Goal: Task Accomplishment & Management: Contribute content

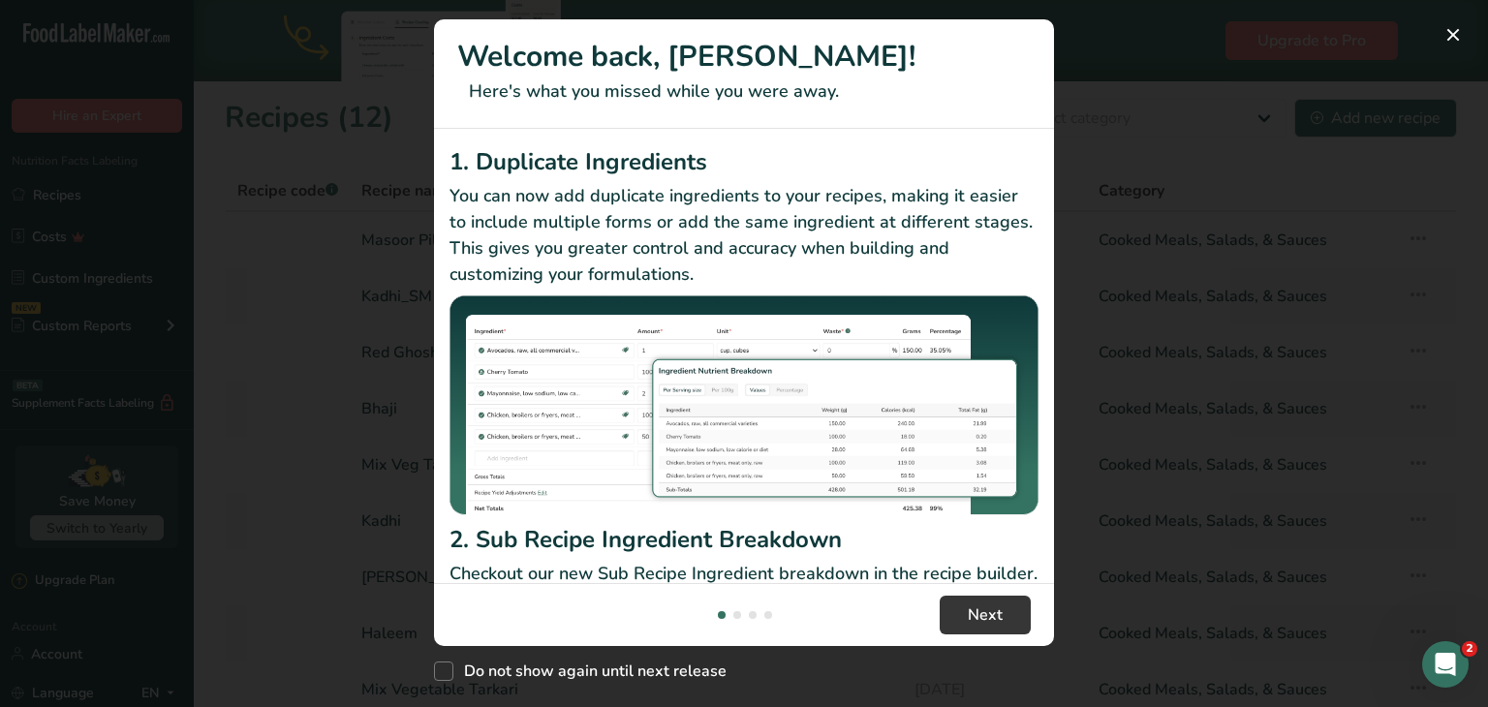
click at [1153, 126] on div "New Features" at bounding box center [744, 353] width 1488 height 707
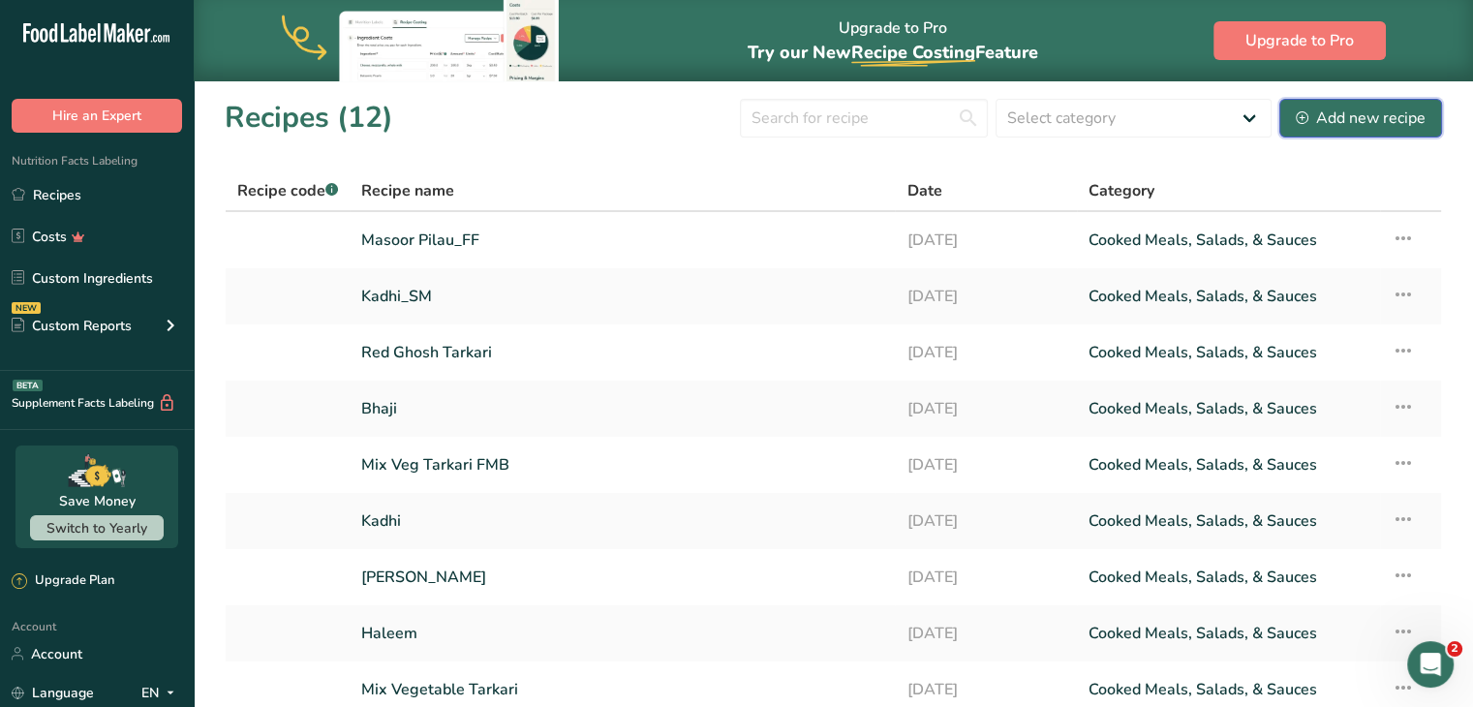
click at [1376, 121] on div "Add new recipe" at bounding box center [1361, 118] width 130 height 23
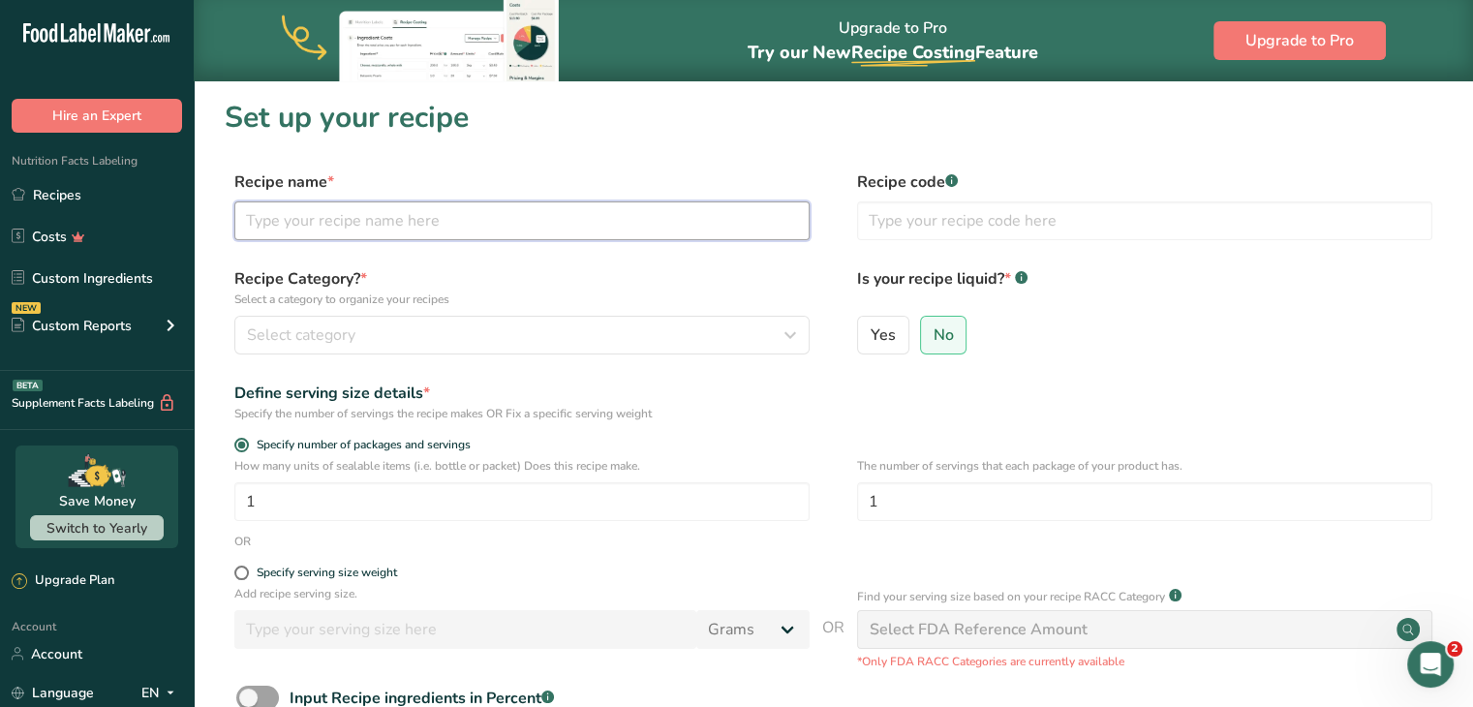
click at [631, 215] on input "text" at bounding box center [521, 220] width 575 height 39
type input "Beef Kheema"
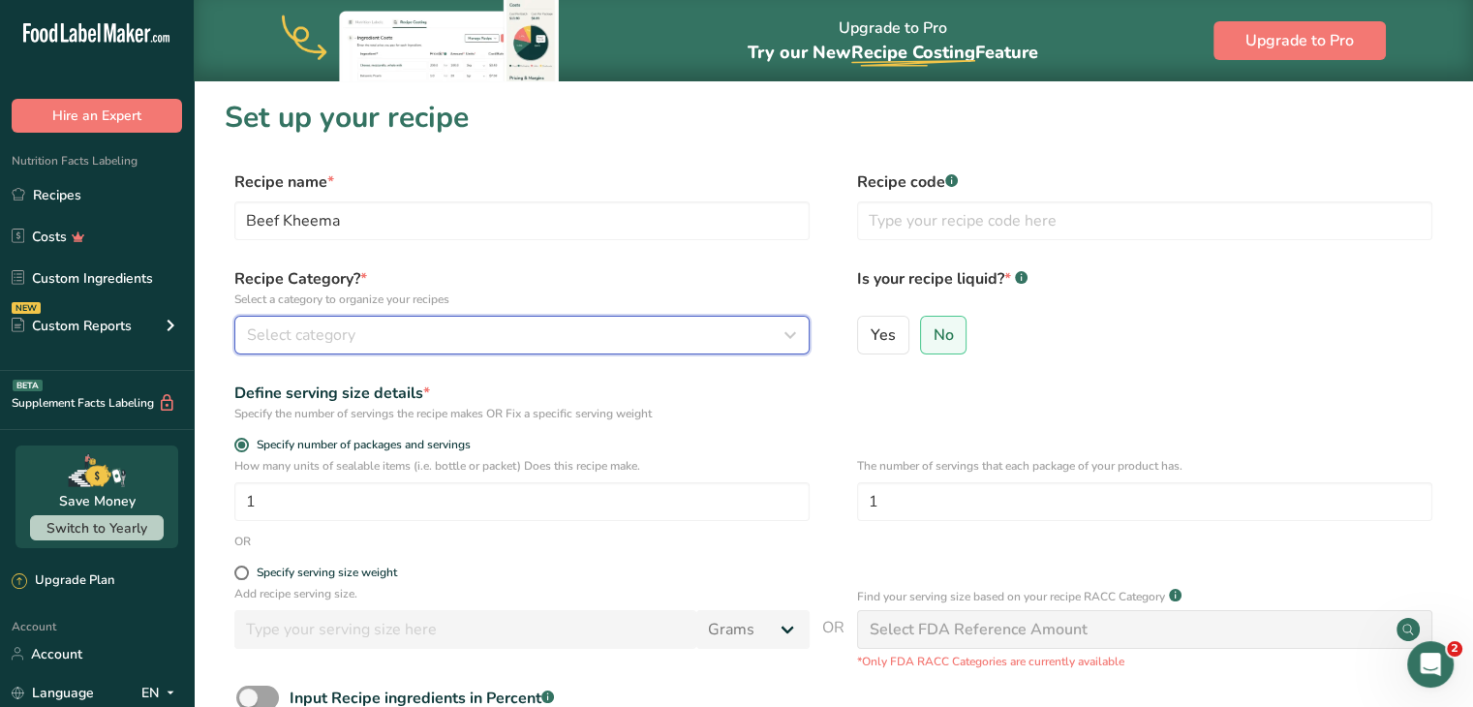
click at [385, 332] on div "Select category" at bounding box center [516, 335] width 539 height 23
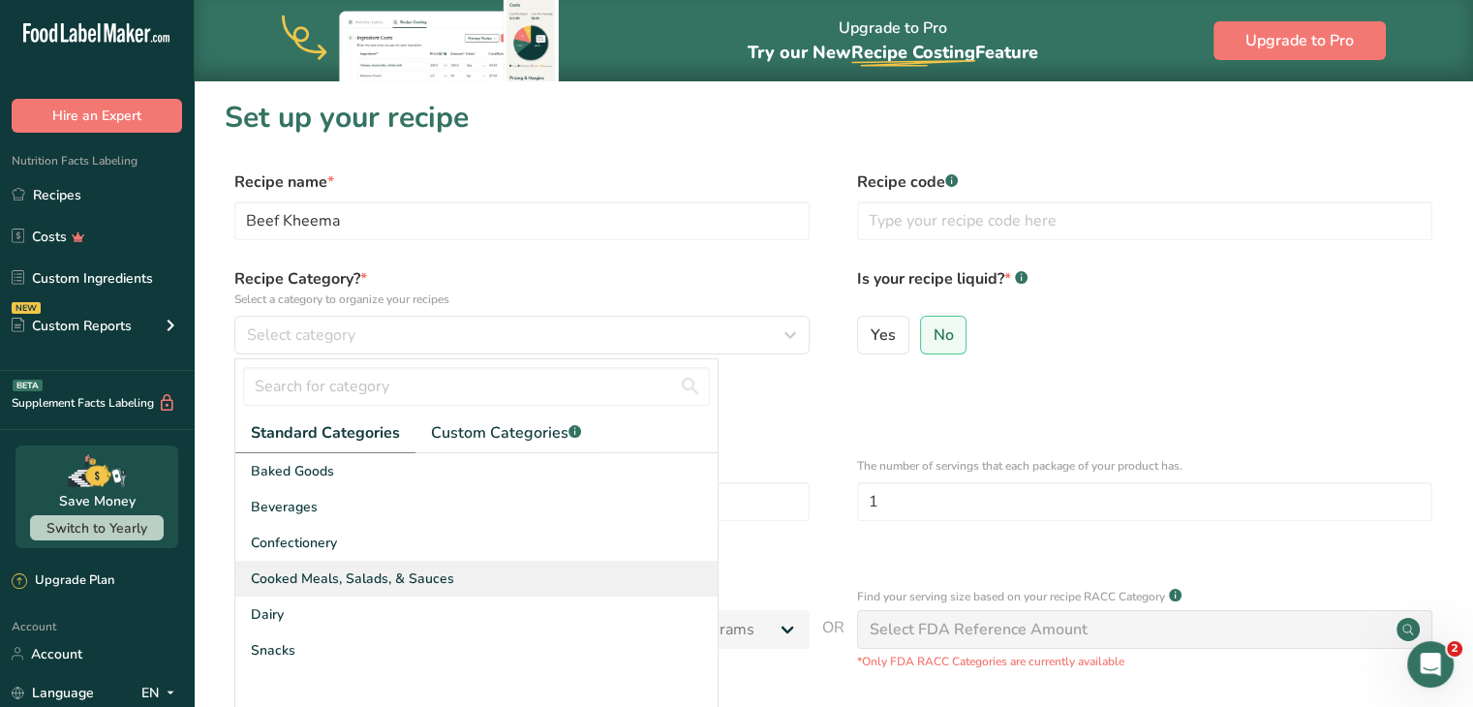
click at [391, 575] on span "Cooked Meals, Salads, & Sauces" at bounding box center [352, 579] width 203 height 20
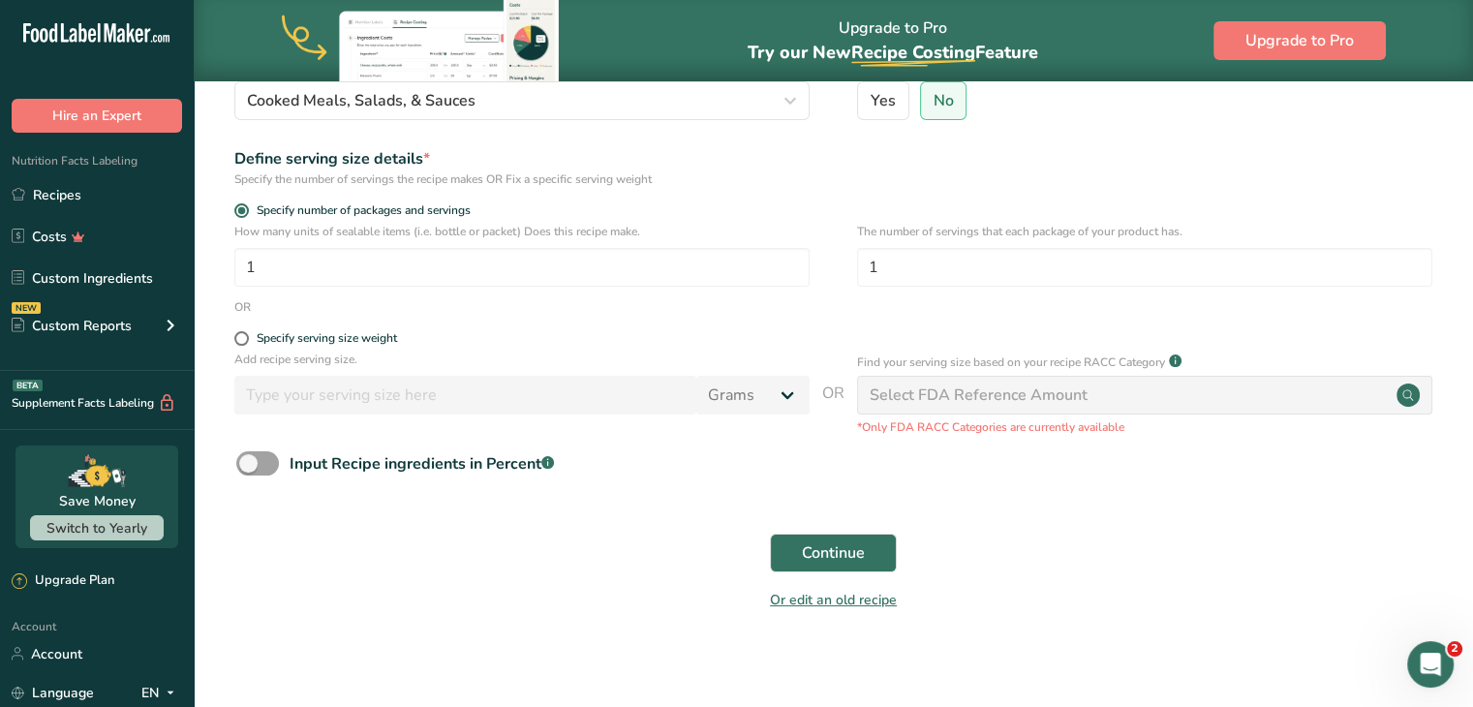
scroll to position [244, 0]
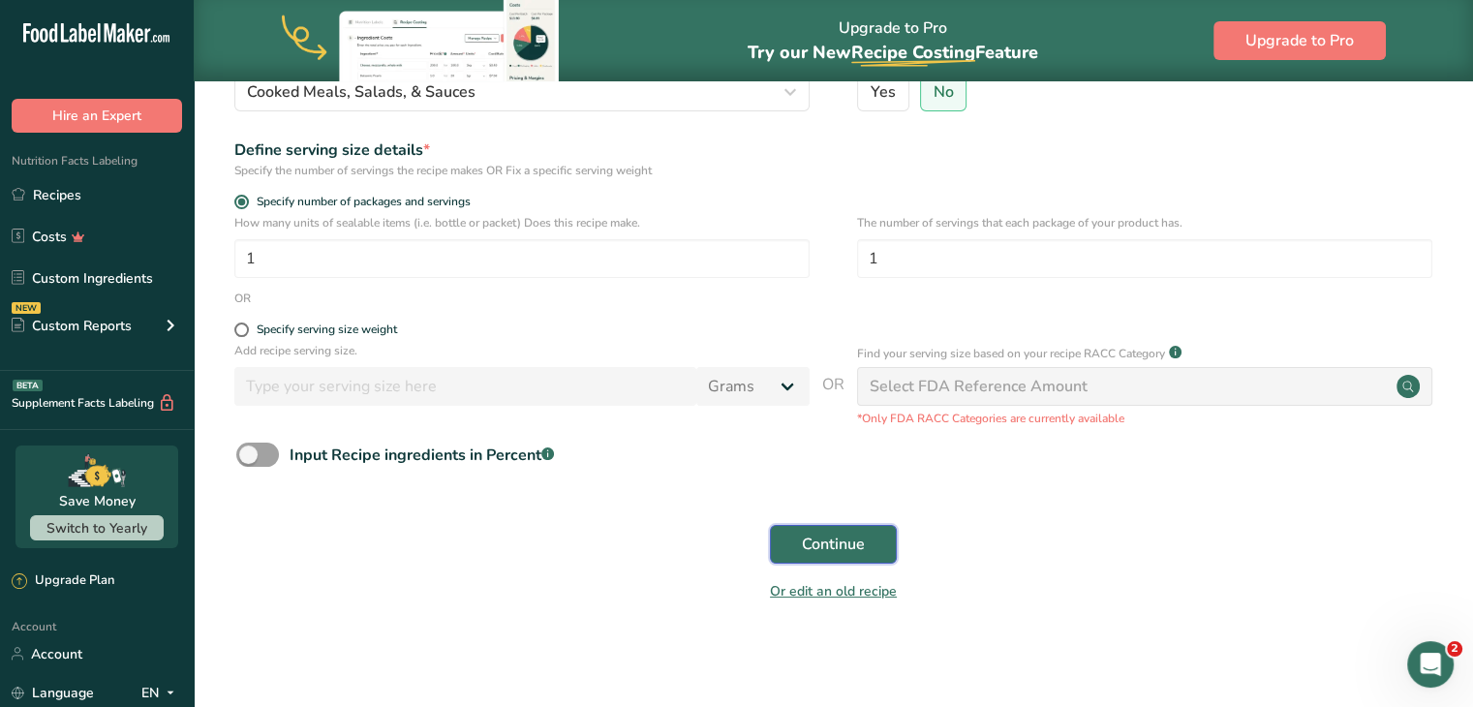
click at [859, 551] on span "Continue" at bounding box center [833, 544] width 63 height 23
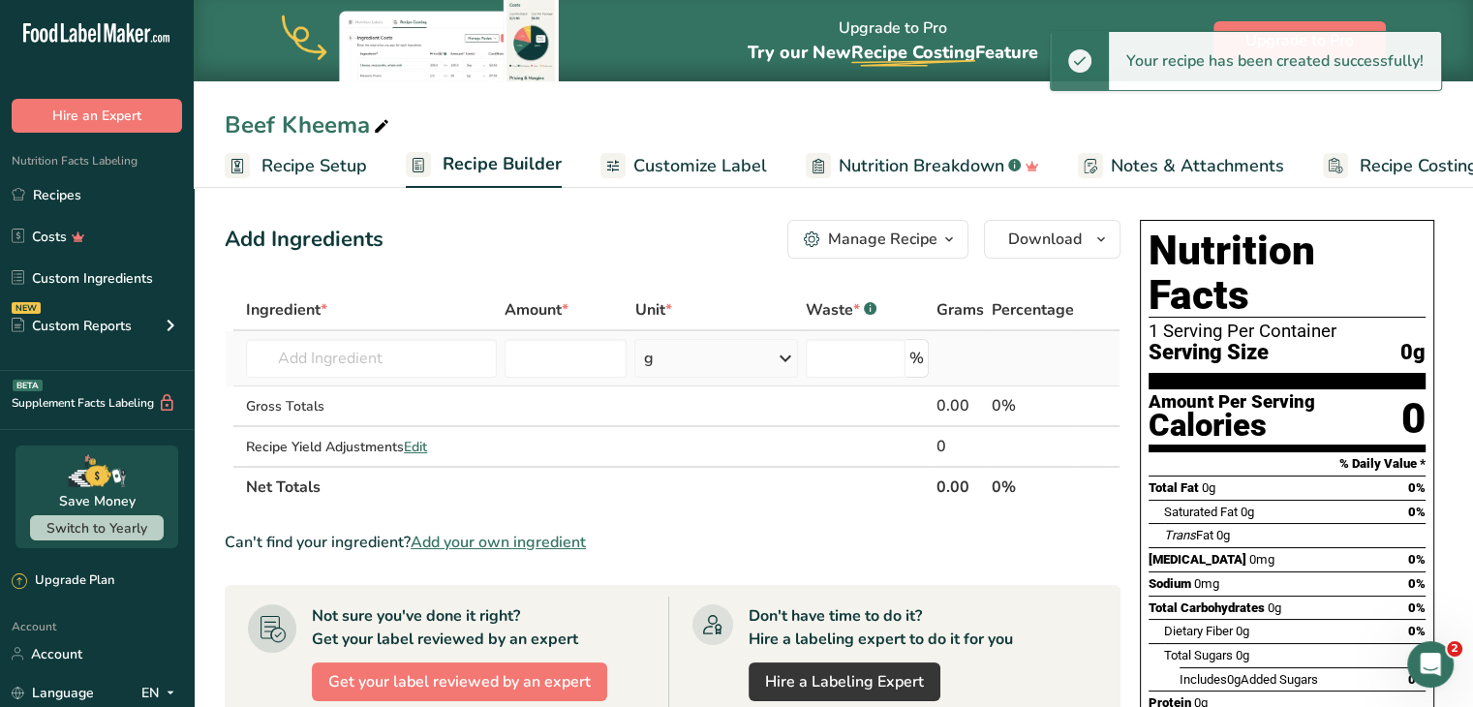
click at [387, 379] on td "Almond flour 1211 Milk, whole, 3.25% milkfat, without added vitamin A and [MEDI…" at bounding box center [371, 358] width 259 height 55
click at [384, 365] on input "text" at bounding box center [371, 358] width 251 height 39
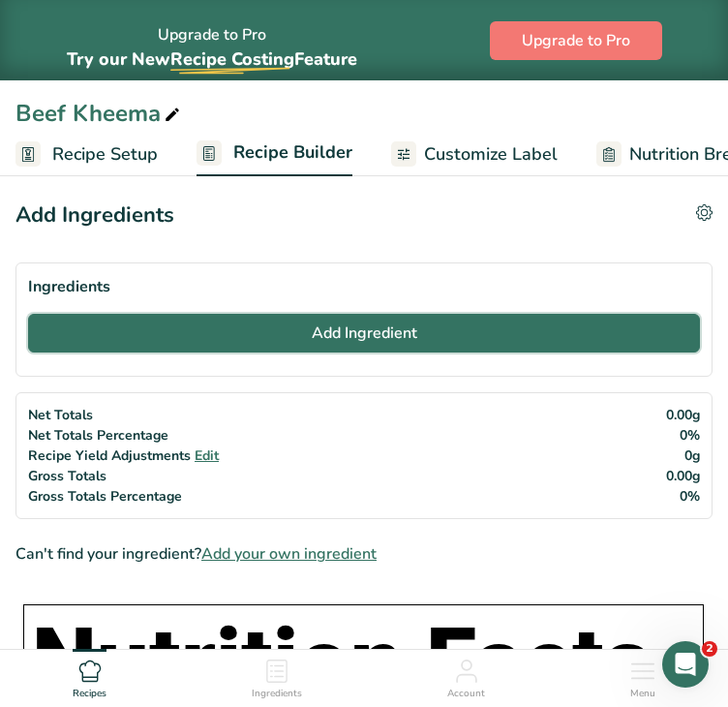
click at [244, 338] on button "Add Ingredient" at bounding box center [364, 333] width 672 height 39
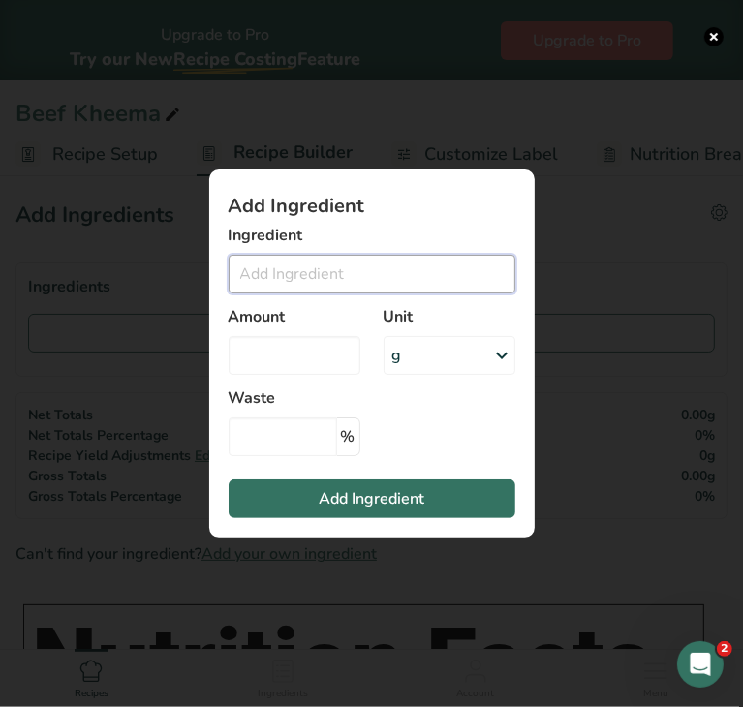
click at [298, 272] on input "Add ingredient modal" at bounding box center [372, 274] width 287 height 39
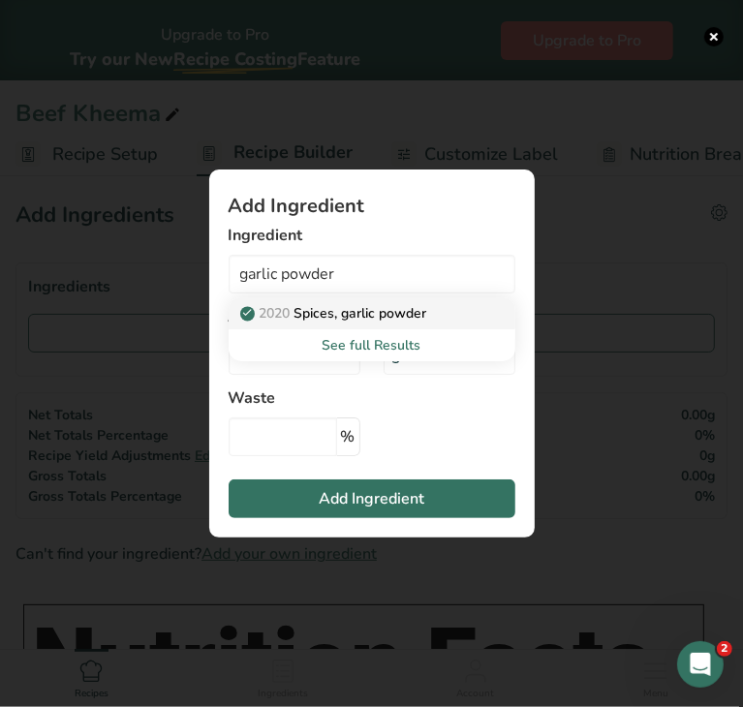
click at [349, 319] on p "2020 Spices, garlic powder" at bounding box center [335, 313] width 183 height 20
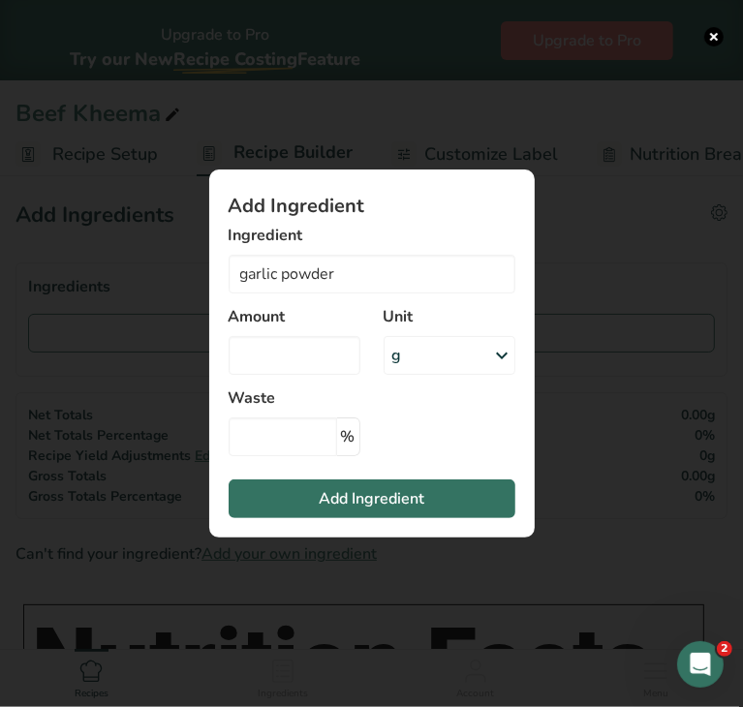
type input "Spices, garlic powder"
click at [419, 365] on div "g" at bounding box center [450, 355] width 132 height 39
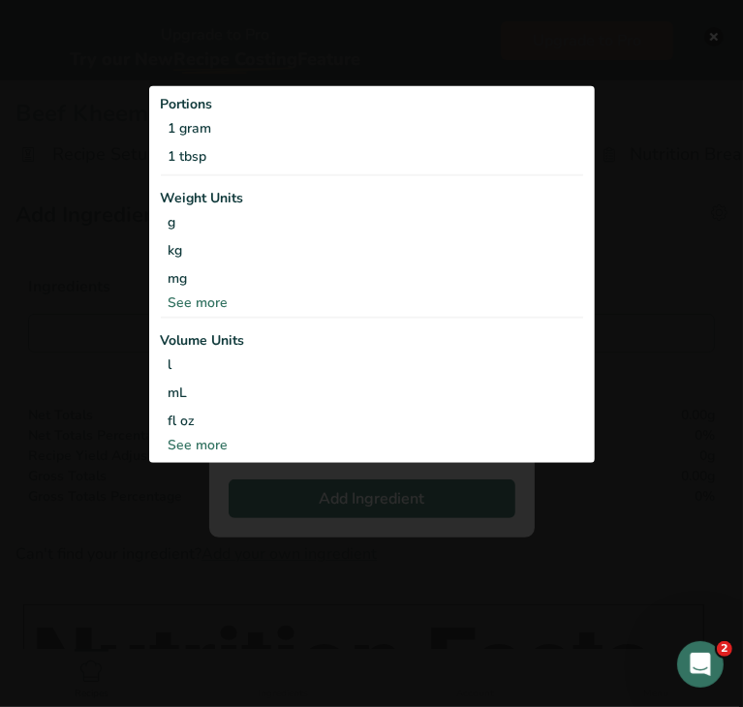
click at [220, 304] on div "See more" at bounding box center [372, 302] width 422 height 20
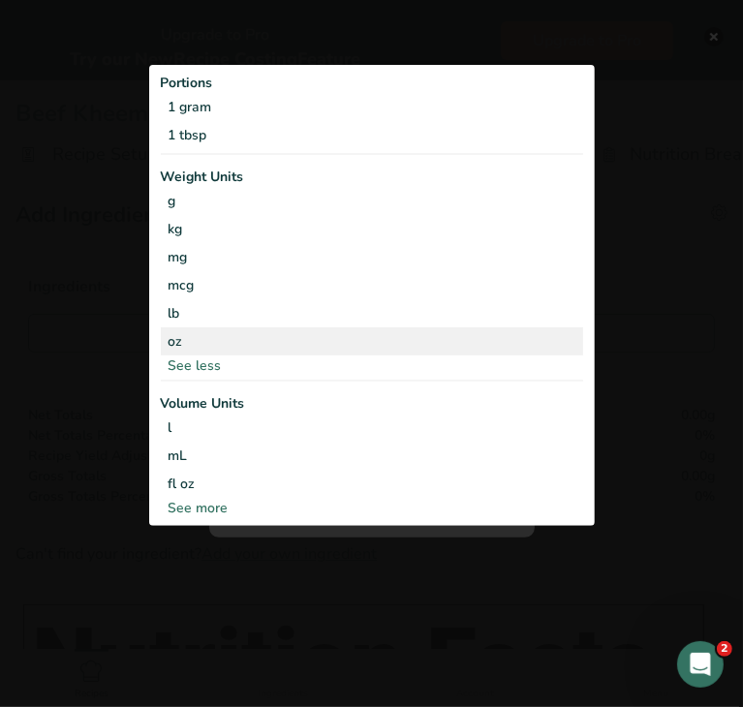
click at [198, 334] on div "oz" at bounding box center [372, 341] width 422 height 28
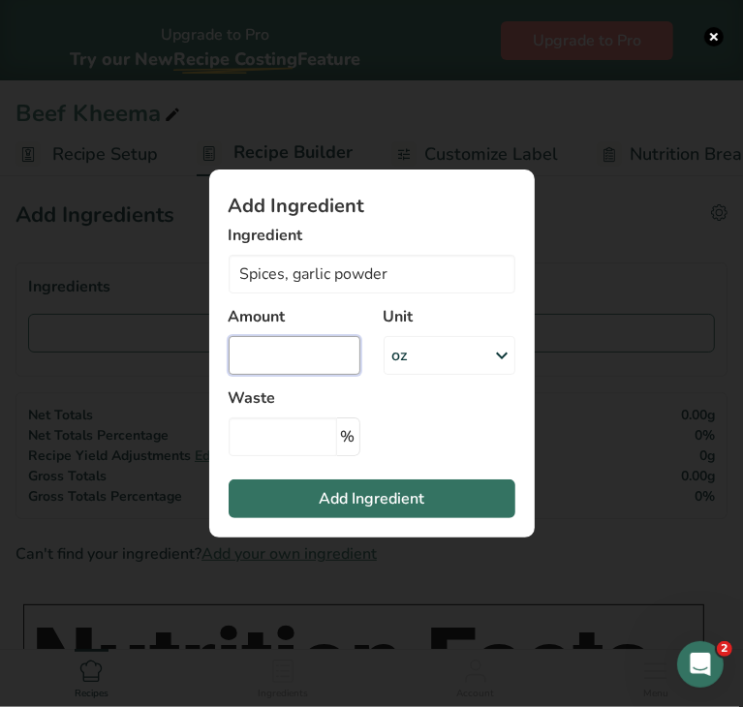
click at [281, 361] on input "Add ingredient modal" at bounding box center [295, 355] width 132 height 39
type input "0.024"
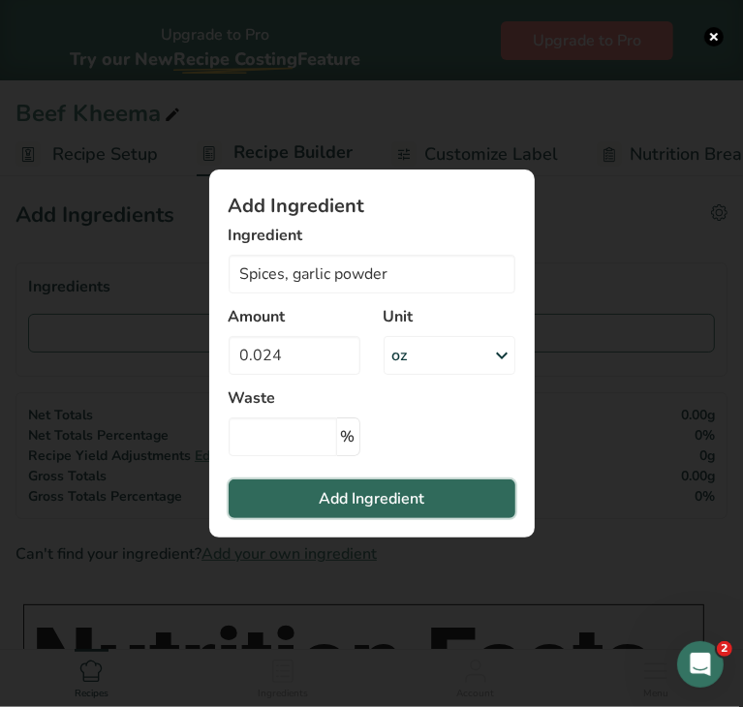
click at [329, 497] on span "Add Ingredient" at bounding box center [372, 498] width 106 height 23
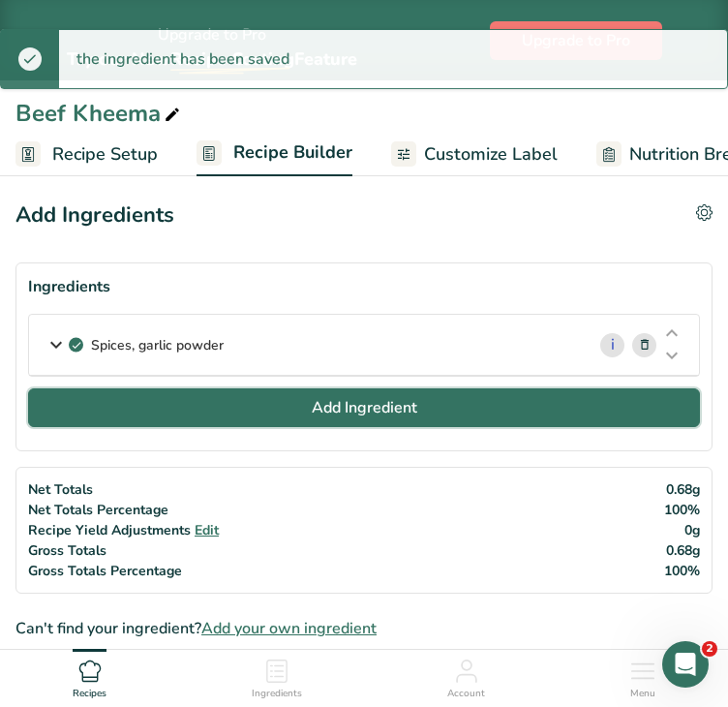
click at [271, 404] on button "Add Ingredient" at bounding box center [364, 407] width 672 height 39
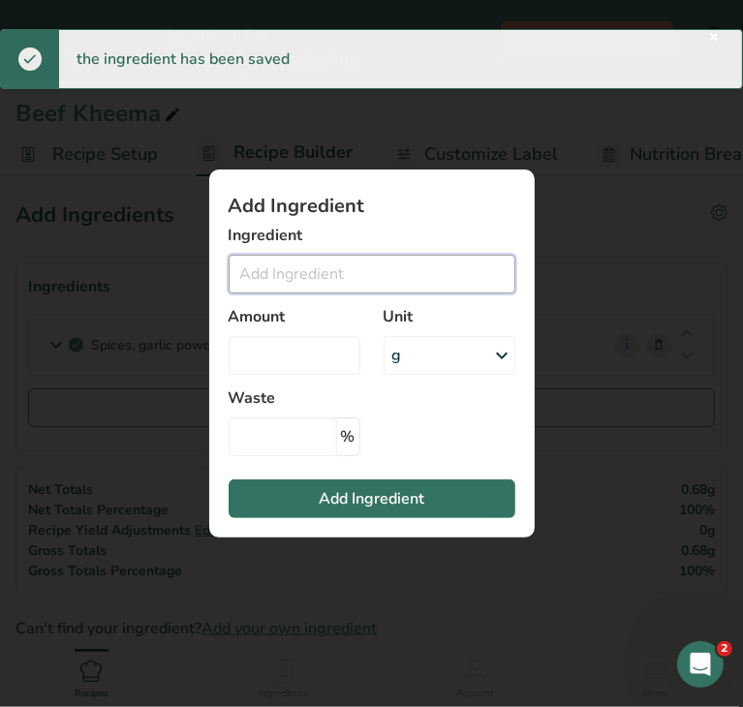
click at [293, 268] on input "Add ingredient modal" at bounding box center [372, 274] width 287 height 39
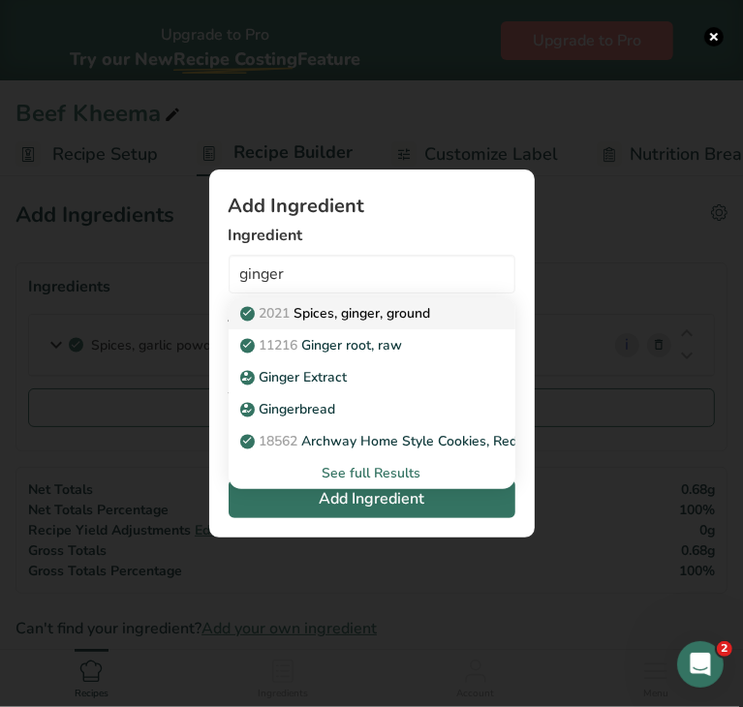
click at [353, 312] on p "2021 Spices, ginger, ground" at bounding box center [337, 313] width 187 height 20
type input "Spices, ginger, ground"
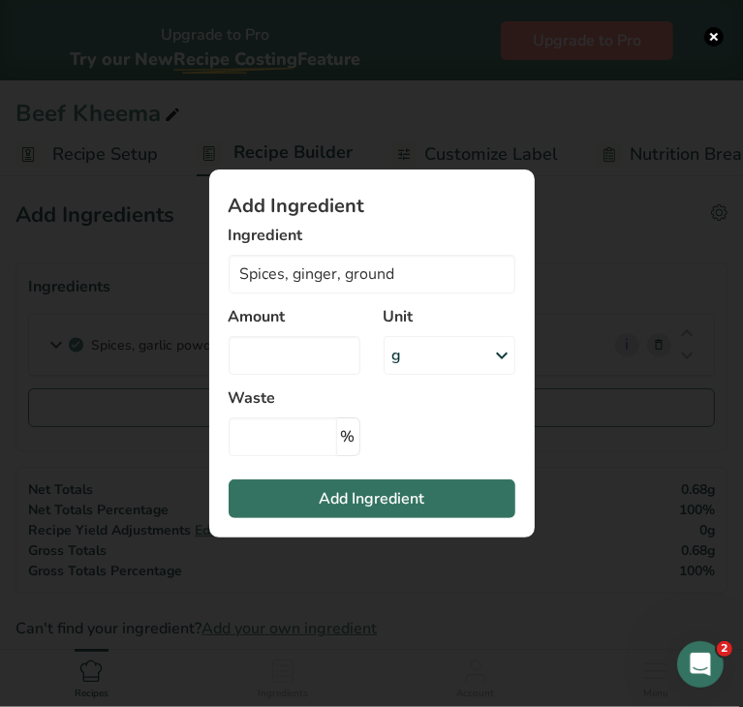
click at [430, 356] on div "g" at bounding box center [450, 355] width 132 height 39
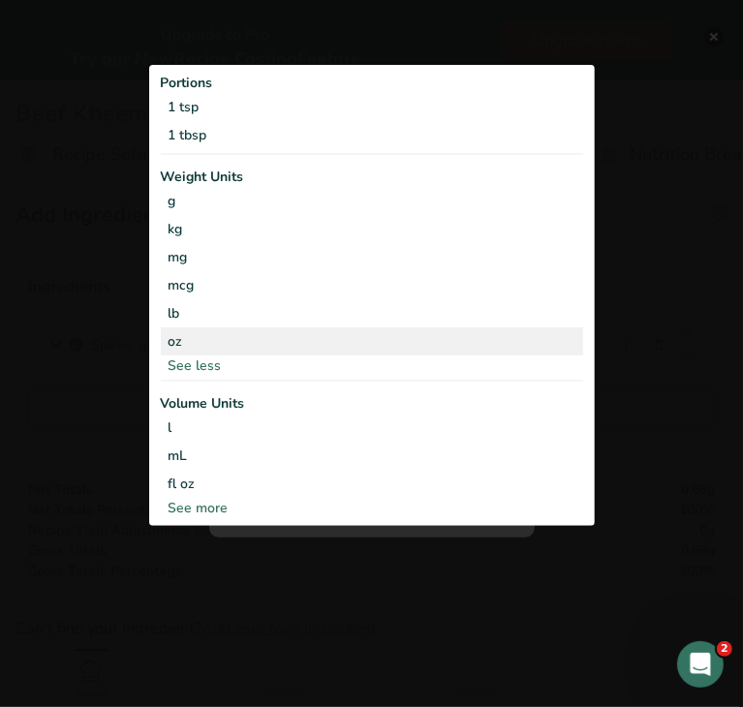
click at [262, 345] on div "oz" at bounding box center [372, 341] width 422 height 28
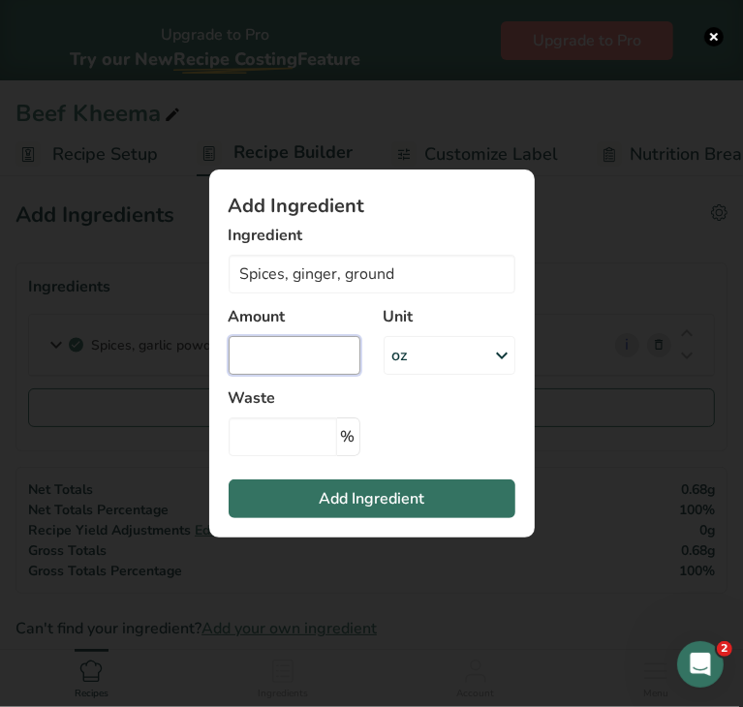
click at [262, 345] on input "Add ingredient modal" at bounding box center [295, 355] width 132 height 39
type input "0.010"
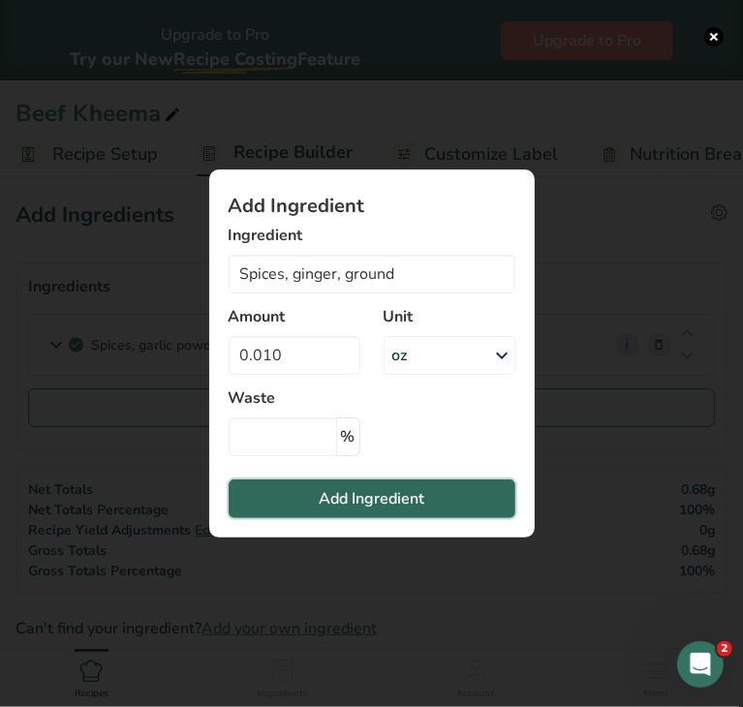
click at [337, 491] on span "Add Ingredient" at bounding box center [372, 498] width 106 height 23
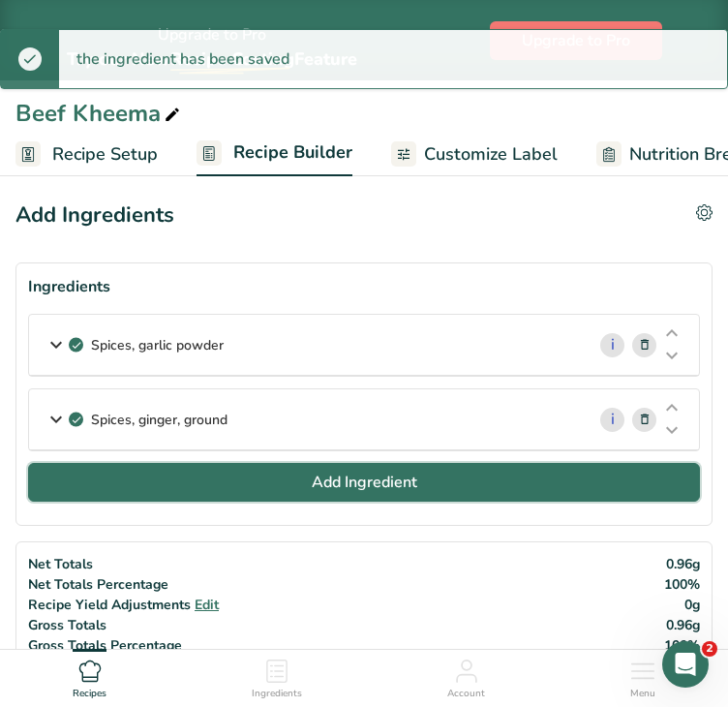
click at [224, 473] on button "Add Ingredient" at bounding box center [364, 482] width 672 height 39
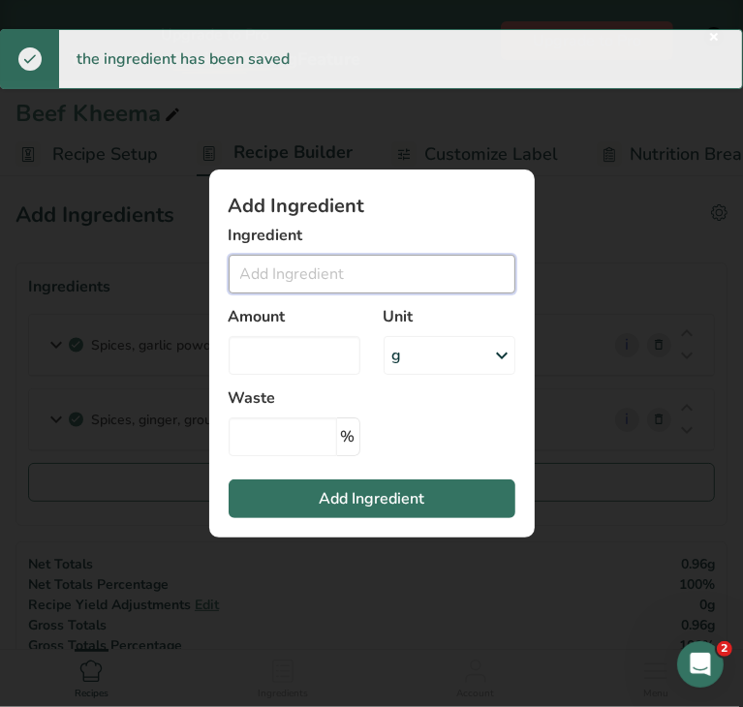
click at [289, 271] on input "Add ingredient modal" at bounding box center [372, 274] width 287 height 39
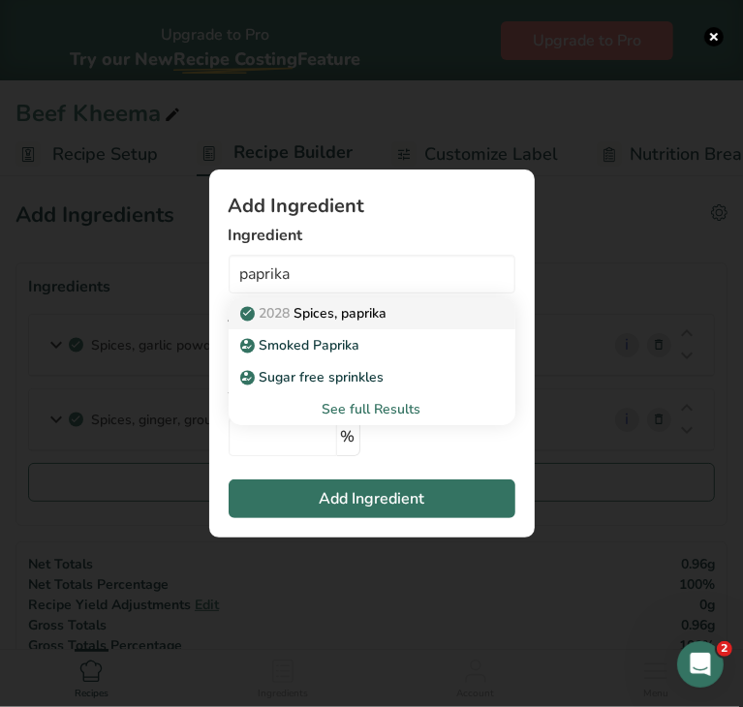
click at [317, 318] on p "2028 Spices, paprika" at bounding box center [315, 313] width 143 height 20
type input "Spices, paprika"
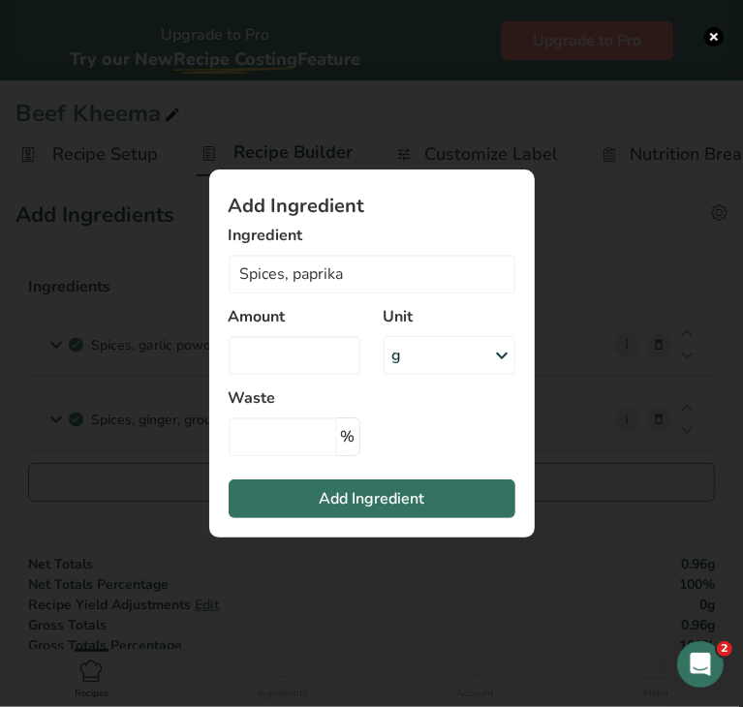
click at [418, 353] on div "g" at bounding box center [450, 355] width 132 height 39
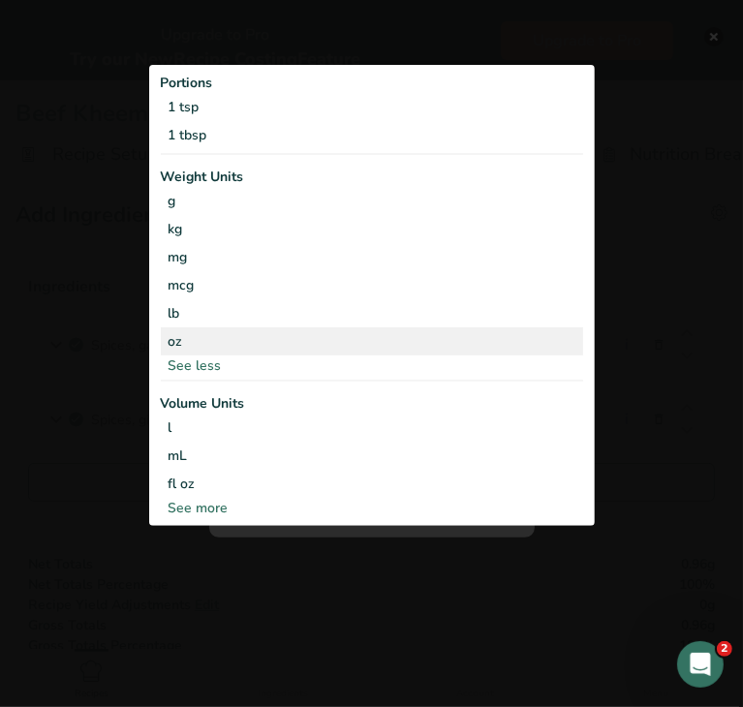
click at [308, 338] on div "oz" at bounding box center [372, 341] width 422 height 28
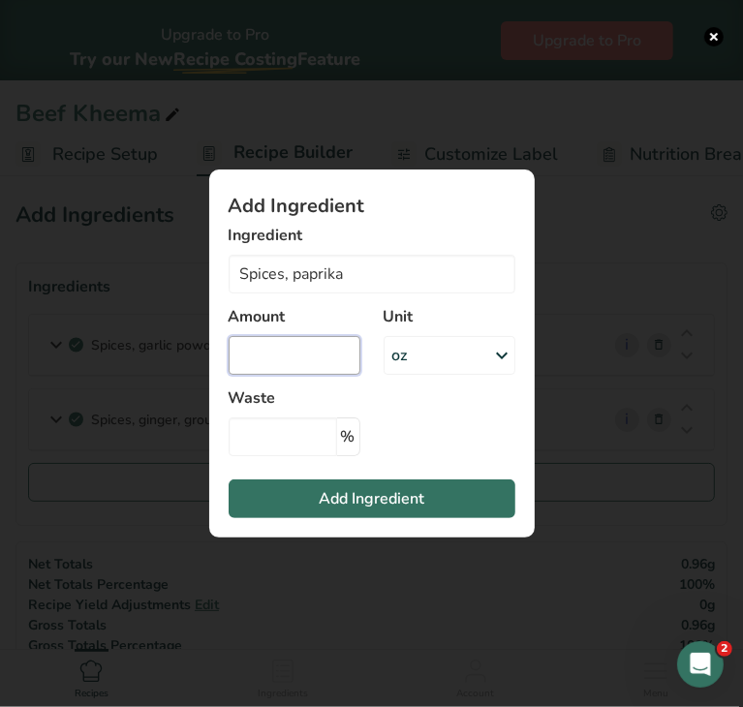
click at [285, 339] on input "Add ingredient modal" at bounding box center [295, 355] width 132 height 39
type input "0"
type input "0.033"
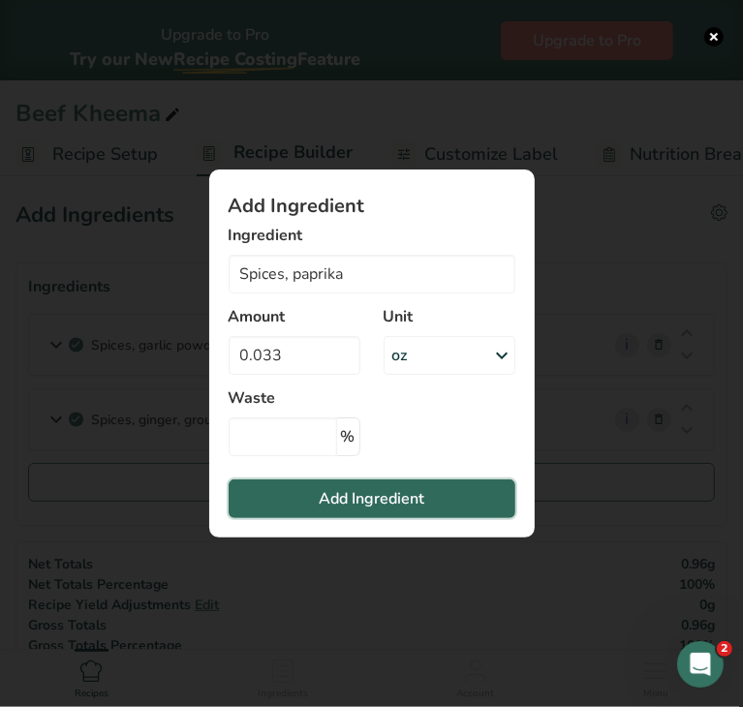
click at [299, 497] on button "Add Ingredient" at bounding box center [372, 499] width 287 height 39
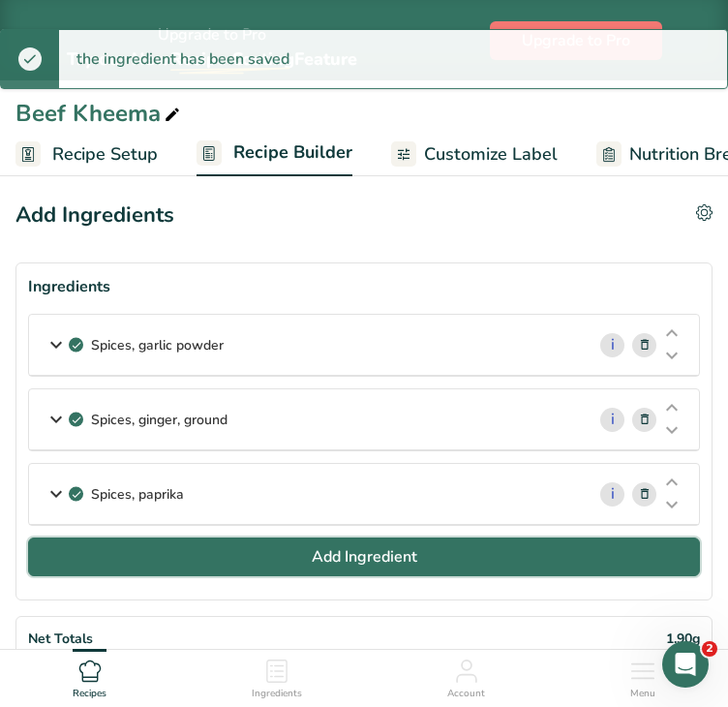
click at [298, 563] on button "Add Ingredient" at bounding box center [364, 557] width 672 height 39
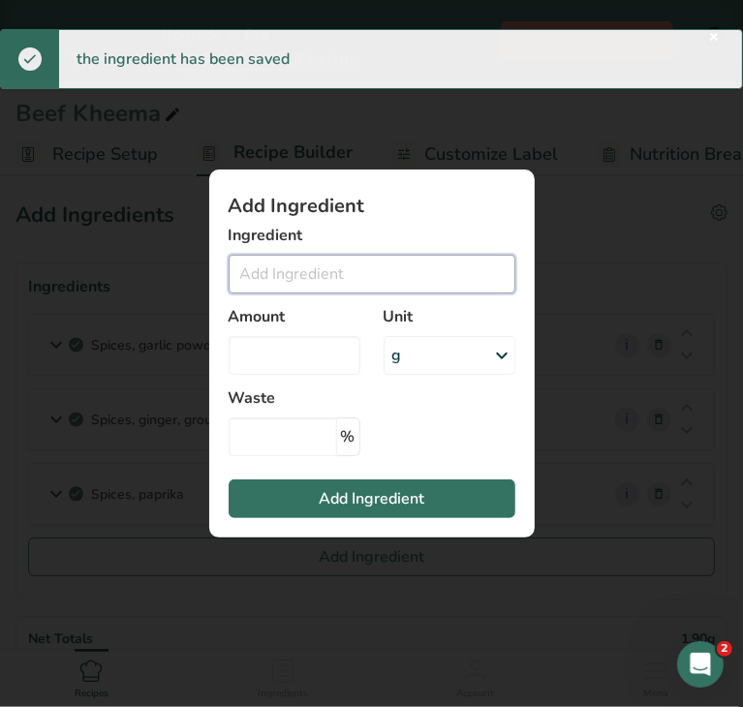
click at [271, 270] on input "Add ingredient modal" at bounding box center [372, 274] width 287 height 39
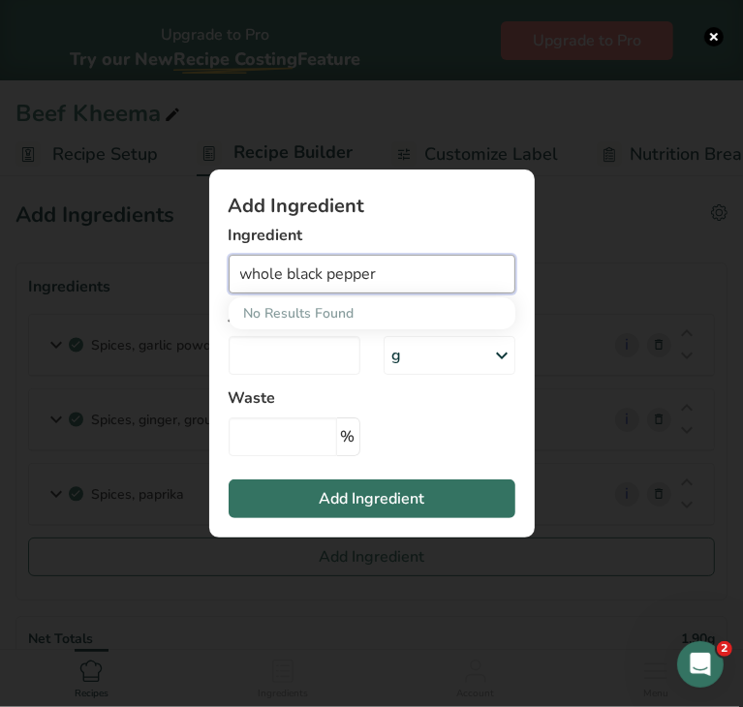
click at [287, 272] on input "whole black pepper" at bounding box center [372, 274] width 287 height 39
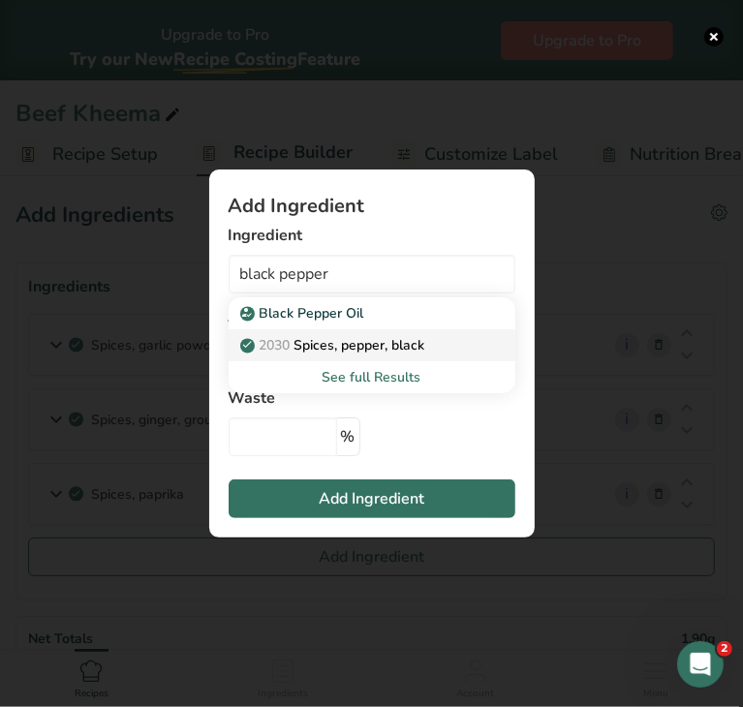
click at [312, 333] on link "2030 Spices, pepper, black" at bounding box center [372, 345] width 287 height 32
type input "Spices, pepper, black"
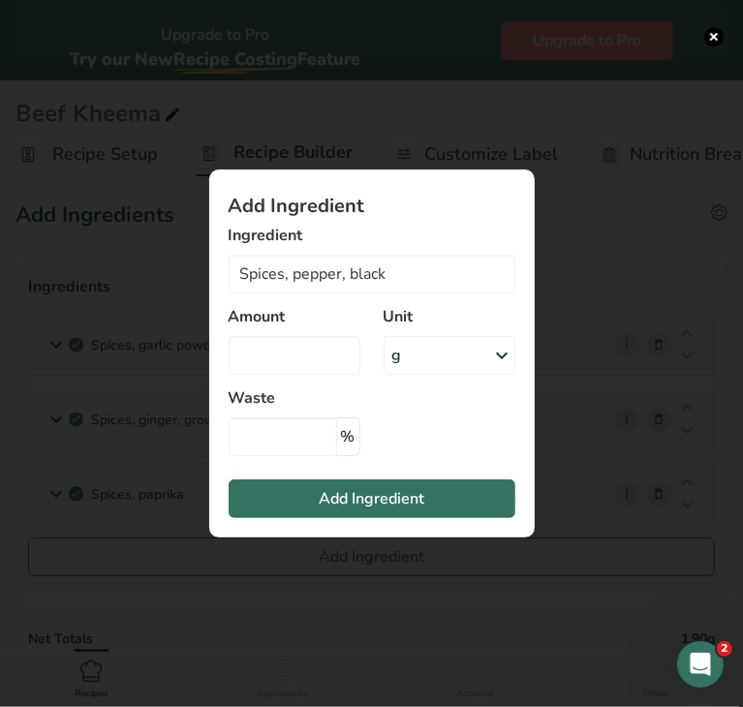
click at [403, 361] on div "g" at bounding box center [450, 355] width 132 height 39
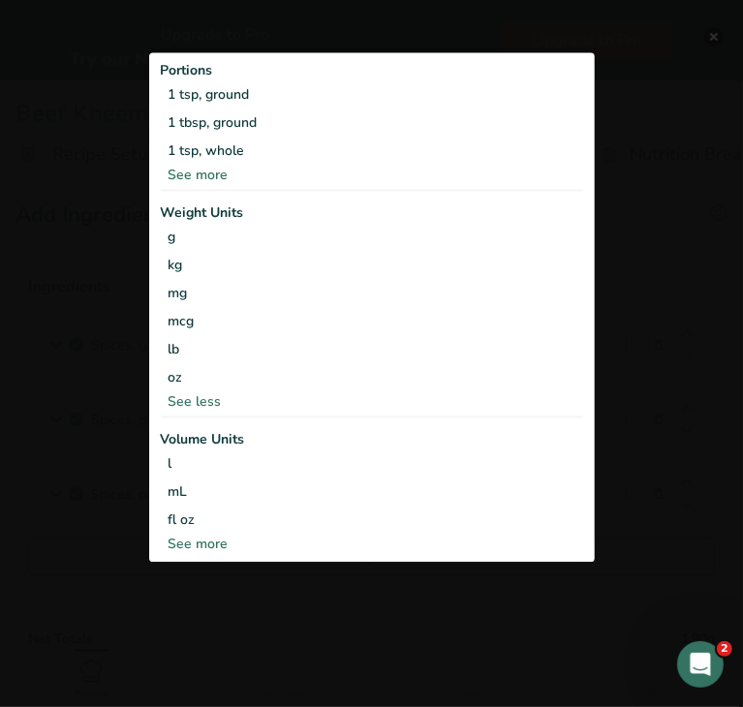
click at [207, 391] on div "See less" at bounding box center [372, 401] width 422 height 20
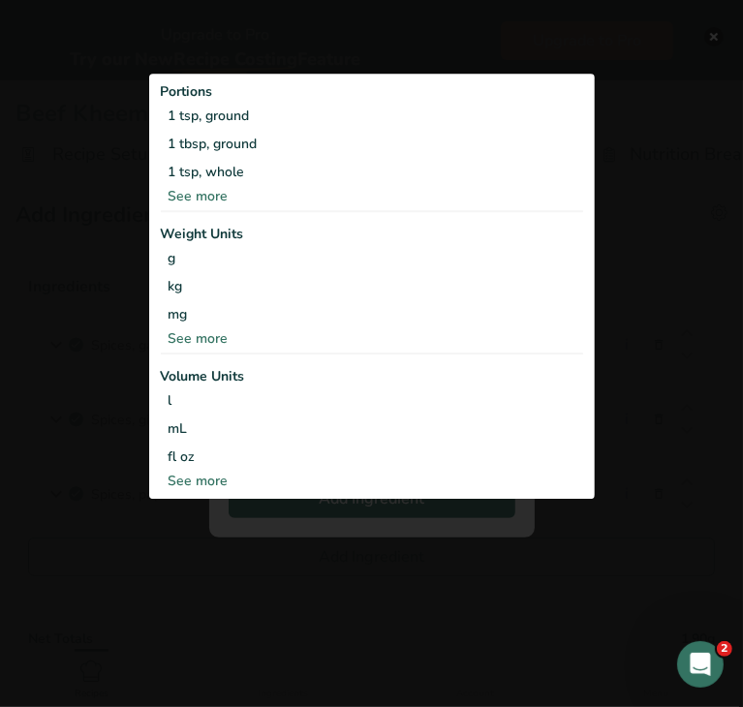
click at [215, 335] on div "See more" at bounding box center [372, 338] width 422 height 20
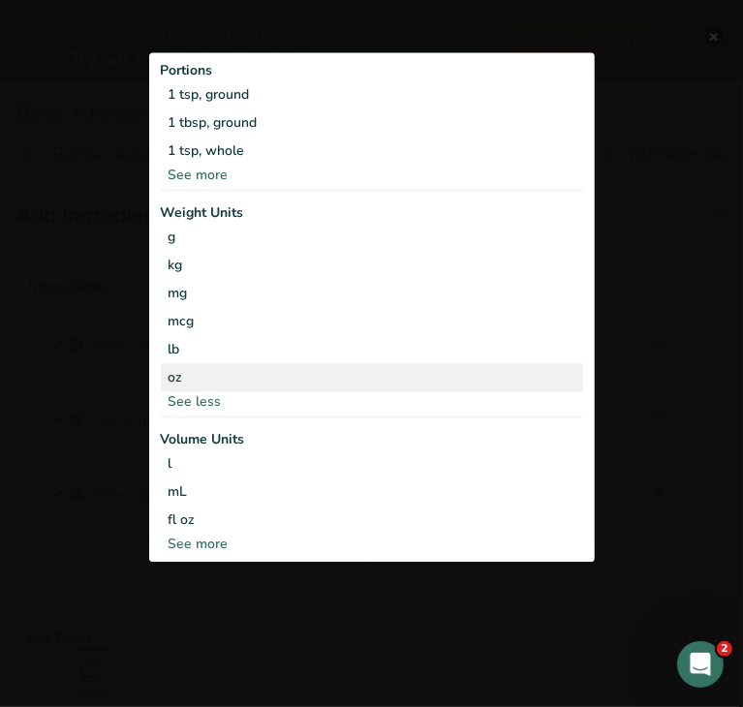
click at [191, 369] on div "oz" at bounding box center [372, 377] width 422 height 28
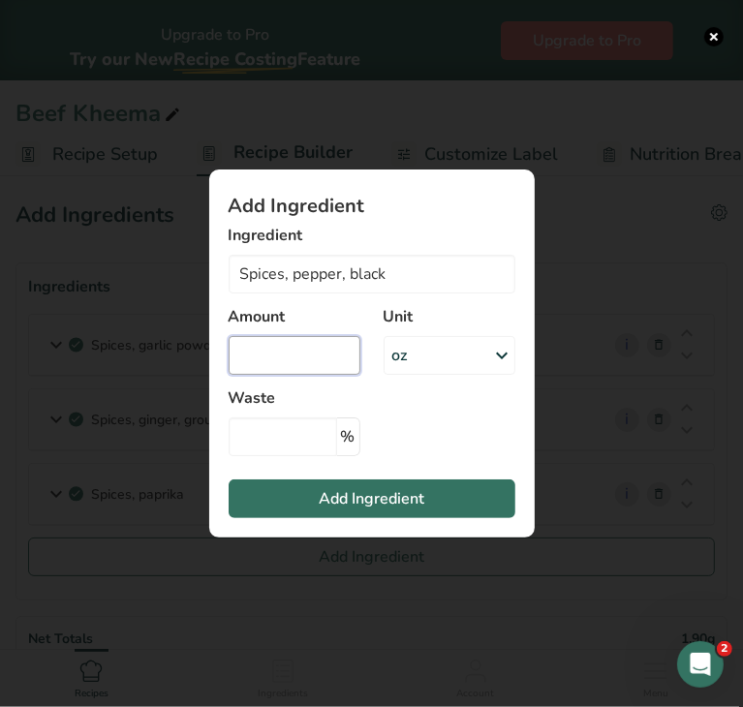
click at [263, 350] on input "Add ingredient modal" at bounding box center [295, 355] width 132 height 39
type input "0"
type input "0.011"
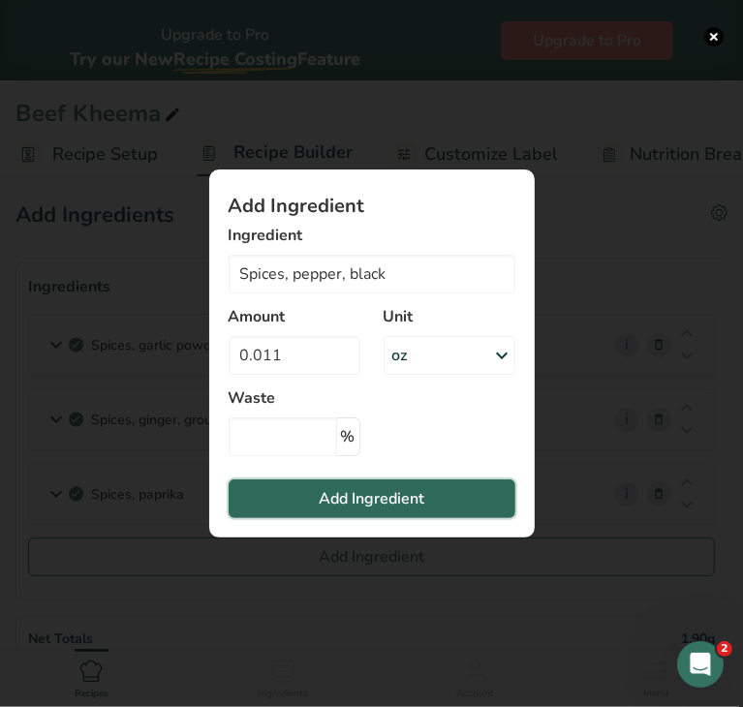
click at [329, 500] on span "Add Ingredient" at bounding box center [372, 498] width 106 height 23
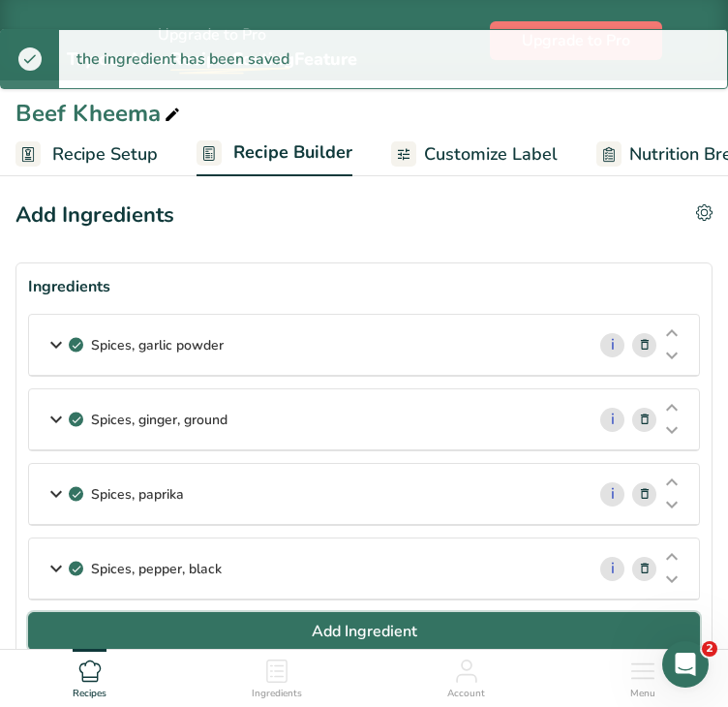
click at [245, 627] on button "Add Ingredient" at bounding box center [364, 631] width 672 height 39
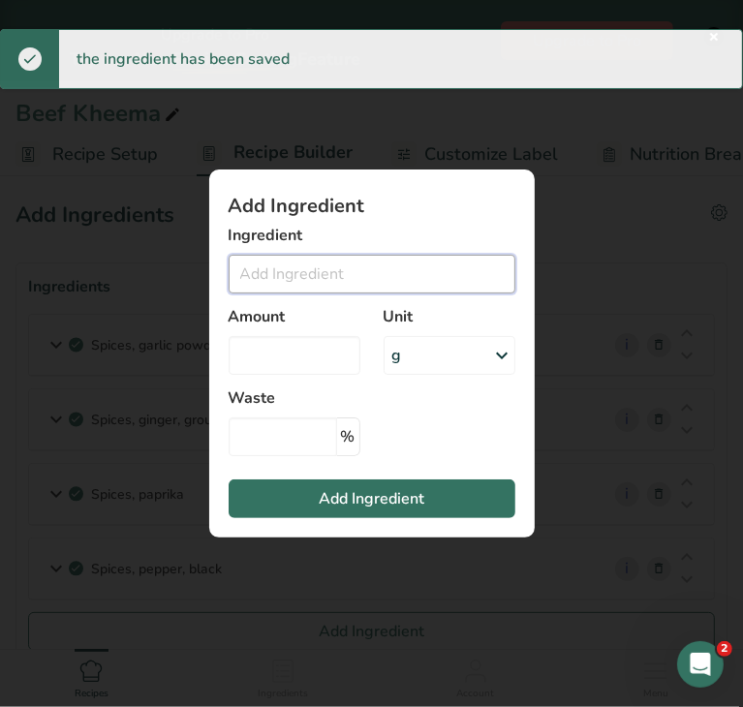
click at [267, 289] on input "Add ingredient modal" at bounding box center [372, 274] width 287 height 39
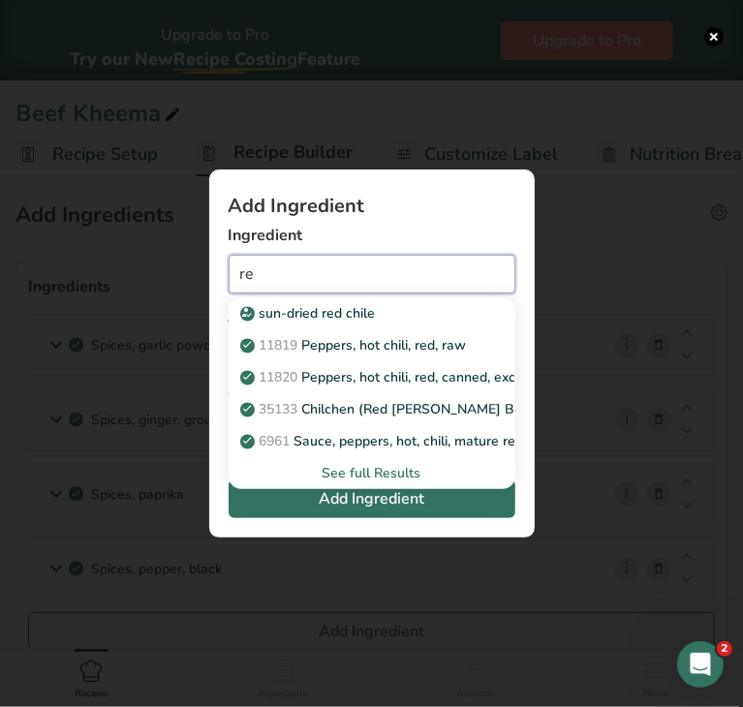
type input "r"
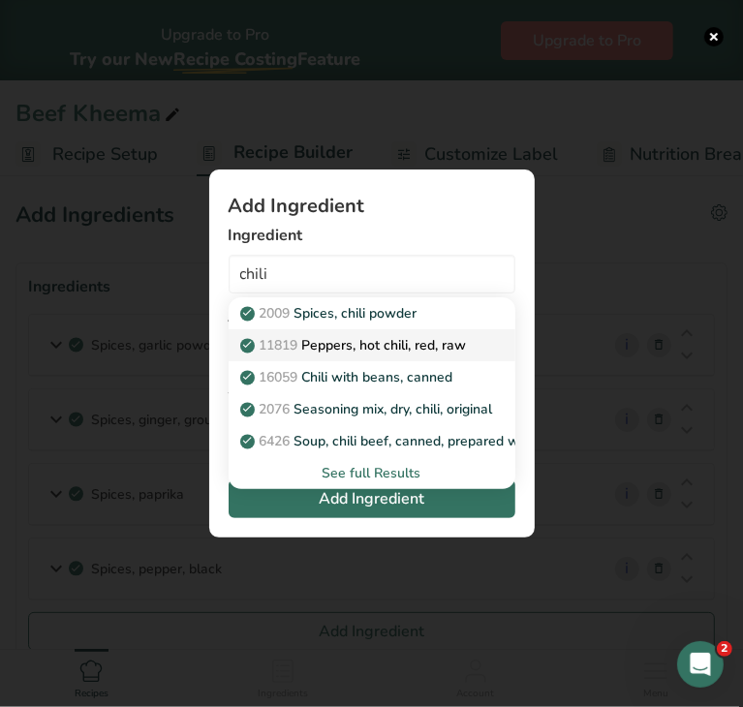
click at [379, 342] on p "11819 Peppers, hot chili, red, raw" at bounding box center [355, 345] width 223 height 20
type input "Peppers, hot chili, red, raw"
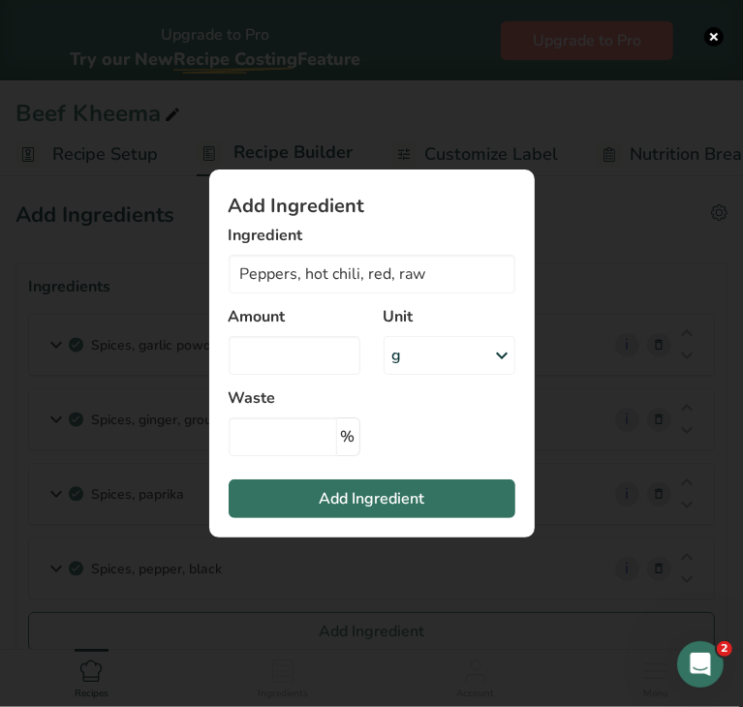
click at [421, 361] on div "g" at bounding box center [450, 355] width 132 height 39
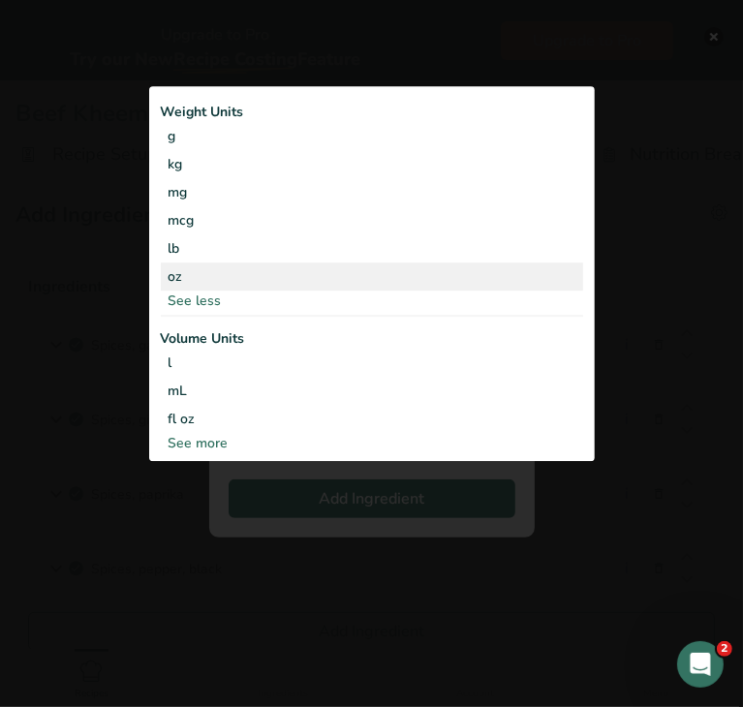
click at [225, 280] on div "oz" at bounding box center [372, 277] width 422 height 28
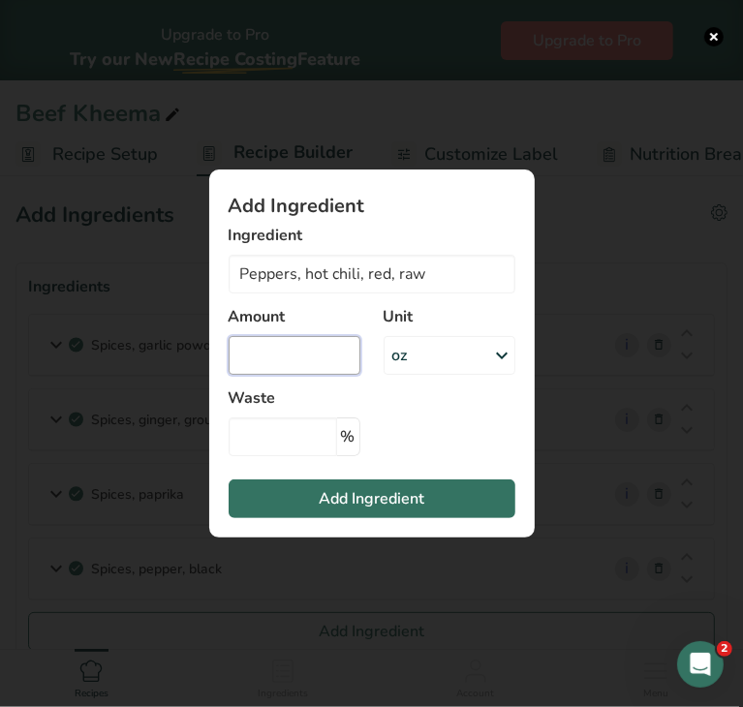
click at [258, 345] on input "Add ingredient modal" at bounding box center [295, 355] width 132 height 39
type input "0.017"
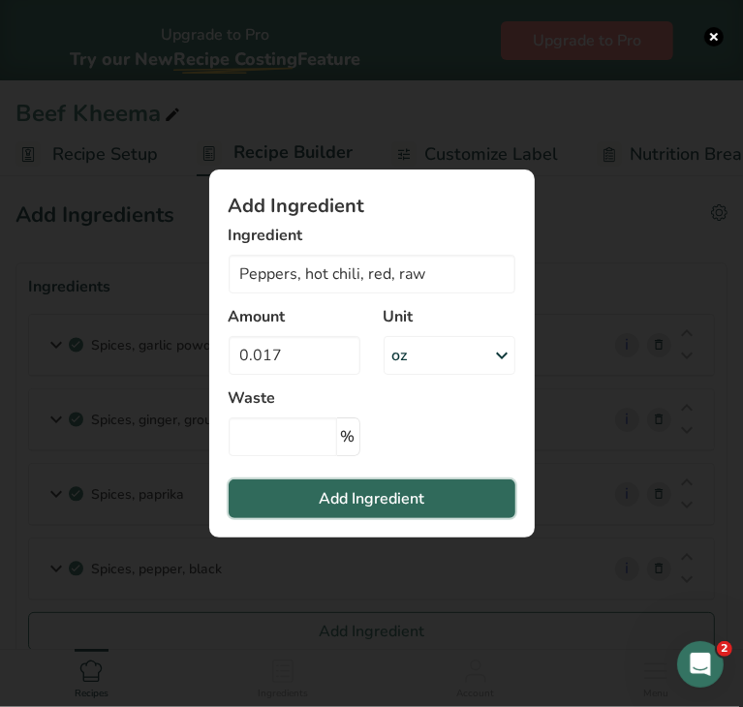
click at [317, 505] on button "Add Ingredient" at bounding box center [372, 499] width 287 height 39
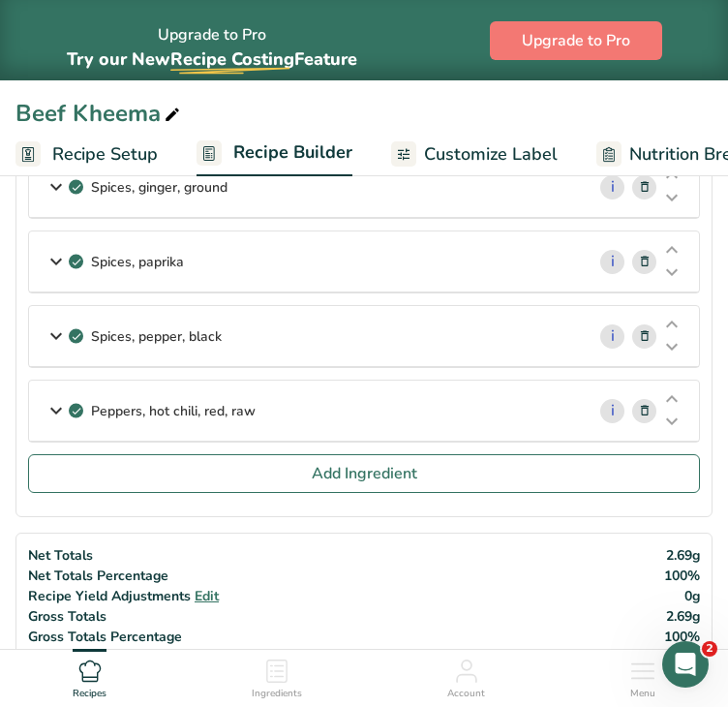
scroll to position [229, 0]
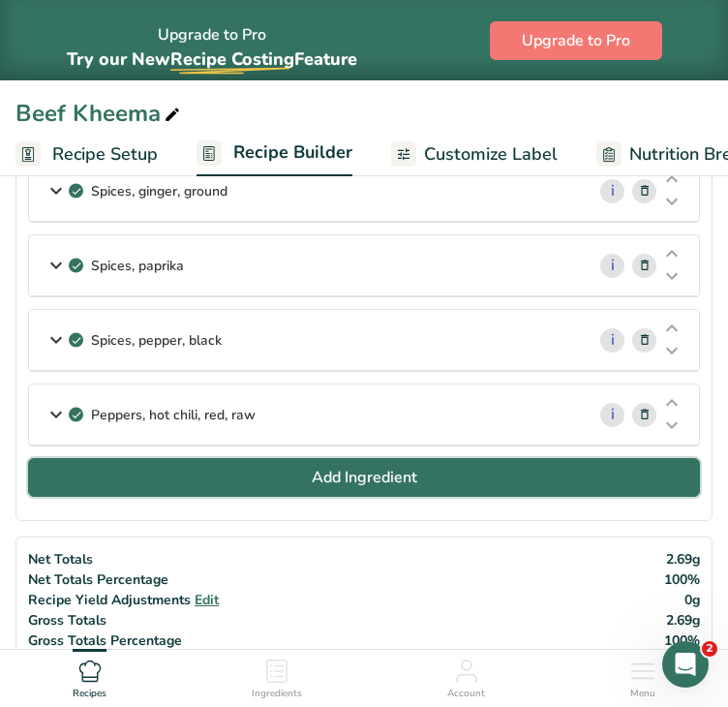
click at [422, 470] on button "Add Ingredient" at bounding box center [364, 477] width 672 height 39
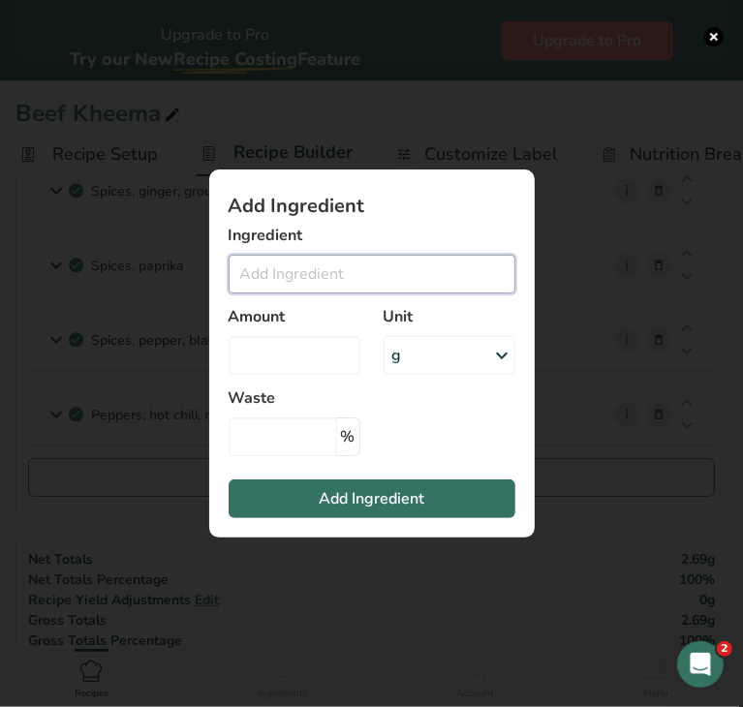
click at [329, 259] on input "Add ingredient modal" at bounding box center [372, 274] width 287 height 39
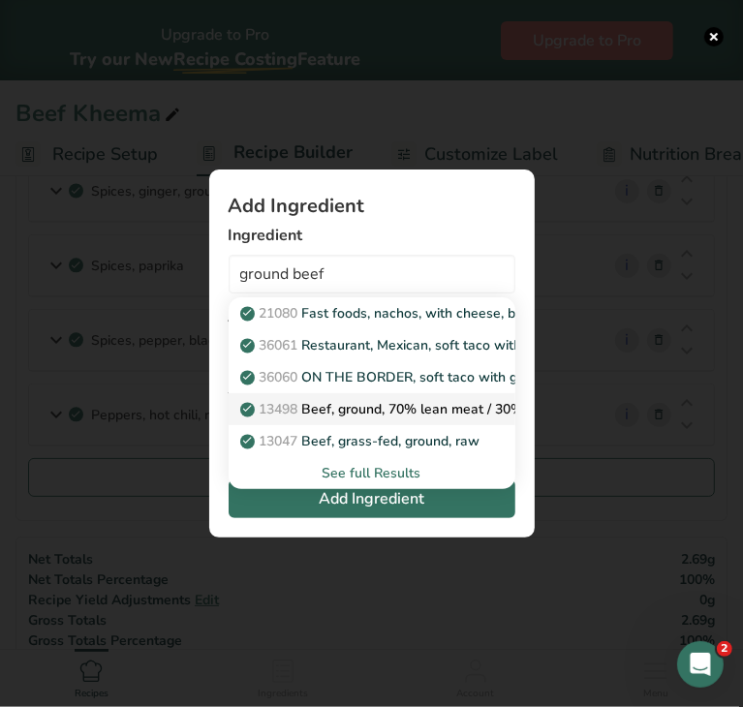
click at [357, 410] on p "13498 Beef, ground, 70% lean meat / 30% fat, raw" at bounding box center [410, 409] width 332 height 20
type input "Beef, ground, 70% lean meat / 30% fat, raw"
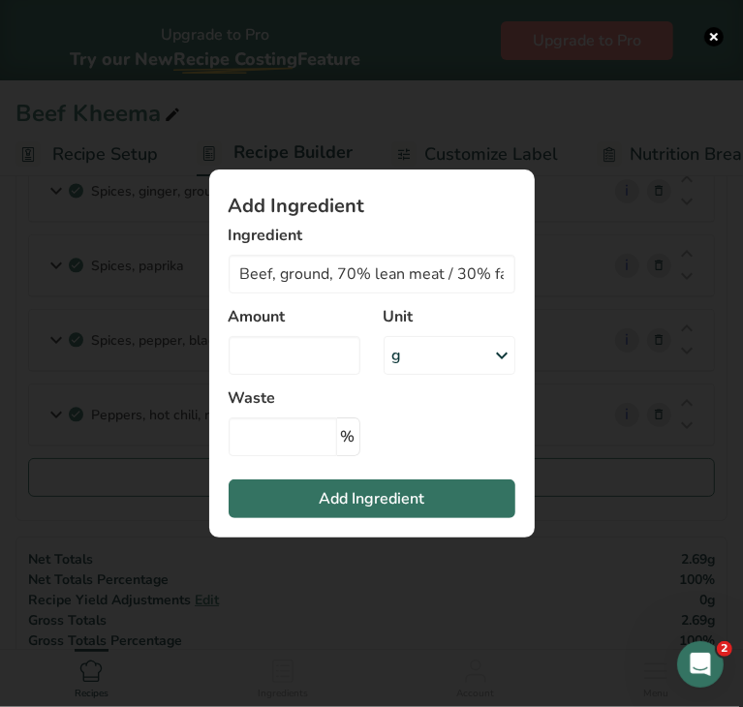
click at [430, 346] on div "g" at bounding box center [450, 355] width 132 height 39
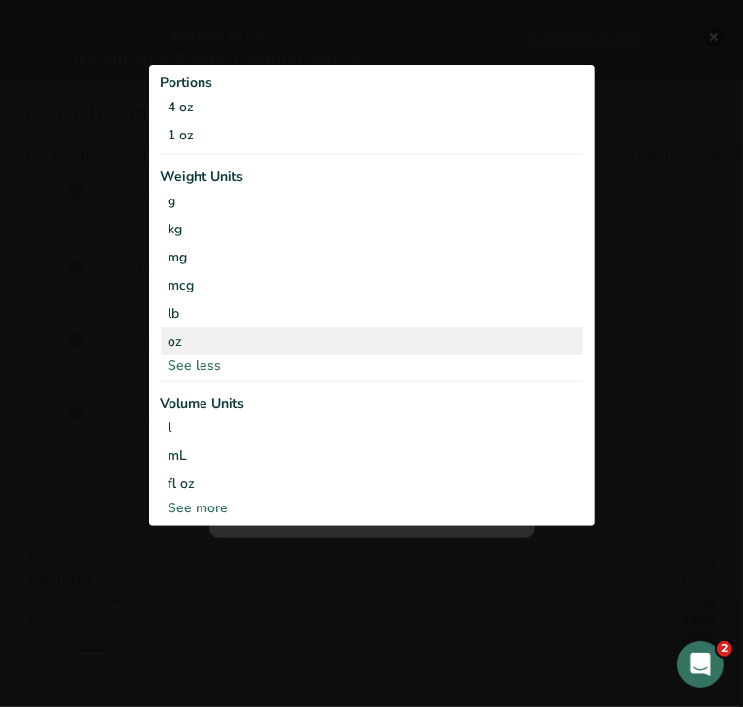
click at [262, 338] on div "oz" at bounding box center [372, 341] width 422 height 28
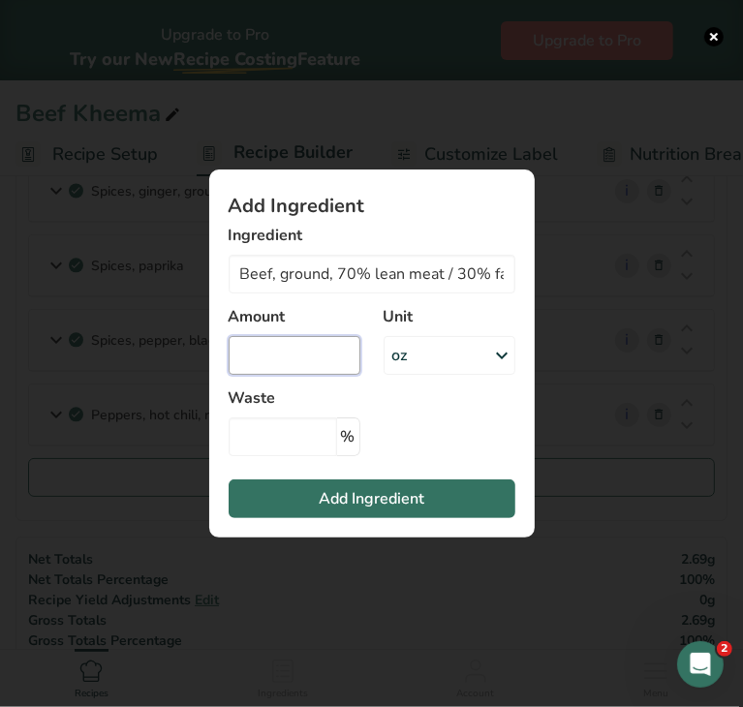
click at [279, 360] on input "Add ingredient modal" at bounding box center [295, 355] width 132 height 39
click at [434, 365] on div "oz" at bounding box center [450, 355] width 132 height 39
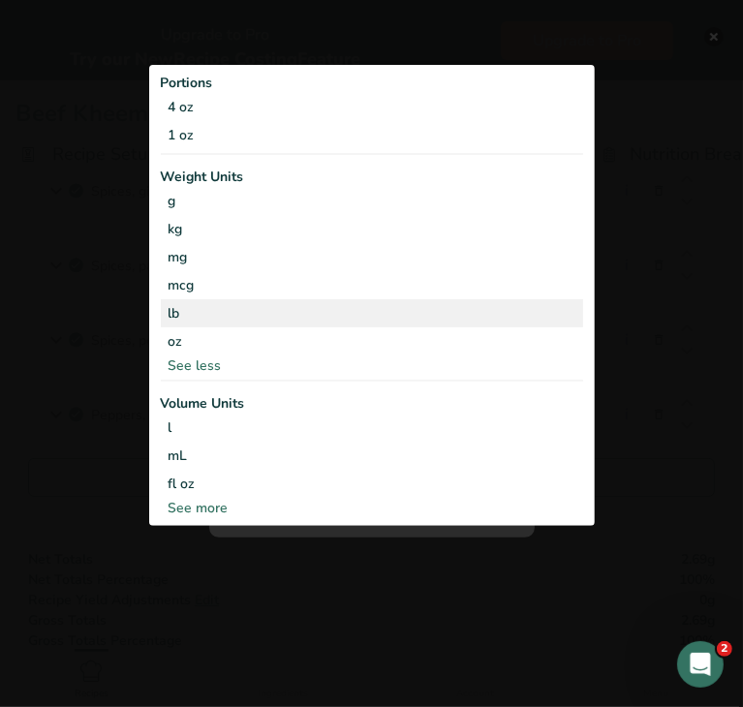
click at [178, 317] on div "lb" at bounding box center [372, 313] width 422 height 28
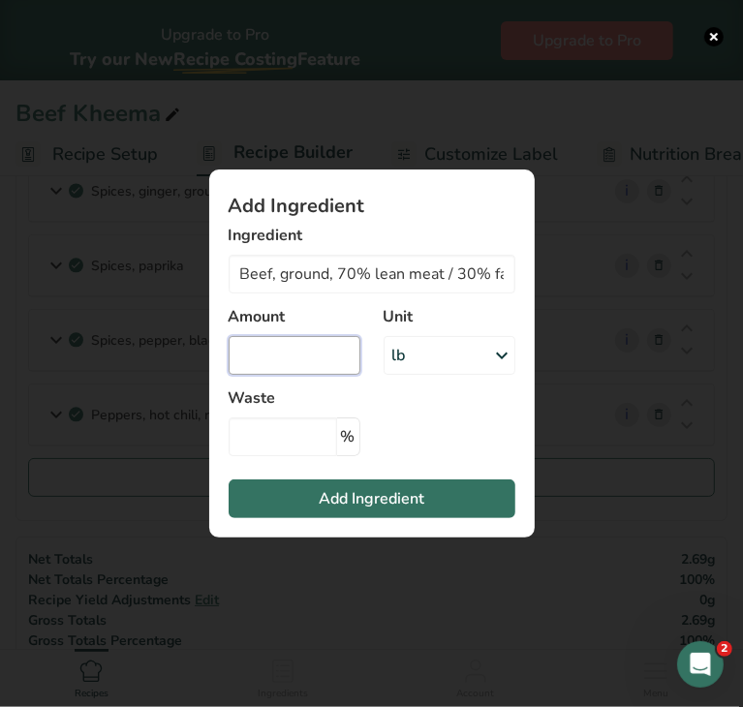
click at [266, 357] on input "Add ingredient modal" at bounding box center [295, 355] width 132 height 39
type input "0.595"
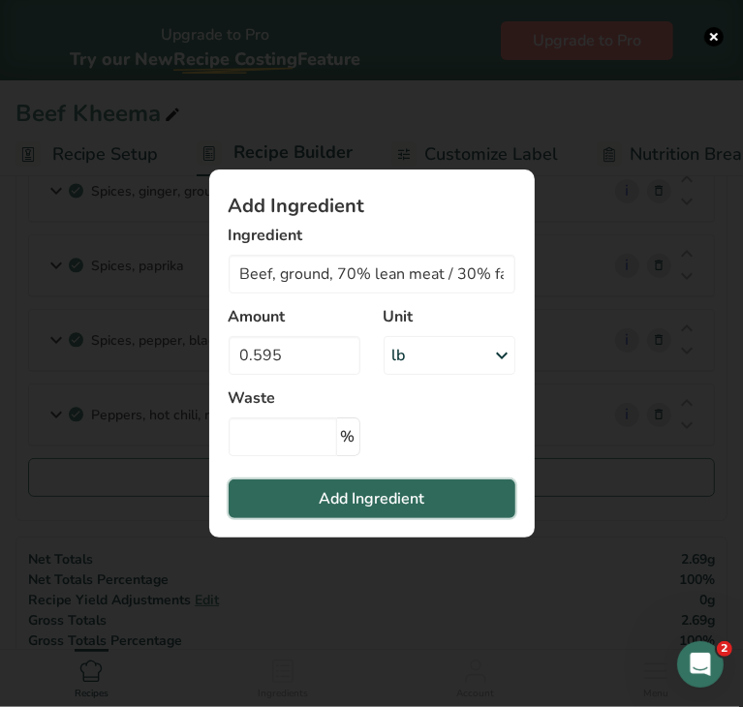
click at [294, 508] on button "Add Ingredient" at bounding box center [372, 499] width 287 height 39
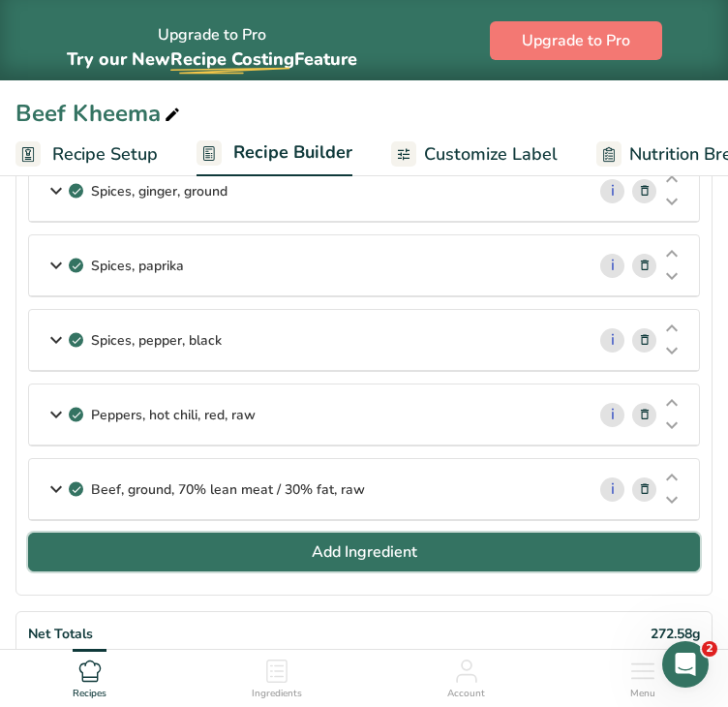
click at [179, 547] on button "Add Ingredient" at bounding box center [364, 552] width 672 height 39
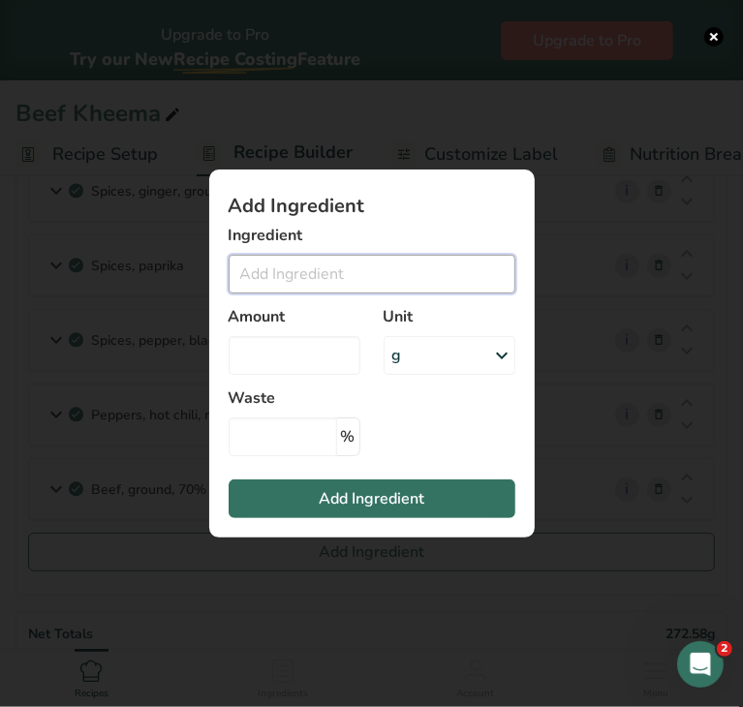
click at [260, 271] on input "Add ingredient modal" at bounding box center [372, 274] width 287 height 39
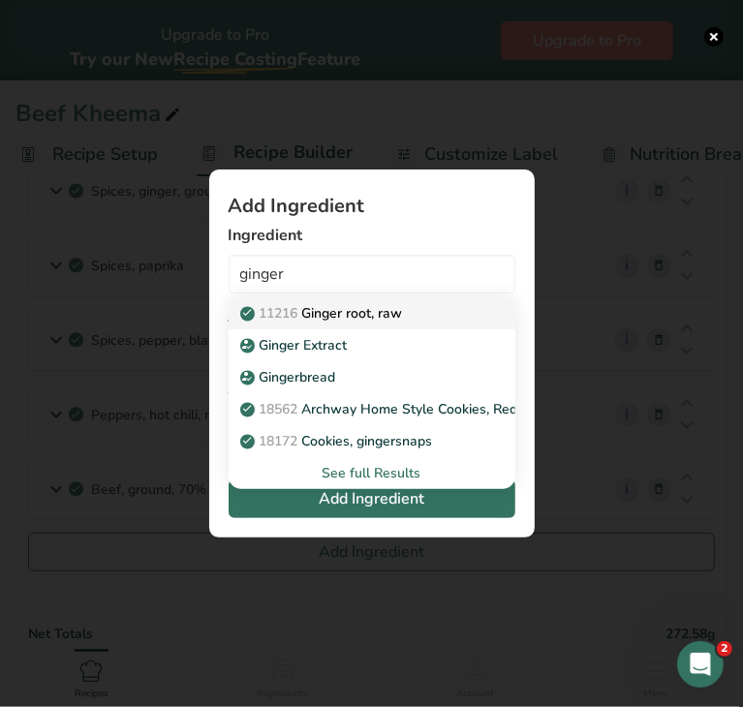
click at [318, 310] on p "11216 [PERSON_NAME], raw" at bounding box center [323, 313] width 159 height 20
type input "Ginger root, raw"
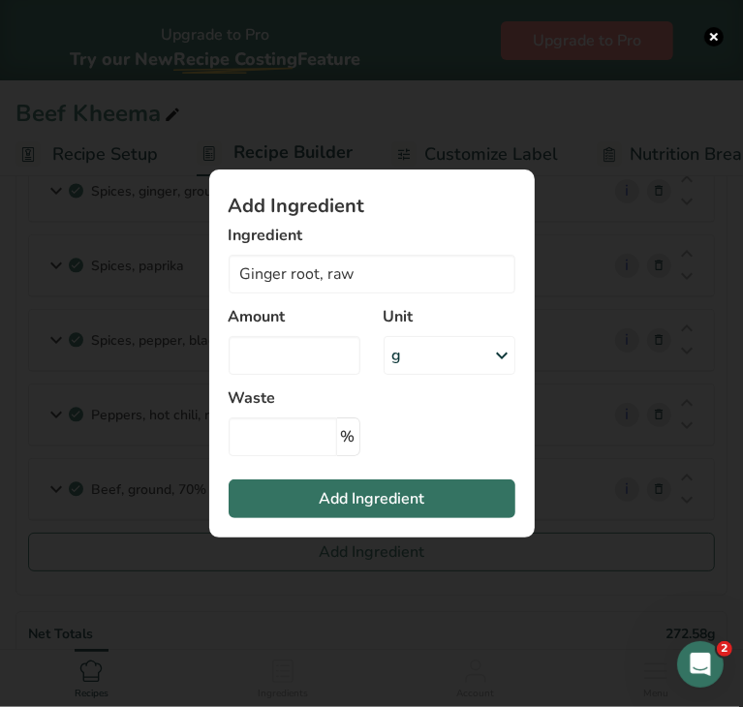
click at [434, 361] on div "g" at bounding box center [450, 355] width 132 height 39
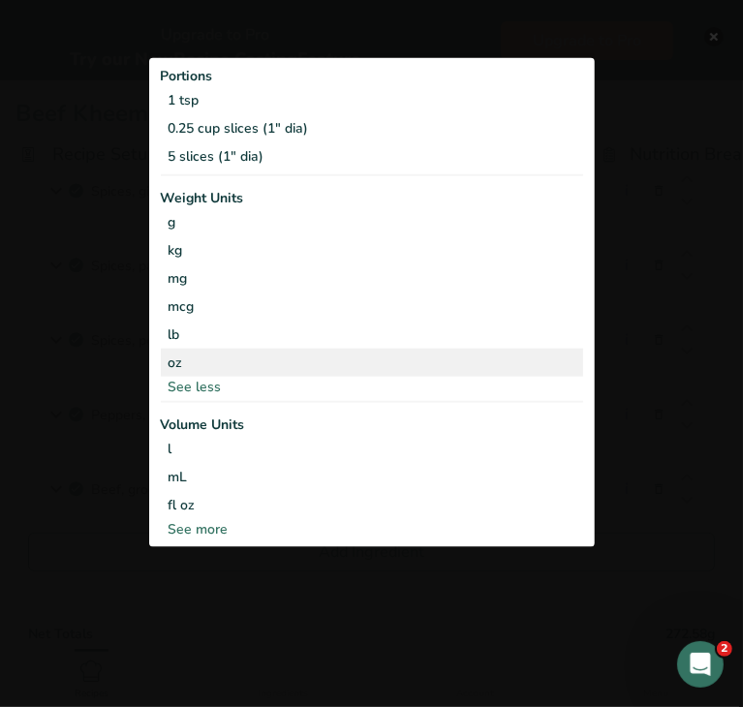
click at [300, 356] on div "oz" at bounding box center [372, 362] width 422 height 28
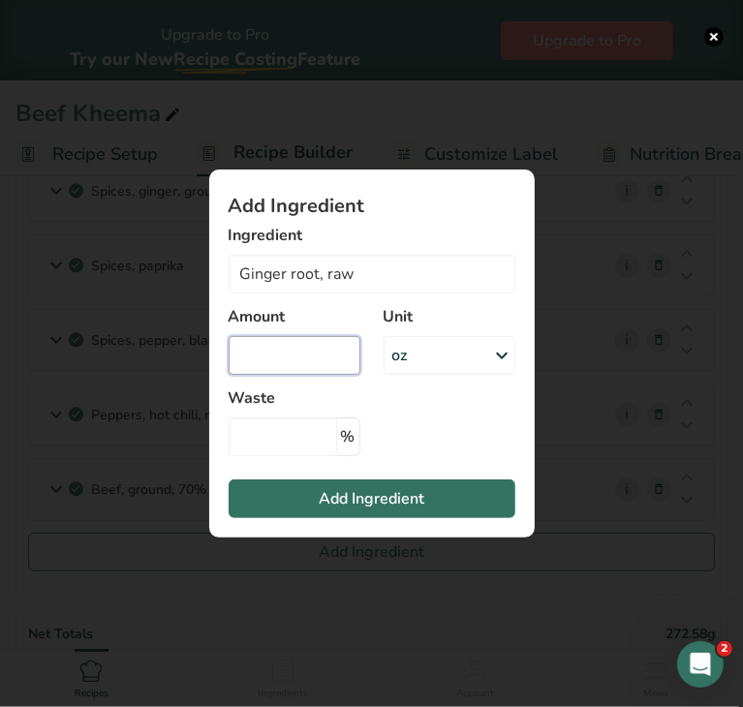
click at [291, 361] on input "Add ingredient modal" at bounding box center [295, 355] width 132 height 39
type input "0.16"
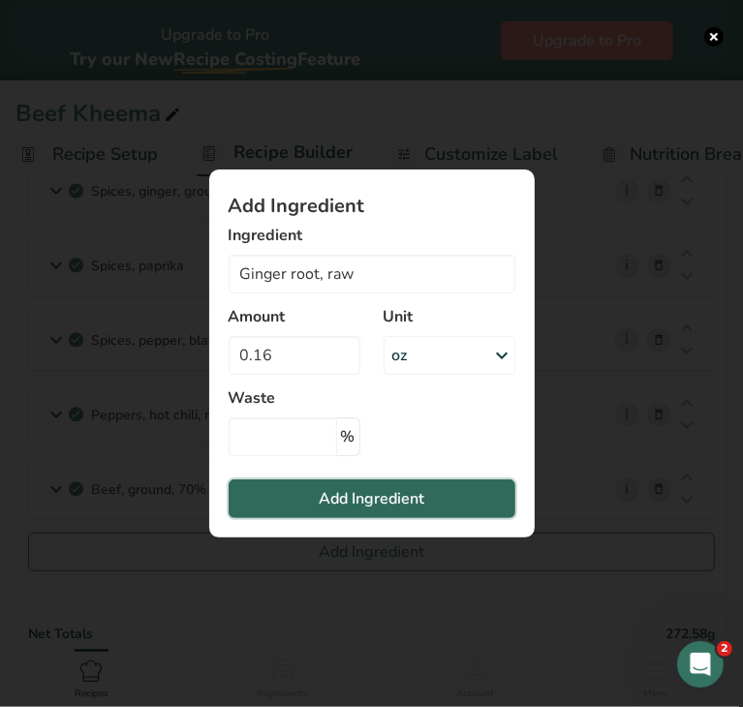
click at [320, 510] on span "Add Ingredient" at bounding box center [372, 498] width 106 height 23
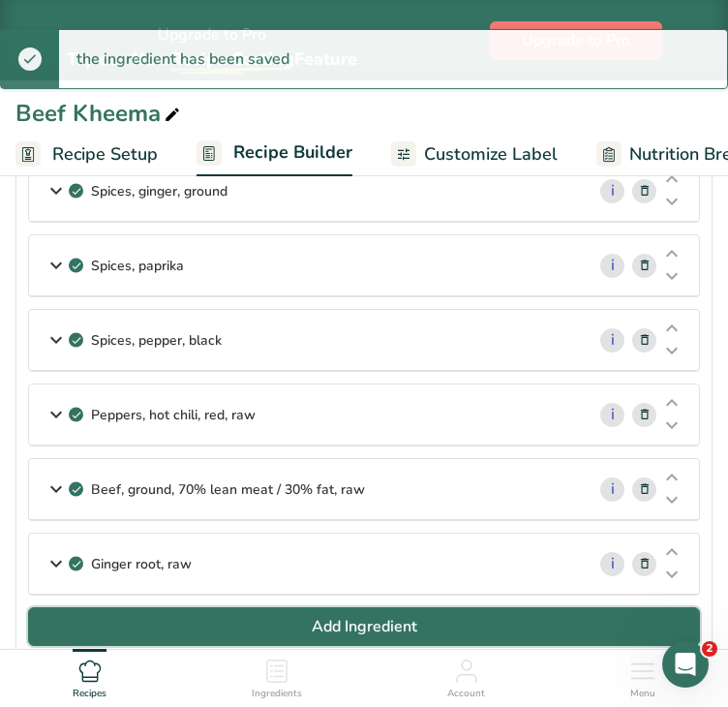
click at [206, 617] on button "Add Ingredient" at bounding box center [364, 626] width 672 height 39
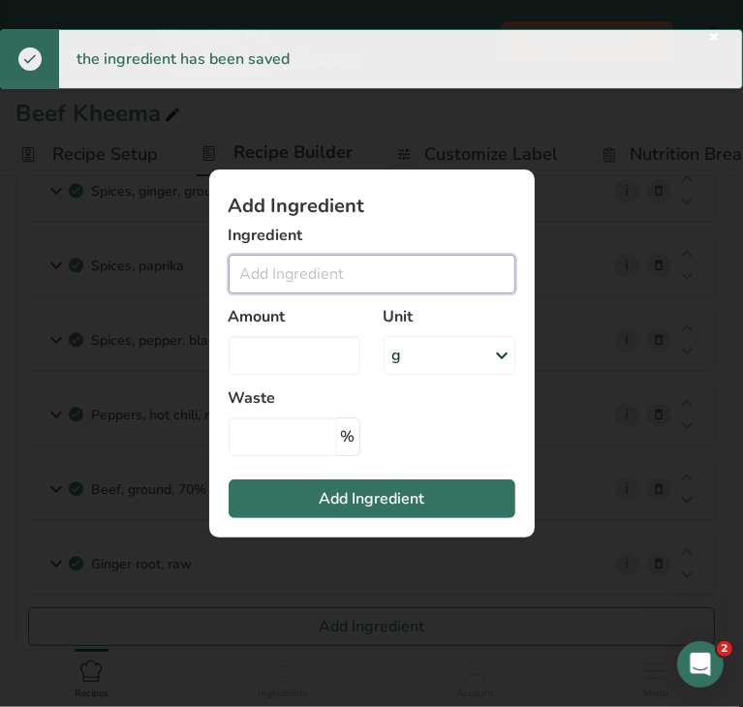
click at [295, 283] on input "Add ingredient modal" at bounding box center [372, 274] width 287 height 39
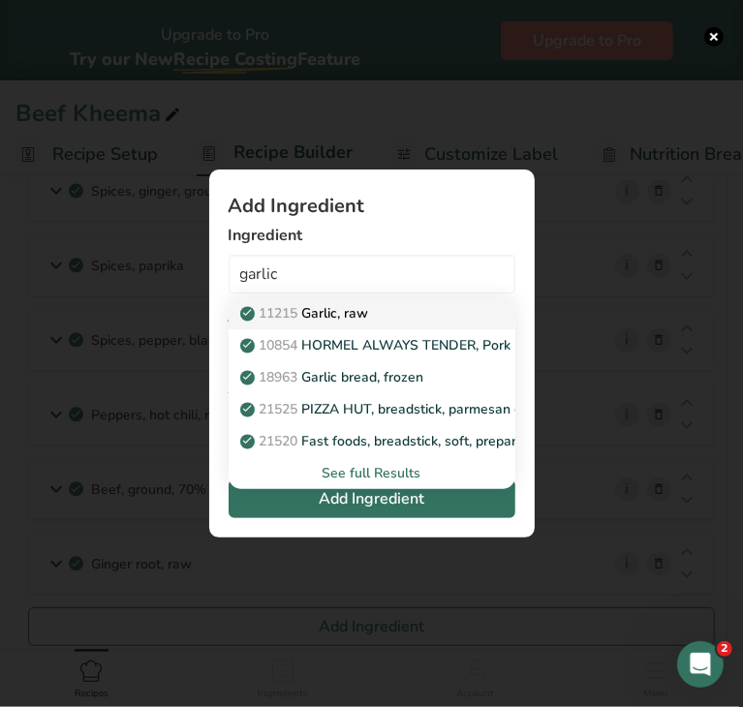
click at [319, 312] on p "11215 Garlic, raw" at bounding box center [306, 313] width 125 height 20
type input "Garlic, raw"
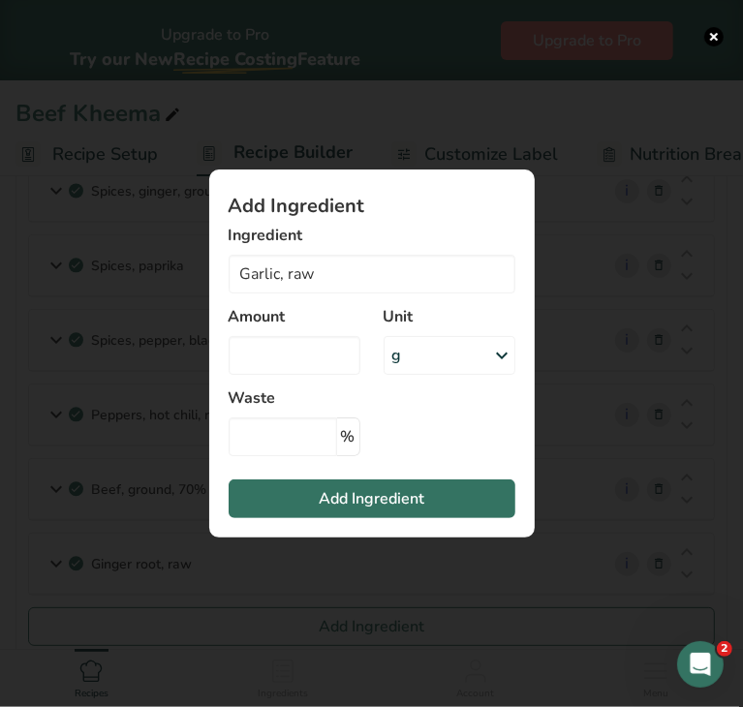
click at [425, 350] on div "g" at bounding box center [450, 355] width 132 height 39
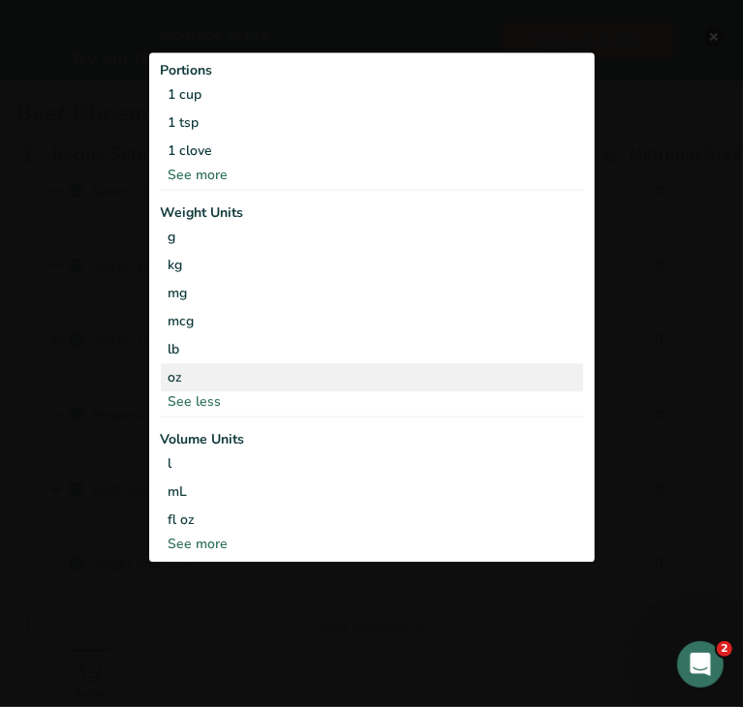
click at [252, 368] on div "oz" at bounding box center [372, 377] width 422 height 28
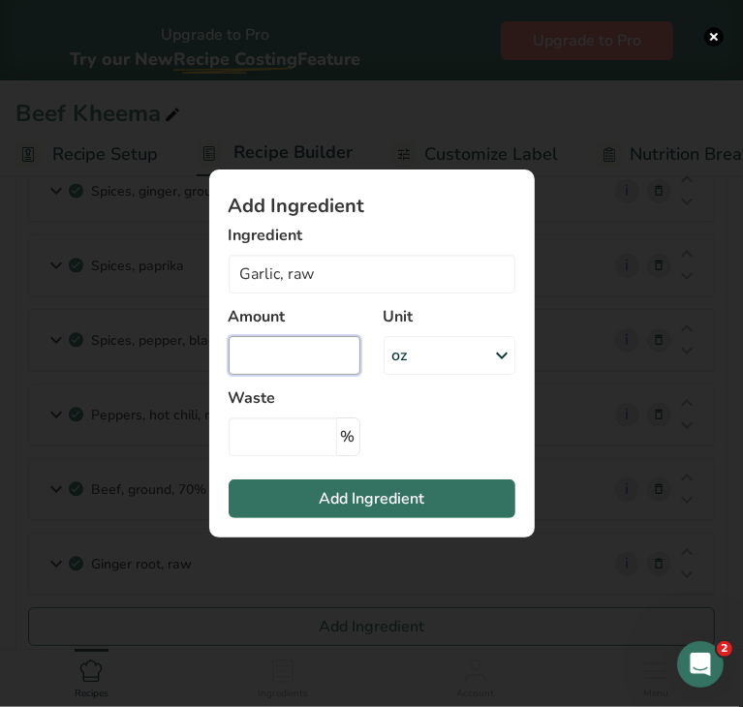
click at [252, 368] on input "Add ingredient modal" at bounding box center [295, 355] width 132 height 39
type input "0.19"
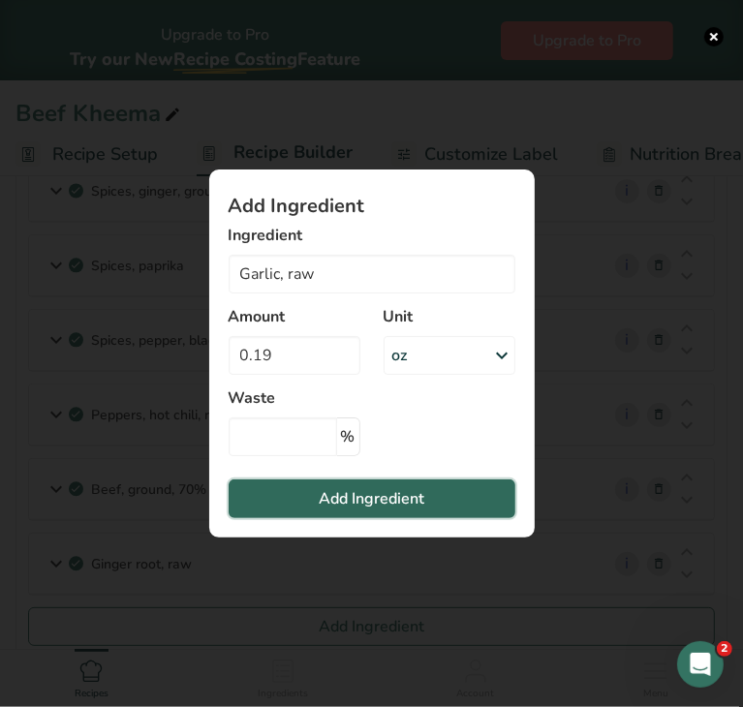
click at [315, 506] on button "Add Ingredient" at bounding box center [372, 499] width 287 height 39
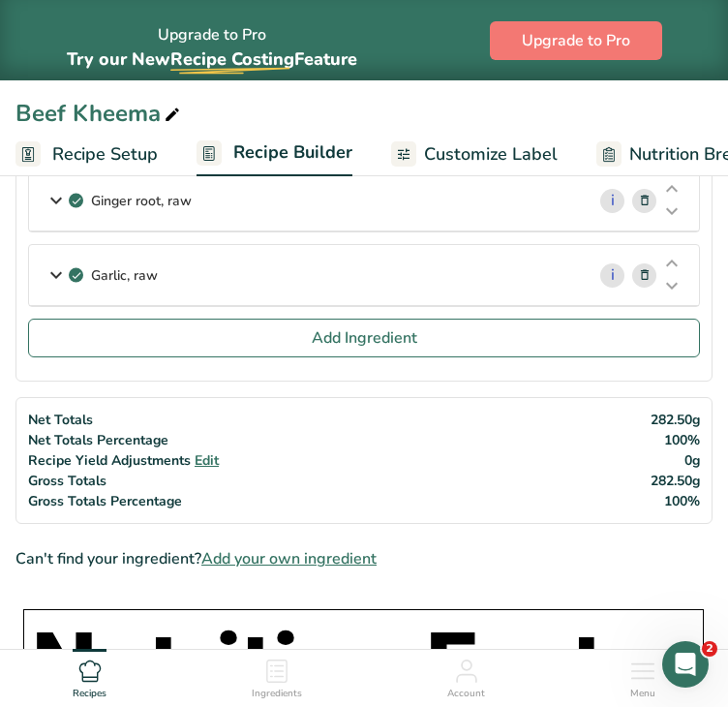
scroll to position [575, 0]
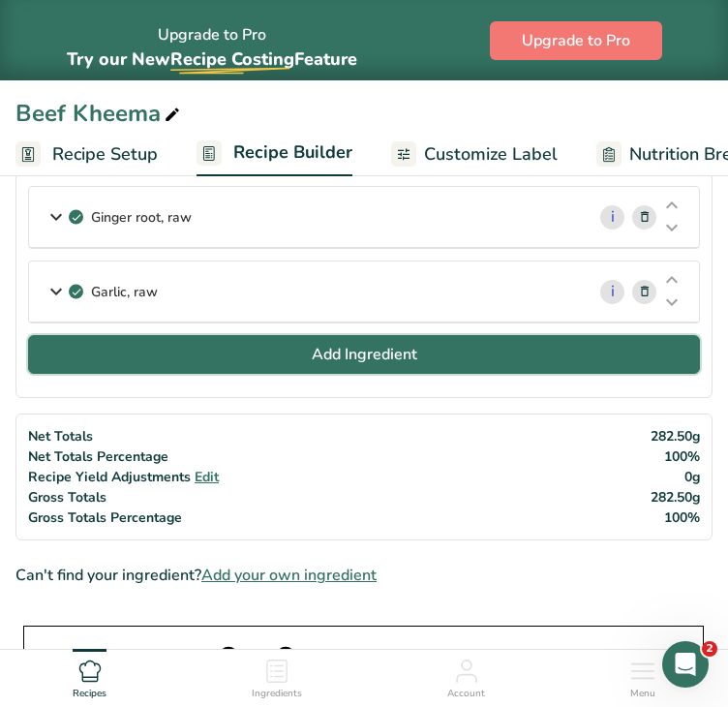
click at [427, 342] on button "Add Ingredient" at bounding box center [364, 354] width 672 height 39
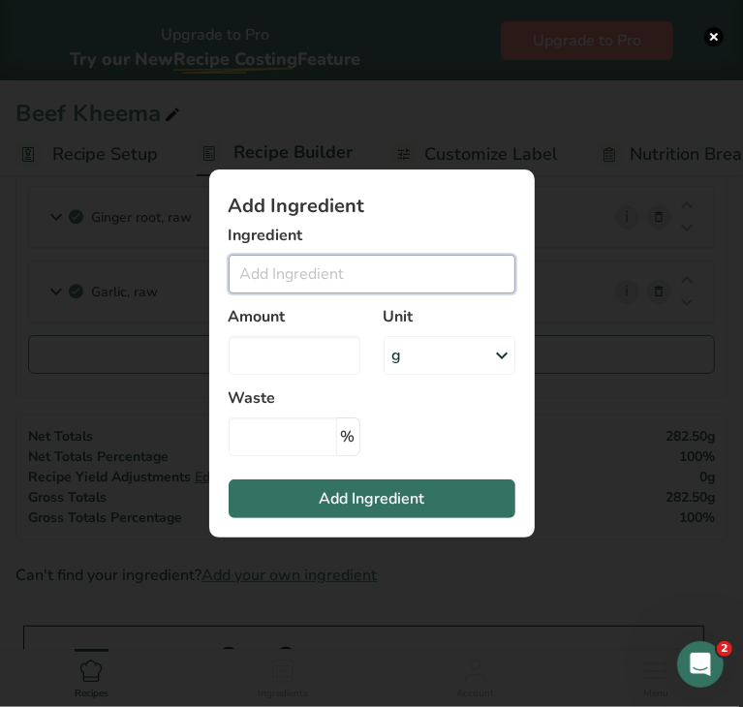
click at [360, 272] on input "Add ingredient modal" at bounding box center [372, 274] width 287 height 39
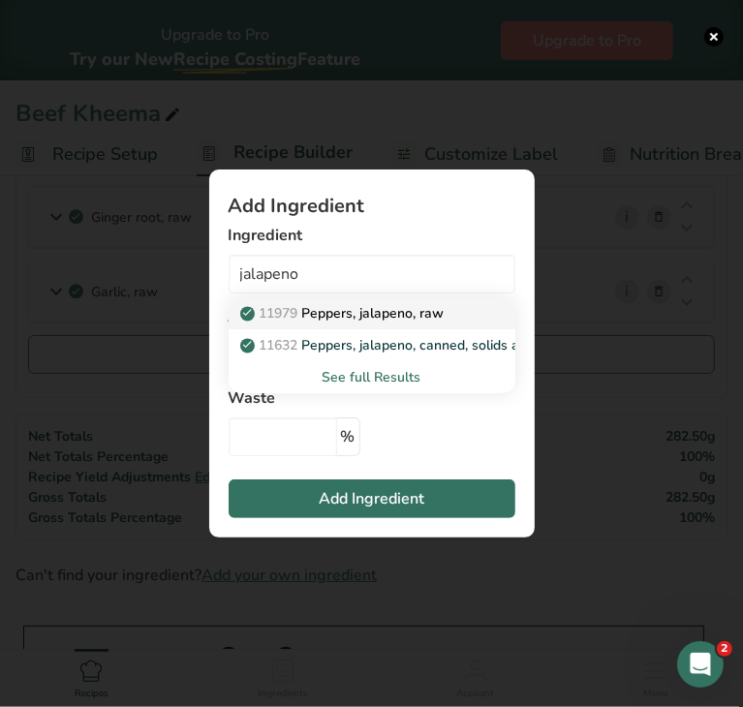
click at [373, 307] on p "11979 [PERSON_NAME], jalapeno, raw" at bounding box center [344, 313] width 201 height 20
type input "Peppers, jalapeno, raw"
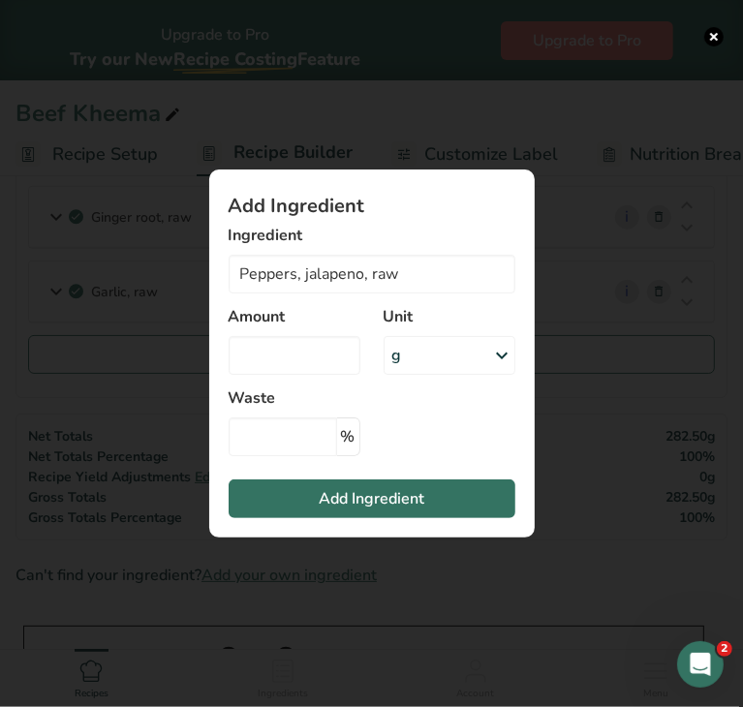
click at [419, 359] on div "g" at bounding box center [450, 355] width 132 height 39
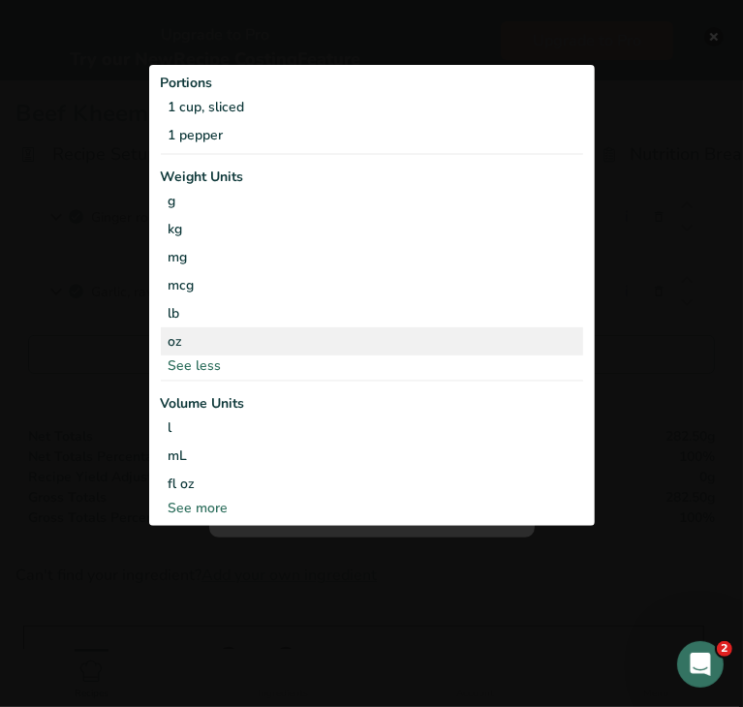
click at [257, 334] on div "oz" at bounding box center [372, 341] width 422 height 28
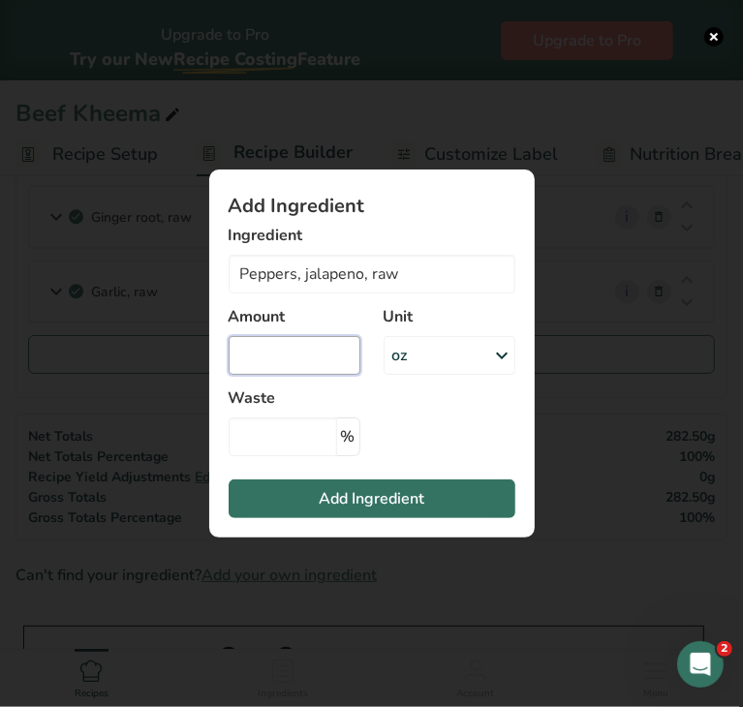
click at [267, 354] on input "Add ingredient modal" at bounding box center [295, 355] width 132 height 39
type input "0.19"
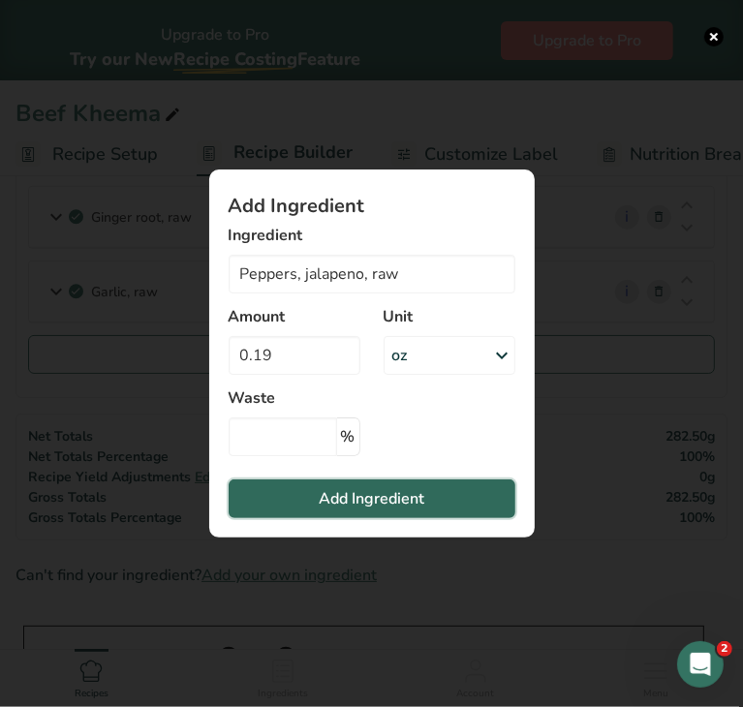
click at [338, 509] on span "Add Ingredient" at bounding box center [372, 498] width 106 height 23
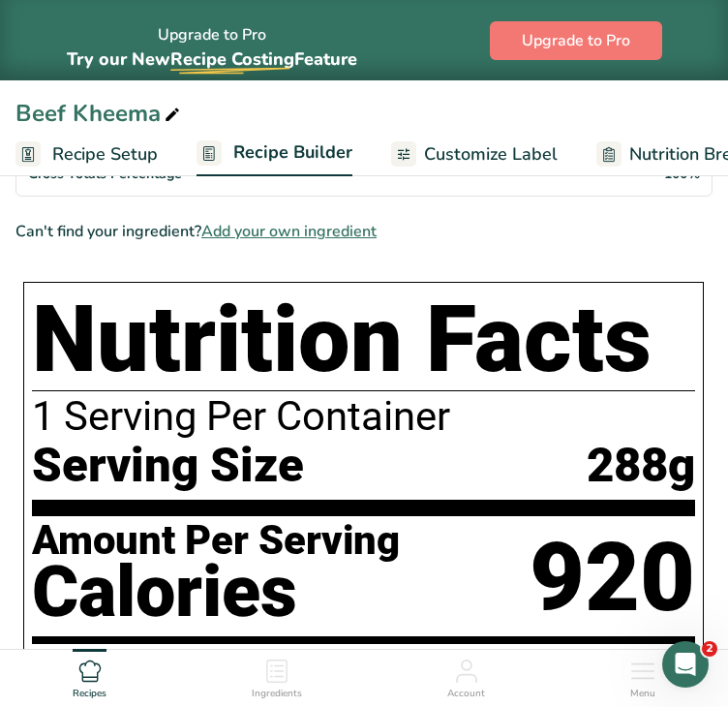
scroll to position [990, 0]
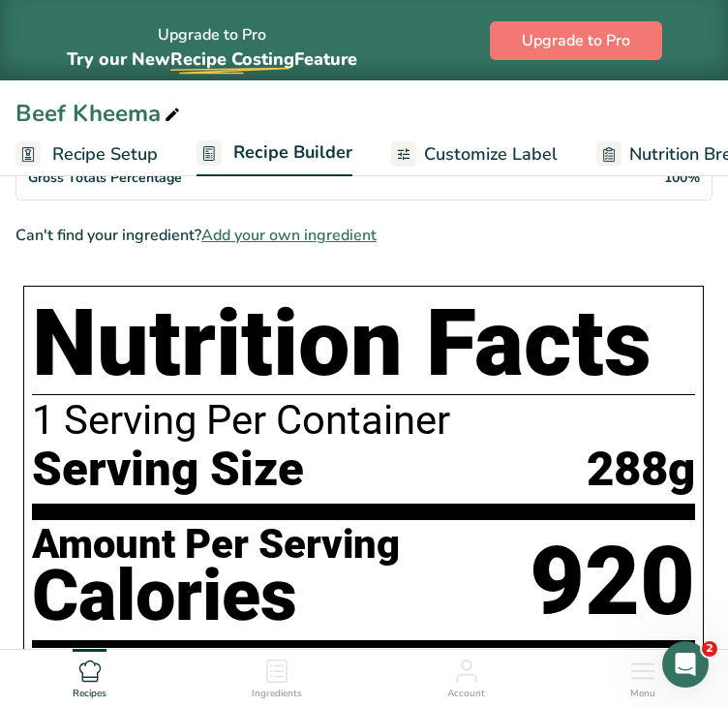
click at [285, 411] on div "1 Serving Per Container" at bounding box center [364, 421] width 664 height 44
drag, startPoint x: 284, startPoint y: 415, endPoint x: 217, endPoint y: 414, distance: 66.8
click at [217, 414] on div "1 Serving Per Container" at bounding box center [364, 421] width 664 height 44
click at [359, 450] on div "Serving Size 288g" at bounding box center [364, 469] width 664 height 53
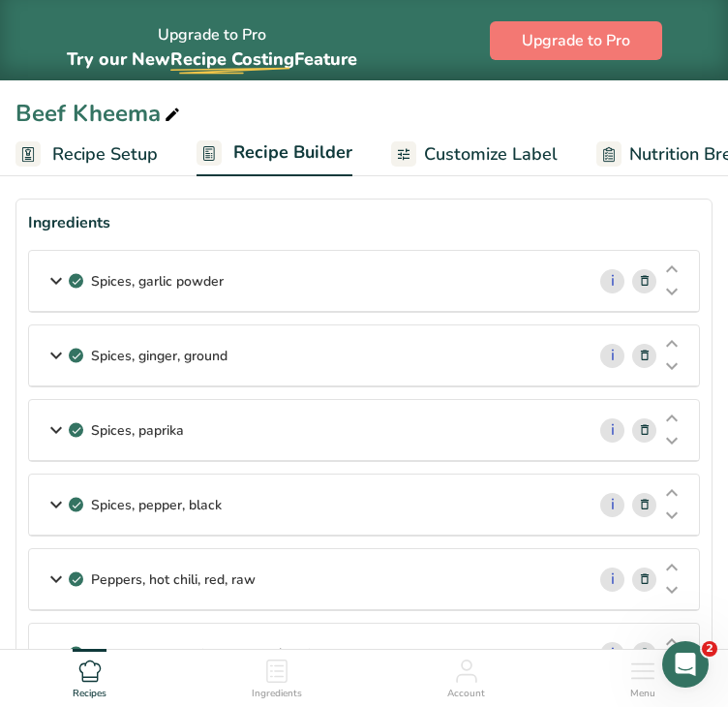
scroll to position [0, 0]
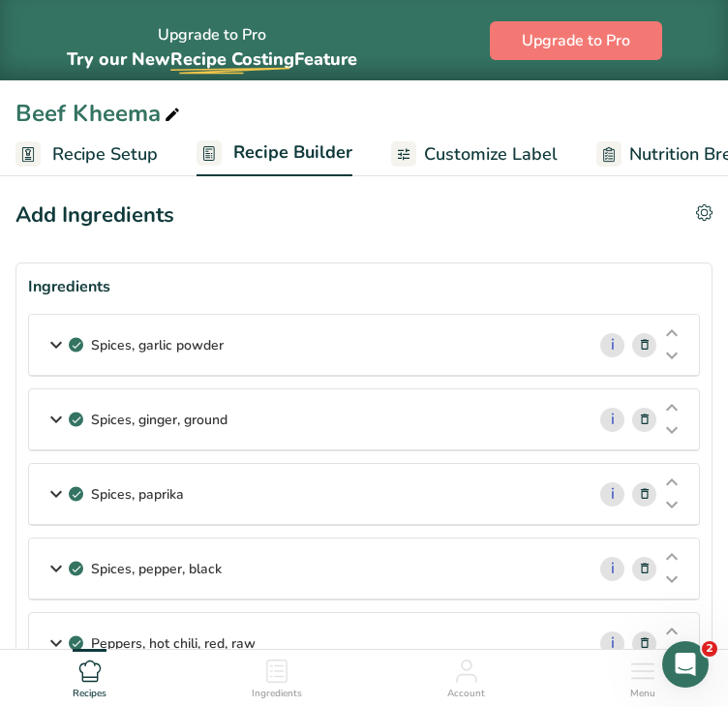
drag, startPoint x: 669, startPoint y: 62, endPoint x: 669, endPoint y: 10, distance: 52.3
click at [669, 10] on div "Upgrade to Pro Try our New Recipe Costing .a-29{fill:none;stroke-linecap:round;…" at bounding box center [364, 40] width 728 height 80
click at [99, 155] on span "Recipe Setup" at bounding box center [105, 154] width 106 height 26
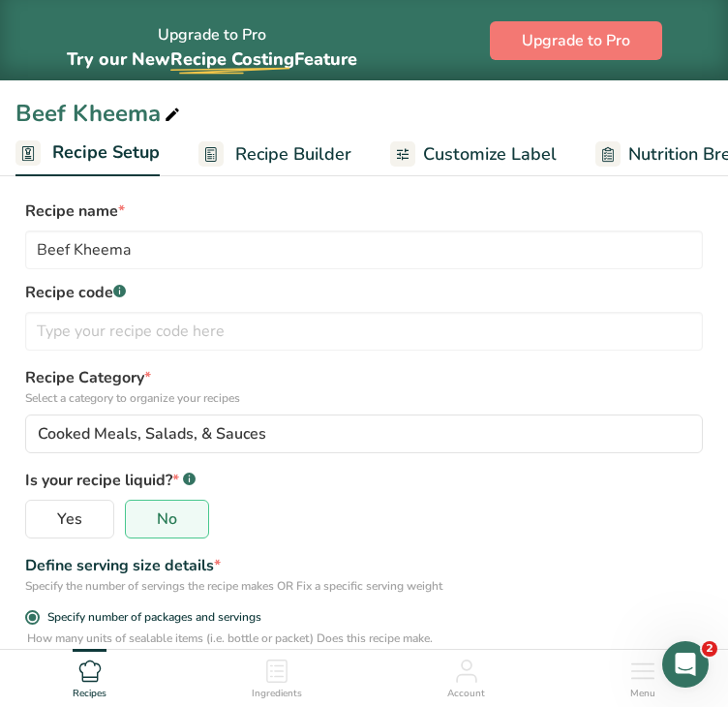
click at [27, 154] on rect at bounding box center [27, 152] width 25 height 25
click at [240, 153] on span "Recipe Builder" at bounding box center [293, 154] width 116 height 26
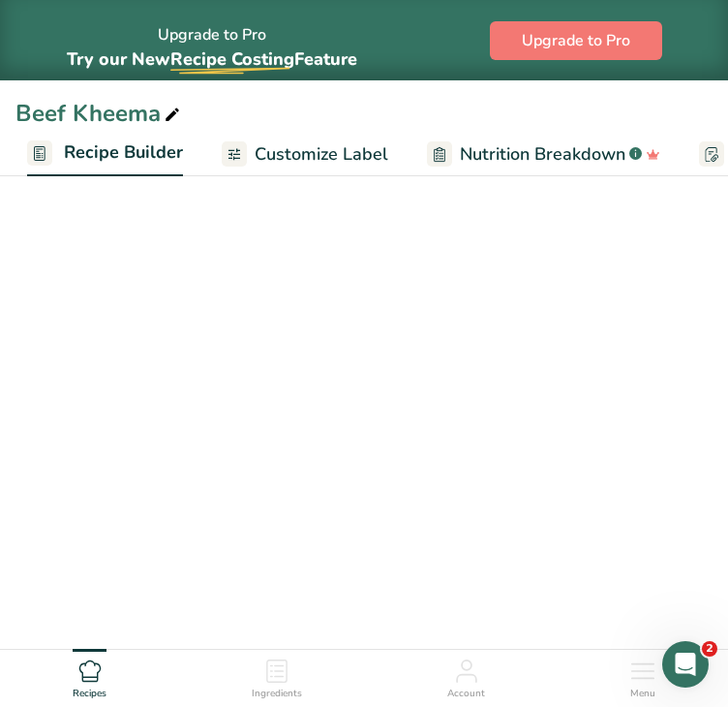
scroll to position [0, 170]
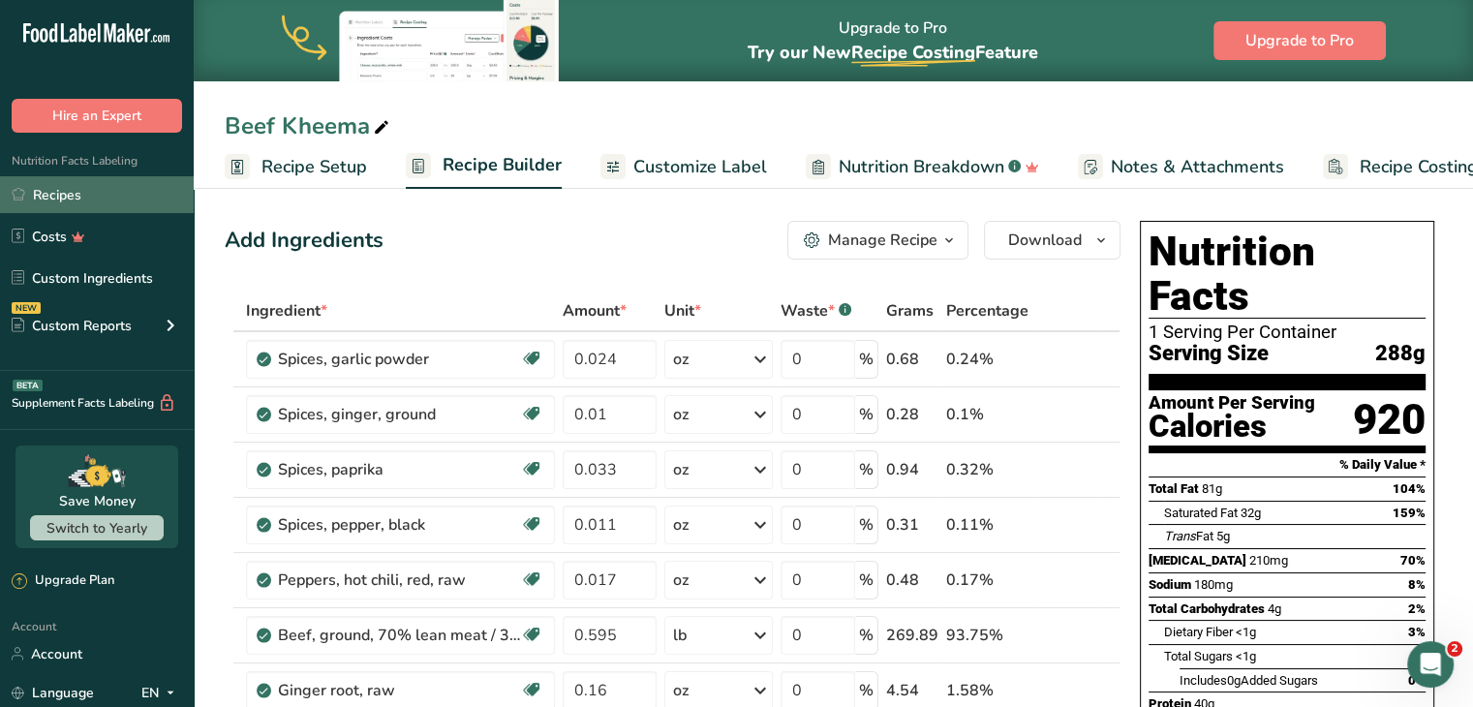
click at [99, 191] on link "Recipes" at bounding box center [97, 194] width 194 height 37
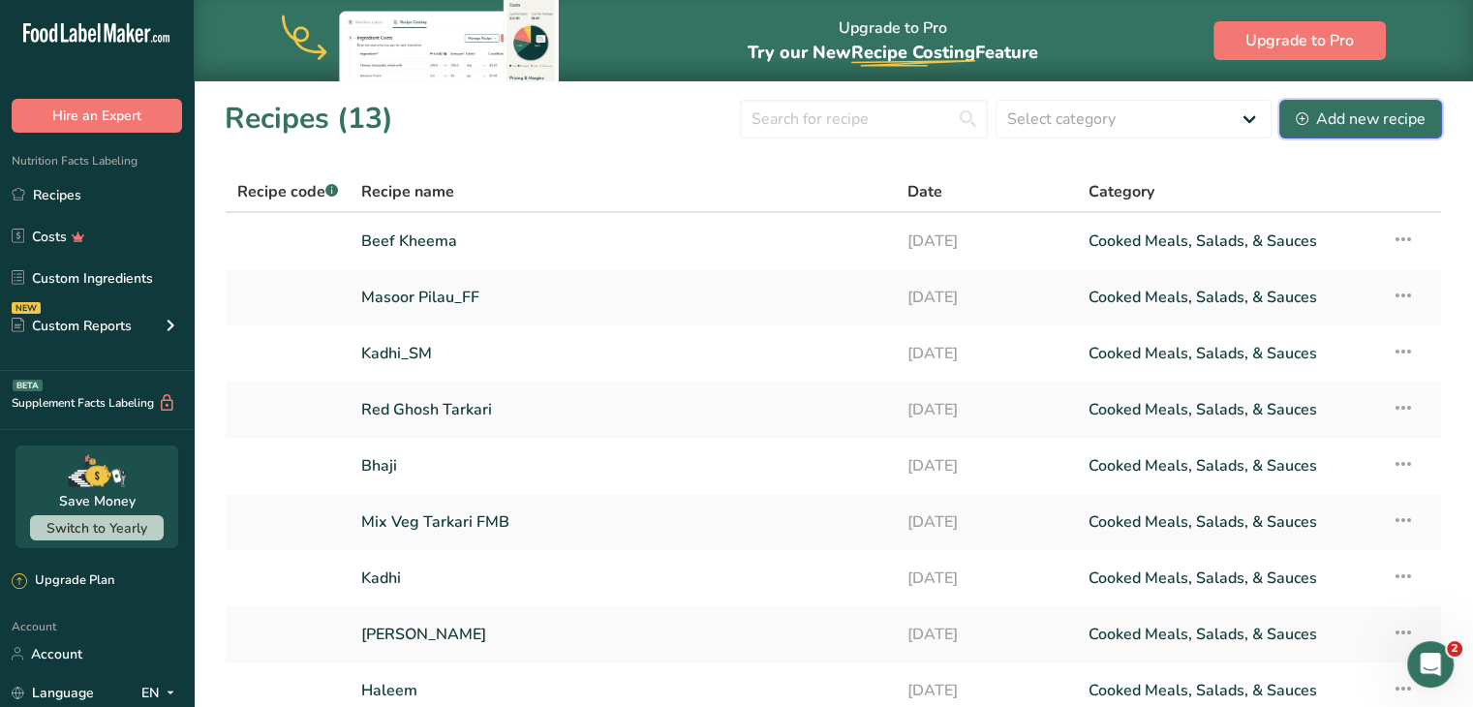
click at [1364, 111] on div "Add new recipe" at bounding box center [1361, 119] width 130 height 23
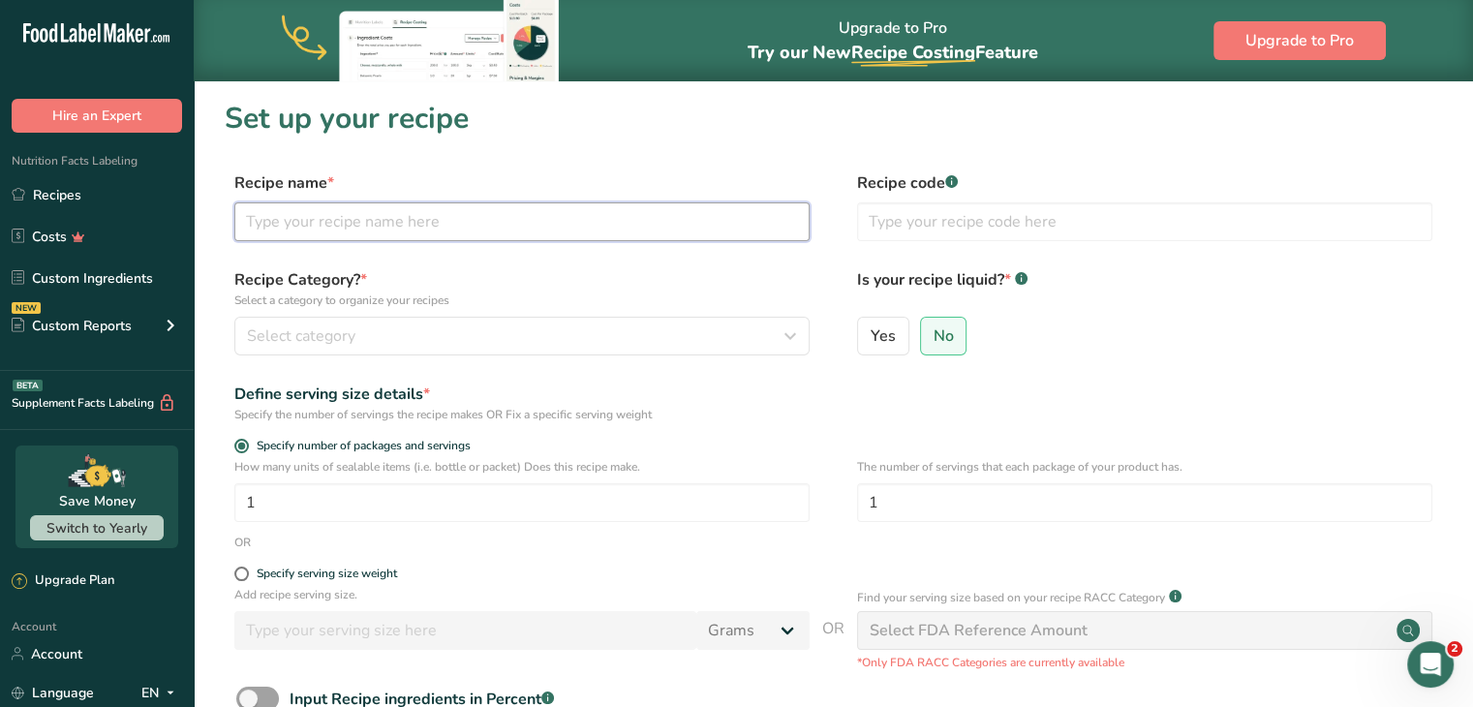
click at [644, 223] on input "text" at bounding box center [521, 221] width 575 height 39
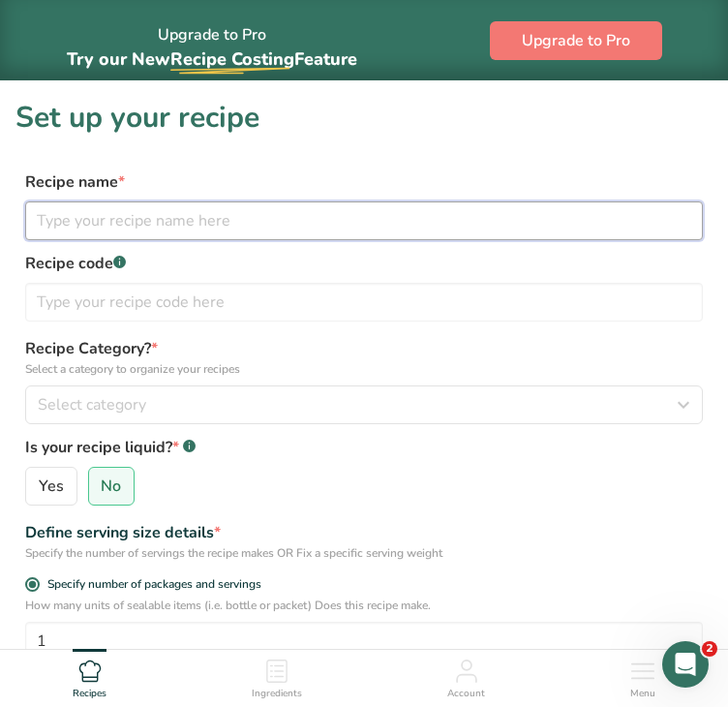
click at [188, 231] on input "text" at bounding box center [364, 220] width 678 height 39
type input "Mexican Rice"
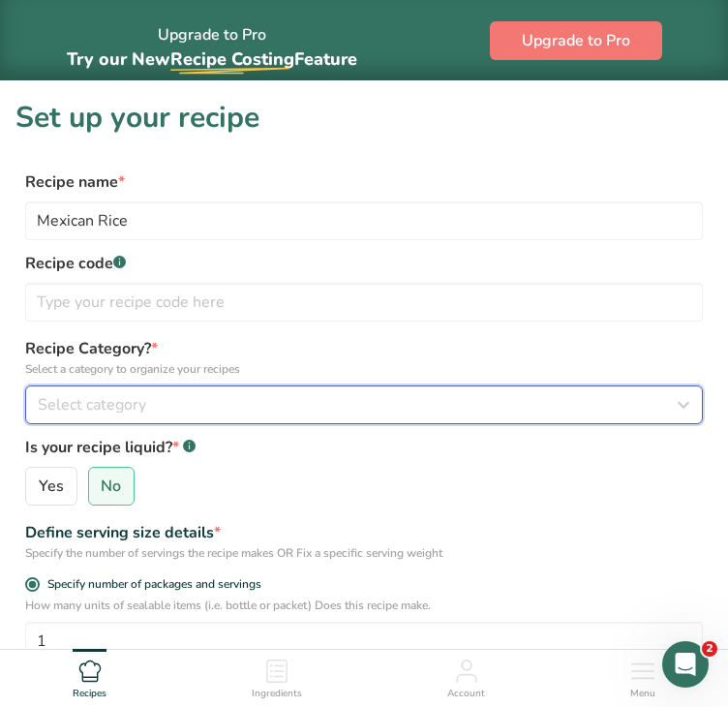
click at [197, 403] on div "Select category" at bounding box center [358, 404] width 641 height 23
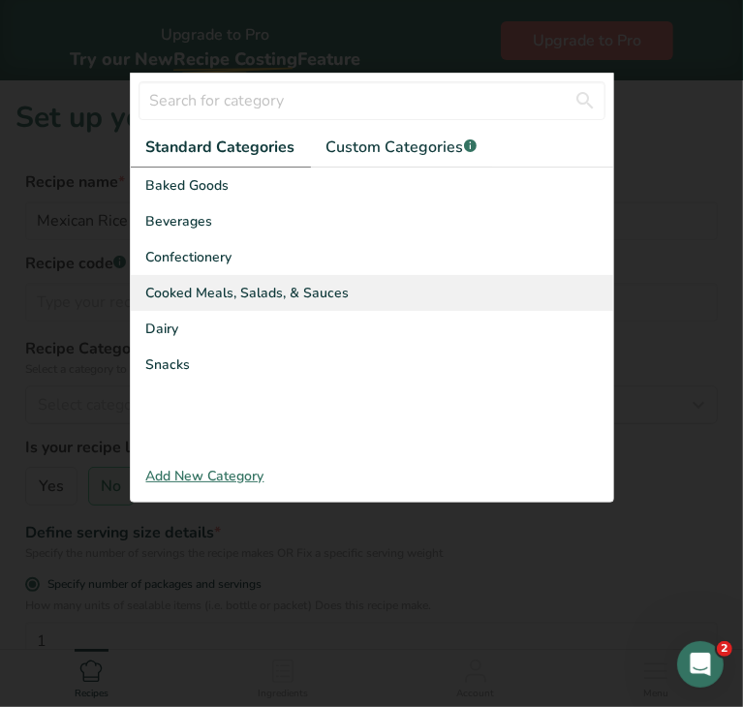
click at [281, 294] on span "Cooked Meals, Salads, & Sauces" at bounding box center [247, 293] width 203 height 20
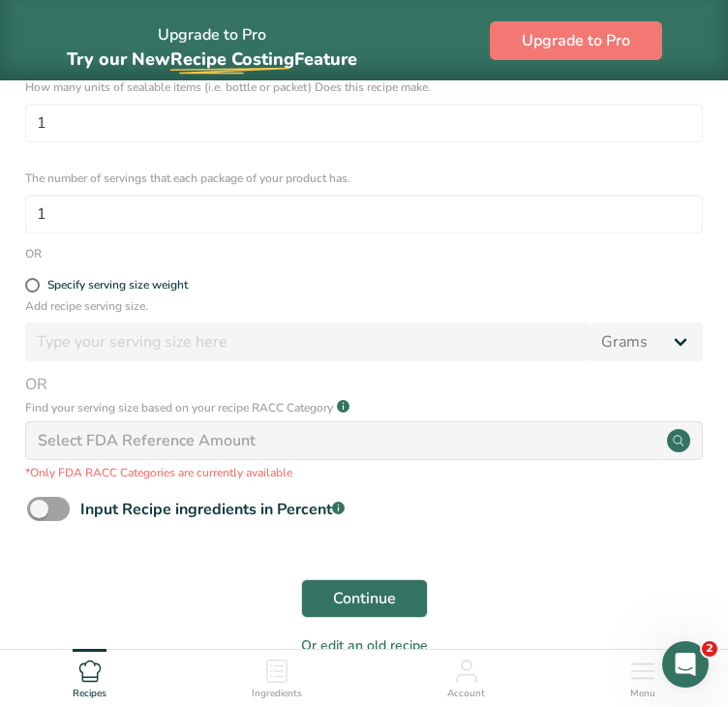
scroll to position [544, 0]
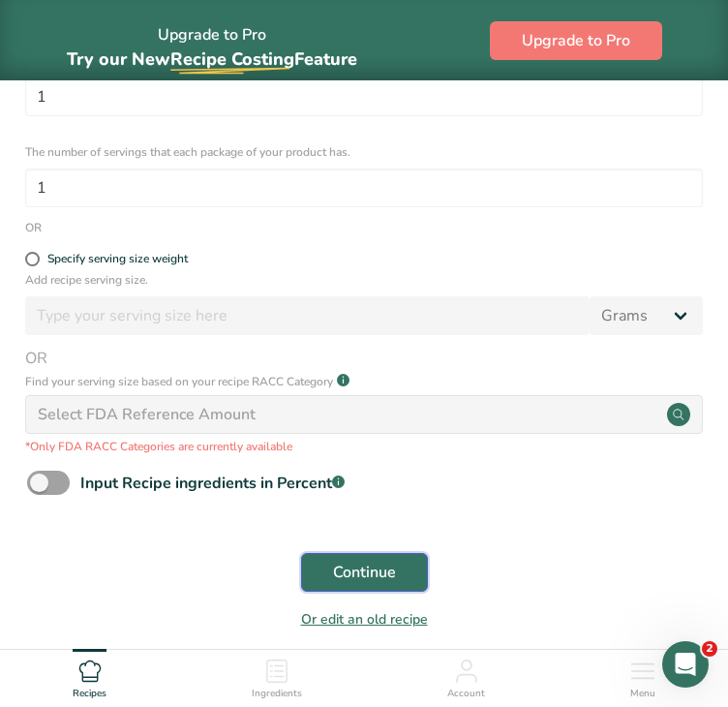
click at [350, 570] on span "Continue" at bounding box center [364, 572] width 63 height 23
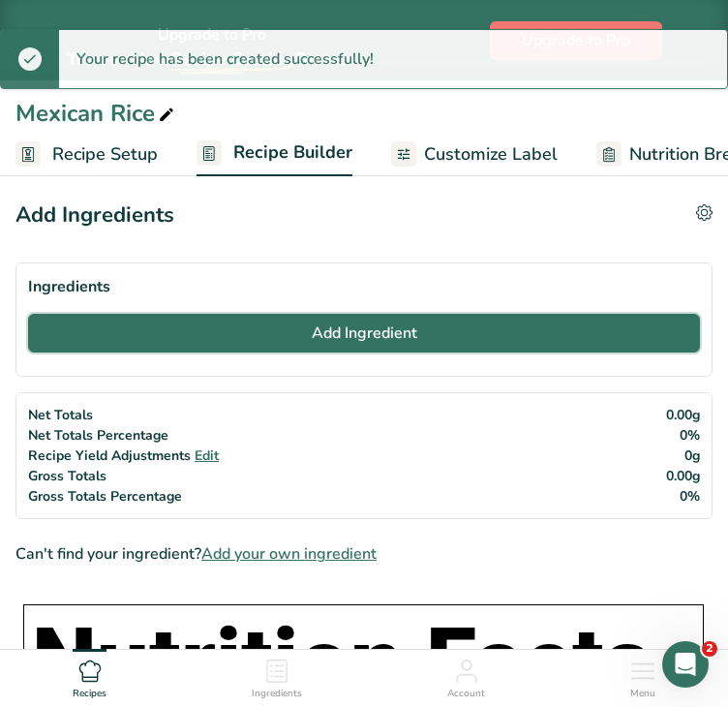
click at [244, 332] on button "Add Ingredient" at bounding box center [364, 333] width 672 height 39
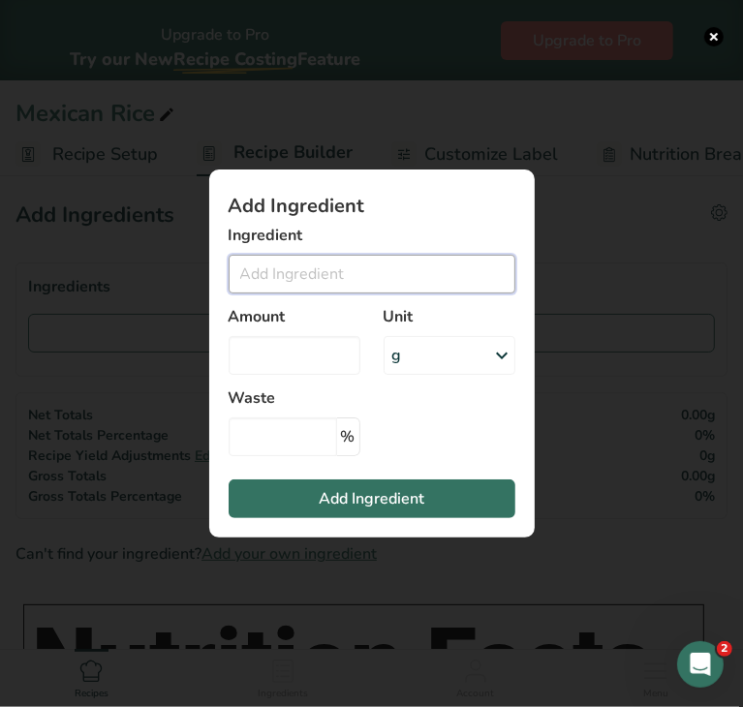
click at [325, 274] on input "Add ingredient modal" at bounding box center [372, 274] width 287 height 39
click at [274, 273] on input "Add ingredient modal" at bounding box center [372, 274] width 287 height 39
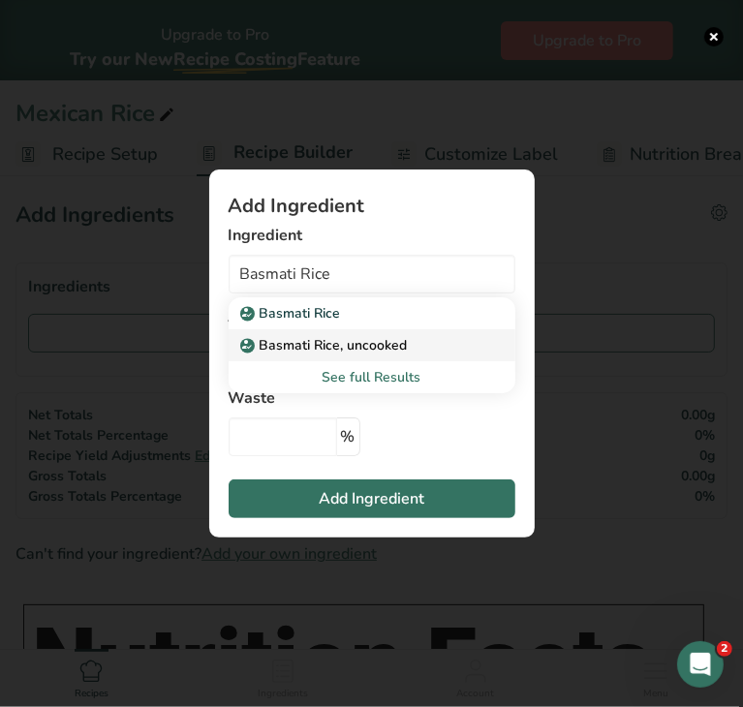
click at [294, 341] on p "Basmati Rice, uncooked" at bounding box center [326, 345] width 164 height 20
type input "Basmati Rice, uncooked"
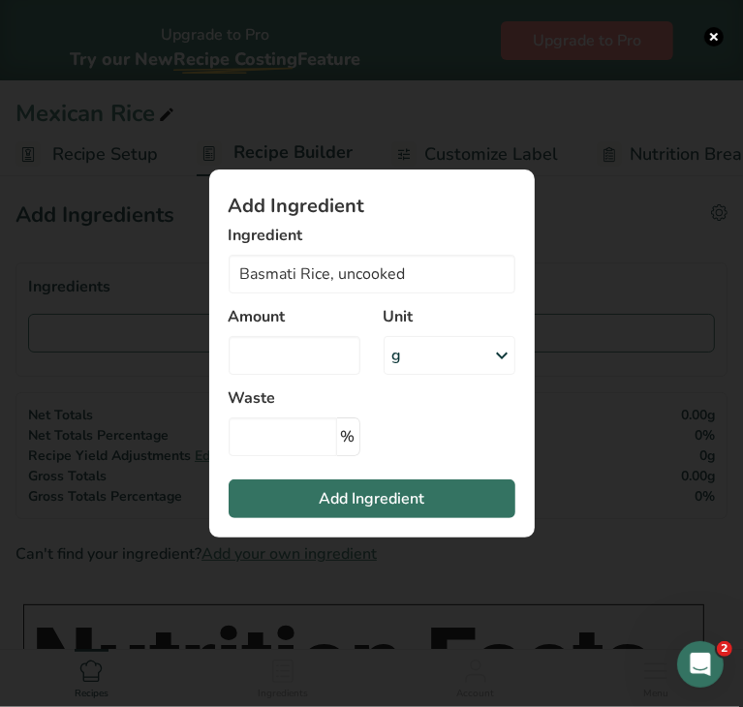
click at [404, 359] on div "g" at bounding box center [450, 355] width 132 height 39
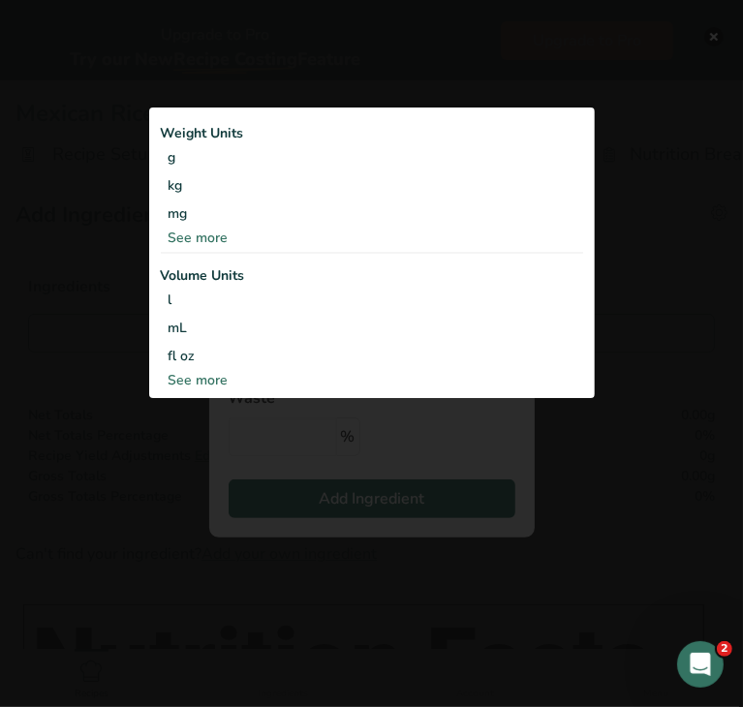
click at [215, 239] on div "See more" at bounding box center [372, 238] width 422 height 20
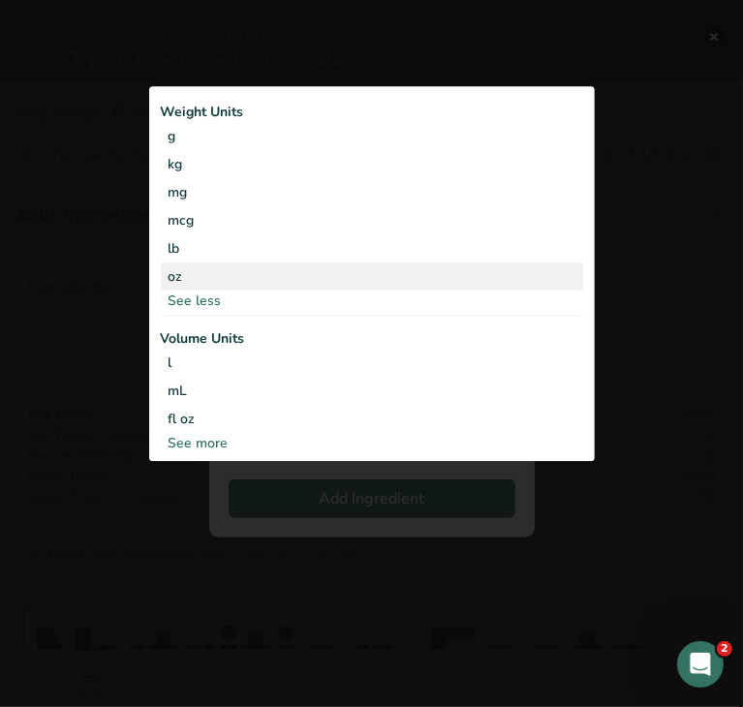
click at [186, 275] on div "oz" at bounding box center [372, 277] width 422 height 28
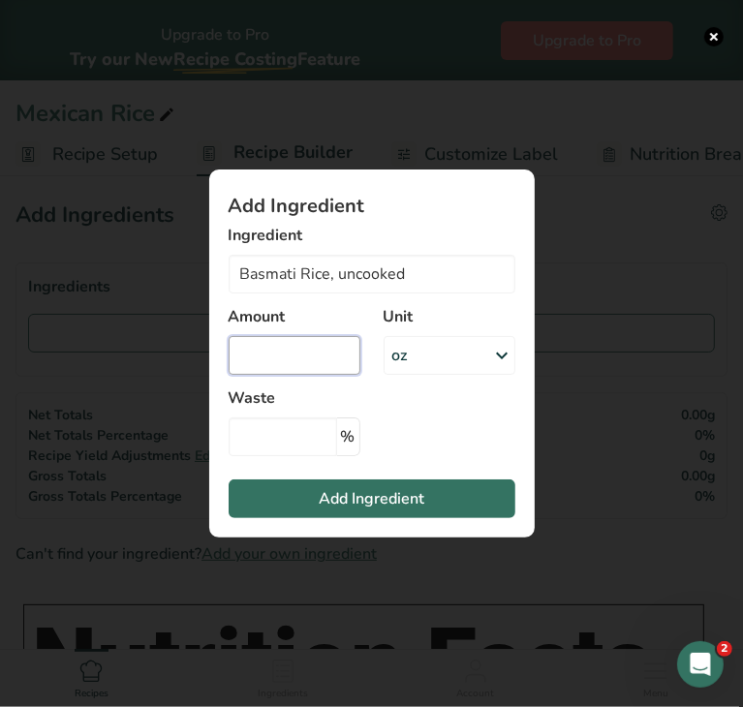
click at [275, 346] on input "Add ingredient modal" at bounding box center [295, 355] width 132 height 39
type input "1.3"
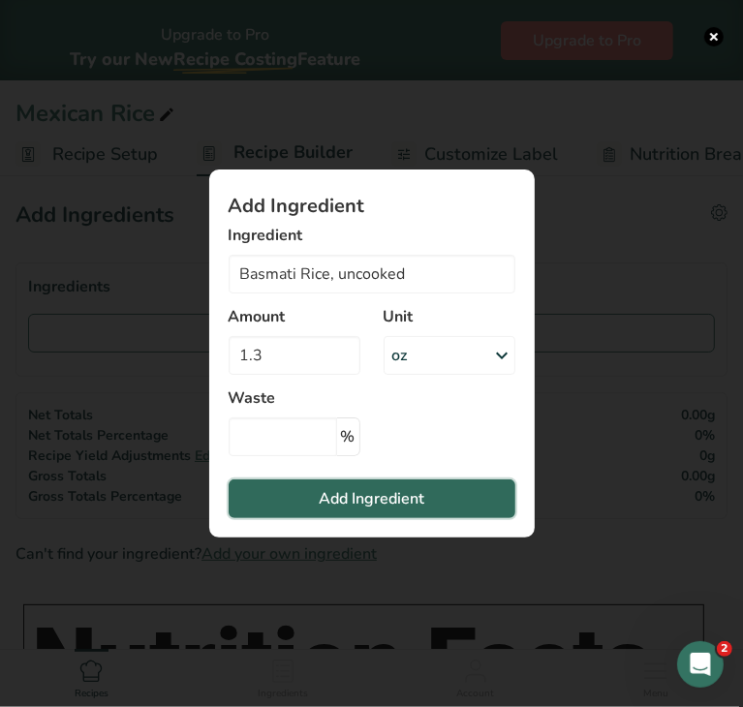
click at [325, 497] on span "Add Ingredient" at bounding box center [372, 498] width 106 height 23
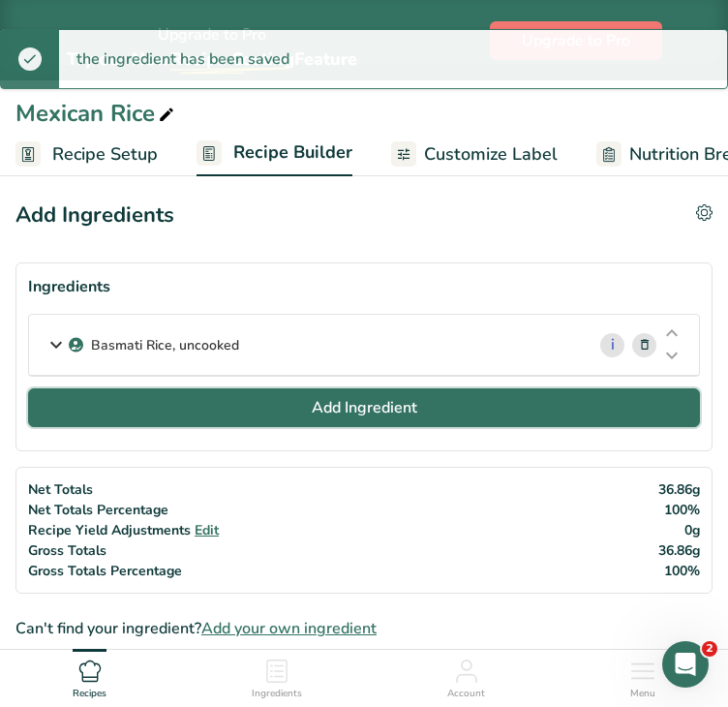
click at [276, 406] on button "Add Ingredient" at bounding box center [364, 407] width 672 height 39
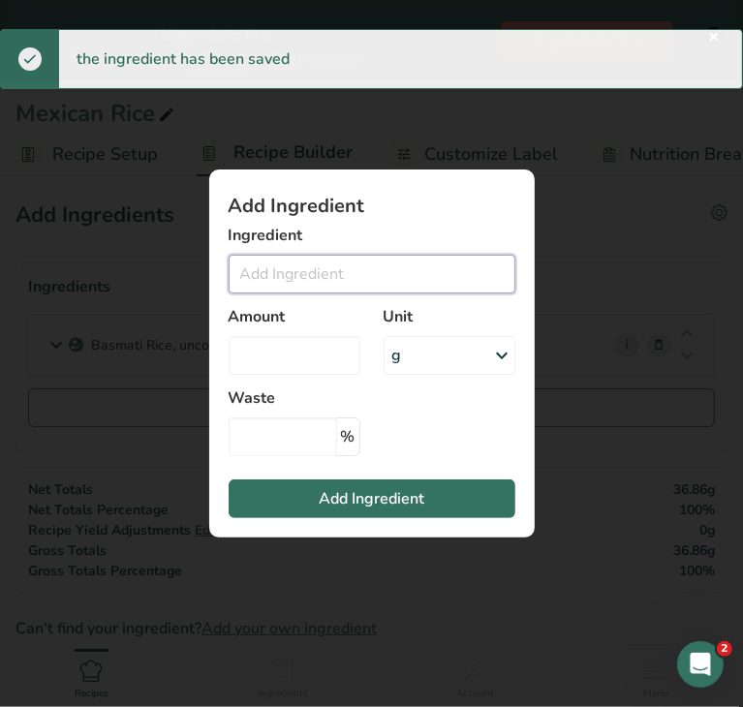
click at [292, 260] on input "Add ingredient modal" at bounding box center [372, 274] width 287 height 39
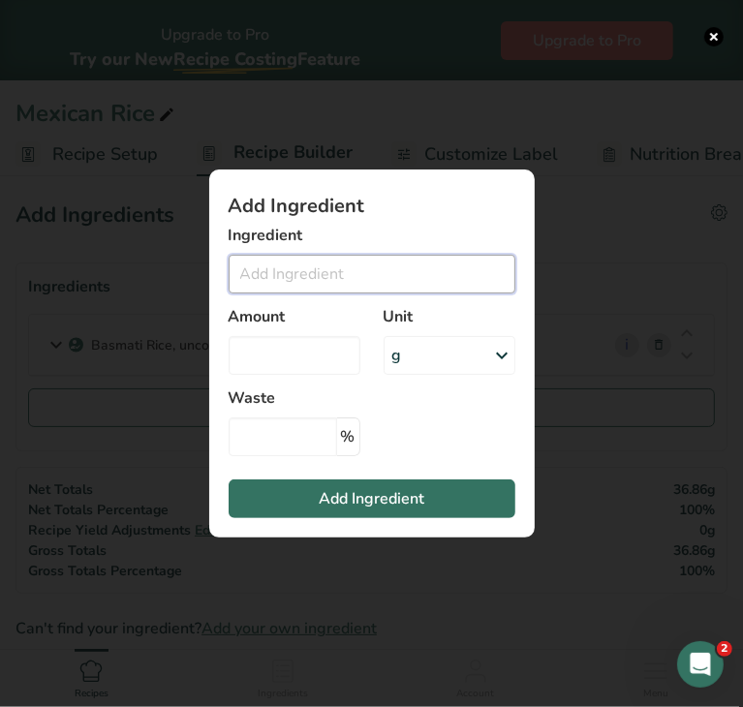
click at [294, 280] on input "Add ingredient modal" at bounding box center [372, 274] width 287 height 39
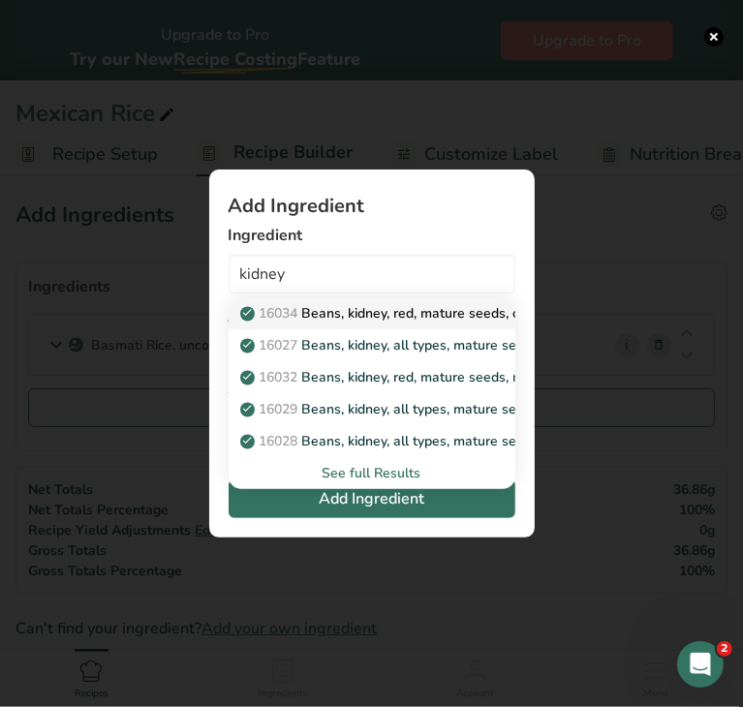
click at [318, 315] on p "16034 Beans, kidney, red, mature seeds, canned, solids and liquids" at bounding box center [458, 313] width 428 height 20
type input "Beans, kidney, red, mature seeds, canned, solids and liquids"
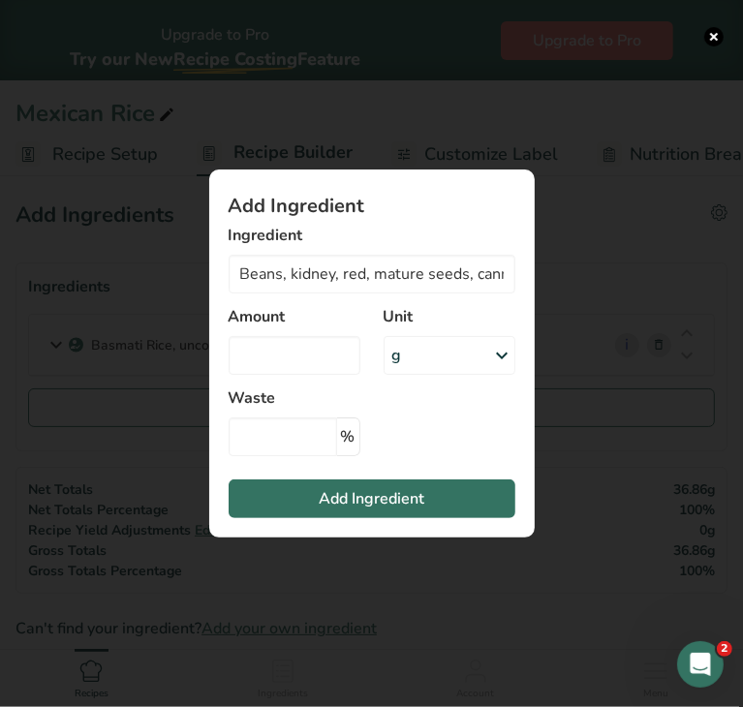
click at [426, 358] on div "g" at bounding box center [450, 355] width 132 height 39
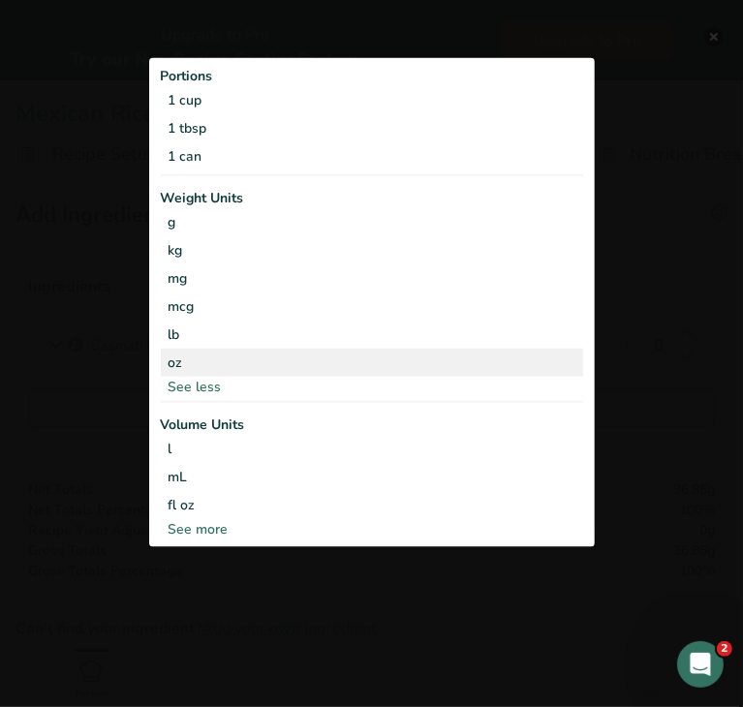
click at [314, 357] on div "oz" at bounding box center [372, 362] width 422 height 28
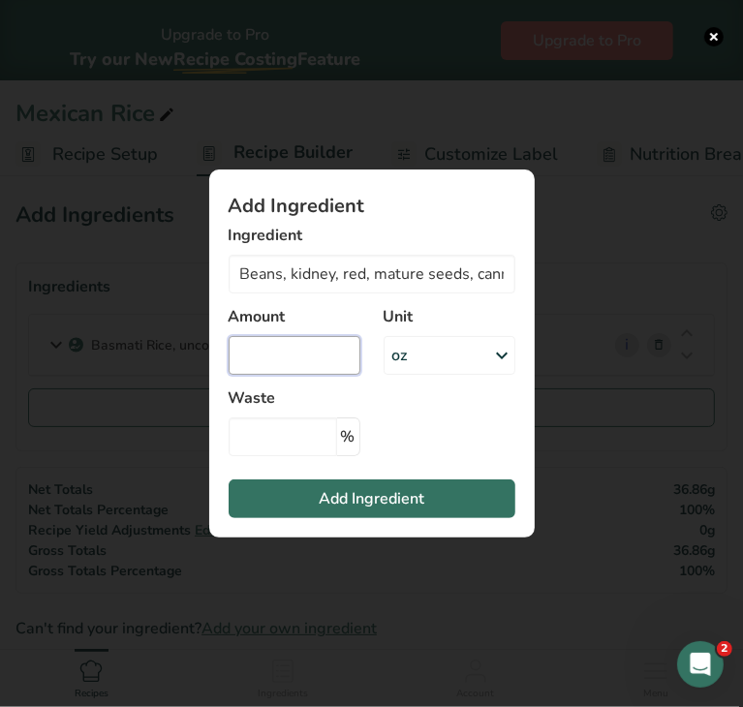
click at [296, 354] on input "Add ingredient modal" at bounding box center [295, 355] width 132 height 39
type input "0.40"
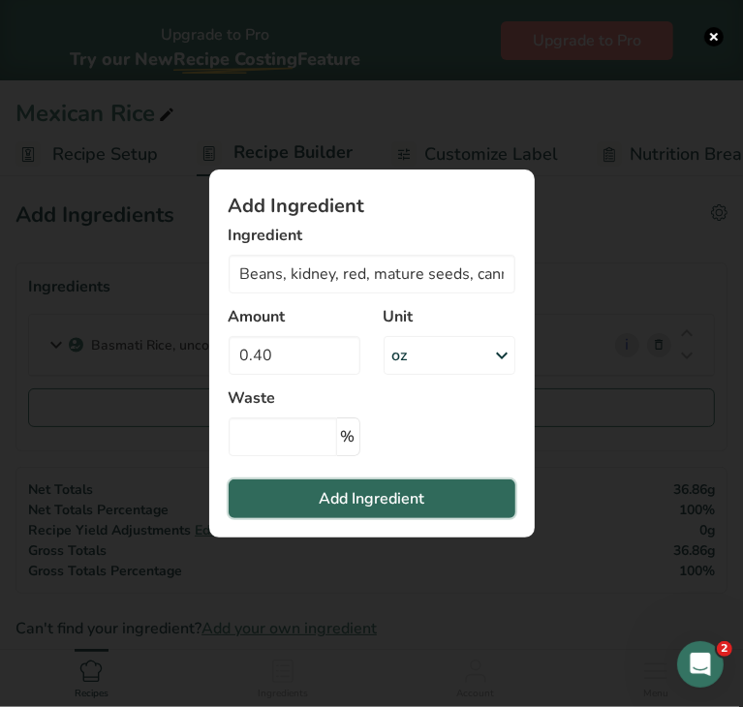
click at [349, 493] on span "Add Ingredient" at bounding box center [372, 498] width 106 height 23
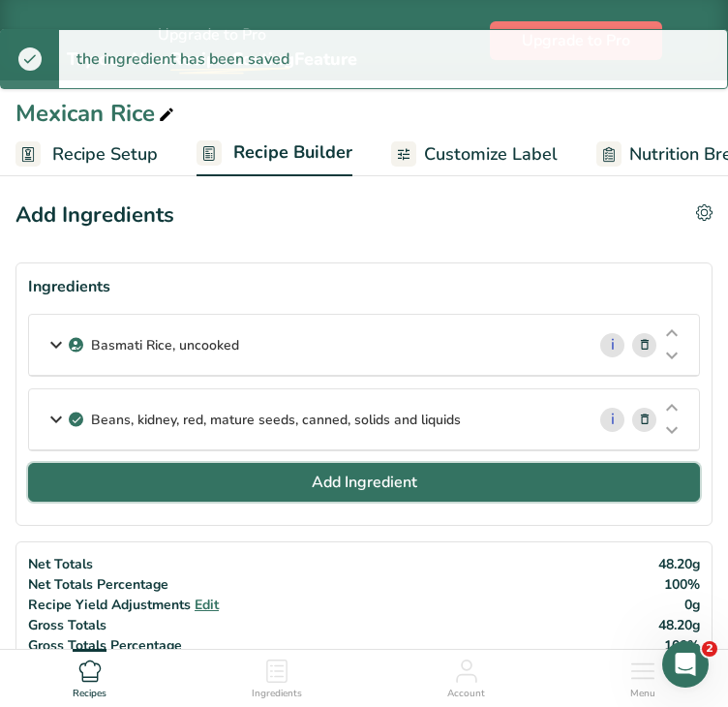
click at [313, 474] on span "Add Ingredient" at bounding box center [365, 482] width 106 height 23
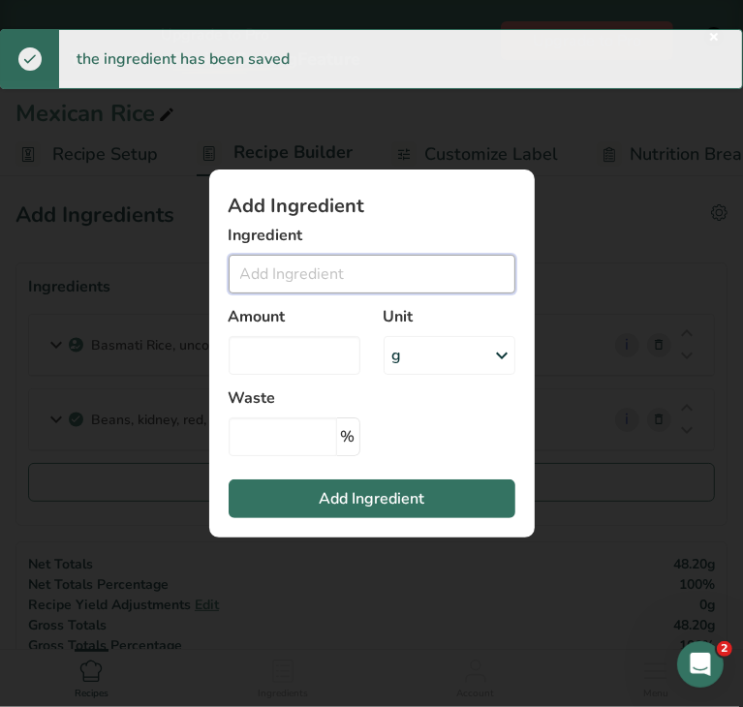
click at [264, 271] on input "Add ingredient modal" at bounding box center [372, 274] width 287 height 39
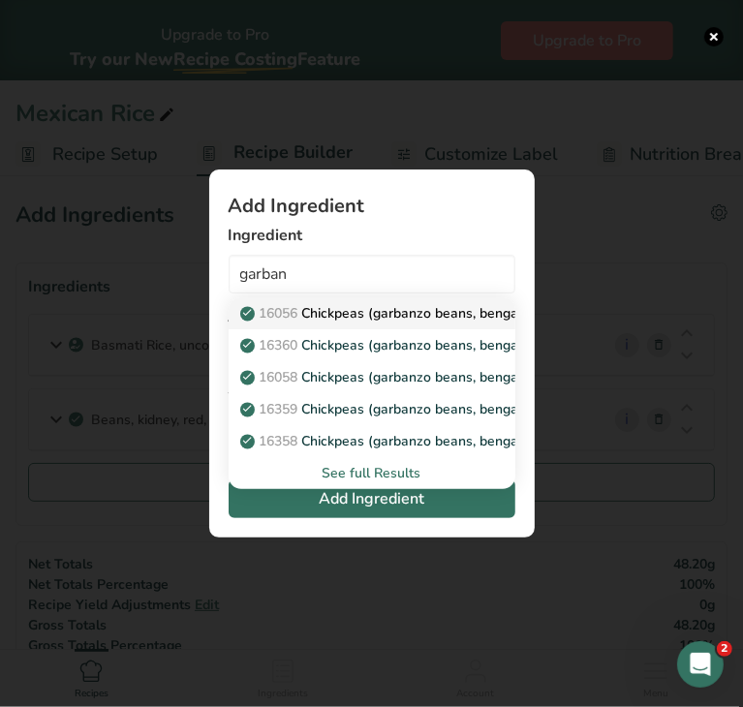
click at [380, 306] on p "16056 Chickpeas (garbanzo beans, bengal gram), mature seeds, raw" at bounding box center [465, 313] width 443 height 20
type input "Chickpeas (garbanzo beans, bengal gram), mature seeds, raw"
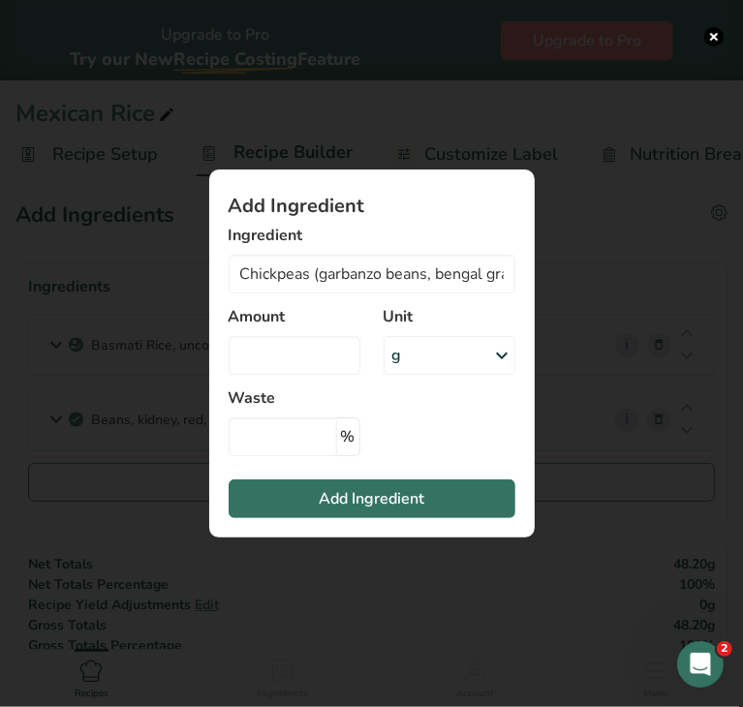
click at [419, 353] on div "g" at bounding box center [450, 355] width 132 height 39
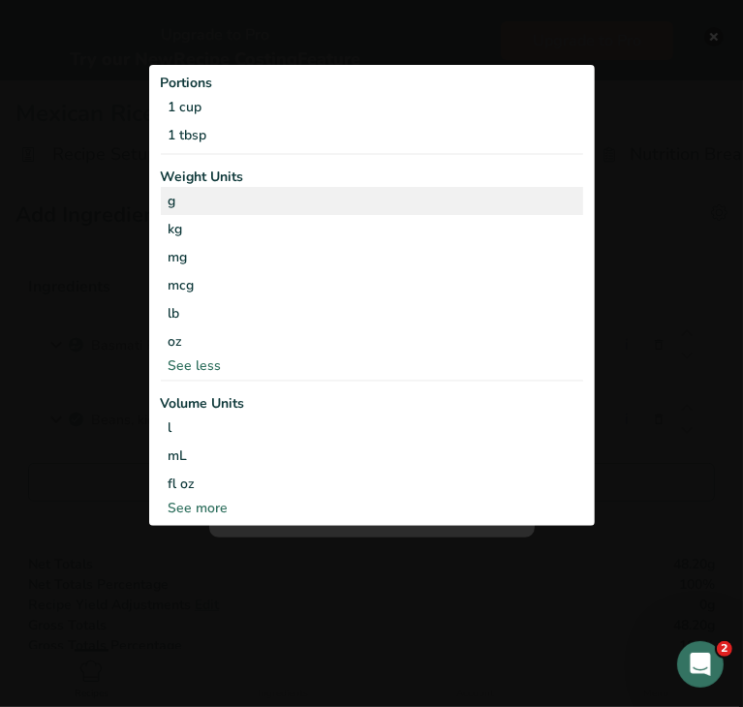
click at [237, 204] on div "g" at bounding box center [372, 201] width 422 height 28
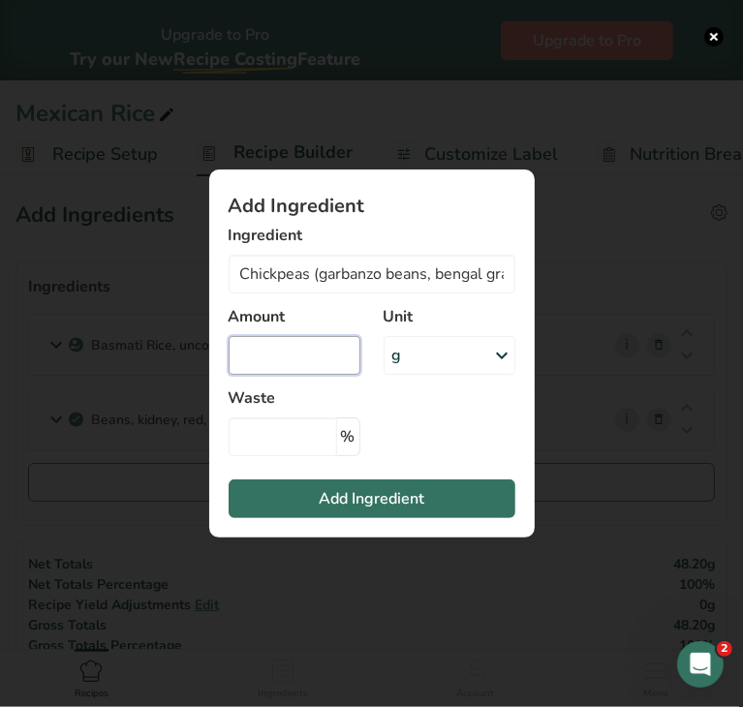
click at [268, 351] on input "Add ingredient modal" at bounding box center [295, 355] width 132 height 39
type input "9.2"
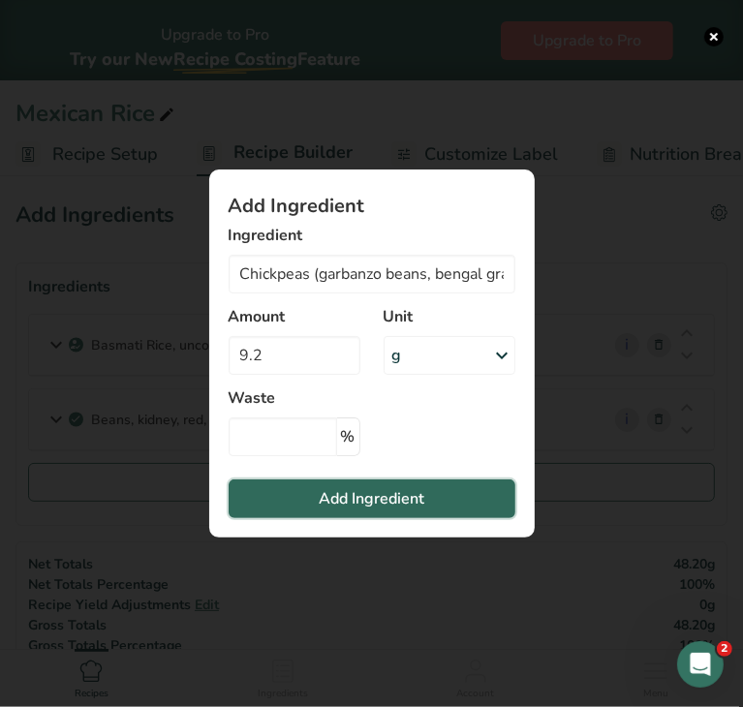
click at [310, 488] on button "Add Ingredient" at bounding box center [372, 499] width 287 height 39
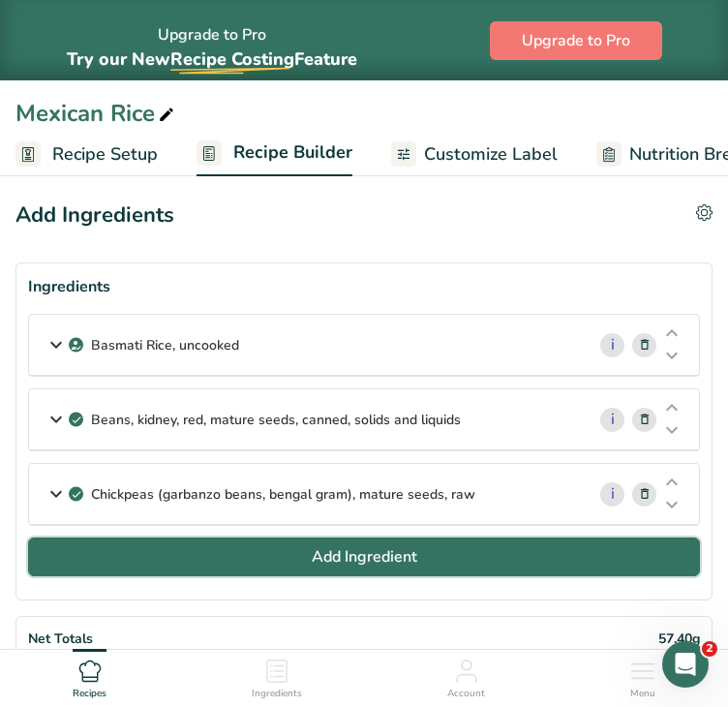
click at [308, 542] on button "Add Ingredient" at bounding box center [364, 557] width 672 height 39
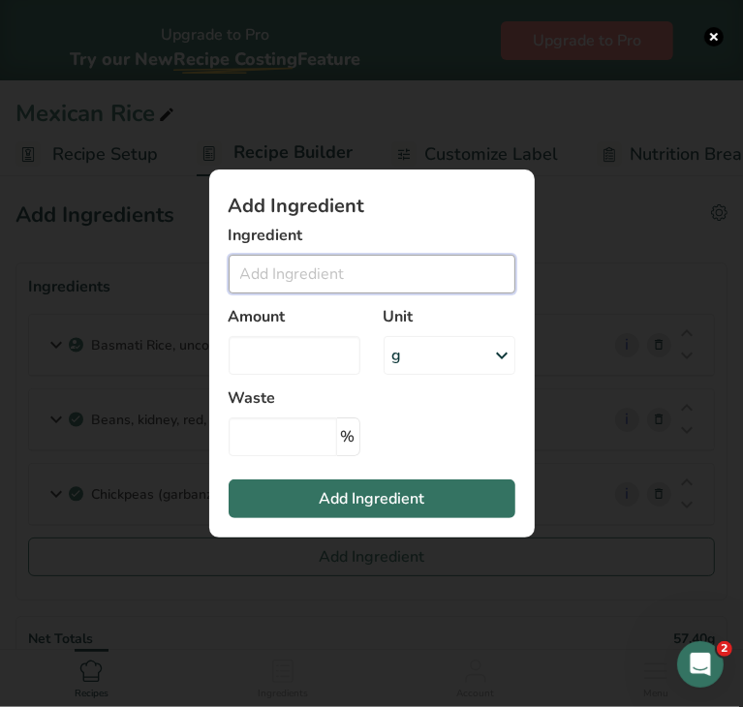
click at [263, 275] on input "Add ingredient modal" at bounding box center [372, 274] width 287 height 39
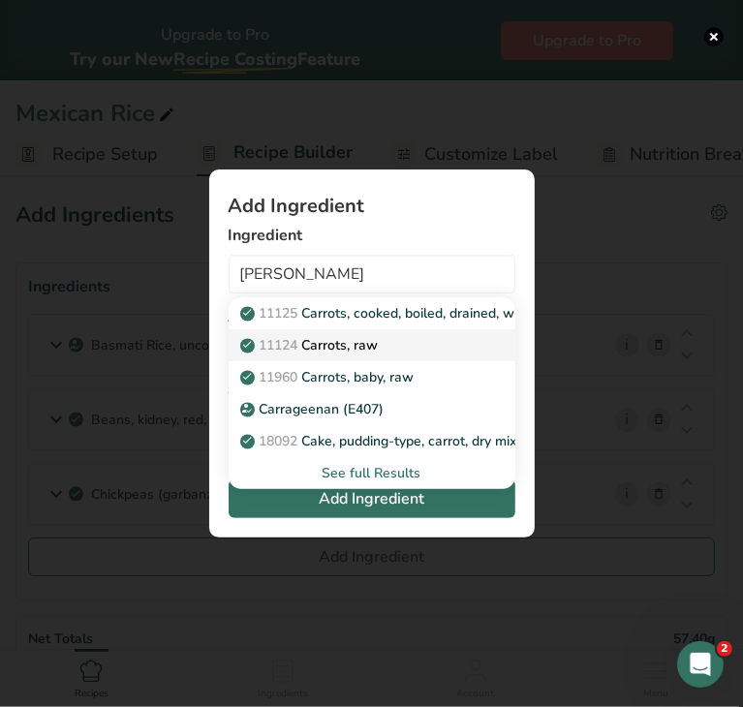
click at [321, 345] on p "11124 [GEOGRAPHIC_DATA], raw" at bounding box center [311, 345] width 135 height 20
type input "Carrots, raw"
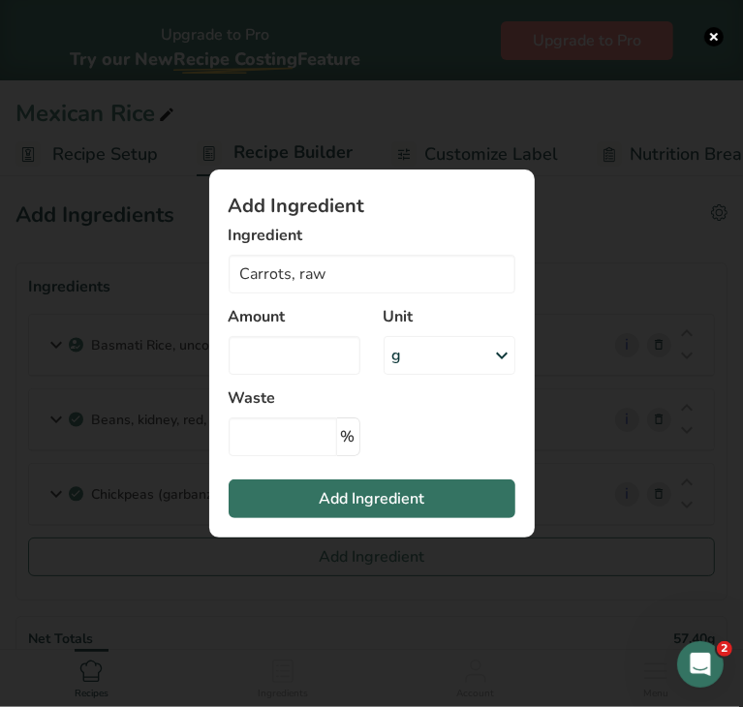
click at [435, 357] on div "g" at bounding box center [450, 355] width 132 height 39
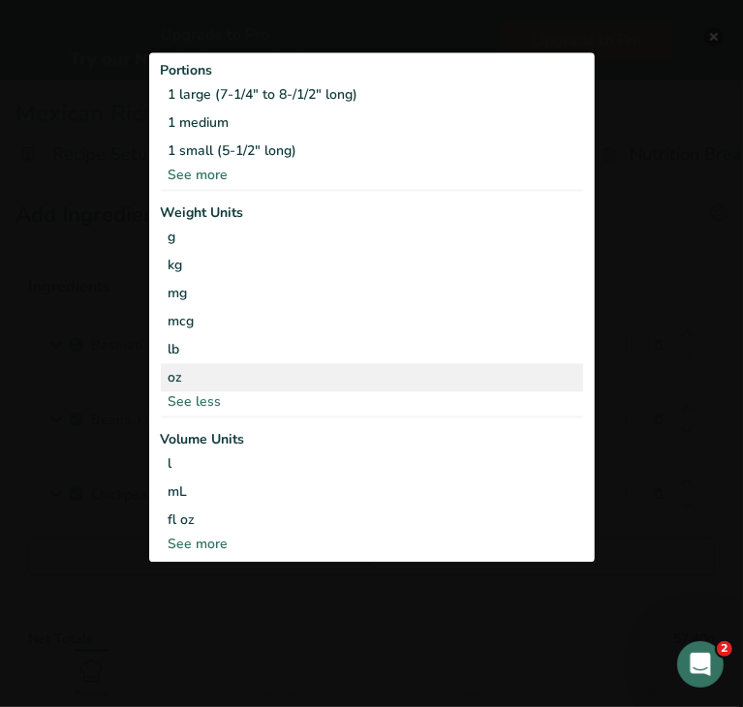
click at [217, 372] on div "oz" at bounding box center [372, 377] width 422 height 28
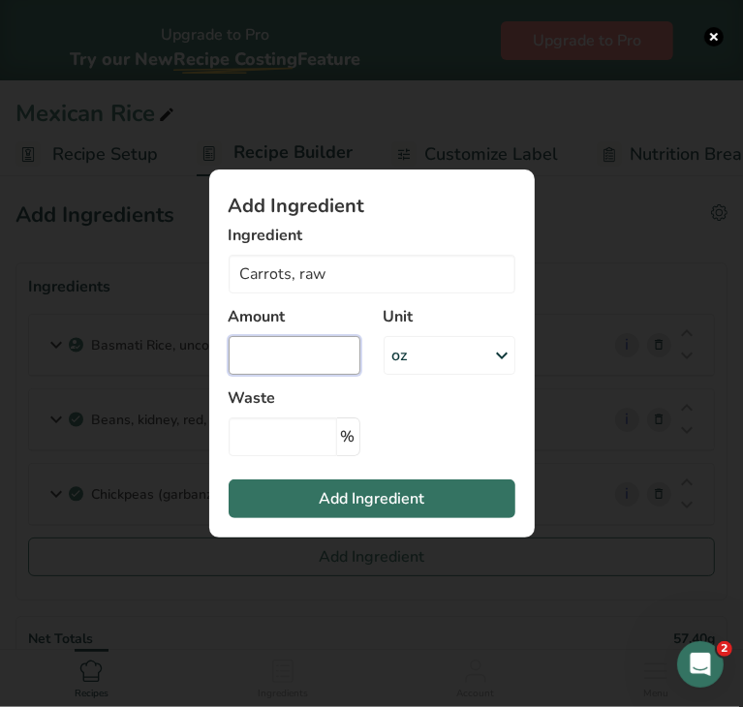
click at [267, 352] on input "Add ingredient modal" at bounding box center [295, 355] width 132 height 39
type input "0.15"
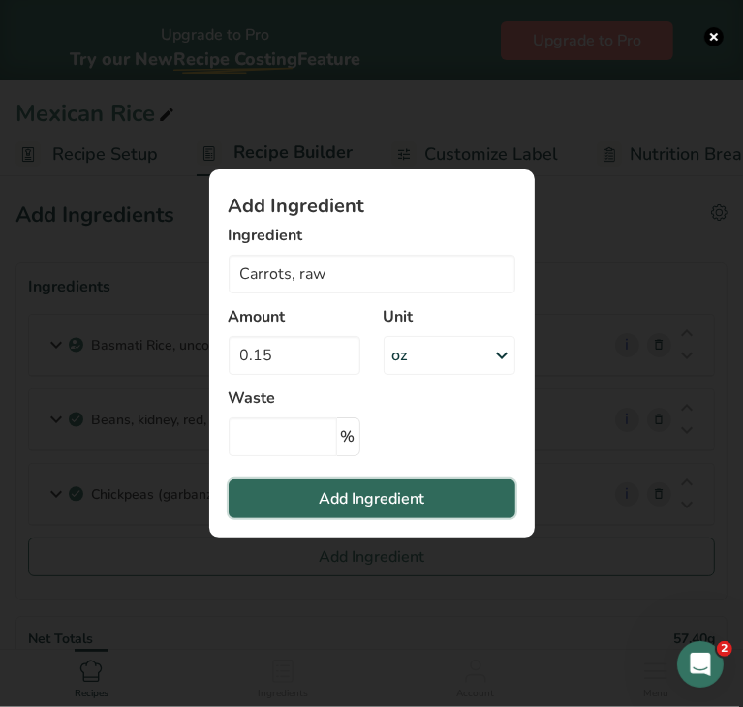
click at [313, 505] on button "Add Ingredient" at bounding box center [372, 499] width 287 height 39
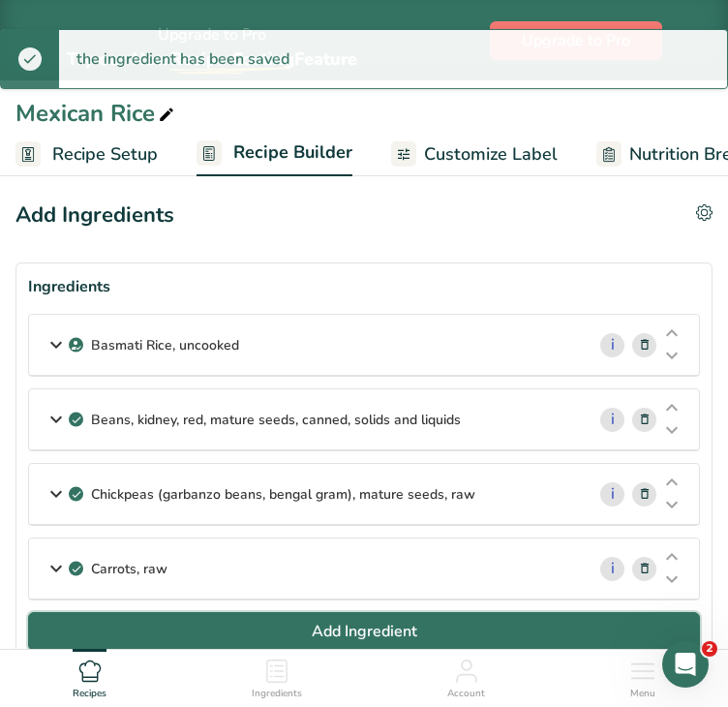
click at [294, 634] on button "Add Ingredient" at bounding box center [364, 631] width 672 height 39
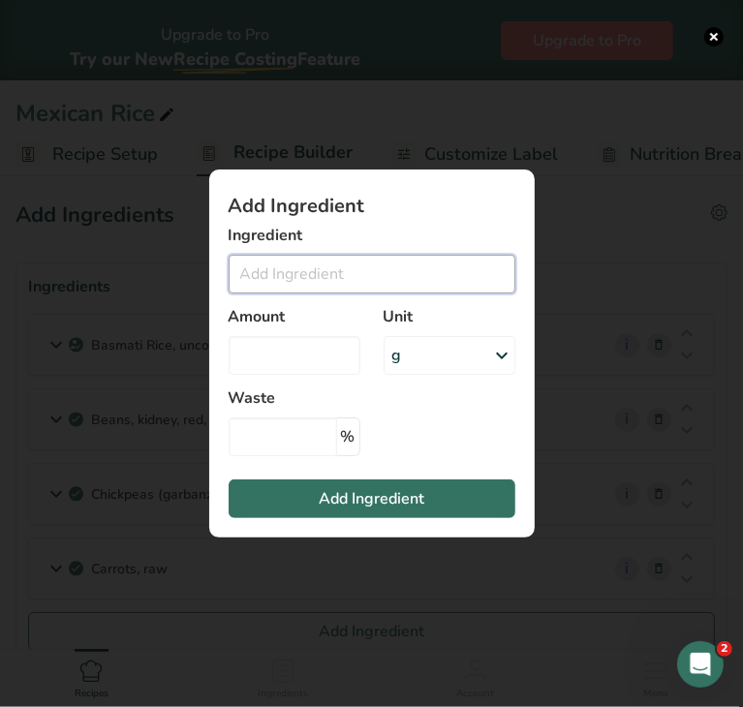
click at [343, 272] on input "Add ingredient modal" at bounding box center [372, 274] width 287 height 39
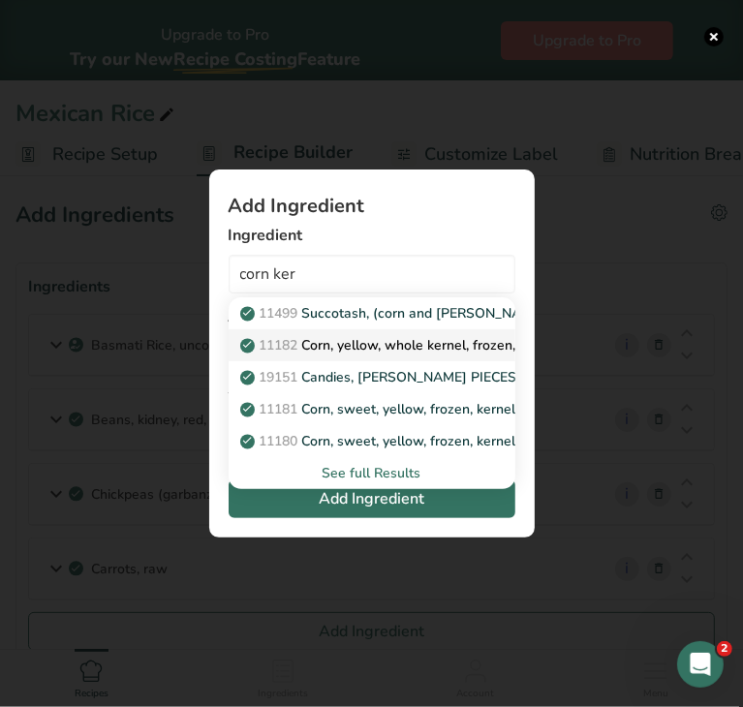
click at [384, 346] on p "11182 Corn, yellow, whole kernel, frozen, microwaved" at bounding box center [420, 345] width 352 height 20
type input "Corn, yellow, whole kernel, frozen, microwaved"
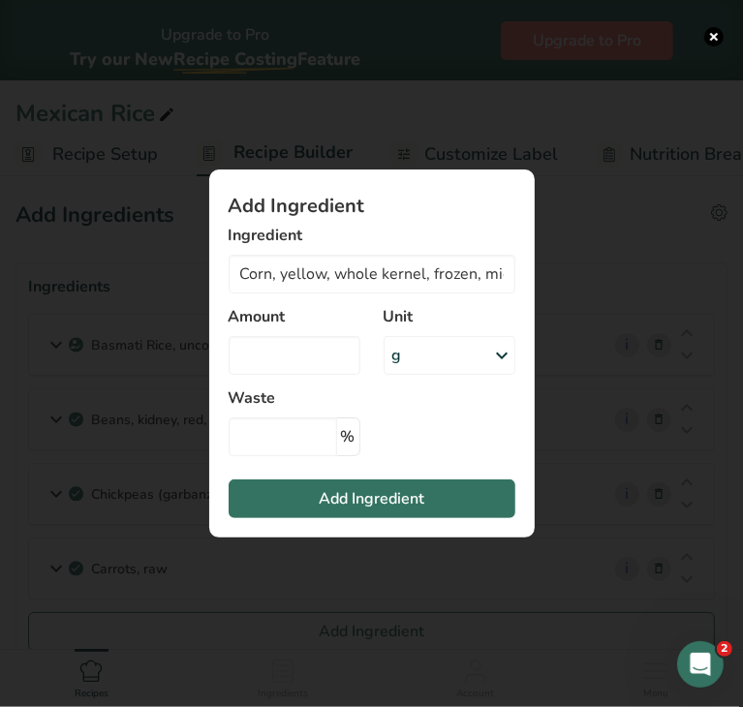
click at [422, 365] on div "g" at bounding box center [450, 355] width 132 height 39
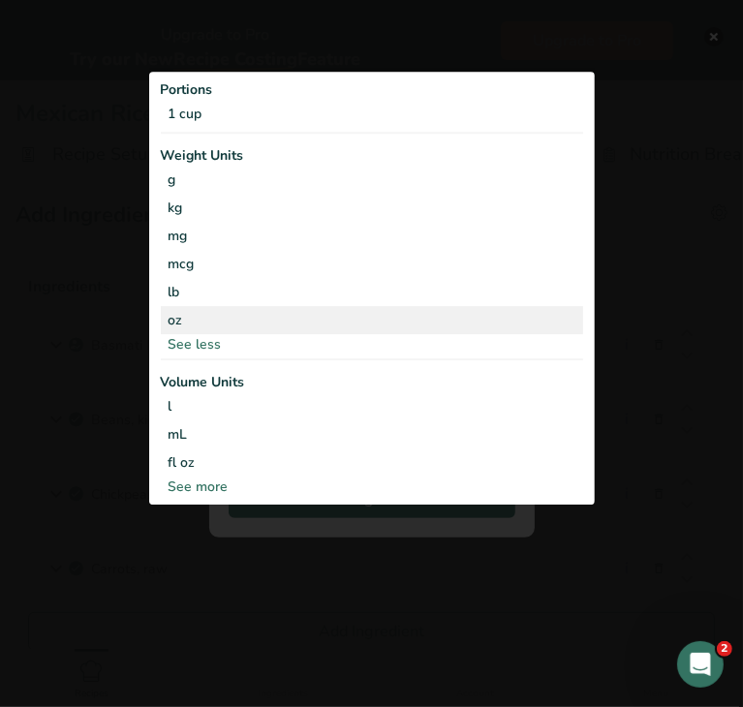
click at [259, 322] on div "oz" at bounding box center [372, 320] width 422 height 28
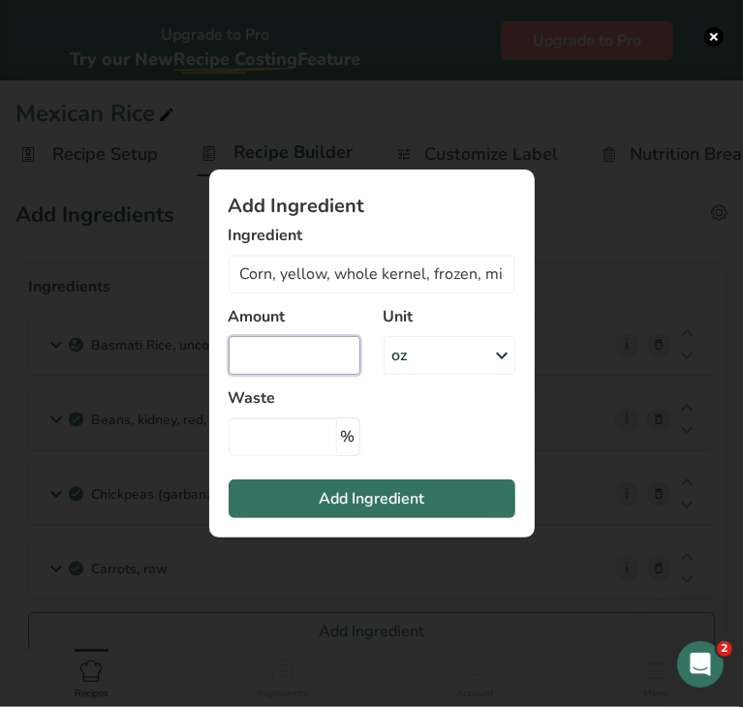
click at [275, 360] on input "Add ingredient modal" at bounding box center [295, 355] width 132 height 39
type input "0.38"
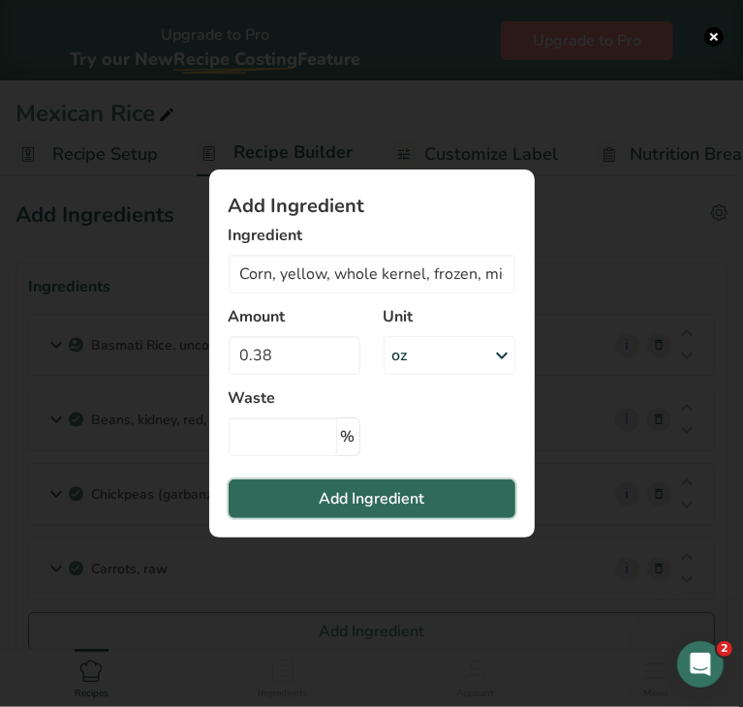
click at [318, 493] on button "Add Ingredient" at bounding box center [372, 499] width 287 height 39
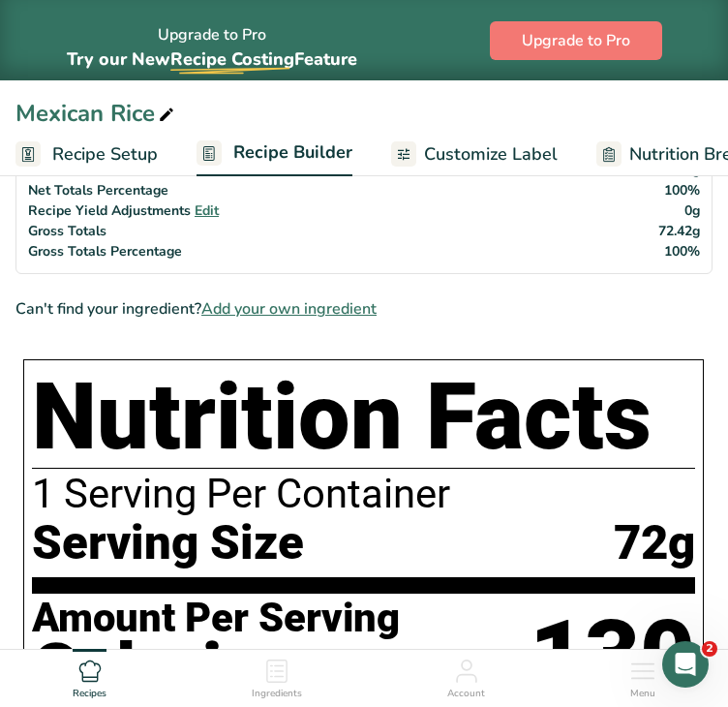
scroll to position [356, 0]
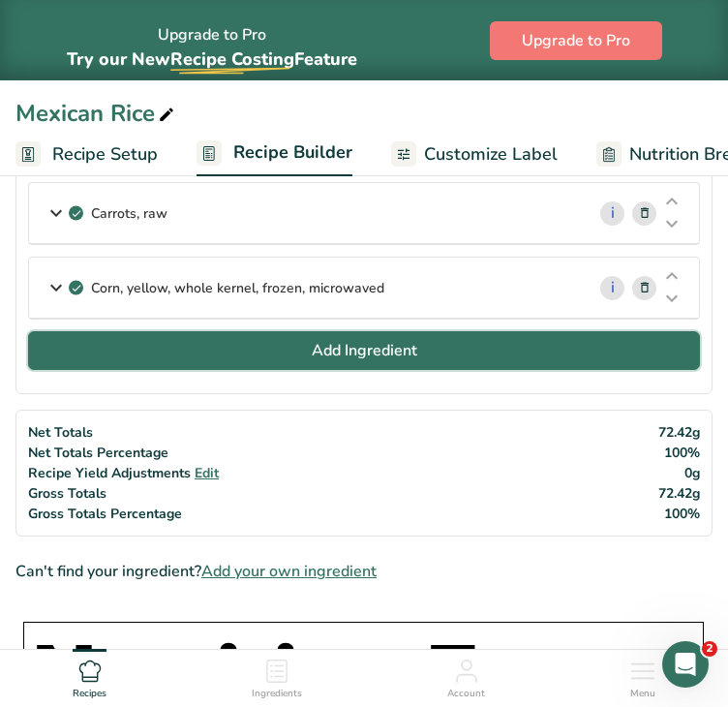
click at [444, 350] on button "Add Ingredient" at bounding box center [364, 350] width 672 height 39
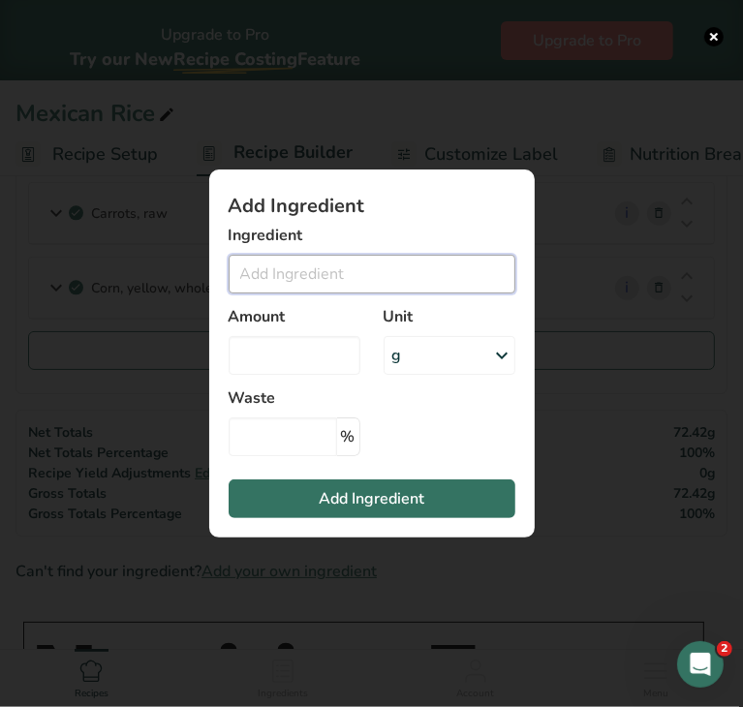
click at [353, 266] on input "Add ingredient modal" at bounding box center [372, 274] width 287 height 39
type input "g"
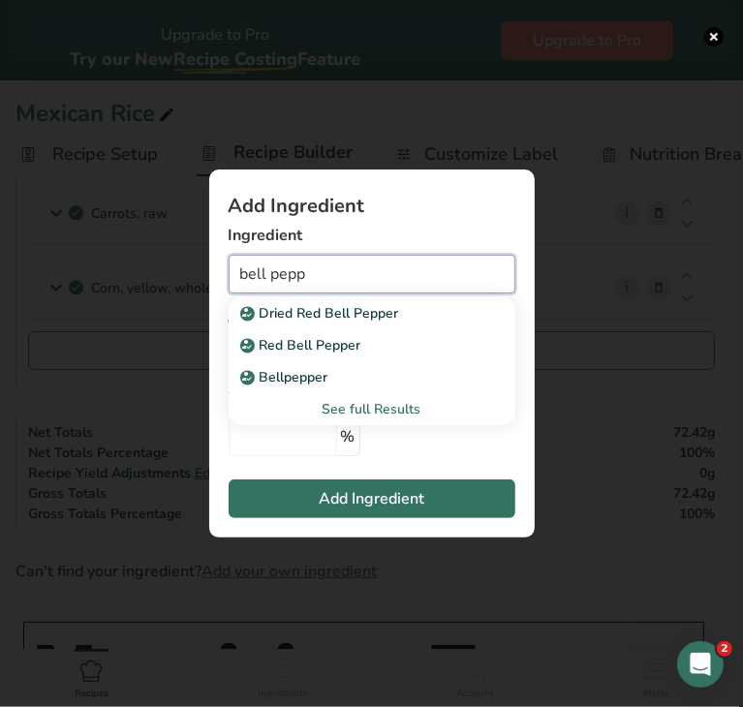
drag, startPoint x: 358, startPoint y: 283, endPoint x: 212, endPoint y: 284, distance: 146.3
click at [212, 284] on section "Add Ingredient Ingredient bell pepp Dried Red Bell Pepper Red Bell Pepper Bellp…" at bounding box center [371, 354] width 325 height 368
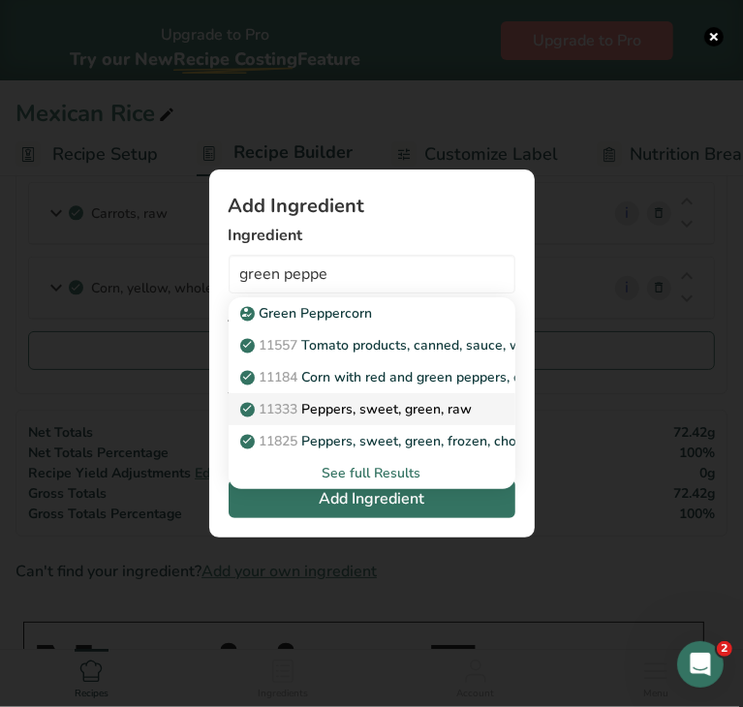
click at [411, 399] on p "11333 Peppers, sweet, green, raw" at bounding box center [358, 409] width 229 height 20
type input "Peppers, sweet, green, raw"
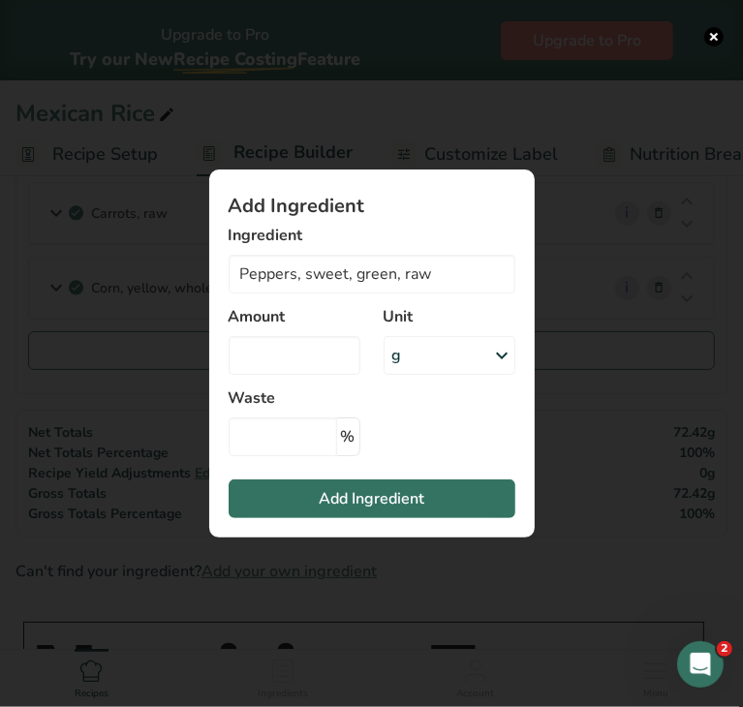
click at [430, 357] on div "g" at bounding box center [450, 355] width 132 height 39
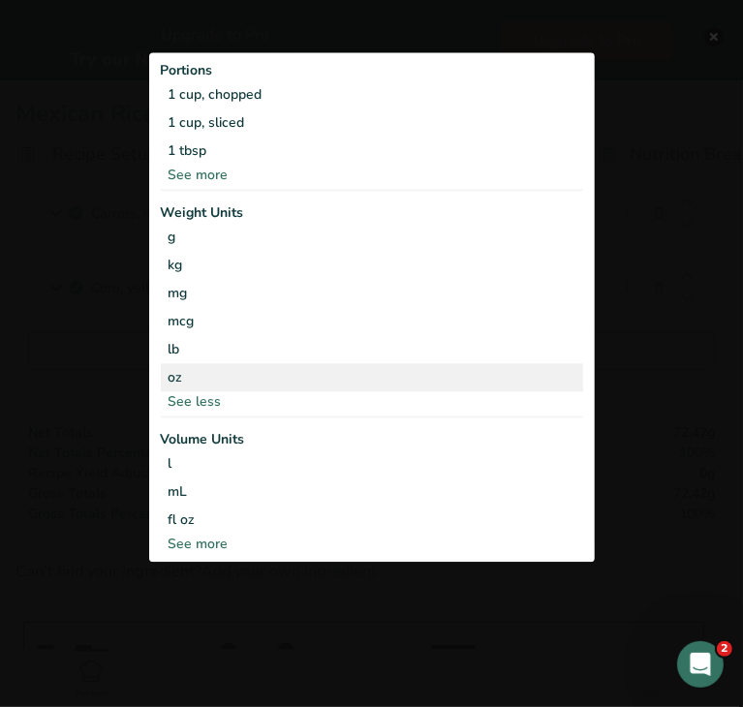
click at [255, 369] on div "oz" at bounding box center [372, 377] width 422 height 28
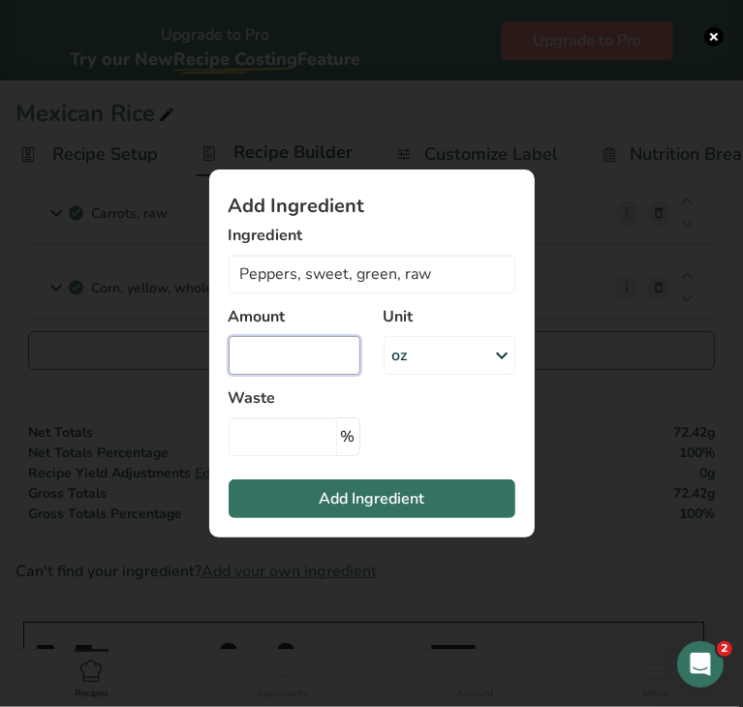
click at [262, 365] on input "Add ingredient modal" at bounding box center [295, 355] width 132 height 39
type input "0.29"
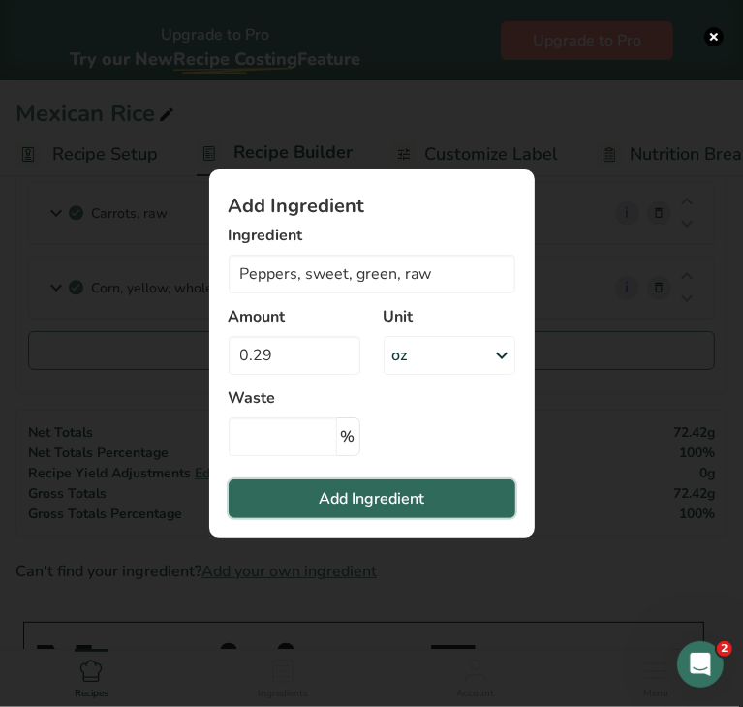
click at [291, 493] on button "Add Ingredient" at bounding box center [372, 499] width 287 height 39
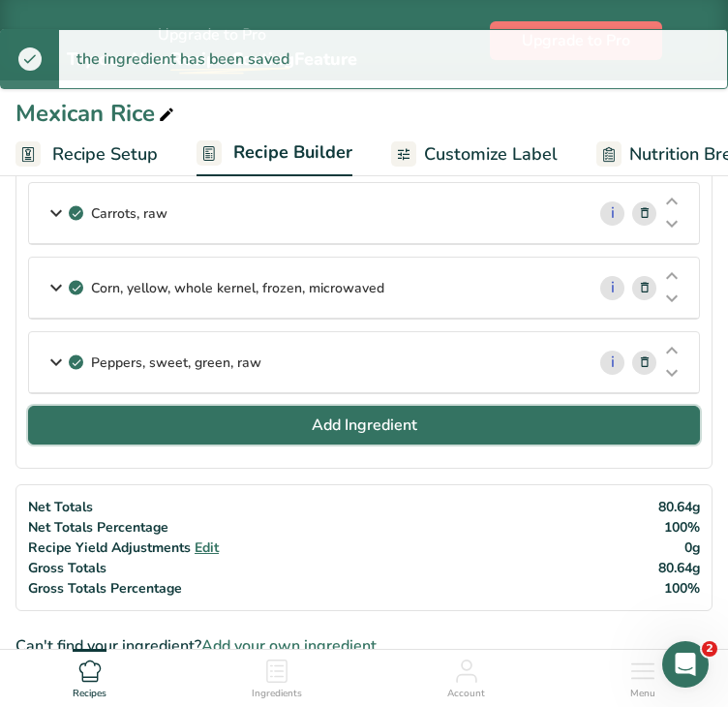
click at [305, 408] on button "Add Ingredient" at bounding box center [364, 425] width 672 height 39
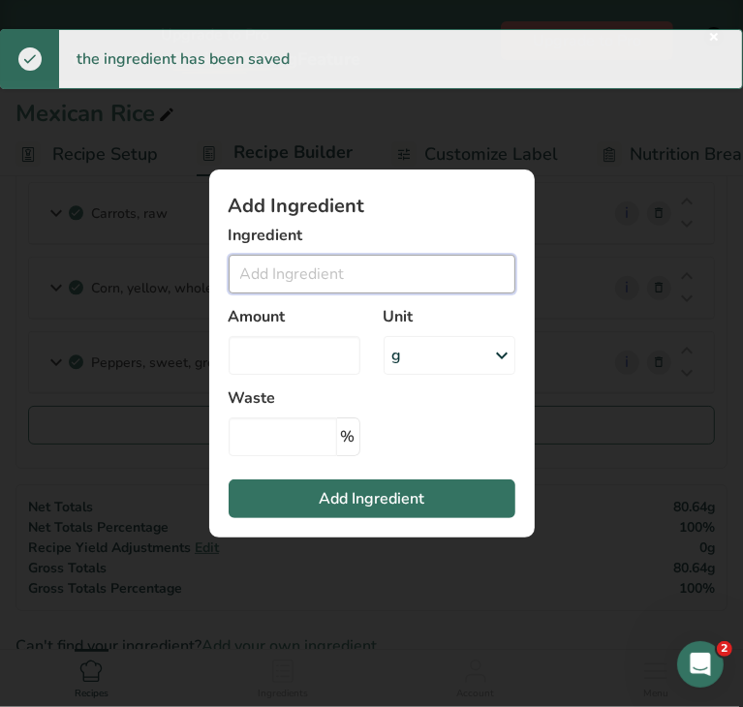
click at [311, 276] on input "Add ingredient modal" at bounding box center [372, 274] width 287 height 39
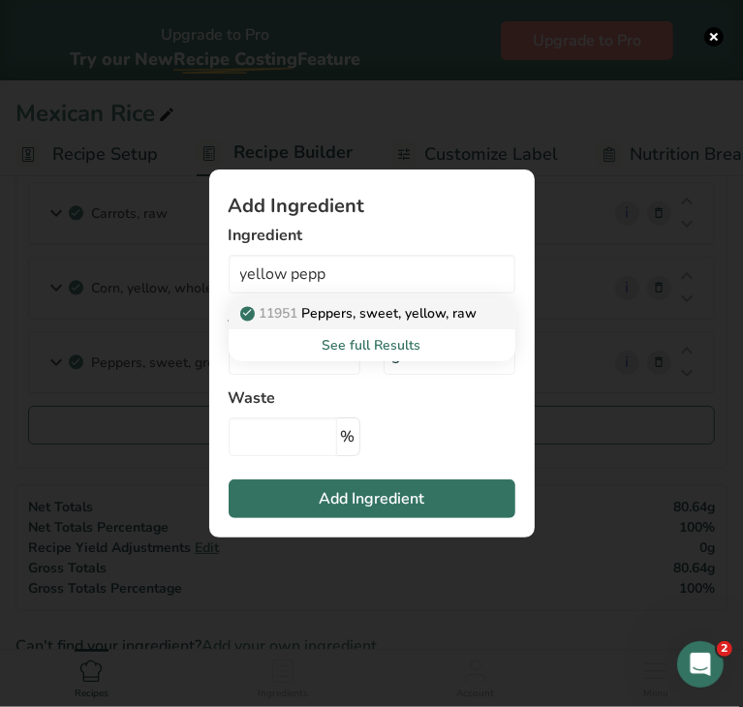
click at [331, 307] on p "11951 Peppers, sweet, yellow, raw" at bounding box center [360, 313] width 233 height 20
type input "Peppers, sweet, yellow, raw"
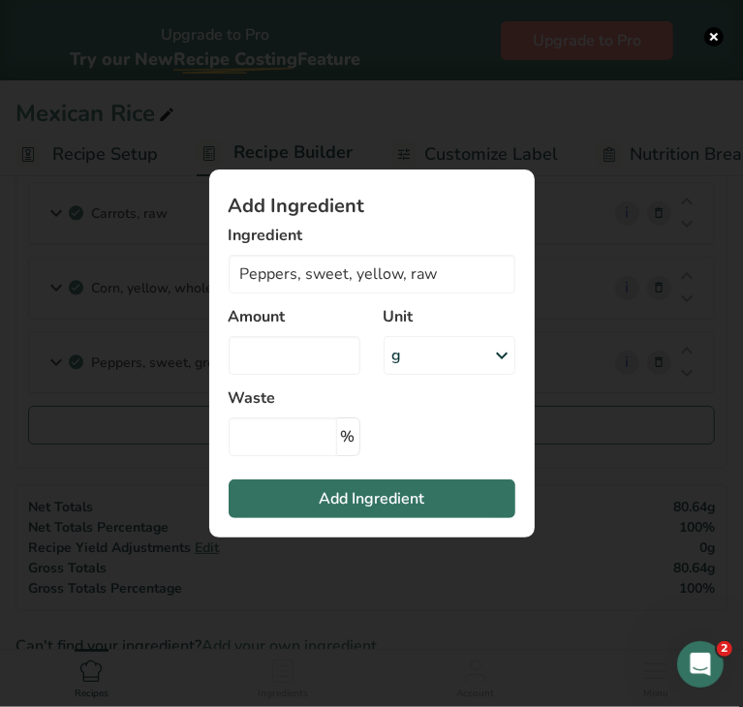
click at [403, 356] on div "g" at bounding box center [450, 355] width 132 height 39
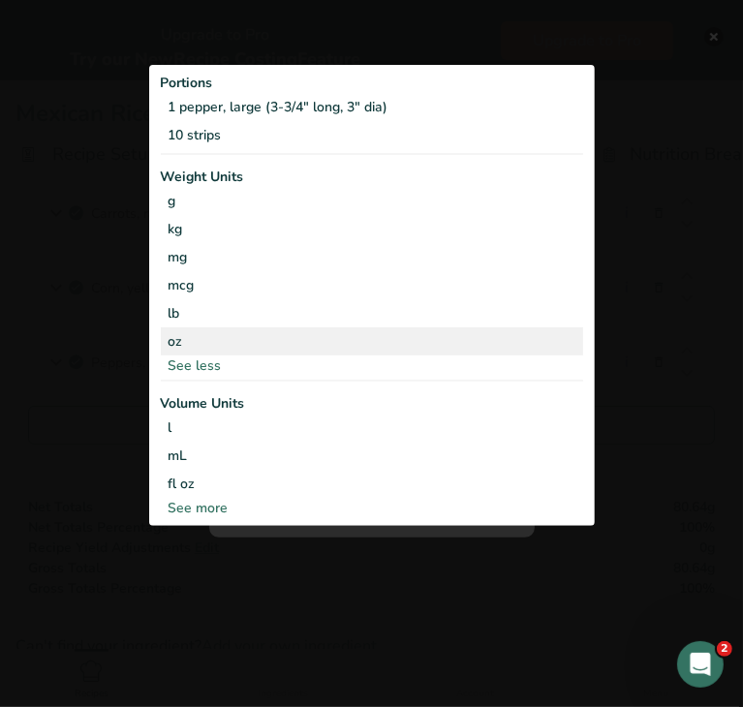
click at [298, 349] on div "oz" at bounding box center [372, 341] width 422 height 28
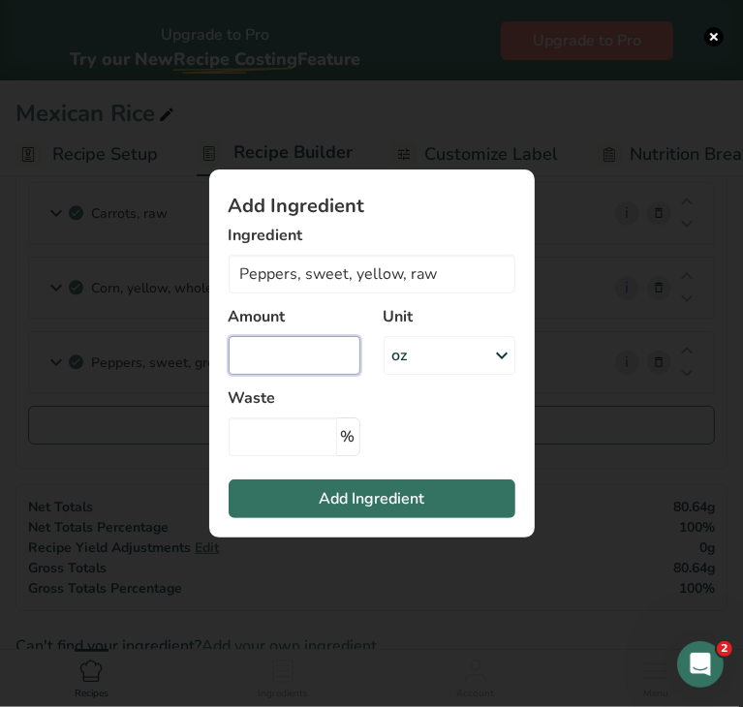
click at [292, 349] on input "Add ingredient modal" at bounding box center [295, 355] width 132 height 39
type input "0.29"
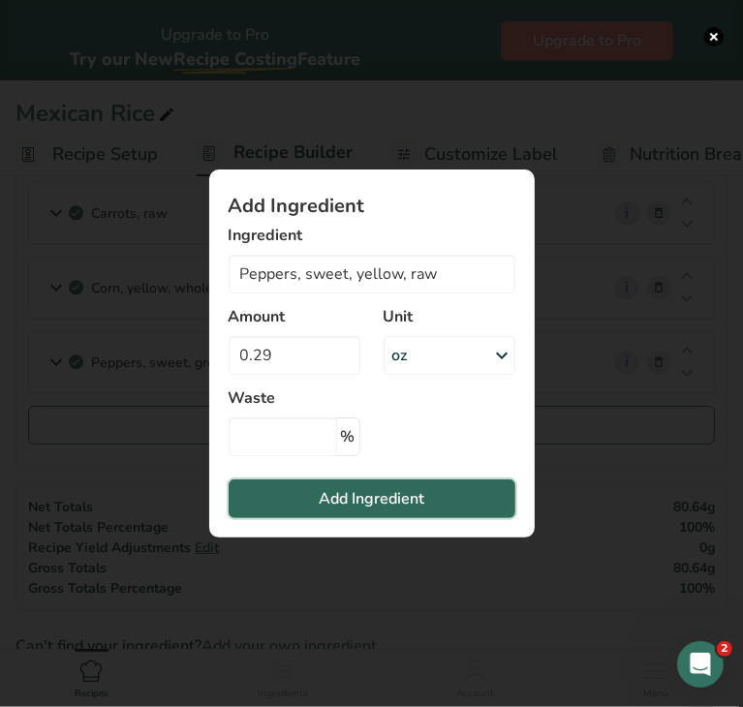
click at [325, 508] on span "Add Ingredient" at bounding box center [372, 498] width 106 height 23
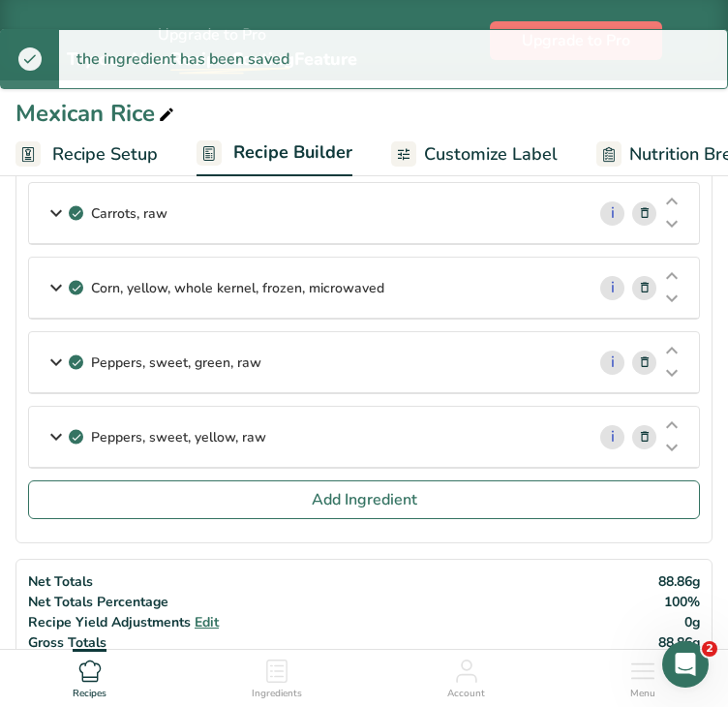
click at [325, 519] on section "Ingredients Basmati Rice, uncooked i Amount 1.3 Unit oz Weight Units g kg mg Se…" at bounding box center [363, 225] width 697 height 636
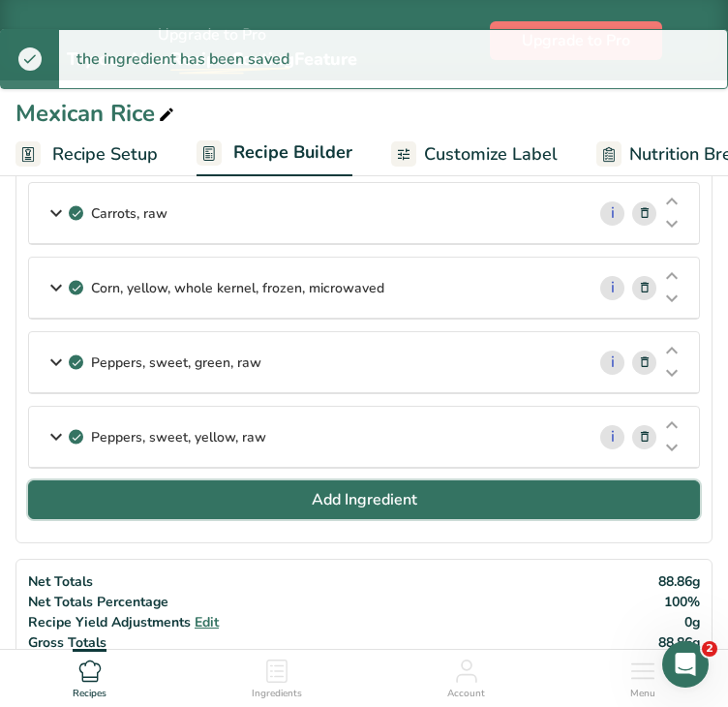
click at [323, 511] on button "Add Ingredient" at bounding box center [364, 499] width 672 height 39
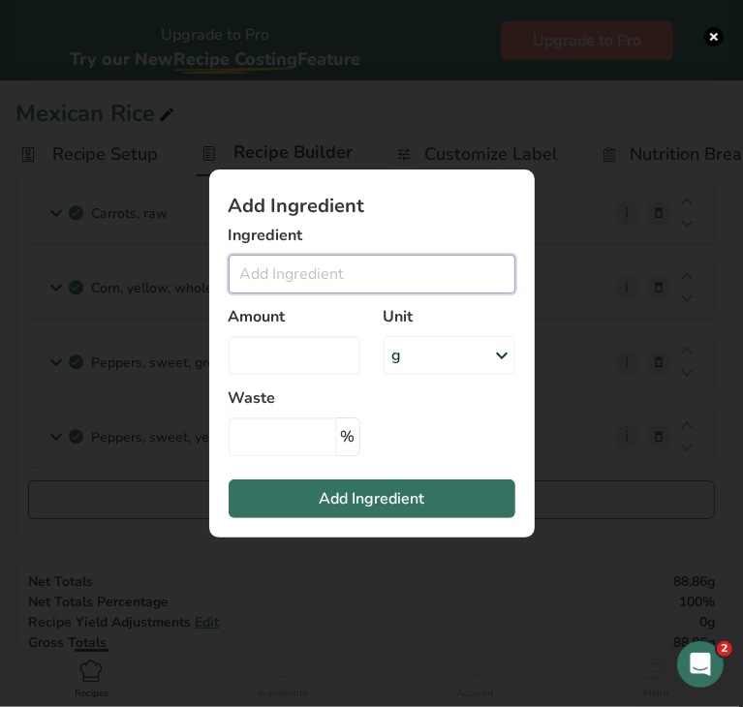
click at [336, 281] on input "Add ingredient modal" at bounding box center [372, 274] width 287 height 39
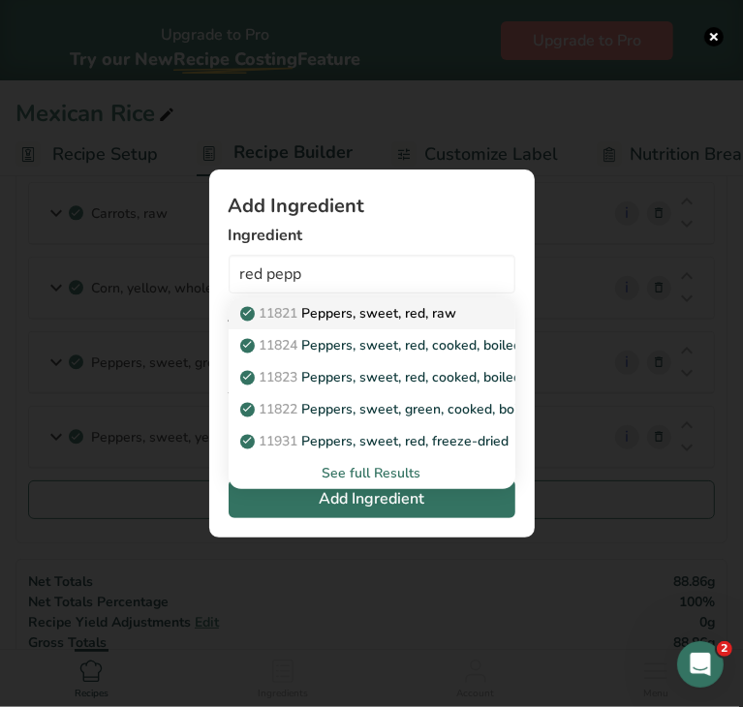
click at [350, 317] on p "11821 Peppers, sweet, red, raw" at bounding box center [350, 313] width 213 height 20
type input "Peppers, sweet, red, raw"
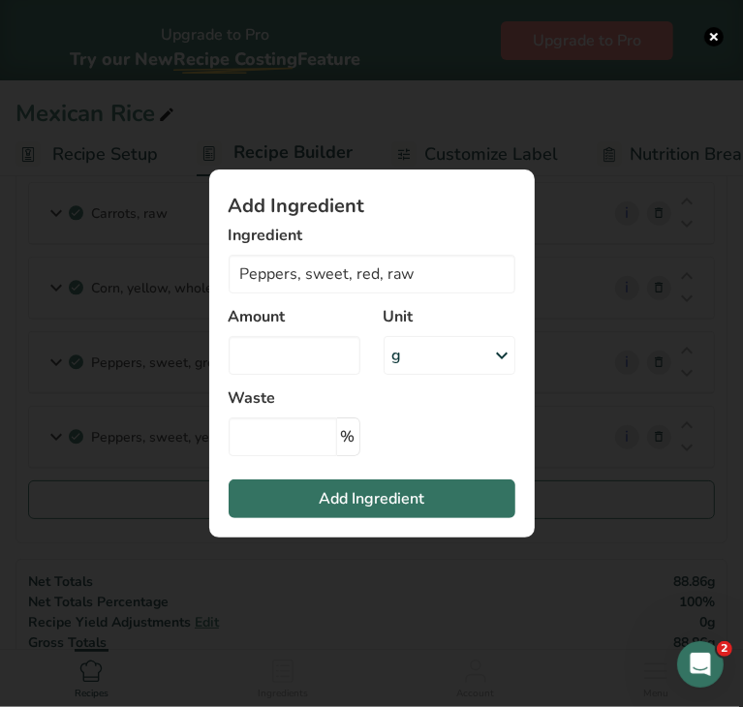
click at [417, 356] on div "g" at bounding box center [450, 355] width 132 height 39
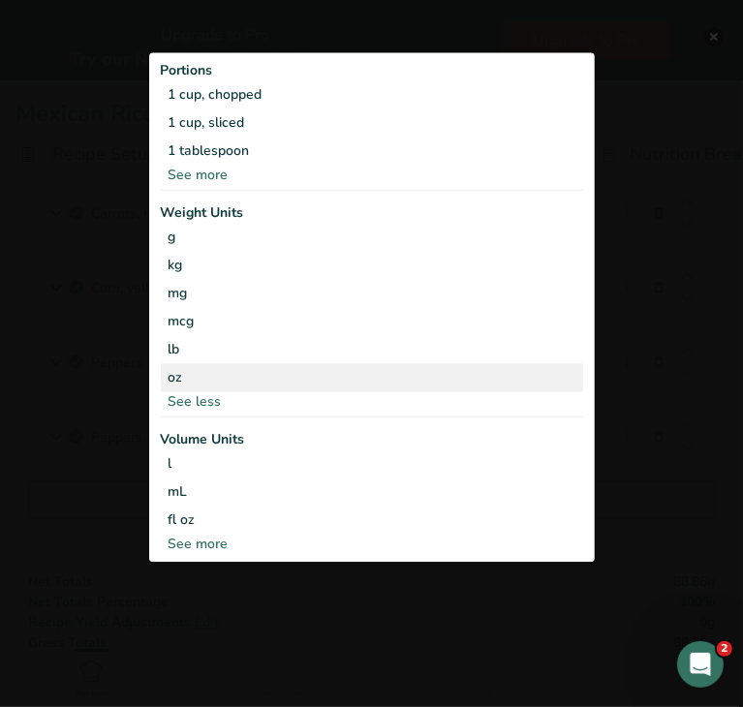
click at [261, 385] on div "oz" at bounding box center [372, 377] width 422 height 28
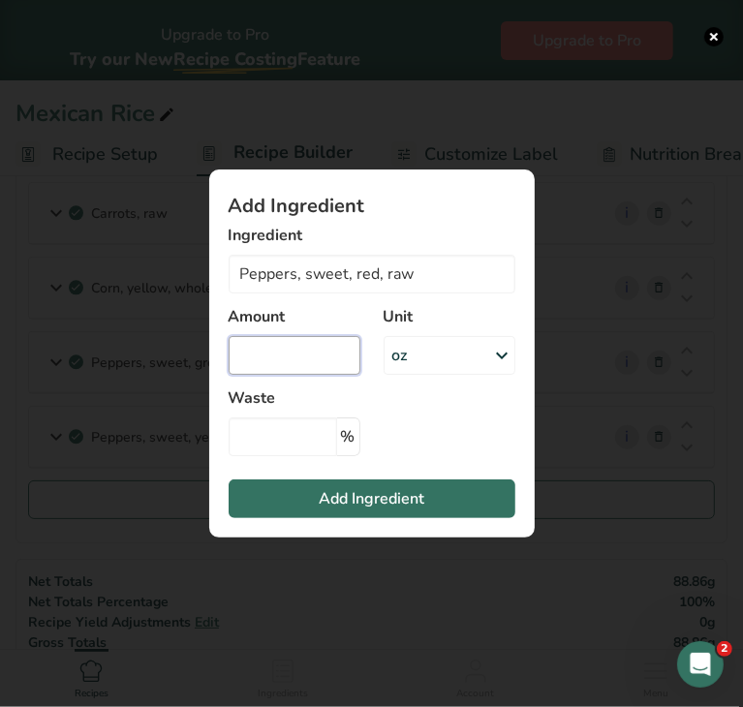
click at [267, 361] on input "Add ingredient modal" at bounding box center [295, 355] width 132 height 39
type input "0.29"
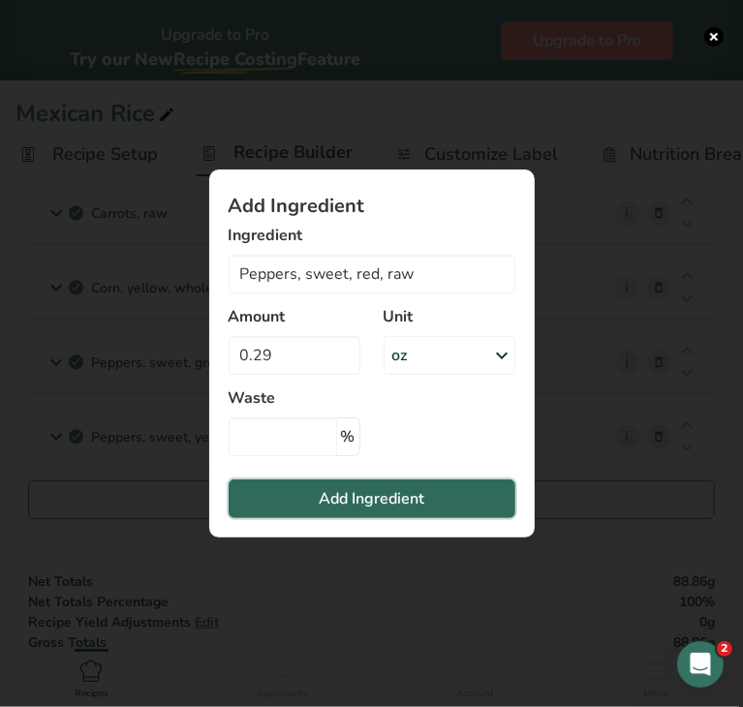
click at [308, 497] on button "Add Ingredient" at bounding box center [372, 499] width 287 height 39
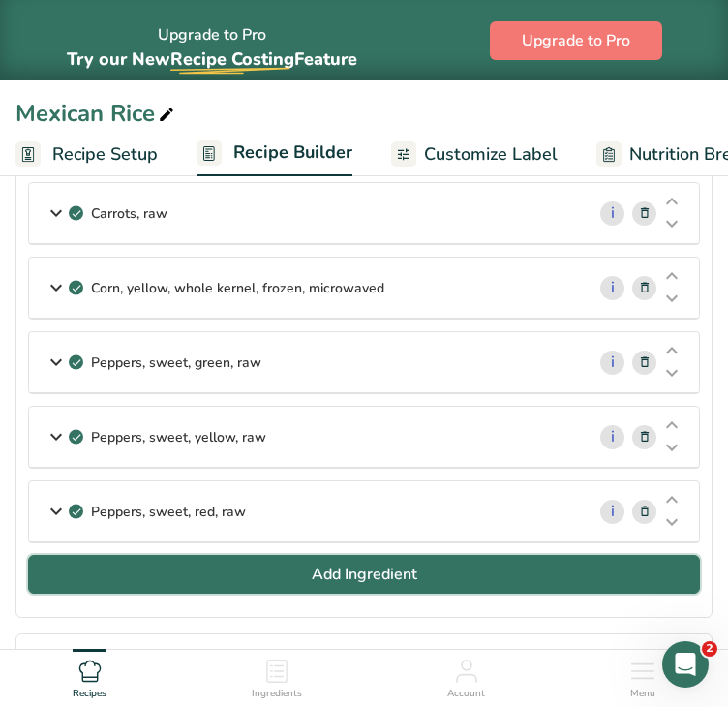
click at [292, 566] on button "Add Ingredient" at bounding box center [364, 574] width 672 height 39
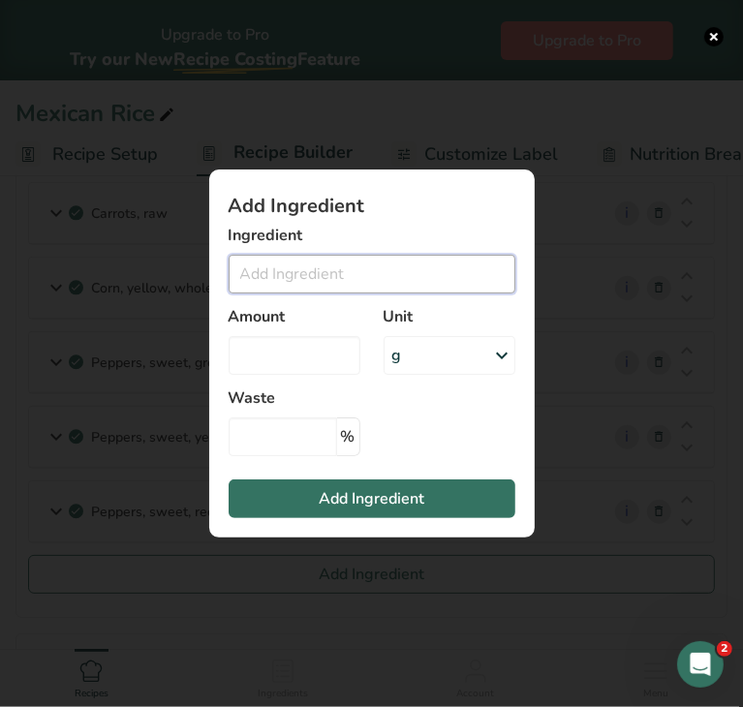
click at [329, 279] on input "Add ingredient modal" at bounding box center [372, 274] width 287 height 39
type input "r"
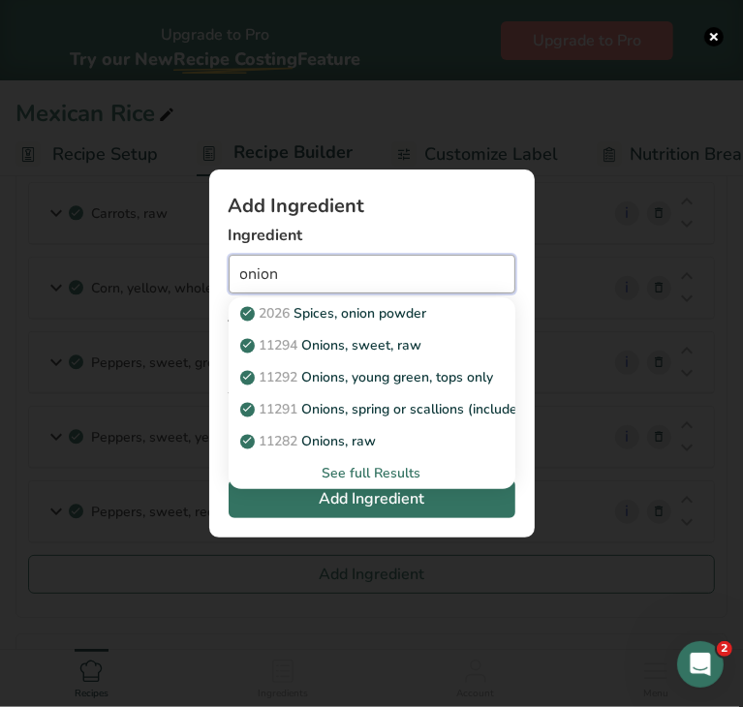
drag, startPoint x: 329, startPoint y: 279, endPoint x: 221, endPoint y: 280, distance: 108.5
click at [221, 280] on section "Add Ingredient Ingredient onion 2026 Spices, onion powder 11294 Onions, sweet, …" at bounding box center [371, 354] width 325 height 368
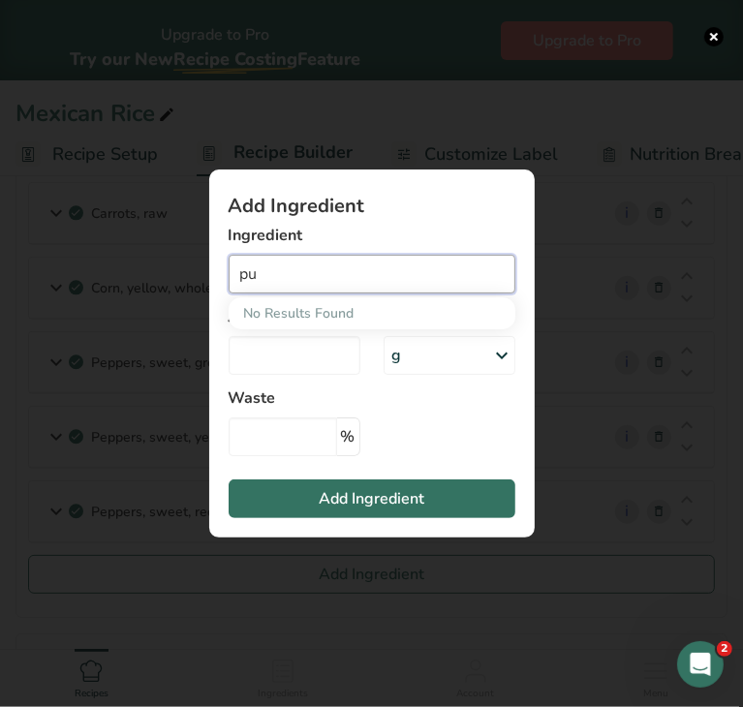
type input "p"
type input "r"
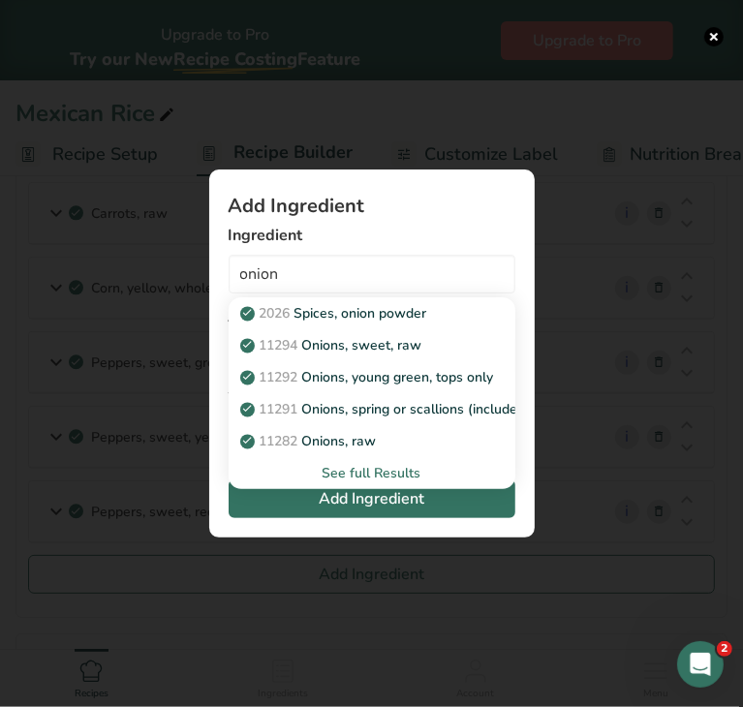
click at [357, 471] on div "See full Results" at bounding box center [372, 473] width 256 height 20
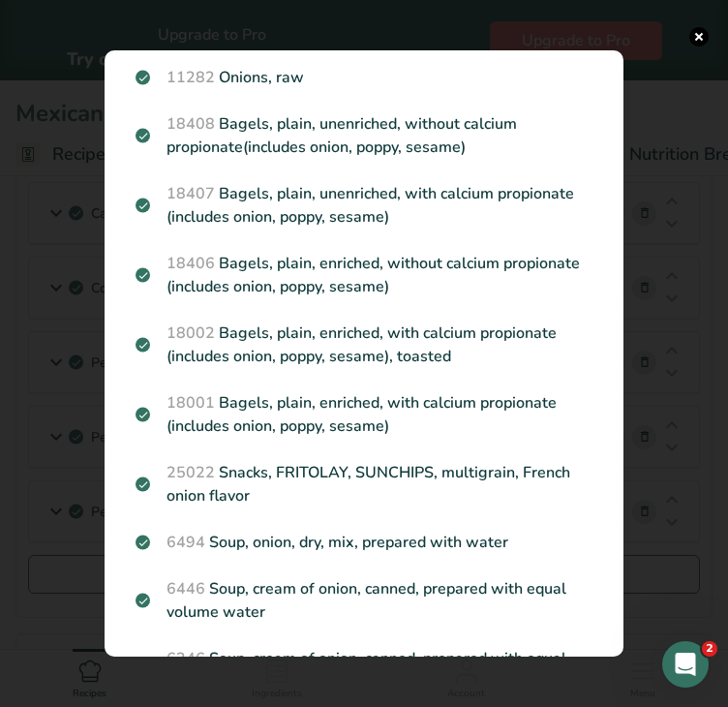
scroll to position [0, 0]
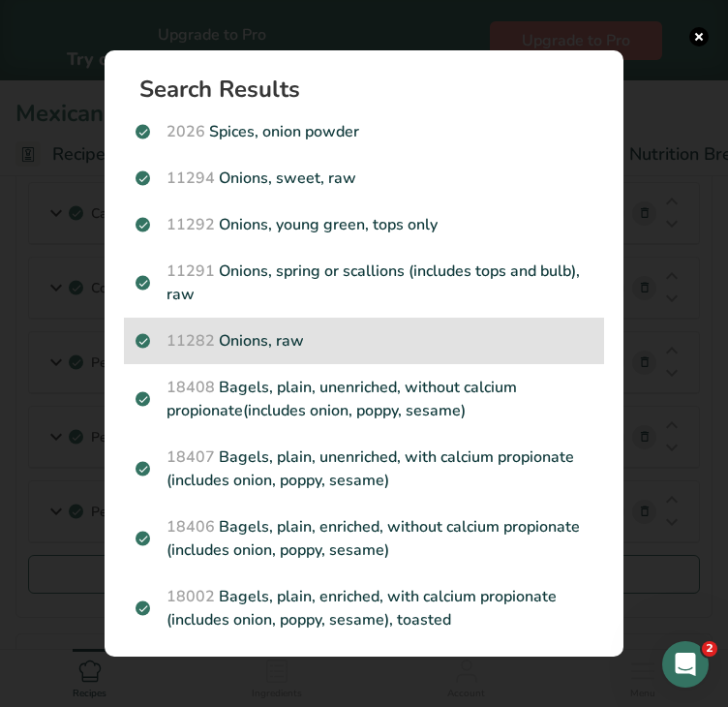
click at [359, 342] on p "11282 Onions, raw" at bounding box center [364, 340] width 457 height 23
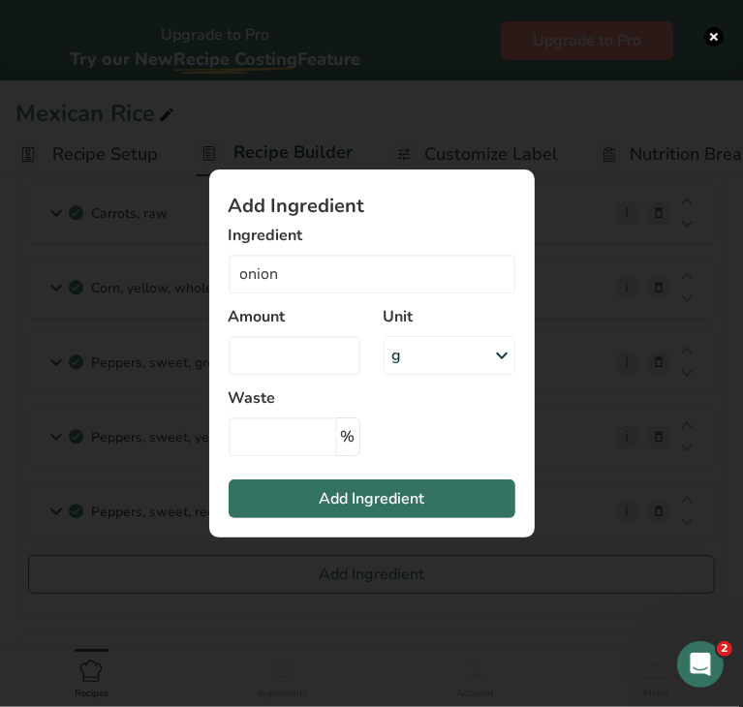
type input "Onions, raw"
click at [431, 344] on div "g" at bounding box center [450, 355] width 132 height 39
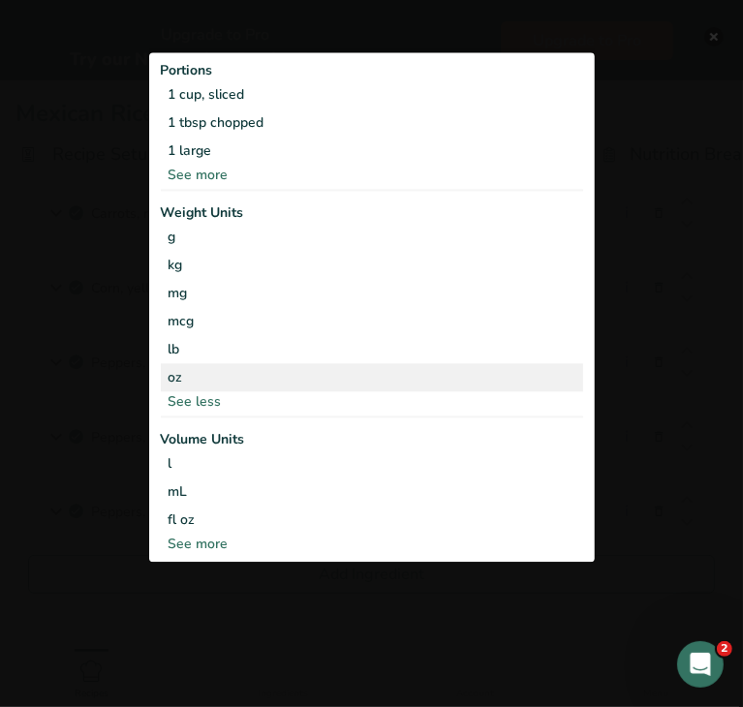
click at [249, 381] on div "oz" at bounding box center [372, 377] width 422 height 28
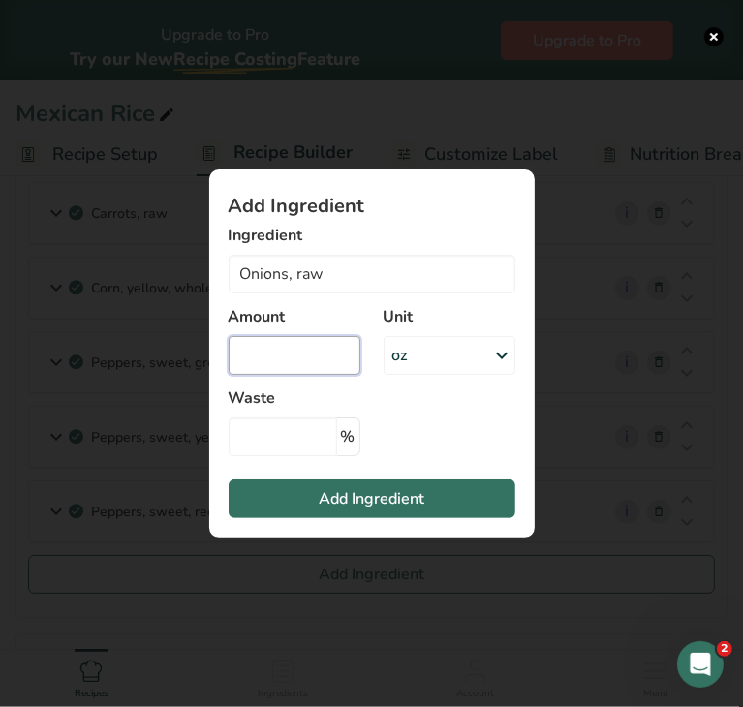
click at [249, 363] on input "Add ingredient modal" at bounding box center [295, 355] width 132 height 39
type input "0.20"
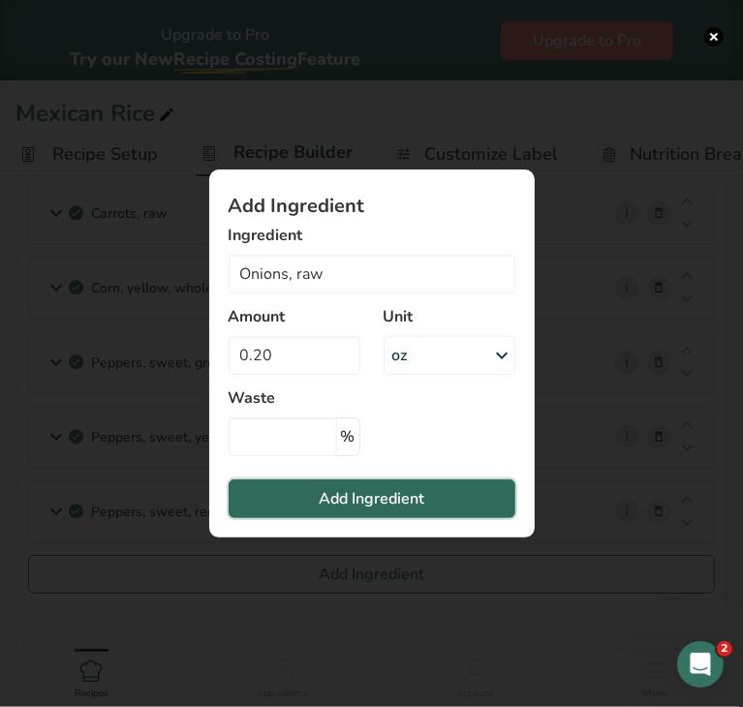
click at [291, 493] on button "Add Ingredient" at bounding box center [372, 499] width 287 height 39
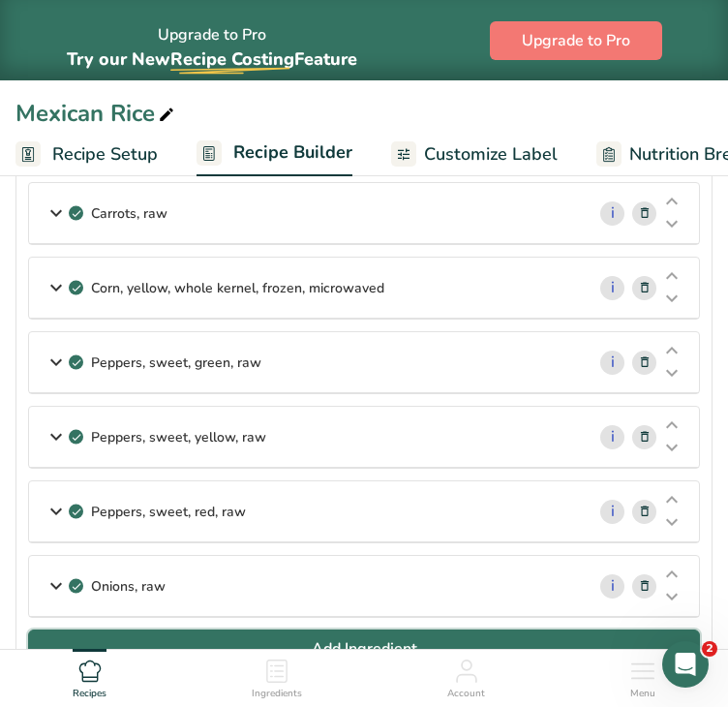
click at [305, 634] on button "Add Ingredient" at bounding box center [364, 649] width 672 height 39
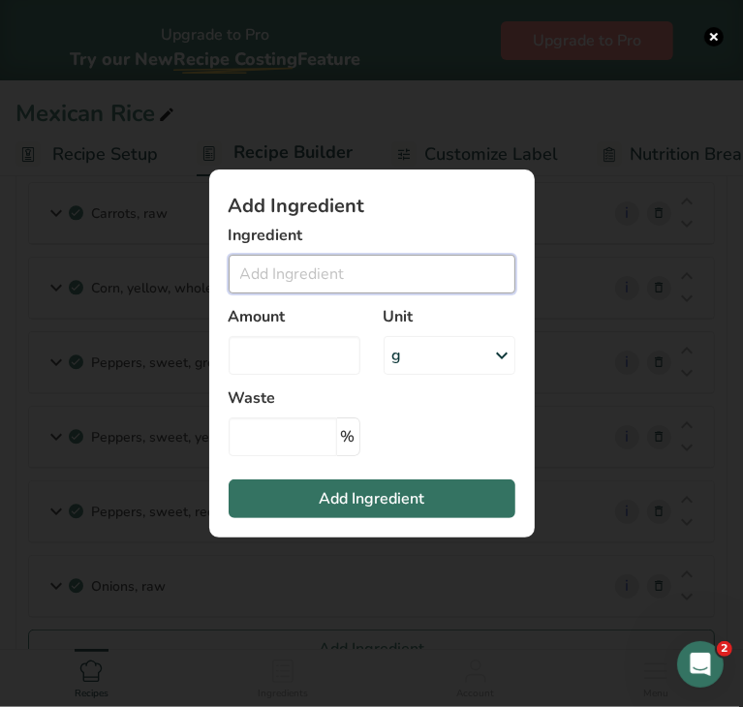
click at [294, 274] on input "Add ingredient modal" at bounding box center [372, 274] width 287 height 39
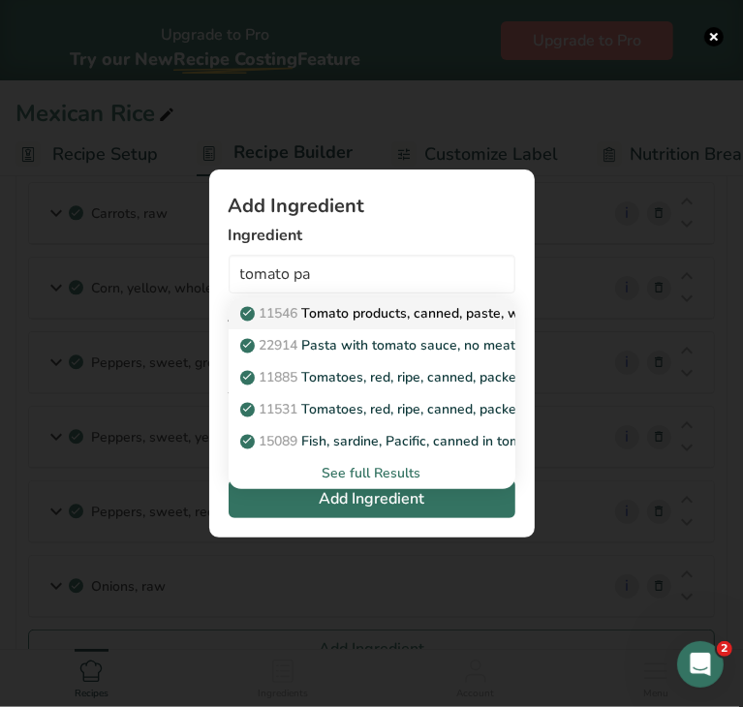
click at [315, 315] on p "11546 Tomato products, canned, paste, without salt added (Includes foods for US…" at bounding box center [607, 313] width 727 height 20
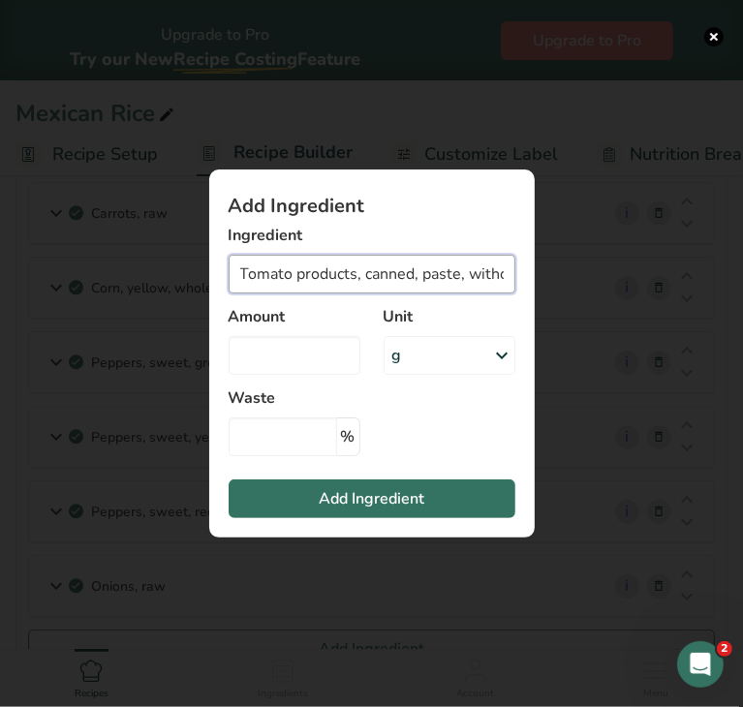
click at [402, 268] on input "Tomato products, canned, paste, without salt added (Includes foods for USDA's F…" at bounding box center [372, 274] width 287 height 39
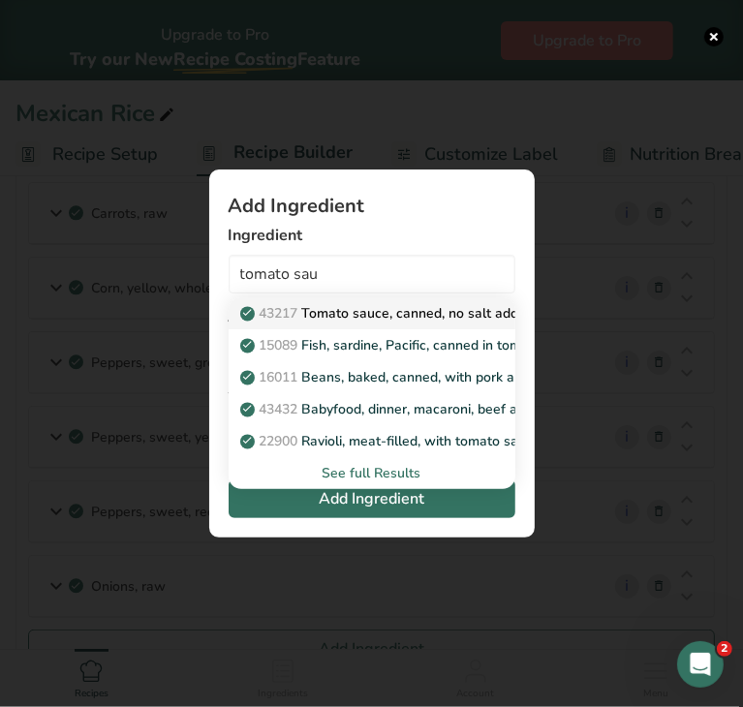
click at [406, 317] on p "43217 Tomato sauce, canned, no salt added" at bounding box center [389, 313] width 291 height 20
type input "Tomato sauce, canned, no salt added"
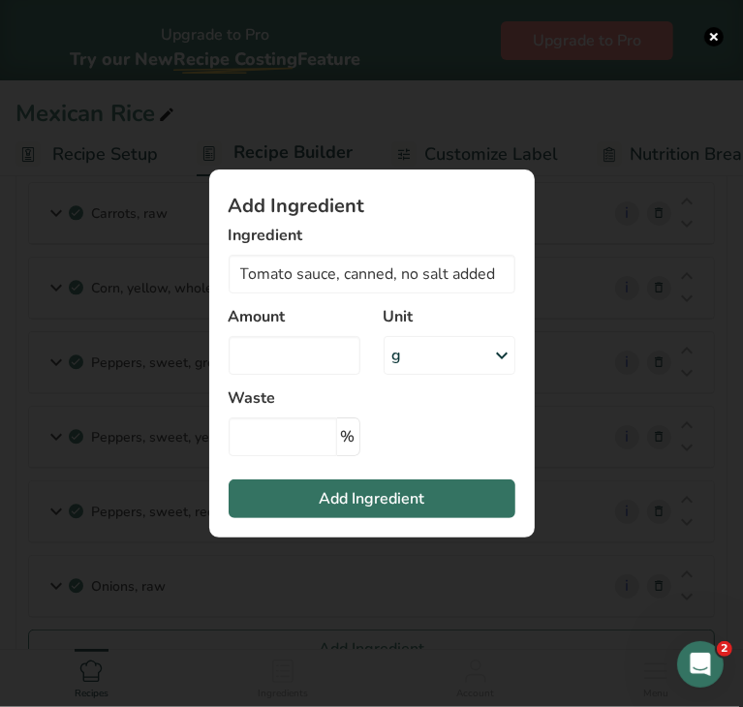
click at [421, 352] on div "g" at bounding box center [450, 355] width 132 height 39
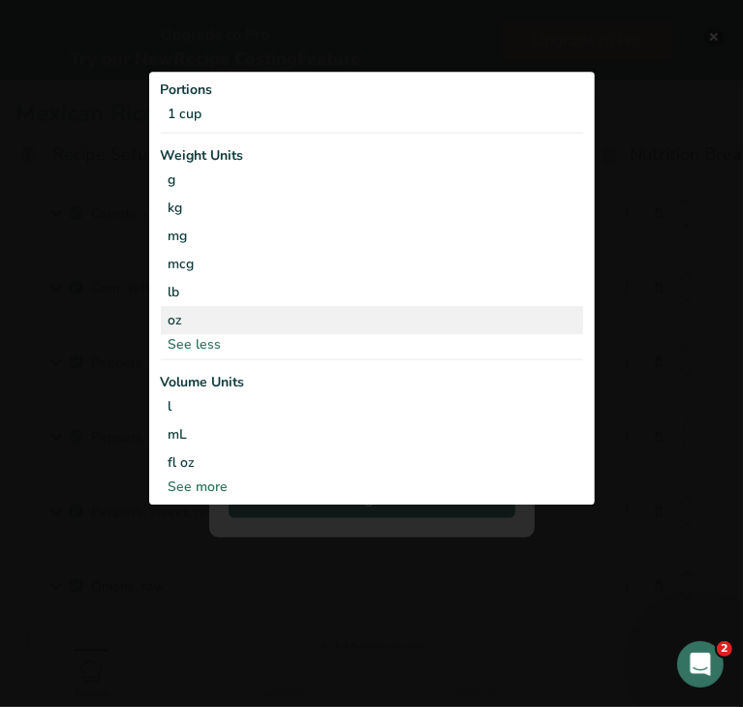
click at [284, 321] on div "oz" at bounding box center [372, 320] width 422 height 28
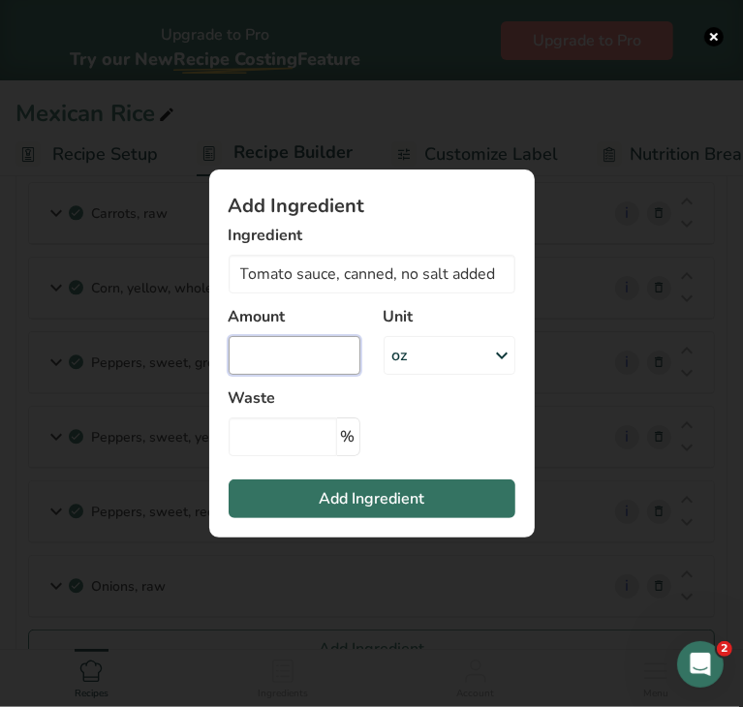
click at [267, 371] on input "Add ingredient modal" at bounding box center [295, 355] width 132 height 39
type input "0.19"
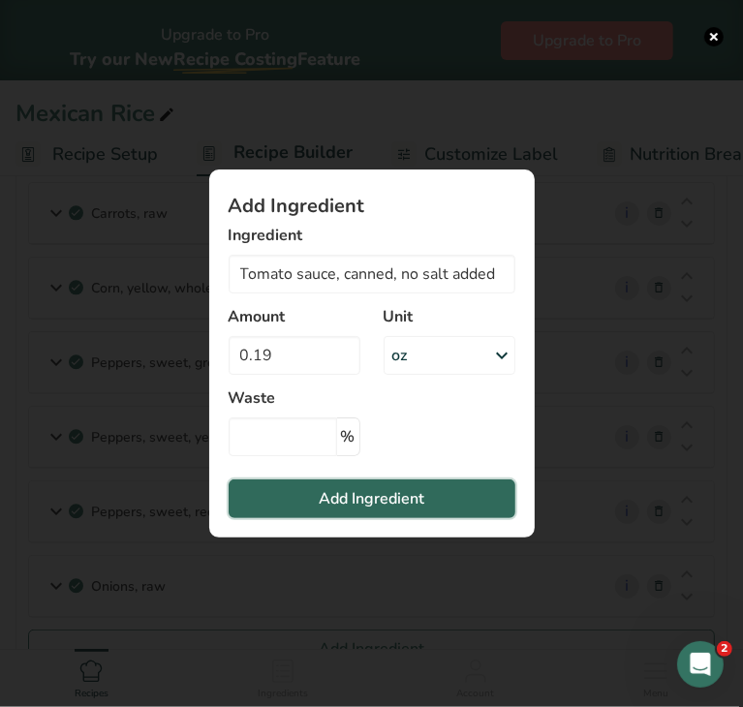
click at [314, 503] on button "Add Ingredient" at bounding box center [372, 499] width 287 height 39
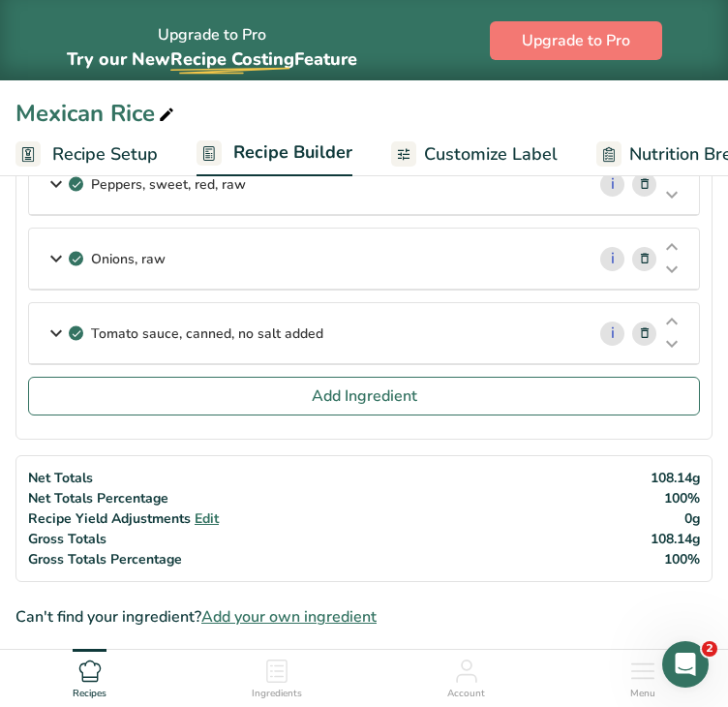
scroll to position [679, 0]
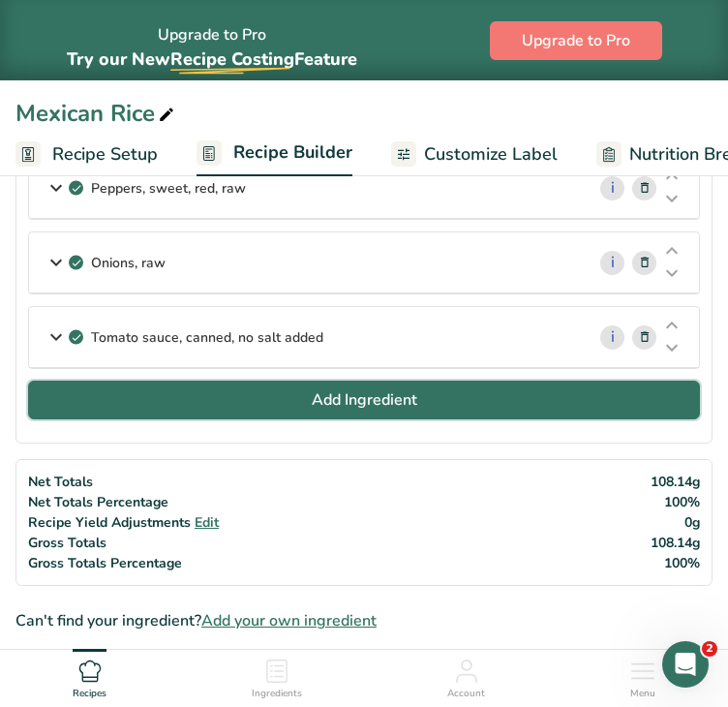
click at [437, 388] on button "Add Ingredient" at bounding box center [364, 400] width 672 height 39
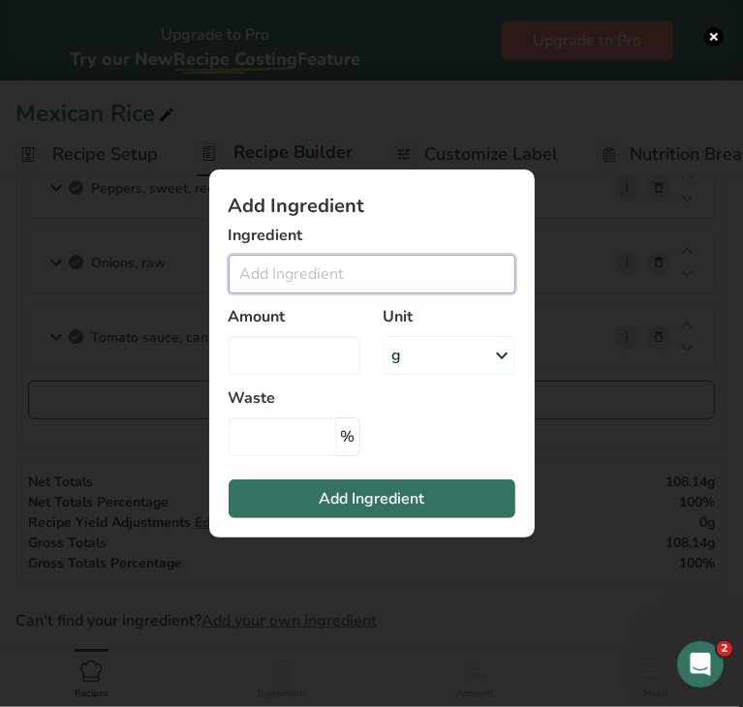
click at [339, 272] on input "Add ingredient modal" at bounding box center [372, 274] width 287 height 39
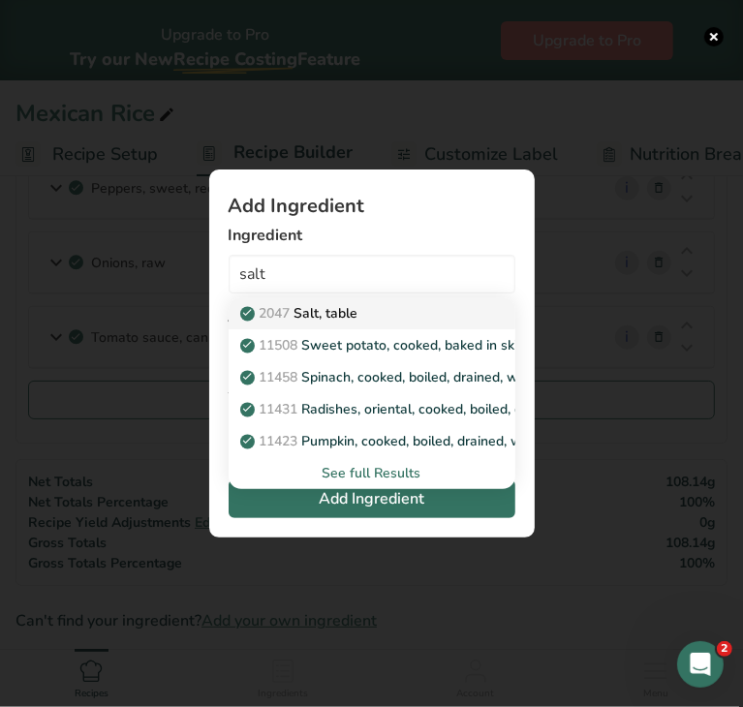
click at [326, 322] on p "2047 Salt, table" at bounding box center [301, 313] width 114 height 20
type input "Salt, table"
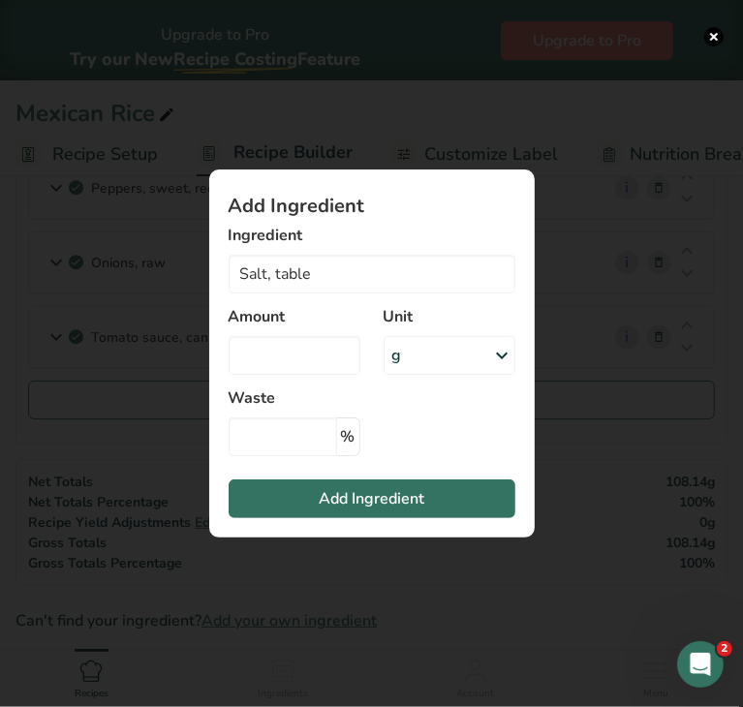
click at [435, 358] on div "g" at bounding box center [450, 355] width 132 height 39
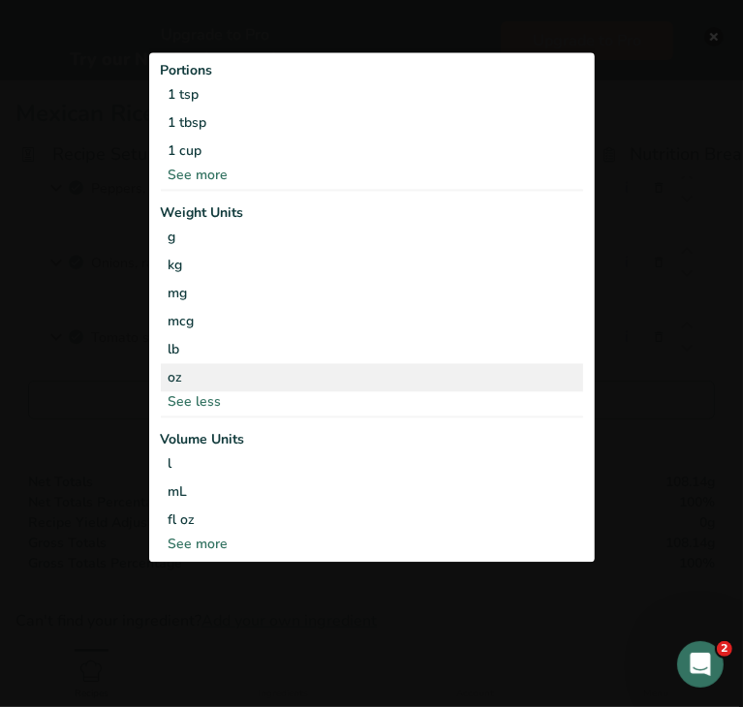
click at [226, 369] on div "oz" at bounding box center [372, 377] width 422 height 28
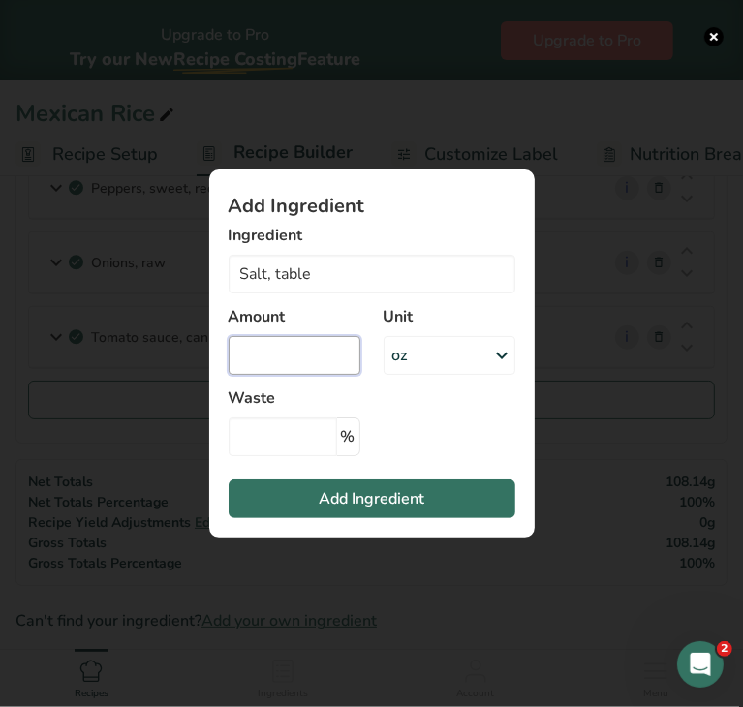
click at [264, 361] on input "Add ingredient modal" at bounding box center [295, 355] width 132 height 39
type input "0.07"
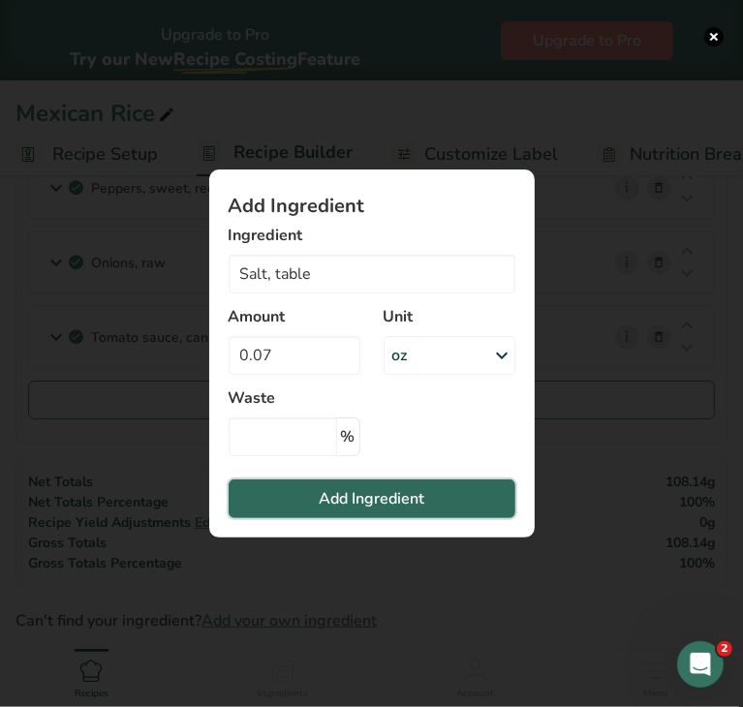
click at [300, 508] on button "Add Ingredient" at bounding box center [372, 499] width 287 height 39
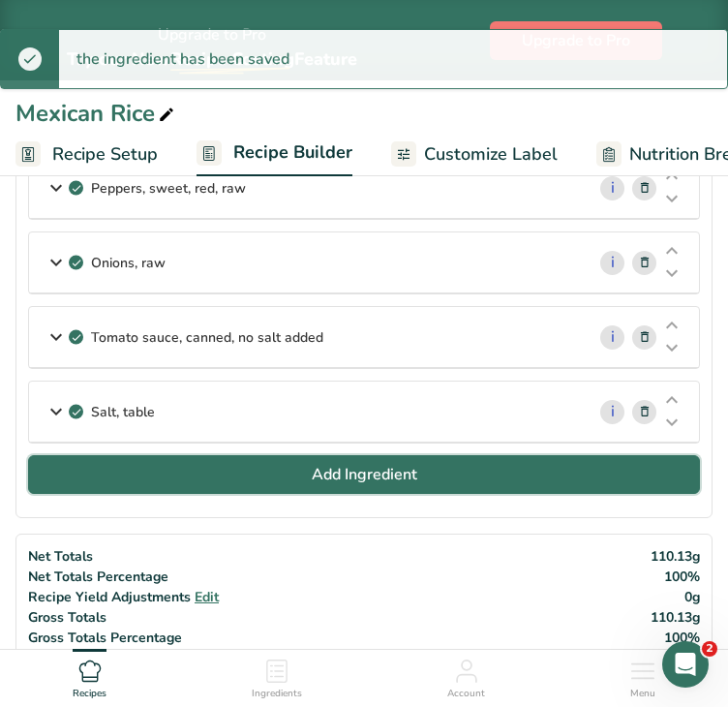
click at [391, 463] on span "Add Ingredient" at bounding box center [365, 474] width 106 height 23
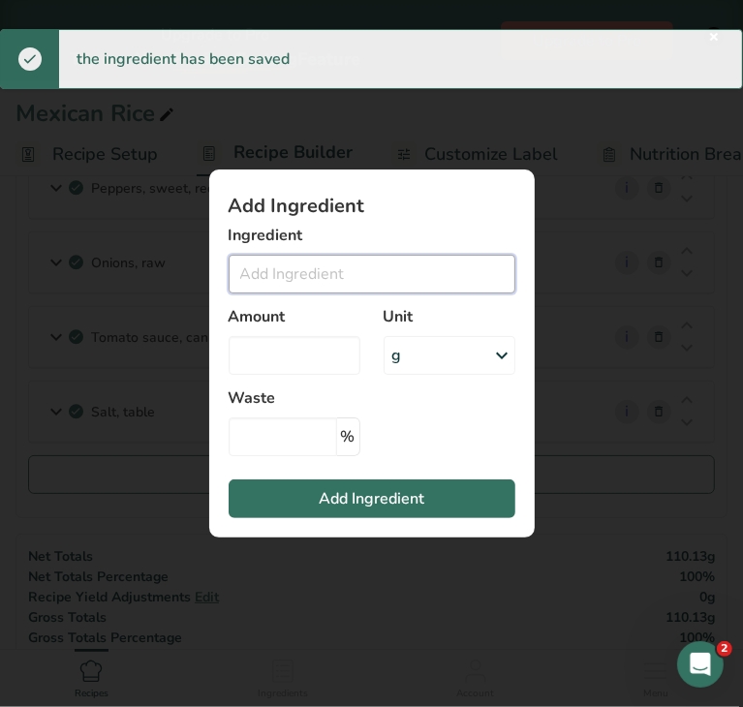
click at [339, 278] on input "Add ingredient modal" at bounding box center [372, 274] width 287 height 39
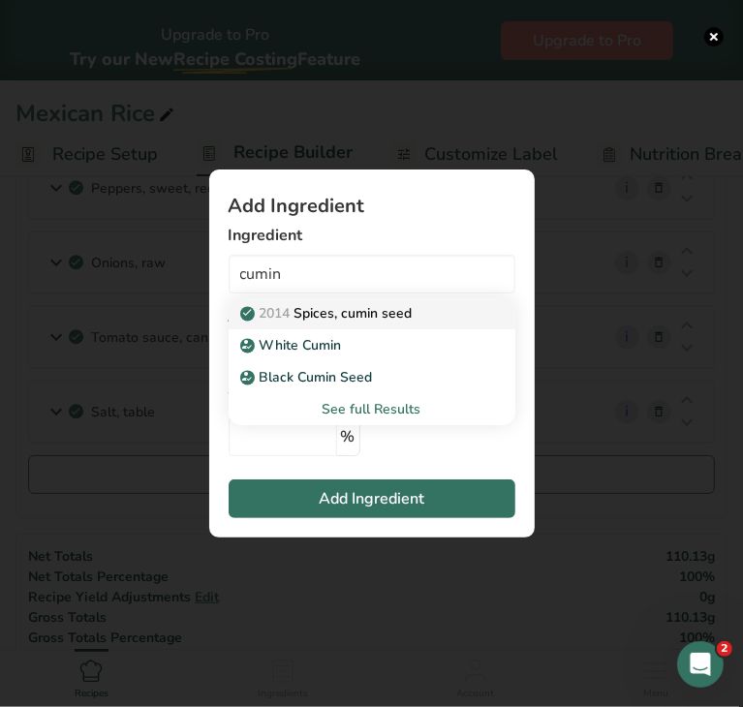
click at [353, 319] on p "2014 Spices, cumin seed" at bounding box center [328, 313] width 169 height 20
type input "Spices, cumin seed"
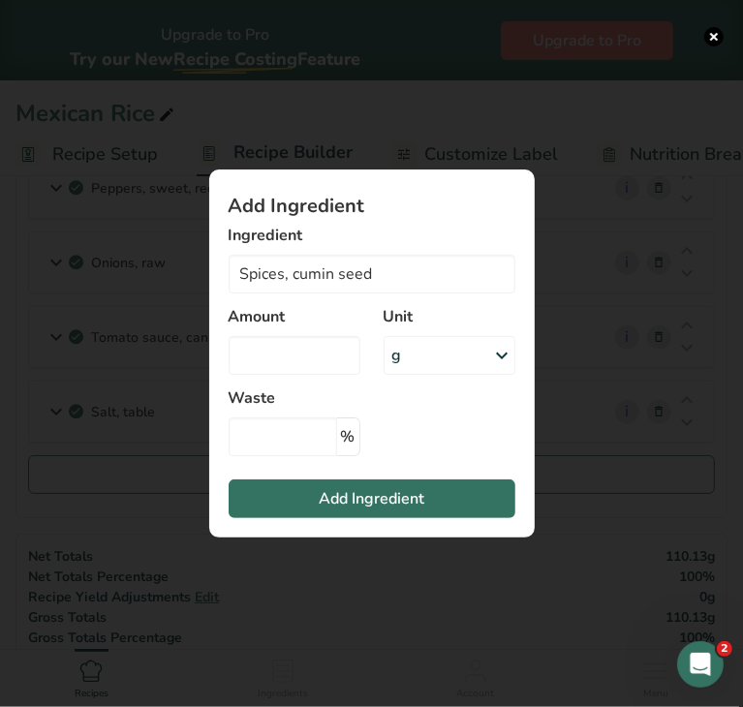
click at [415, 343] on div "g" at bounding box center [450, 355] width 132 height 39
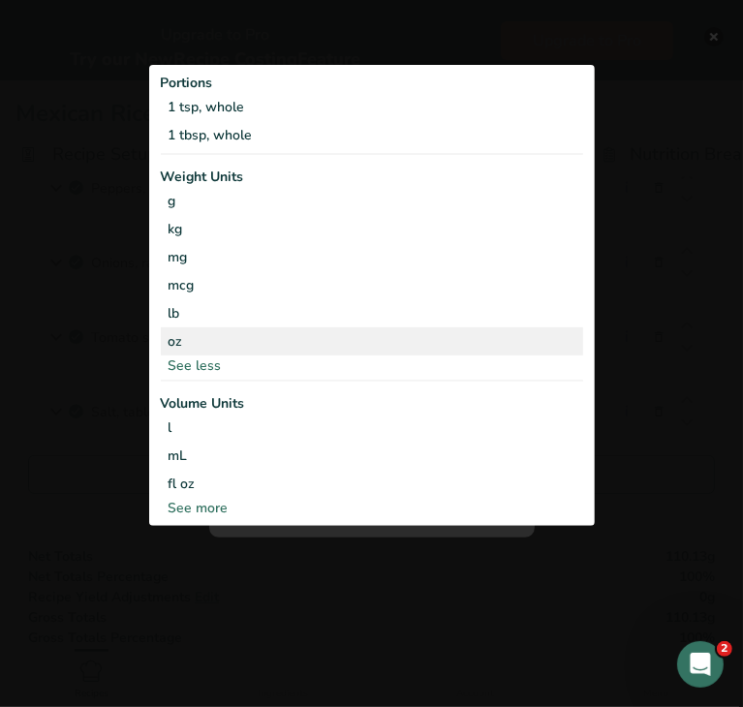
click at [283, 335] on div "oz" at bounding box center [372, 341] width 422 height 28
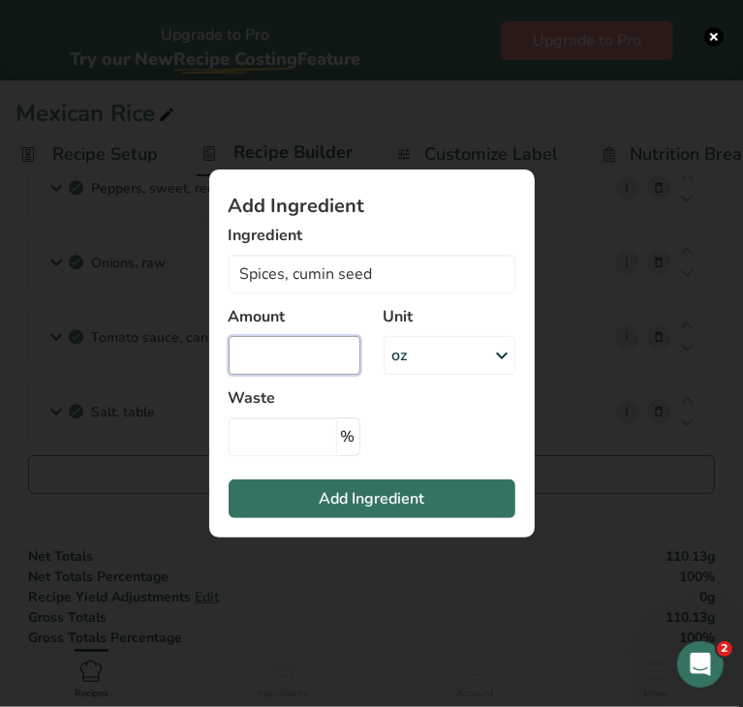
click at [278, 349] on input "Add ingredient modal" at bounding box center [295, 355] width 132 height 39
type input "0.024"
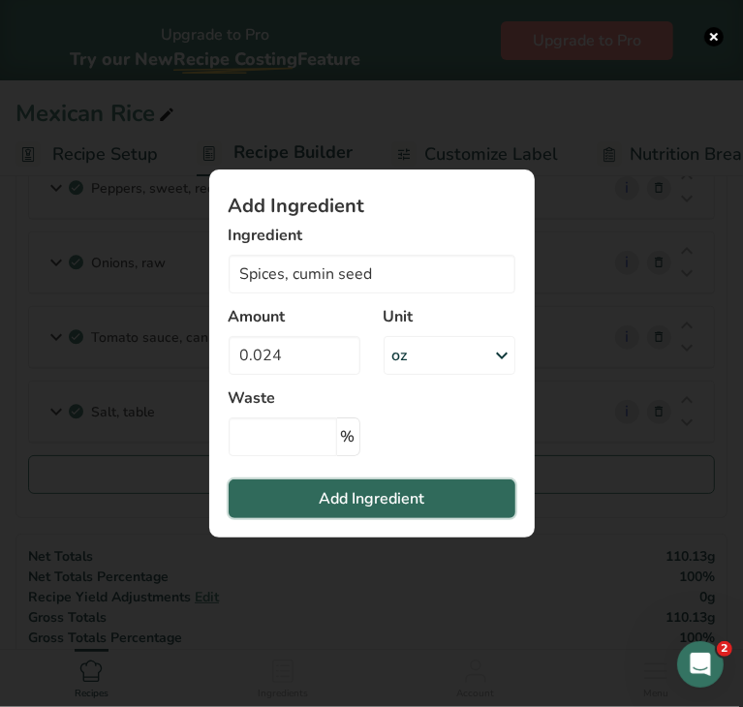
click at [285, 501] on button "Add Ingredient" at bounding box center [372, 499] width 287 height 39
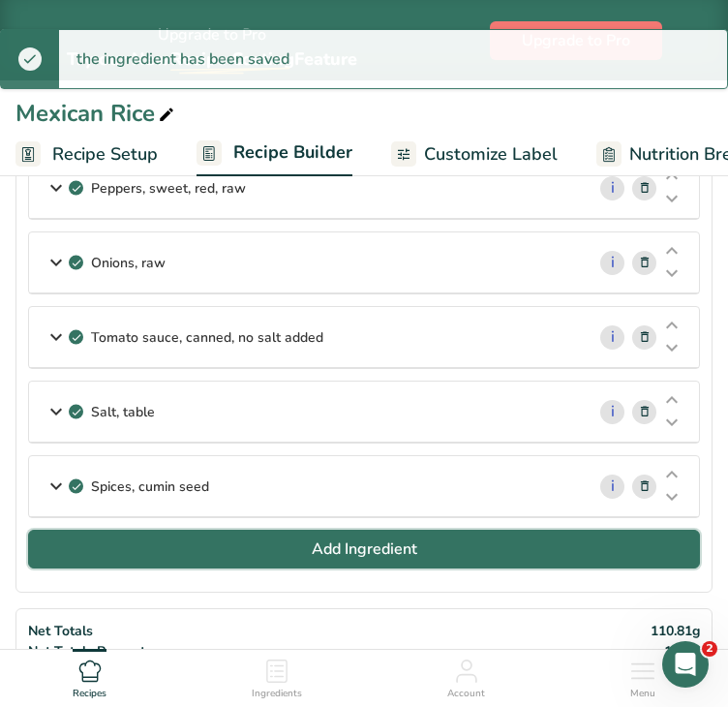
click at [270, 540] on button "Add Ingredient" at bounding box center [364, 549] width 672 height 39
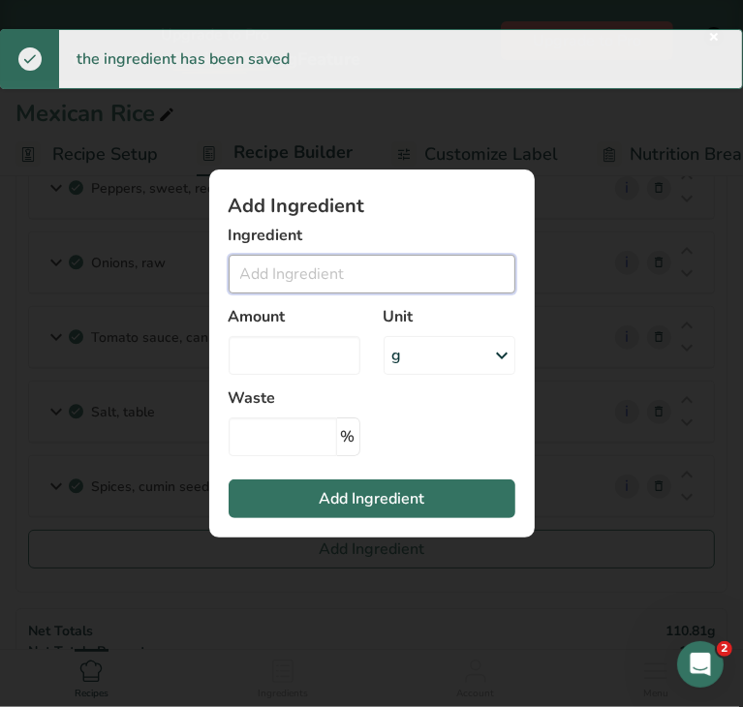
click at [261, 263] on input "Add ingredient modal" at bounding box center [372, 274] width 287 height 39
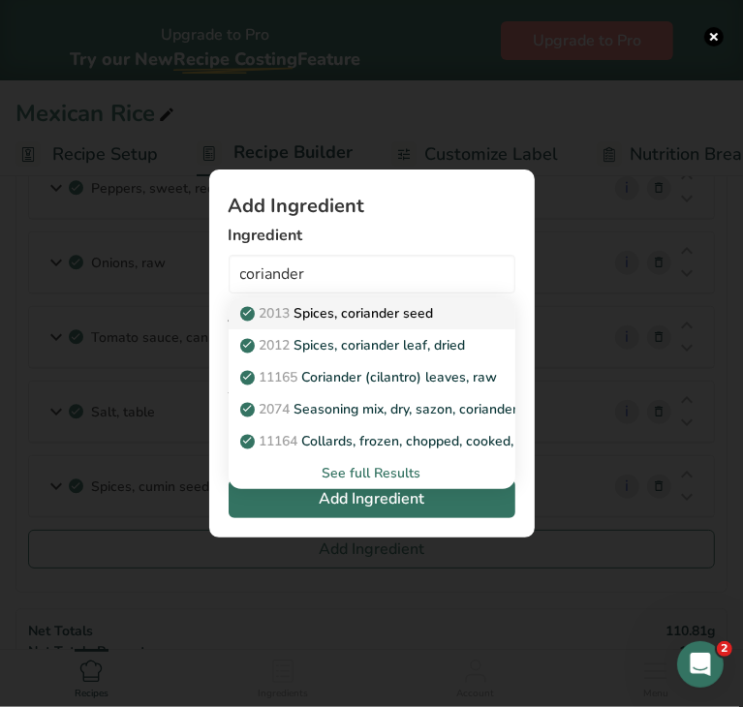
click at [291, 311] on span "2013" at bounding box center [275, 313] width 31 height 18
type input "Spices, coriander seed"
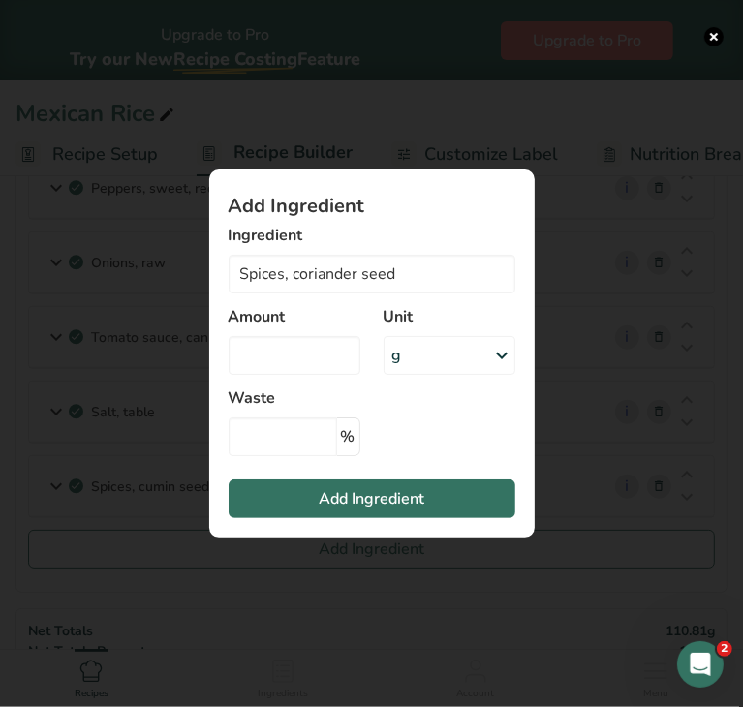
click at [399, 354] on div "g" at bounding box center [397, 355] width 10 height 23
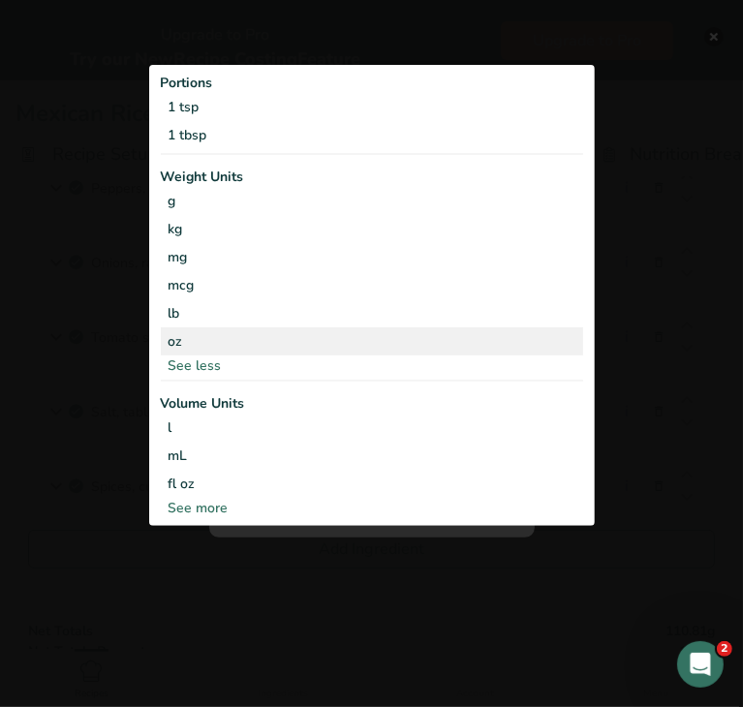
click at [325, 333] on div "oz" at bounding box center [372, 341] width 422 height 28
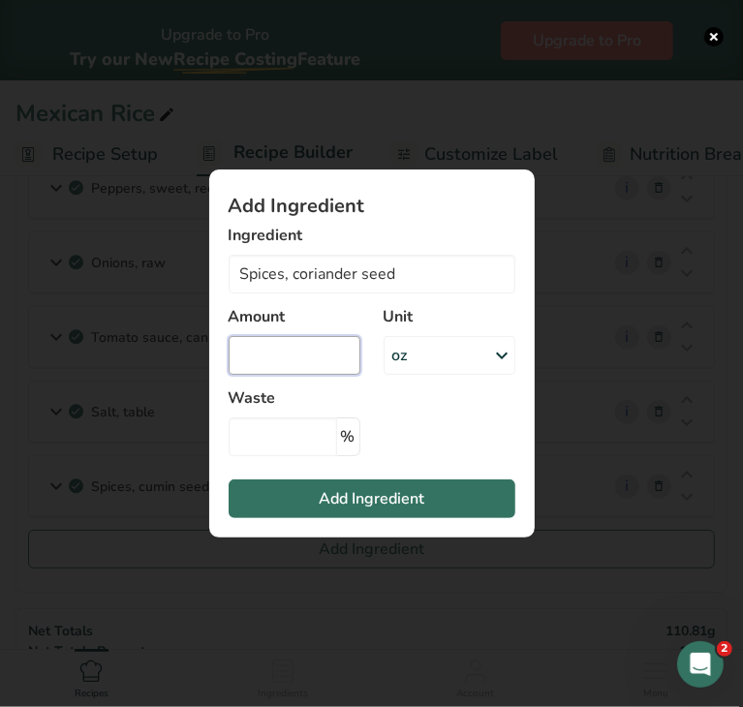
click at [282, 356] on input "Add ingredient modal" at bounding box center [295, 355] width 132 height 39
type input "0.024"
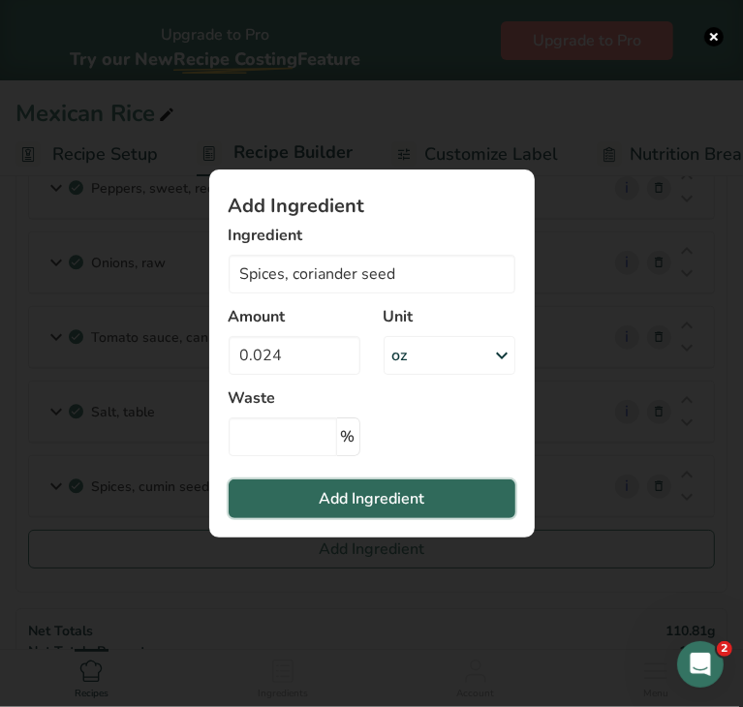
click at [346, 497] on span "Add Ingredient" at bounding box center [372, 498] width 106 height 23
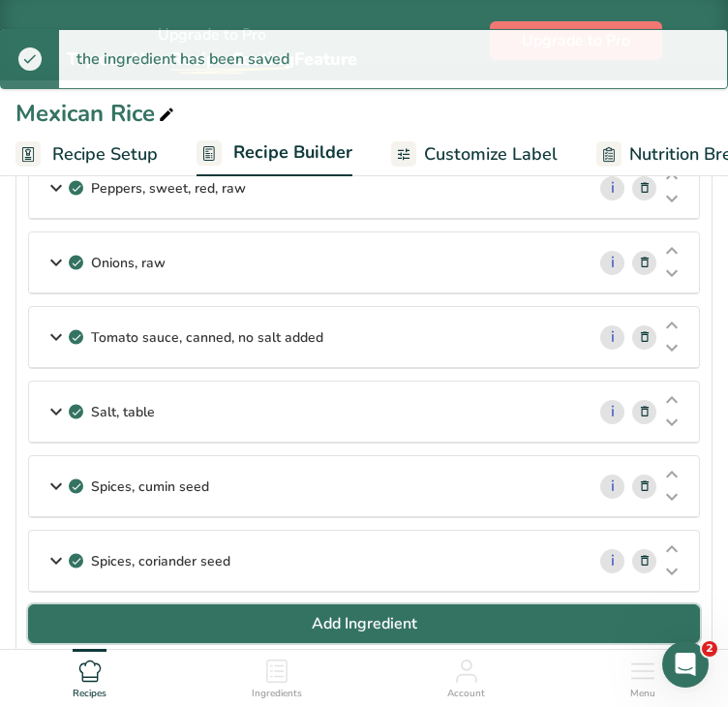
click at [302, 613] on button "Add Ingredient" at bounding box center [364, 623] width 672 height 39
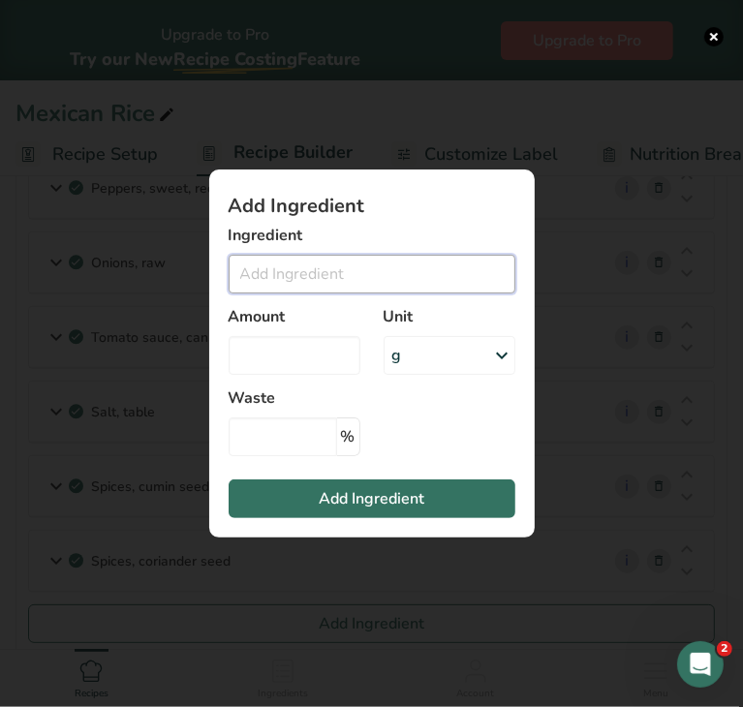
click at [336, 279] on input "Add ingredient modal" at bounding box center [372, 274] width 287 height 39
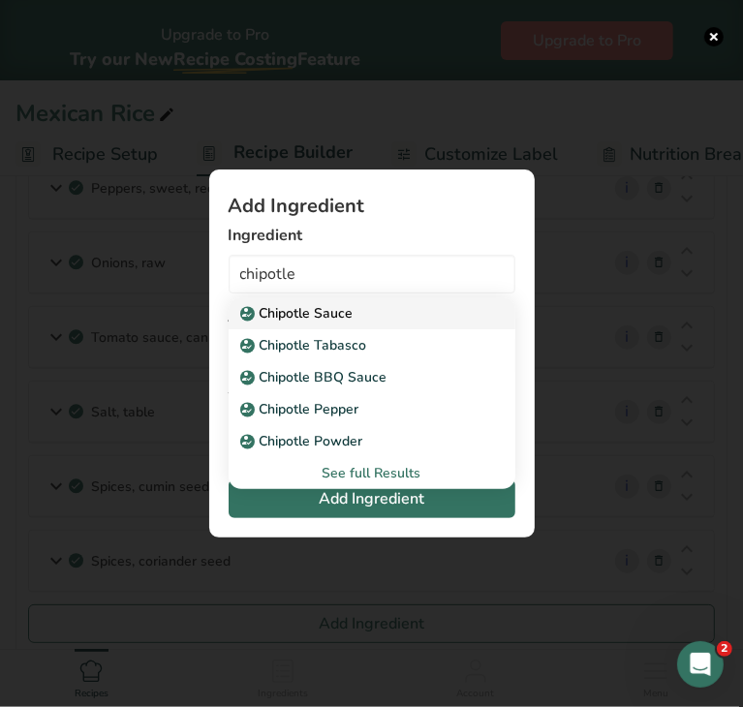
click at [335, 311] on p "Chipotle Sauce" at bounding box center [298, 313] width 109 height 20
type input "Chipotle Sauce"
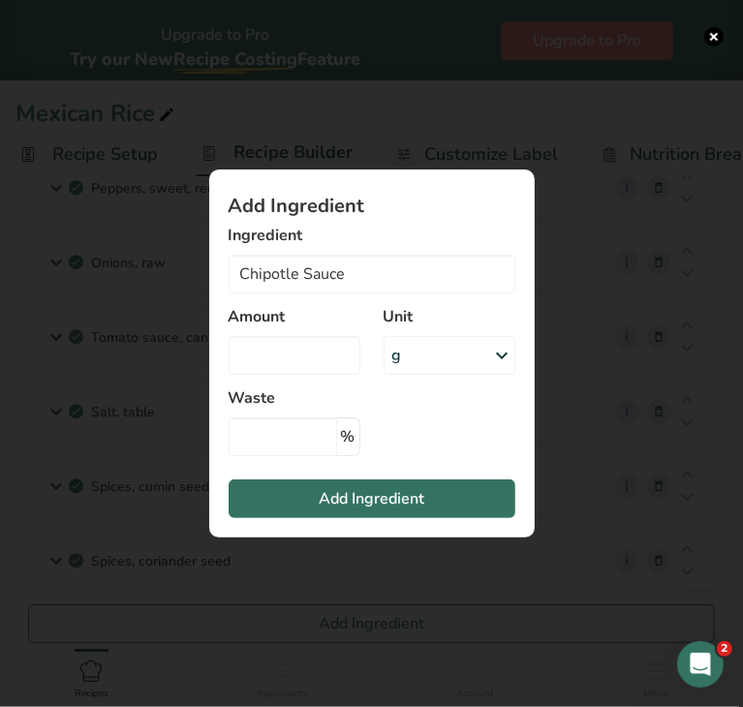
click at [418, 351] on div "g" at bounding box center [450, 355] width 132 height 39
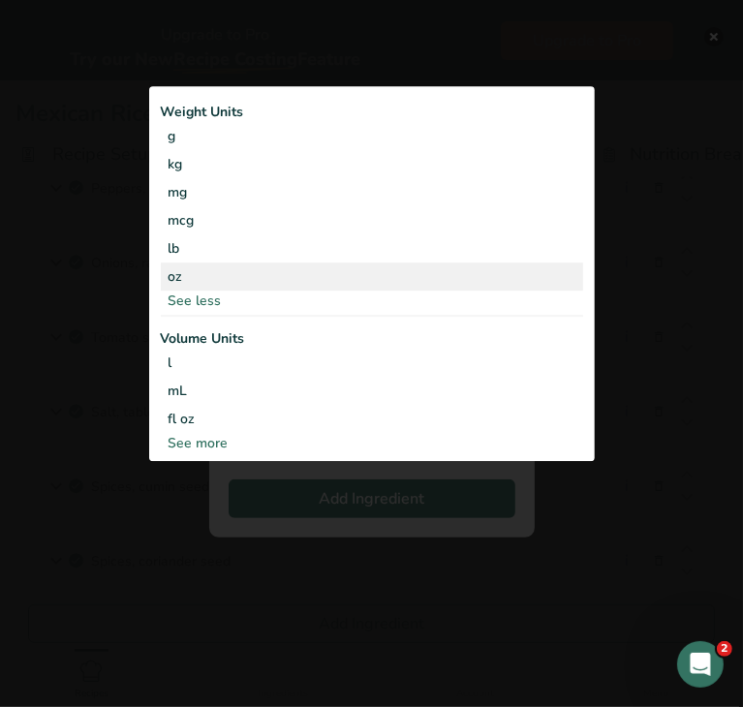
click at [260, 281] on div "oz" at bounding box center [372, 277] width 422 height 28
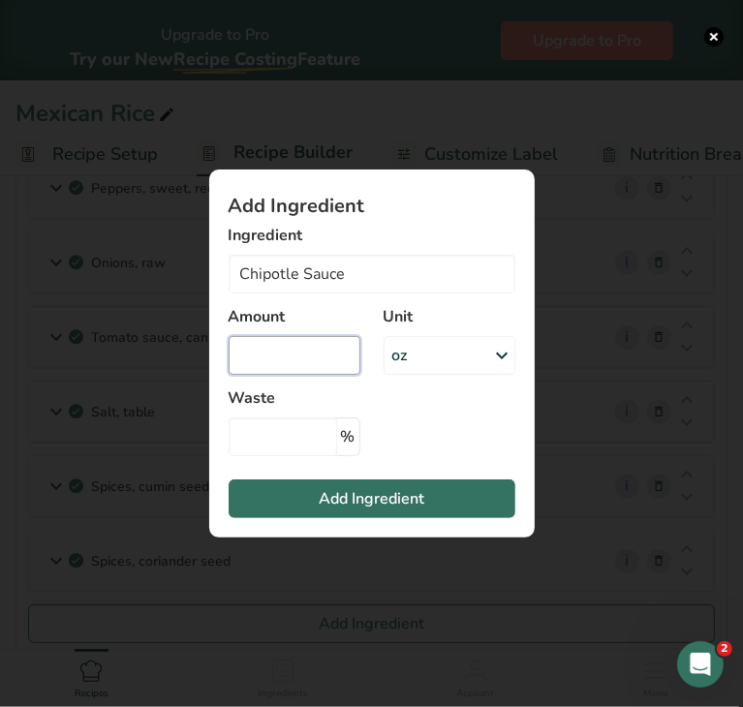
click at [284, 366] on input "Add ingredient modal" at bounding box center [295, 355] width 132 height 39
type input "0.18"
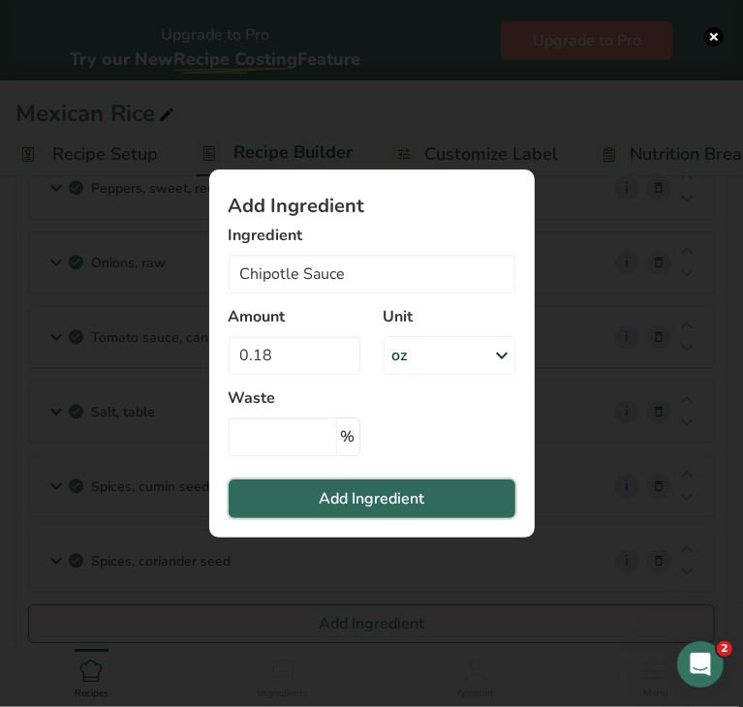
click at [329, 490] on span "Add Ingredient" at bounding box center [372, 498] width 106 height 23
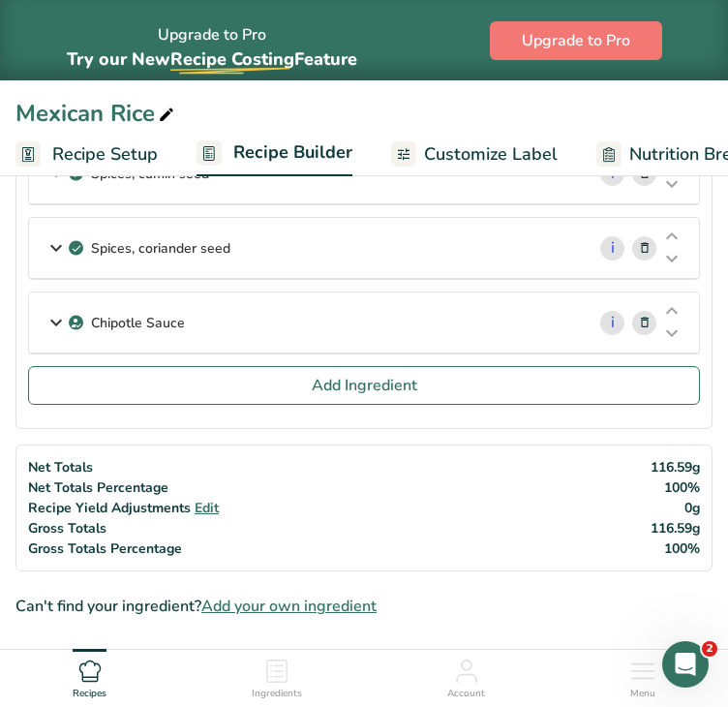
scroll to position [944, 0]
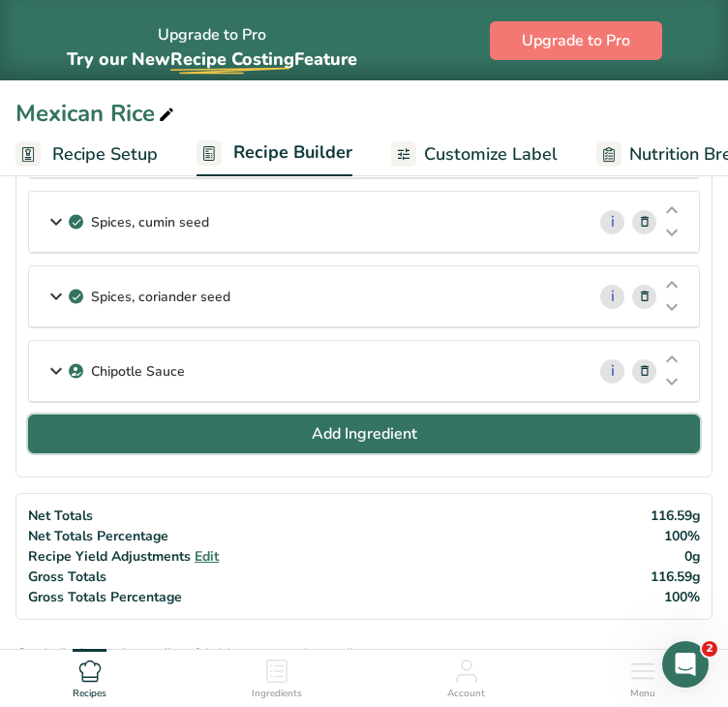
click at [413, 427] on span "Add Ingredient" at bounding box center [365, 433] width 106 height 23
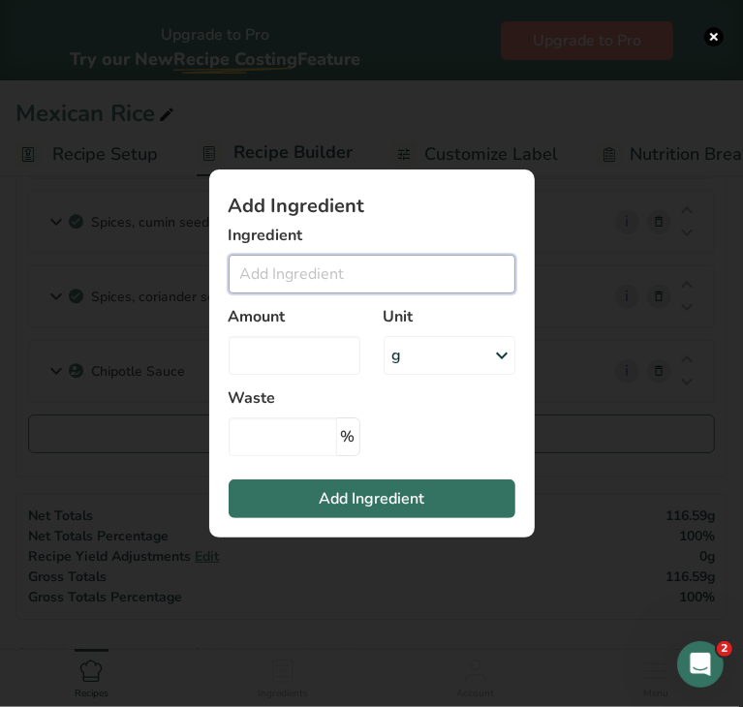
click at [324, 263] on input "Add ingredient modal" at bounding box center [372, 274] width 287 height 39
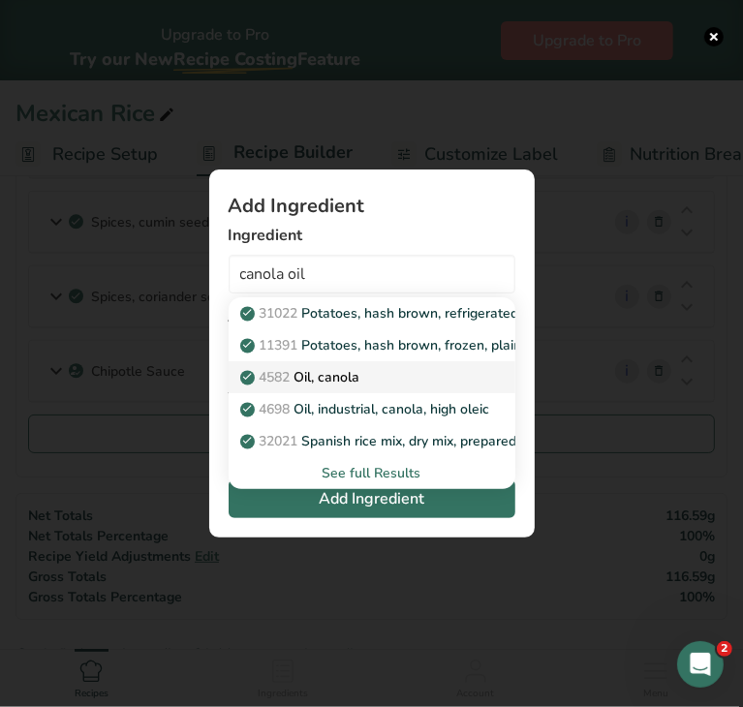
click at [343, 371] on p "4582 Oil, canola" at bounding box center [302, 377] width 116 height 20
type input "Oil, canola"
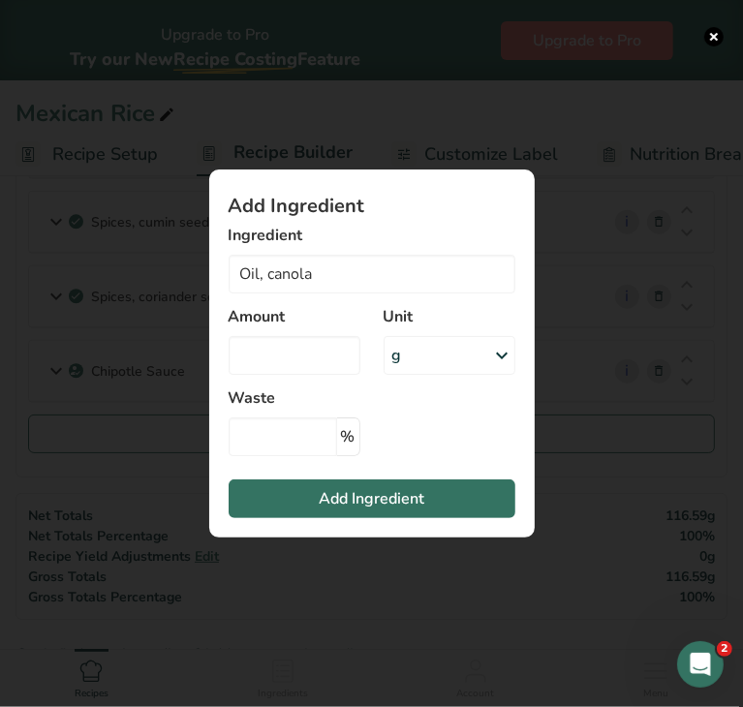
click at [406, 357] on div "g" at bounding box center [450, 355] width 132 height 39
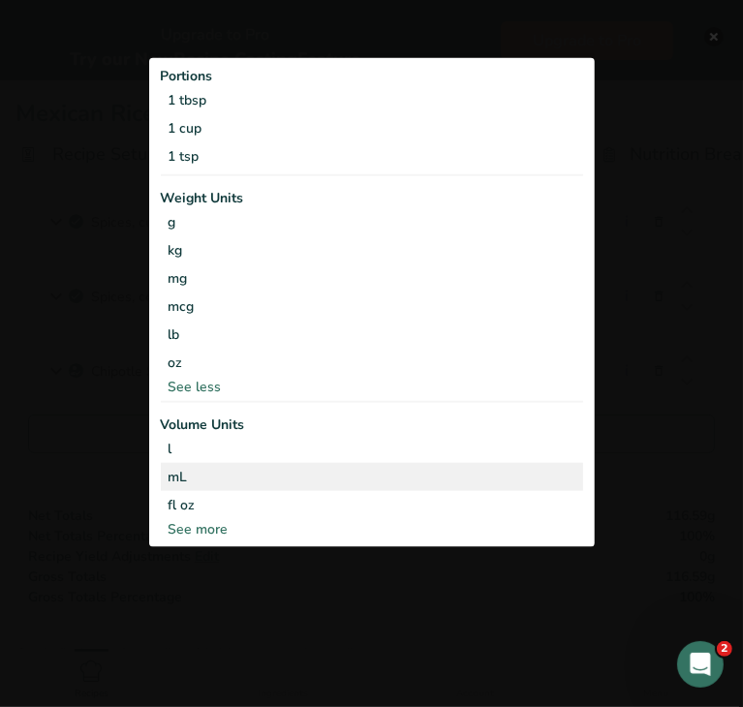
click at [276, 462] on div "mL Volume units require a density conversion. If you know your ingredient's den…" at bounding box center [372, 476] width 422 height 28
click at [260, 481] on div "mL" at bounding box center [372, 476] width 407 height 20
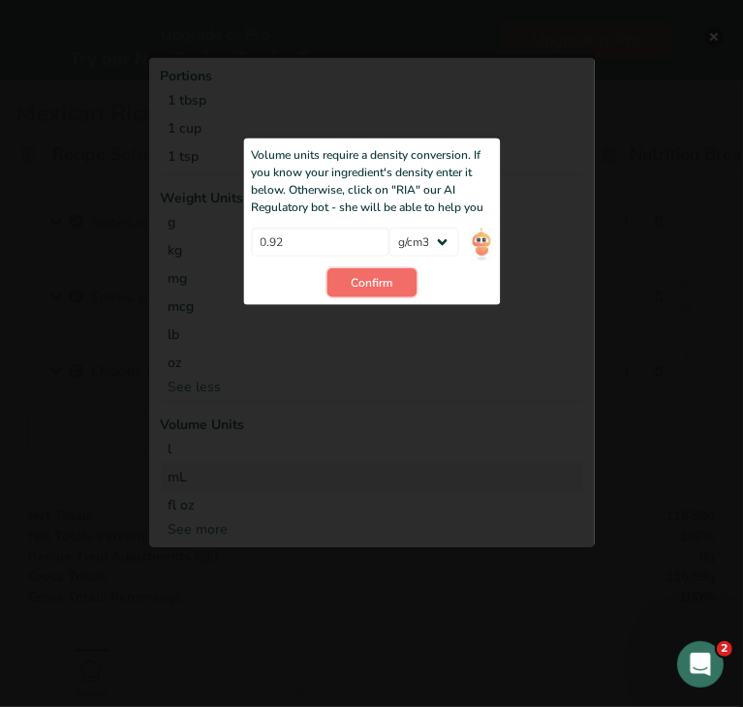
click at [383, 280] on span "Confirm" at bounding box center [372, 282] width 42 height 17
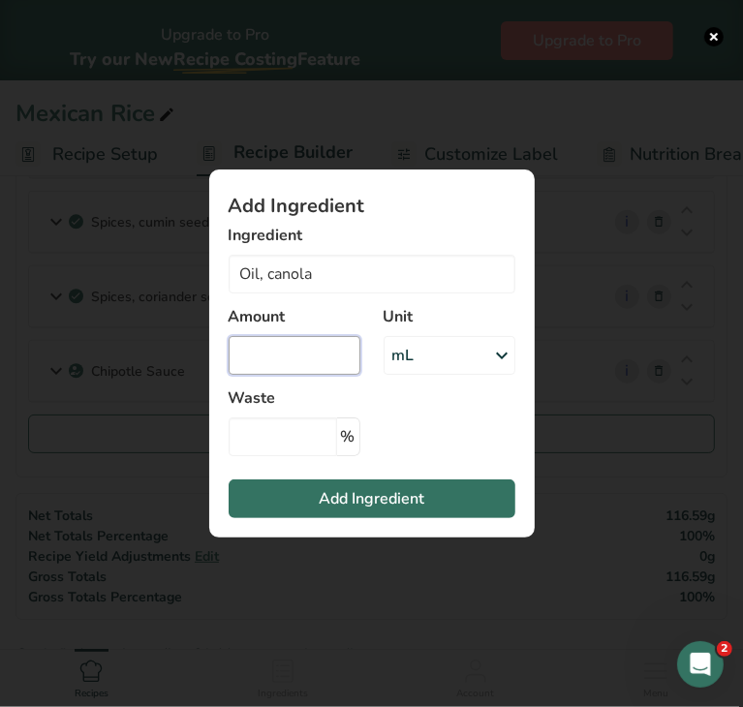
click at [318, 364] on input "Add ingredient modal" at bounding box center [295, 355] width 132 height 39
type input "1.7"
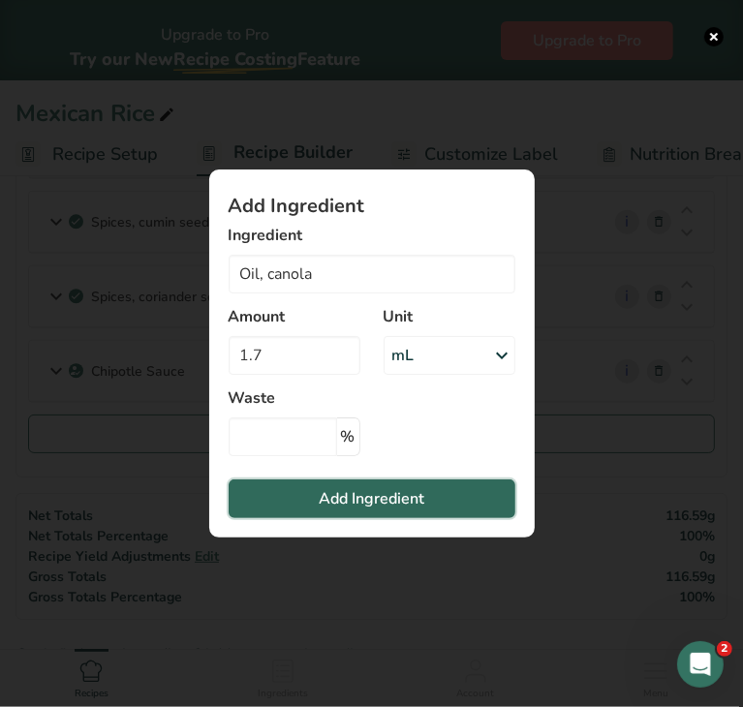
click at [335, 505] on span "Add Ingredient" at bounding box center [372, 498] width 106 height 23
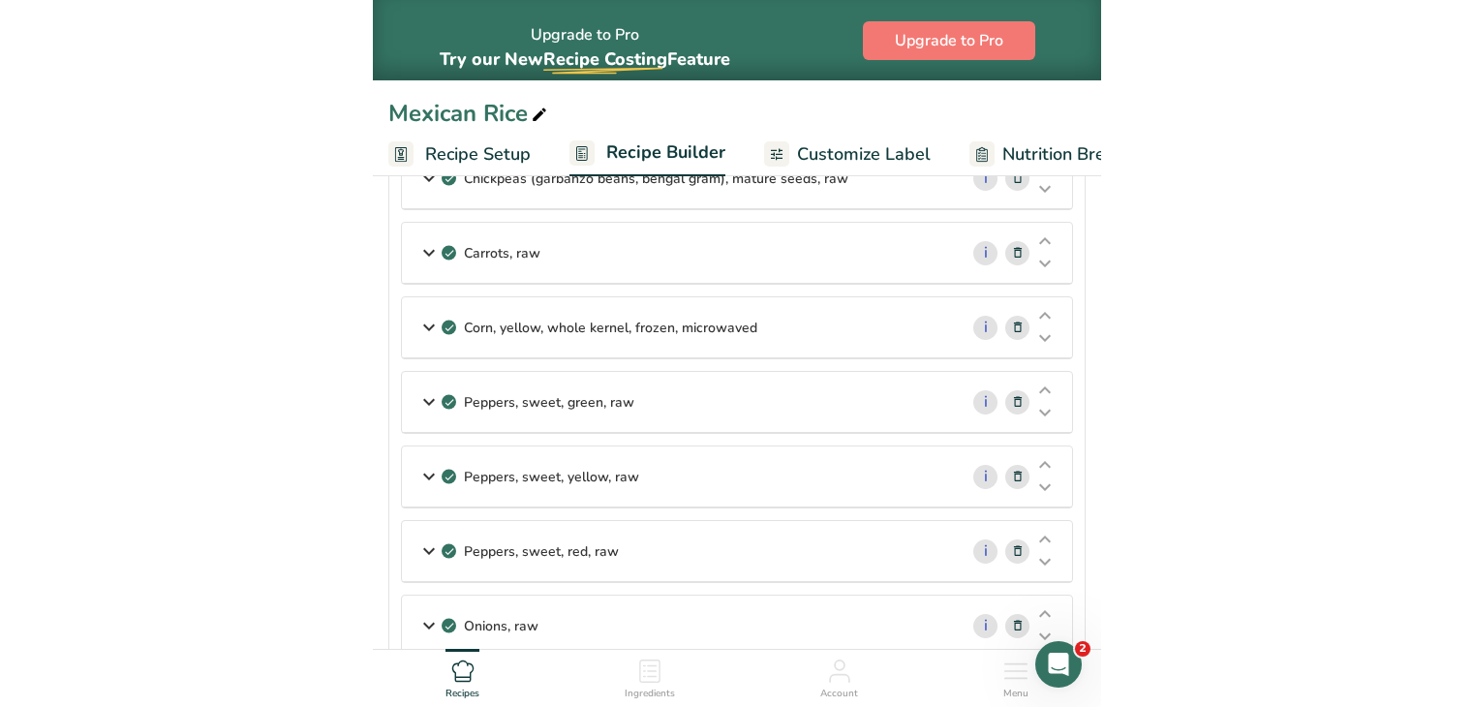
scroll to position [19, 0]
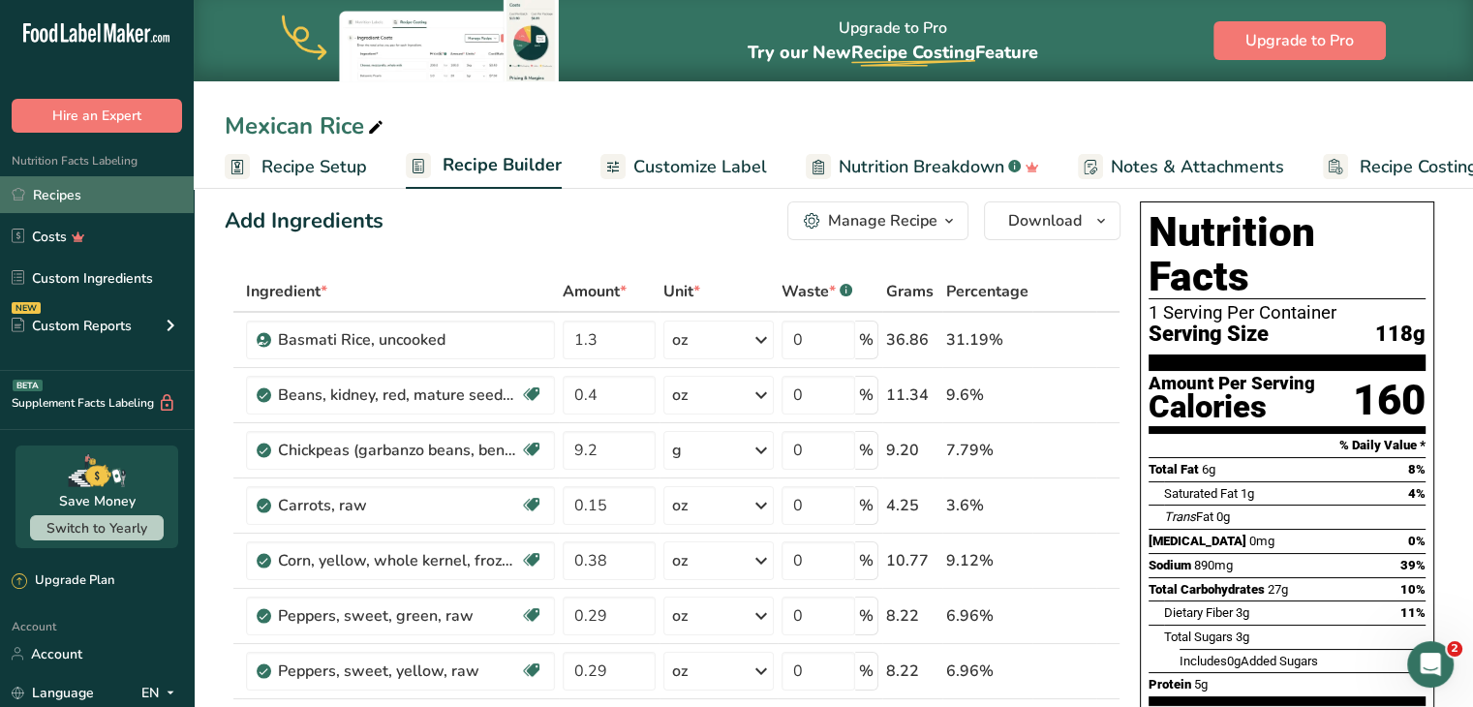
click at [84, 196] on link "Recipes" at bounding box center [97, 194] width 194 height 37
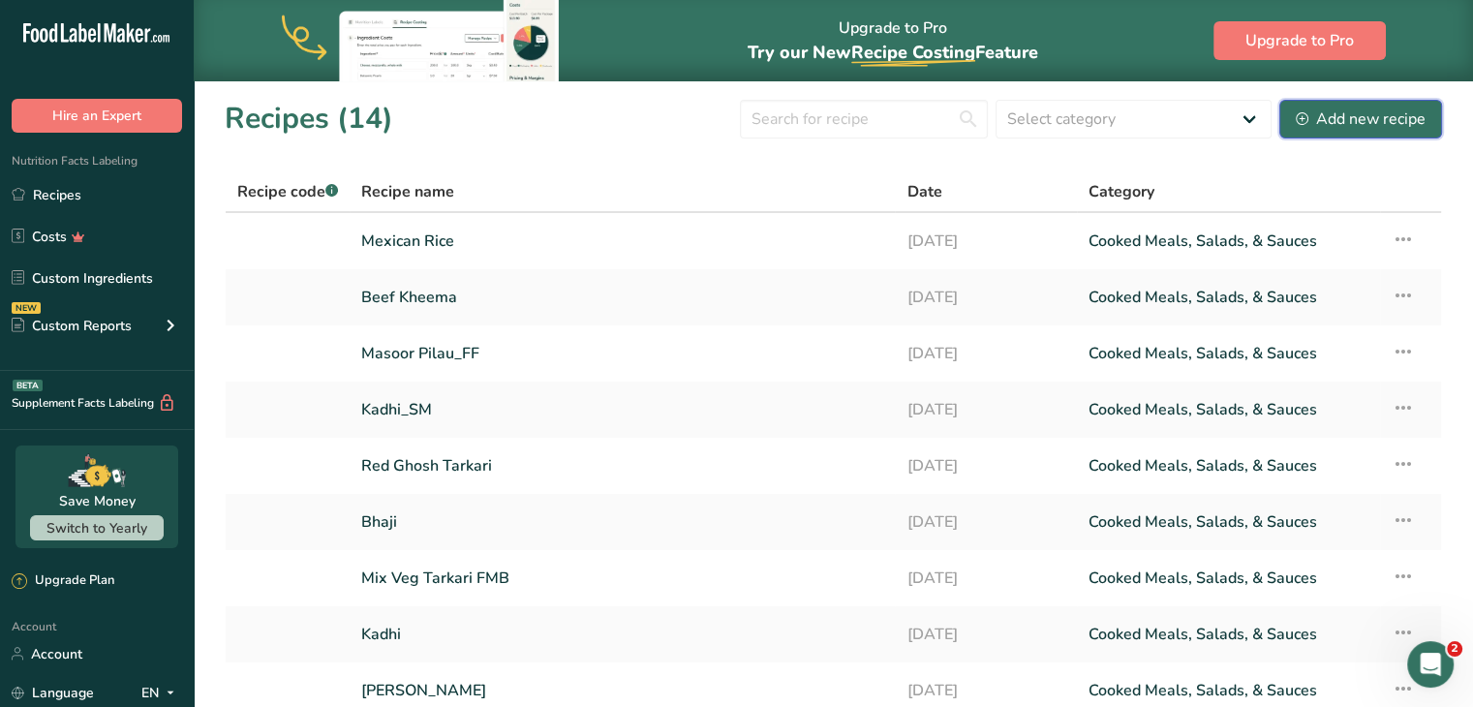
click at [1369, 117] on div "Add new recipe" at bounding box center [1361, 119] width 130 height 23
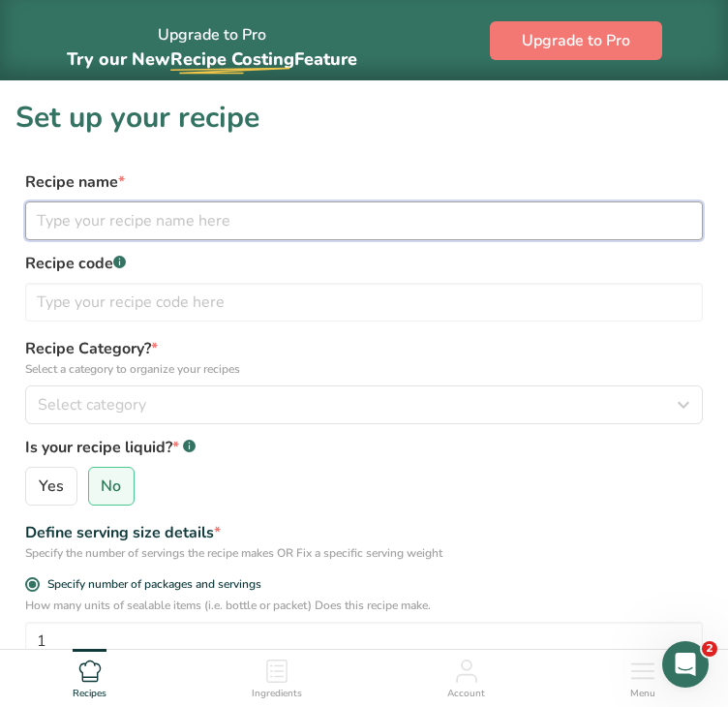
click at [380, 229] on input "text" at bounding box center [364, 220] width 678 height 39
type input "Tomato Soup"
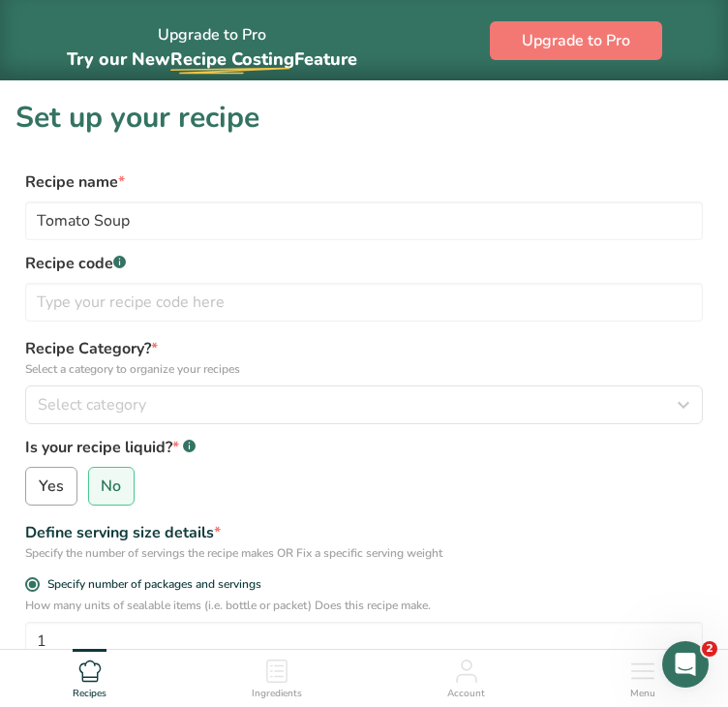
click at [35, 485] on input "Yes" at bounding box center [32, 486] width 13 height 13
radio input "true"
radio input "false"
select select "22"
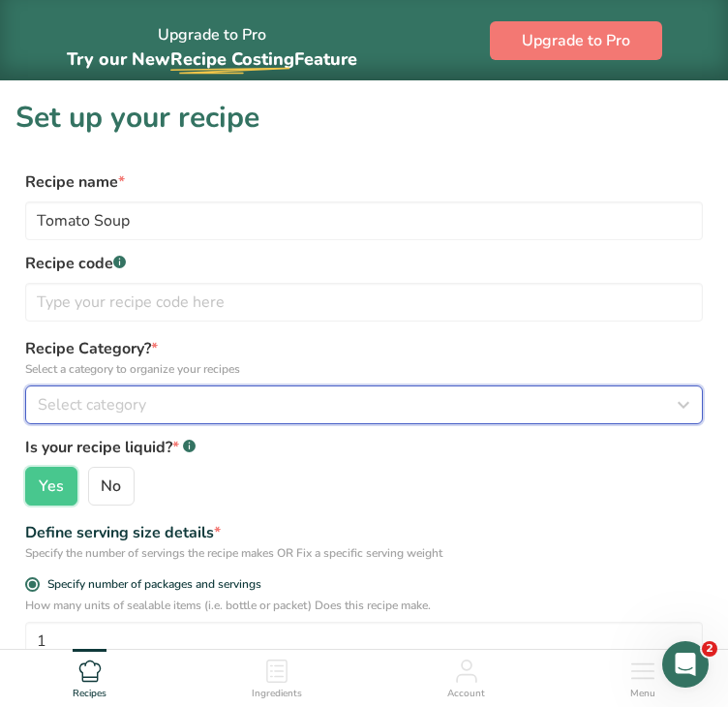
click at [155, 389] on button "Select category" at bounding box center [364, 405] width 678 height 39
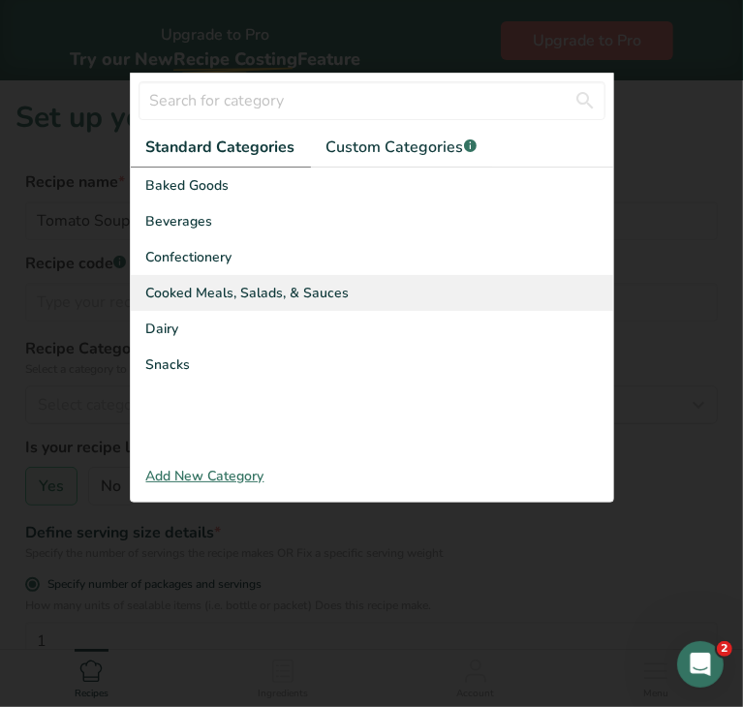
click at [226, 288] on span "Cooked Meals, Salads, & Sauces" at bounding box center [247, 293] width 203 height 20
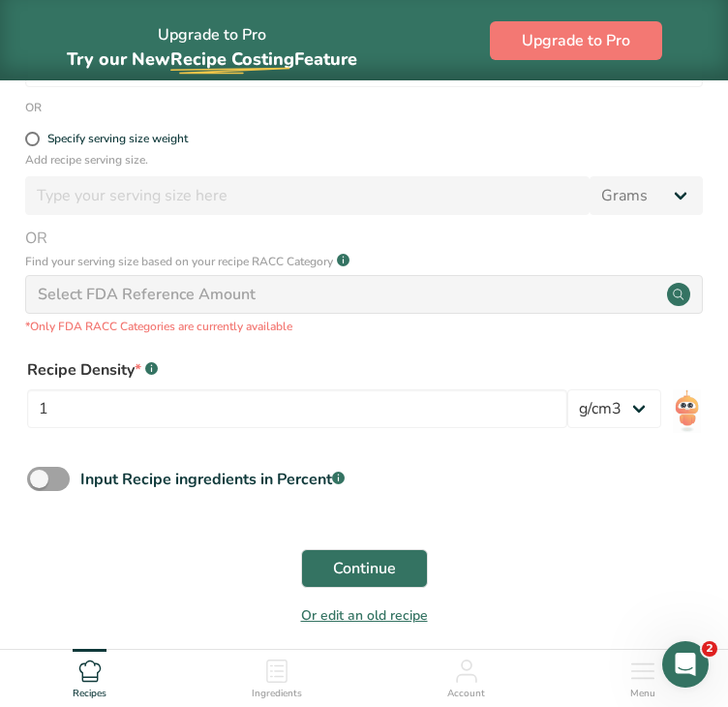
scroll to position [673, 0]
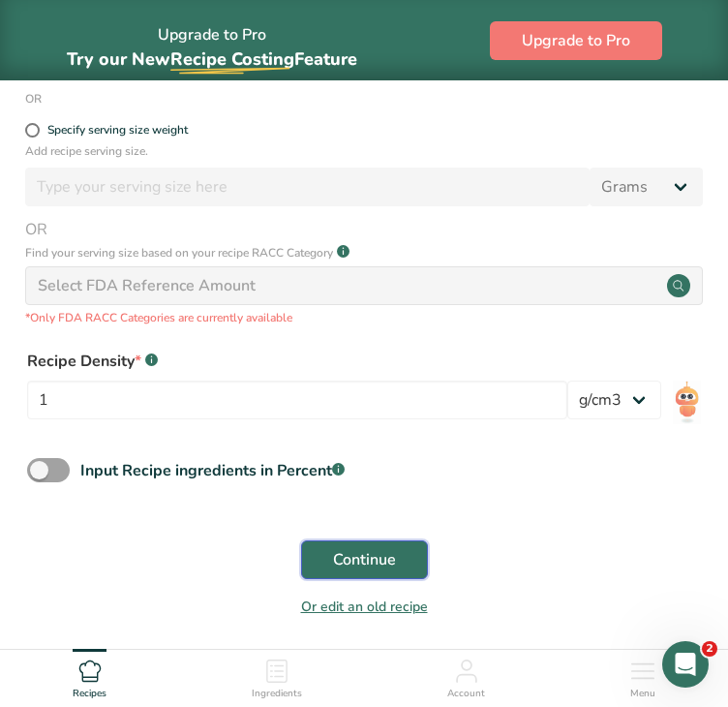
click at [406, 561] on button "Continue" at bounding box center [364, 560] width 127 height 39
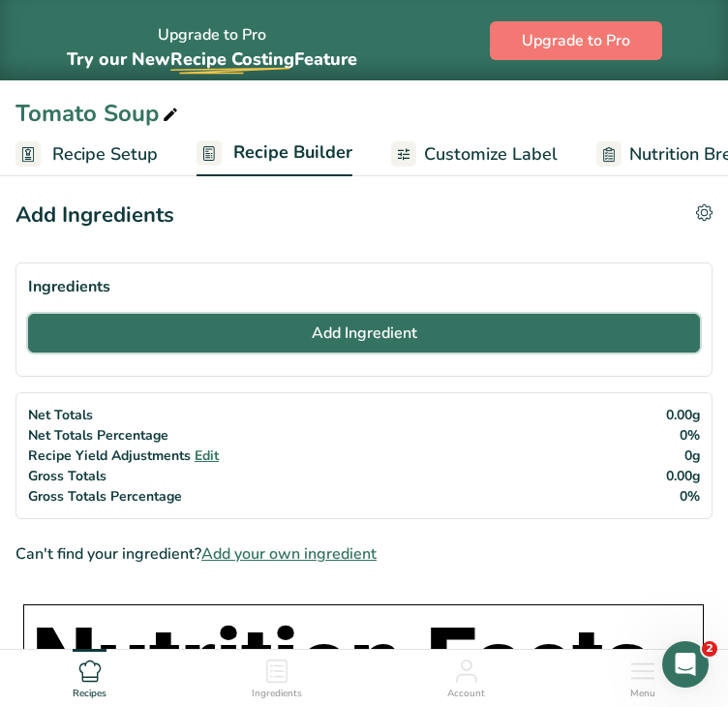
click at [515, 322] on button "Add Ingredient" at bounding box center [364, 333] width 672 height 39
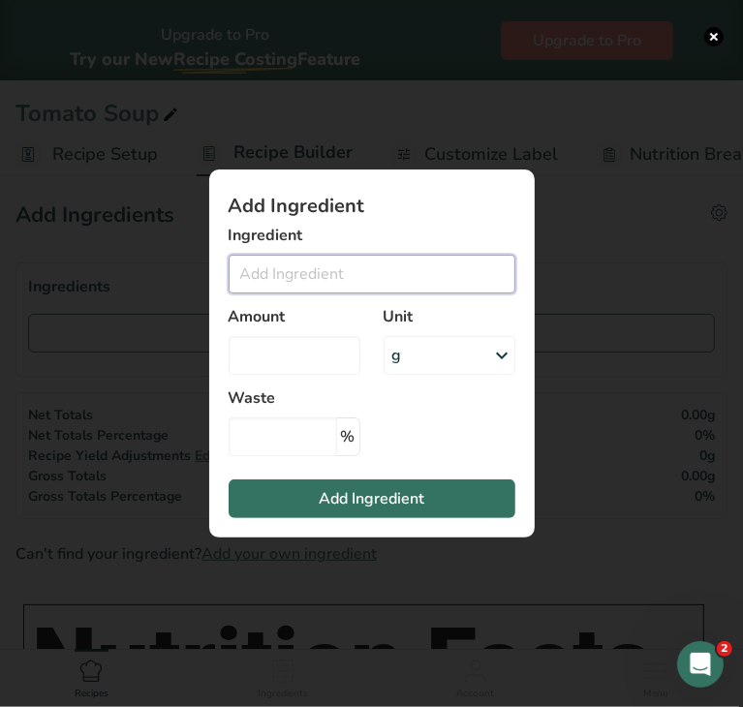
click at [397, 271] on input "Add ingredient modal" at bounding box center [372, 274] width 287 height 39
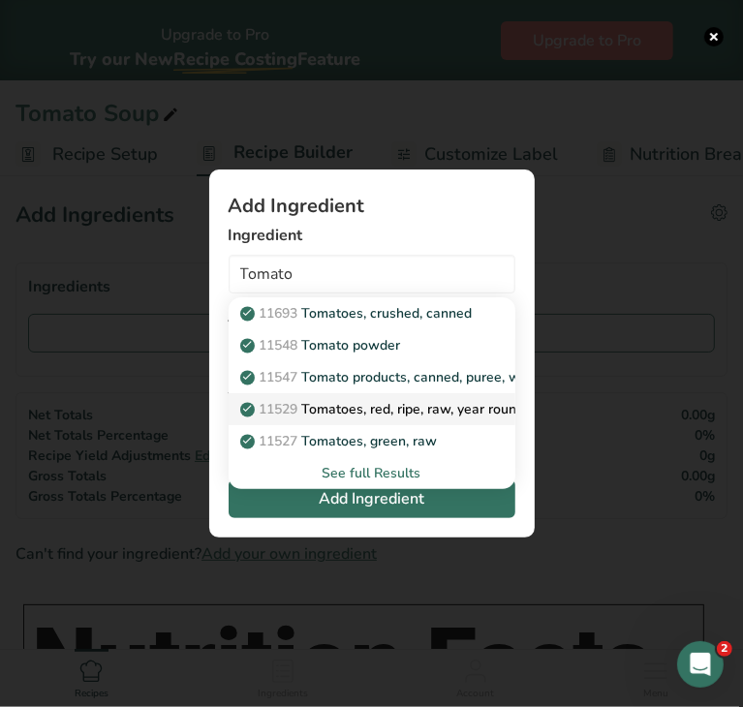
click at [410, 414] on p "11529 Tomatoes, red, ripe, raw, year round average" at bounding box center [411, 409] width 335 height 20
type input "Tomatoes, red, ripe, raw, year round average"
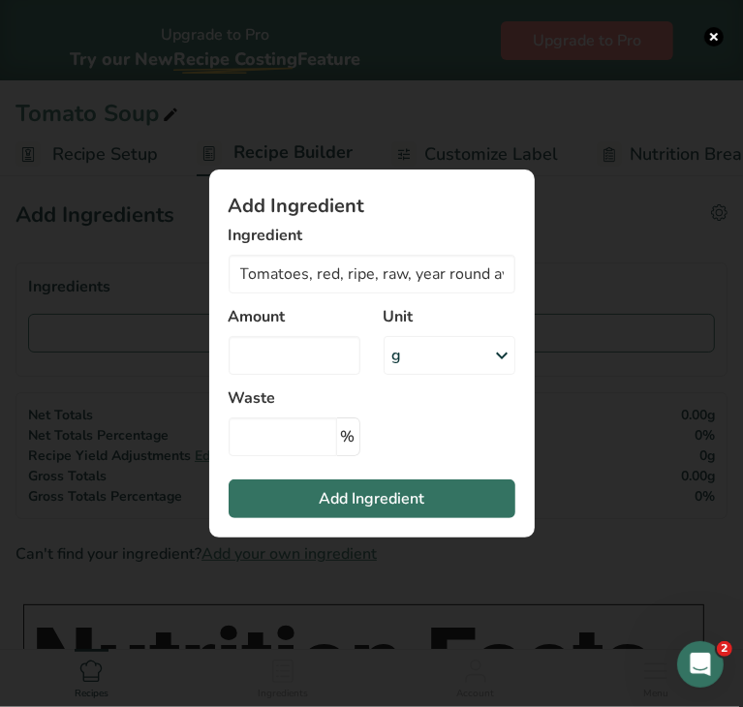
click at [424, 356] on div "g" at bounding box center [450, 355] width 132 height 39
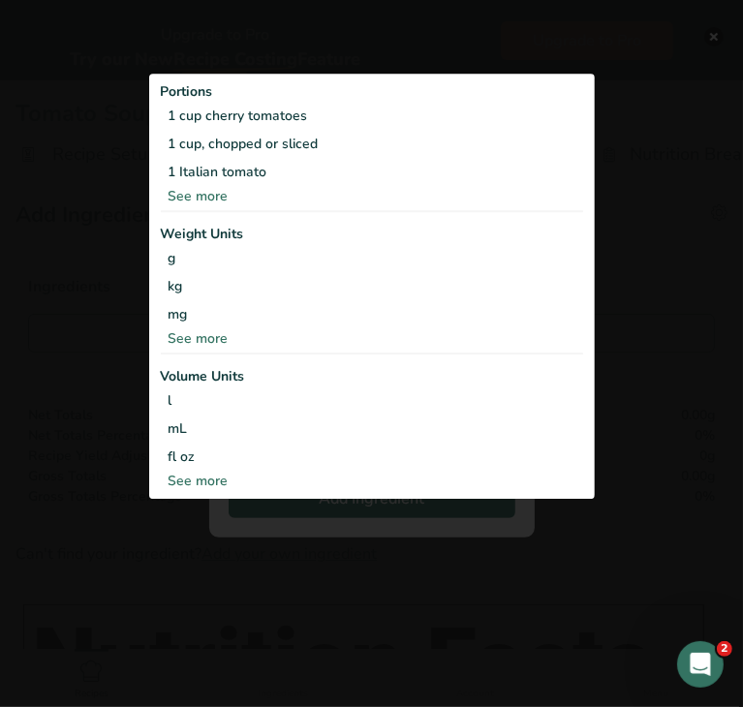
click at [212, 340] on div "See more" at bounding box center [372, 338] width 422 height 20
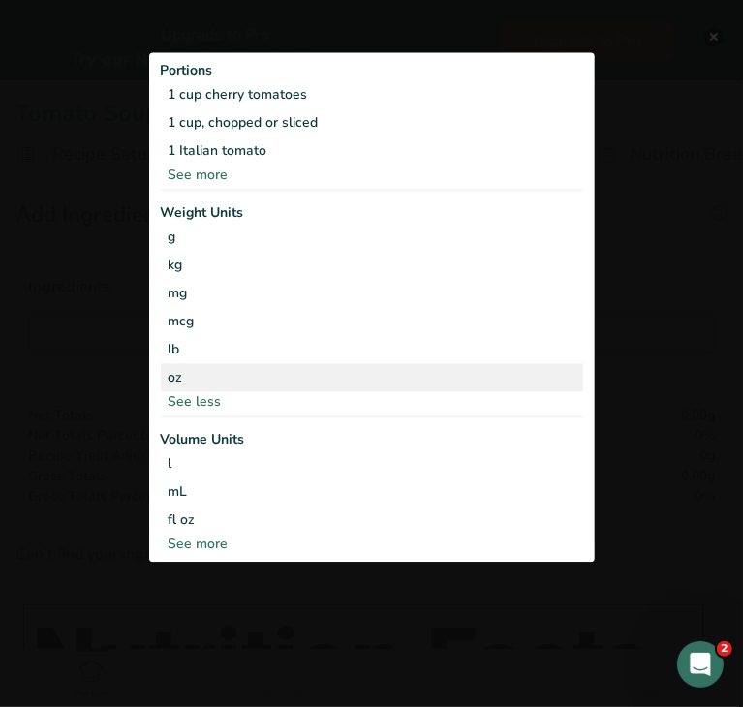
click at [192, 376] on div "oz" at bounding box center [372, 377] width 422 height 28
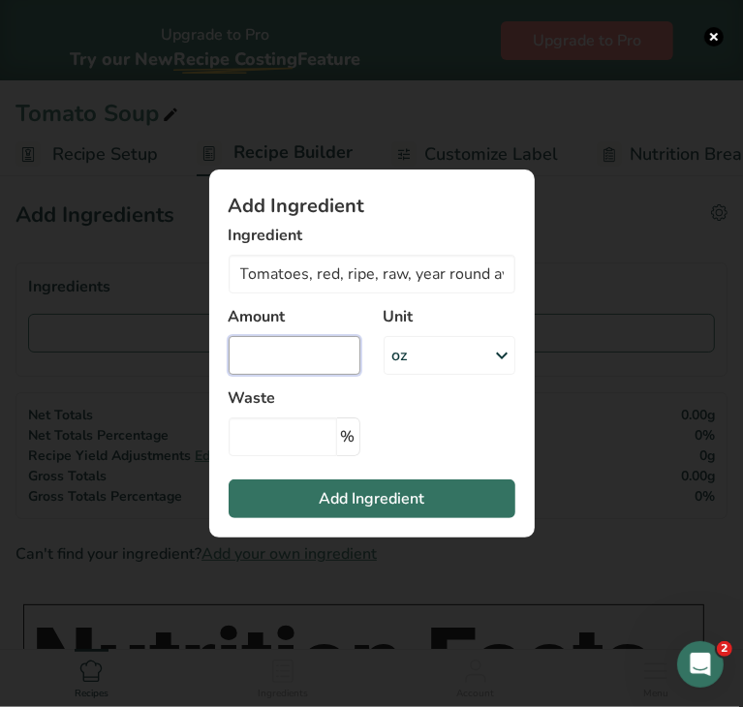
click at [265, 361] on input "Add ingredient modal" at bounding box center [295, 355] width 132 height 39
type input "0"
type input "3.5"
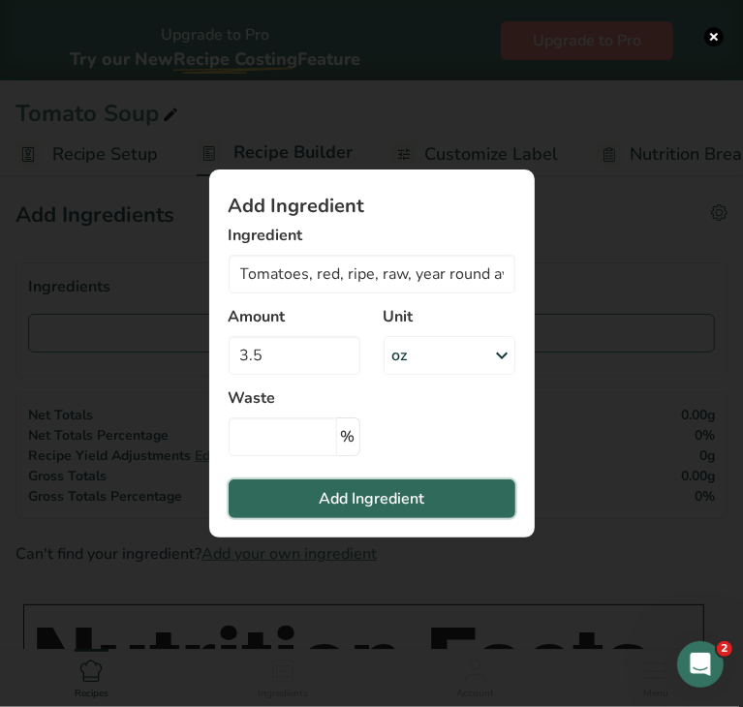
click at [349, 500] on span "Add Ingredient" at bounding box center [372, 498] width 106 height 23
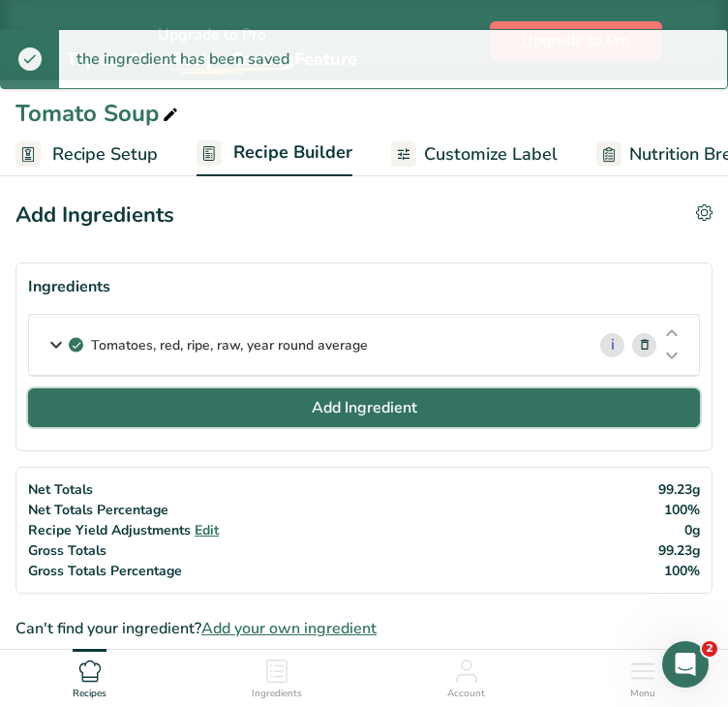
click at [350, 402] on span "Add Ingredient" at bounding box center [365, 407] width 106 height 23
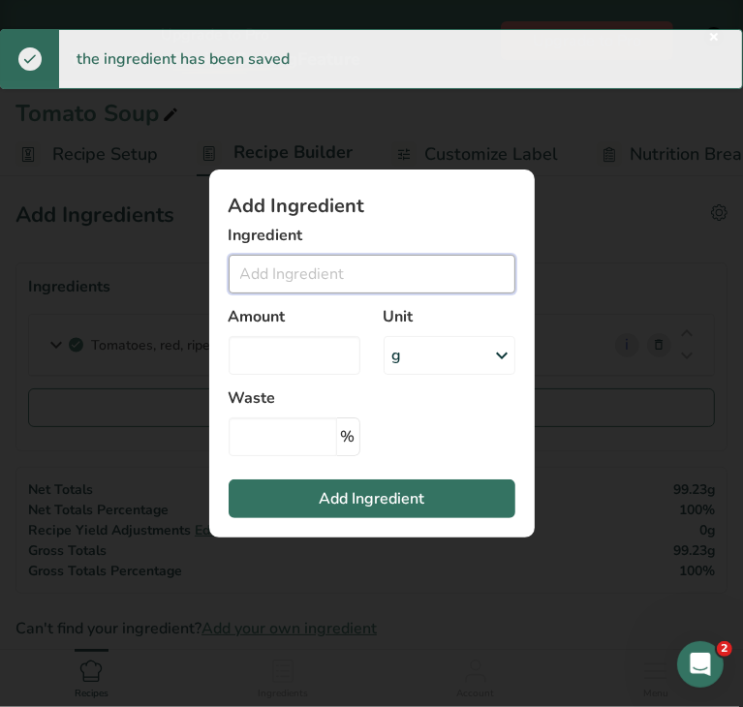
click at [333, 268] on input "Add ingredient modal" at bounding box center [372, 274] width 287 height 39
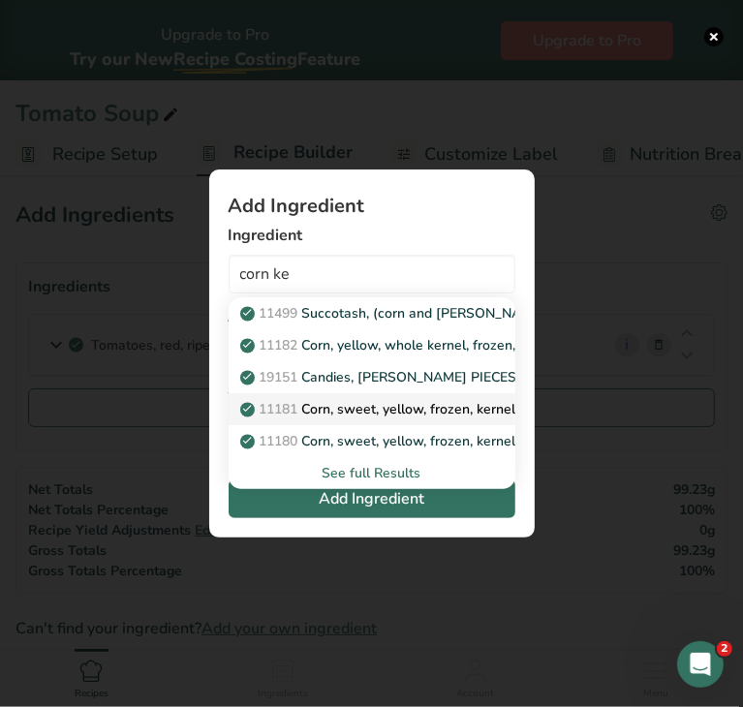
click at [376, 414] on p "11181 Corn, sweet, yellow, frozen, kernels on cob, cooked, boiled, drained, wit…" at bounding box center [521, 409] width 555 height 20
type input "Corn, sweet, yellow, frozen, kernels on cob, cooked, boiled, drained, without s…"
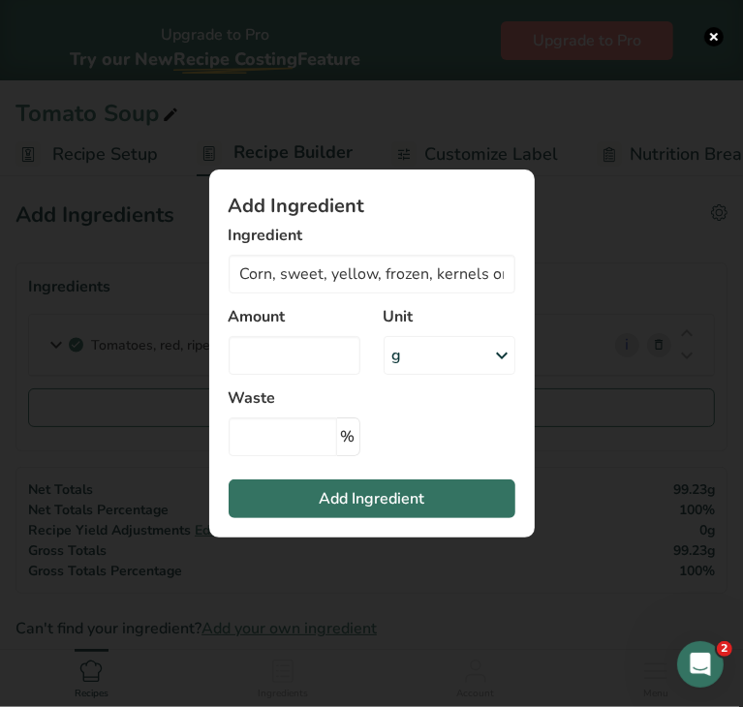
click at [422, 337] on div "g" at bounding box center [450, 355] width 132 height 39
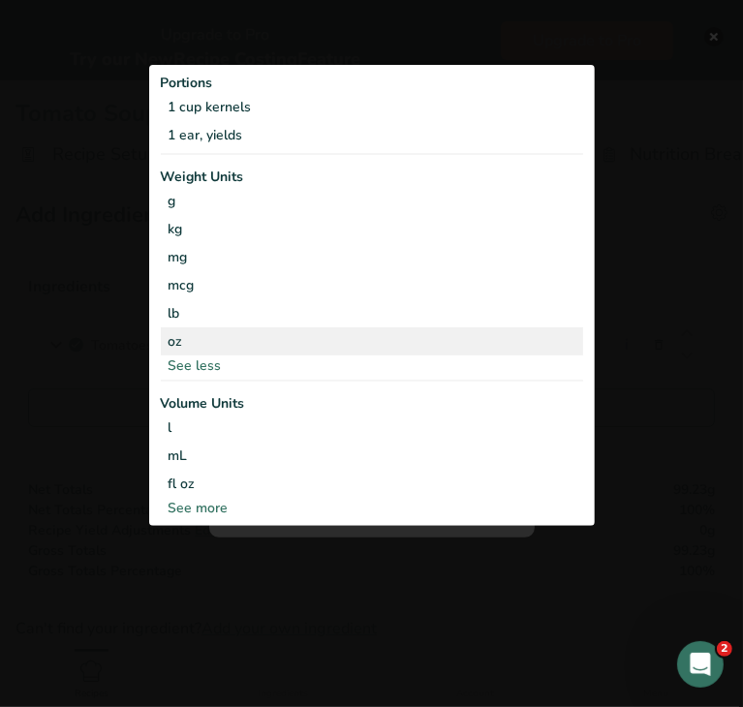
click at [323, 351] on div "oz" at bounding box center [372, 341] width 422 height 28
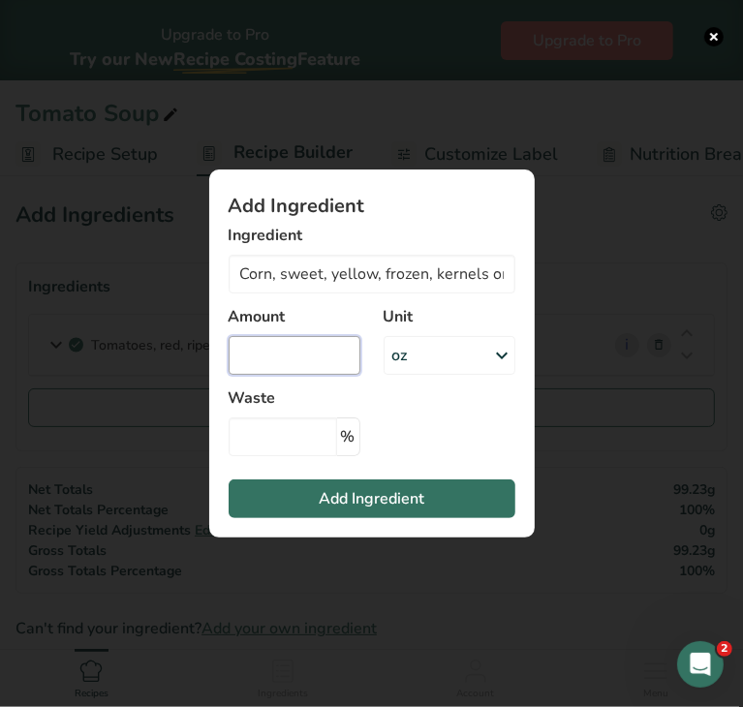
click at [311, 350] on input "Add ingredient modal" at bounding box center [295, 355] width 132 height 39
type input "0.69"
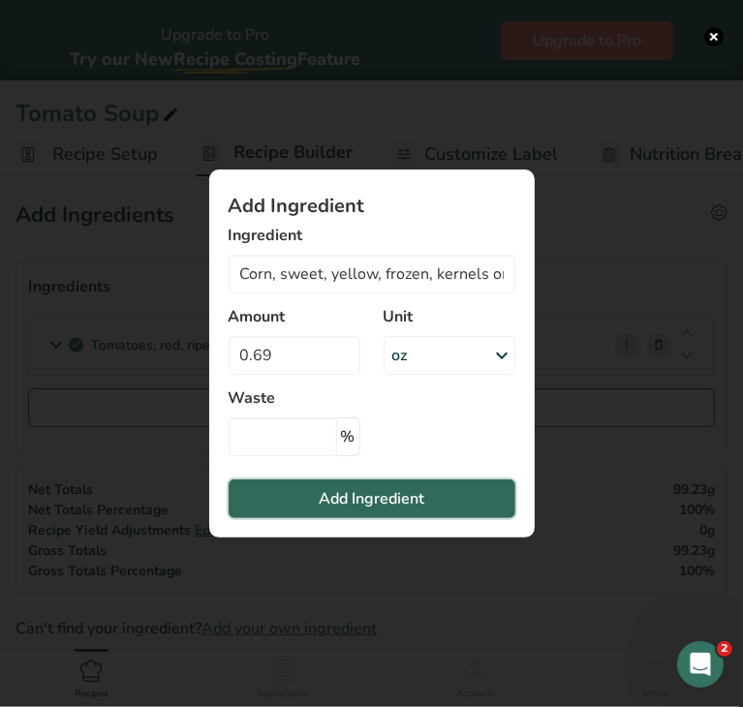
click at [341, 490] on span "Add Ingredient" at bounding box center [372, 498] width 106 height 23
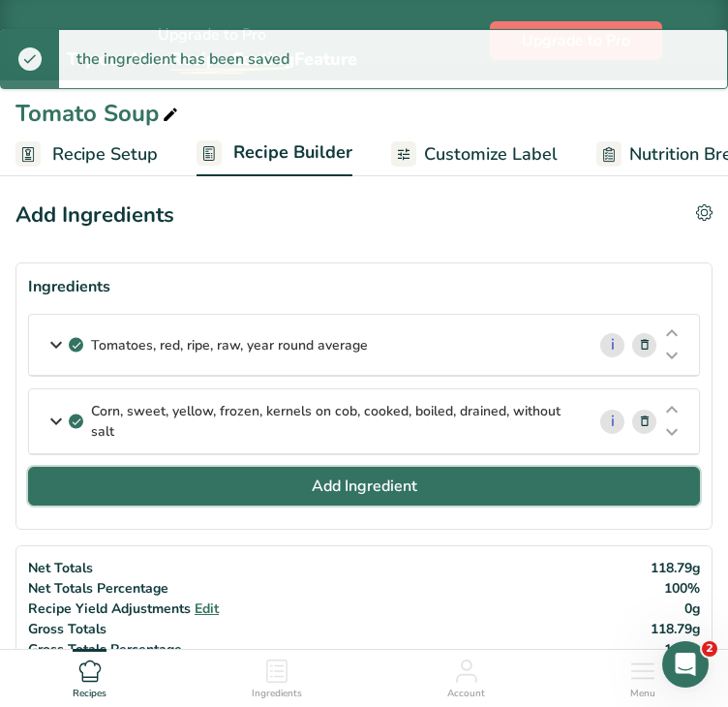
click at [353, 478] on span "Add Ingredient" at bounding box center [365, 486] width 106 height 23
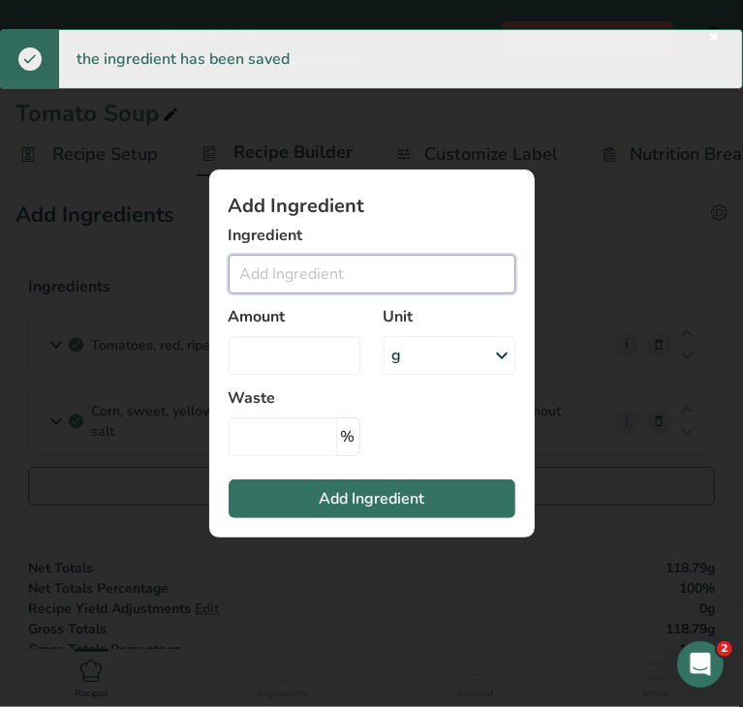
click at [328, 269] on input "Add ingredient modal" at bounding box center [372, 274] width 287 height 39
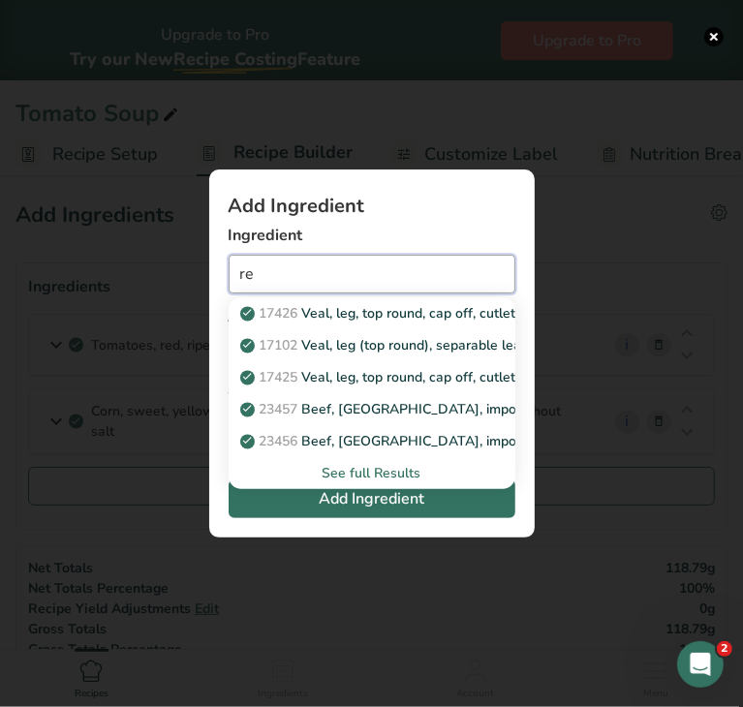
type input "r"
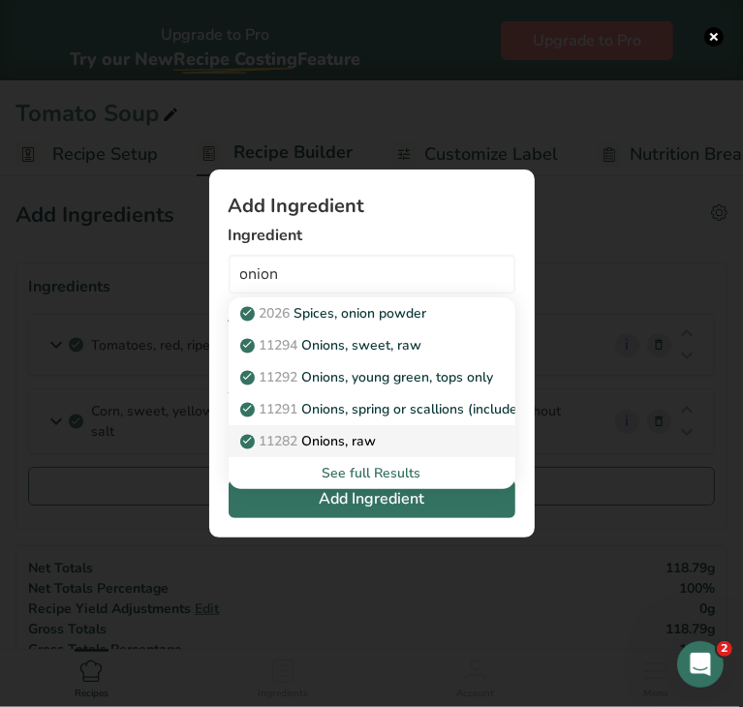
click at [369, 435] on p "11282 Onions, raw" at bounding box center [310, 441] width 133 height 20
type input "Onions, raw"
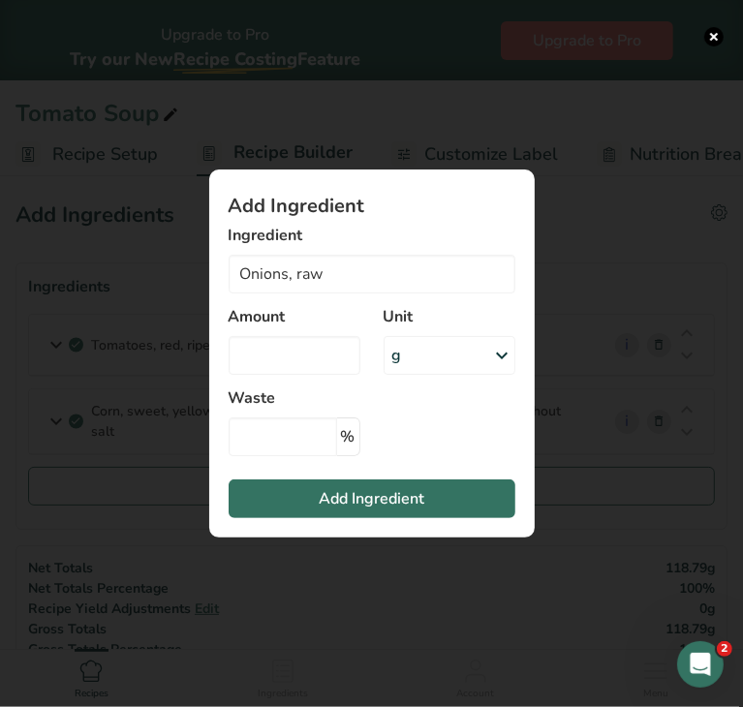
click at [423, 350] on div "g" at bounding box center [450, 355] width 132 height 39
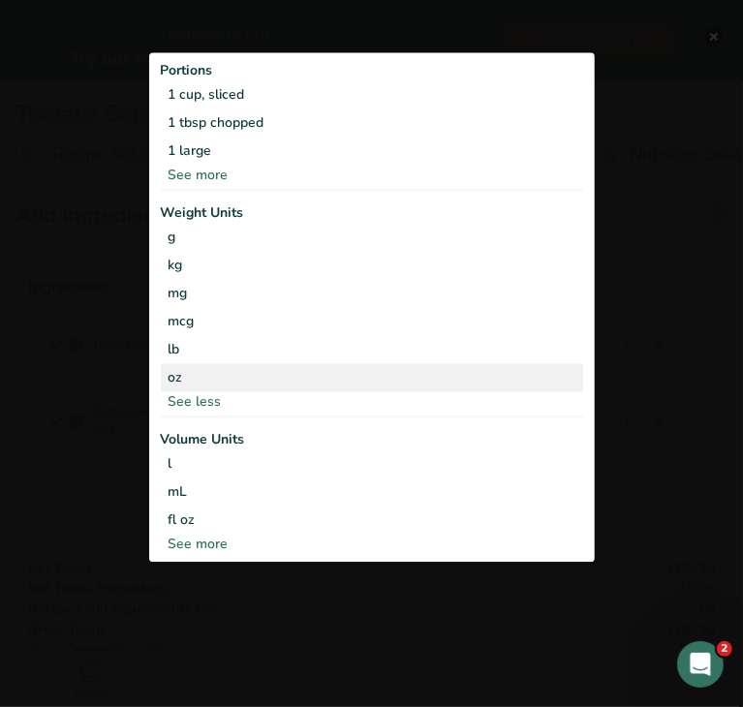
click at [305, 365] on div "oz" at bounding box center [372, 377] width 422 height 28
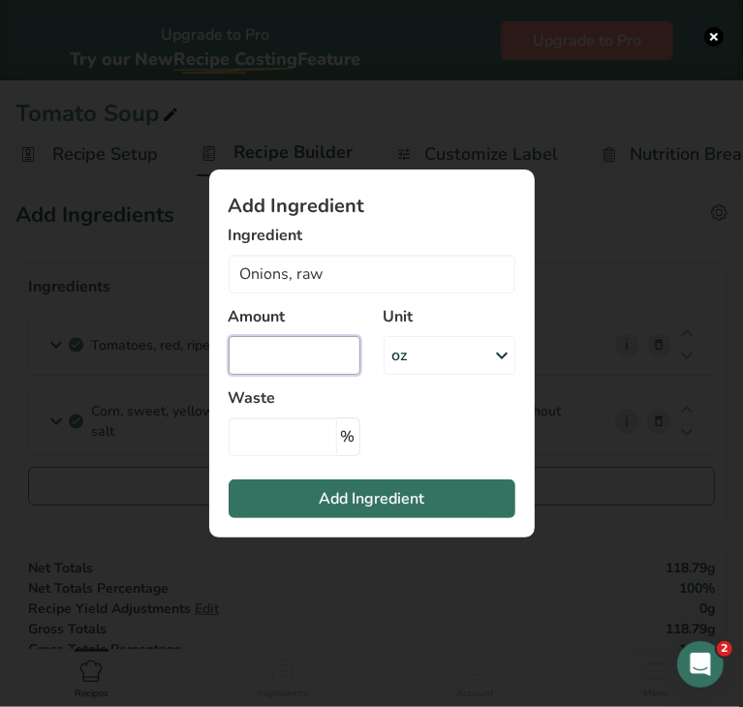
click at [304, 363] on input "Add ingredient modal" at bounding box center [295, 355] width 132 height 39
type input "0.23"
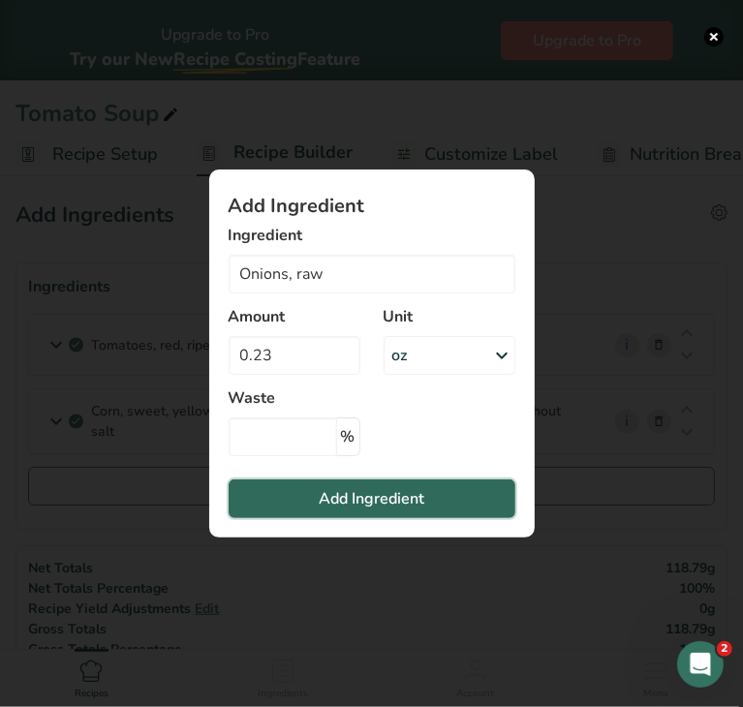
click at [349, 502] on span "Add Ingredient" at bounding box center [372, 498] width 106 height 23
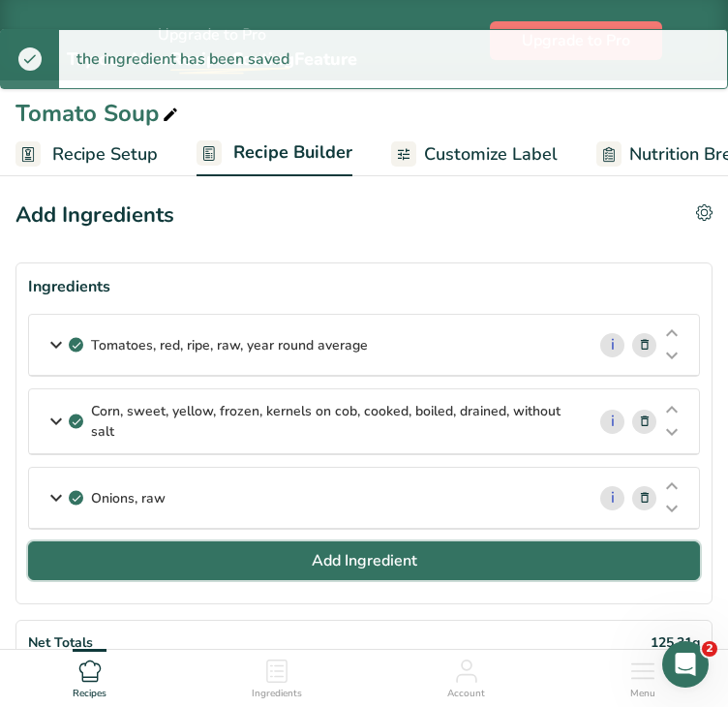
click at [360, 559] on span "Add Ingredient" at bounding box center [365, 560] width 106 height 23
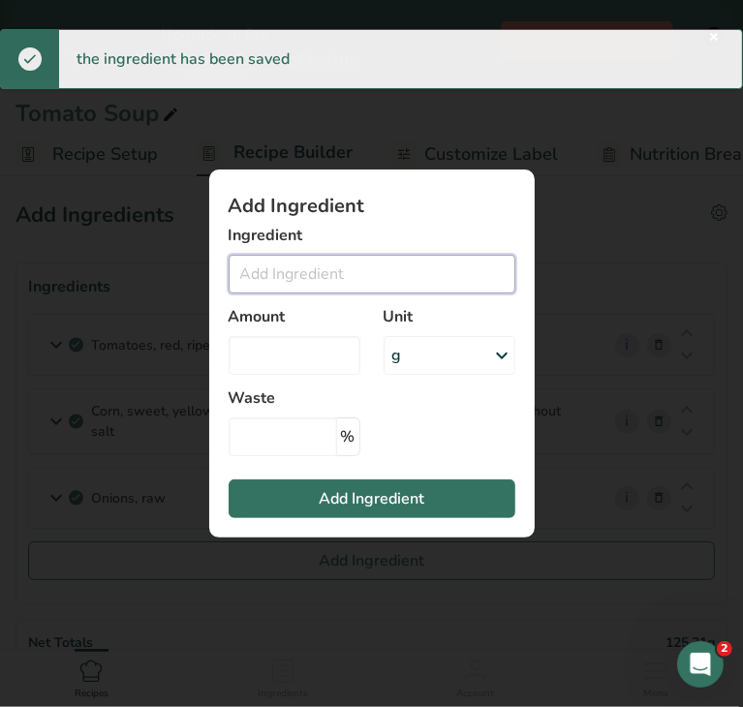
click at [350, 279] on input "Add ingredient modal" at bounding box center [372, 274] width 287 height 39
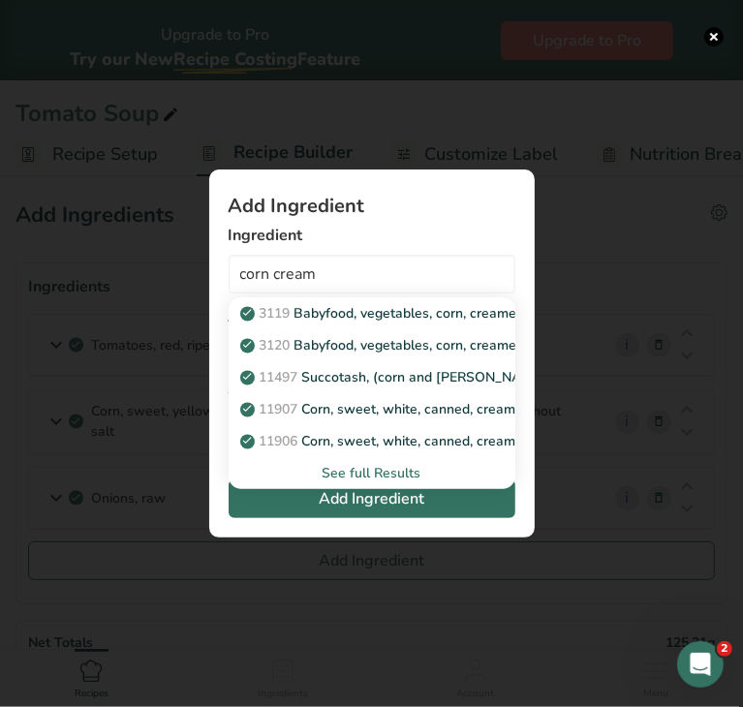
click at [379, 474] on div "See full Results" at bounding box center [372, 473] width 256 height 20
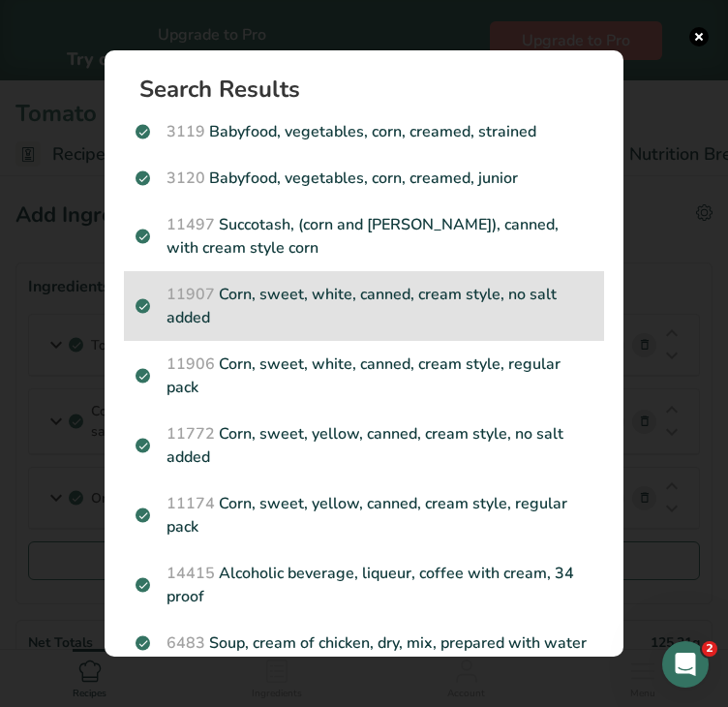
click at [422, 315] on p "11907 Corn, sweet, white, canned, cream style, no salt added" at bounding box center [364, 306] width 457 height 46
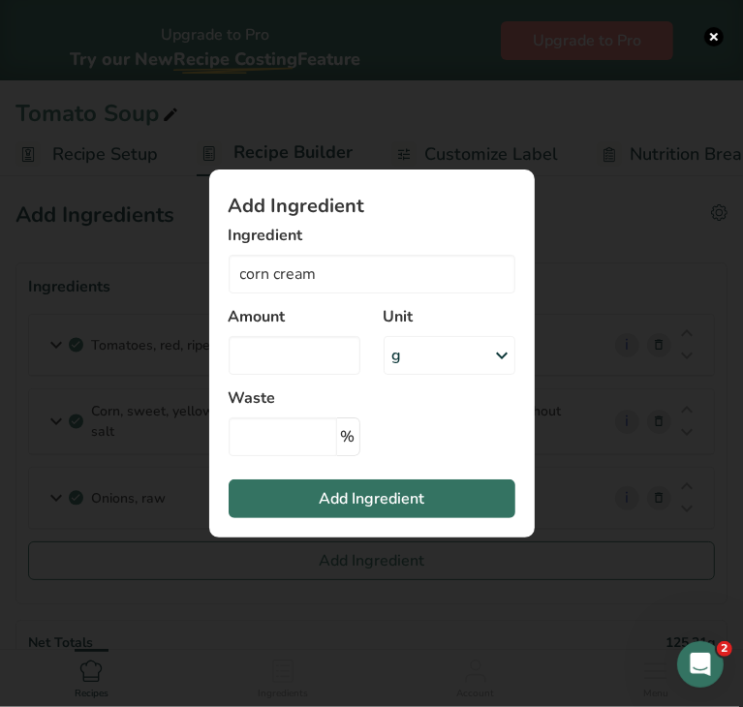
type input "Corn, sweet, white, canned, cream style, no salt added"
click at [427, 345] on div "g" at bounding box center [450, 355] width 132 height 39
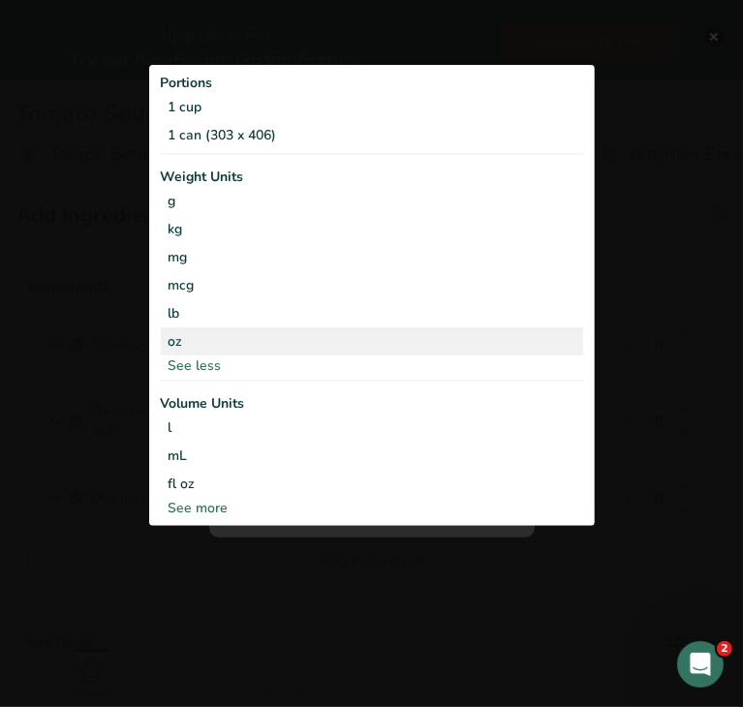
click at [328, 346] on div "oz" at bounding box center [372, 341] width 422 height 28
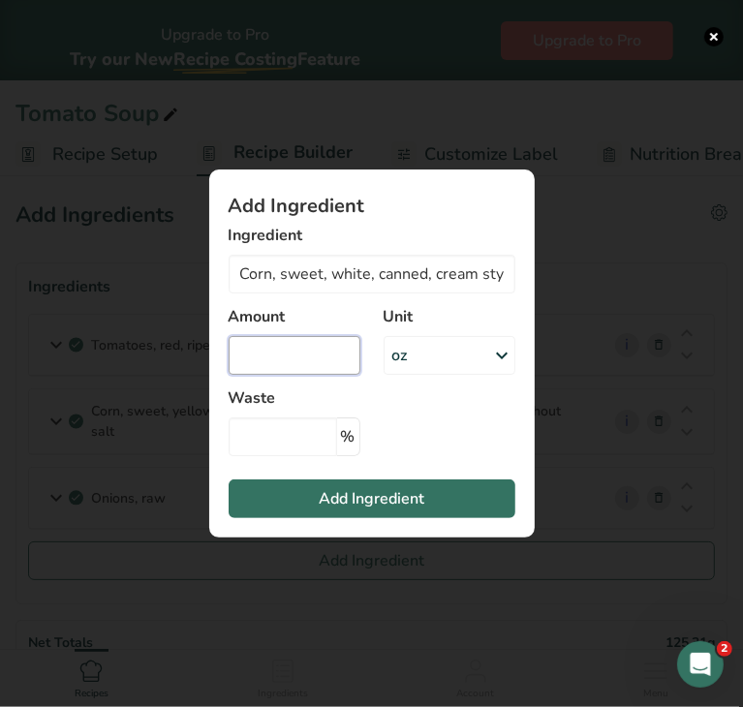
click at [314, 353] on input "Add ingredient modal" at bounding box center [295, 355] width 132 height 39
type input "0.85"
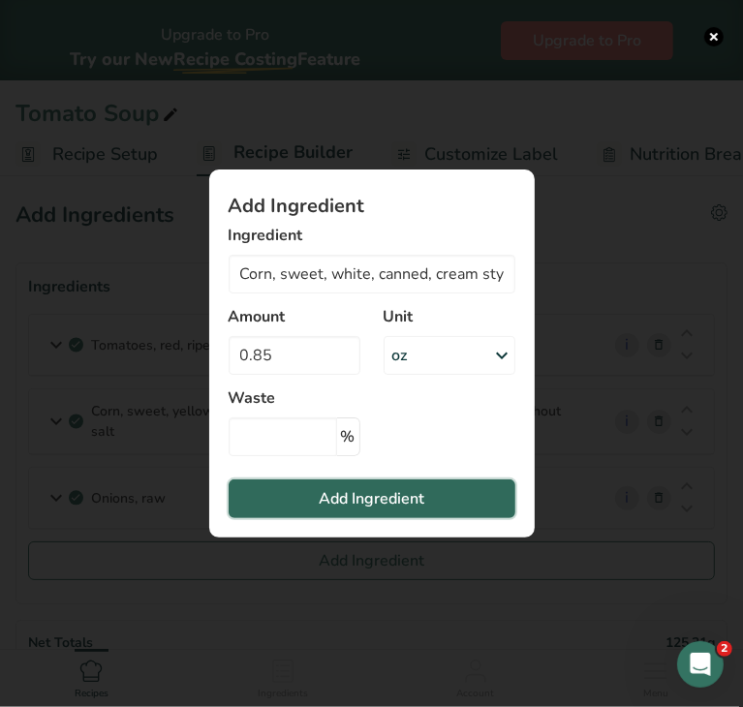
click at [404, 502] on span "Add Ingredient" at bounding box center [372, 498] width 106 height 23
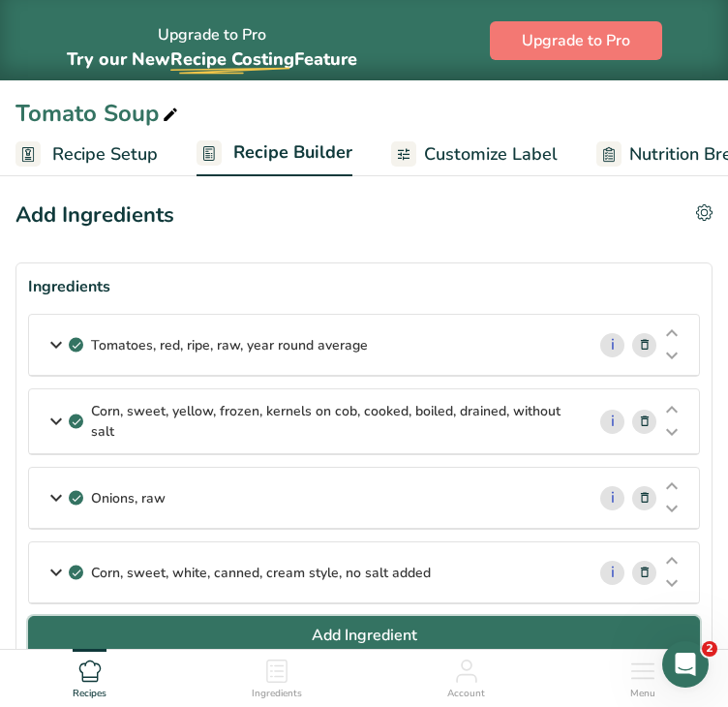
click at [567, 644] on button "Add Ingredient" at bounding box center [364, 635] width 672 height 39
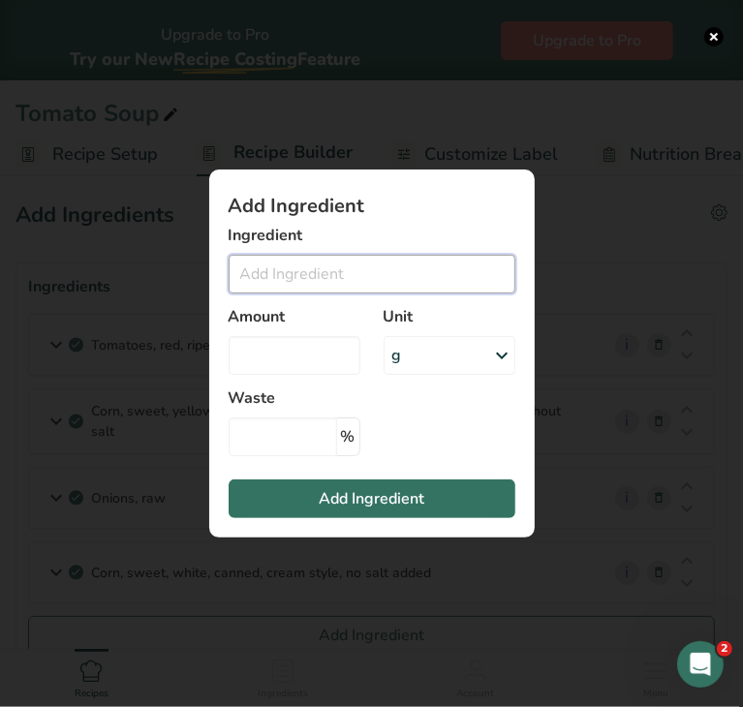
click at [352, 292] on input "Add ingredient modal" at bounding box center [372, 274] width 287 height 39
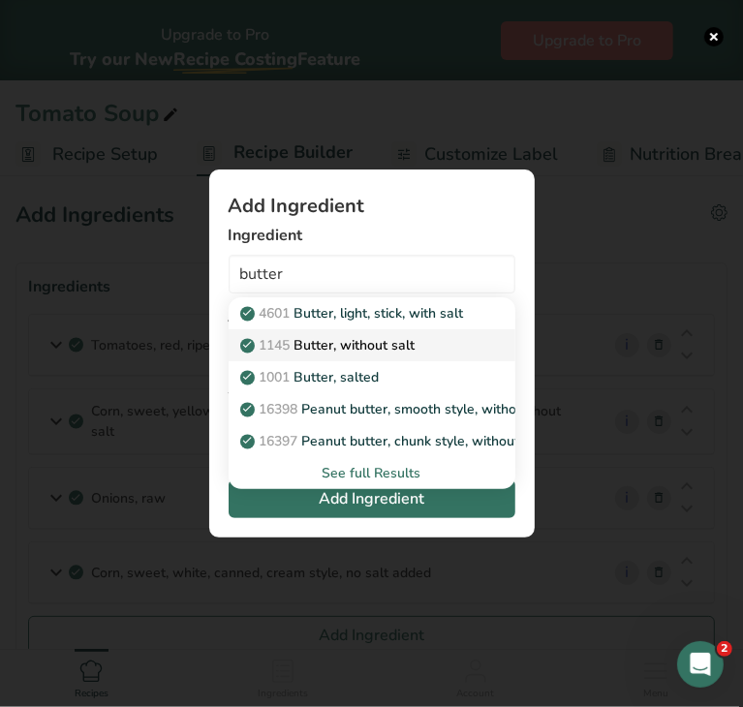
click at [356, 344] on p "1145 Butter, without salt" at bounding box center [329, 345] width 171 height 20
type input "Butter, without salt"
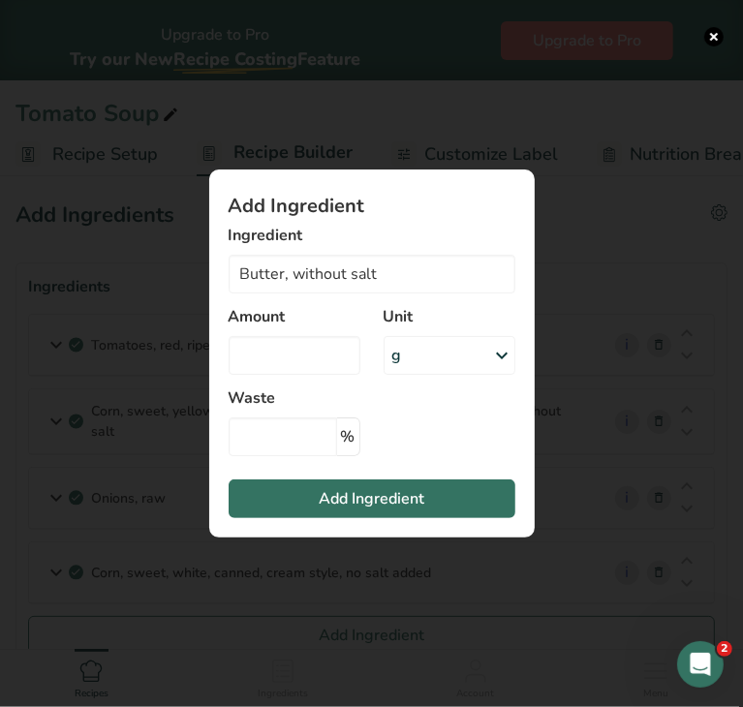
click at [449, 369] on div "g" at bounding box center [450, 355] width 132 height 39
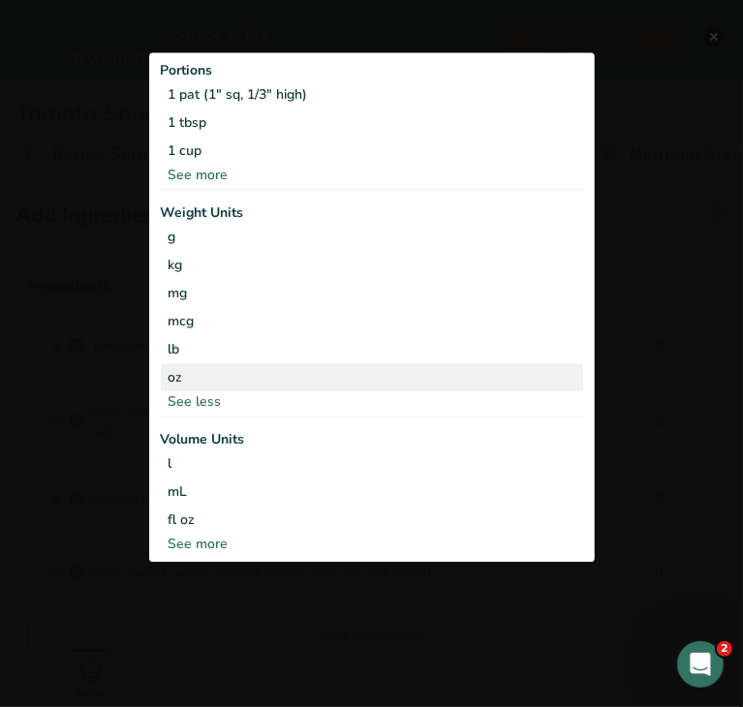
click at [327, 370] on div "oz" at bounding box center [372, 377] width 422 height 28
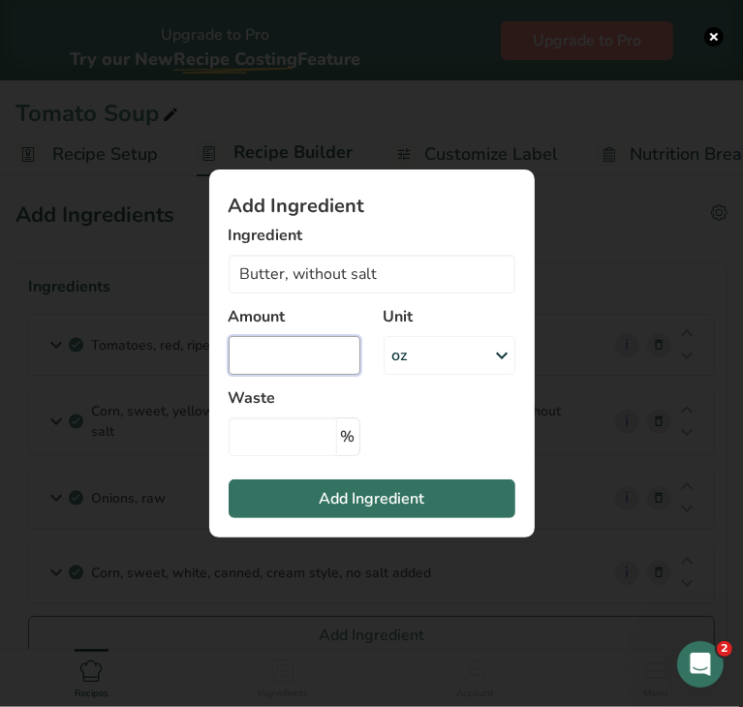
click at [325, 367] on input "Add ingredient modal" at bounding box center [295, 355] width 132 height 39
type input "0.10"
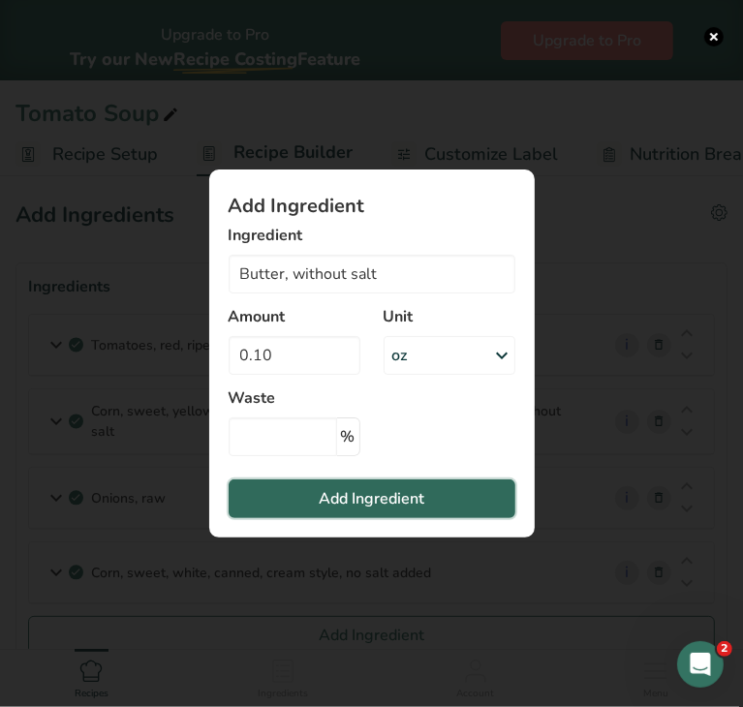
click at [362, 489] on span "Add Ingredient" at bounding box center [372, 498] width 106 height 23
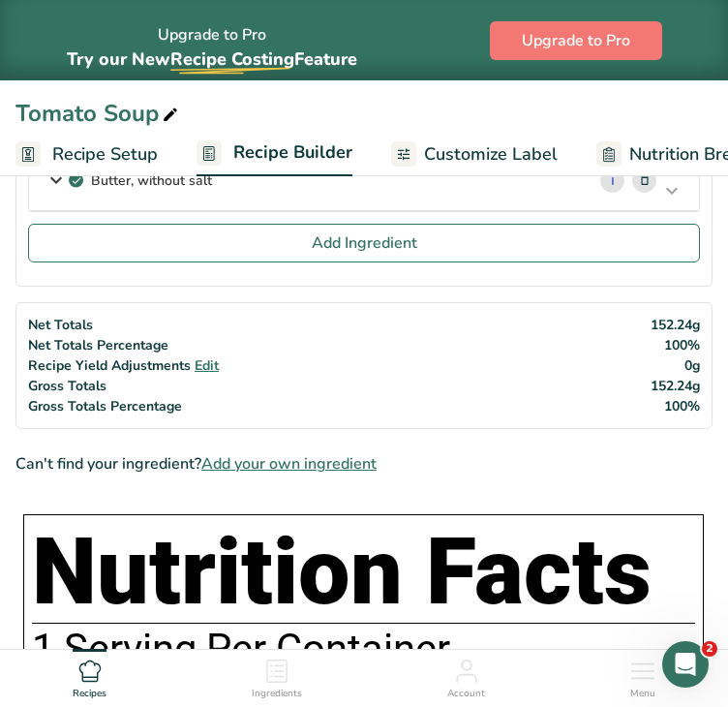
scroll to position [458, 0]
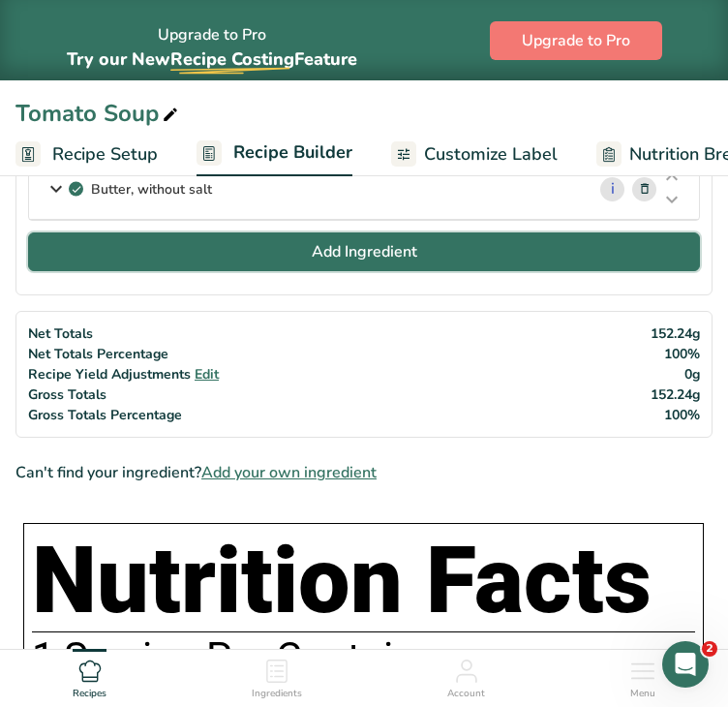
click at [615, 256] on button "Add Ingredient" at bounding box center [364, 251] width 672 height 39
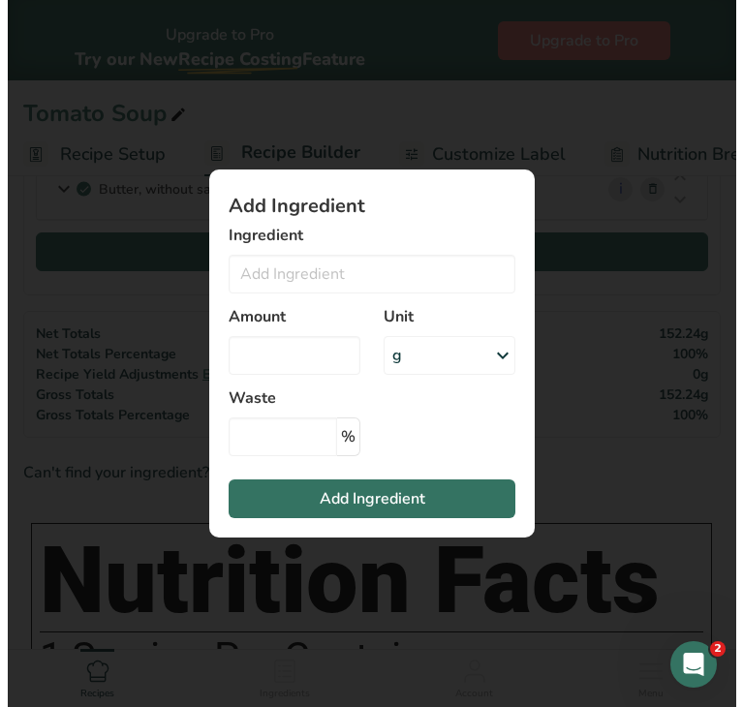
scroll to position [454, 0]
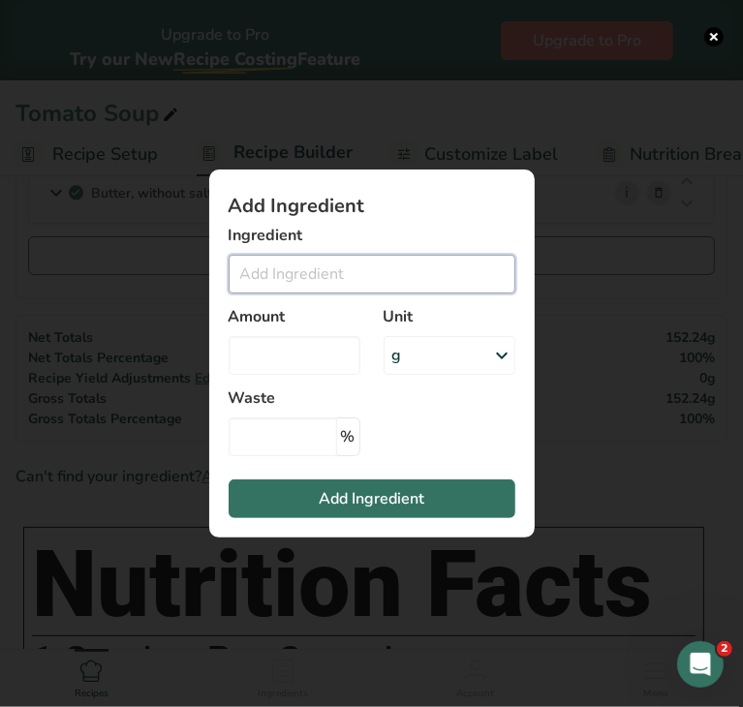
click at [443, 268] on input "Add ingredient modal" at bounding box center [372, 274] width 287 height 39
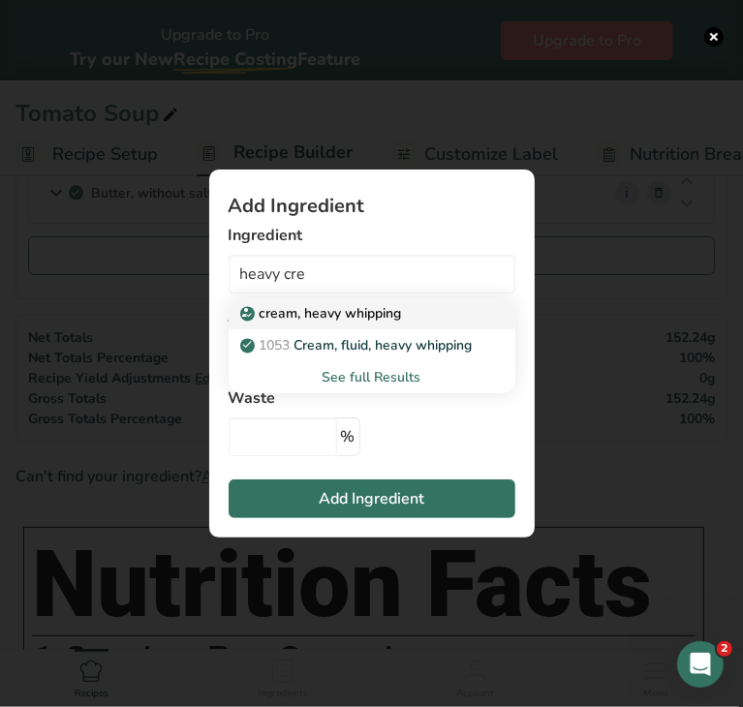
click at [406, 319] on div "cream, heavy [MEDICAL_DATA]" at bounding box center [356, 313] width 225 height 20
type input "cream, heavy [MEDICAL_DATA]"
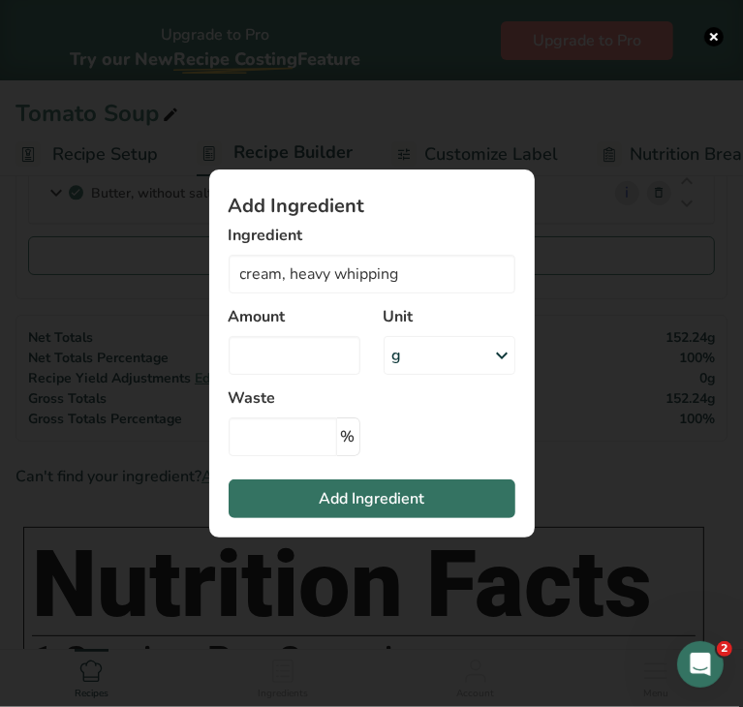
click at [401, 360] on div "g" at bounding box center [450, 355] width 132 height 39
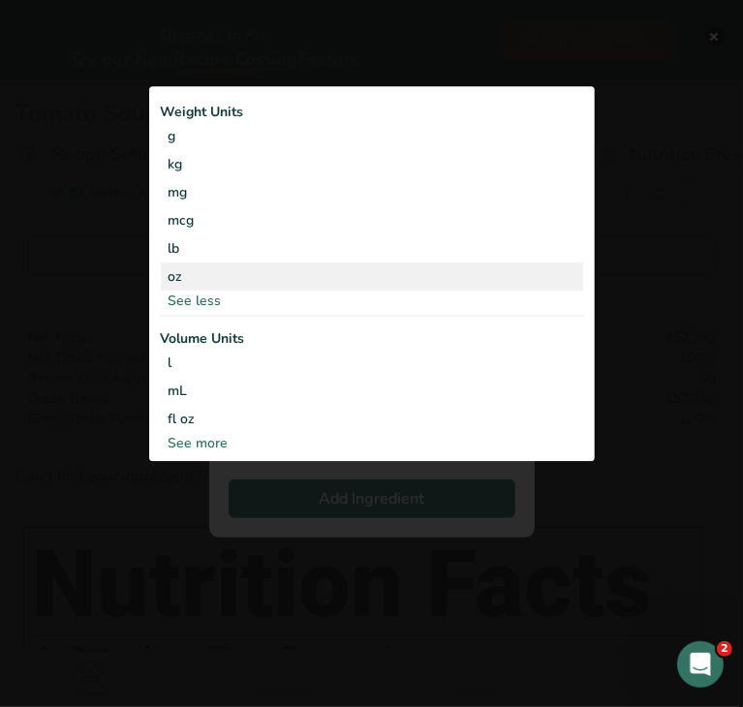
click at [276, 273] on div "oz" at bounding box center [372, 277] width 422 height 28
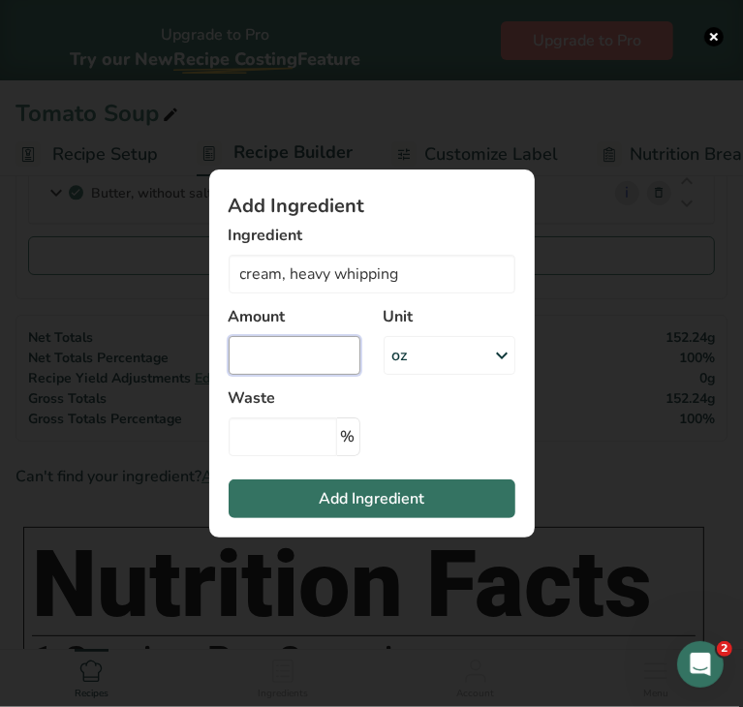
click at [296, 349] on input "Add ingredient modal" at bounding box center [295, 355] width 132 height 39
type input "0.418"
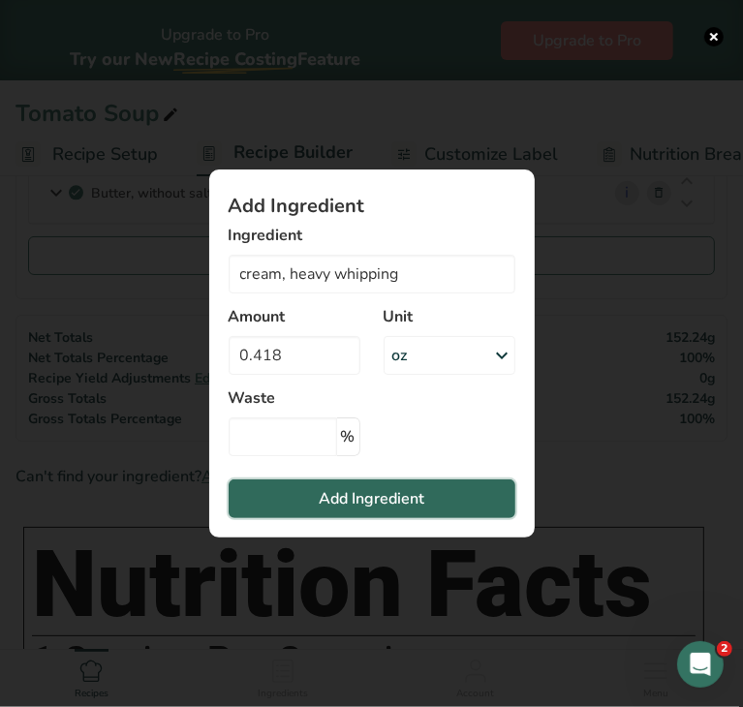
click at [316, 482] on button "Add Ingredient" at bounding box center [372, 499] width 287 height 39
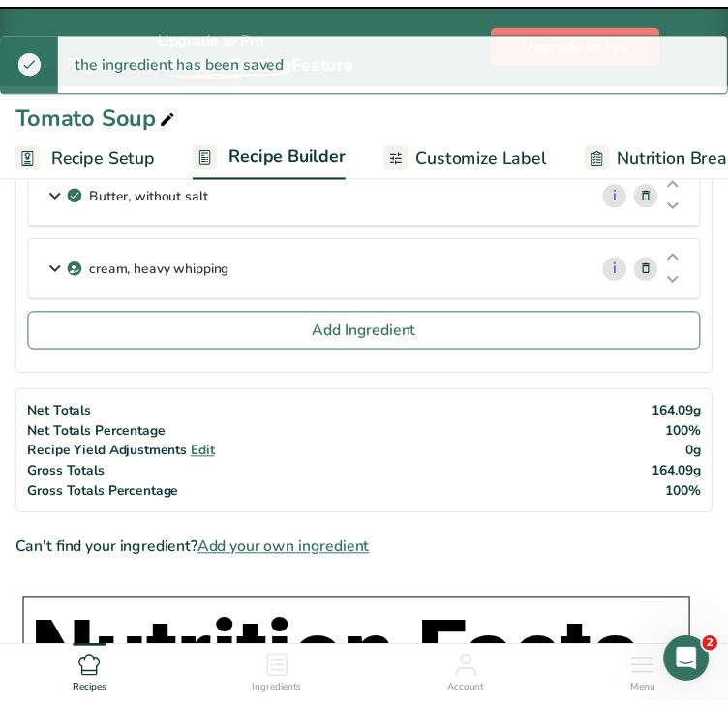
scroll to position [458, 0]
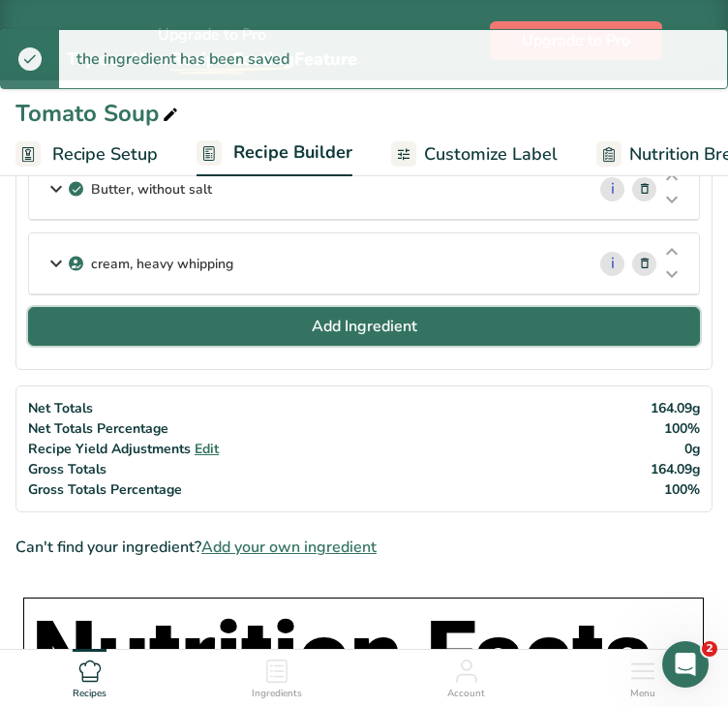
click at [488, 326] on button "Add Ingredient" at bounding box center [364, 326] width 672 height 39
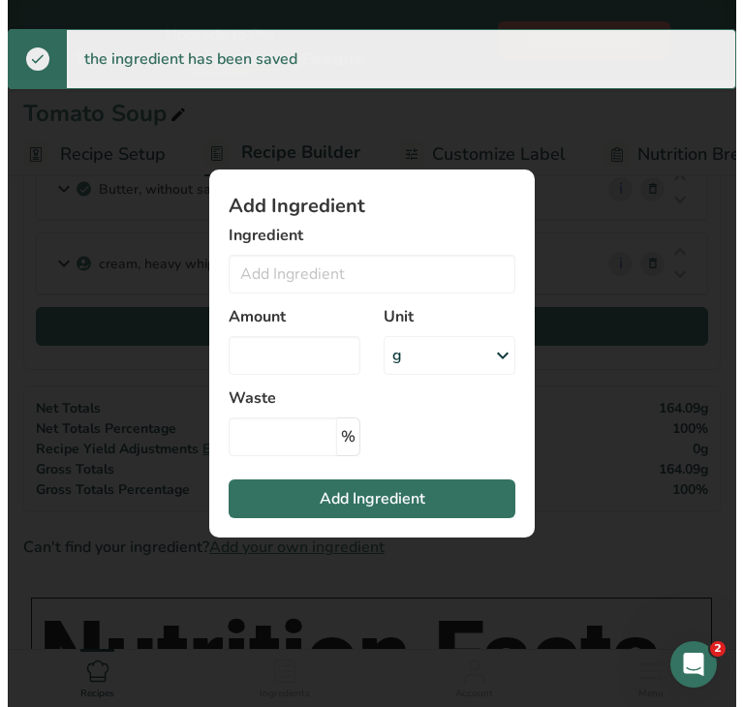
scroll to position [454, 0]
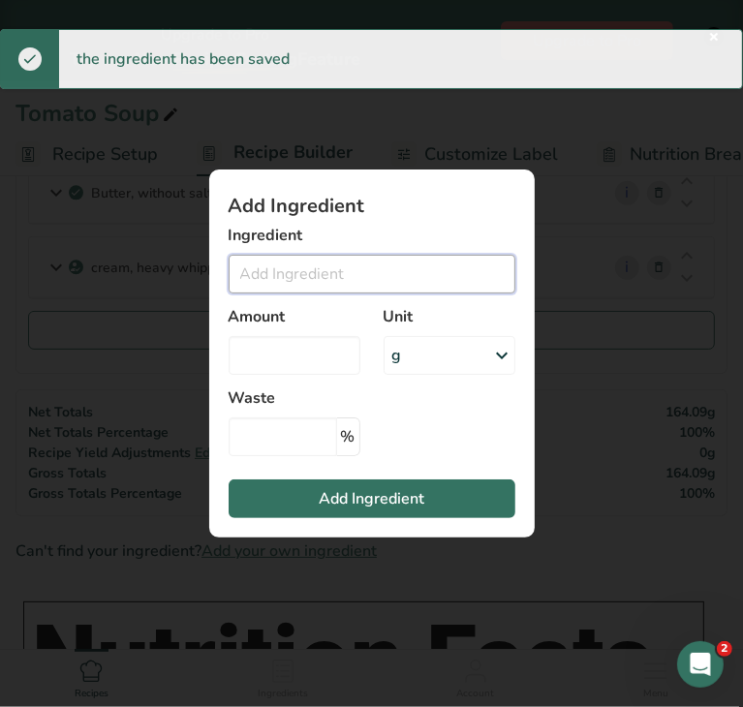
click at [420, 282] on input "Add ingredient modal" at bounding box center [372, 274] width 287 height 39
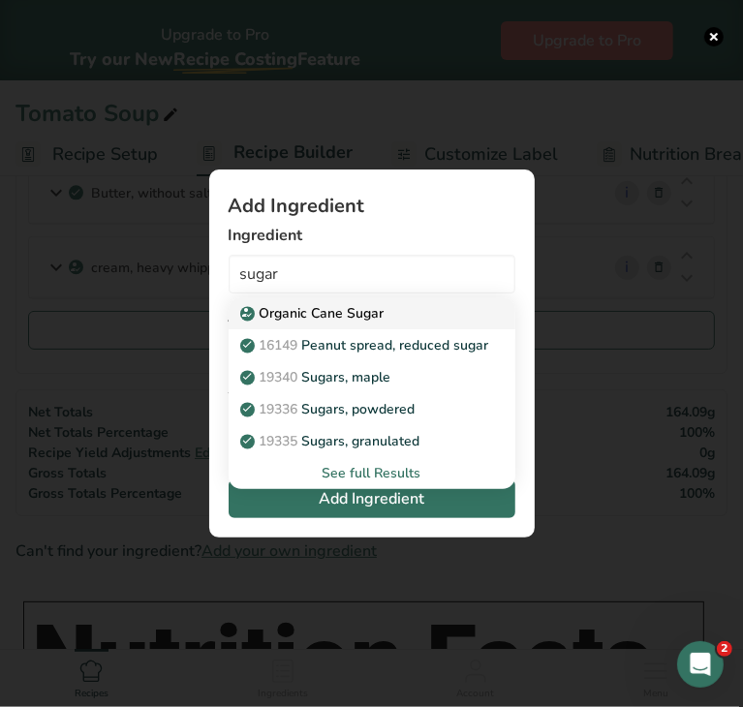
click at [397, 318] on div "Organic Cane Sugar" at bounding box center [356, 313] width 225 height 20
type input "Organic Cane Sugar"
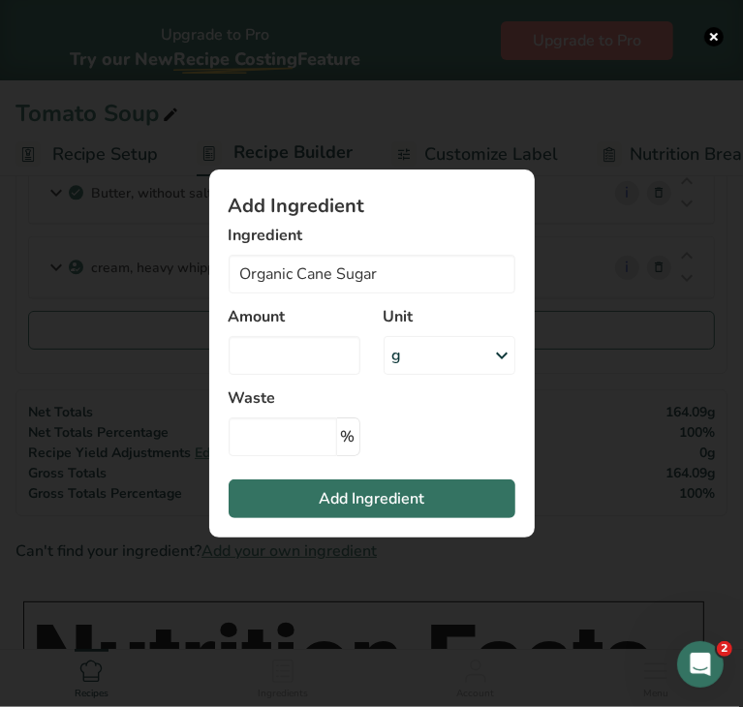
click at [426, 360] on div "g" at bounding box center [450, 355] width 132 height 39
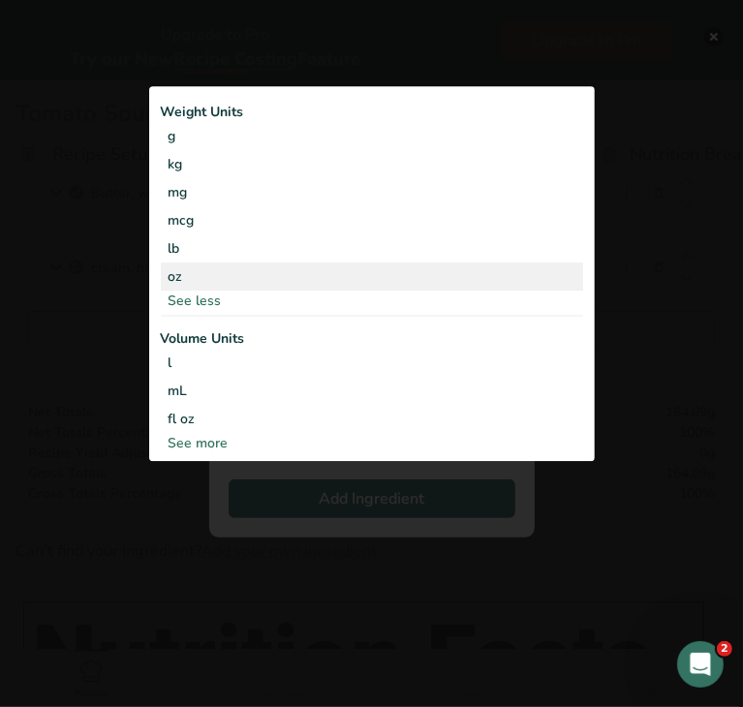
click at [291, 267] on div "oz" at bounding box center [372, 277] width 422 height 28
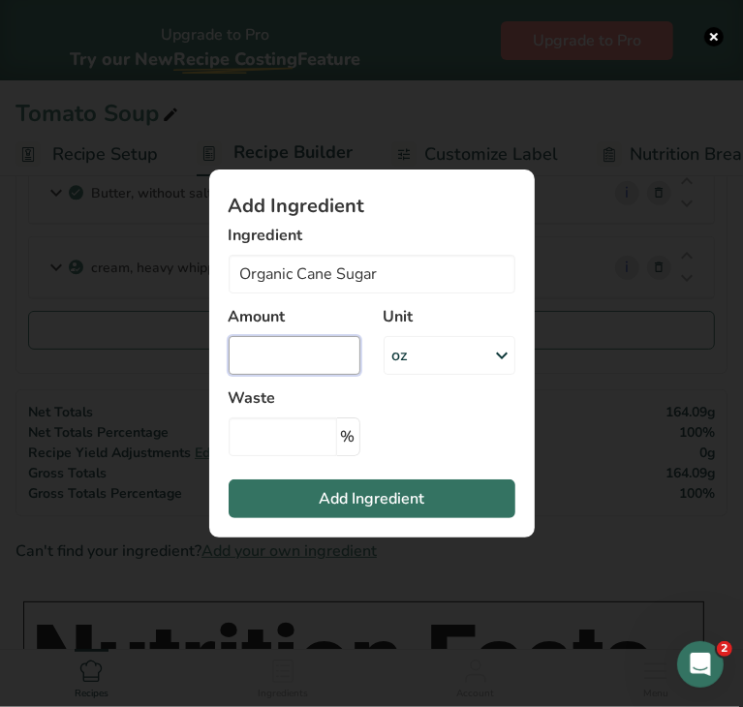
click at [297, 356] on input "Add ingredient modal" at bounding box center [295, 355] width 132 height 39
type input "0.013"
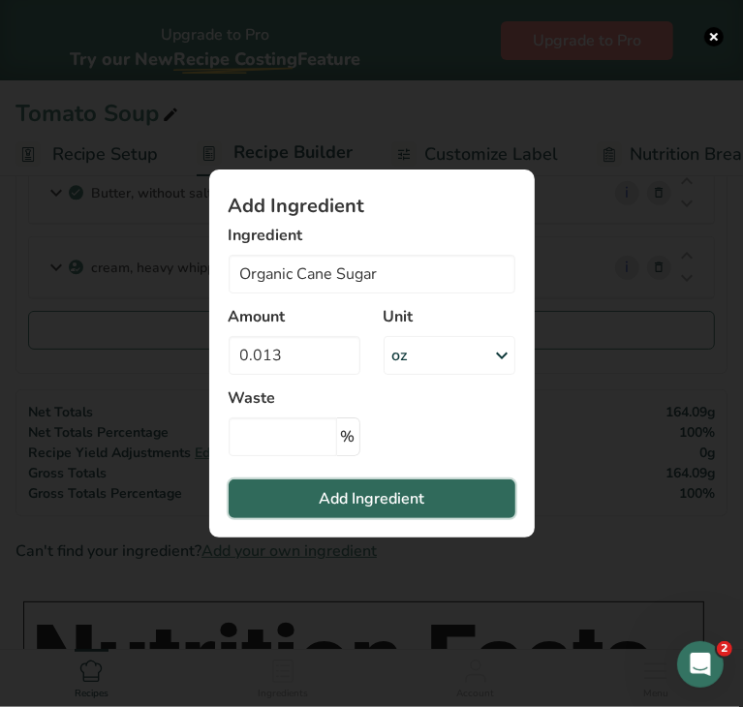
click at [391, 511] on button "Add Ingredient" at bounding box center [372, 499] width 287 height 39
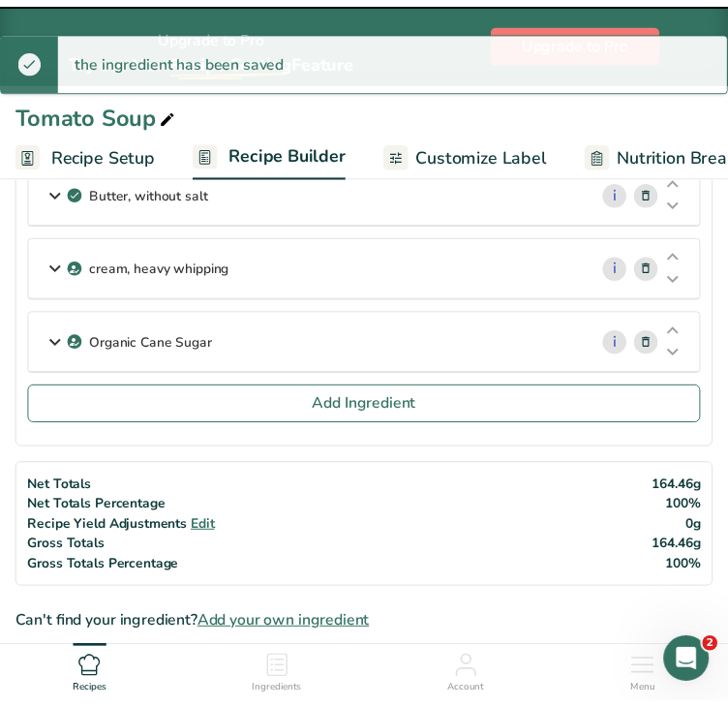
scroll to position [458, 0]
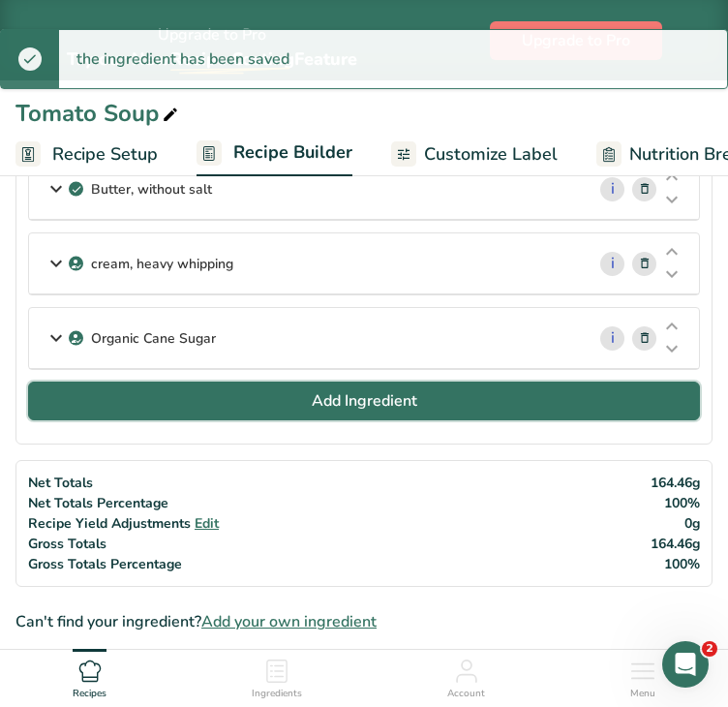
click at [363, 405] on span "Add Ingredient" at bounding box center [365, 400] width 106 height 23
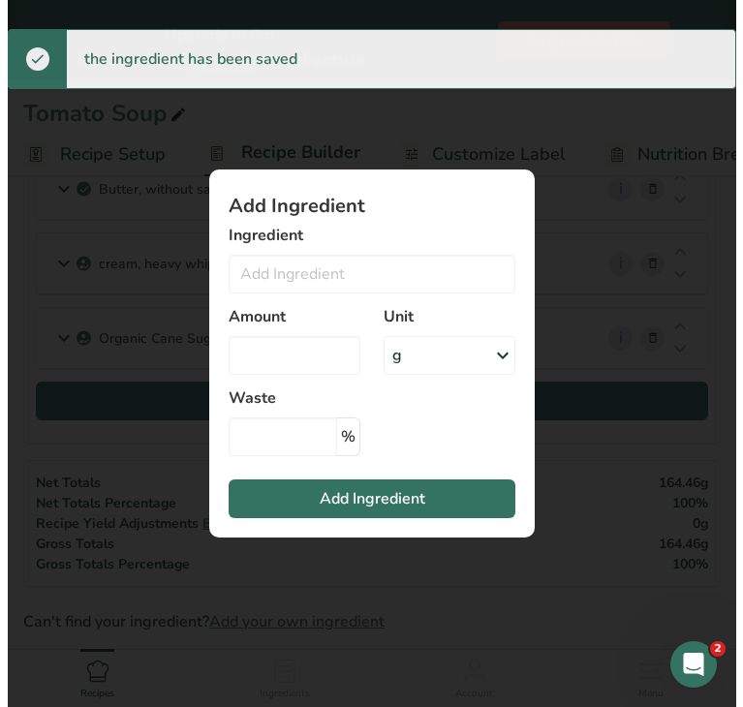
scroll to position [454, 0]
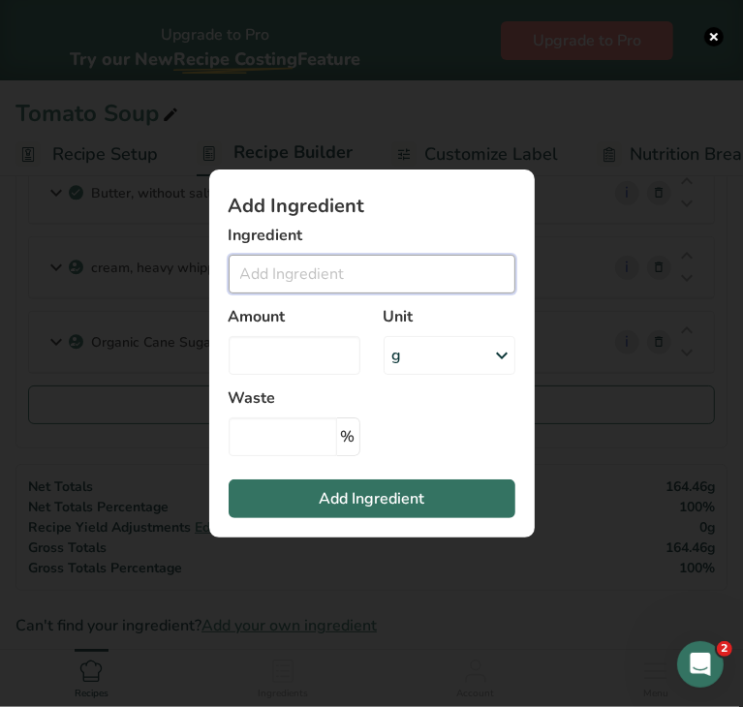
click at [343, 284] on input "Add ingredient modal" at bounding box center [372, 274] width 287 height 39
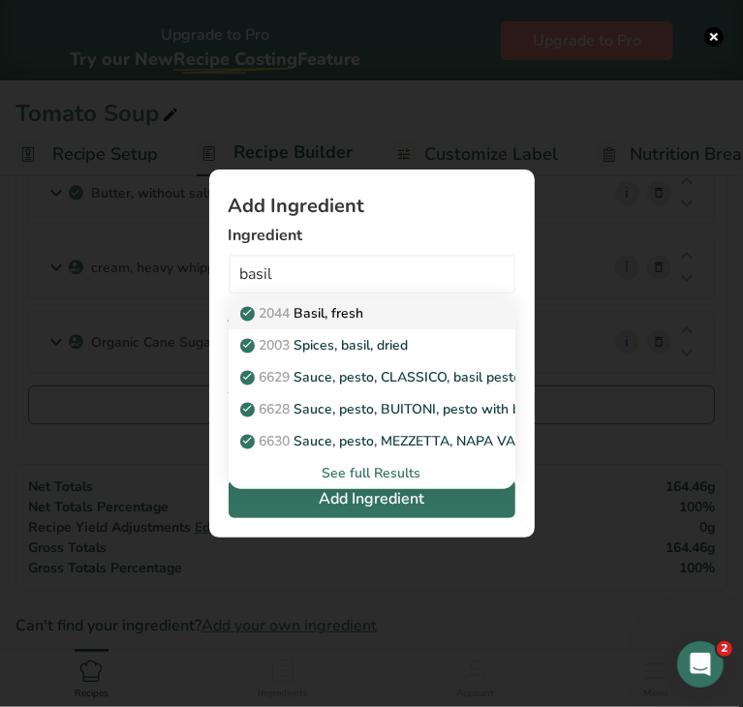
click at [346, 306] on p "2044 Basil, fresh" at bounding box center [304, 313] width 120 height 20
type input "Basil, fresh"
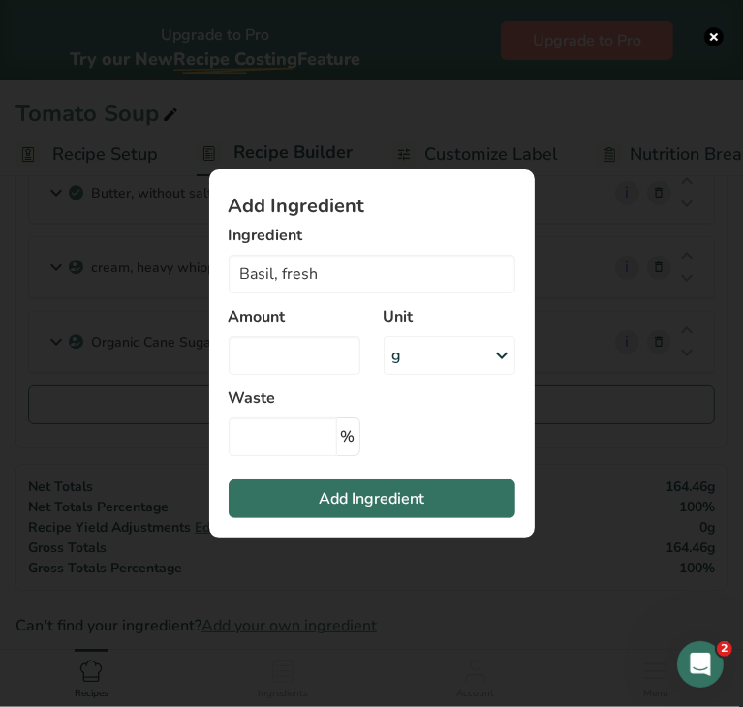
click at [446, 352] on div "g" at bounding box center [450, 355] width 132 height 39
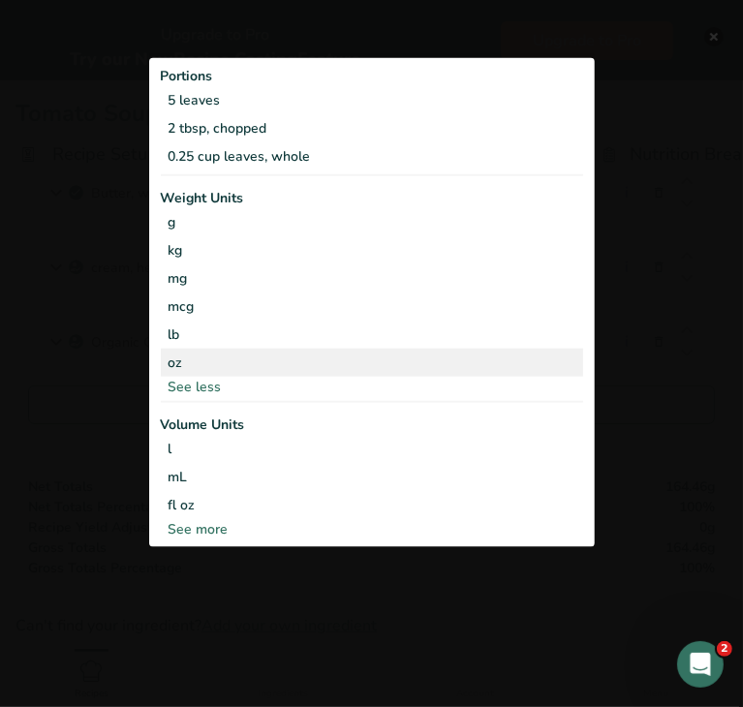
click at [325, 362] on div "oz" at bounding box center [372, 362] width 422 height 28
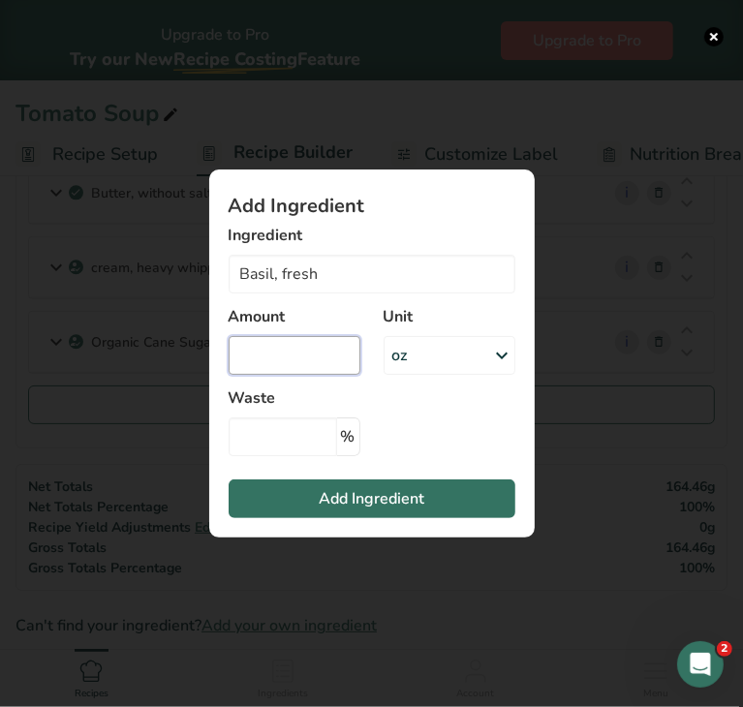
click at [321, 360] on input "Add ingredient modal" at bounding box center [295, 355] width 132 height 39
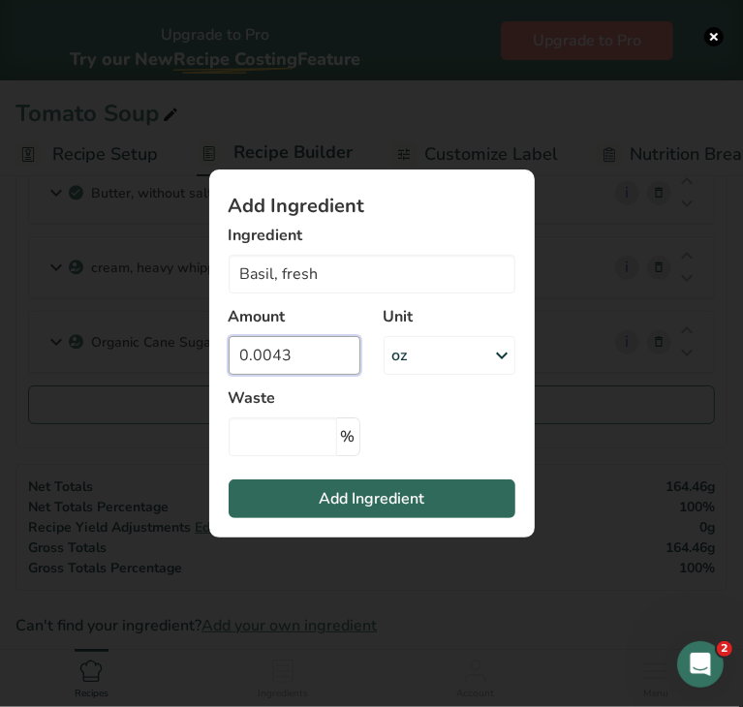
type input "0.0043"
click at [346, 493] on span "Add Ingredient" at bounding box center [372, 498] width 106 height 23
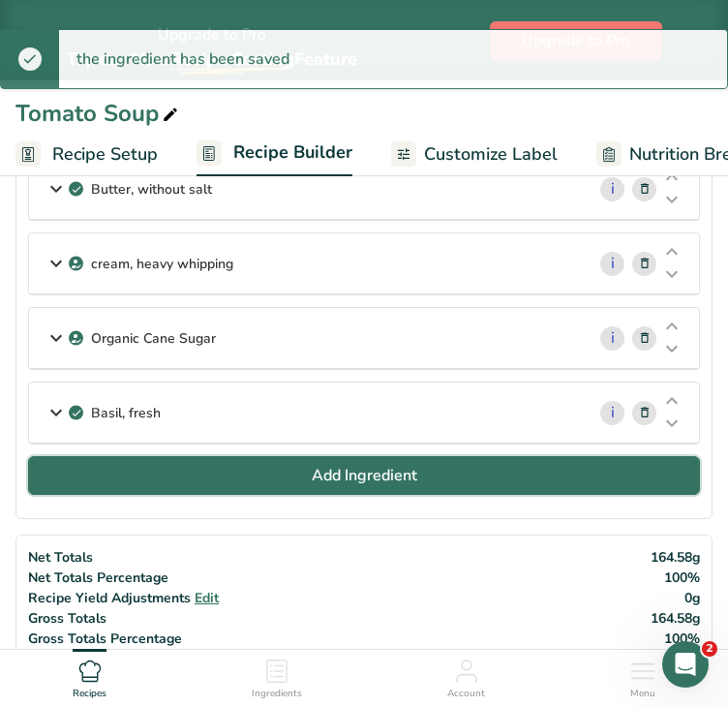
click at [389, 464] on span "Add Ingredient" at bounding box center [365, 475] width 106 height 23
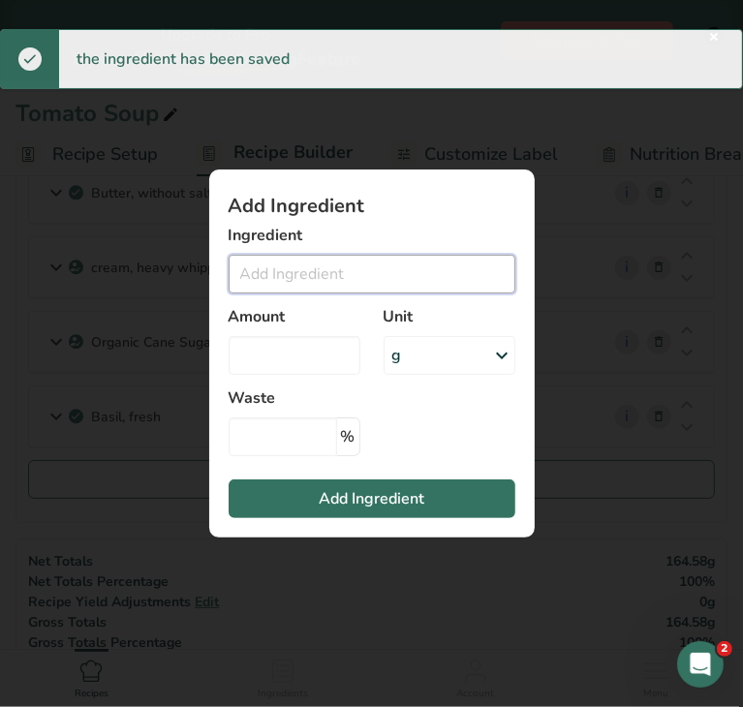
click at [368, 280] on input "Add ingredient modal" at bounding box center [372, 274] width 287 height 39
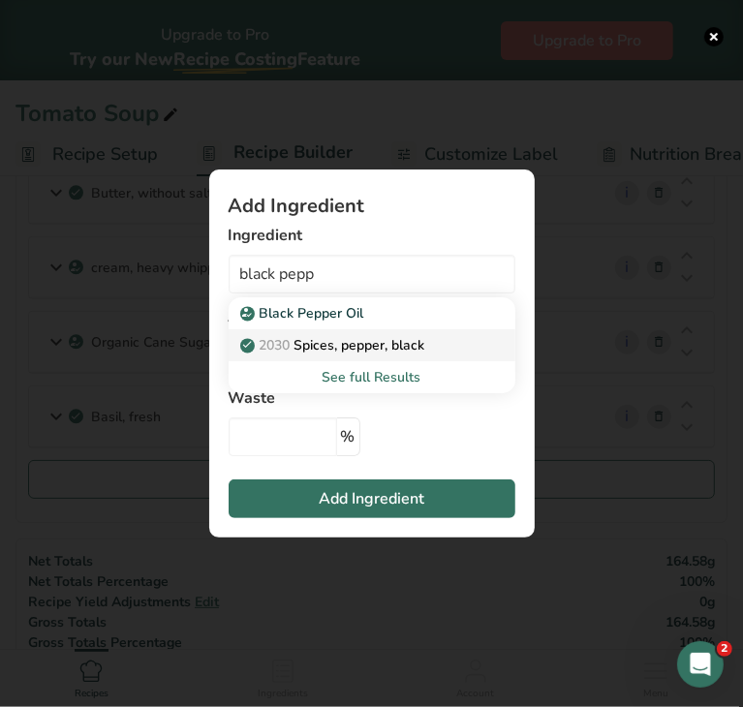
click at [374, 346] on p "2030 Spices, pepper, black" at bounding box center [334, 345] width 181 height 20
type input "Spices, pepper, black"
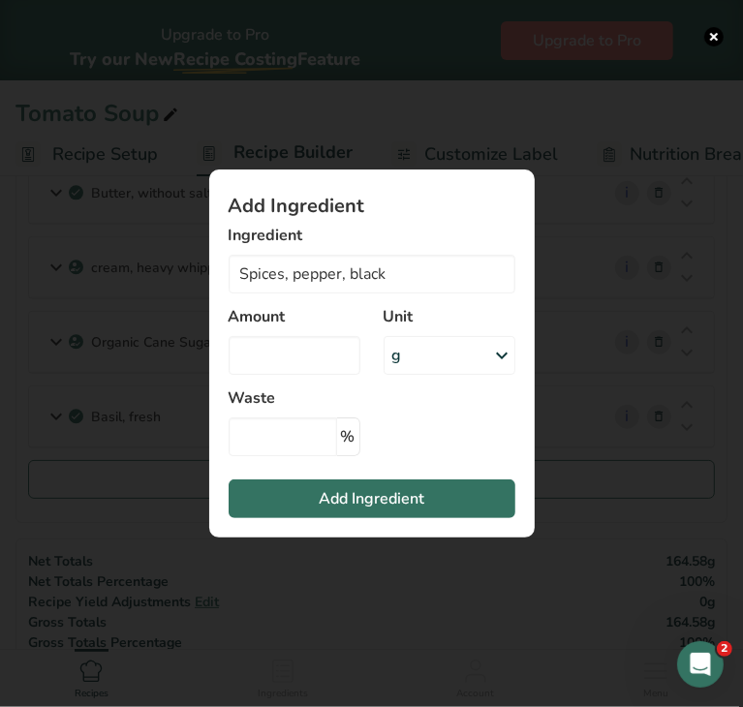
click at [430, 361] on div "g" at bounding box center [450, 355] width 132 height 39
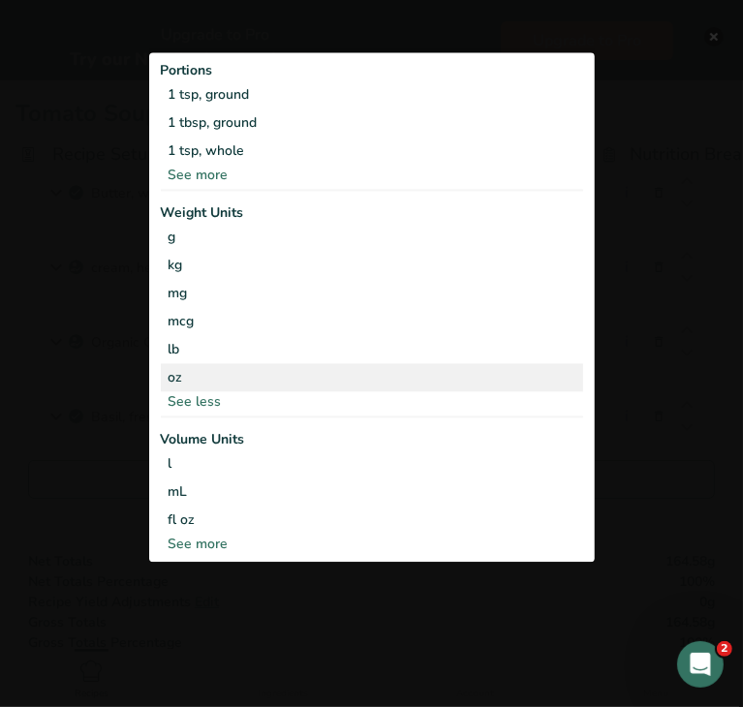
click at [306, 373] on div "oz" at bounding box center [372, 377] width 422 height 28
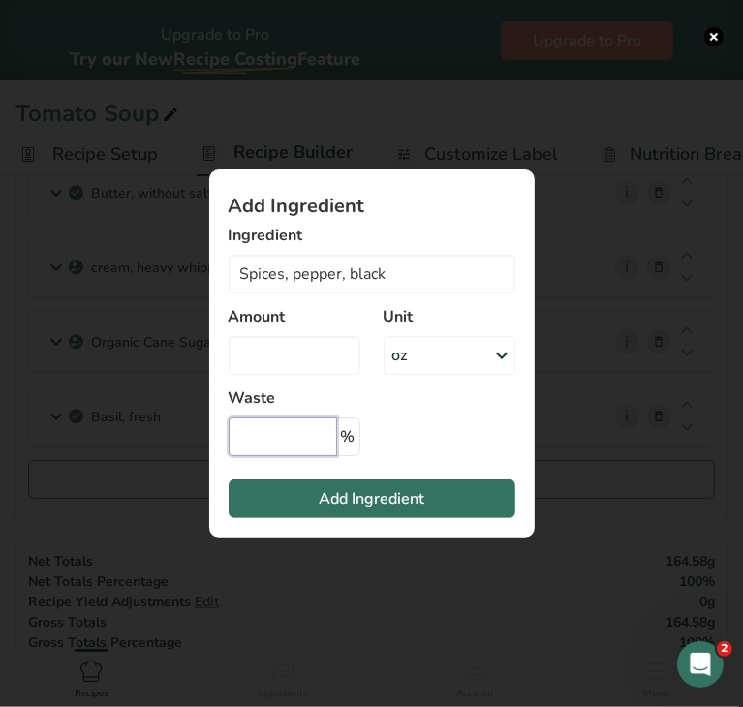
click at [284, 424] on input "Add ingredient modal" at bounding box center [283, 437] width 108 height 39
click at [280, 357] on input "Add ingredient modal" at bounding box center [295, 355] width 132 height 39
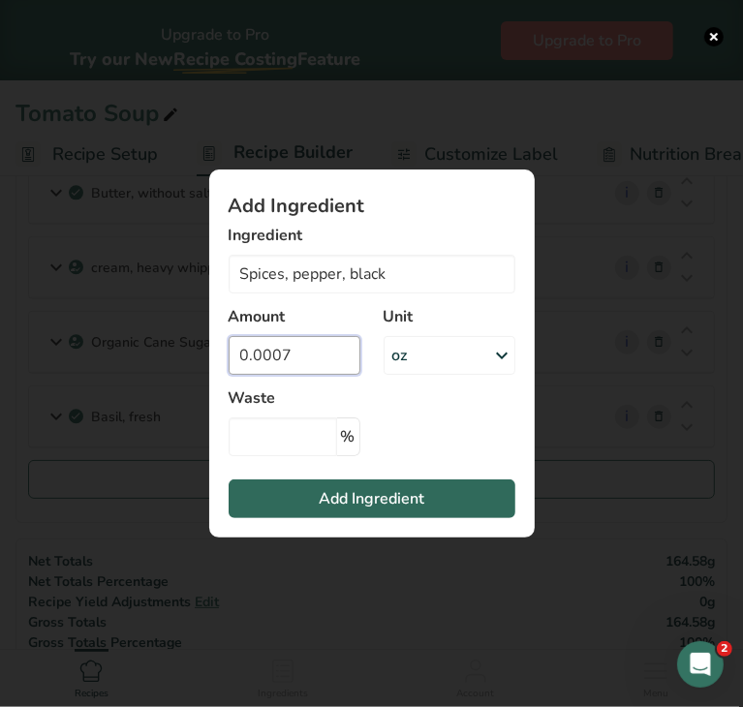
type input "0.0007"
click at [310, 496] on button "Add Ingredient" at bounding box center [372, 499] width 287 height 39
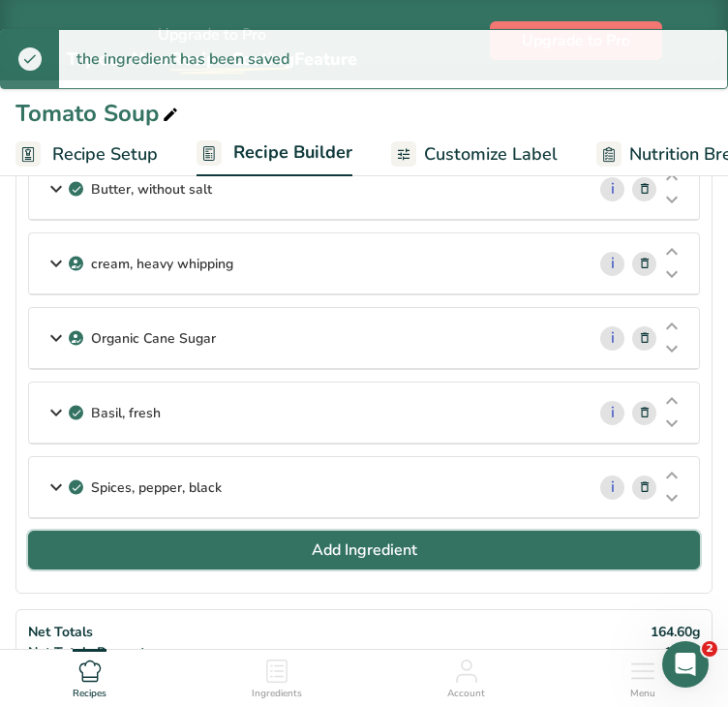
click at [283, 543] on button "Add Ingredient" at bounding box center [364, 550] width 672 height 39
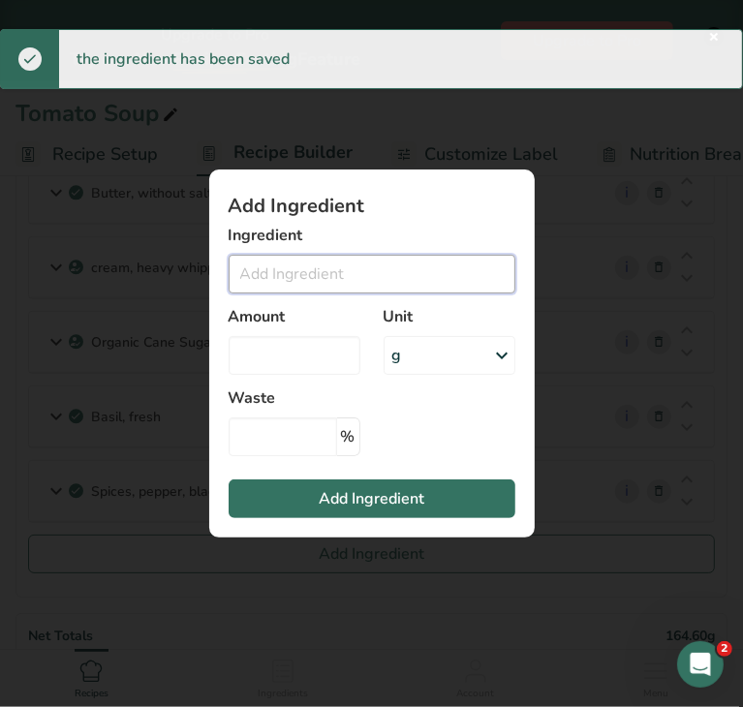
click at [315, 271] on input "Add ingredient modal" at bounding box center [372, 274] width 287 height 39
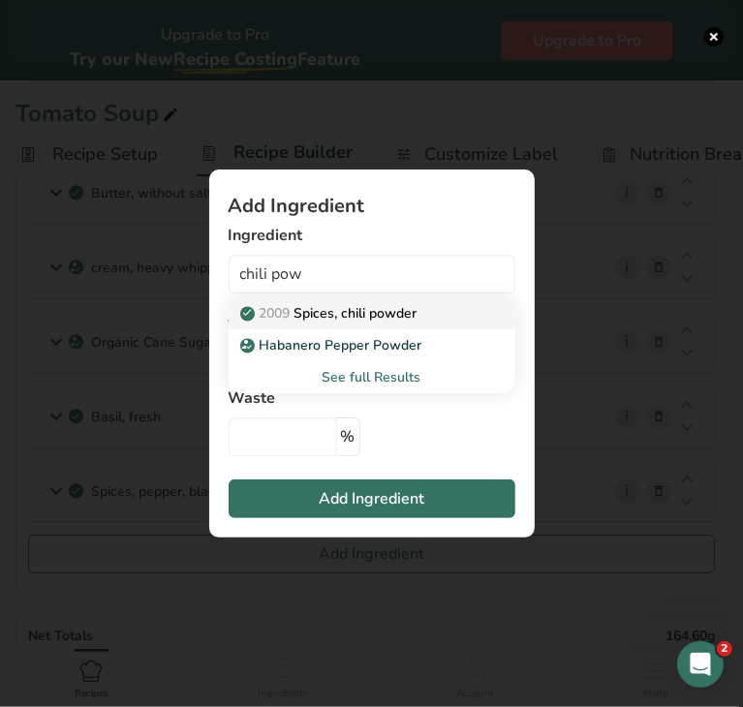
click at [332, 307] on p "2009 Spices, chili powder" at bounding box center [330, 313] width 173 height 20
type input "Spices, chili powder"
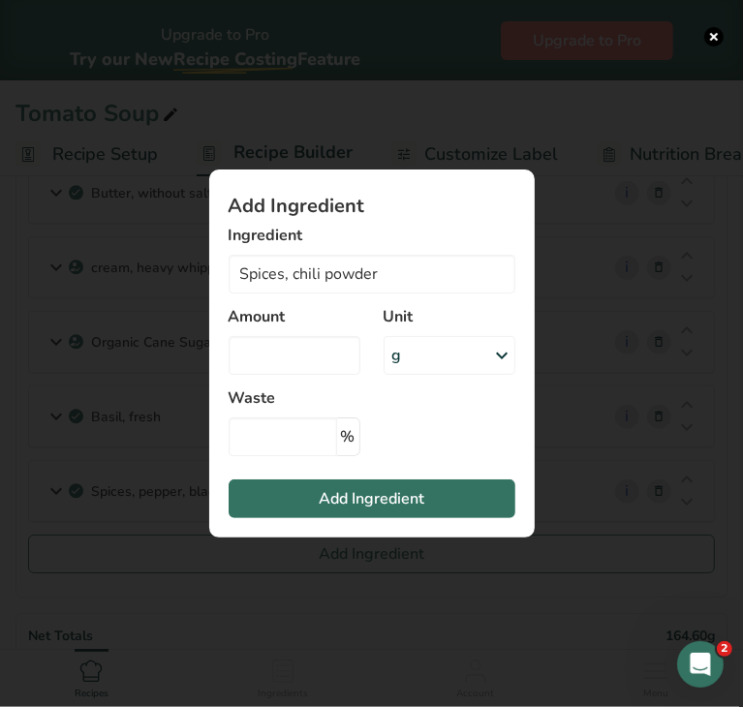
click at [422, 356] on div "g" at bounding box center [450, 355] width 132 height 39
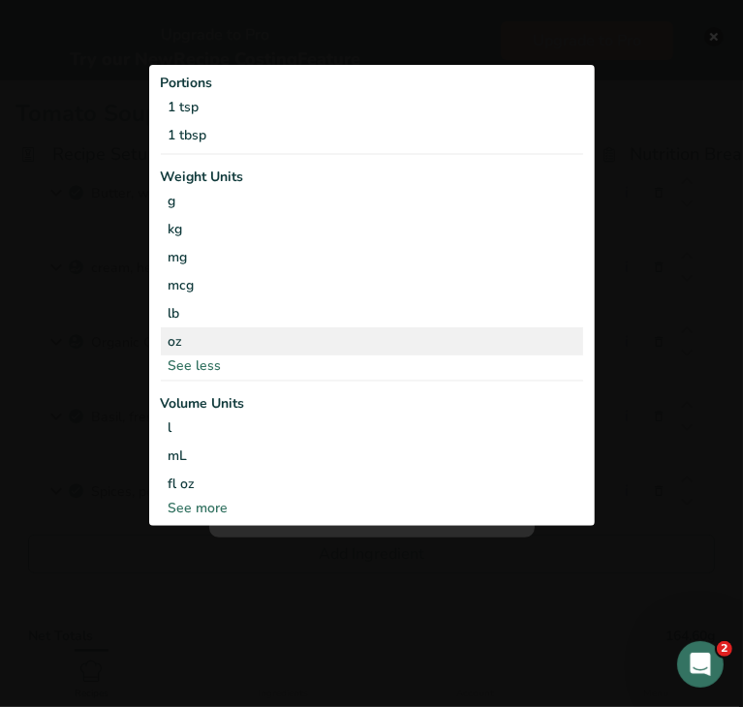
click at [329, 343] on div "oz" at bounding box center [372, 341] width 422 height 28
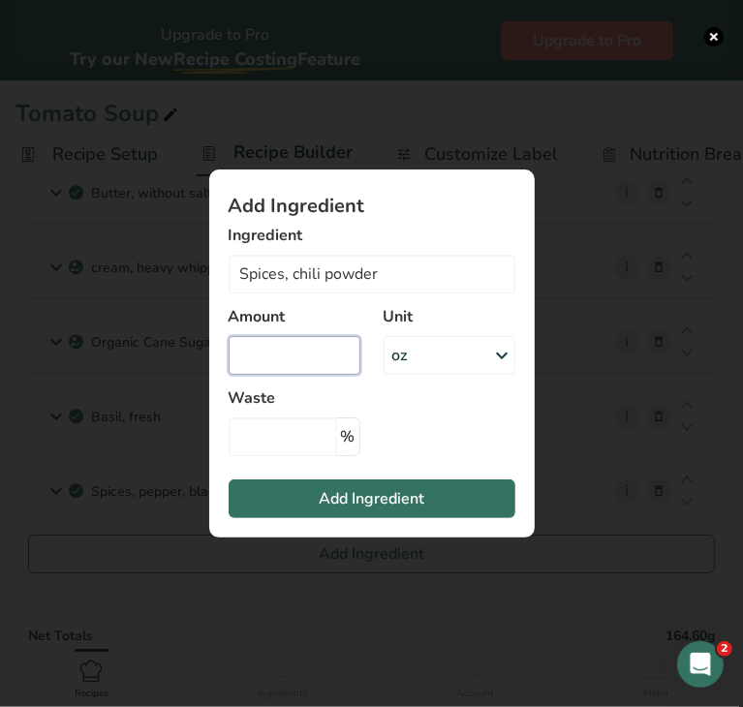
click at [320, 354] on input "Add ingredient modal" at bounding box center [295, 355] width 132 height 39
type input "0.001"
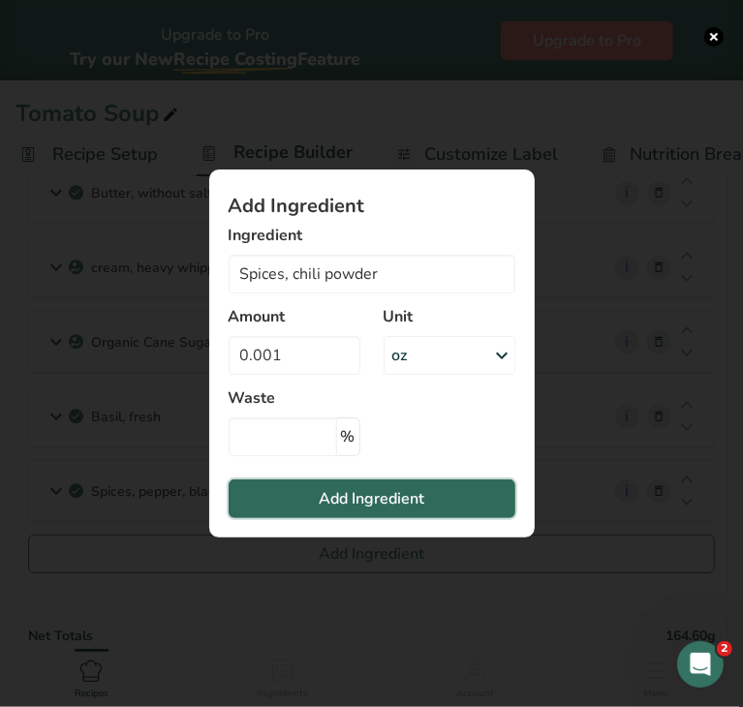
click at [361, 497] on span "Add Ingredient" at bounding box center [372, 498] width 106 height 23
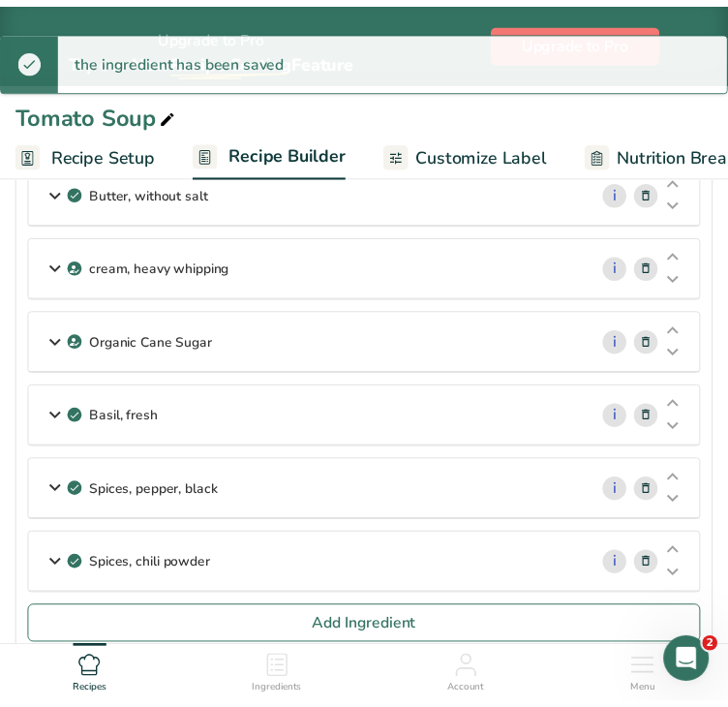
scroll to position [458, 0]
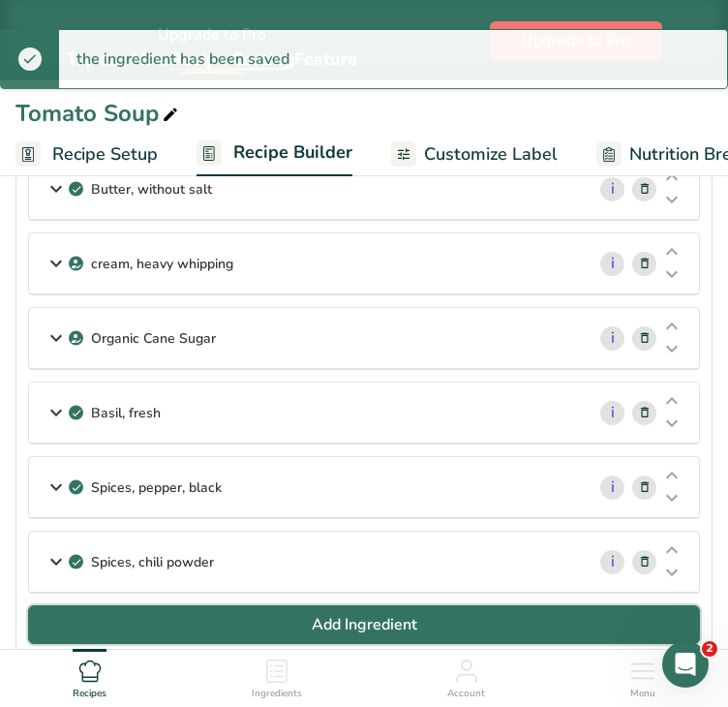
click at [387, 613] on span "Add Ingredient" at bounding box center [365, 624] width 106 height 23
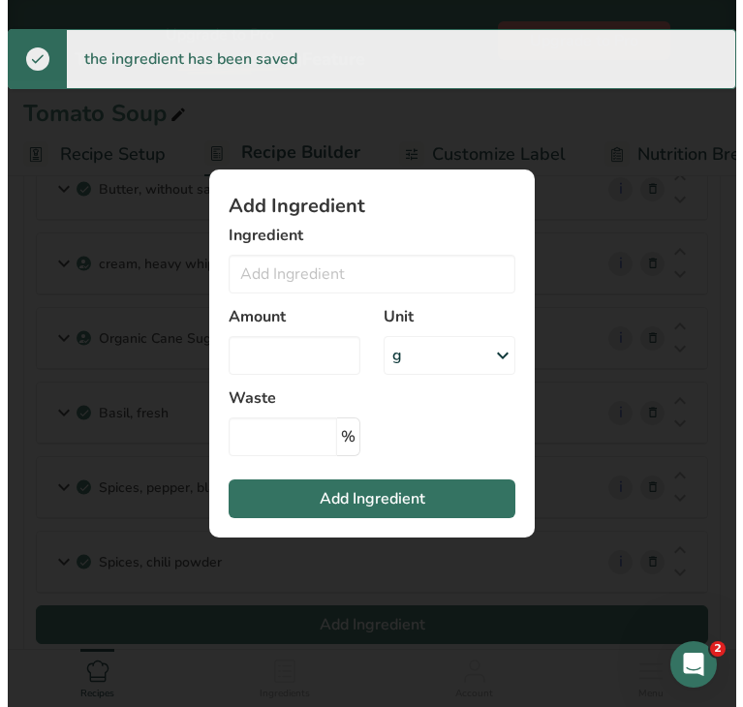
scroll to position [454, 0]
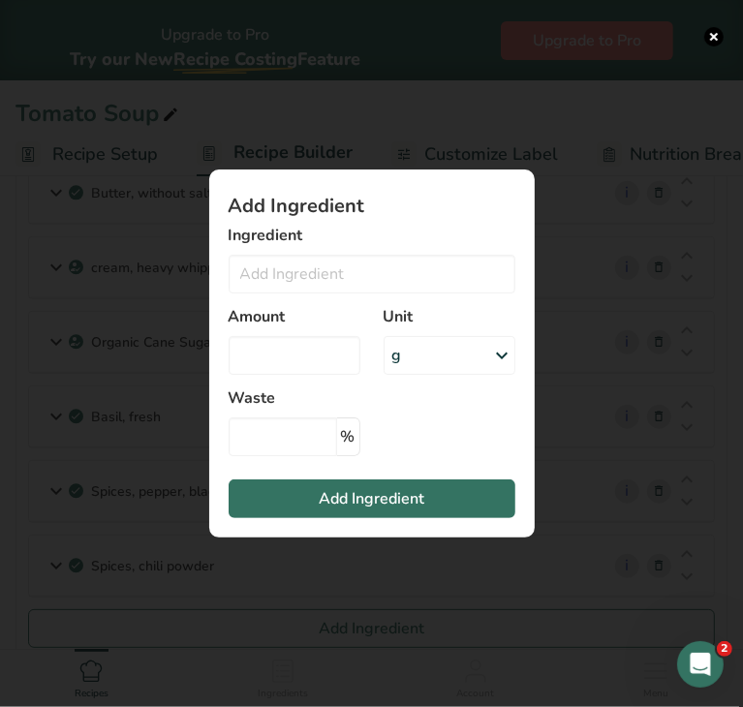
click at [446, 352] on div "g" at bounding box center [450, 355] width 132 height 39
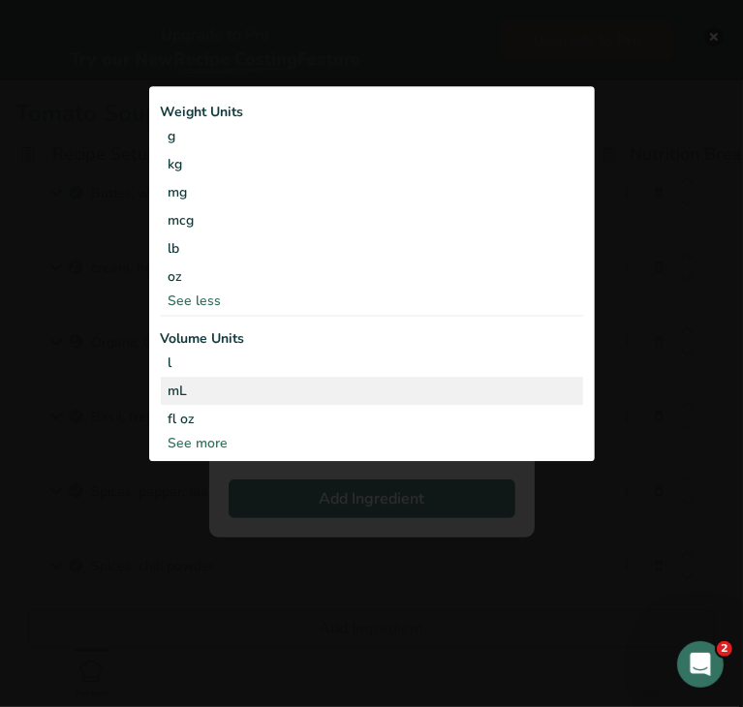
click at [418, 387] on div "mL" at bounding box center [372, 391] width 407 height 20
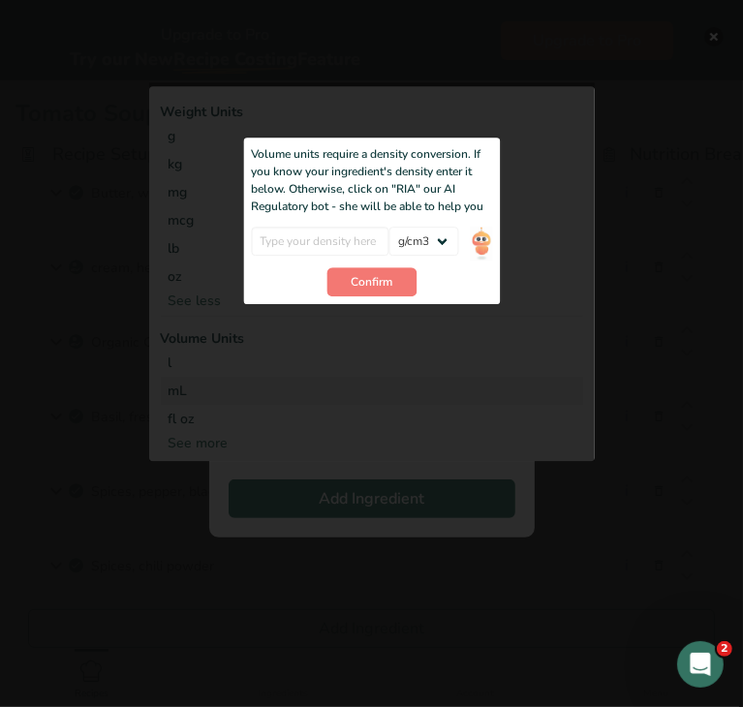
click at [378, 321] on div "Add ingredient modal" at bounding box center [372, 271] width 446 height 379
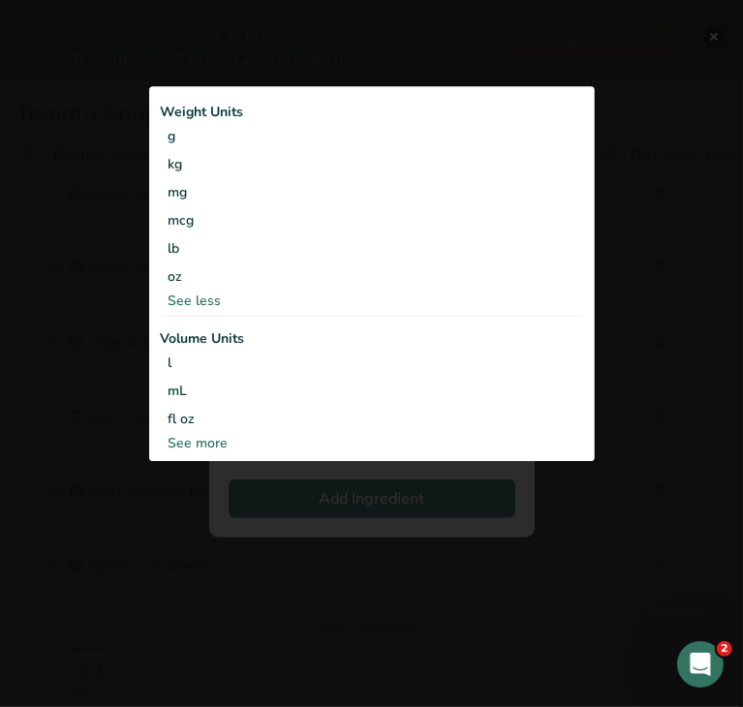
click at [225, 458] on div "Weight Units g kg mg mcg lb oz See less Volume Units l Volume units require a d…" at bounding box center [372, 273] width 446 height 375
click at [217, 448] on div "See more" at bounding box center [372, 443] width 422 height 20
select select "22"
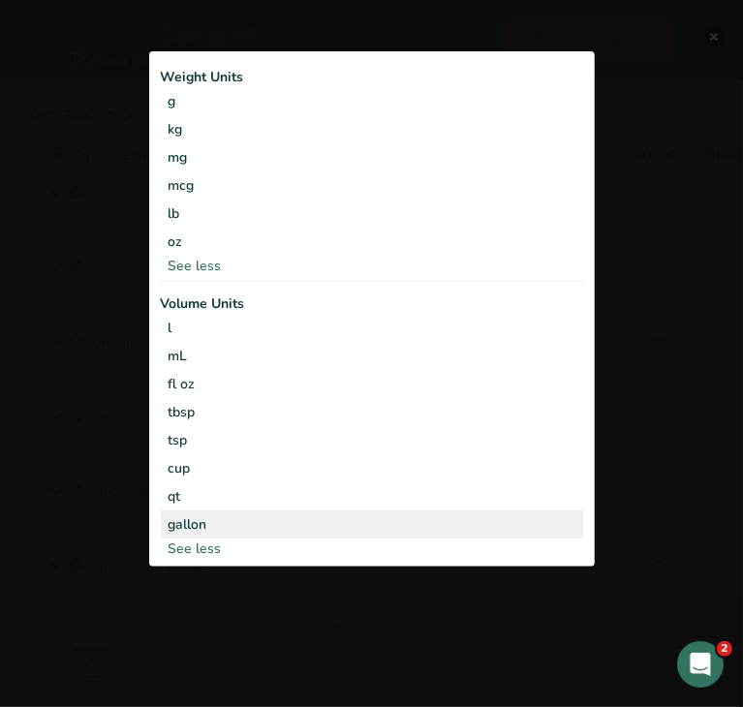
click at [200, 527] on div "gallon" at bounding box center [372, 524] width 407 height 20
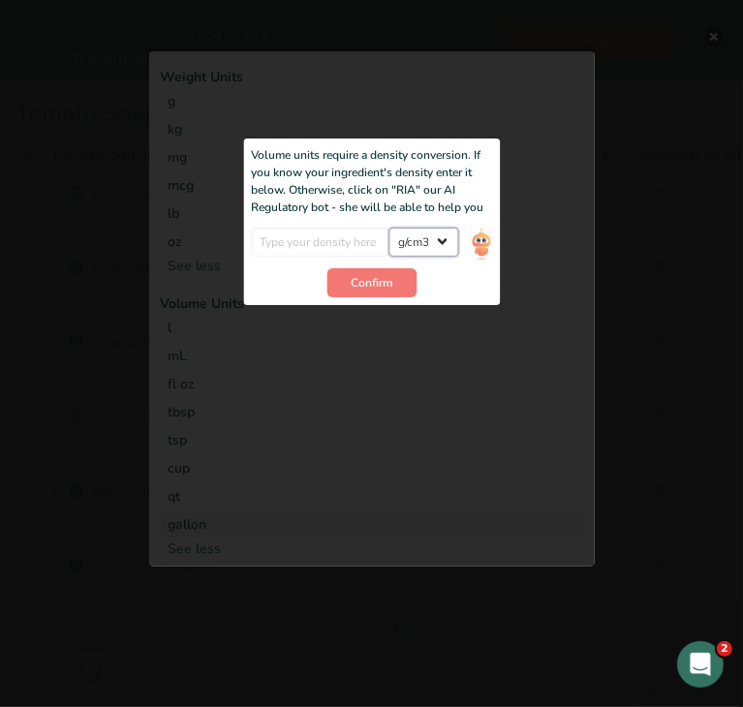
drag, startPoint x: 395, startPoint y: 241, endPoint x: 427, endPoint y: 241, distance: 32.0
click at [427, 241] on select "lb/ft3 g/cm3" at bounding box center [424, 242] width 70 height 29
click at [389, 228] on select "lb/ft3 g/cm3" at bounding box center [424, 242] width 70 height 29
drag, startPoint x: 435, startPoint y: 245, endPoint x: 395, endPoint y: 244, distance: 39.7
click at [395, 244] on select "lb/ft3 g/cm3" at bounding box center [424, 242] width 70 height 29
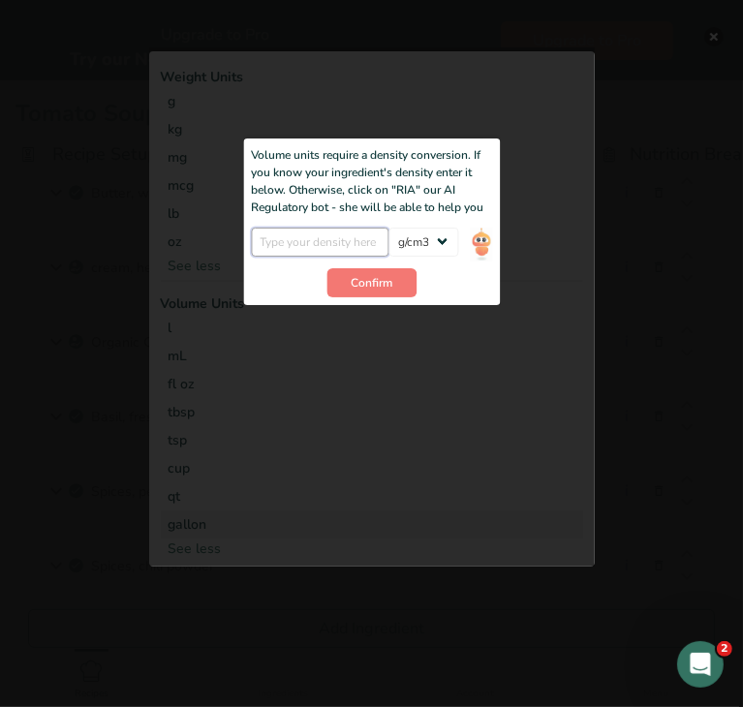
click at [291, 238] on input "Add ingredient modal" at bounding box center [320, 242] width 139 height 29
type input "1"
click at [386, 279] on span "Confirm" at bounding box center [372, 282] width 42 height 17
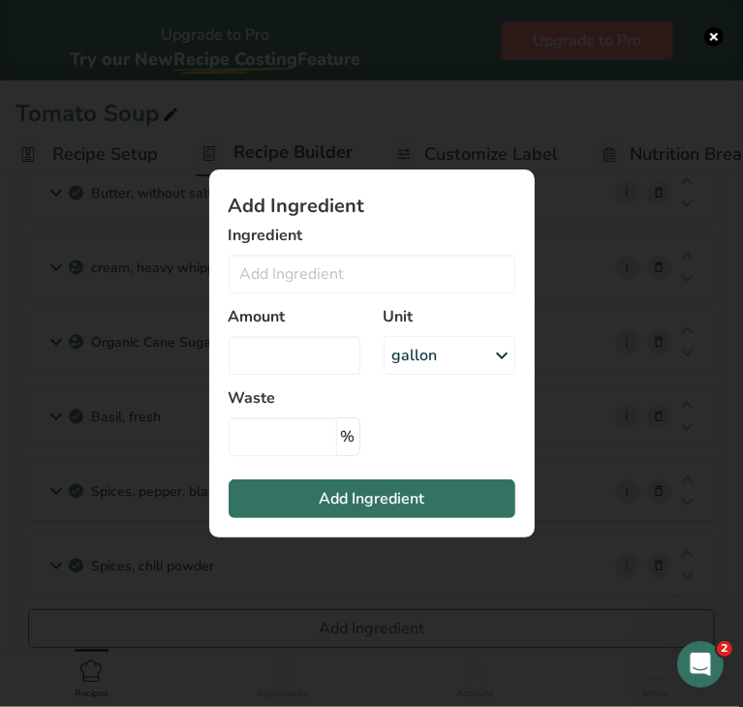
click at [478, 377] on div "Unit gallon Weight Units g kg mg mcg lb oz See less Volume Units l Volume units…" at bounding box center [449, 340] width 155 height 93
click at [465, 362] on div "gallon" at bounding box center [450, 355] width 132 height 39
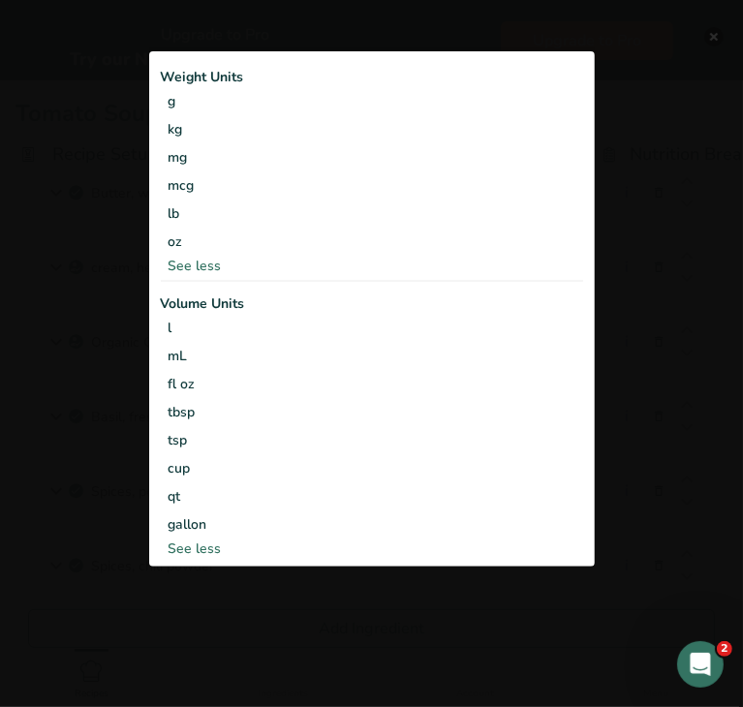
click at [638, 285] on div "Add ingredient modal" at bounding box center [371, 353] width 743 height 707
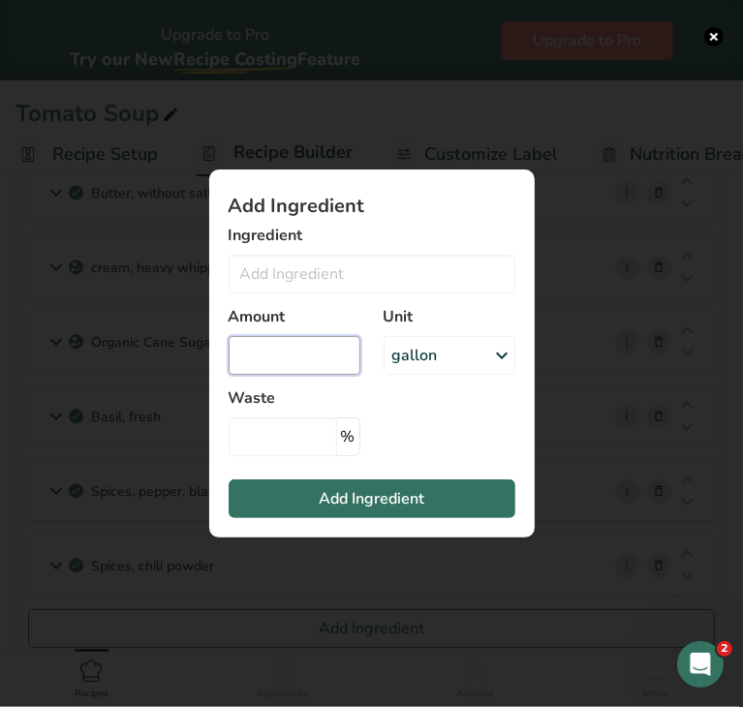
click at [326, 352] on input "Add ingredient modal" at bounding box center [295, 355] width 132 height 39
click at [331, 277] on input "Add ingredient modal" at bounding box center [372, 274] width 287 height 39
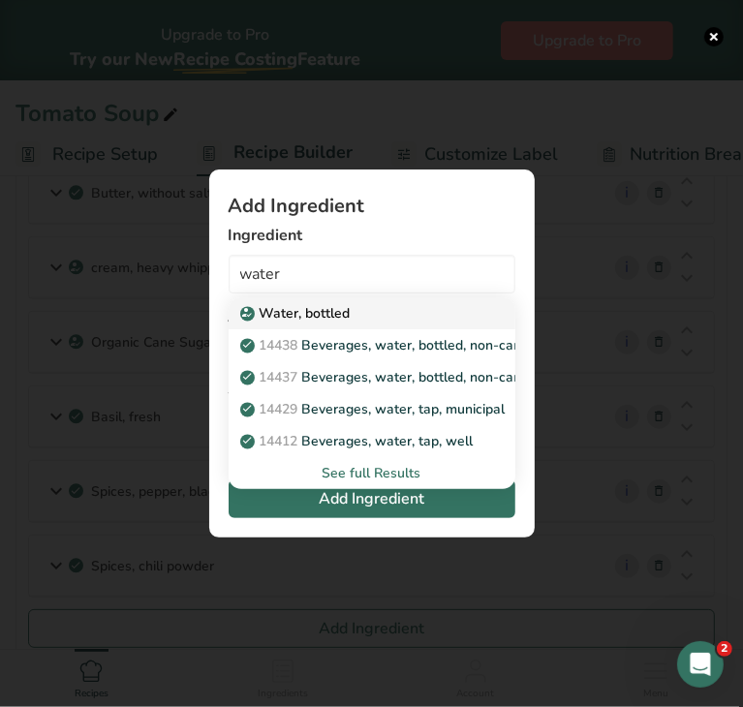
click at [329, 303] on p "Water, bottled" at bounding box center [297, 313] width 107 height 20
type input "Water, bottled"
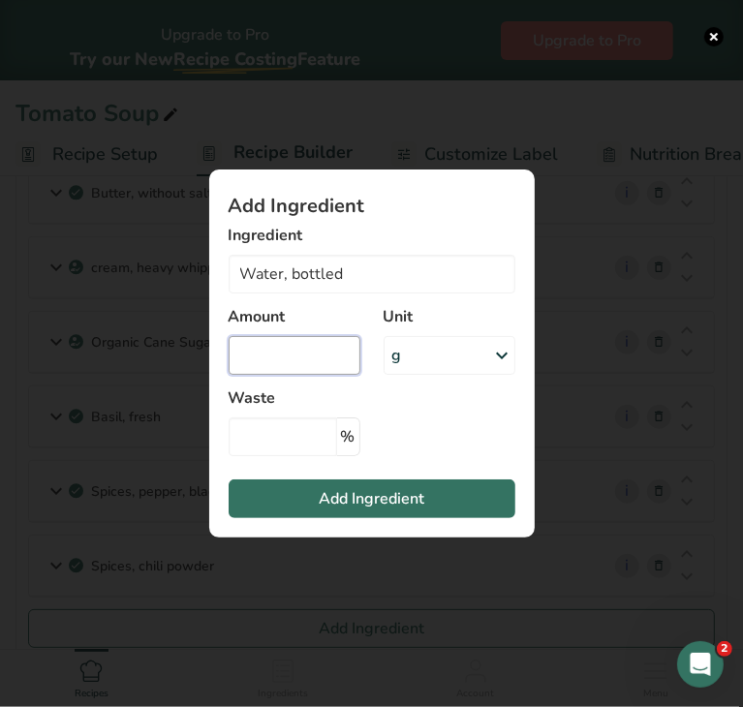
click at [322, 354] on input "Add ingredient modal" at bounding box center [295, 355] width 132 height 39
type input "0.048"
click at [406, 358] on div "g" at bounding box center [450, 355] width 132 height 39
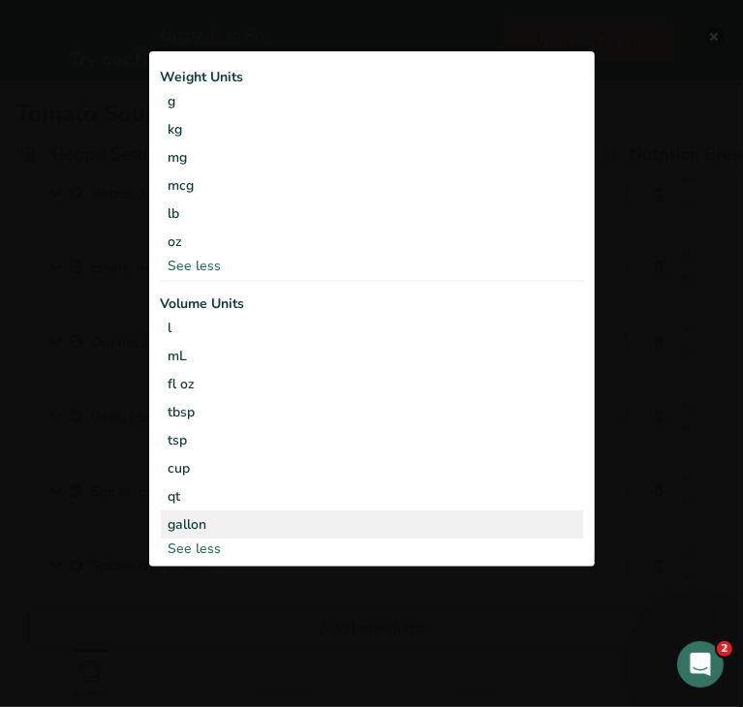
click at [298, 520] on div "gallon" at bounding box center [372, 524] width 407 height 20
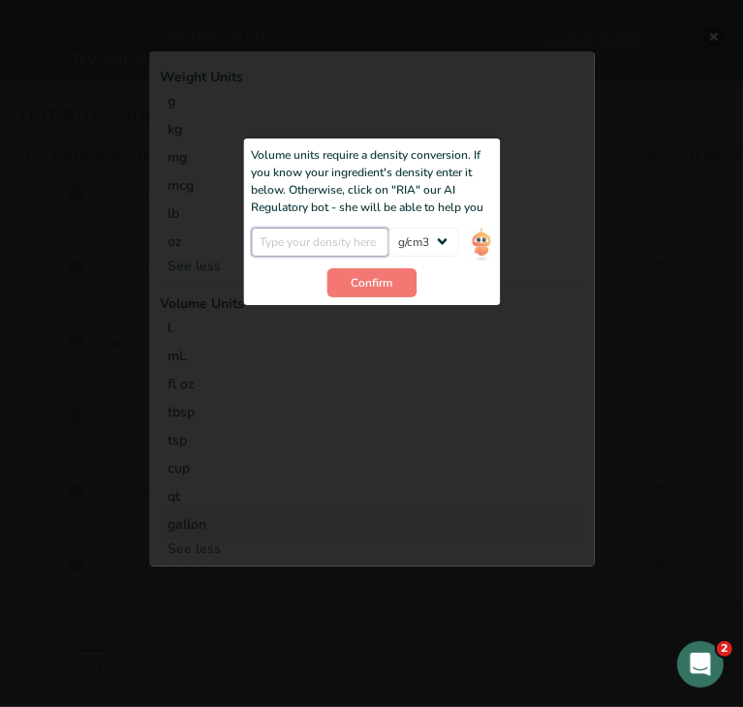
click at [354, 234] on input "Add ingredient modal" at bounding box center [320, 242] width 139 height 29
type input "1"
click at [381, 287] on span "Confirm" at bounding box center [372, 282] width 42 height 17
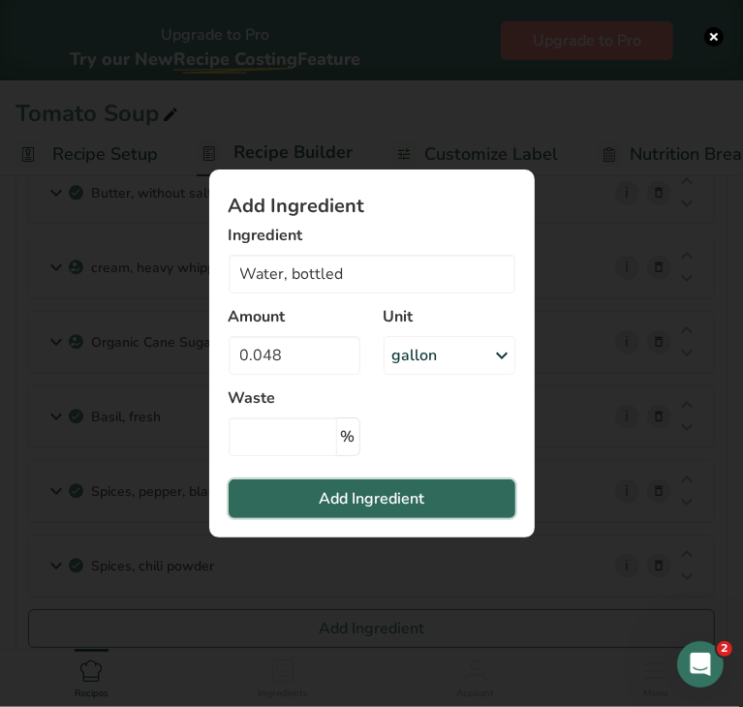
click at [382, 496] on span "Add Ingredient" at bounding box center [372, 498] width 106 height 23
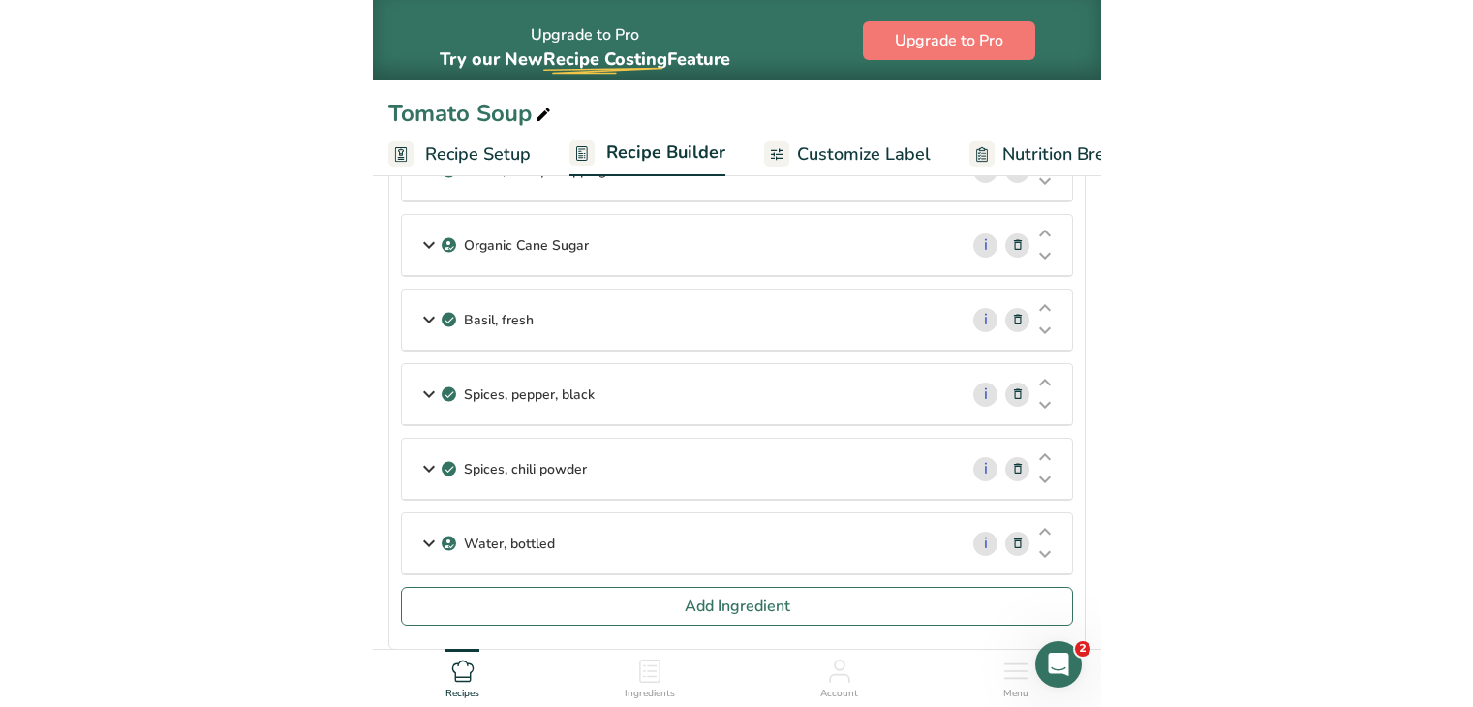
scroll to position [0, 0]
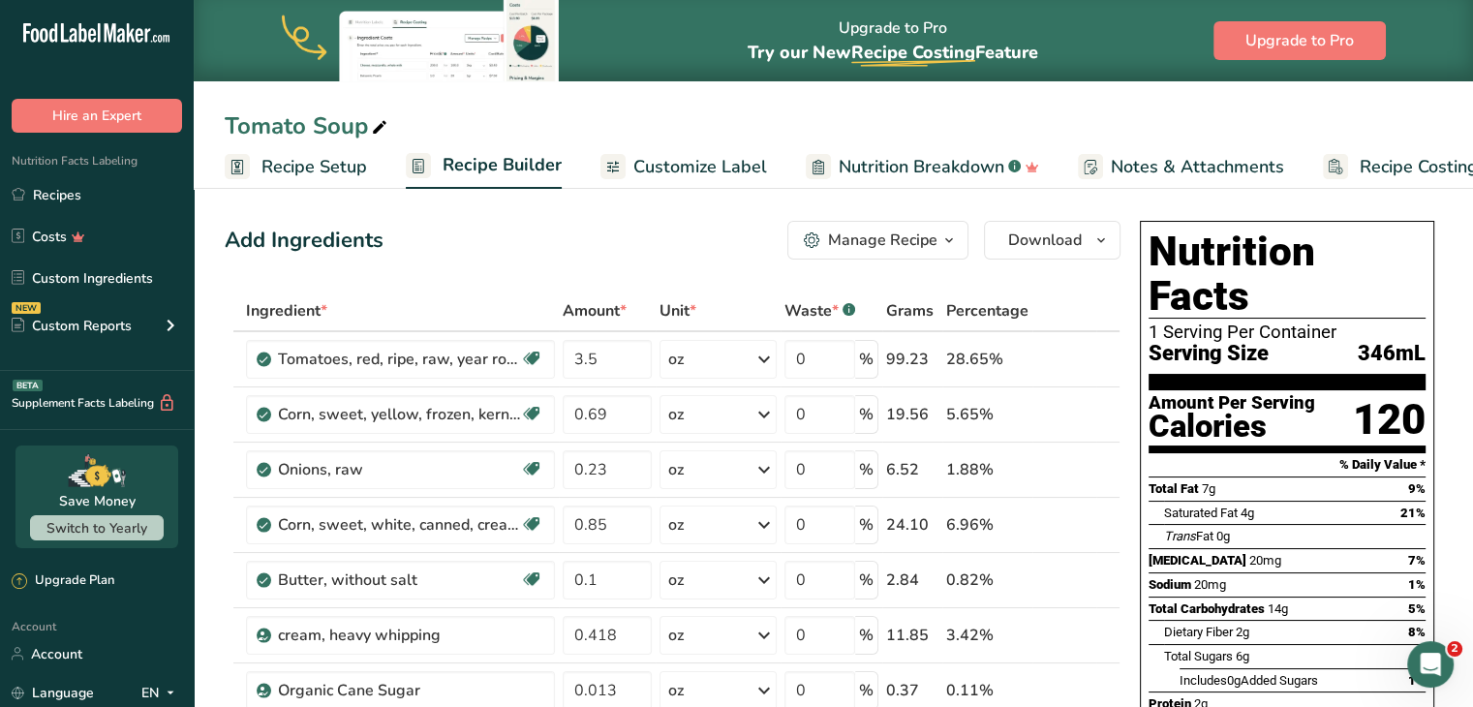
click at [244, 41] on div "Upgrade to Pro Try our New Recipe Costing .a-29{fill:none;stroke-linecap:round;…" at bounding box center [834, 40] width 1280 height 81
click at [281, 38] on div "Upgrade to Pro Try our New Recipe Costing .a-29{fill:none;stroke-linecap:round;…" at bounding box center [834, 40] width 1280 height 81
click at [95, 193] on link "Recipes" at bounding box center [97, 194] width 194 height 37
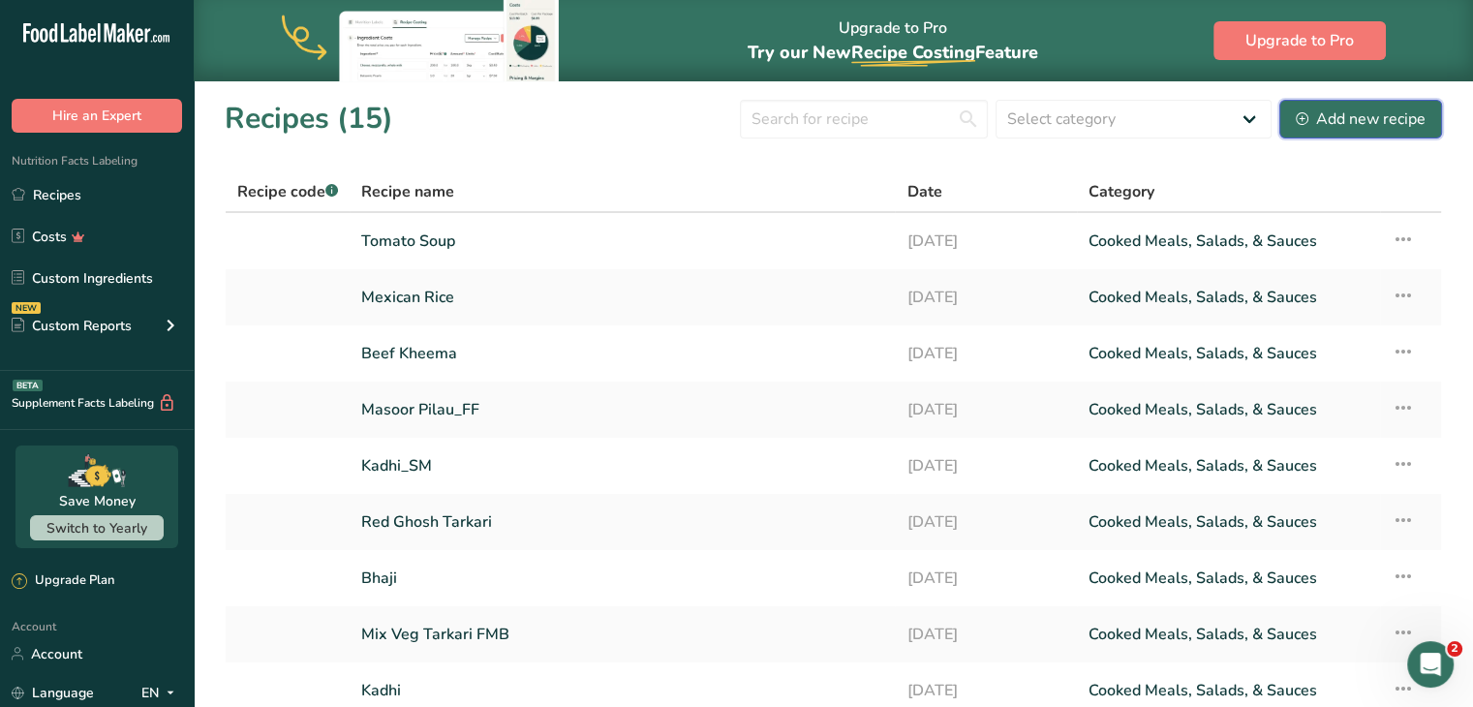
click at [1360, 117] on div "Add new recipe" at bounding box center [1361, 119] width 130 height 23
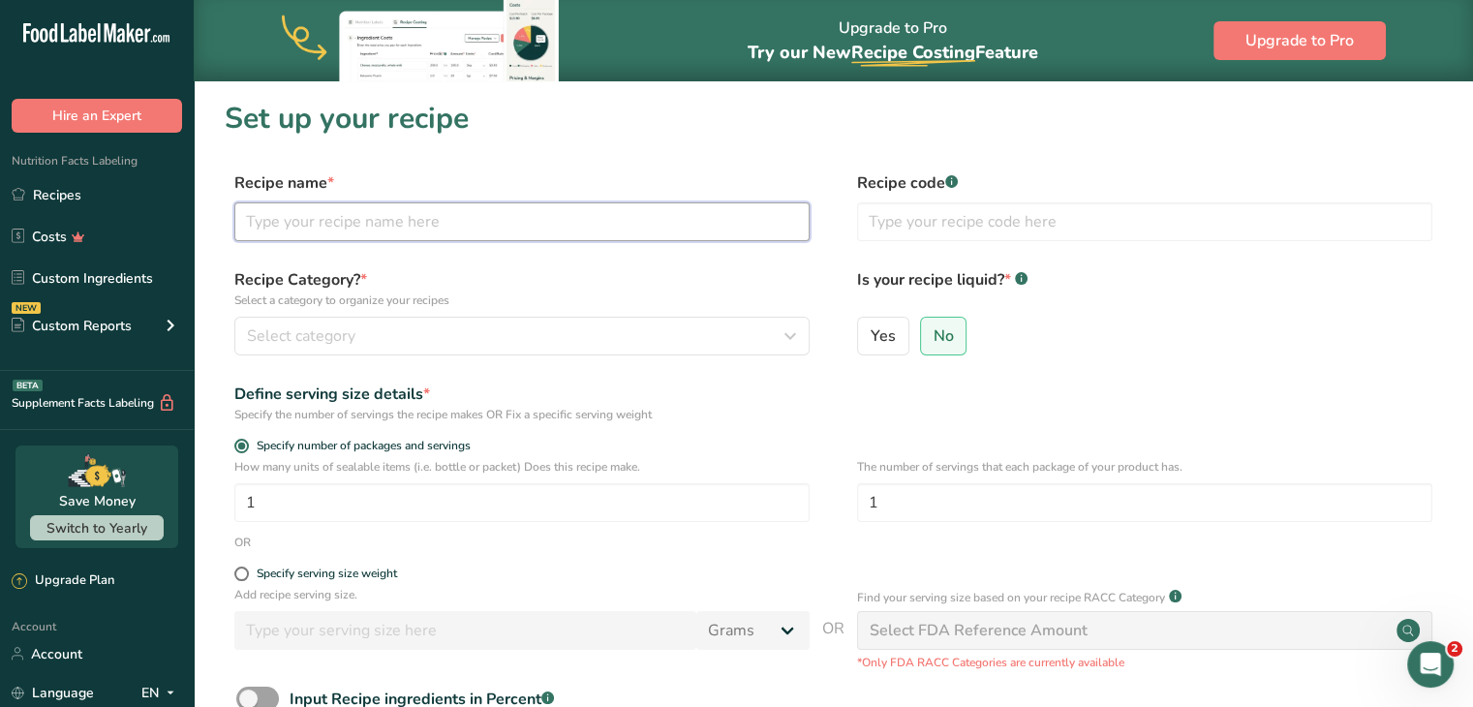
click at [738, 230] on input "text" at bounding box center [521, 221] width 575 height 39
type input "Chicken Leg Q"
type input "uarter"
click at [452, 210] on input "Chicken Leg Q" at bounding box center [521, 221] width 575 height 39
type input "Chicken Leg Quarter"
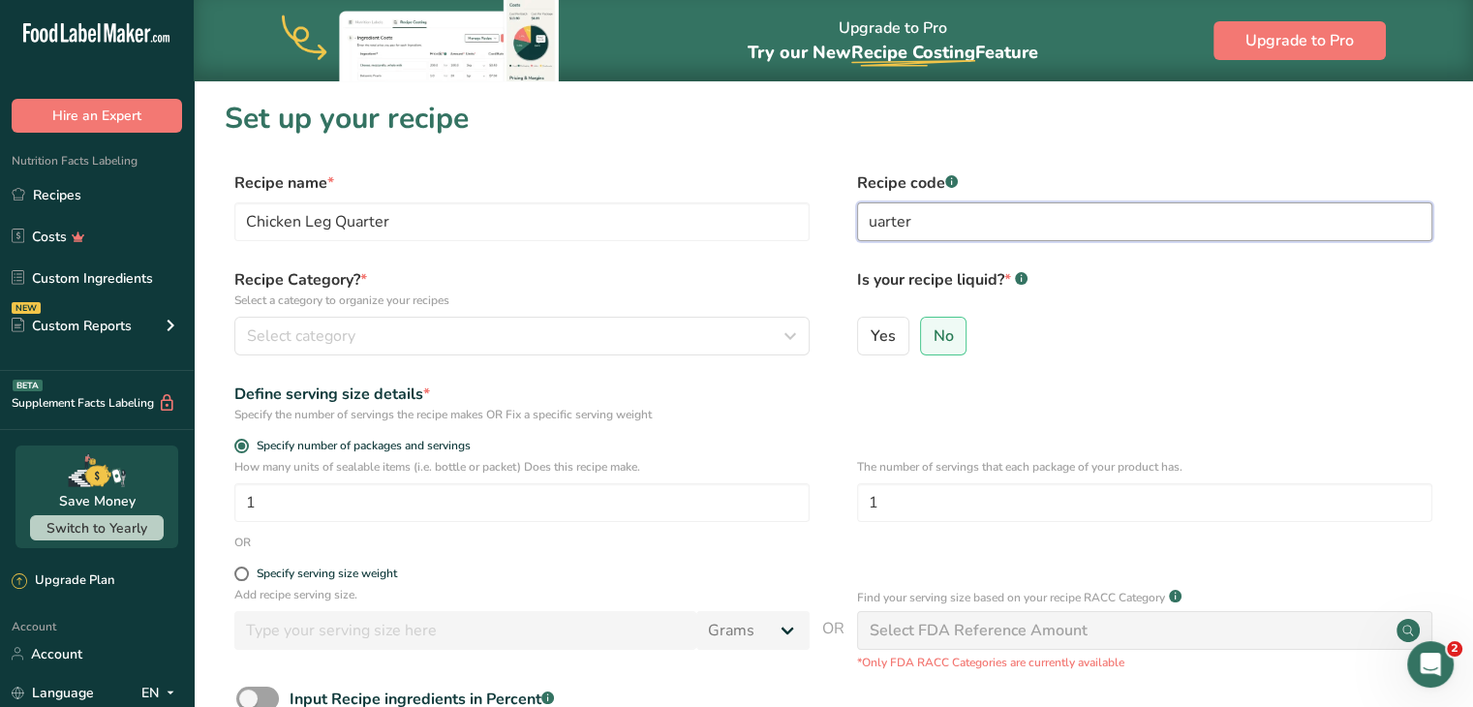
drag, startPoint x: 910, startPoint y: 224, endPoint x: 830, endPoint y: 221, distance: 79.5
click at [830, 221] on div "Recipe name * Chicken Leg Quarter Recipe code .a-a{fill:#347362;}.b-a{fill:#fff…" at bounding box center [834, 211] width 1218 height 81
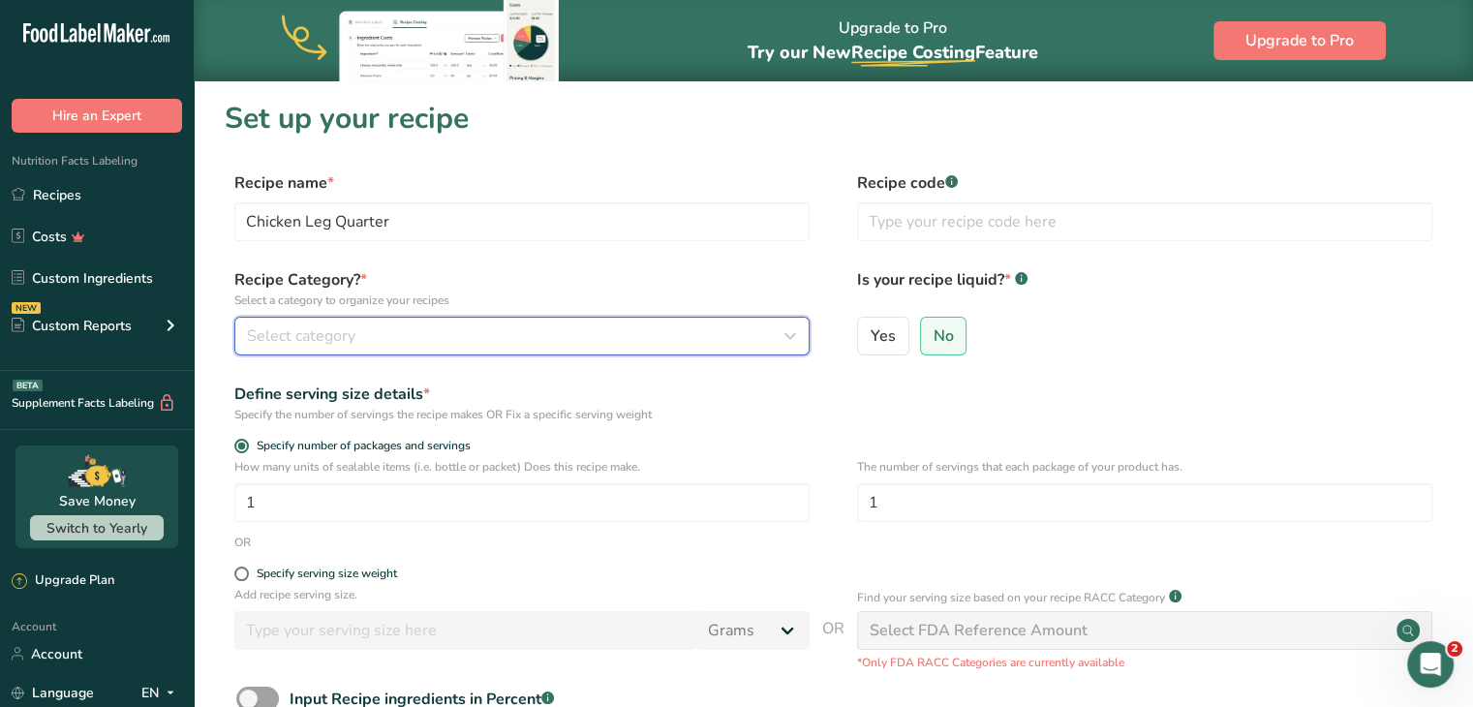
click at [449, 342] on div "Select category" at bounding box center [516, 336] width 539 height 23
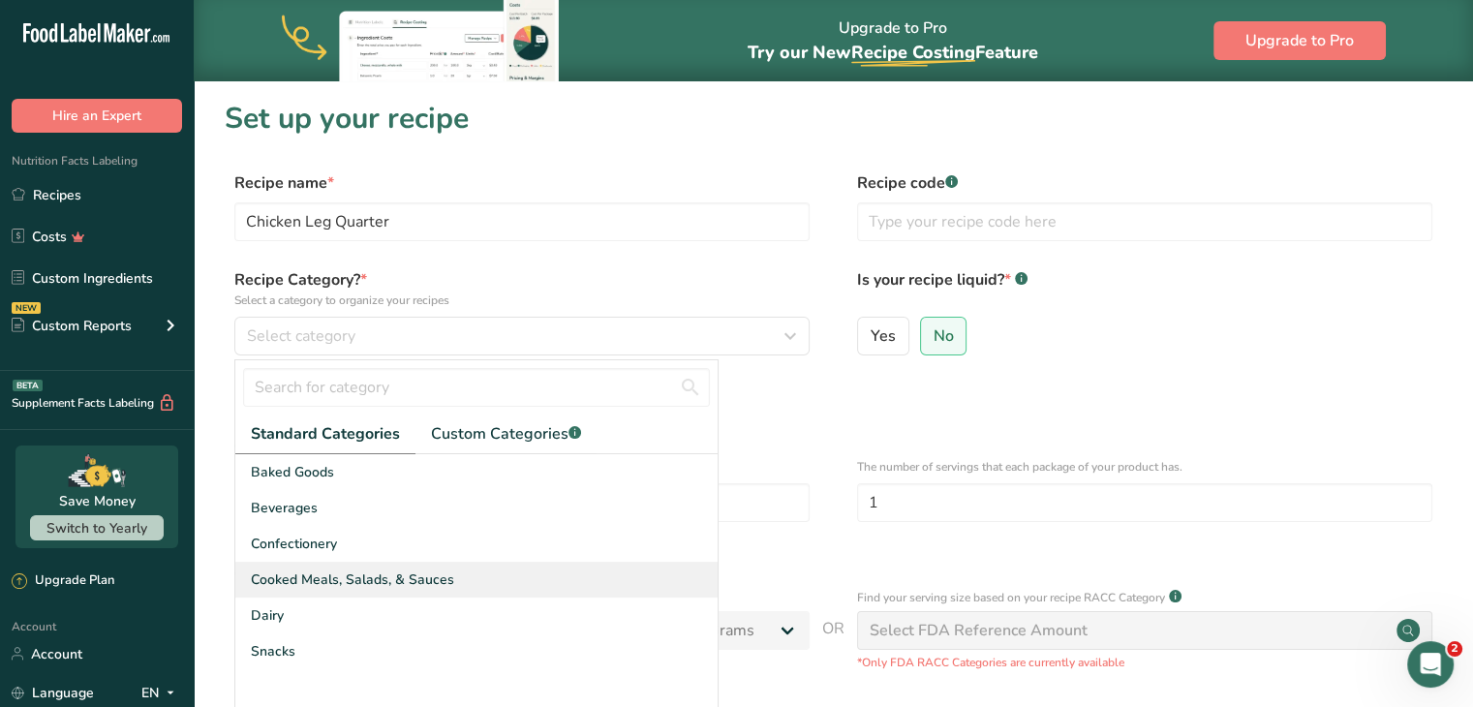
click at [411, 590] on div "Cooked Meals, Salads, & Sauces" at bounding box center [476, 580] width 482 height 36
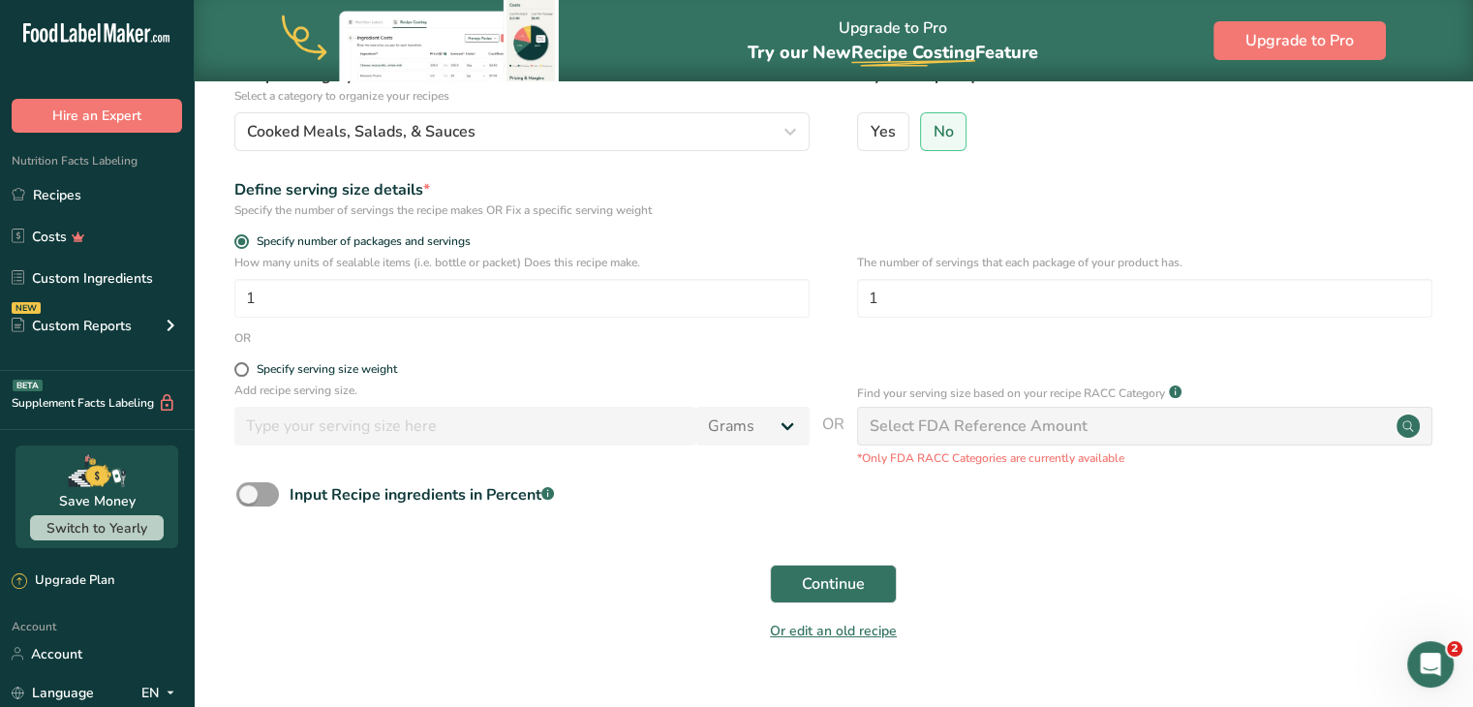
scroll to position [244, 0]
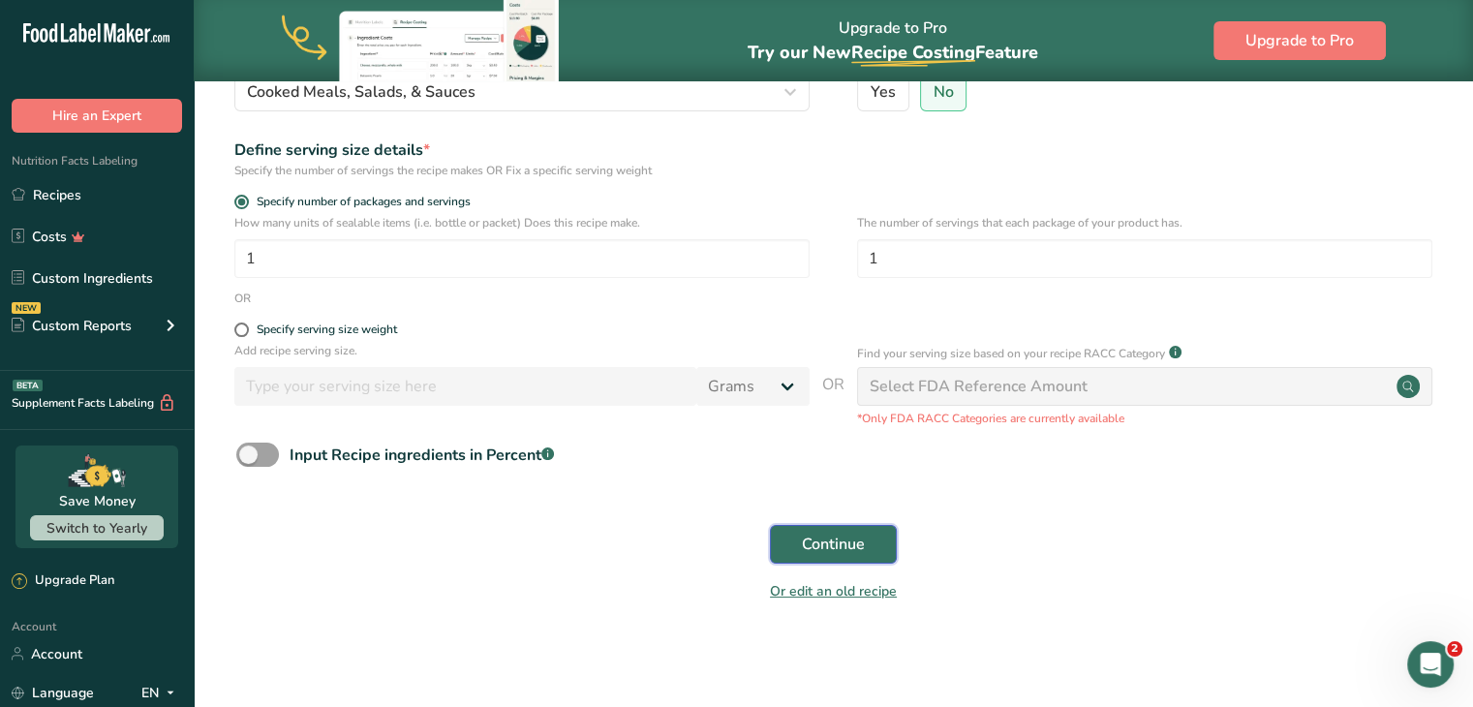
click at [852, 547] on span "Continue" at bounding box center [833, 544] width 63 height 23
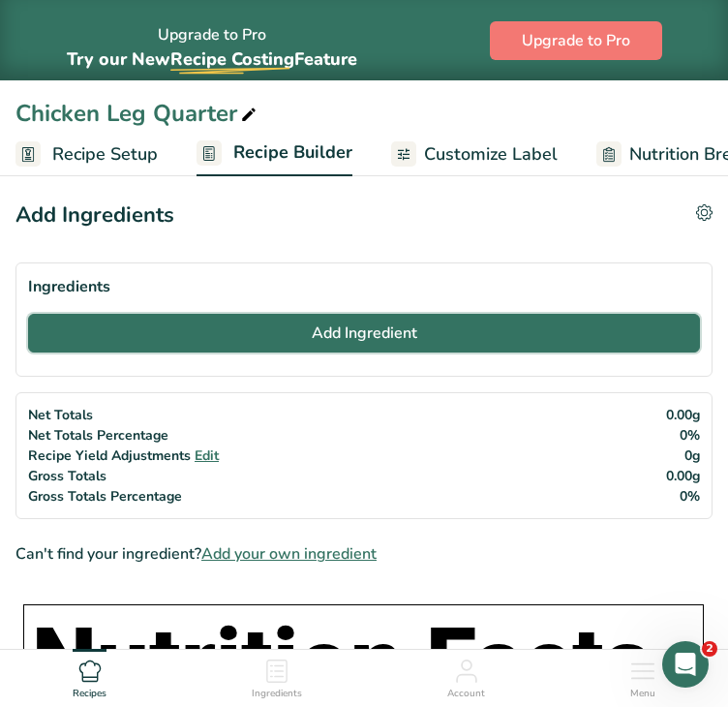
click at [158, 342] on button "Add Ingredient" at bounding box center [364, 333] width 672 height 39
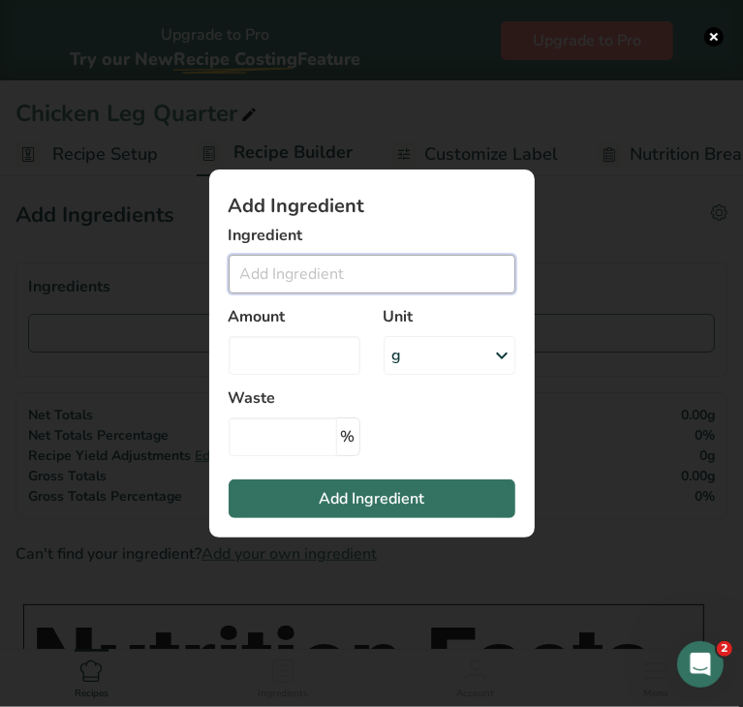
click at [265, 267] on input "Add ingredient modal" at bounding box center [372, 274] width 287 height 39
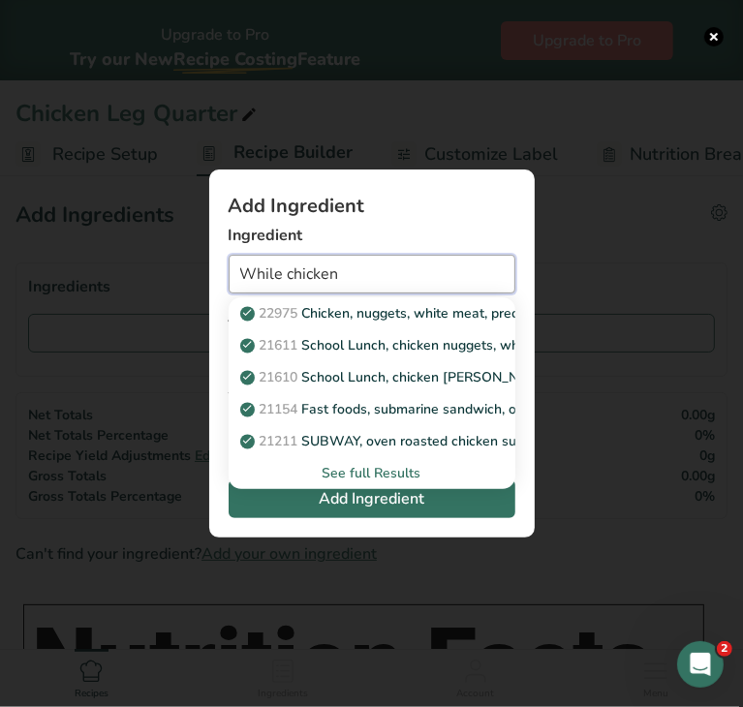
click at [269, 275] on input "While chicken" at bounding box center [372, 274] width 287 height 39
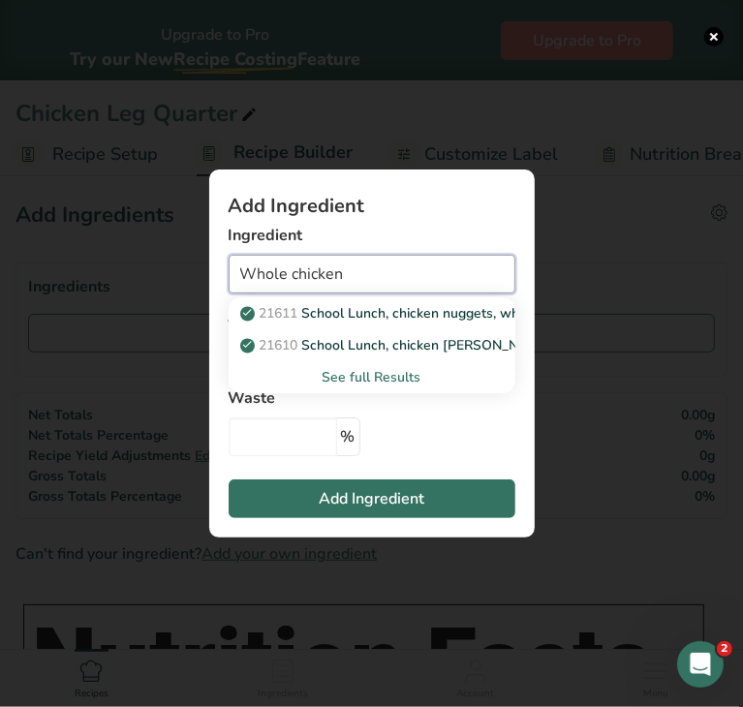
drag, startPoint x: 287, startPoint y: 276, endPoint x: 162, endPoint y: 284, distance: 125.2
click at [162, 284] on div "Add Ingredient Ingredient Whole chicken 21611 School Lunch, chicken nuggets, wh…" at bounding box center [371, 353] width 743 height 707
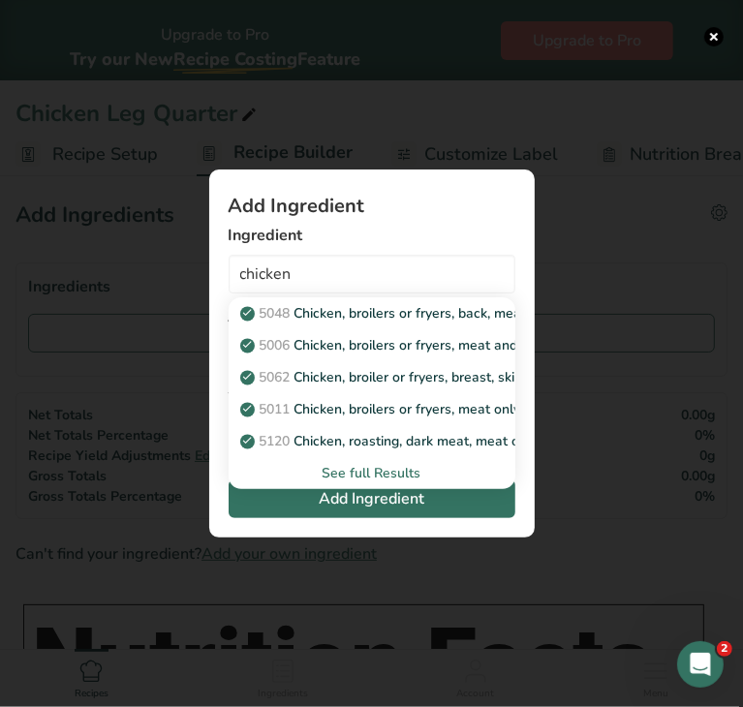
click at [336, 475] on div "See full Results" at bounding box center [372, 473] width 256 height 20
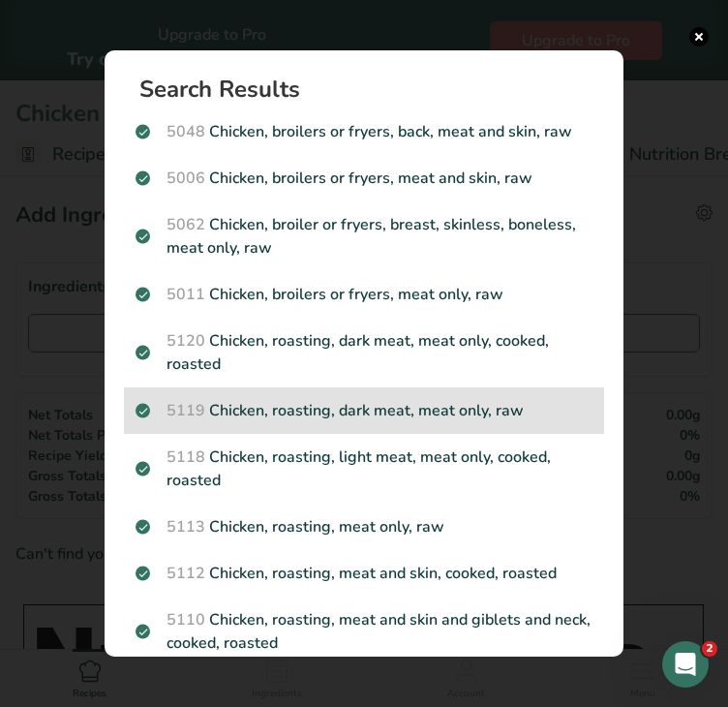
click at [535, 412] on p "5119 Chicken, roasting, dark meat, meat only, raw" at bounding box center [364, 410] width 457 height 23
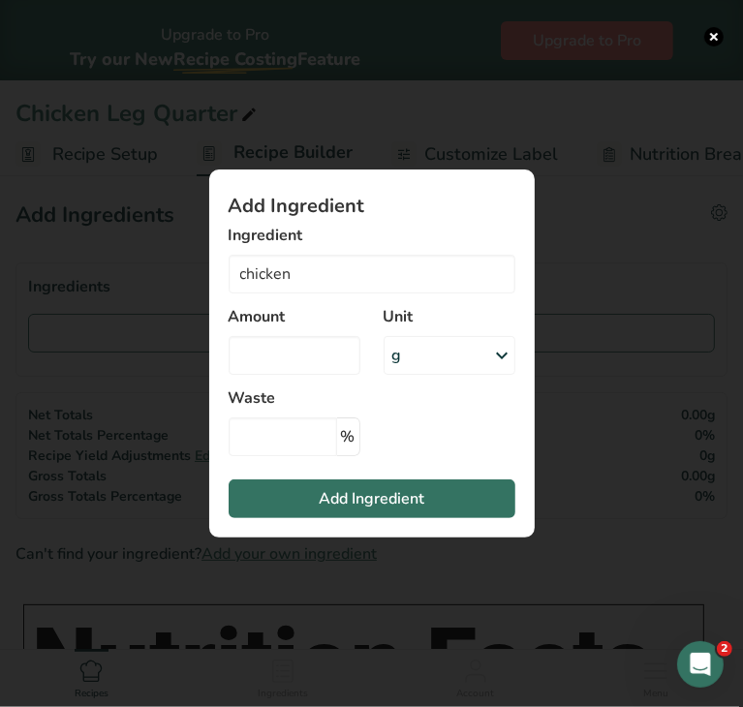
type input "Chicken, roasting, dark meat, meat only, raw"
click at [442, 350] on div "g" at bounding box center [450, 355] width 132 height 39
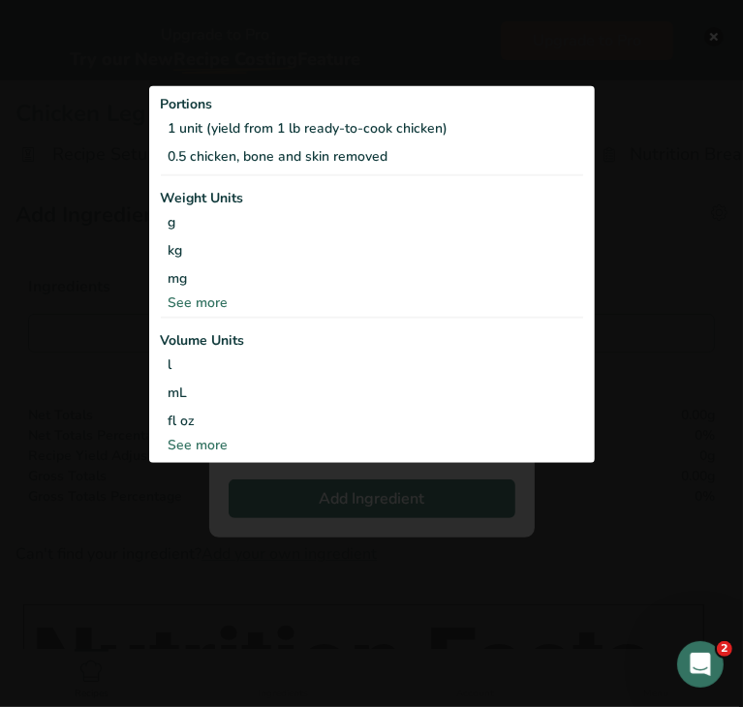
click at [102, 231] on div "Add ingredient modal" at bounding box center [371, 353] width 743 height 707
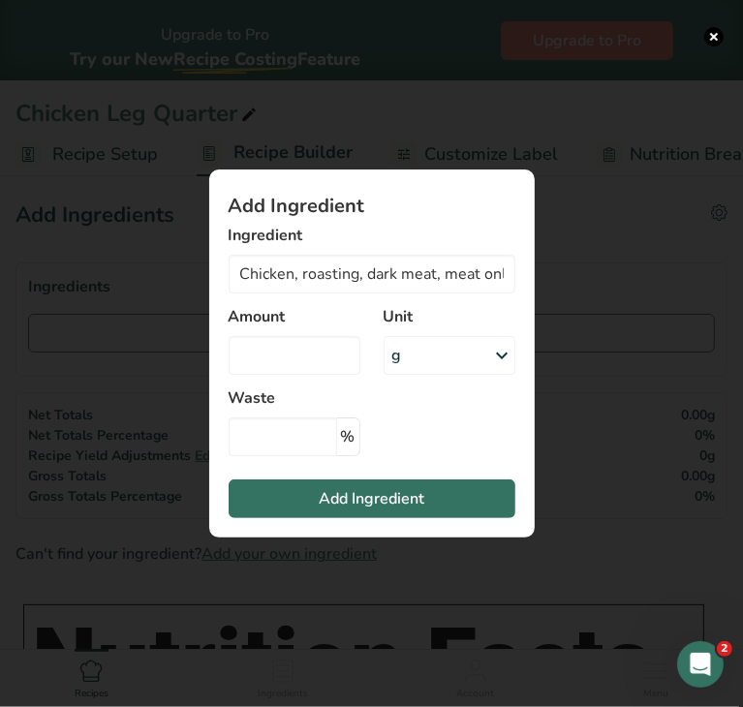
click at [426, 356] on div "g" at bounding box center [450, 355] width 132 height 39
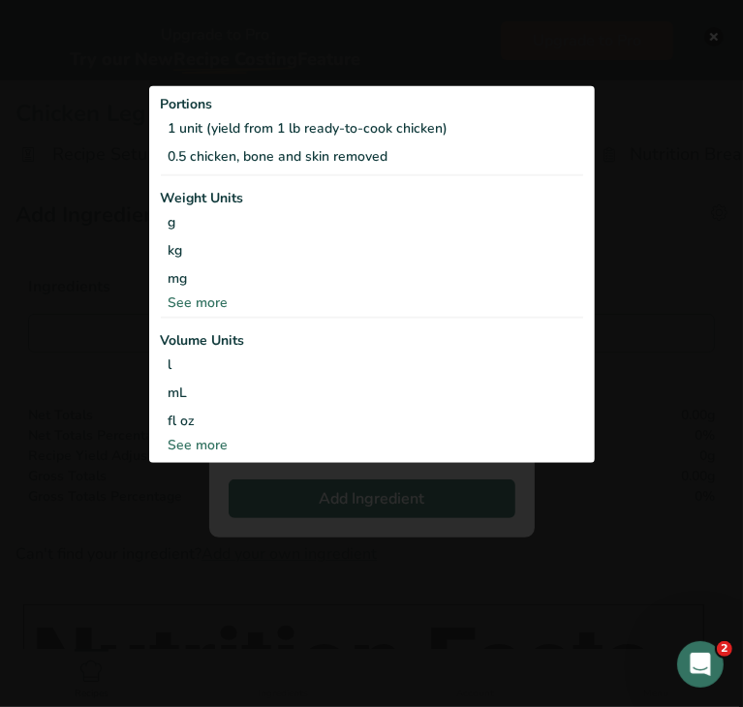
click at [192, 302] on div "See more" at bounding box center [372, 302] width 422 height 20
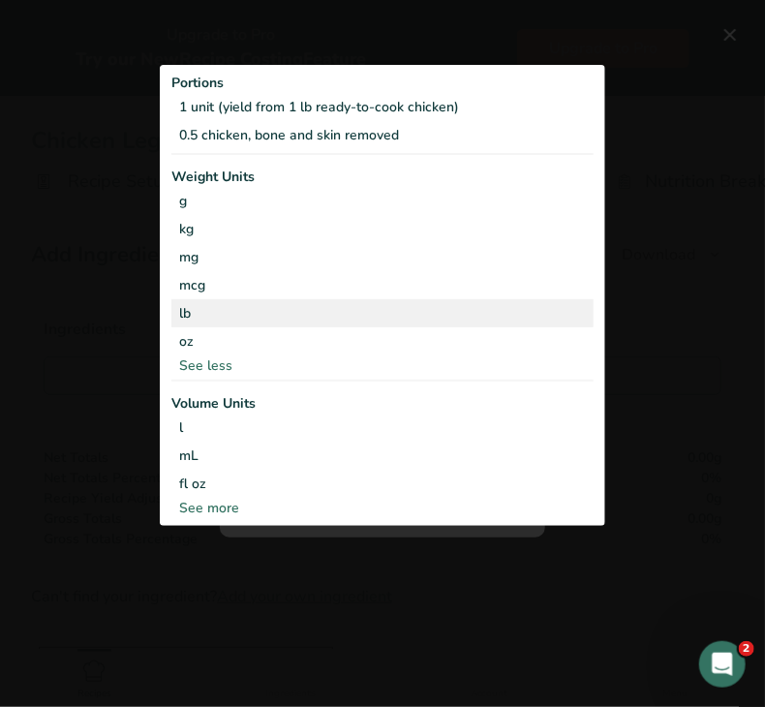
click at [208, 307] on div "lb" at bounding box center [382, 313] width 422 height 28
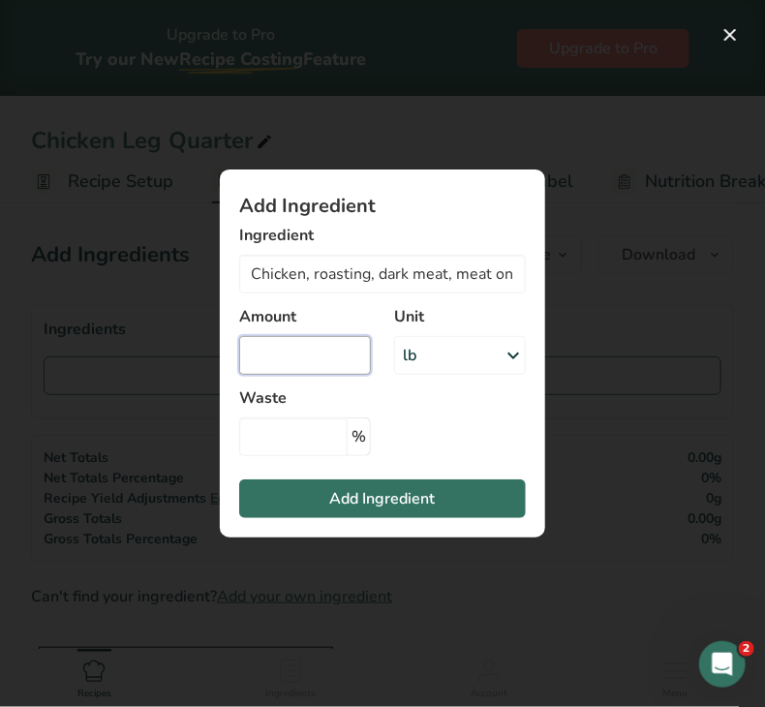
click at [324, 358] on input "Add ingredient modal" at bounding box center [305, 355] width 132 height 39
type input "2"
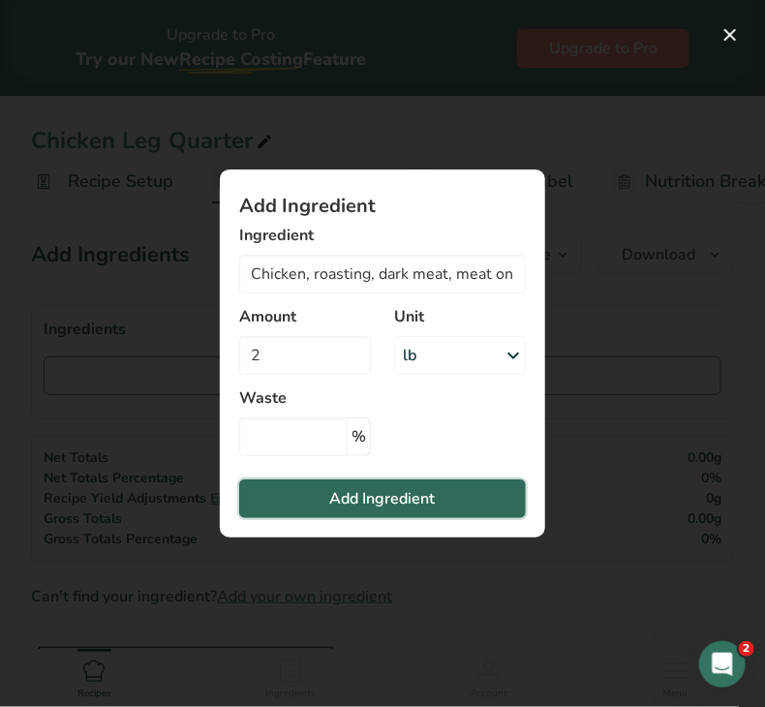
click at [380, 488] on span "Add Ingredient" at bounding box center [383, 498] width 106 height 23
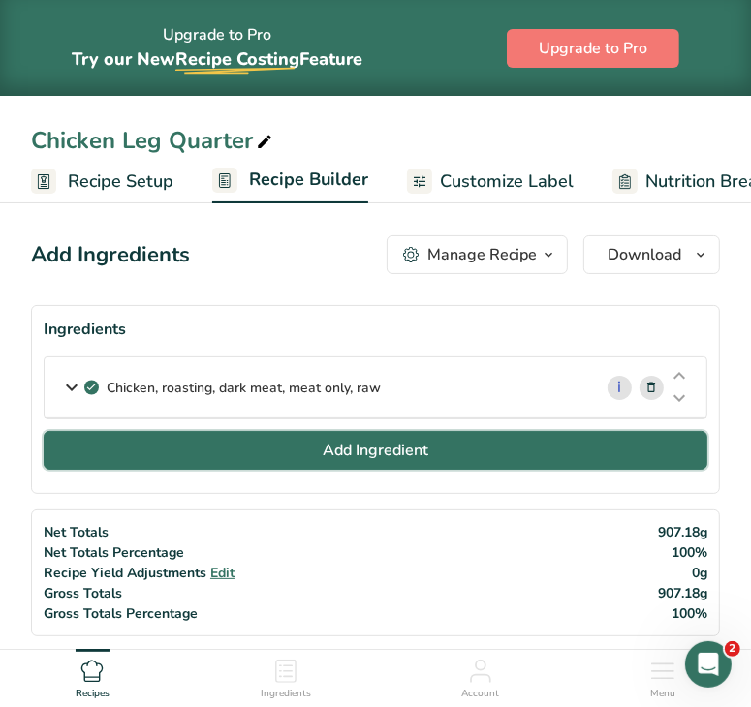
click at [261, 439] on button "Add Ingredient" at bounding box center [376, 450] width 664 height 39
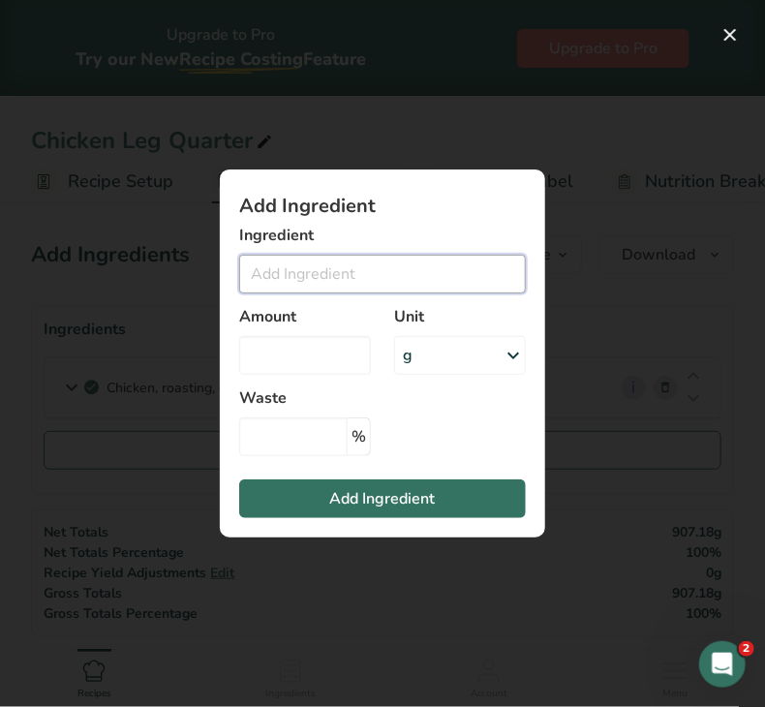
click at [297, 280] on input "Add ingredient modal" at bounding box center [382, 274] width 287 height 39
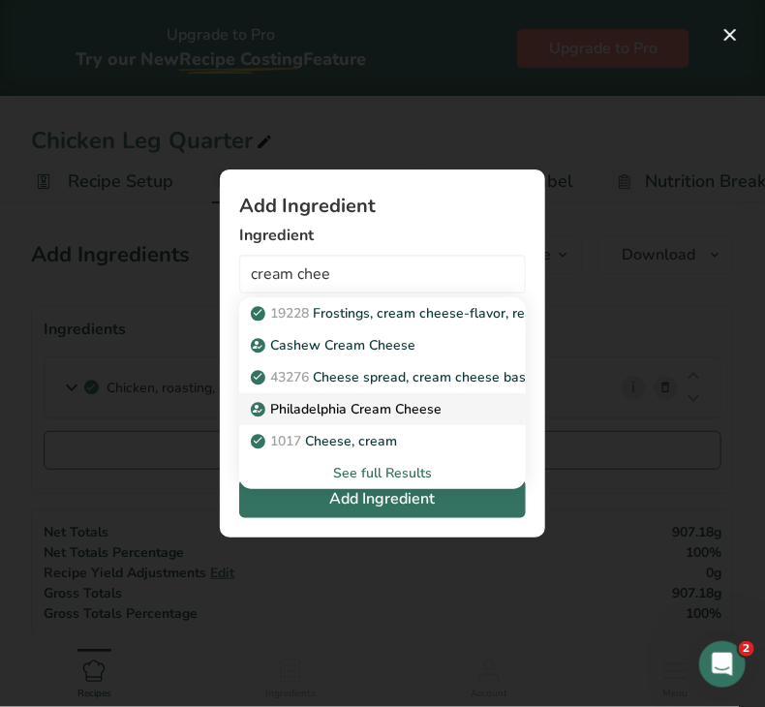
click at [364, 405] on p "Philadelphia Cream Cheese" at bounding box center [348, 409] width 187 height 20
type input "Philadelphia Cream Cheese"
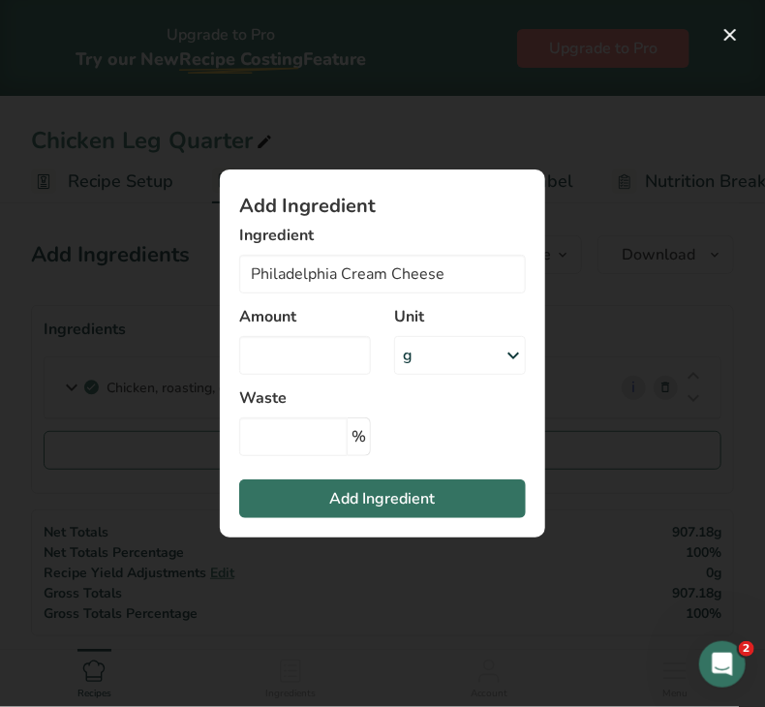
click at [436, 352] on div "g" at bounding box center [460, 355] width 132 height 39
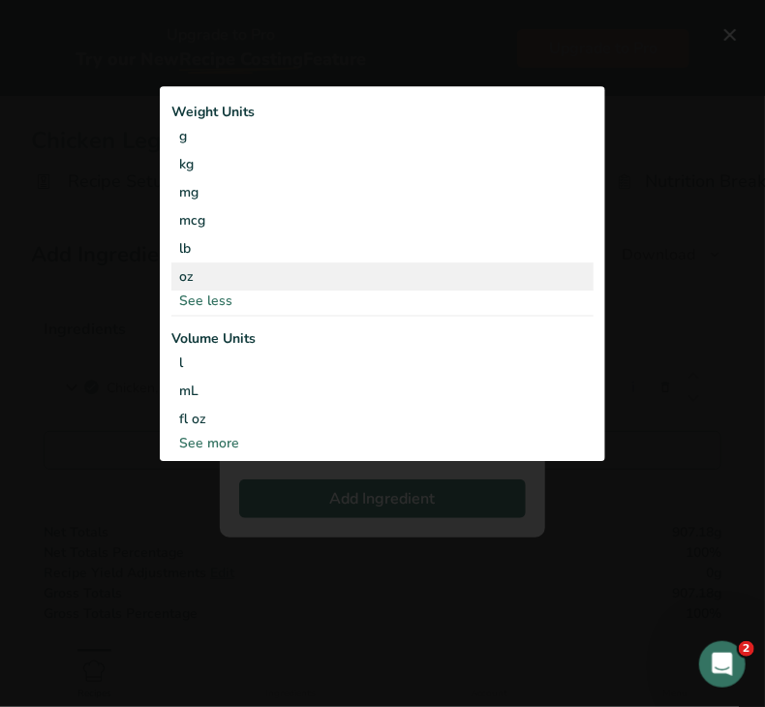
click at [260, 264] on div "oz" at bounding box center [382, 277] width 422 height 28
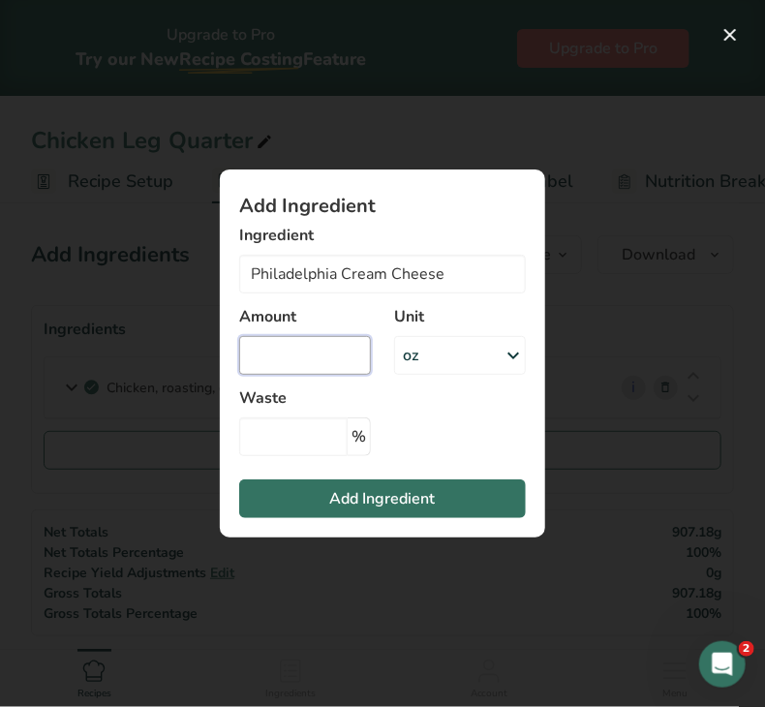
click at [299, 349] on input "Add ingredient modal" at bounding box center [305, 355] width 132 height 39
type input "0.14"
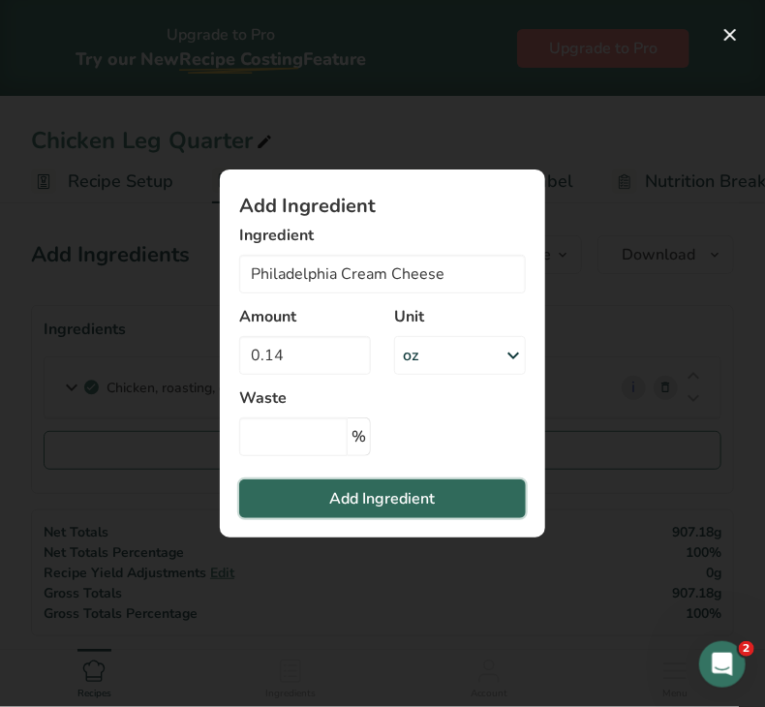
click at [342, 505] on span "Add Ingredient" at bounding box center [383, 498] width 106 height 23
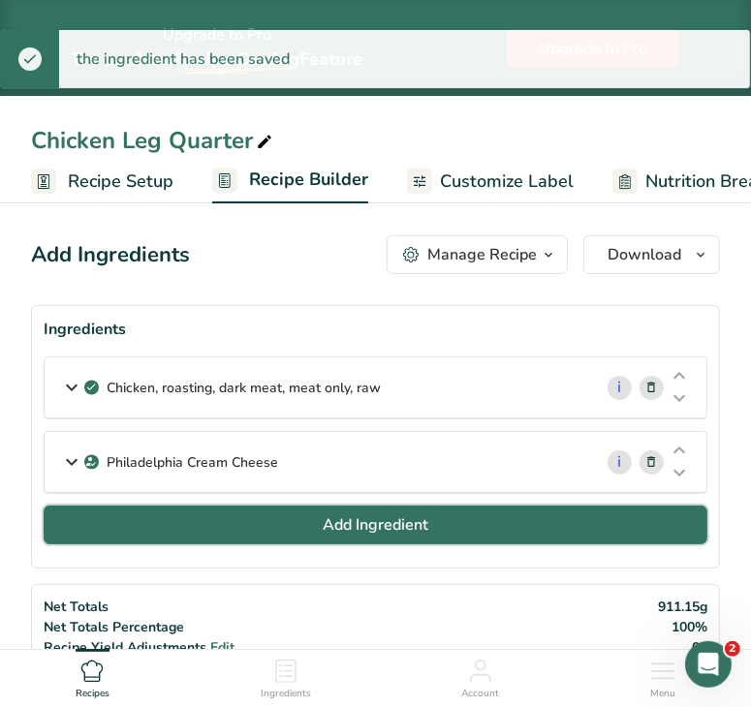
click at [330, 516] on span "Add Ingredient" at bounding box center [376, 524] width 106 height 23
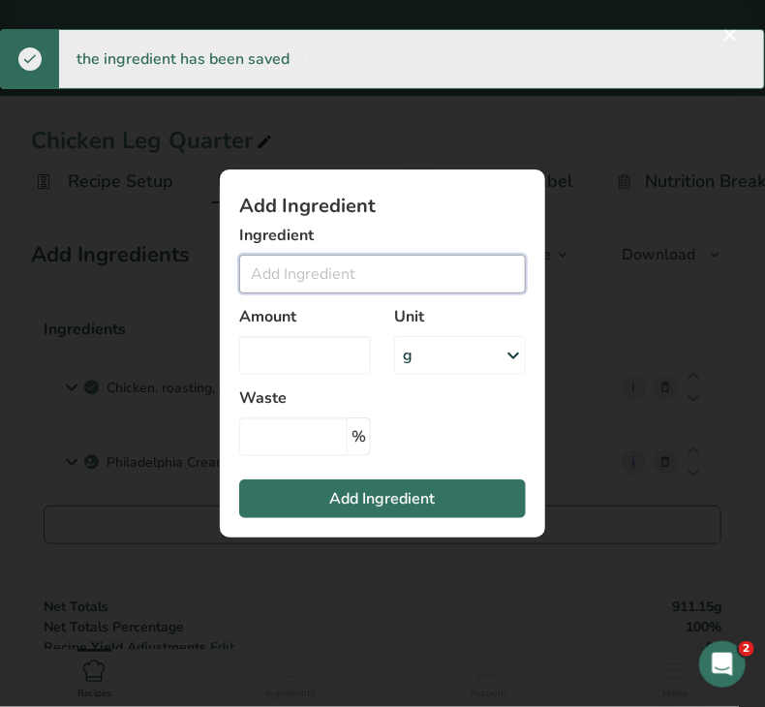
click at [314, 275] on input "Add ingredient modal" at bounding box center [382, 274] width 287 height 39
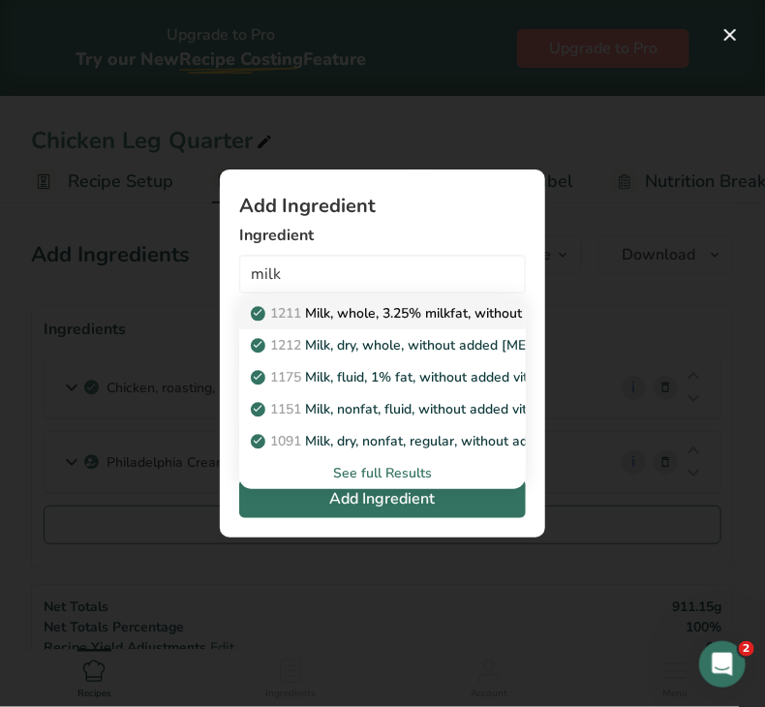
click at [348, 311] on p "1211 Milk, whole, 3.25% milkfat, without added vitamin A and [MEDICAL_DATA]" at bounding box center [513, 313] width 516 height 20
type input "Milk, whole, 3.25% milkfat, without added vitamin A and [MEDICAL_DATA]"
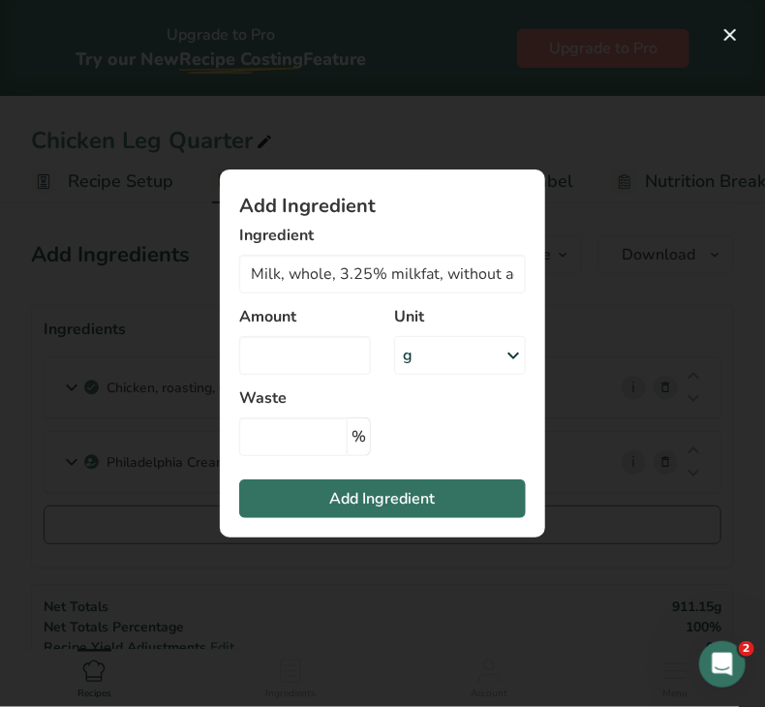
click at [443, 360] on div "g" at bounding box center [460, 355] width 132 height 39
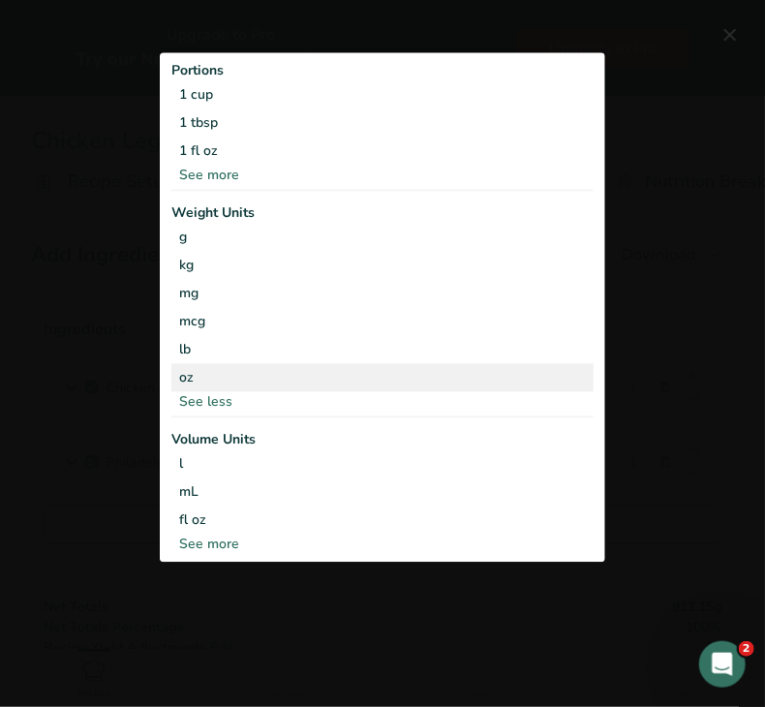
click at [271, 365] on div "oz" at bounding box center [382, 377] width 422 height 28
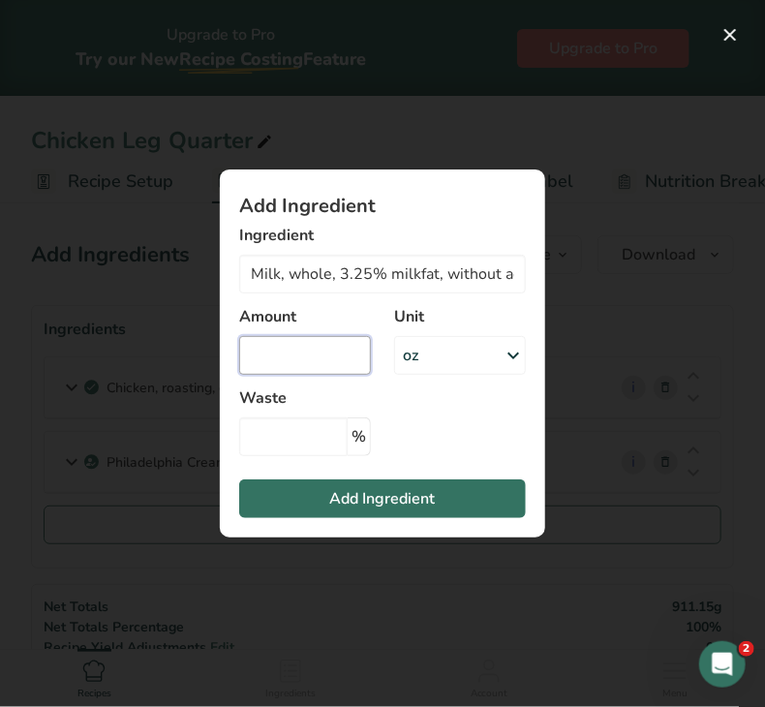
click at [275, 343] on input "Add ingredient modal" at bounding box center [305, 355] width 132 height 39
type input "0.02"
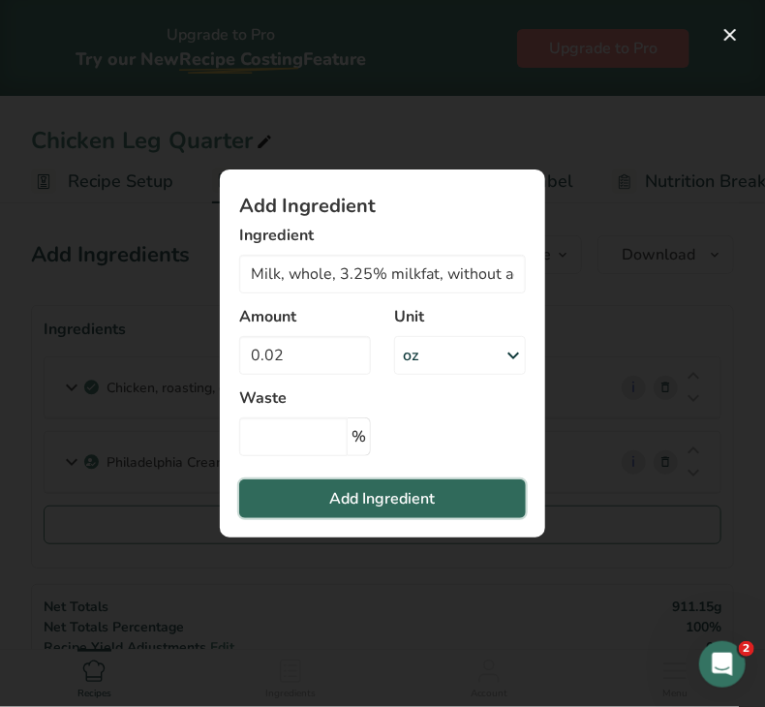
click at [317, 508] on button "Add Ingredient" at bounding box center [382, 499] width 287 height 39
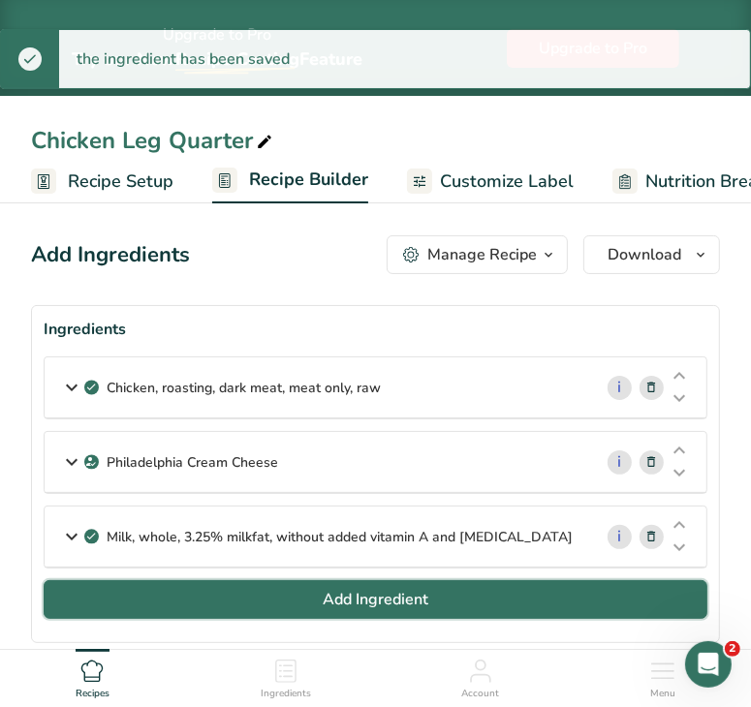
click at [287, 589] on button "Add Ingredient" at bounding box center [376, 599] width 664 height 39
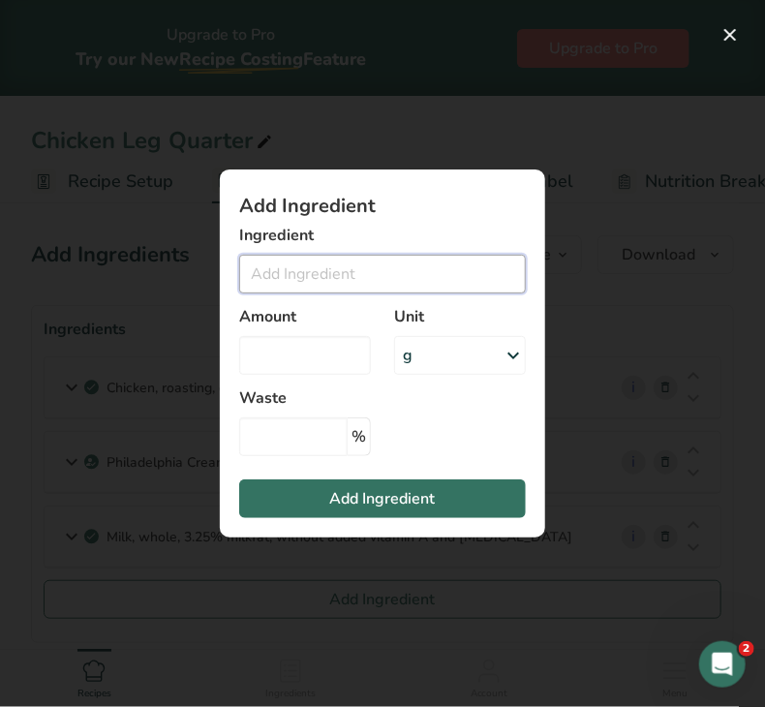
click at [306, 272] on input "Add ingredient modal" at bounding box center [382, 274] width 287 height 39
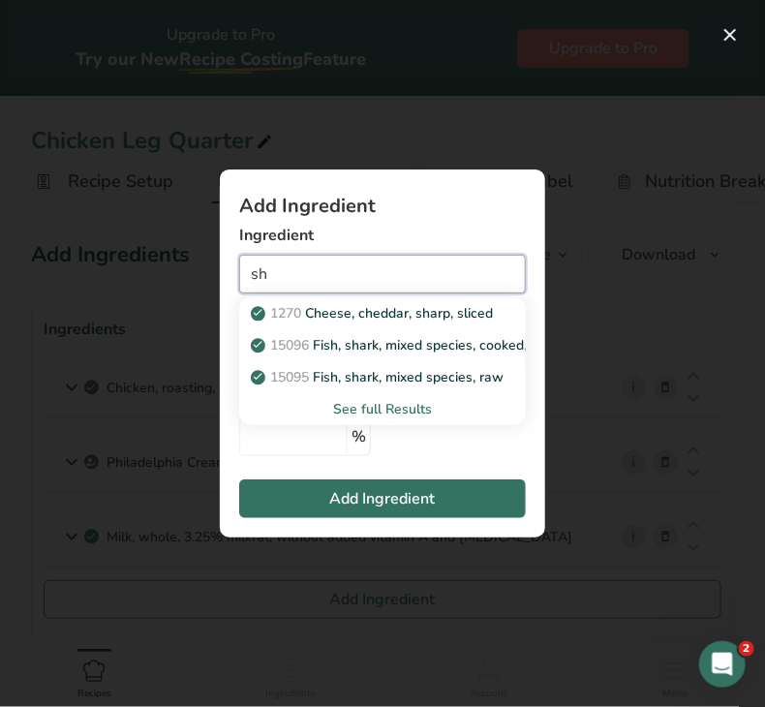
type input "s"
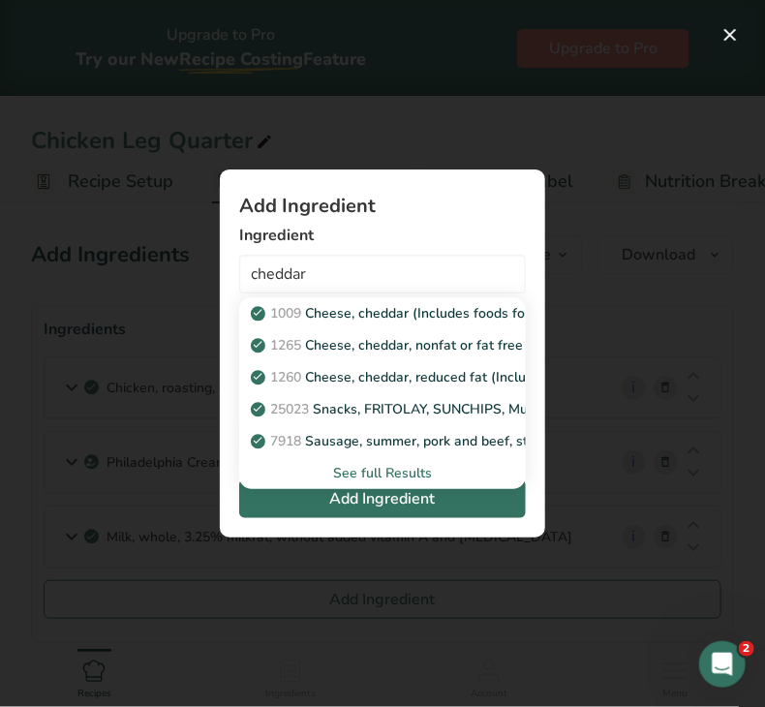
click at [355, 473] on div "See full Results" at bounding box center [383, 473] width 256 height 20
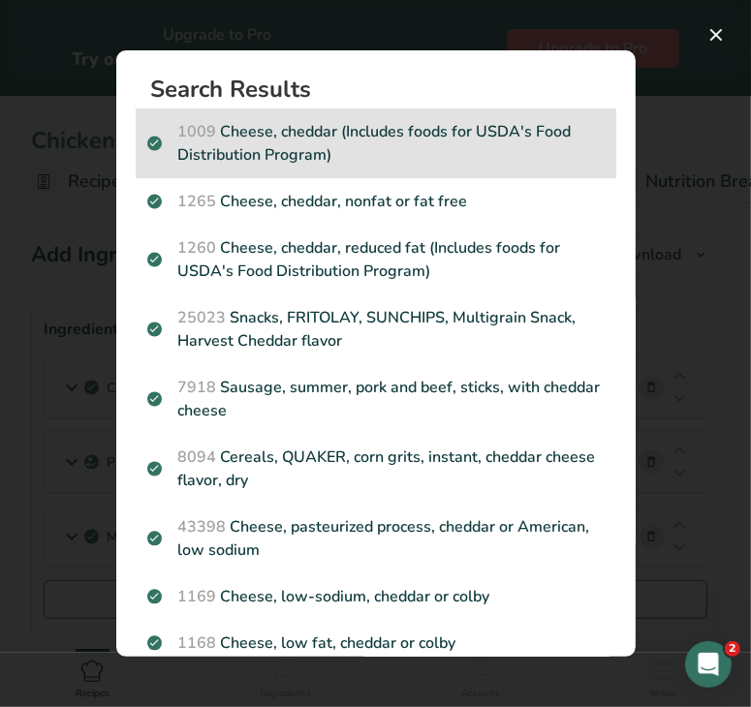
click at [406, 140] on p "1009 Cheese, cheddar (Includes foods for USDA's Food Distribution Program)" at bounding box center [375, 143] width 457 height 46
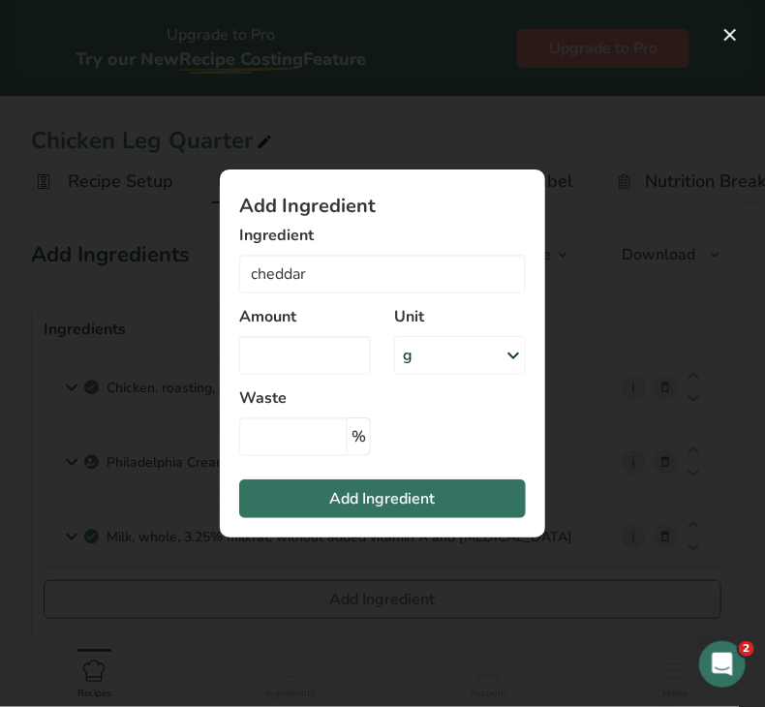
type input "Cheese, cheddar (Includes foods for USDA's Food Distribution Program)"
click at [434, 356] on div "g" at bounding box center [460, 355] width 132 height 39
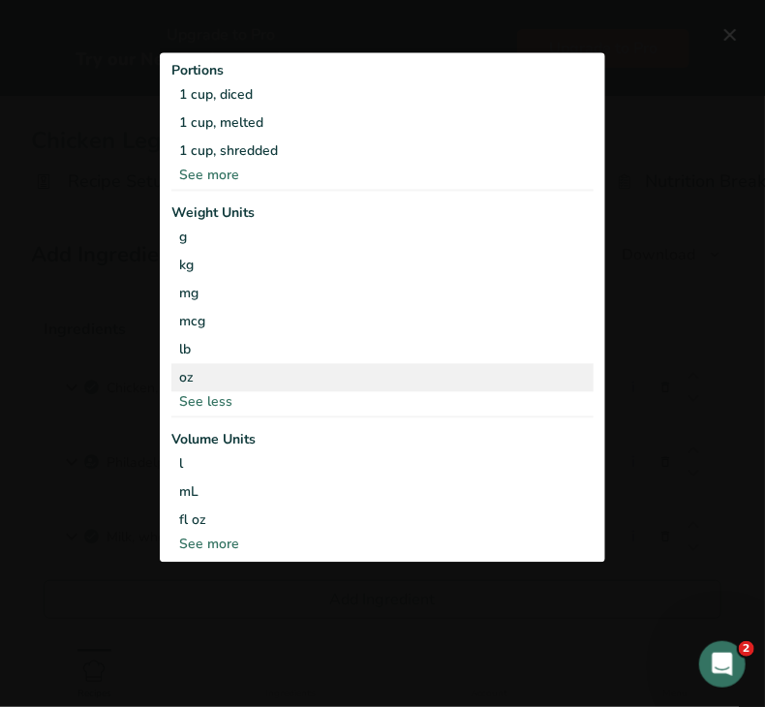
click at [252, 371] on div "oz" at bounding box center [382, 377] width 422 height 28
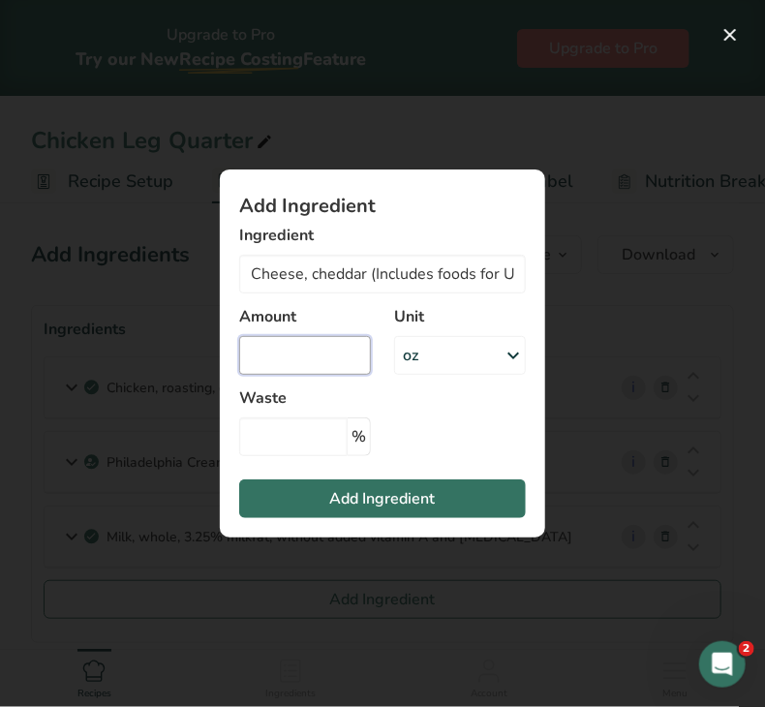
click at [264, 369] on input "Add ingredient modal" at bounding box center [305, 355] width 132 height 39
type input "0.02"
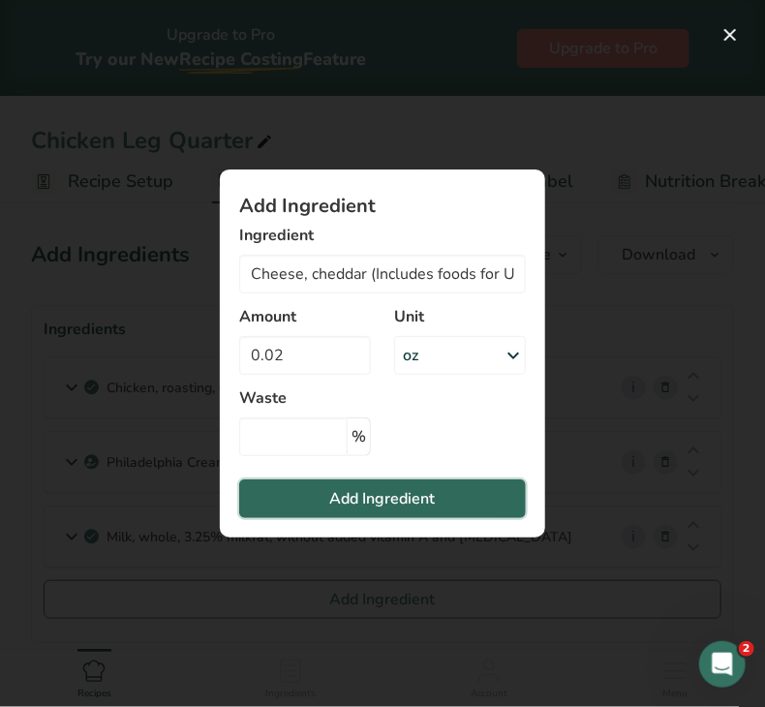
click at [263, 501] on button "Add Ingredient" at bounding box center [382, 499] width 287 height 39
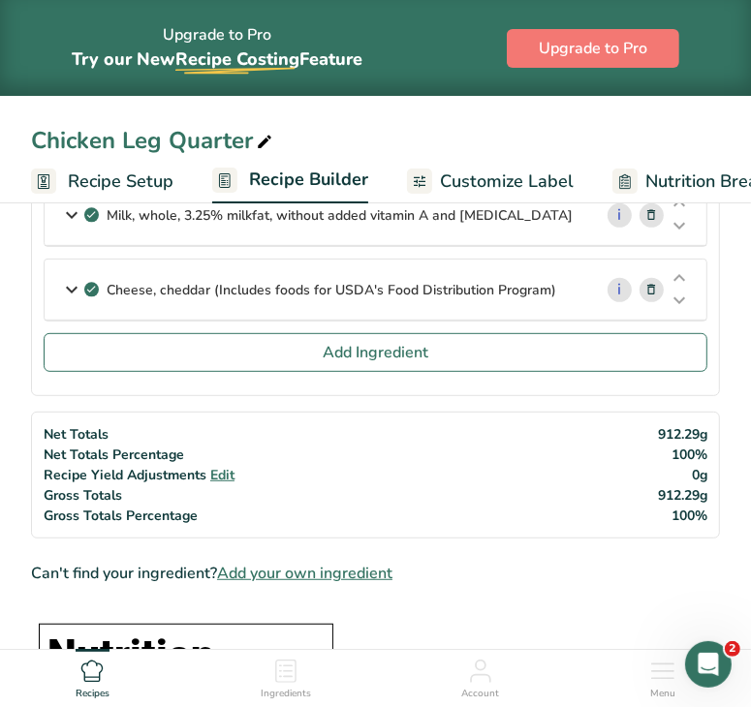
scroll to position [284, 0]
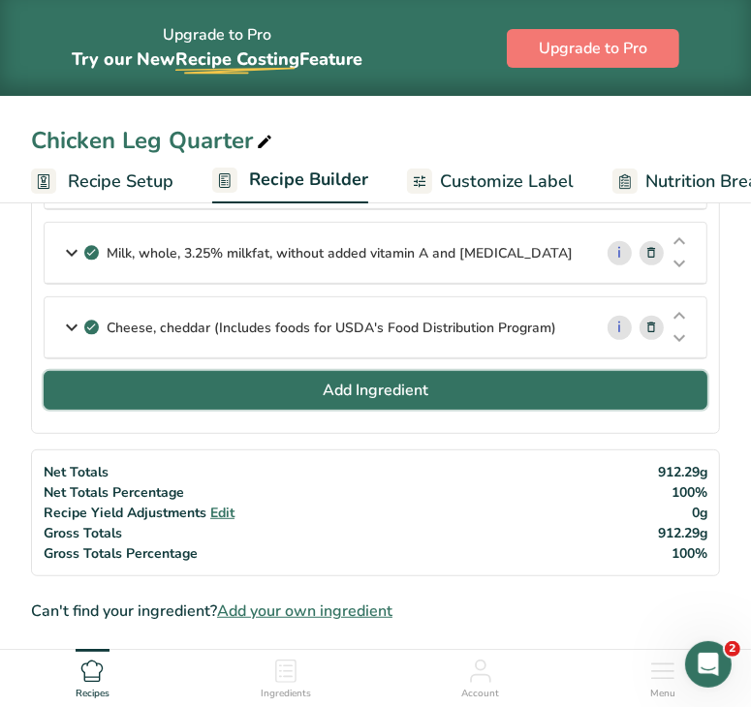
click at [472, 405] on button "Add Ingredient" at bounding box center [376, 390] width 664 height 39
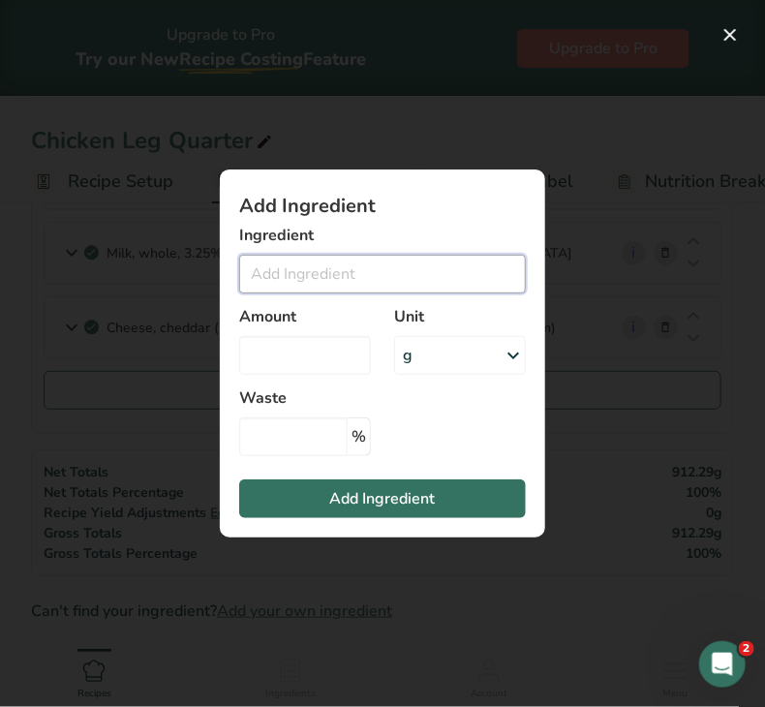
click at [392, 280] on input "Add ingredient modal" at bounding box center [382, 274] width 287 height 39
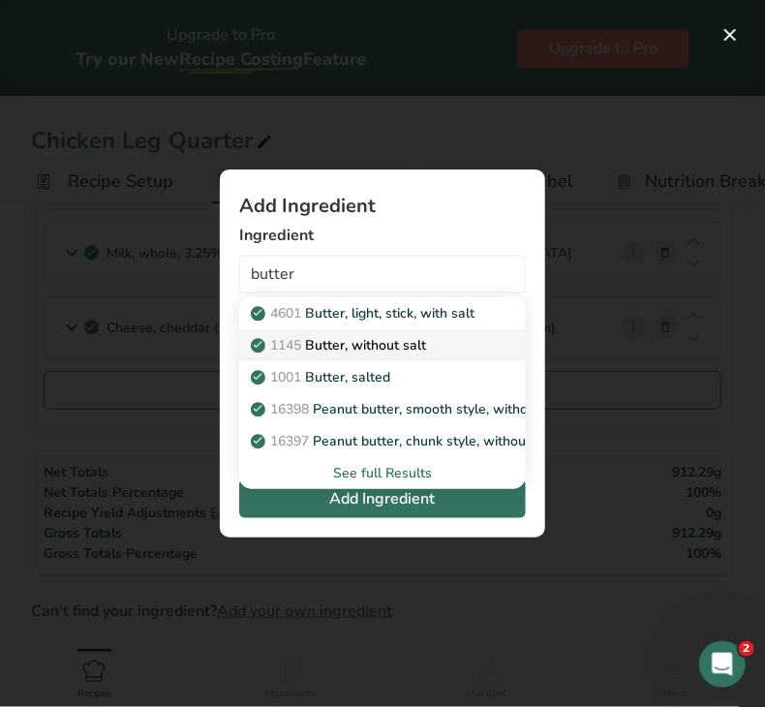
click at [385, 338] on p "1145 Butter, without salt" at bounding box center [340, 345] width 171 height 20
type input "Butter, without salt"
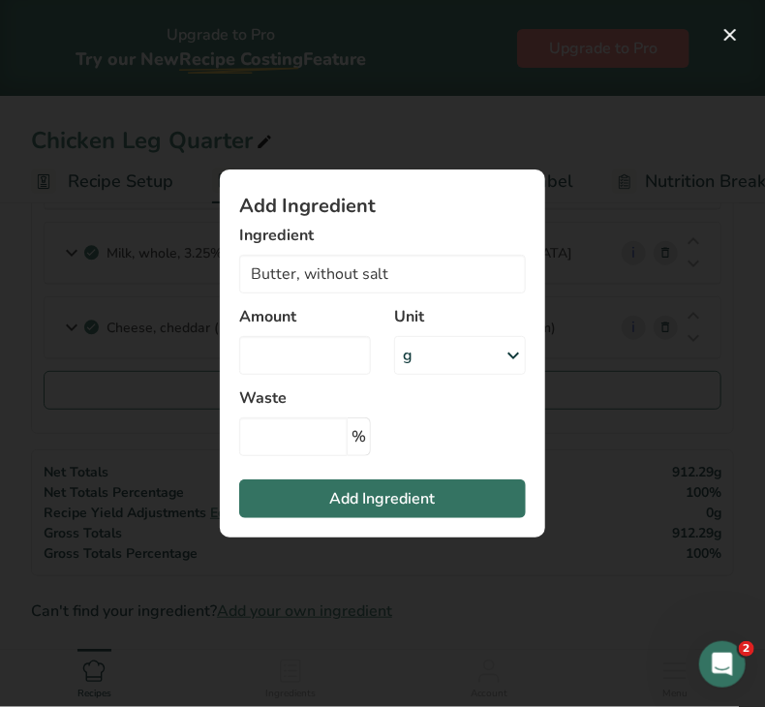
click at [436, 361] on div "g" at bounding box center [460, 355] width 132 height 39
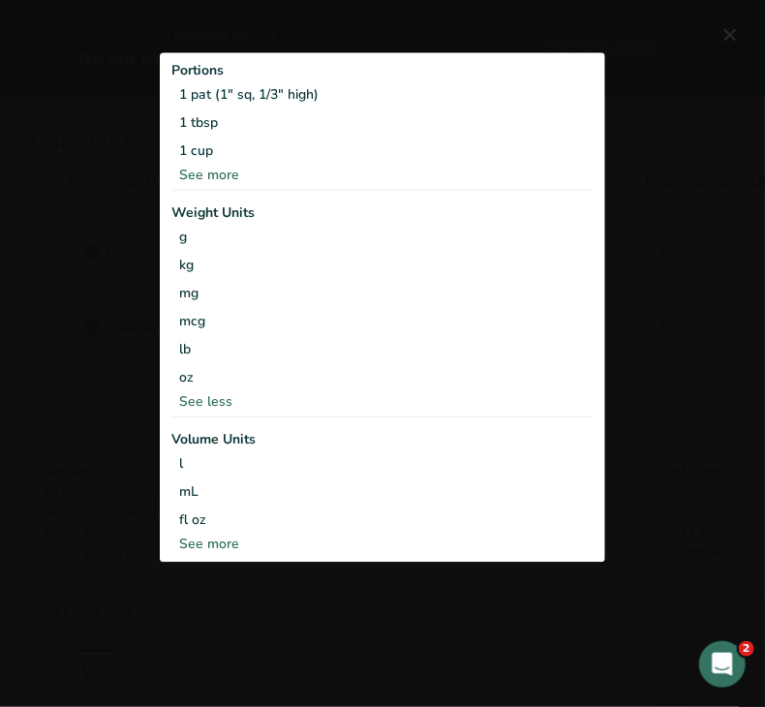
click at [234, 173] on div "See more" at bounding box center [382, 175] width 422 height 20
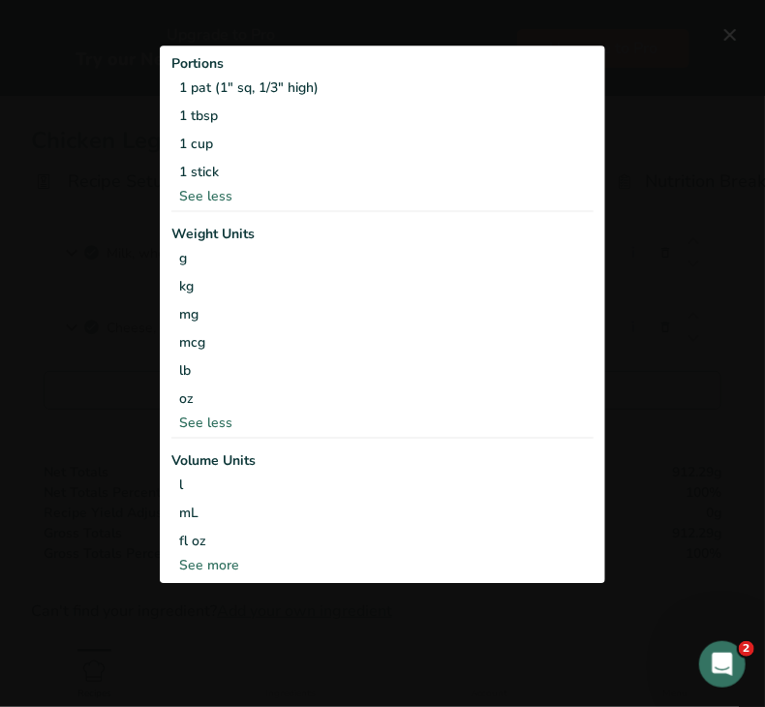
click at [658, 230] on div "Add ingredient modal" at bounding box center [382, 353] width 765 height 707
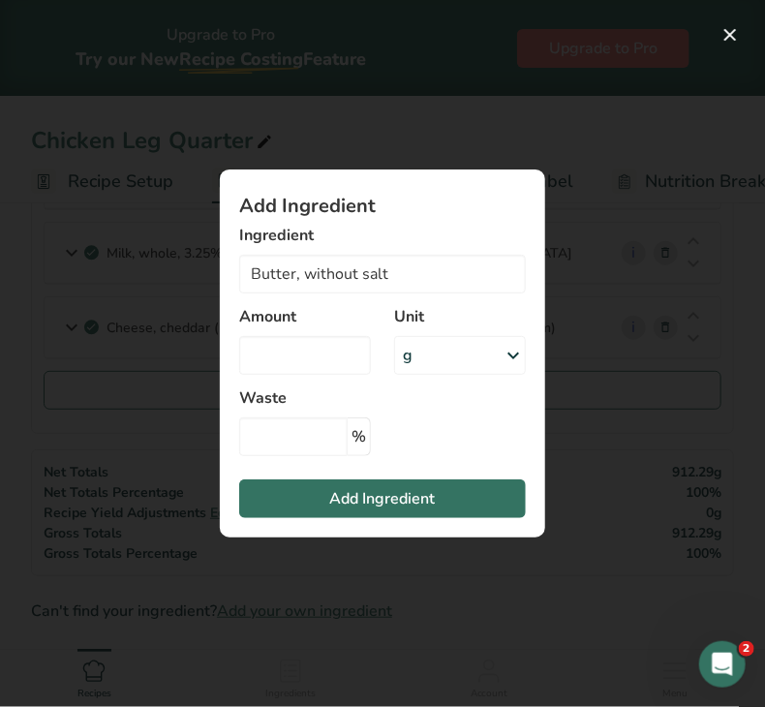
click at [443, 360] on div "g" at bounding box center [460, 355] width 132 height 39
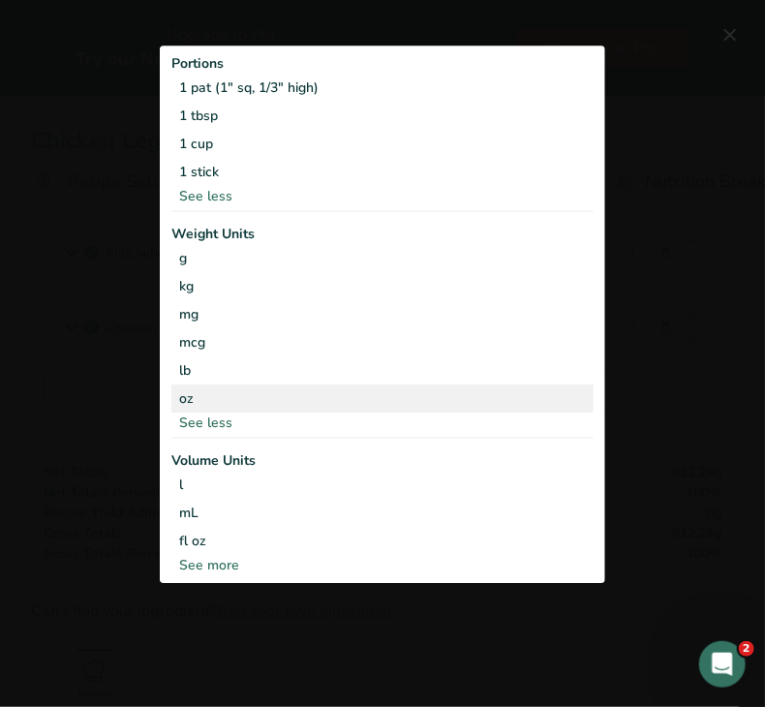
click at [267, 403] on div "oz" at bounding box center [382, 399] width 422 height 28
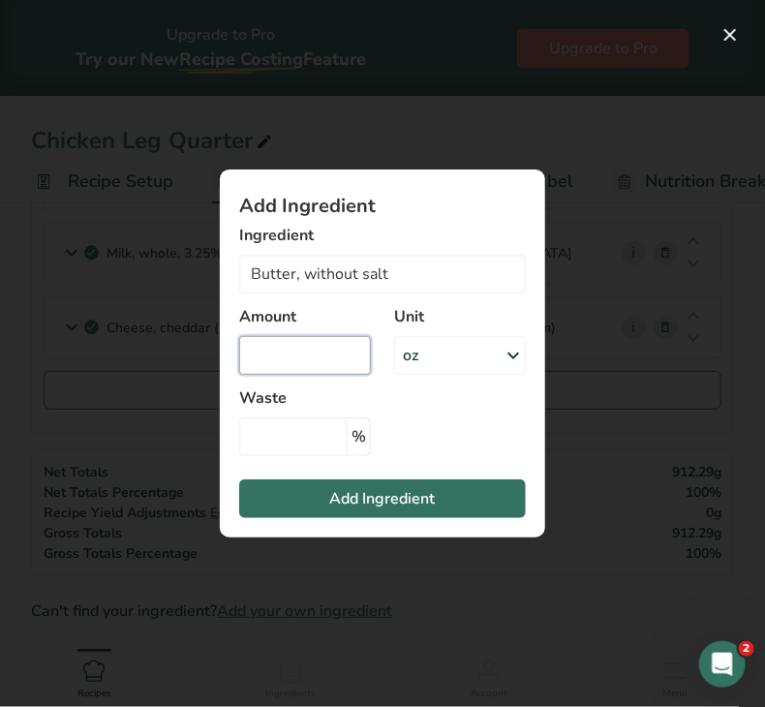
click at [285, 353] on input "Add ingredient modal" at bounding box center [305, 355] width 132 height 39
paste input "0.02"
click at [292, 363] on input "0.02" at bounding box center [305, 355] width 132 height 39
type input "0.0208"
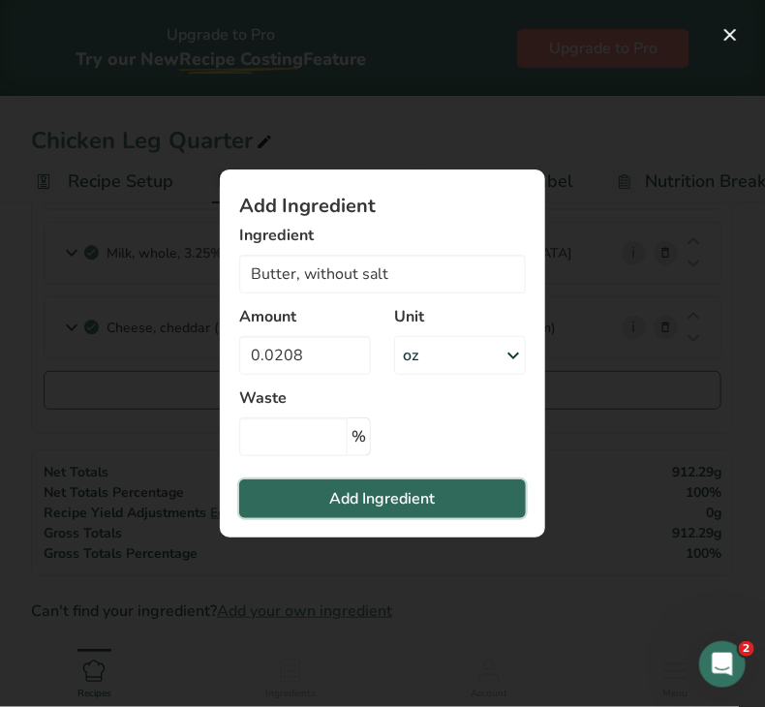
click at [348, 495] on span "Add Ingredient" at bounding box center [383, 498] width 106 height 23
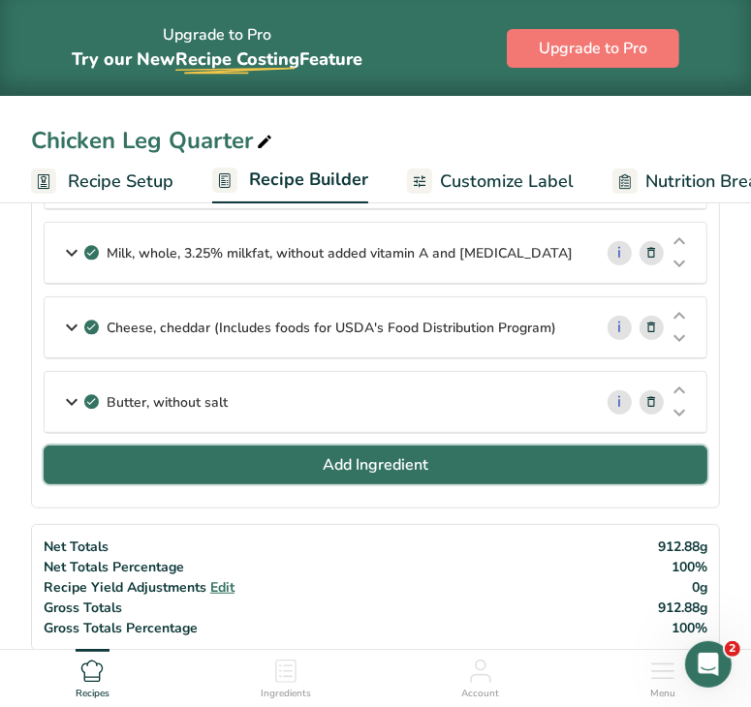
click at [400, 470] on span "Add Ingredient" at bounding box center [376, 464] width 106 height 23
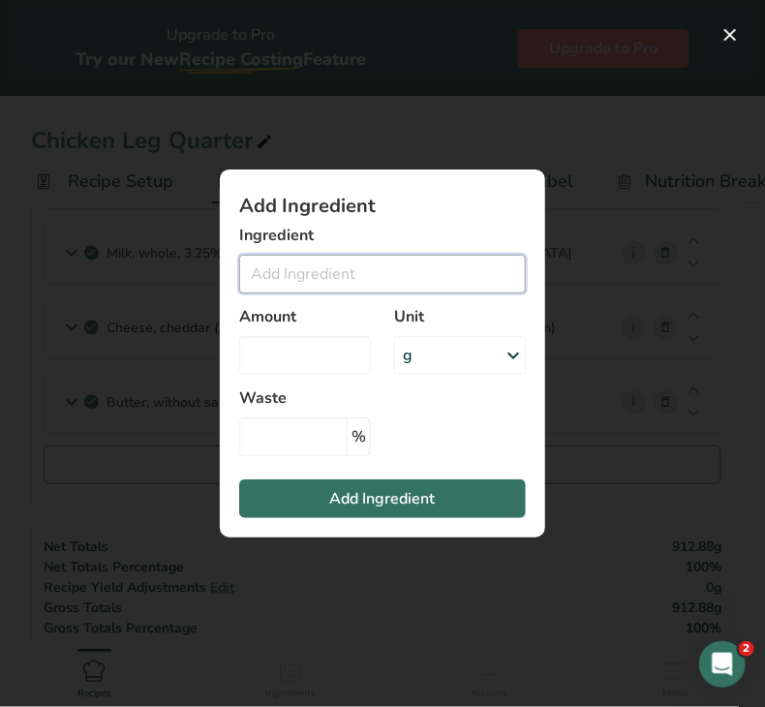
click at [385, 284] on input "Add ingredient modal" at bounding box center [382, 274] width 287 height 39
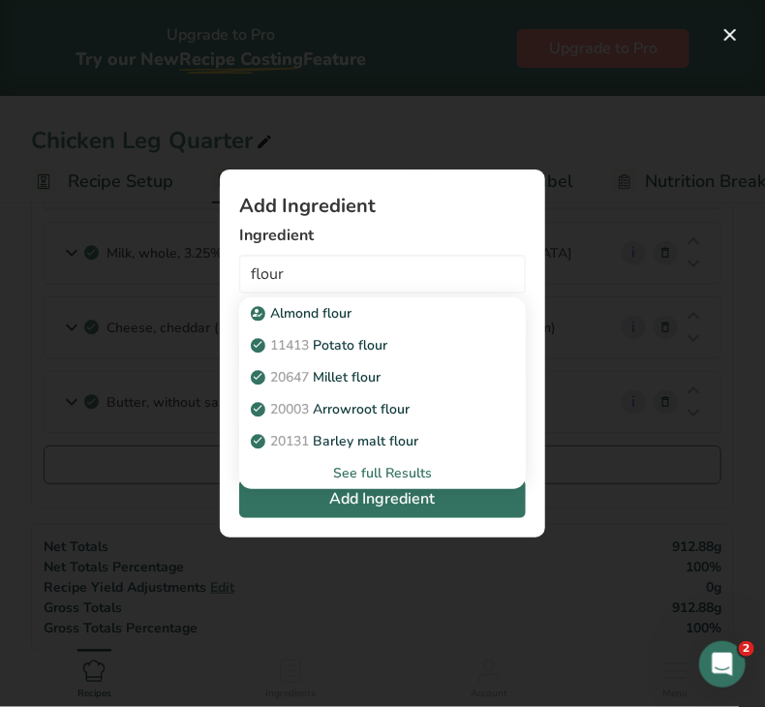
click at [384, 465] on div "See full Results" at bounding box center [383, 473] width 256 height 20
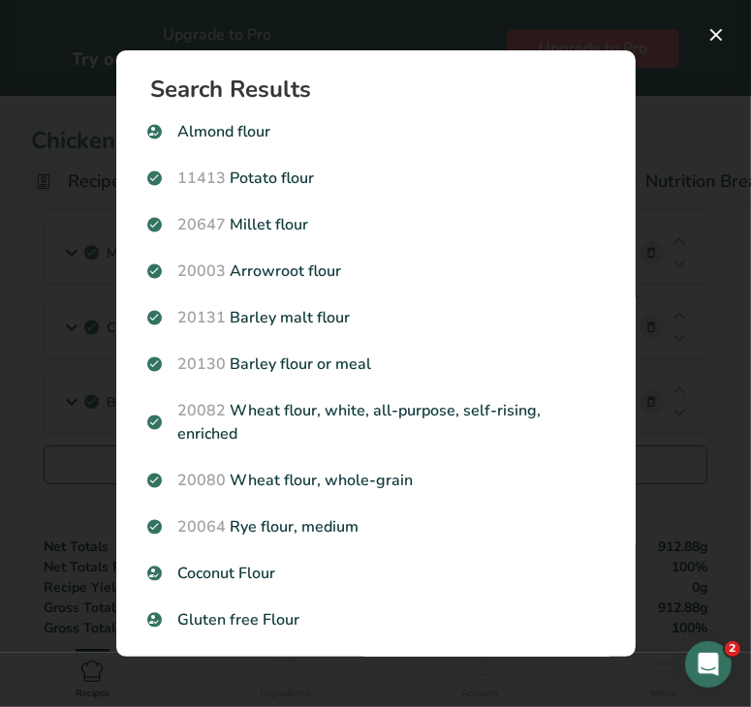
drag, startPoint x: 635, startPoint y: 152, endPoint x: 635, endPoint y: 191, distance: 38.7
click at [635, 191] on div "Search Results [GEOGRAPHIC_DATA] flour 11413 Potato flour 20647 Millet flour 20…" at bounding box center [375, 353] width 581 height 668
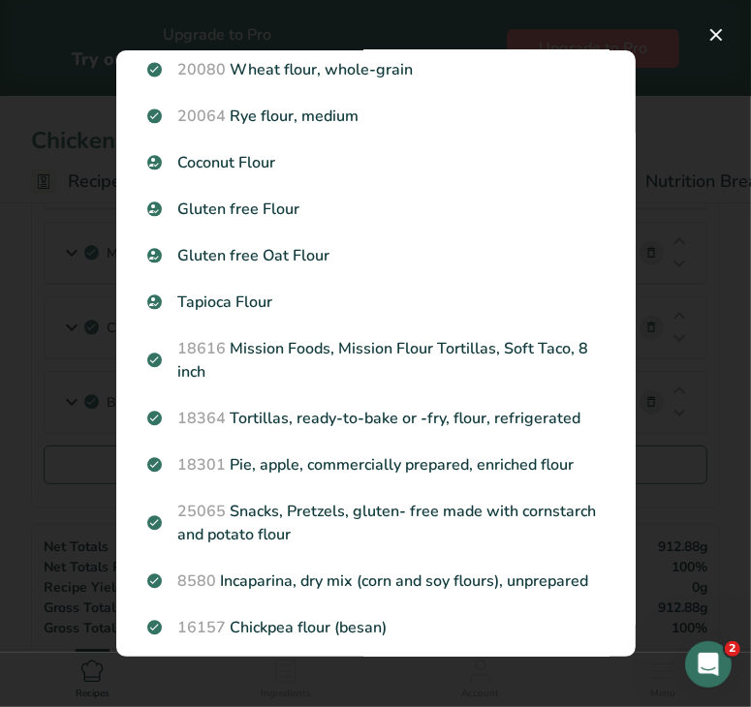
scroll to position [0, 0]
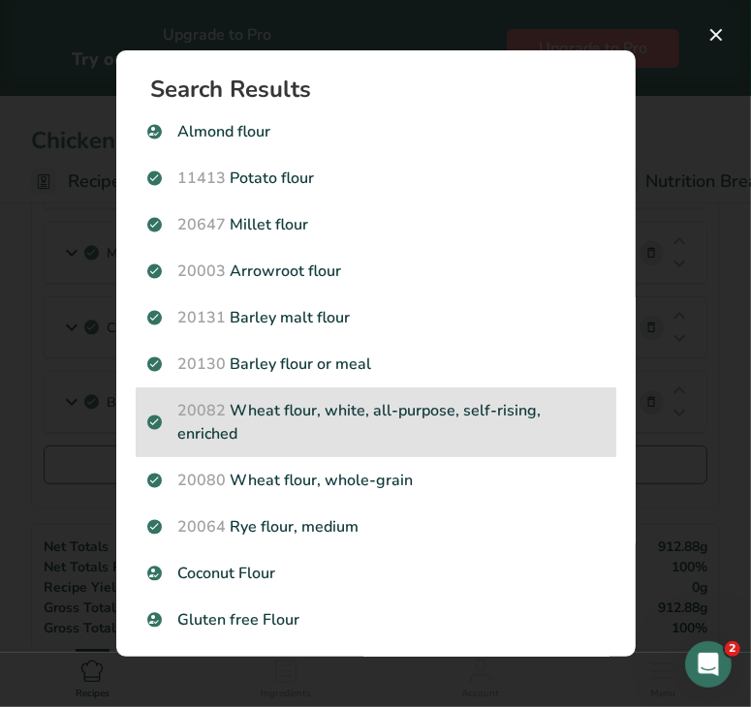
click at [509, 401] on p "20082 Wheat flour, white, all-purpose, self-rising, enriched" at bounding box center [375, 422] width 457 height 46
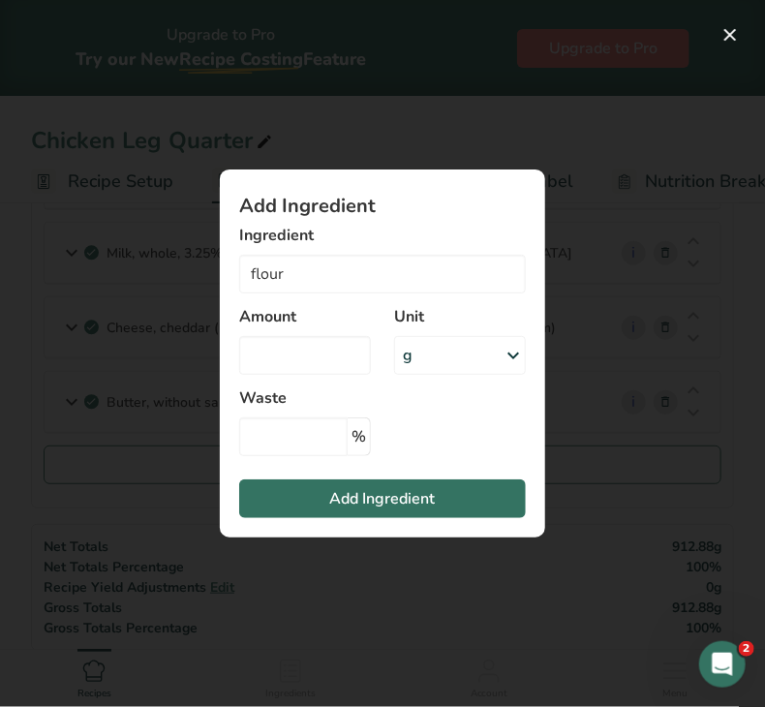
type input "Wheat flour, white, all-purpose, self-rising, enriched"
click at [442, 350] on div "g" at bounding box center [460, 355] width 132 height 39
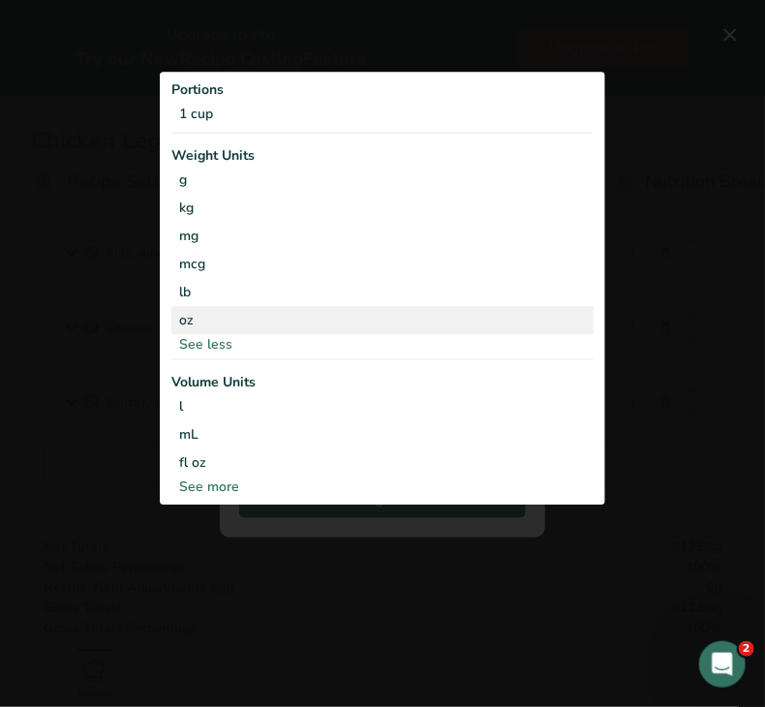
click at [251, 311] on div "oz" at bounding box center [382, 320] width 422 height 28
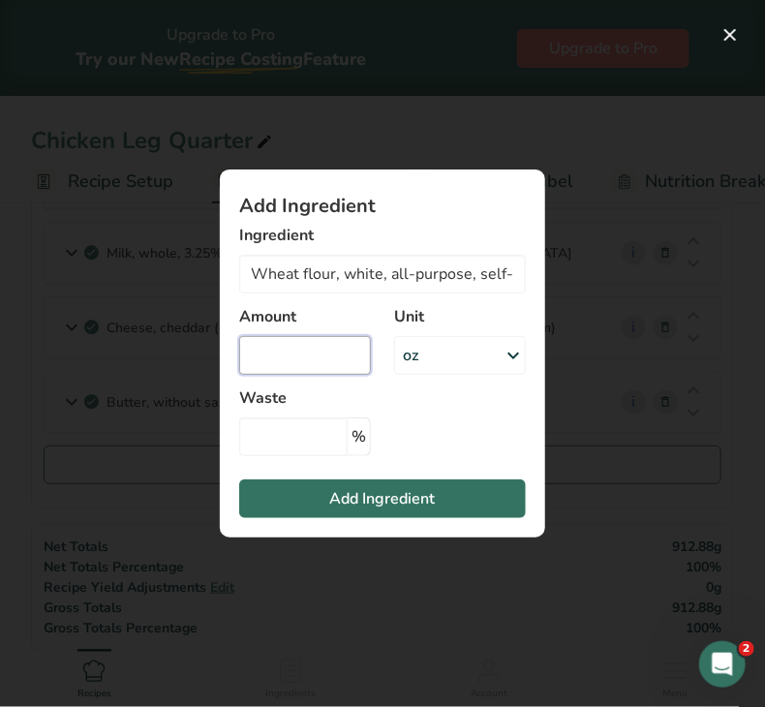
click at [289, 354] on input "Add ingredient modal" at bounding box center [305, 355] width 132 height 39
type input "0.04"
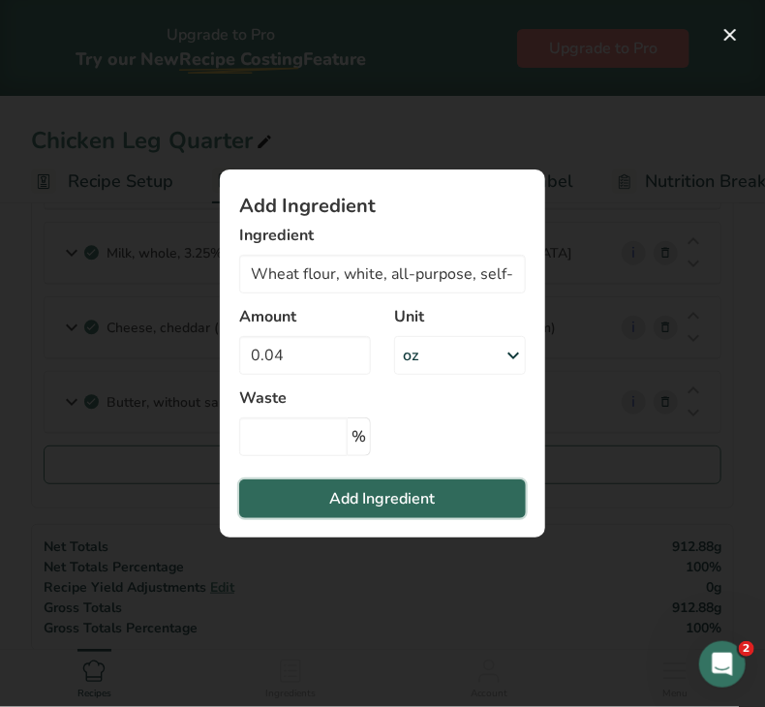
click at [318, 505] on button "Add Ingredient" at bounding box center [382, 499] width 287 height 39
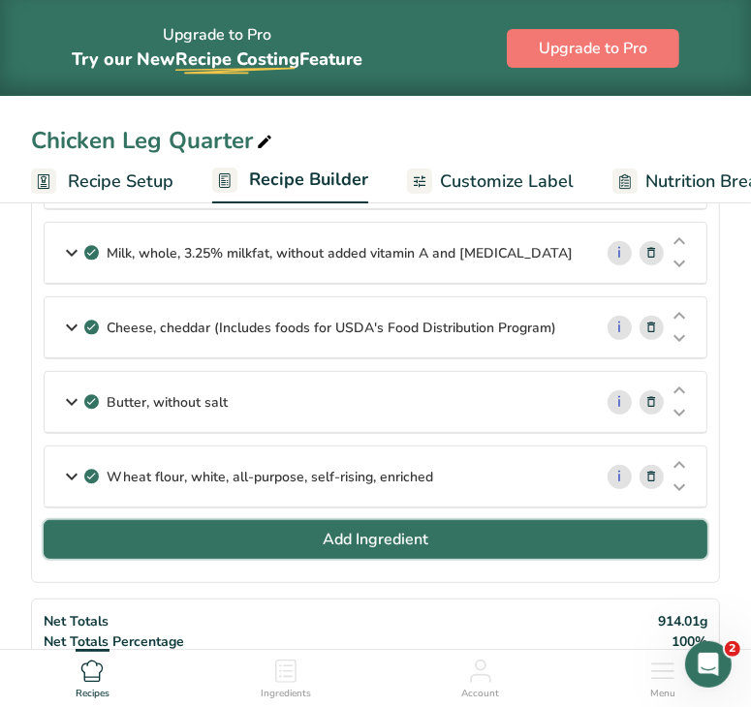
click at [408, 528] on span "Add Ingredient" at bounding box center [376, 539] width 106 height 23
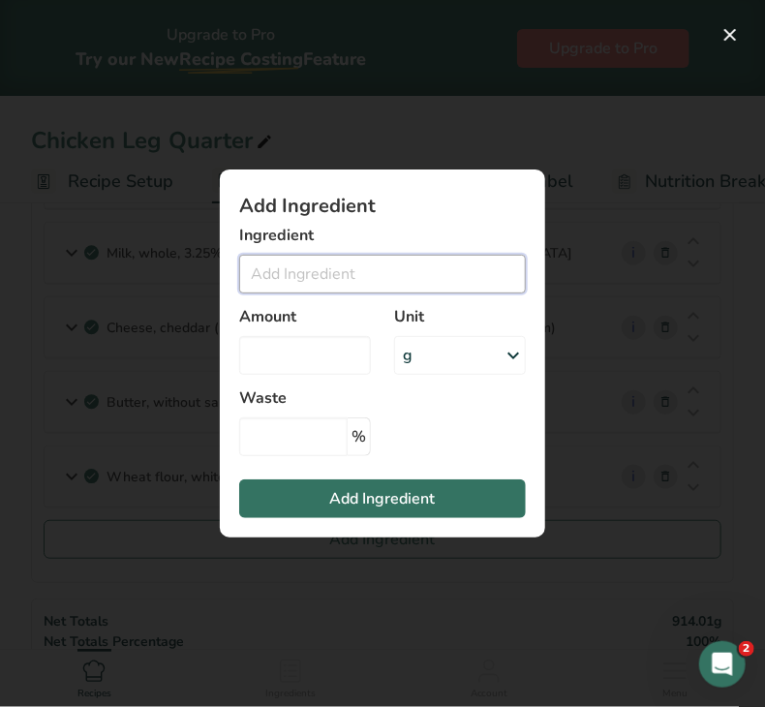
click at [328, 274] on input "Add ingredient modal" at bounding box center [382, 274] width 287 height 39
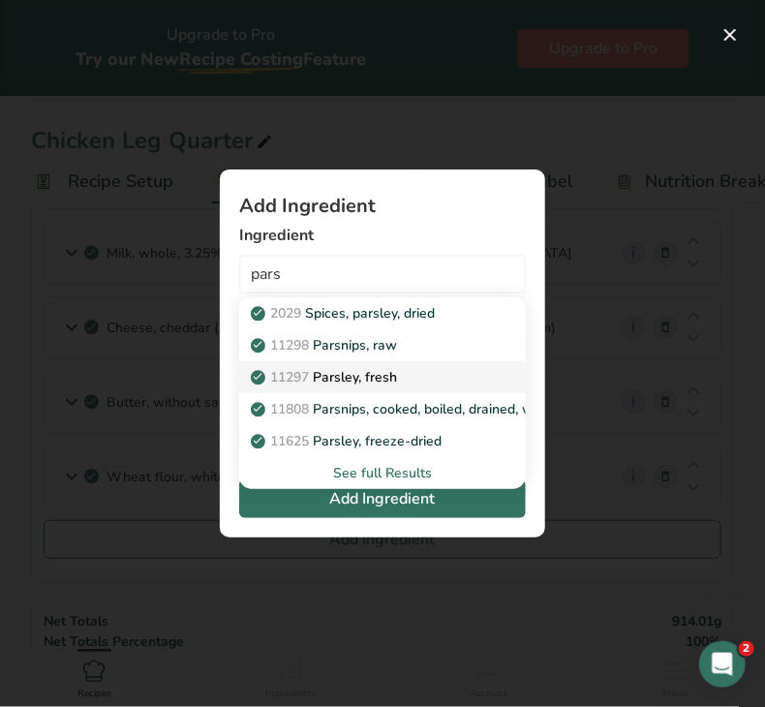
click at [346, 372] on p "11297 [GEOGRAPHIC_DATA], fresh" at bounding box center [326, 377] width 142 height 20
type input "Parsley, fresh"
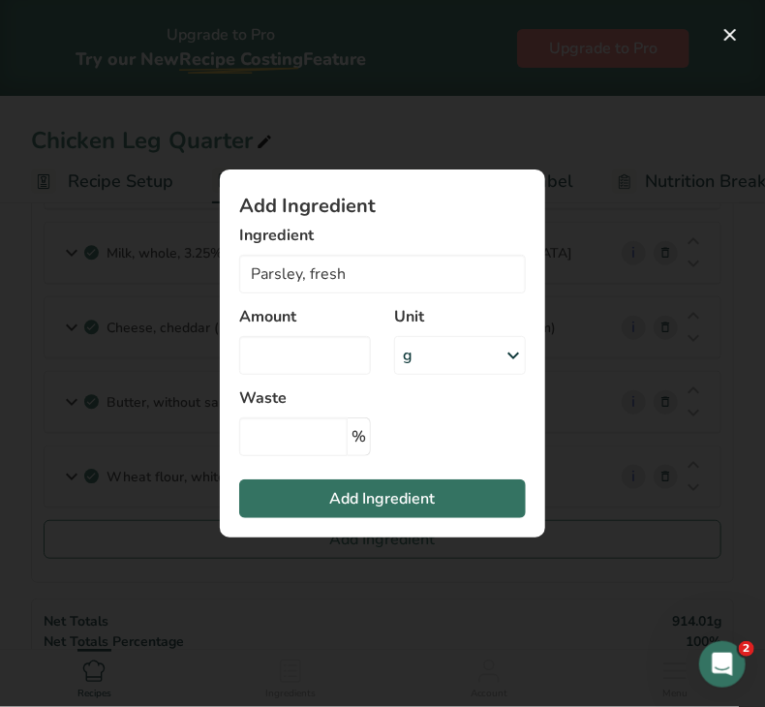
click at [462, 347] on div "g" at bounding box center [460, 355] width 132 height 39
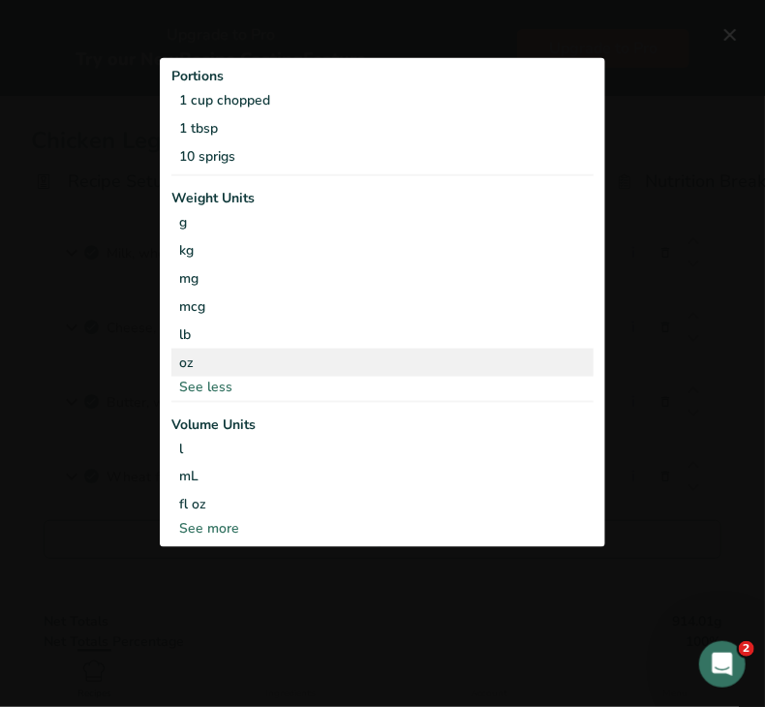
click at [293, 352] on div "oz" at bounding box center [382, 362] width 422 height 28
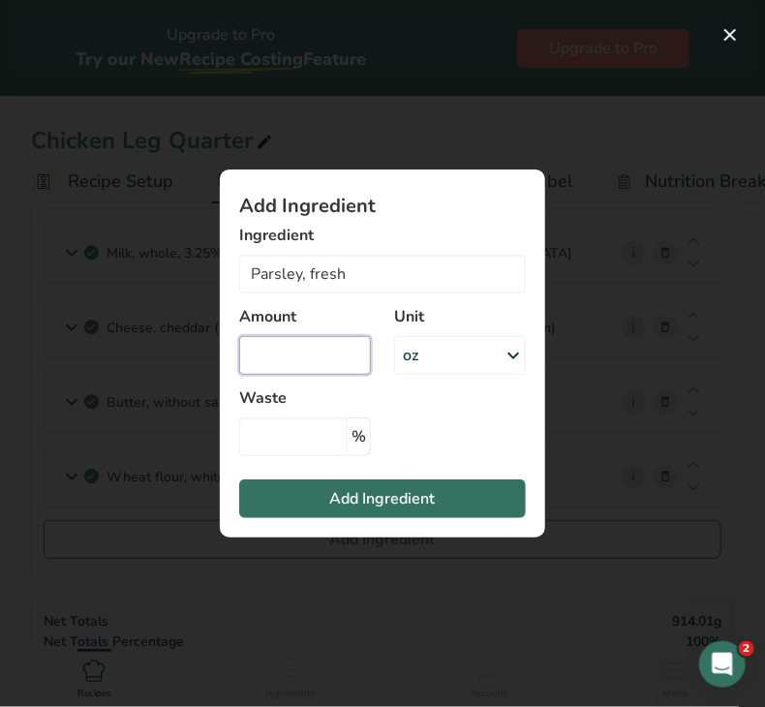
click at [280, 361] on input "Add ingredient modal" at bounding box center [305, 355] width 132 height 39
type input "0.0109"
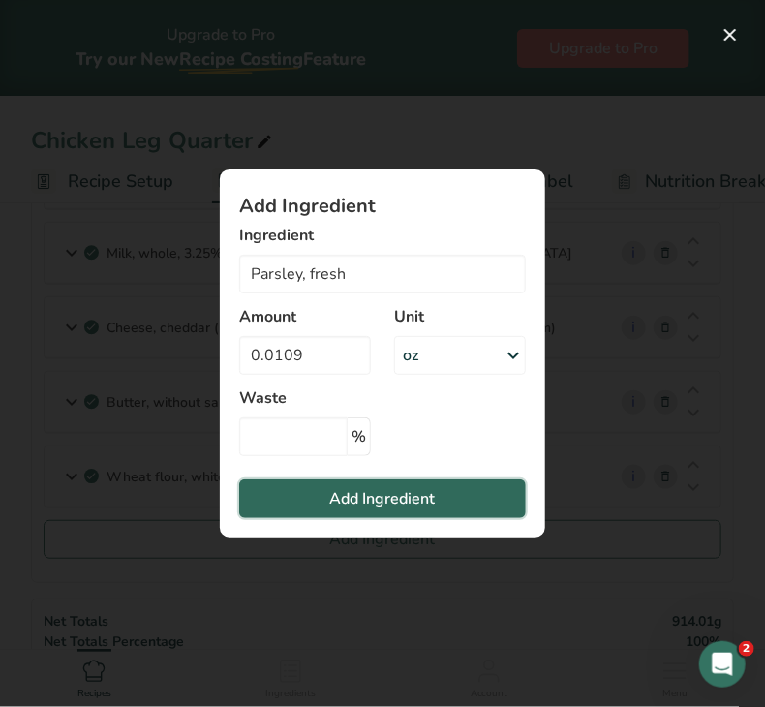
click at [348, 498] on span "Add Ingredient" at bounding box center [383, 498] width 106 height 23
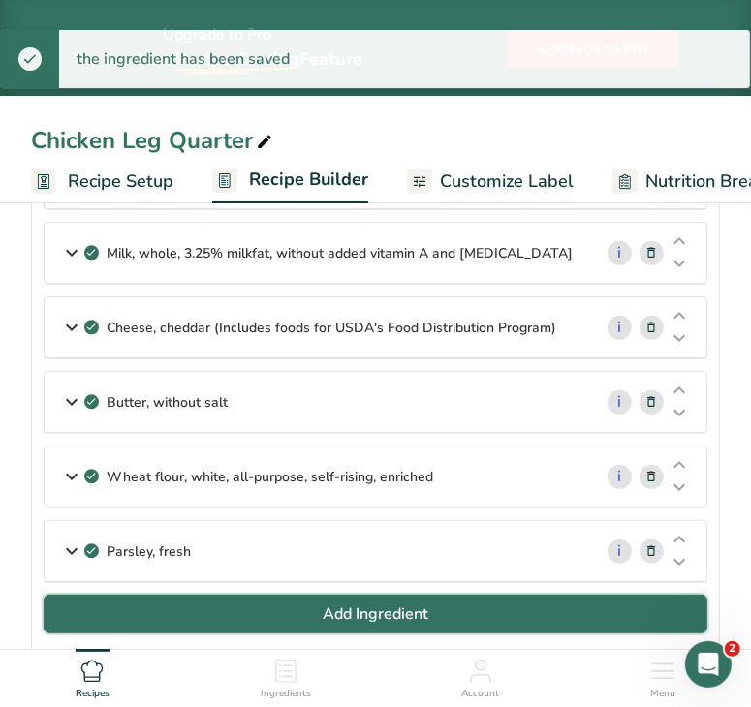
click at [310, 595] on button "Add Ingredient" at bounding box center [376, 614] width 664 height 39
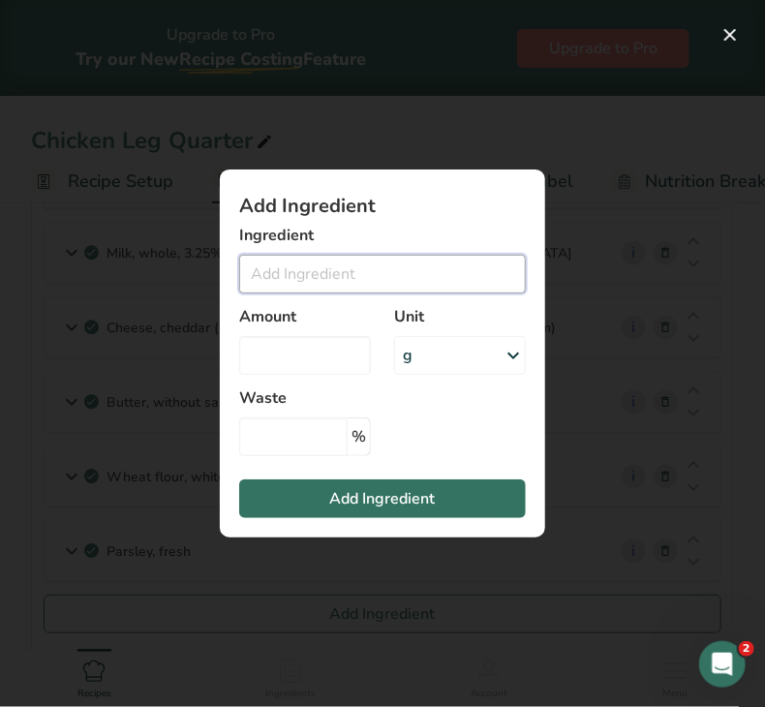
click at [298, 272] on input "Add ingredient modal" at bounding box center [382, 274] width 287 height 39
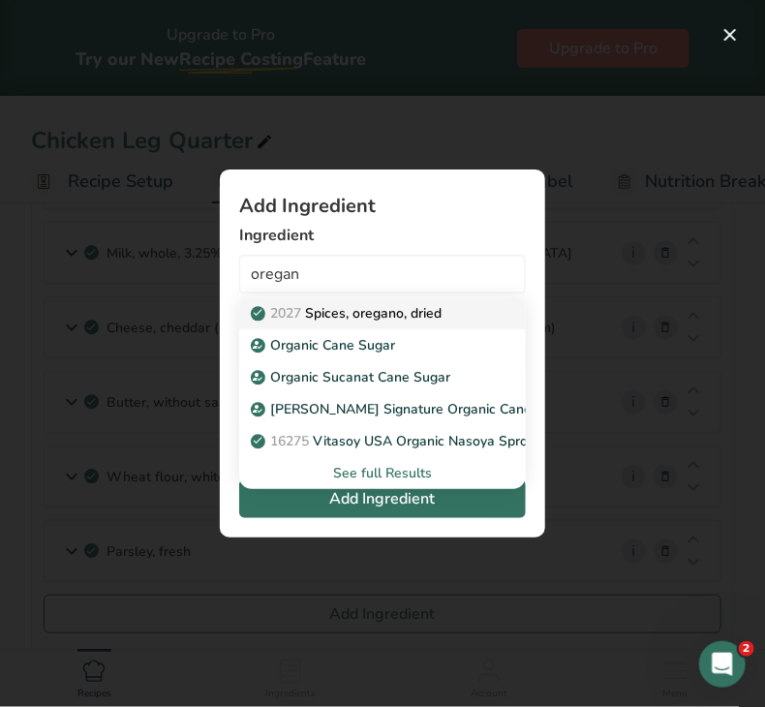
click at [325, 310] on p "2027 Spices, oregano, dried" at bounding box center [348, 313] width 187 height 20
type input "Spices, oregano, dried"
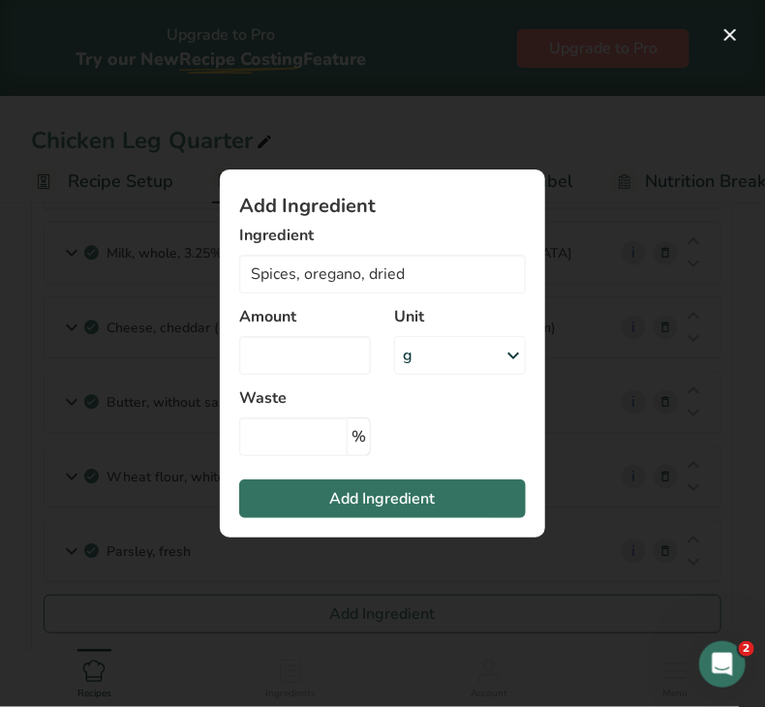
click at [415, 353] on div "g" at bounding box center [460, 355] width 132 height 39
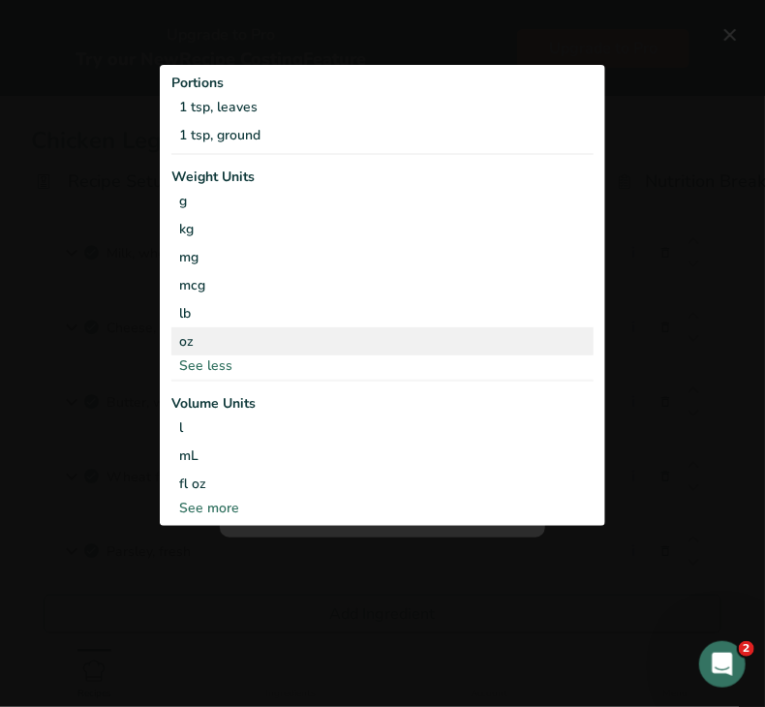
click at [267, 344] on div "oz" at bounding box center [382, 341] width 422 height 28
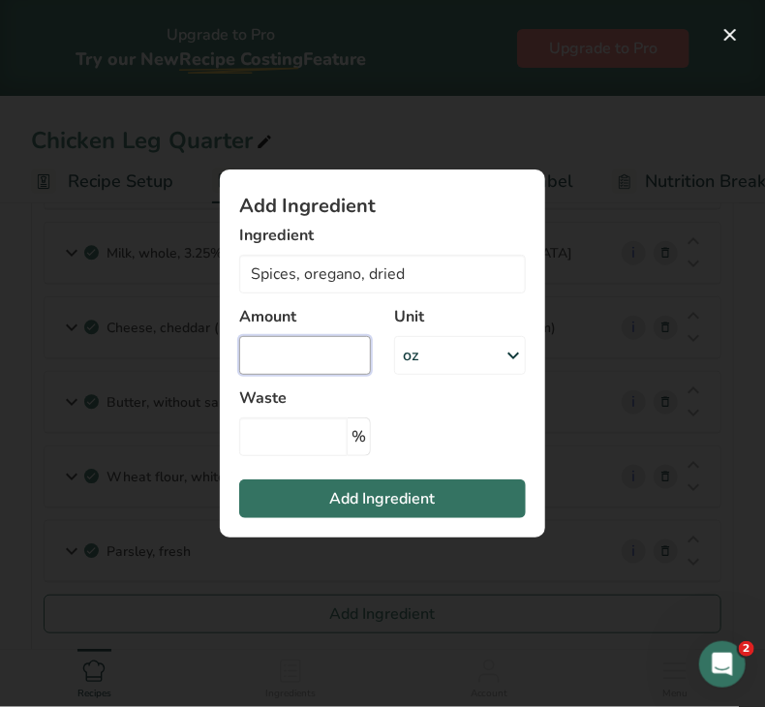
click at [283, 344] on input "Add ingredient modal" at bounding box center [305, 355] width 132 height 39
type input "0.0037"
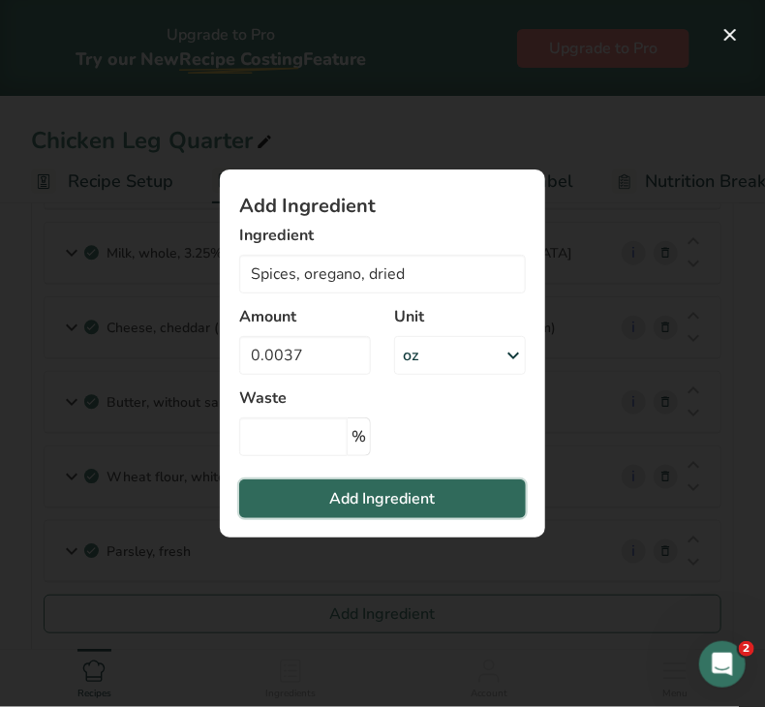
click at [349, 495] on span "Add Ingredient" at bounding box center [383, 498] width 106 height 23
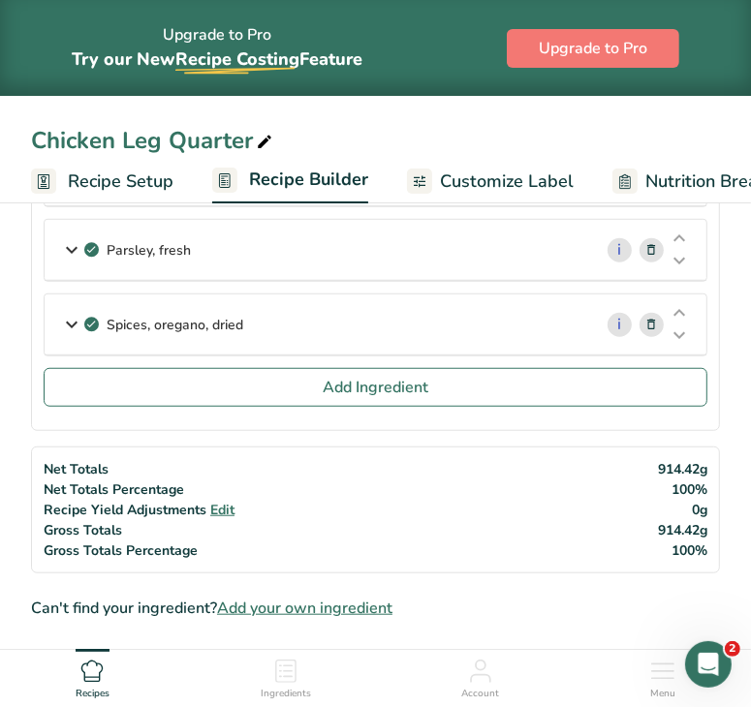
scroll to position [582, 0]
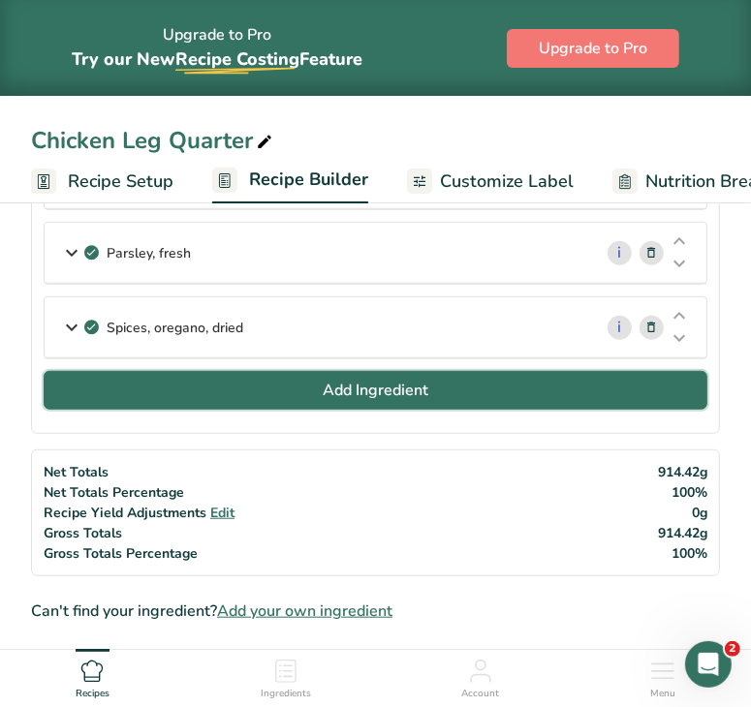
click at [517, 371] on button "Add Ingredient" at bounding box center [376, 390] width 664 height 39
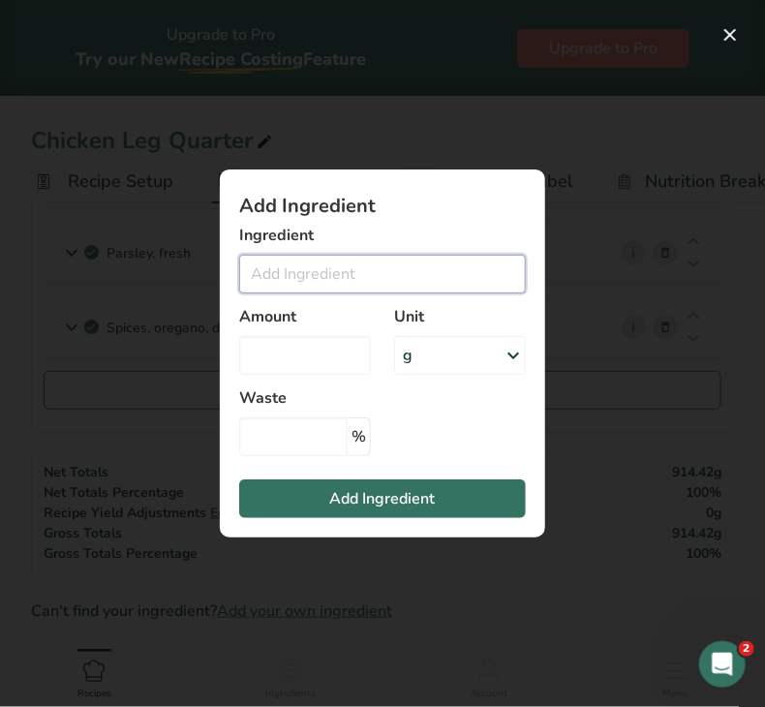
click at [387, 265] on input "Add ingredient modal" at bounding box center [382, 274] width 287 height 39
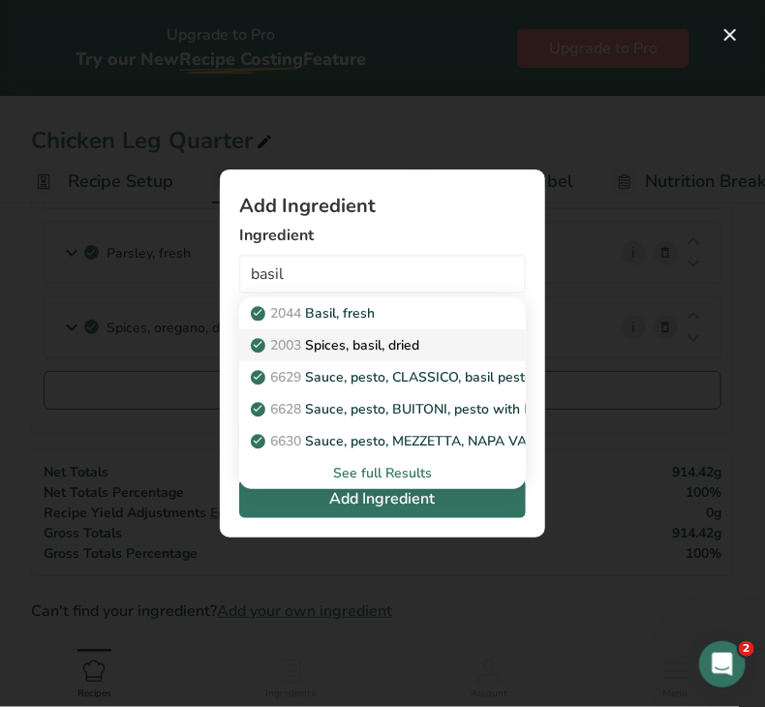
click at [364, 352] on p "2003 Spices, basil, dried" at bounding box center [337, 345] width 165 height 20
type input "Spices, basil, dried"
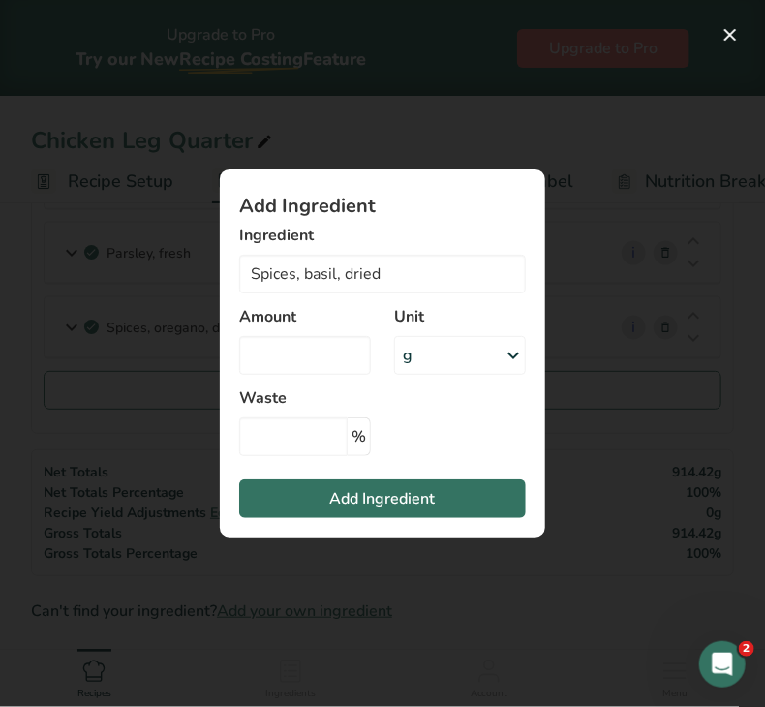
click at [443, 356] on div "g" at bounding box center [460, 355] width 132 height 39
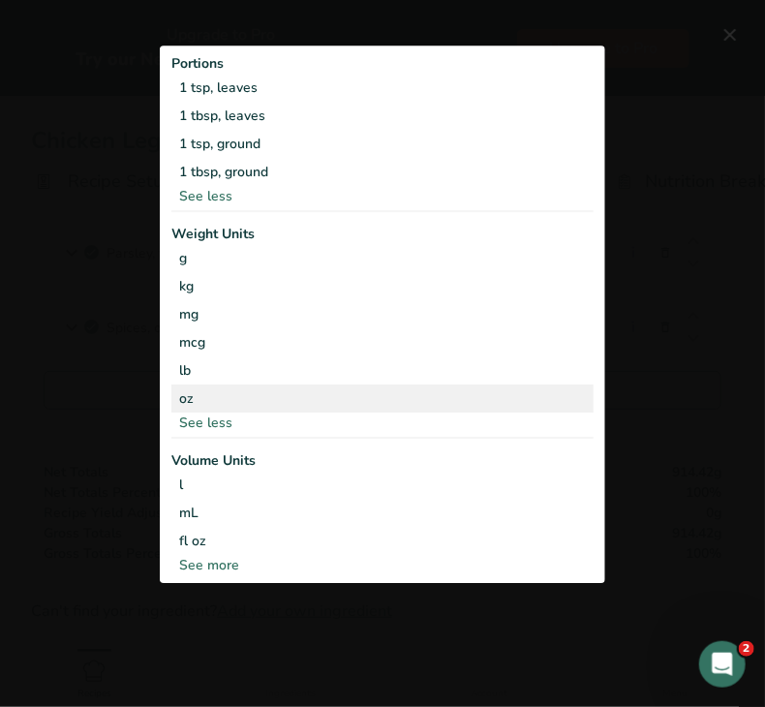
click at [270, 400] on div "oz" at bounding box center [382, 399] width 422 height 28
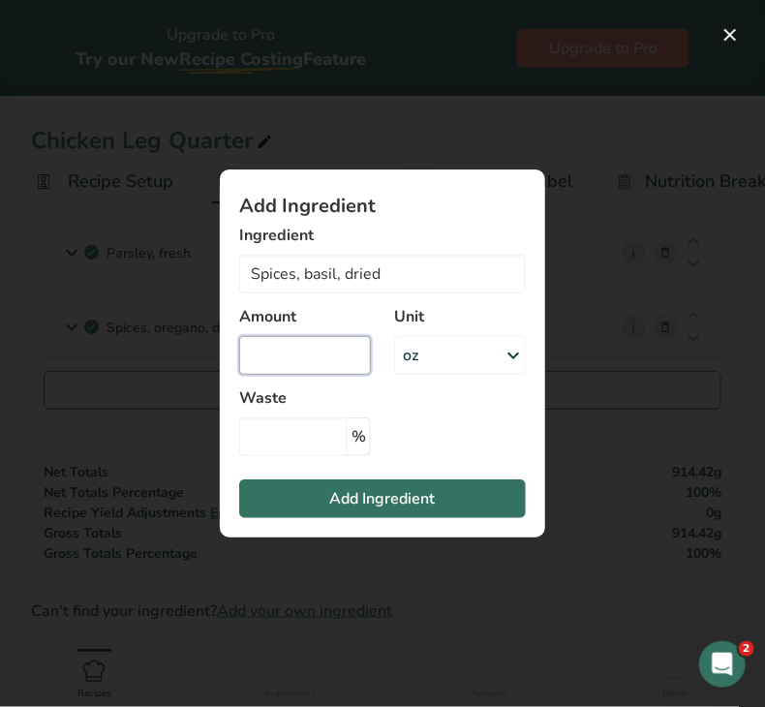
click at [268, 356] on input "Add ingredient modal" at bounding box center [305, 355] width 132 height 39
type input "0.0024"
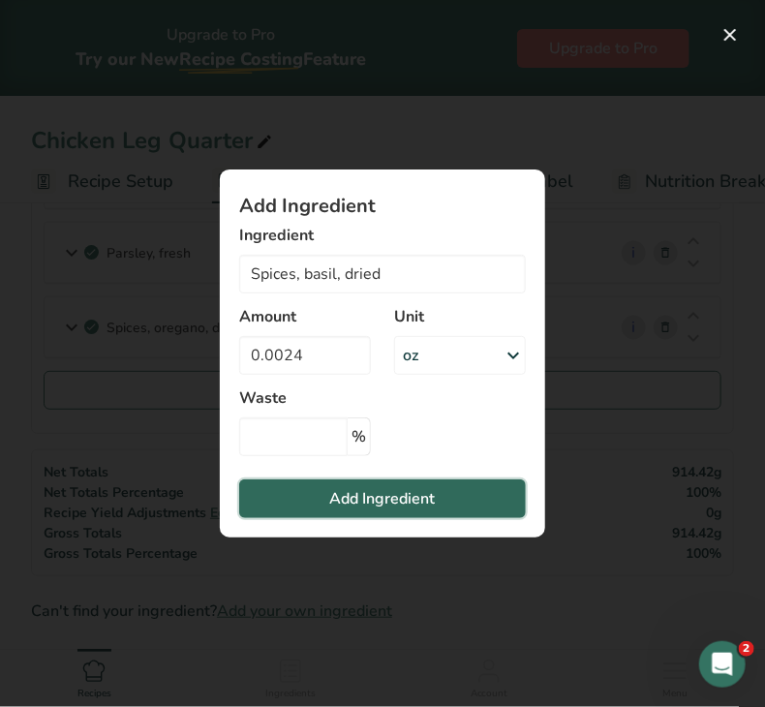
click at [298, 500] on button "Add Ingredient" at bounding box center [382, 499] width 287 height 39
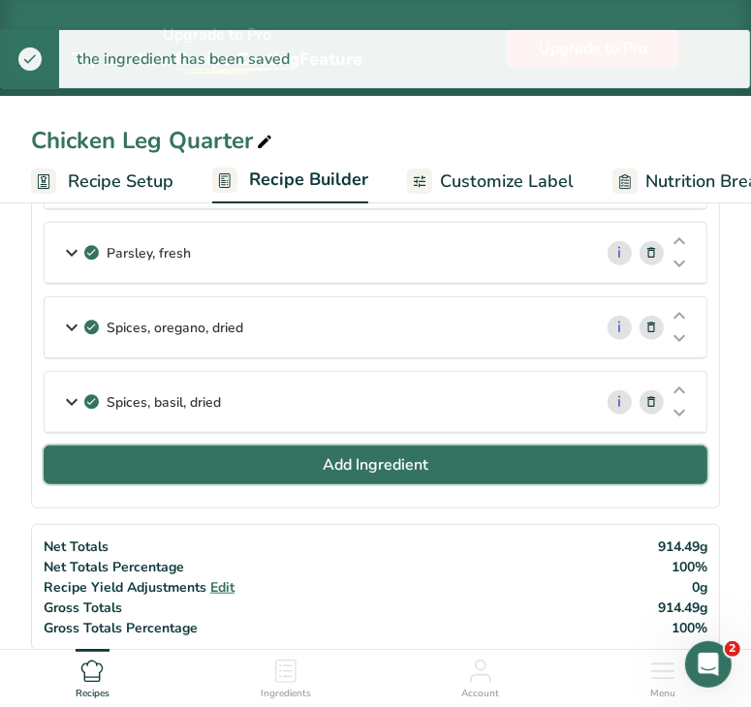
click at [358, 472] on button "Add Ingredient" at bounding box center [376, 465] width 664 height 39
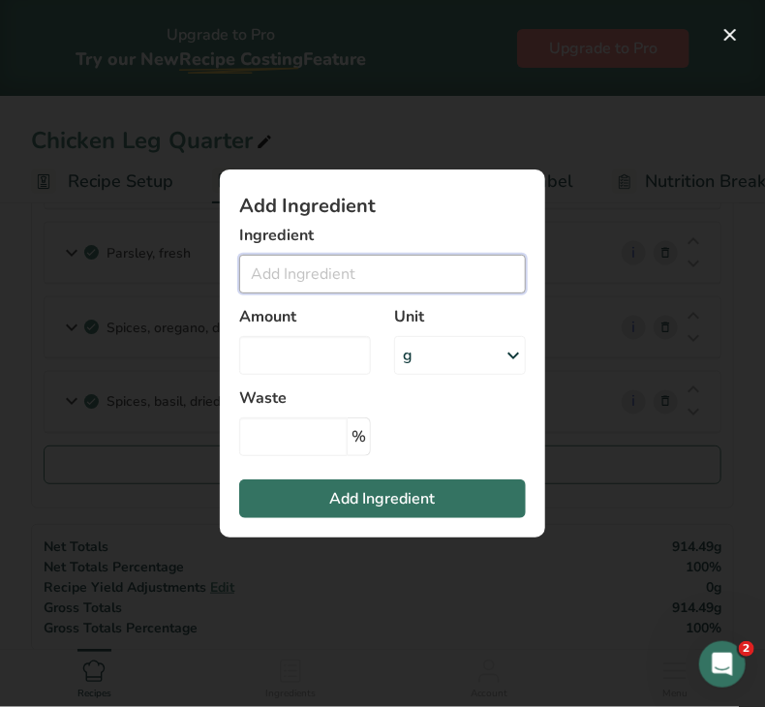
click at [366, 273] on input "Add ingredient modal" at bounding box center [382, 274] width 287 height 39
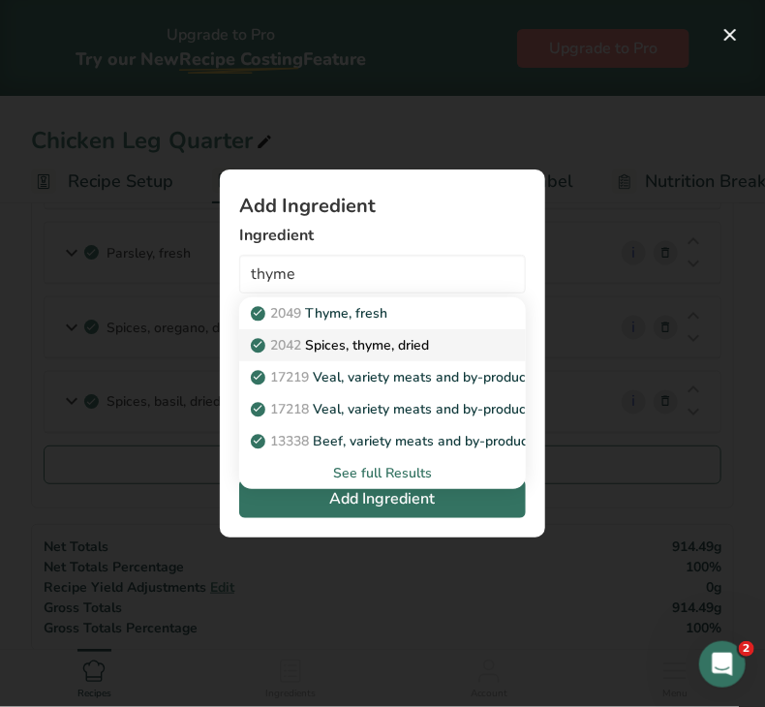
click at [374, 342] on p "2042 Spices, thyme, dried" at bounding box center [342, 345] width 174 height 20
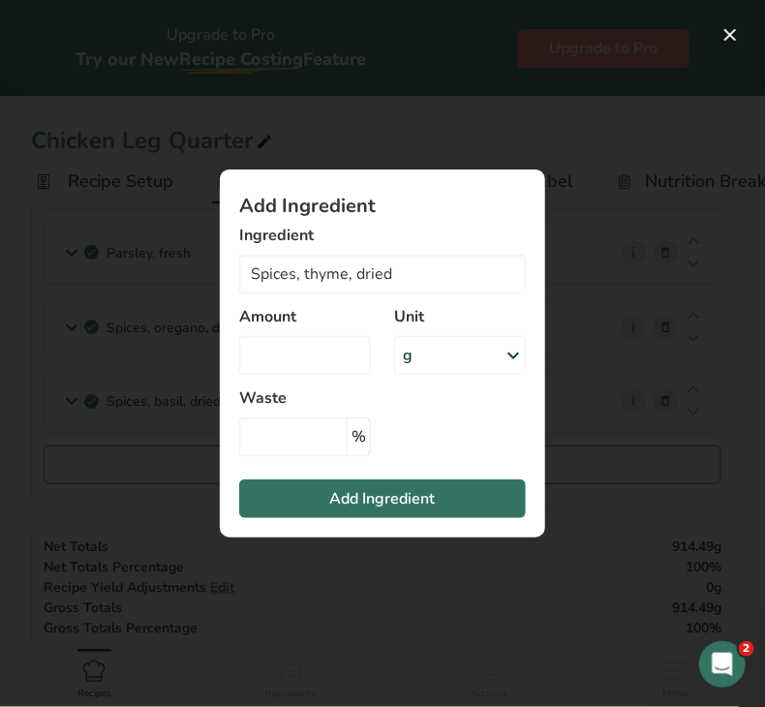
click at [441, 363] on div "g" at bounding box center [460, 355] width 132 height 39
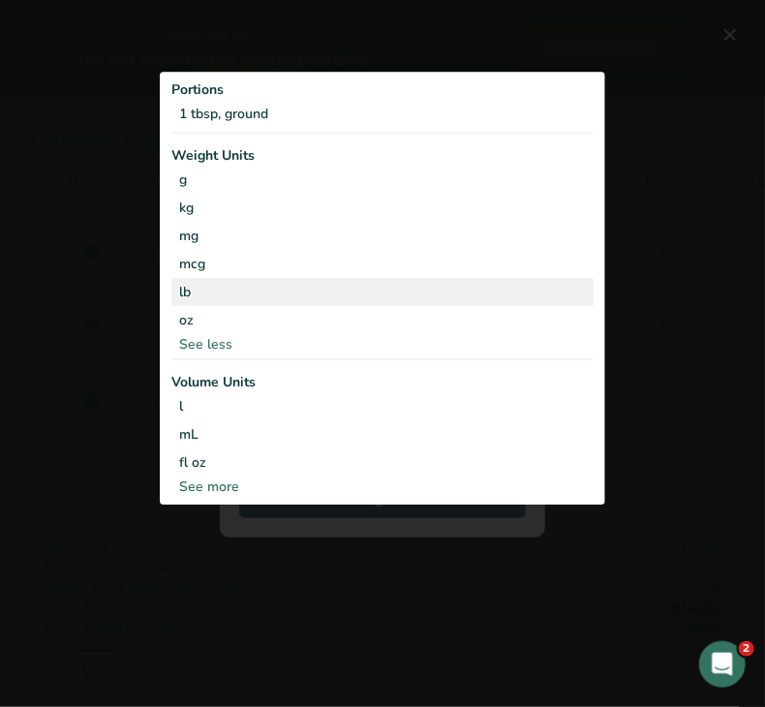
click at [265, 304] on div "lb" at bounding box center [382, 292] width 422 height 28
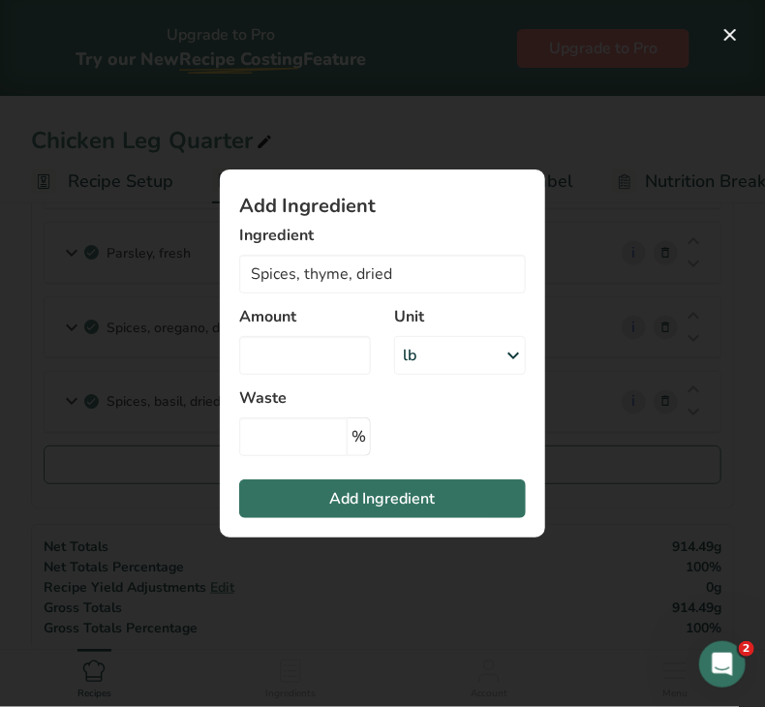
click at [431, 350] on div "lb" at bounding box center [460, 355] width 132 height 39
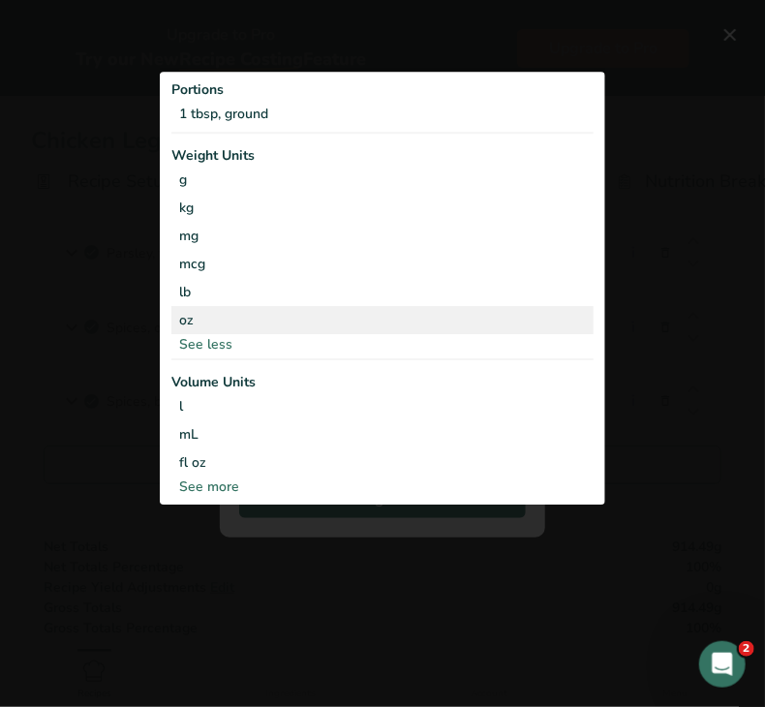
click at [275, 321] on div "oz" at bounding box center [382, 320] width 422 height 28
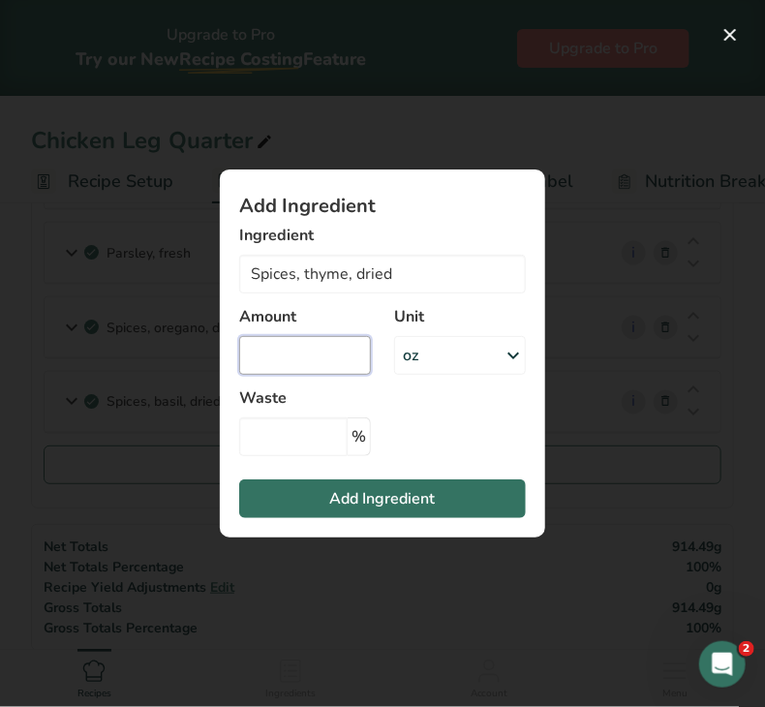
click at [292, 340] on input "Add ingredient modal" at bounding box center [305, 355] width 132 height 39
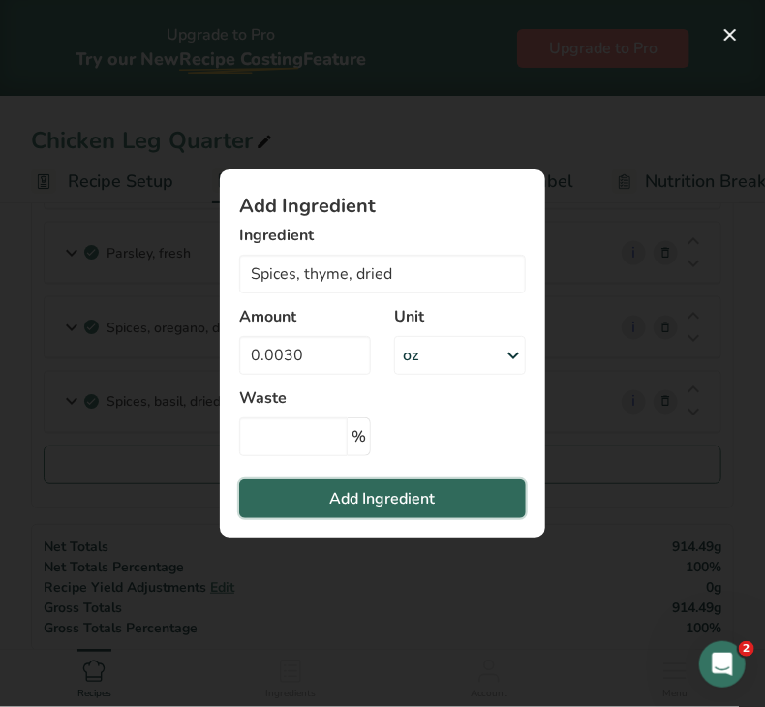
click at [291, 490] on button "Add Ingredient" at bounding box center [382, 499] width 287 height 39
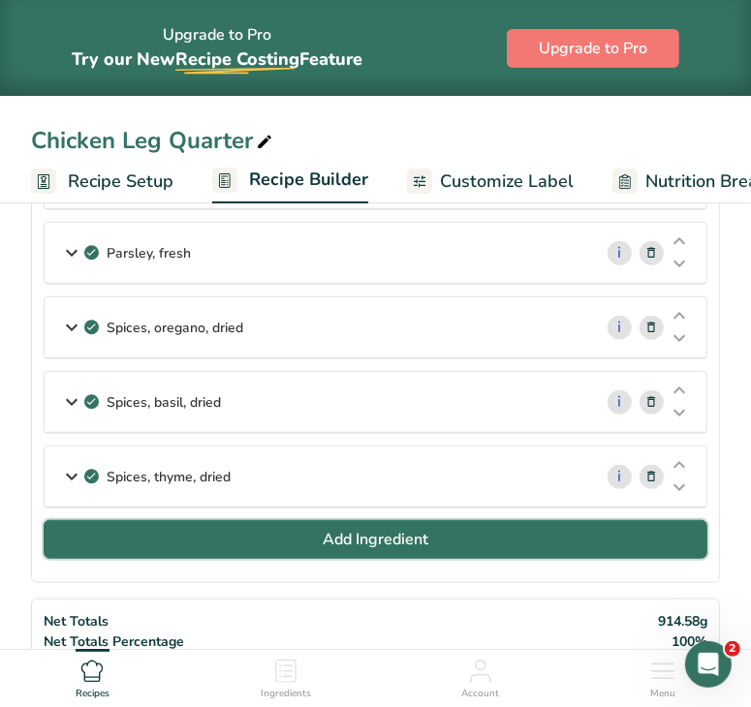
click at [442, 541] on button "Add Ingredient" at bounding box center [376, 539] width 664 height 39
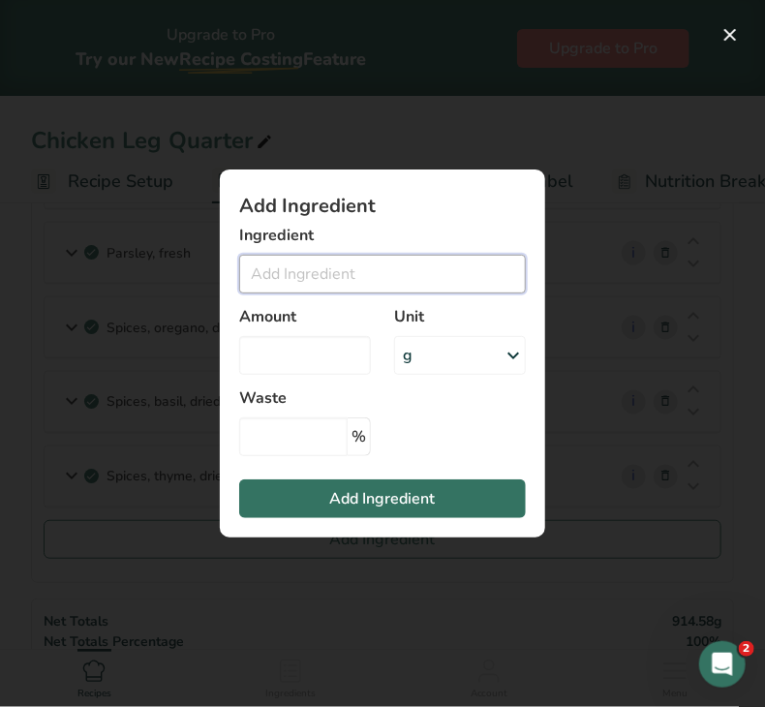
click at [350, 281] on input "Add ingredient modal" at bounding box center [382, 274] width 287 height 39
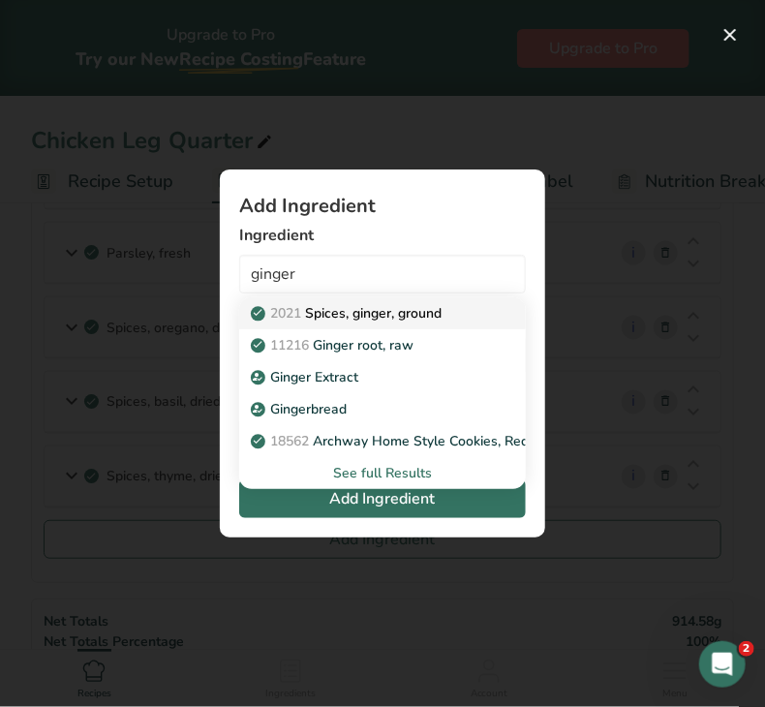
click at [353, 318] on p "2021 Spices, ginger, ground" at bounding box center [348, 313] width 187 height 20
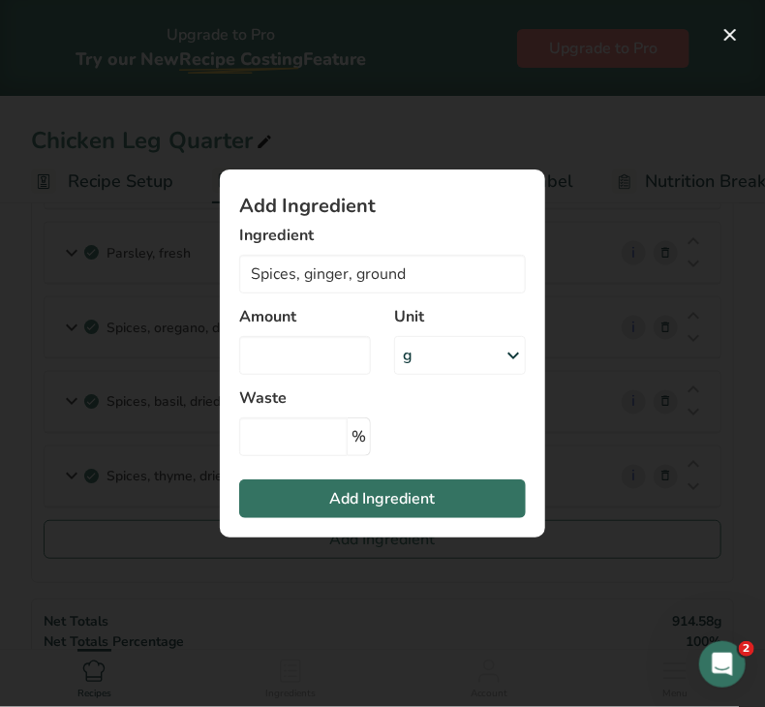
click at [437, 354] on div "g" at bounding box center [460, 355] width 132 height 39
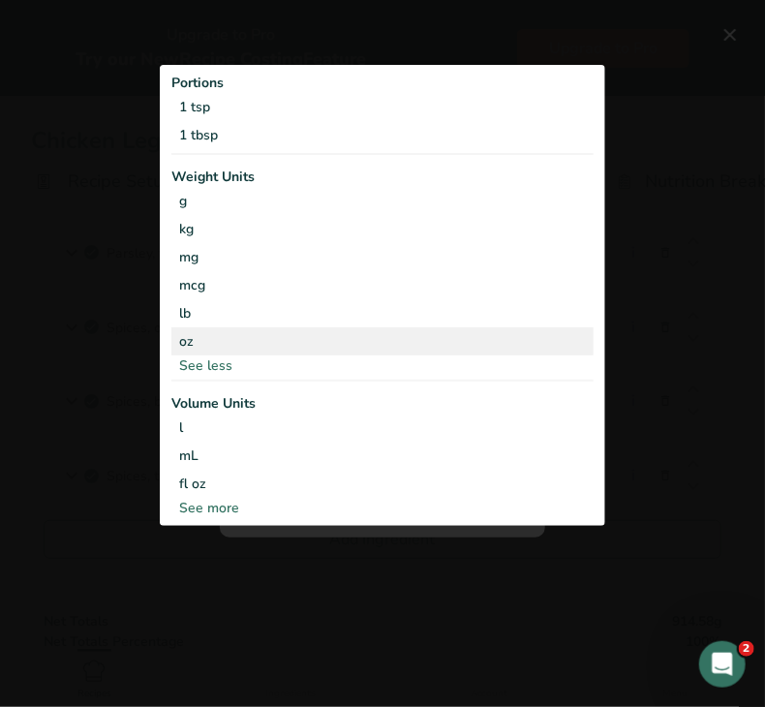
click at [244, 331] on div "oz" at bounding box center [382, 341] width 422 height 28
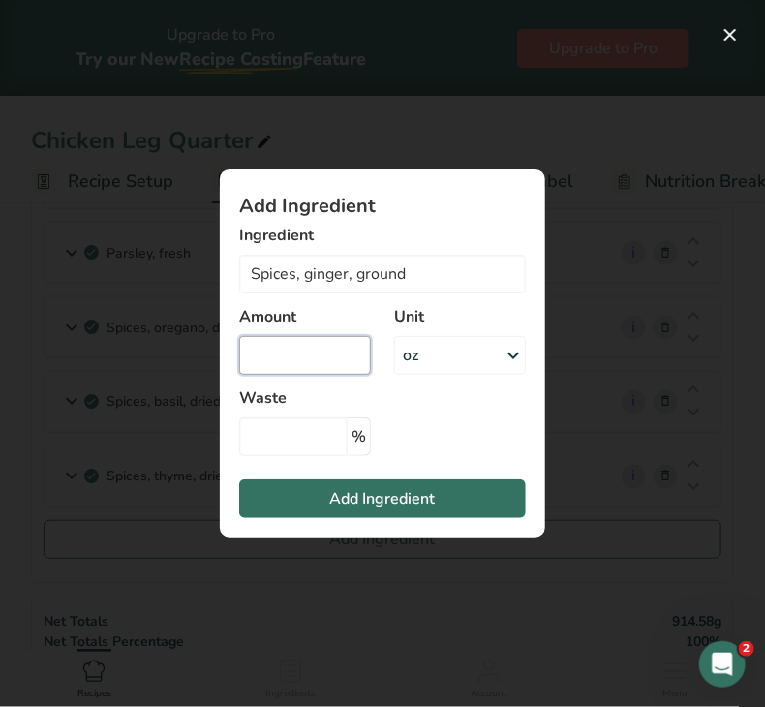
click at [260, 356] on input "Add ingredient modal" at bounding box center [305, 355] width 132 height 39
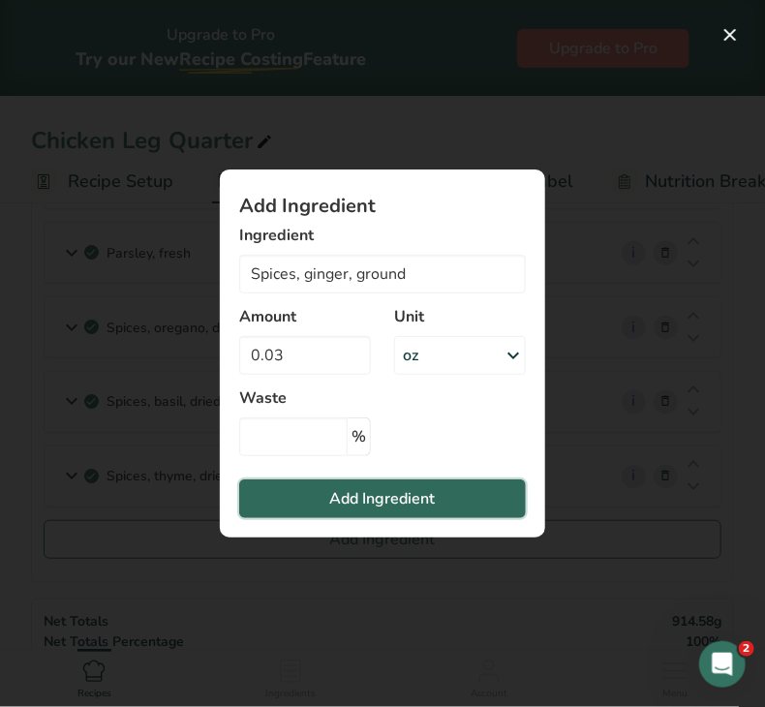
click at [356, 505] on span "Add Ingredient" at bounding box center [383, 498] width 106 height 23
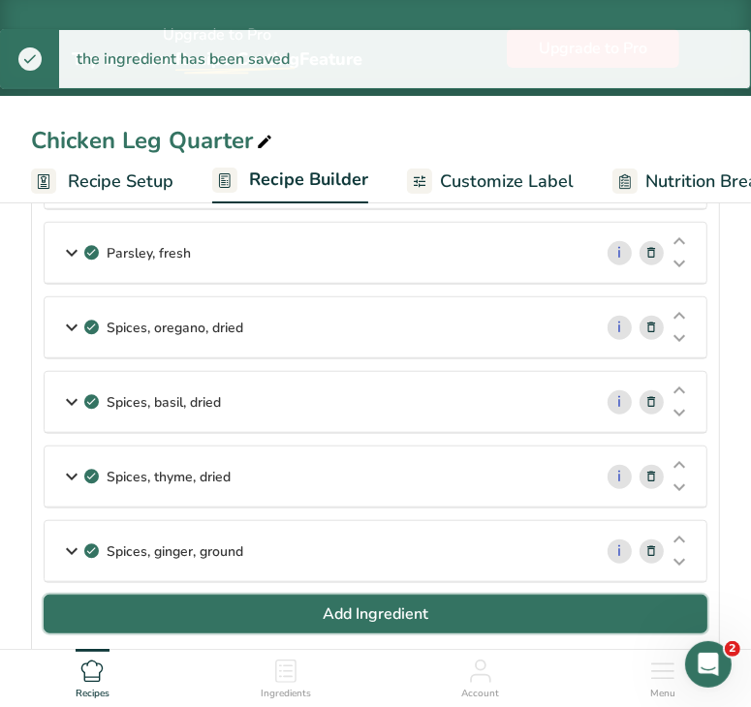
click at [326, 619] on button "Add Ingredient" at bounding box center [376, 614] width 664 height 39
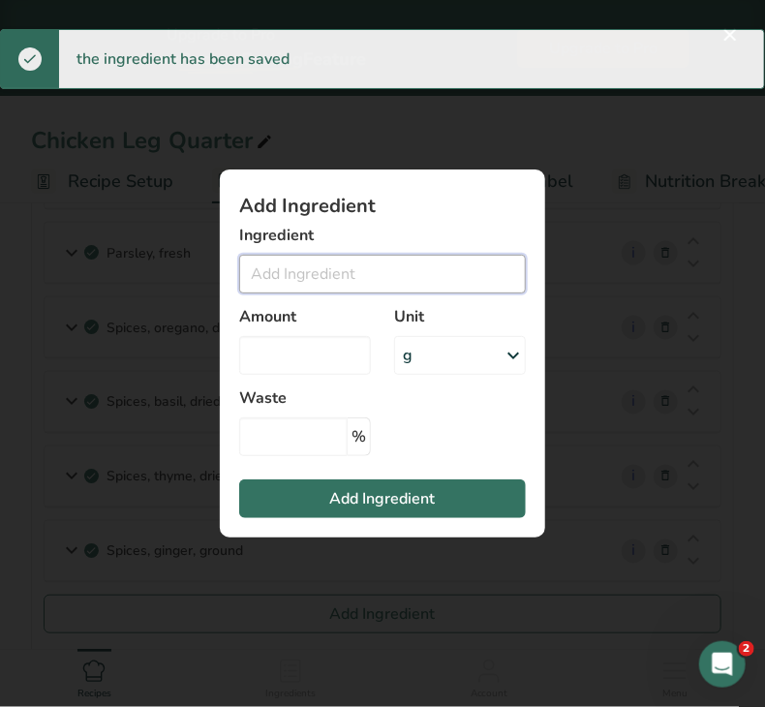
click at [329, 279] on input "Add ingredient modal" at bounding box center [382, 274] width 287 height 39
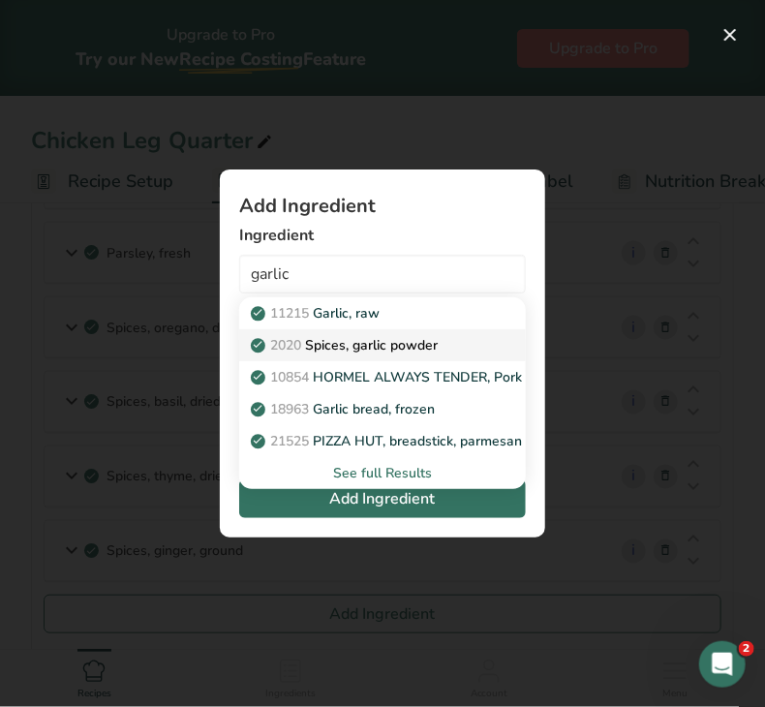
click at [355, 351] on p "2020 Spices, garlic powder" at bounding box center [346, 345] width 183 height 20
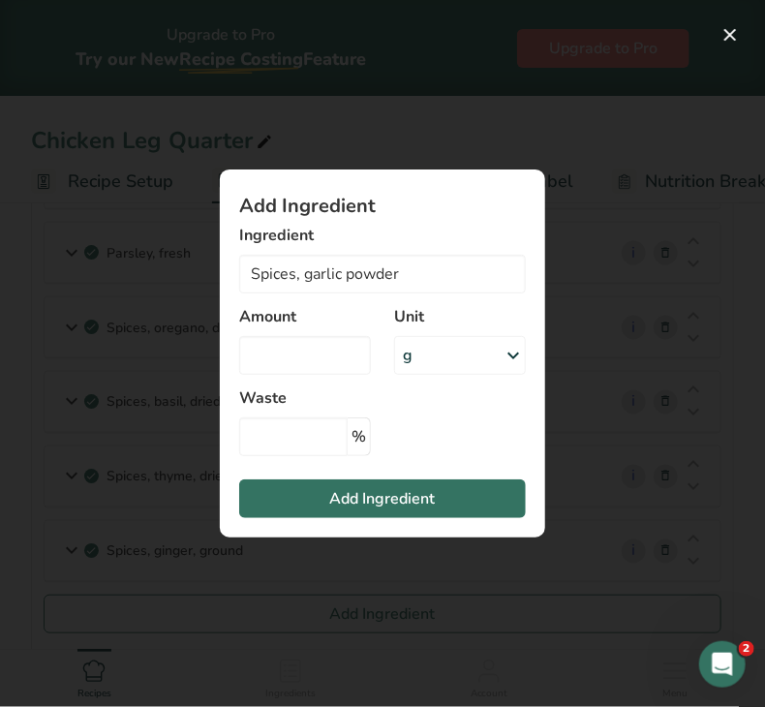
click at [423, 361] on div "g" at bounding box center [460, 355] width 132 height 39
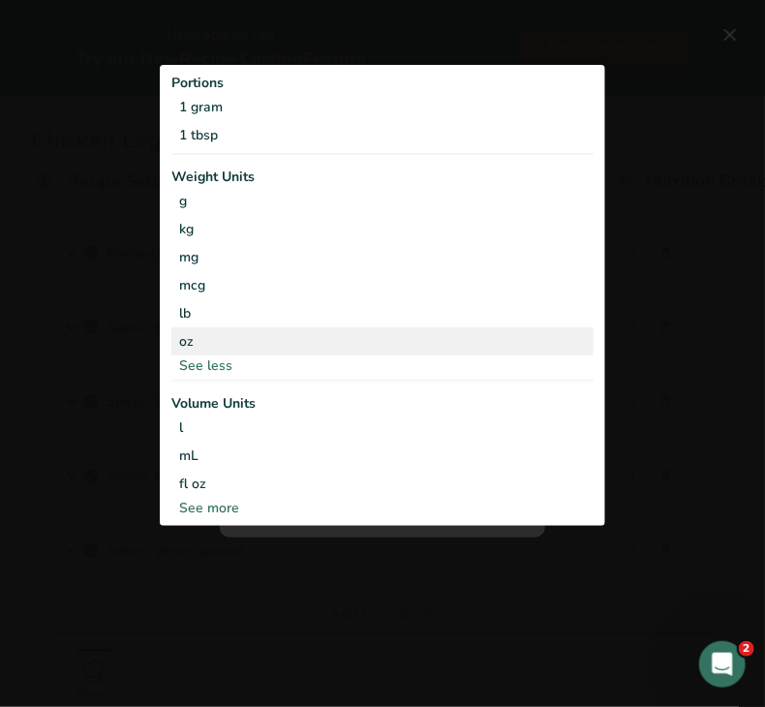
click at [262, 342] on div "oz" at bounding box center [382, 341] width 422 height 28
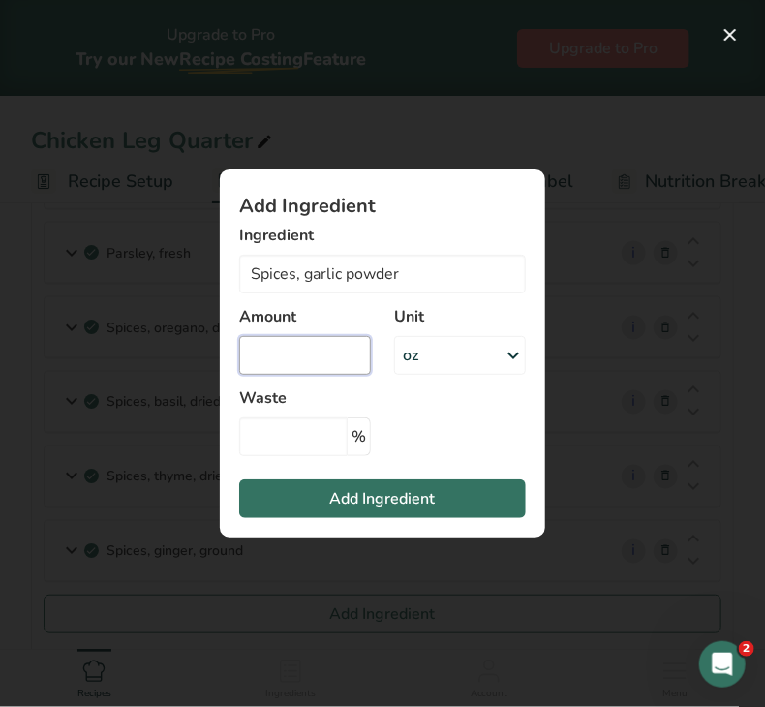
click at [287, 354] on input "Add ingredient modal" at bounding box center [305, 355] width 132 height 39
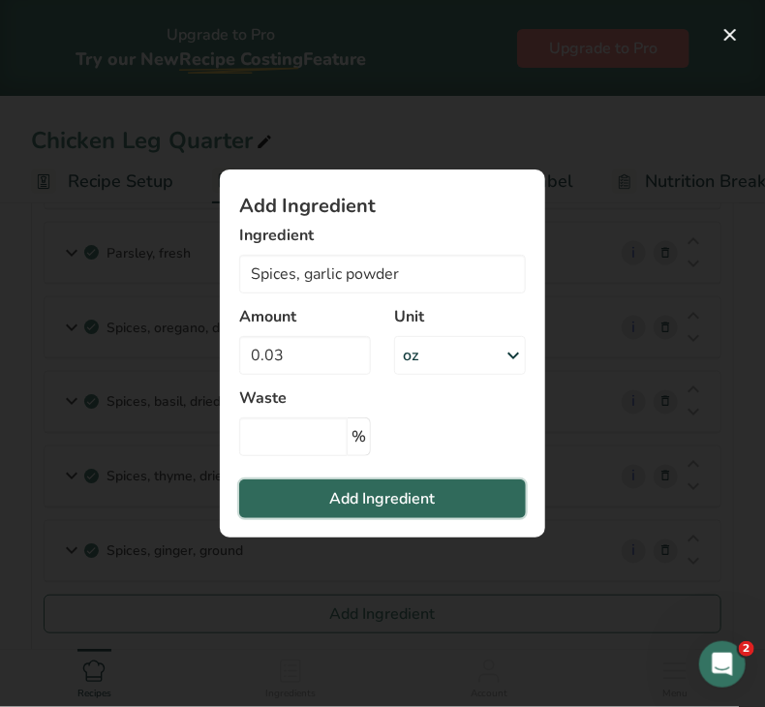
click at [315, 500] on button "Add Ingredient" at bounding box center [382, 499] width 287 height 39
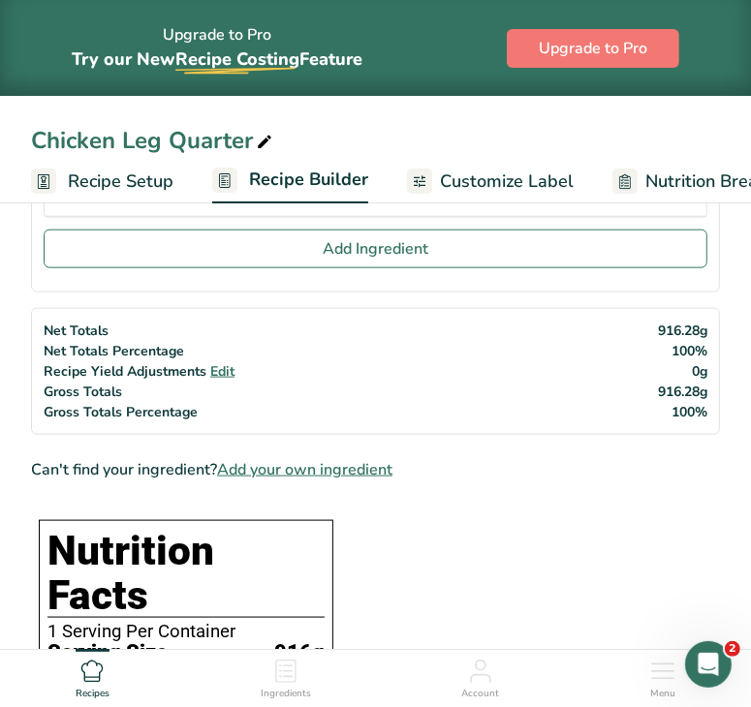
scroll to position [1018, 0]
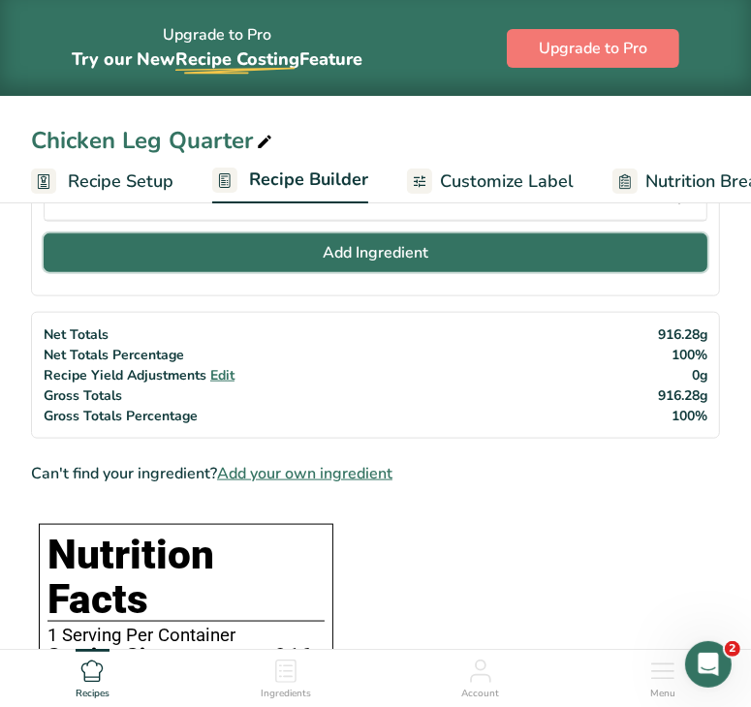
click at [501, 243] on button "Add Ingredient" at bounding box center [376, 252] width 664 height 39
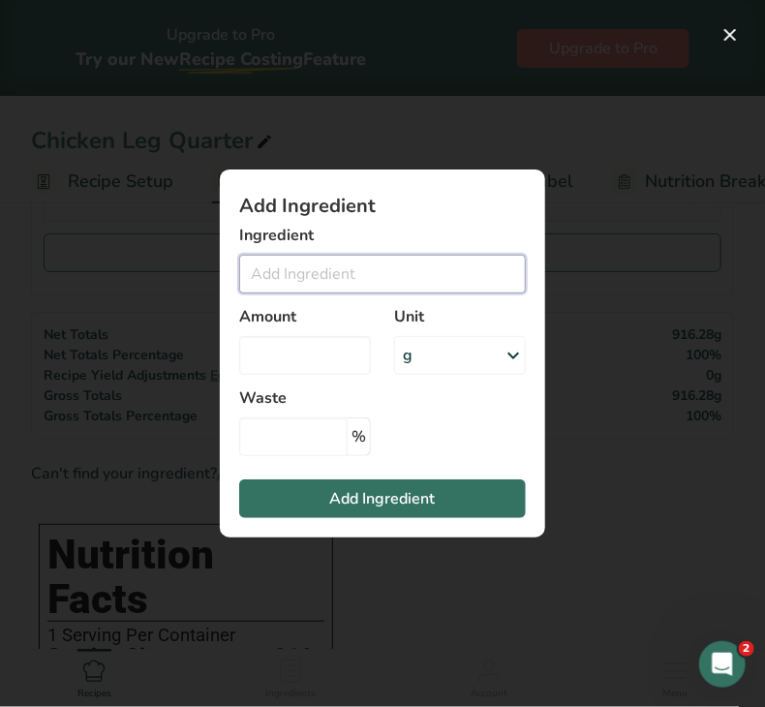
click at [423, 268] on input "Add ingredient modal" at bounding box center [382, 274] width 287 height 39
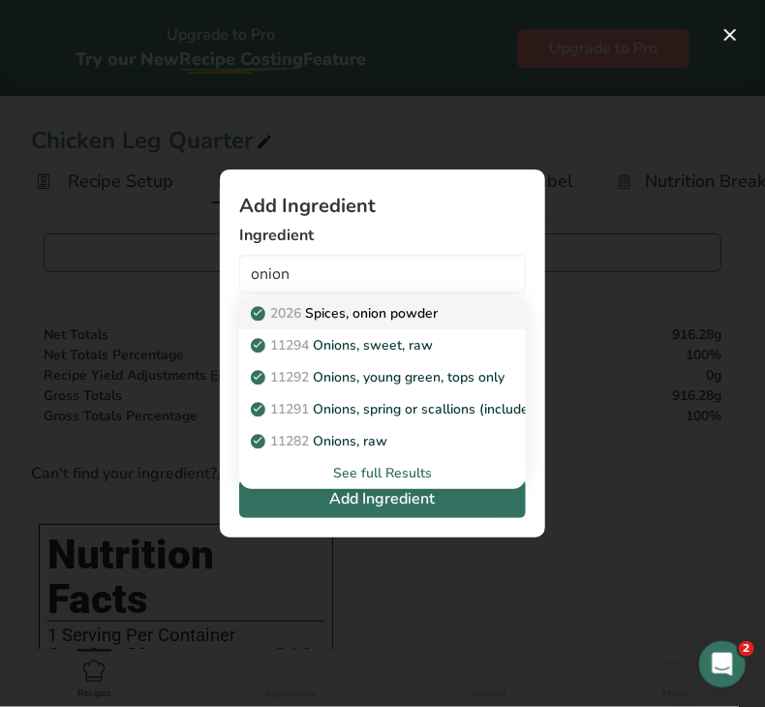
click at [417, 307] on p "2026 Spices, onion powder" at bounding box center [346, 313] width 183 height 20
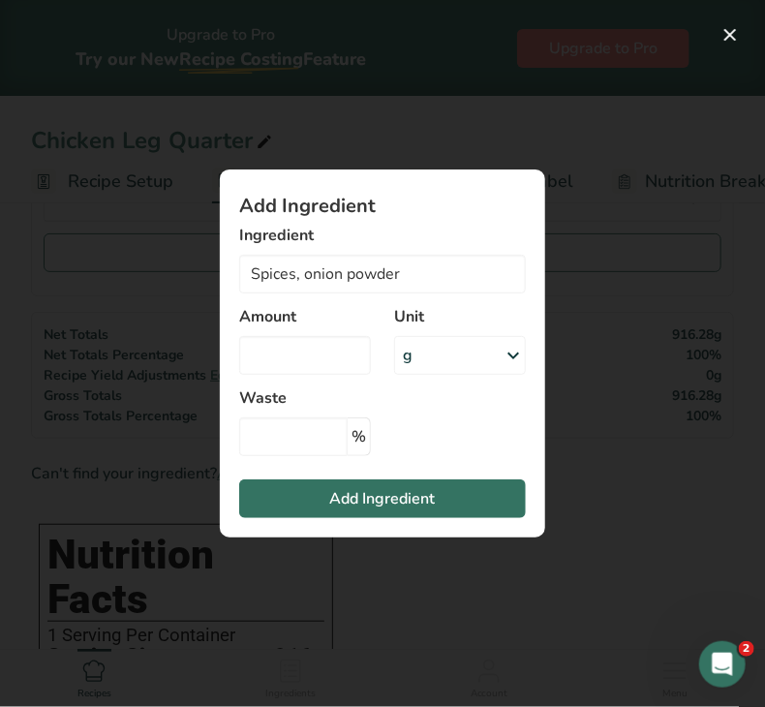
click at [486, 348] on div "g" at bounding box center [460, 355] width 132 height 39
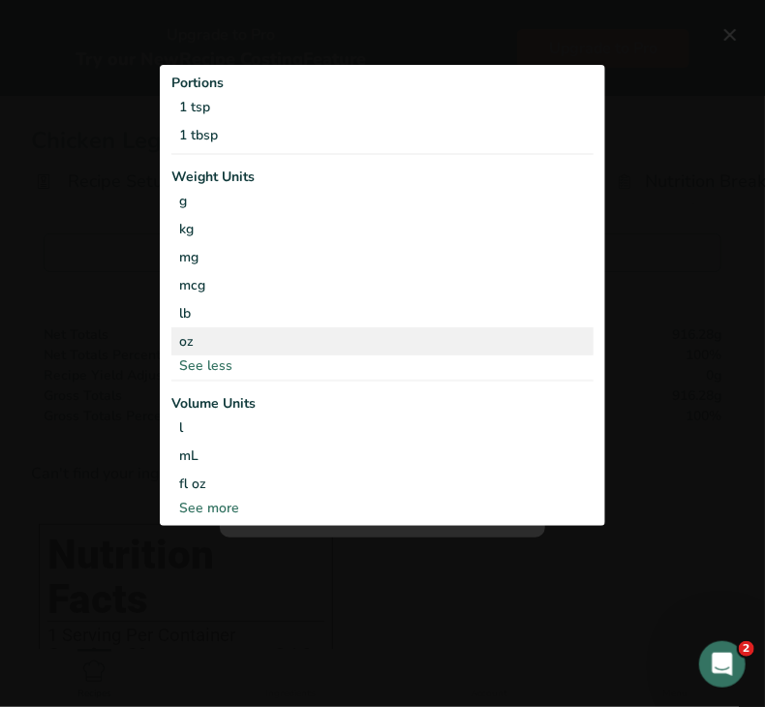
click at [308, 346] on div "oz" at bounding box center [382, 341] width 422 height 28
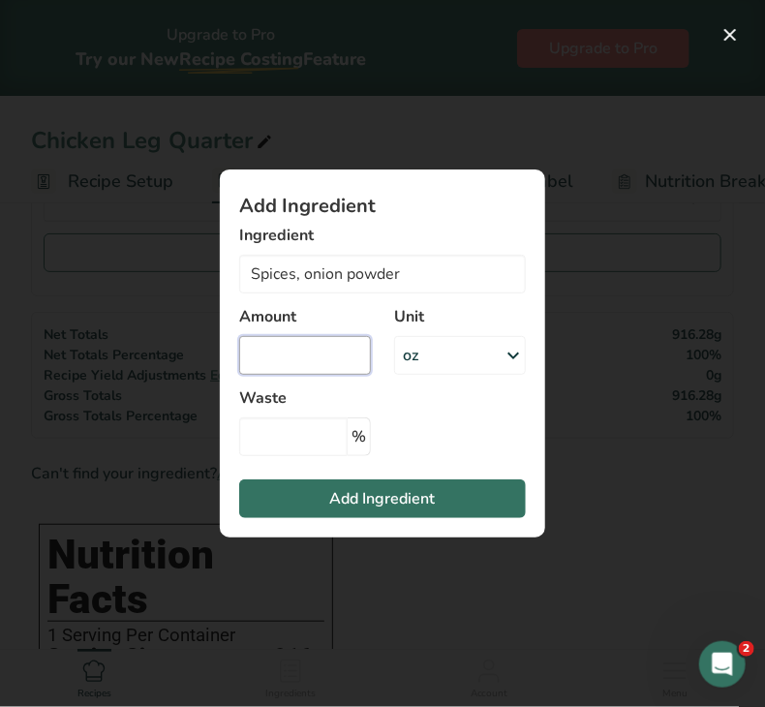
click at [306, 348] on input "Add ingredient modal" at bounding box center [305, 355] width 132 height 39
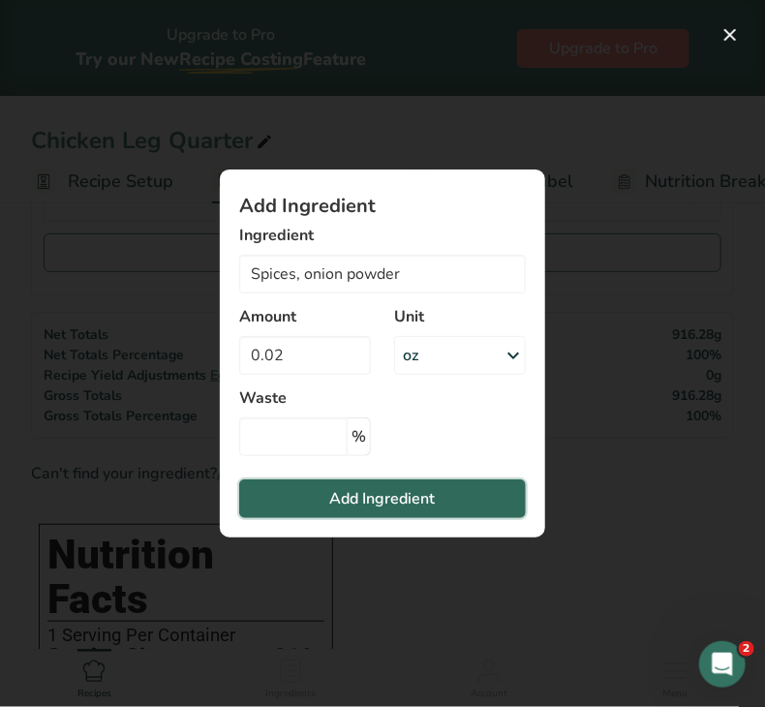
click at [337, 497] on span "Add Ingredient" at bounding box center [383, 498] width 106 height 23
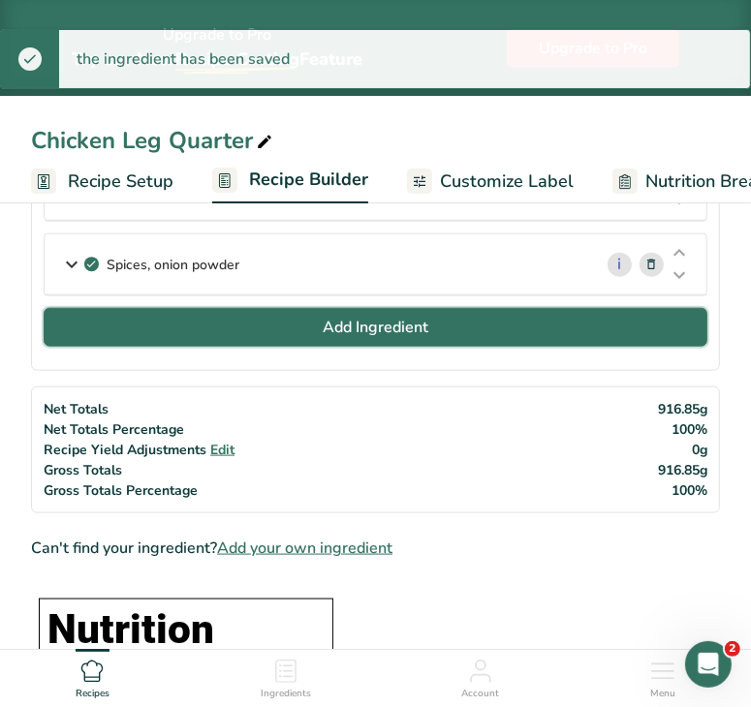
click at [553, 327] on button "Add Ingredient" at bounding box center [376, 327] width 664 height 39
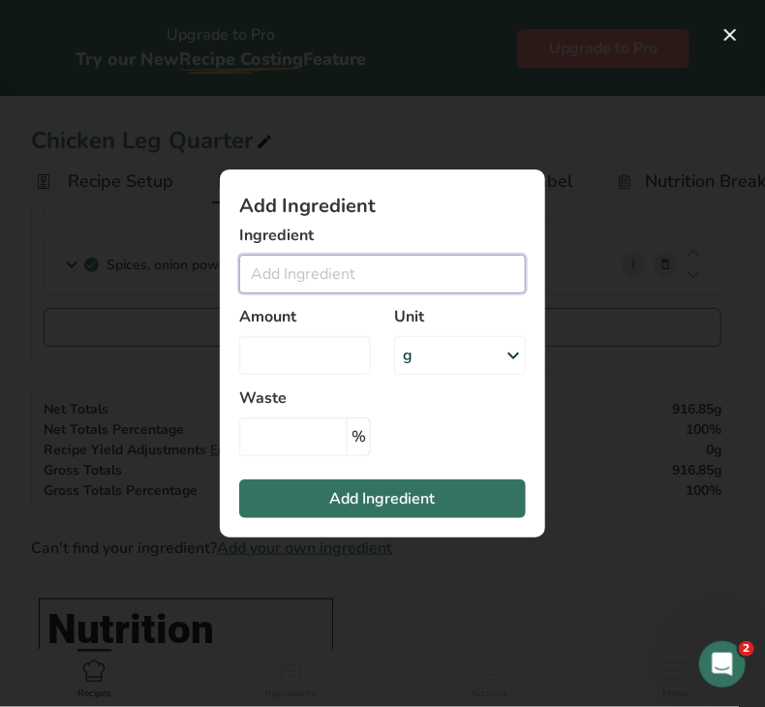
click at [435, 270] on input "Add ingredient modal" at bounding box center [382, 274] width 287 height 39
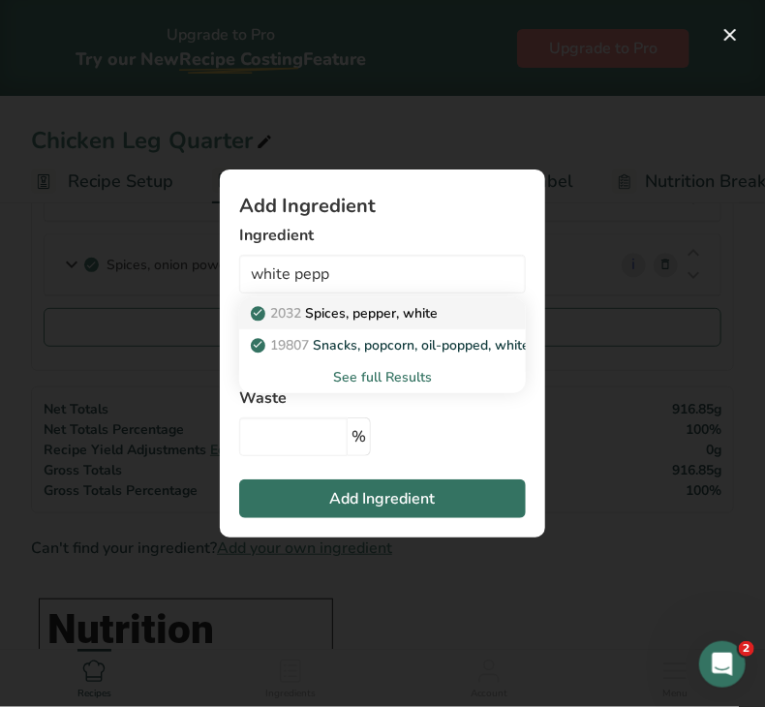
click at [418, 307] on p "2032 Spices, pepper, white" at bounding box center [346, 313] width 183 height 20
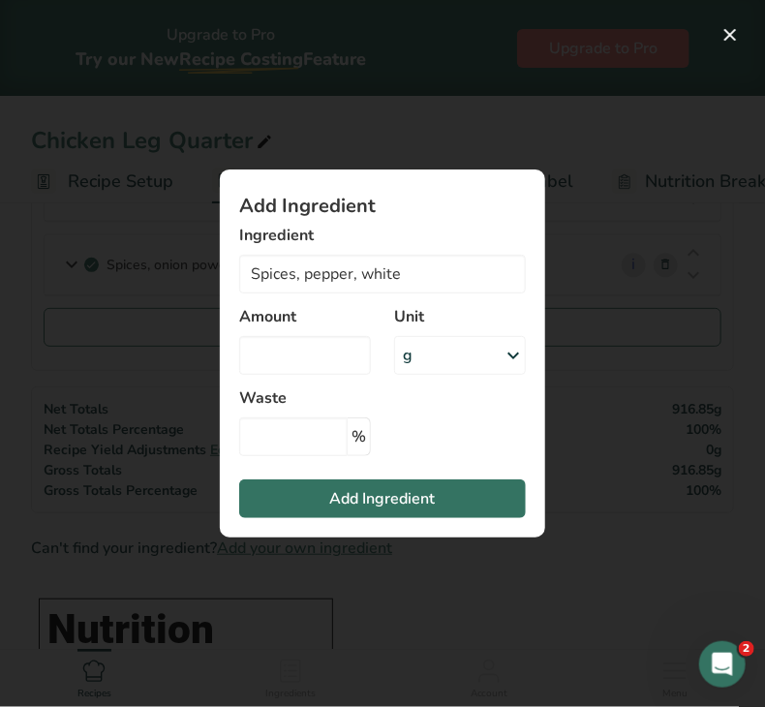
click at [415, 367] on div "g" at bounding box center [460, 355] width 132 height 39
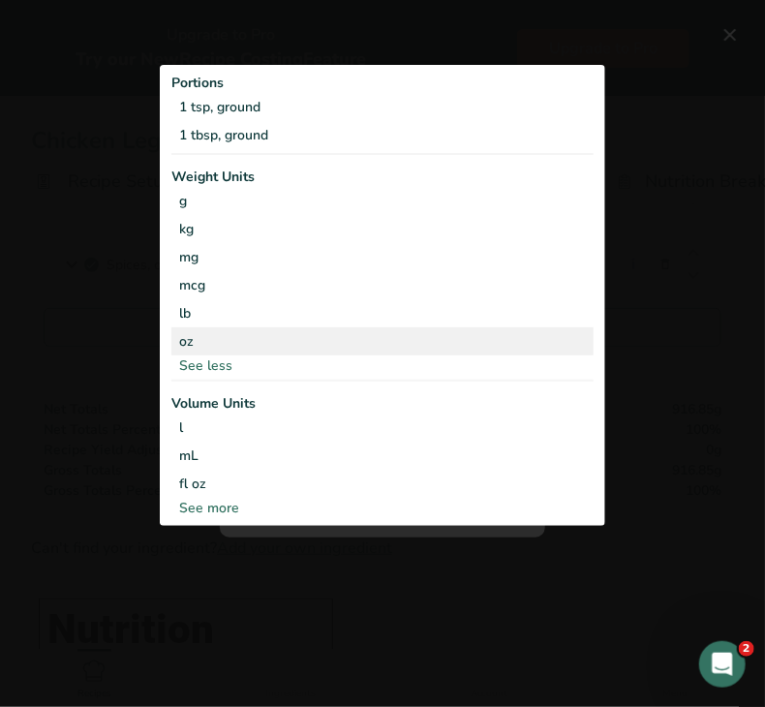
click at [267, 342] on div "oz" at bounding box center [382, 341] width 422 height 28
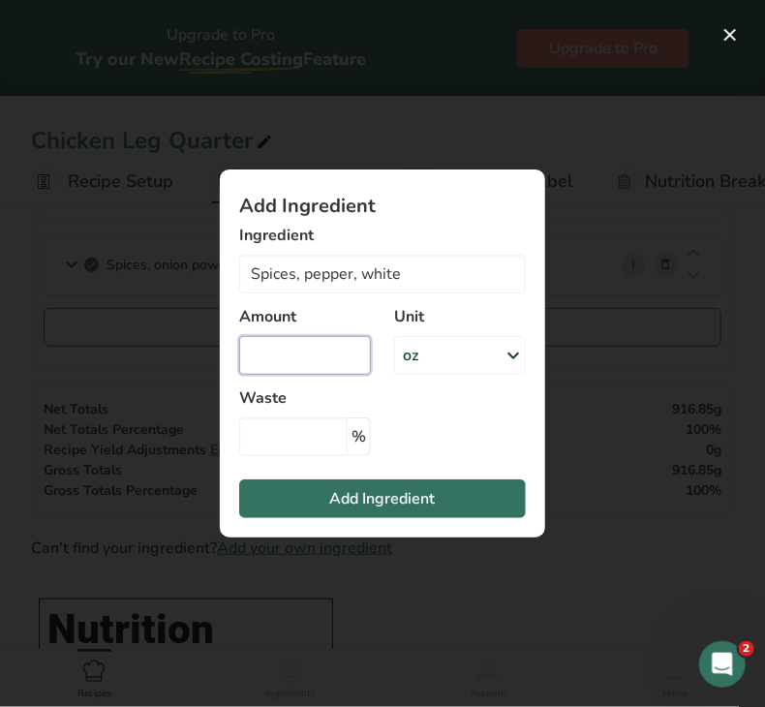
click at [270, 365] on input "Add ingredient modal" at bounding box center [305, 355] width 132 height 39
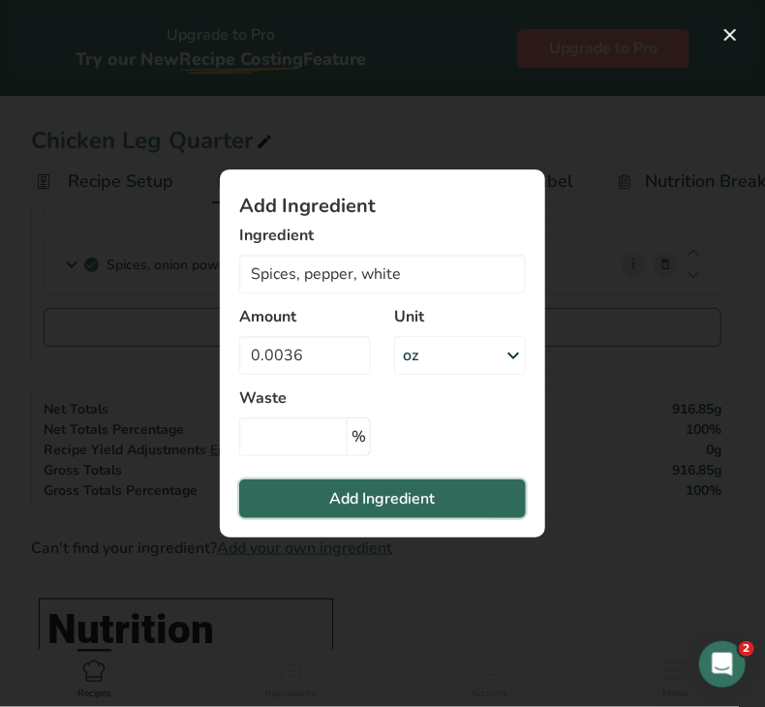
click at [338, 502] on span "Add Ingredient" at bounding box center [383, 498] width 106 height 23
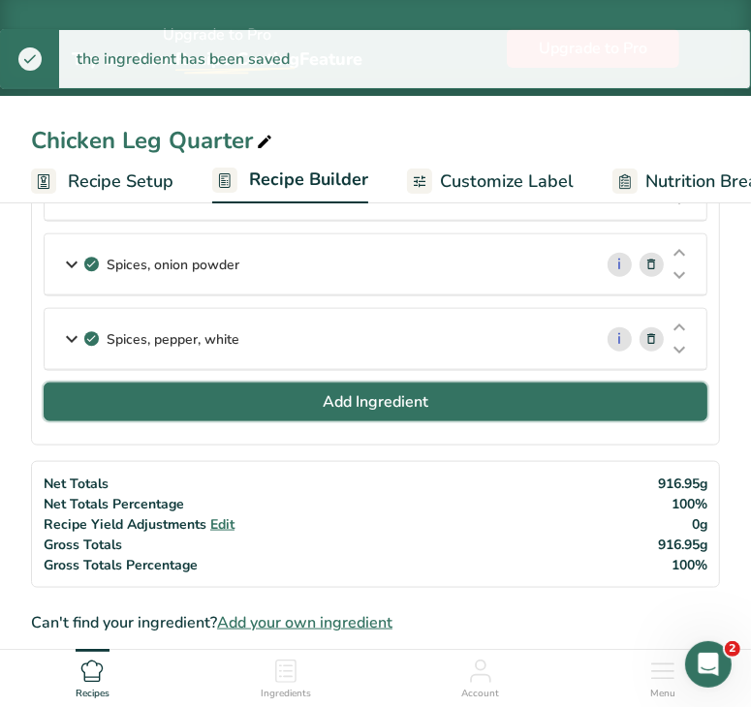
click at [407, 399] on span "Add Ingredient" at bounding box center [376, 401] width 106 height 23
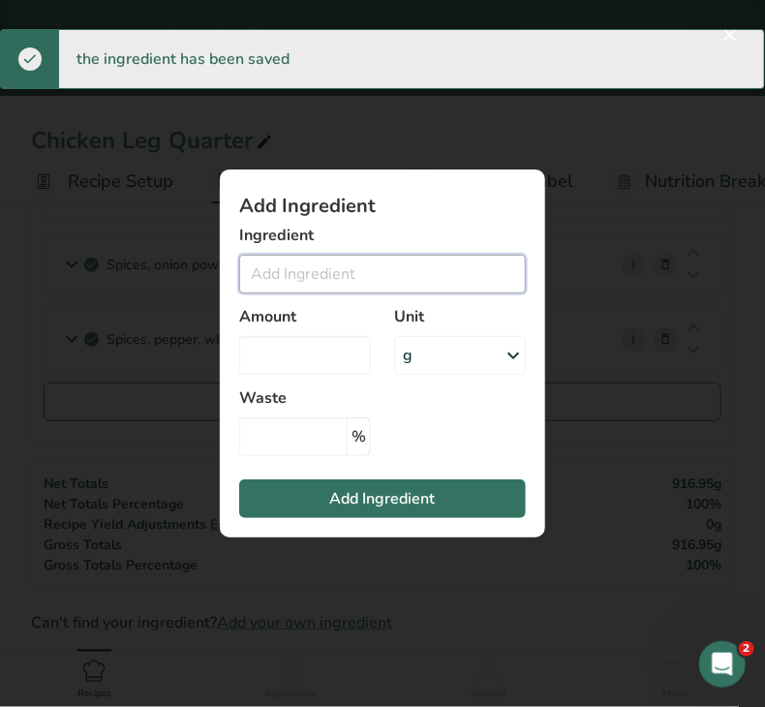
click at [368, 266] on input "Add ingredient modal" at bounding box center [382, 274] width 287 height 39
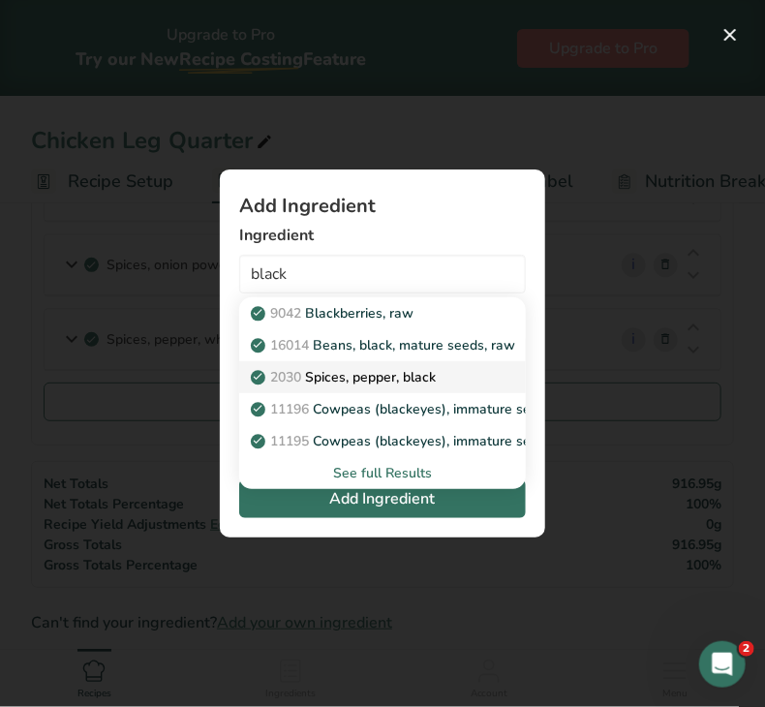
click at [398, 379] on p "2030 Spices, pepper, black" at bounding box center [345, 377] width 181 height 20
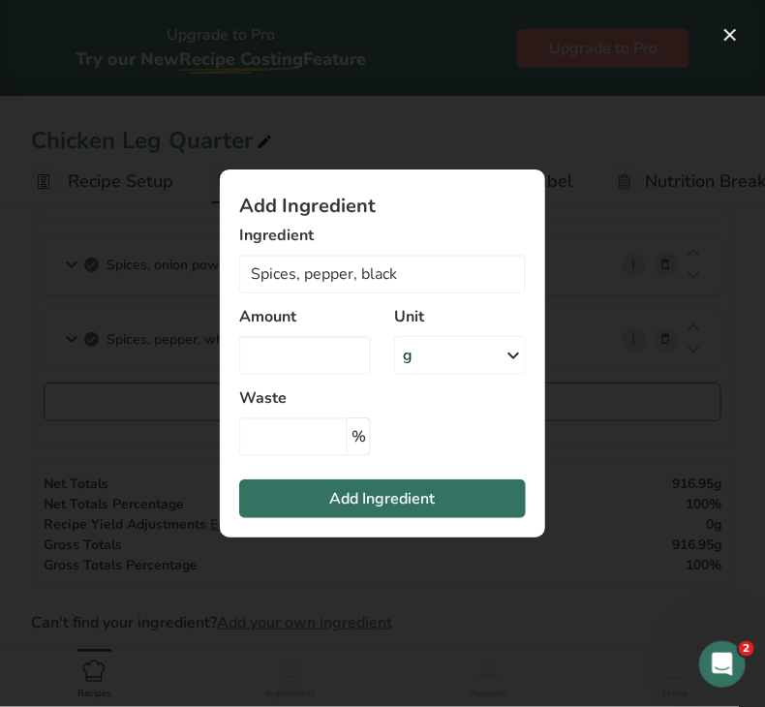
click at [449, 351] on div "g" at bounding box center [460, 355] width 132 height 39
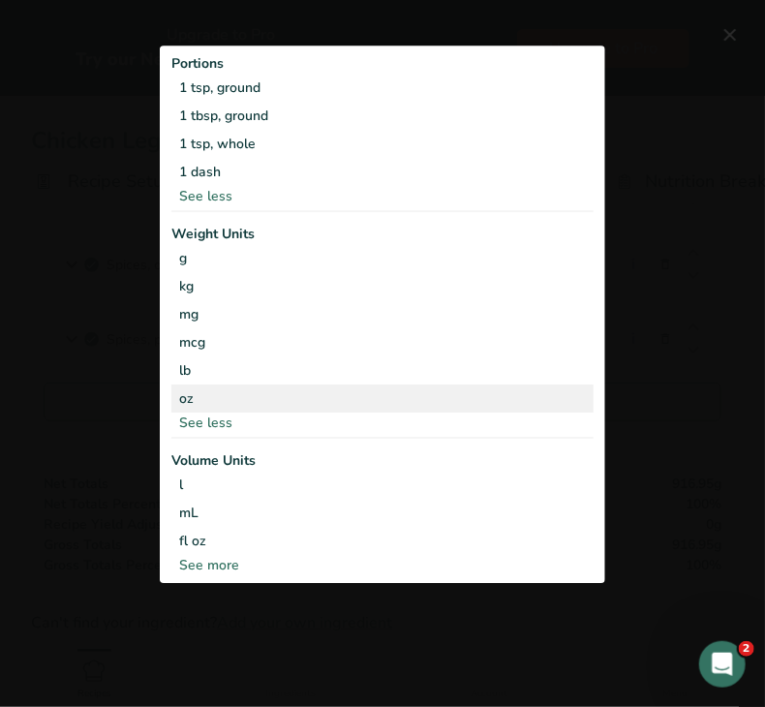
click at [233, 395] on div "oz" at bounding box center [382, 399] width 422 height 28
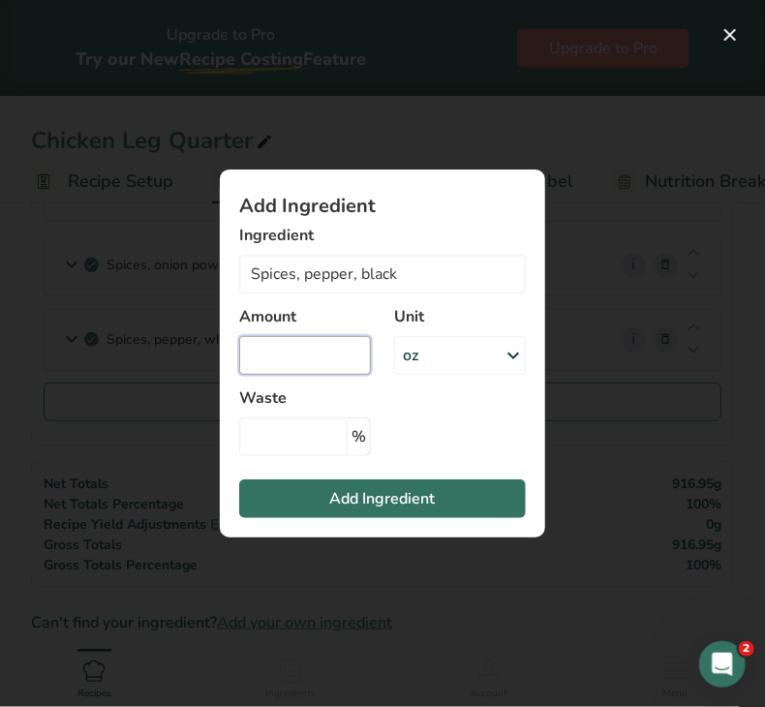
click at [259, 366] on input "Add ingredient modal" at bounding box center [305, 355] width 132 height 39
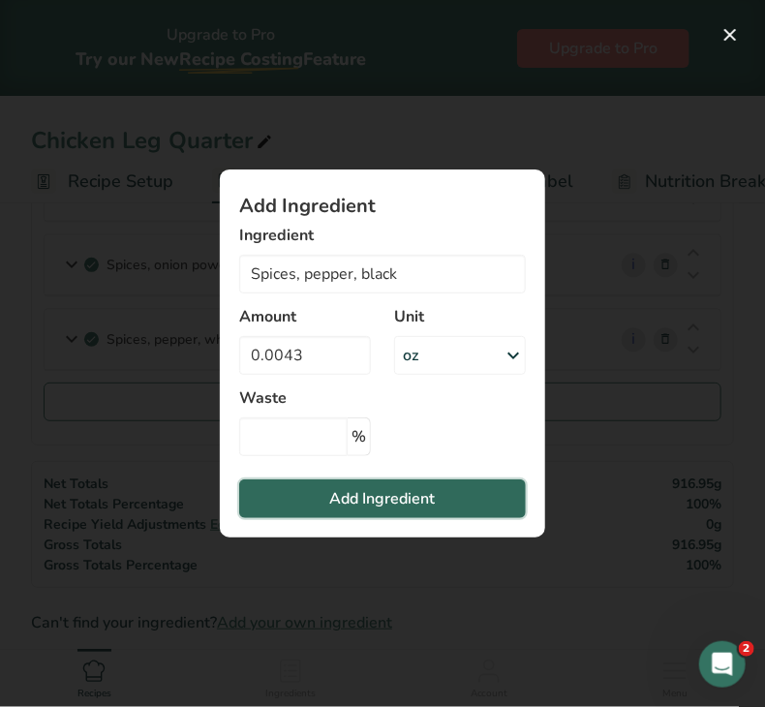
click at [331, 504] on span "Add Ingredient" at bounding box center [383, 498] width 106 height 23
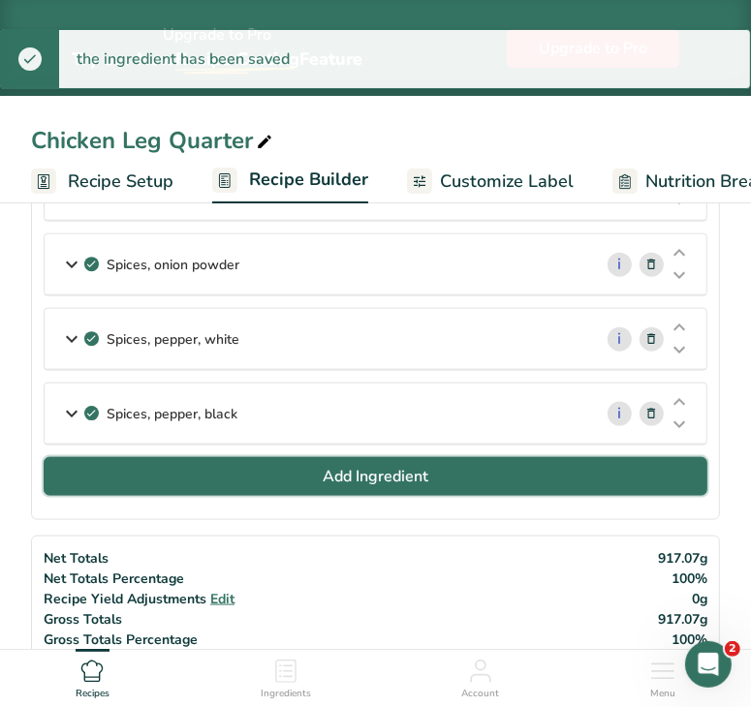
click at [374, 465] on span "Add Ingredient" at bounding box center [376, 476] width 106 height 23
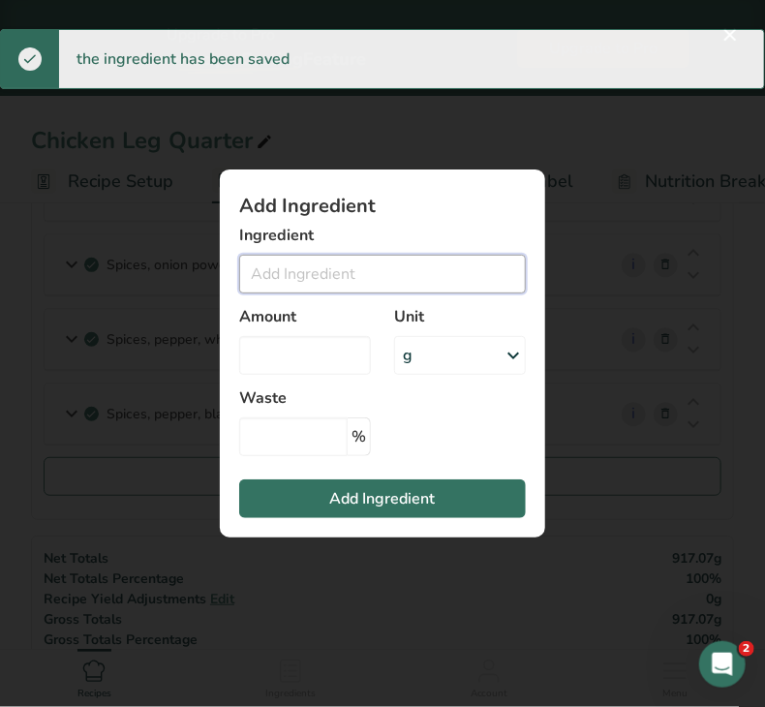
click at [336, 280] on input "Add ingredient modal" at bounding box center [382, 274] width 287 height 39
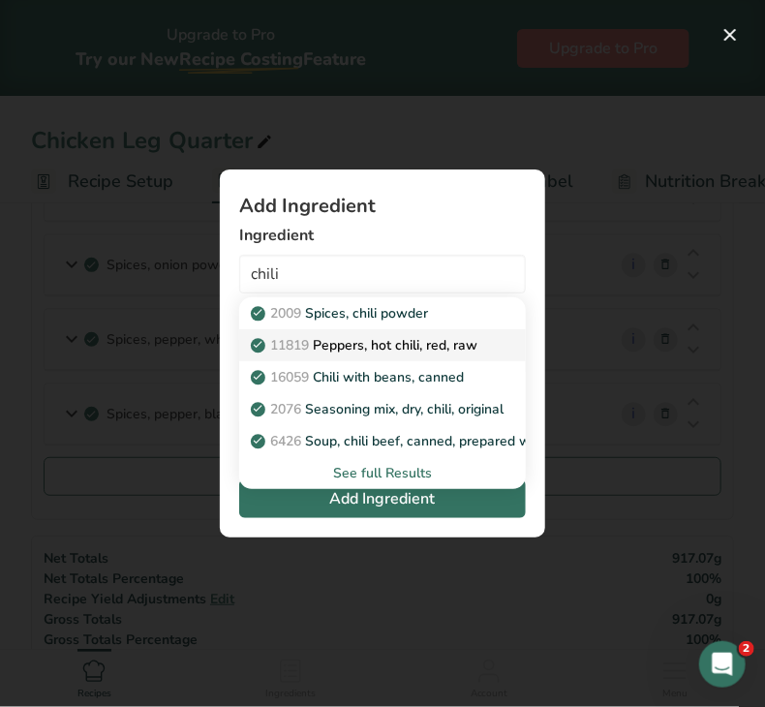
click at [394, 342] on p "11819 Peppers, hot chili, red, raw" at bounding box center [366, 345] width 223 height 20
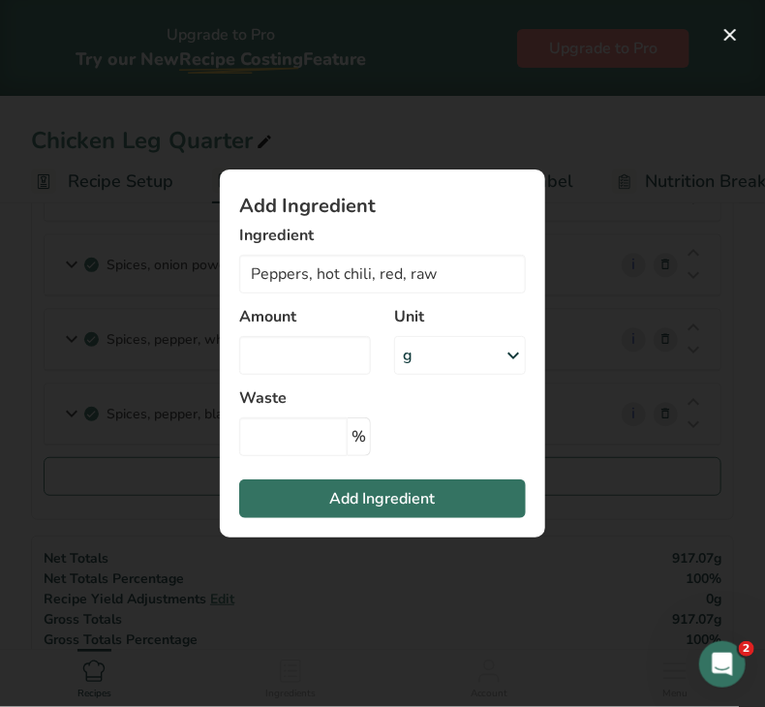
click at [435, 357] on div "g" at bounding box center [460, 355] width 132 height 39
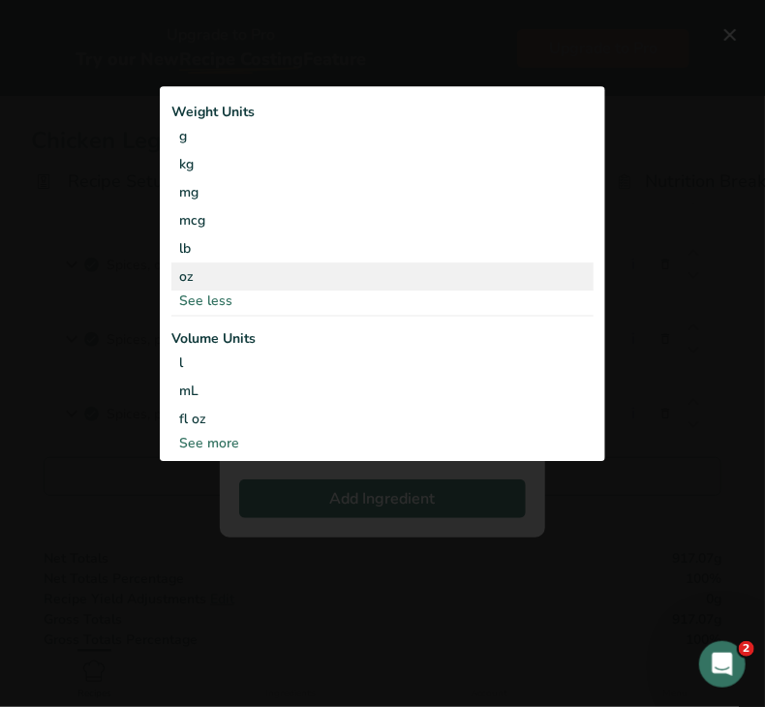
click at [240, 266] on div "oz" at bounding box center [382, 277] width 422 height 28
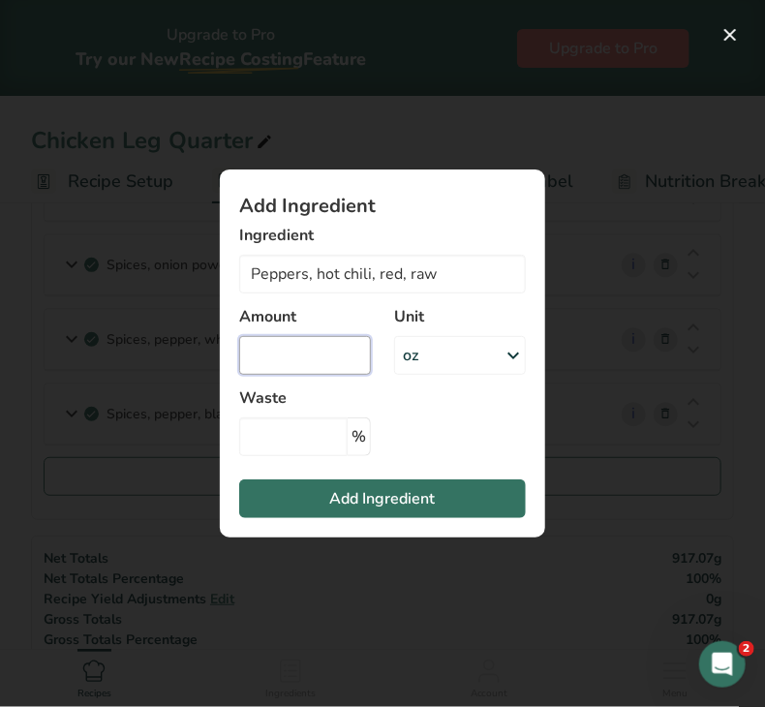
click at [279, 361] on input "Add ingredient modal" at bounding box center [305, 355] width 132 height 39
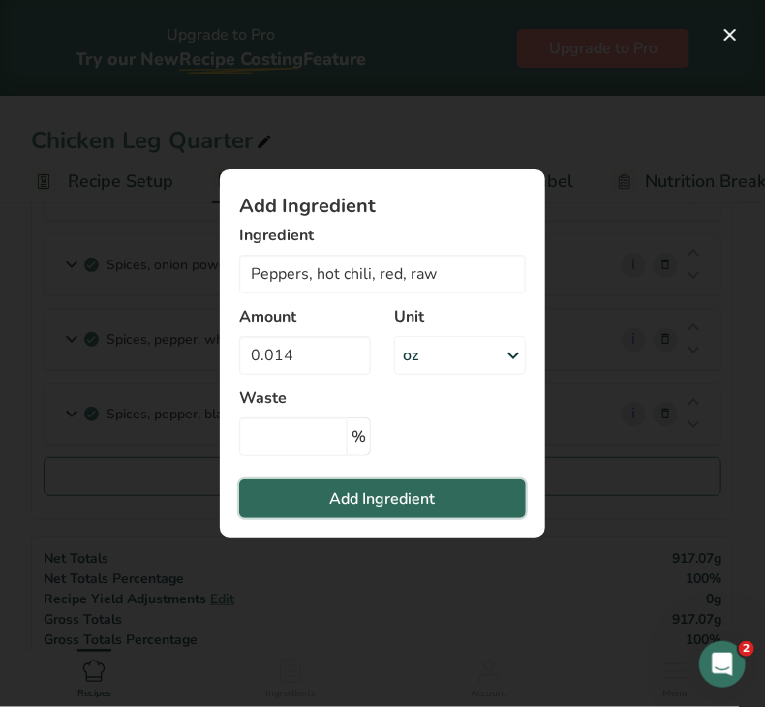
click at [323, 497] on button "Add Ingredient" at bounding box center [382, 499] width 287 height 39
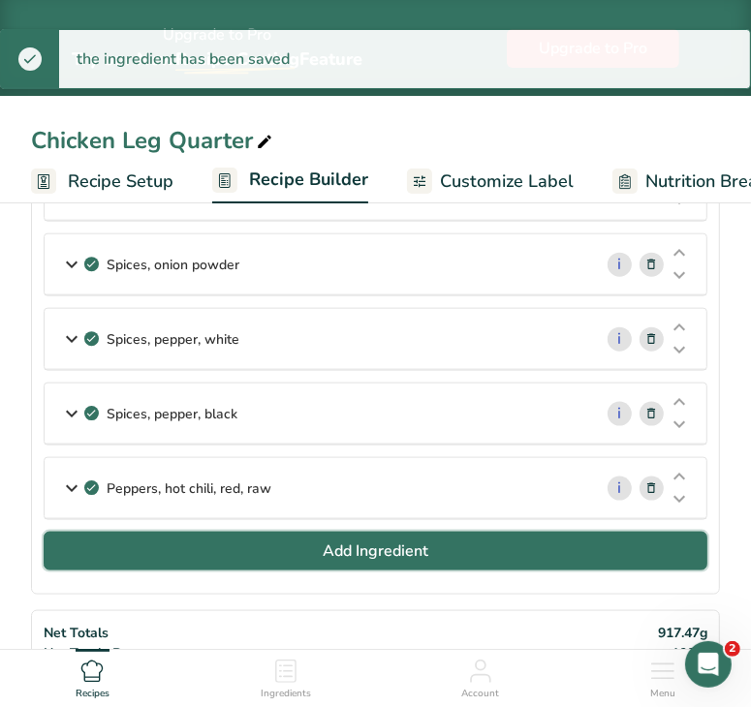
click at [320, 547] on button "Add Ingredient" at bounding box center [376, 551] width 664 height 39
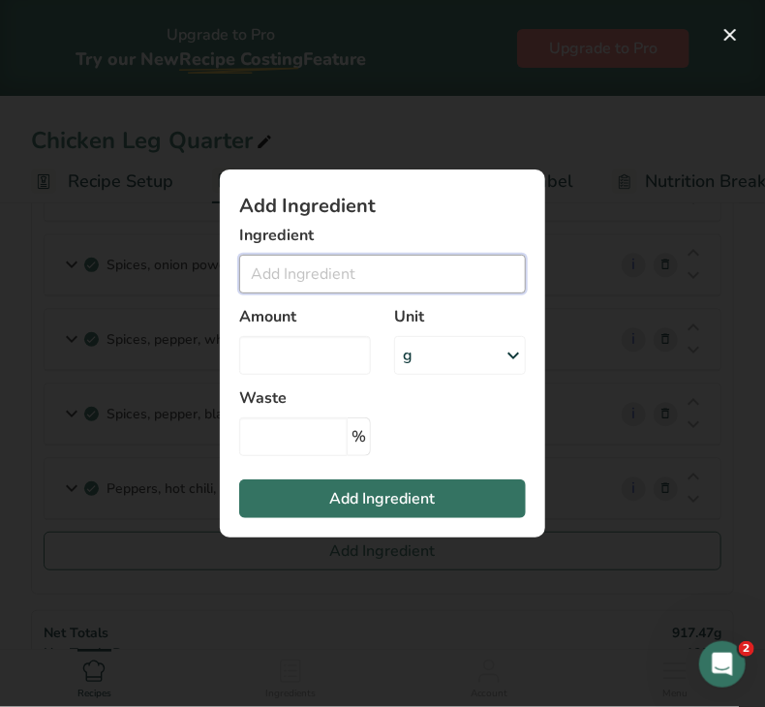
click at [345, 282] on input "Add ingredient modal" at bounding box center [382, 274] width 287 height 39
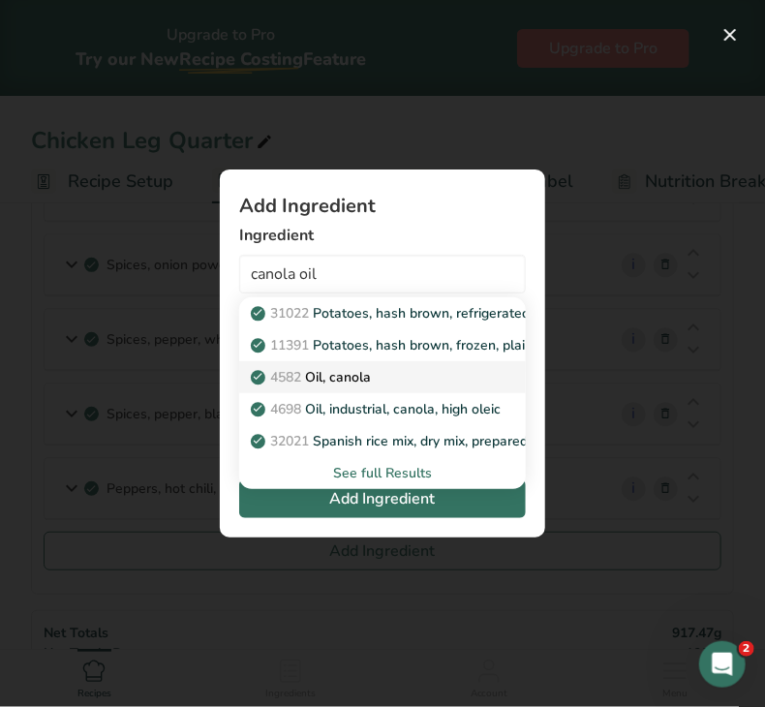
click at [361, 377] on p "4582 Oil, canola" at bounding box center [313, 377] width 116 height 20
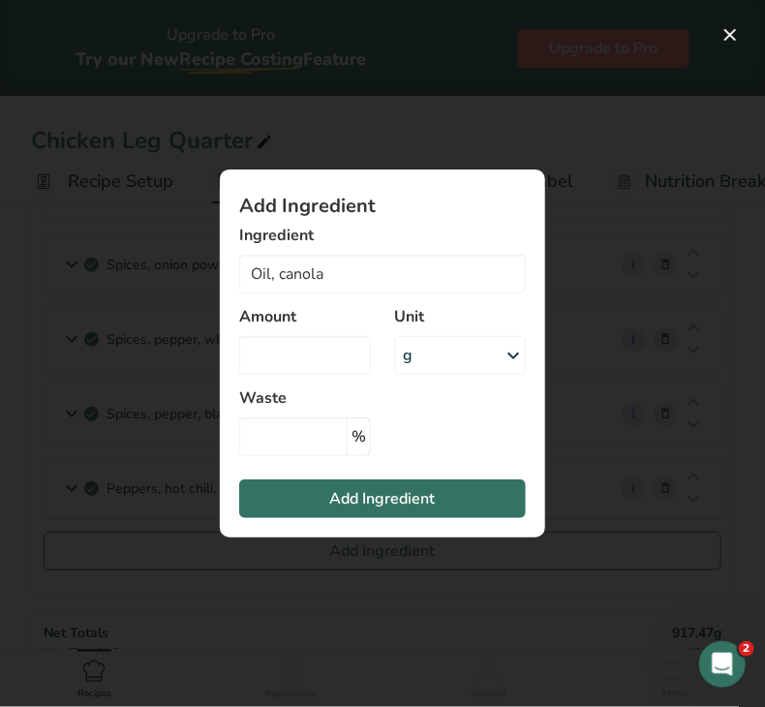
click at [451, 361] on div "g" at bounding box center [460, 355] width 132 height 39
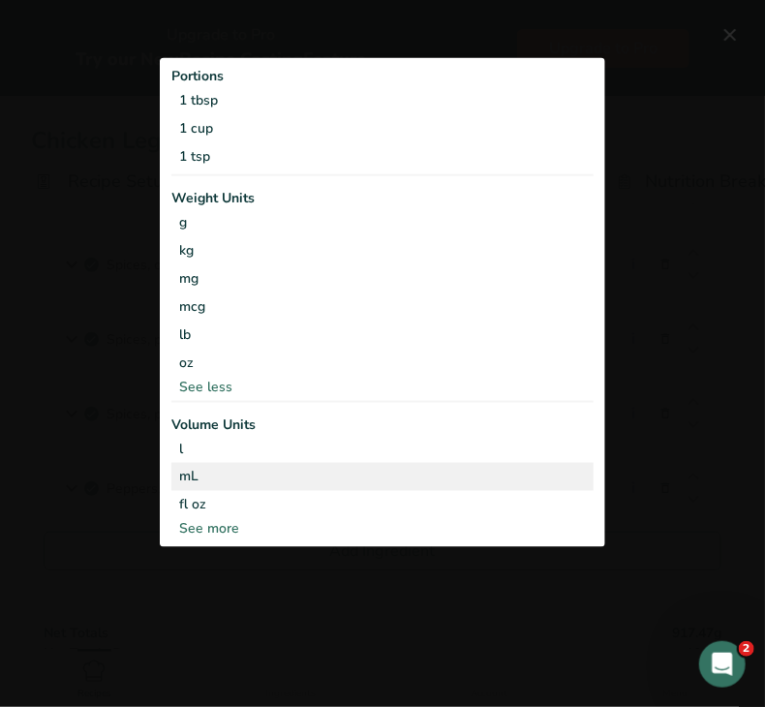
click at [263, 467] on div "mL" at bounding box center [382, 476] width 407 height 20
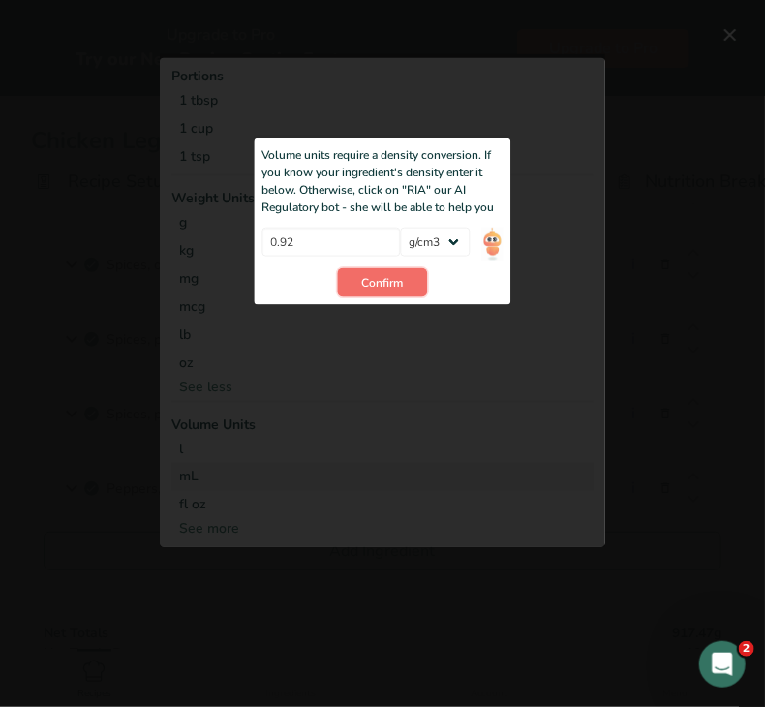
click at [381, 274] on span "Confirm" at bounding box center [383, 282] width 42 height 17
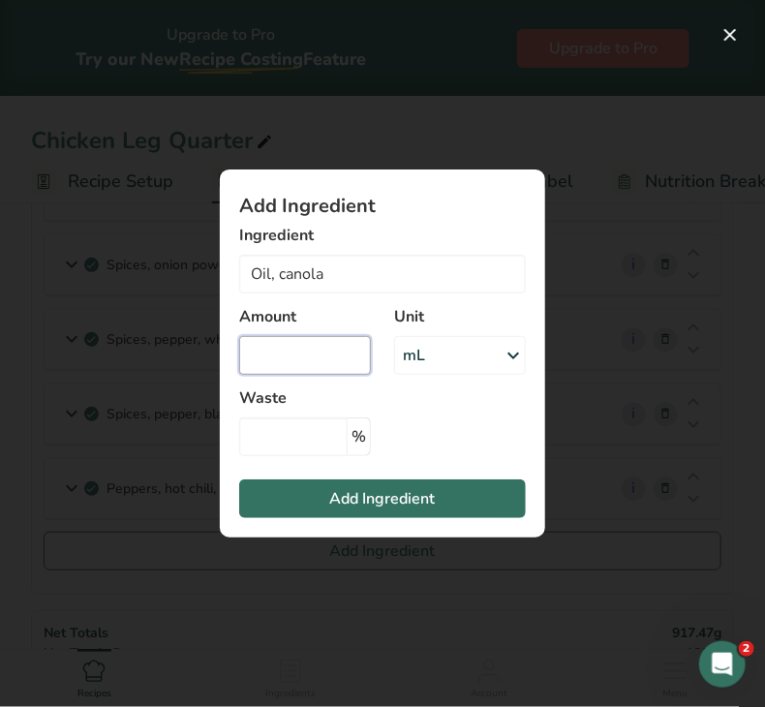
click at [340, 358] on input "Add ingredient modal" at bounding box center [305, 355] width 132 height 39
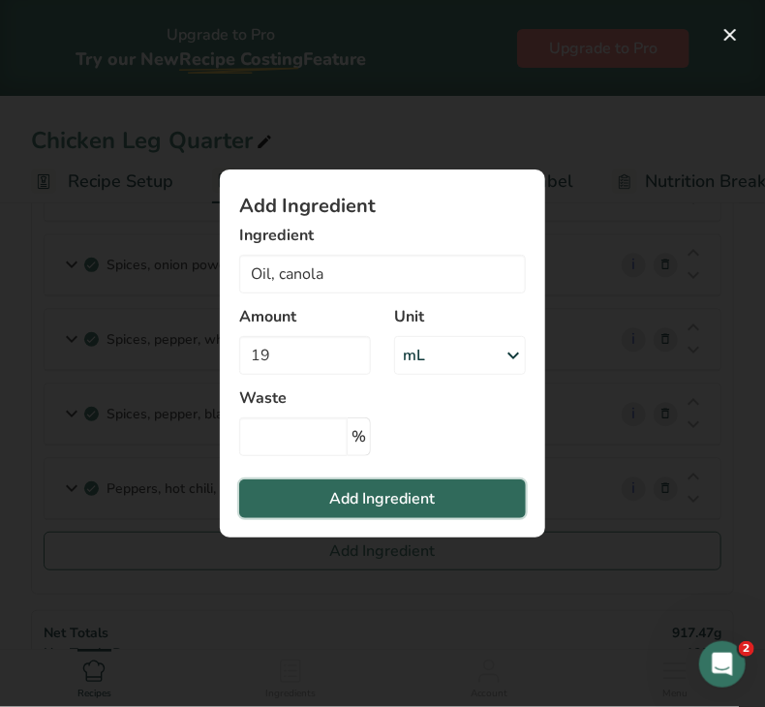
click at [355, 505] on span "Add Ingredient" at bounding box center [383, 498] width 106 height 23
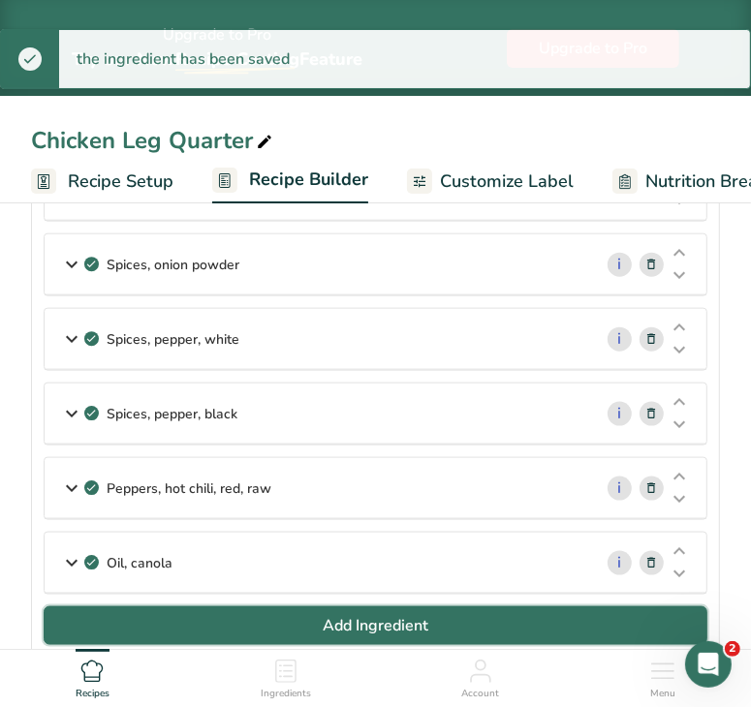
click at [292, 611] on button "Add Ingredient" at bounding box center [376, 625] width 664 height 39
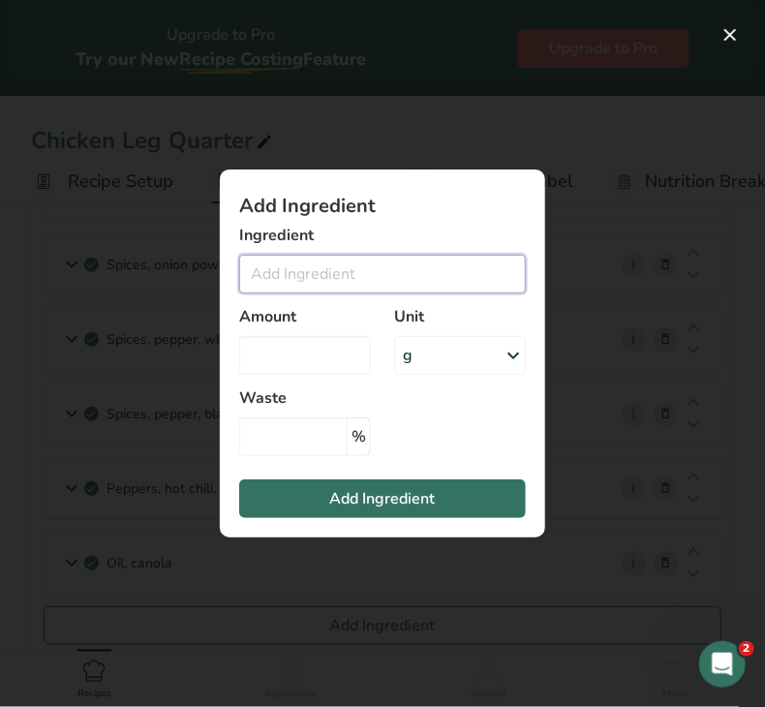
click at [333, 272] on input "Add ingredient modal" at bounding box center [382, 274] width 287 height 39
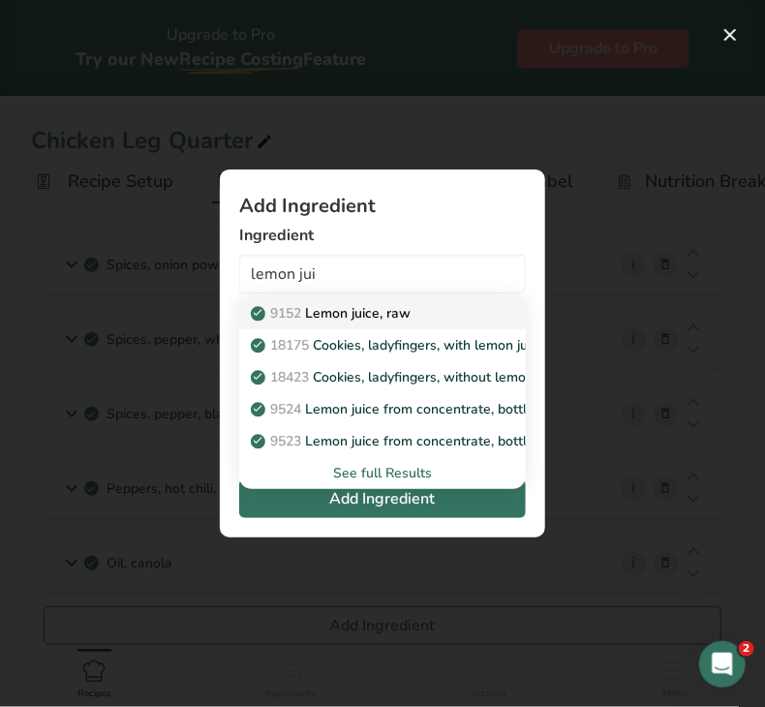
click at [351, 312] on p "9152 Lemon juice, raw" at bounding box center [333, 313] width 156 height 20
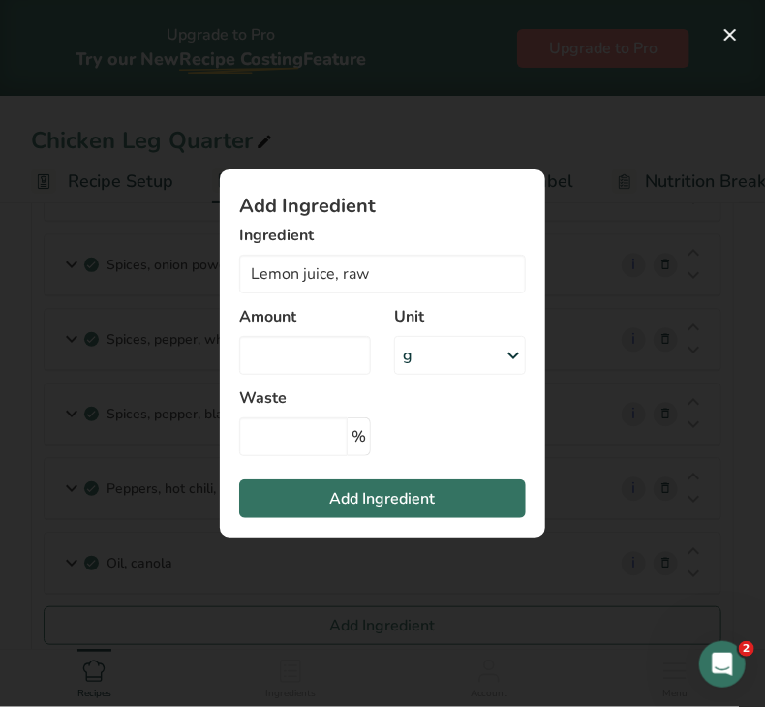
click at [432, 368] on div "g" at bounding box center [460, 355] width 132 height 39
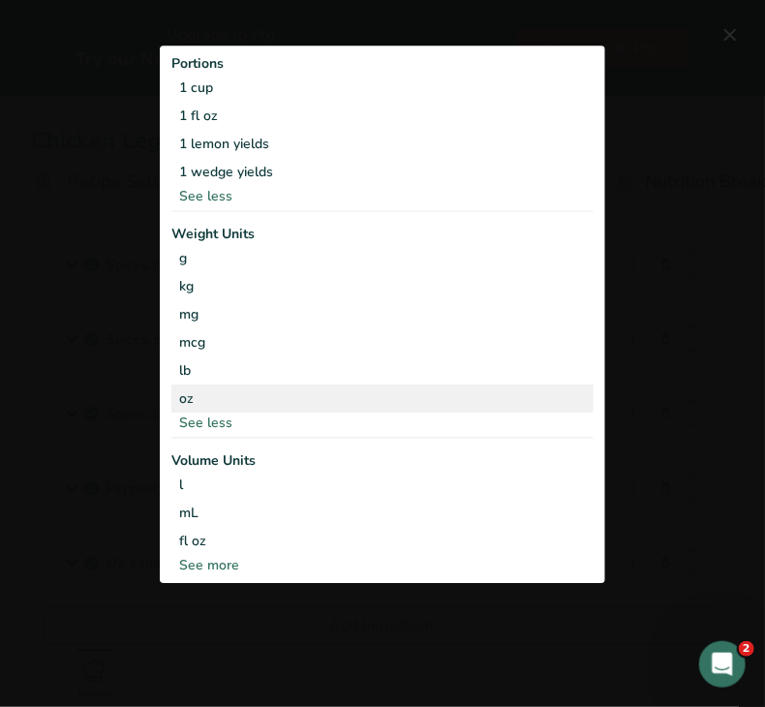
click at [271, 399] on div "oz" at bounding box center [382, 399] width 422 height 28
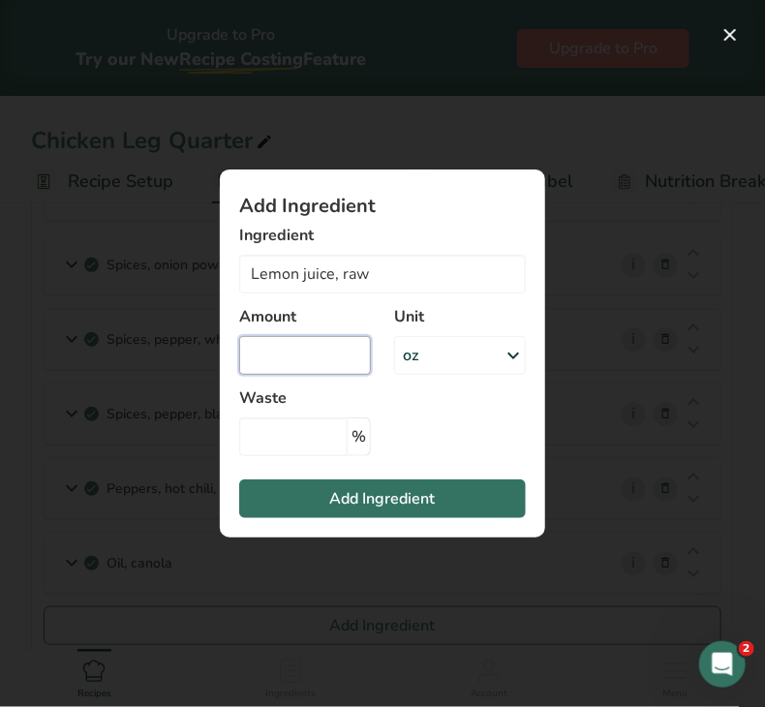
click at [264, 357] on input "Add ingredient modal" at bounding box center [305, 355] width 132 height 39
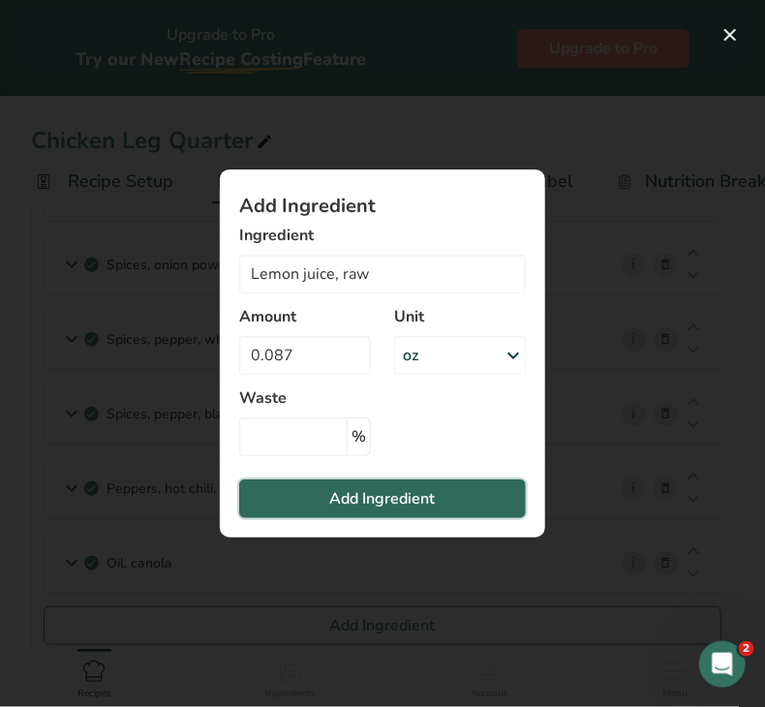
click at [333, 508] on span "Add Ingredient" at bounding box center [383, 498] width 106 height 23
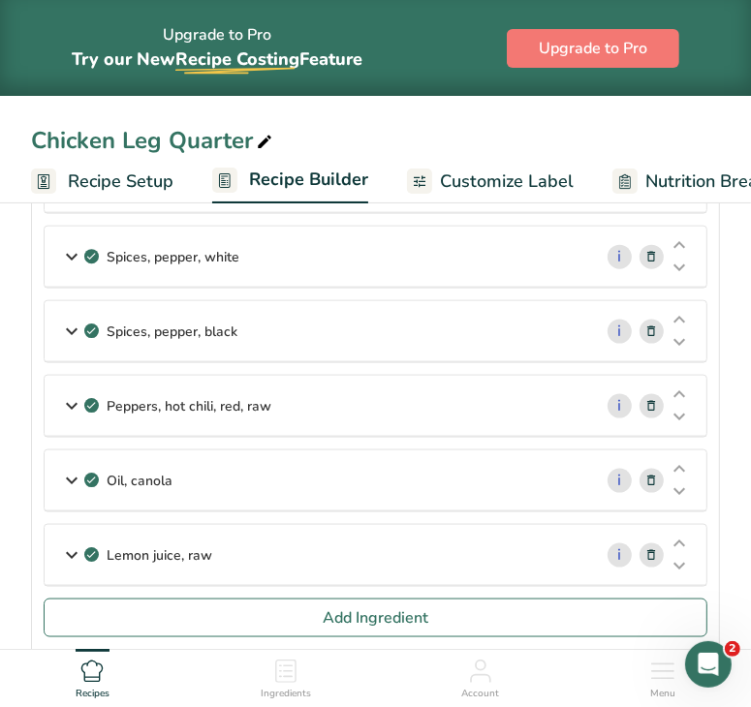
scroll to position [1157, 0]
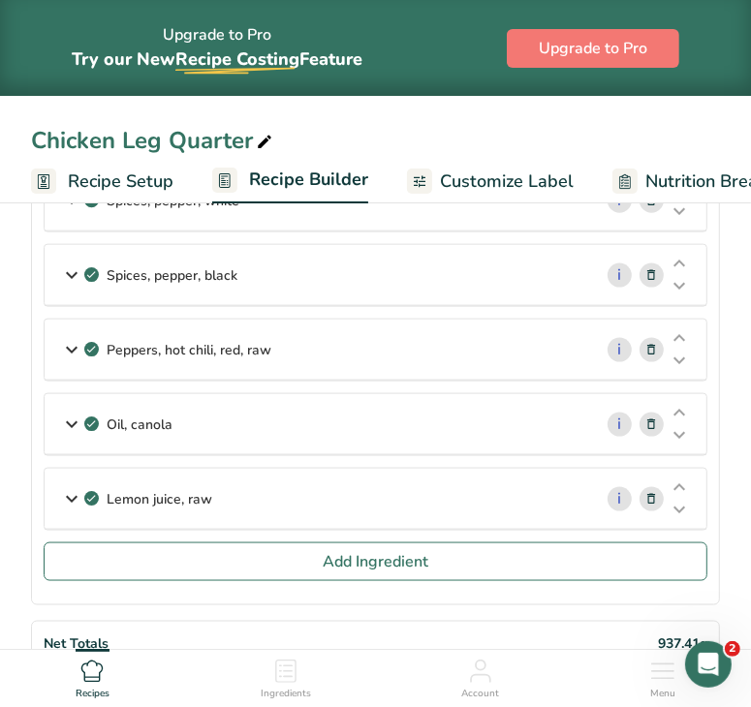
click at [531, 408] on div "Oil, canola" at bounding box center [318, 424] width 547 height 60
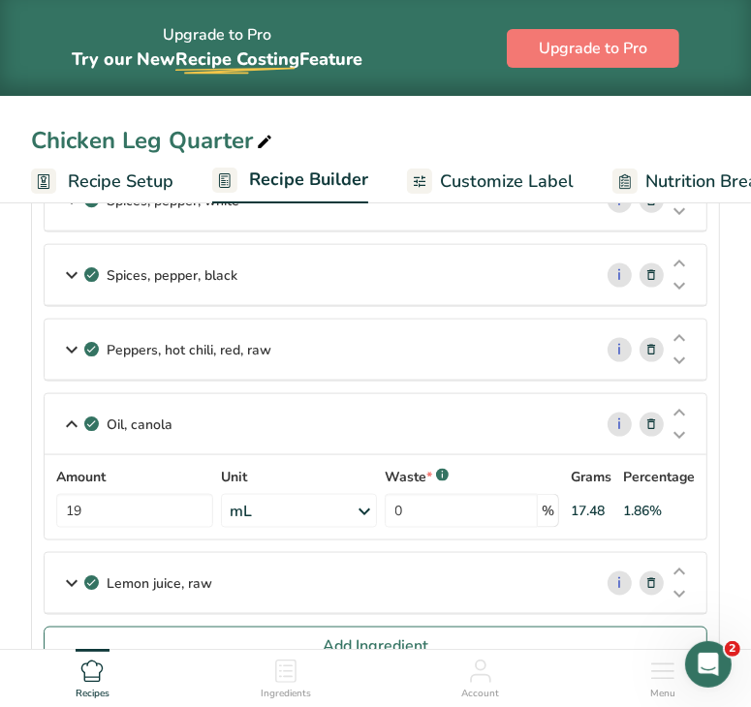
click at [259, 494] on div "mL" at bounding box center [299, 511] width 156 height 34
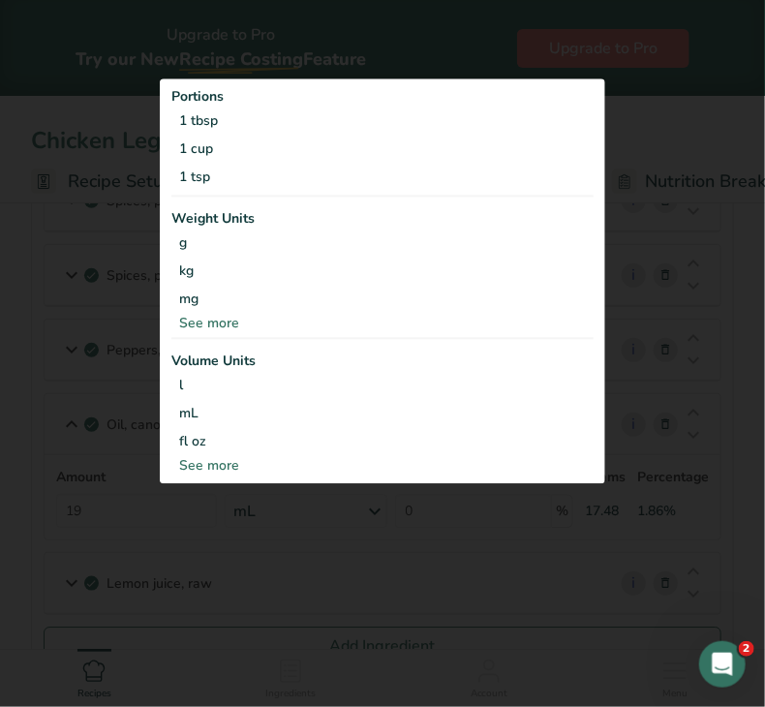
click at [238, 460] on div "See more" at bounding box center [382, 465] width 422 height 20
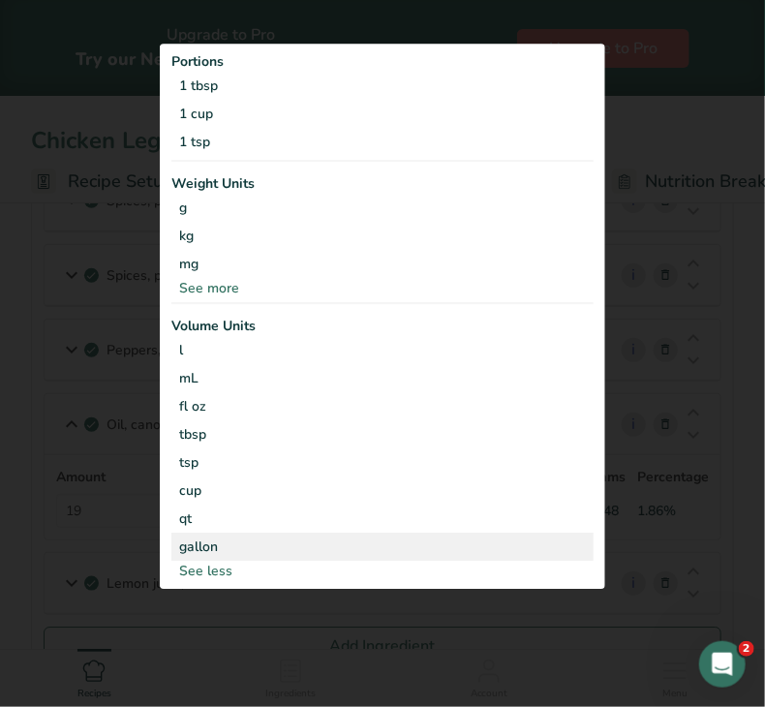
click at [213, 537] on div "gallon" at bounding box center [382, 547] width 407 height 20
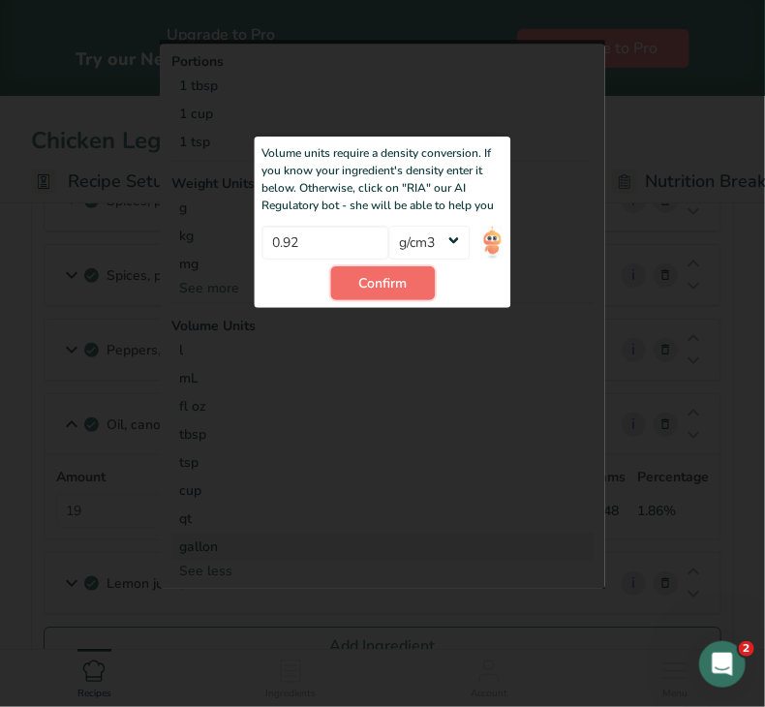
click at [374, 288] on span "Confirm" at bounding box center [382, 283] width 48 height 20
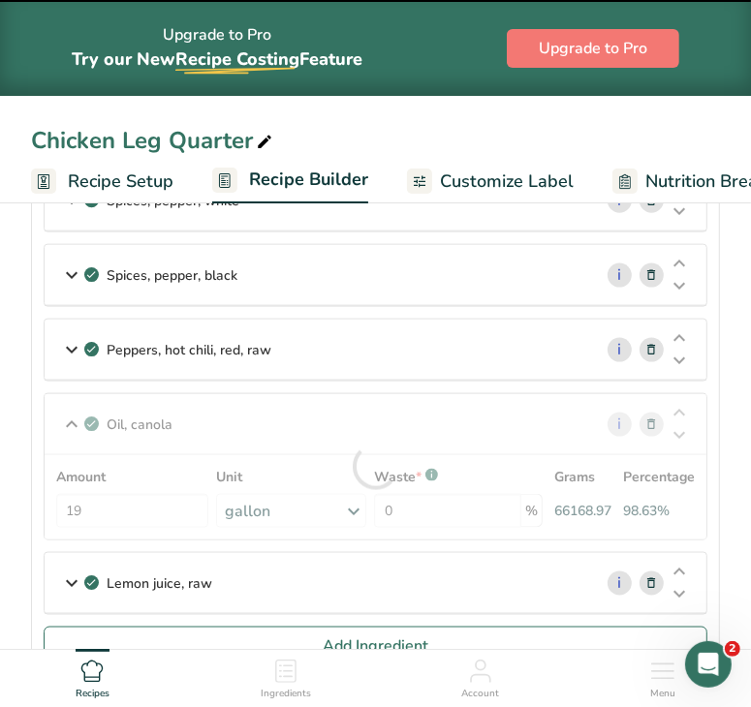
click at [152, 499] on div at bounding box center [376, 466] width 662 height 145
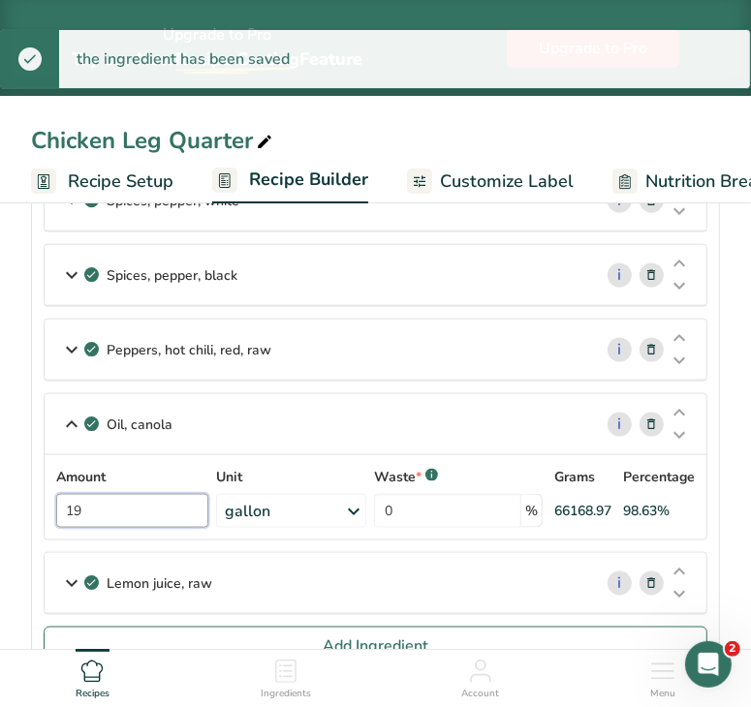
click at [130, 501] on input "19" at bounding box center [132, 511] width 152 height 34
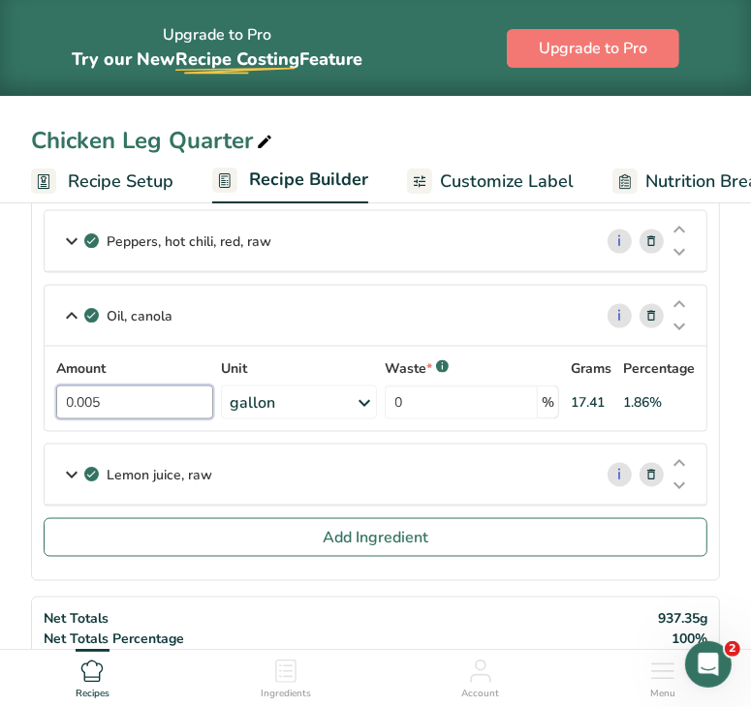
scroll to position [1261, 0]
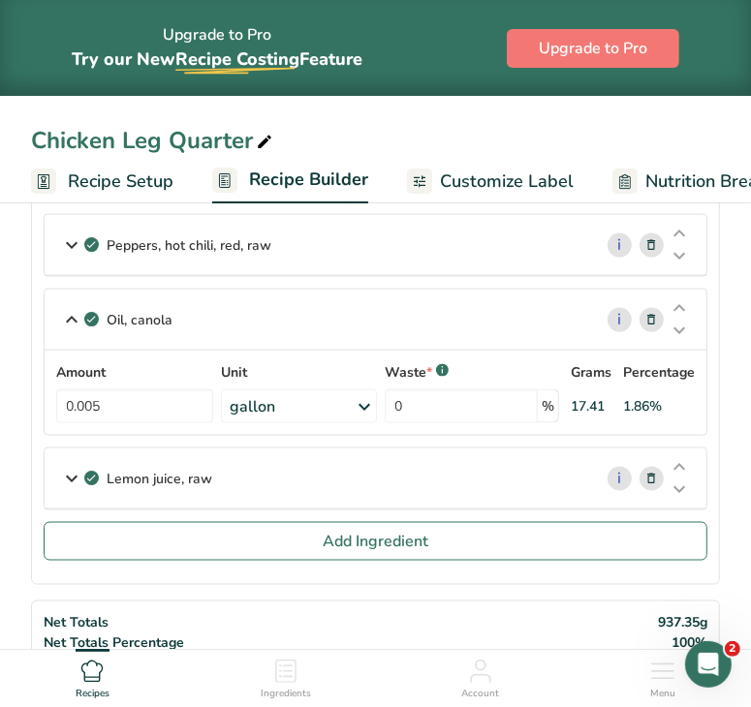
click at [727, 390] on section "Add Ingredients Manage Recipe Delete Recipe Duplicate Recipe Scale Recipe Save …" at bounding box center [375, 615] width 751 height 3360
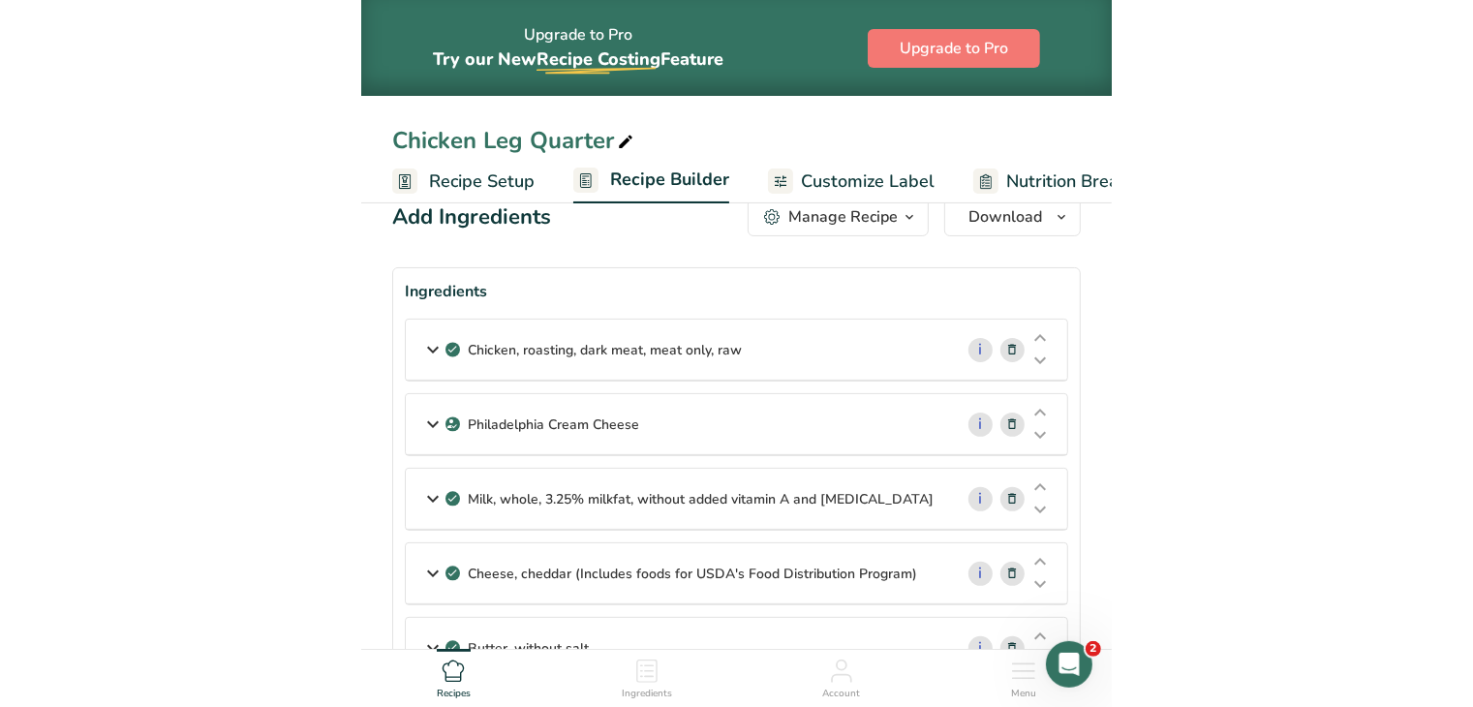
scroll to position [0, 0]
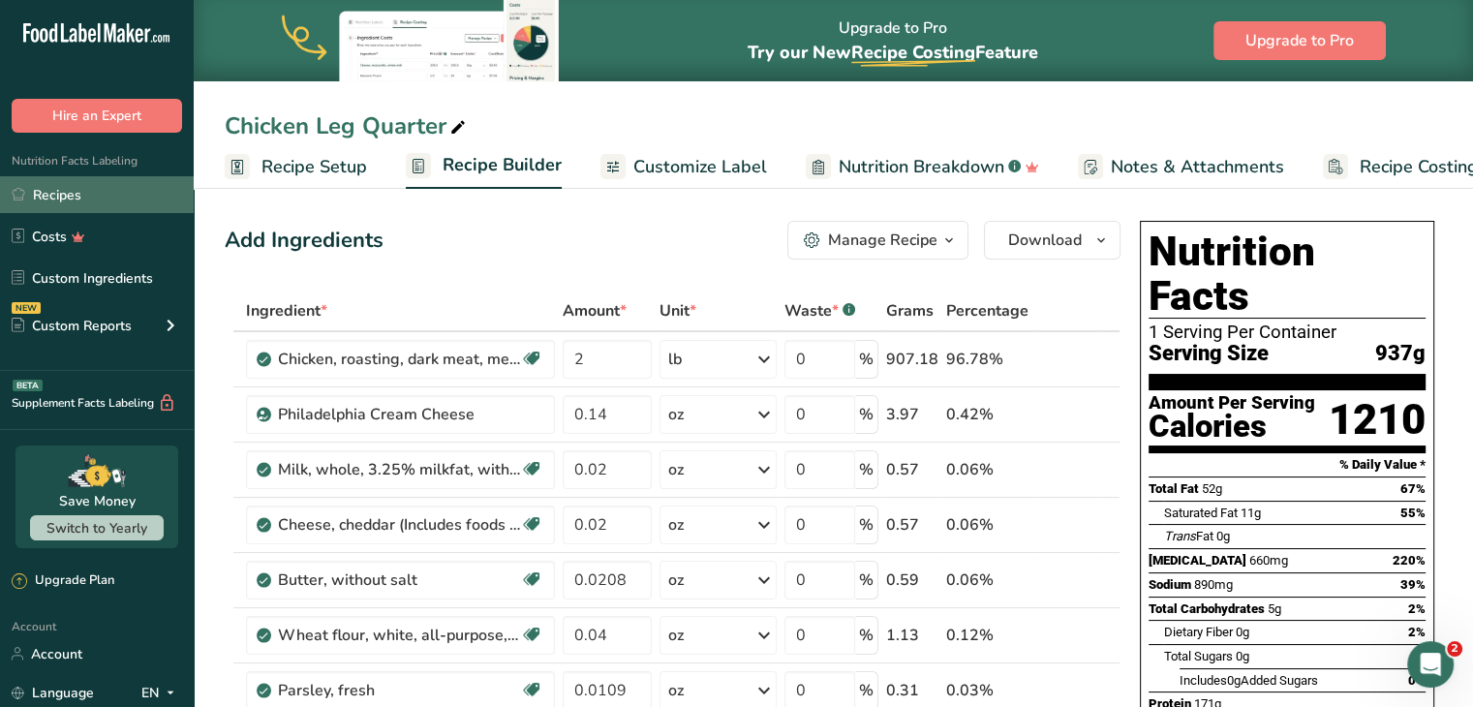
click at [125, 179] on link "Recipes" at bounding box center [97, 194] width 194 height 37
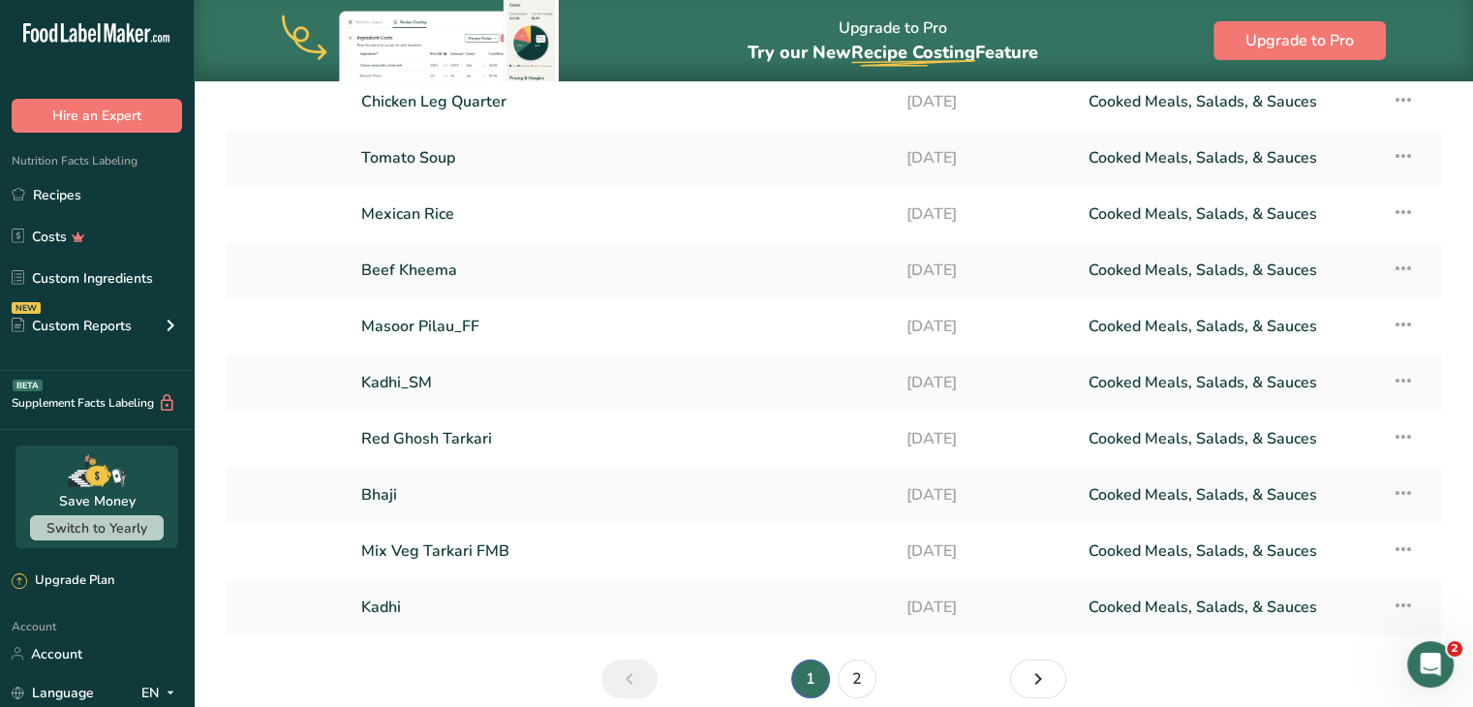
scroll to position [223, 0]
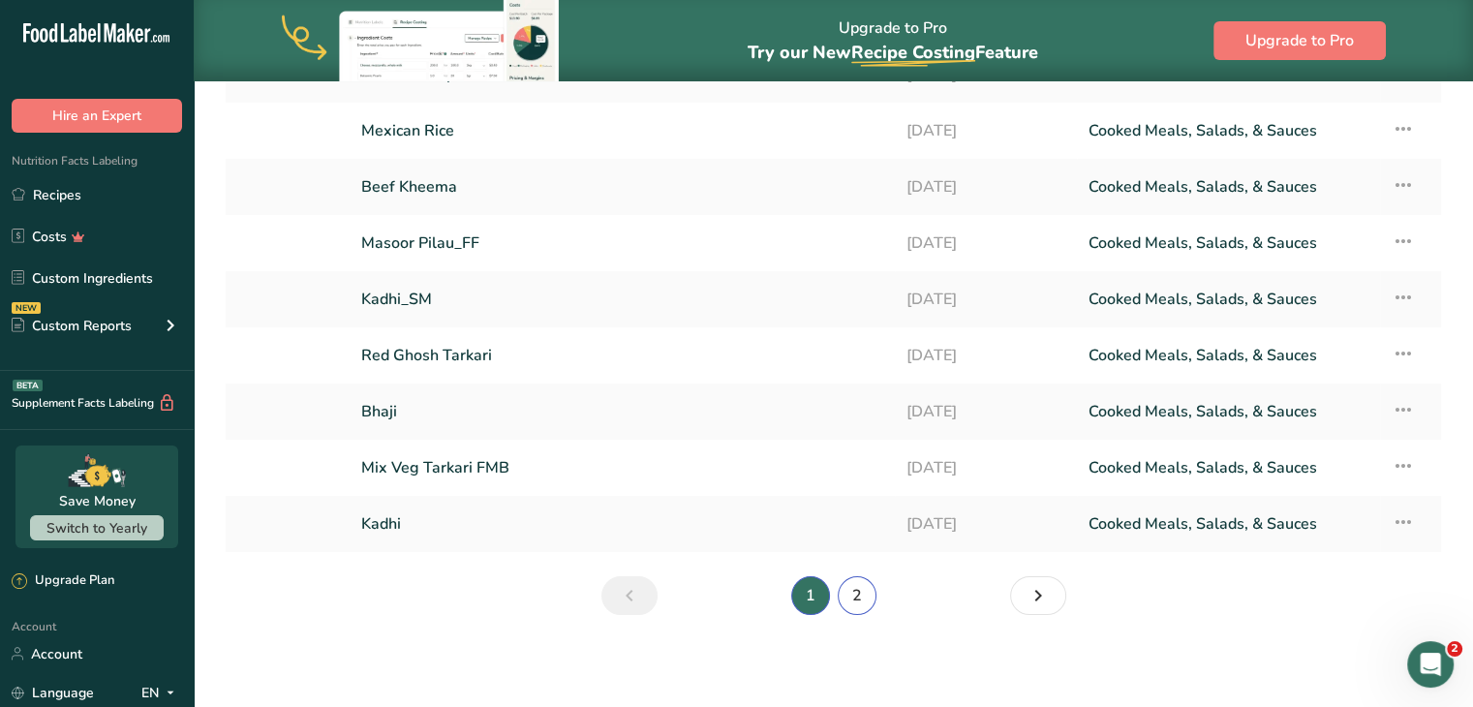
click at [864, 590] on link "2" at bounding box center [857, 595] width 39 height 39
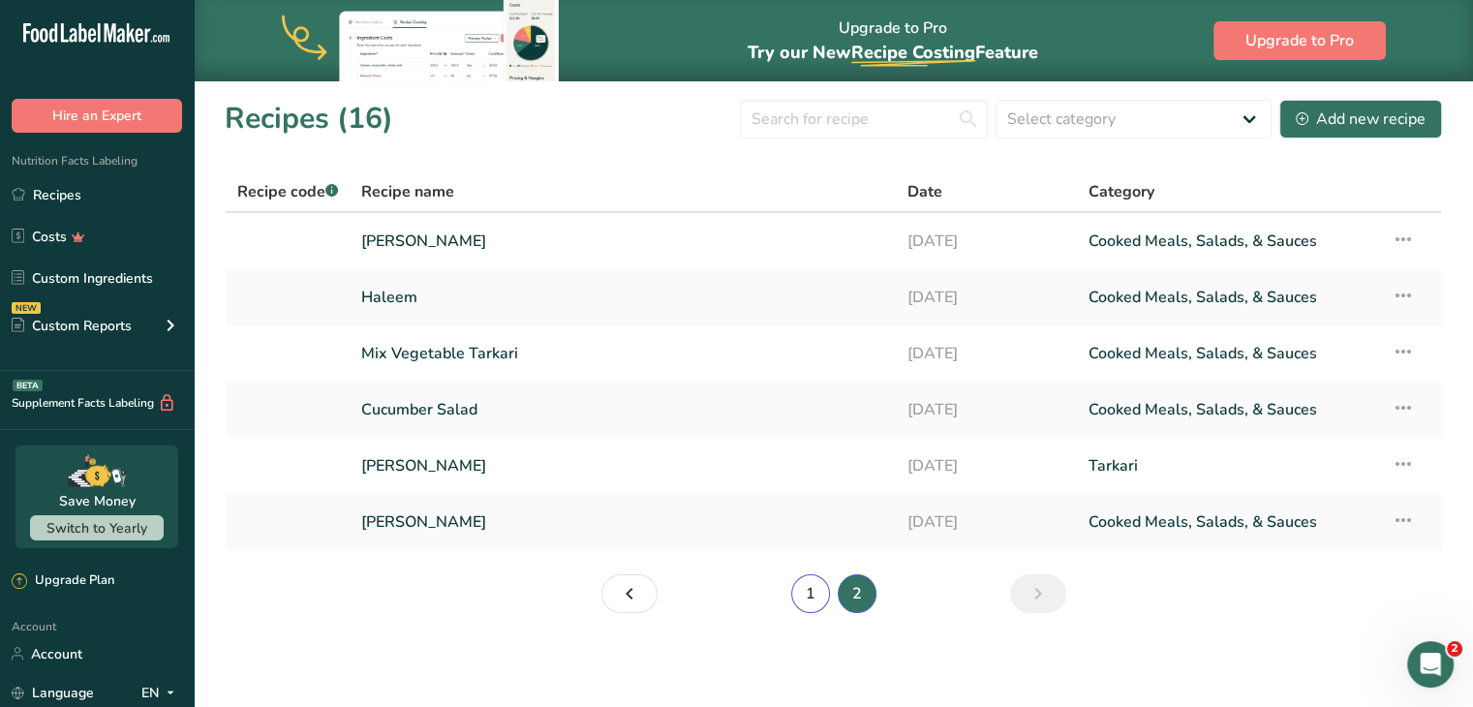
click at [811, 596] on link "1" at bounding box center [810, 593] width 39 height 39
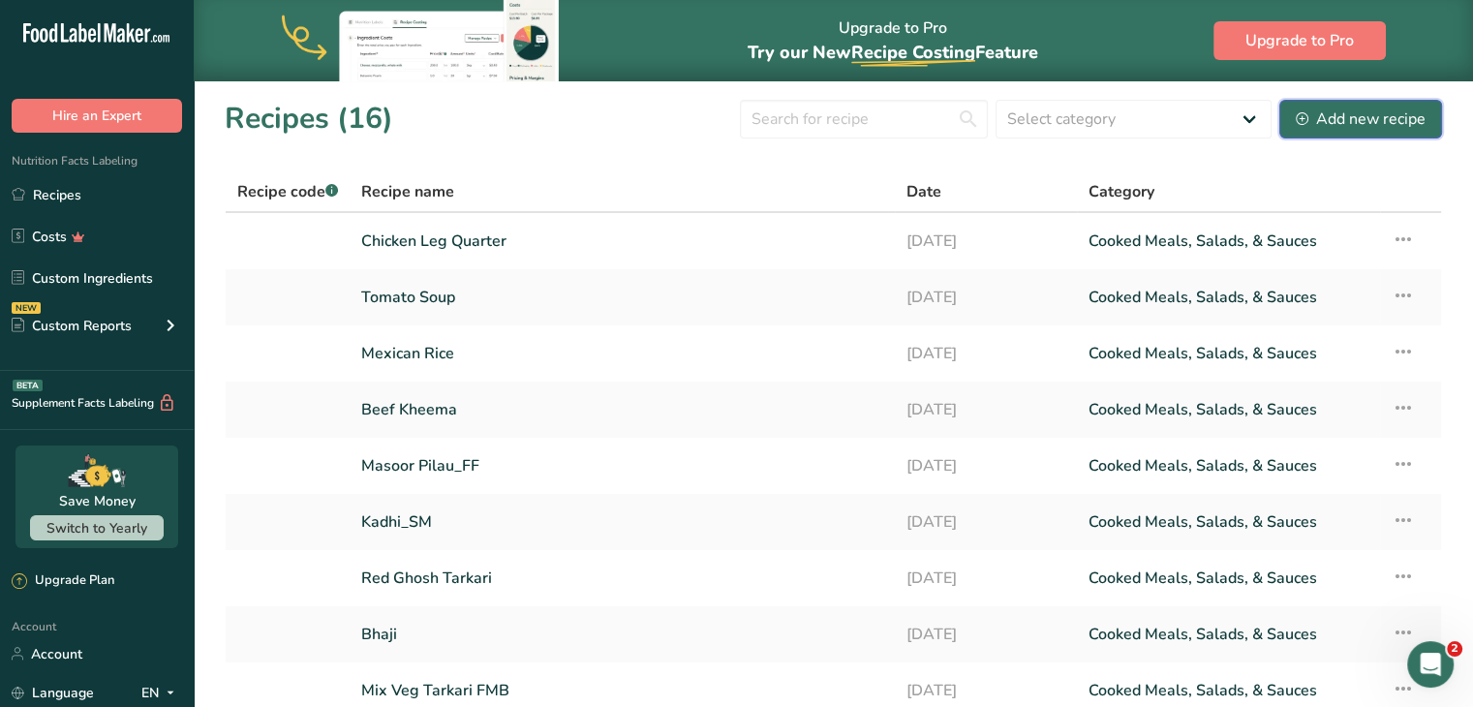
click at [1340, 119] on div "Add new recipe" at bounding box center [1361, 119] width 130 height 23
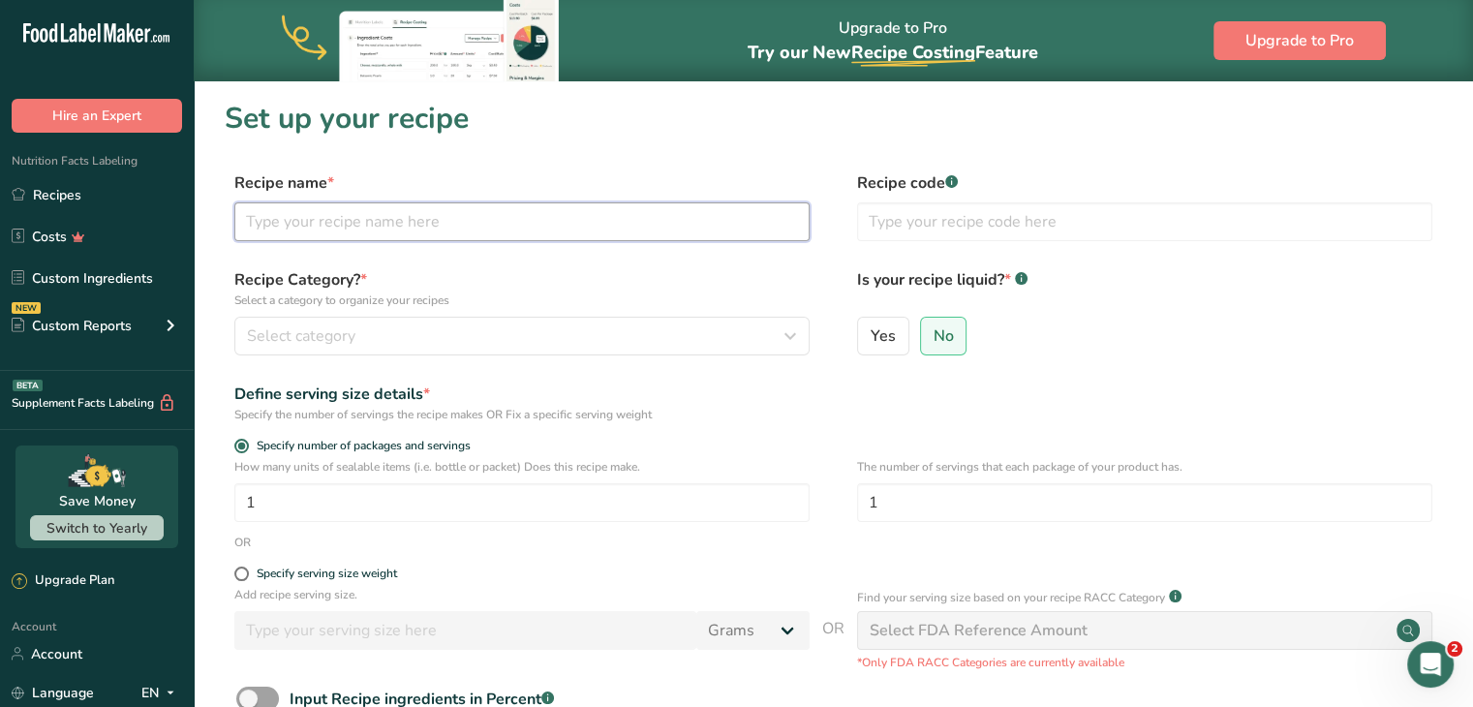
click at [579, 218] on input "text" at bounding box center [521, 221] width 575 height 39
click at [675, 309] on div "Recipe Category? * Select a category to organize your recipes Select category S…" at bounding box center [521, 311] width 575 height 87
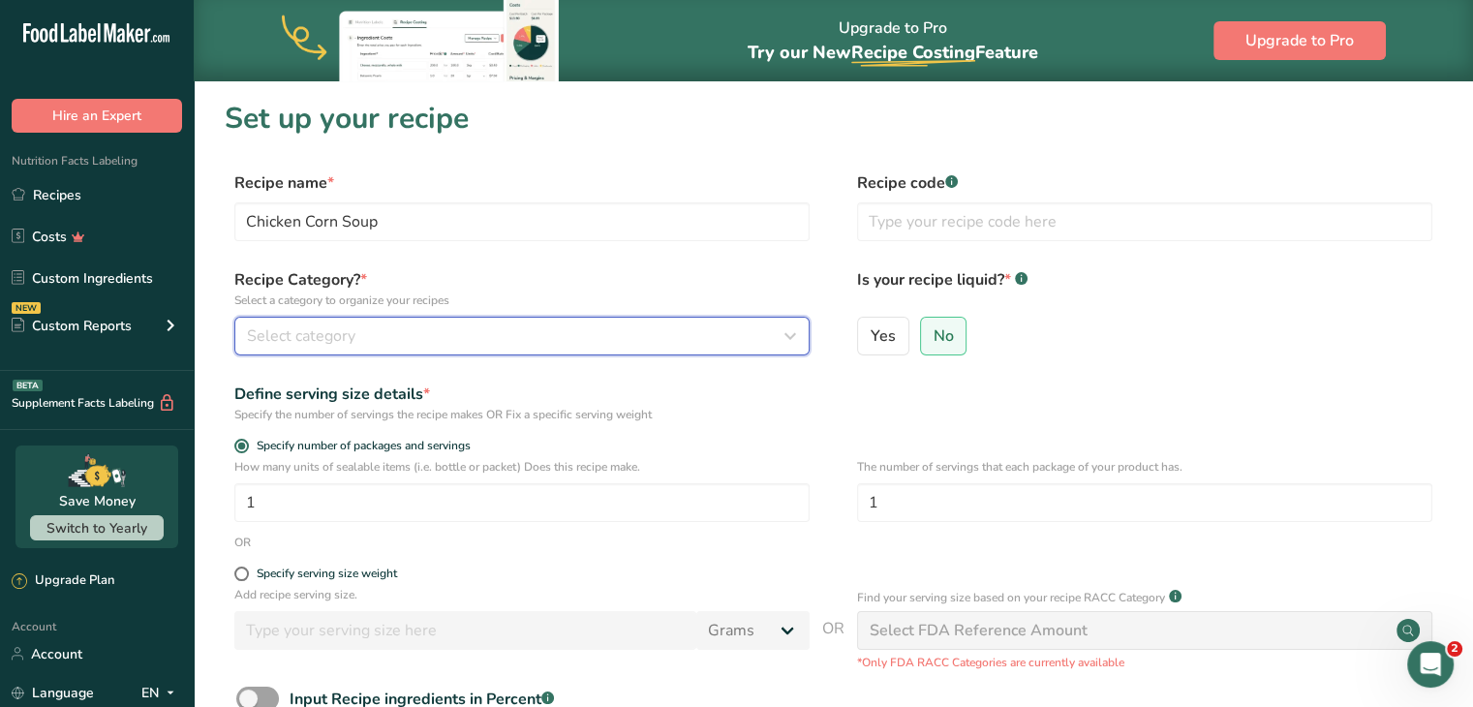
click at [677, 334] on div "Select category" at bounding box center [516, 336] width 539 height 23
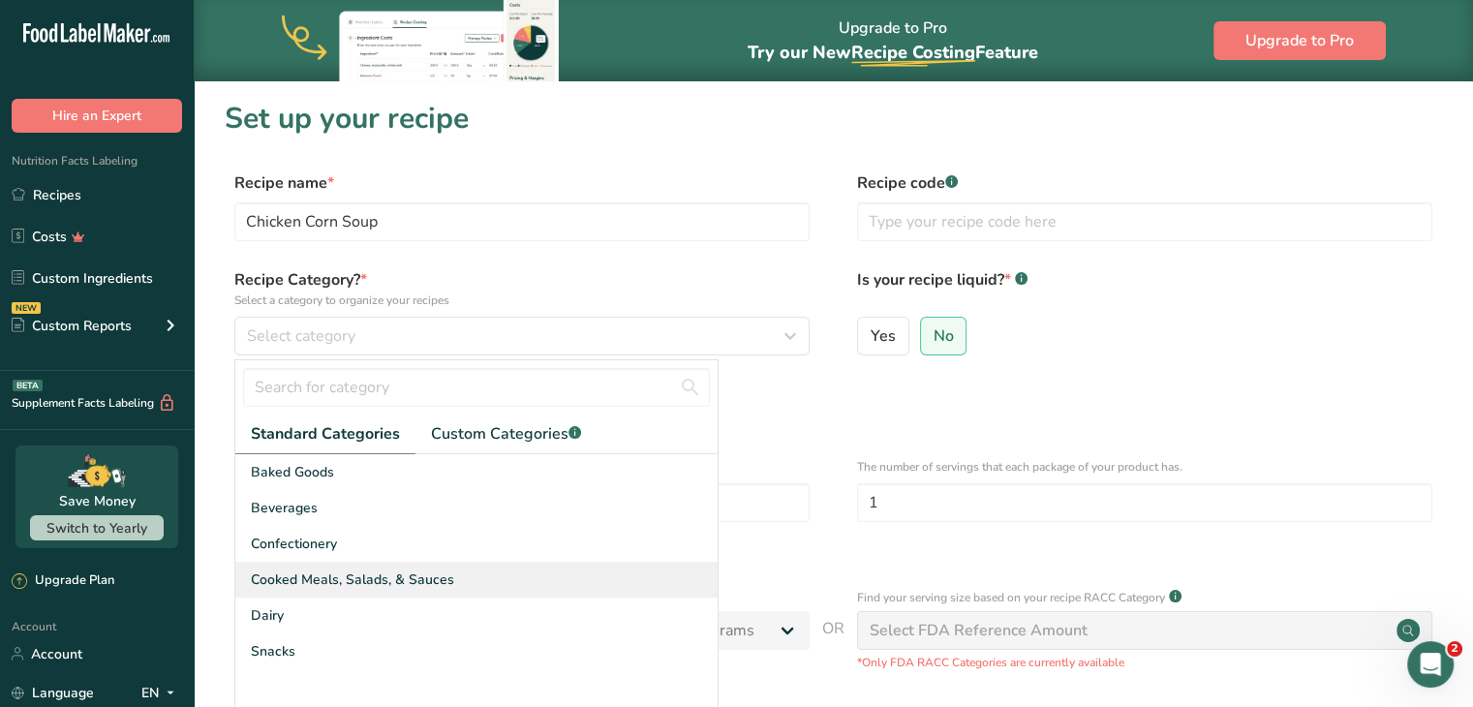
click at [514, 571] on div "Cooked Meals, Salads, & Sauces" at bounding box center [476, 580] width 482 height 36
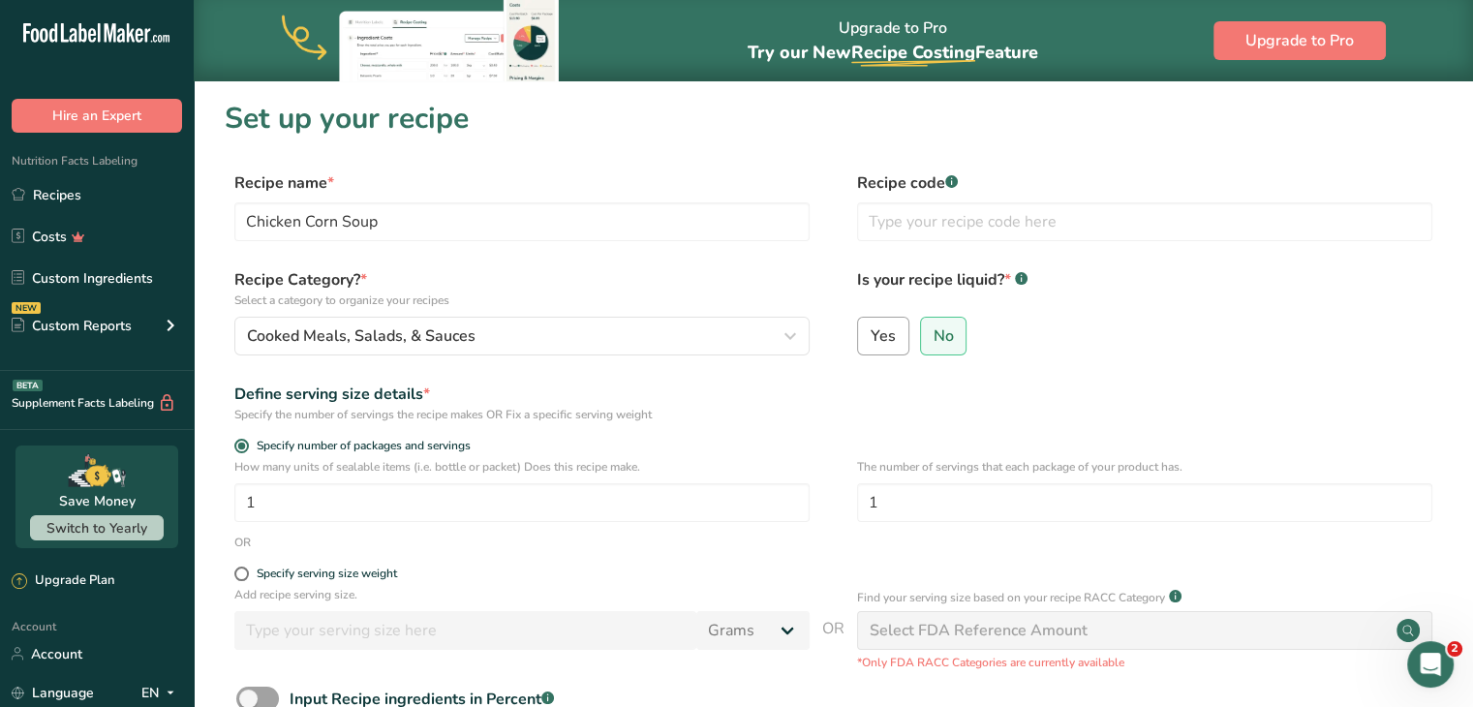
click at [898, 325] on label "Yes" at bounding box center [883, 336] width 52 height 39
click at [871, 329] on input "Yes" at bounding box center [864, 335] width 13 height 13
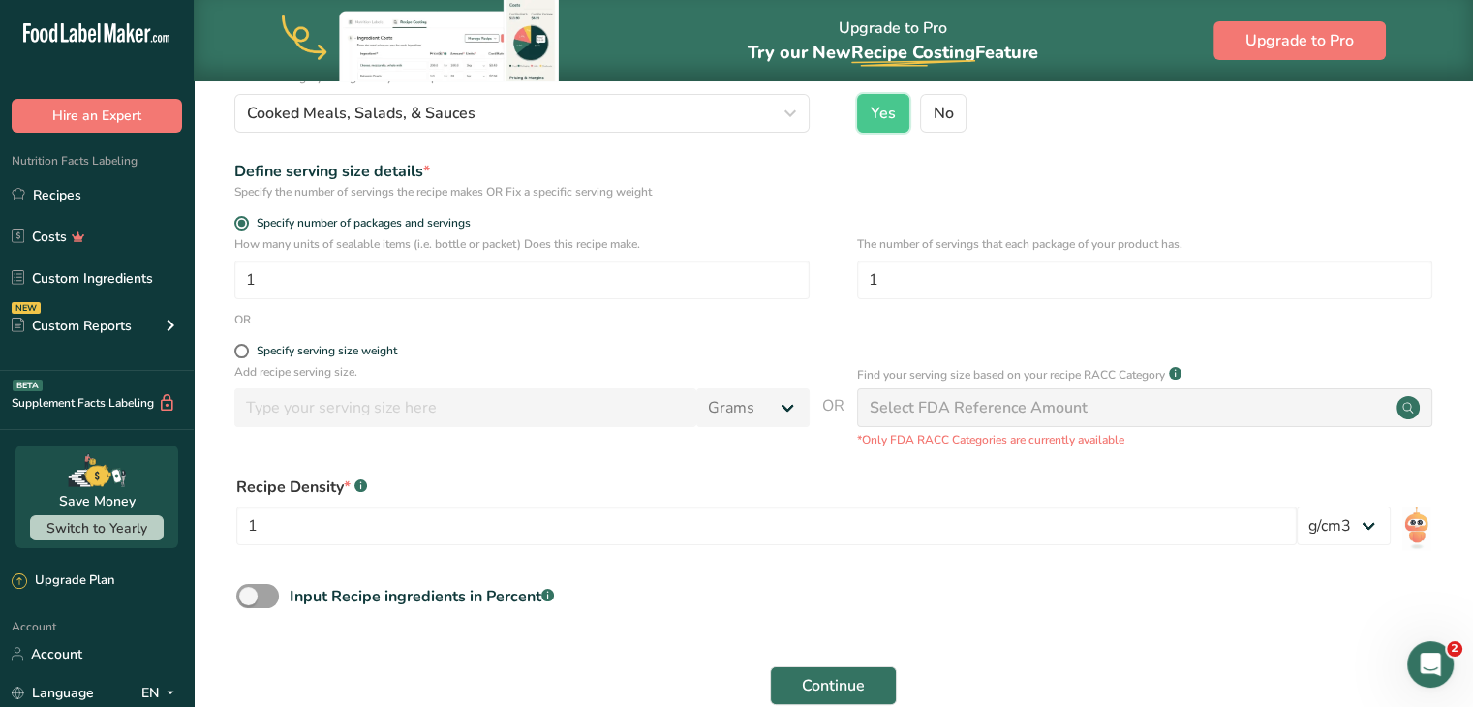
scroll to position [224, 0]
click at [848, 686] on span "Continue" at bounding box center [833, 684] width 63 height 23
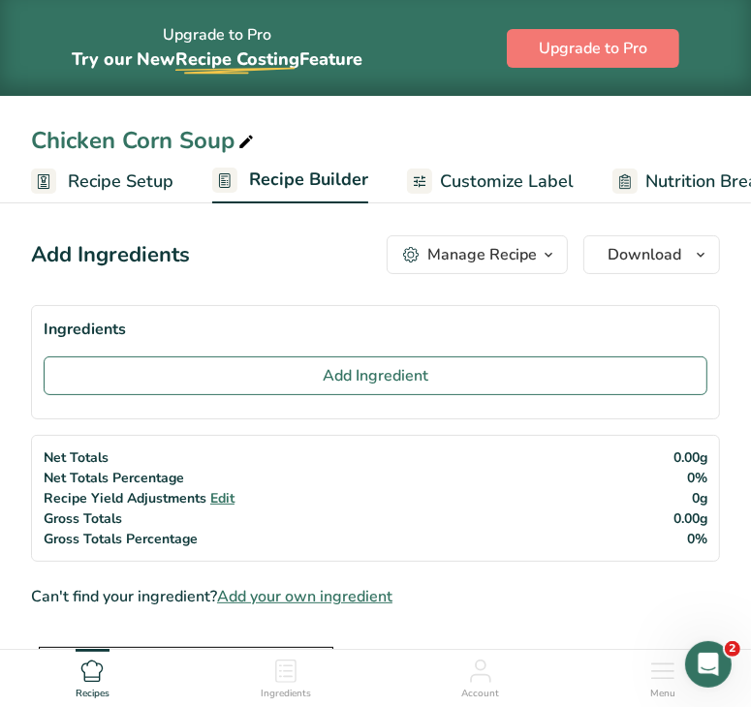
click at [124, 180] on span "Recipe Setup" at bounding box center [121, 182] width 106 height 26
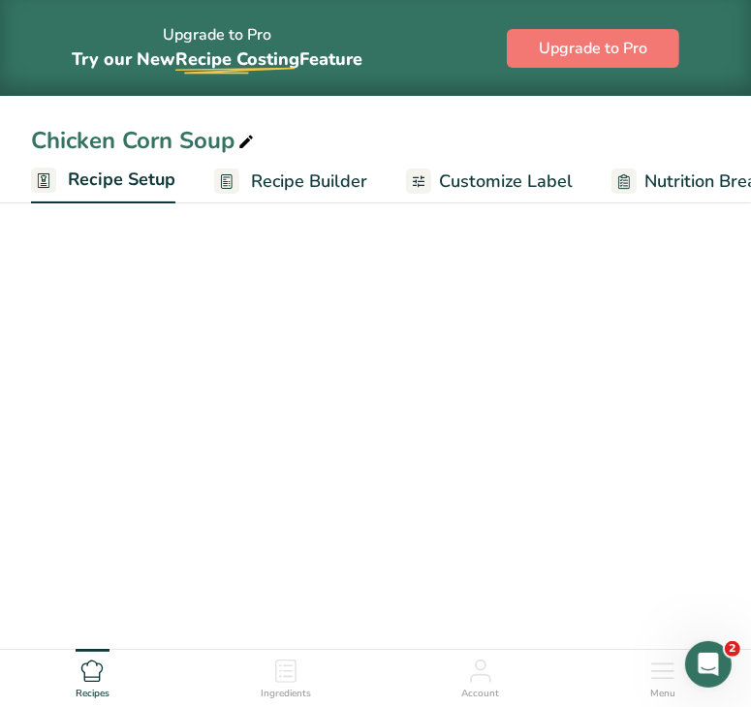
scroll to position [0, 7]
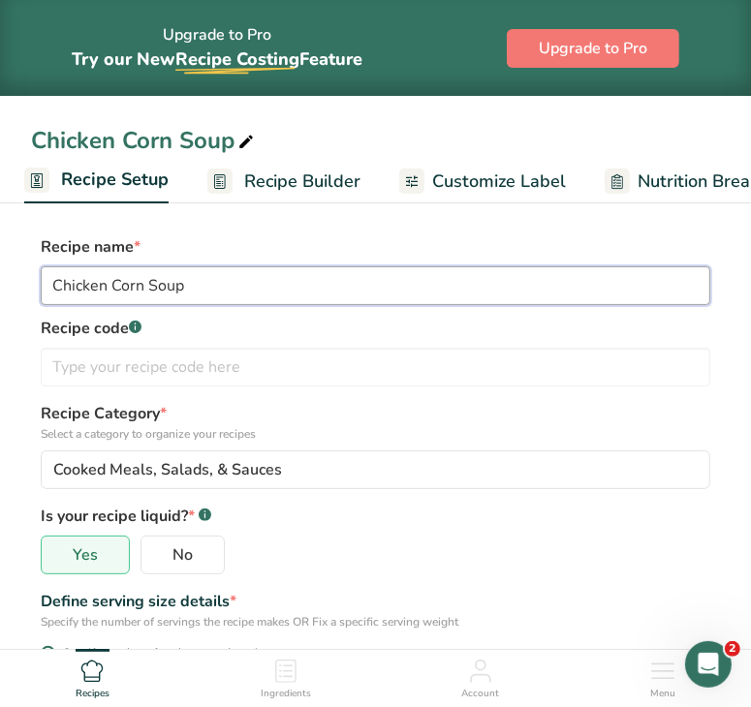
drag, startPoint x: 153, startPoint y: 293, endPoint x: 114, endPoint y: 288, distance: 39.0
click at [114, 288] on input "Chicken Corn Soup" at bounding box center [375, 285] width 669 height 39
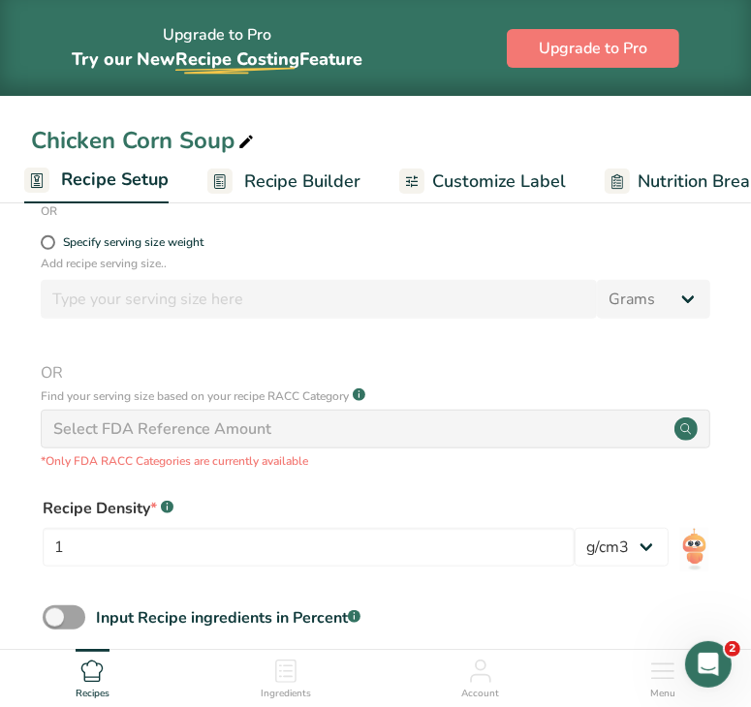
scroll to position [724, 0]
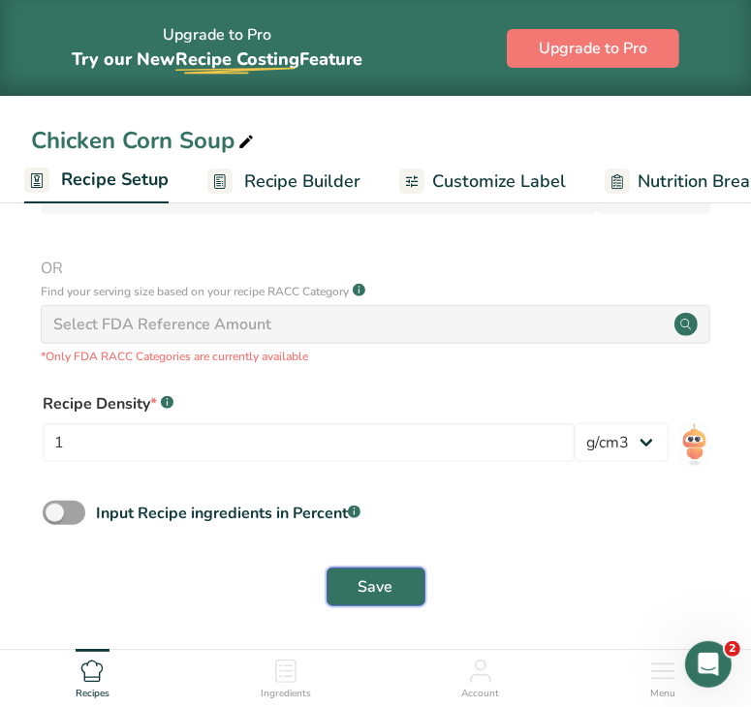
click at [387, 584] on span "Save" at bounding box center [375, 586] width 35 height 23
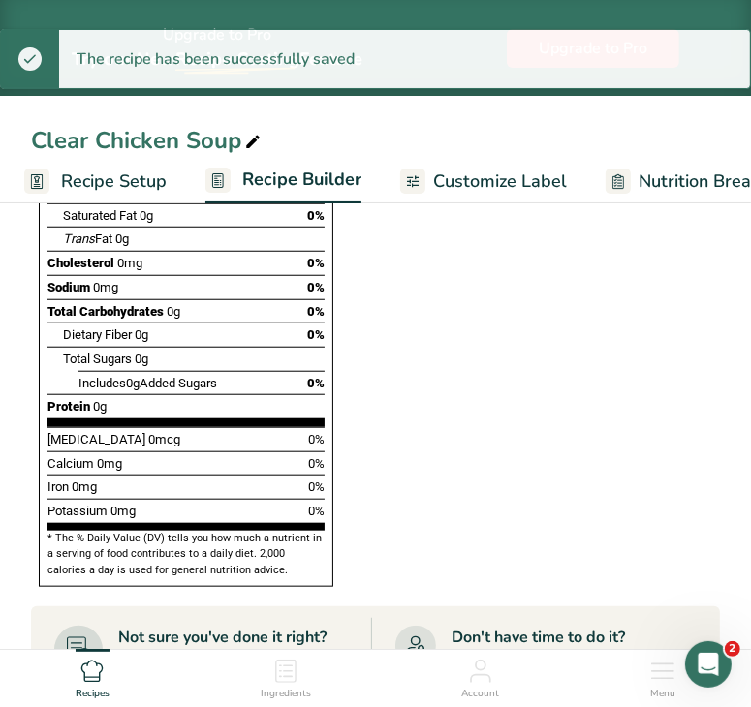
scroll to position [105, 0]
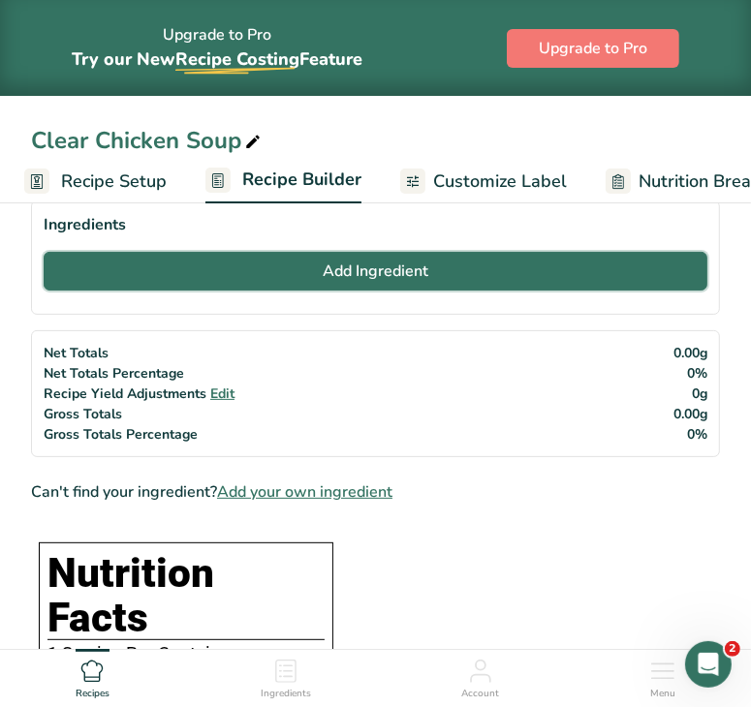
click at [432, 288] on button "Add Ingredient" at bounding box center [376, 271] width 664 height 39
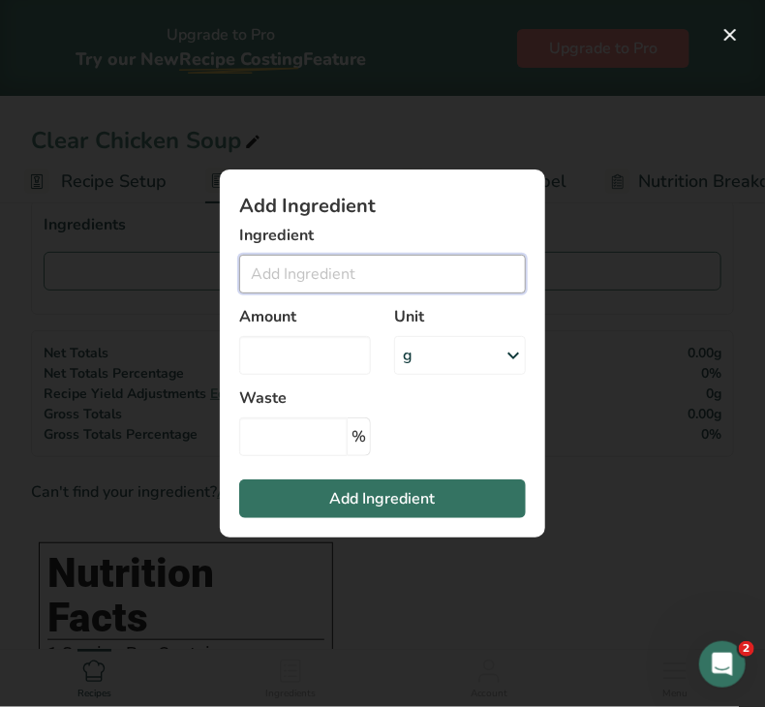
click at [374, 263] on input "Add ingredient modal" at bounding box center [382, 274] width 287 height 39
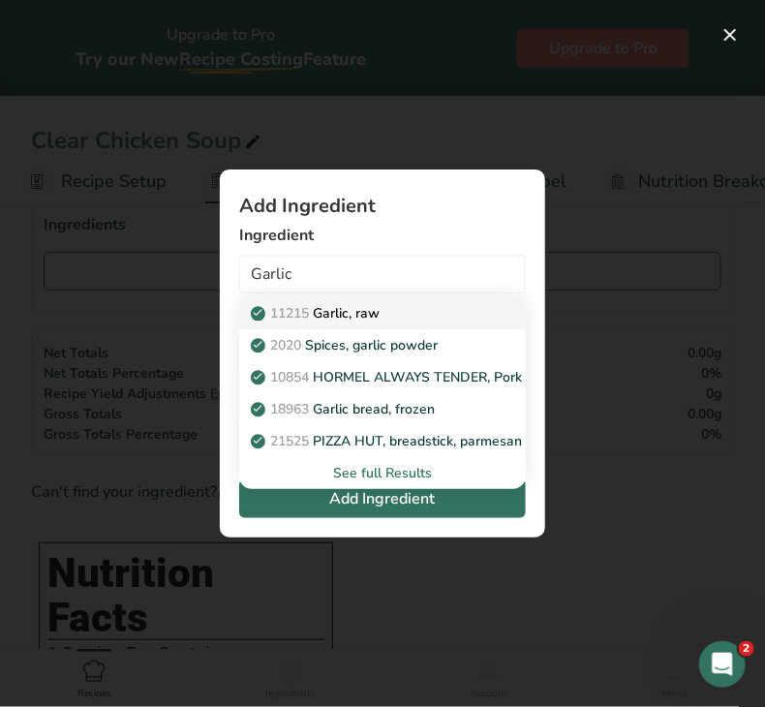
click at [352, 312] on p "11215 Garlic, raw" at bounding box center [317, 313] width 125 height 20
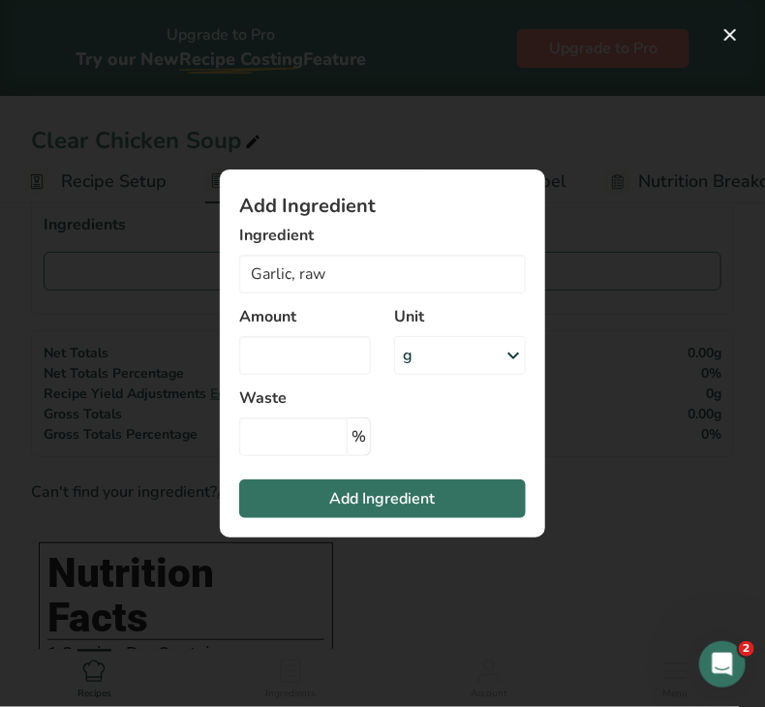
click at [436, 353] on div "g" at bounding box center [460, 355] width 132 height 39
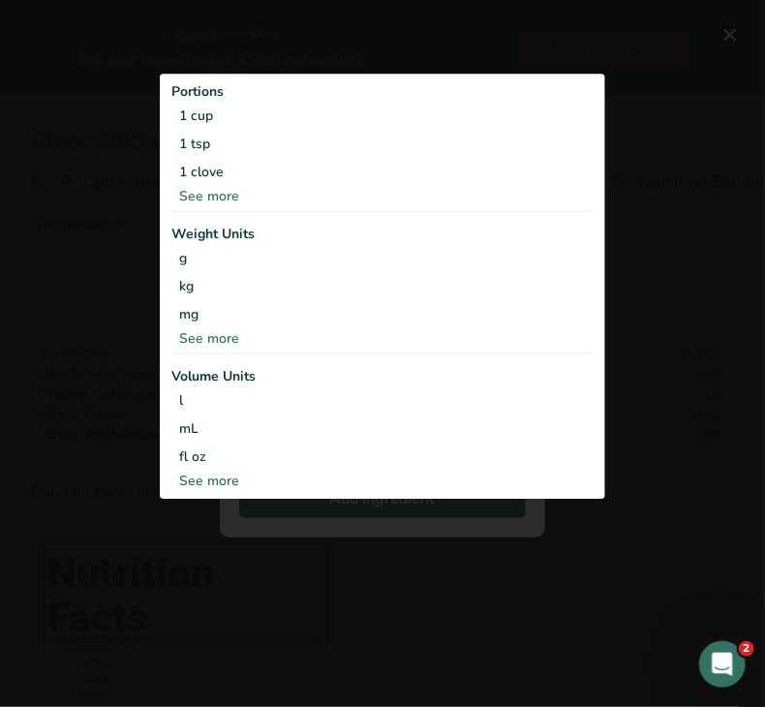
click at [226, 338] on div "See more" at bounding box center [382, 338] width 422 height 20
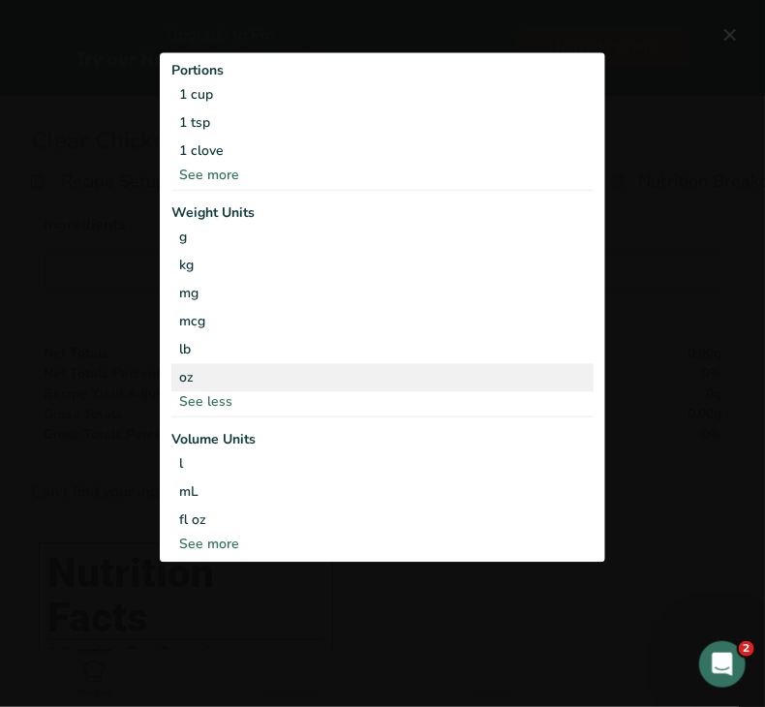
click at [205, 372] on div "oz" at bounding box center [382, 377] width 422 height 28
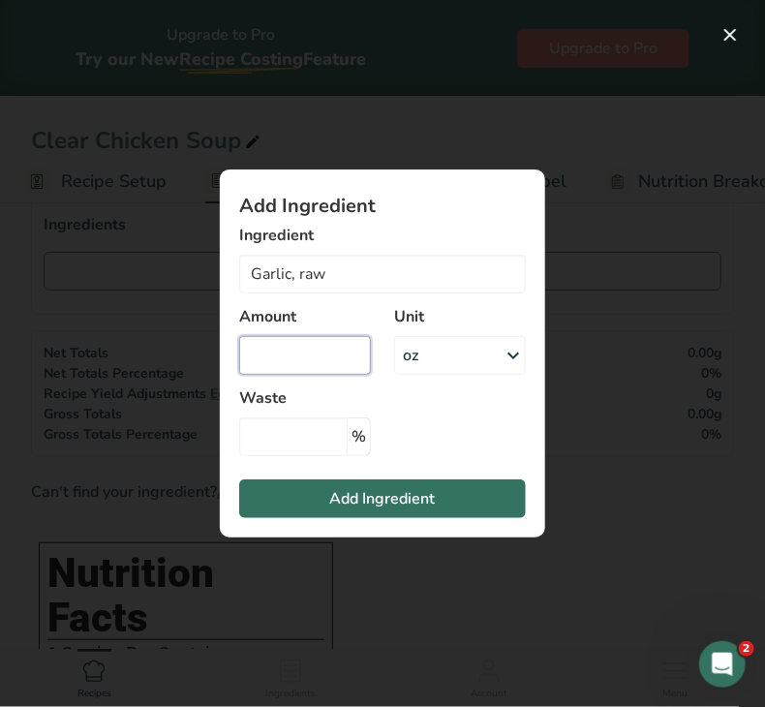
click at [255, 348] on input "Add ingredient modal" at bounding box center [305, 355] width 132 height 39
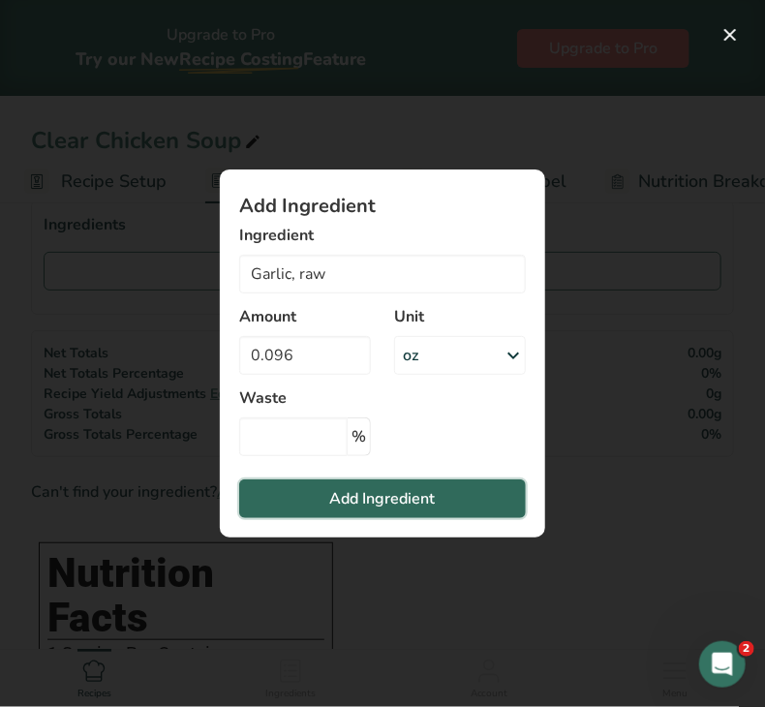
click at [345, 500] on span "Add Ingredient" at bounding box center [383, 498] width 106 height 23
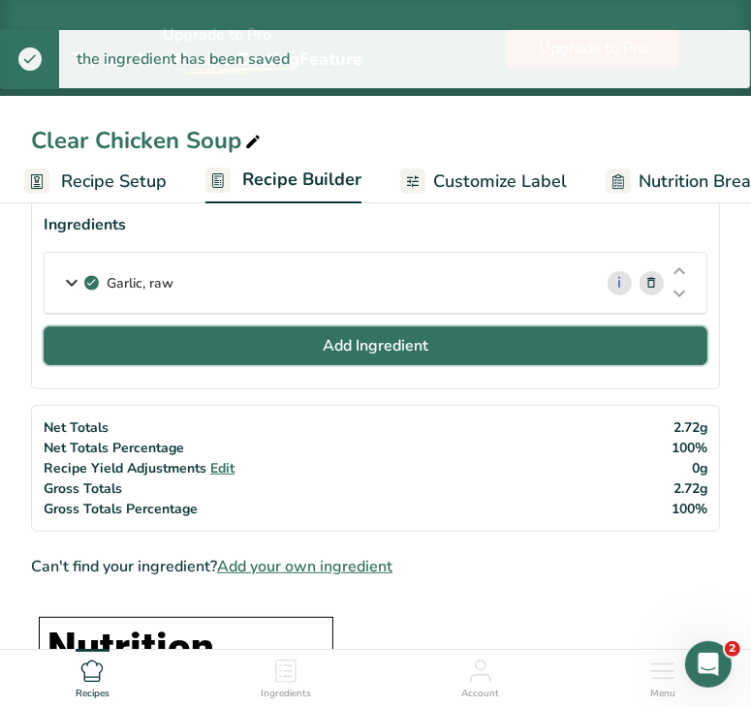
click at [366, 344] on span "Add Ingredient" at bounding box center [376, 345] width 106 height 23
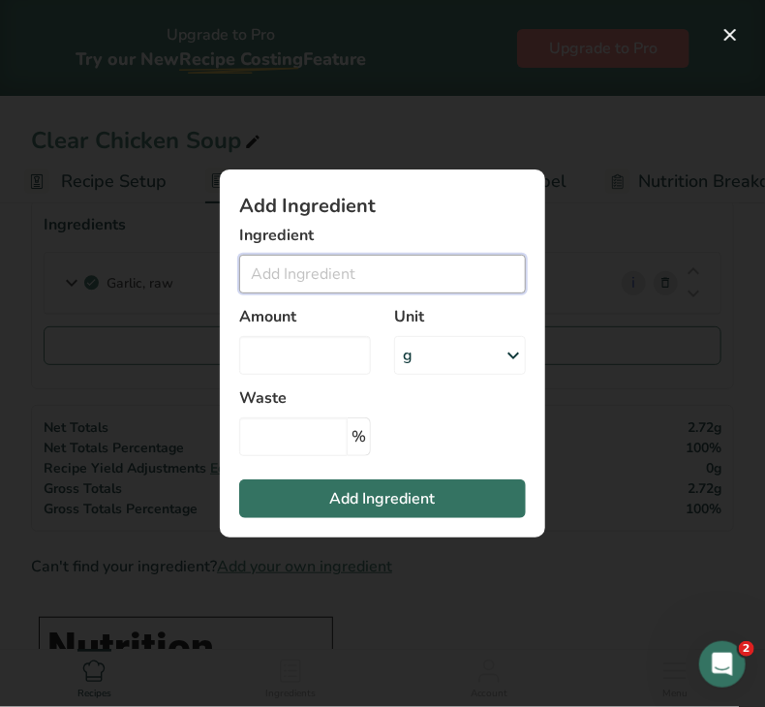
click at [352, 276] on input "Add ingredient modal" at bounding box center [382, 274] width 287 height 39
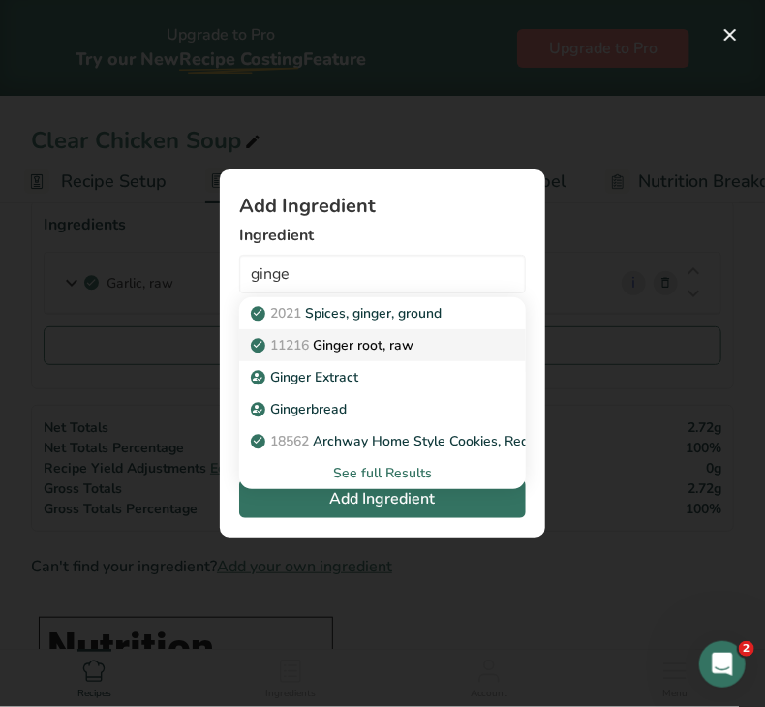
click at [381, 347] on p "11216 [PERSON_NAME], raw" at bounding box center [334, 345] width 159 height 20
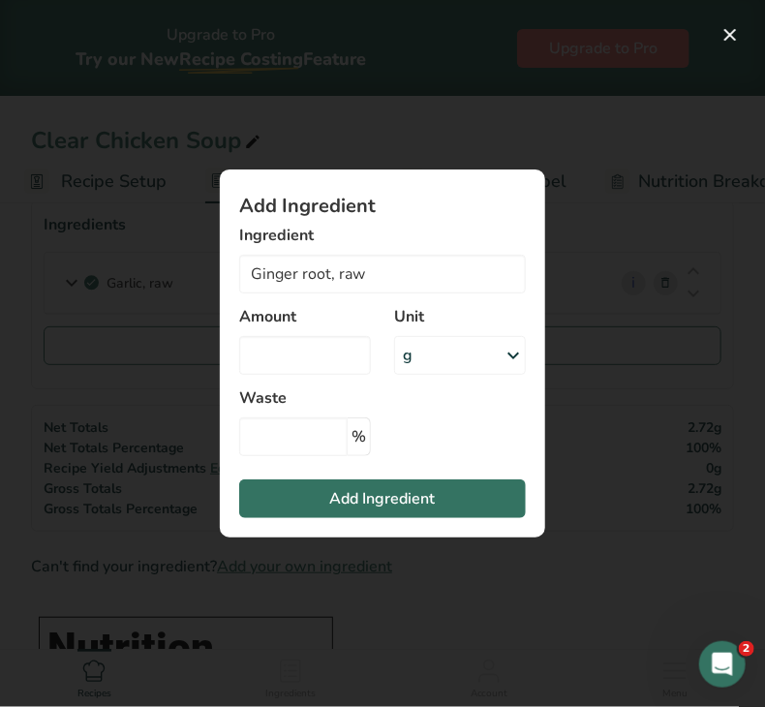
click at [440, 362] on div "g" at bounding box center [460, 355] width 132 height 39
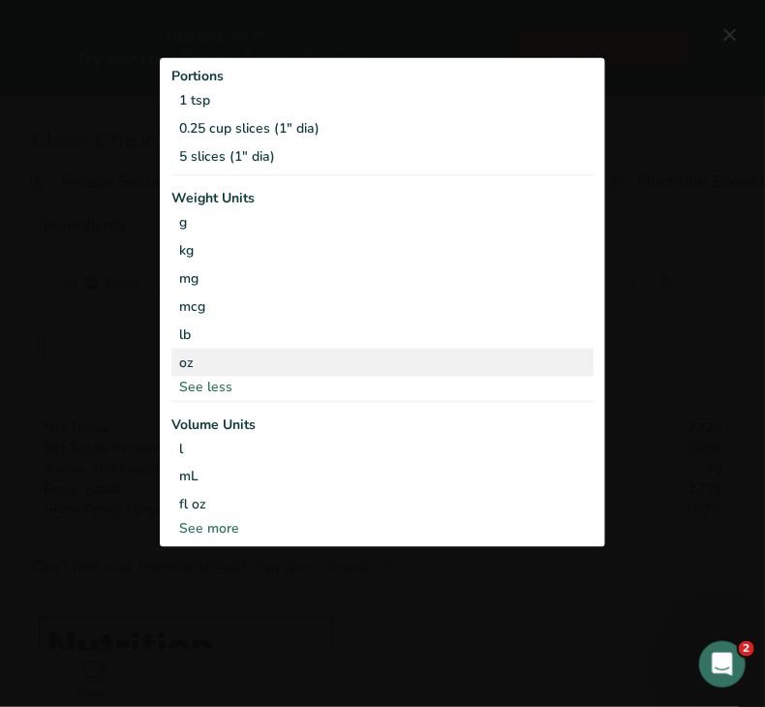
click at [297, 350] on div "oz" at bounding box center [382, 362] width 422 height 28
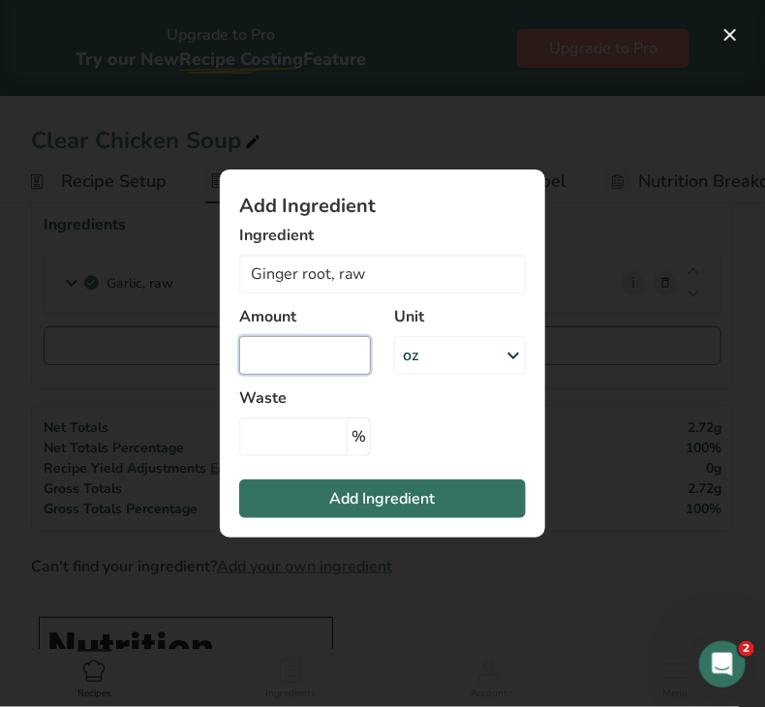
click at [298, 357] on input "Add ingredient modal" at bounding box center [305, 355] width 132 height 39
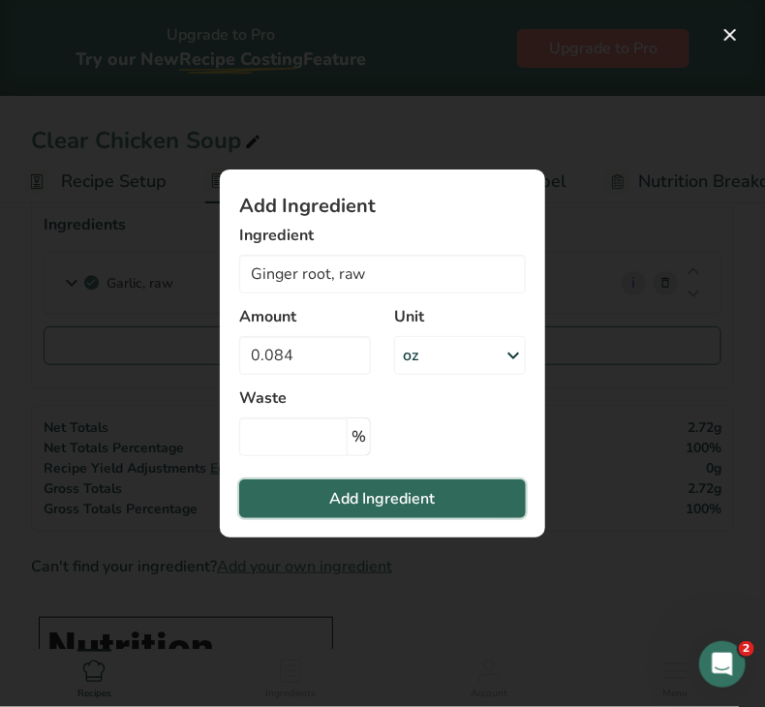
click at [320, 493] on button "Add Ingredient" at bounding box center [382, 499] width 287 height 39
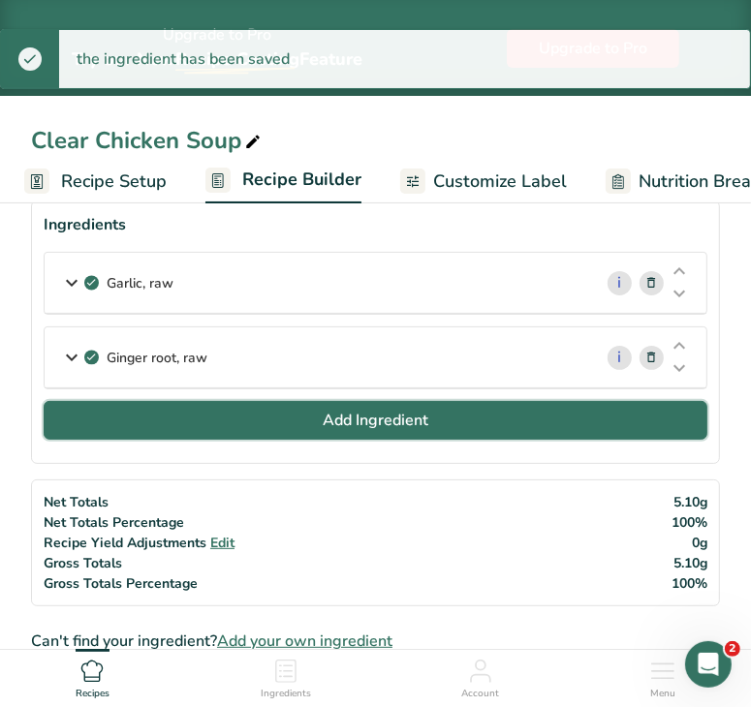
click at [336, 423] on span "Add Ingredient" at bounding box center [376, 420] width 106 height 23
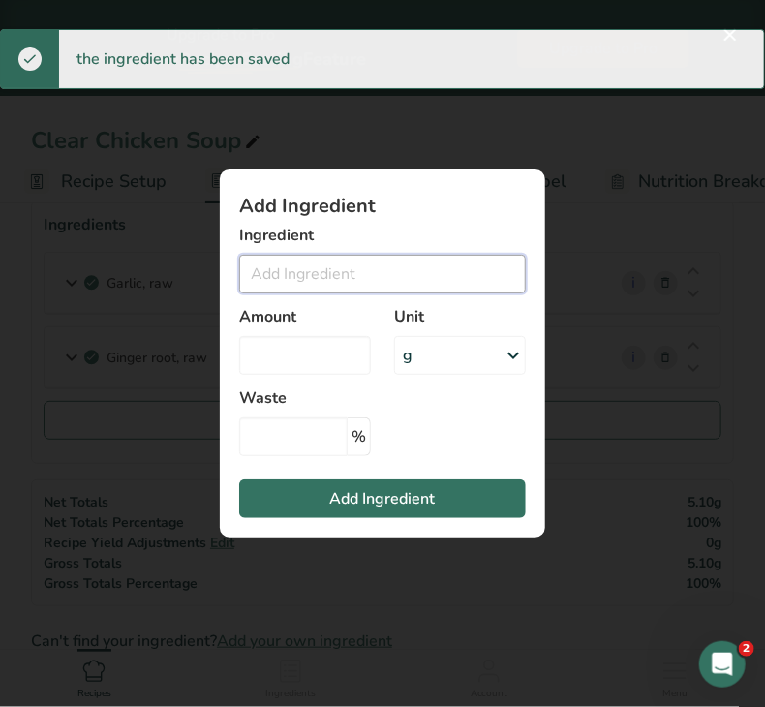
click at [341, 280] on input "Add ingredient modal" at bounding box center [382, 274] width 287 height 39
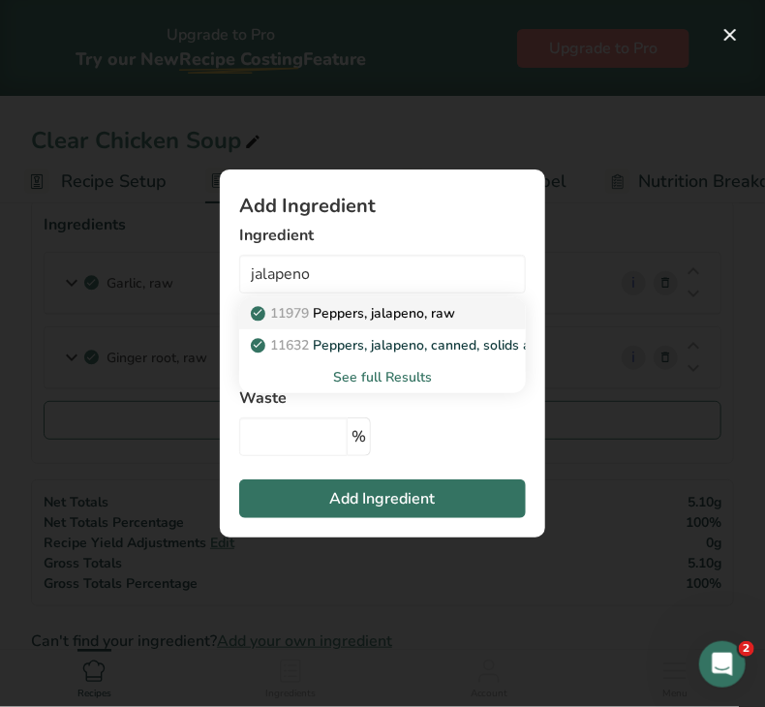
click at [361, 318] on p "11979 [PERSON_NAME], jalapeno, raw" at bounding box center [355, 313] width 201 height 20
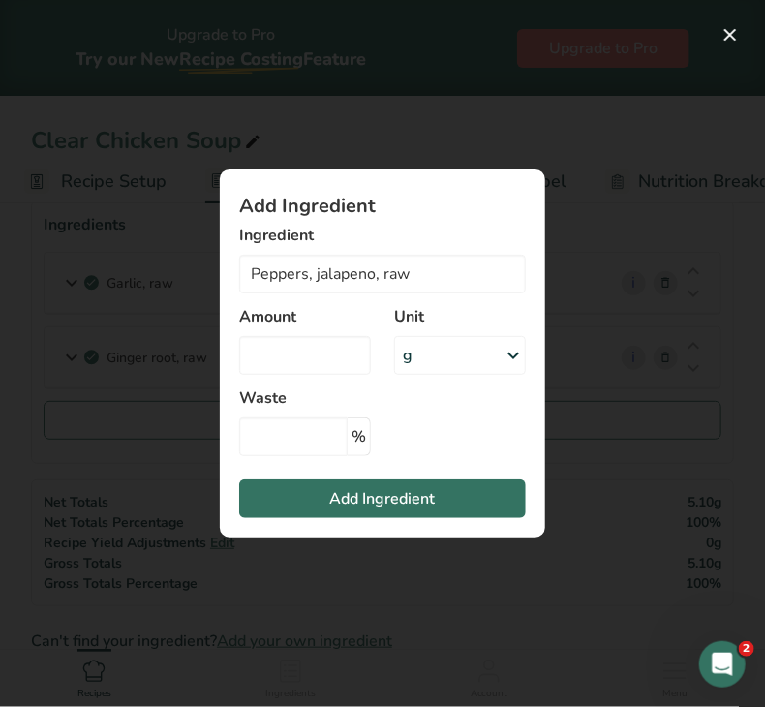
click at [413, 353] on div "g" at bounding box center [460, 355] width 132 height 39
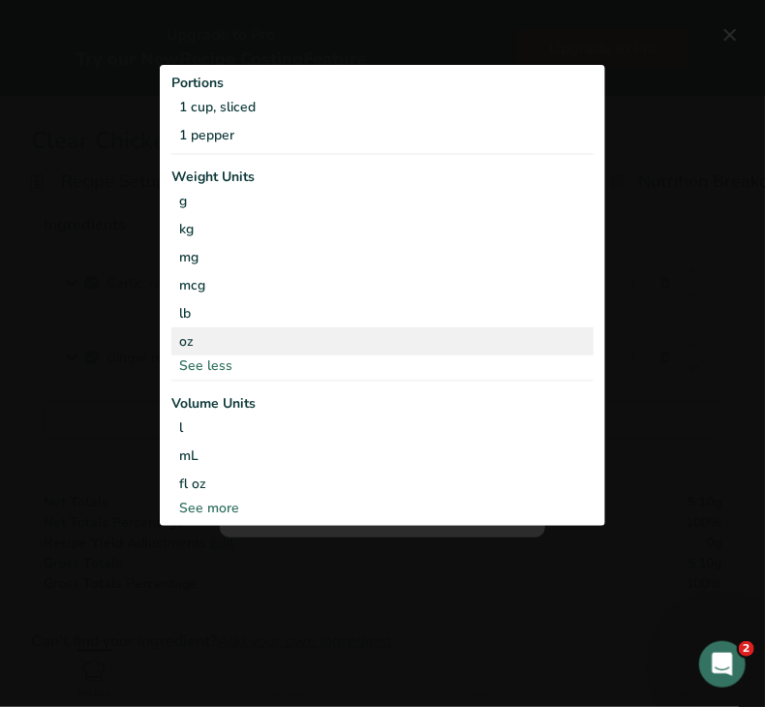
click at [350, 351] on div "oz" at bounding box center [382, 341] width 422 height 28
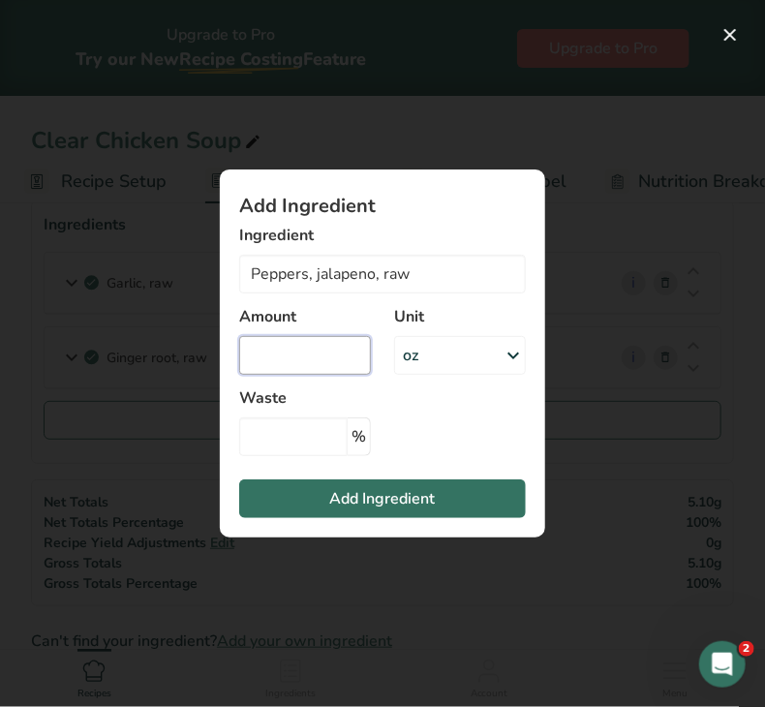
click at [328, 351] on input "Add ingredient modal" at bounding box center [305, 355] width 132 height 39
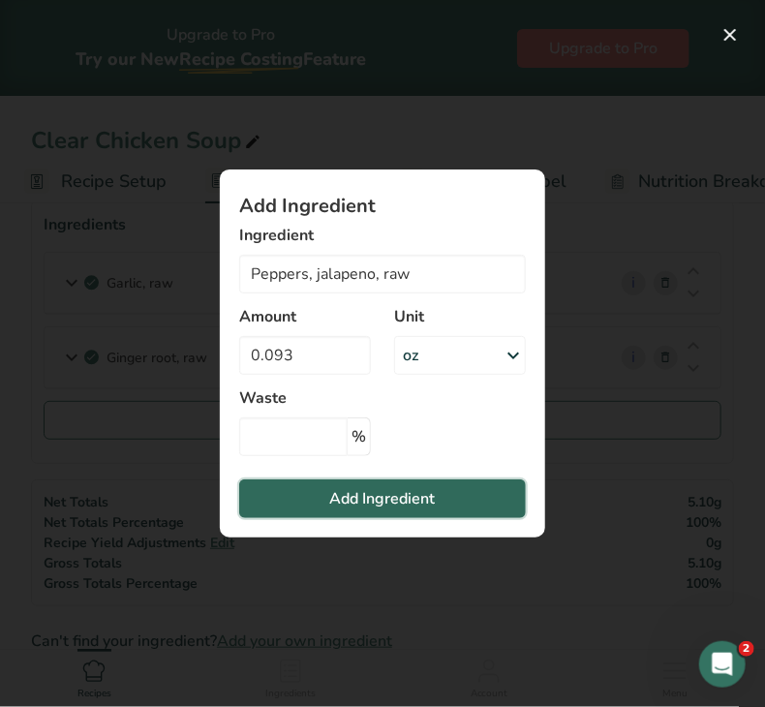
click at [342, 494] on span "Add Ingredient" at bounding box center [383, 498] width 106 height 23
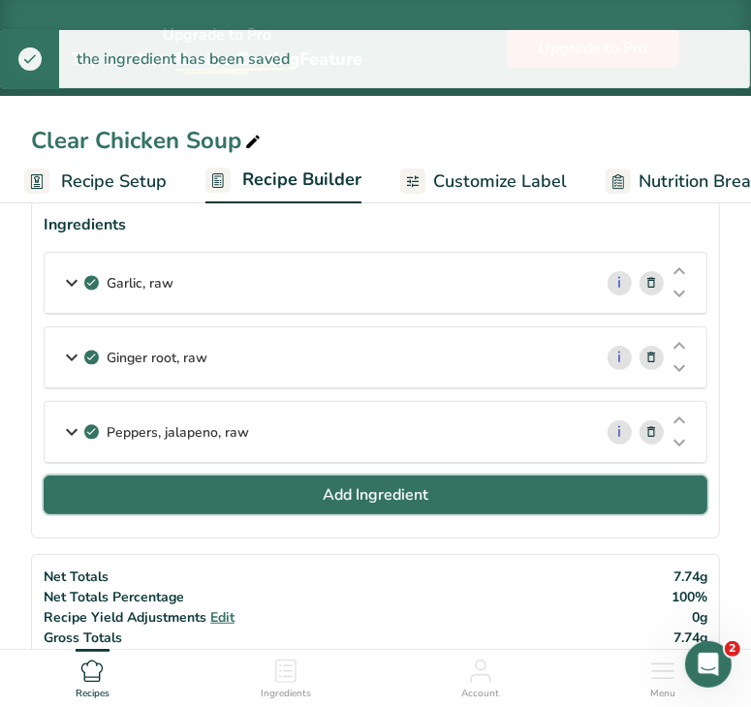
click at [324, 503] on span "Add Ingredient" at bounding box center [376, 494] width 106 height 23
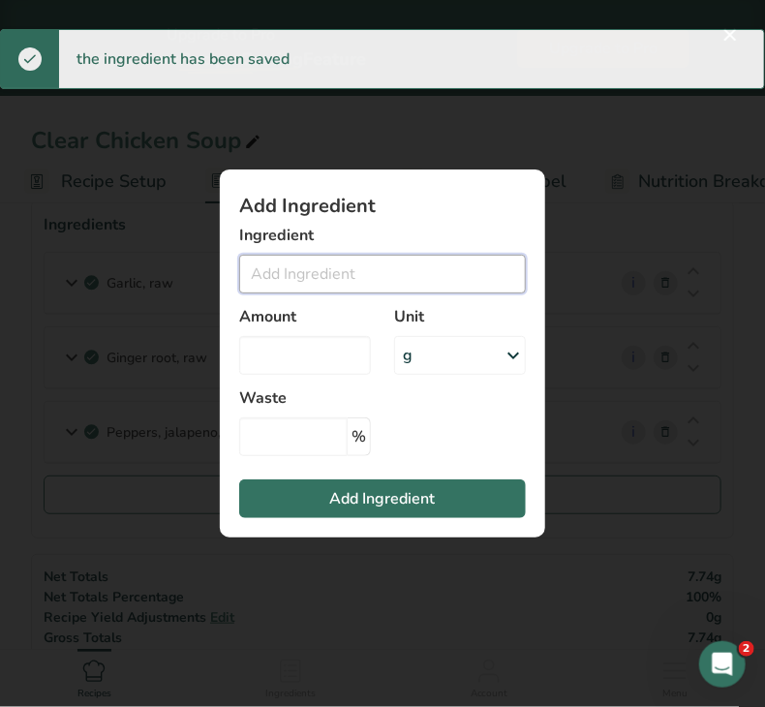
click at [283, 265] on input "Add ingredient modal" at bounding box center [382, 274] width 287 height 39
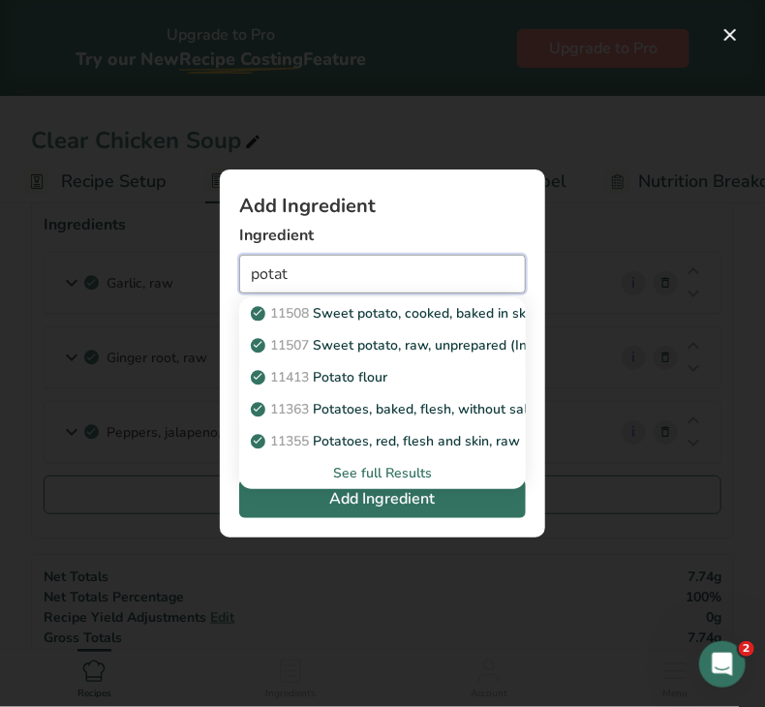
drag, startPoint x: 297, startPoint y: 277, endPoint x: 106, endPoint y: 252, distance: 193.4
click at [106, 252] on div "Add Ingredient Ingredient potat 11508 Sweet potato, cooked, baked in skin, fles…" at bounding box center [382, 353] width 765 height 707
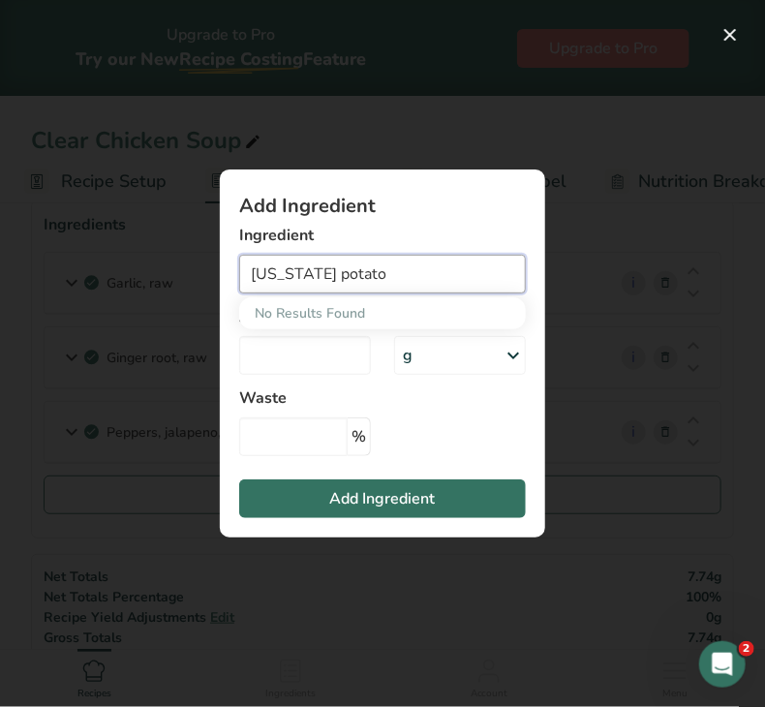
click at [294, 275] on input "[US_STATE] potato" at bounding box center [382, 274] width 287 height 39
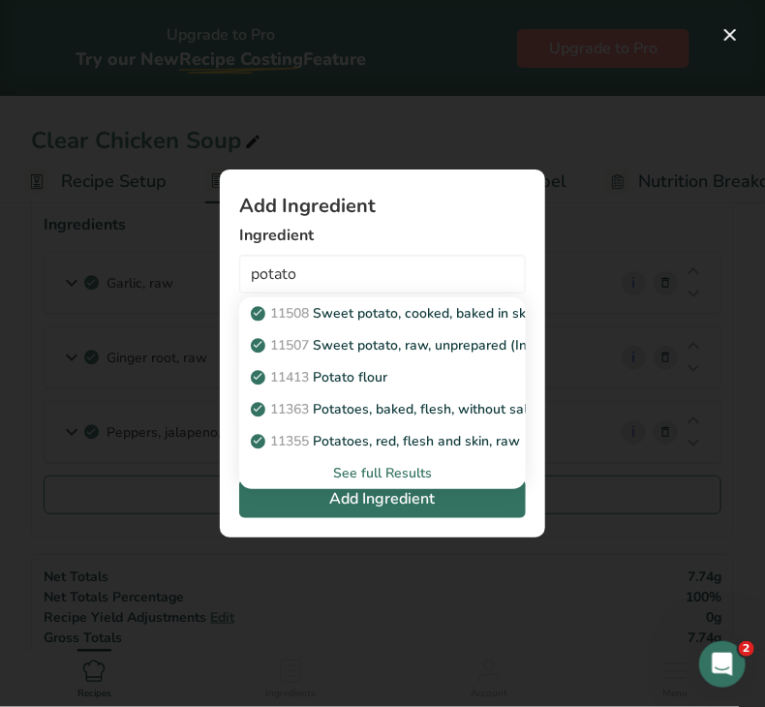
click at [364, 474] on div "See full Results" at bounding box center [383, 473] width 256 height 20
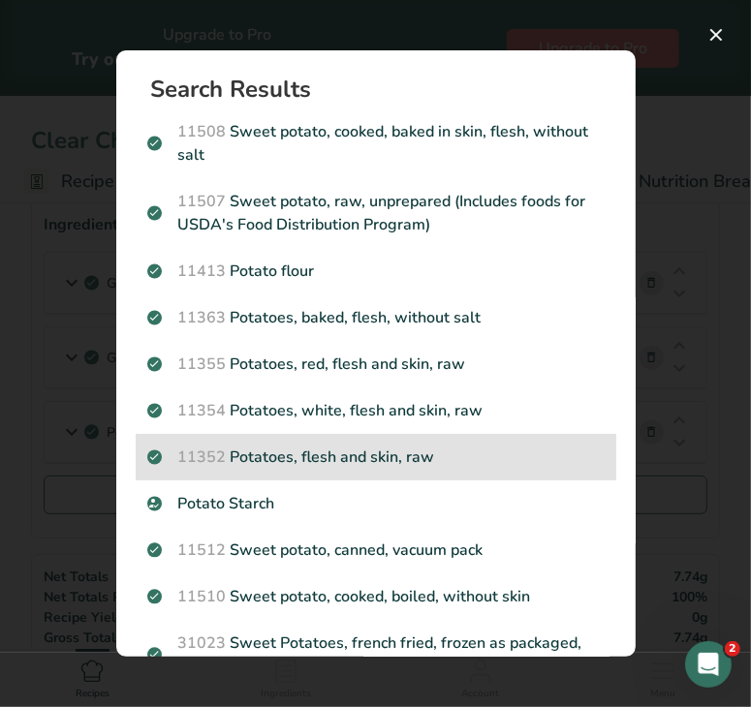
click at [440, 455] on p "11352 Potatoes, flesh and skin, raw" at bounding box center [375, 457] width 457 height 23
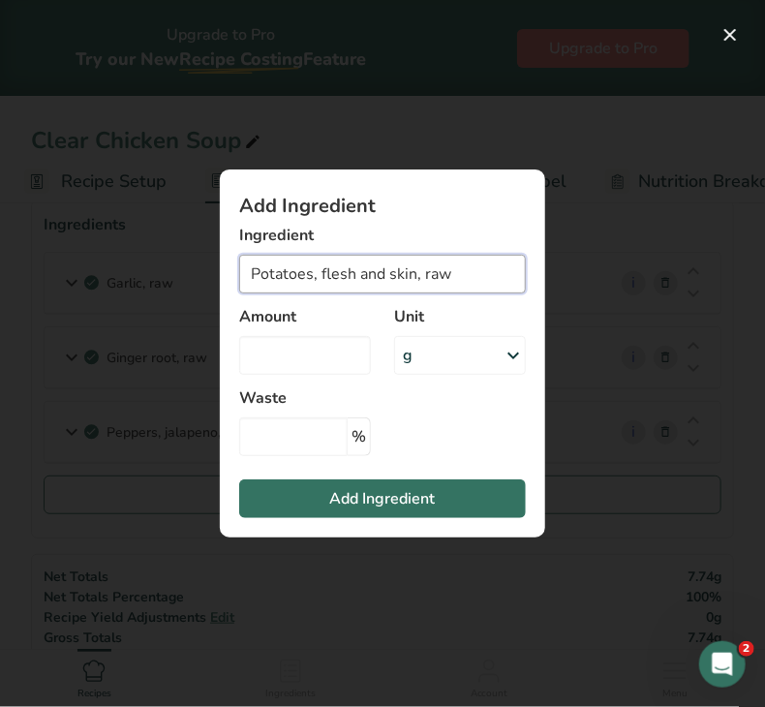
click at [420, 270] on input "Potatoes, flesh and skin, raw" at bounding box center [382, 274] width 287 height 39
drag, startPoint x: 466, startPoint y: 280, endPoint x: 334, endPoint y: 264, distance: 132.7
click at [334, 264] on input "Potatoes, flesh and skin, raw" at bounding box center [382, 274] width 287 height 39
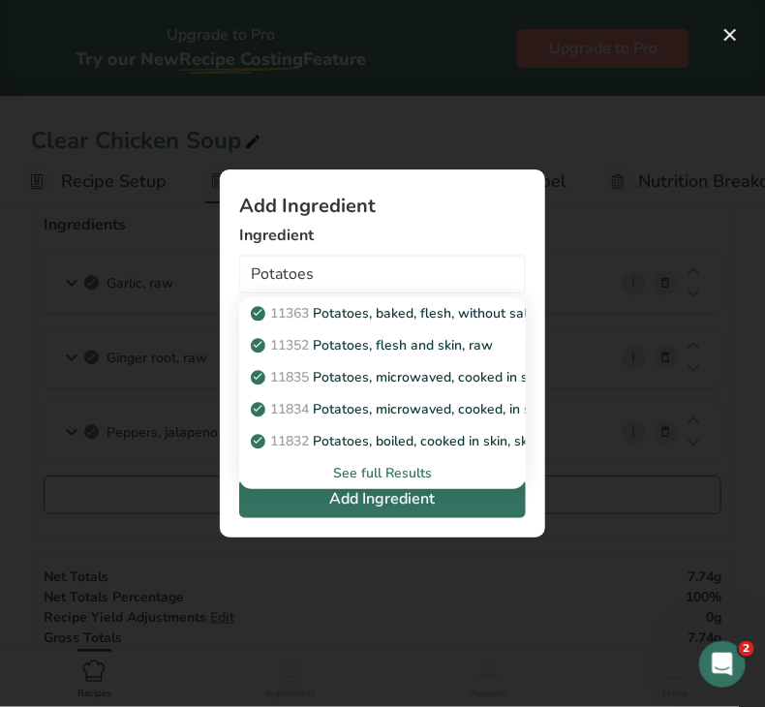
click at [378, 473] on div "See full Results" at bounding box center [383, 473] width 256 height 20
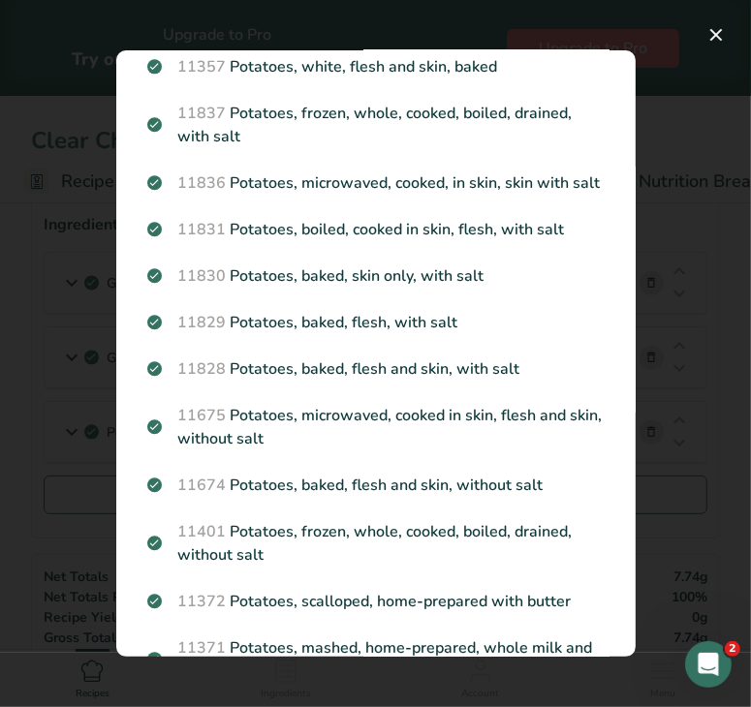
scroll to position [627, 0]
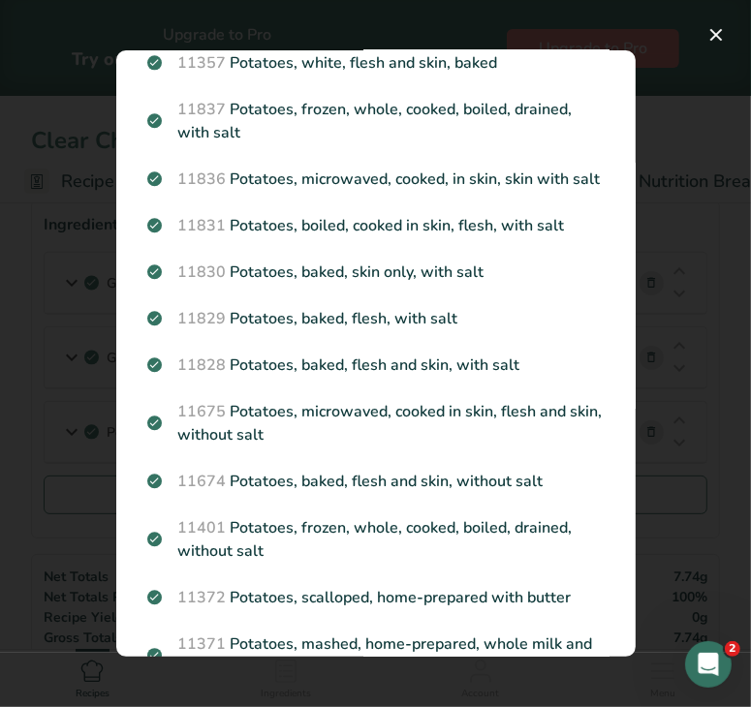
drag, startPoint x: 672, startPoint y: 263, endPoint x: 672, endPoint y: 274, distance: 11.6
click at [672, 274] on div "Search results modal" at bounding box center [375, 353] width 751 height 707
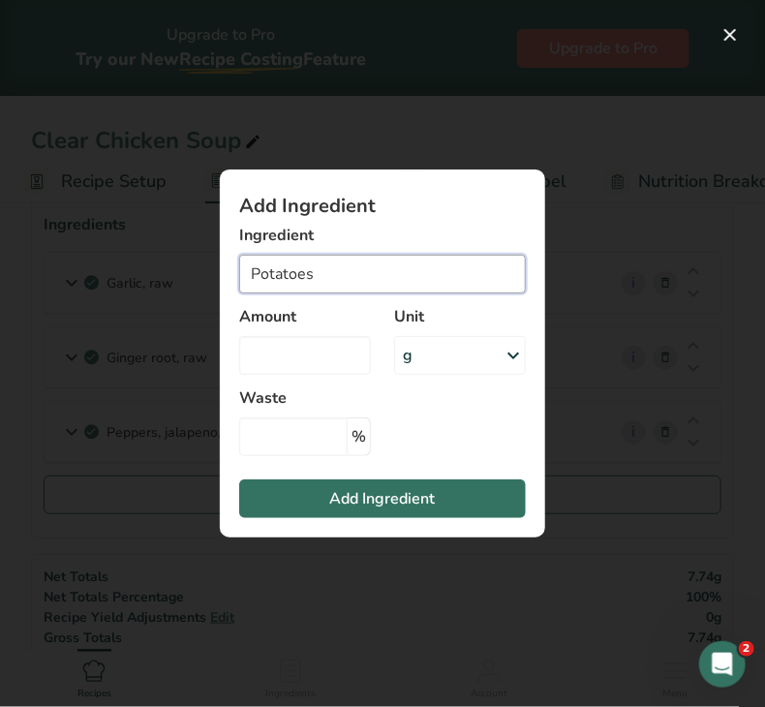
click at [477, 270] on input "Potatoes" at bounding box center [382, 274] width 287 height 39
click at [420, 360] on div "g" at bounding box center [460, 355] width 132 height 39
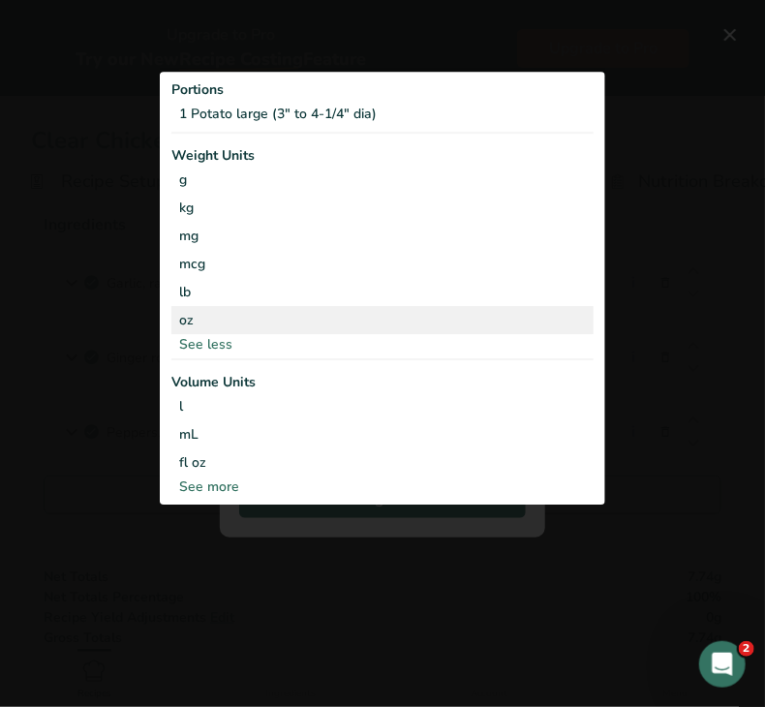
click at [232, 315] on div "oz" at bounding box center [382, 320] width 422 height 28
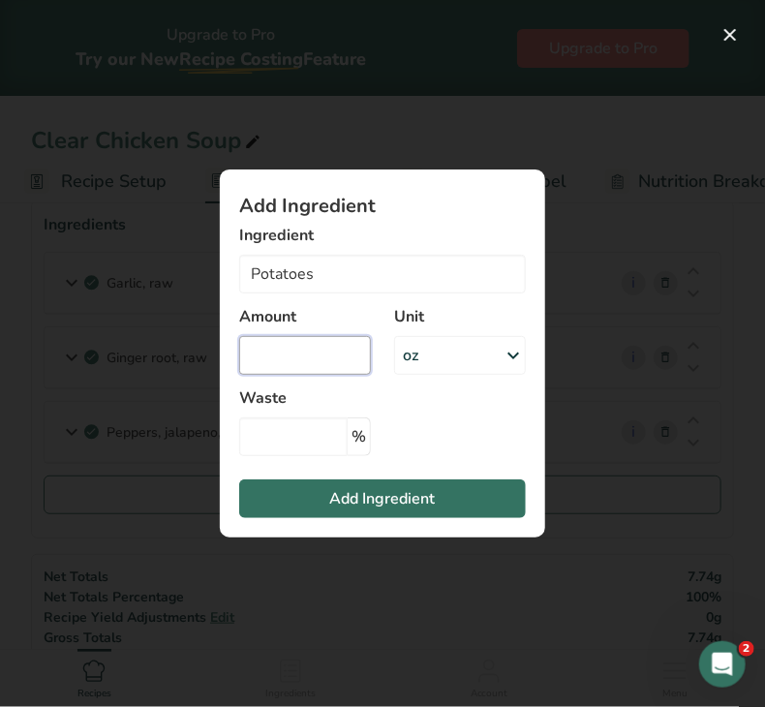
click at [257, 352] on input "Add ingredient modal" at bounding box center [305, 355] width 132 height 39
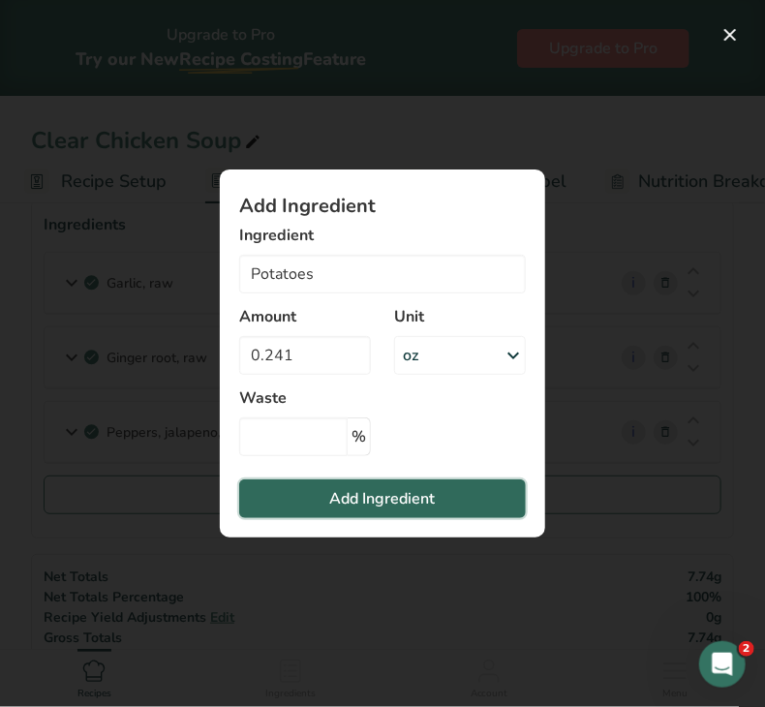
click at [312, 492] on button "Add Ingredient" at bounding box center [382, 499] width 287 height 39
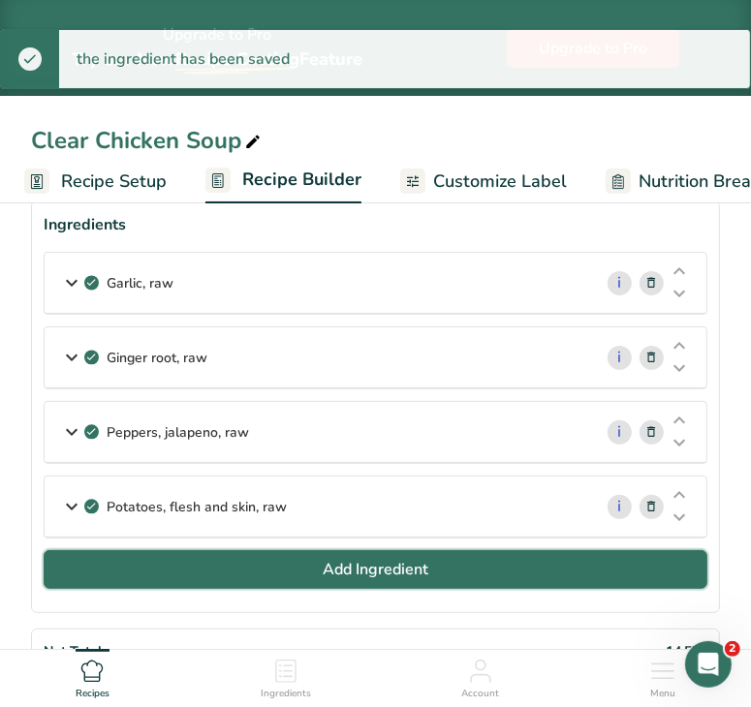
click at [263, 556] on button "Add Ingredient" at bounding box center [376, 569] width 664 height 39
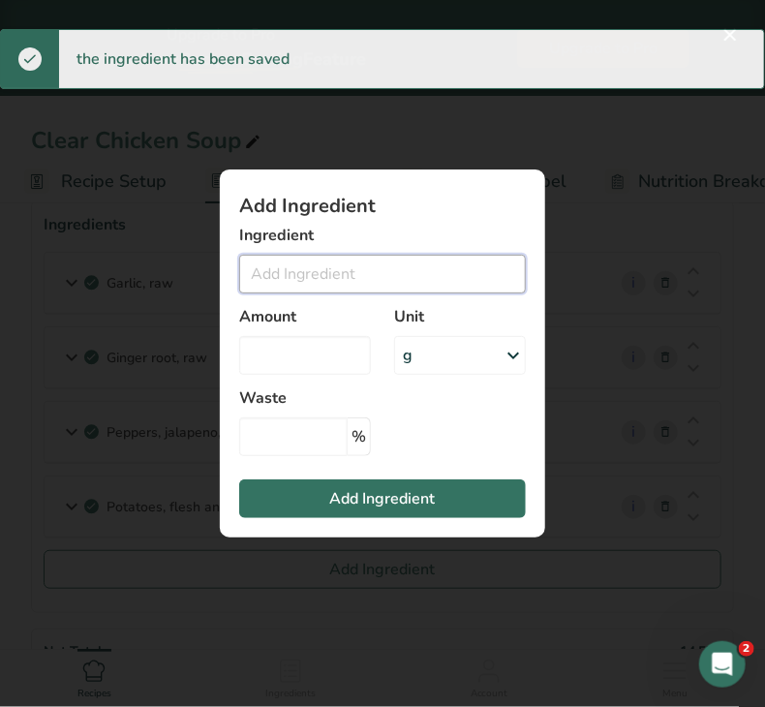
click at [319, 269] on input "Add ingredient modal" at bounding box center [382, 274] width 287 height 39
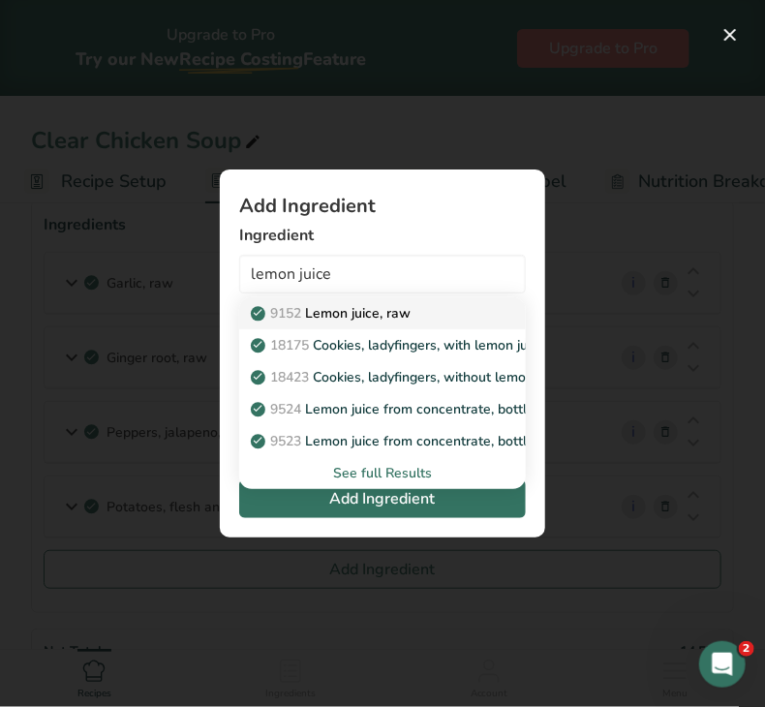
click at [378, 308] on p "9152 Lemon juice, raw" at bounding box center [333, 313] width 156 height 20
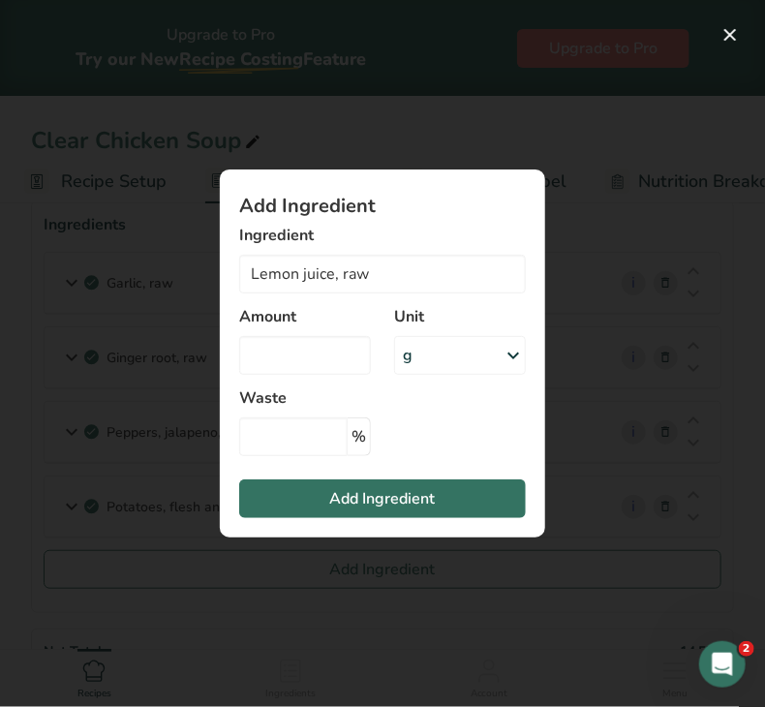
click at [464, 349] on div "g" at bounding box center [460, 355] width 132 height 39
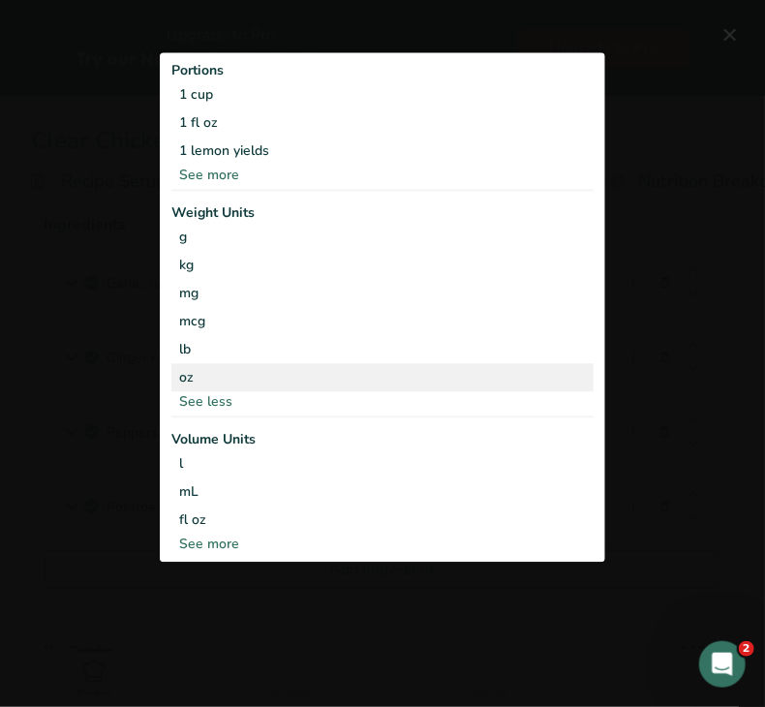
click at [398, 387] on div "oz" at bounding box center [382, 377] width 422 height 28
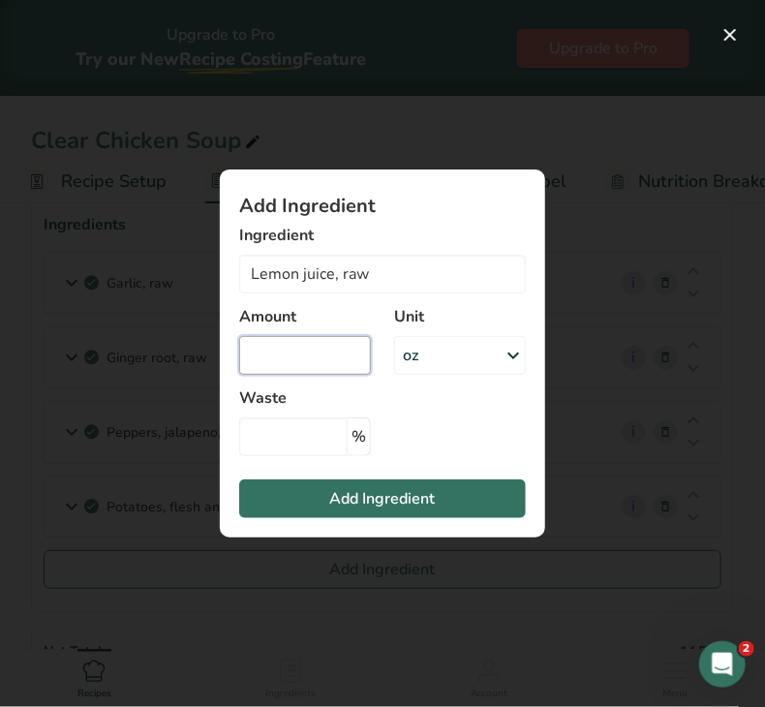
click at [316, 354] on input "Add ingredient modal" at bounding box center [305, 355] width 132 height 39
click at [459, 358] on div "oz" at bounding box center [460, 355] width 132 height 39
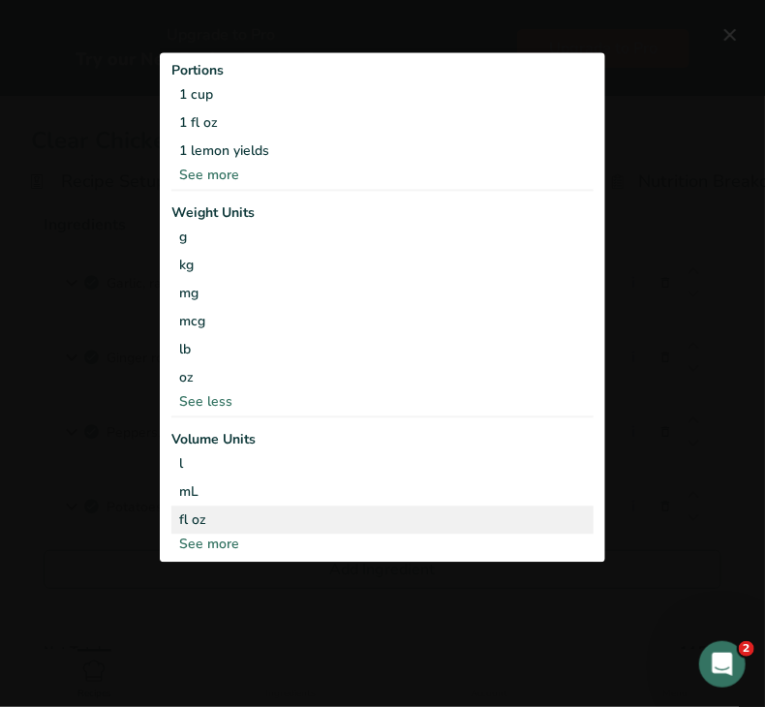
click at [288, 515] on div "fl oz" at bounding box center [382, 520] width 407 height 20
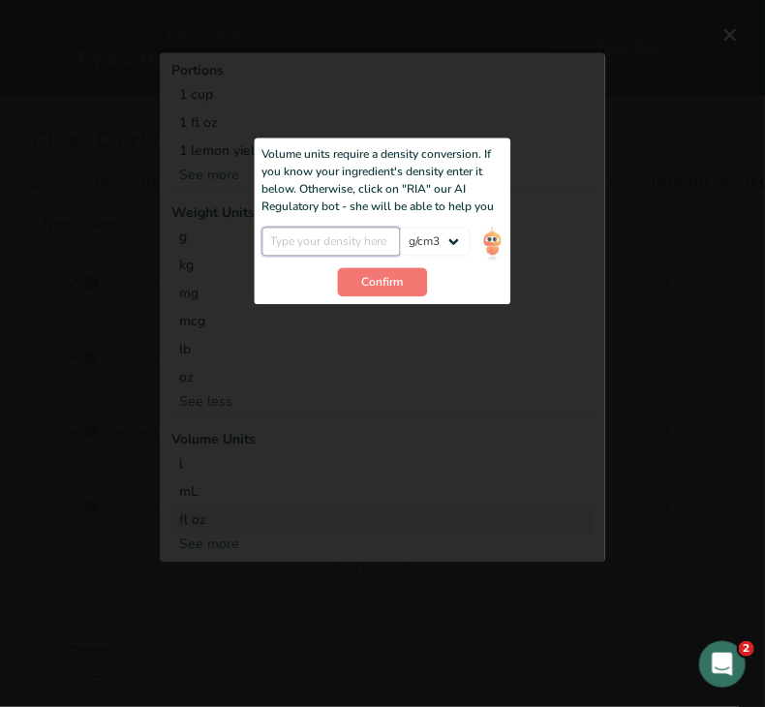
click at [341, 237] on input "Add ingredient modal" at bounding box center [332, 242] width 139 height 29
click at [312, 237] on input "Add ingredient modal" at bounding box center [332, 242] width 139 height 29
click at [384, 290] on span "Confirm" at bounding box center [383, 282] width 42 height 17
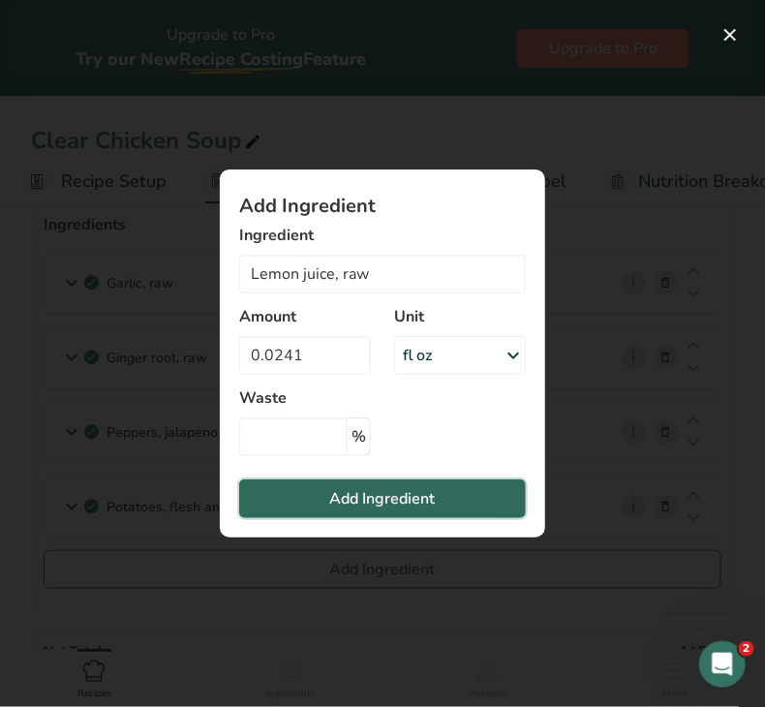
click at [339, 505] on span "Add Ingredient" at bounding box center [383, 498] width 106 height 23
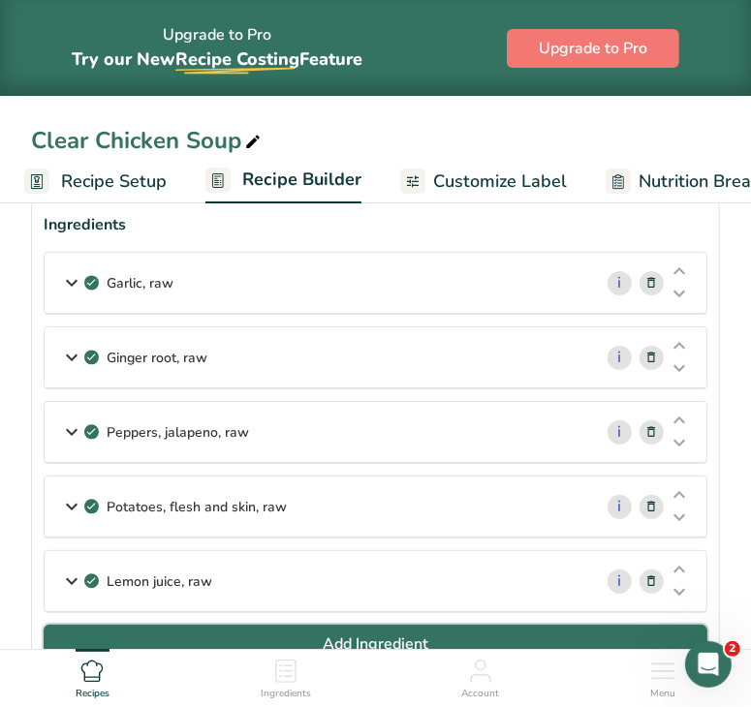
click at [345, 633] on span "Add Ingredient" at bounding box center [376, 644] width 106 height 23
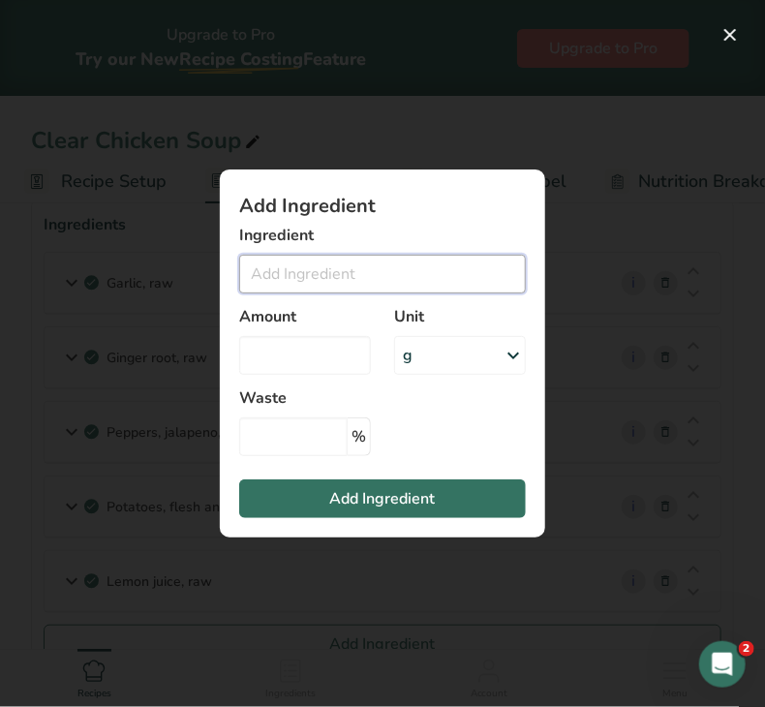
click at [278, 274] on input "Add ingredient modal" at bounding box center [382, 274] width 287 height 39
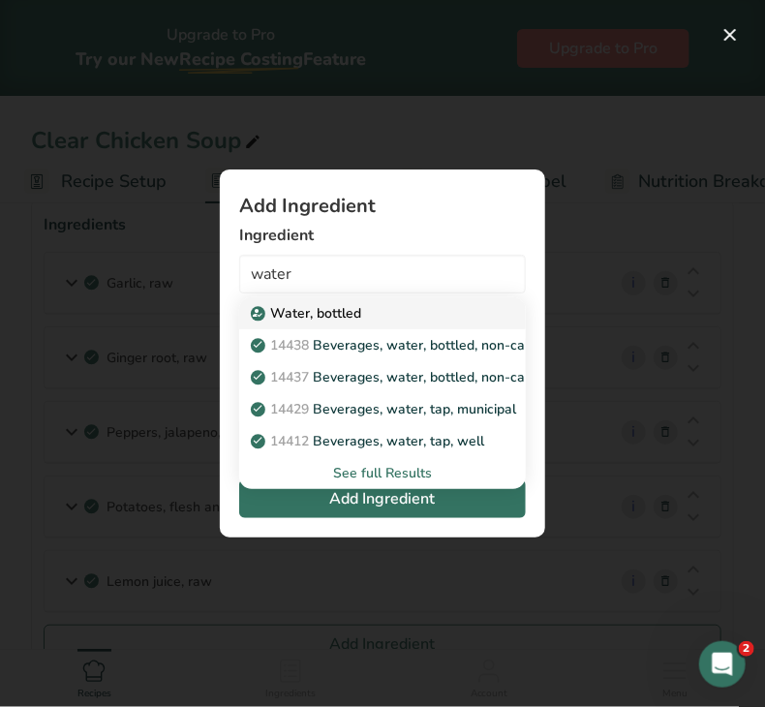
click at [306, 317] on p "Water, bottled" at bounding box center [308, 313] width 107 height 20
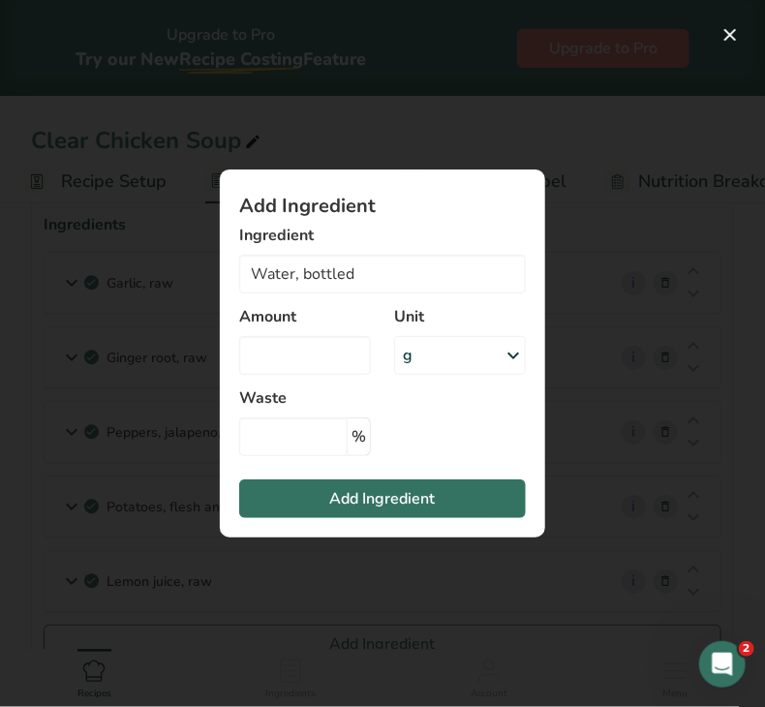
click at [426, 361] on div "g" at bounding box center [460, 355] width 132 height 39
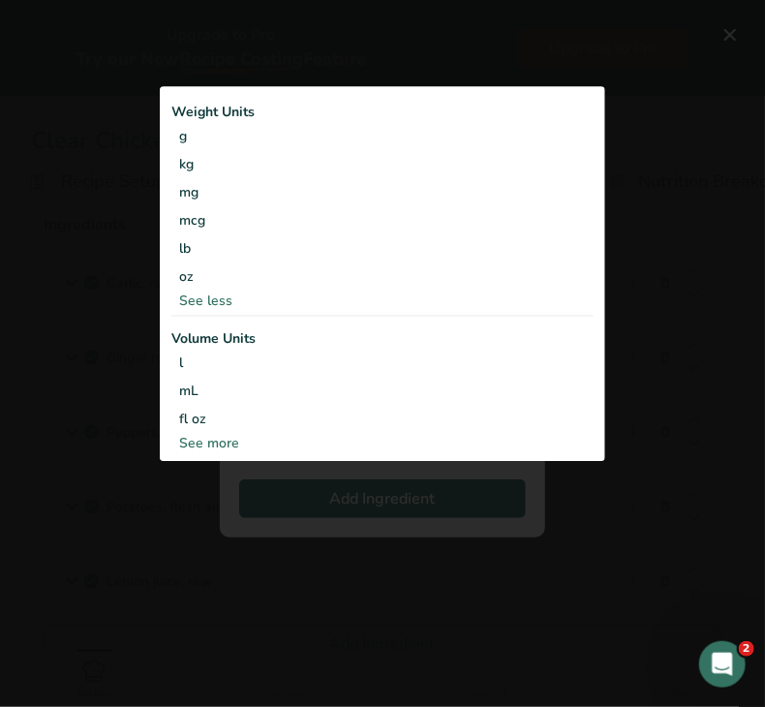
click at [254, 447] on div "See more" at bounding box center [382, 443] width 422 height 20
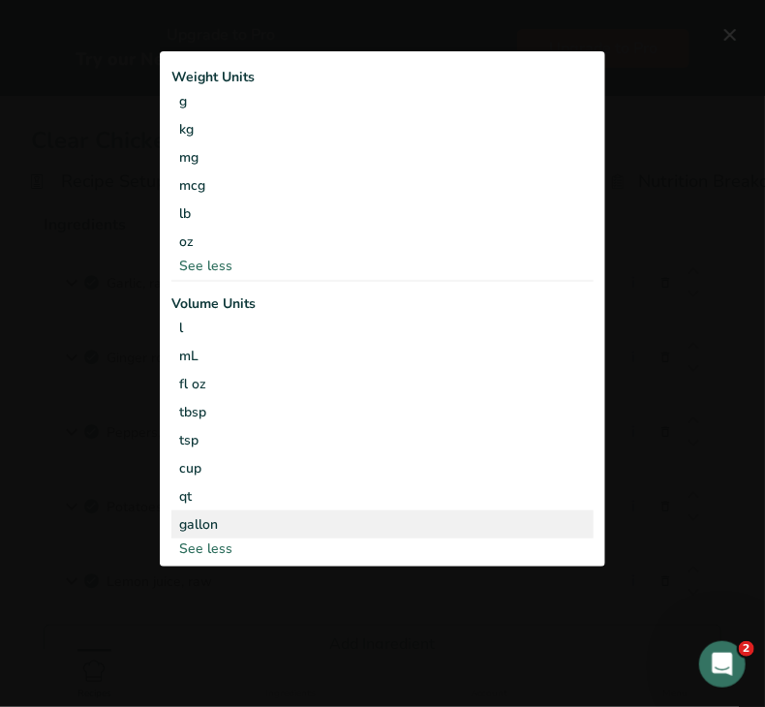
click at [215, 514] on div "gallon" at bounding box center [382, 524] width 407 height 20
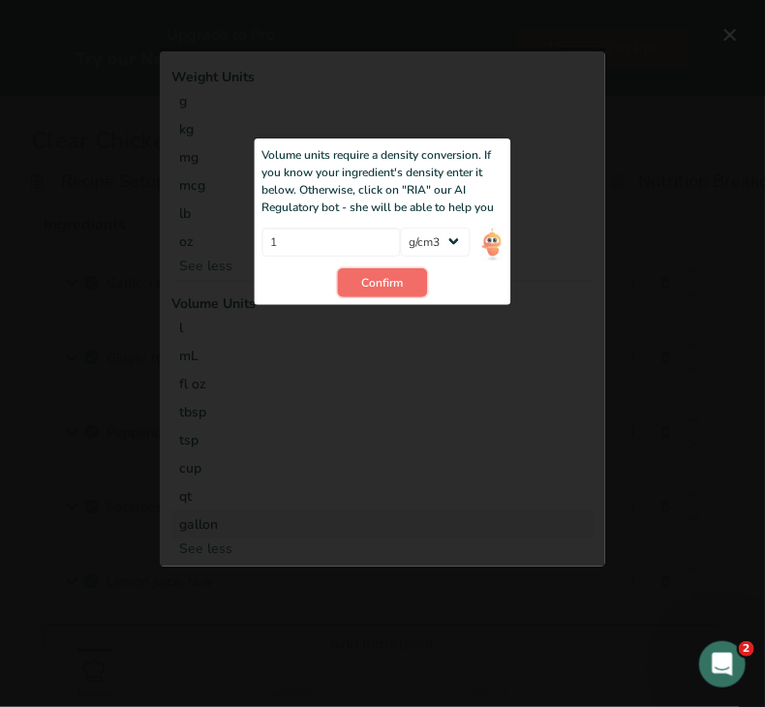
click at [380, 284] on span "Confirm" at bounding box center [383, 282] width 42 height 17
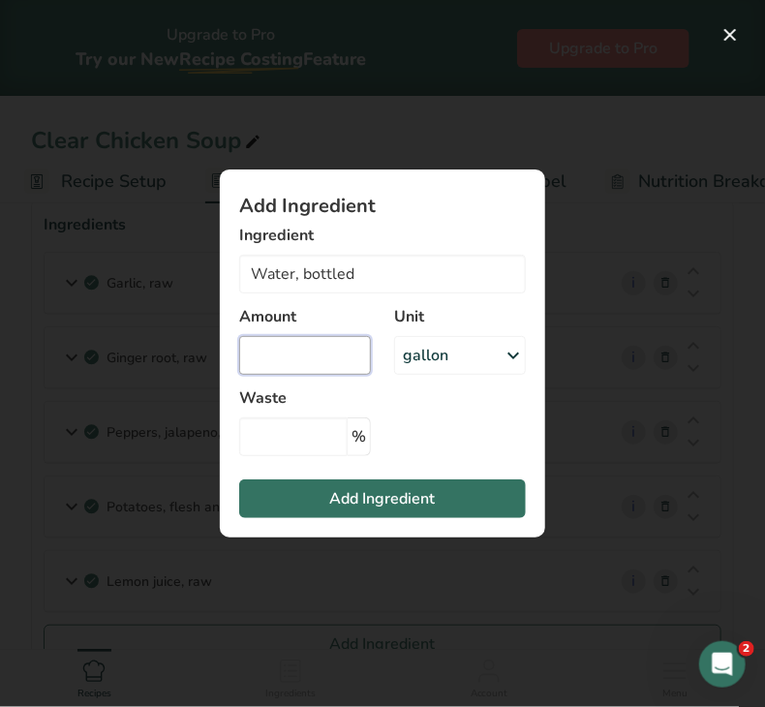
click at [336, 348] on input "Add ingredient modal" at bounding box center [305, 355] width 132 height 39
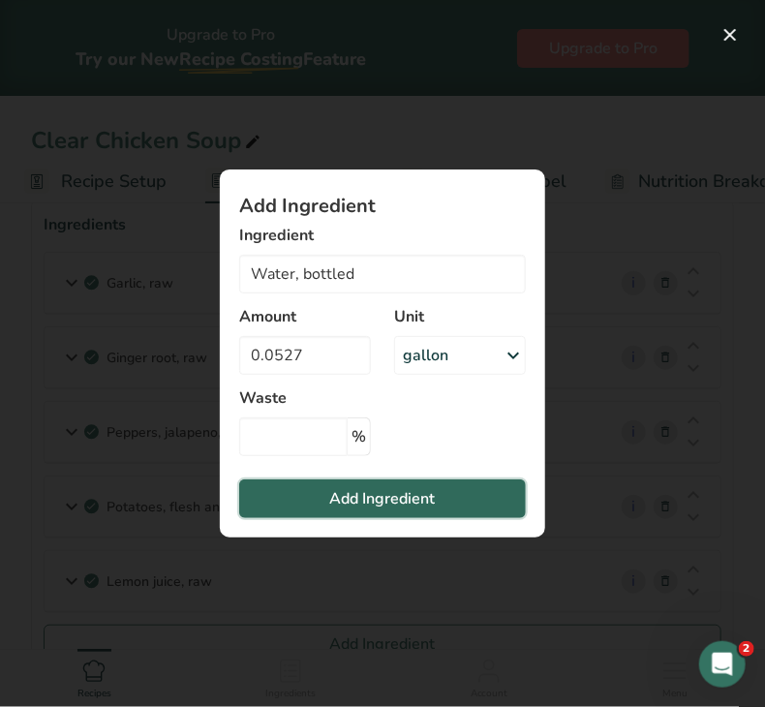
click at [353, 497] on span "Add Ingredient" at bounding box center [383, 498] width 106 height 23
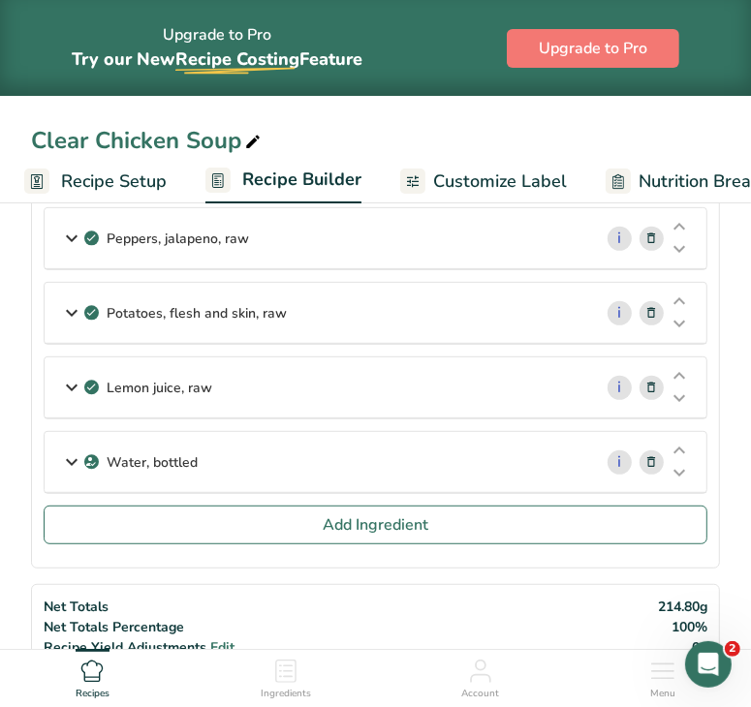
scroll to position [301, 0]
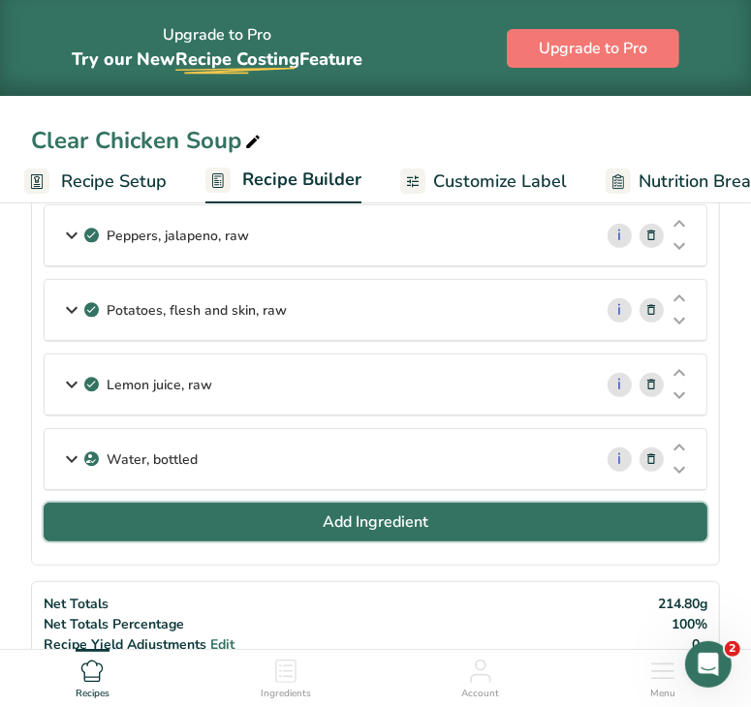
click at [409, 516] on span "Add Ingredient" at bounding box center [376, 522] width 106 height 23
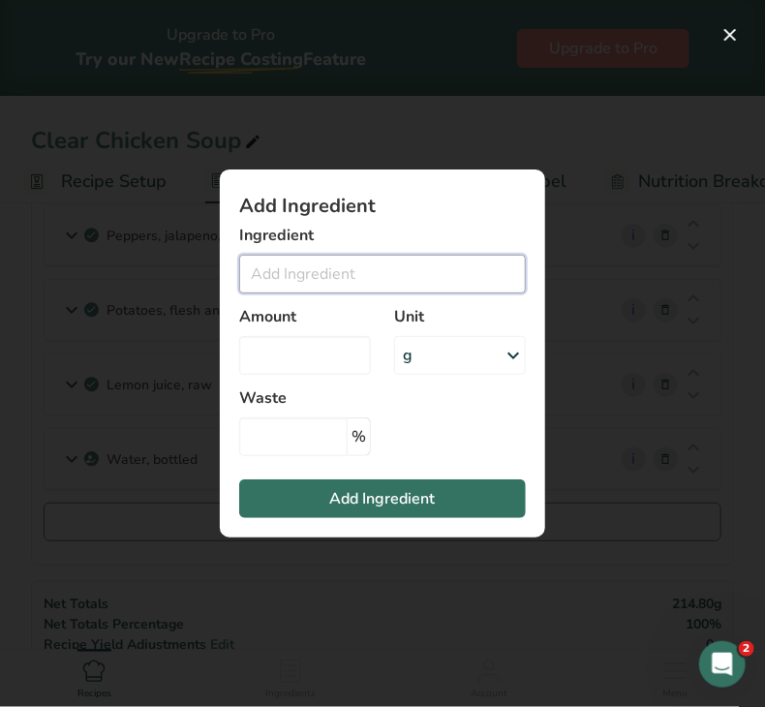
click at [395, 268] on input "Add ingredient modal" at bounding box center [382, 274] width 287 height 39
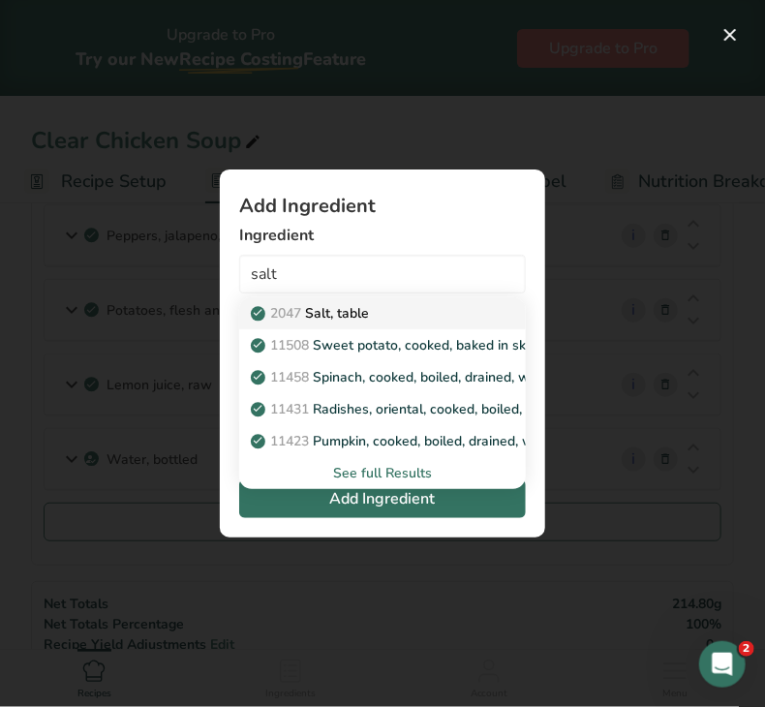
click at [366, 307] on p "2047 Salt, table" at bounding box center [312, 313] width 114 height 20
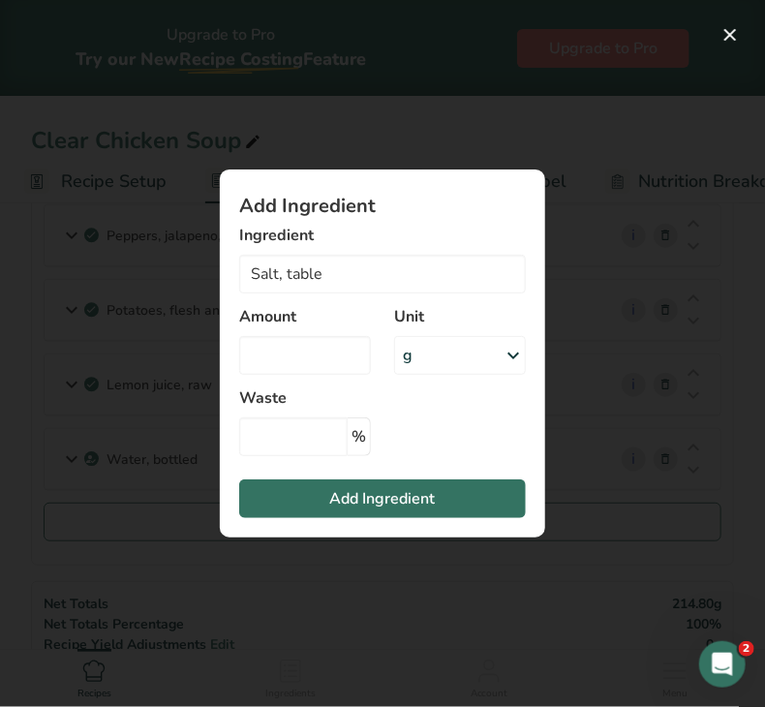
click at [446, 348] on div "g" at bounding box center [460, 355] width 132 height 39
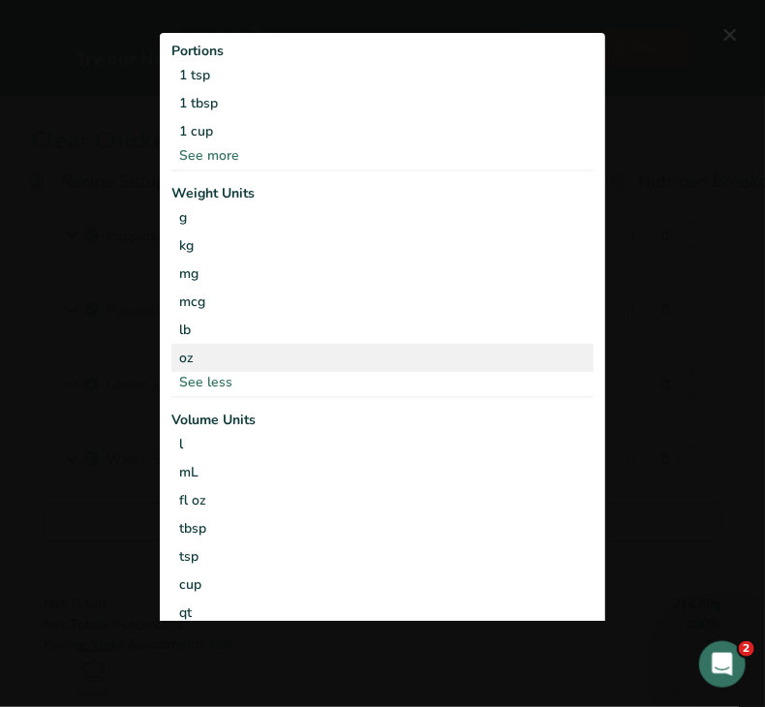
click at [247, 349] on div "oz" at bounding box center [382, 358] width 422 height 28
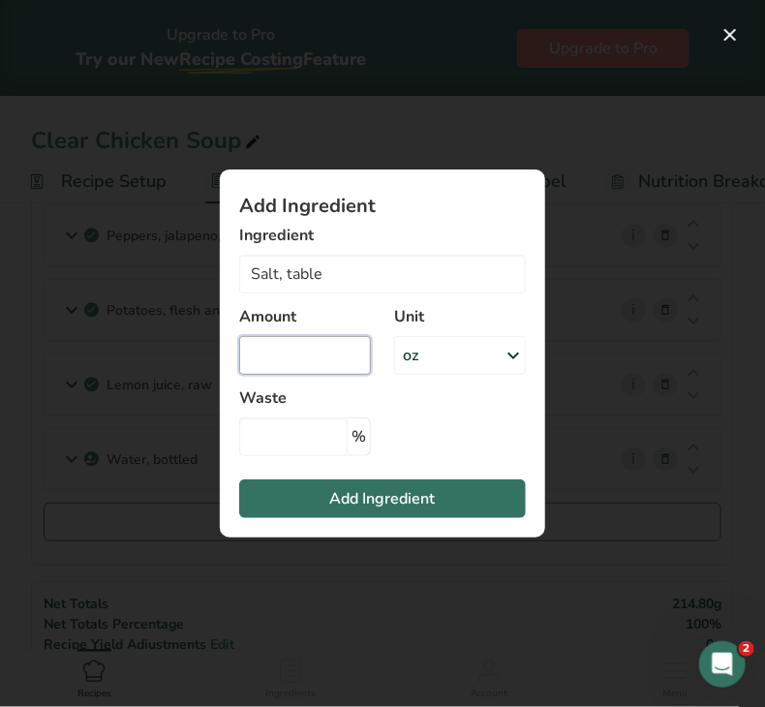
click at [291, 356] on input "Add ingredient modal" at bounding box center [305, 355] width 132 height 39
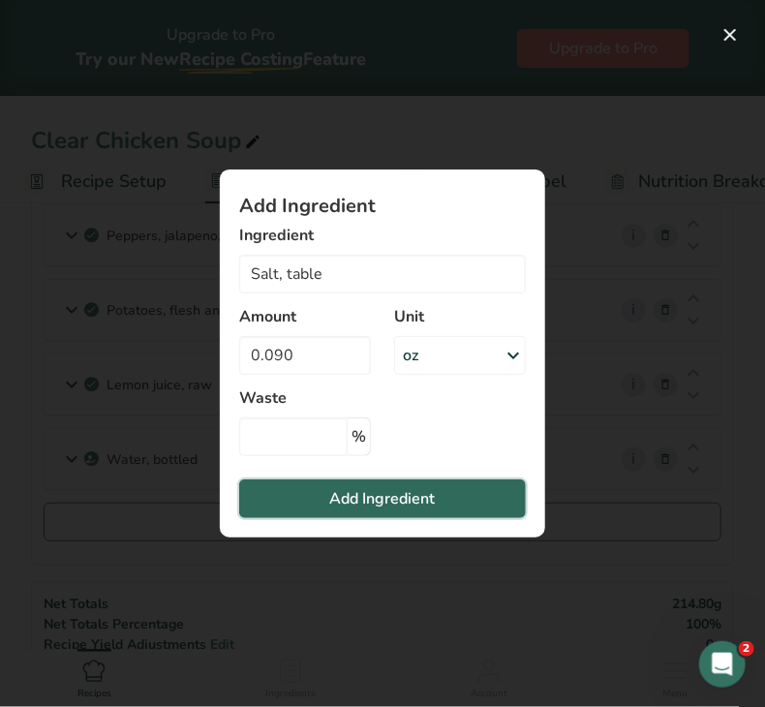
click at [315, 496] on button "Add Ingredient" at bounding box center [382, 499] width 287 height 39
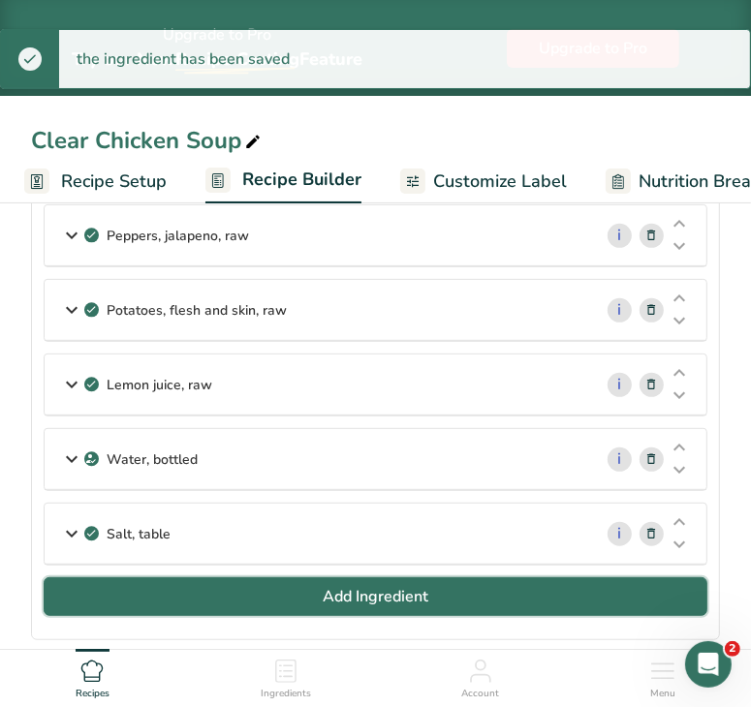
click at [329, 604] on button "Add Ingredient" at bounding box center [376, 596] width 664 height 39
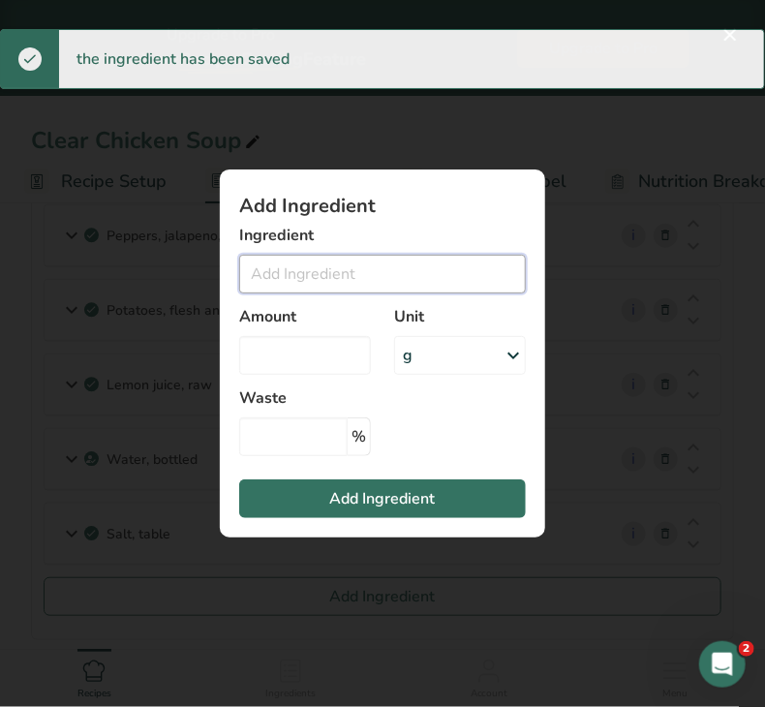
click at [257, 274] on input "Add ingredient modal" at bounding box center [382, 274] width 287 height 39
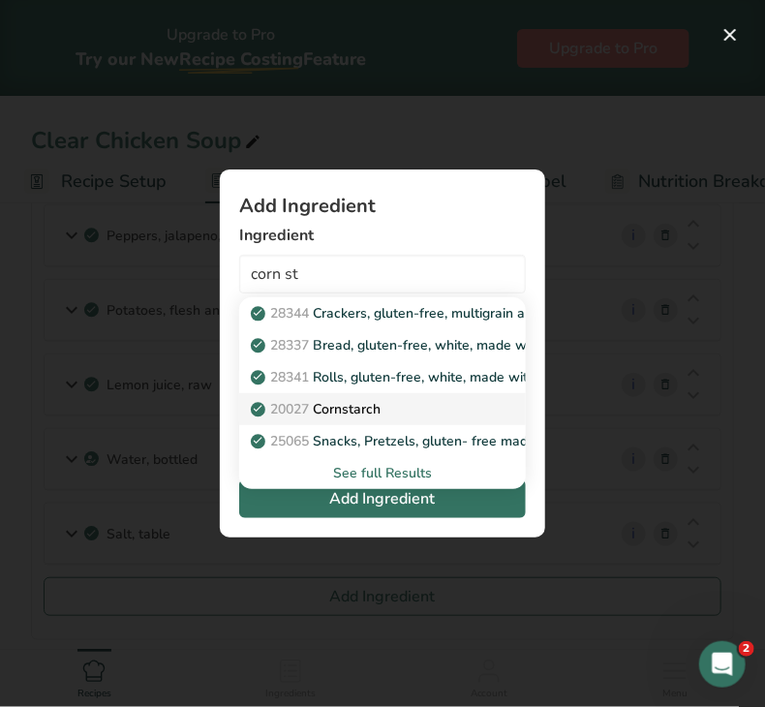
click at [342, 408] on p "20027 [GEOGRAPHIC_DATA]" at bounding box center [318, 409] width 126 height 20
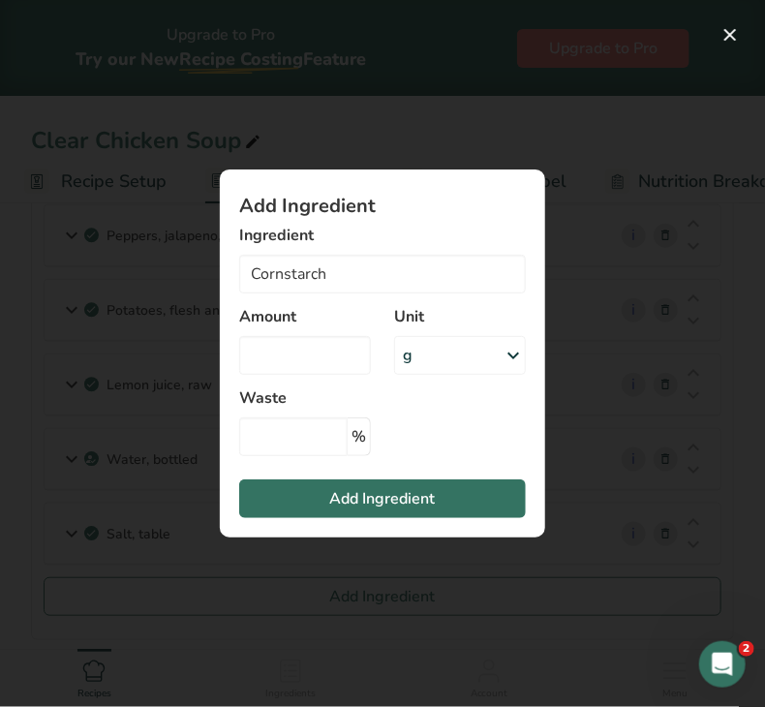
click at [418, 365] on div "g" at bounding box center [460, 355] width 132 height 39
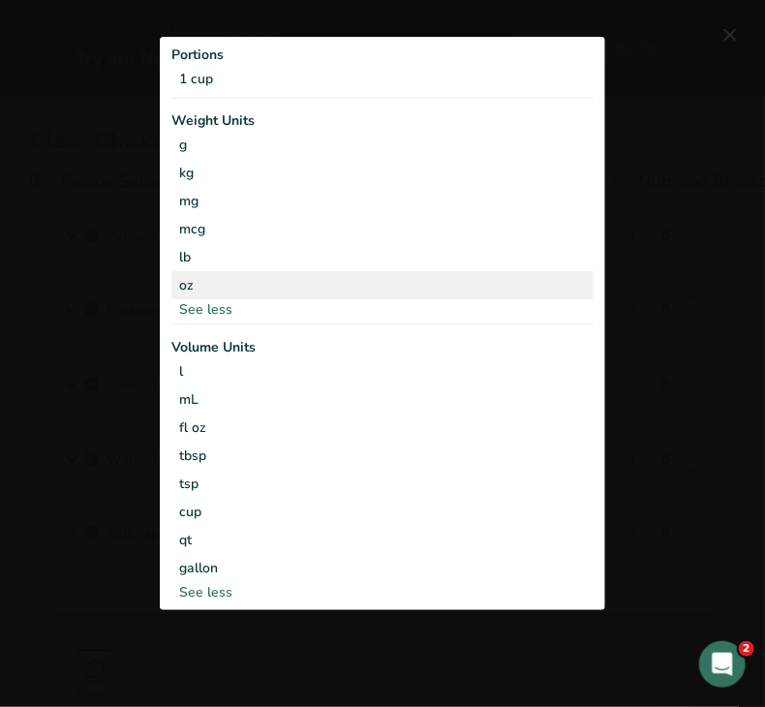
click at [249, 293] on div "oz" at bounding box center [382, 285] width 422 height 28
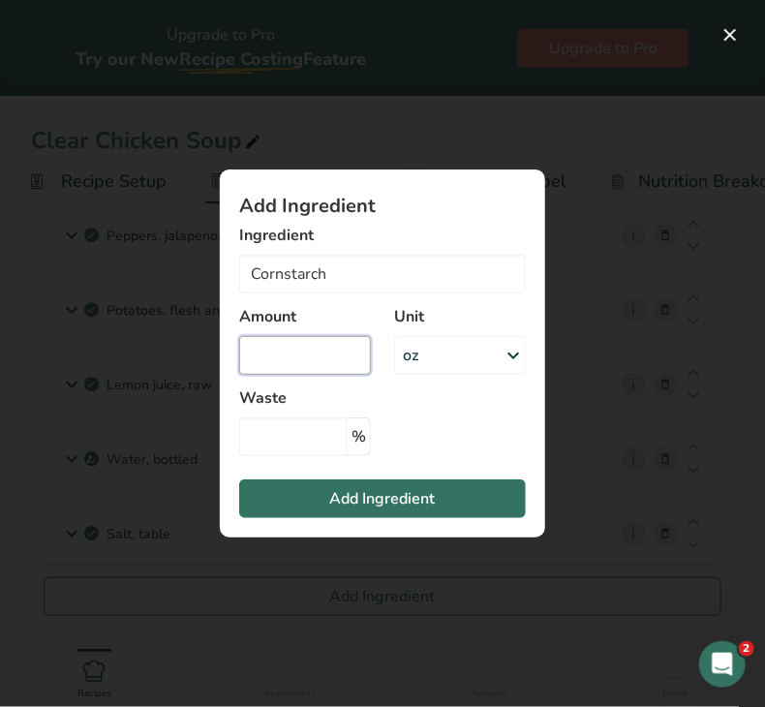
click at [280, 343] on input "Add ingredient modal" at bounding box center [305, 355] width 132 height 39
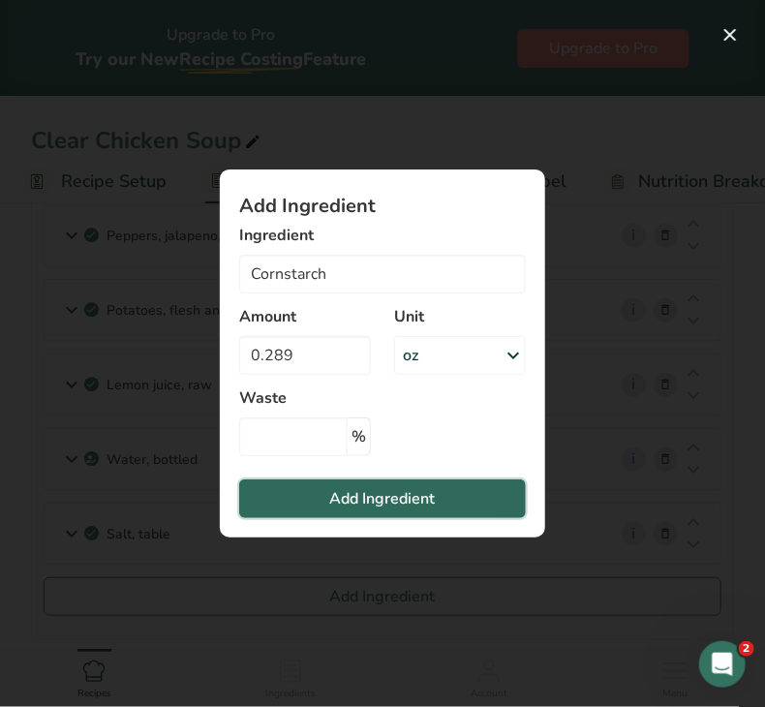
click at [337, 504] on span "Add Ingredient" at bounding box center [383, 498] width 106 height 23
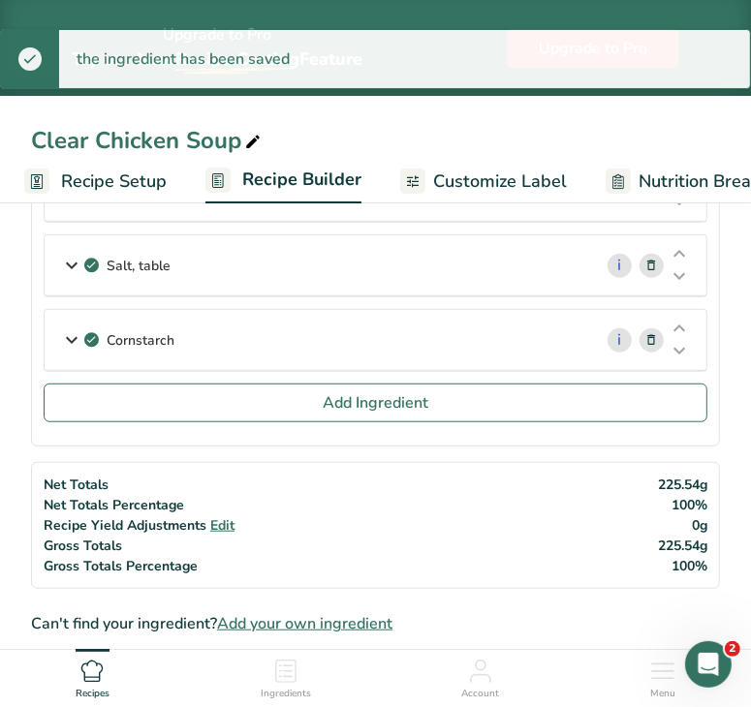
scroll to position [604, 0]
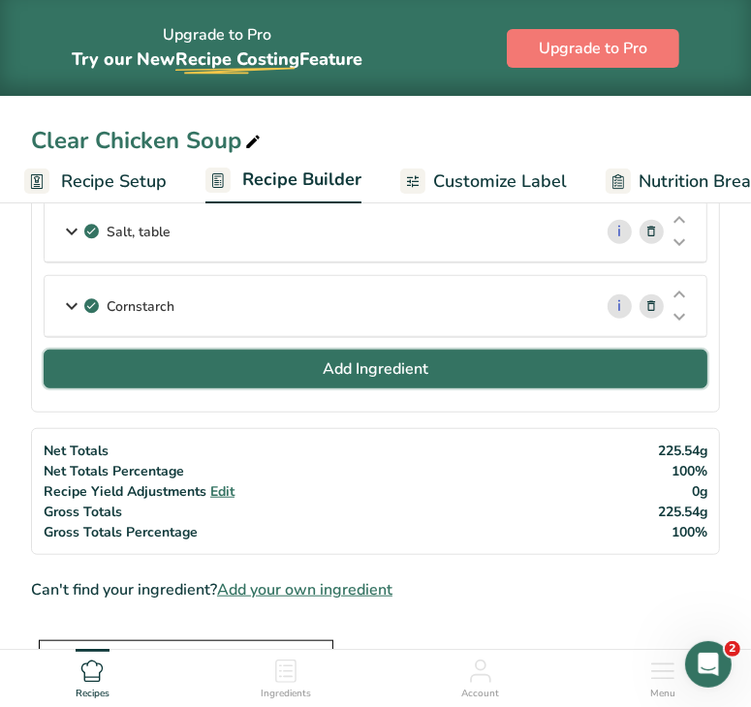
click at [464, 356] on button "Add Ingredient" at bounding box center [376, 369] width 664 height 39
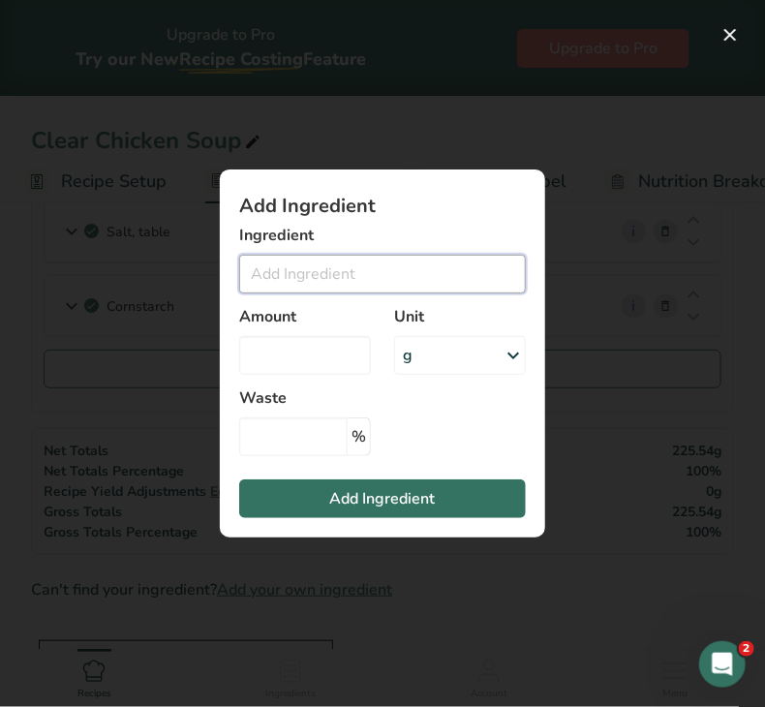
click at [378, 268] on input "Add ingredient modal" at bounding box center [382, 274] width 287 height 39
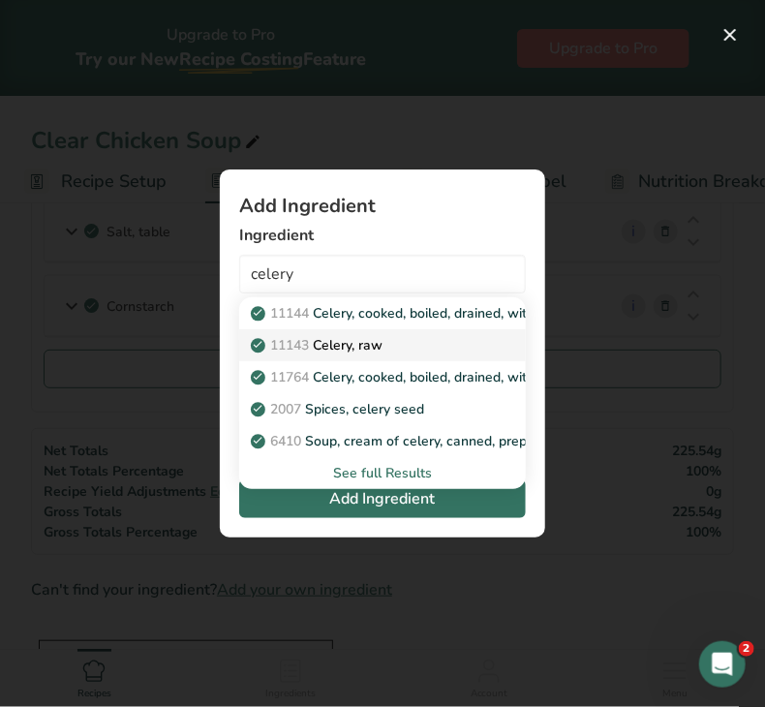
click at [377, 351] on p "11143 Celery, raw" at bounding box center [319, 345] width 128 height 20
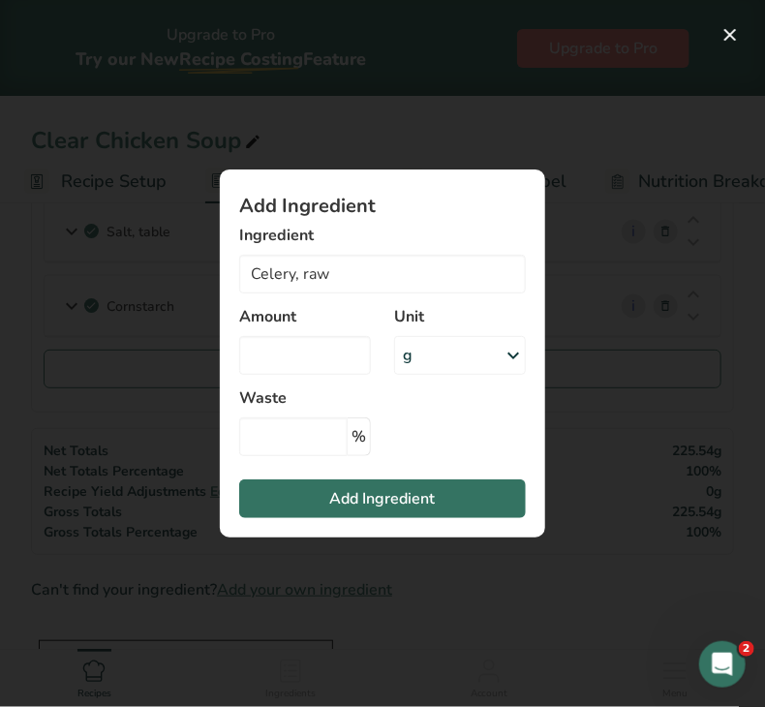
click at [449, 345] on div "g" at bounding box center [460, 355] width 132 height 39
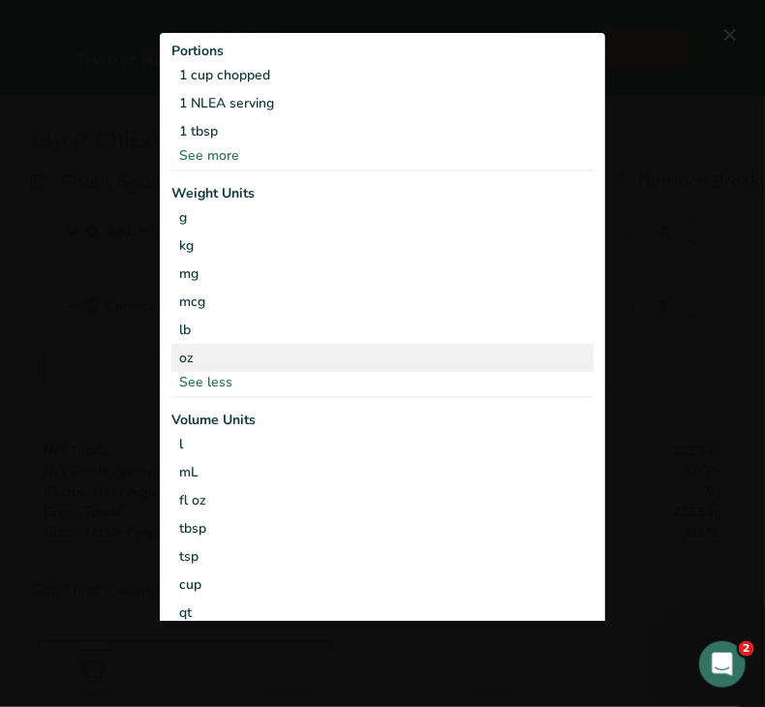
click at [283, 348] on div "oz" at bounding box center [382, 358] width 422 height 28
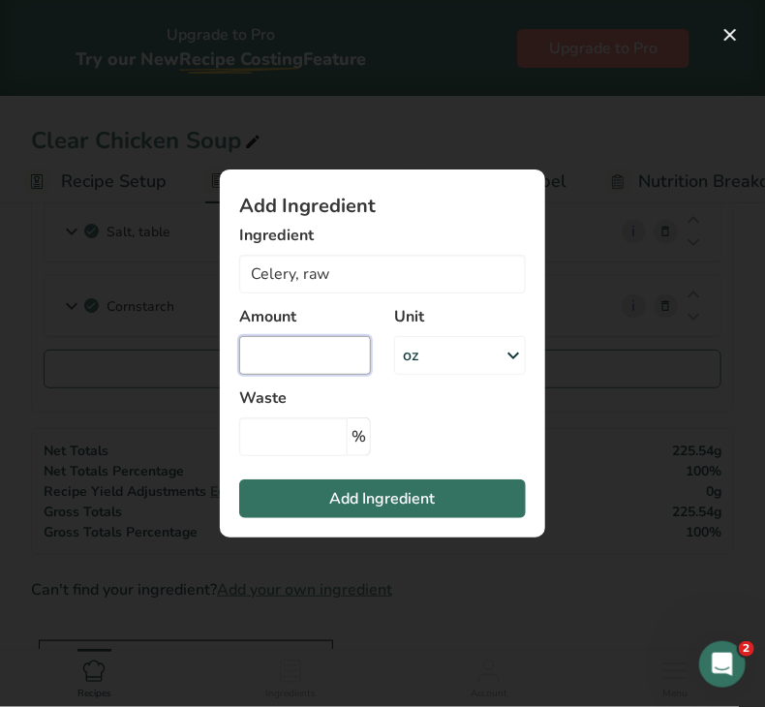
click at [310, 355] on input "Add ingredient modal" at bounding box center [305, 355] width 132 height 39
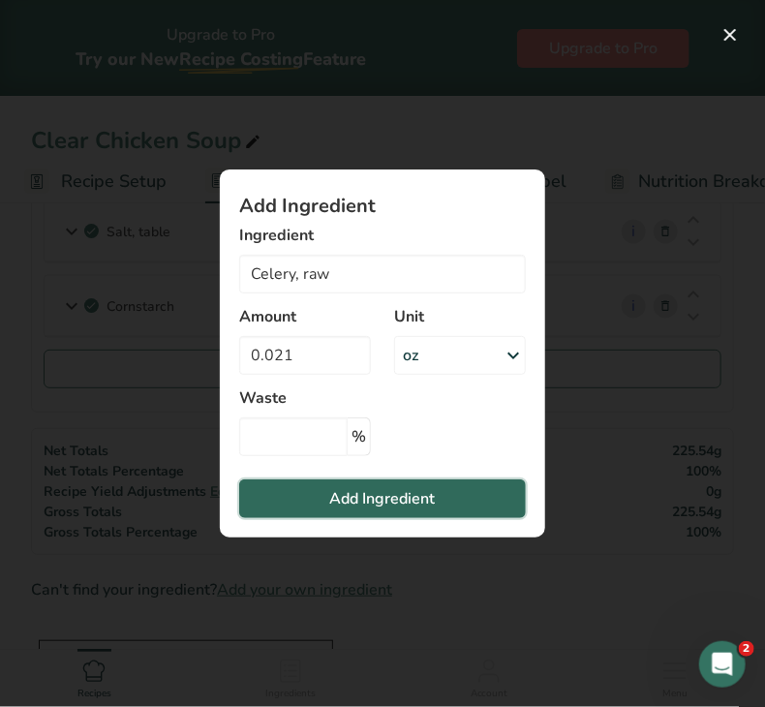
click at [318, 510] on button "Add Ingredient" at bounding box center [382, 499] width 287 height 39
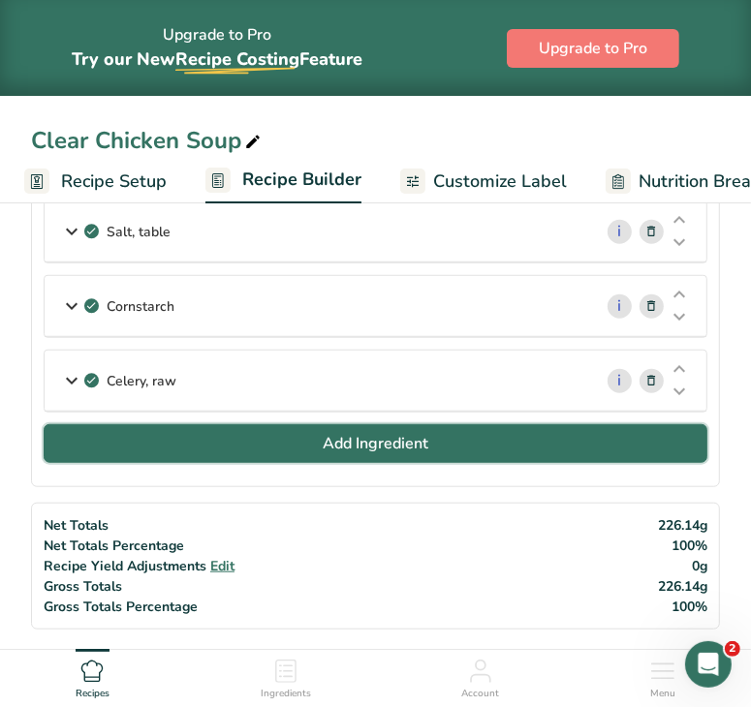
click at [341, 445] on span "Add Ingredient" at bounding box center [376, 443] width 106 height 23
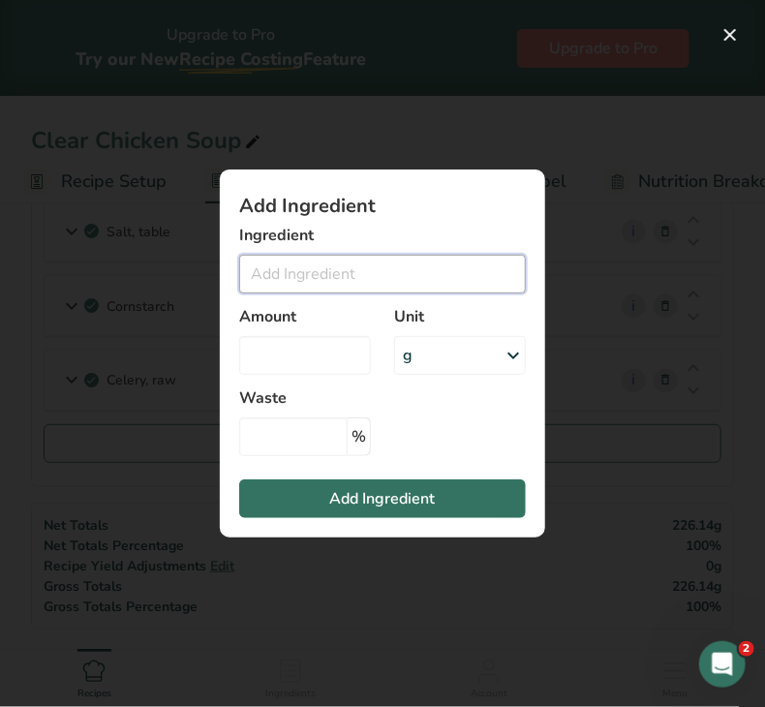
click at [314, 263] on input "Add ingredient modal" at bounding box center [382, 274] width 287 height 39
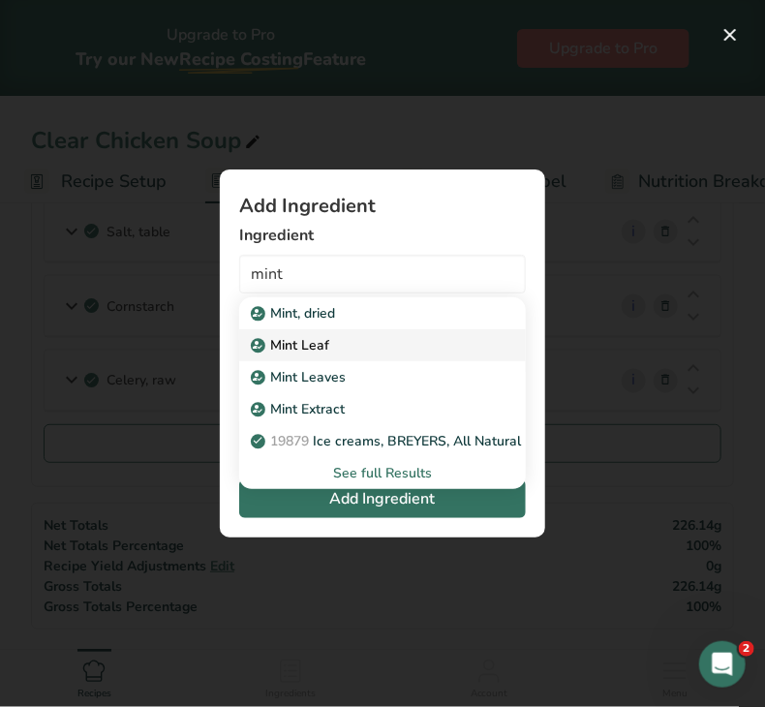
click at [315, 336] on p "Mint Leaf" at bounding box center [292, 345] width 75 height 20
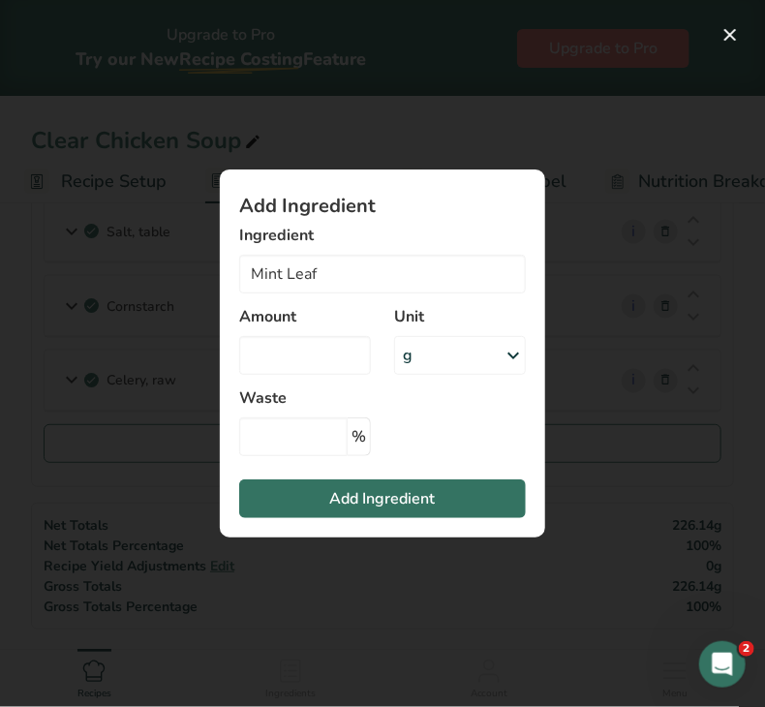
click at [441, 356] on div "g" at bounding box center [460, 355] width 132 height 39
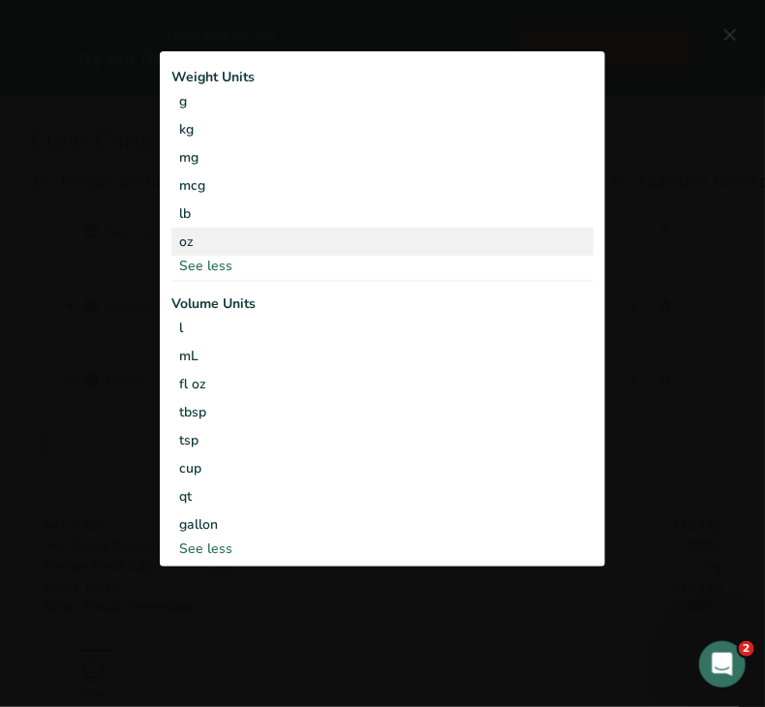
click at [256, 243] on div "oz" at bounding box center [382, 242] width 422 height 28
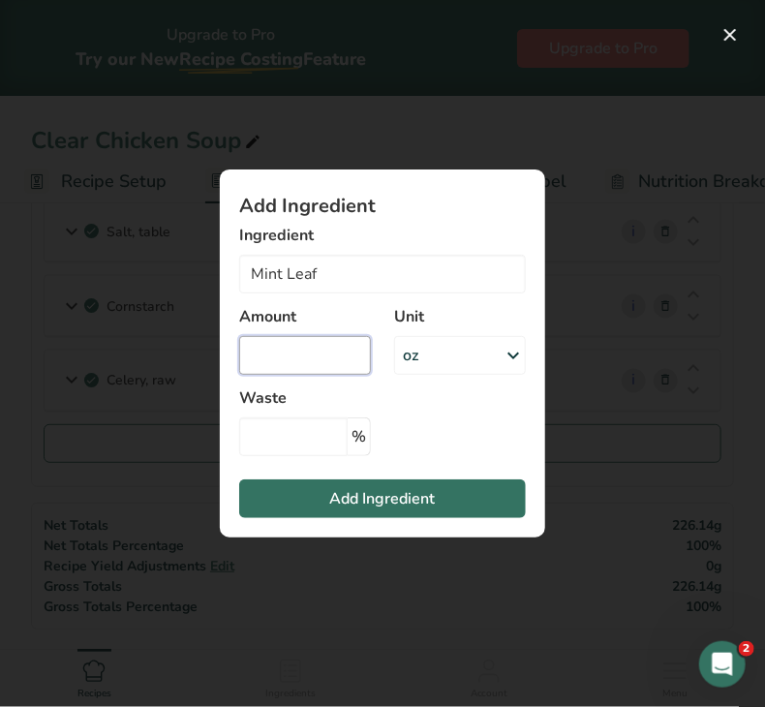
click at [263, 363] on input "Add ingredient modal" at bounding box center [305, 355] width 132 height 39
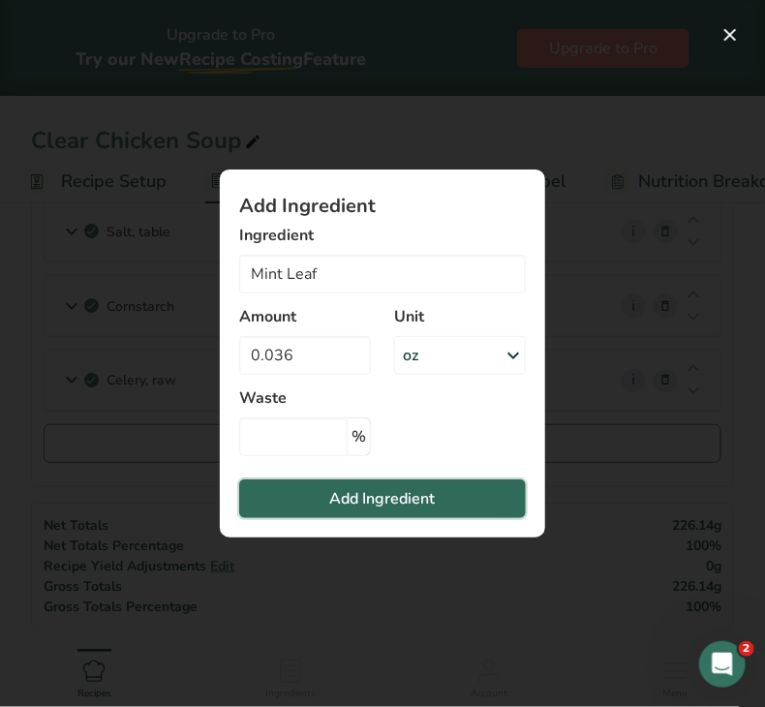
click at [319, 496] on button "Add Ingredient" at bounding box center [382, 499] width 287 height 39
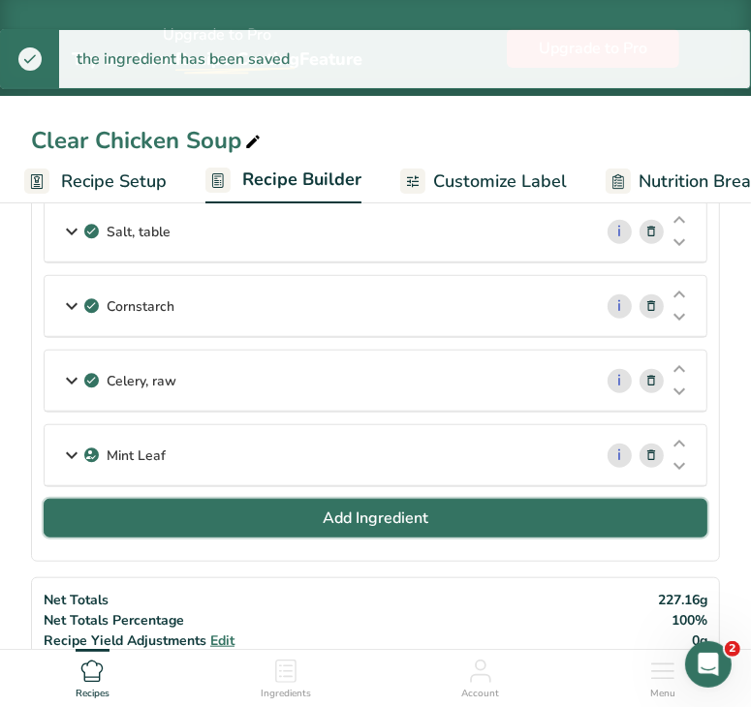
click at [294, 514] on button "Add Ingredient" at bounding box center [376, 518] width 664 height 39
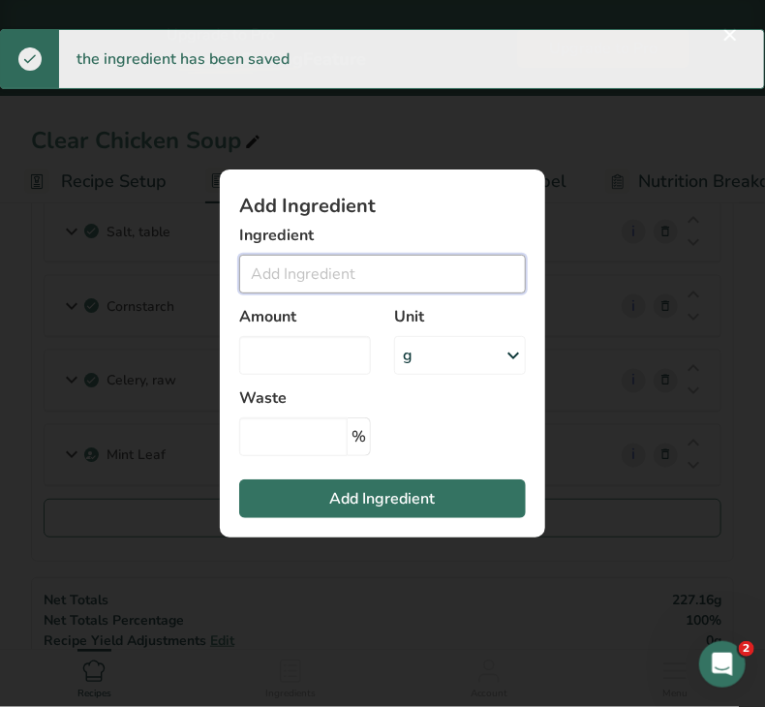
click at [263, 272] on input "Add ingredient modal" at bounding box center [382, 274] width 287 height 39
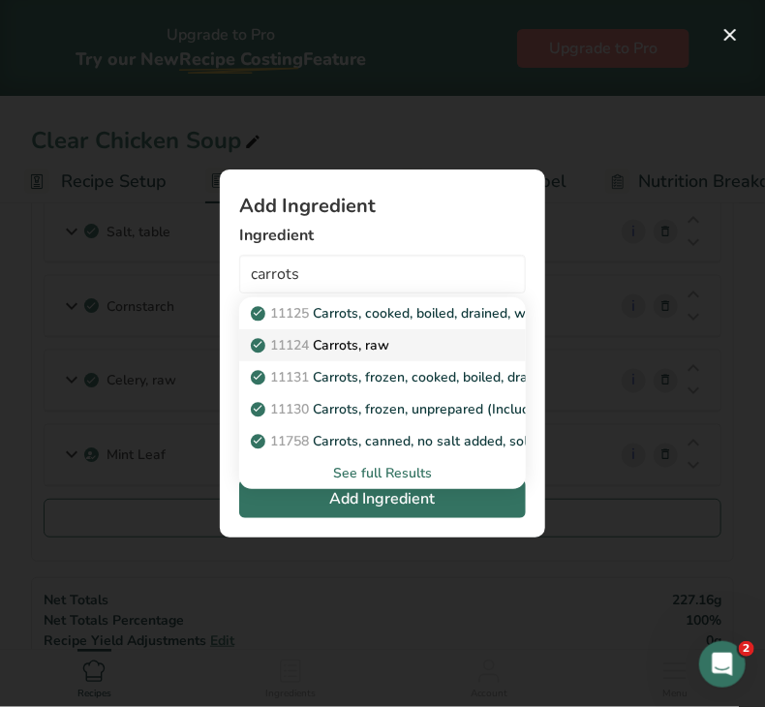
click at [349, 346] on p "11124 [GEOGRAPHIC_DATA], raw" at bounding box center [322, 345] width 135 height 20
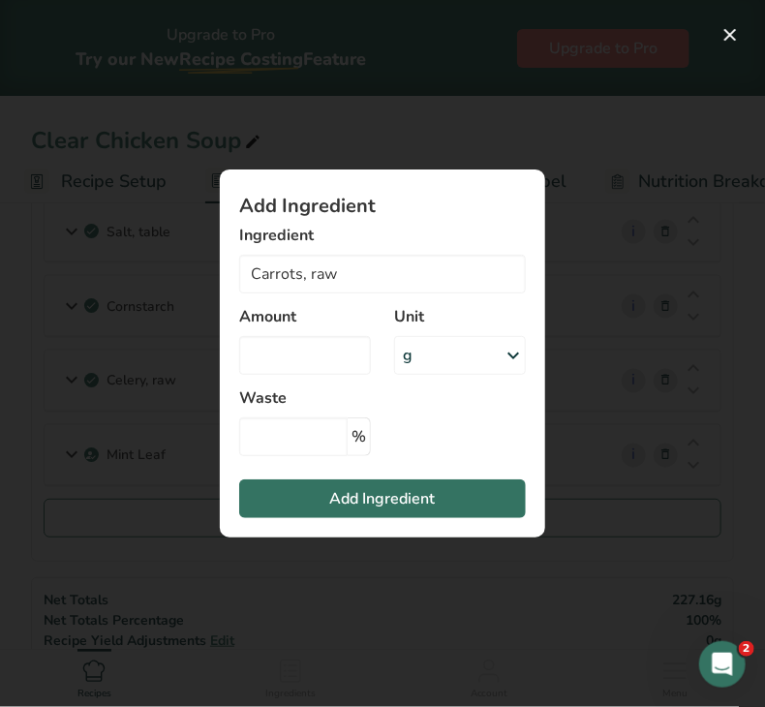
click at [438, 362] on div "g" at bounding box center [460, 355] width 132 height 39
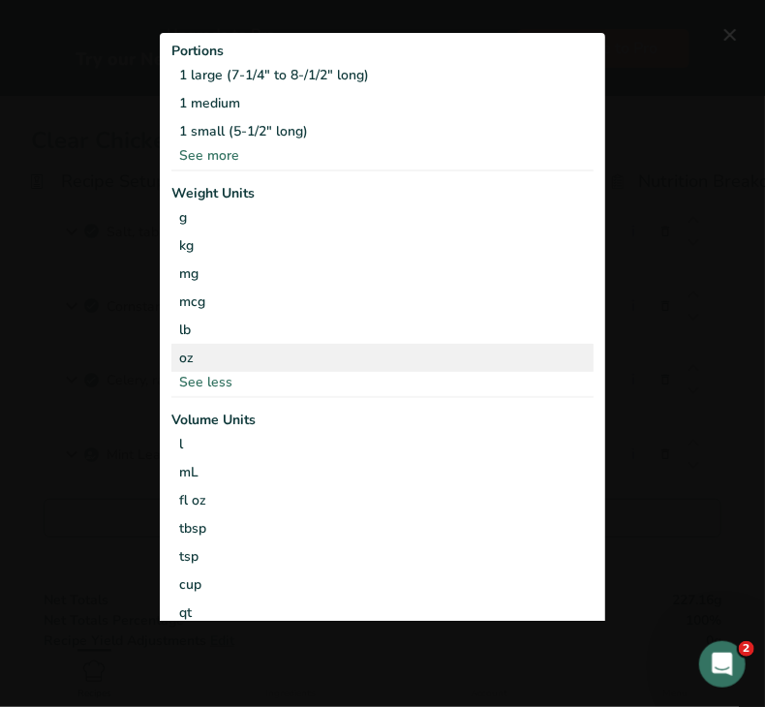
click at [243, 352] on div "oz" at bounding box center [382, 358] width 422 height 28
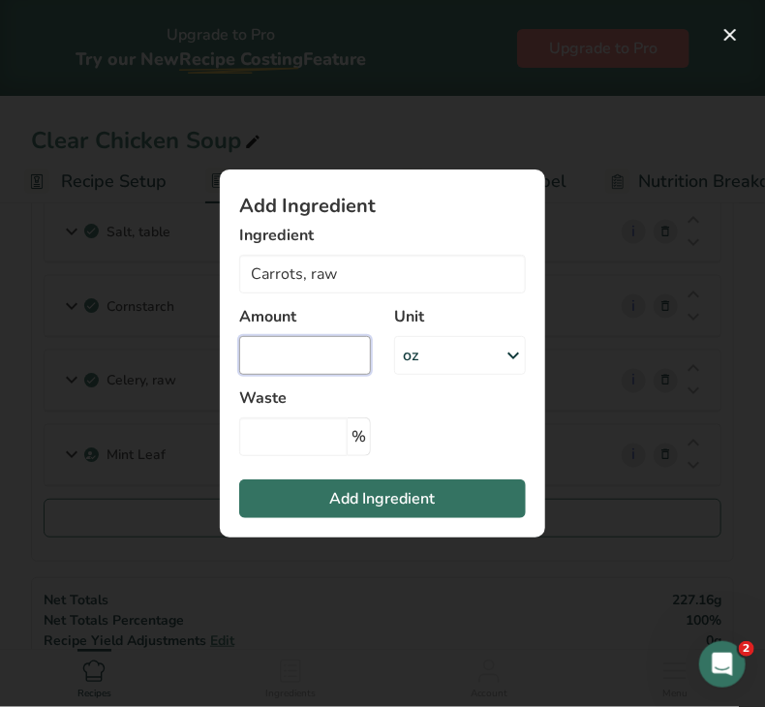
click at [271, 368] on input "Add ingredient modal" at bounding box center [305, 355] width 132 height 39
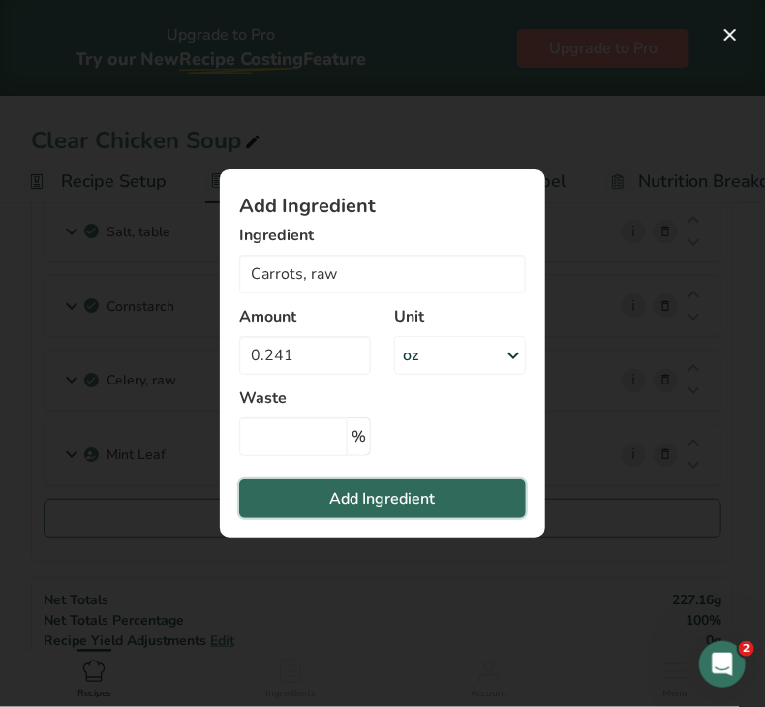
click at [303, 494] on button "Add Ingredient" at bounding box center [382, 499] width 287 height 39
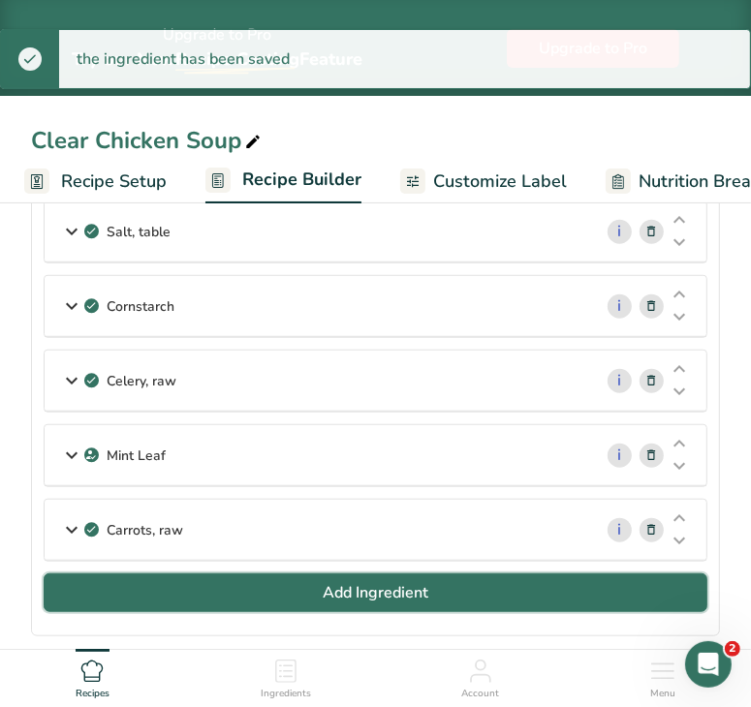
click at [304, 599] on button "Add Ingredient" at bounding box center [376, 592] width 664 height 39
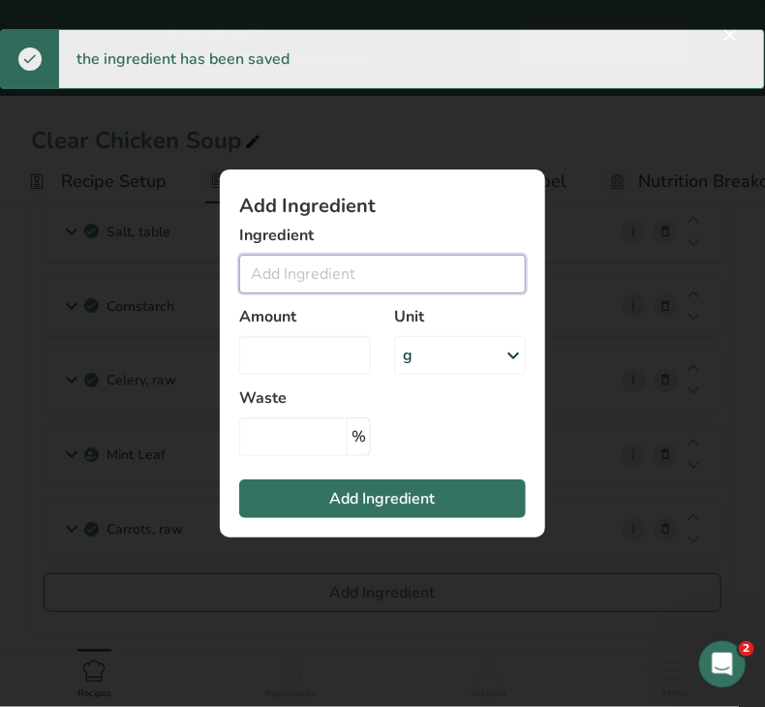
click at [286, 277] on input "Add ingredient modal" at bounding box center [382, 274] width 287 height 39
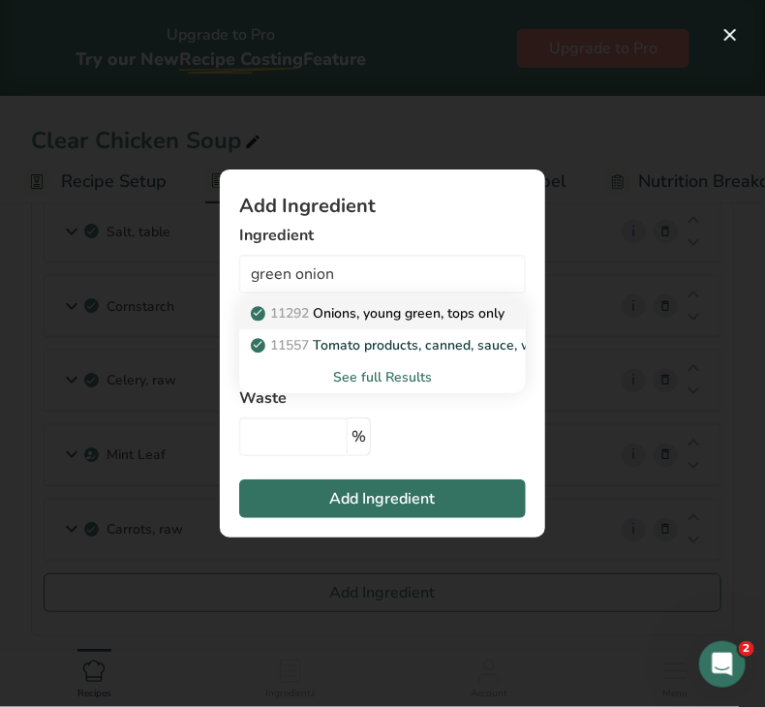
click at [373, 316] on p "11292 Onions, young green, tops only" at bounding box center [380, 313] width 250 height 20
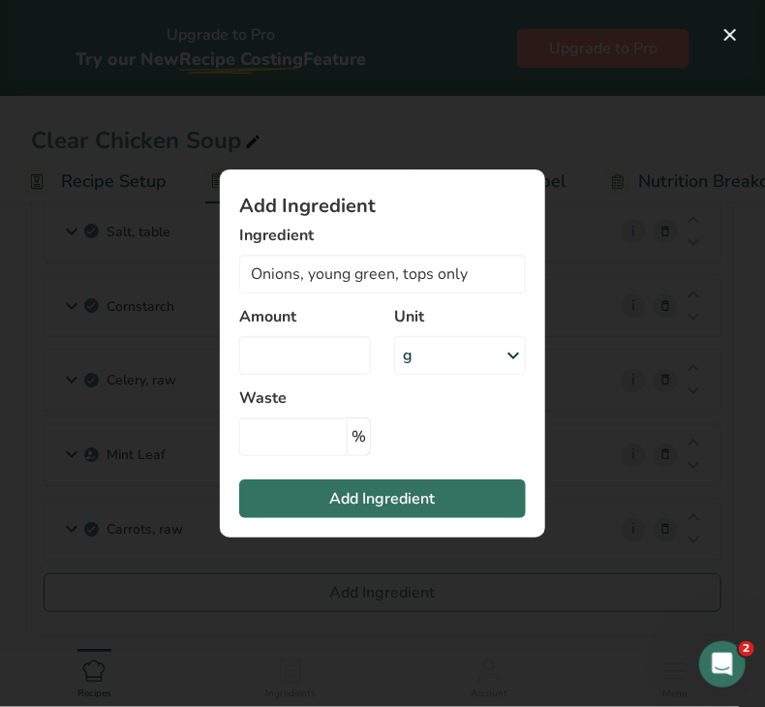
click at [453, 369] on div "g" at bounding box center [460, 355] width 132 height 39
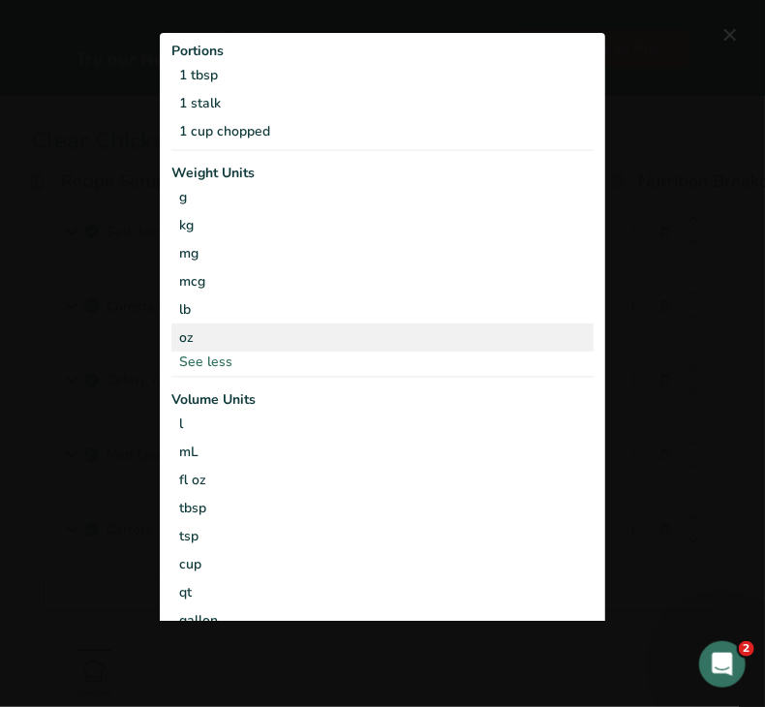
click at [236, 342] on div "oz" at bounding box center [382, 338] width 422 height 28
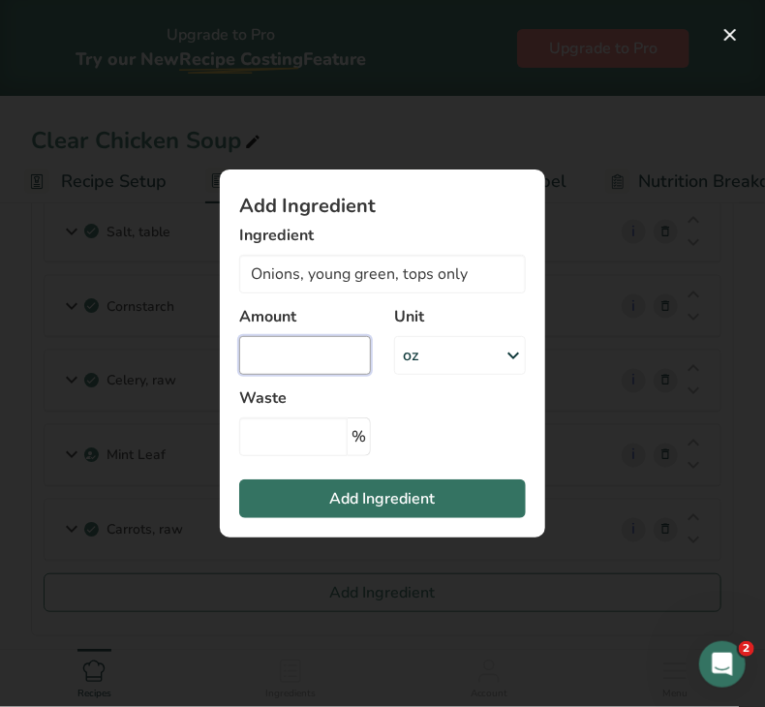
click at [257, 351] on input "Add ingredient modal" at bounding box center [305, 355] width 132 height 39
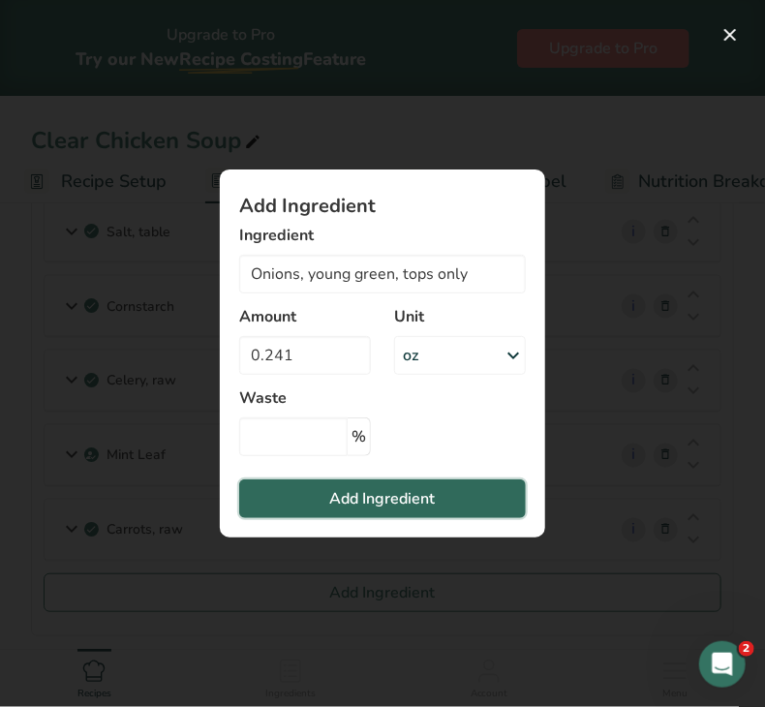
click at [321, 496] on button "Add Ingredient" at bounding box center [382, 499] width 287 height 39
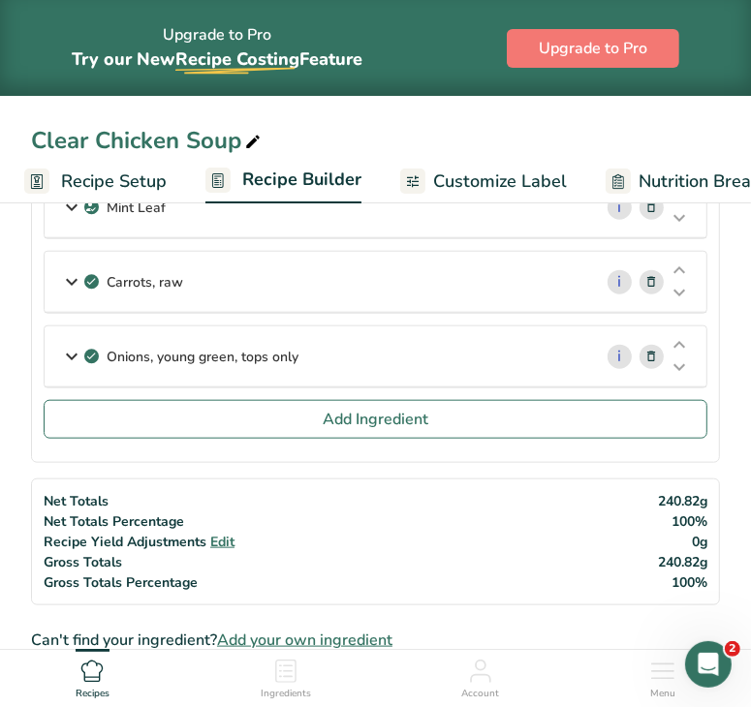
scroll to position [865, 0]
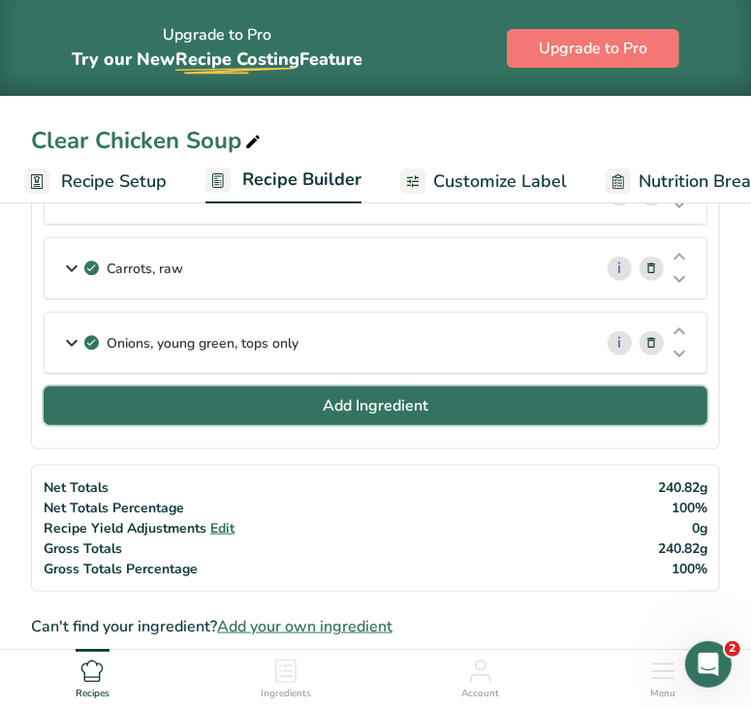
click at [542, 399] on button "Add Ingredient" at bounding box center [376, 406] width 664 height 39
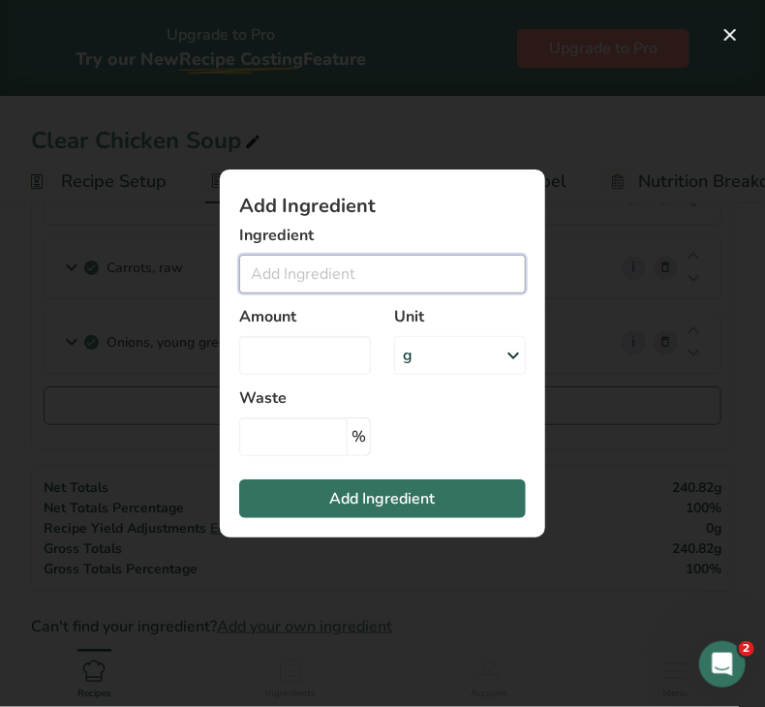
click at [443, 271] on input "Add ingredient modal" at bounding box center [382, 274] width 287 height 39
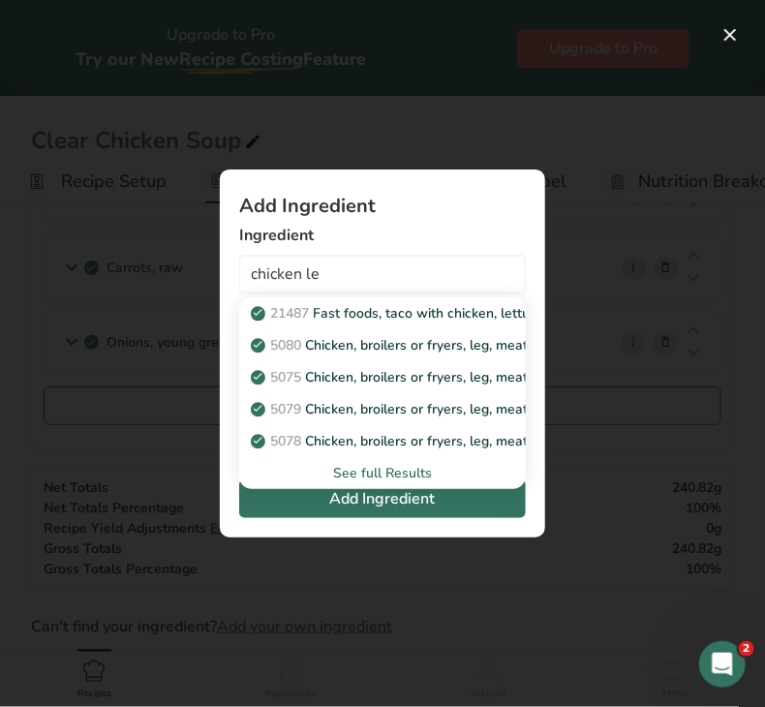
click at [380, 466] on div "See full Results" at bounding box center [383, 473] width 256 height 20
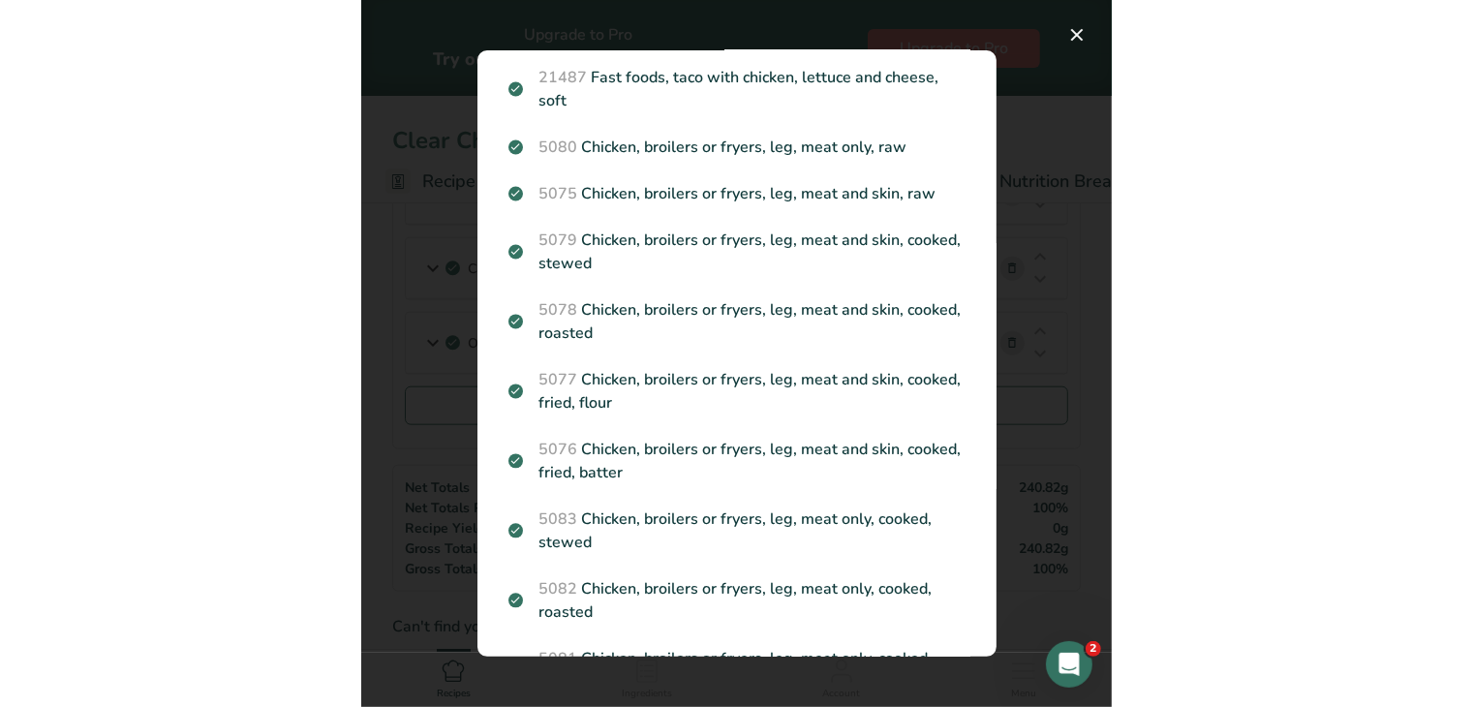
scroll to position [0, 0]
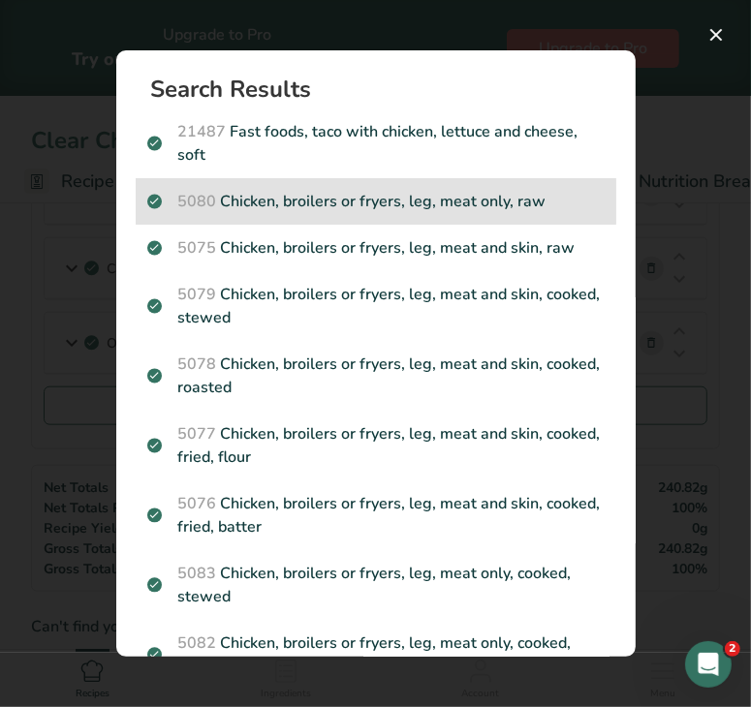
click at [493, 203] on p "5080 Chicken, broilers or fryers, leg, meat only, raw" at bounding box center [375, 201] width 457 height 23
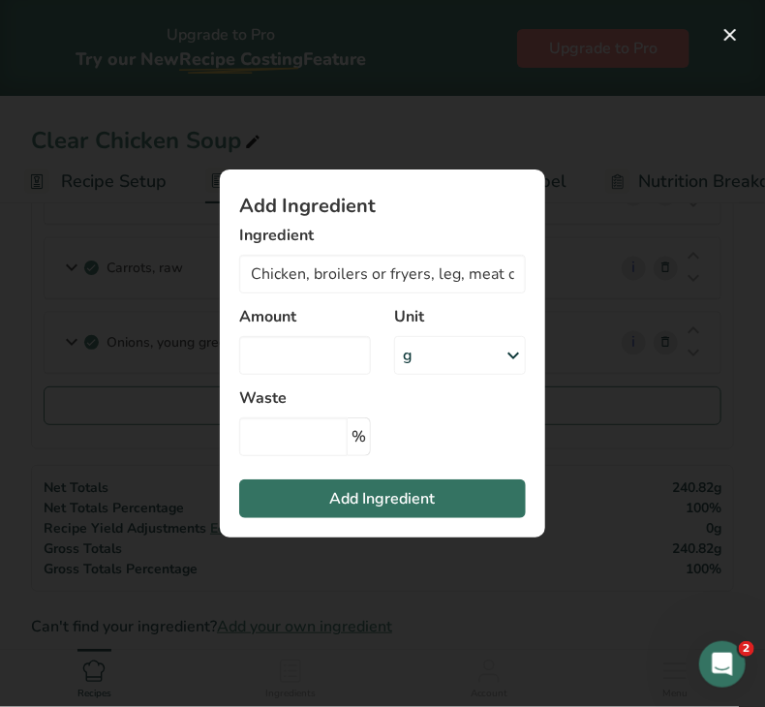
click at [457, 369] on div "g" at bounding box center [460, 355] width 132 height 39
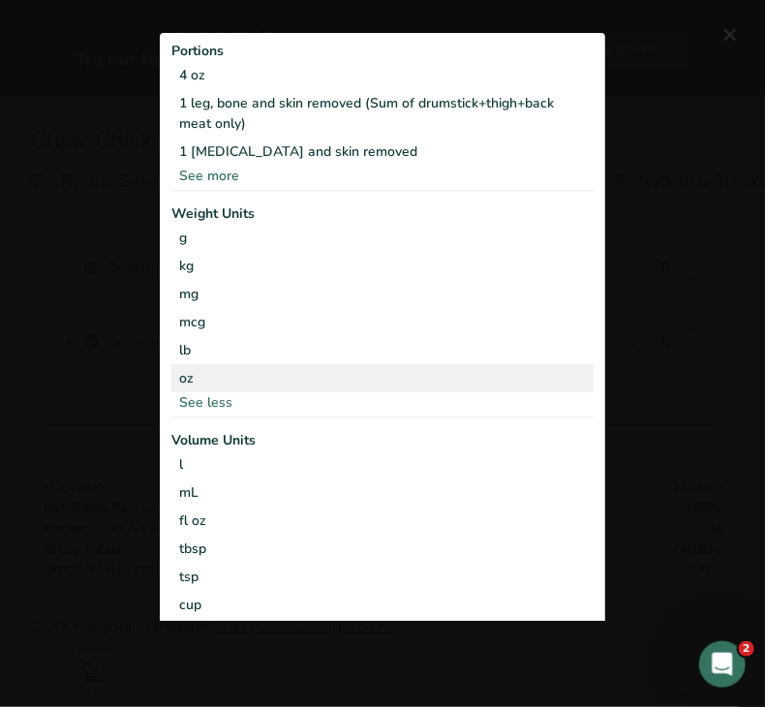
click at [279, 383] on div "oz" at bounding box center [382, 378] width 422 height 28
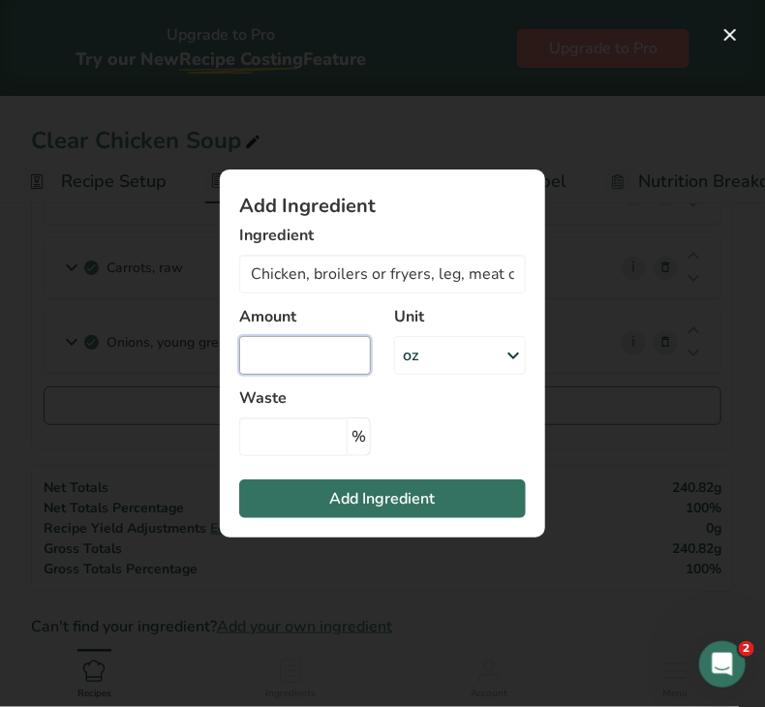
click at [252, 345] on input "Add ingredient modal" at bounding box center [305, 355] width 132 height 39
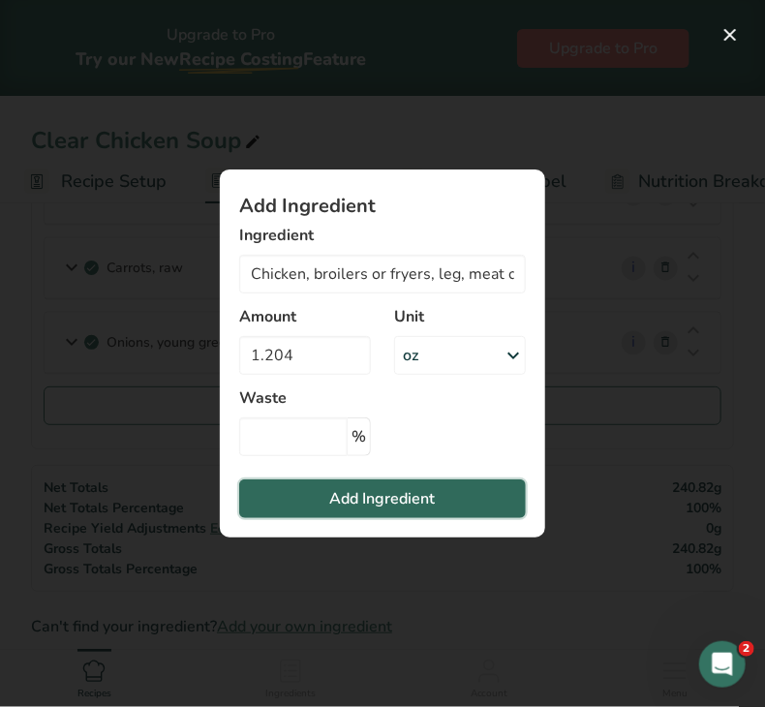
click at [324, 487] on button "Add Ingredient" at bounding box center [382, 499] width 287 height 39
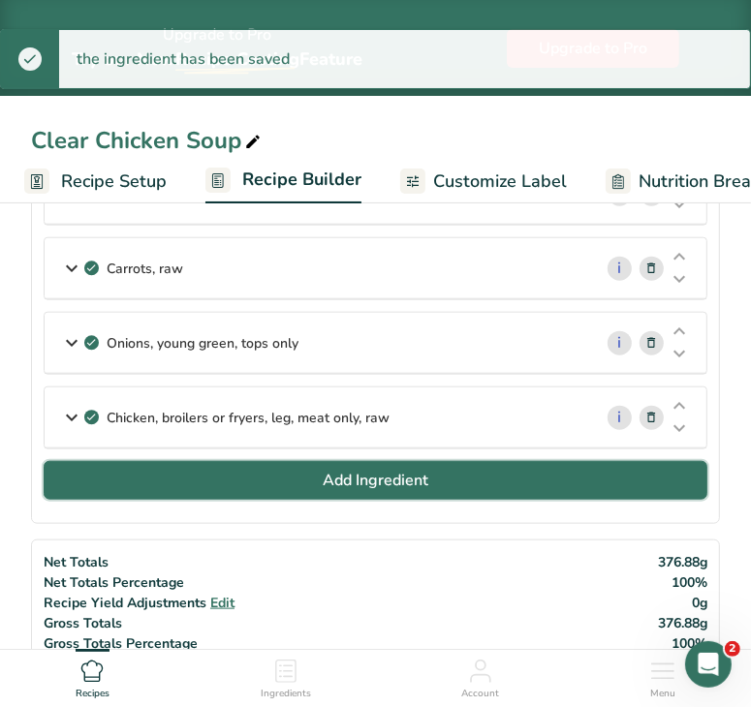
click at [235, 479] on button "Add Ingredient" at bounding box center [376, 480] width 664 height 39
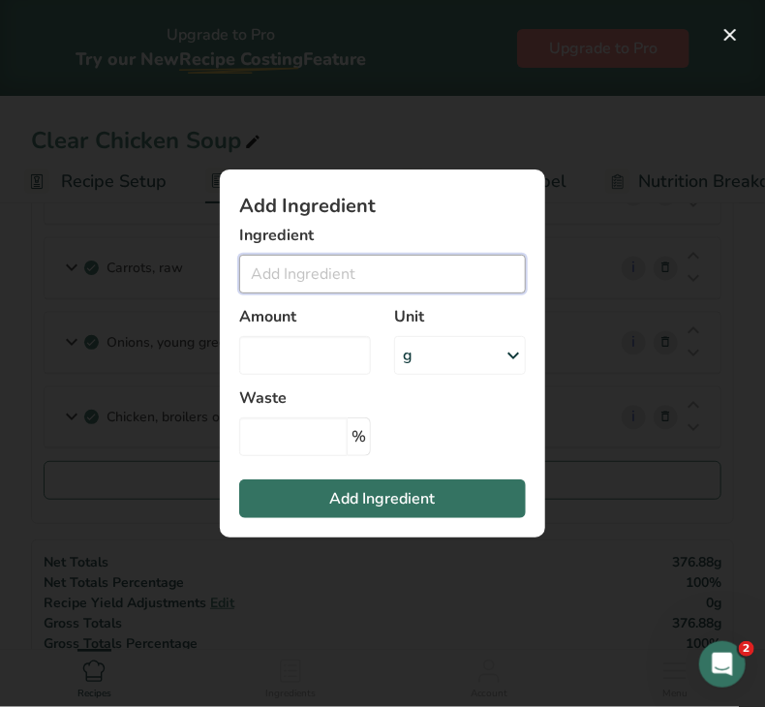
click at [269, 273] on input "Add ingredient modal" at bounding box center [382, 274] width 287 height 39
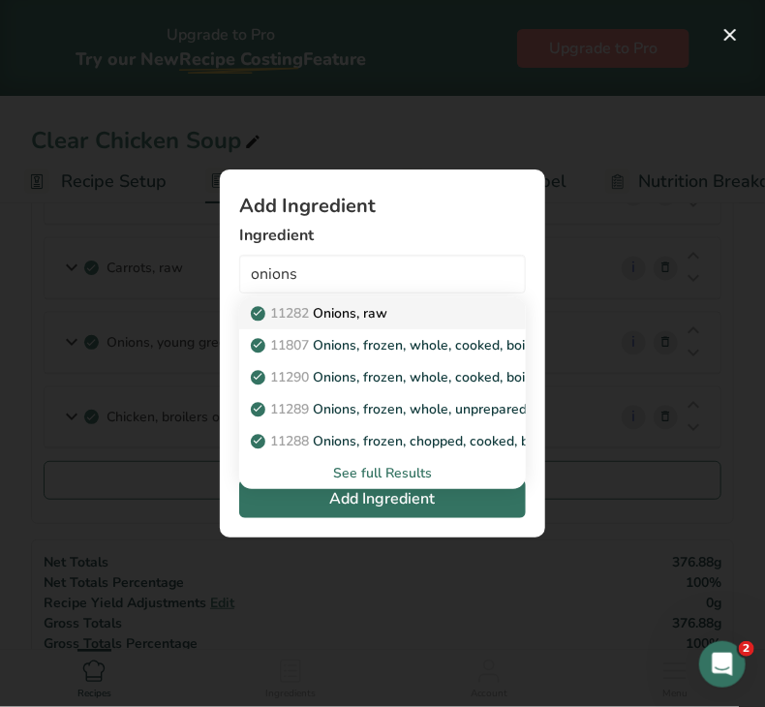
click at [374, 301] on link "11282 Onions, raw" at bounding box center [382, 313] width 287 height 32
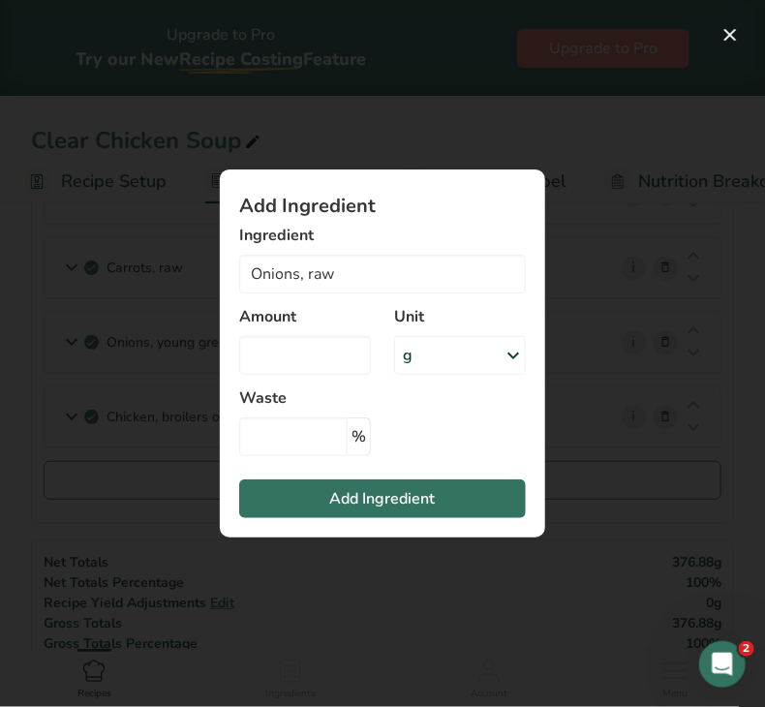
click at [442, 346] on div "g" at bounding box center [460, 355] width 132 height 39
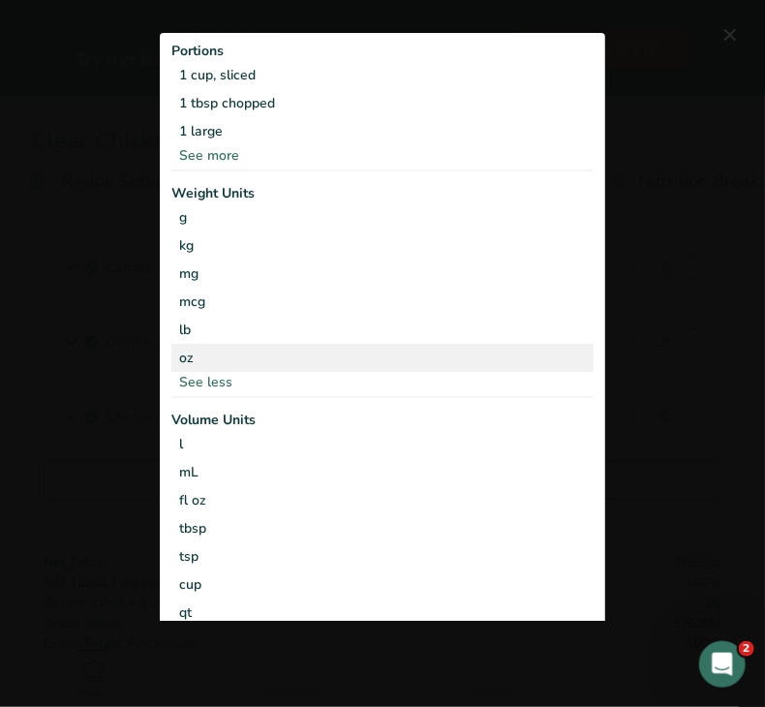
click at [286, 363] on div "oz" at bounding box center [382, 358] width 422 height 28
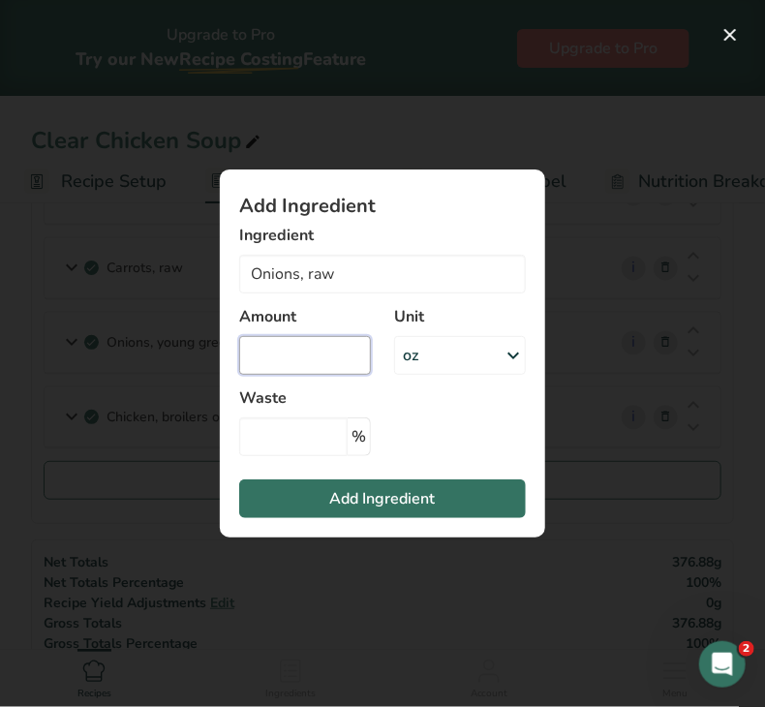
click at [280, 355] on input "Add ingredient modal" at bounding box center [305, 355] width 132 height 39
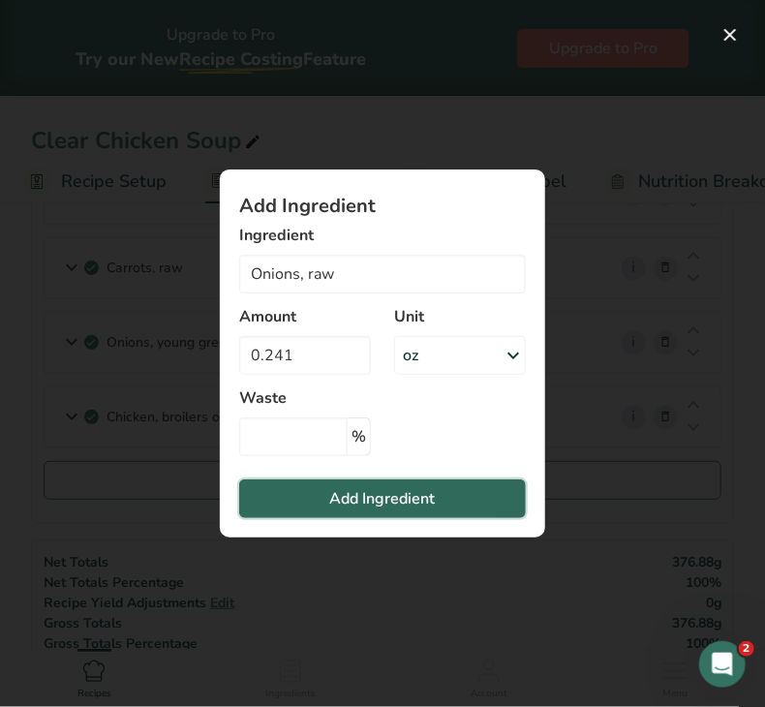
click at [313, 500] on button "Add Ingredient" at bounding box center [382, 499] width 287 height 39
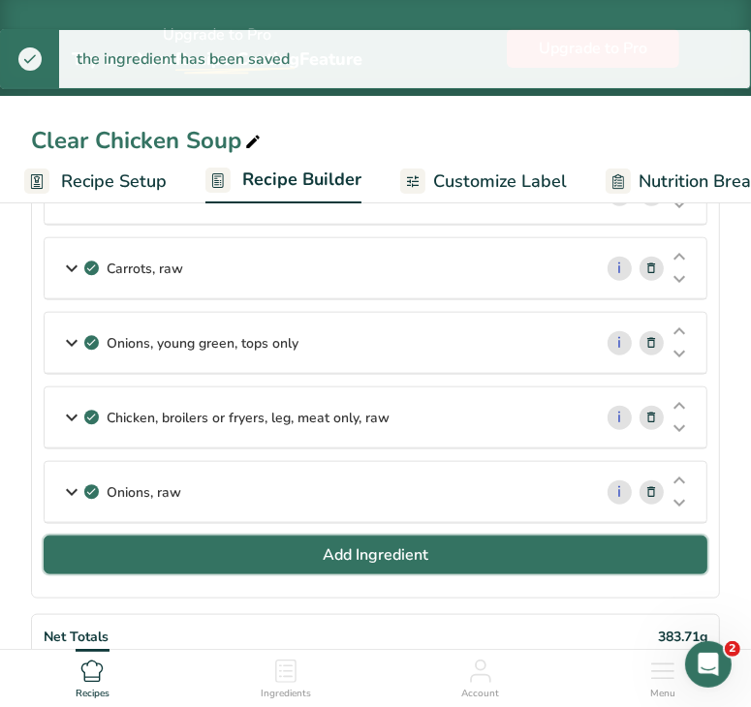
click at [309, 543] on button "Add Ingredient" at bounding box center [376, 555] width 664 height 39
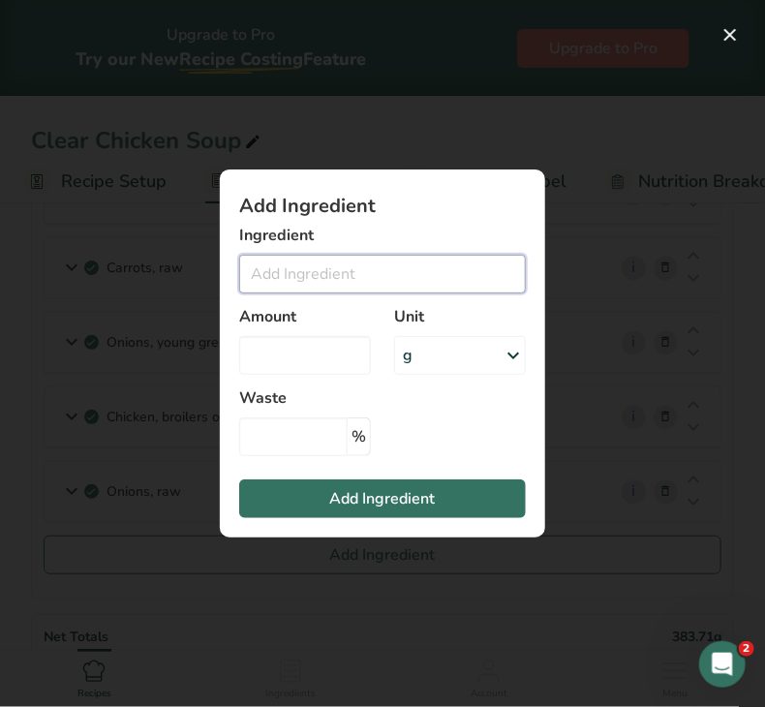
click at [325, 273] on input "Add ingredient modal" at bounding box center [382, 274] width 287 height 39
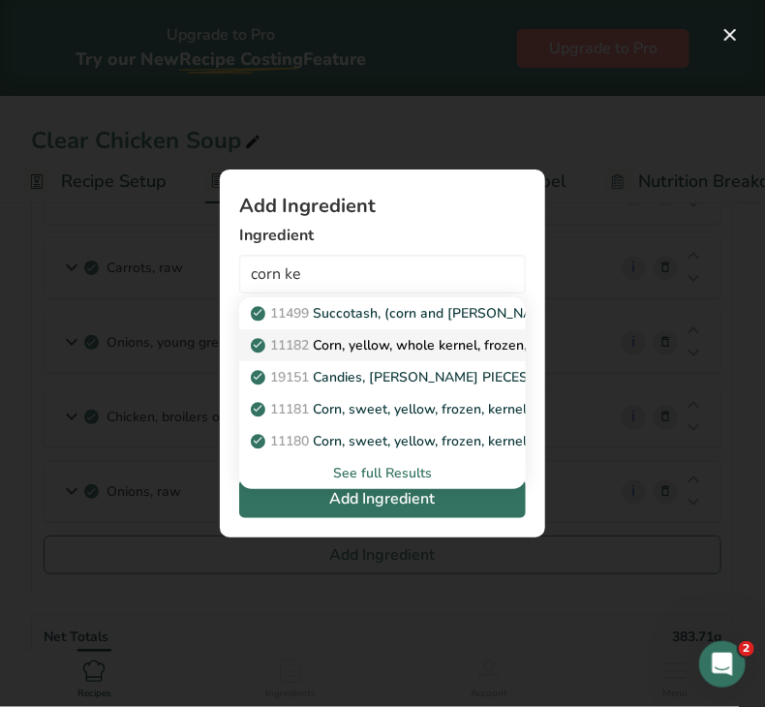
click at [361, 342] on p "11182 Corn, yellow, whole kernel, frozen, microwaved" at bounding box center [431, 345] width 352 height 20
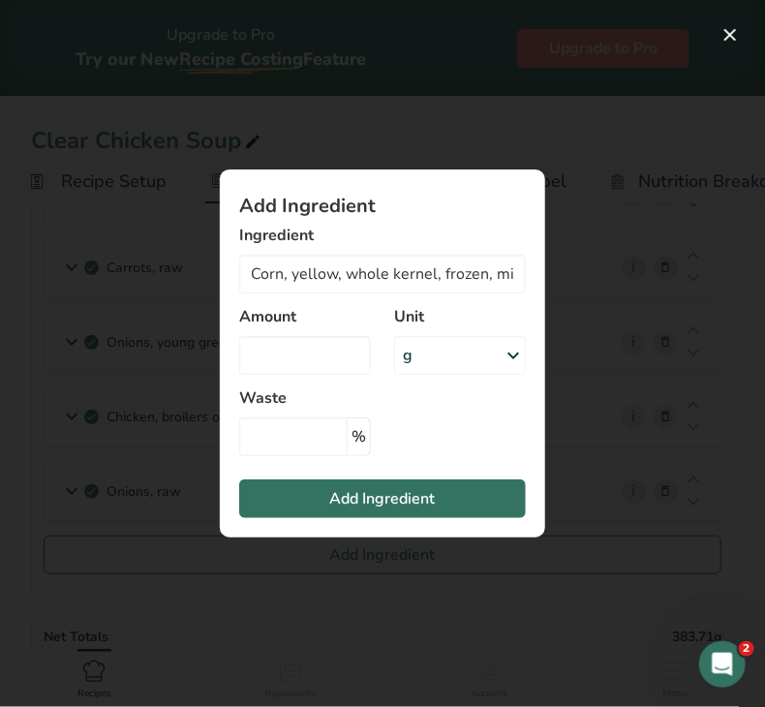
click at [471, 342] on div "g" at bounding box center [460, 355] width 132 height 39
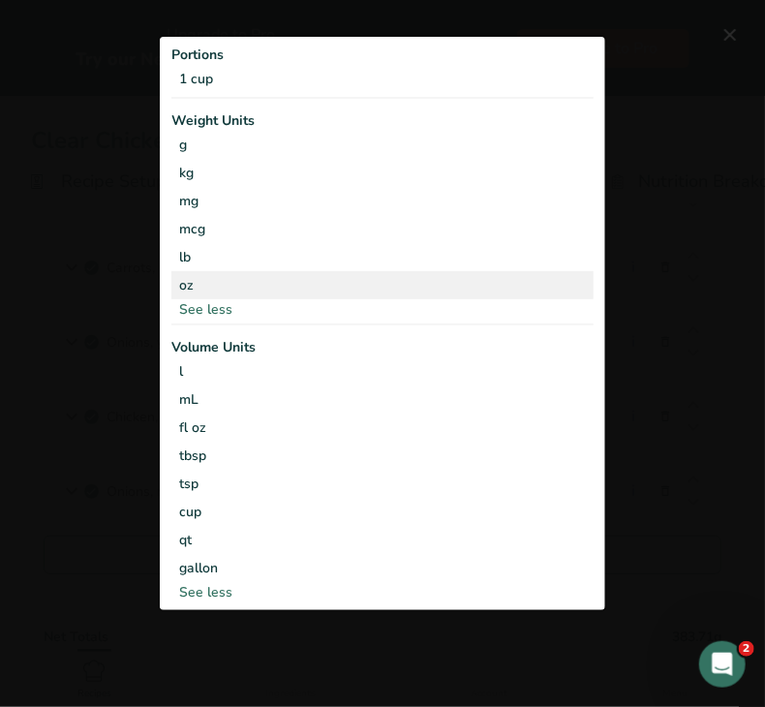
click at [253, 288] on div "oz" at bounding box center [382, 285] width 422 height 28
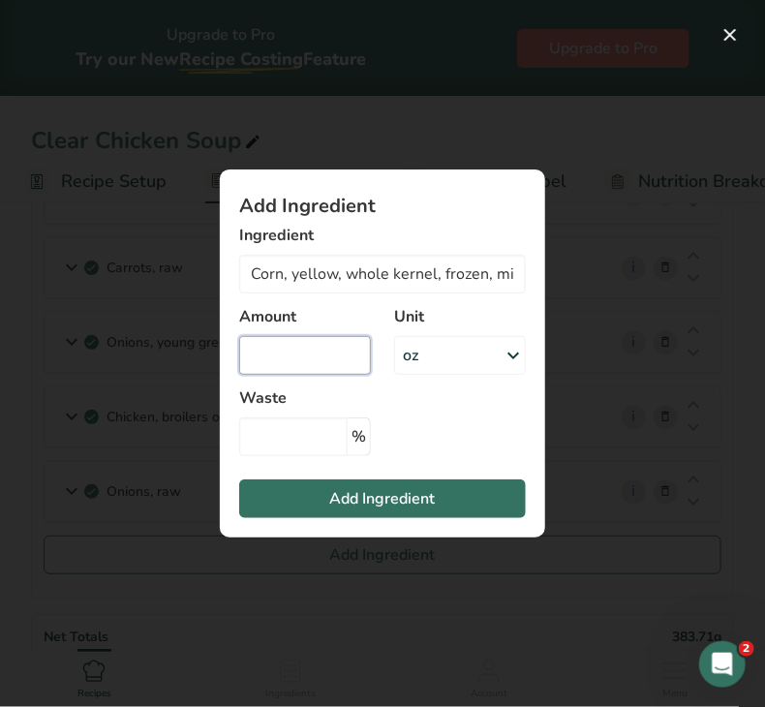
click at [290, 348] on input "Add ingredient modal" at bounding box center [305, 355] width 132 height 39
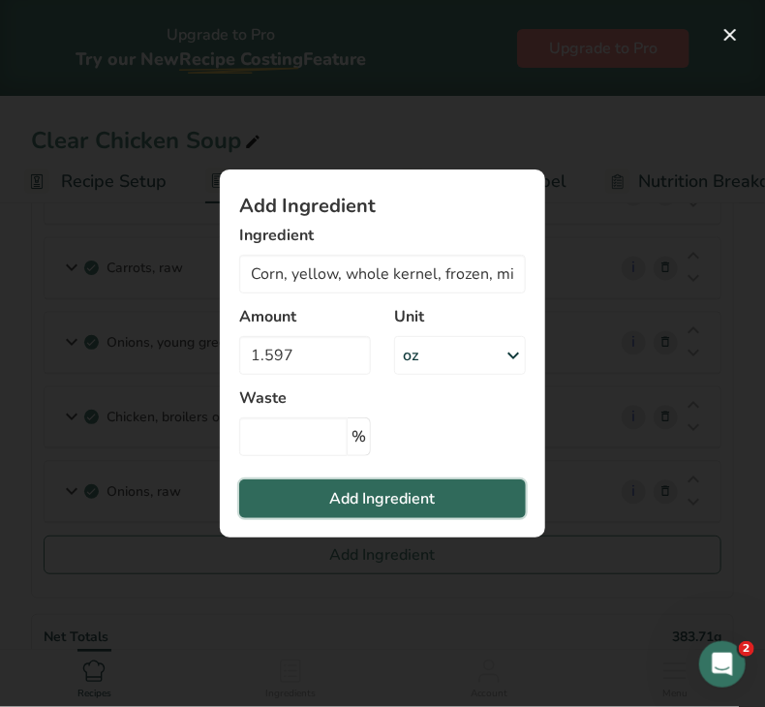
click at [294, 494] on button "Add Ingredient" at bounding box center [382, 499] width 287 height 39
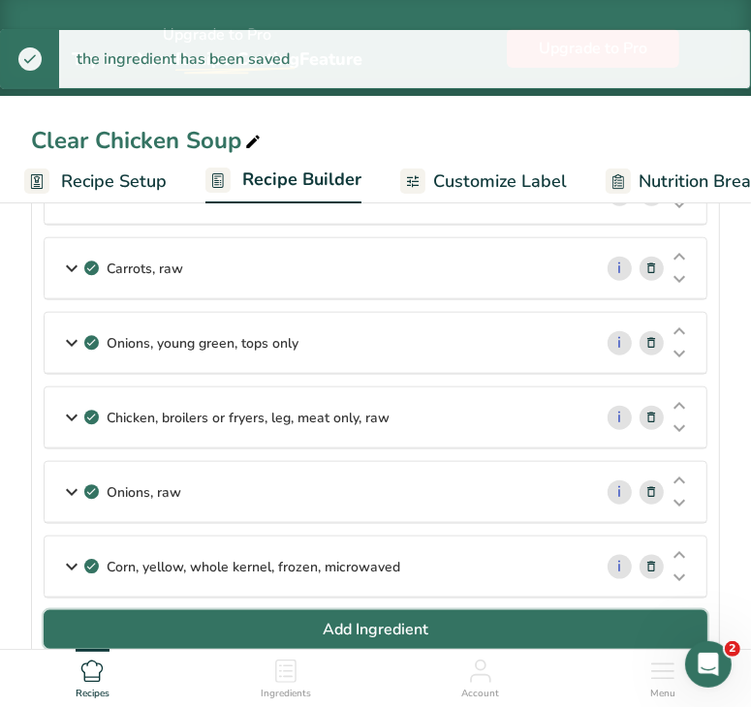
click at [304, 624] on button "Add Ingredient" at bounding box center [376, 629] width 664 height 39
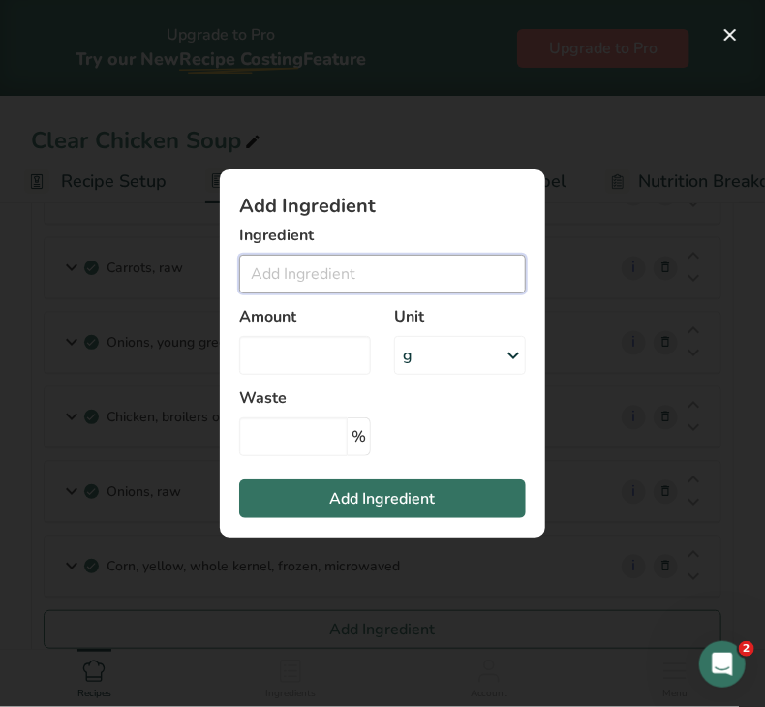
click at [325, 284] on input "Add ingredient modal" at bounding box center [382, 274] width 287 height 39
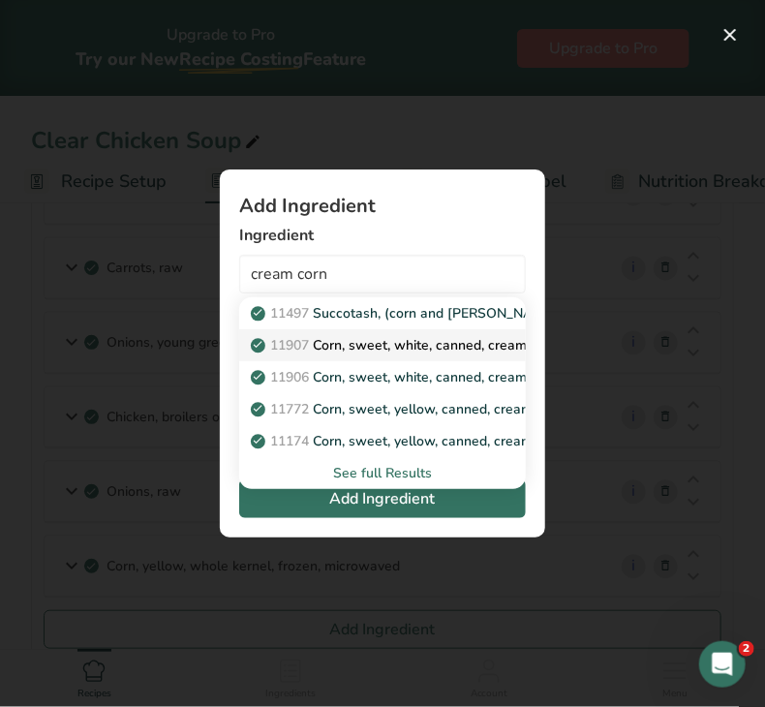
click at [341, 345] on p "11907 Corn, sweet, white, canned, cream style, no salt added" at bounding box center [454, 345] width 398 height 20
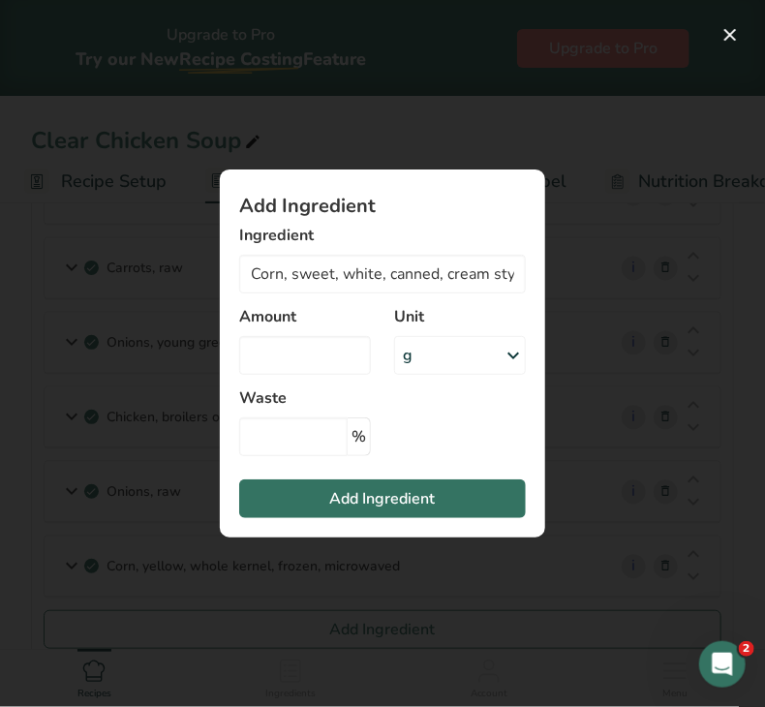
click at [427, 358] on div "g" at bounding box center [460, 355] width 132 height 39
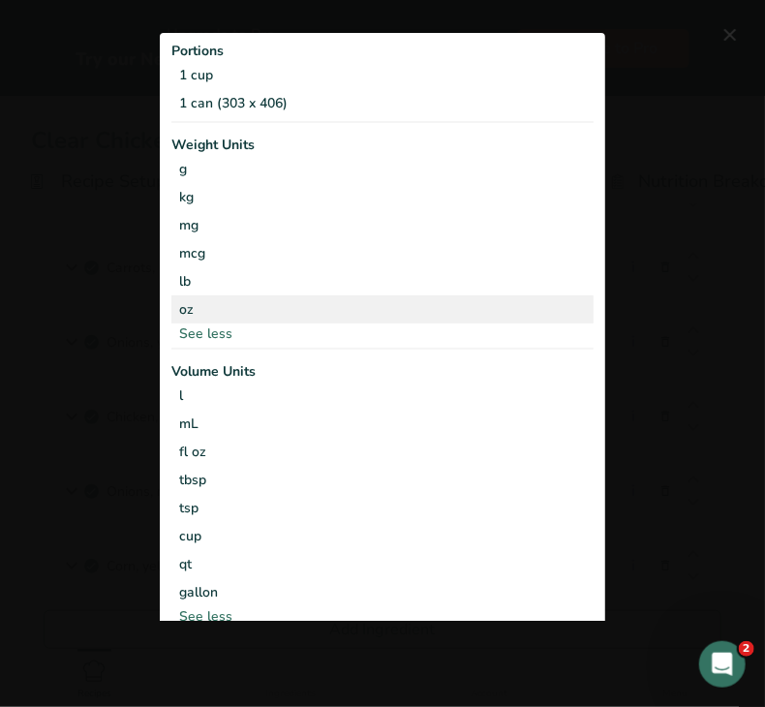
click at [223, 306] on div "oz" at bounding box center [382, 309] width 422 height 28
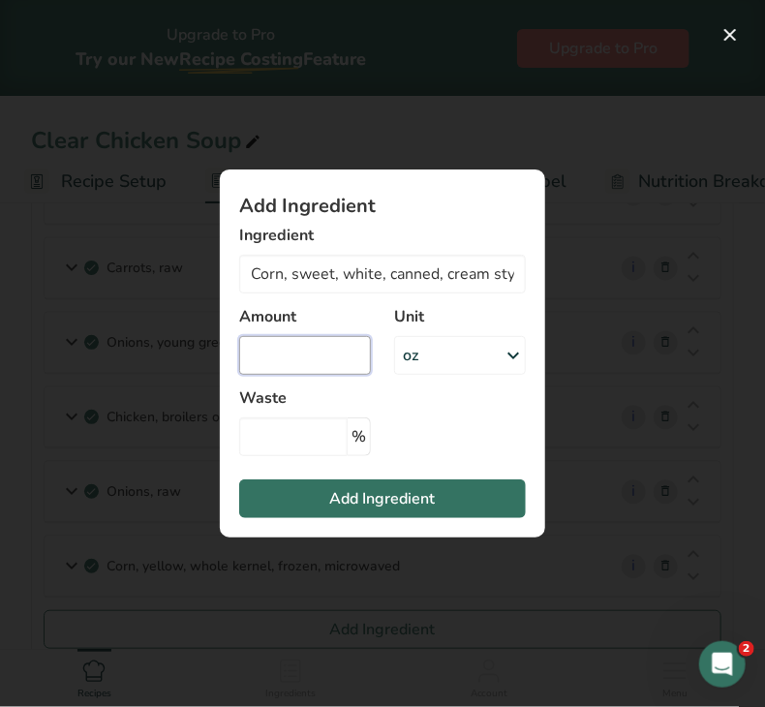
click at [263, 347] on input "Add ingredient modal" at bounding box center [305, 355] width 132 height 39
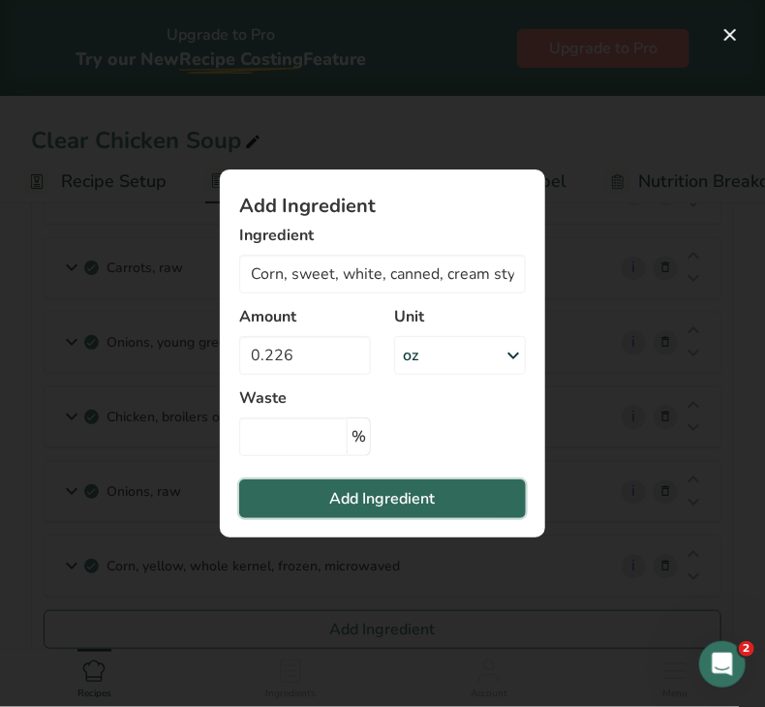
click at [390, 514] on button "Add Ingredient" at bounding box center [382, 499] width 287 height 39
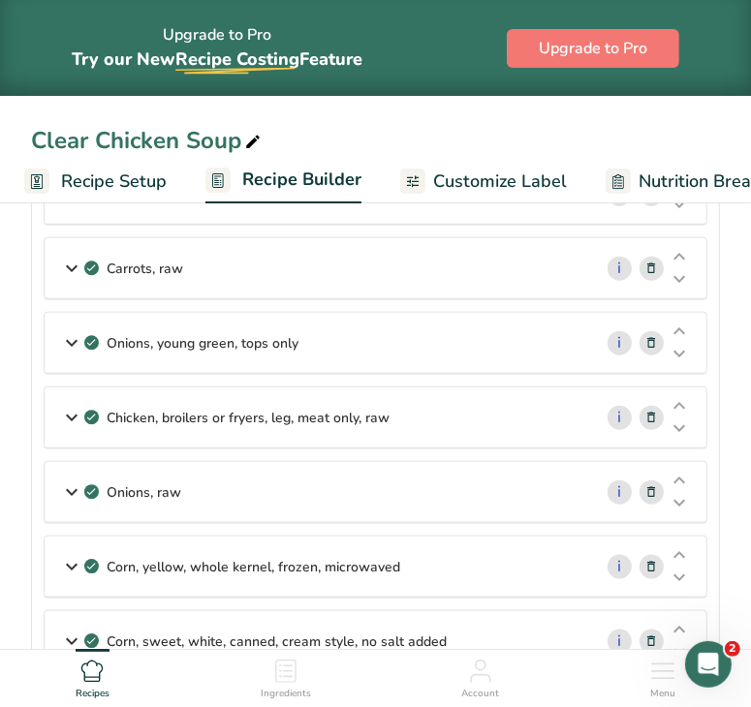
click at [109, 72] on div "Upgrade to Pro Try our New Recipe Costing .a-29{fill:none;stroke-linecap:round;…" at bounding box center [217, 48] width 291 height 80
click at [53, 132] on div "Clear Chicken Soup" at bounding box center [147, 140] width 233 height 35
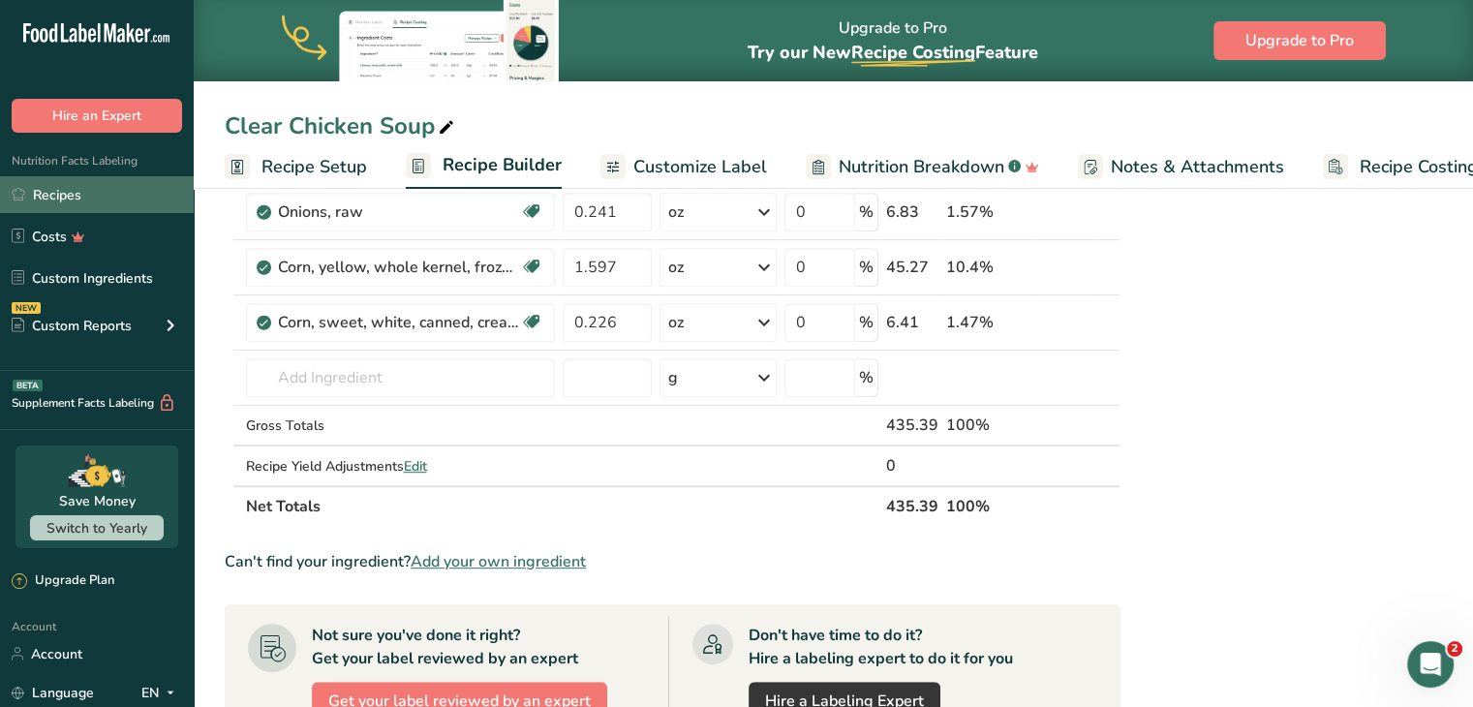
click at [85, 190] on link "Recipes" at bounding box center [97, 194] width 194 height 37
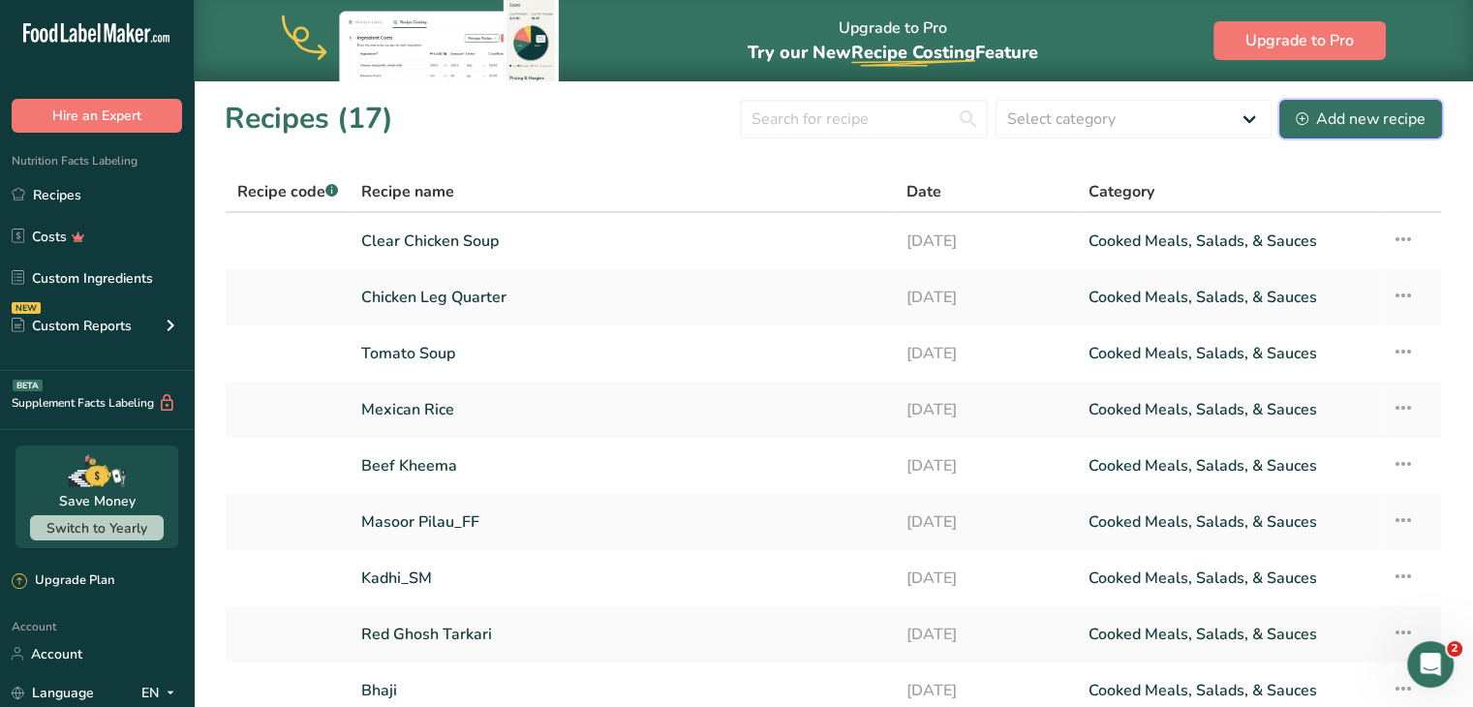
click at [1356, 121] on div "Add new recipe" at bounding box center [1361, 119] width 130 height 23
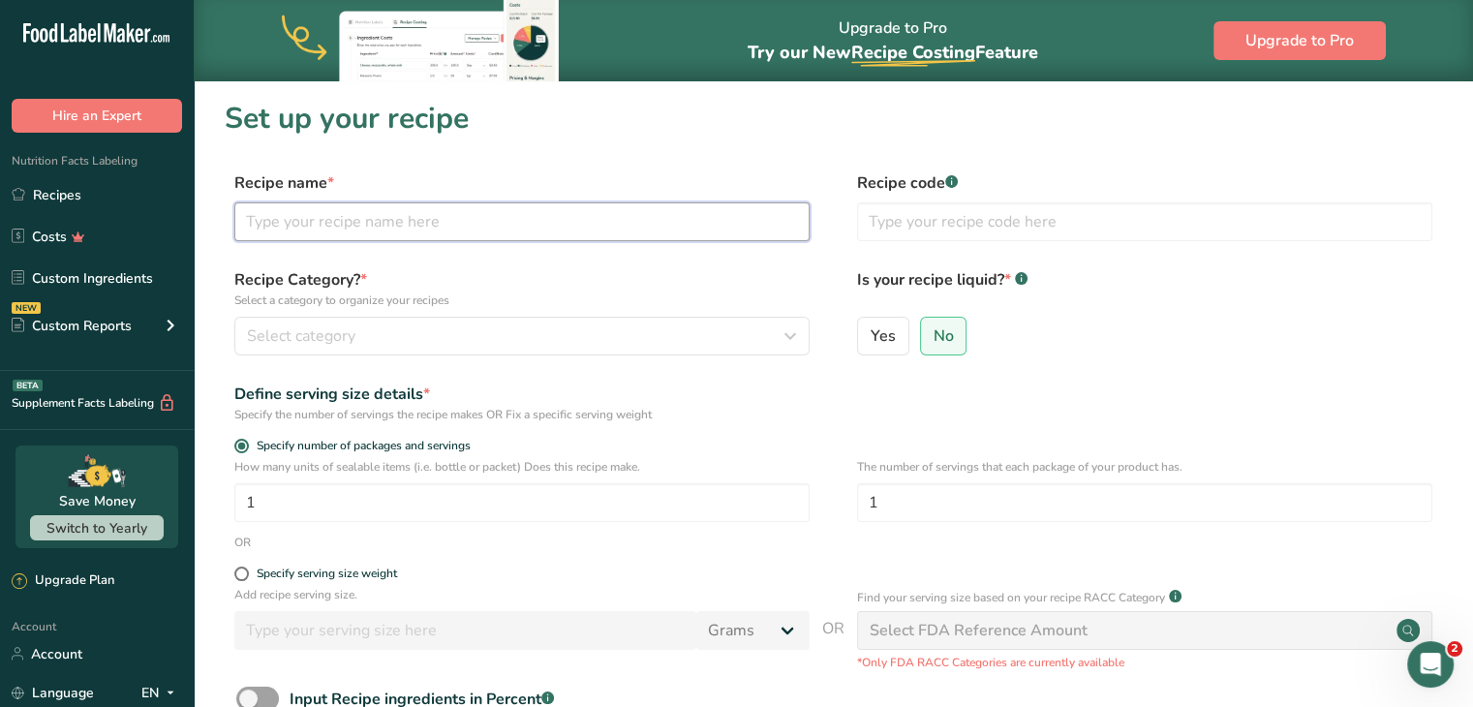
click at [589, 218] on input "text" at bounding box center [521, 221] width 575 height 39
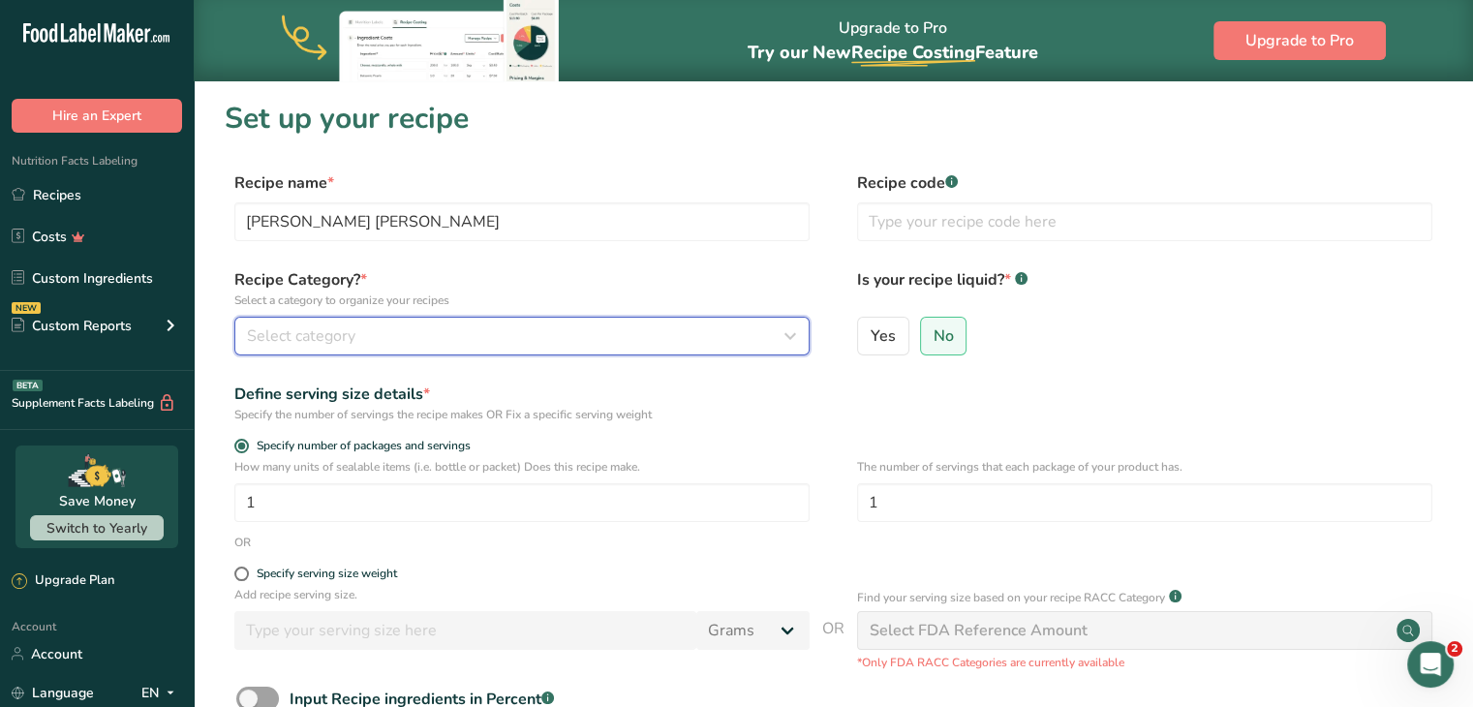
click at [599, 325] on div "Select category" at bounding box center [516, 336] width 539 height 23
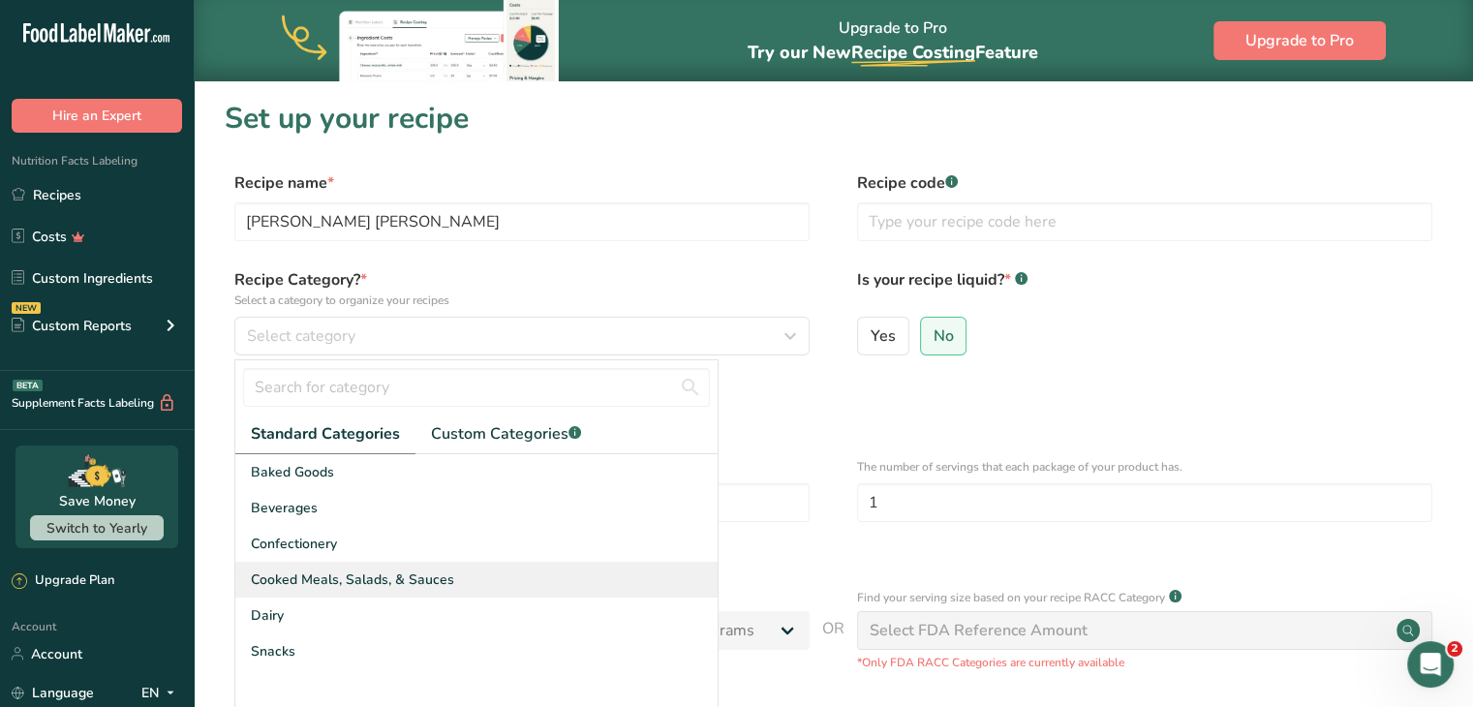
click at [444, 572] on span "Cooked Meals, Salads, & Sauces" at bounding box center [352, 580] width 203 height 20
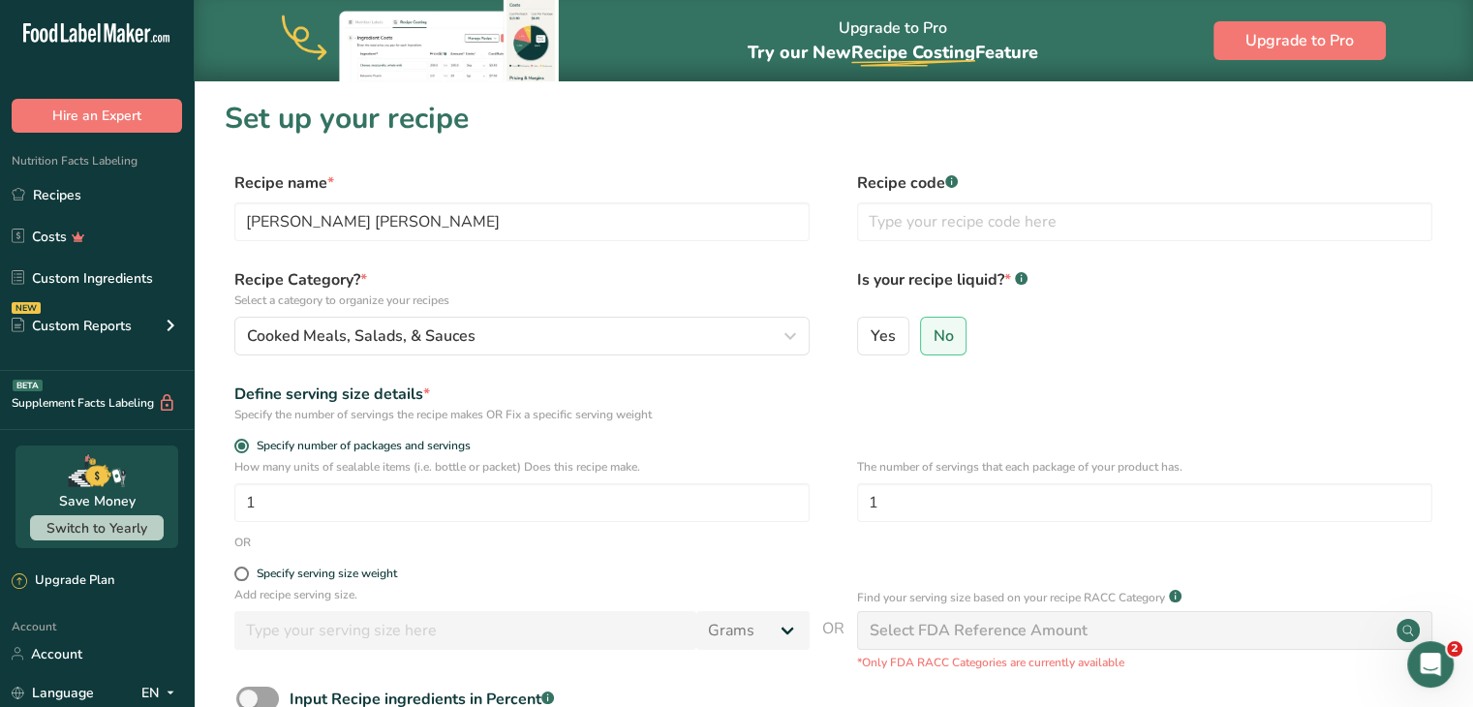
scroll to position [244, 0]
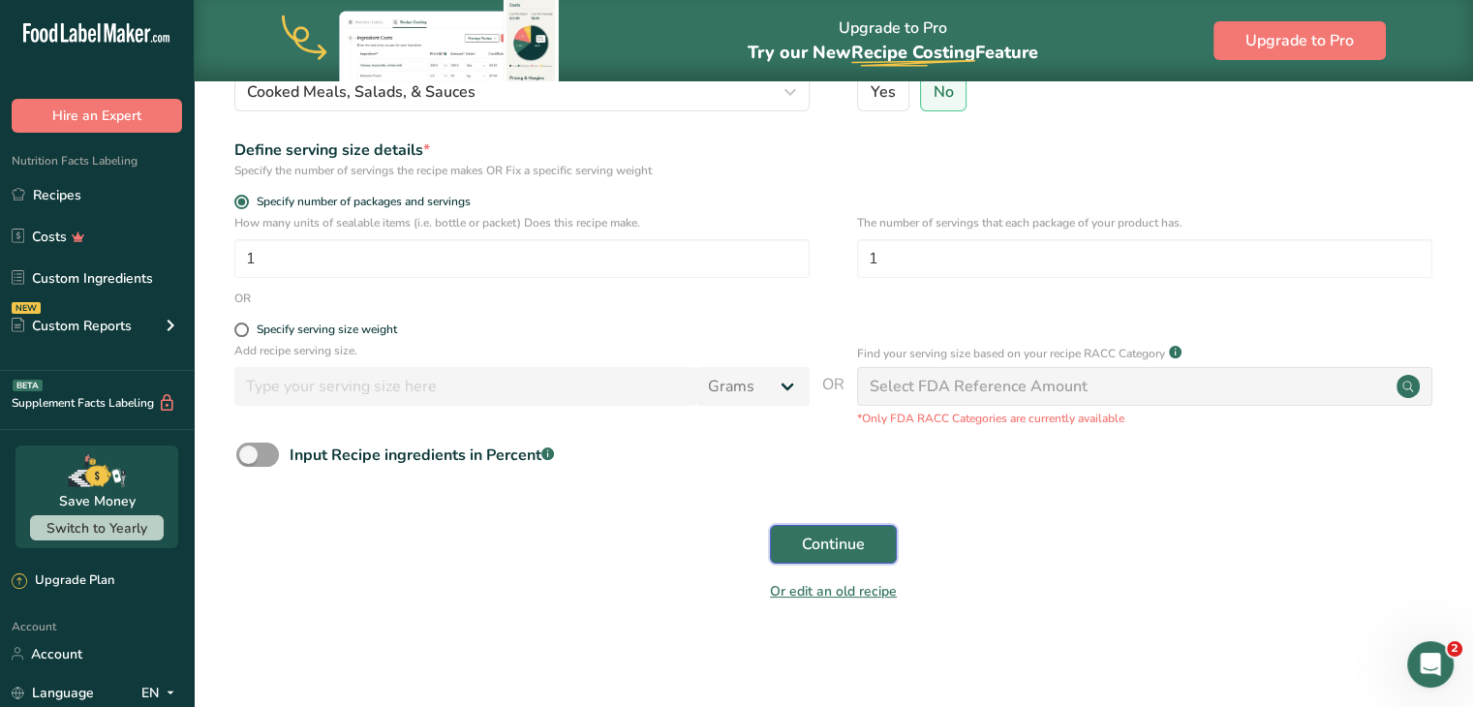
click at [810, 537] on span "Continue" at bounding box center [833, 544] width 63 height 23
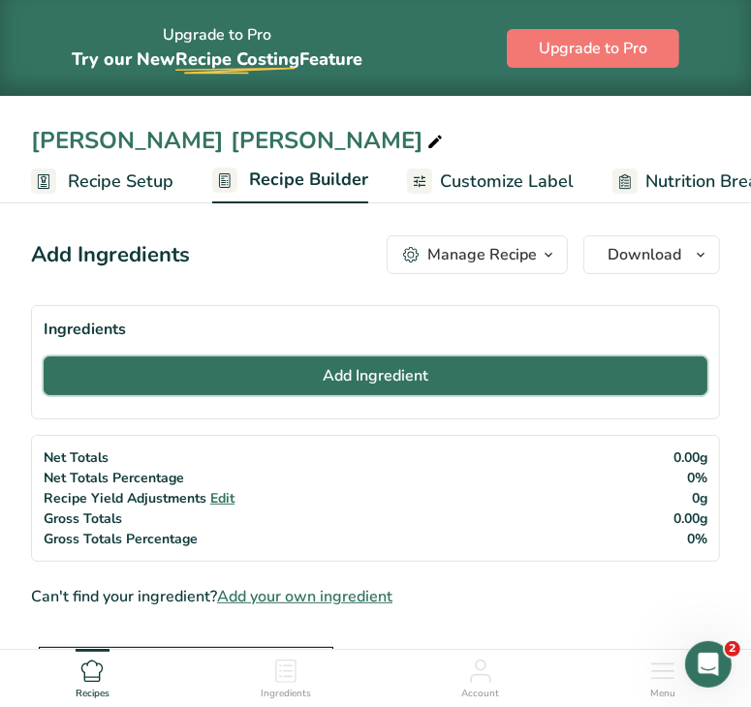
click at [279, 373] on button "Add Ingredient" at bounding box center [376, 375] width 664 height 39
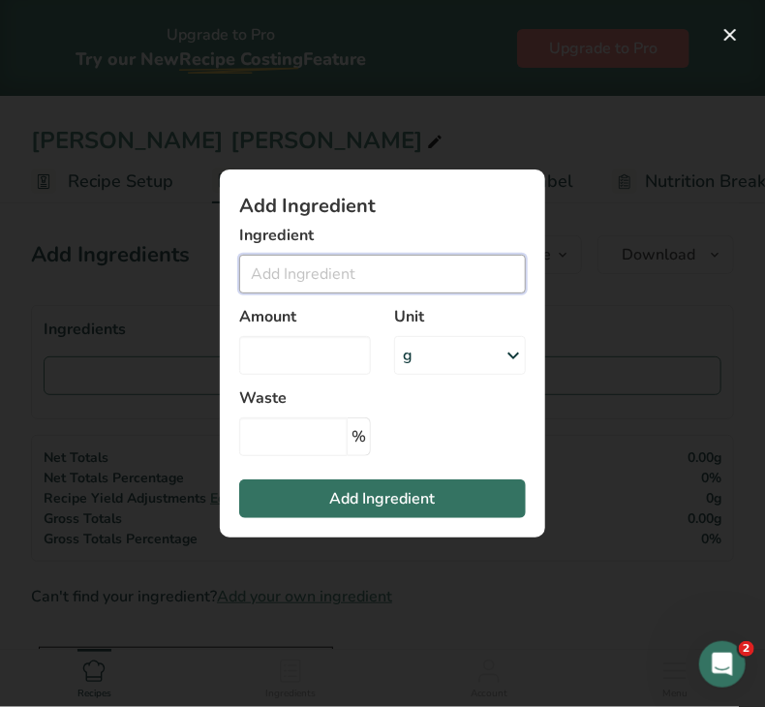
click at [297, 273] on input "Add ingredient modal" at bounding box center [382, 274] width 287 height 39
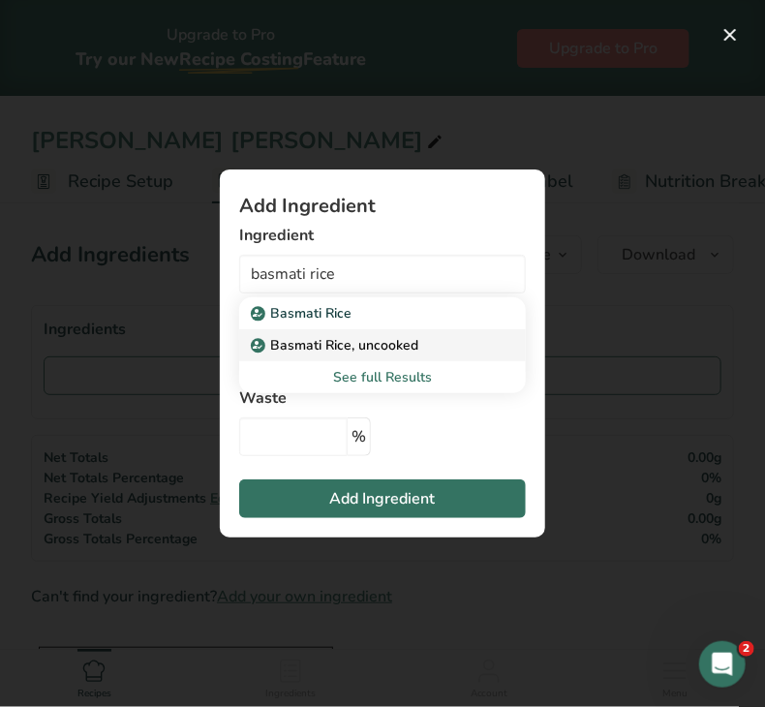
click at [317, 345] on p "Basmati Rice, uncooked" at bounding box center [337, 345] width 164 height 20
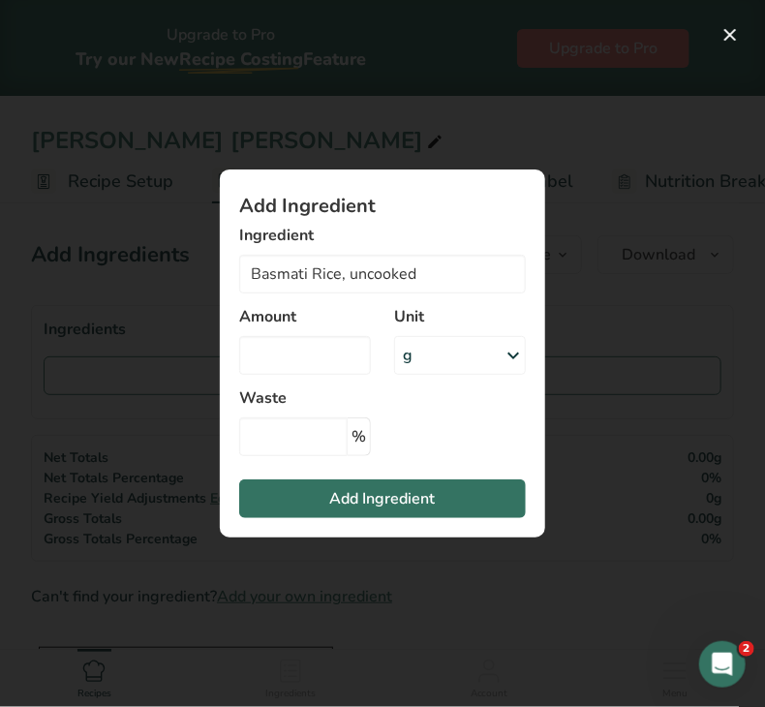
click at [442, 349] on div "g" at bounding box center [460, 355] width 132 height 39
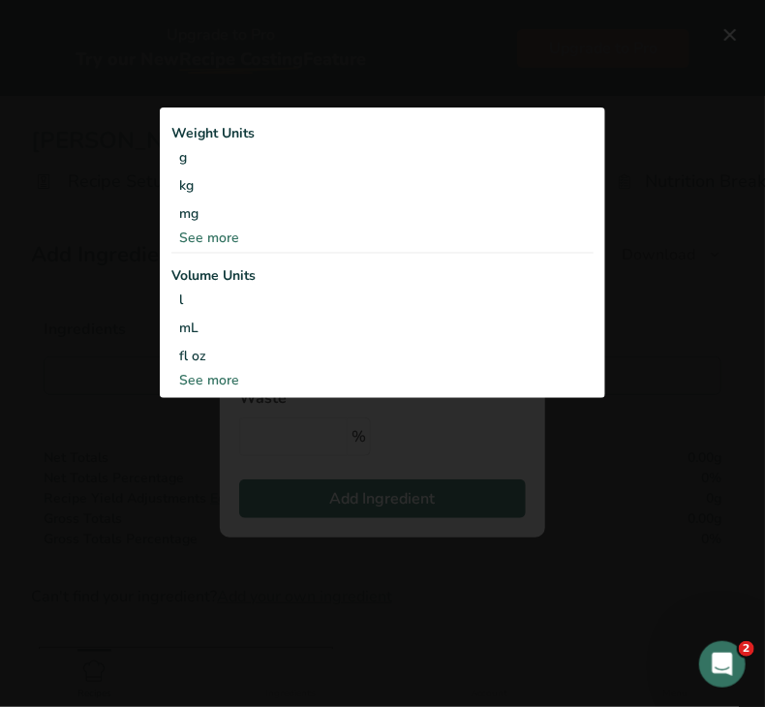
click at [254, 245] on div "See more" at bounding box center [382, 238] width 422 height 20
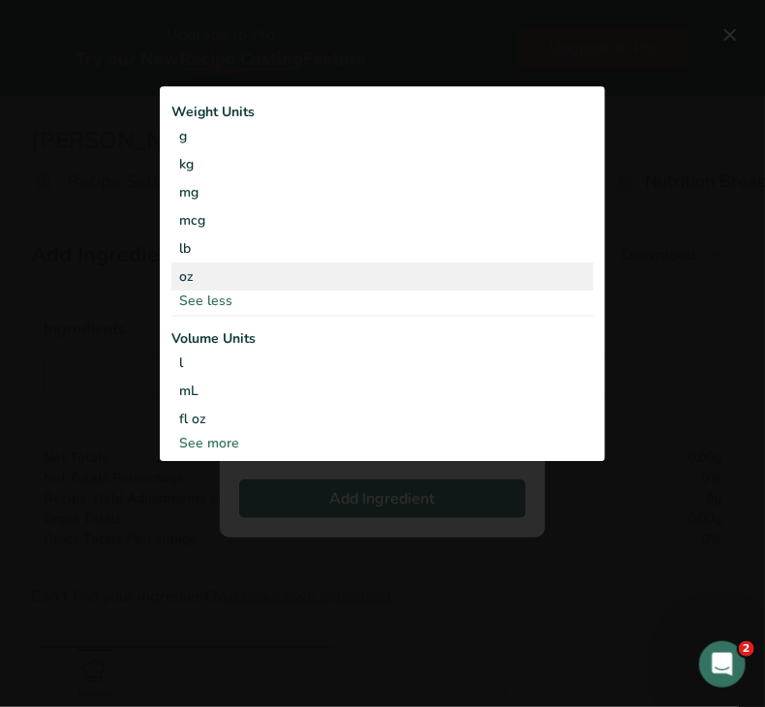
click at [224, 272] on div "oz" at bounding box center [382, 277] width 422 height 28
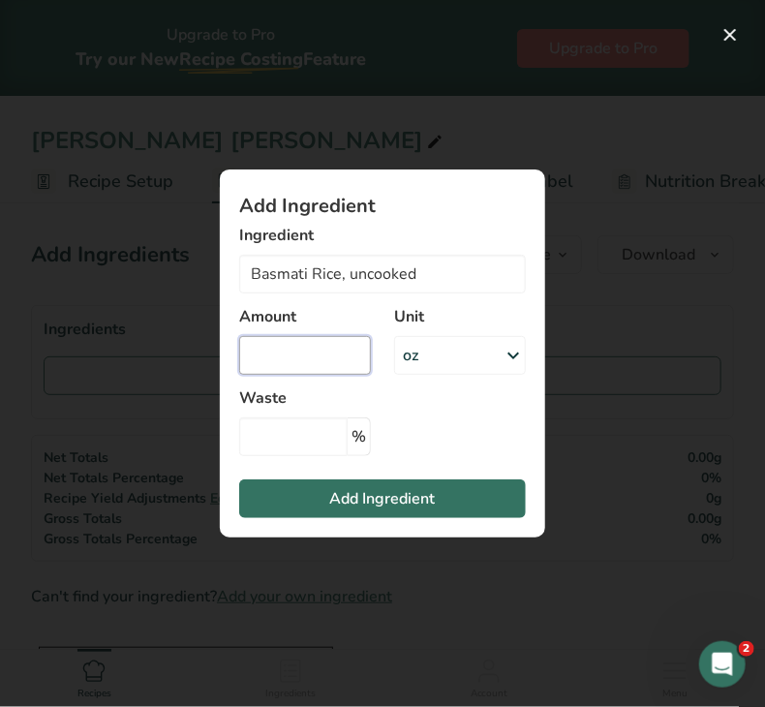
click at [294, 341] on input "Add ingredient modal" at bounding box center [305, 355] width 132 height 39
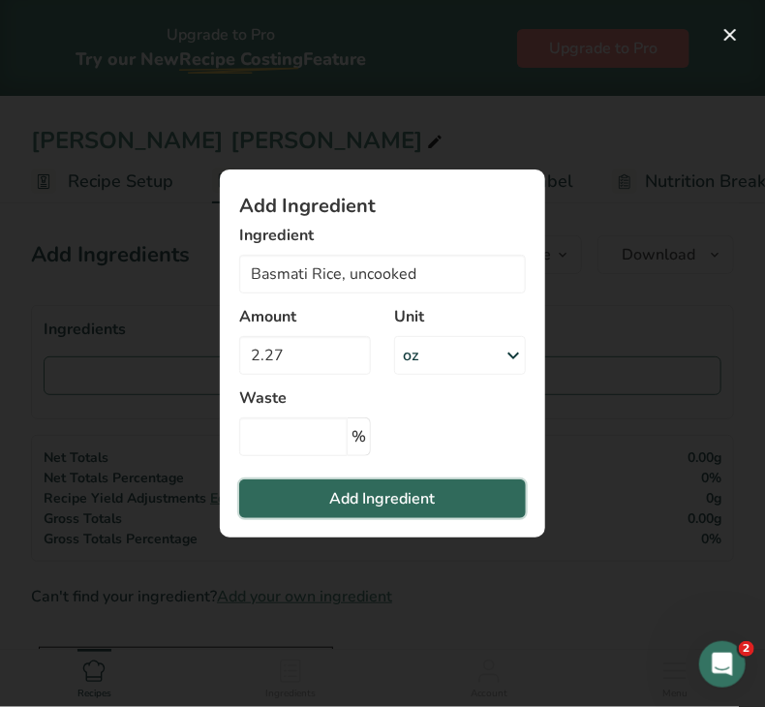
click at [333, 493] on span "Add Ingredient" at bounding box center [383, 498] width 106 height 23
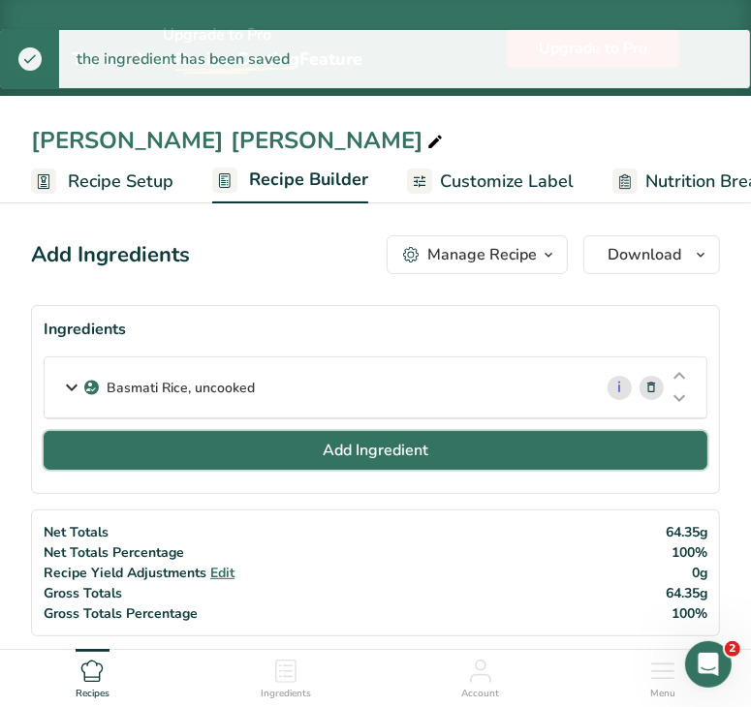
click at [325, 458] on span "Add Ingredient" at bounding box center [376, 450] width 106 height 23
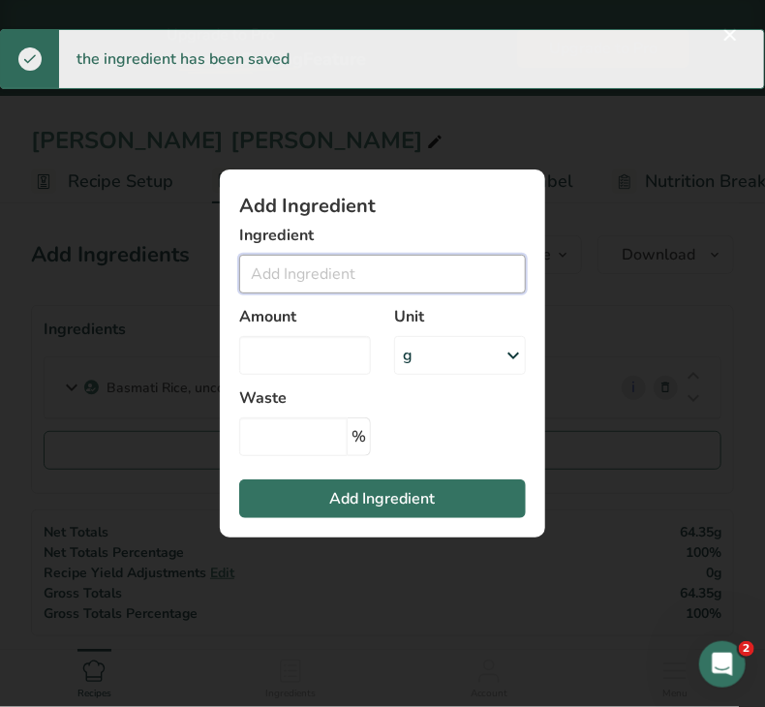
click at [315, 276] on input "Add ingredient modal" at bounding box center [382, 274] width 287 height 39
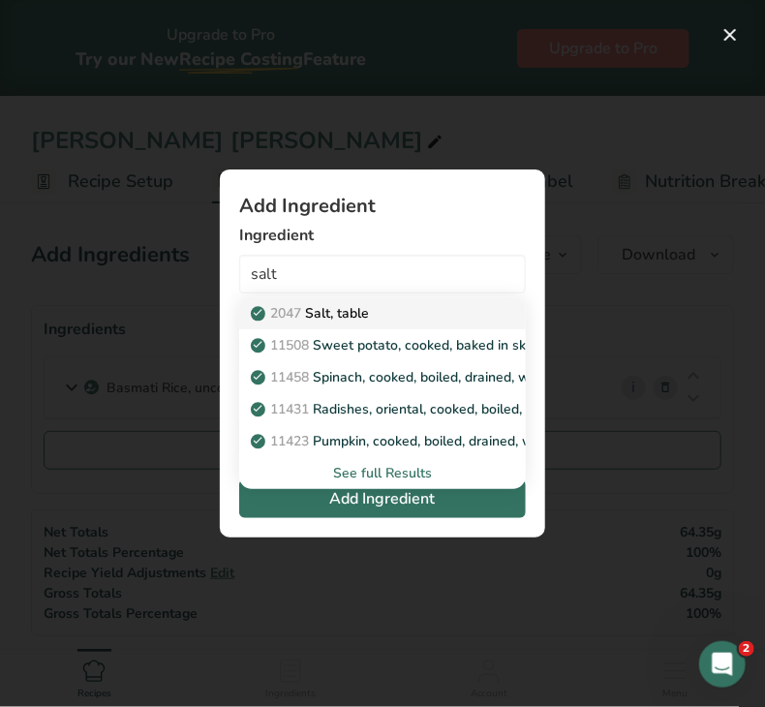
click at [336, 308] on p "2047 Salt, table" at bounding box center [312, 313] width 114 height 20
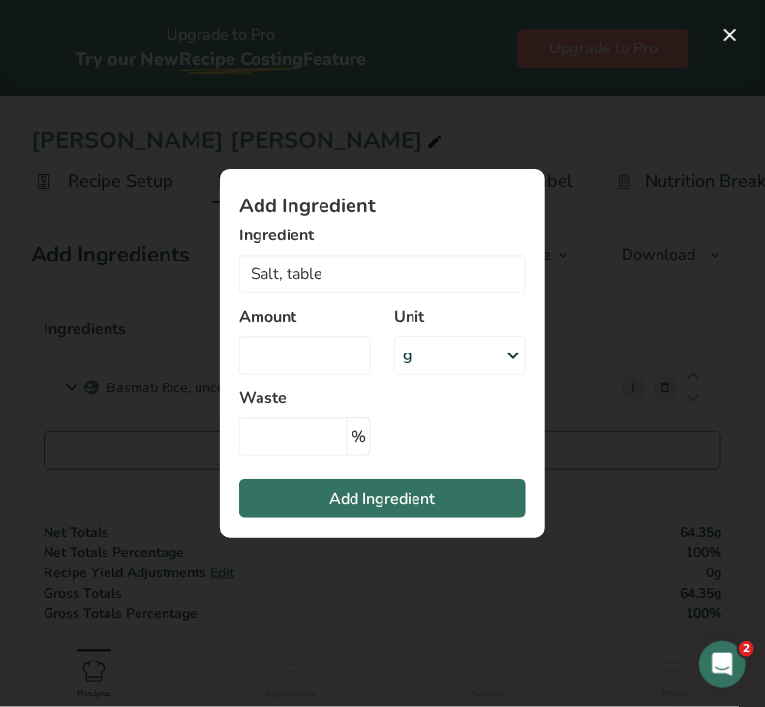
click at [439, 359] on div "g" at bounding box center [460, 355] width 132 height 39
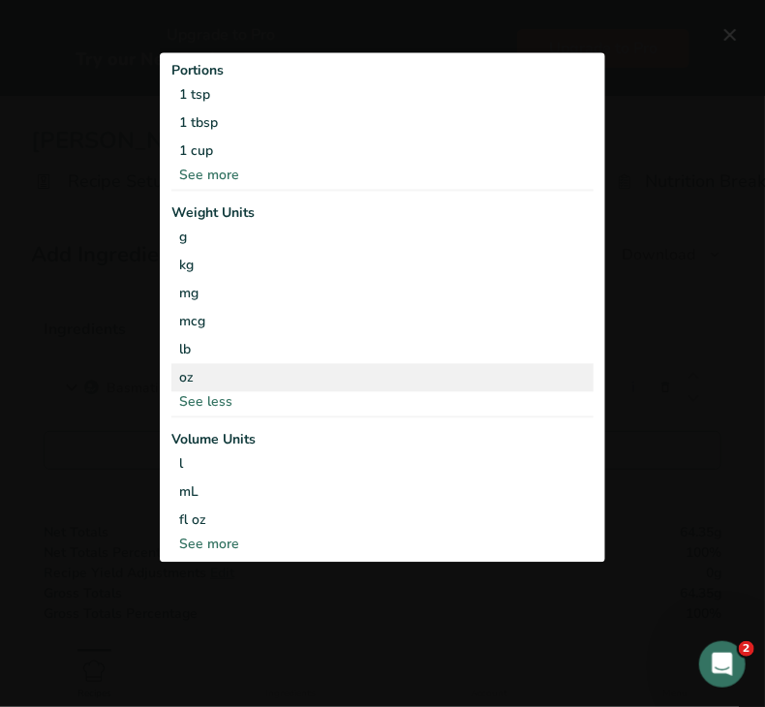
click at [288, 373] on div "oz" at bounding box center [382, 377] width 422 height 28
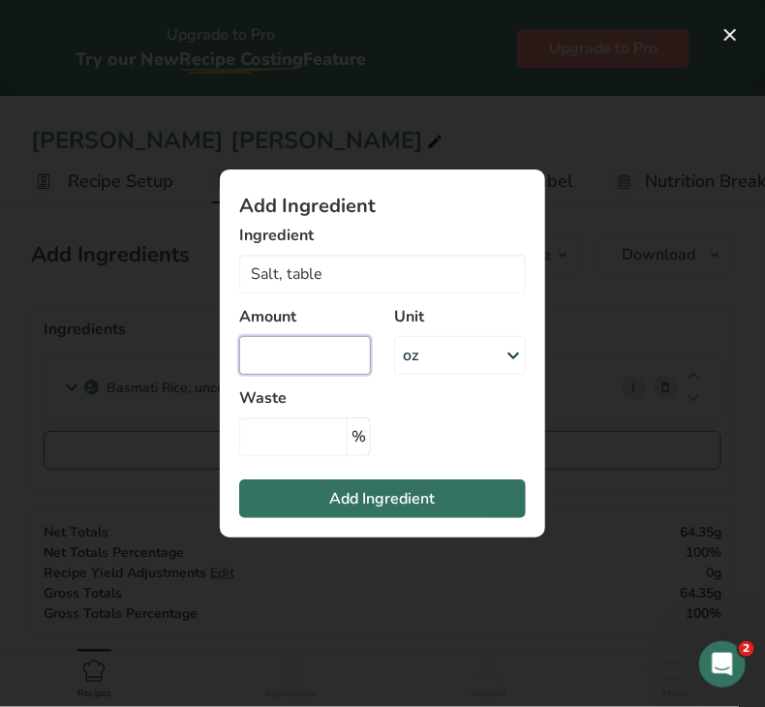
click at [281, 372] on input "Add ingredient modal" at bounding box center [305, 355] width 132 height 39
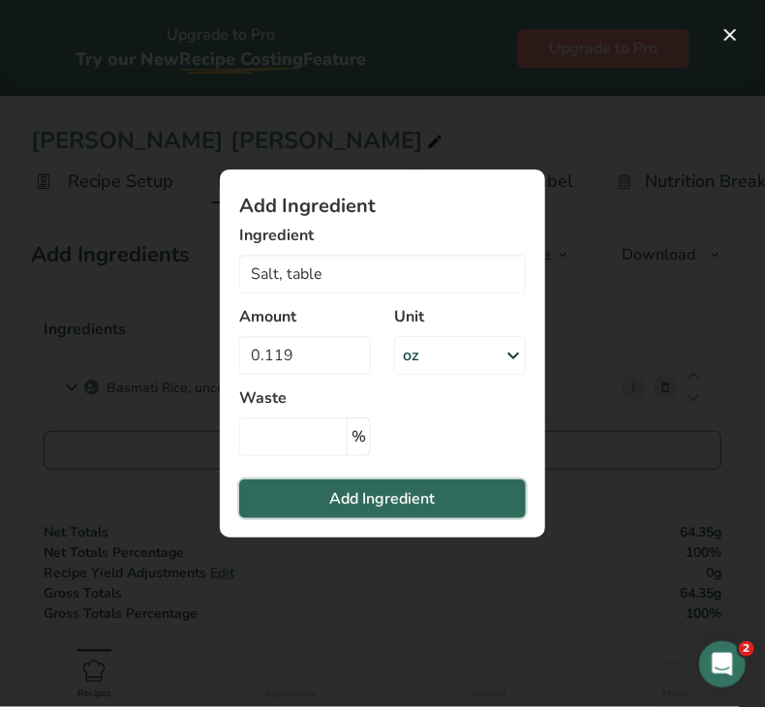
click at [326, 497] on button "Add Ingredient" at bounding box center [382, 499] width 287 height 39
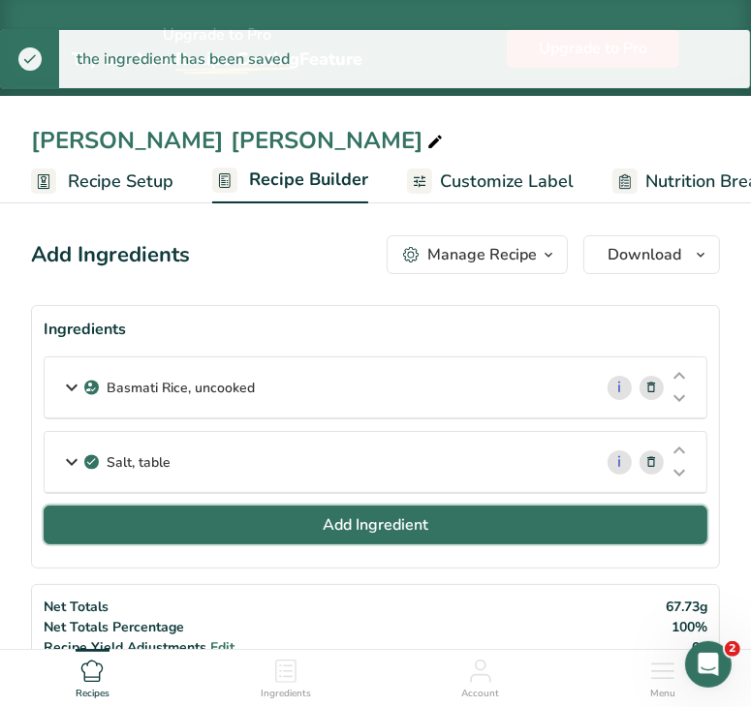
click at [315, 509] on button "Add Ingredient" at bounding box center [376, 525] width 664 height 39
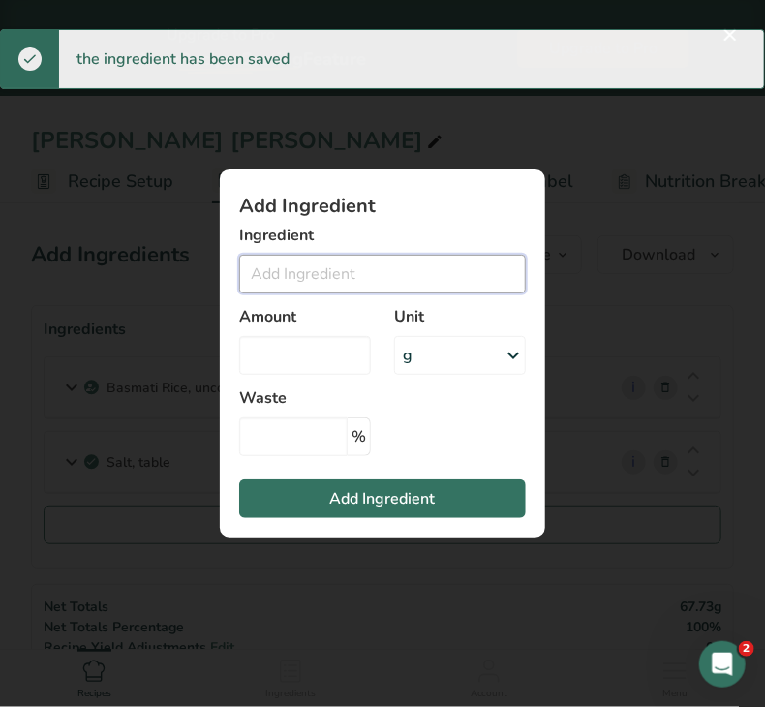
click at [305, 280] on input "Add ingredient modal" at bounding box center [382, 274] width 287 height 39
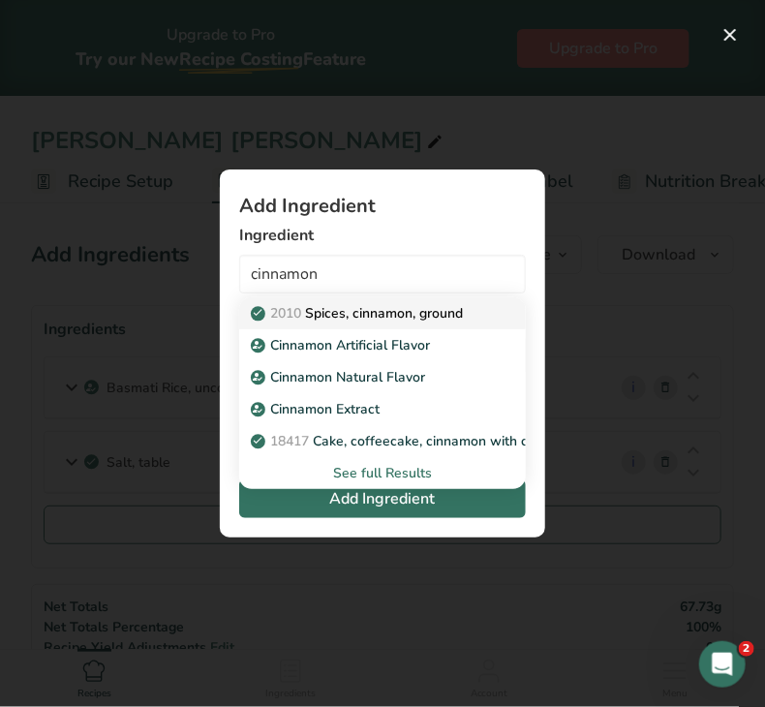
click at [345, 309] on p "2010 Spices, cinnamon, ground" at bounding box center [359, 313] width 208 height 20
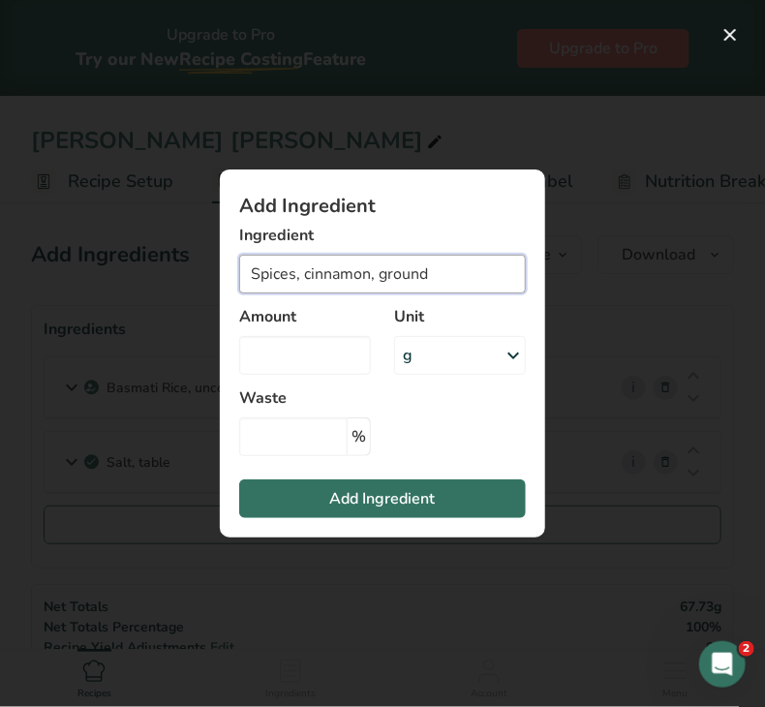
click at [387, 276] on input "Spices, cinnamon, ground" at bounding box center [382, 274] width 287 height 39
click at [449, 268] on input "Spices, cinnamon, ground" at bounding box center [382, 274] width 287 height 39
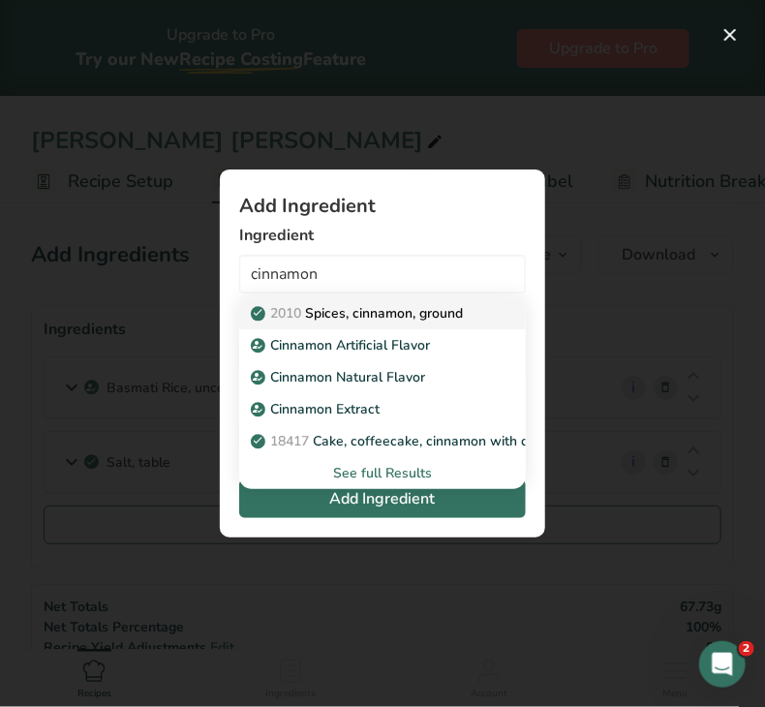
click at [377, 313] on p "2010 Spices, cinnamon, ground" at bounding box center [359, 313] width 208 height 20
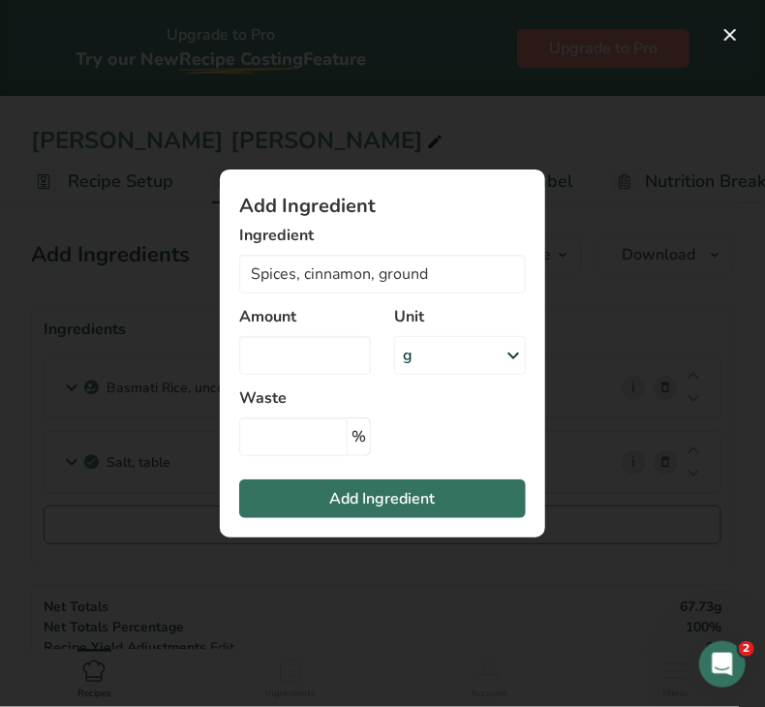
click at [443, 353] on div "g" at bounding box center [460, 355] width 132 height 39
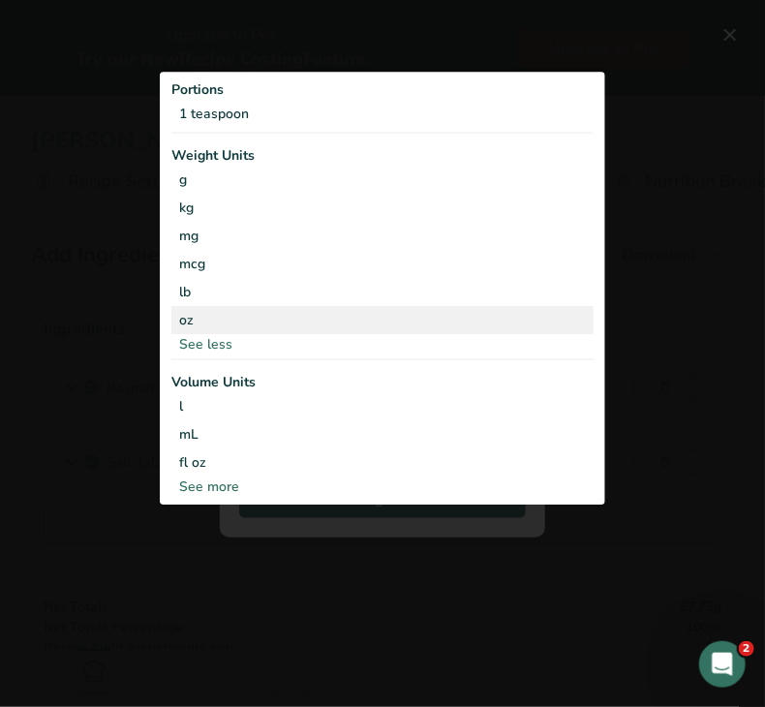
click at [282, 312] on div "oz" at bounding box center [382, 320] width 422 height 28
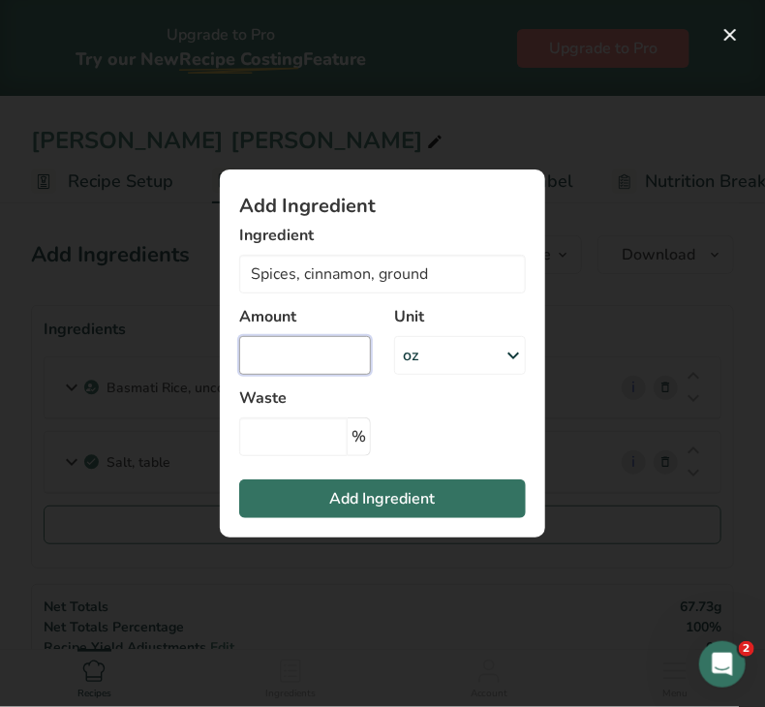
click at [282, 355] on input "Add ingredient modal" at bounding box center [305, 355] width 132 height 39
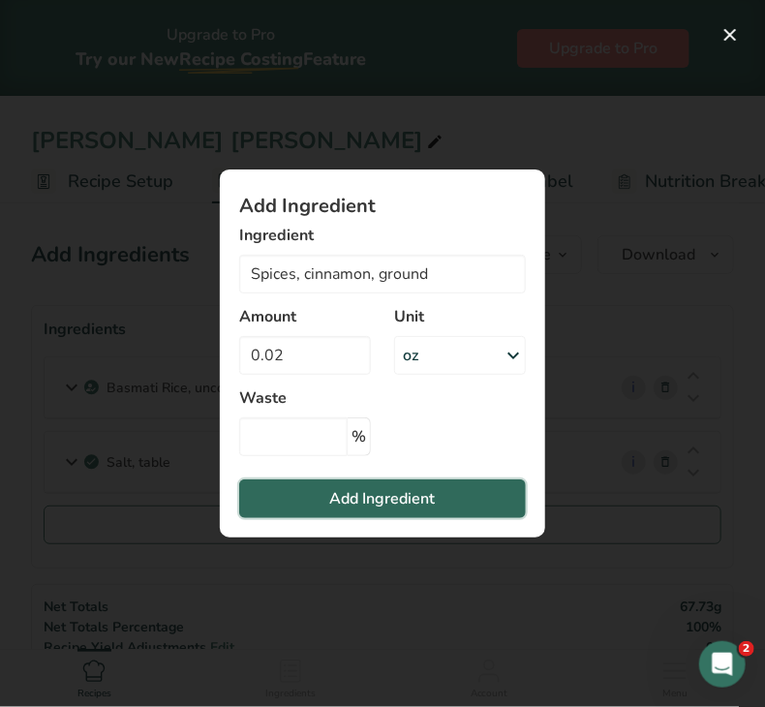
click at [280, 505] on button "Add Ingredient" at bounding box center [382, 499] width 287 height 39
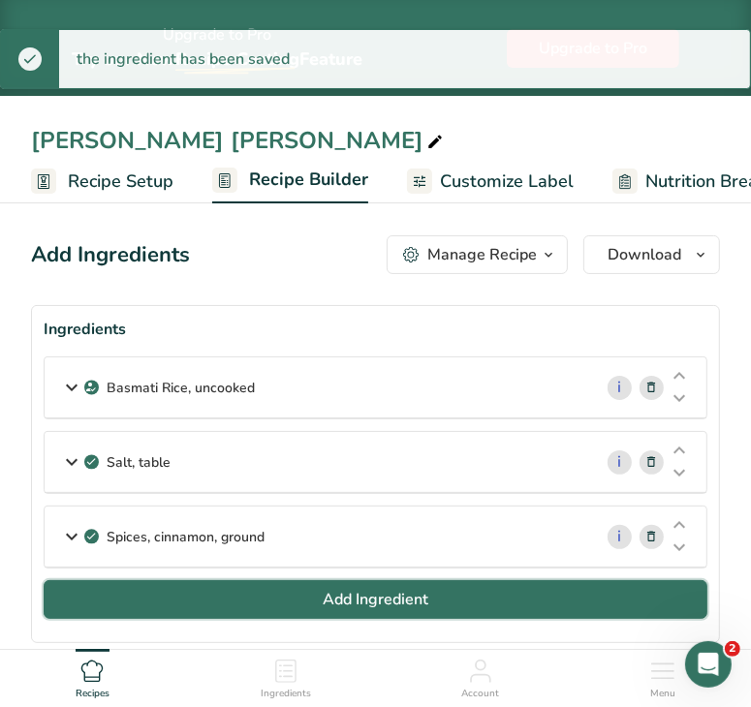
click at [318, 597] on button "Add Ingredient" at bounding box center [376, 599] width 664 height 39
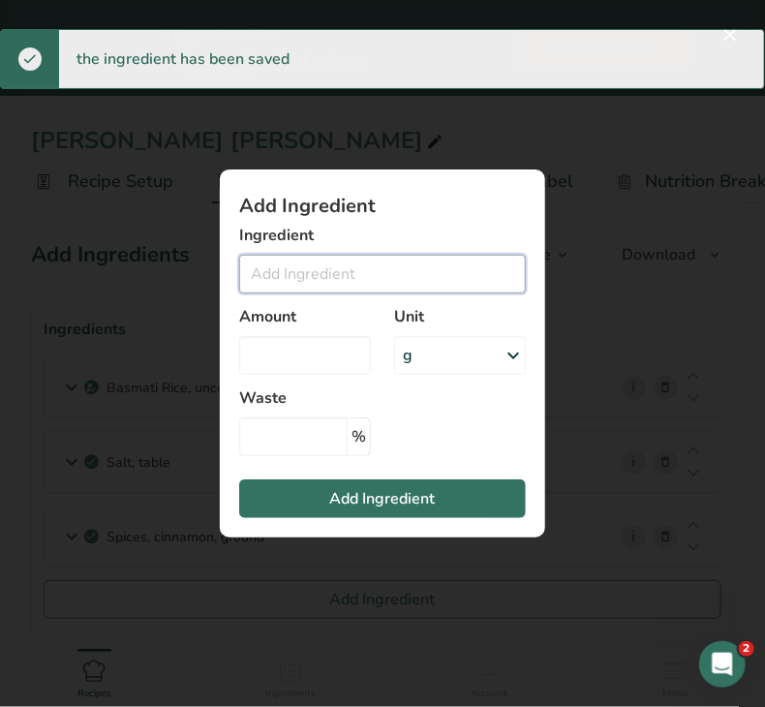
click at [310, 285] on input "Add ingredient modal" at bounding box center [382, 274] width 287 height 39
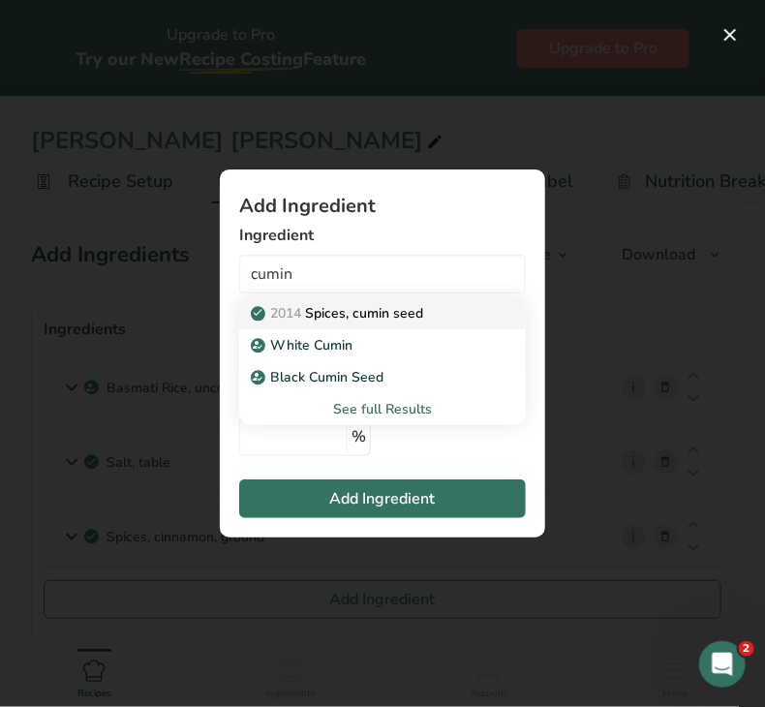
click at [364, 319] on p "2014 Spices, cumin seed" at bounding box center [339, 313] width 169 height 20
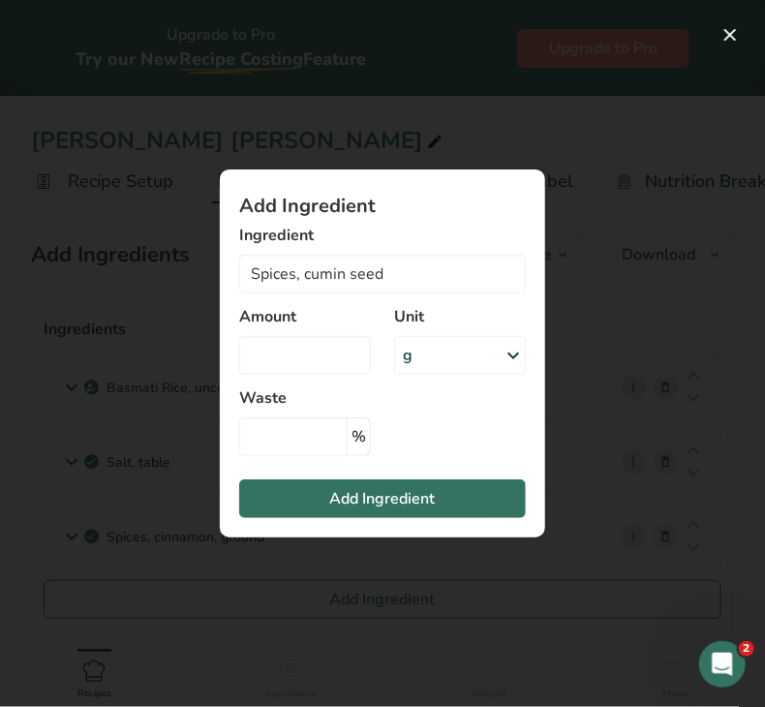
click at [431, 349] on div "g" at bounding box center [460, 355] width 132 height 39
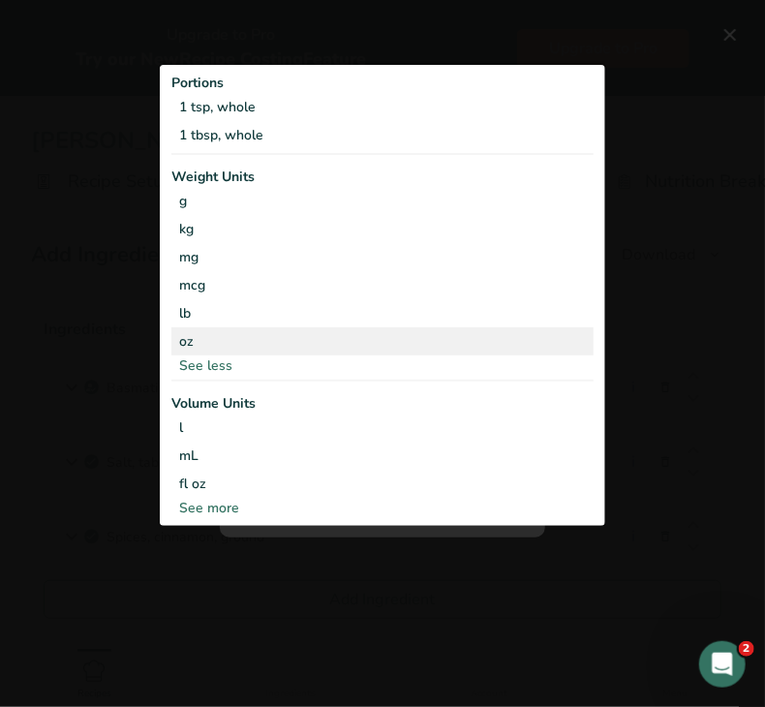
click at [282, 339] on div "oz" at bounding box center [382, 341] width 422 height 28
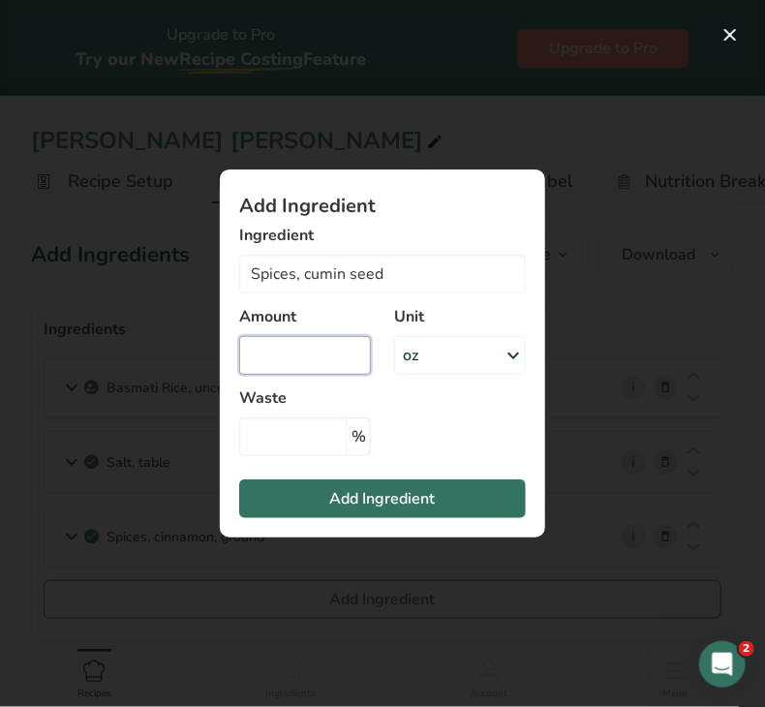
click at [294, 362] on input "Add ingredient modal" at bounding box center [305, 355] width 132 height 39
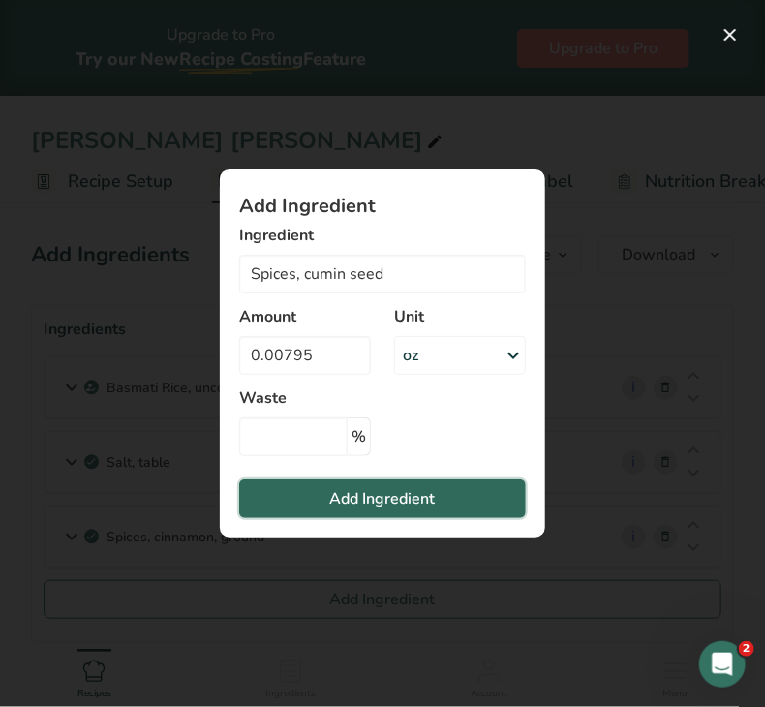
click at [363, 500] on span "Add Ingredient" at bounding box center [383, 498] width 106 height 23
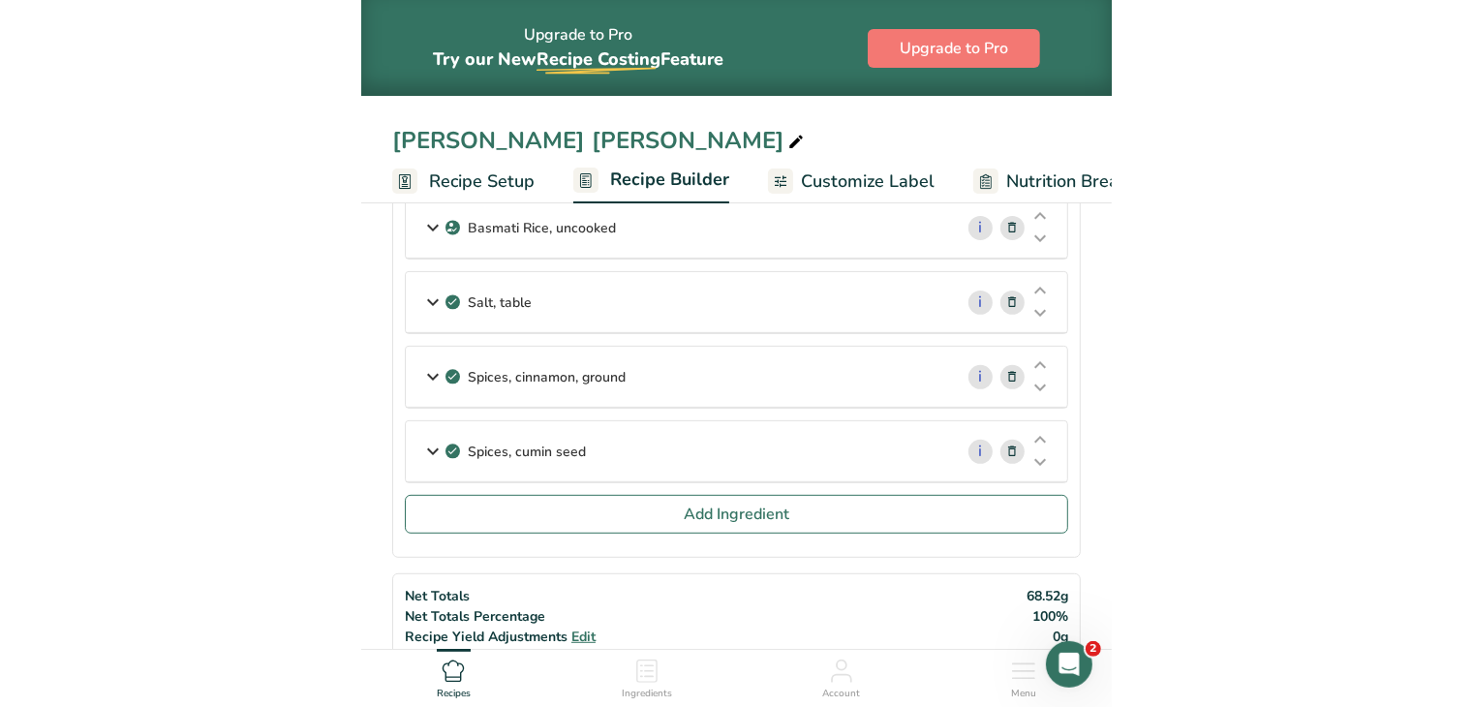
scroll to position [184, 0]
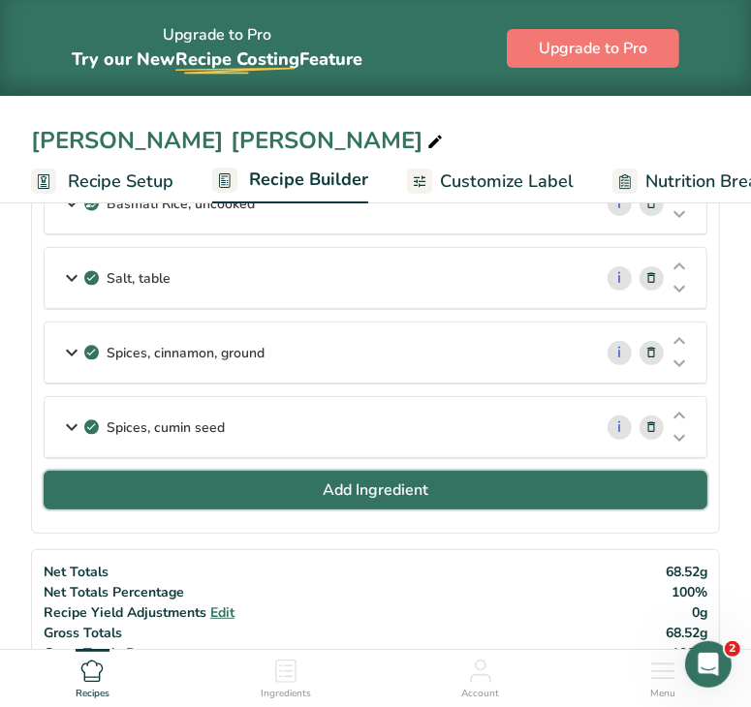
click at [505, 481] on button "Add Ingredient" at bounding box center [376, 490] width 664 height 39
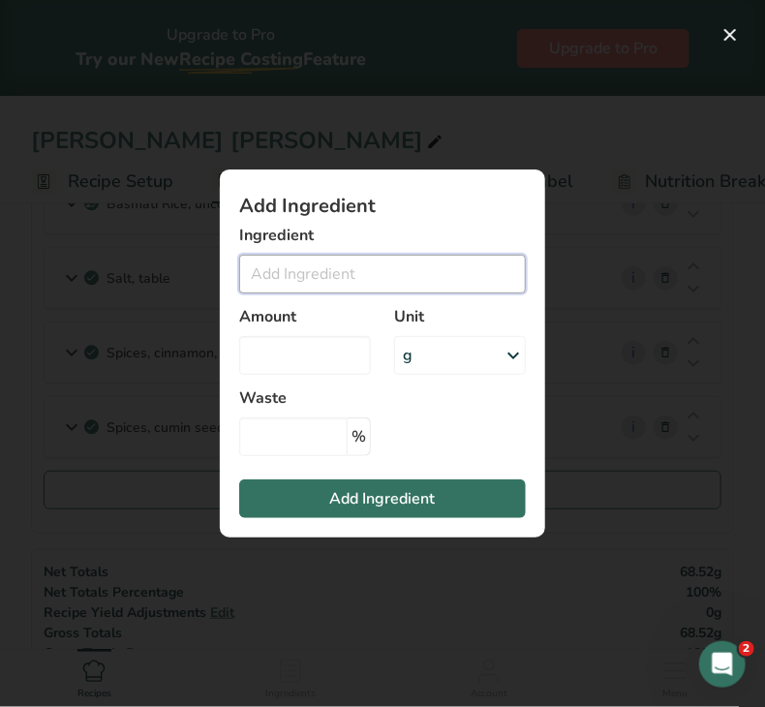
click at [403, 277] on input "Add ingredient modal" at bounding box center [382, 274] width 287 height 39
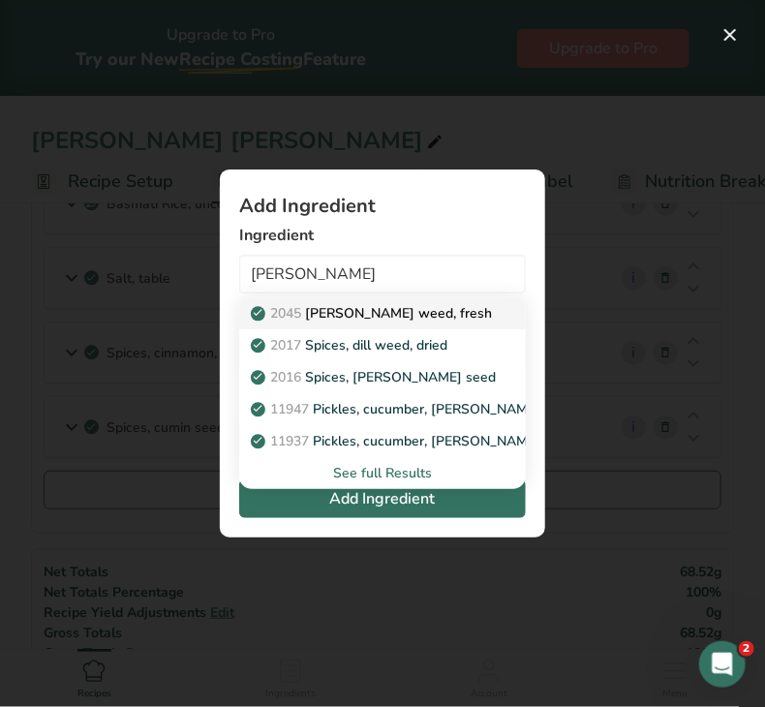
click at [393, 315] on p "2045 [PERSON_NAME] weed, fresh" at bounding box center [373, 313] width 237 height 20
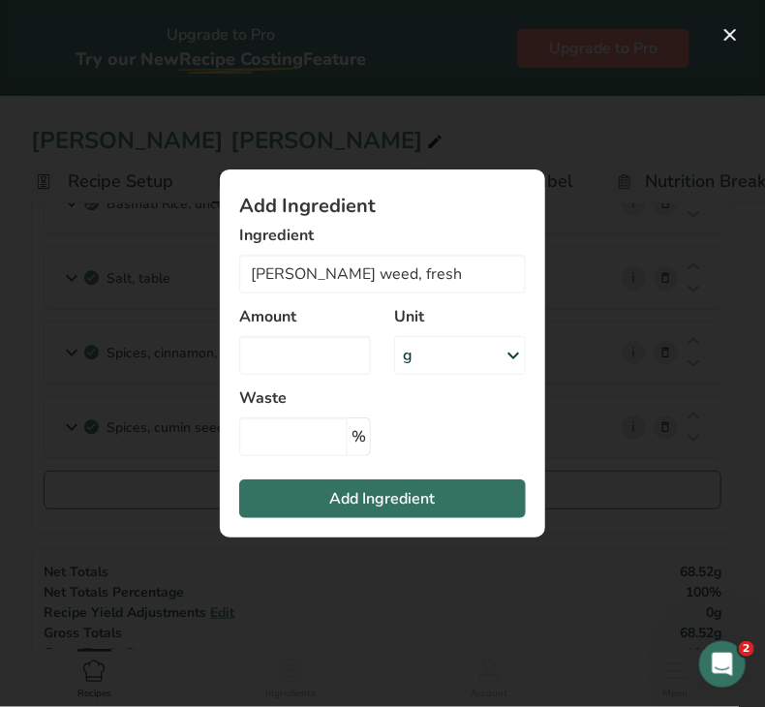
click at [393, 315] on div "Unit g Portions 5 sprigs 1 cup sprigs Weight Units g kg mg mcg lb oz See less V…" at bounding box center [460, 340] width 155 height 93
click at [422, 363] on div "g" at bounding box center [460, 355] width 132 height 39
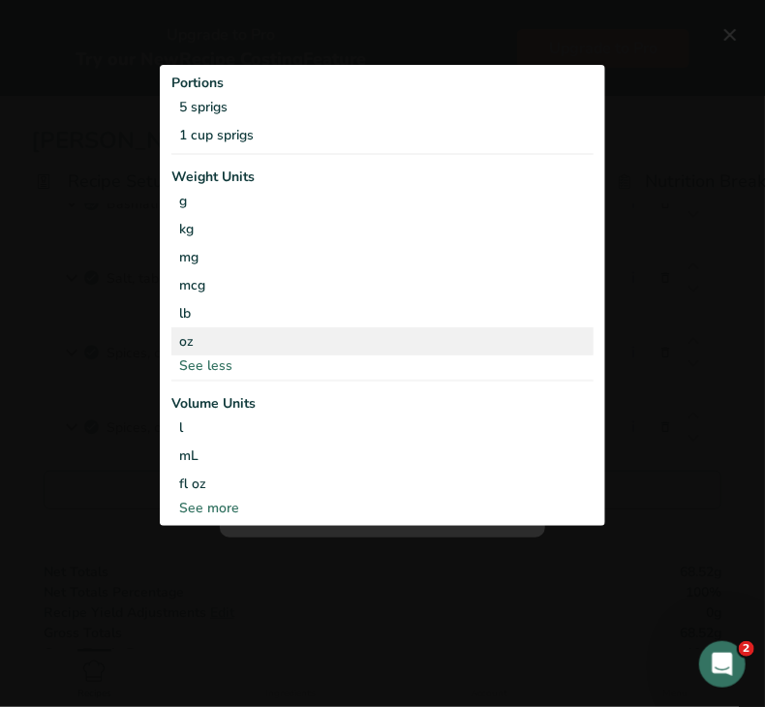
click at [252, 338] on div "oz" at bounding box center [382, 341] width 422 height 28
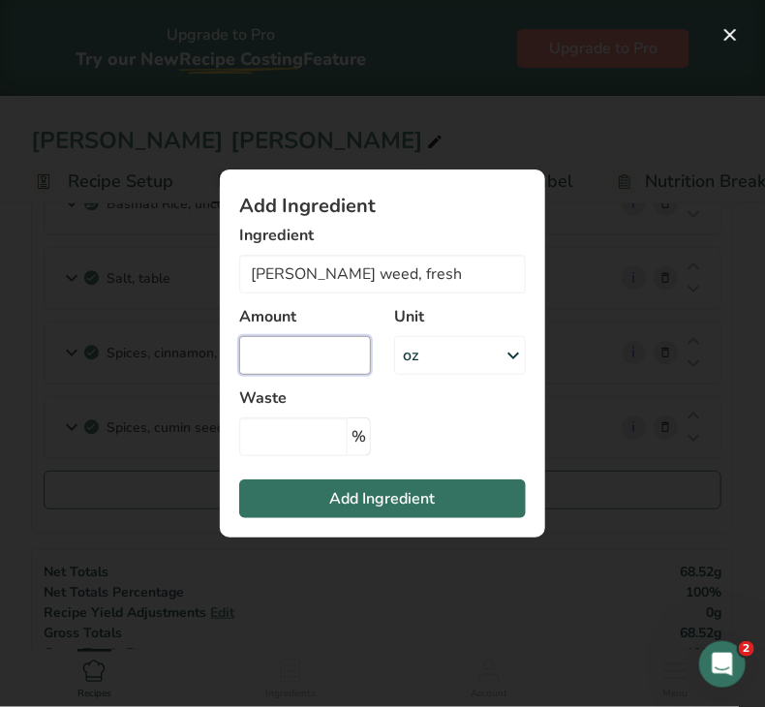
click at [311, 344] on input "Add ingredient modal" at bounding box center [305, 355] width 132 height 39
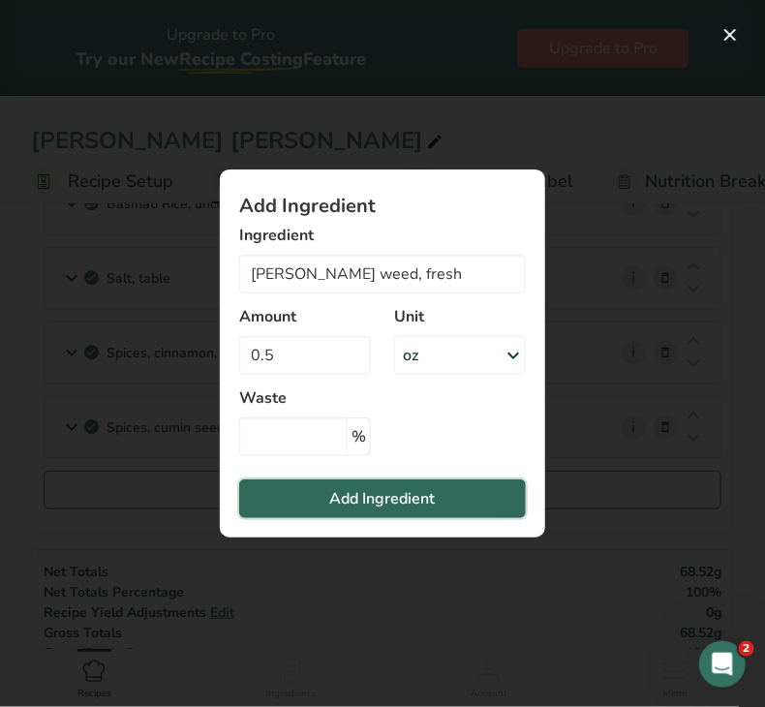
click at [305, 501] on button "Add Ingredient" at bounding box center [382, 499] width 287 height 39
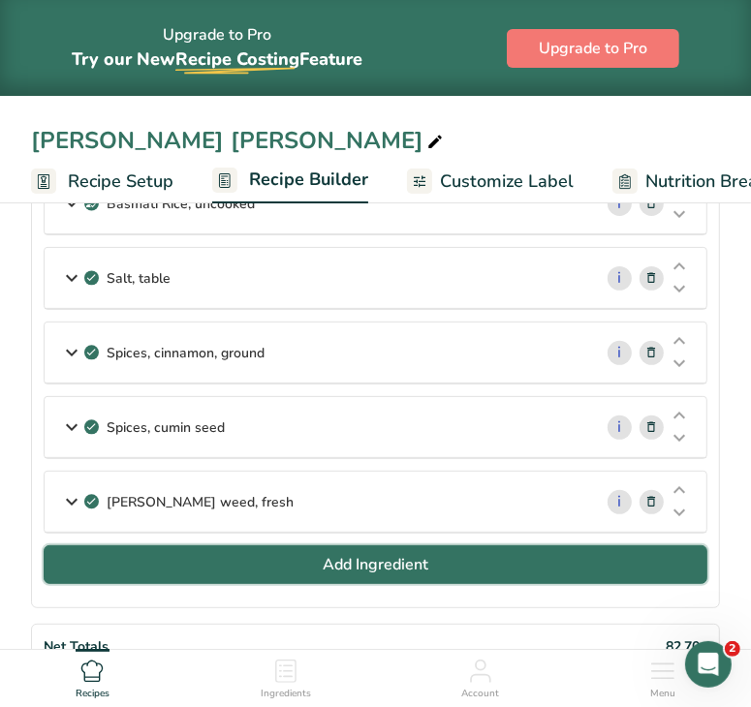
click at [330, 577] on button "Add Ingredient" at bounding box center [376, 564] width 664 height 39
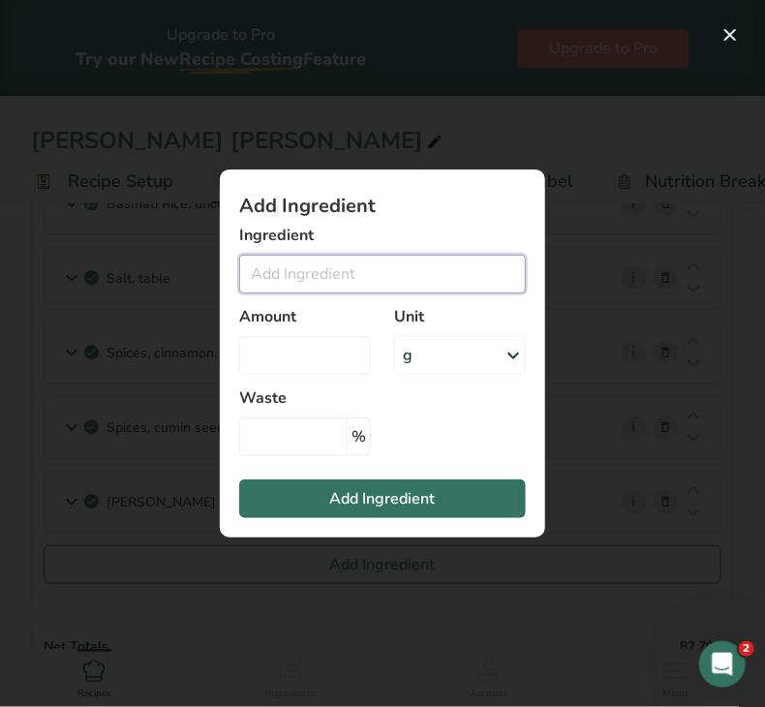
click at [337, 289] on input "Add ingredient modal" at bounding box center [382, 274] width 287 height 39
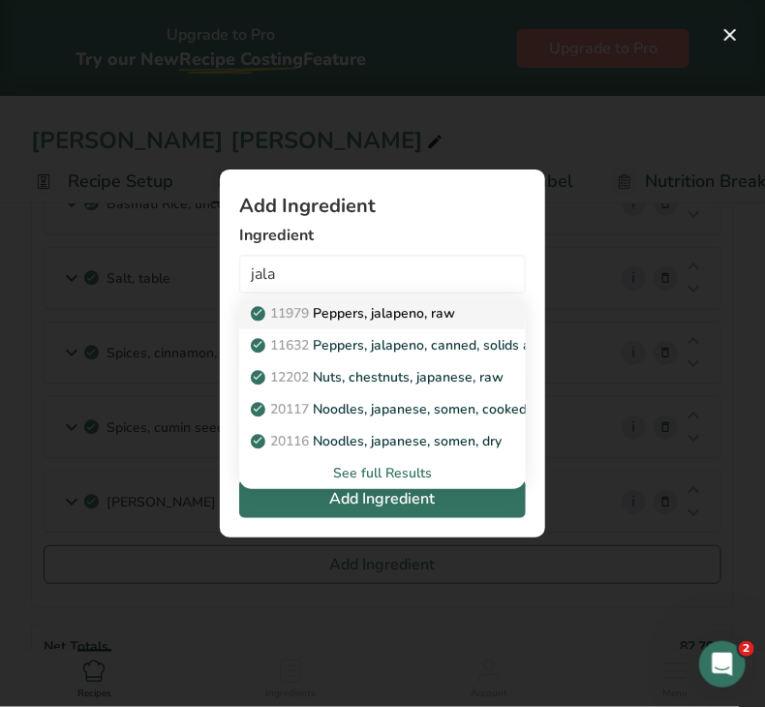
click at [358, 315] on p "11979 [PERSON_NAME], jalapeno, raw" at bounding box center [355, 313] width 201 height 20
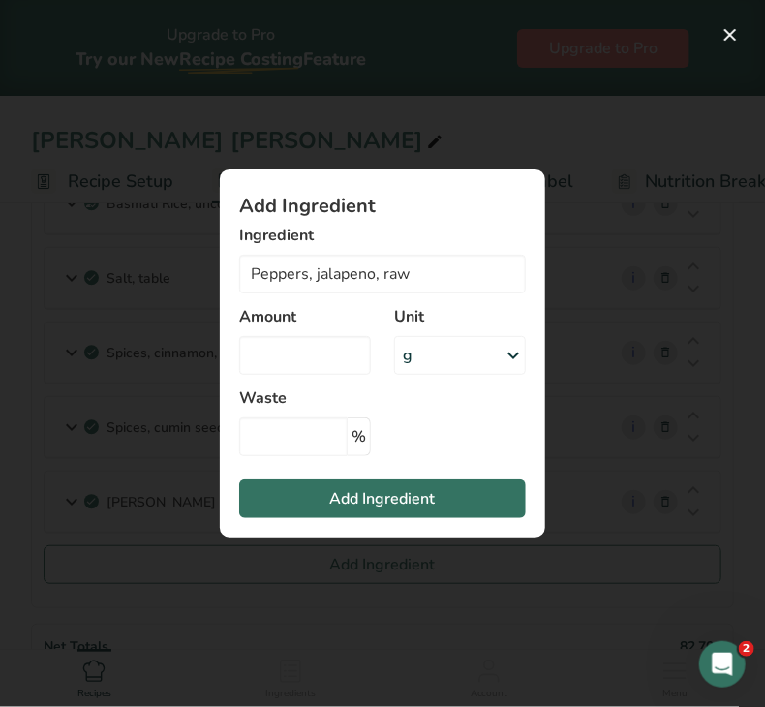
click at [451, 349] on div "g" at bounding box center [460, 355] width 132 height 39
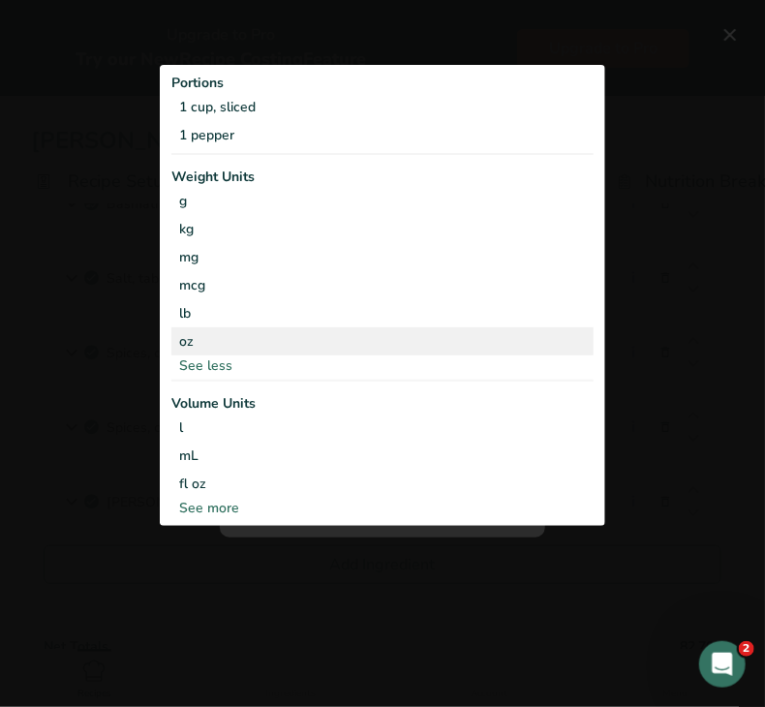
click at [295, 344] on div "oz" at bounding box center [382, 341] width 422 height 28
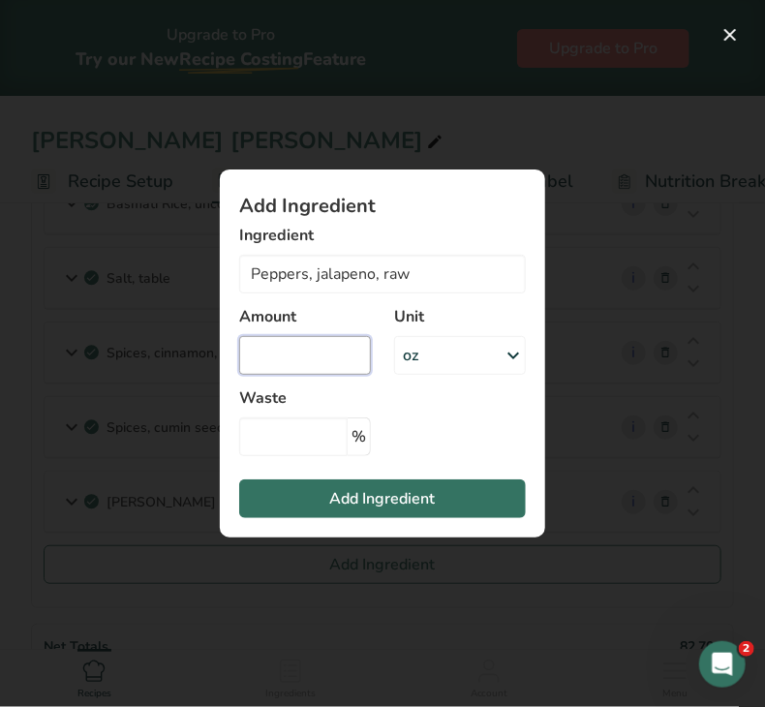
click at [294, 348] on input "Add ingredient modal" at bounding box center [305, 355] width 132 height 39
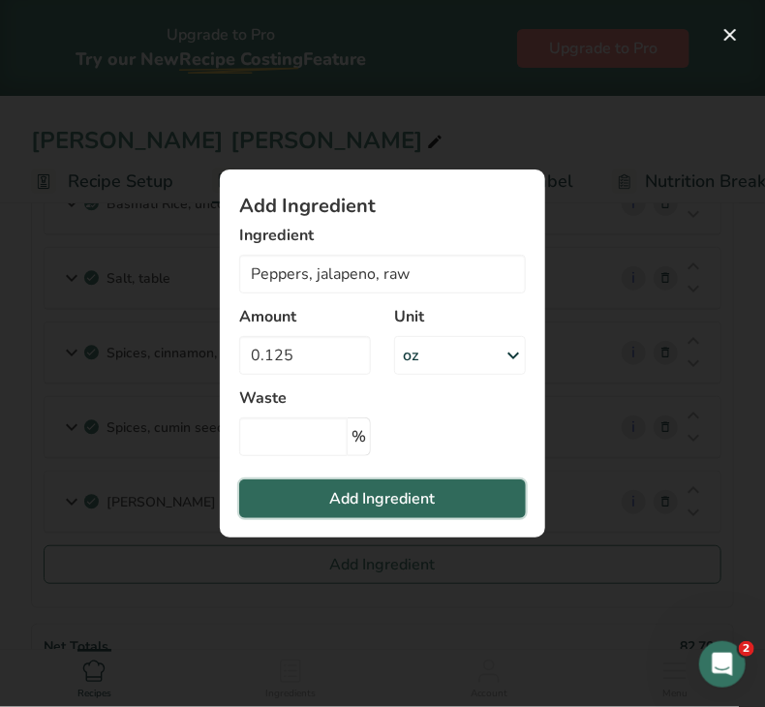
click at [314, 491] on button "Add Ingredient" at bounding box center [382, 499] width 287 height 39
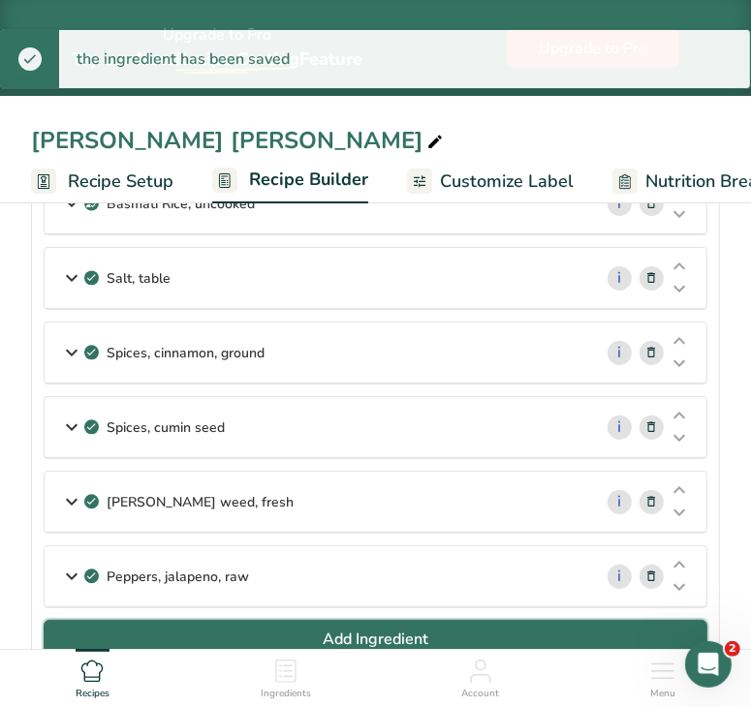
click at [353, 628] on span "Add Ingredient" at bounding box center [376, 639] width 106 height 23
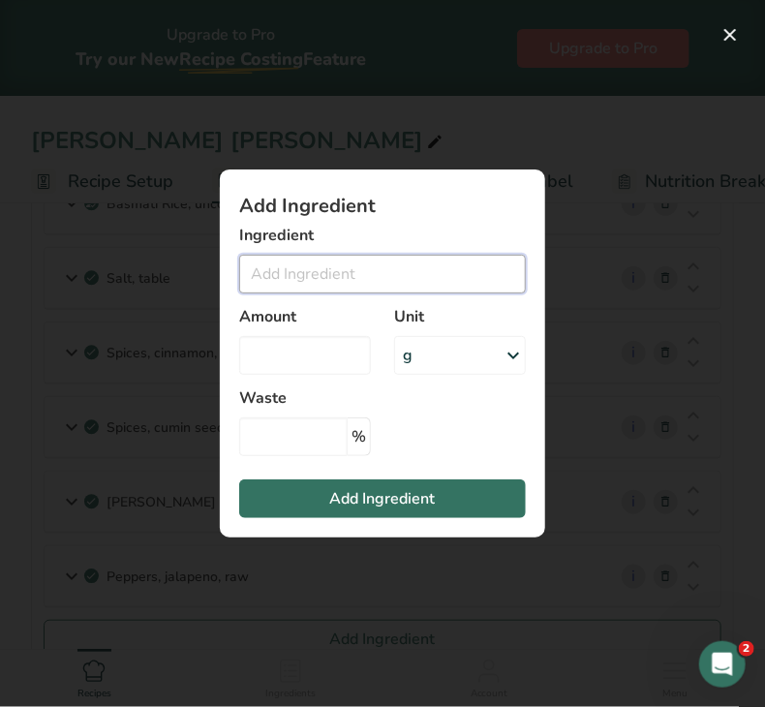
click at [387, 283] on input "Add ingredient modal" at bounding box center [382, 274] width 287 height 39
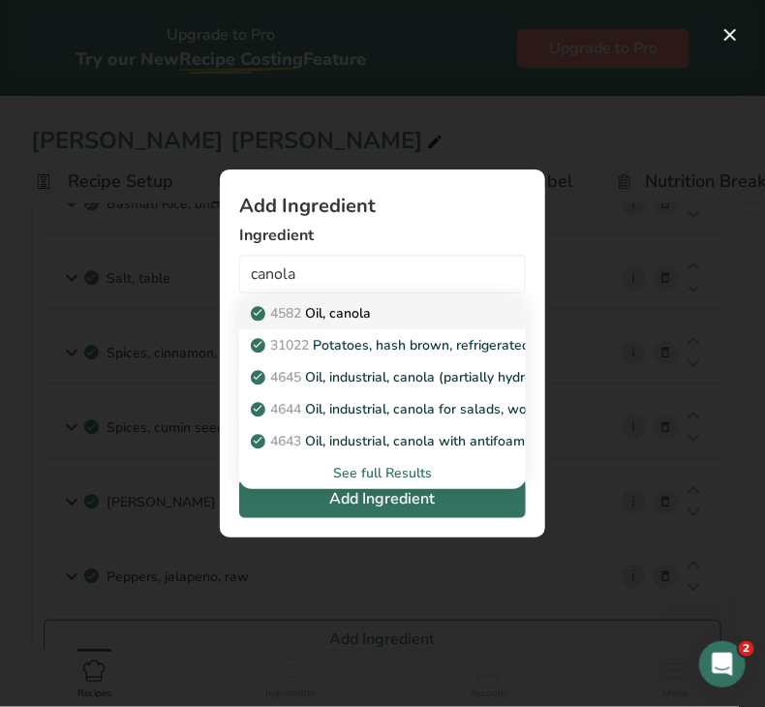
click at [384, 306] on div "4582 Oil, canola" at bounding box center [367, 313] width 225 height 20
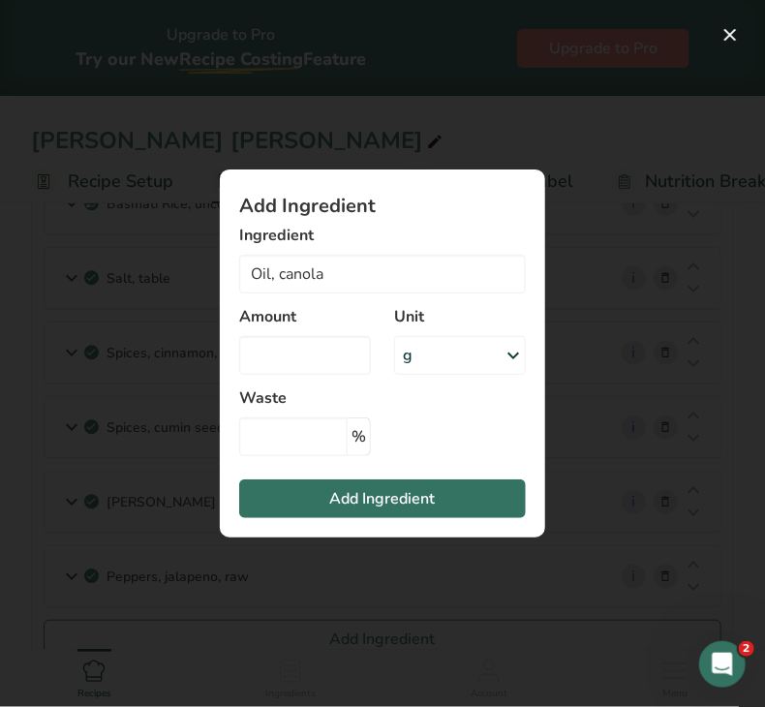
click at [442, 364] on div "g" at bounding box center [460, 355] width 132 height 39
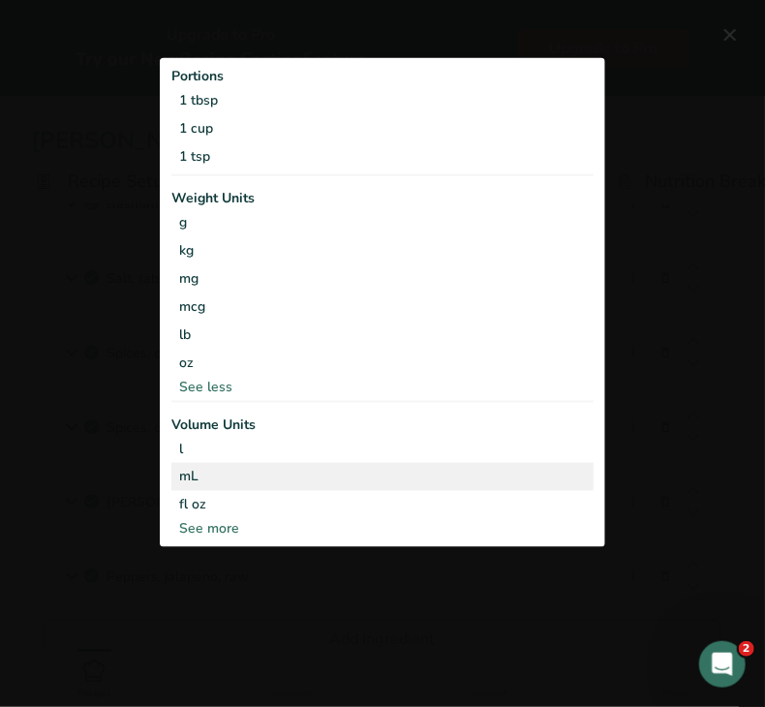
click at [266, 483] on div "mL" at bounding box center [382, 476] width 407 height 20
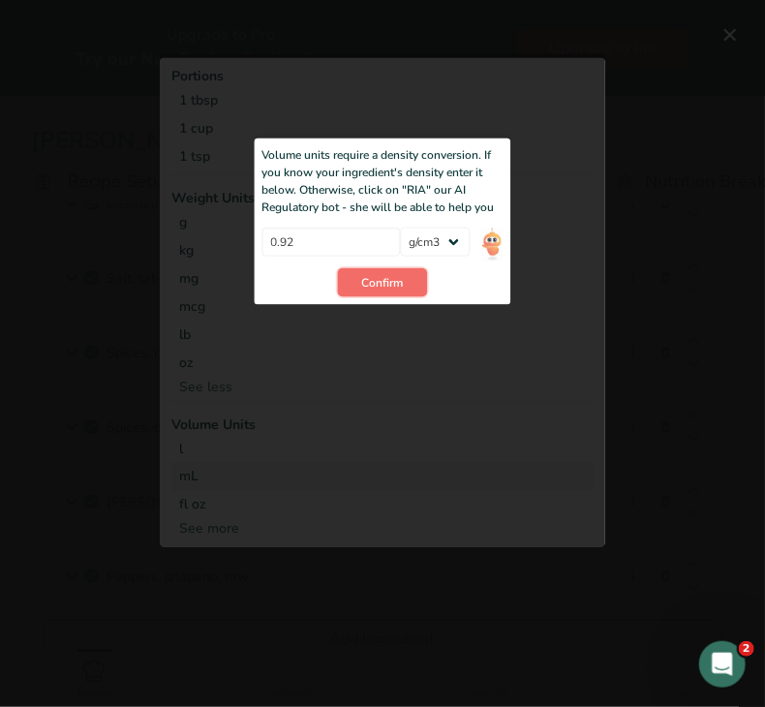
click at [405, 280] on button "Confirm" at bounding box center [383, 282] width 90 height 29
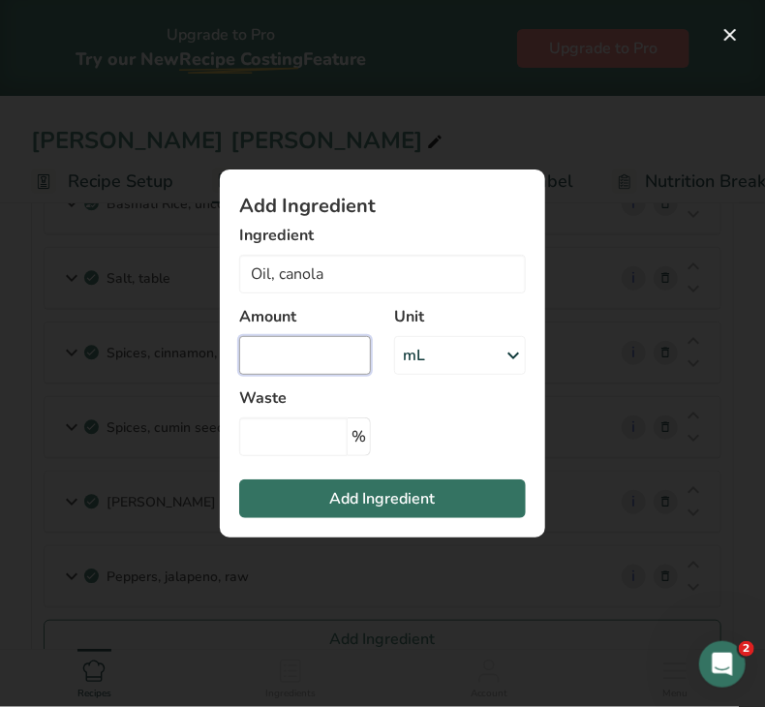
click at [318, 344] on input "Add ingredient modal" at bounding box center [305, 355] width 132 height 39
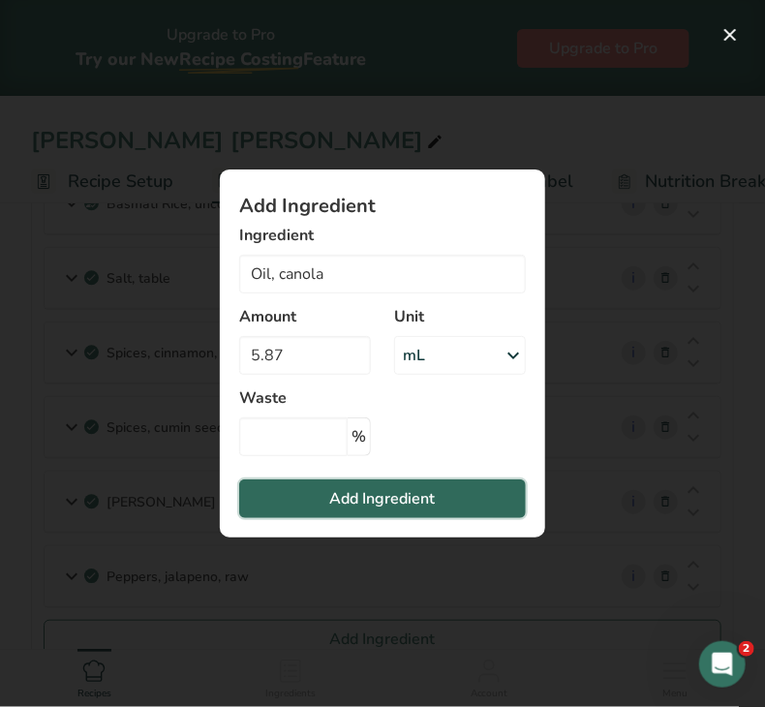
click at [337, 502] on span "Add Ingredient" at bounding box center [383, 498] width 106 height 23
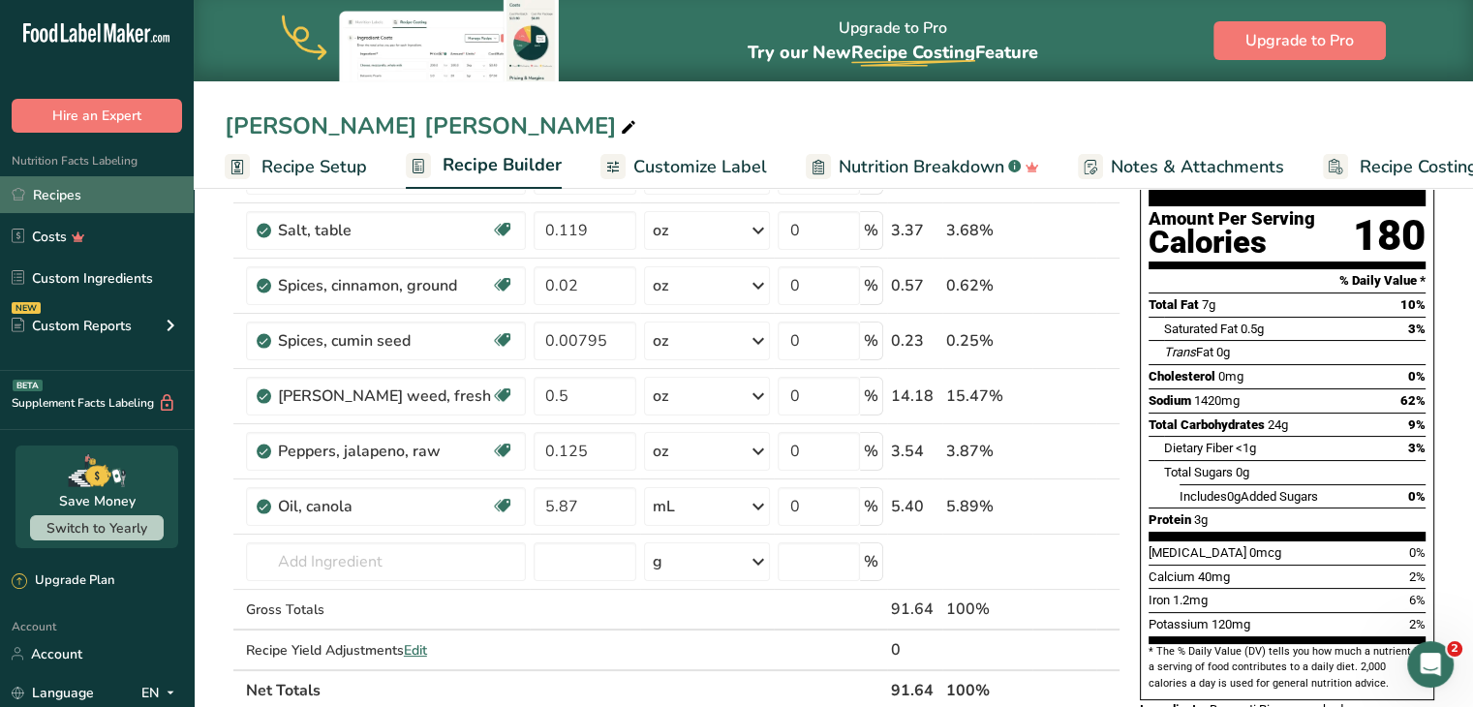
click at [109, 183] on link "Recipes" at bounding box center [97, 194] width 194 height 37
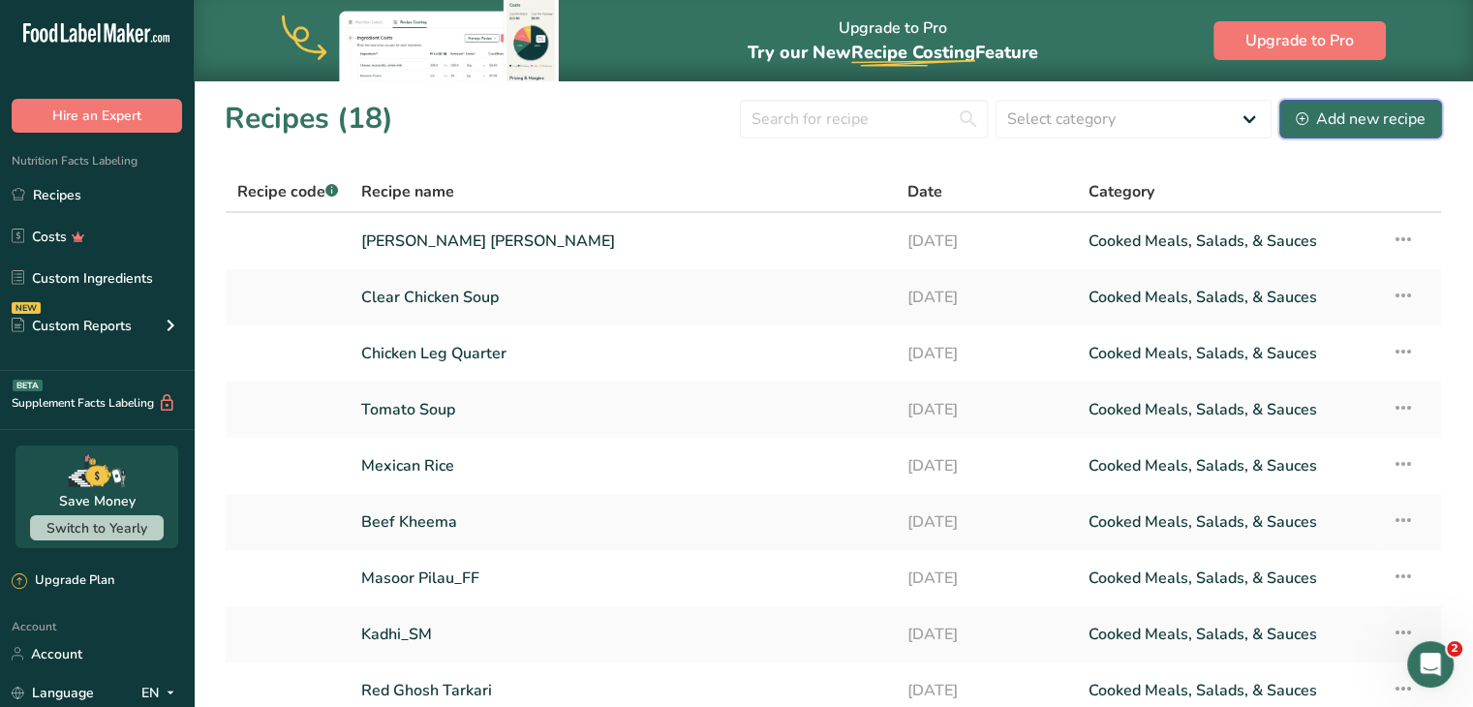
click at [1404, 113] on div "Add new recipe" at bounding box center [1361, 119] width 130 height 23
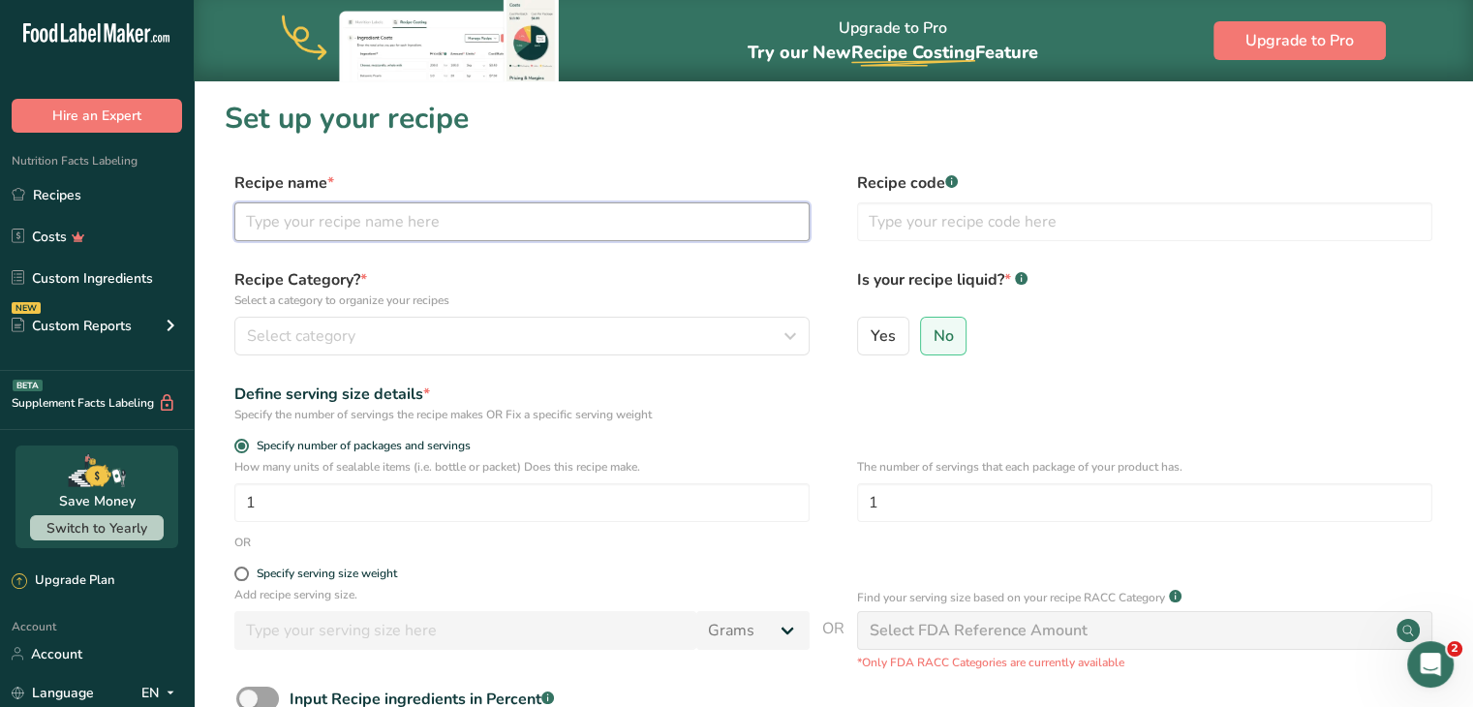
click at [659, 221] on input "text" at bounding box center [521, 221] width 575 height 39
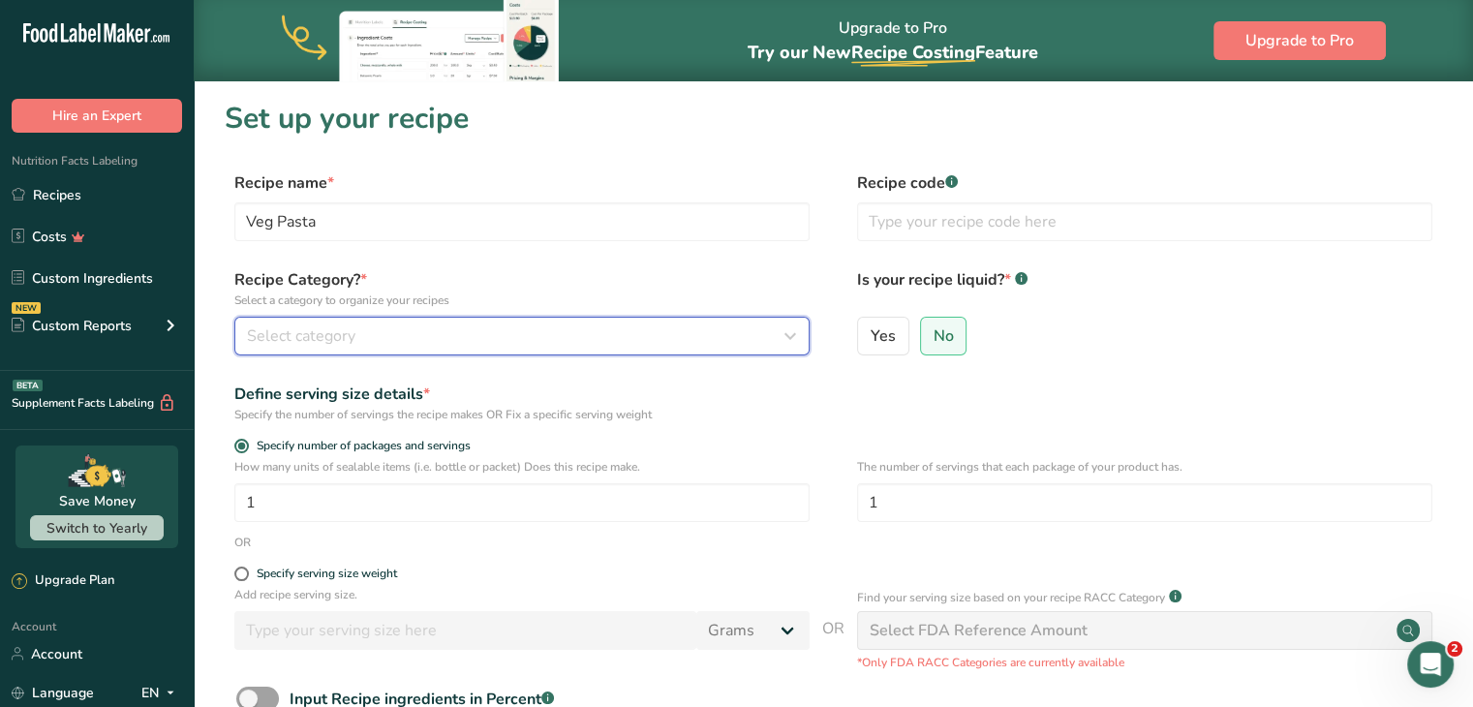
click at [630, 326] on div "Select category" at bounding box center [516, 336] width 539 height 23
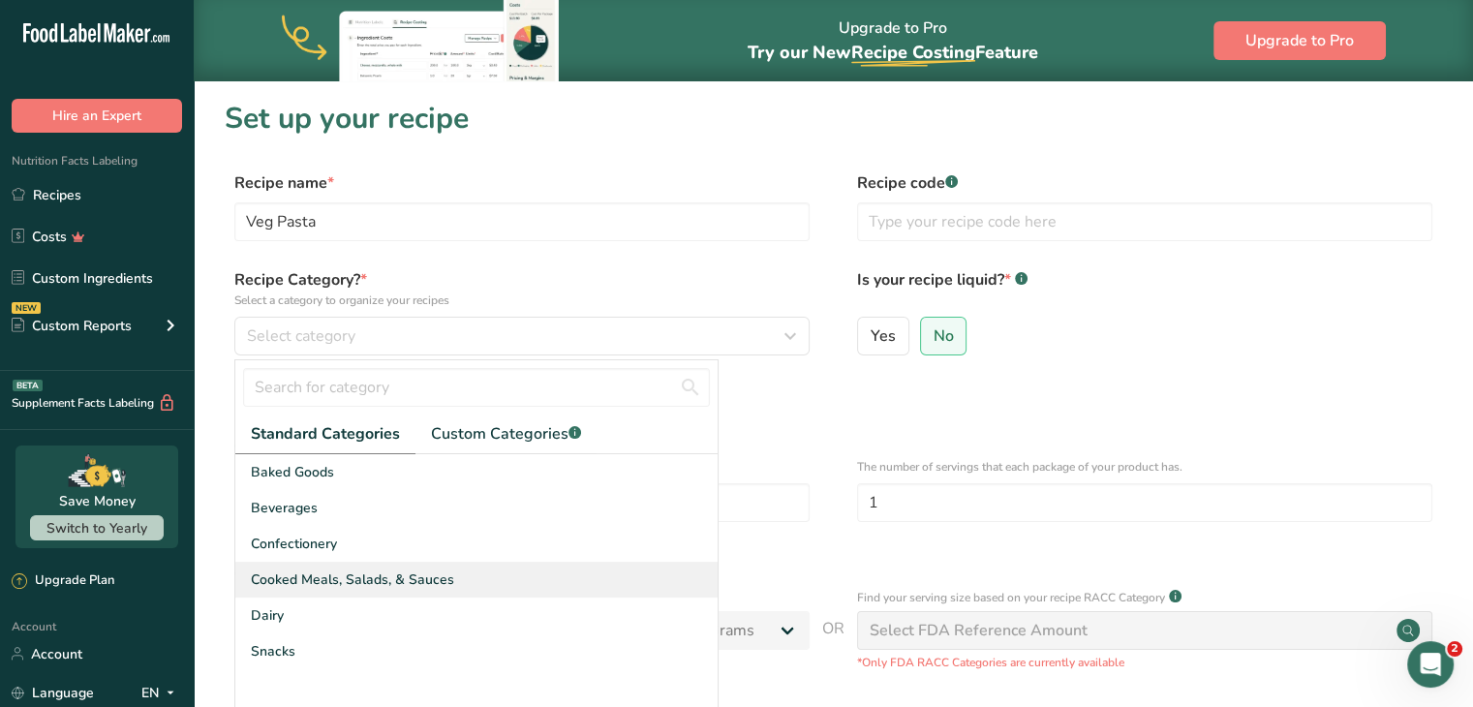
click at [430, 578] on span "Cooked Meals, Salads, & Sauces" at bounding box center [352, 580] width 203 height 20
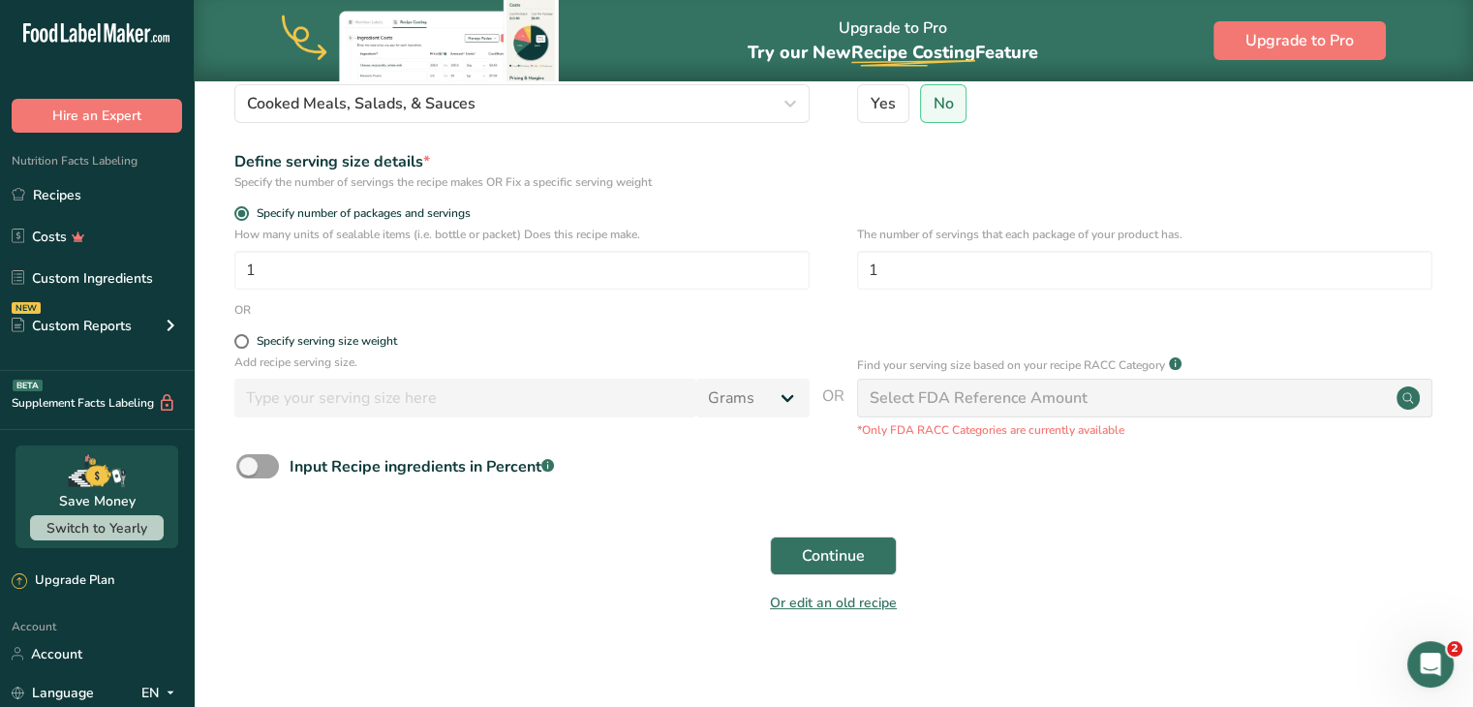
scroll to position [244, 0]
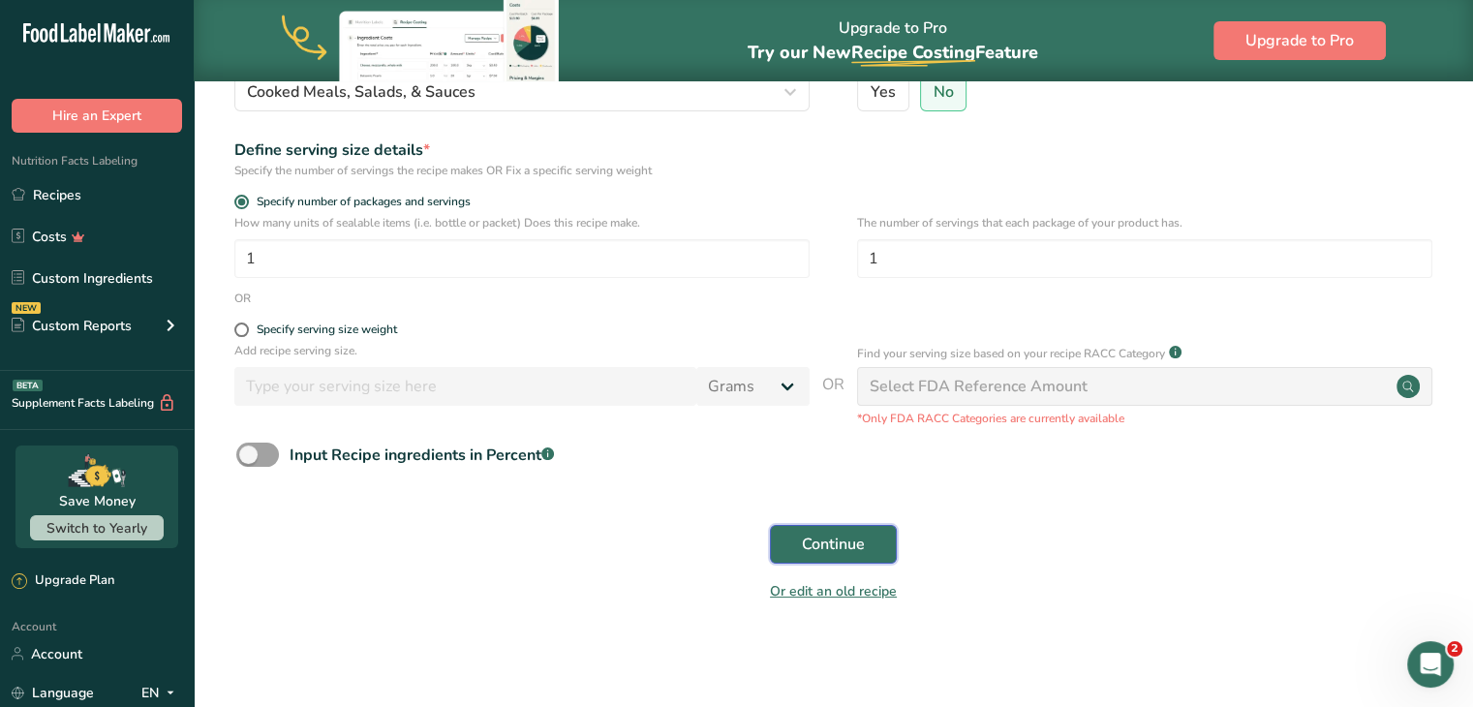
click at [799, 547] on button "Continue" at bounding box center [833, 544] width 127 height 39
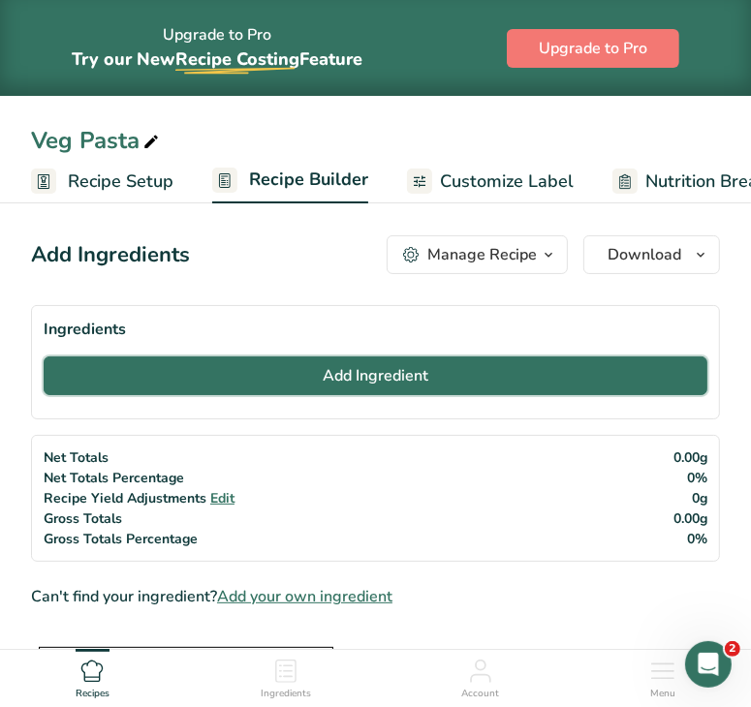
click at [242, 385] on button "Add Ingredient" at bounding box center [376, 375] width 664 height 39
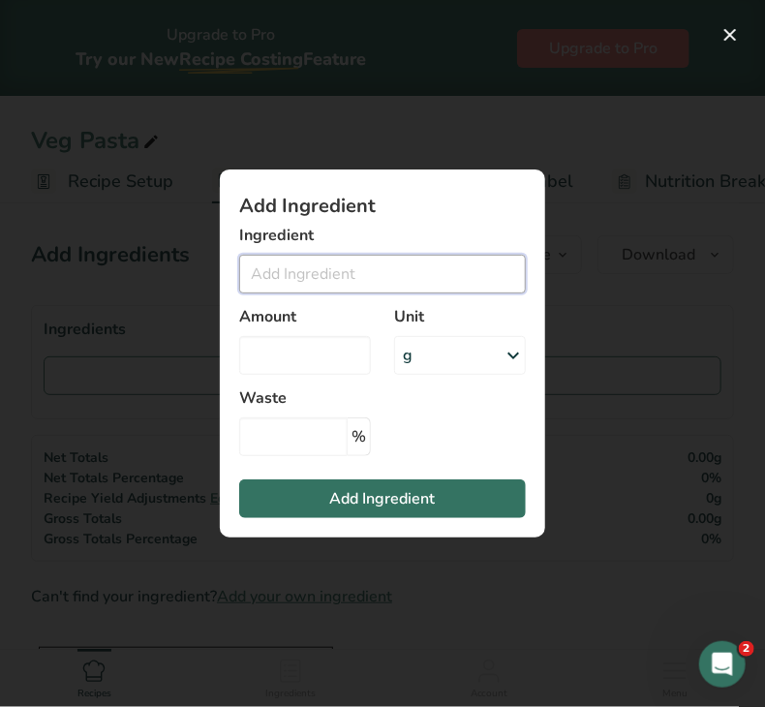
click at [329, 275] on input "Add ingredient modal" at bounding box center [382, 274] width 287 height 39
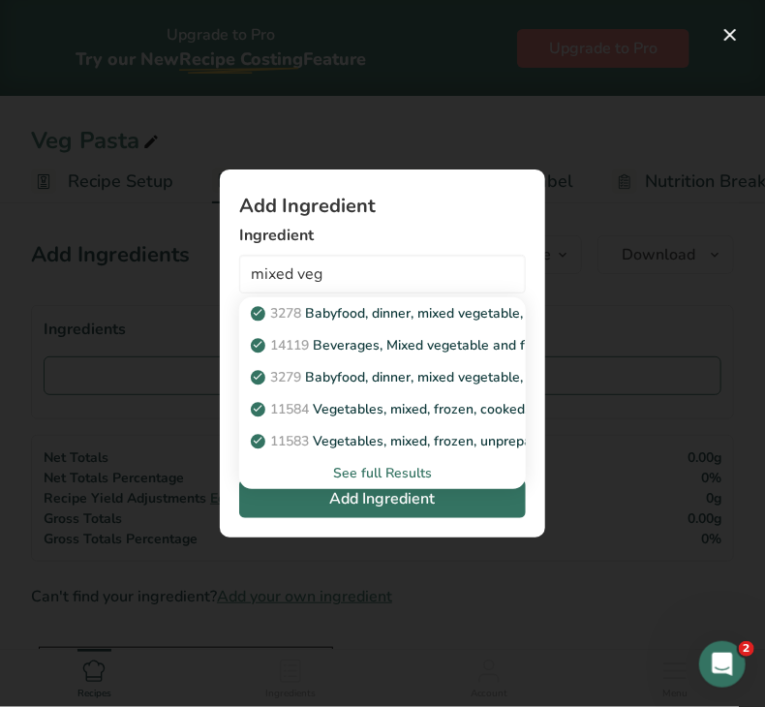
click at [377, 467] on div "See full Results" at bounding box center [383, 473] width 256 height 20
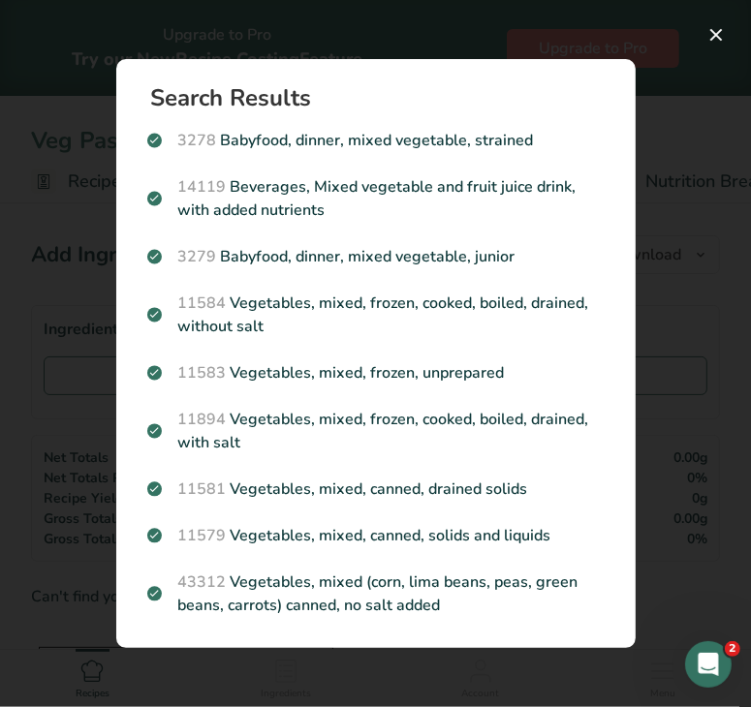
click at [685, 346] on div "Search results modal" at bounding box center [375, 353] width 751 height 707
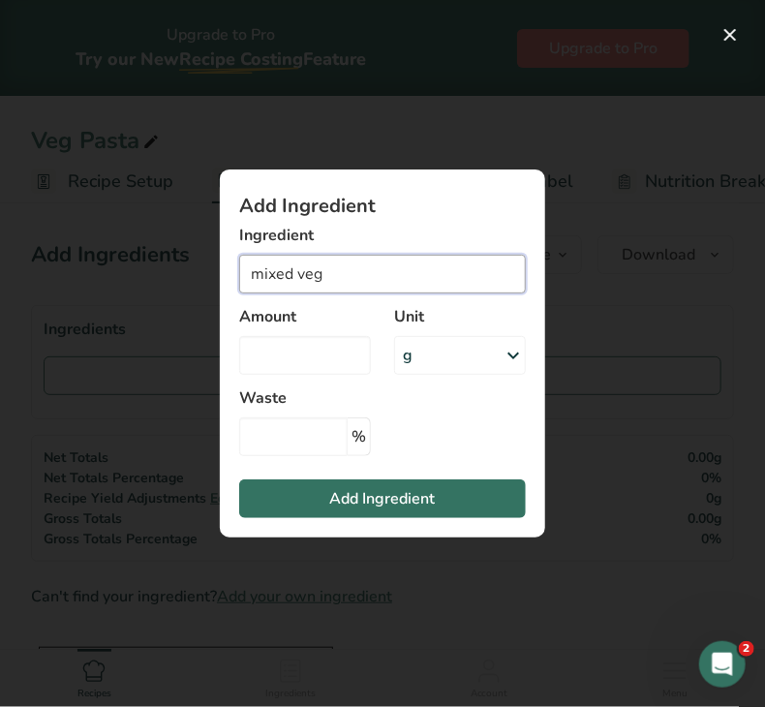
drag, startPoint x: 363, startPoint y: 281, endPoint x: 200, endPoint y: 268, distance: 164.2
click at [200, 268] on div "Add Ingredient Ingredient mixed veg 3278 Babyfood, dinner, mixed vegetable, str…" at bounding box center [382, 354] width 387 height 430
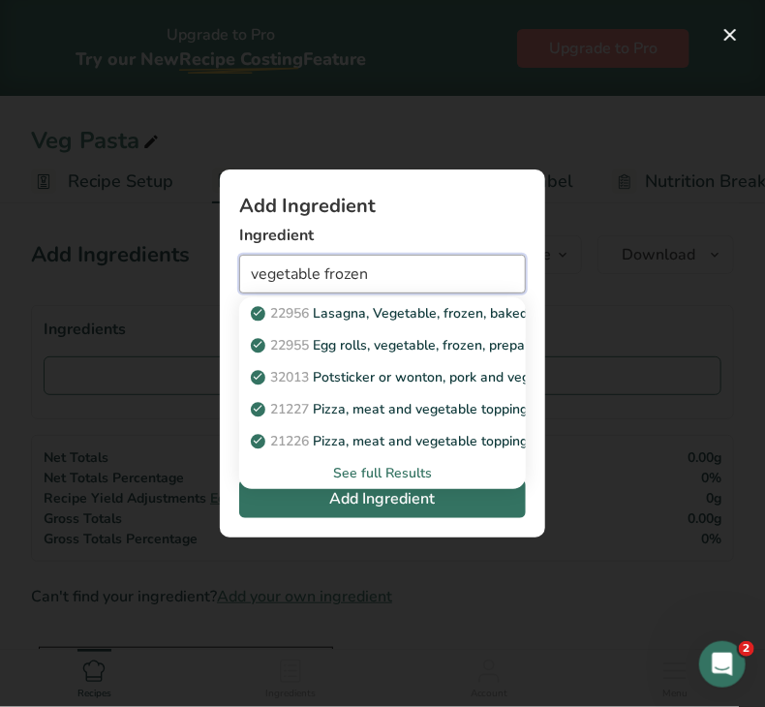
click at [411, 275] on input "vegetable frozen" at bounding box center [382, 274] width 287 height 39
click at [384, 467] on div "See full Results" at bounding box center [383, 473] width 256 height 20
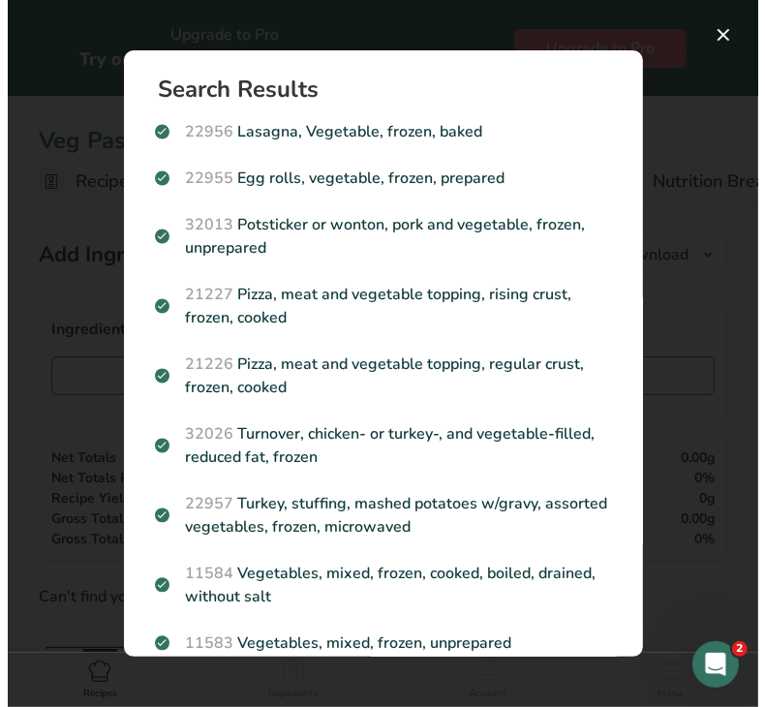
scroll to position [99, 0]
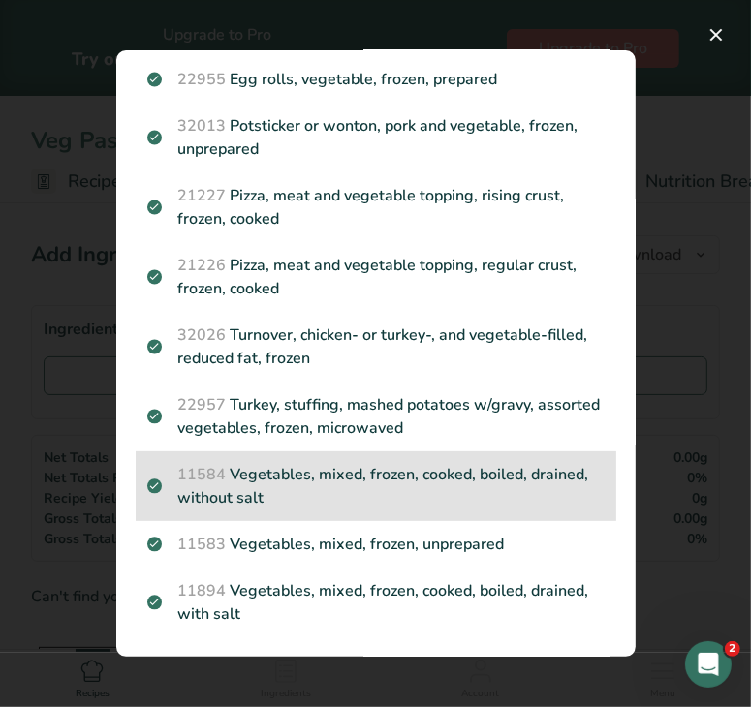
click at [469, 485] on p "11584 Vegetables, mixed, frozen, cooked, boiled, drained, without salt" at bounding box center [375, 486] width 457 height 46
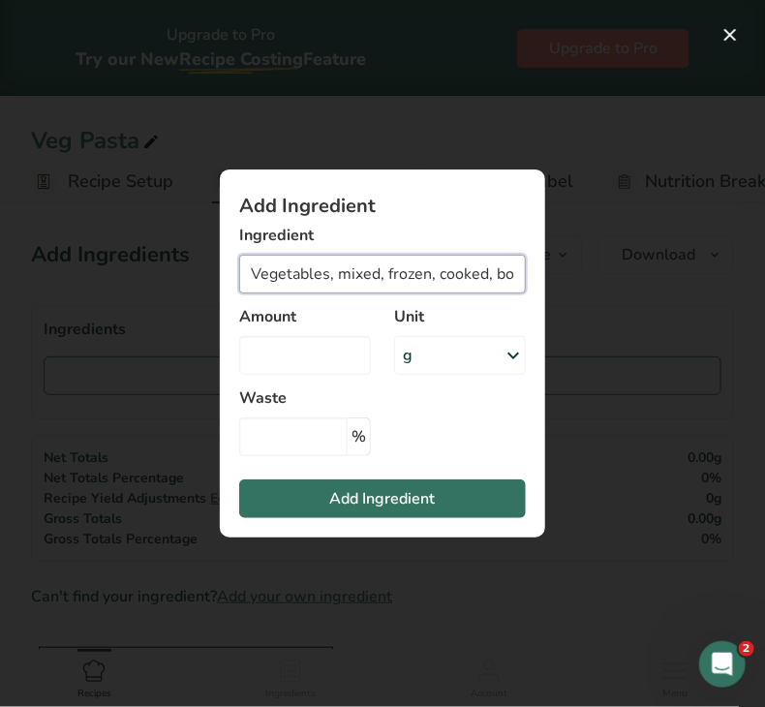
click at [353, 274] on input "Vegetables, mixed, frozen, cooked, boiled, drained, without salt" at bounding box center [382, 274] width 287 height 39
drag, startPoint x: 248, startPoint y: 269, endPoint x: 574, endPoint y: 269, distance: 326.5
click at [574, 269] on div "Add Ingredient Ingredient Vegetables, mixed, frozen, cooked, boiled, drained, w…" at bounding box center [382, 354] width 387 height 430
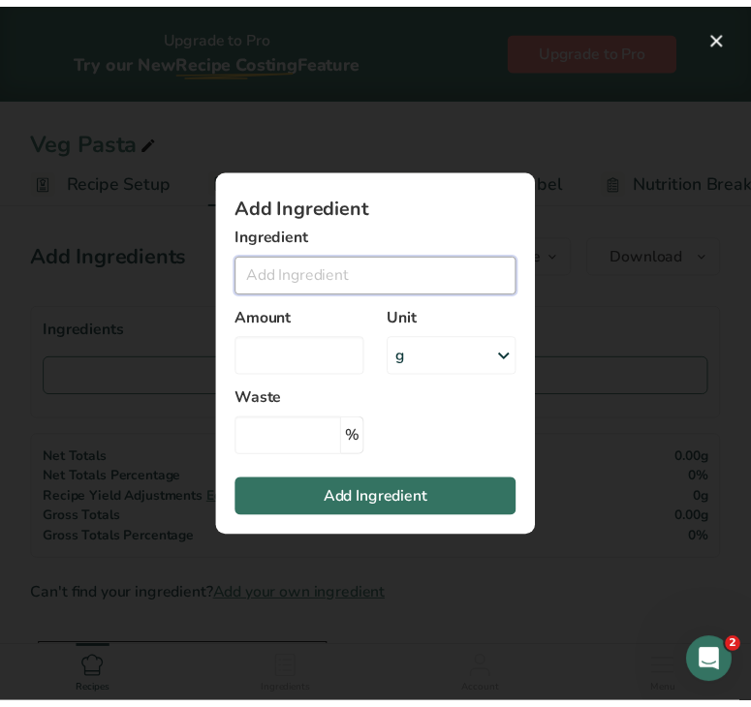
scroll to position [0, 0]
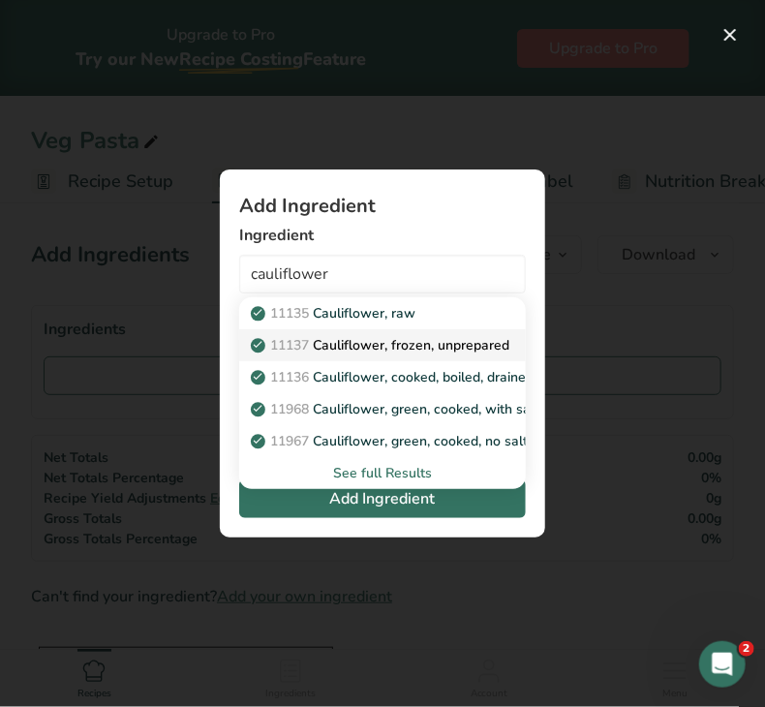
click at [489, 342] on p "11137 Cauliflower, frozen, unprepared" at bounding box center [382, 345] width 255 height 20
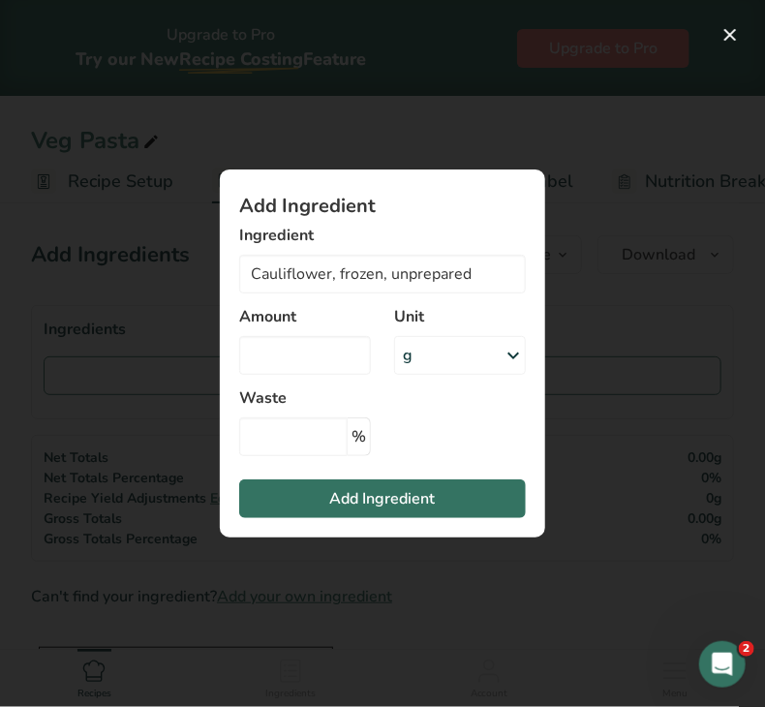
click at [473, 362] on div "g" at bounding box center [460, 355] width 132 height 39
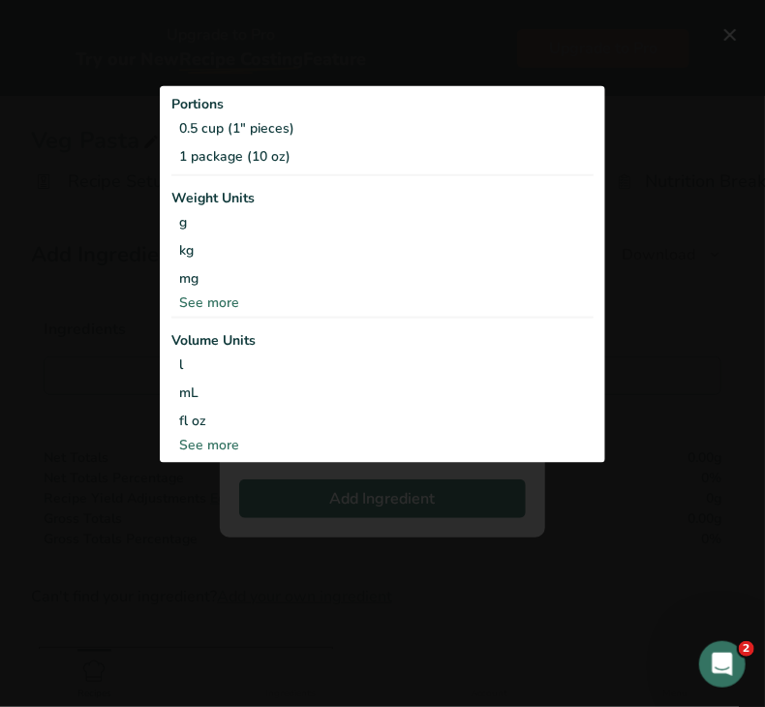
click at [229, 302] on div "See more" at bounding box center [382, 302] width 422 height 20
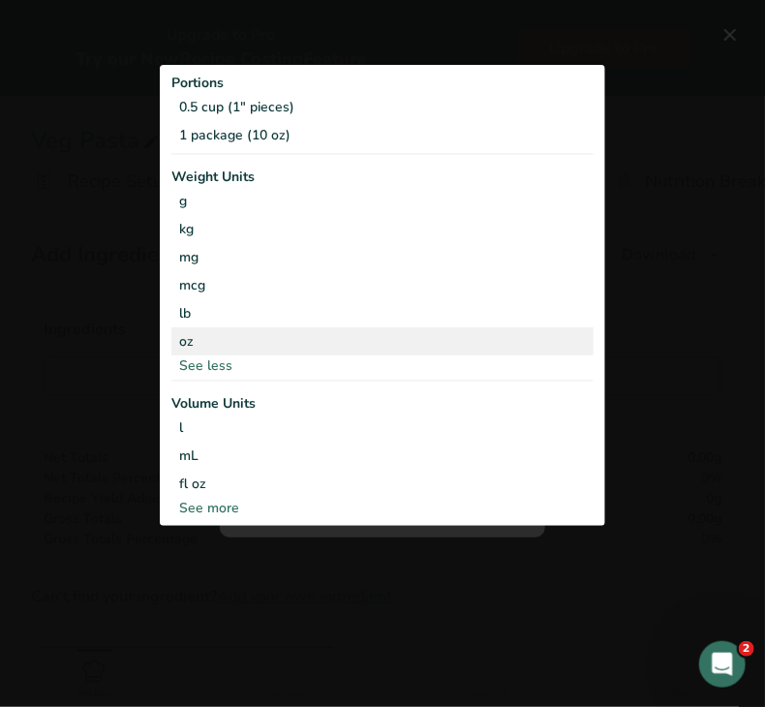
click at [204, 336] on div "oz" at bounding box center [382, 341] width 422 height 28
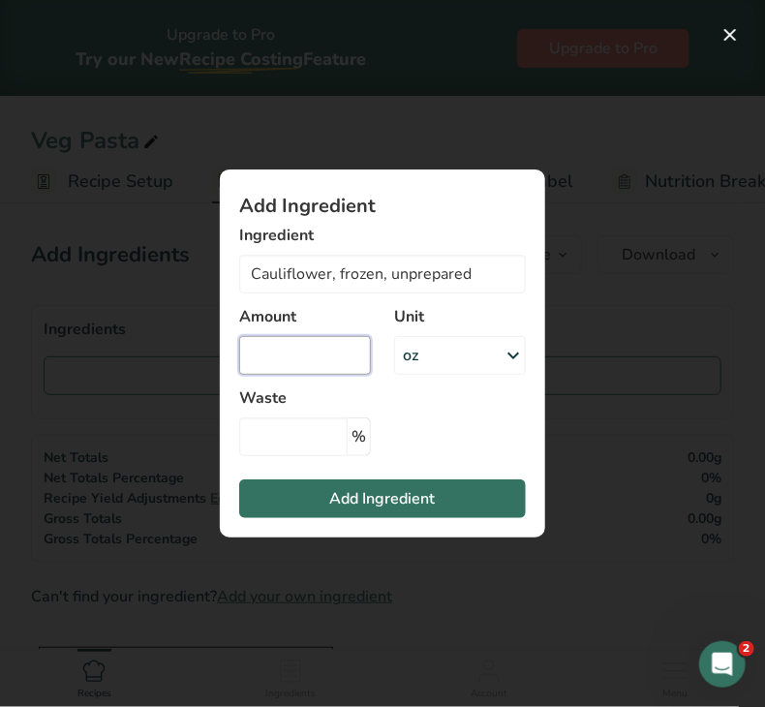
click at [325, 347] on input "Add ingredient modal" at bounding box center [305, 355] width 132 height 39
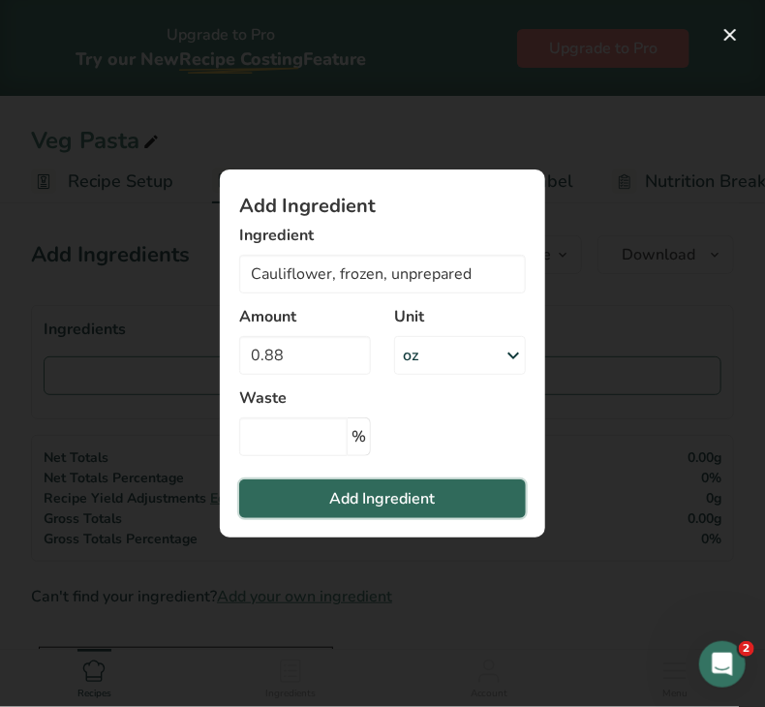
click at [353, 504] on span "Add Ingredient" at bounding box center [383, 498] width 106 height 23
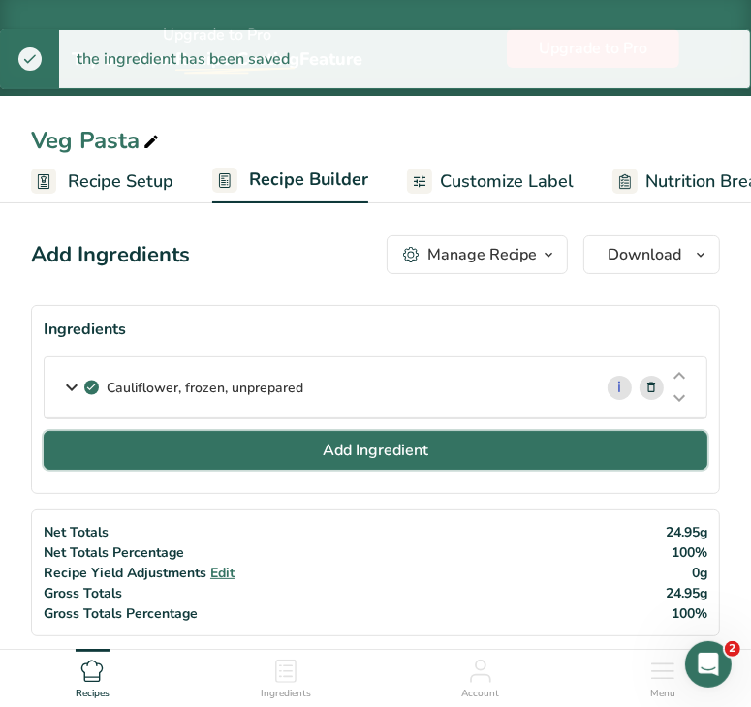
click at [356, 451] on span "Add Ingredient" at bounding box center [376, 450] width 106 height 23
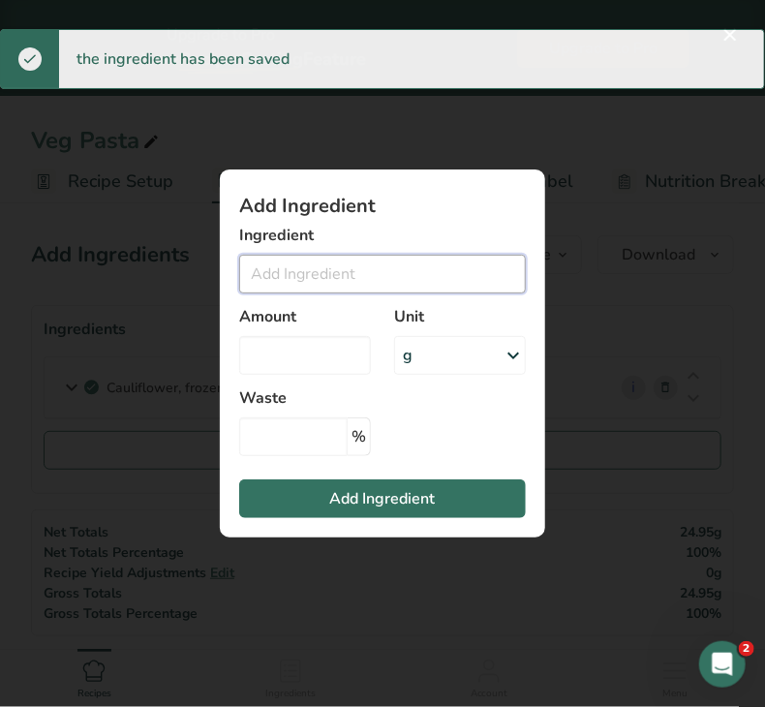
click at [329, 265] on input "Add ingredient modal" at bounding box center [382, 274] width 287 height 39
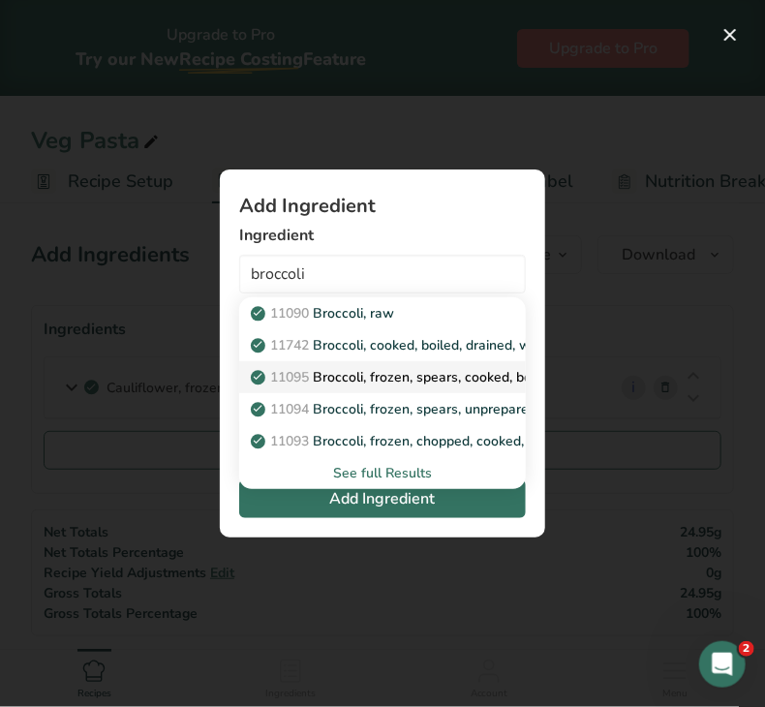
click at [403, 375] on p "11095 Broccoli, frozen, spears, cooked, boiled, drained, without salt" at bounding box center [472, 377] width 434 height 20
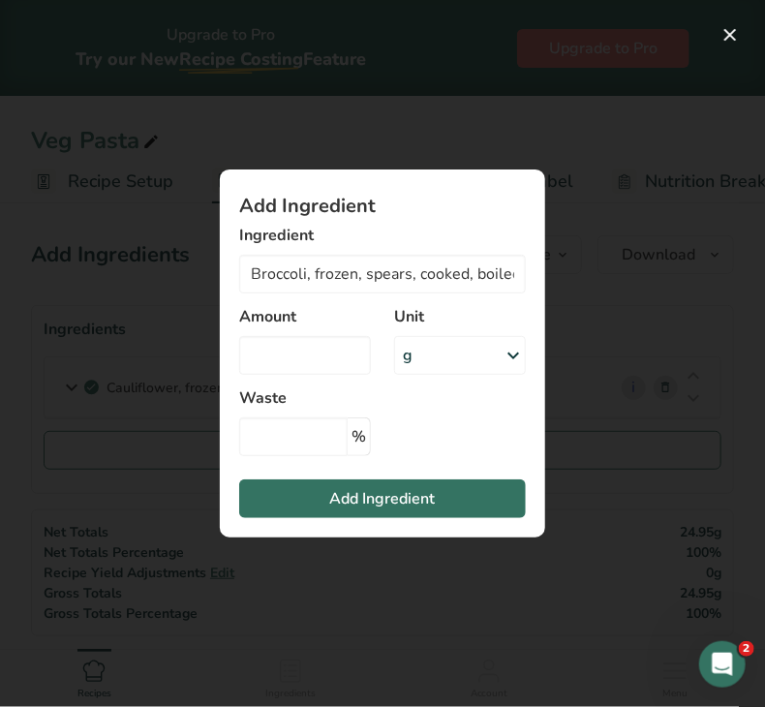
click at [444, 357] on div "g" at bounding box center [460, 355] width 132 height 39
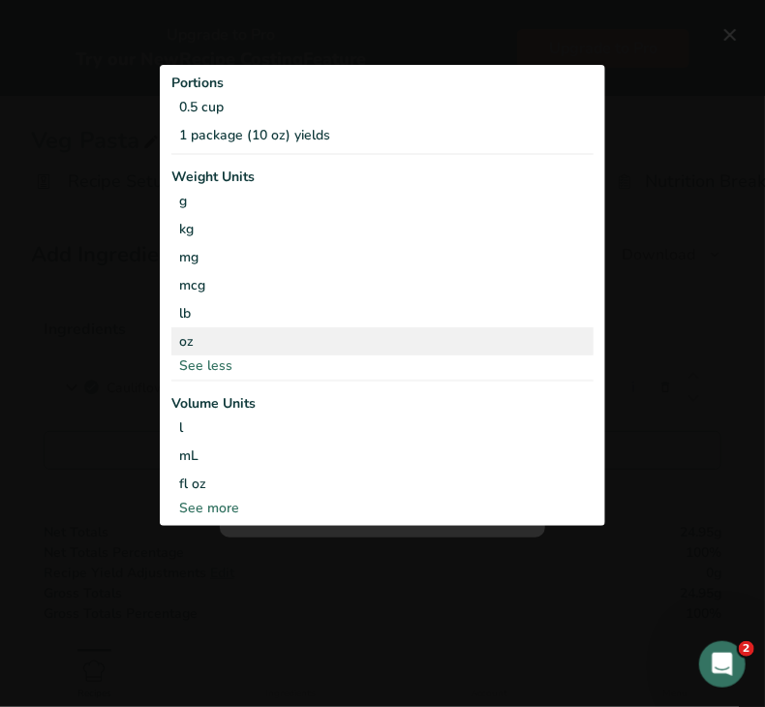
click at [252, 339] on div "oz" at bounding box center [382, 341] width 422 height 28
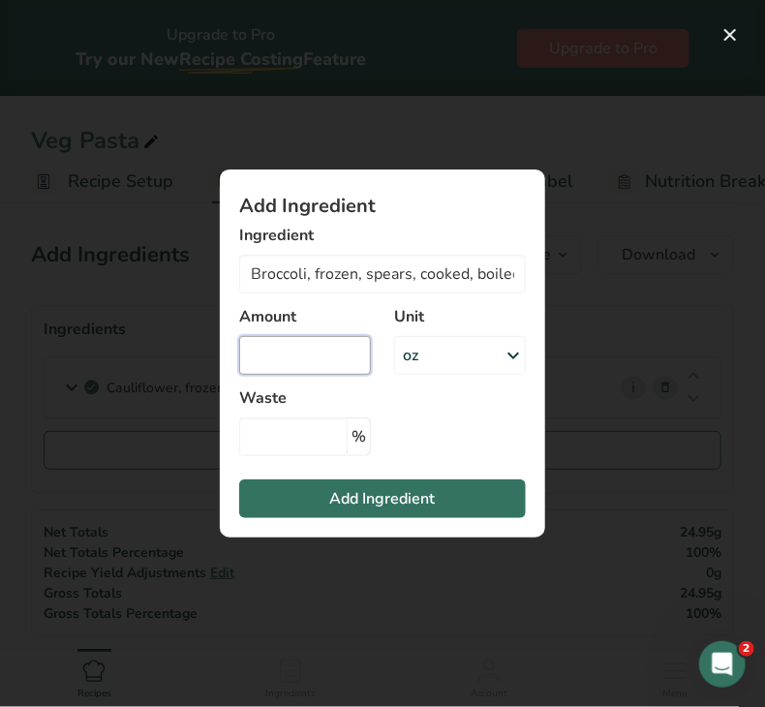
click at [259, 354] on input "Add ingredient modal" at bounding box center [305, 355] width 132 height 39
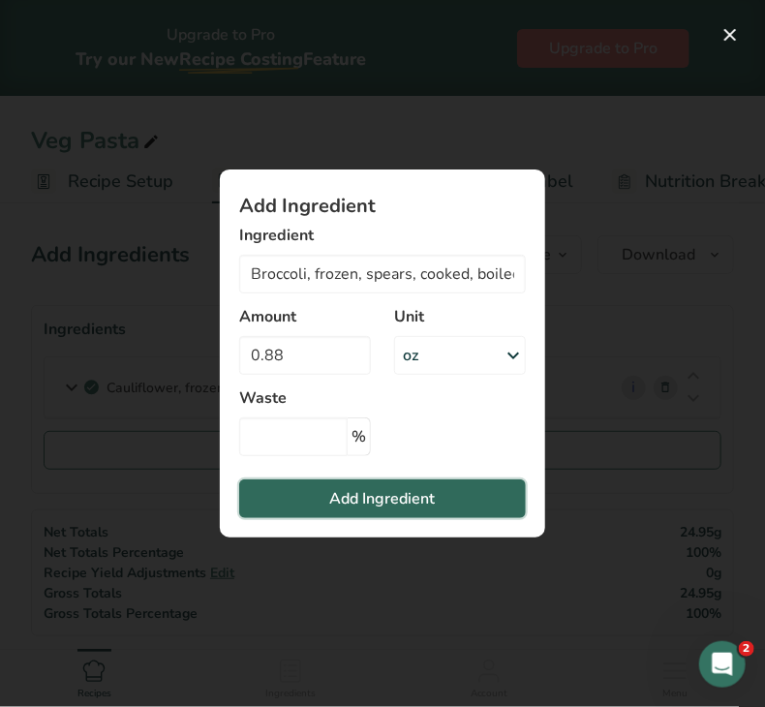
click at [310, 510] on button "Add Ingredient" at bounding box center [382, 499] width 287 height 39
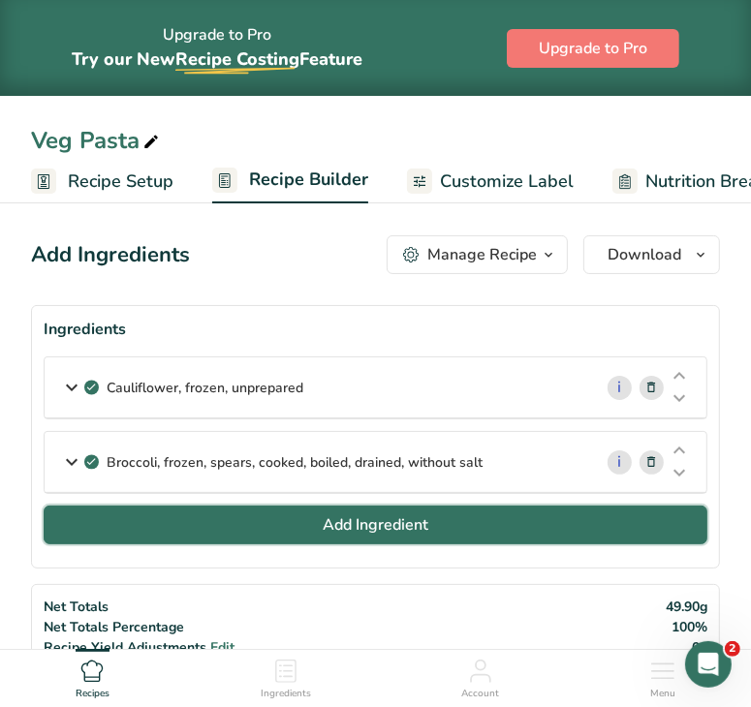
click at [274, 529] on button "Add Ingredient" at bounding box center [376, 525] width 664 height 39
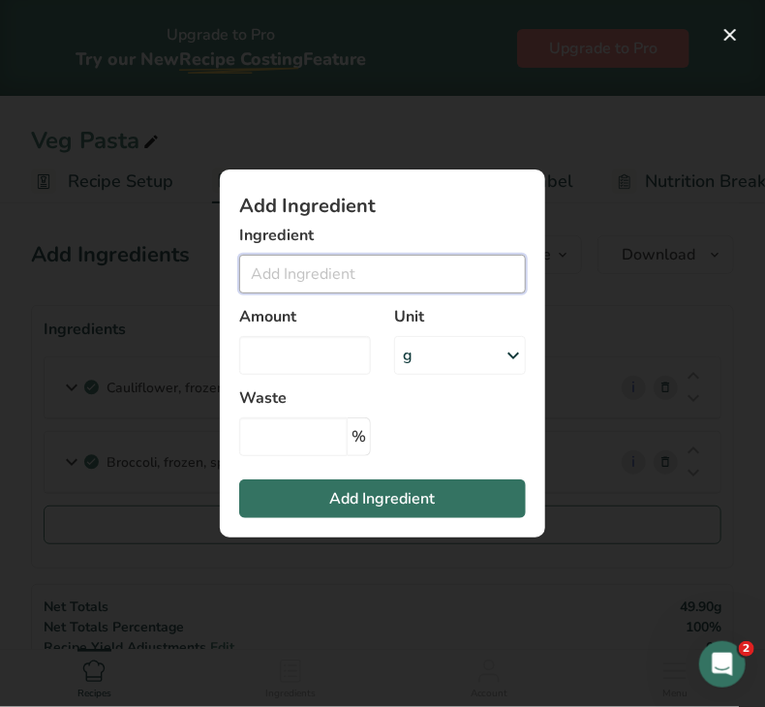
click at [294, 291] on input "Add ingredient modal" at bounding box center [382, 274] width 287 height 39
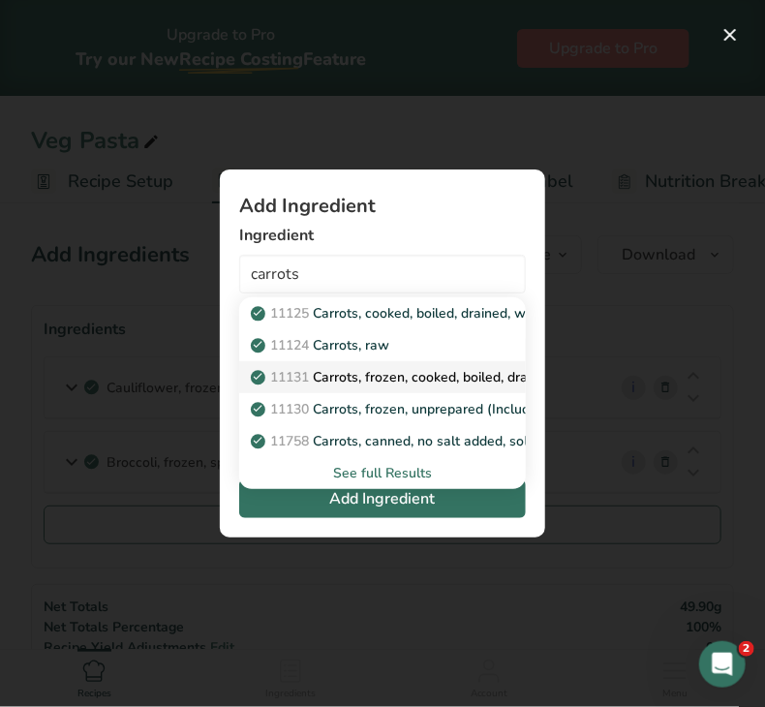
click at [394, 381] on p "11131 Carrots, frozen, cooked, boiled, drained, without salt" at bounding box center [445, 377] width 381 height 20
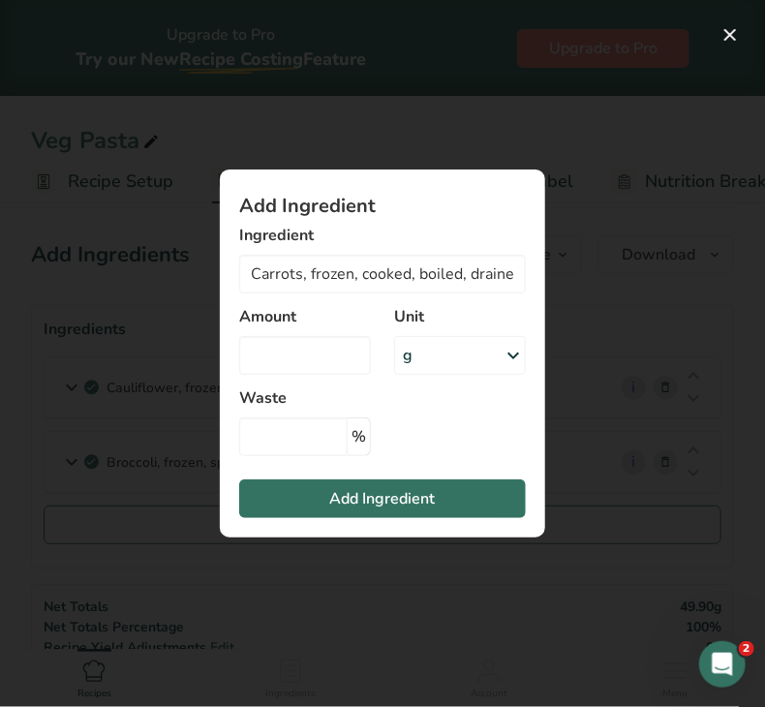
click at [435, 364] on div "g" at bounding box center [460, 355] width 132 height 39
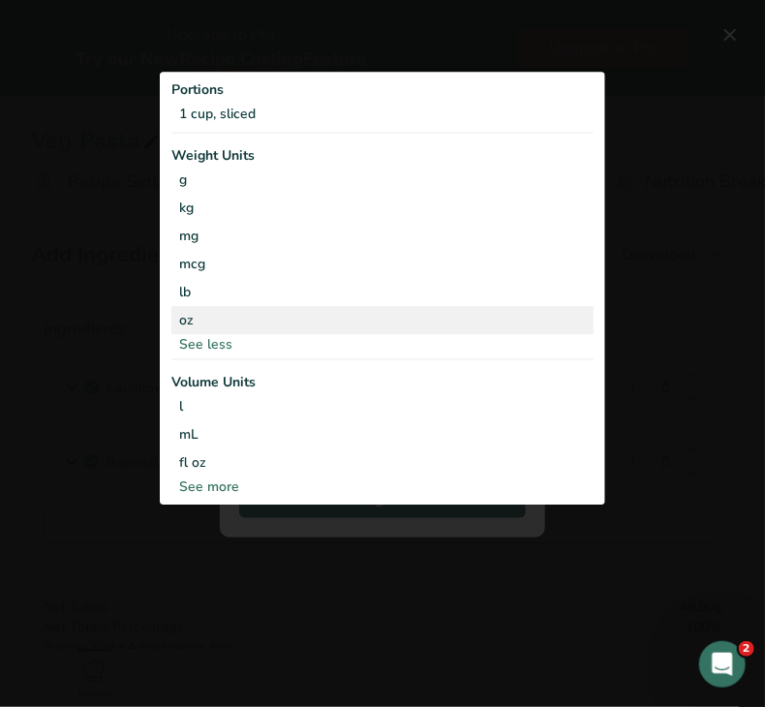
click at [220, 327] on div "oz" at bounding box center [382, 320] width 422 height 28
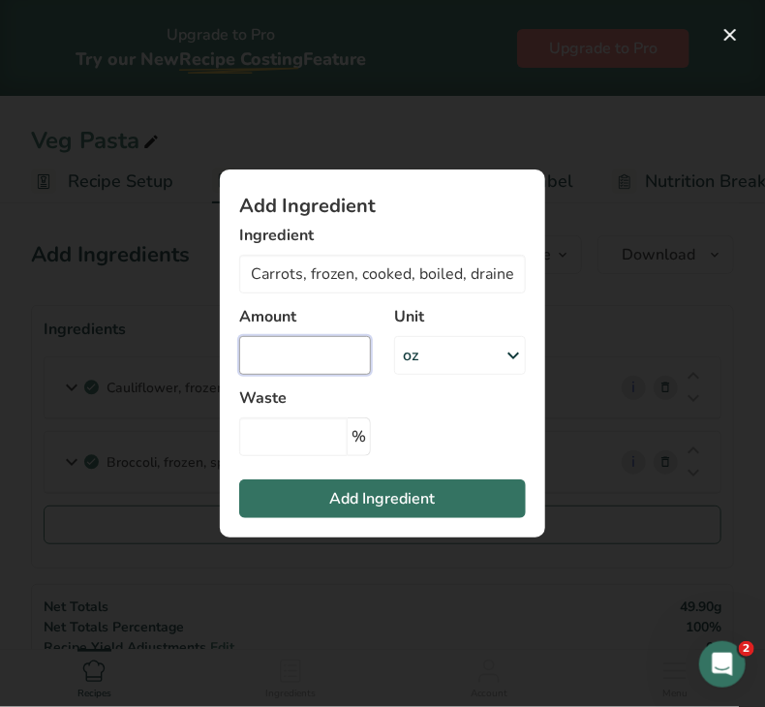
click at [246, 347] on input "Add ingredient modal" at bounding box center [305, 355] width 132 height 39
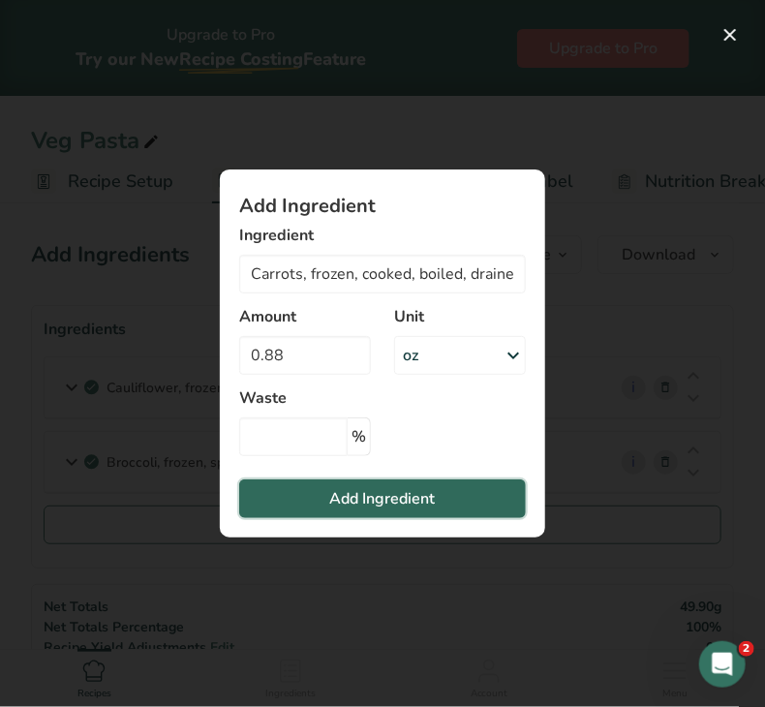
click at [341, 501] on span "Add Ingredient" at bounding box center [383, 498] width 106 height 23
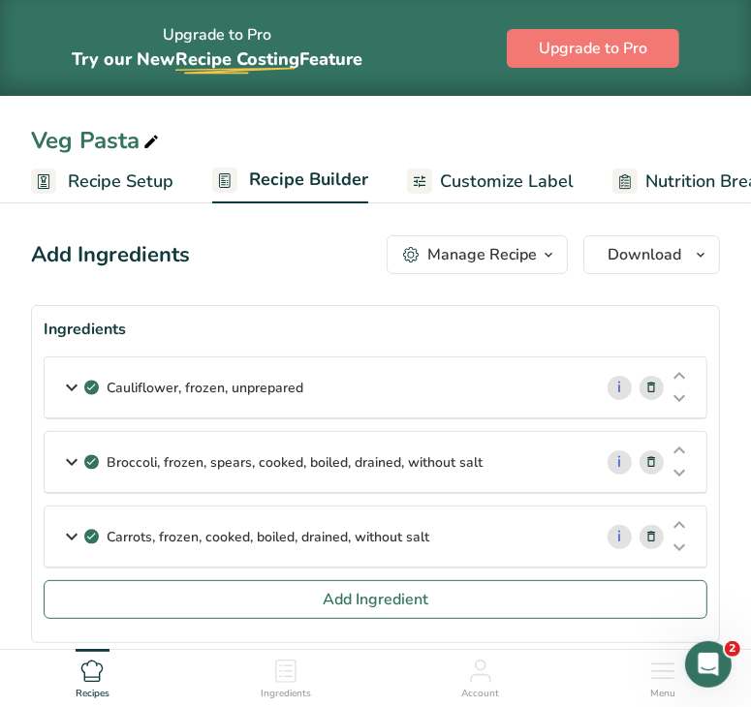
click at [470, 381] on div "Cauliflower, frozen, unprepared" at bounding box center [318, 387] width 547 height 60
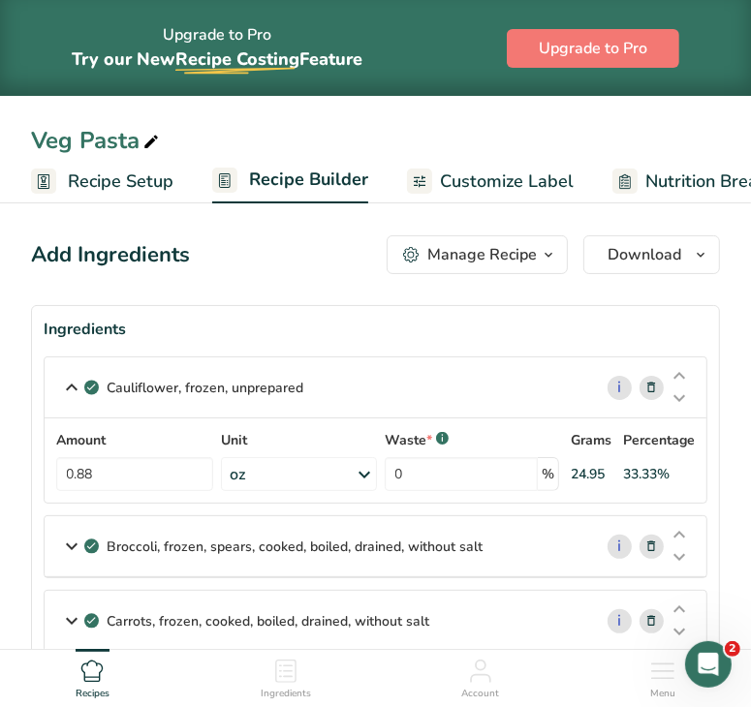
click at [283, 383] on p "Cauliflower, frozen, unprepared" at bounding box center [205, 388] width 197 height 20
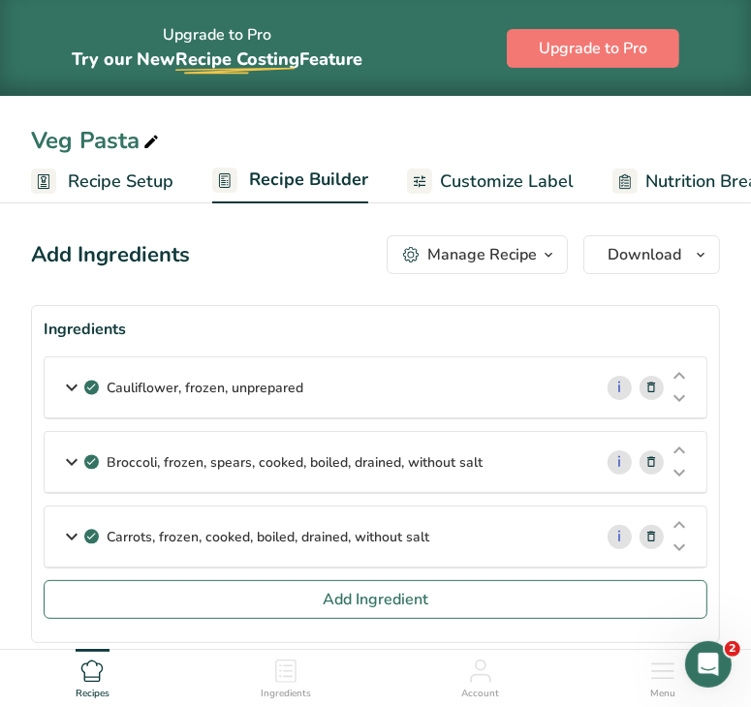
click at [283, 383] on p "Cauliflower, frozen, unprepared" at bounding box center [205, 388] width 197 height 20
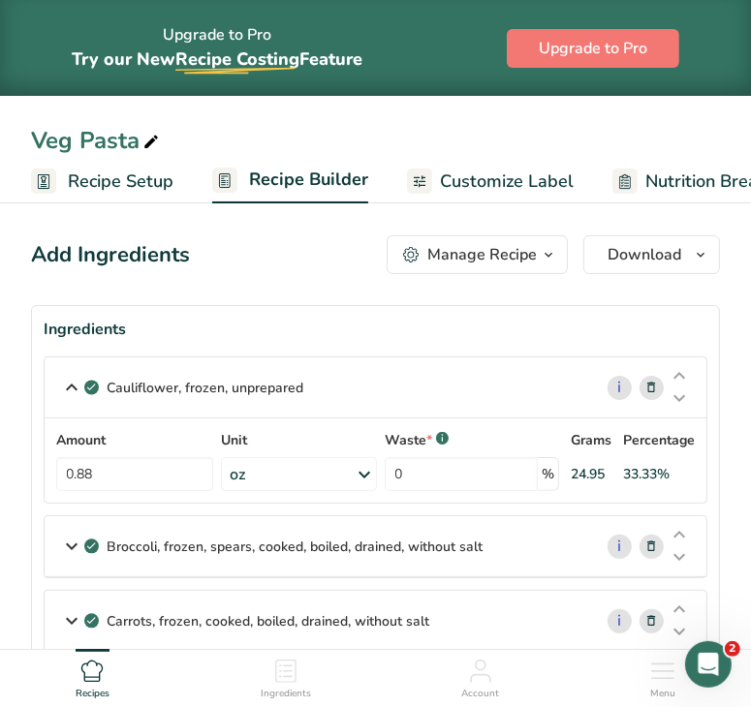
click at [185, 382] on p "Cauliflower, frozen, unprepared" at bounding box center [205, 388] width 197 height 20
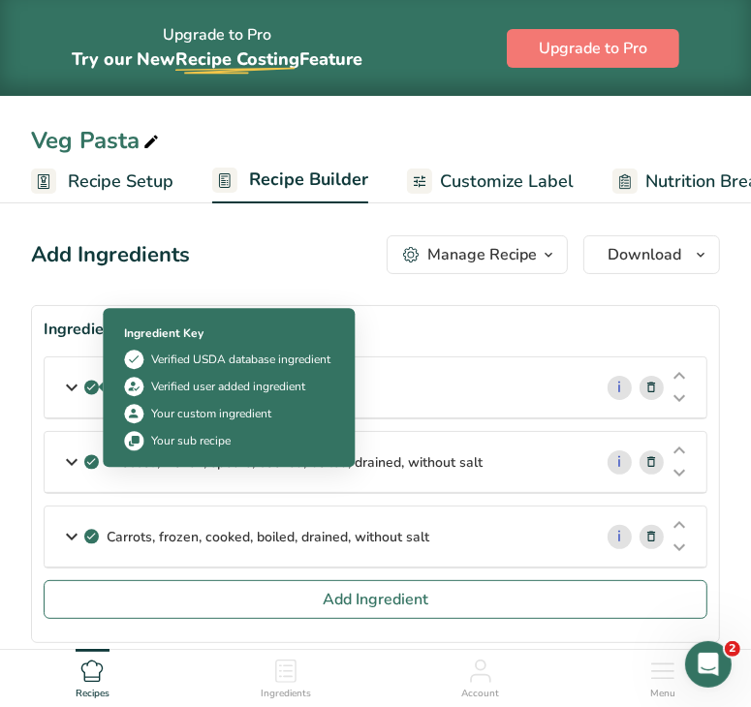
click at [87, 384] on icon at bounding box center [92, 387] width 12 height 17
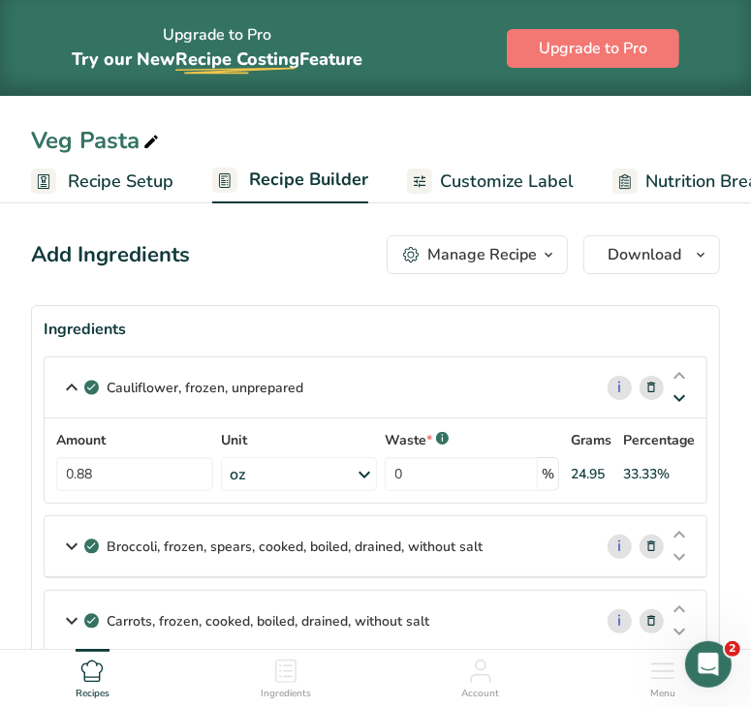
click at [676, 391] on icon at bounding box center [678, 398] width 23 height 15
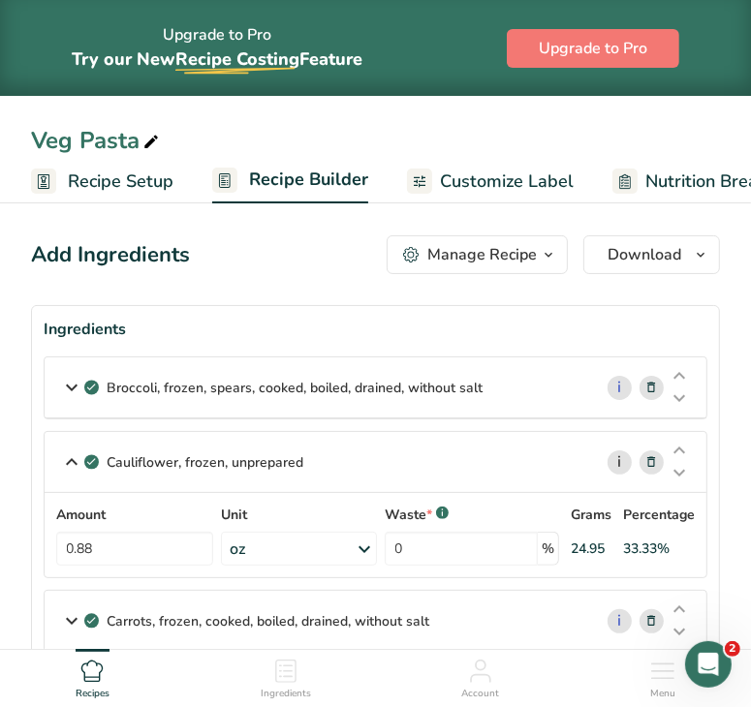
click at [617, 461] on link "i" at bounding box center [619, 462] width 24 height 24
click at [651, 461] on icon at bounding box center [652, 462] width 14 height 20
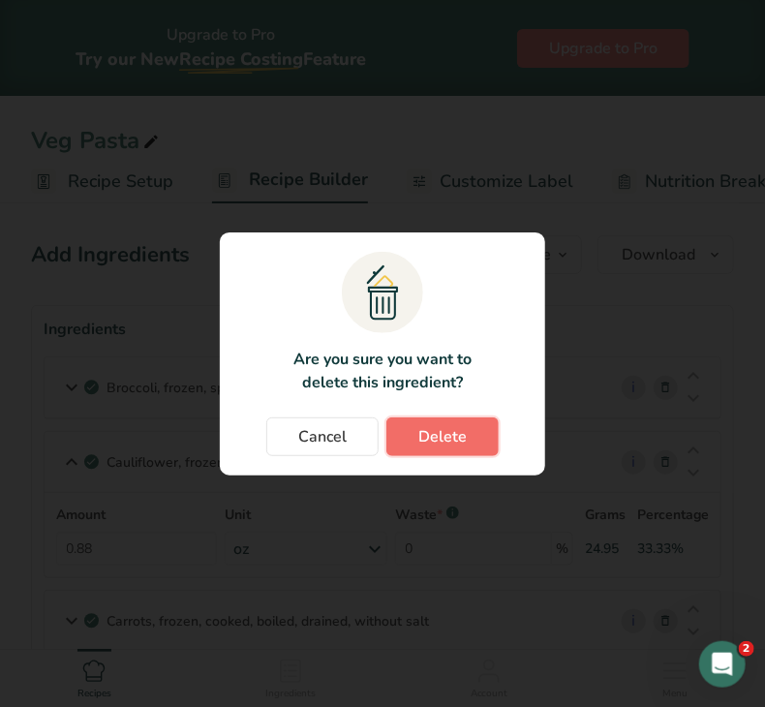
click at [415, 428] on button "Delete" at bounding box center [443, 437] width 112 height 39
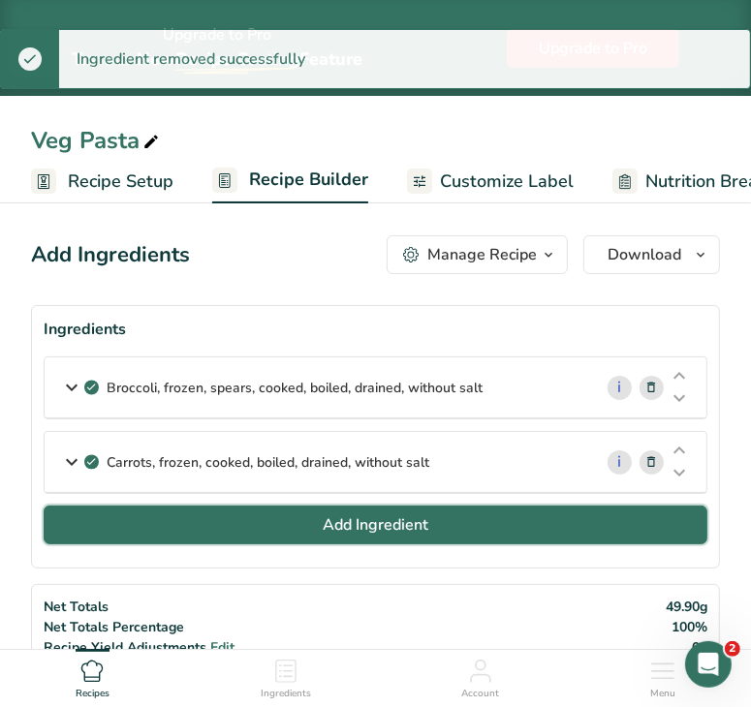
click at [325, 514] on span "Add Ingredient" at bounding box center [376, 524] width 106 height 23
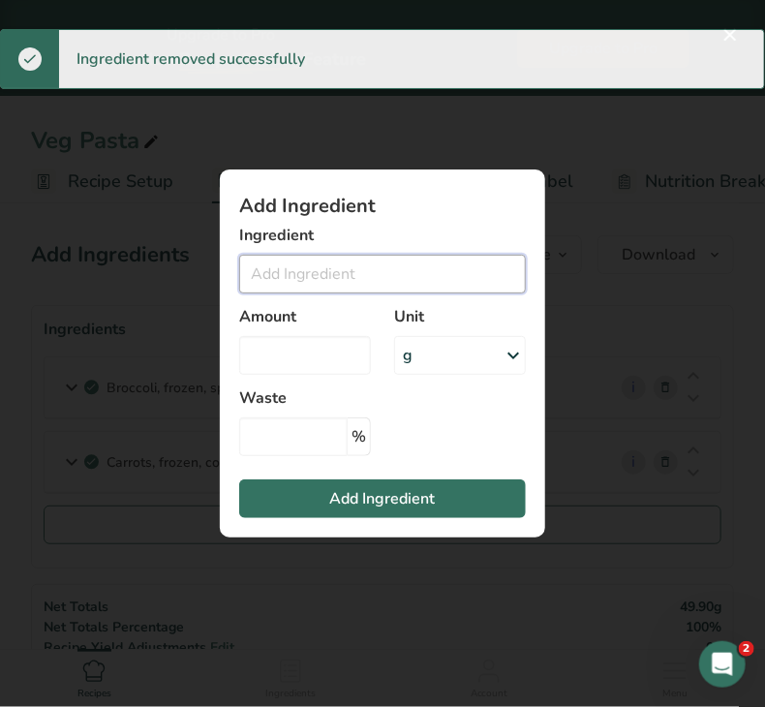
click at [314, 276] on input "Add ingredient modal" at bounding box center [382, 274] width 287 height 39
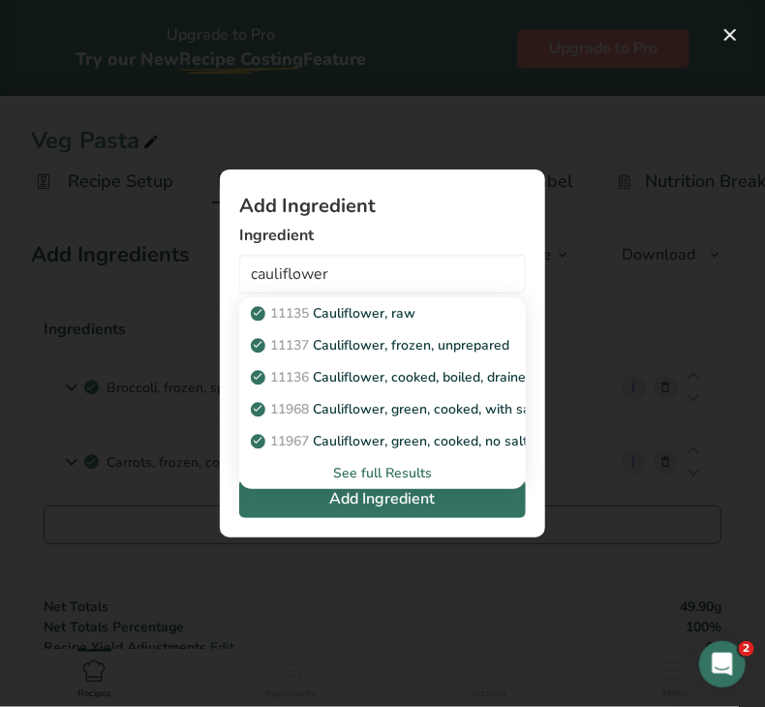
click at [418, 476] on div "See full Results" at bounding box center [383, 473] width 256 height 20
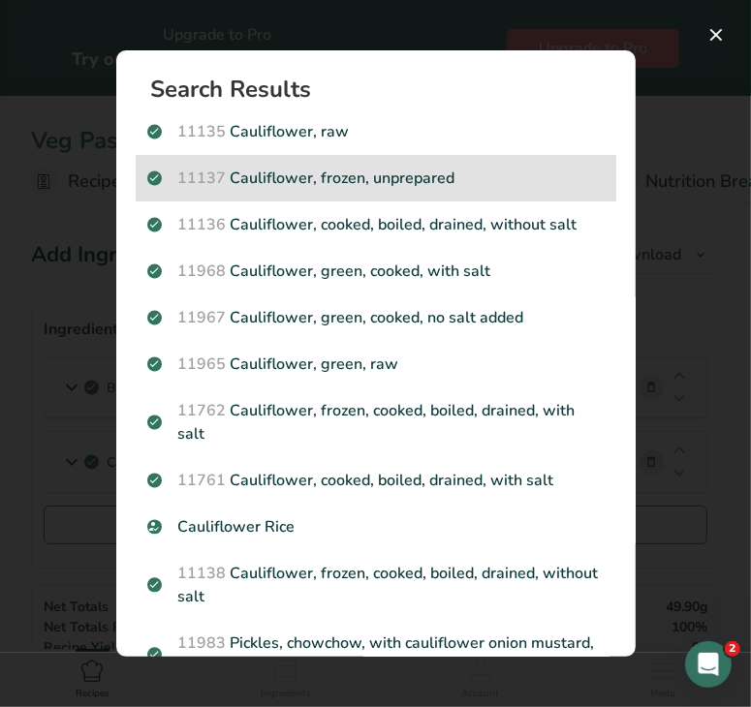
click at [433, 179] on p "11137 Cauliflower, frozen, unprepared" at bounding box center [375, 178] width 457 height 23
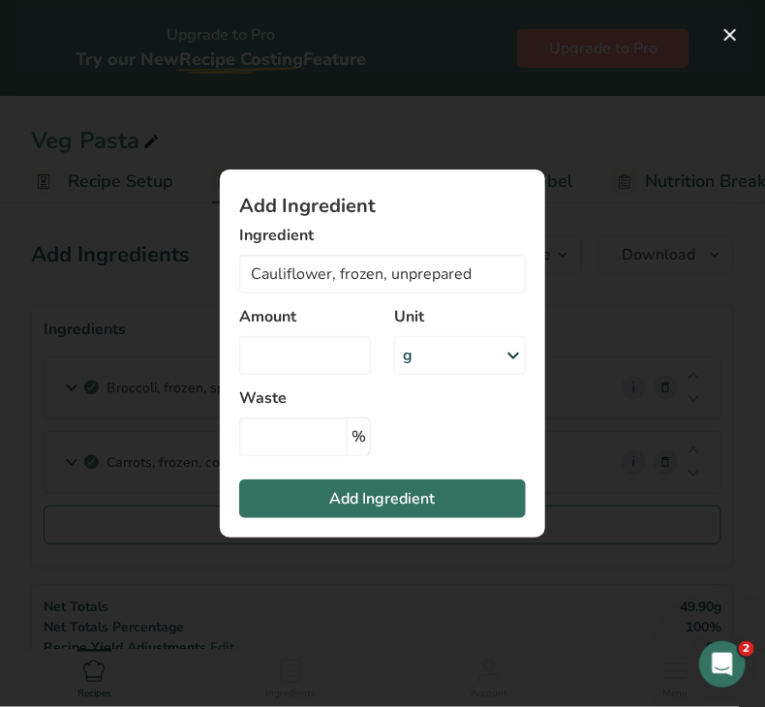
click at [426, 349] on div "g" at bounding box center [460, 355] width 132 height 39
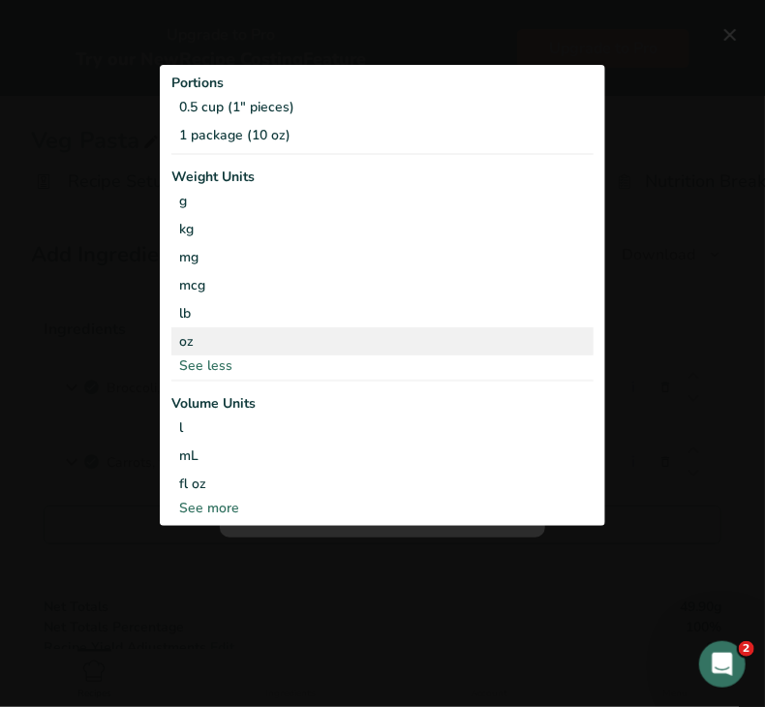
click at [281, 350] on div "oz" at bounding box center [382, 341] width 422 height 28
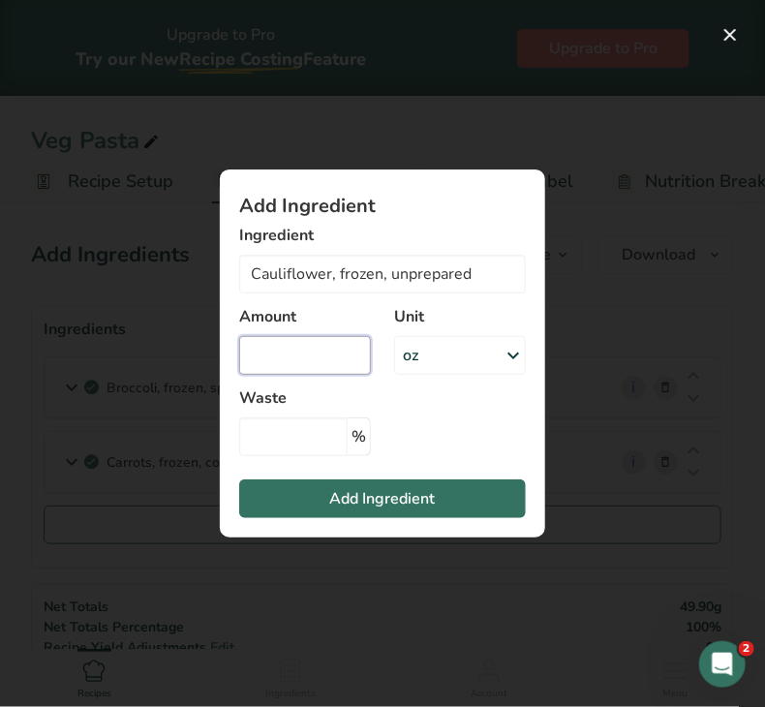
click at [280, 350] on input "Add ingredient modal" at bounding box center [305, 355] width 132 height 39
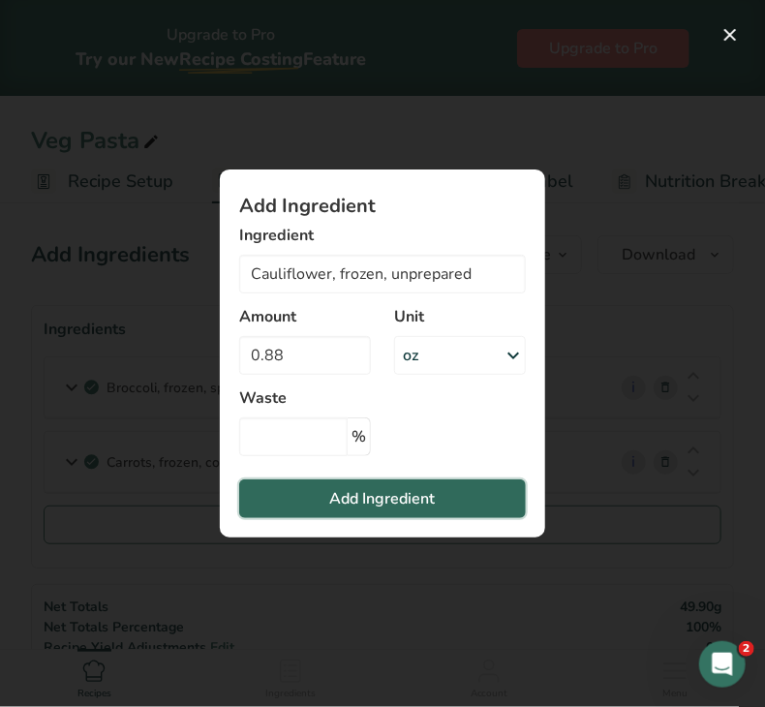
click at [287, 505] on button "Add Ingredient" at bounding box center [382, 499] width 287 height 39
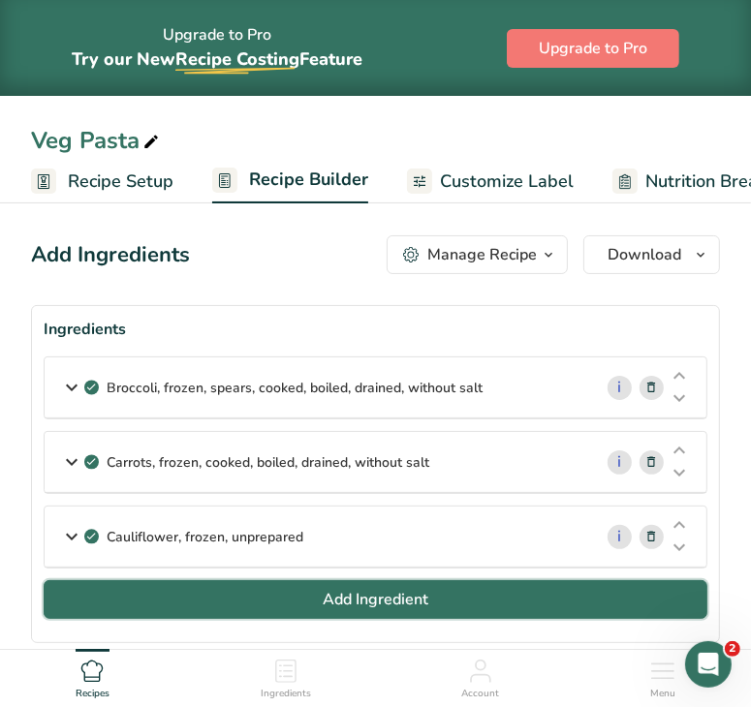
click at [357, 598] on span "Add Ingredient" at bounding box center [376, 599] width 106 height 23
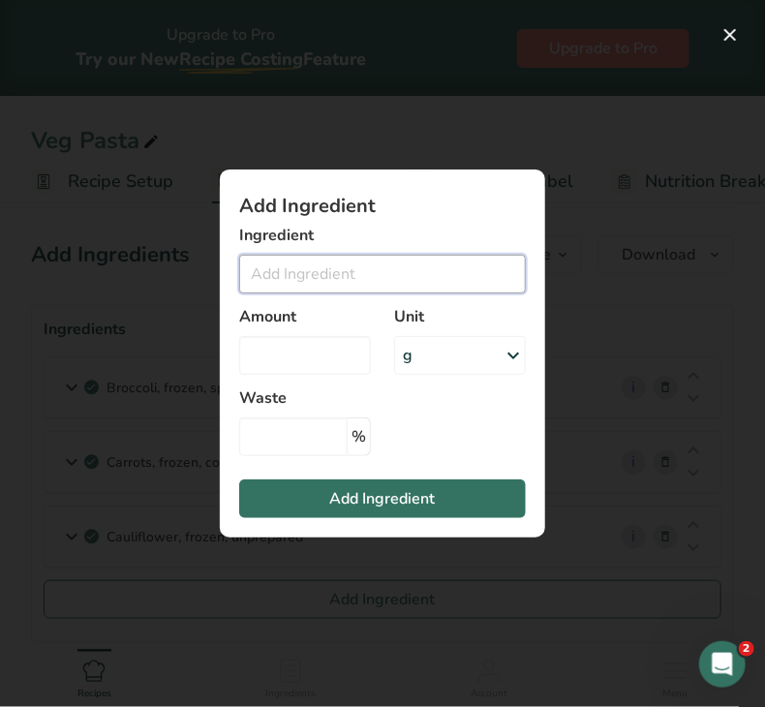
click at [354, 269] on input "Add ingredient modal" at bounding box center [382, 274] width 287 height 39
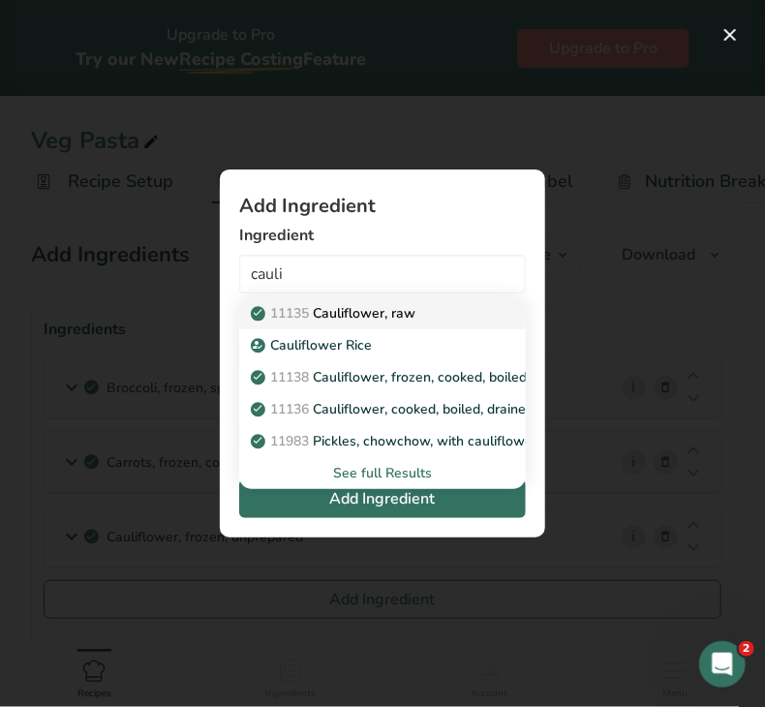
click at [370, 307] on p "11135 Cauliflower, raw" at bounding box center [335, 313] width 161 height 20
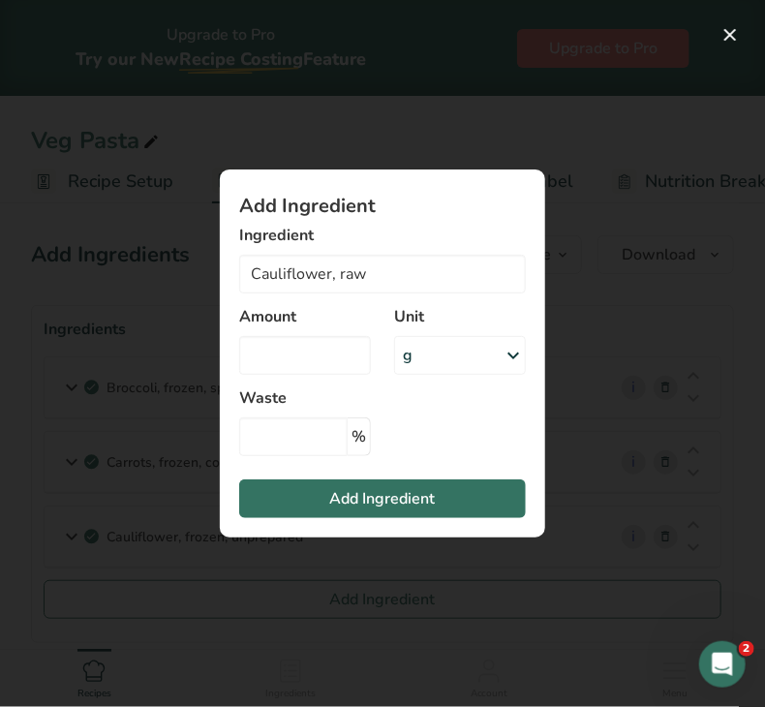
click at [415, 350] on div "g" at bounding box center [460, 355] width 132 height 39
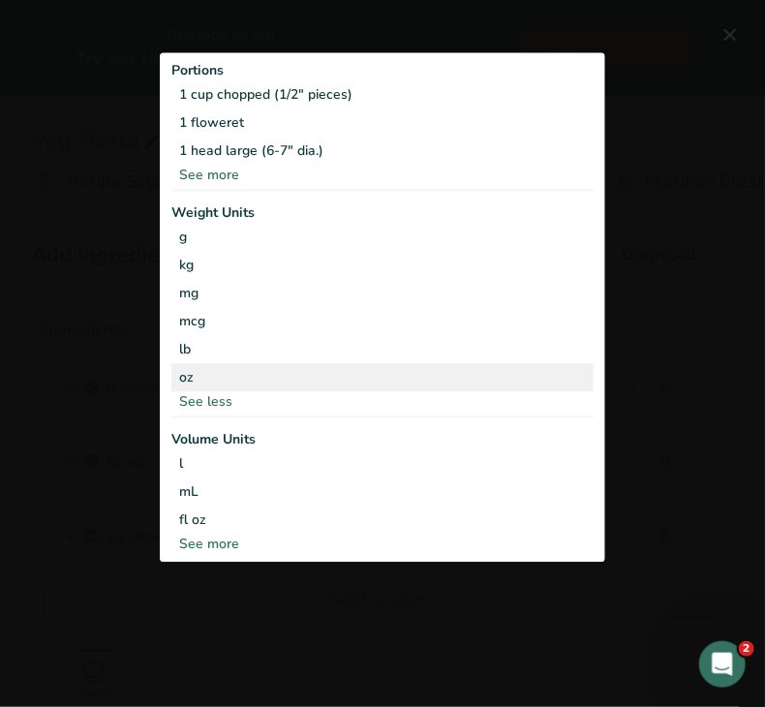
click at [296, 367] on div "oz" at bounding box center [382, 377] width 422 height 28
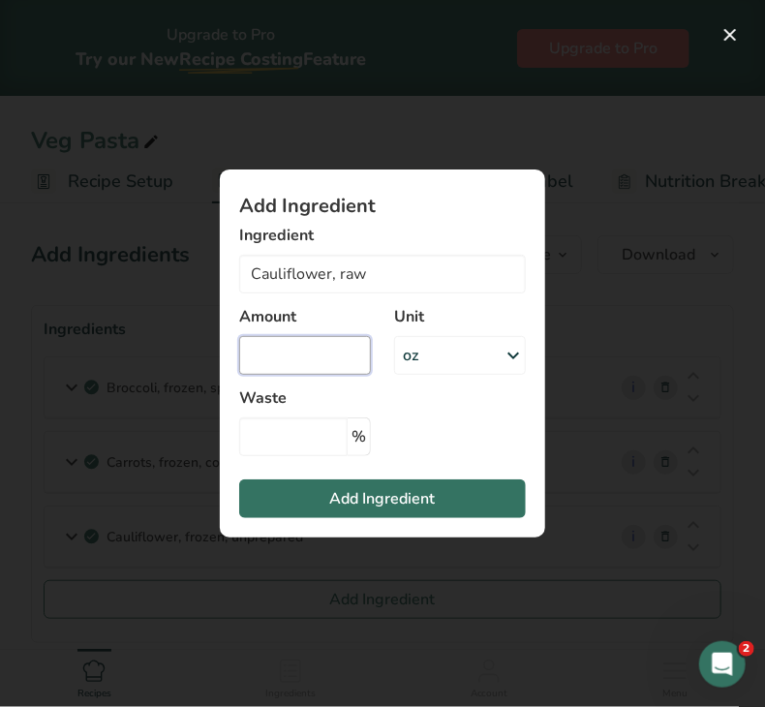
click at [283, 356] on input "Add ingredient modal" at bounding box center [305, 355] width 132 height 39
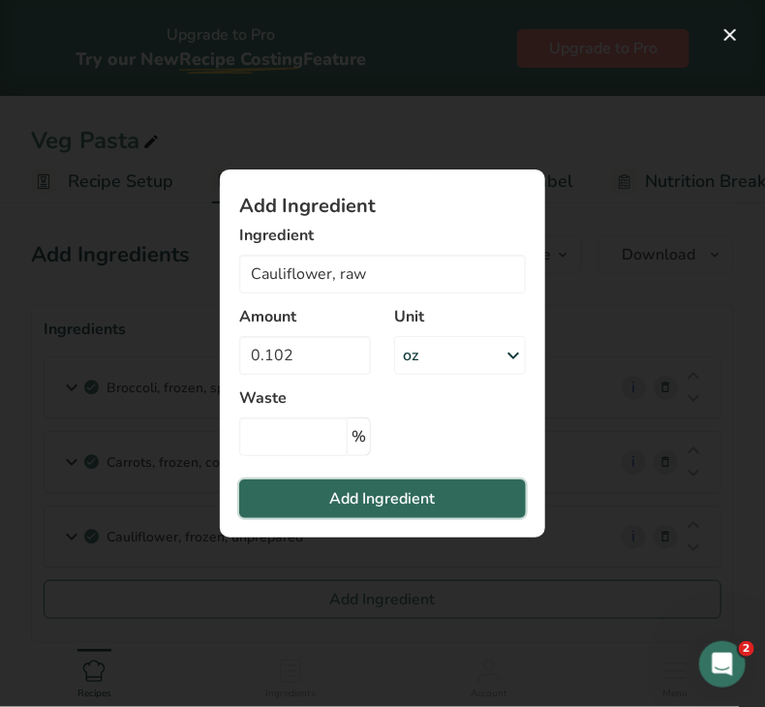
click at [294, 492] on button "Add Ingredient" at bounding box center [382, 499] width 287 height 39
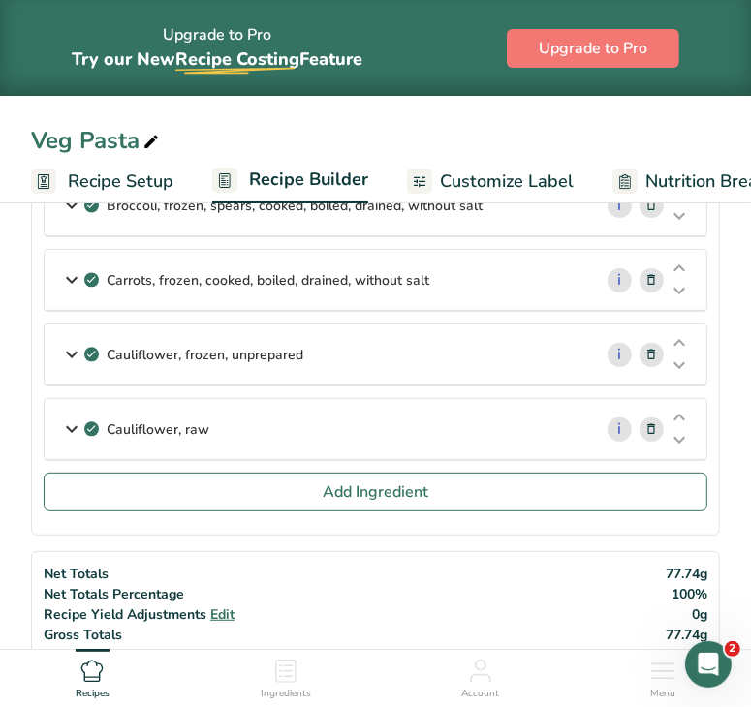
scroll to position [310, 0]
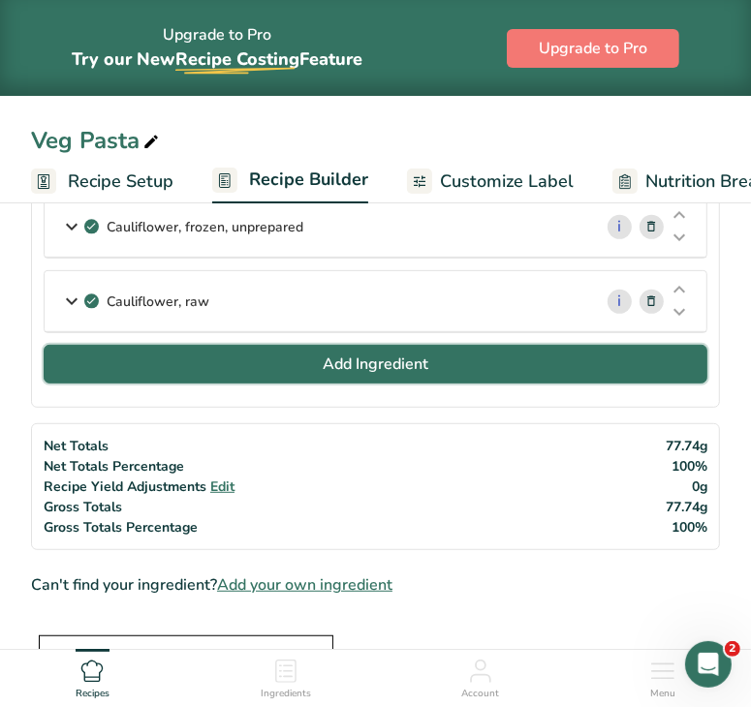
click at [409, 346] on button "Add Ingredient" at bounding box center [376, 364] width 664 height 39
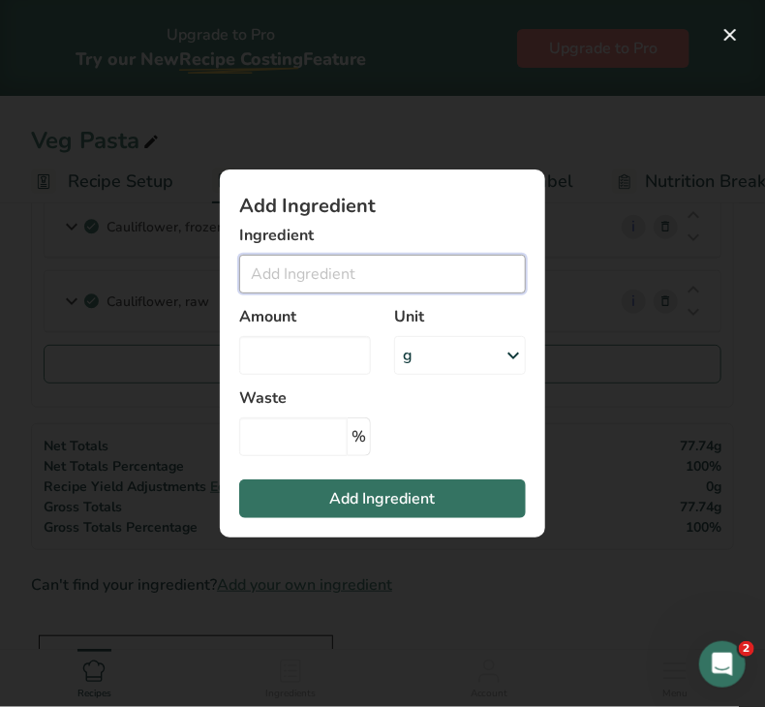
click at [347, 264] on input "Add ingredient modal" at bounding box center [382, 274] width 287 height 39
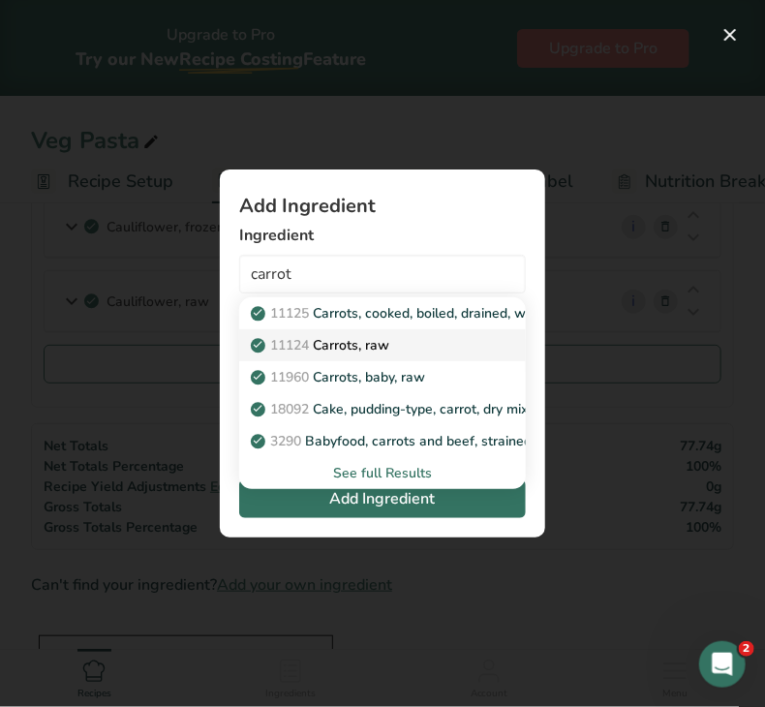
click at [372, 348] on p "11124 [GEOGRAPHIC_DATA], raw" at bounding box center [322, 345] width 135 height 20
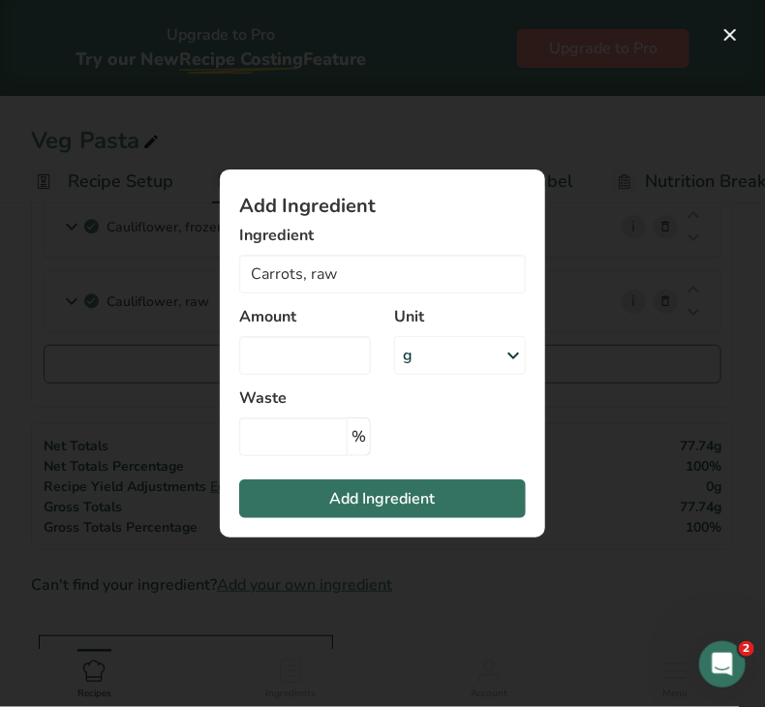
click at [438, 355] on div "g" at bounding box center [460, 355] width 132 height 39
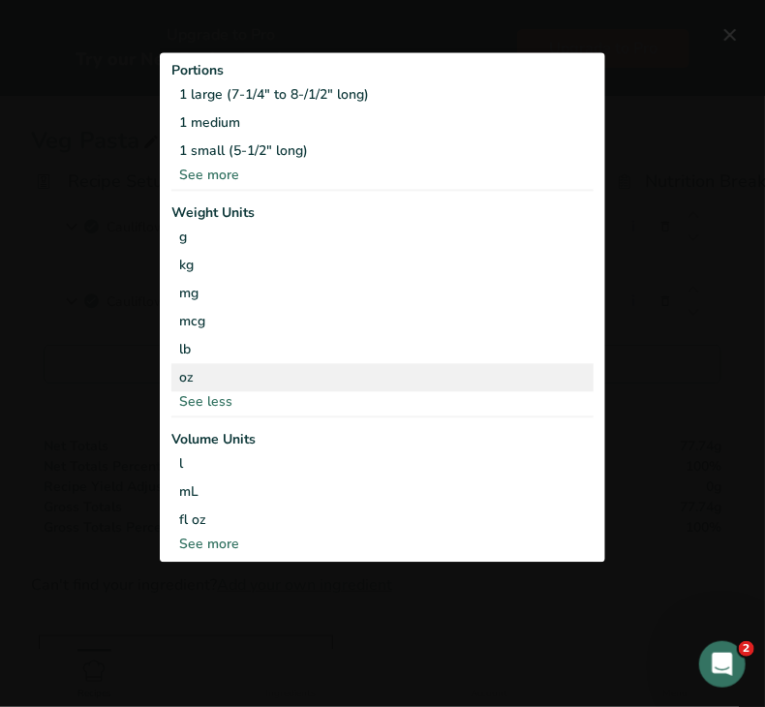
click at [281, 367] on div "oz" at bounding box center [382, 377] width 422 height 28
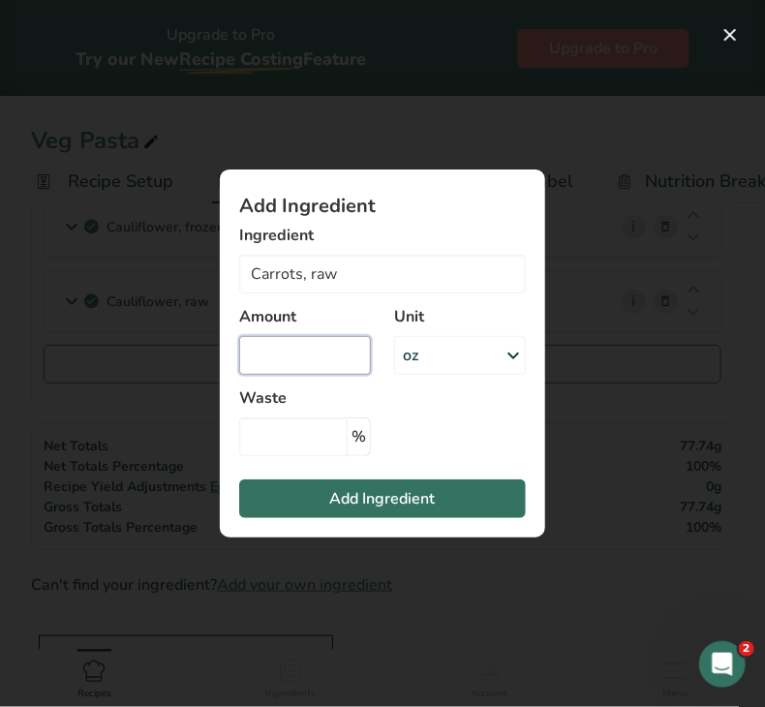
click at [275, 363] on input "Add ingredient modal" at bounding box center [305, 355] width 132 height 39
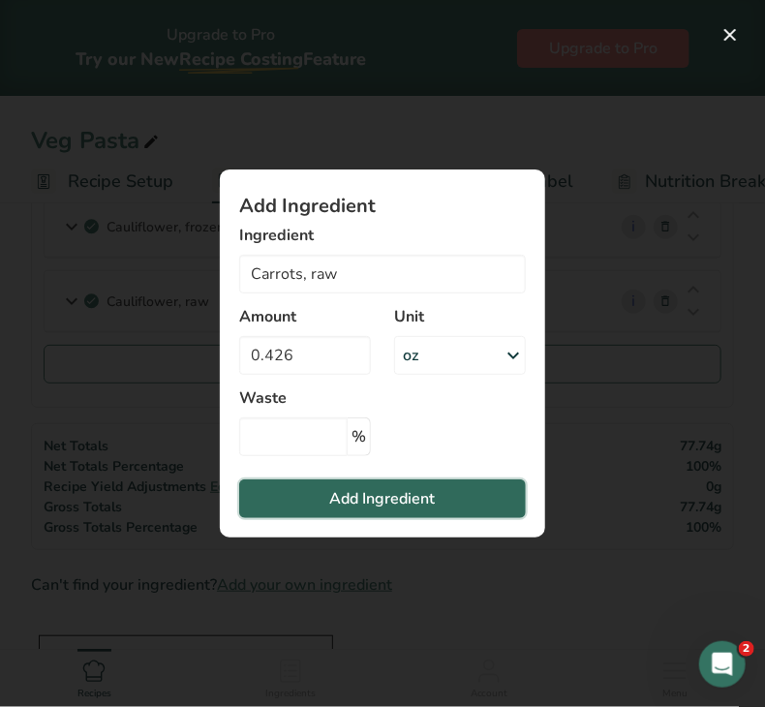
click at [313, 506] on button "Add Ingredient" at bounding box center [382, 499] width 287 height 39
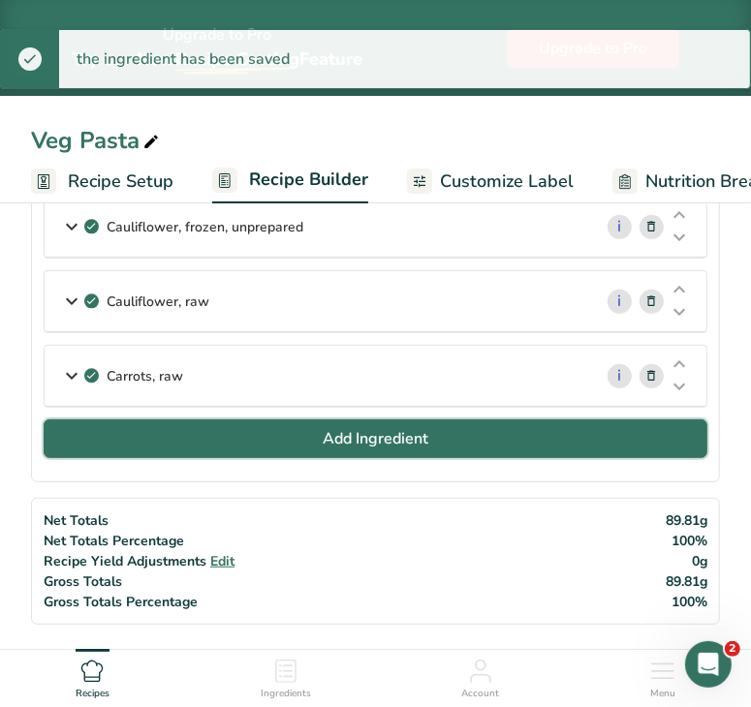
click at [534, 421] on button "Add Ingredient" at bounding box center [376, 438] width 664 height 39
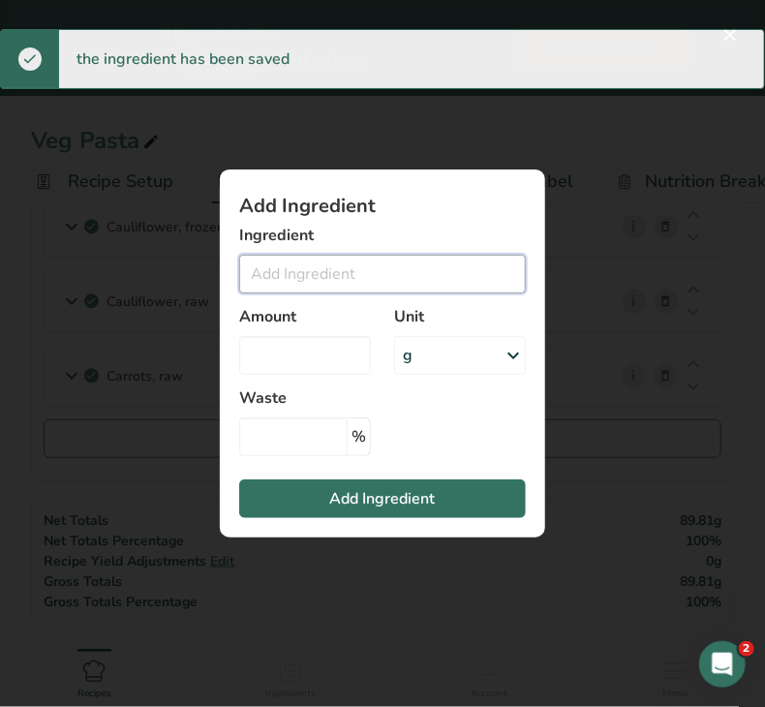
click at [417, 274] on input "Add ingredient modal" at bounding box center [382, 274] width 287 height 39
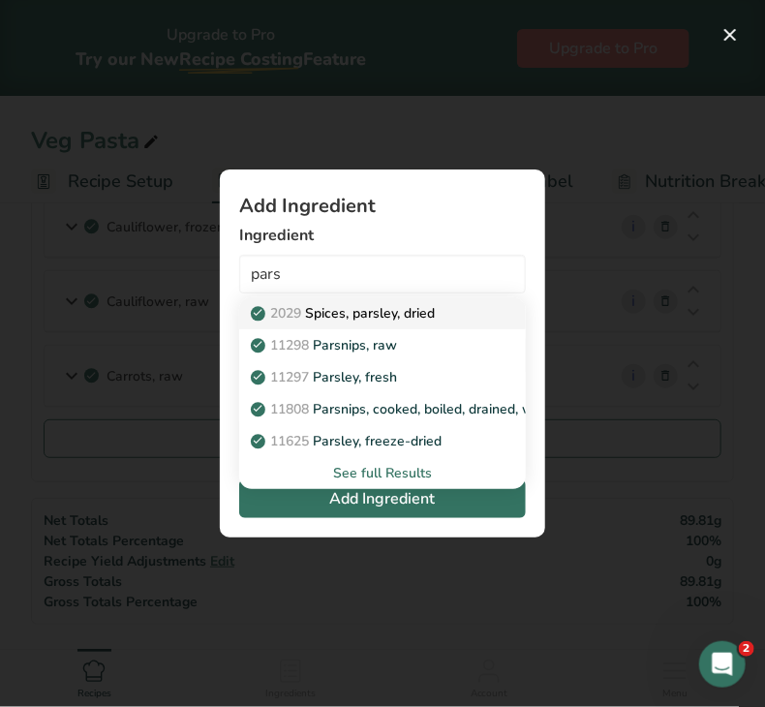
click at [403, 311] on p "2029 Spices, parsley, dried" at bounding box center [345, 313] width 180 height 20
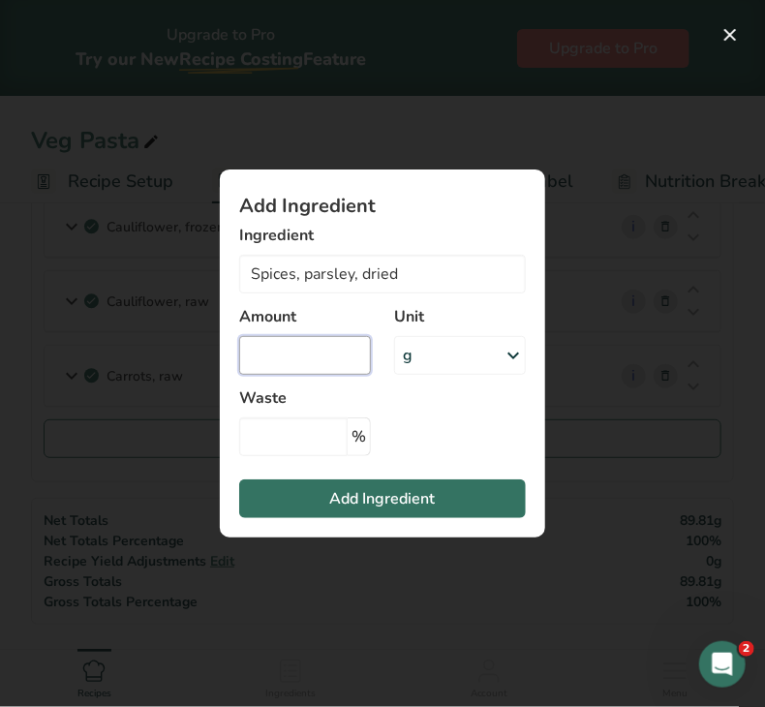
click at [317, 356] on input "Add ingredient modal" at bounding box center [305, 355] width 132 height 39
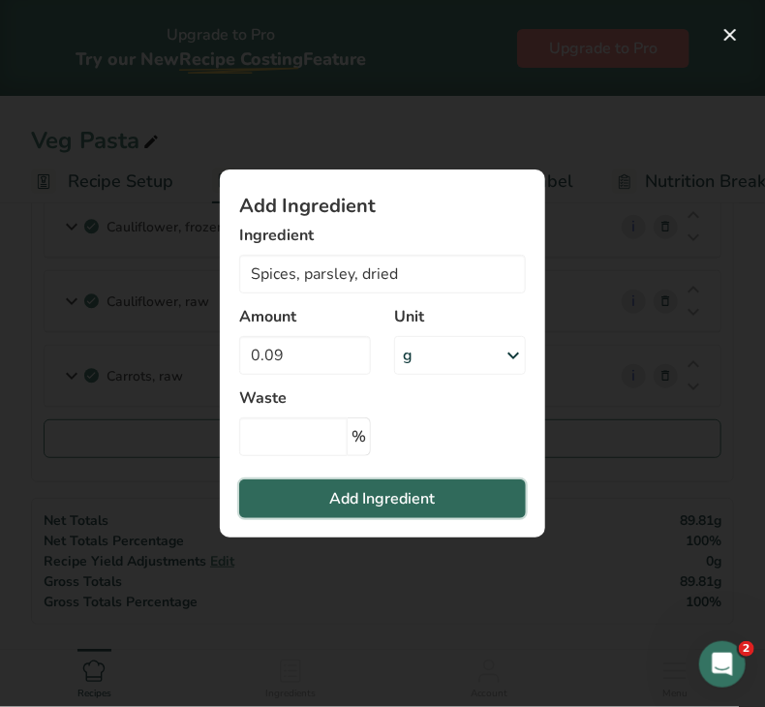
click at [342, 505] on span "Add Ingredient" at bounding box center [383, 498] width 106 height 23
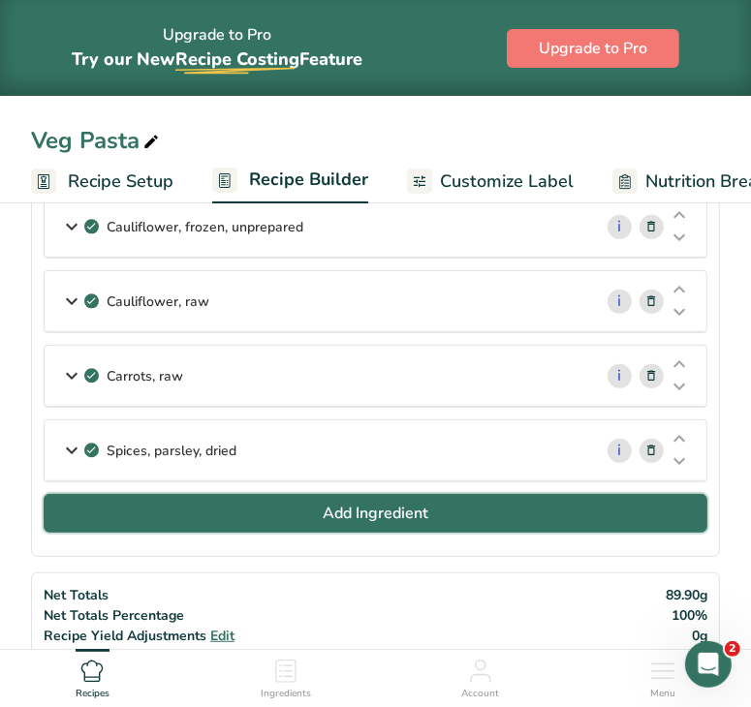
click at [205, 501] on button "Add Ingredient" at bounding box center [376, 513] width 664 height 39
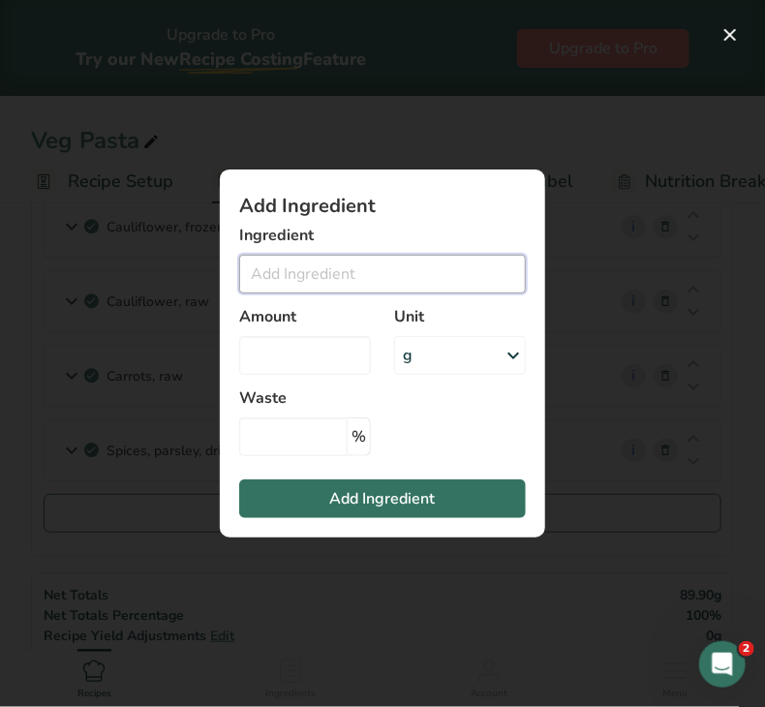
click at [268, 265] on input "Add ingredient modal" at bounding box center [382, 274] width 287 height 39
drag, startPoint x: 301, startPoint y: 273, endPoint x: 172, endPoint y: 260, distance: 129.5
click at [172, 260] on div "Add Ingredient Ingredient elbow pasta No Results Found Amount Unit g Weight Uni…" at bounding box center [382, 353] width 765 height 707
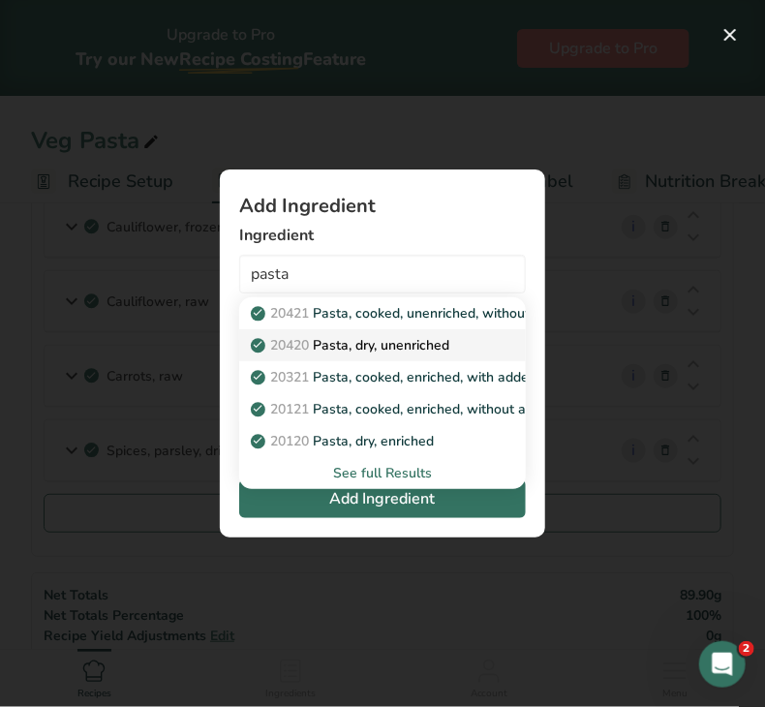
click at [356, 345] on p "20420 Pasta, dry, unenriched" at bounding box center [352, 345] width 195 height 20
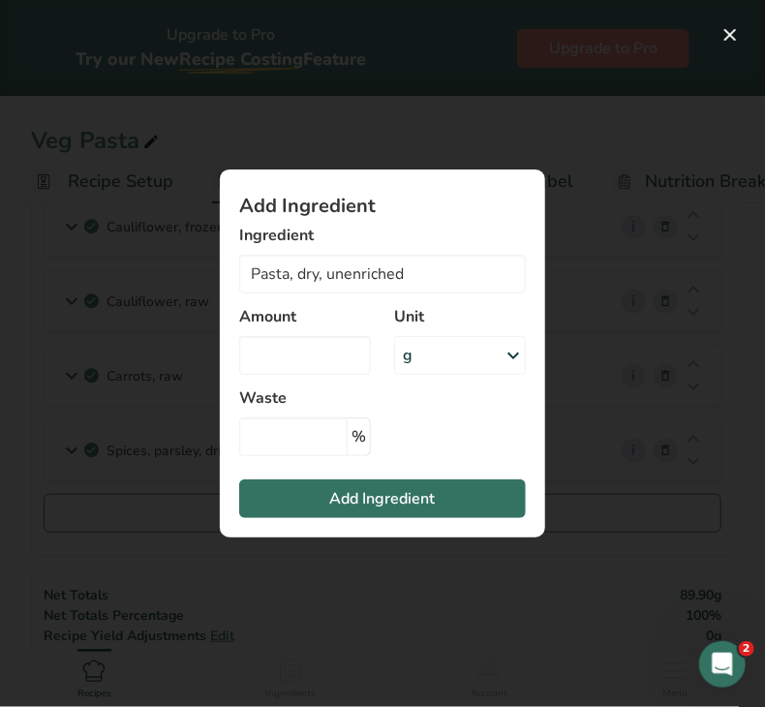
click at [423, 357] on div "g" at bounding box center [460, 355] width 132 height 39
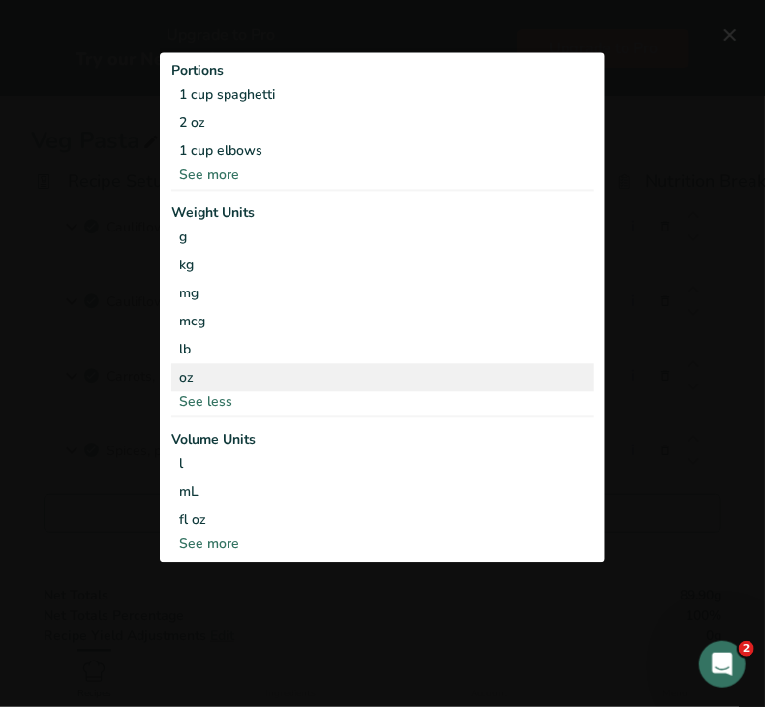
click at [257, 382] on div "oz" at bounding box center [382, 377] width 422 height 28
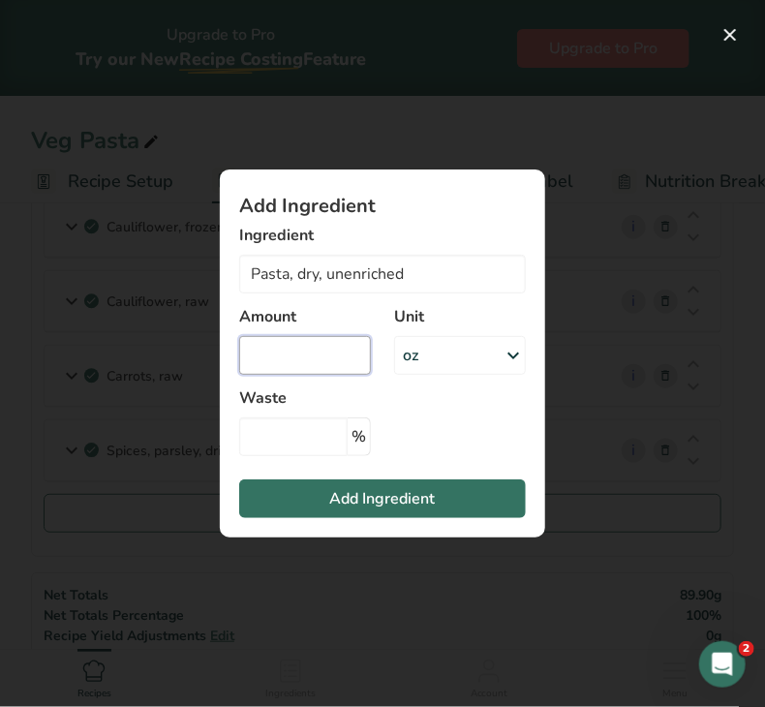
click at [277, 356] on input "Add ingredient modal" at bounding box center [305, 355] width 132 height 39
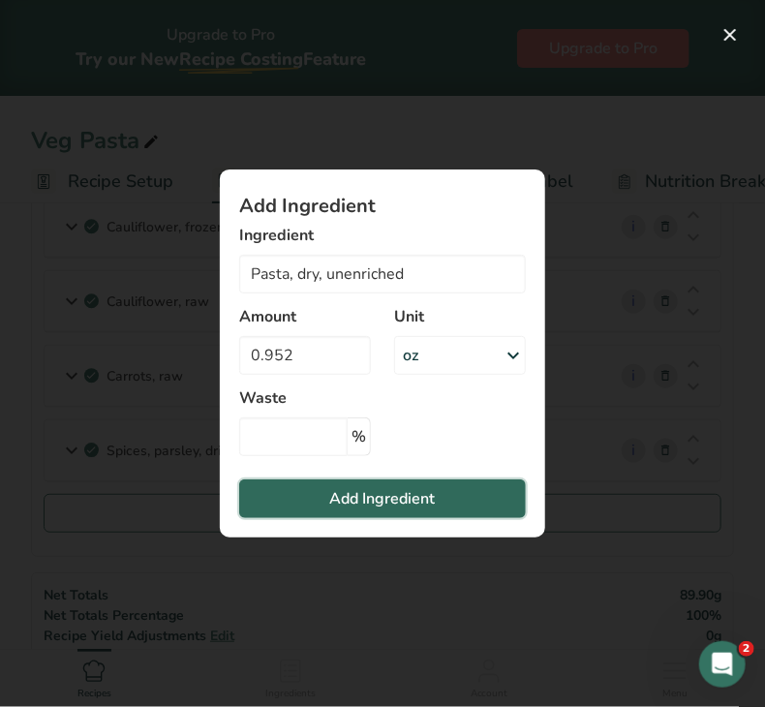
click at [339, 509] on span "Add Ingredient" at bounding box center [383, 498] width 106 height 23
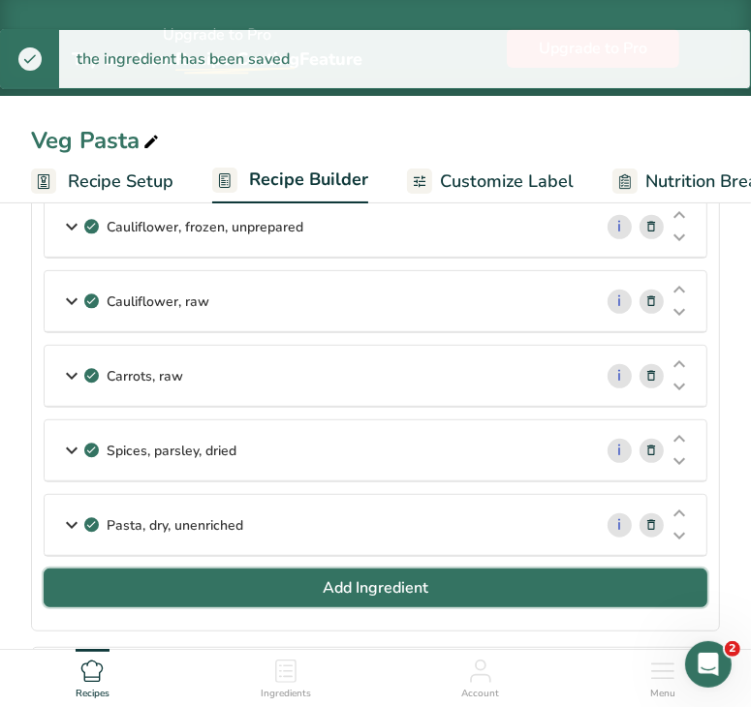
click at [338, 579] on span "Add Ingredient" at bounding box center [376, 587] width 106 height 23
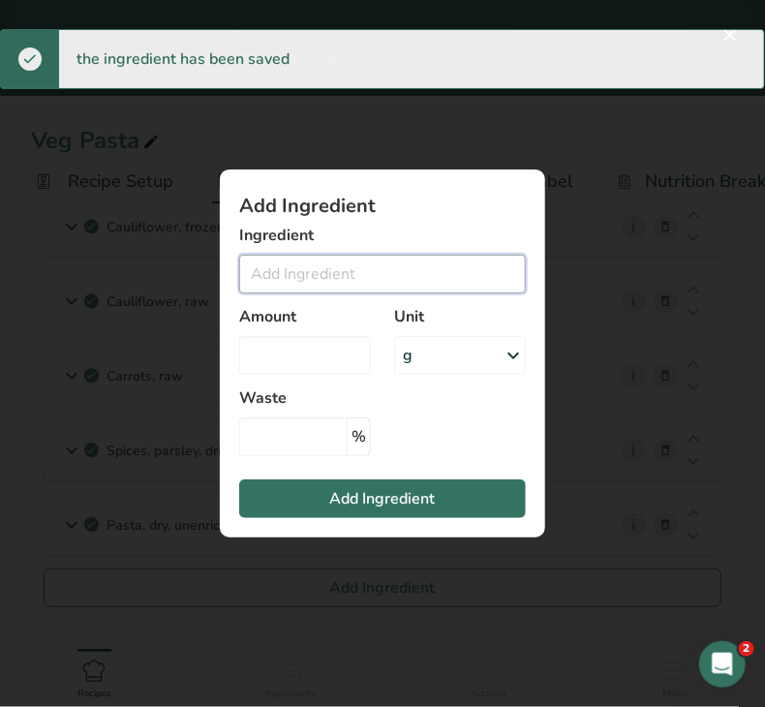
click at [318, 275] on input "Add ingredient modal" at bounding box center [382, 274] width 287 height 39
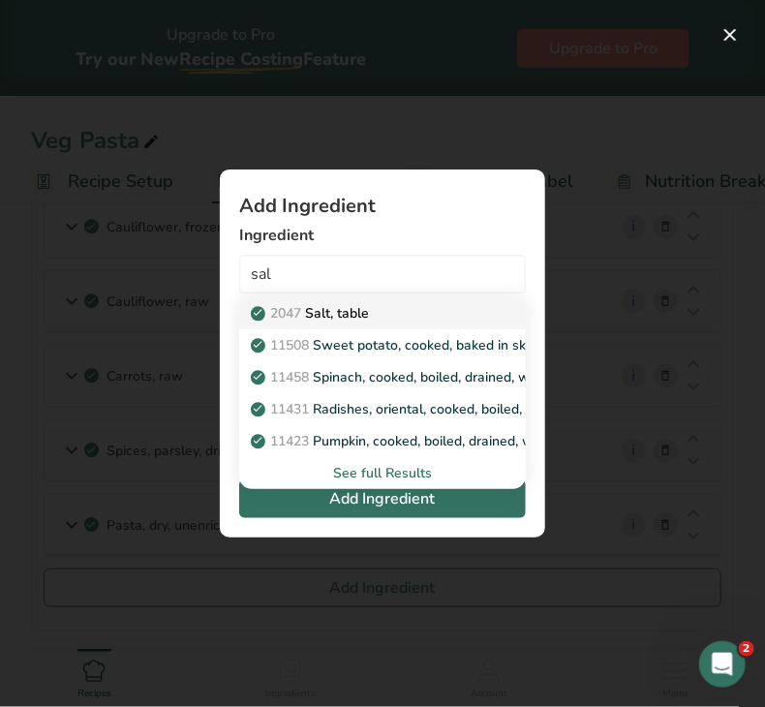
click at [339, 307] on p "2047 Salt, table" at bounding box center [312, 313] width 114 height 20
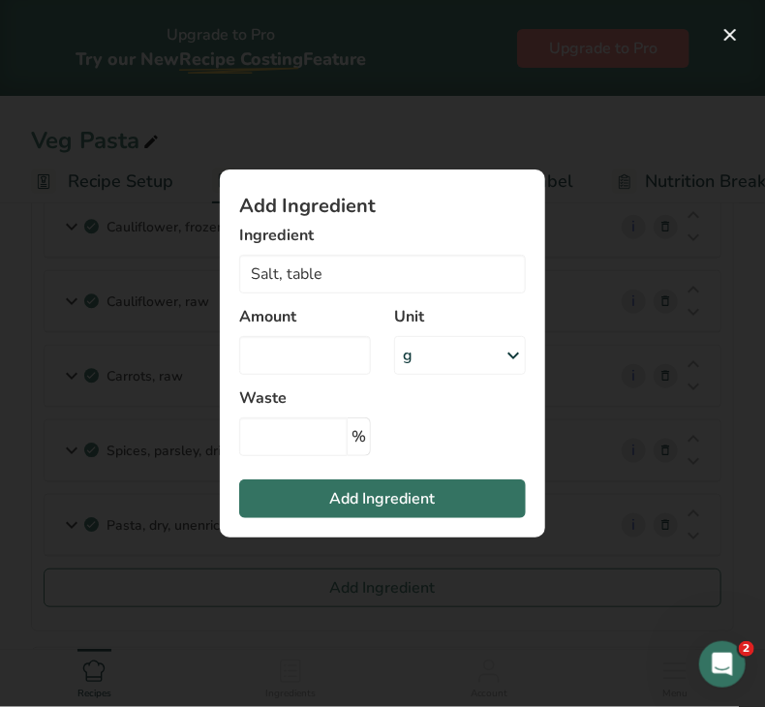
click at [418, 360] on div "g" at bounding box center [460, 355] width 132 height 39
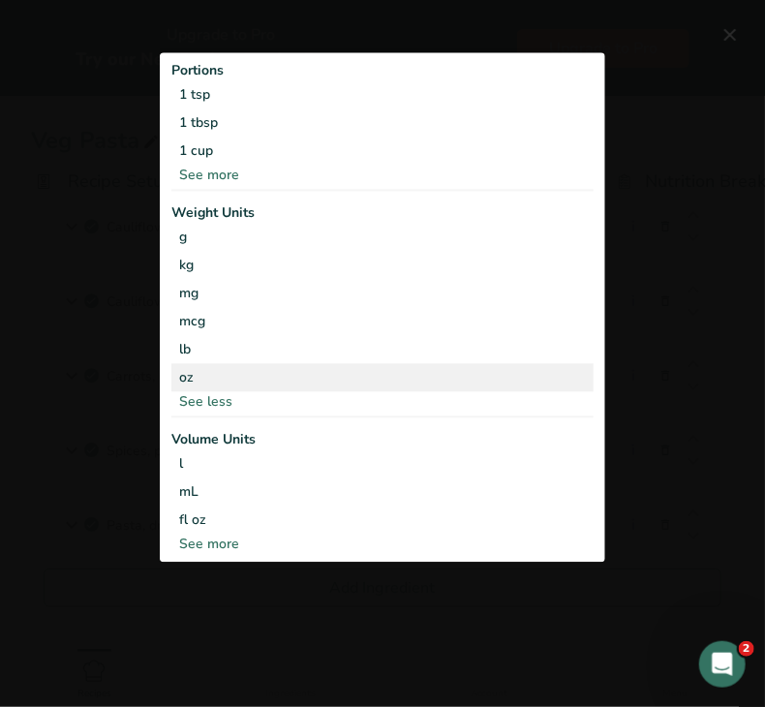
click at [266, 373] on div "oz" at bounding box center [382, 377] width 422 height 28
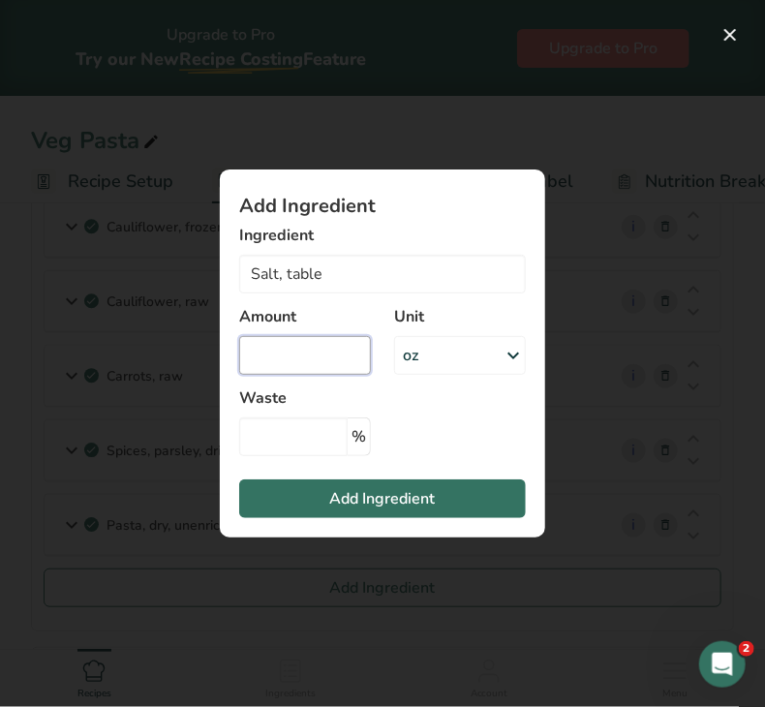
click at [281, 354] on input "Add ingredient modal" at bounding box center [305, 355] width 132 height 39
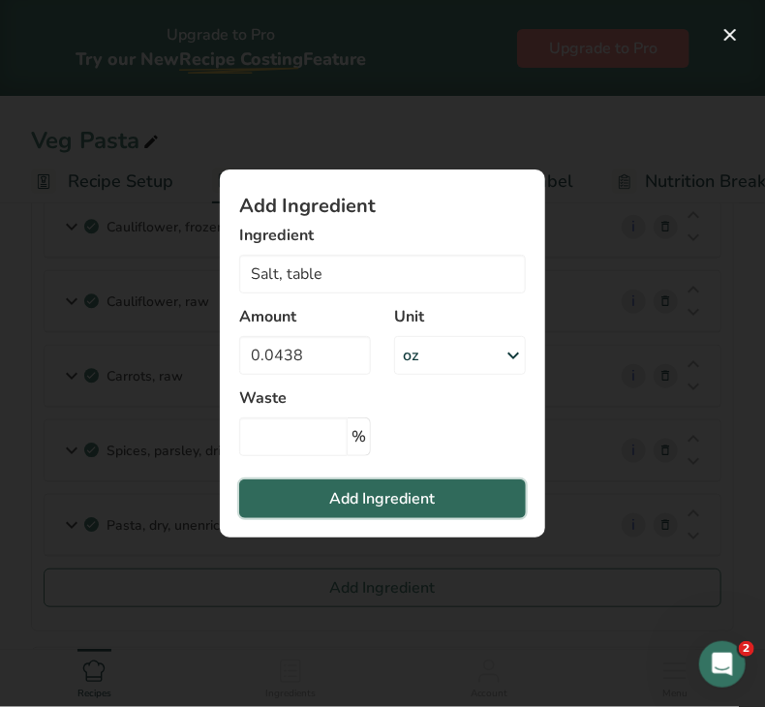
click at [325, 505] on button "Add Ingredient" at bounding box center [382, 499] width 287 height 39
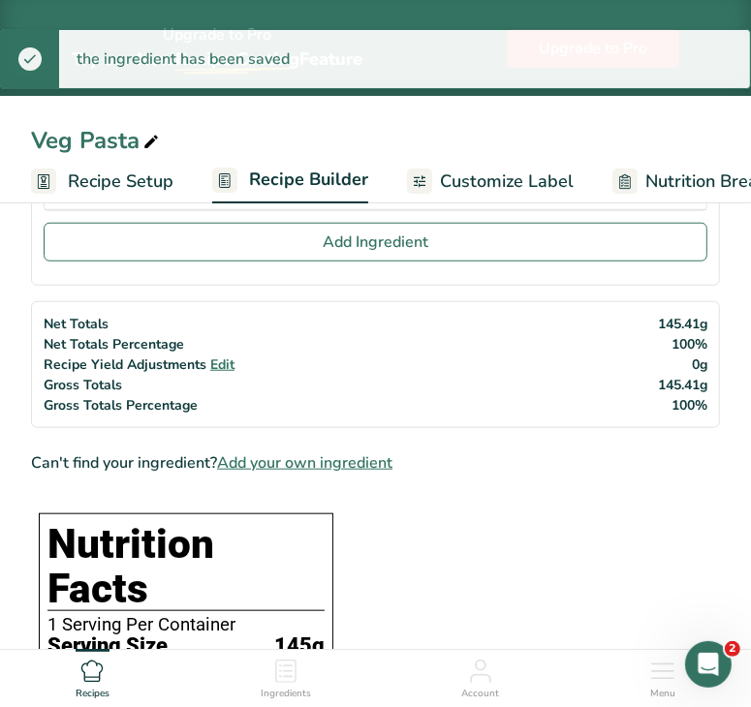
scroll to position [736, 0]
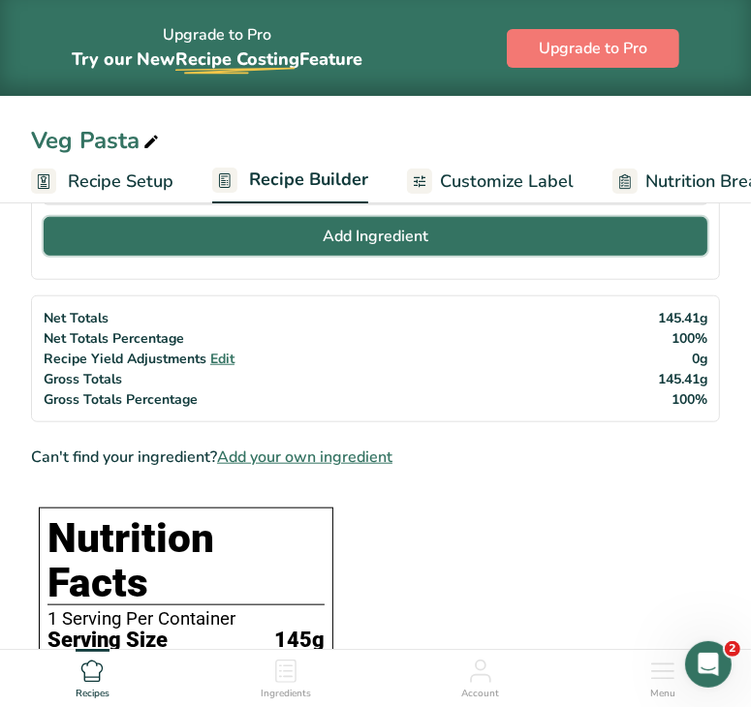
click at [590, 230] on button "Add Ingredient" at bounding box center [376, 236] width 664 height 39
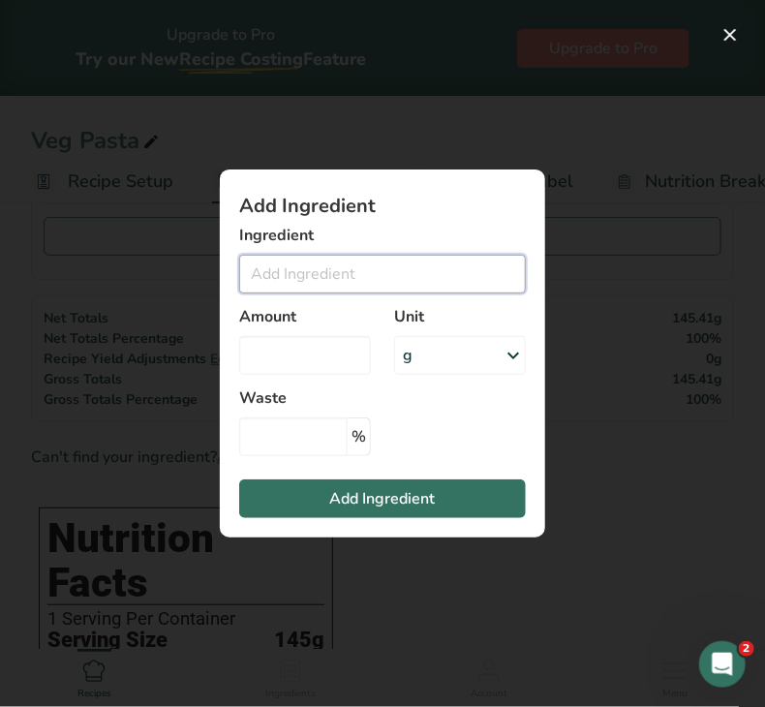
click at [431, 272] on input "Add ingredient modal" at bounding box center [382, 274] width 287 height 39
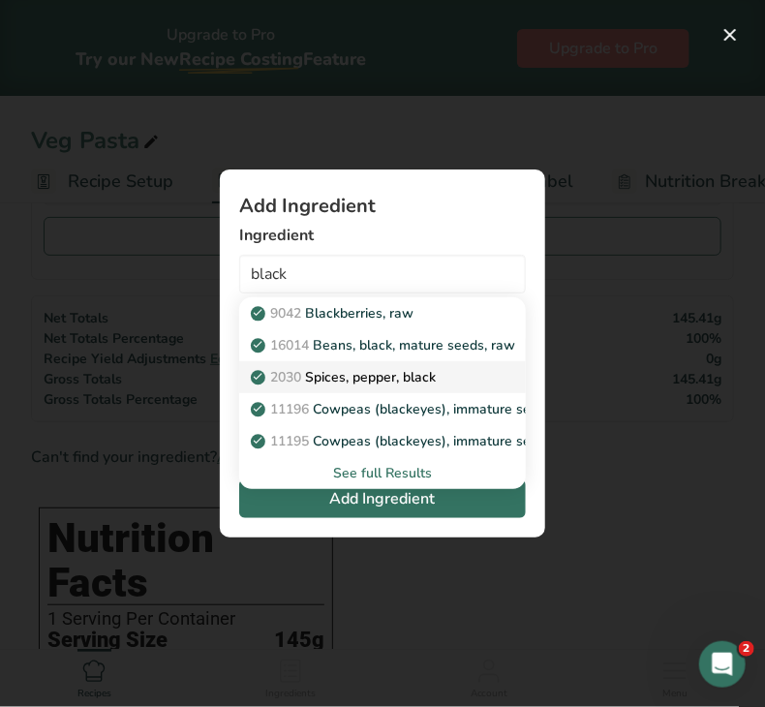
click at [403, 369] on p "2030 Spices, pepper, black" at bounding box center [345, 377] width 181 height 20
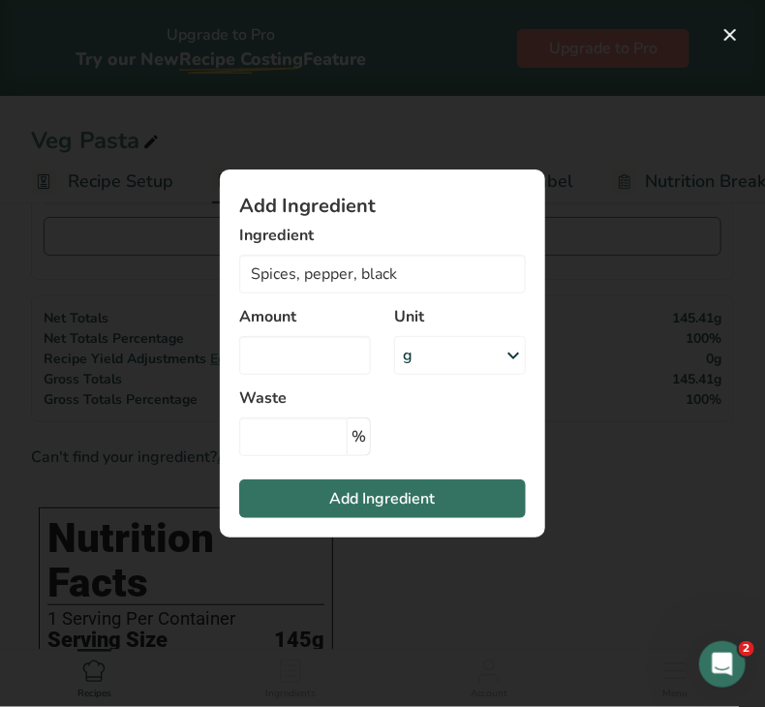
click at [452, 351] on div "g" at bounding box center [460, 355] width 132 height 39
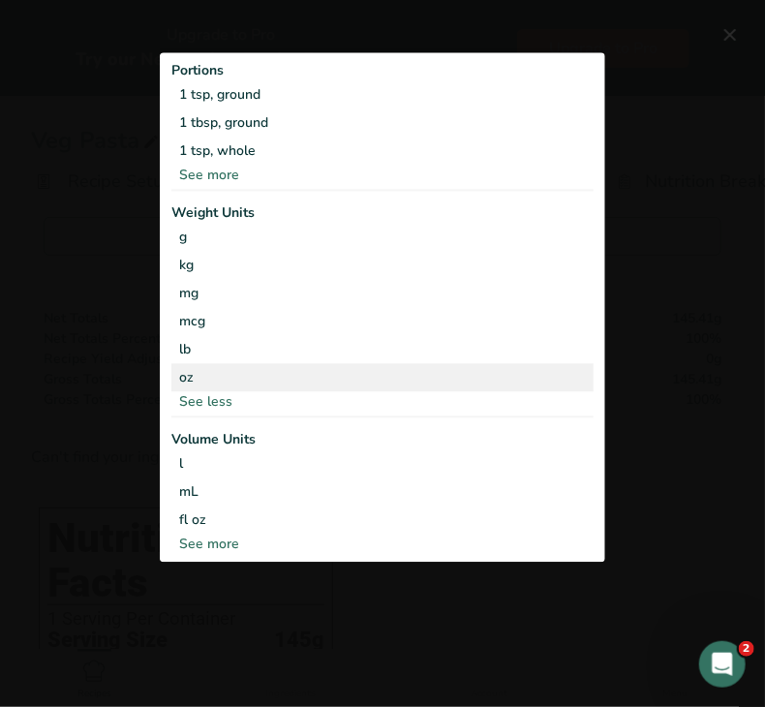
click at [334, 380] on div "oz" at bounding box center [382, 377] width 422 height 28
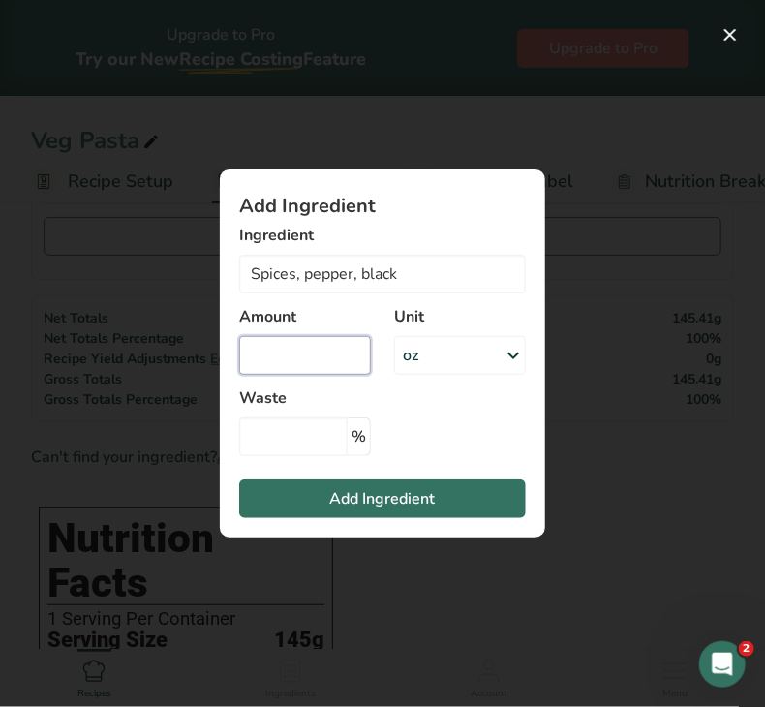
click at [301, 358] on input "Add ingredient modal" at bounding box center [305, 355] width 132 height 39
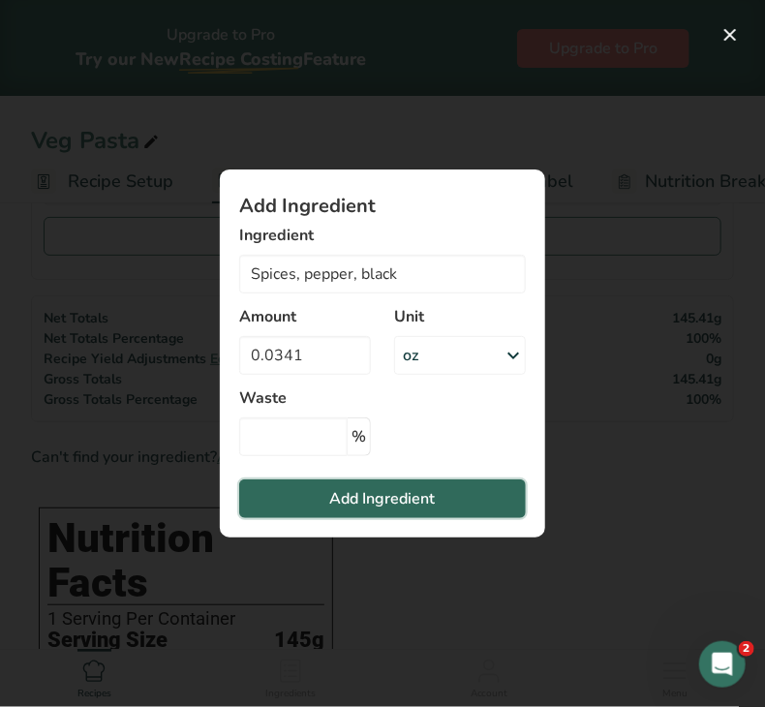
click at [365, 488] on span "Add Ingredient" at bounding box center [383, 498] width 106 height 23
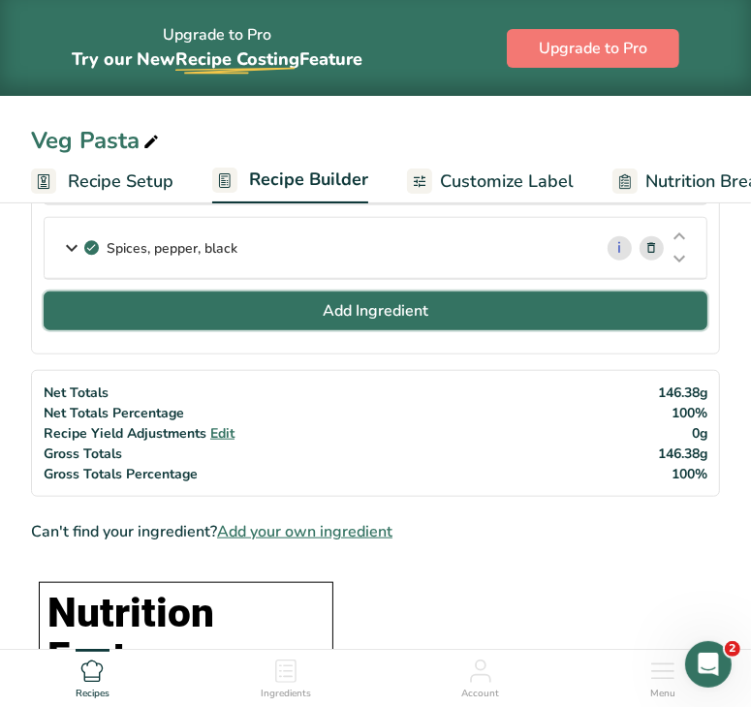
click at [470, 313] on button "Add Ingredient" at bounding box center [376, 311] width 664 height 39
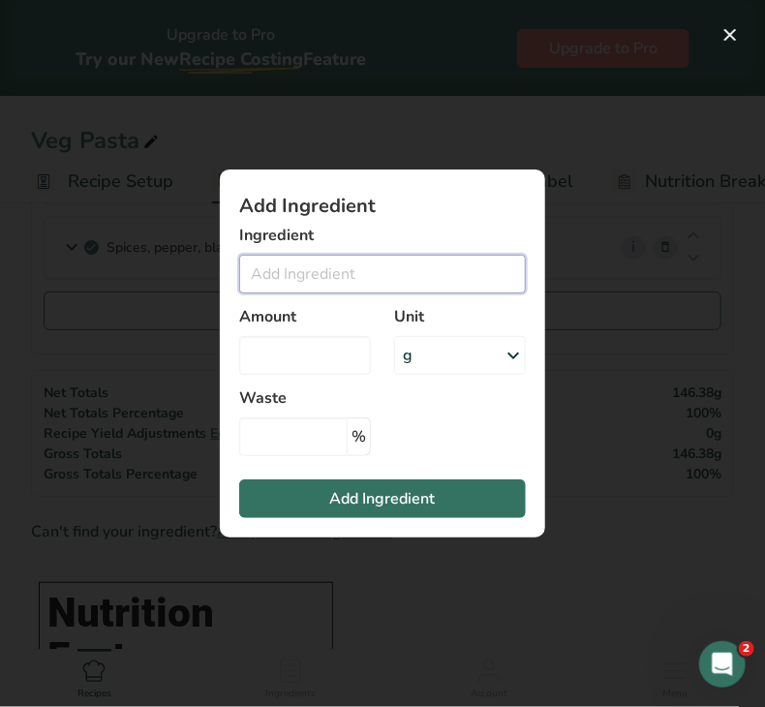
click at [355, 282] on input "Add ingredient modal" at bounding box center [382, 274] width 287 height 39
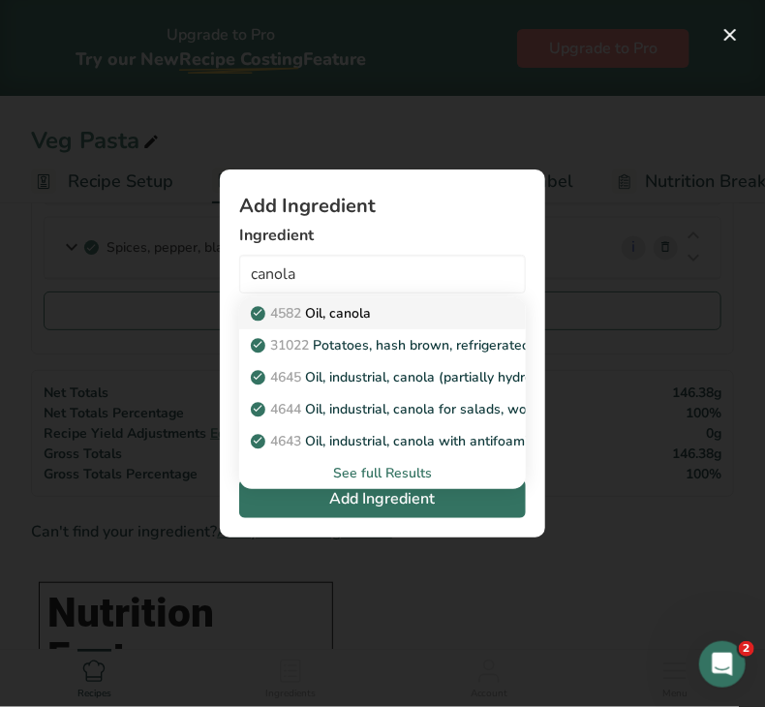
click at [352, 315] on p "4582 Oil, canola" at bounding box center [313, 313] width 116 height 20
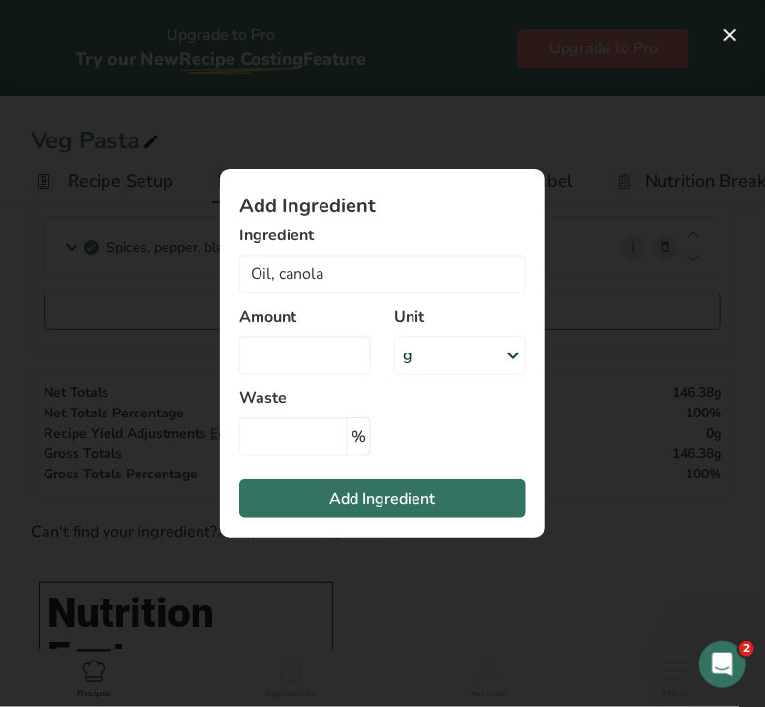
click at [420, 354] on div "g" at bounding box center [460, 355] width 132 height 39
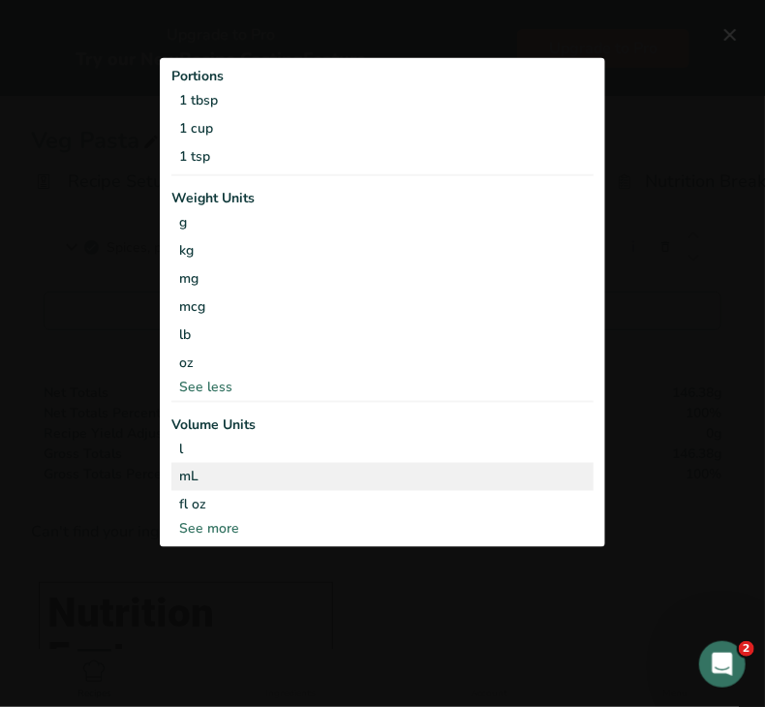
click at [291, 476] on div "mL" at bounding box center [382, 476] width 407 height 20
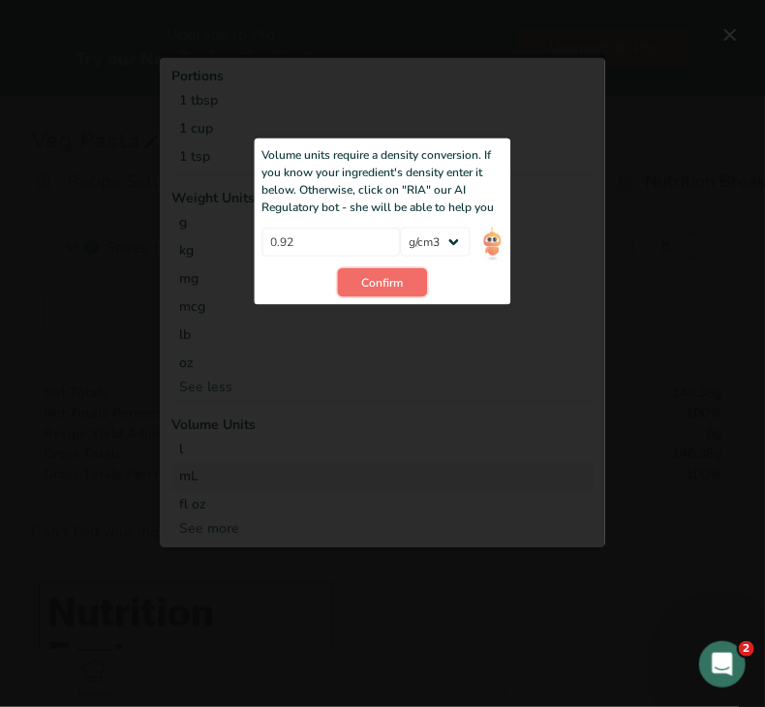
click at [366, 279] on span "Confirm" at bounding box center [383, 282] width 42 height 17
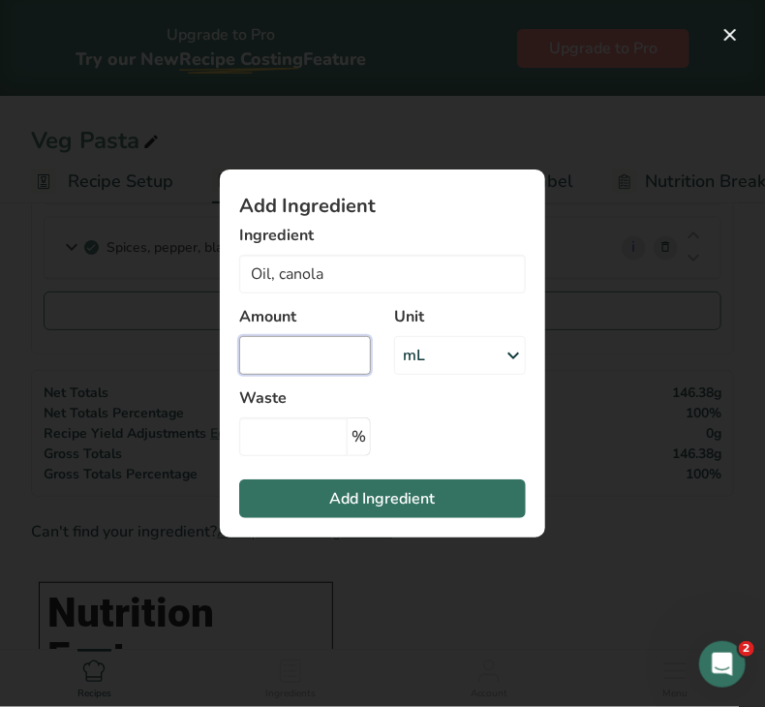
click at [331, 358] on input "Add ingredient modal" at bounding box center [305, 355] width 132 height 39
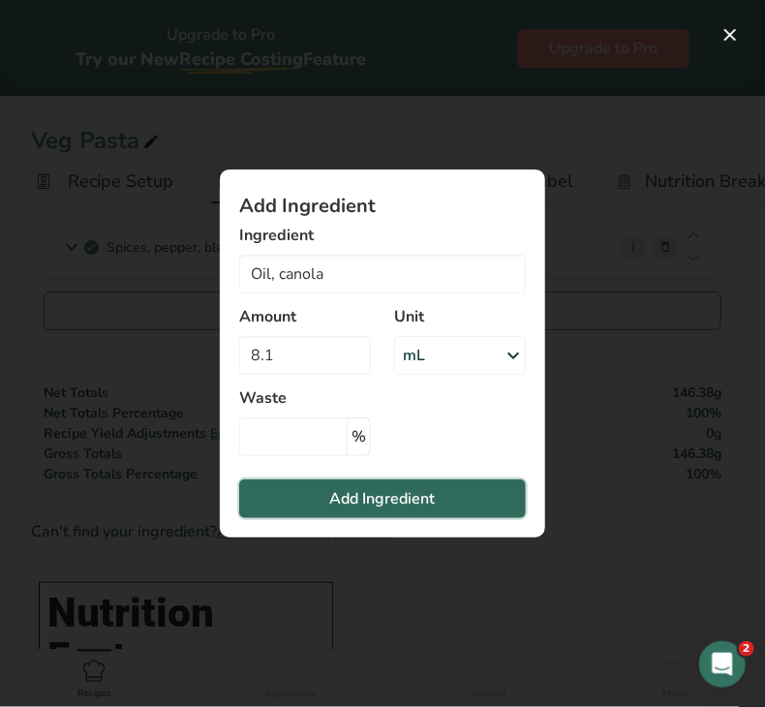
click at [341, 508] on span "Add Ingredient" at bounding box center [383, 498] width 106 height 23
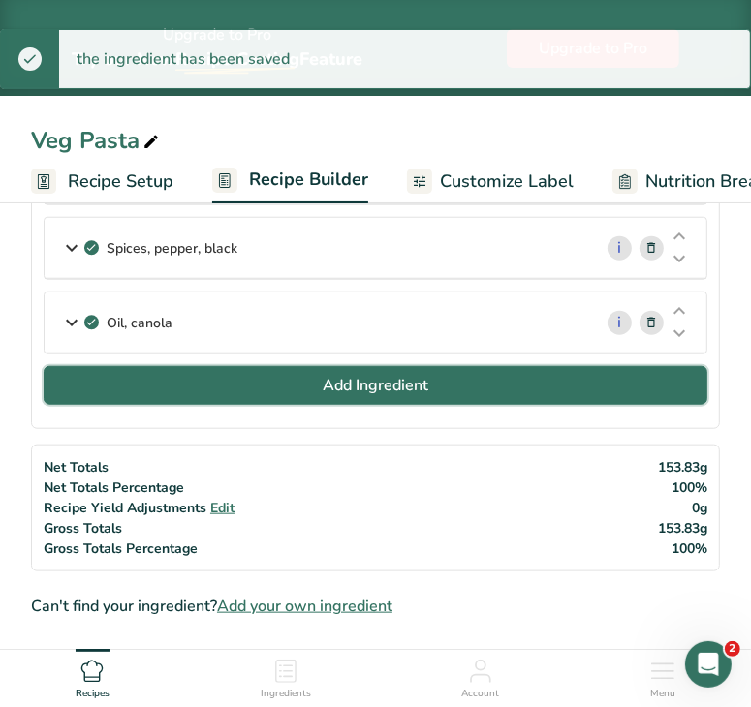
click at [367, 366] on button "Add Ingredient" at bounding box center [376, 385] width 664 height 39
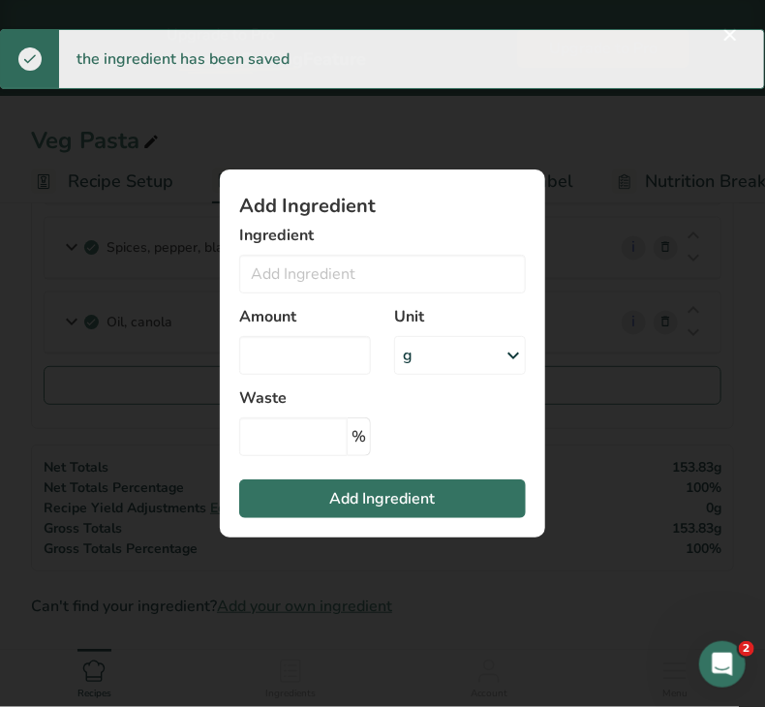
click at [352, 244] on label "Ingredient" at bounding box center [382, 235] width 287 height 23
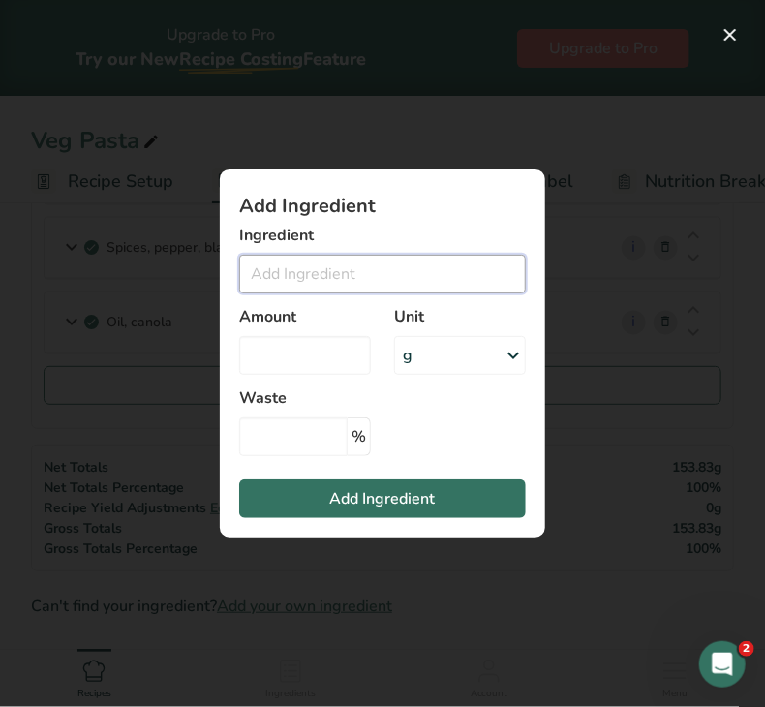
click at [350, 259] on input "Add ingredient modal" at bounding box center [382, 274] width 287 height 39
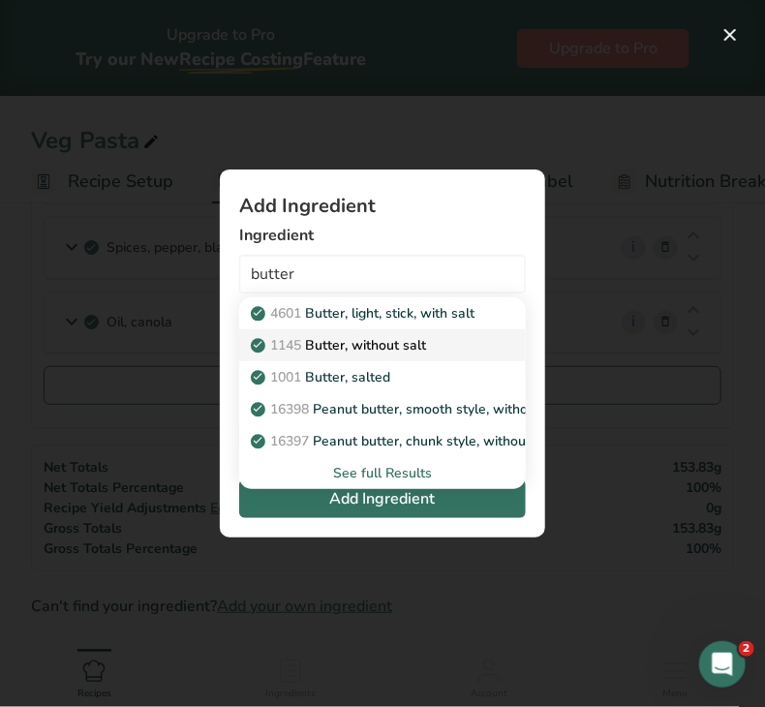
click at [371, 346] on p "1145 Butter, without salt" at bounding box center [340, 345] width 171 height 20
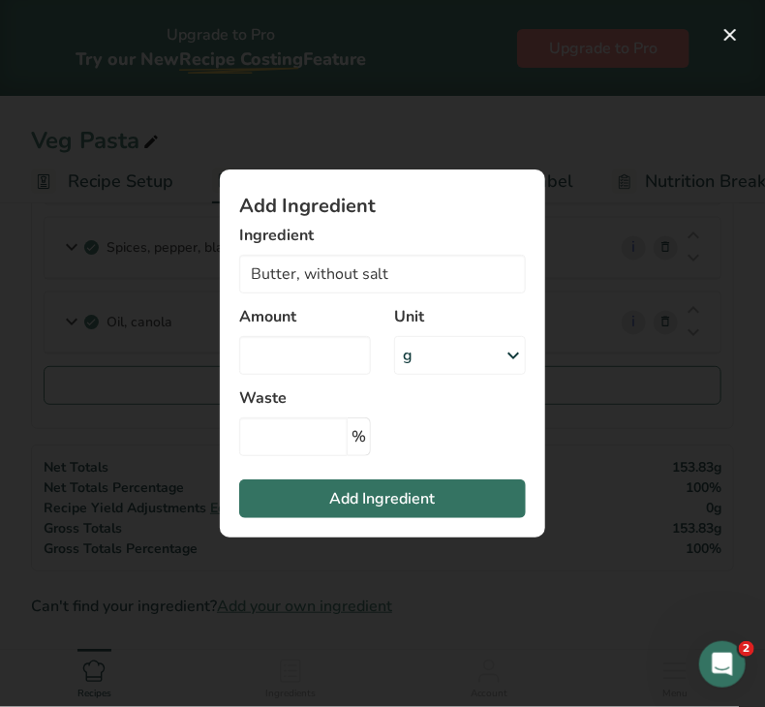
click at [416, 358] on div "g" at bounding box center [460, 355] width 132 height 39
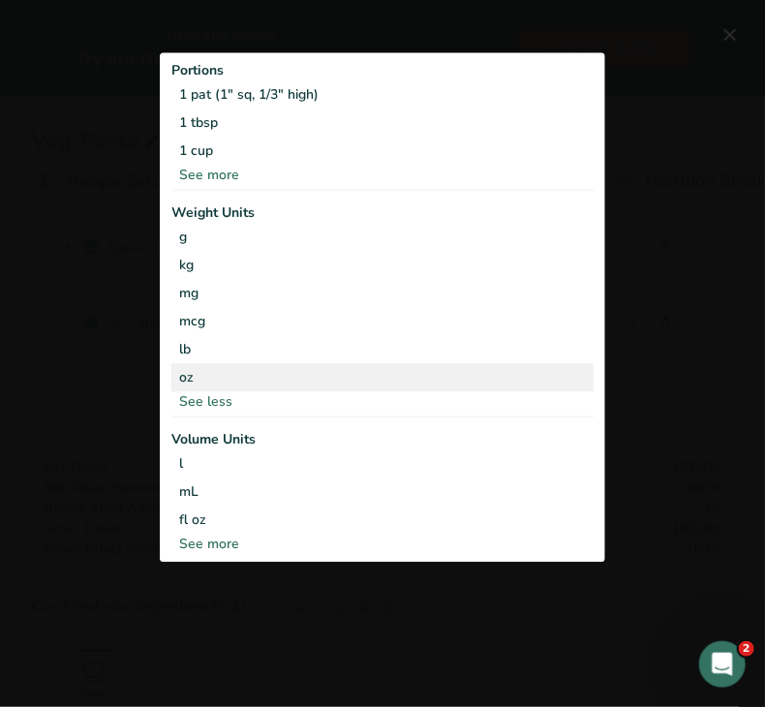
click at [309, 387] on div "oz" at bounding box center [382, 377] width 422 height 28
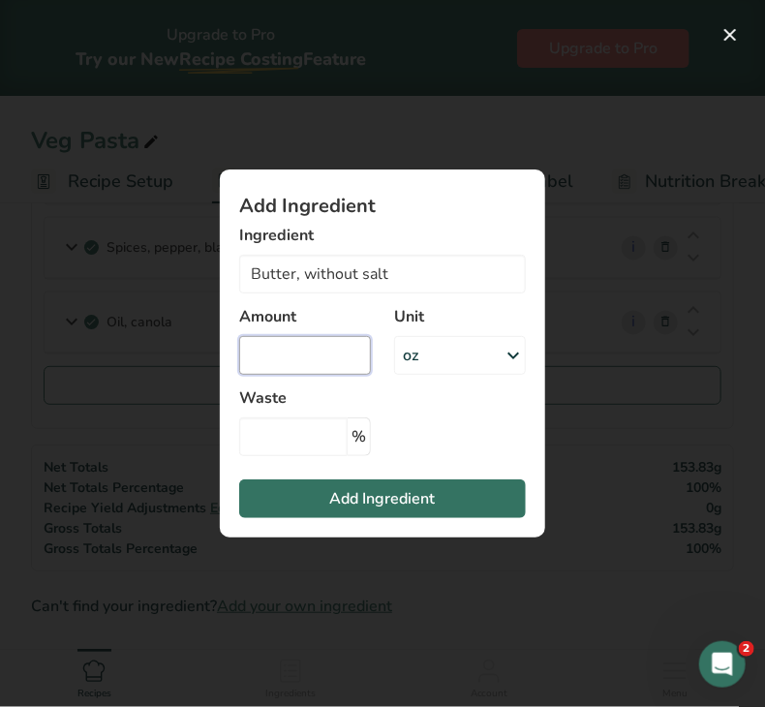
click at [257, 367] on input "Add ingredient modal" at bounding box center [305, 355] width 132 height 39
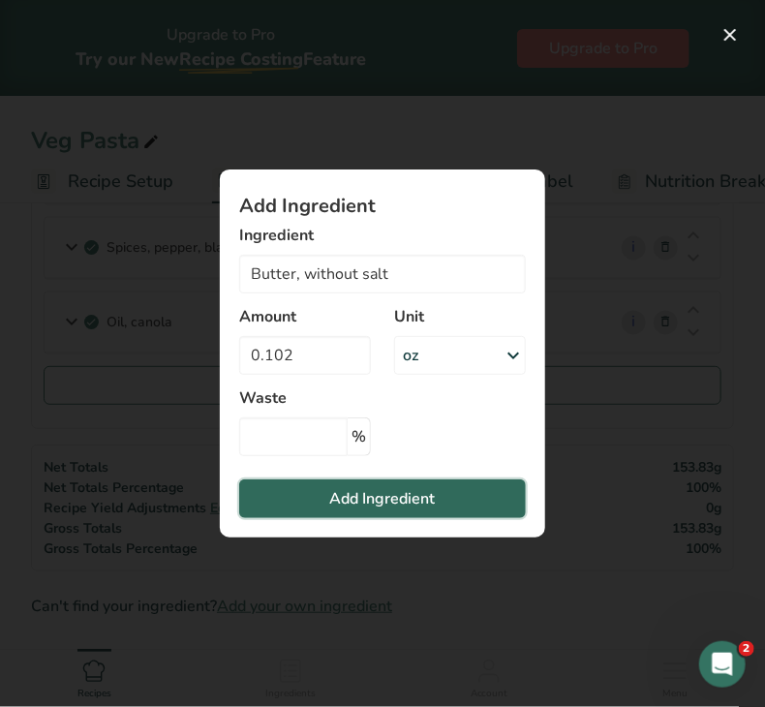
click at [327, 502] on button "Add Ingredient" at bounding box center [382, 499] width 287 height 39
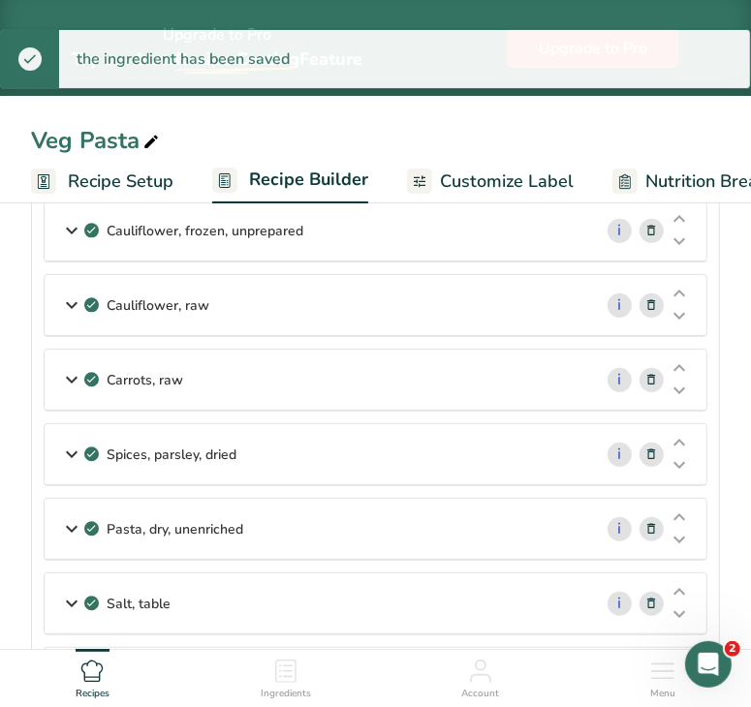
scroll to position [0, 0]
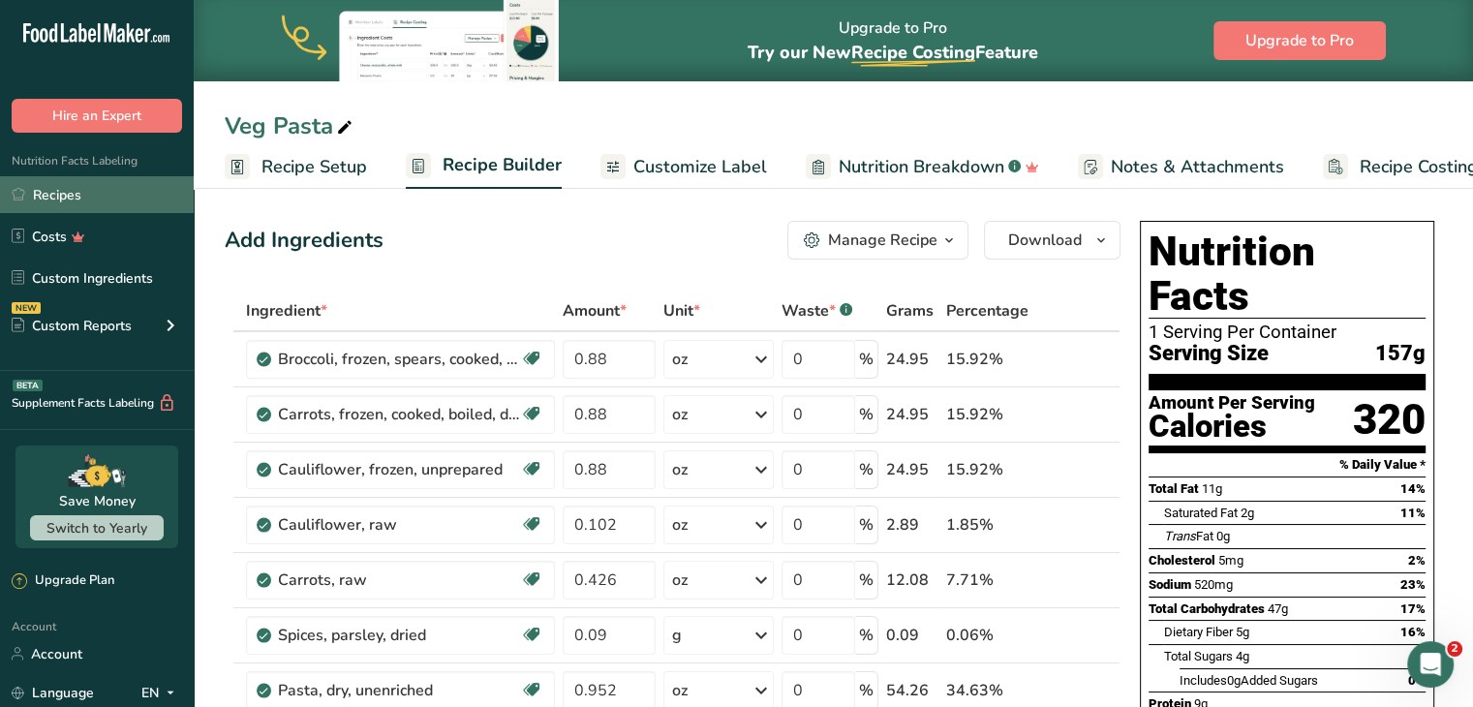
click at [116, 195] on link "Recipes" at bounding box center [97, 194] width 194 height 37
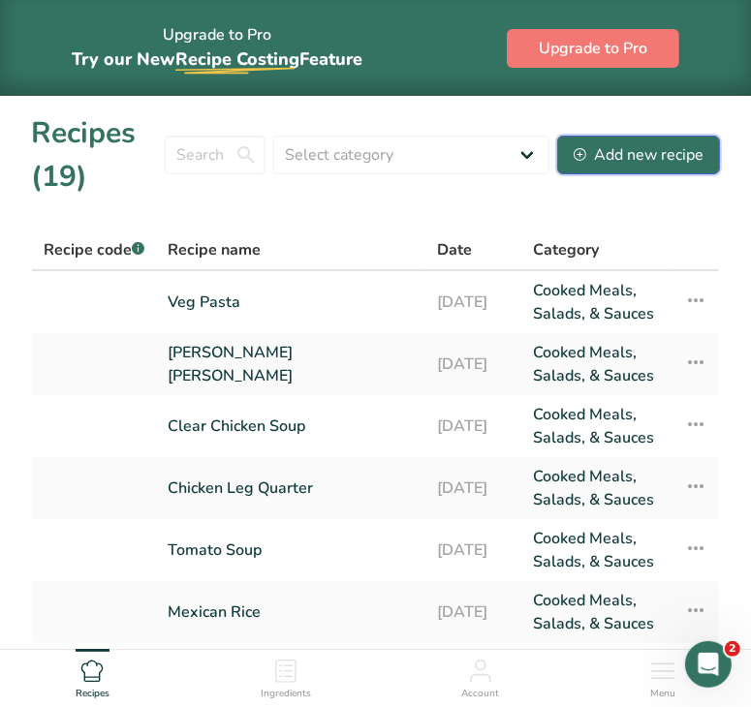
click at [654, 159] on div "Add new recipe" at bounding box center [638, 154] width 130 height 23
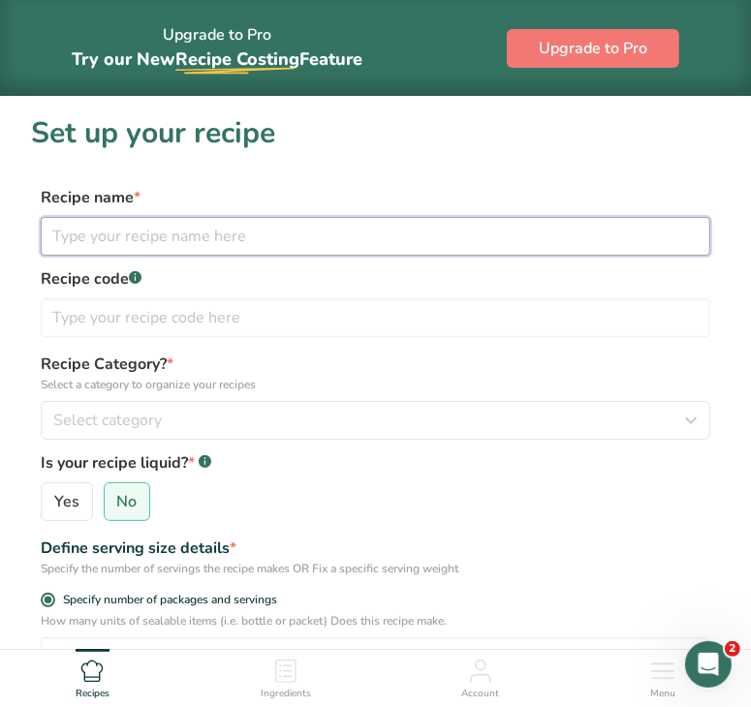
click at [135, 222] on input "text" at bounding box center [375, 236] width 669 height 39
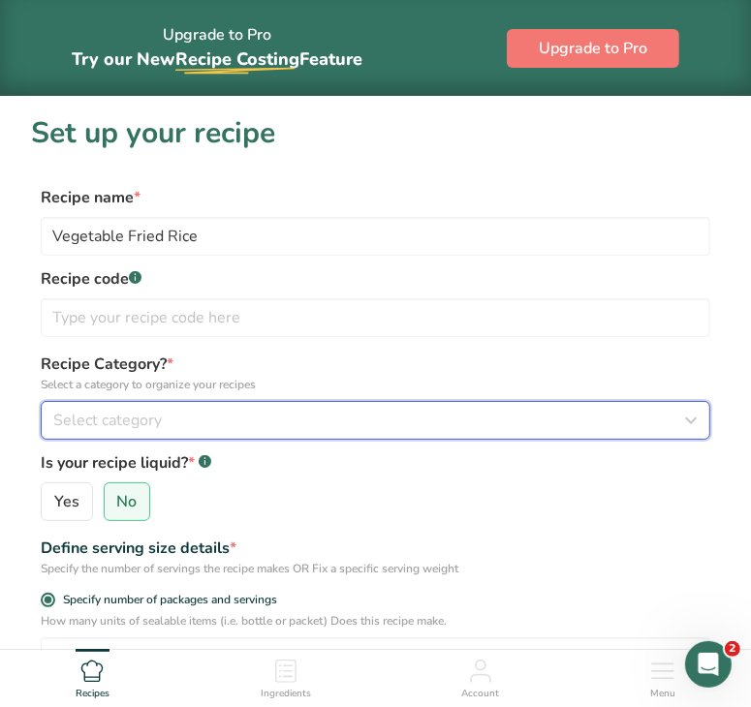
click at [189, 412] on div "Select category" at bounding box center [369, 420] width 633 height 23
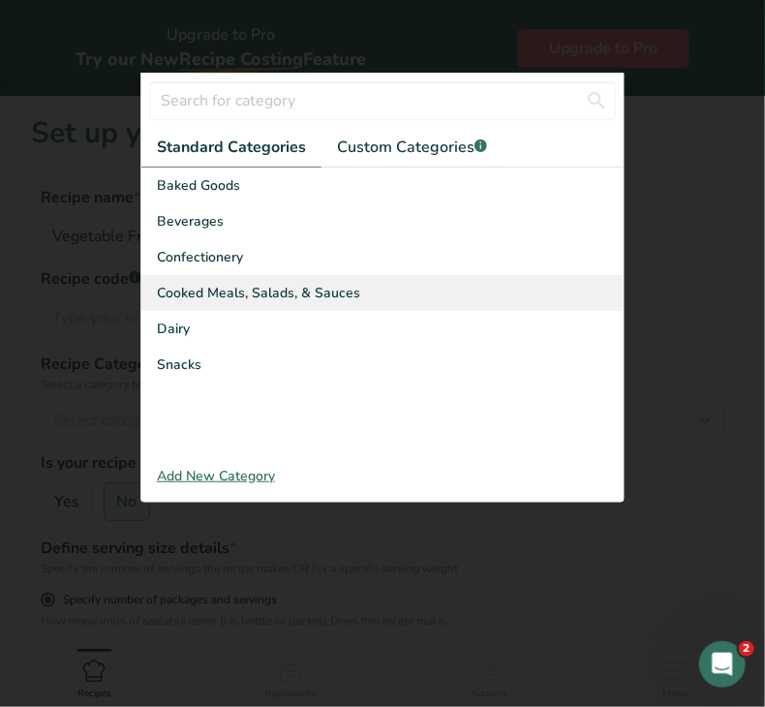
click at [250, 291] on span "Cooked Meals, Salads, & Sauces" at bounding box center [258, 293] width 203 height 20
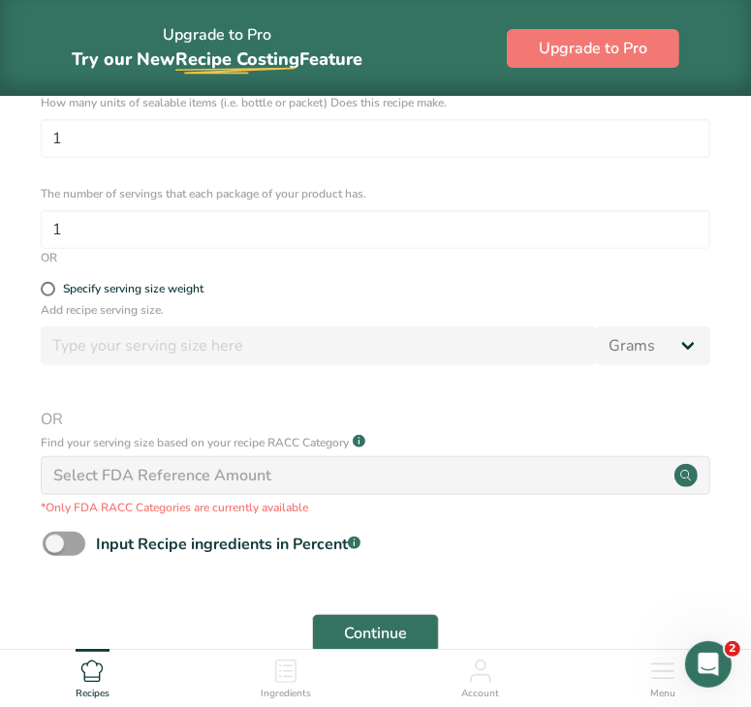
scroll to position [519, 0]
click at [368, 617] on button "Continue" at bounding box center [375, 632] width 127 height 39
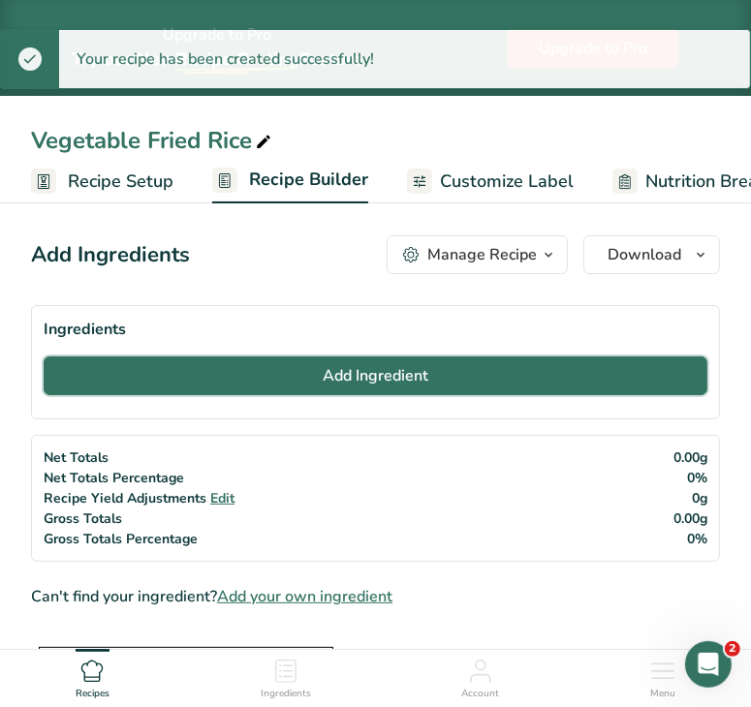
click at [232, 381] on button "Add Ingredient" at bounding box center [376, 375] width 664 height 39
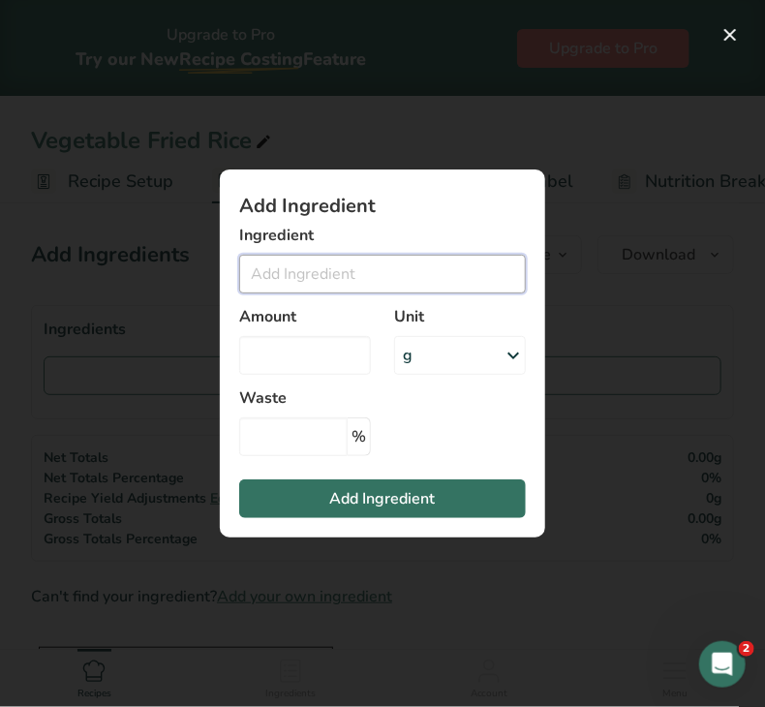
click at [289, 272] on input "Add ingredient modal" at bounding box center [382, 274] width 287 height 39
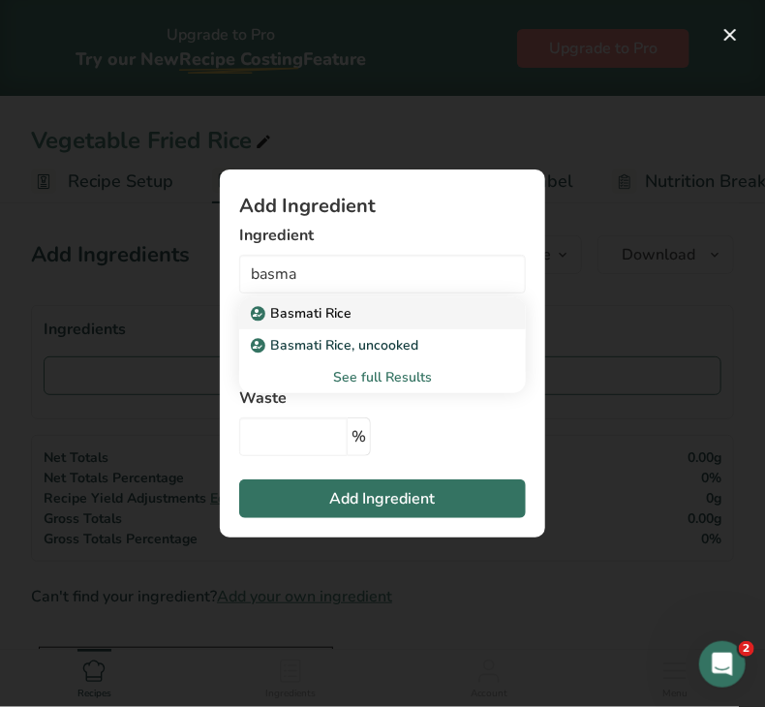
click at [355, 311] on div "Basmati Rice" at bounding box center [367, 313] width 225 height 20
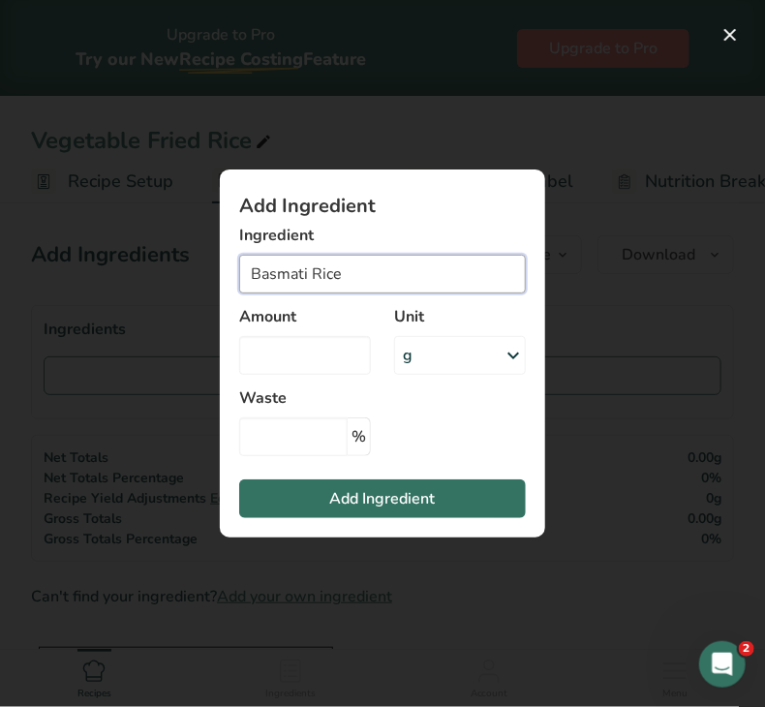
click at [382, 272] on input "Basmati Rice" at bounding box center [382, 274] width 287 height 39
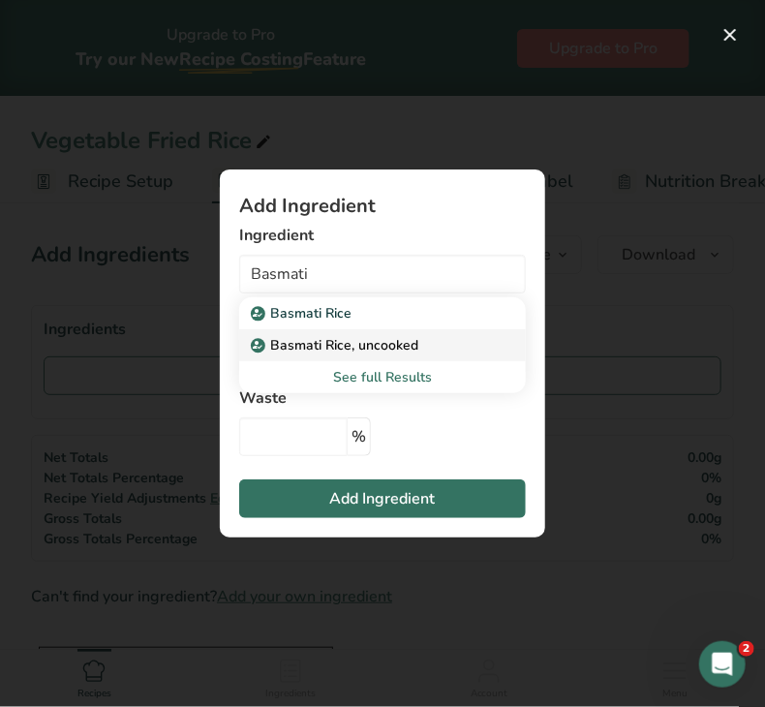
click at [401, 335] on p "Basmati Rice, uncooked" at bounding box center [337, 345] width 164 height 20
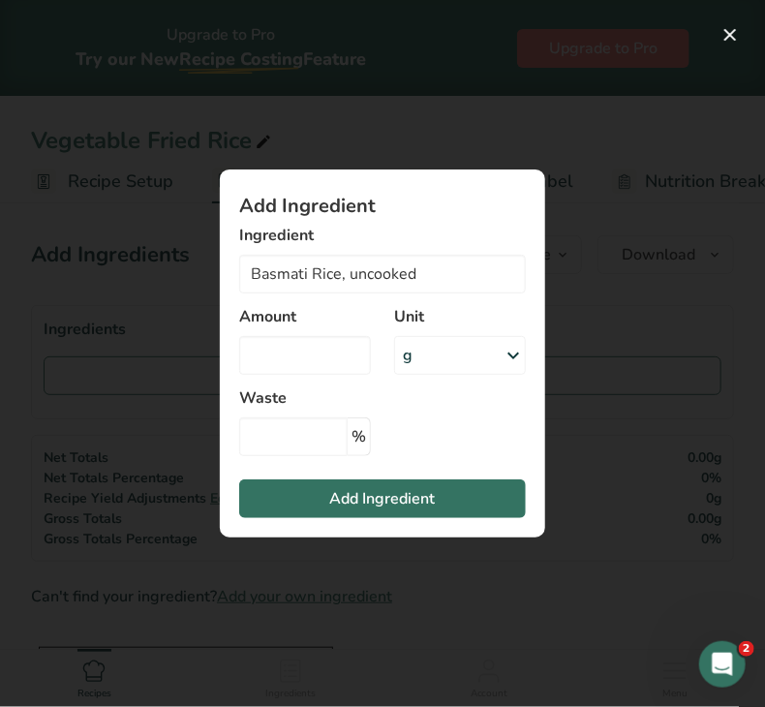
click at [432, 349] on div "g" at bounding box center [460, 355] width 132 height 39
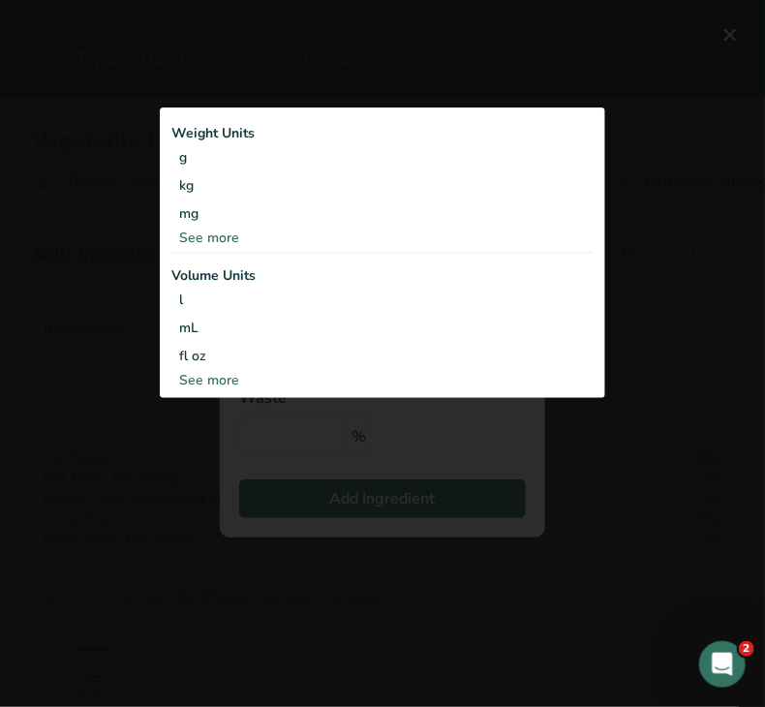
click at [223, 232] on div "See more" at bounding box center [382, 238] width 422 height 20
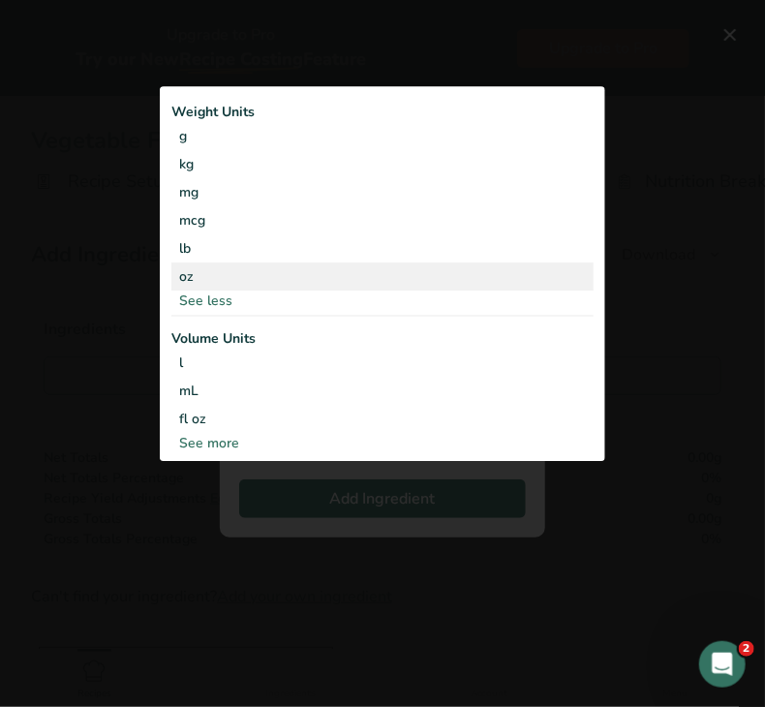
click at [207, 275] on div "oz" at bounding box center [382, 277] width 422 height 28
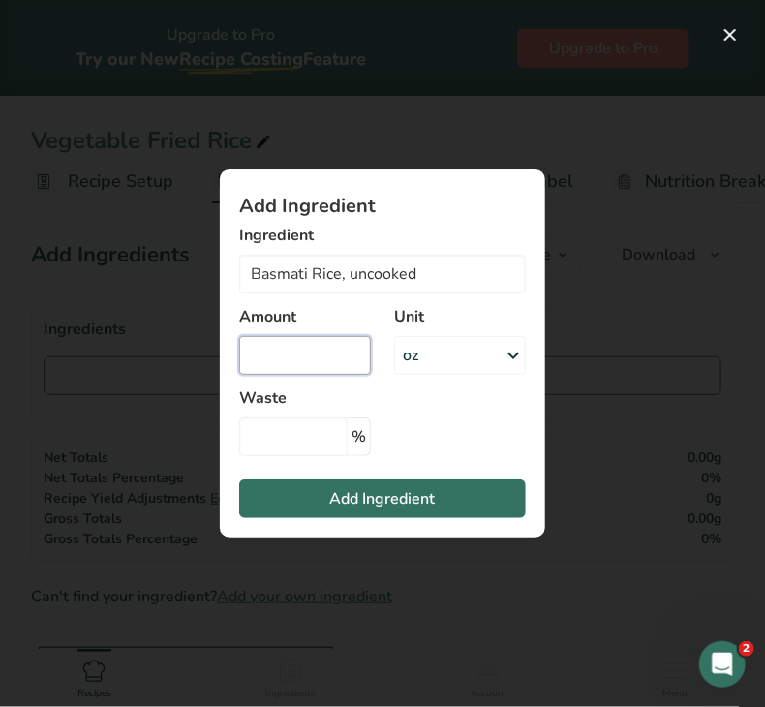
click at [297, 342] on input "Add ingredient modal" at bounding box center [305, 355] width 132 height 39
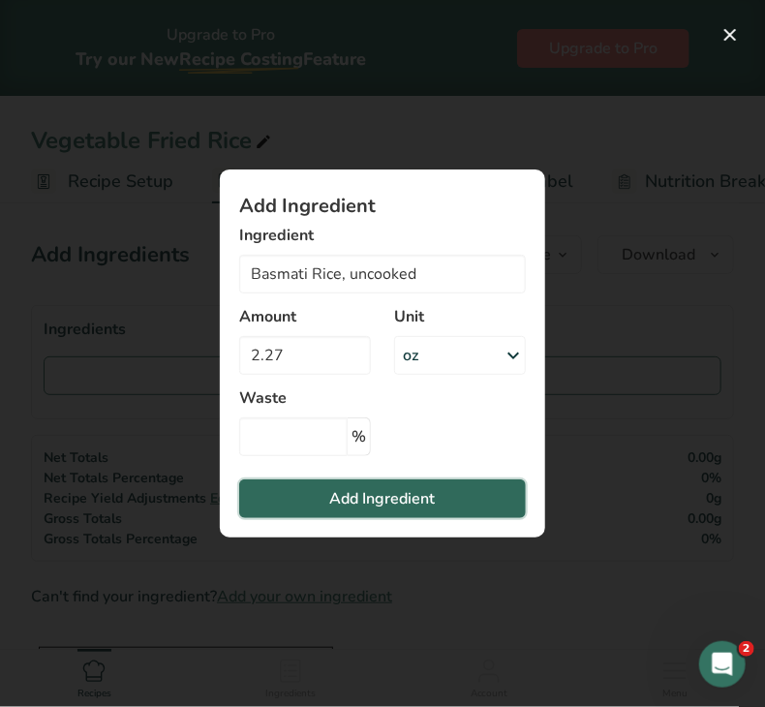
click at [317, 503] on button "Add Ingredient" at bounding box center [382, 499] width 287 height 39
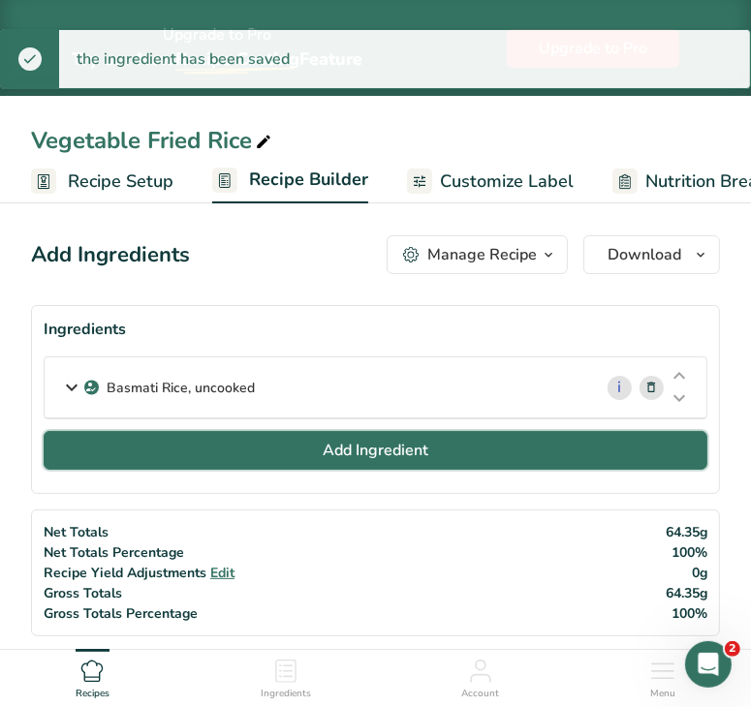
click at [310, 456] on button "Add Ingredient" at bounding box center [376, 450] width 664 height 39
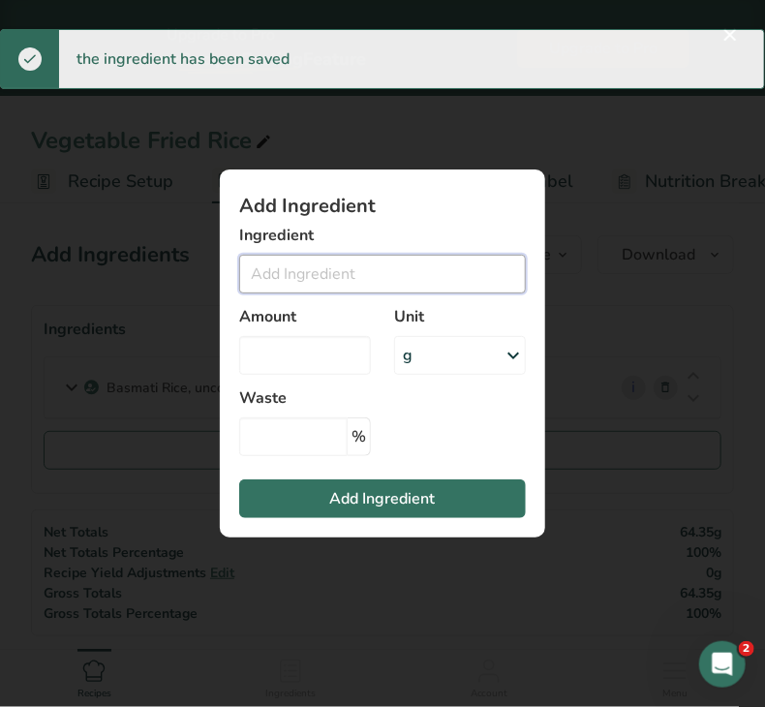
click at [325, 280] on input "Add ingredient modal" at bounding box center [382, 274] width 287 height 39
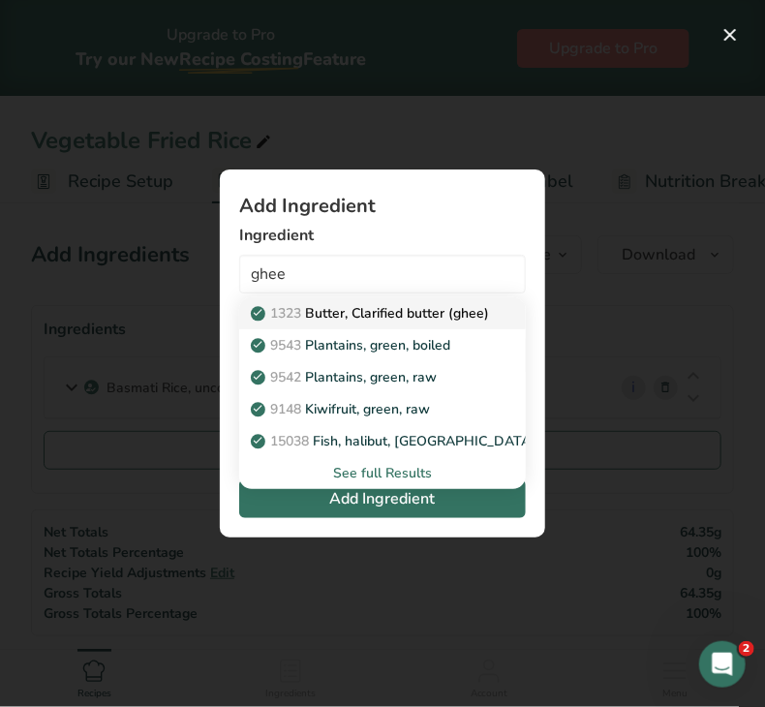
click at [366, 316] on p "1323 Butter, Clarified butter (ghee)" at bounding box center [372, 313] width 234 height 20
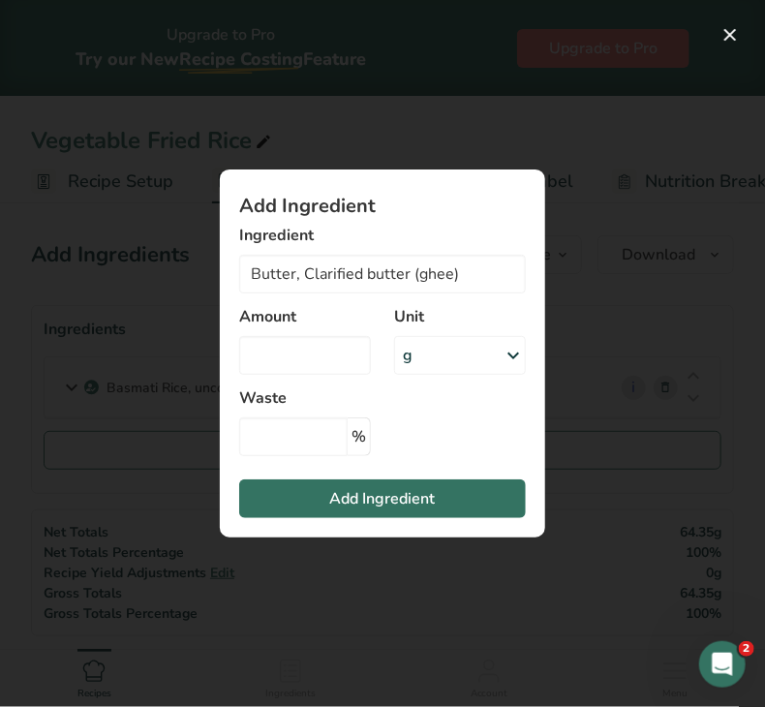
click at [434, 362] on div "g" at bounding box center [460, 355] width 132 height 39
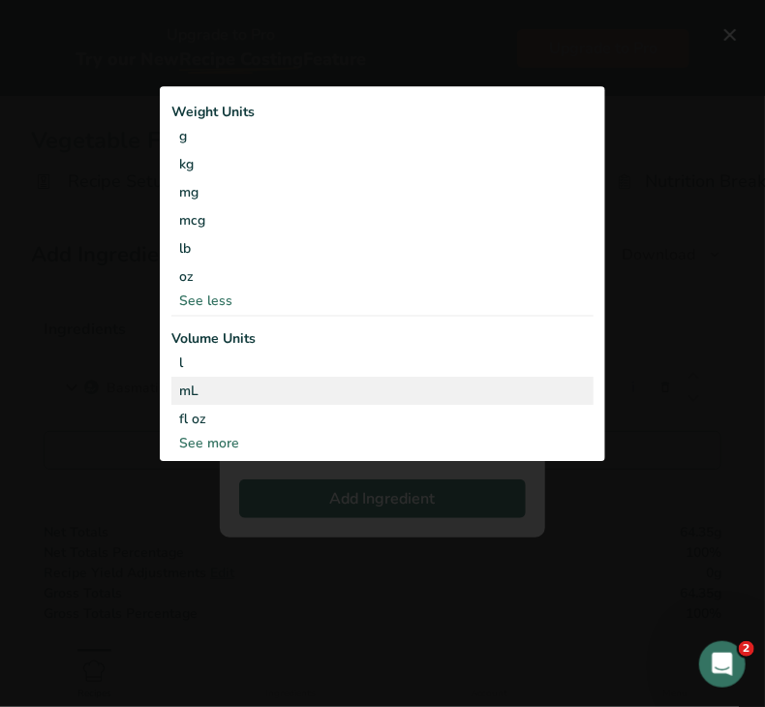
click at [326, 382] on div "mL" at bounding box center [382, 391] width 407 height 20
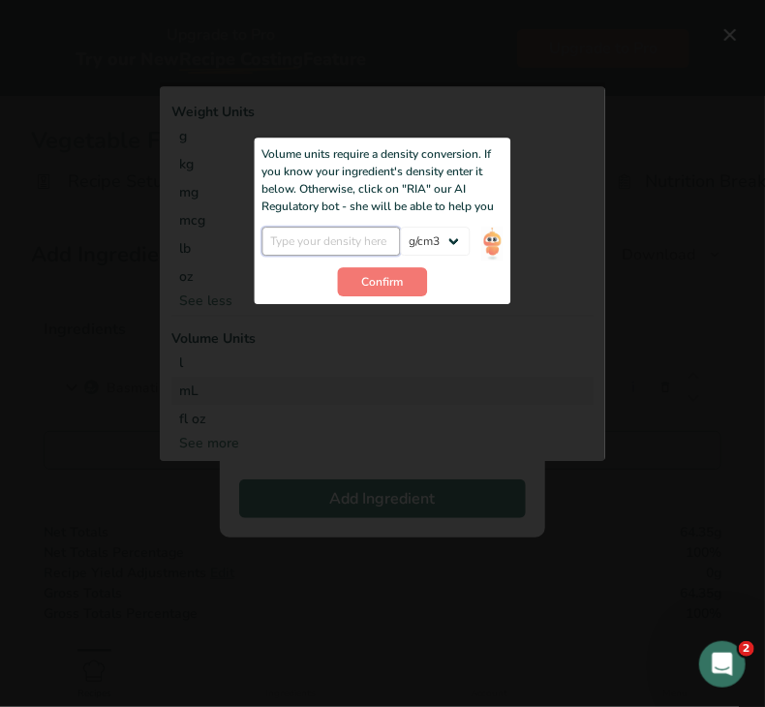
click at [283, 244] on input "Add ingredient modal" at bounding box center [332, 242] width 139 height 29
paste input "1.14"
click at [387, 281] on span "Confirm" at bounding box center [383, 282] width 42 height 17
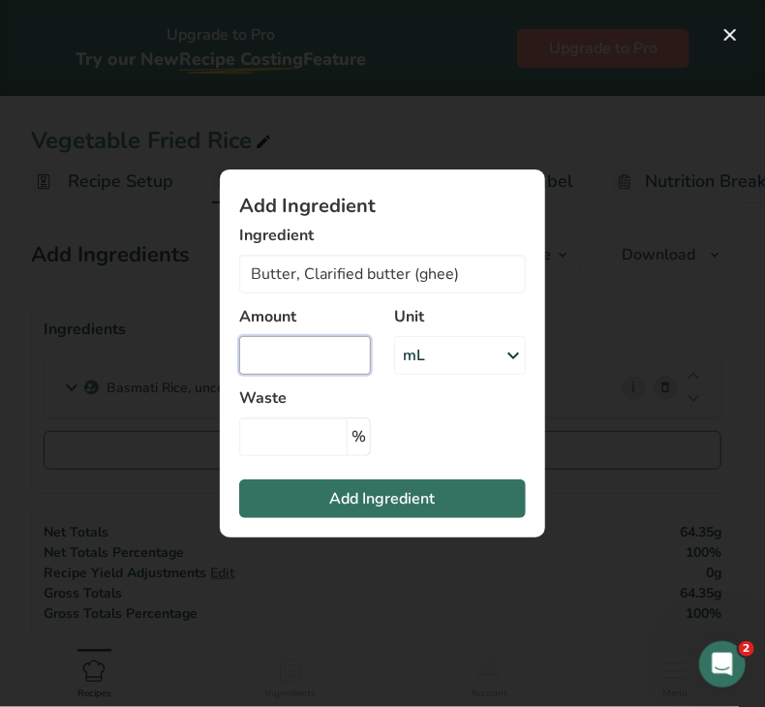
click at [322, 358] on input "Add ingredient modal" at bounding box center [305, 355] width 132 height 39
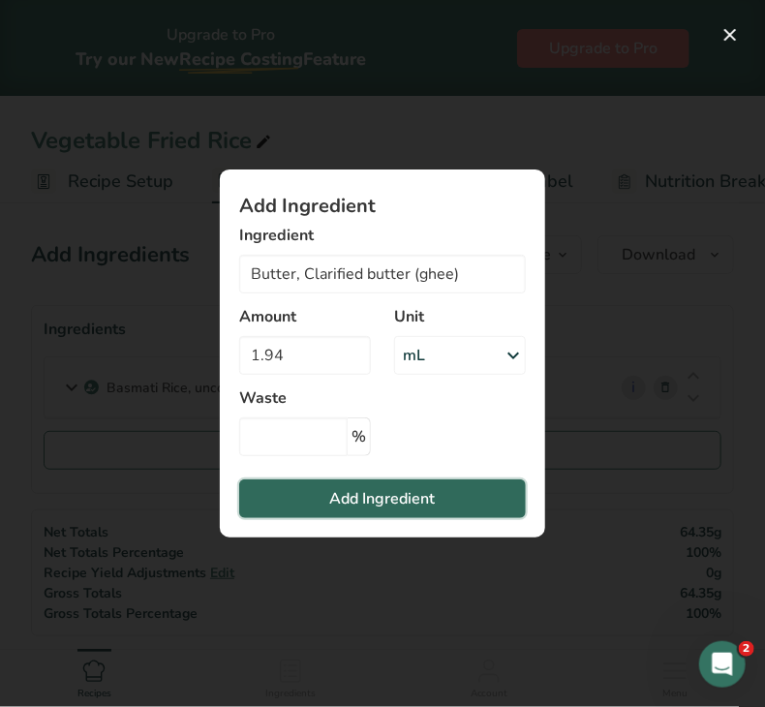
click at [334, 505] on span "Add Ingredient" at bounding box center [383, 498] width 106 height 23
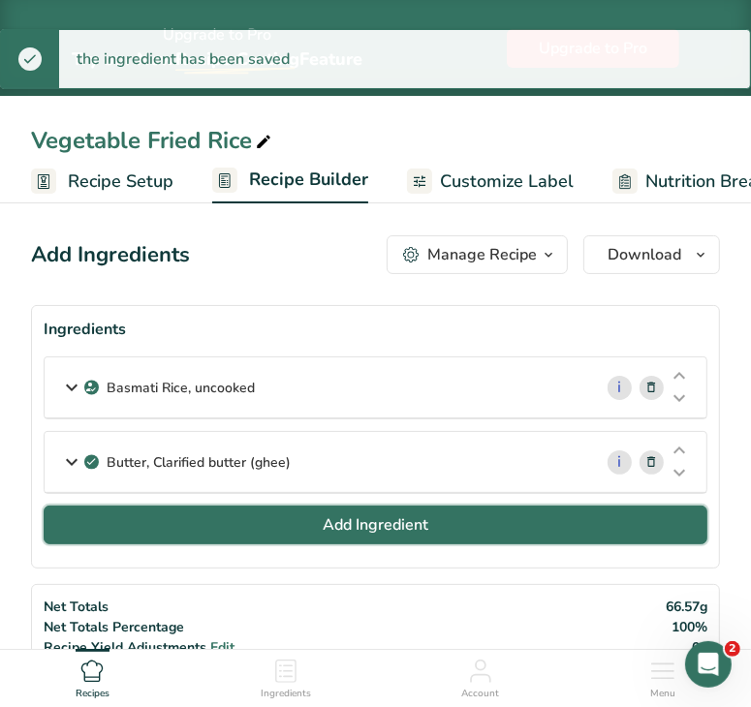
click at [312, 509] on button "Add Ingredient" at bounding box center [376, 525] width 664 height 39
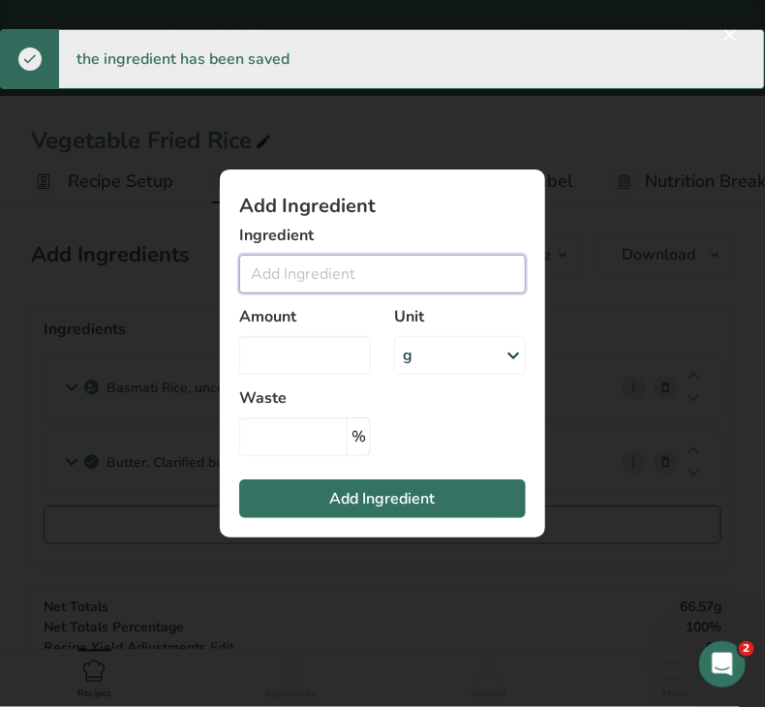
click at [292, 276] on input "Add ingredient modal" at bounding box center [382, 274] width 287 height 39
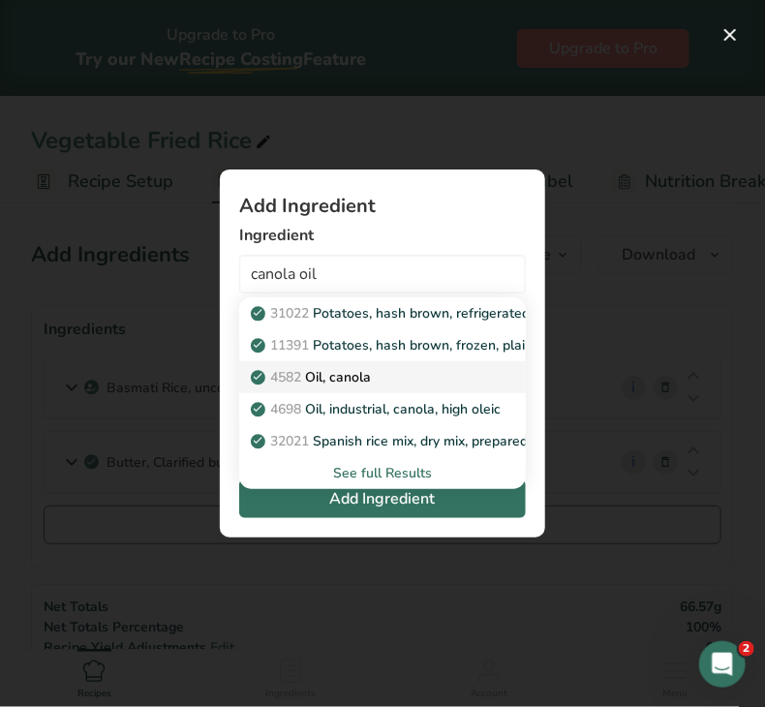
click at [345, 373] on p "4582 Oil, canola" at bounding box center [313, 377] width 116 height 20
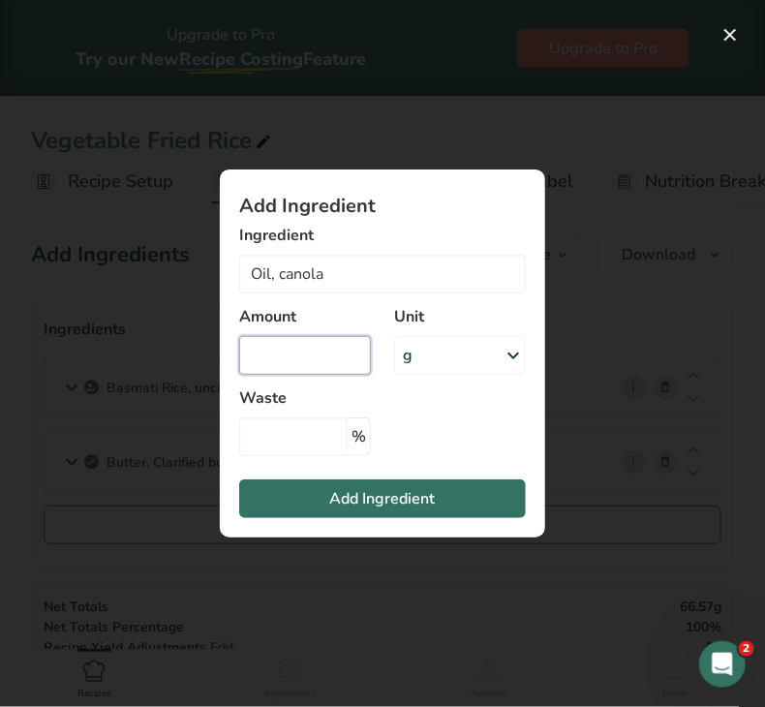
click at [345, 373] on input "Add ingredient modal" at bounding box center [305, 355] width 132 height 39
click at [439, 381] on div "Unit g Portions 1 tbsp 1 cup 1 tsp Weight Units g kg mg mcg lb oz See less Volu…" at bounding box center [460, 340] width 155 height 93
click at [433, 363] on div "g" at bounding box center [460, 355] width 132 height 39
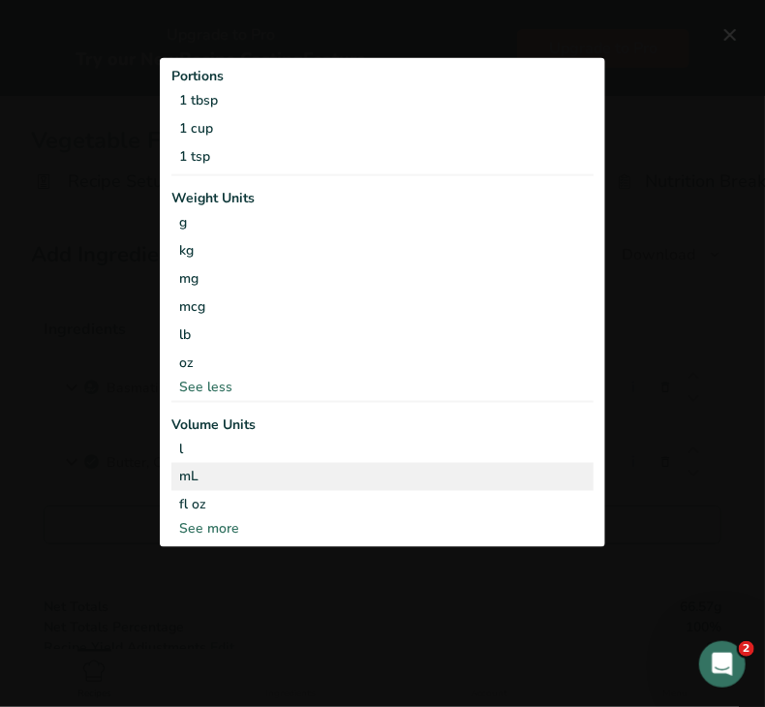
click at [302, 485] on div "mL" at bounding box center [382, 476] width 407 height 20
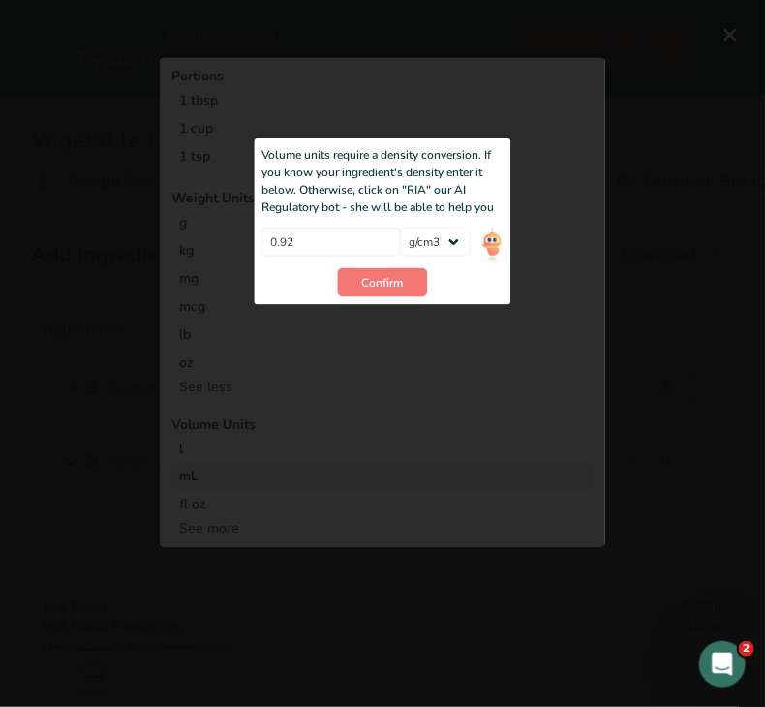
click at [360, 297] on div "Volume units require a density conversion. If you know your ingredient's densit…" at bounding box center [383, 222] width 257 height 167
click at [360, 292] on button "Confirm" at bounding box center [383, 282] width 90 height 29
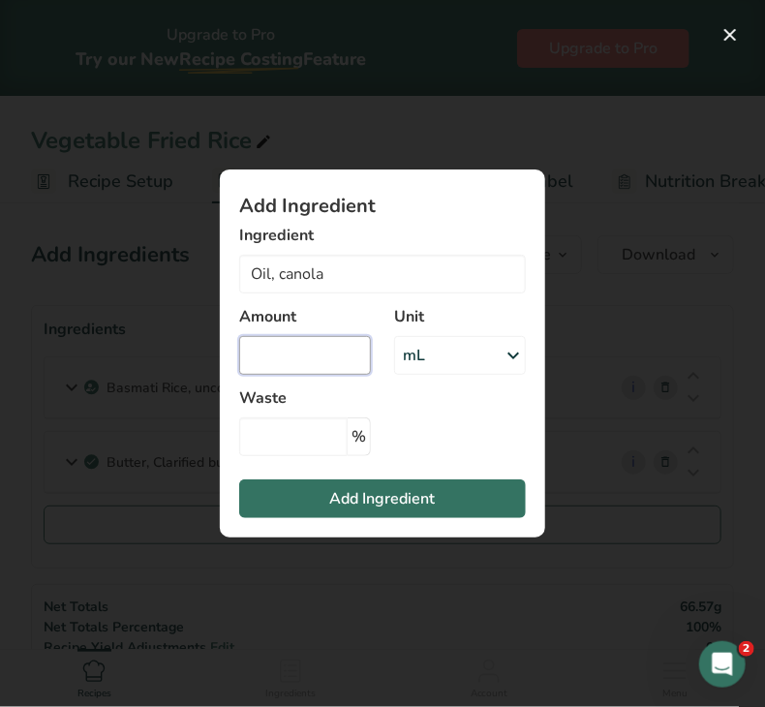
click at [310, 362] on input "Add ingredient modal" at bounding box center [305, 355] width 132 height 39
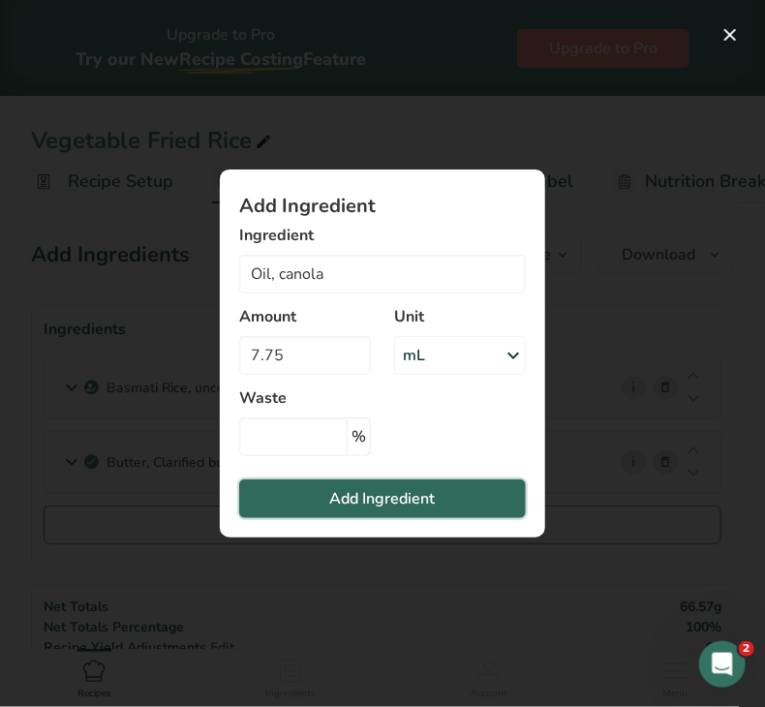
click at [369, 492] on span "Add Ingredient" at bounding box center [383, 498] width 106 height 23
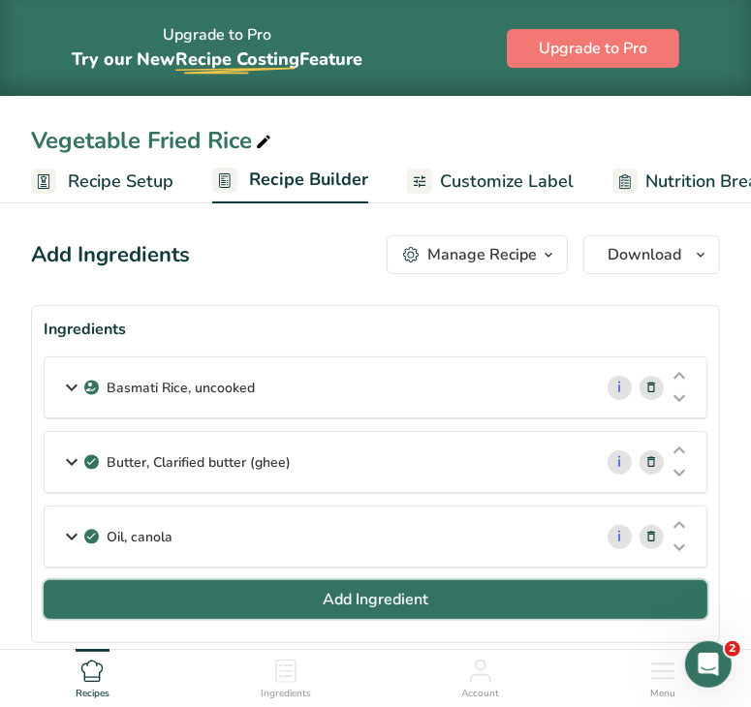
click at [121, 613] on button "Add Ingredient" at bounding box center [376, 599] width 664 height 39
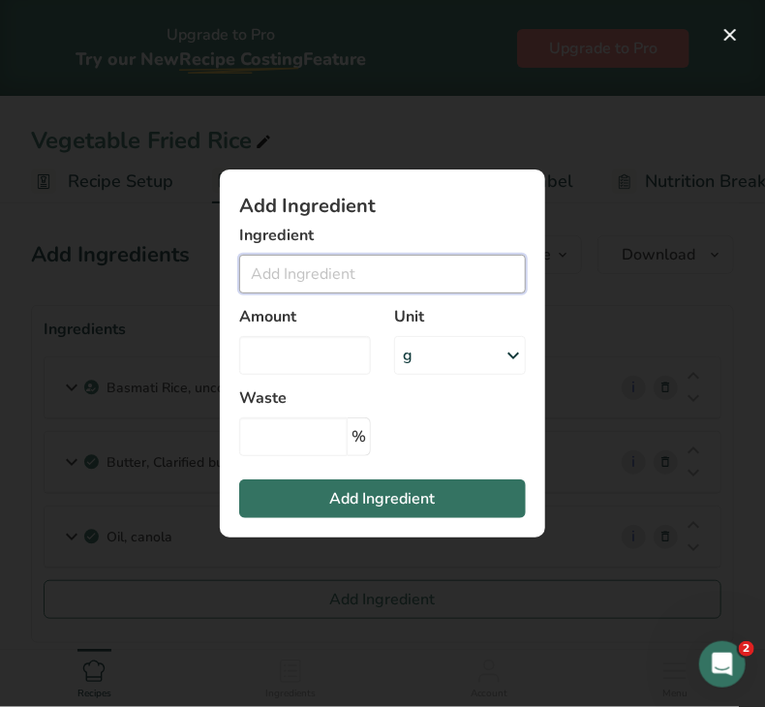
click at [271, 271] on input "Add ingredient modal" at bounding box center [382, 274] width 287 height 39
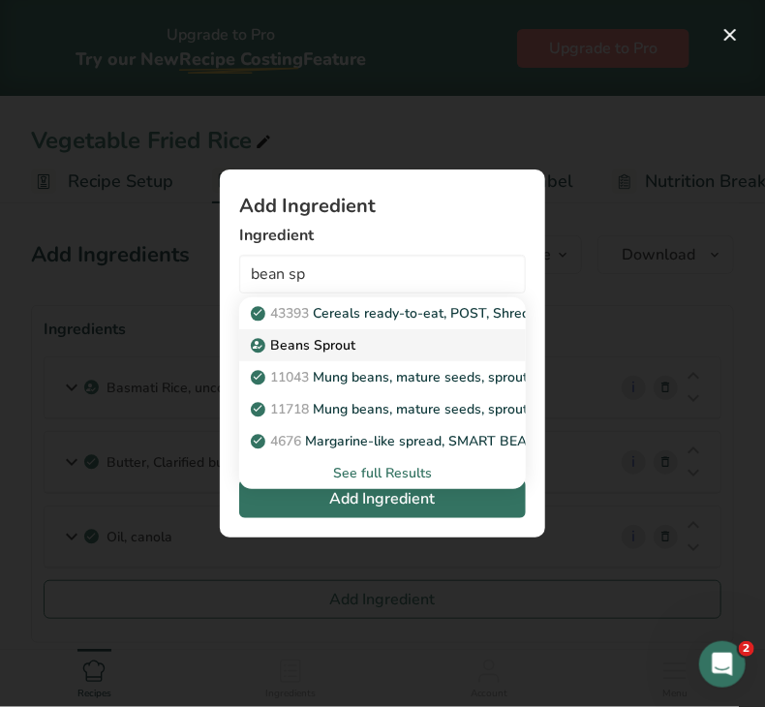
click at [325, 339] on p "Beans Sprout" at bounding box center [305, 345] width 101 height 20
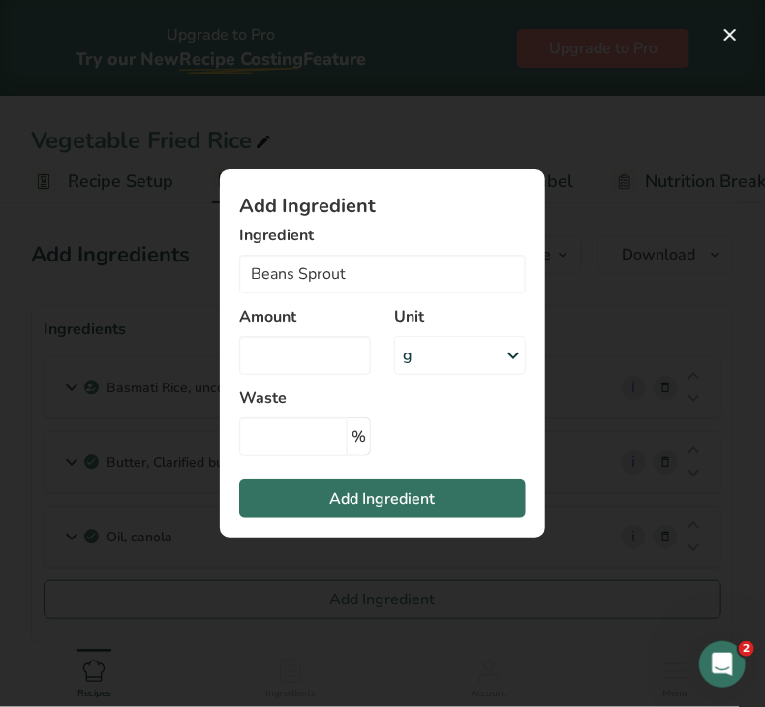
click at [418, 346] on div "g" at bounding box center [460, 355] width 132 height 39
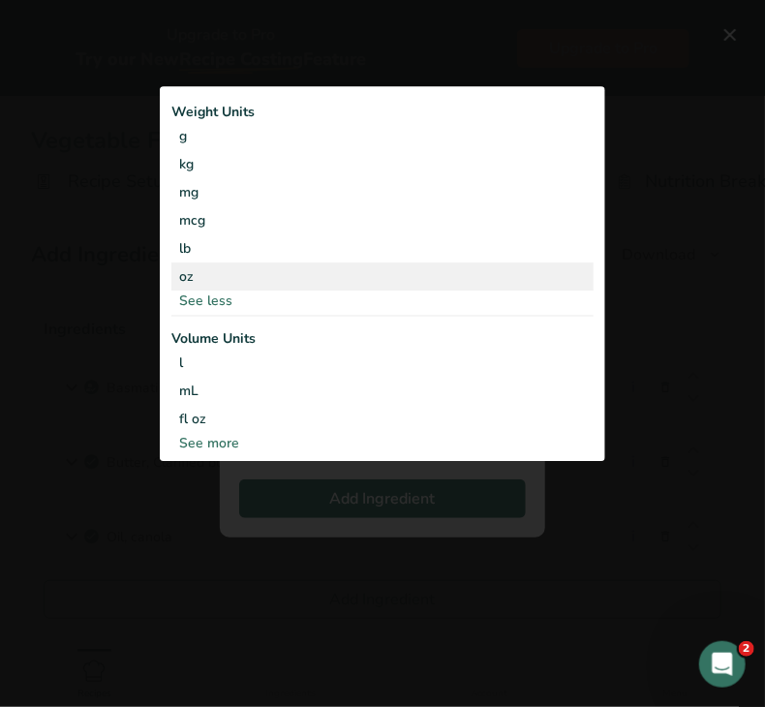
click at [294, 268] on div "oz" at bounding box center [382, 277] width 422 height 28
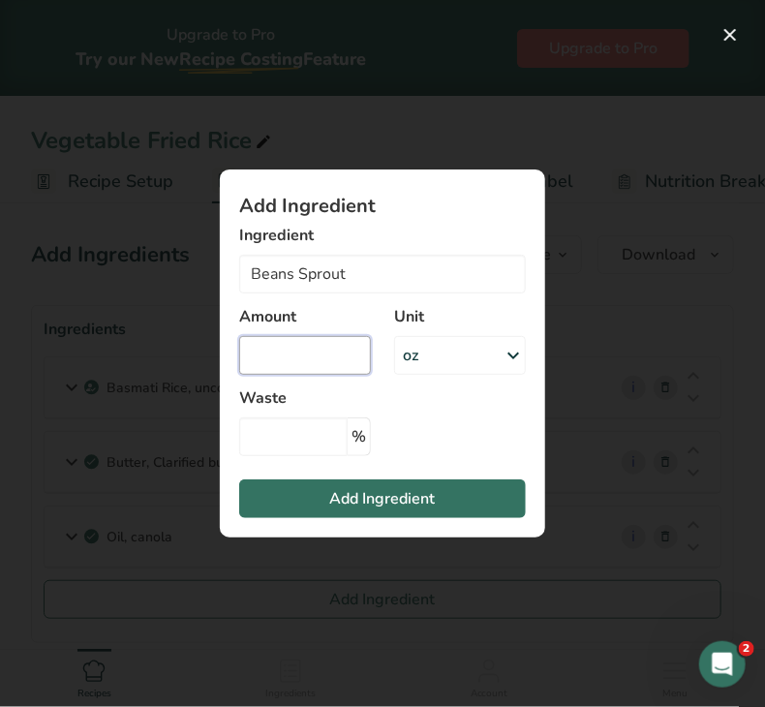
click at [284, 359] on input "Add ingredient modal" at bounding box center [305, 355] width 132 height 39
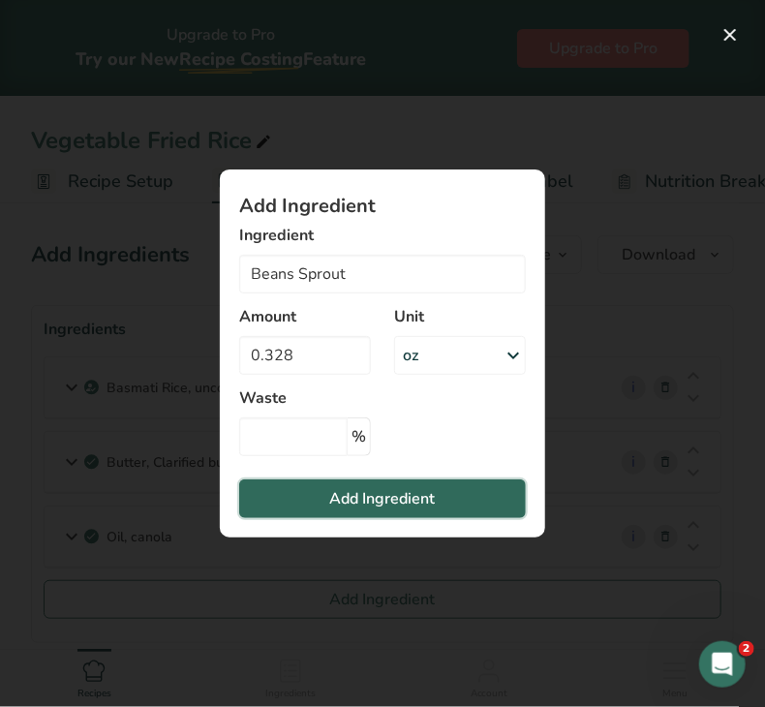
click at [307, 509] on button "Add Ingredient" at bounding box center [382, 499] width 287 height 39
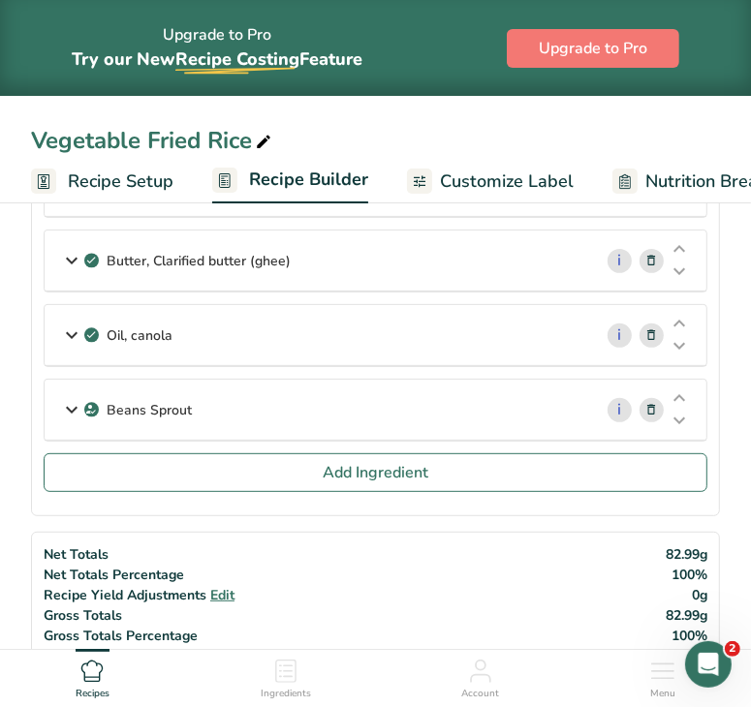
scroll to position [210, 0]
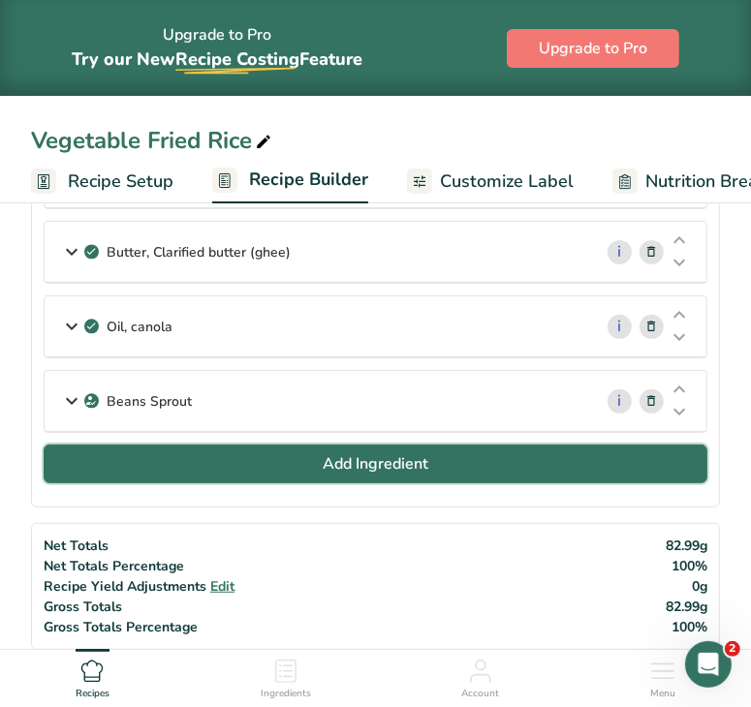
click at [506, 463] on button "Add Ingredient" at bounding box center [376, 464] width 664 height 39
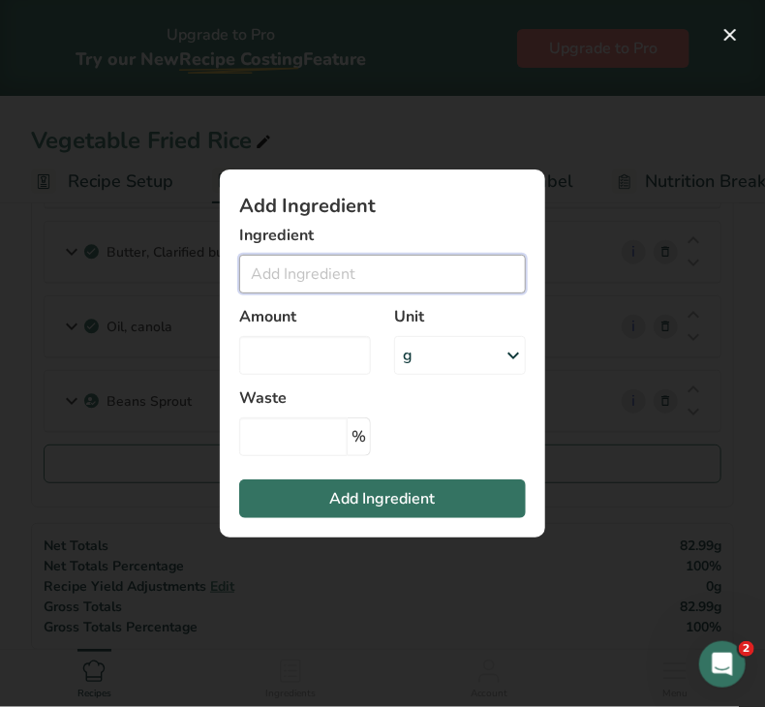
click at [358, 280] on input "Add ingredient modal" at bounding box center [382, 274] width 287 height 39
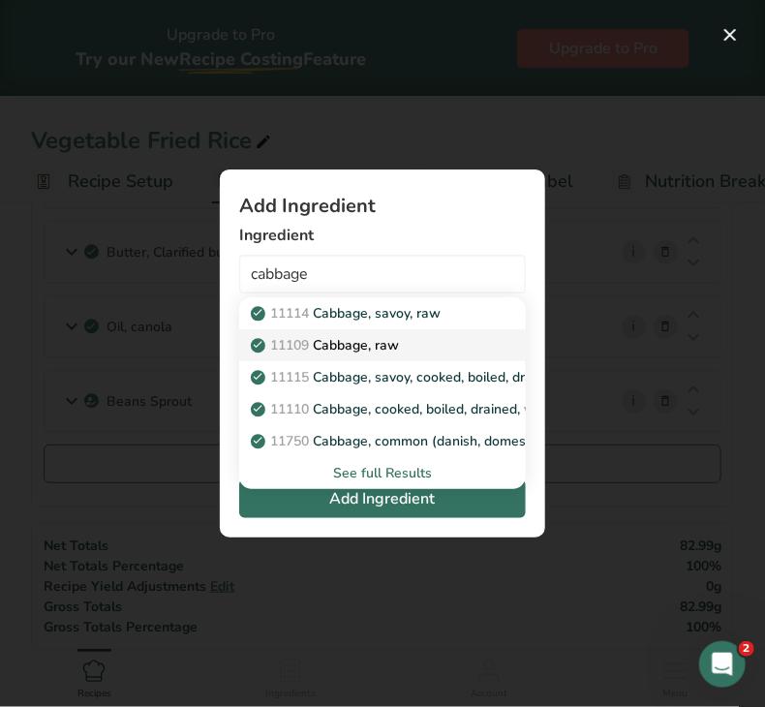
click at [379, 336] on p "11109 Cabbage, raw" at bounding box center [327, 345] width 144 height 20
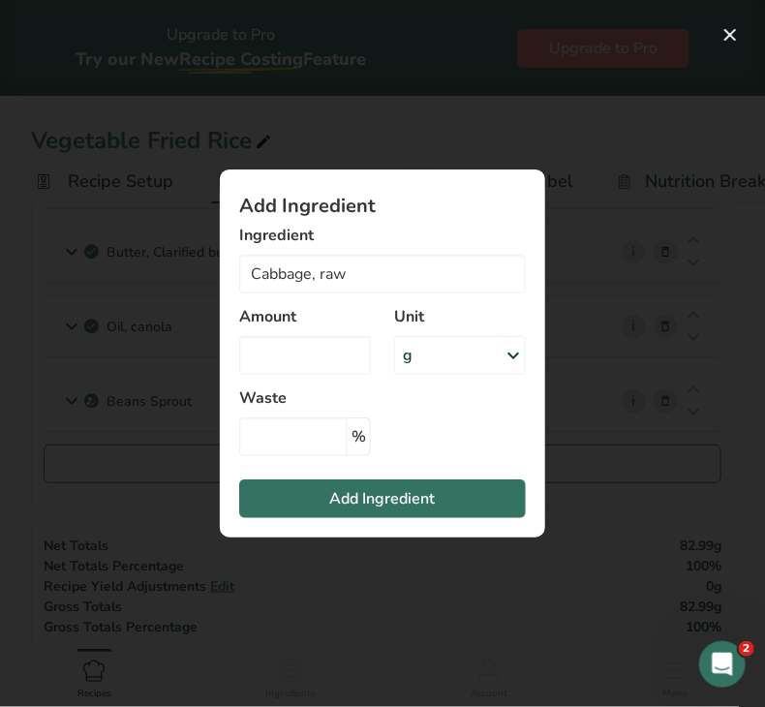
click at [452, 361] on div "g" at bounding box center [460, 355] width 132 height 39
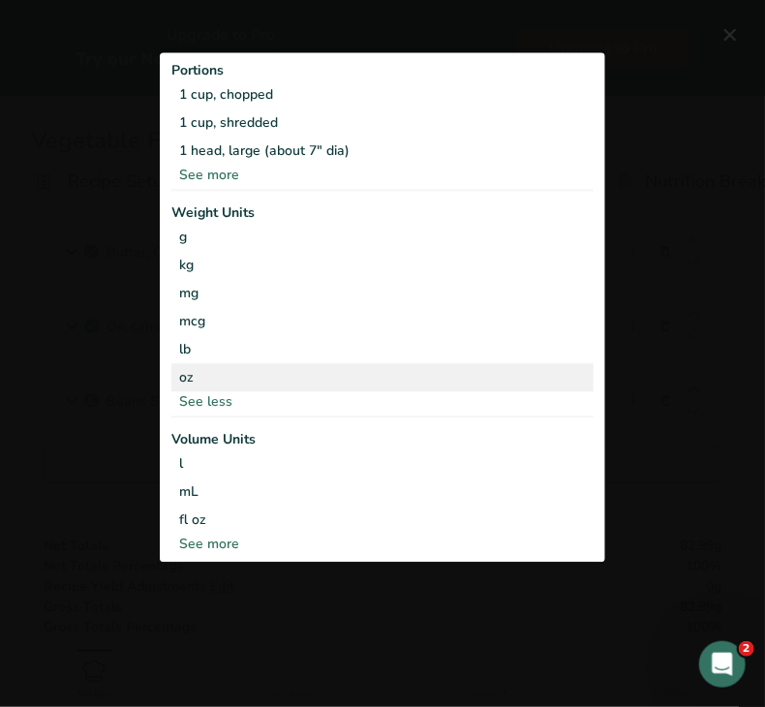
click at [299, 363] on div "oz" at bounding box center [382, 377] width 422 height 28
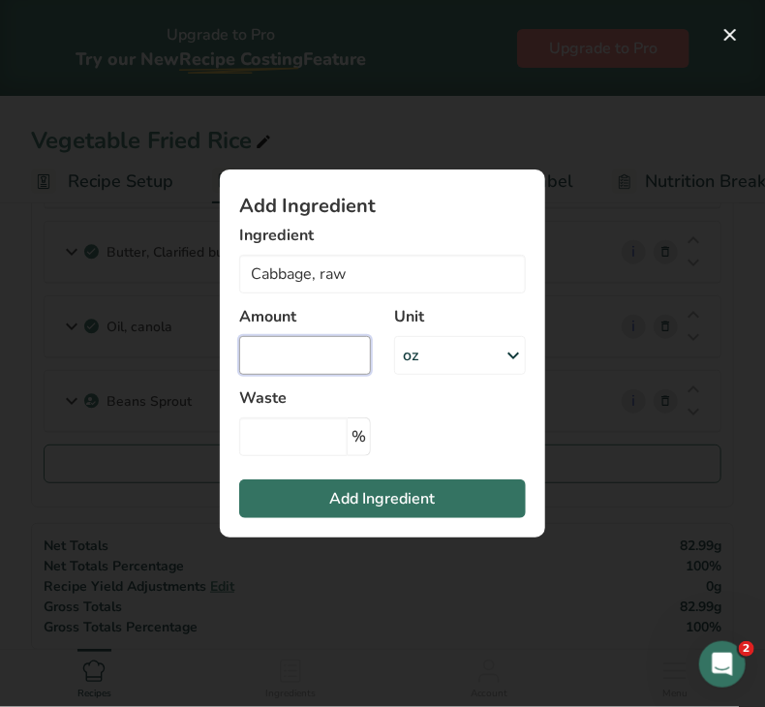
click at [322, 357] on input "Add ingredient modal" at bounding box center [305, 355] width 132 height 39
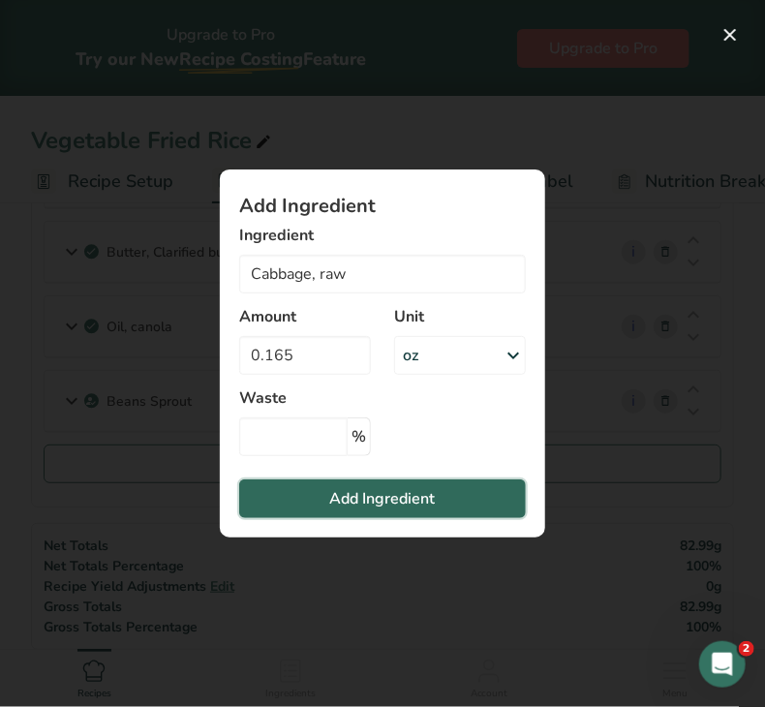
click at [299, 495] on button "Add Ingredient" at bounding box center [382, 499] width 287 height 39
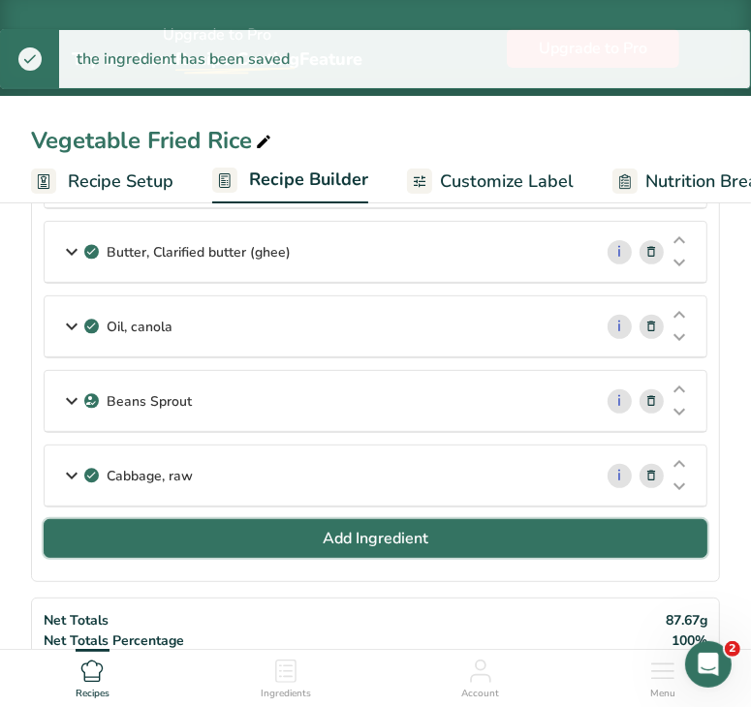
click at [311, 537] on button "Add Ingredient" at bounding box center [376, 538] width 664 height 39
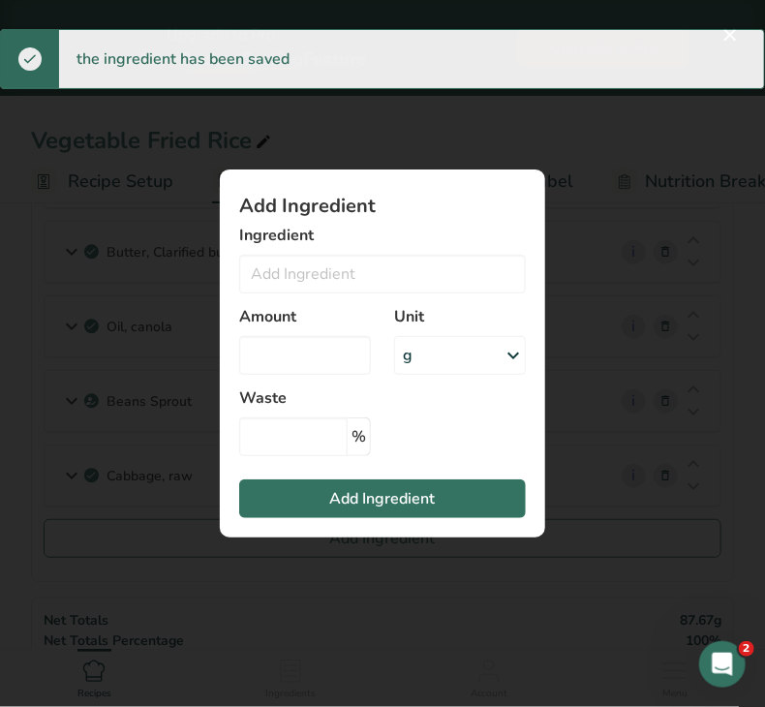
click at [314, 295] on div "Amount" at bounding box center [305, 340] width 155 height 93
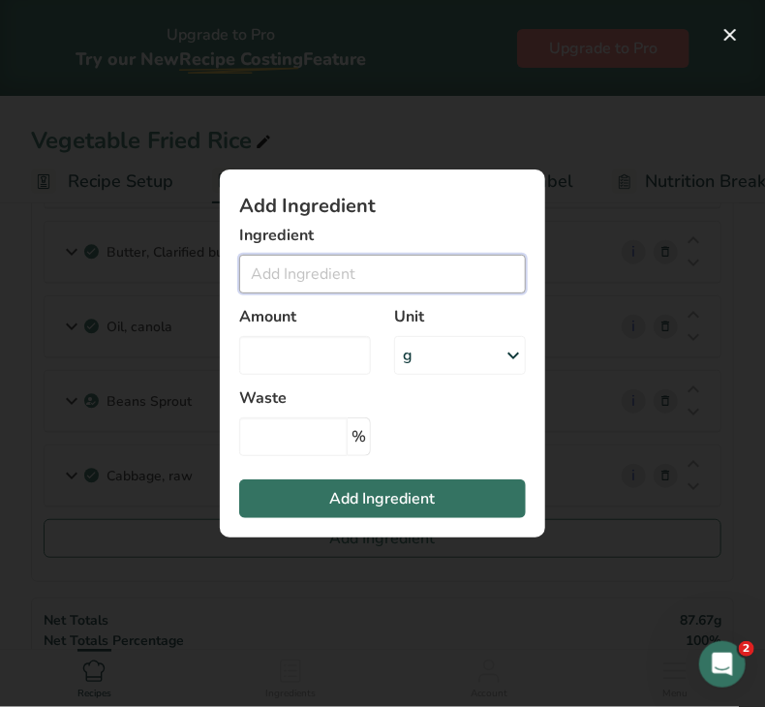
click at [310, 289] on input "Add ingredient modal" at bounding box center [382, 274] width 287 height 39
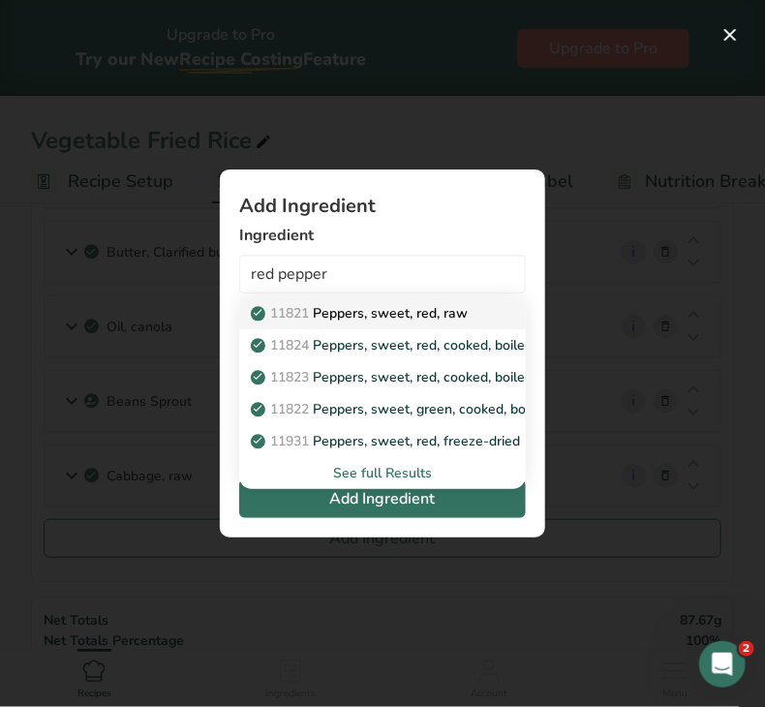
click at [333, 319] on p "11821 Peppers, sweet, red, raw" at bounding box center [361, 313] width 213 height 20
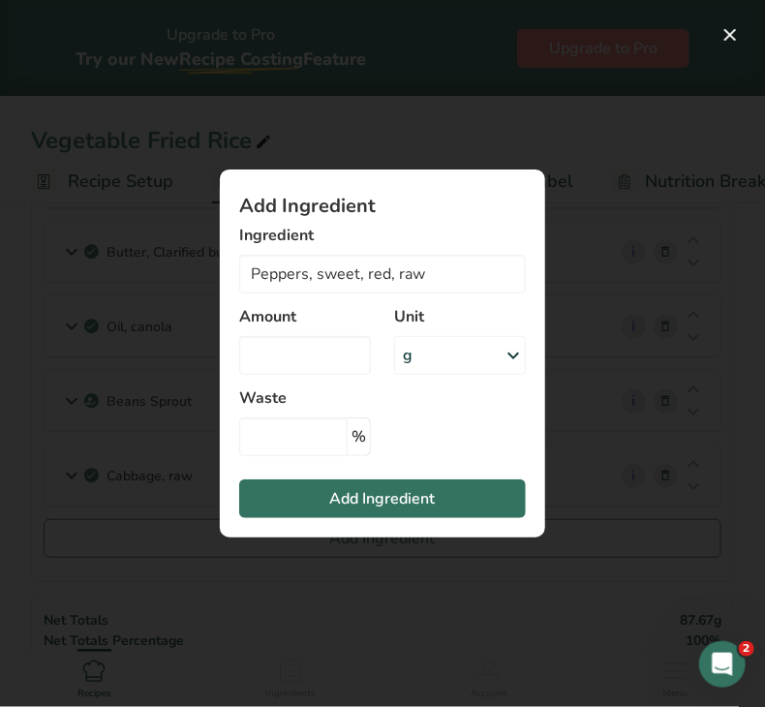
click at [423, 363] on div "g" at bounding box center [460, 355] width 132 height 39
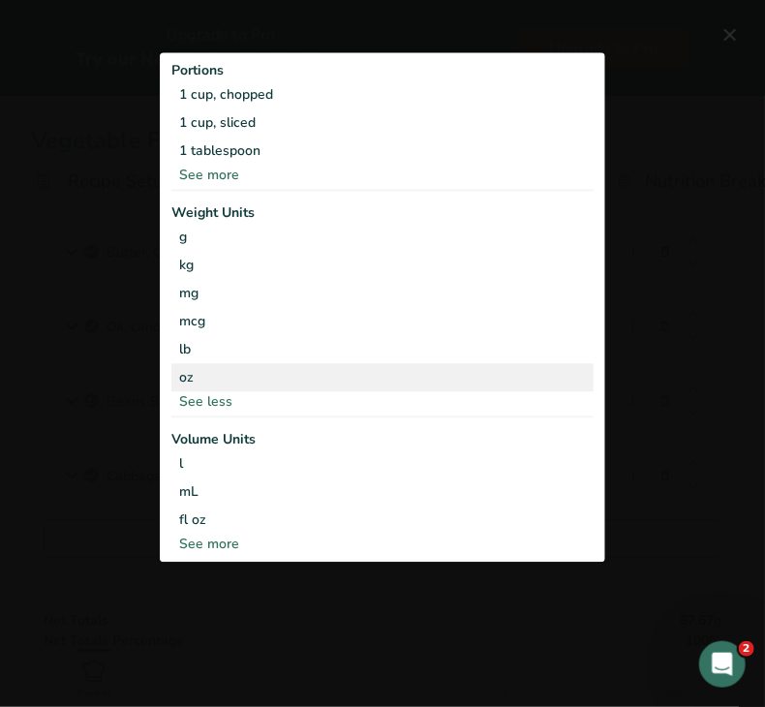
click at [329, 371] on div "oz" at bounding box center [382, 377] width 422 height 28
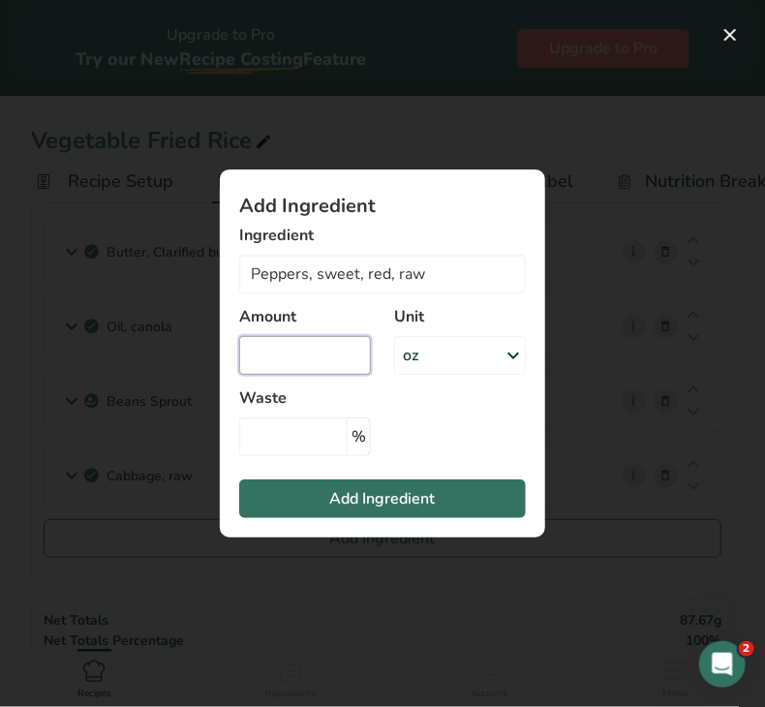
click at [292, 354] on input "Add ingredient modal" at bounding box center [305, 355] width 132 height 39
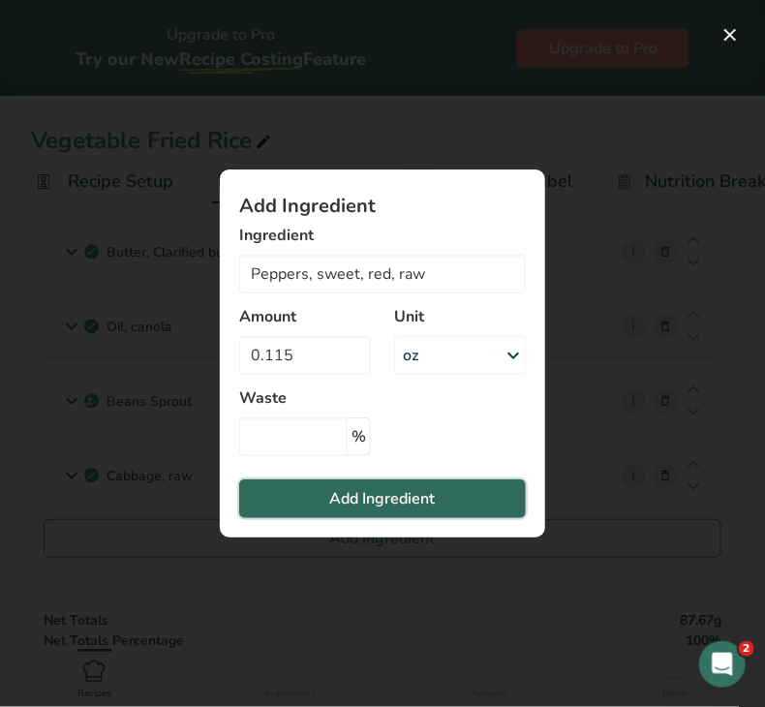
click at [323, 500] on button "Add Ingredient" at bounding box center [382, 499] width 287 height 39
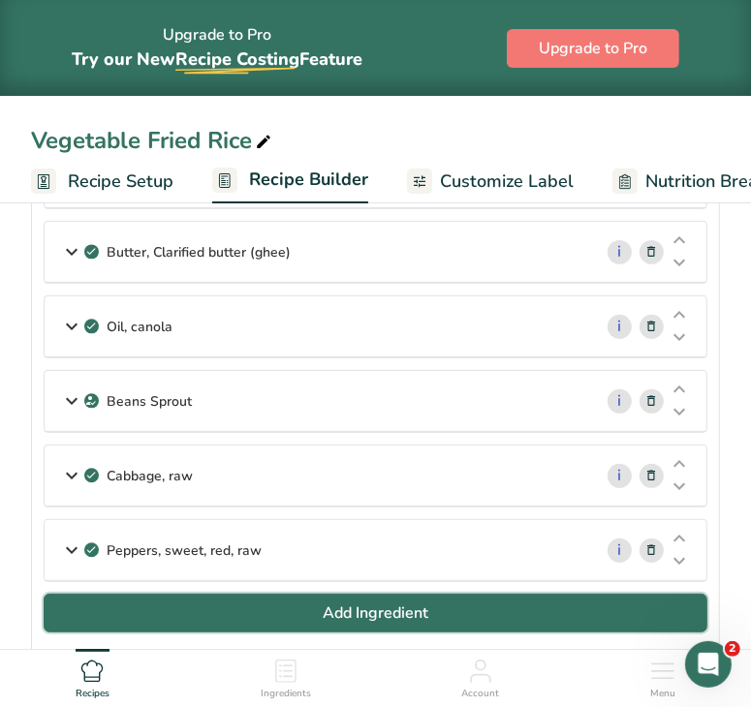
click at [271, 614] on button "Add Ingredient" at bounding box center [376, 613] width 664 height 39
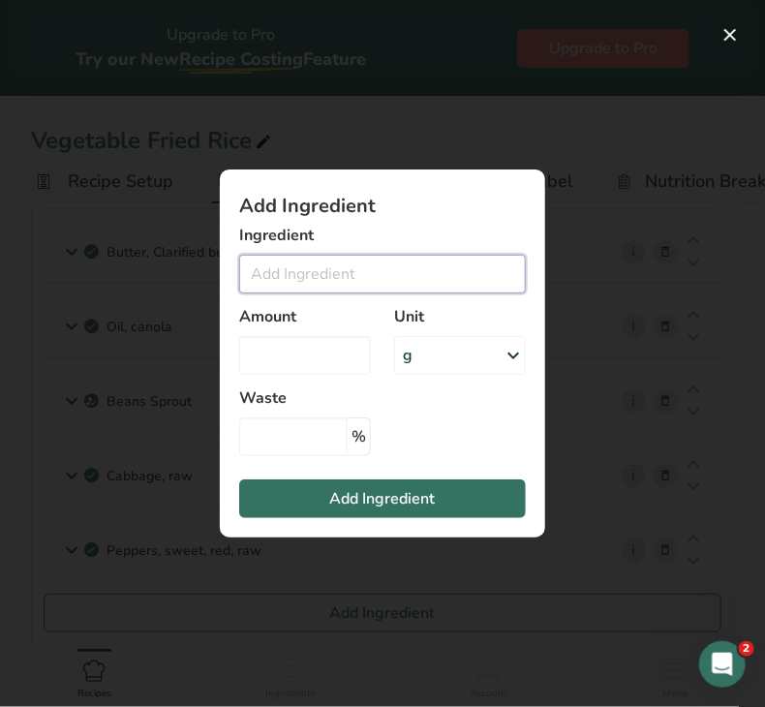
click at [299, 265] on input "Add ingredient modal" at bounding box center [382, 274] width 287 height 39
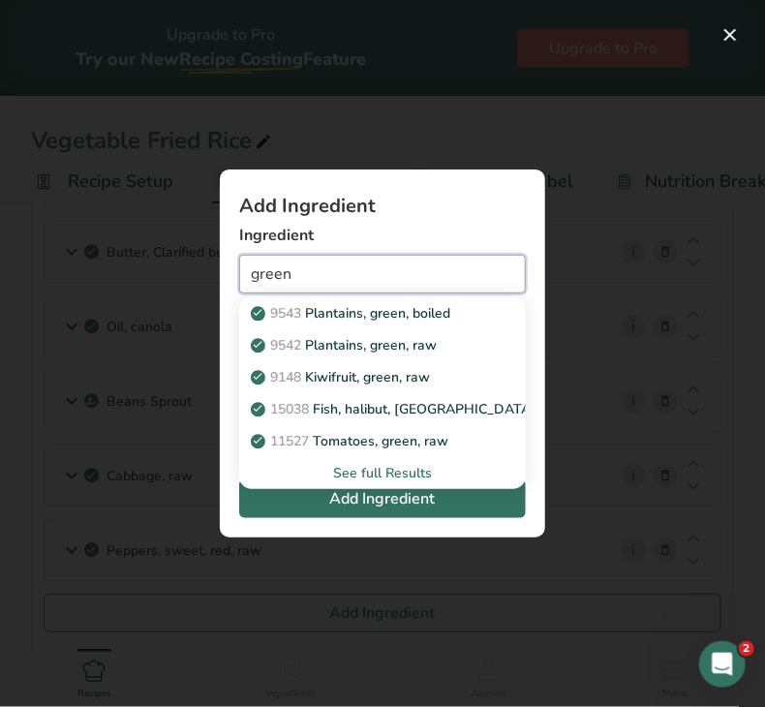
click at [299, 265] on input "green" at bounding box center [382, 274] width 287 height 39
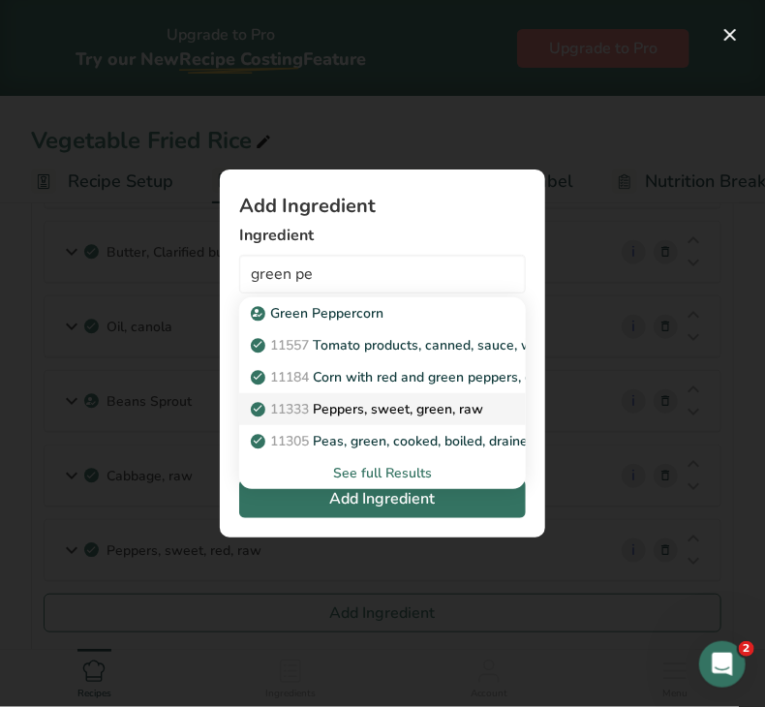
click at [372, 402] on p "11333 Peppers, sweet, green, raw" at bounding box center [369, 409] width 229 height 20
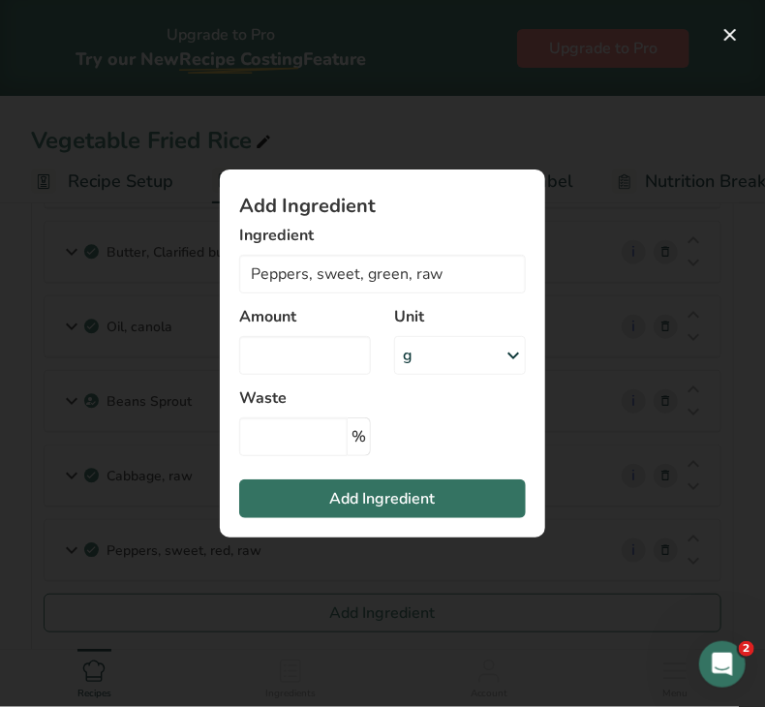
click at [426, 348] on div "g" at bounding box center [460, 355] width 132 height 39
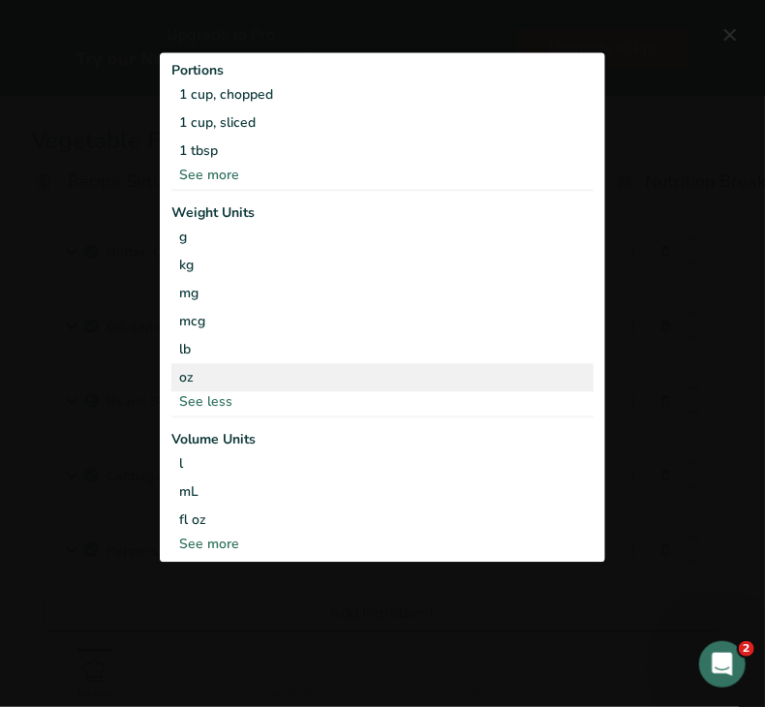
click at [302, 370] on div "oz" at bounding box center [382, 377] width 422 height 28
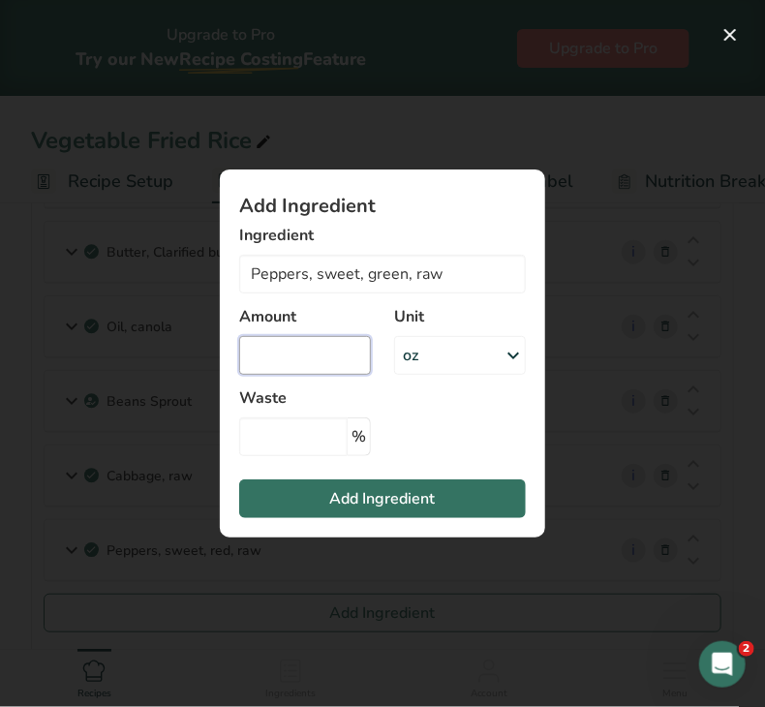
click at [294, 344] on input "Add ingredient modal" at bounding box center [305, 355] width 132 height 39
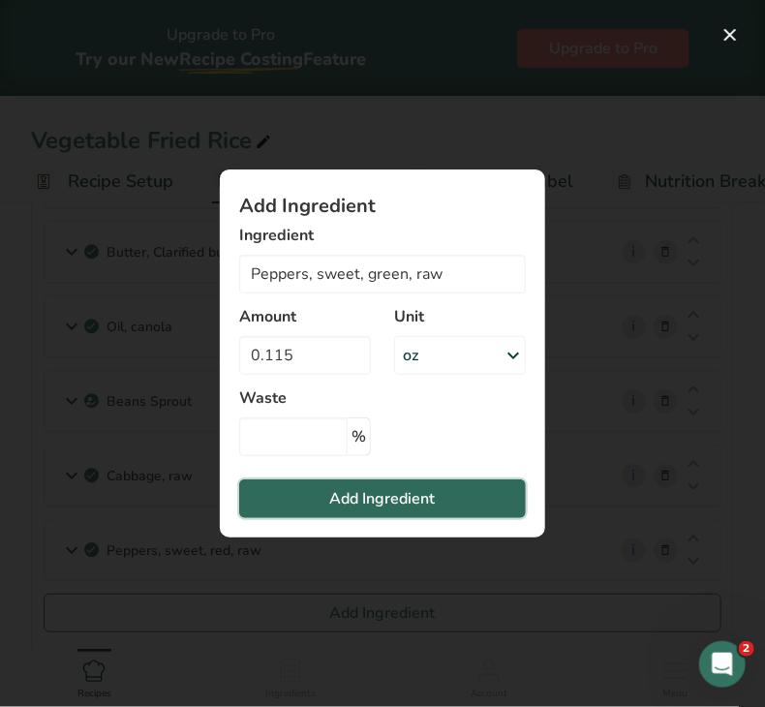
click at [342, 493] on span "Add Ingredient" at bounding box center [383, 498] width 106 height 23
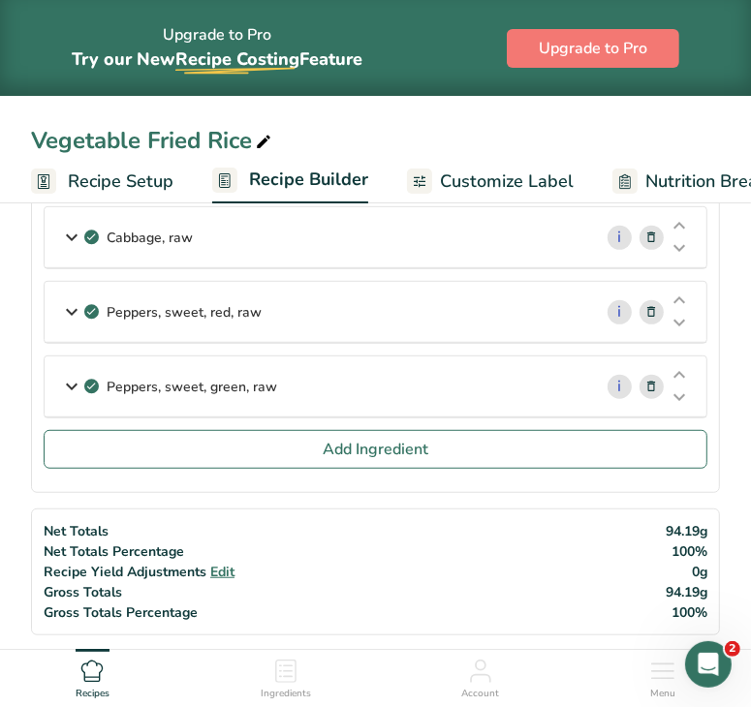
scroll to position [446, 0]
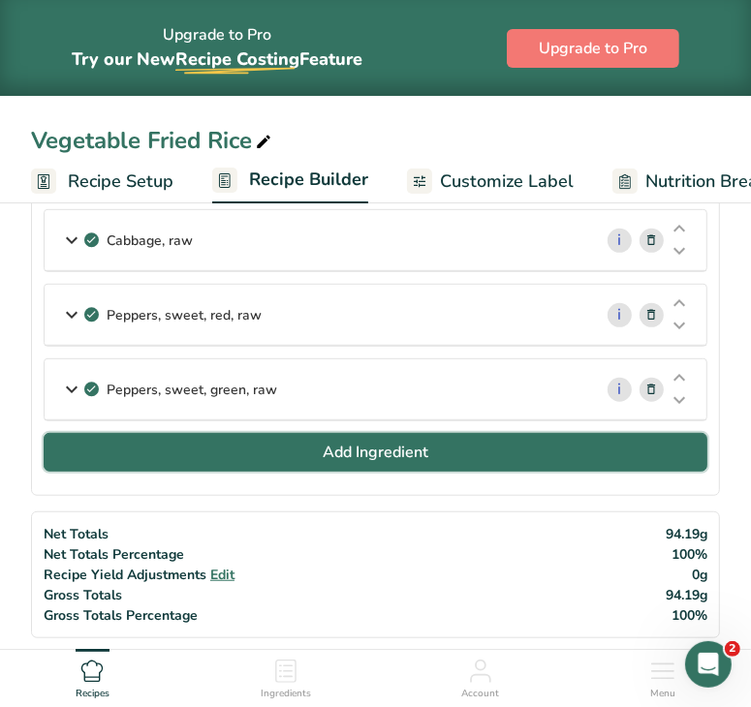
click at [431, 435] on button "Add Ingredient" at bounding box center [376, 452] width 664 height 39
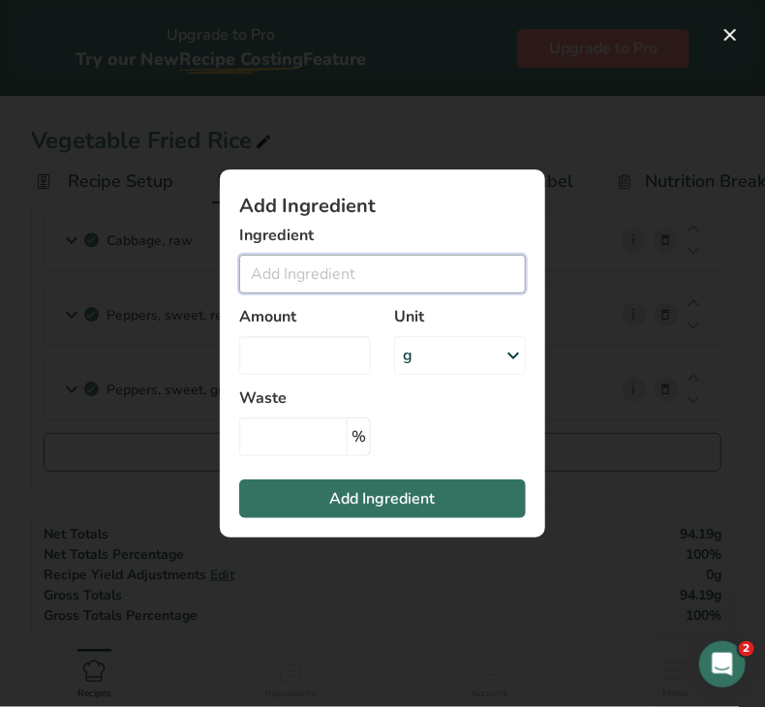
click at [360, 280] on input "Add ingredient modal" at bounding box center [382, 274] width 287 height 39
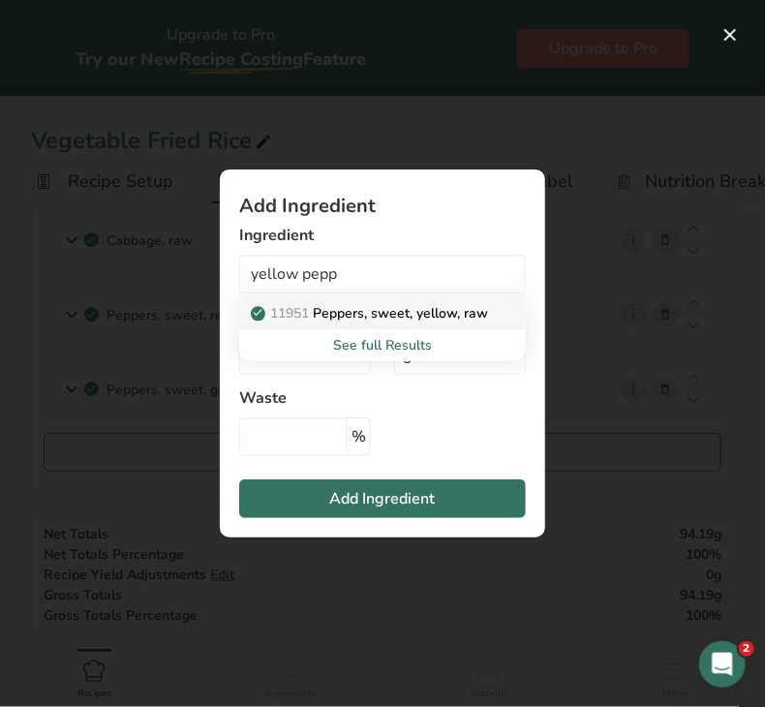
click at [382, 305] on p "11951 Peppers, sweet, yellow, raw" at bounding box center [371, 313] width 233 height 20
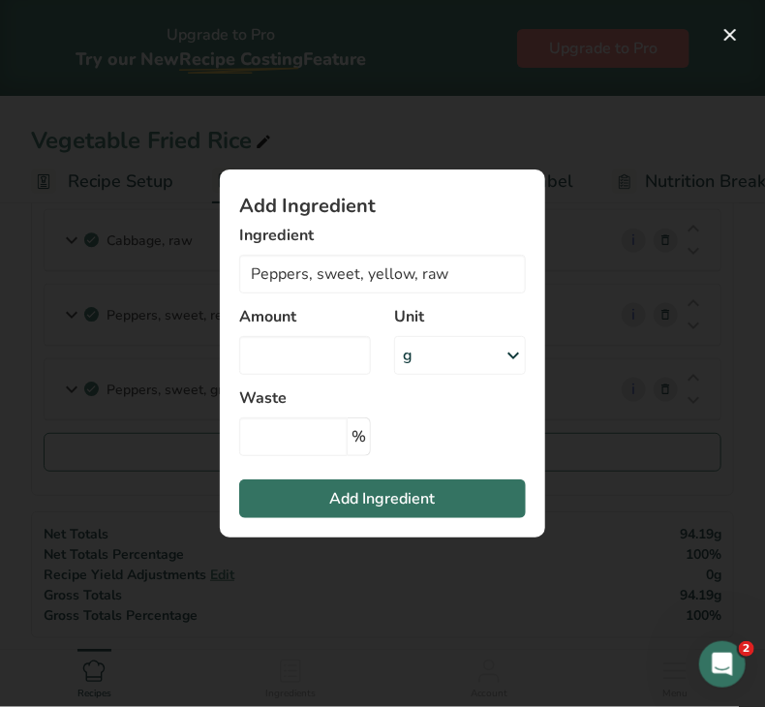
click at [415, 364] on div "g" at bounding box center [460, 355] width 132 height 39
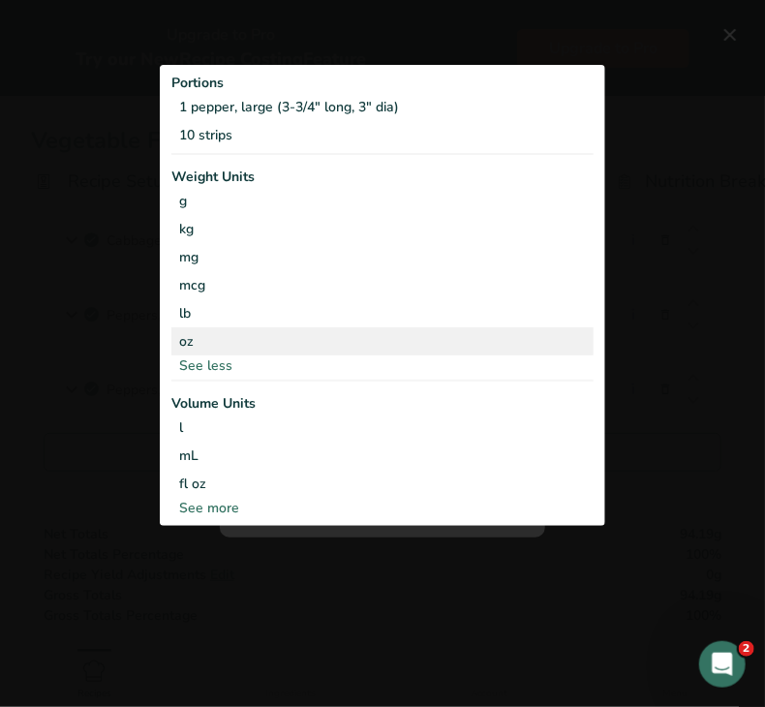
click at [224, 328] on div "oz" at bounding box center [382, 341] width 422 height 28
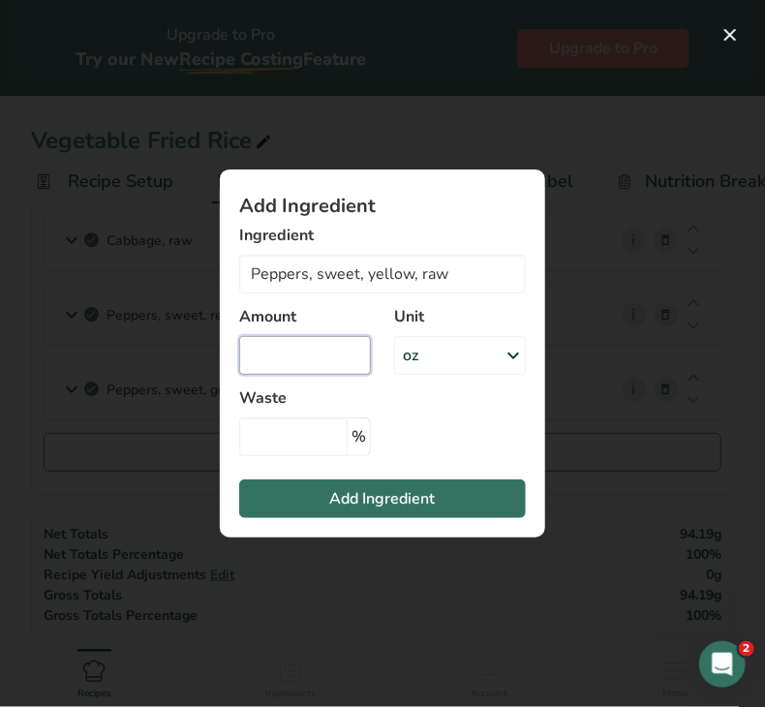
click at [284, 348] on input "Add ingredient modal" at bounding box center [305, 355] width 132 height 39
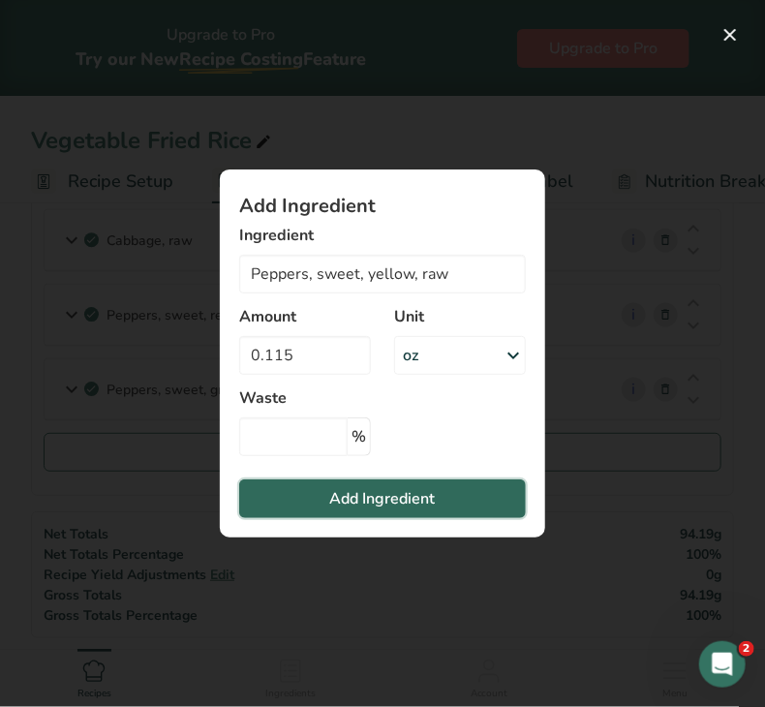
click at [345, 494] on span "Add Ingredient" at bounding box center [383, 498] width 106 height 23
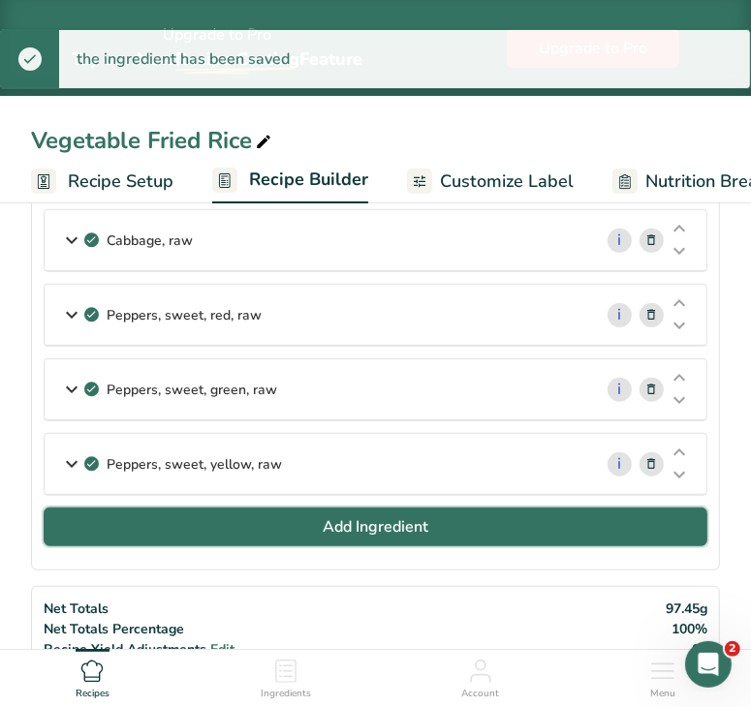
click at [337, 520] on span "Add Ingredient" at bounding box center [376, 526] width 106 height 23
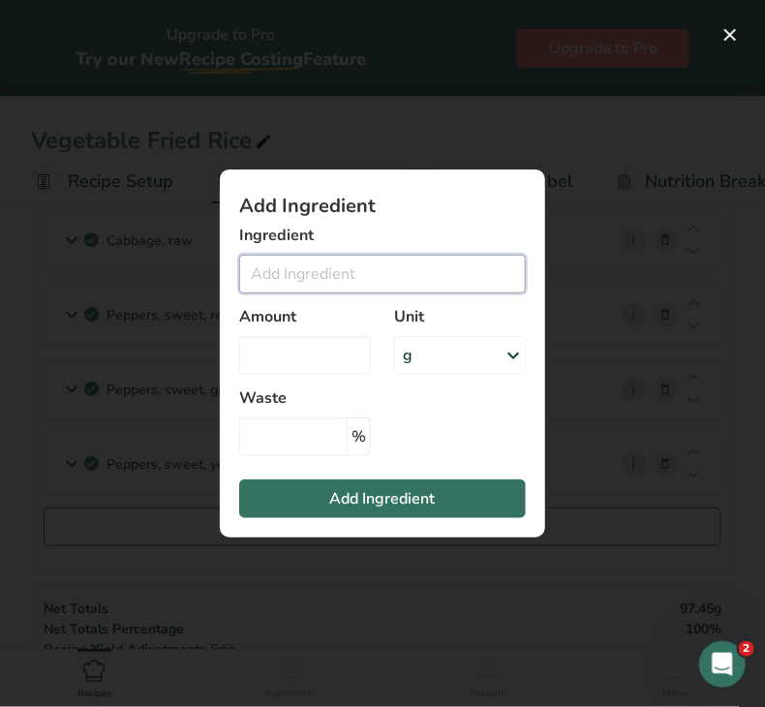
click at [341, 263] on input "Add ingredient modal" at bounding box center [382, 274] width 287 height 39
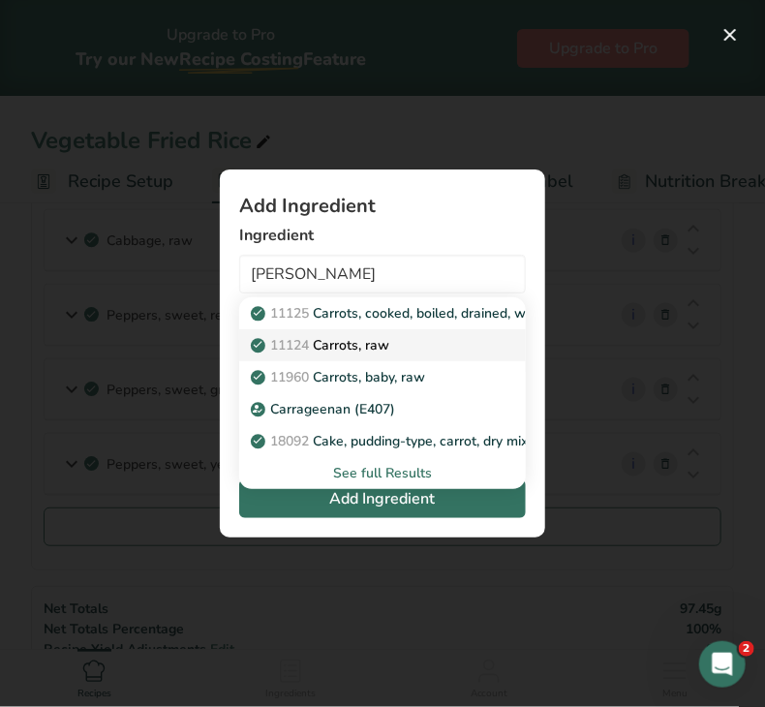
click at [342, 342] on p "11124 [GEOGRAPHIC_DATA], raw" at bounding box center [322, 345] width 135 height 20
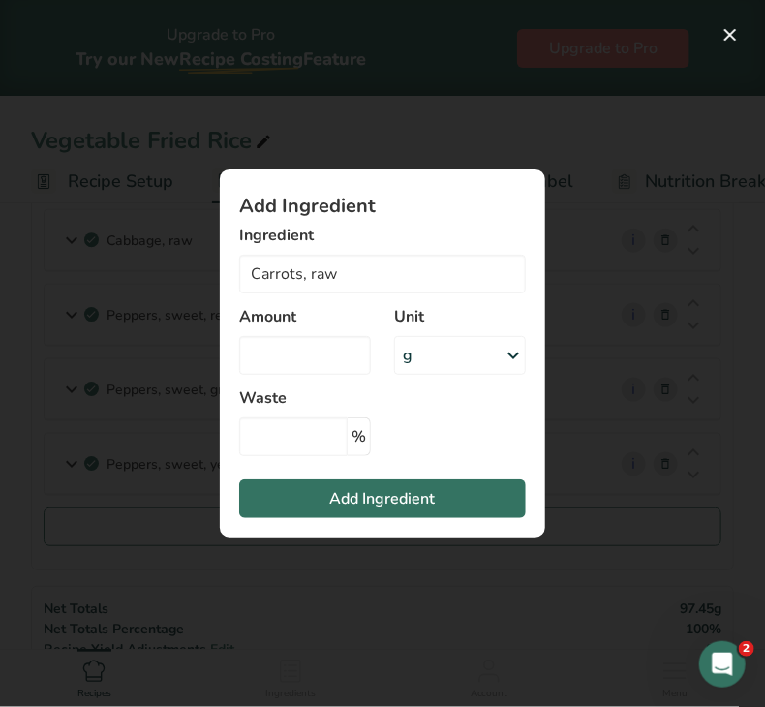
click at [413, 361] on div "g" at bounding box center [460, 355] width 132 height 39
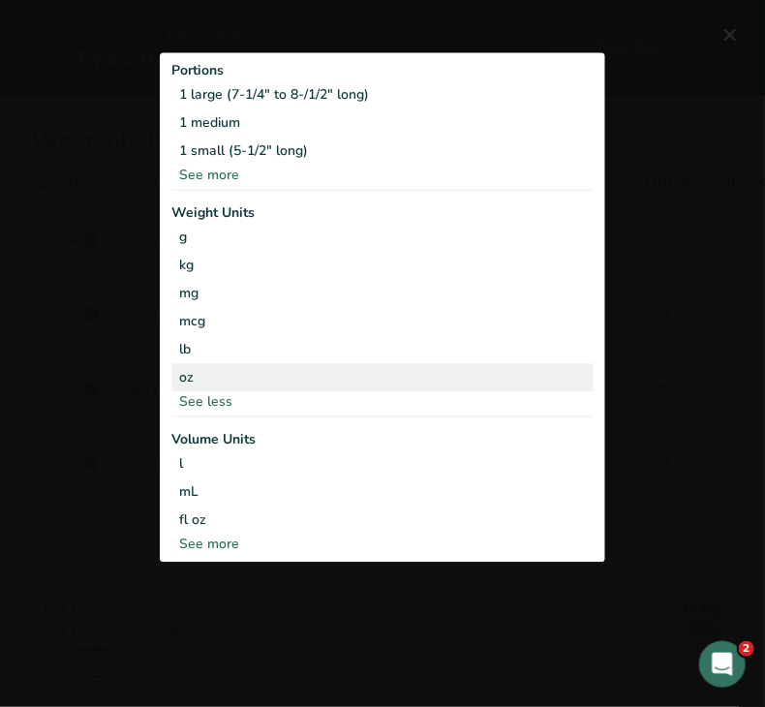
click at [244, 365] on div "oz" at bounding box center [382, 377] width 422 height 28
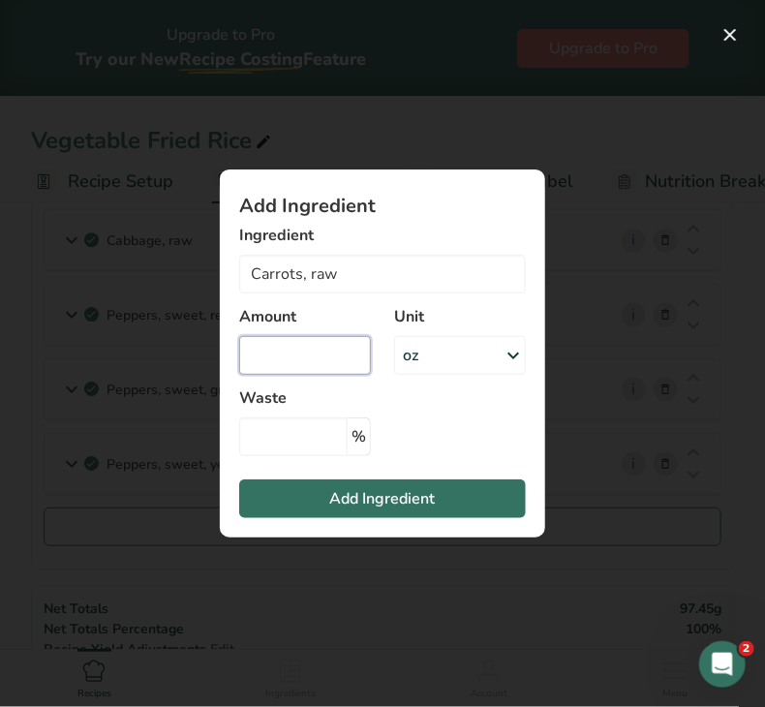
click at [263, 350] on input "Add ingredient modal" at bounding box center [305, 355] width 132 height 39
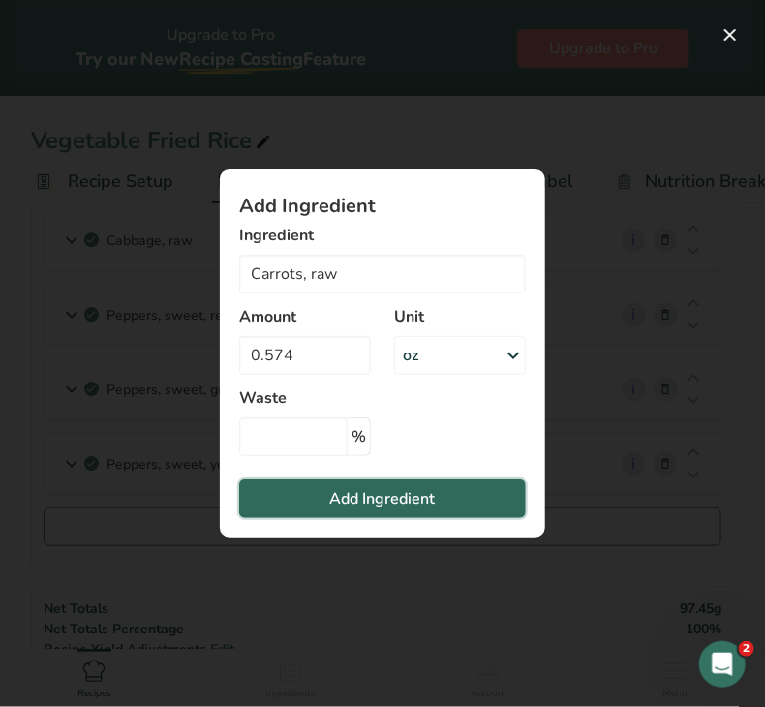
click at [345, 497] on span "Add Ingredient" at bounding box center [383, 498] width 106 height 23
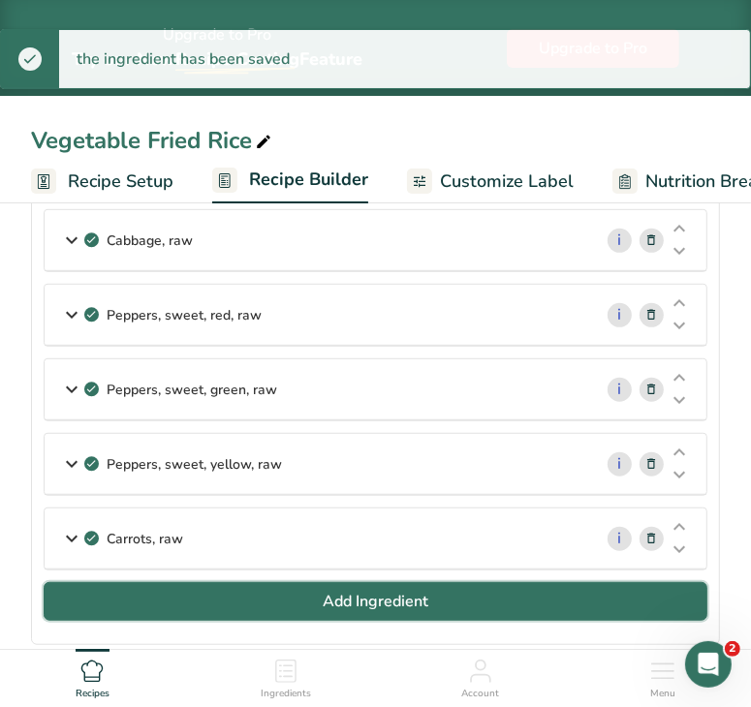
click at [276, 597] on button "Add Ingredient" at bounding box center [376, 601] width 664 height 39
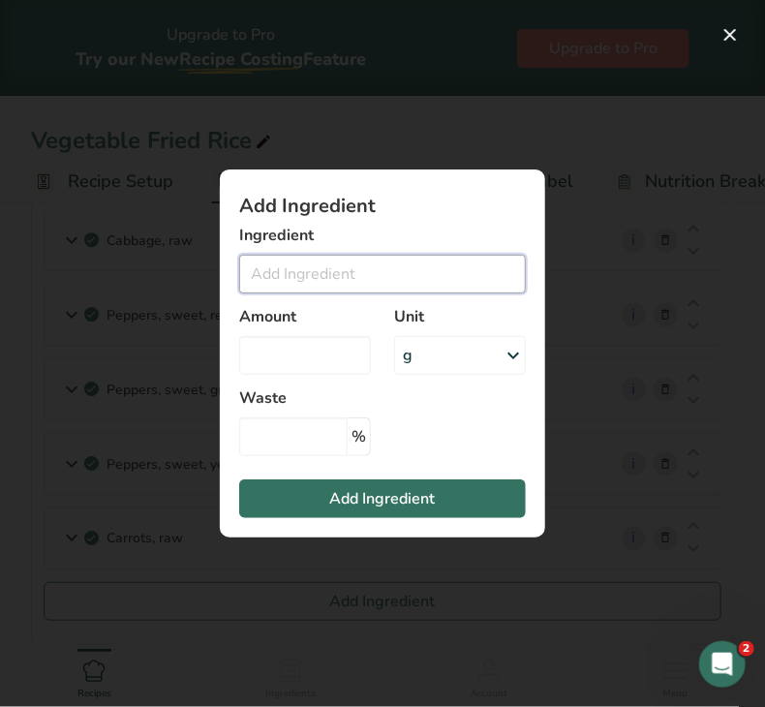
click at [314, 279] on input "Add ingredient modal" at bounding box center [382, 274] width 287 height 39
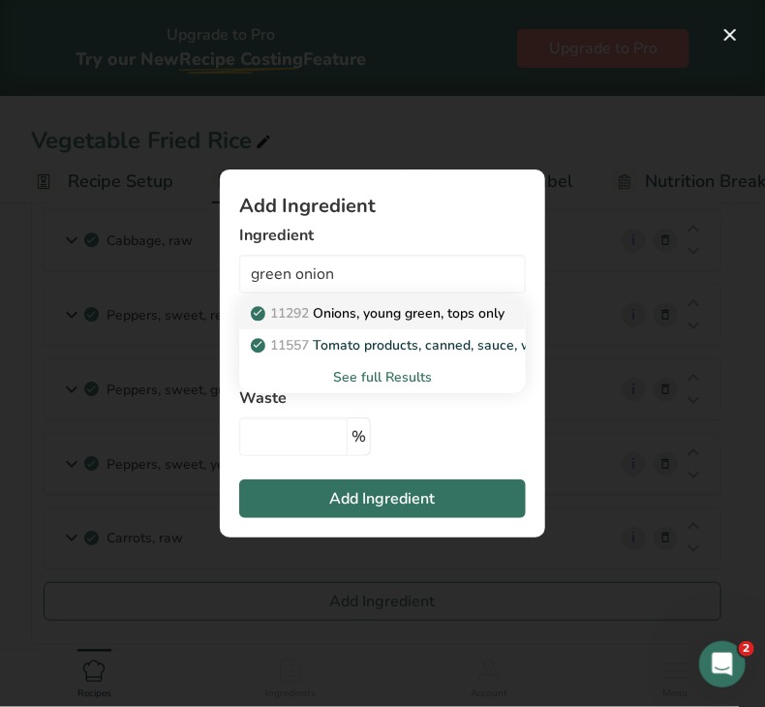
click at [356, 318] on p "11292 Onions, young green, tops only" at bounding box center [380, 313] width 250 height 20
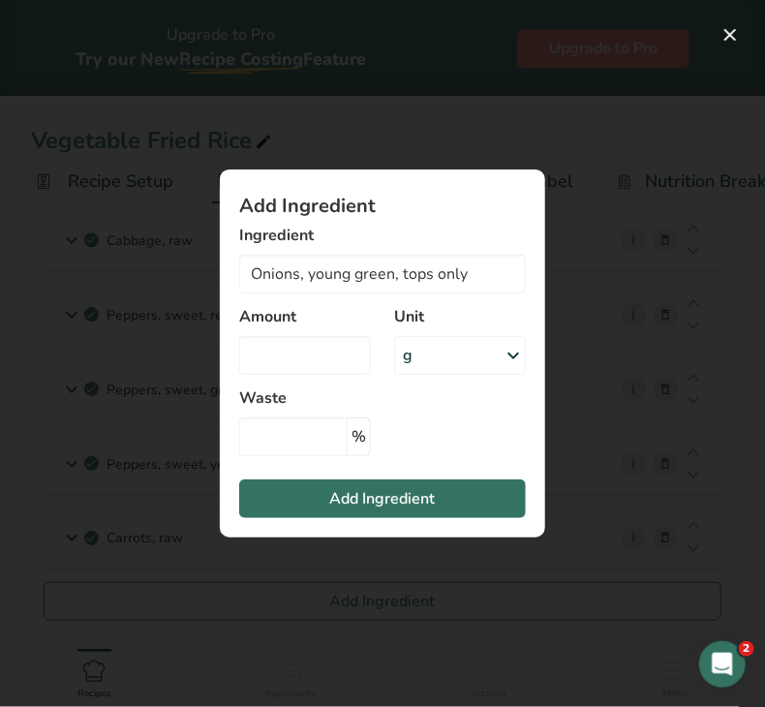
click at [442, 342] on div "g" at bounding box center [460, 355] width 132 height 39
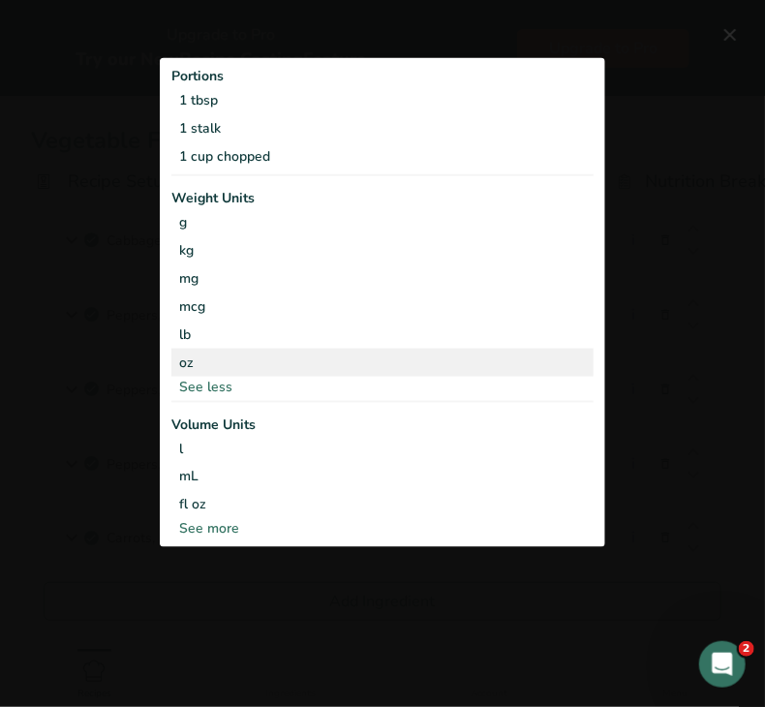
click at [267, 353] on div "oz" at bounding box center [382, 362] width 422 height 28
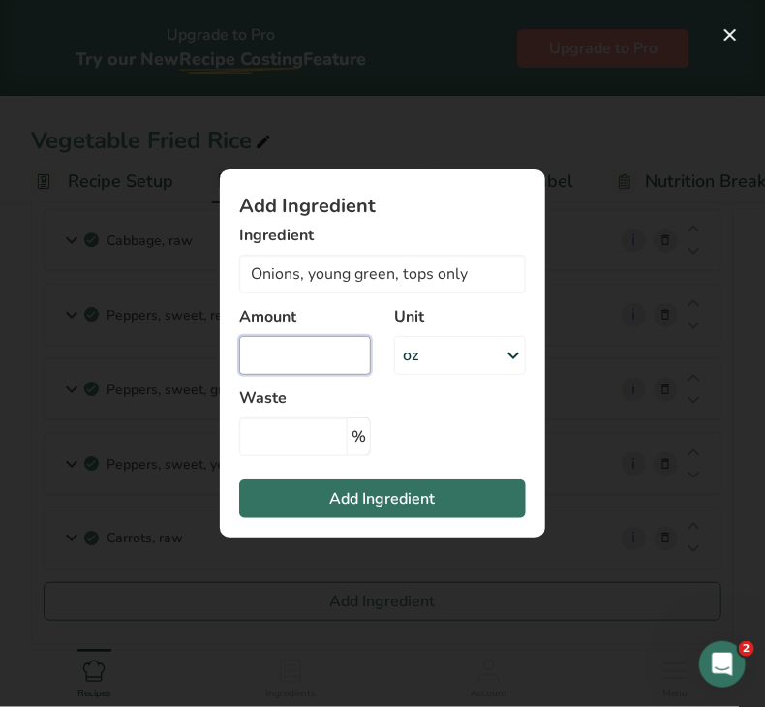
click at [297, 363] on input "Add ingredient modal" at bounding box center [305, 355] width 132 height 39
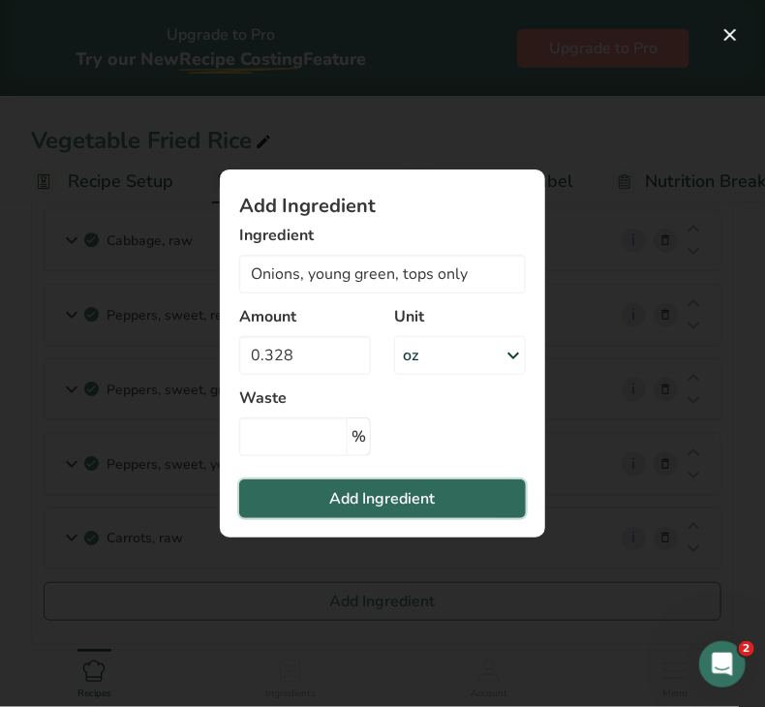
click at [318, 506] on button "Add Ingredient" at bounding box center [382, 499] width 287 height 39
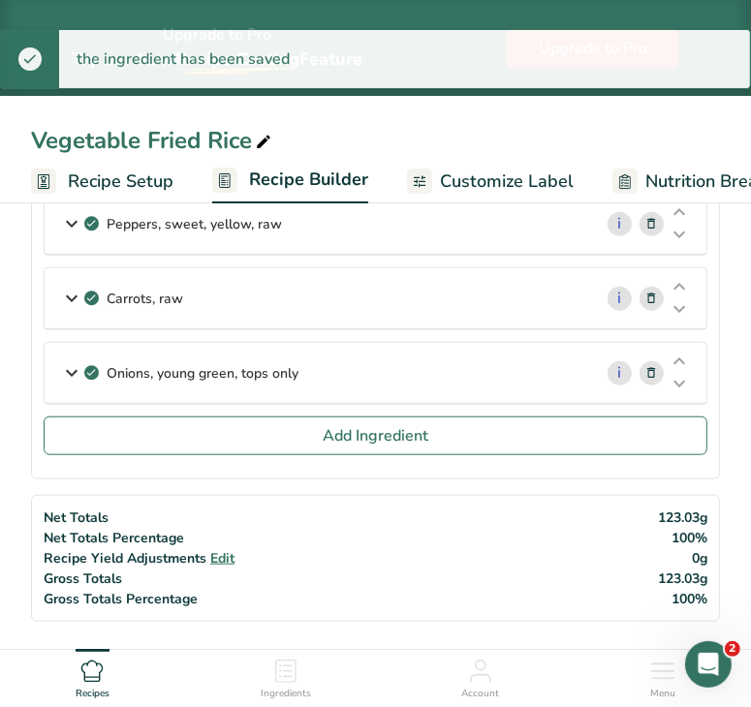
scroll to position [716, 0]
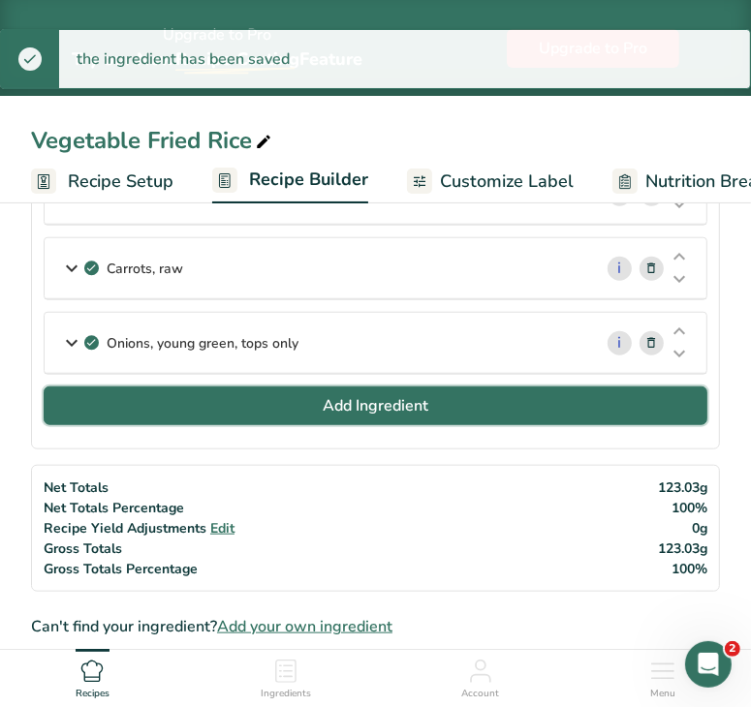
click at [473, 403] on button "Add Ingredient" at bounding box center [376, 406] width 664 height 39
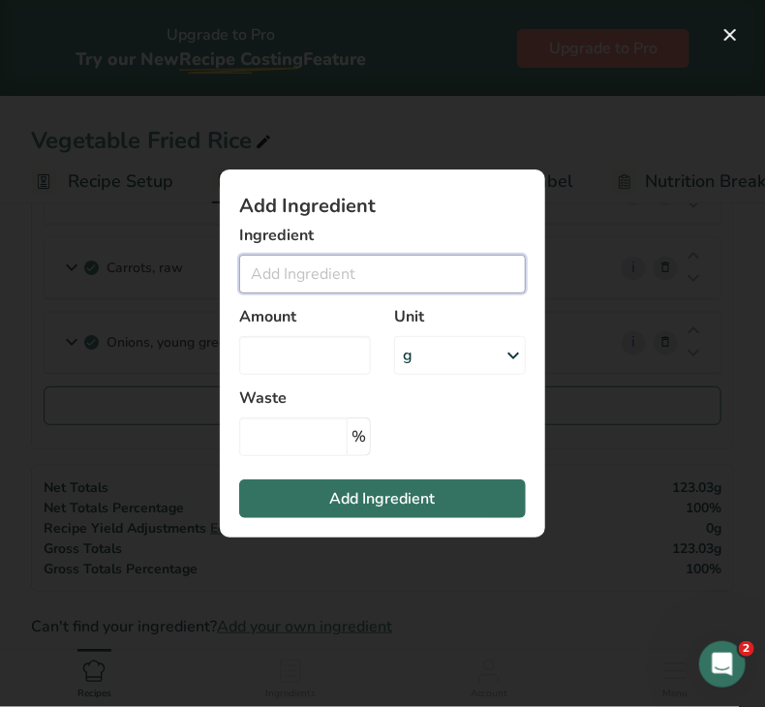
click at [337, 276] on input "Add ingredient modal" at bounding box center [382, 274] width 287 height 39
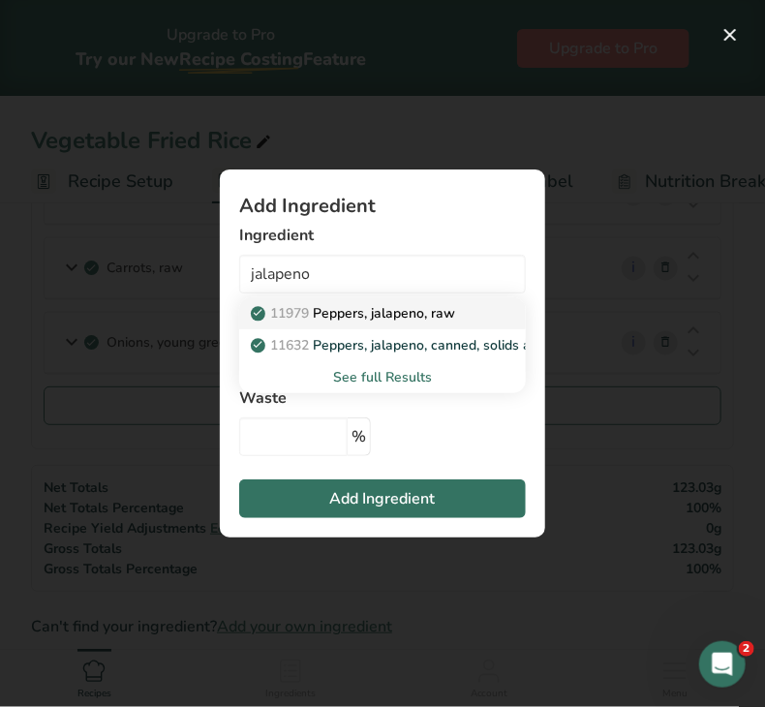
click at [350, 319] on p "11979 [PERSON_NAME], jalapeno, raw" at bounding box center [355, 313] width 201 height 20
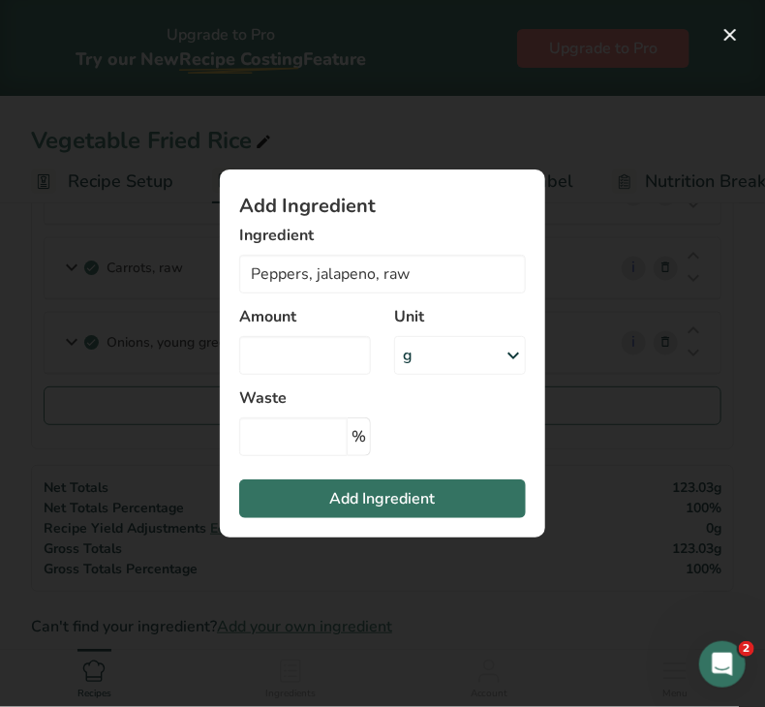
click at [411, 365] on div "g" at bounding box center [408, 355] width 10 height 23
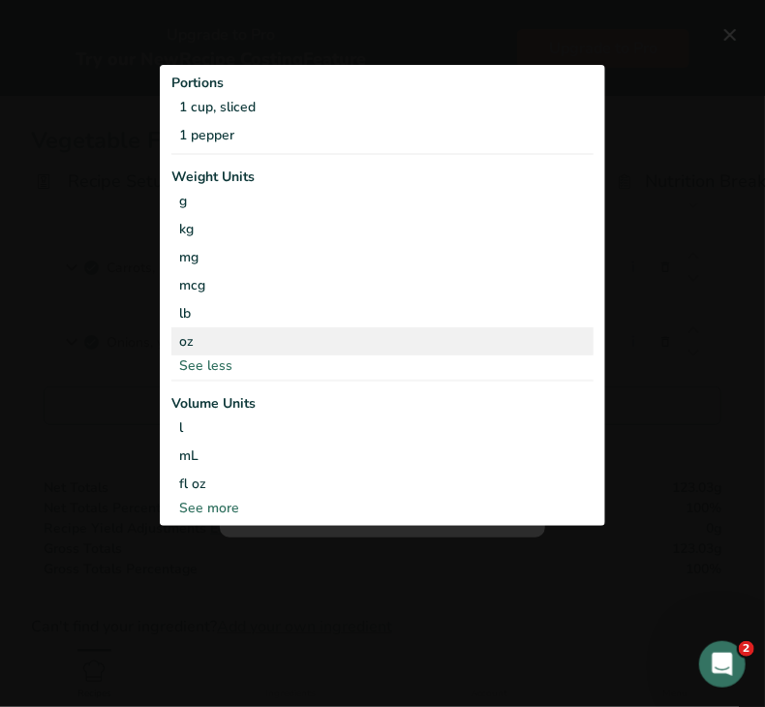
click at [294, 342] on div "oz" at bounding box center [382, 341] width 422 height 28
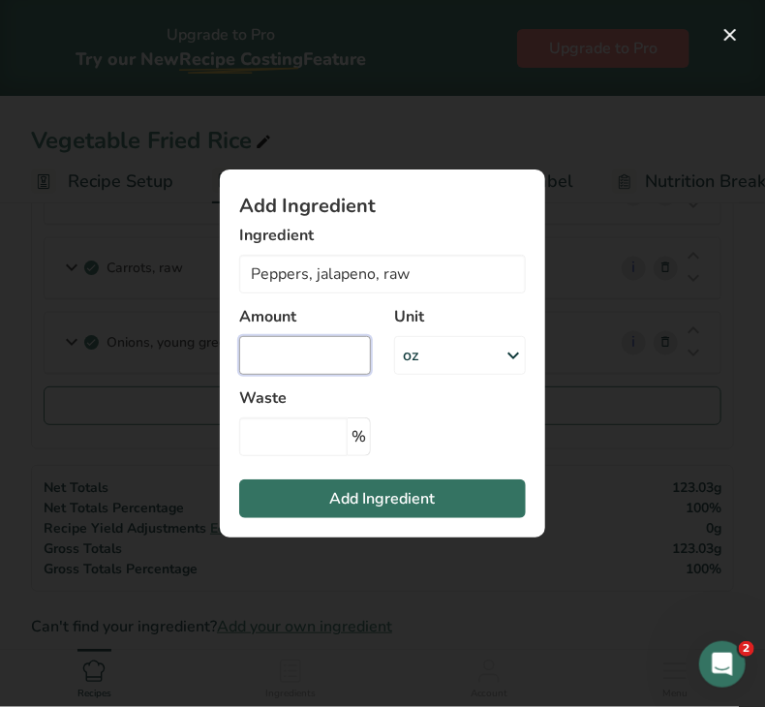
click at [293, 355] on input "Add ingredient modal" at bounding box center [305, 355] width 132 height 39
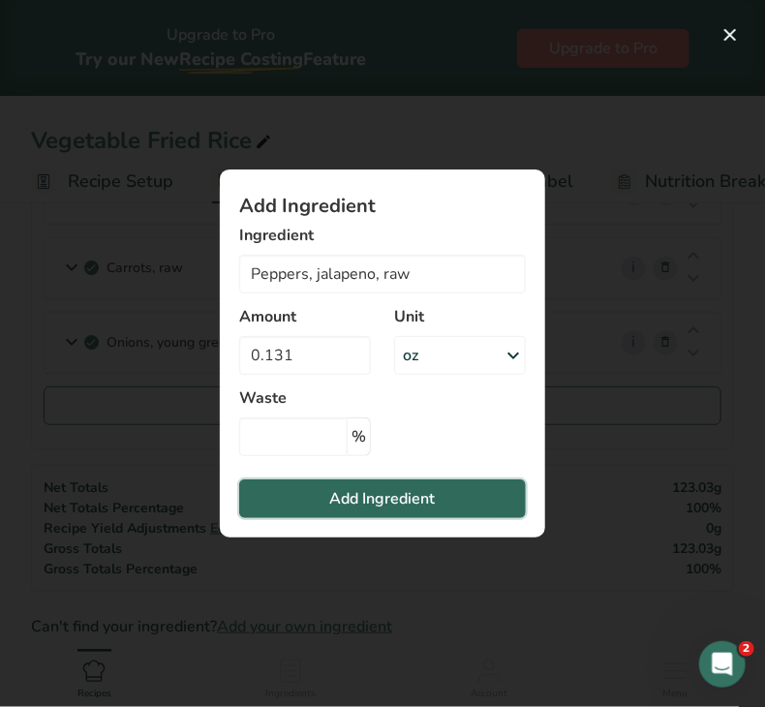
click at [341, 498] on span "Add Ingredient" at bounding box center [383, 498] width 106 height 23
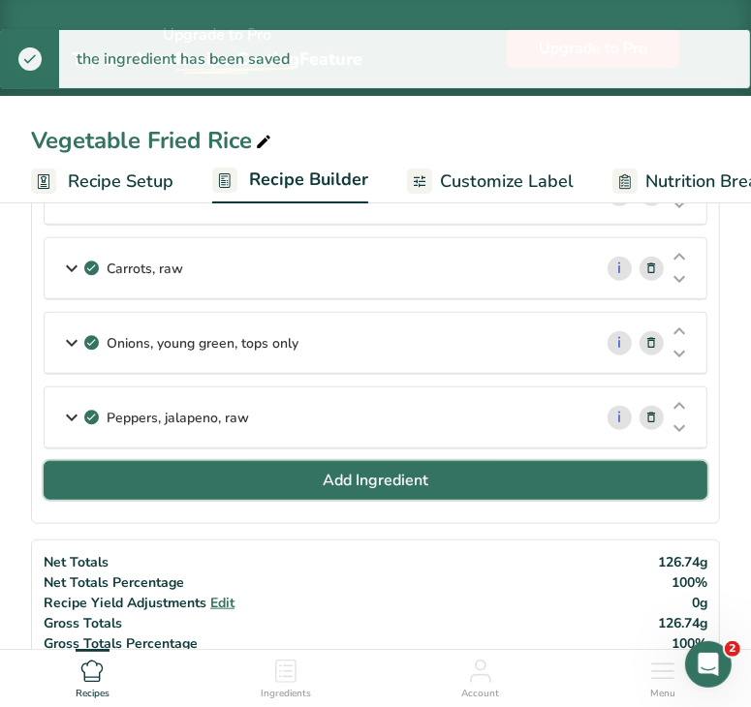
click at [330, 487] on button "Add Ingredient" at bounding box center [376, 480] width 664 height 39
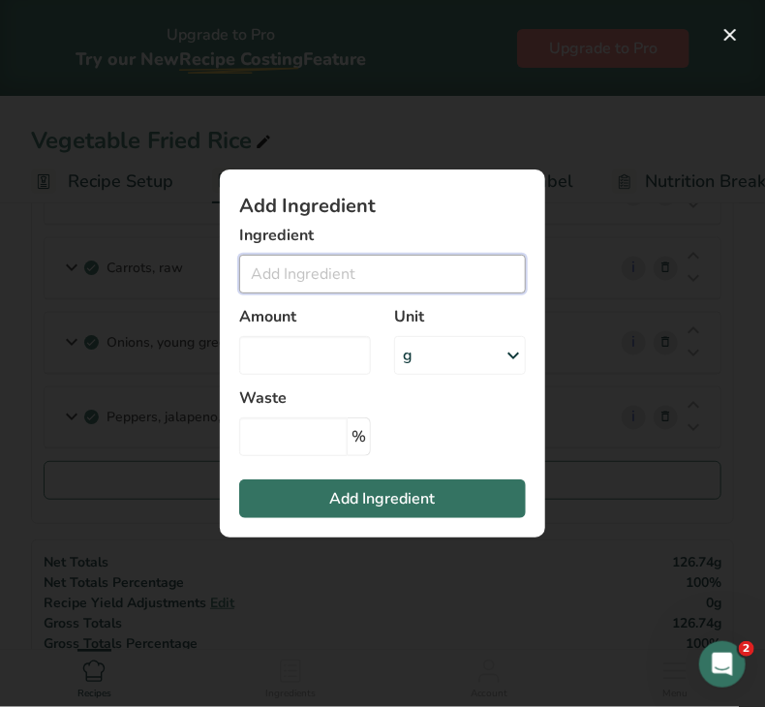
click at [313, 280] on input "Add ingredient modal" at bounding box center [382, 274] width 287 height 39
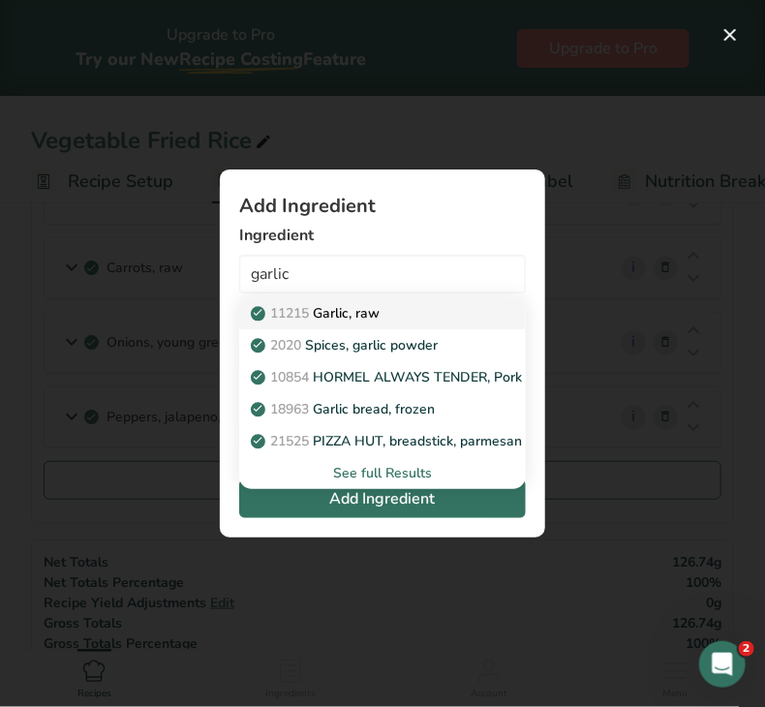
click at [348, 315] on p "11215 Garlic, raw" at bounding box center [317, 313] width 125 height 20
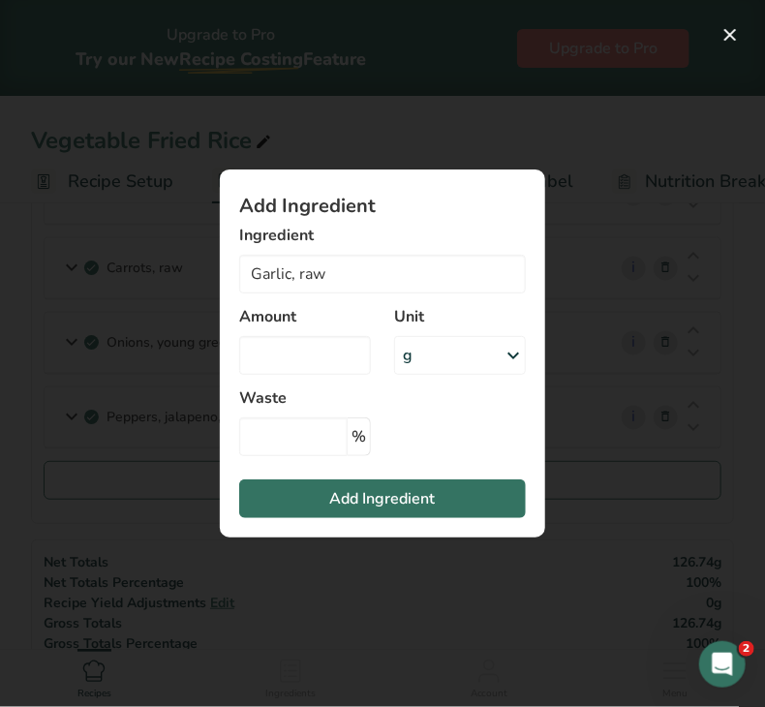
click at [427, 362] on div "g" at bounding box center [460, 355] width 132 height 39
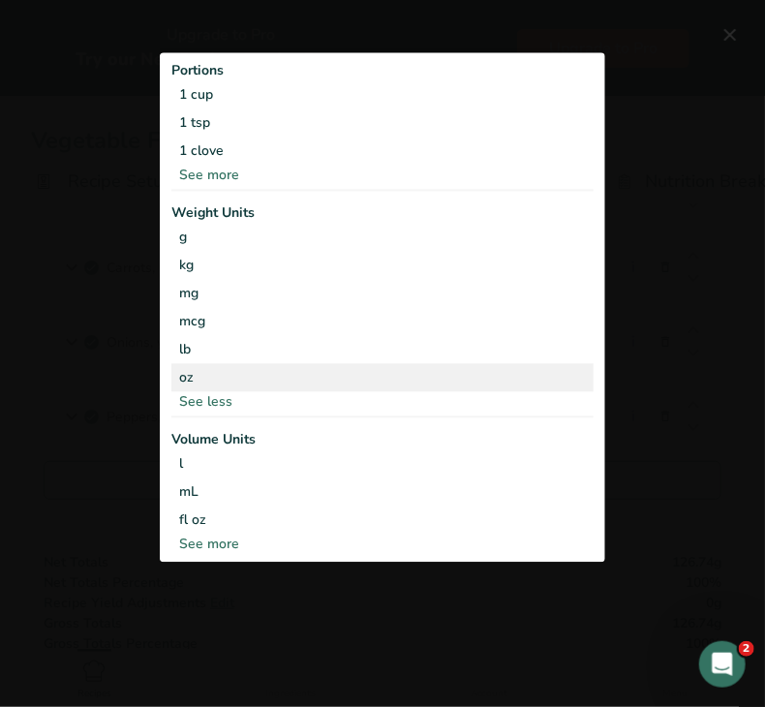
click at [302, 373] on div "oz" at bounding box center [382, 377] width 422 height 28
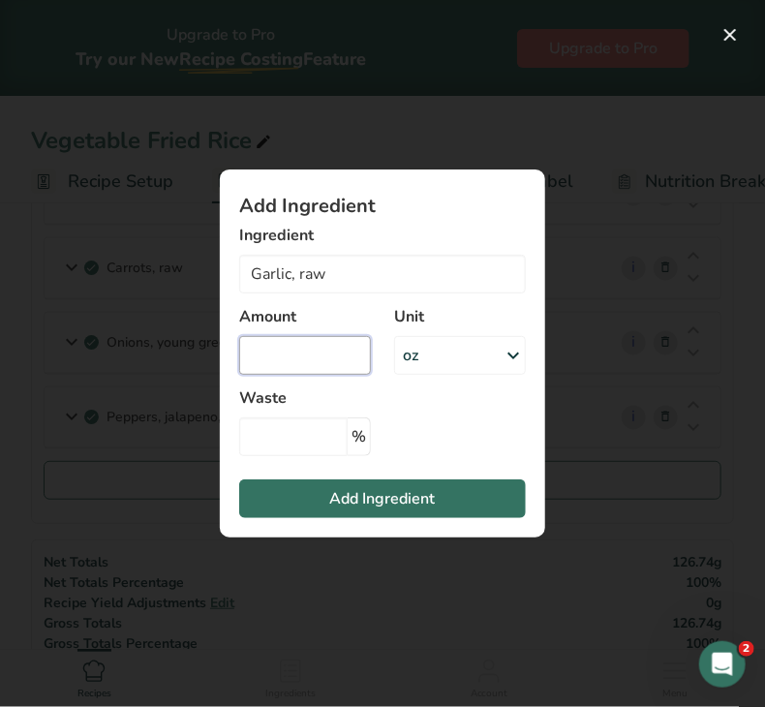
click at [297, 360] on input "Add ingredient modal" at bounding box center [305, 355] width 132 height 39
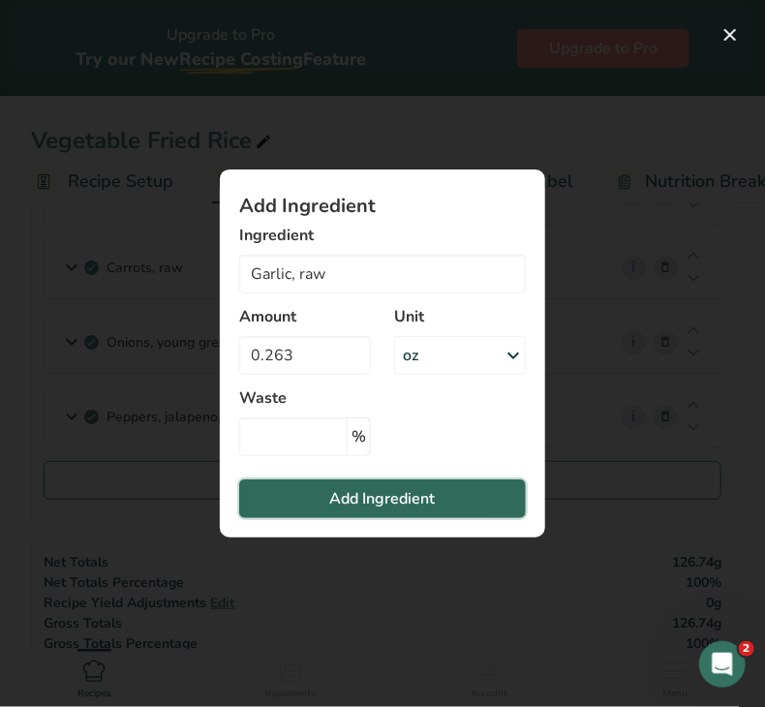
click at [349, 497] on span "Add Ingredient" at bounding box center [383, 498] width 106 height 23
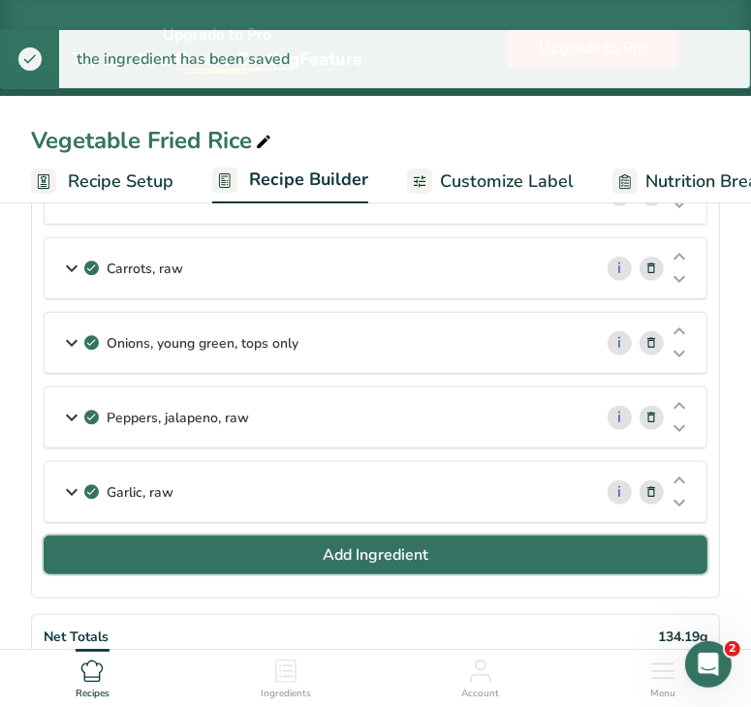
click at [350, 563] on button "Add Ingredient" at bounding box center [376, 555] width 664 height 39
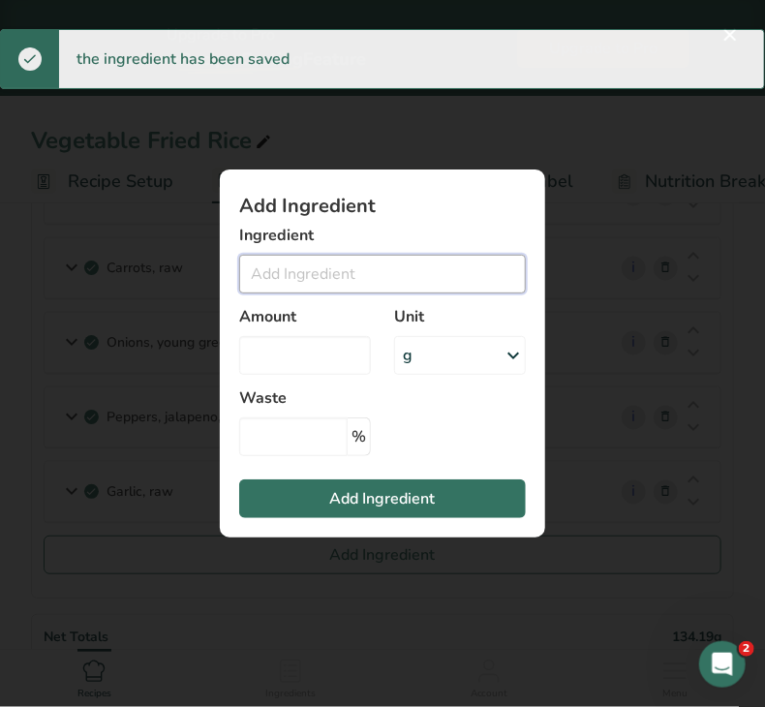
click at [337, 283] on input "Add ingredient modal" at bounding box center [382, 274] width 287 height 39
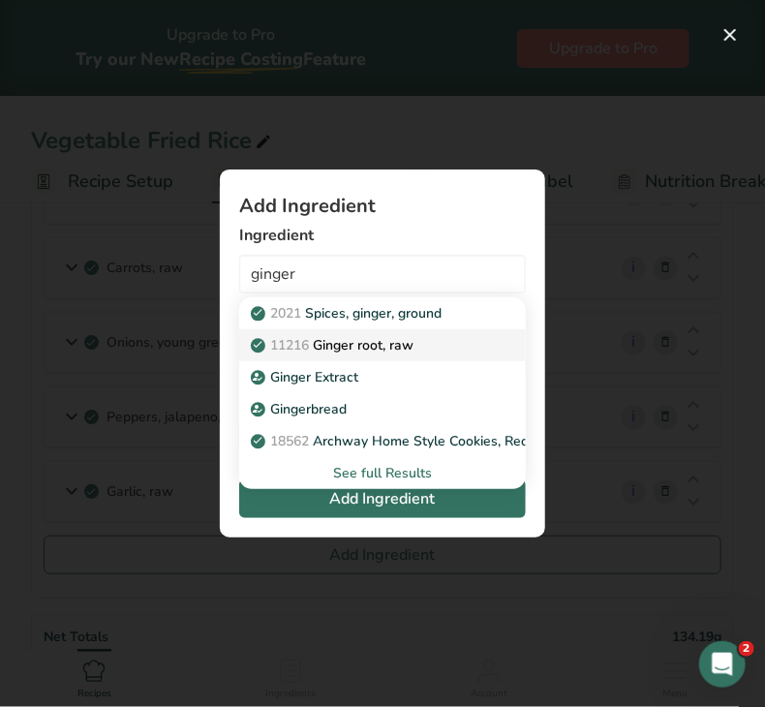
click at [362, 337] on p "11216 [PERSON_NAME], raw" at bounding box center [334, 345] width 159 height 20
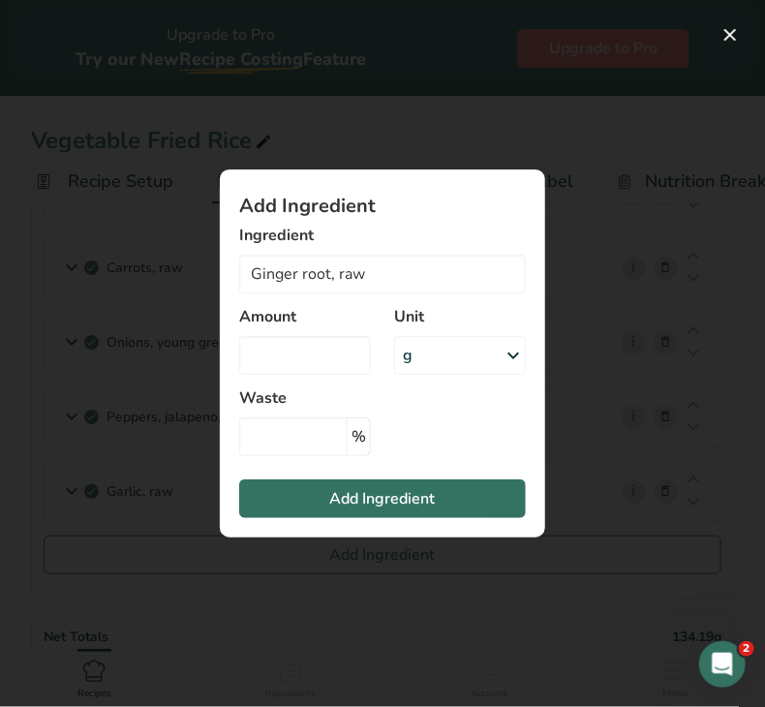
click at [488, 343] on div "g" at bounding box center [460, 355] width 132 height 39
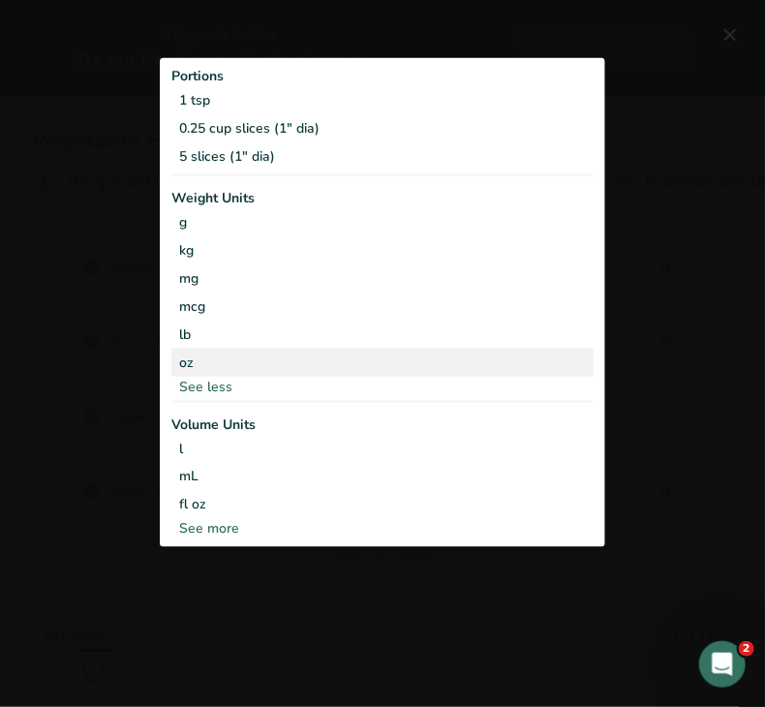
click at [270, 361] on div "oz" at bounding box center [382, 362] width 422 height 28
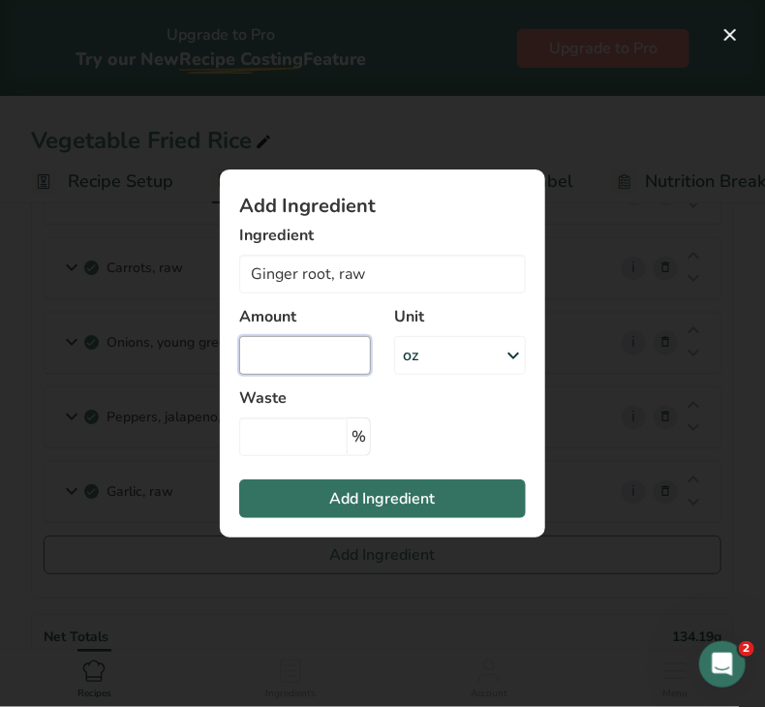
click at [277, 356] on input "Add ingredient modal" at bounding box center [305, 355] width 132 height 39
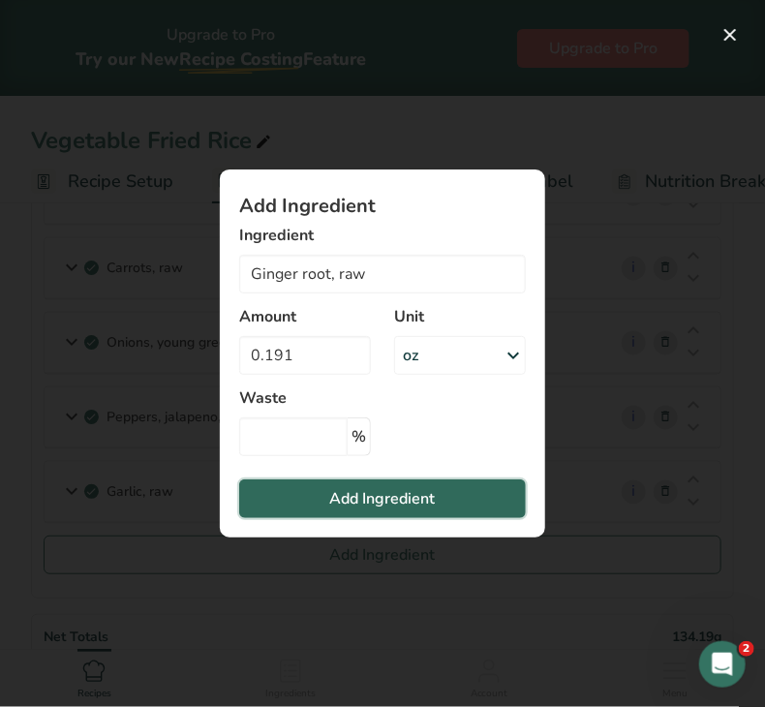
click at [319, 501] on button "Add Ingredient" at bounding box center [382, 499] width 287 height 39
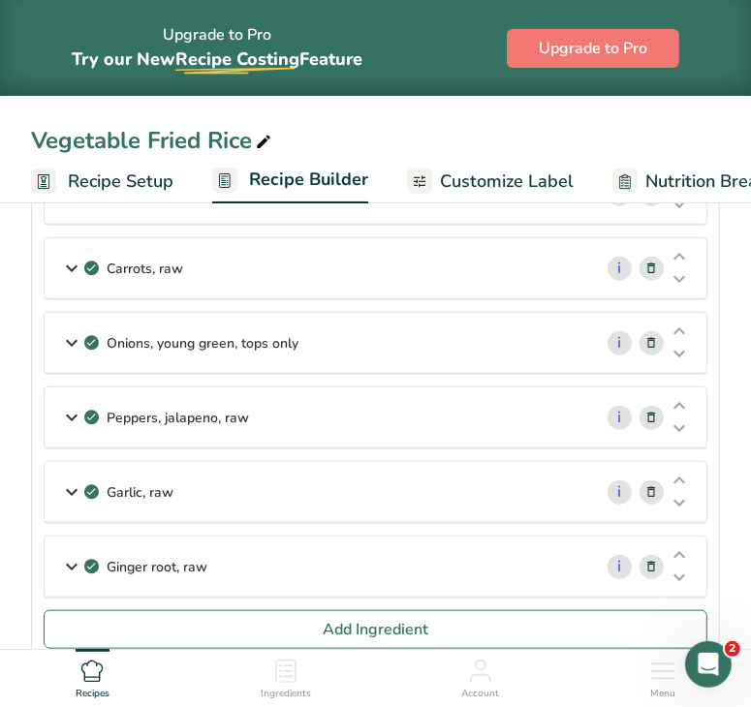
click at [306, 481] on div "Garlic, raw" at bounding box center [318, 492] width 547 height 60
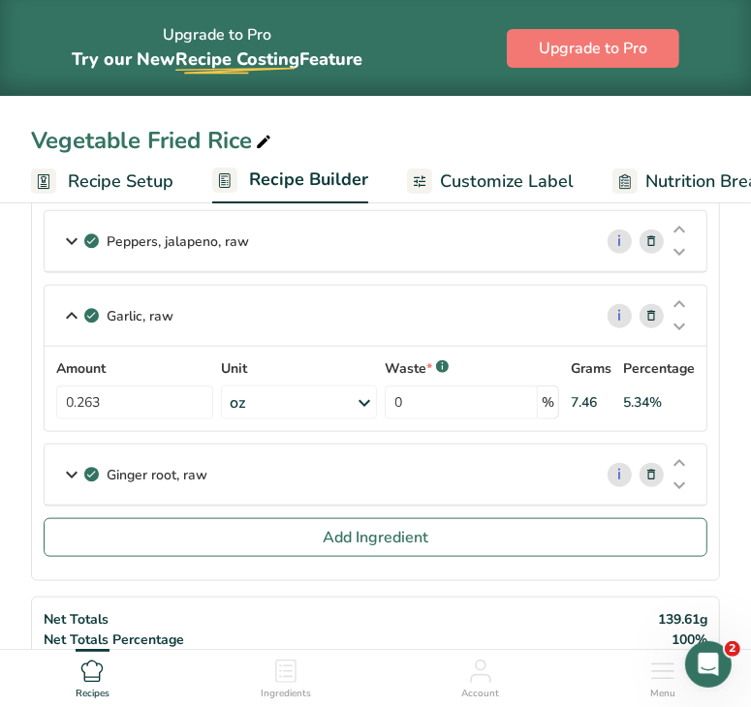
scroll to position [888, 0]
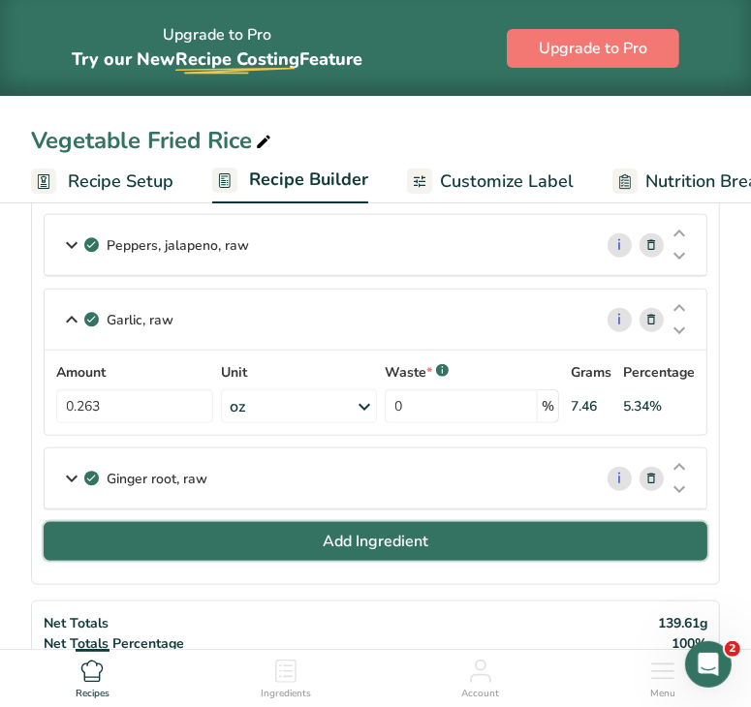
click at [413, 531] on span "Add Ingredient" at bounding box center [376, 541] width 106 height 23
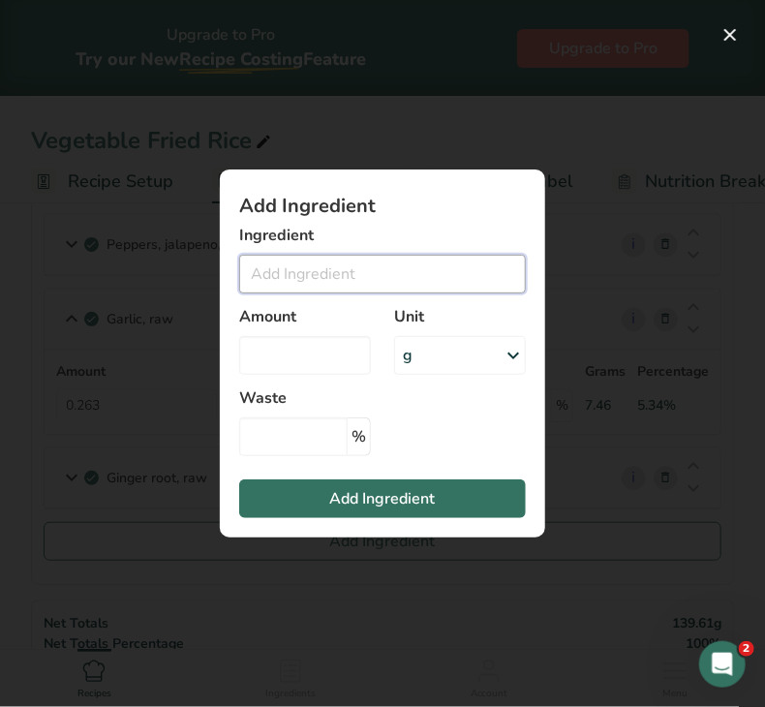
click at [331, 270] on input "Add ingredient modal" at bounding box center [382, 274] width 287 height 39
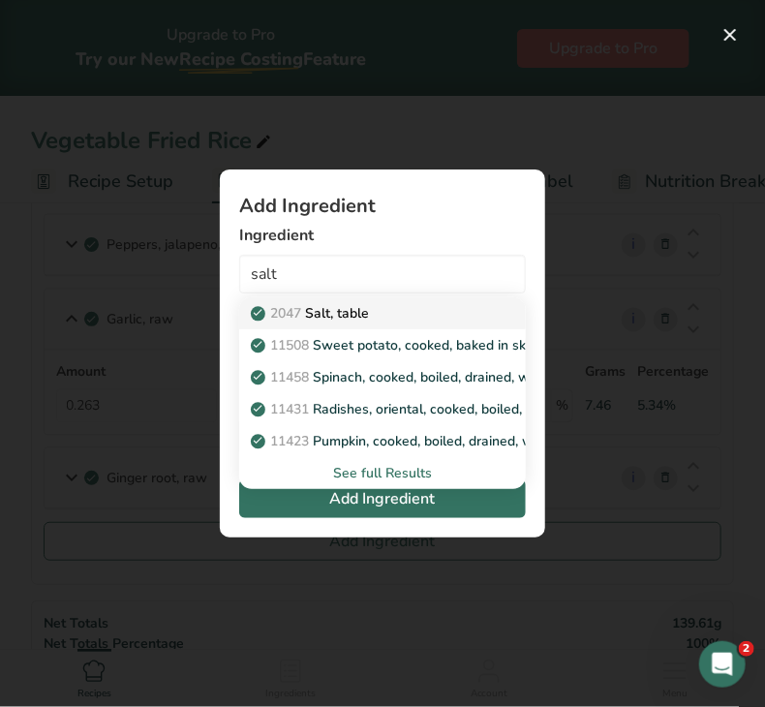
click at [349, 307] on p "2047 Salt, table" at bounding box center [312, 313] width 114 height 20
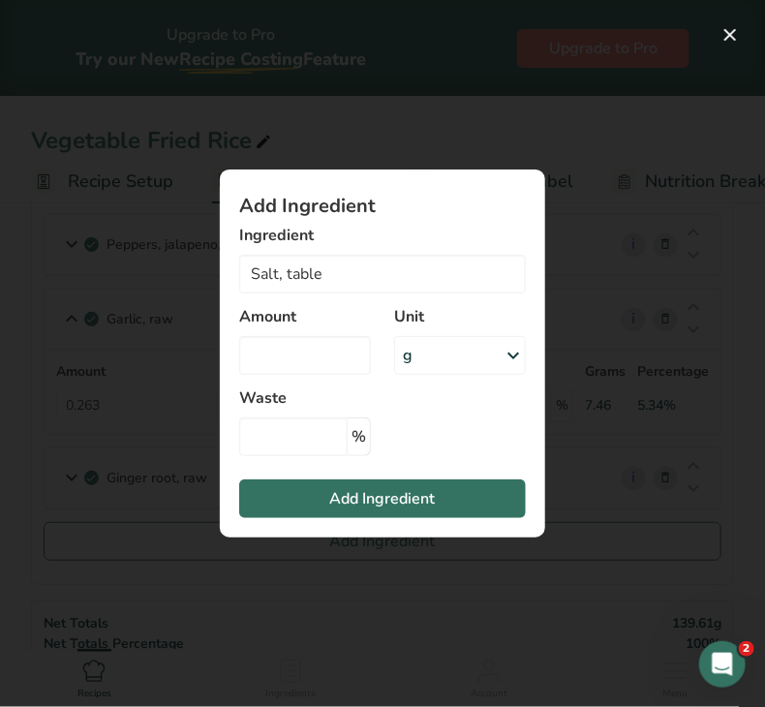
click at [427, 355] on div "g" at bounding box center [460, 355] width 132 height 39
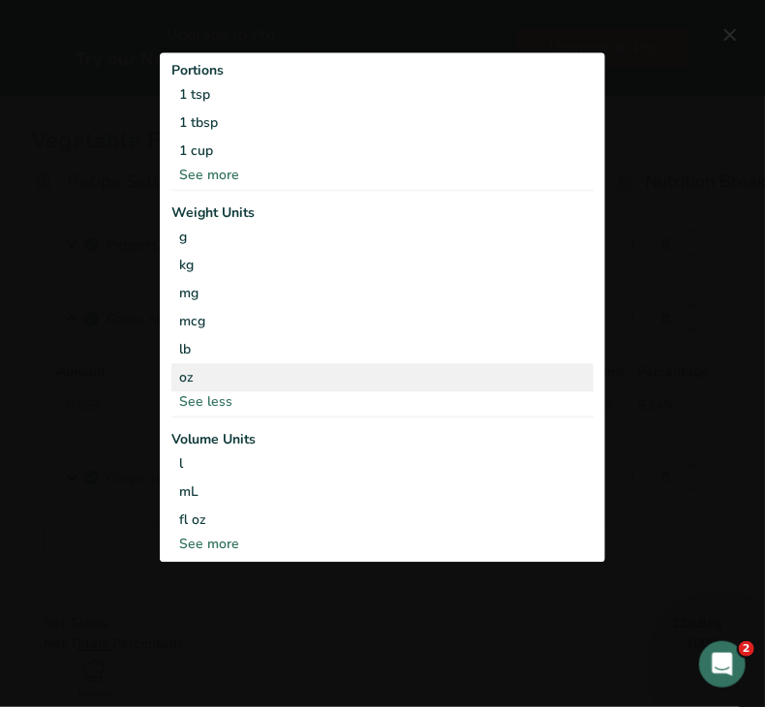
click at [291, 373] on div "oz" at bounding box center [382, 377] width 422 height 28
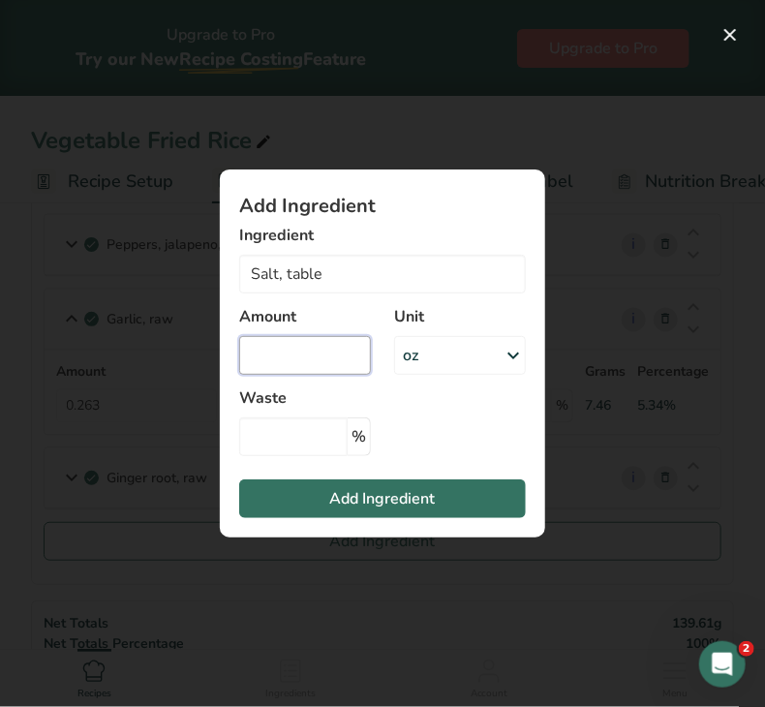
click at [288, 367] on input "Add ingredient modal" at bounding box center [305, 355] width 132 height 39
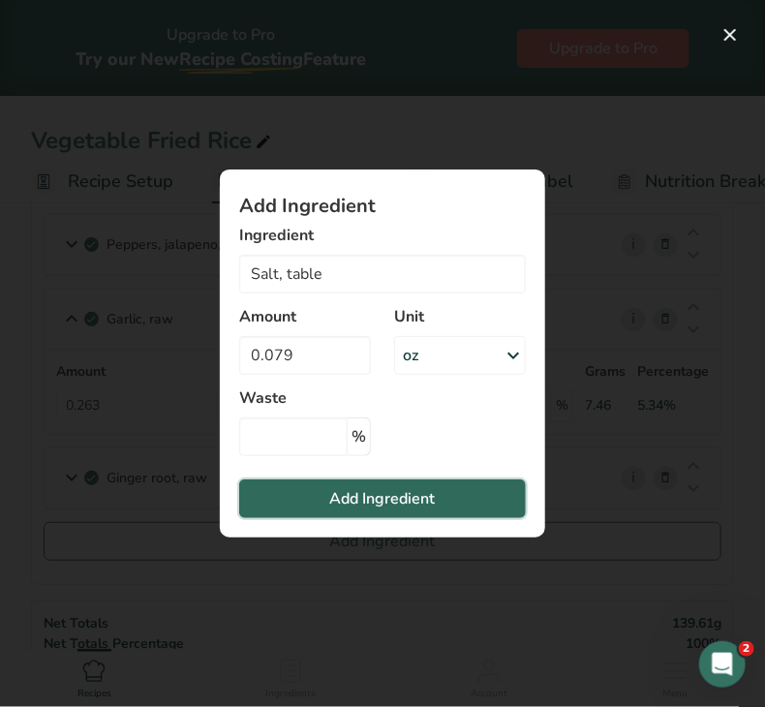
click at [384, 497] on span "Add Ingredient" at bounding box center [383, 498] width 106 height 23
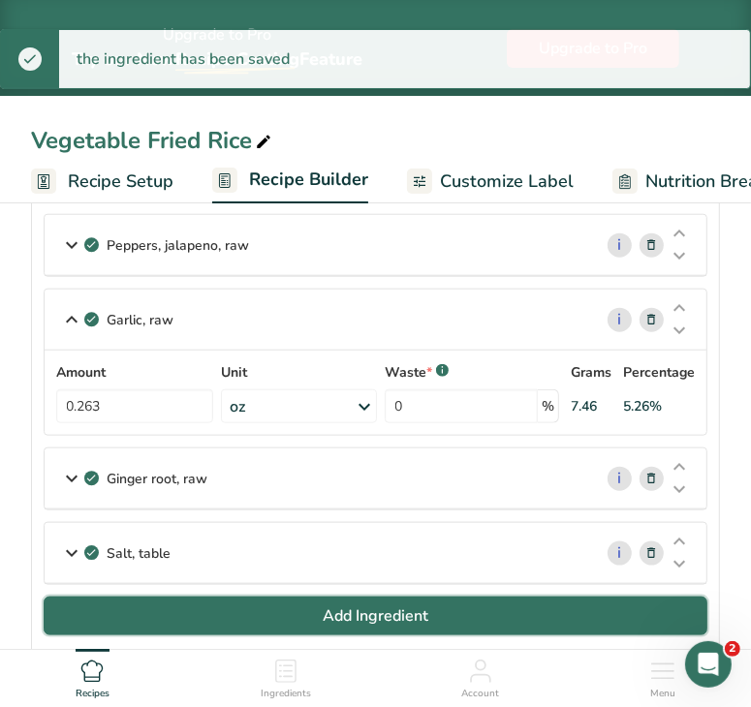
click at [427, 607] on span "Add Ingredient" at bounding box center [376, 615] width 106 height 23
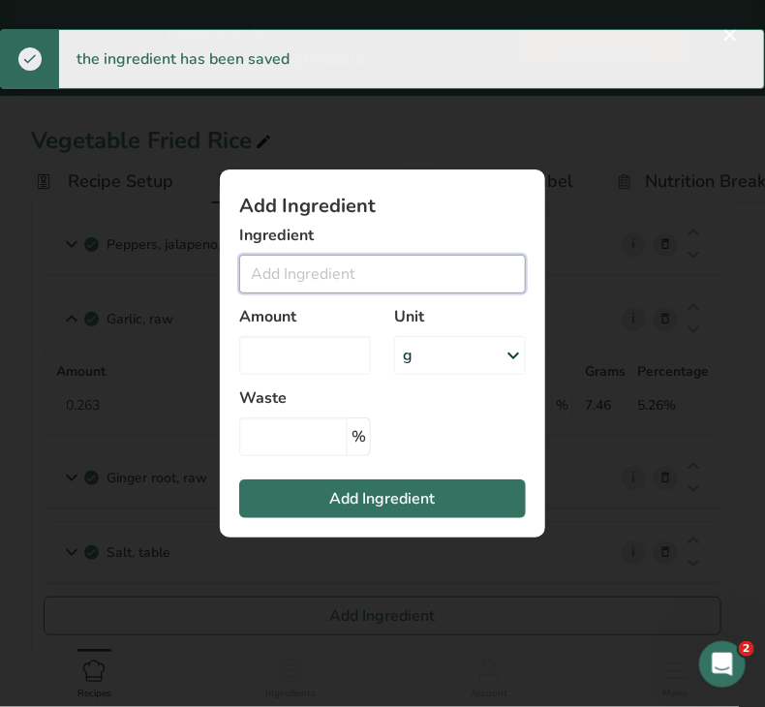
click at [348, 271] on input "Add ingredient modal" at bounding box center [382, 274] width 287 height 39
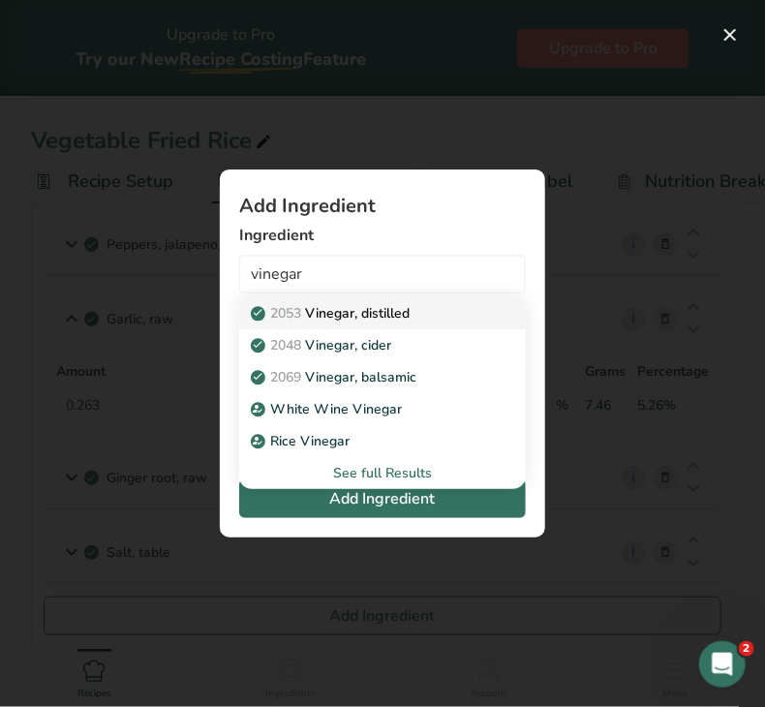
click at [375, 319] on p "2053 Vinegar, distilled" at bounding box center [332, 313] width 155 height 20
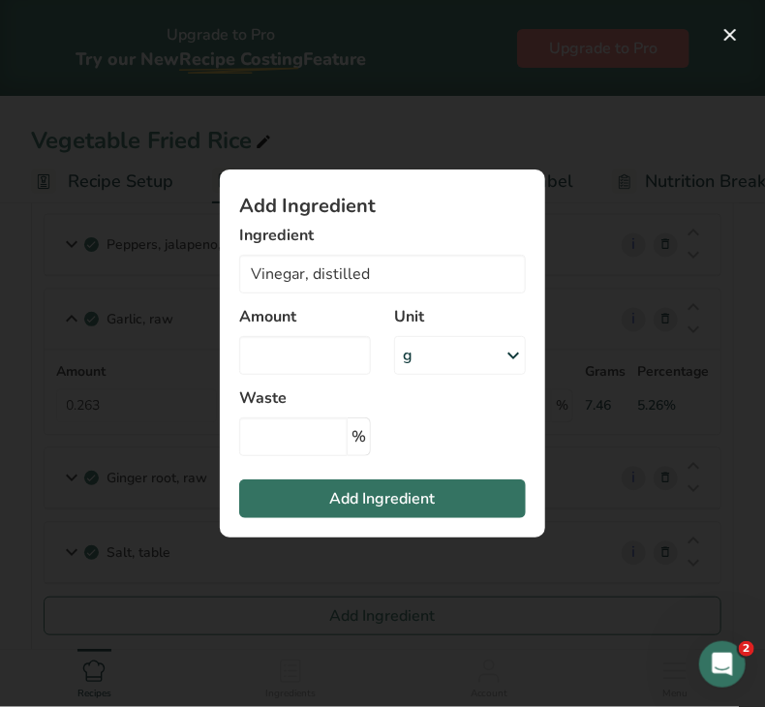
click at [418, 359] on div "g" at bounding box center [460, 355] width 132 height 39
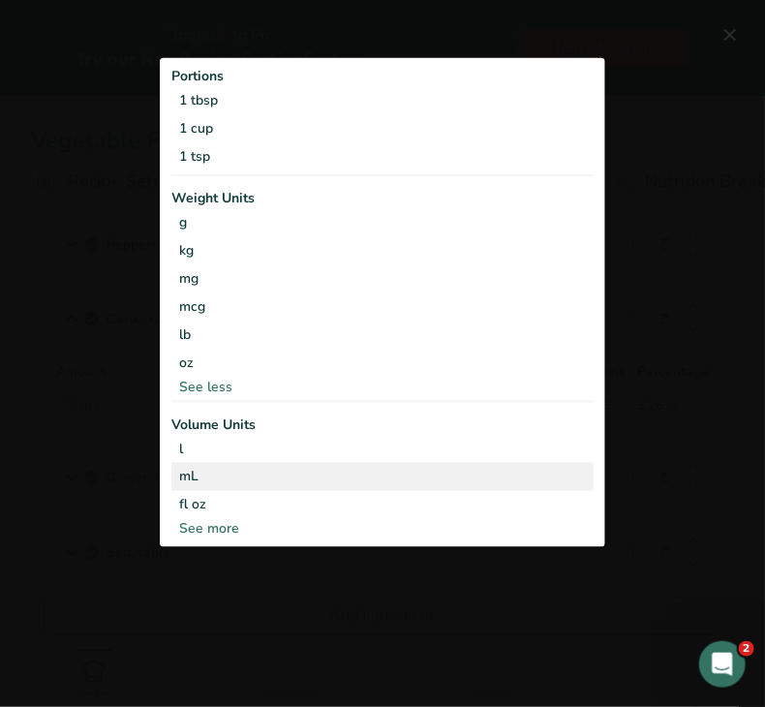
click at [236, 481] on div "mL" at bounding box center [382, 476] width 407 height 20
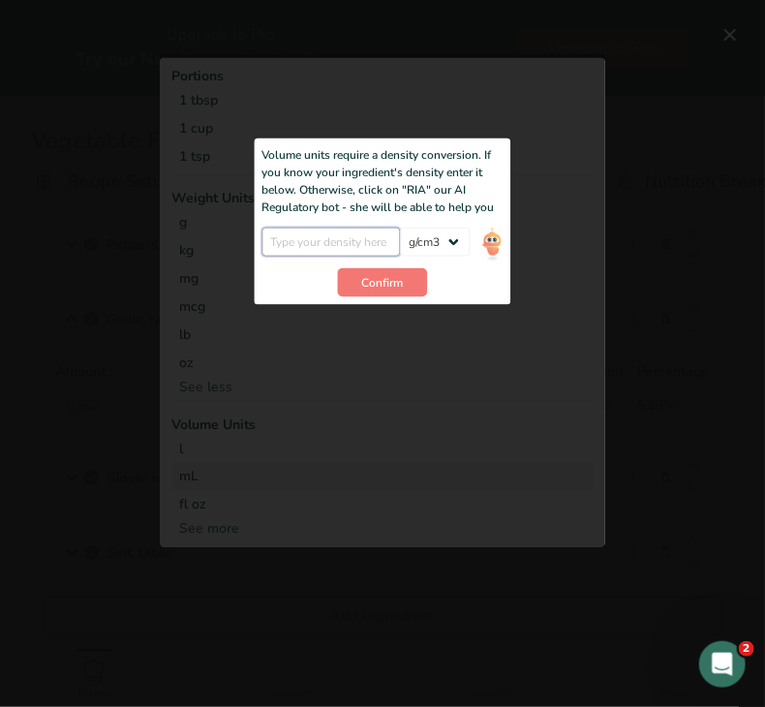
click at [299, 233] on input "Add ingredient modal" at bounding box center [332, 242] width 139 height 29
click at [280, 246] on input "10056" at bounding box center [332, 242] width 139 height 29
click at [405, 275] on button "Confirm" at bounding box center [383, 282] width 90 height 29
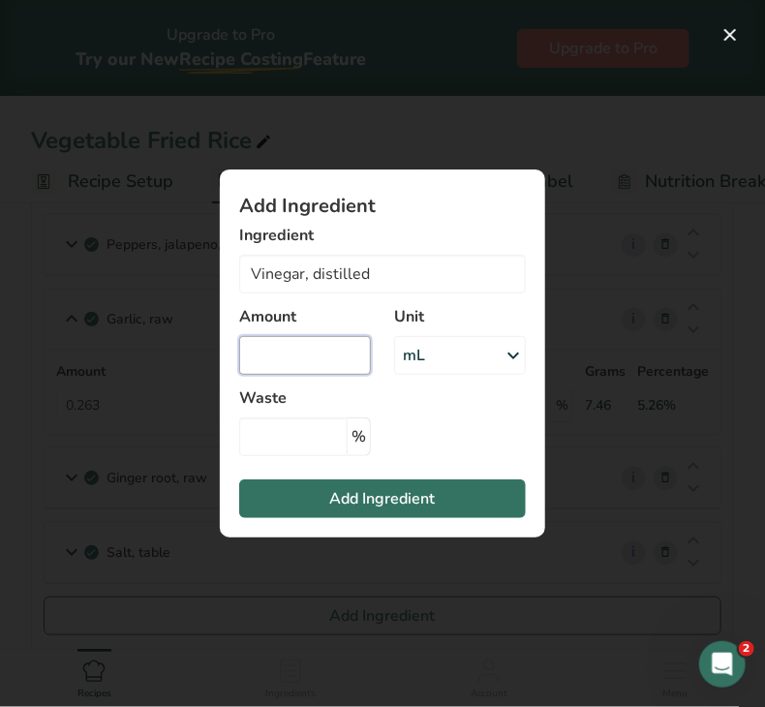
click at [325, 349] on input "Add ingredient modal" at bounding box center [305, 355] width 132 height 39
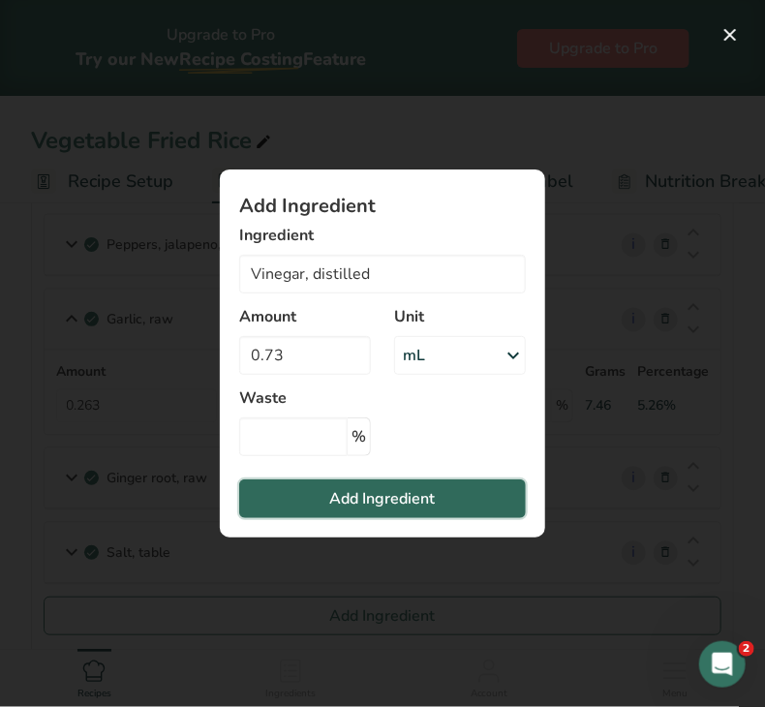
click at [323, 497] on button "Add Ingredient" at bounding box center [382, 499] width 287 height 39
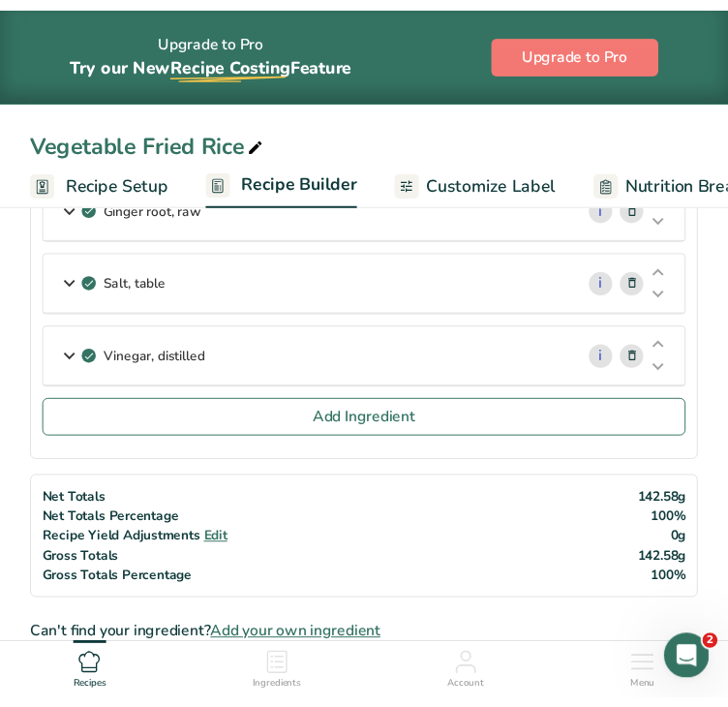
scroll to position [1153, 0]
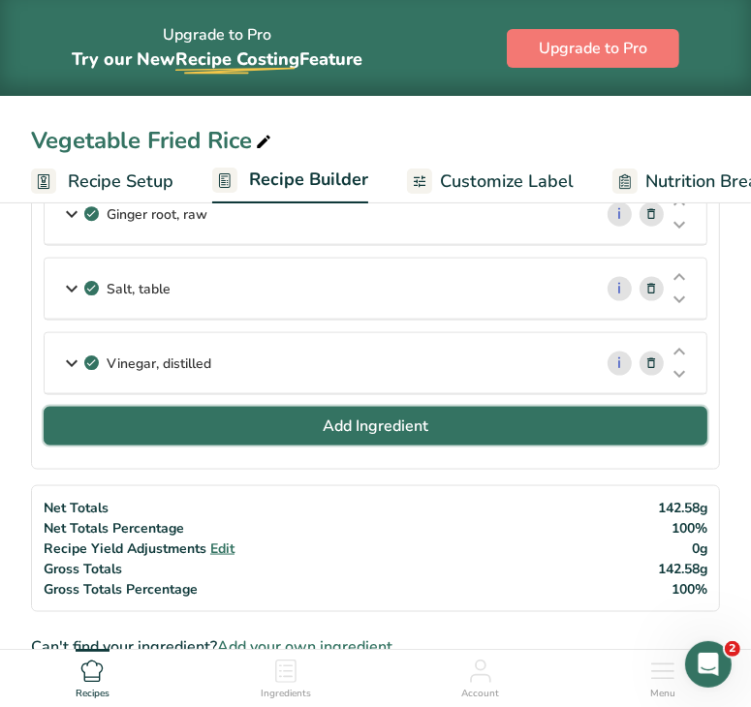
click at [463, 416] on button "Add Ingredient" at bounding box center [376, 426] width 664 height 39
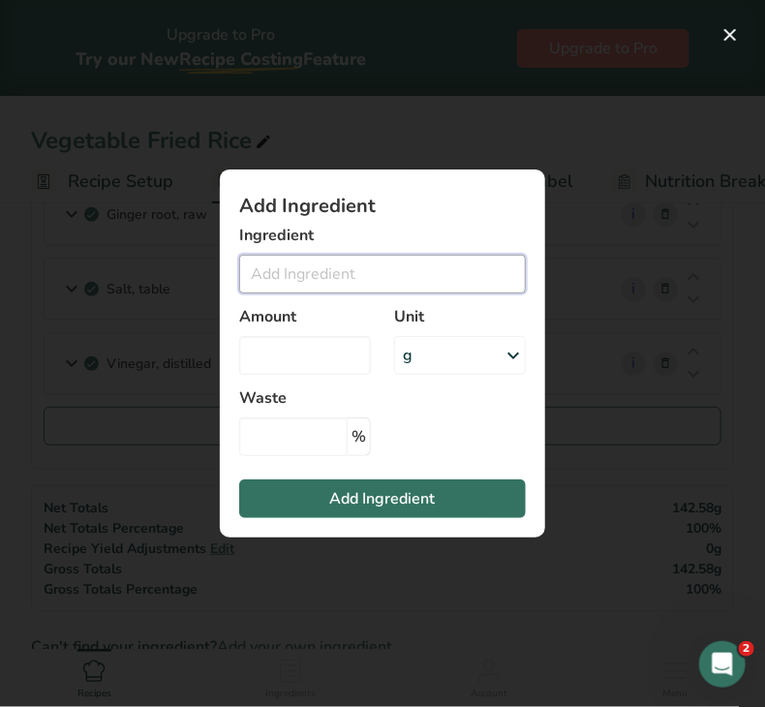
click at [349, 281] on input "Add ingredient modal" at bounding box center [382, 274] width 287 height 39
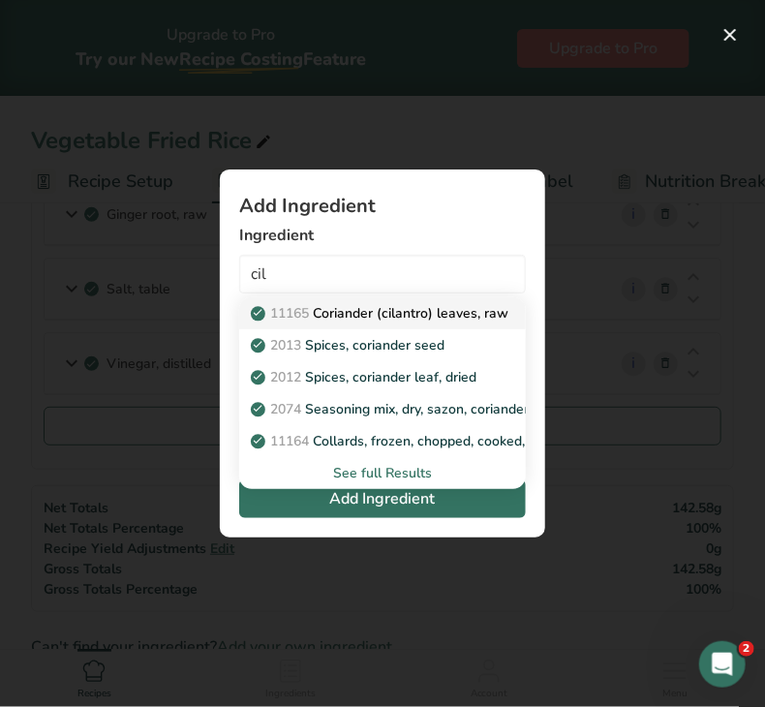
click at [368, 311] on p "11165 Coriander (cilantro) leaves, raw" at bounding box center [382, 313] width 254 height 20
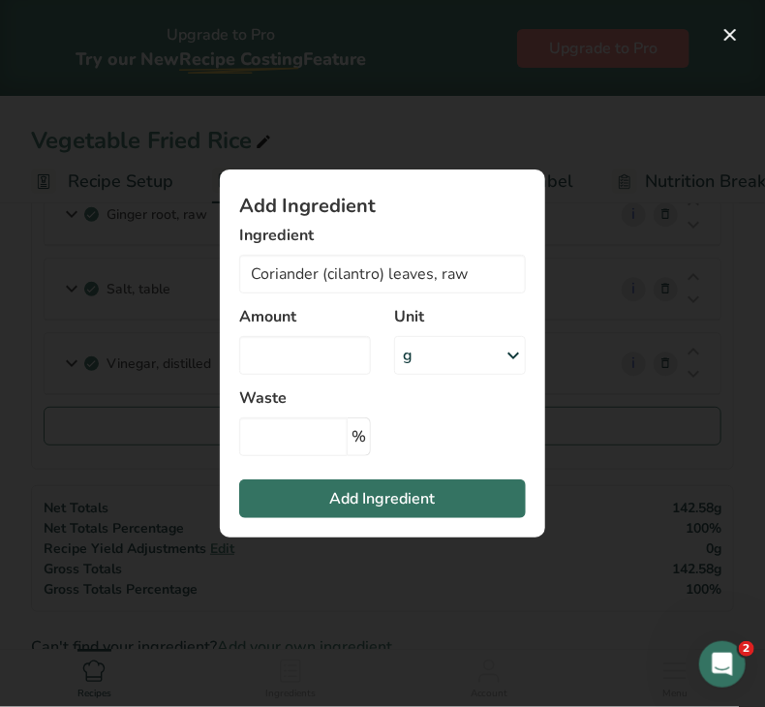
click at [467, 365] on div "g" at bounding box center [460, 355] width 132 height 39
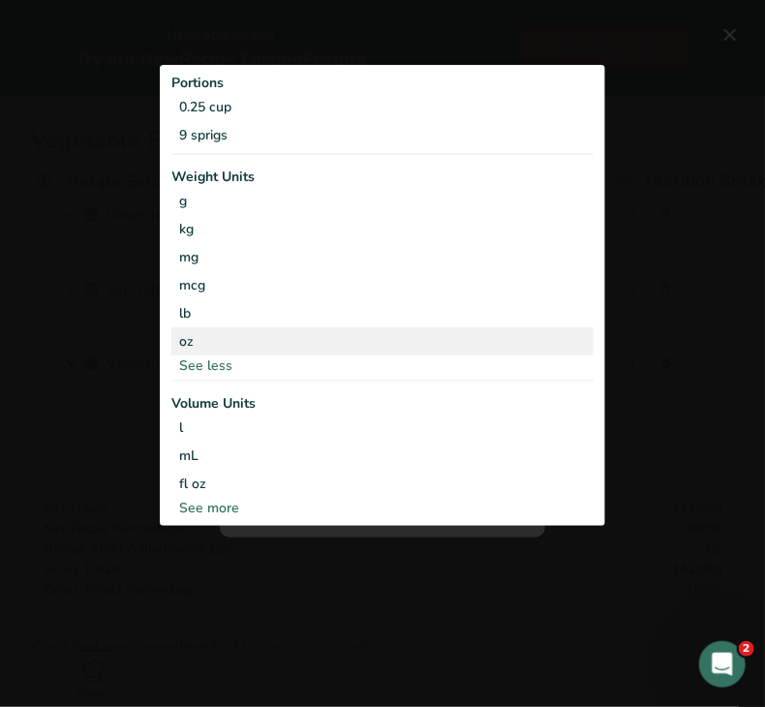
click at [315, 334] on div "oz" at bounding box center [382, 341] width 422 height 28
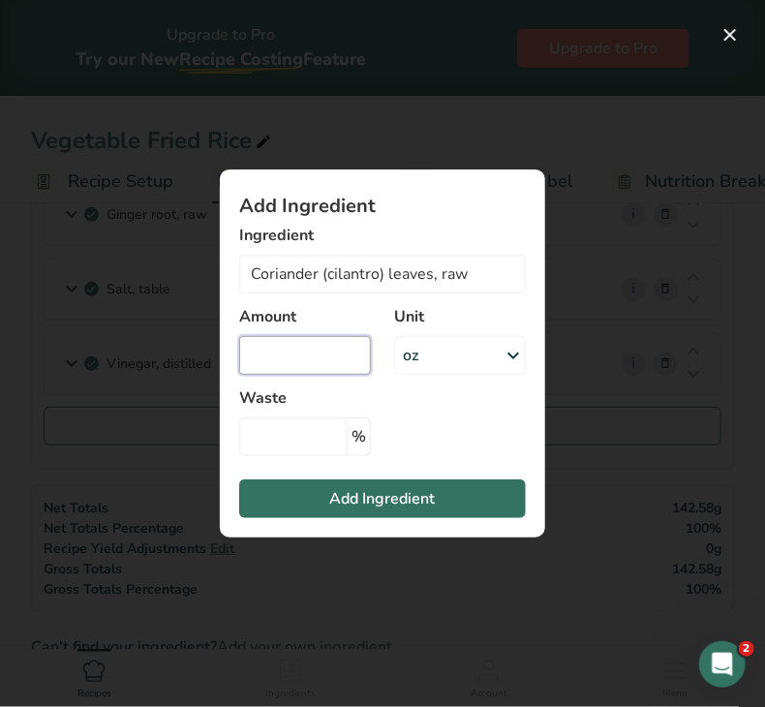
click at [304, 350] on input "Add ingredient modal" at bounding box center [305, 355] width 132 height 39
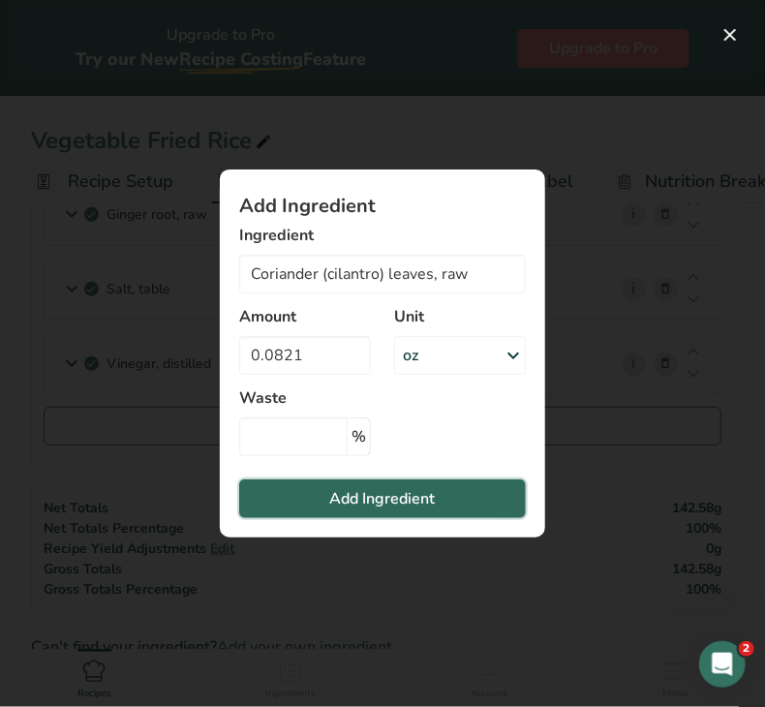
click at [302, 481] on button "Add Ingredient" at bounding box center [382, 499] width 287 height 39
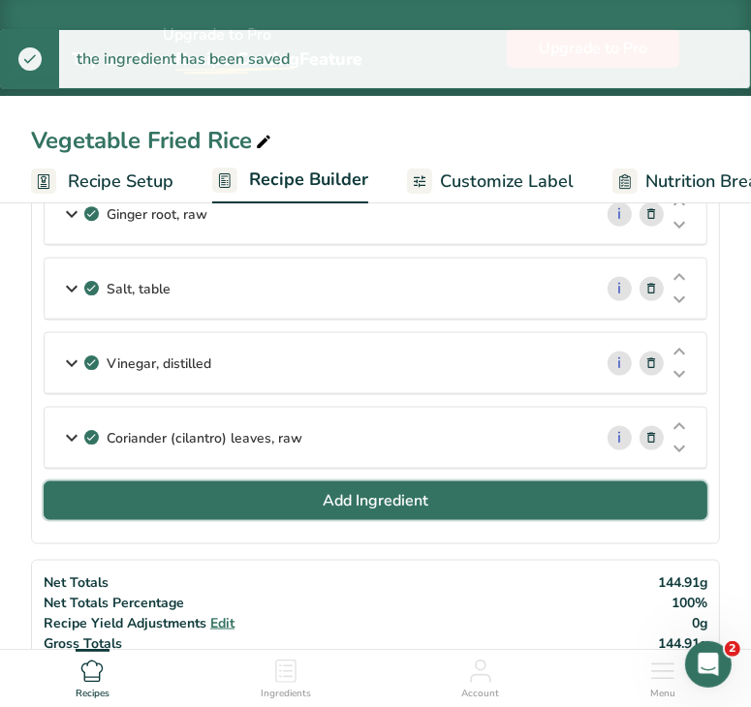
click at [298, 488] on button "Add Ingredient" at bounding box center [376, 500] width 664 height 39
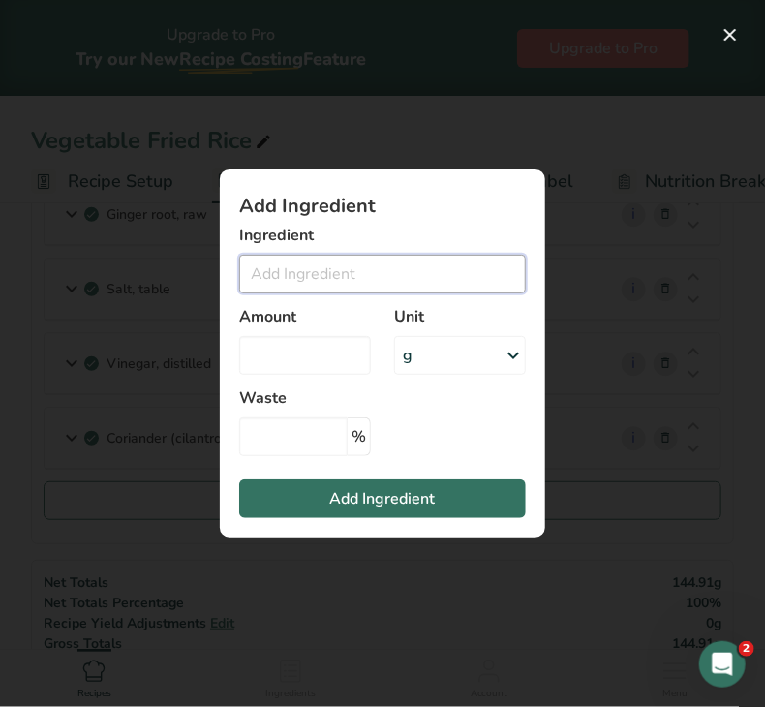
click at [282, 282] on input "Add ingredient modal" at bounding box center [382, 274] width 287 height 39
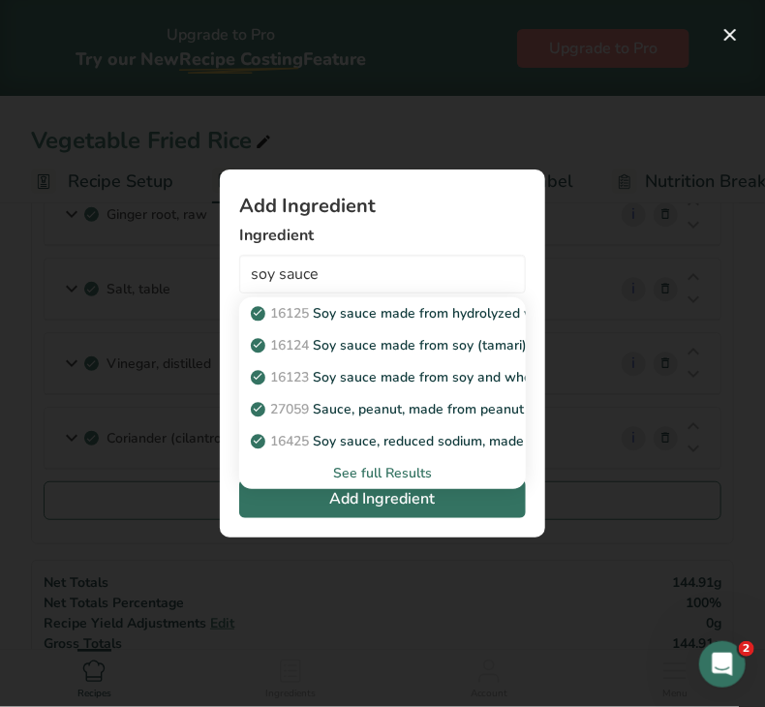
click at [341, 462] on div "See full Results" at bounding box center [382, 473] width 287 height 32
click at [347, 478] on div "See full Results" at bounding box center [383, 473] width 256 height 20
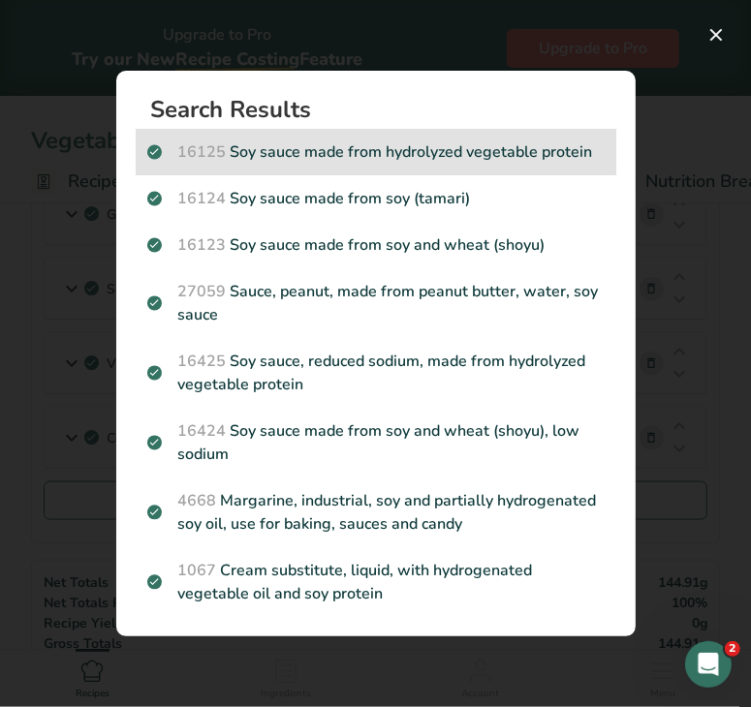
click at [427, 159] on p "16125 Soy sauce made from hydrolyzed vegetable protein" at bounding box center [375, 151] width 457 height 23
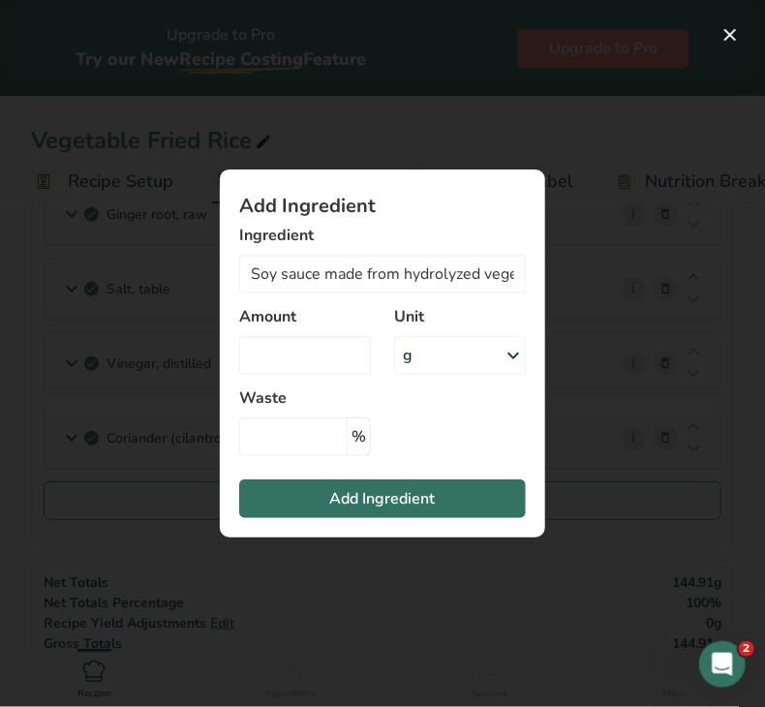
click at [456, 365] on div "g" at bounding box center [460, 355] width 132 height 39
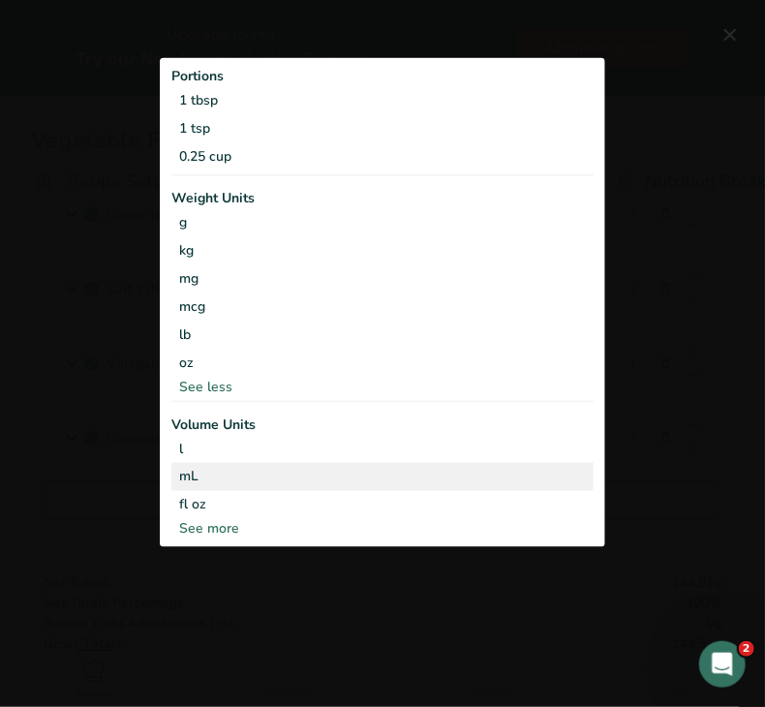
click at [318, 474] on div "mL" at bounding box center [382, 476] width 407 height 20
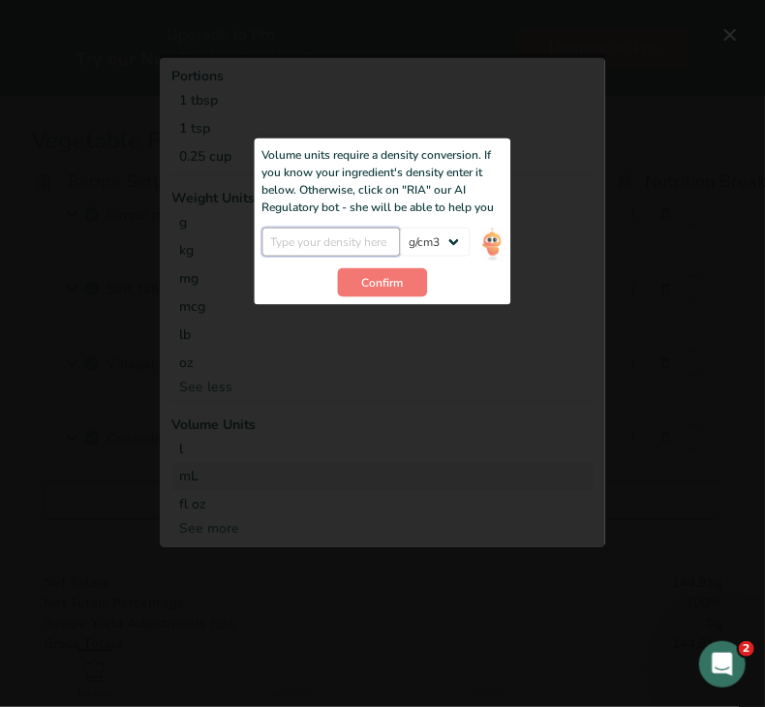
click at [306, 235] on input "Add ingredient modal" at bounding box center [332, 242] width 139 height 29
click at [362, 286] on span "Confirm" at bounding box center [383, 282] width 42 height 17
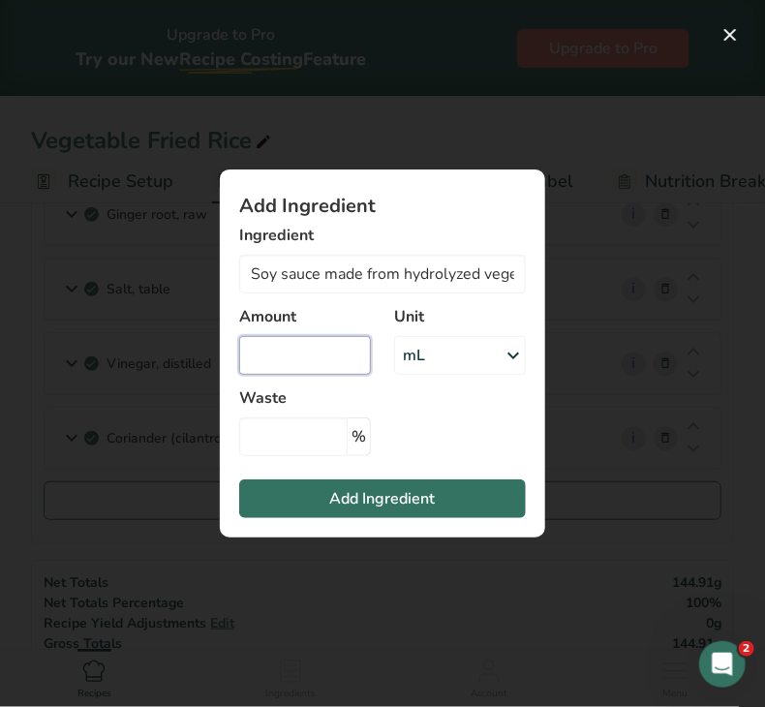
click at [340, 357] on input "Add ingredient modal" at bounding box center [305, 355] width 132 height 39
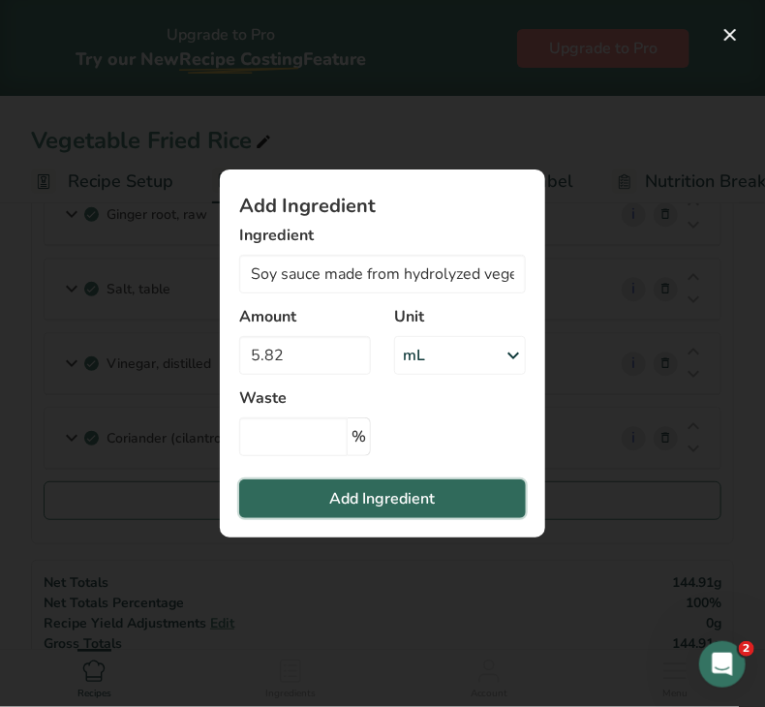
click at [336, 504] on span "Add Ingredient" at bounding box center [383, 498] width 106 height 23
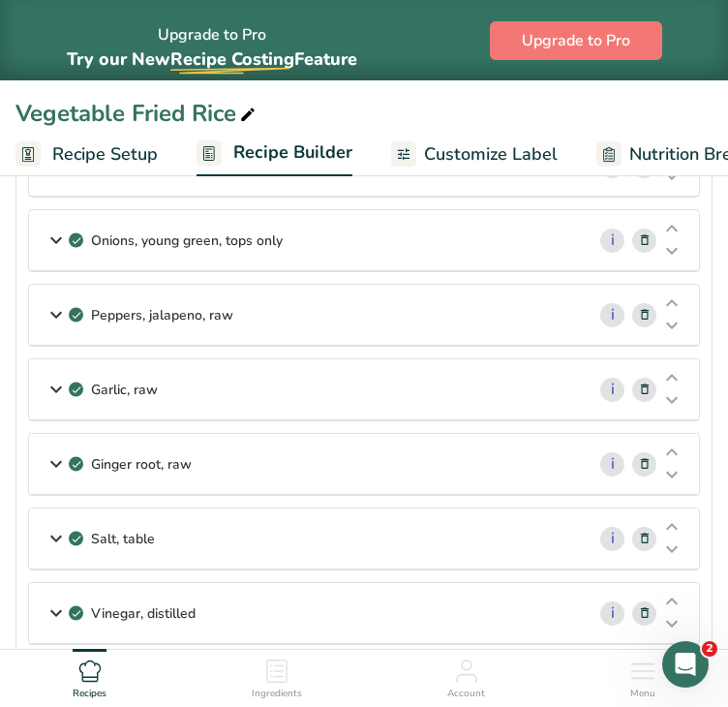
scroll to position [539, 0]
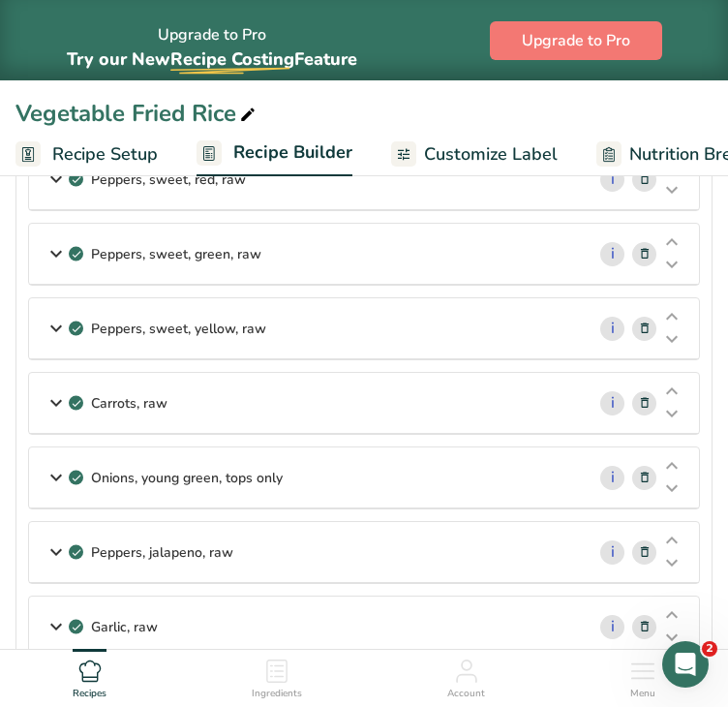
click at [179, 62] on span "Recipe Costing .a-29{fill:none;stroke-linecap:round;stroke-width:3px;}" at bounding box center [232, 58] width 124 height 23
click at [35, 120] on div "Vegetable Fried Rice" at bounding box center [137, 113] width 244 height 35
click at [27, 152] on rect at bounding box center [27, 153] width 25 height 25
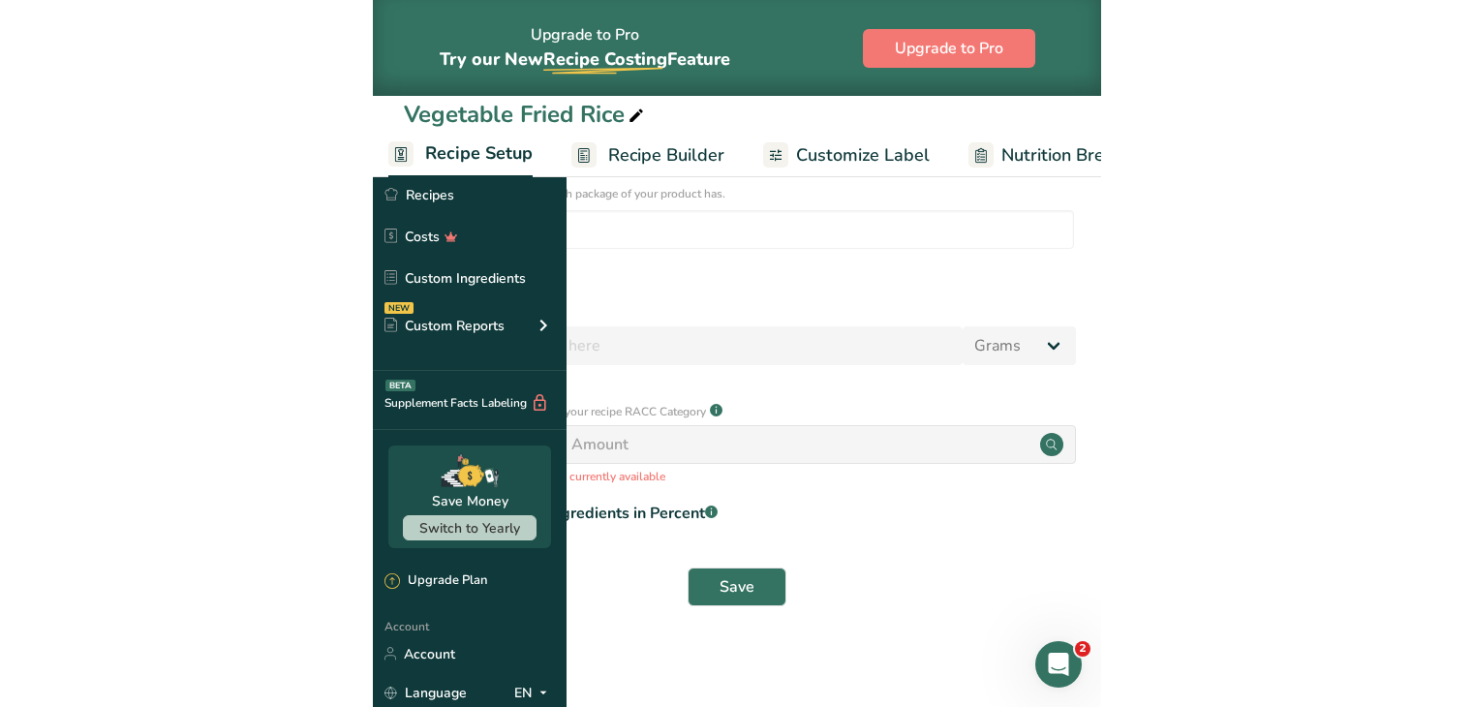
scroll to position [178, 0]
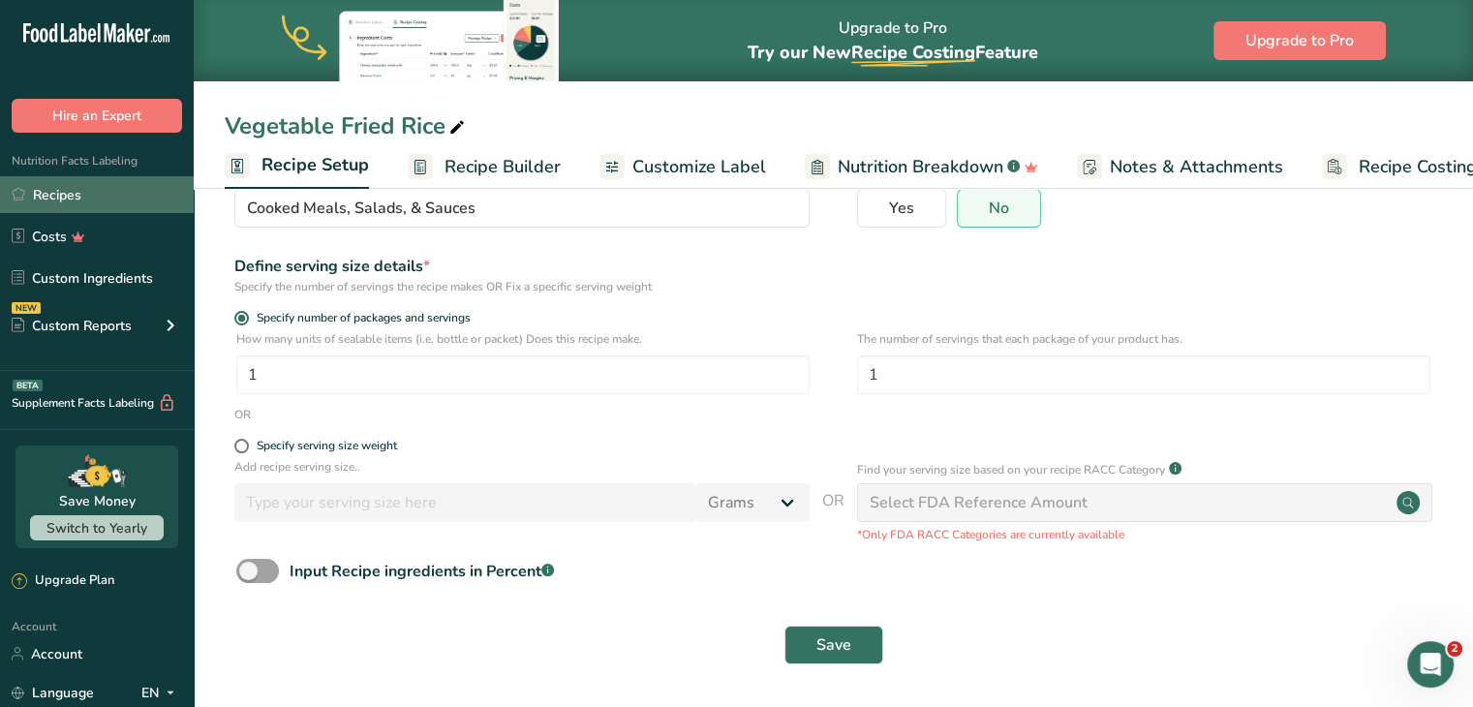
click at [123, 185] on link "Recipes" at bounding box center [97, 194] width 194 height 37
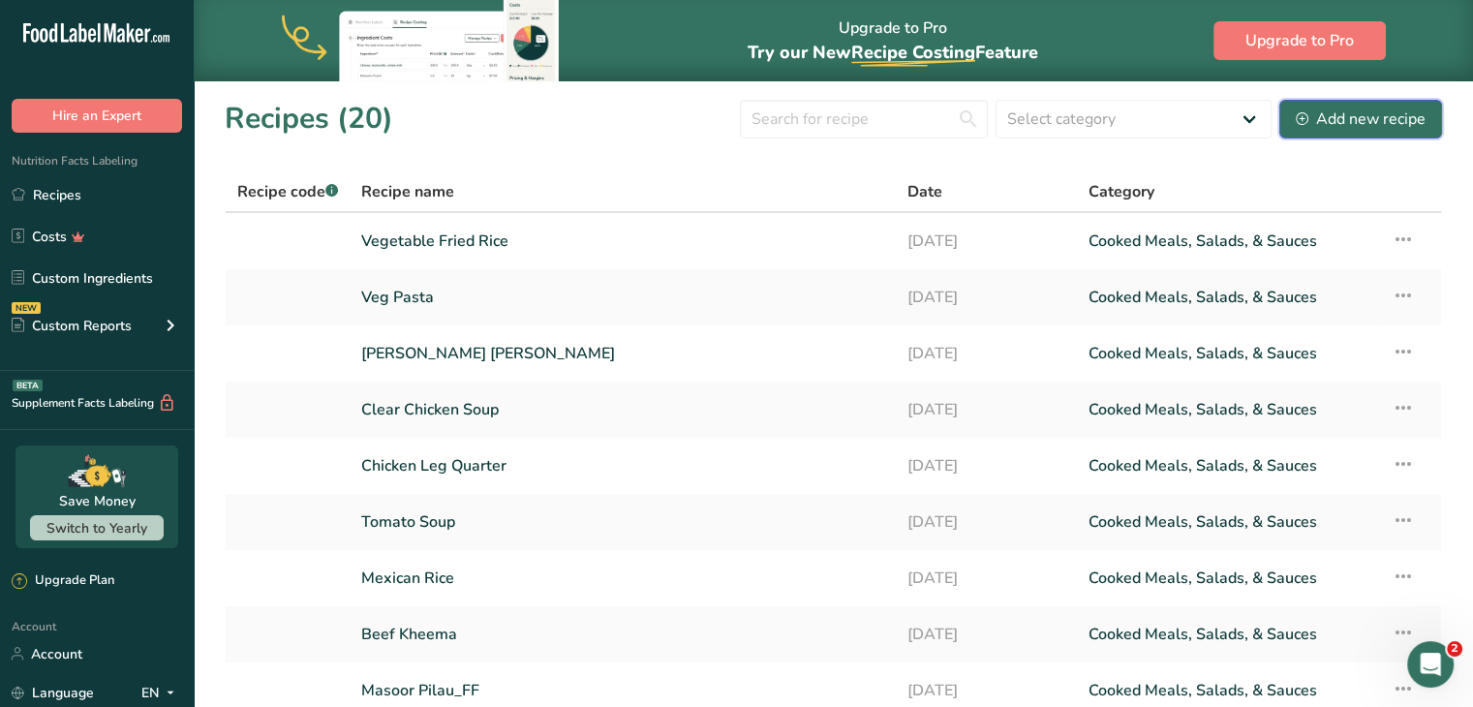
click at [1331, 122] on div "Add new recipe" at bounding box center [1361, 119] width 130 height 23
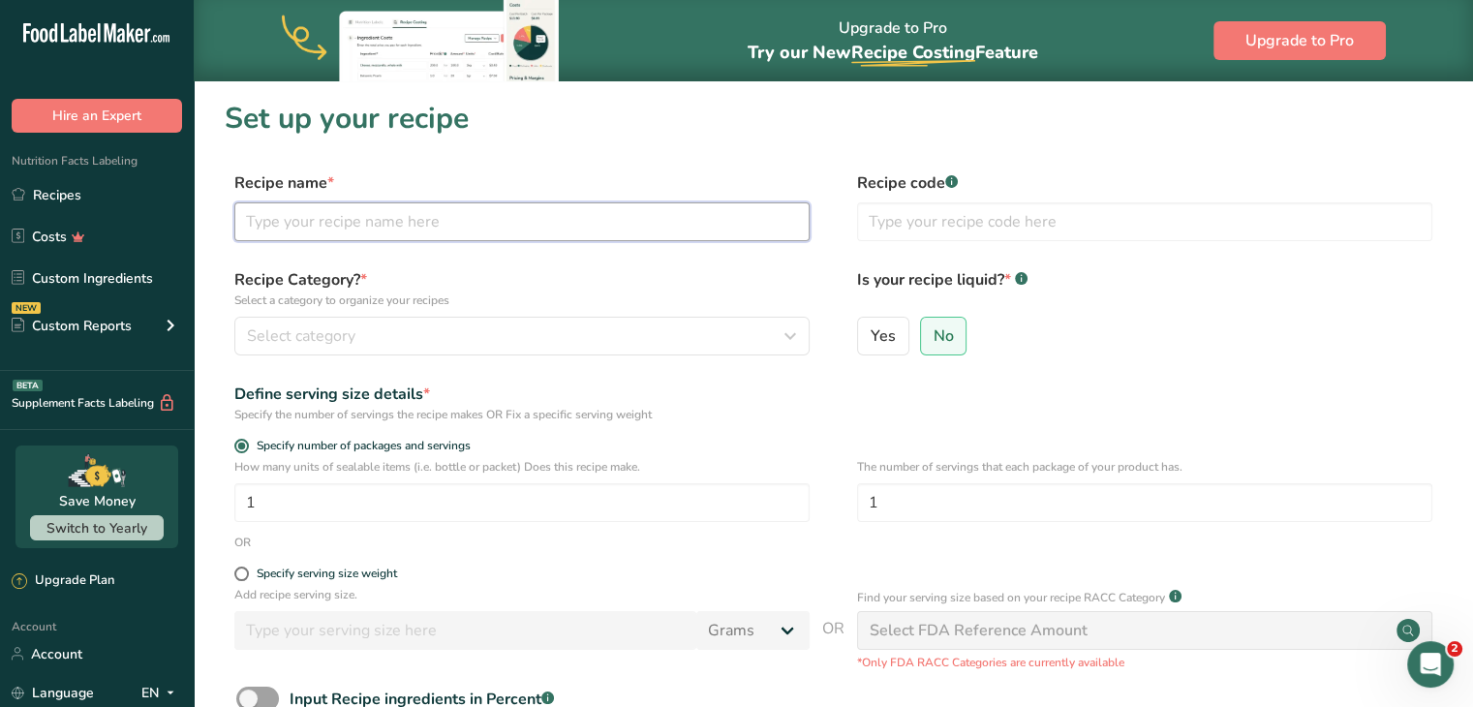
click at [573, 221] on input "text" at bounding box center [521, 221] width 575 height 39
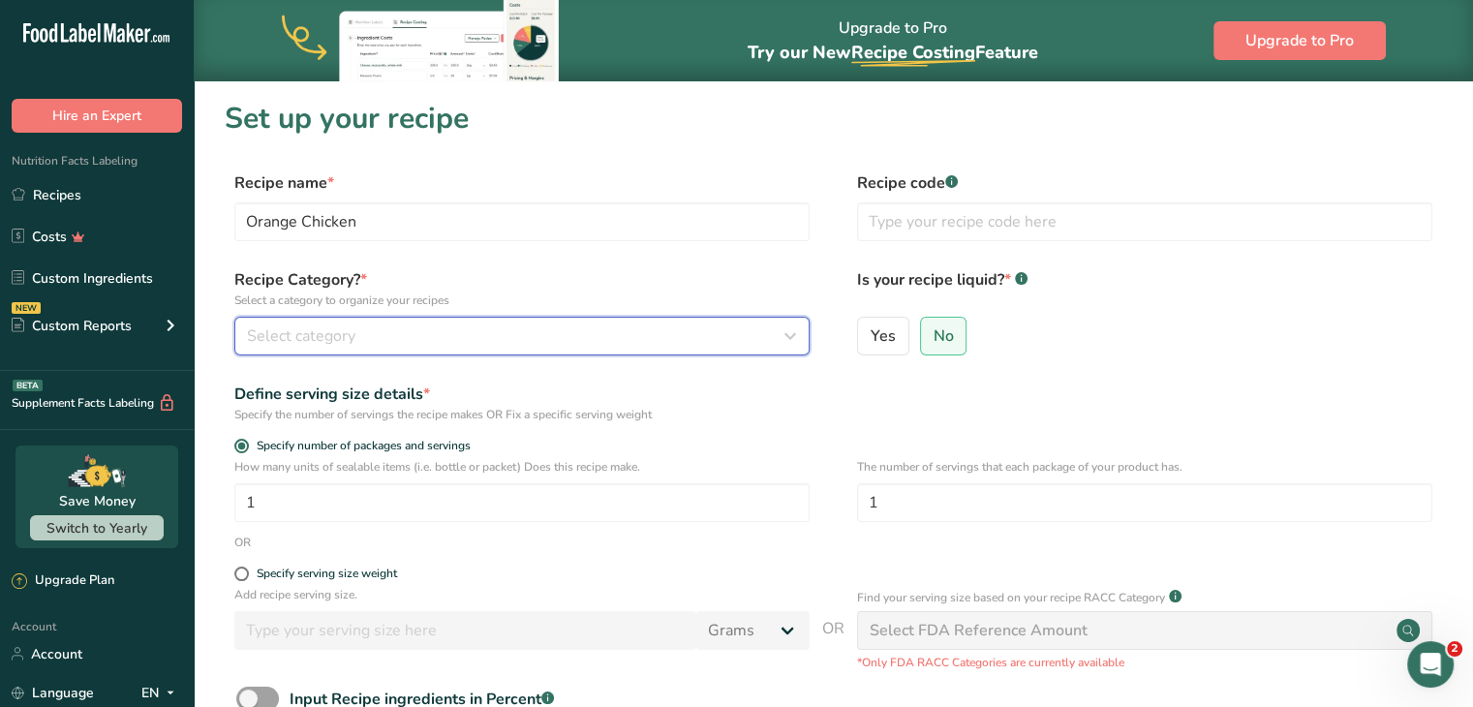
click at [552, 327] on div "Select category" at bounding box center [516, 336] width 539 height 23
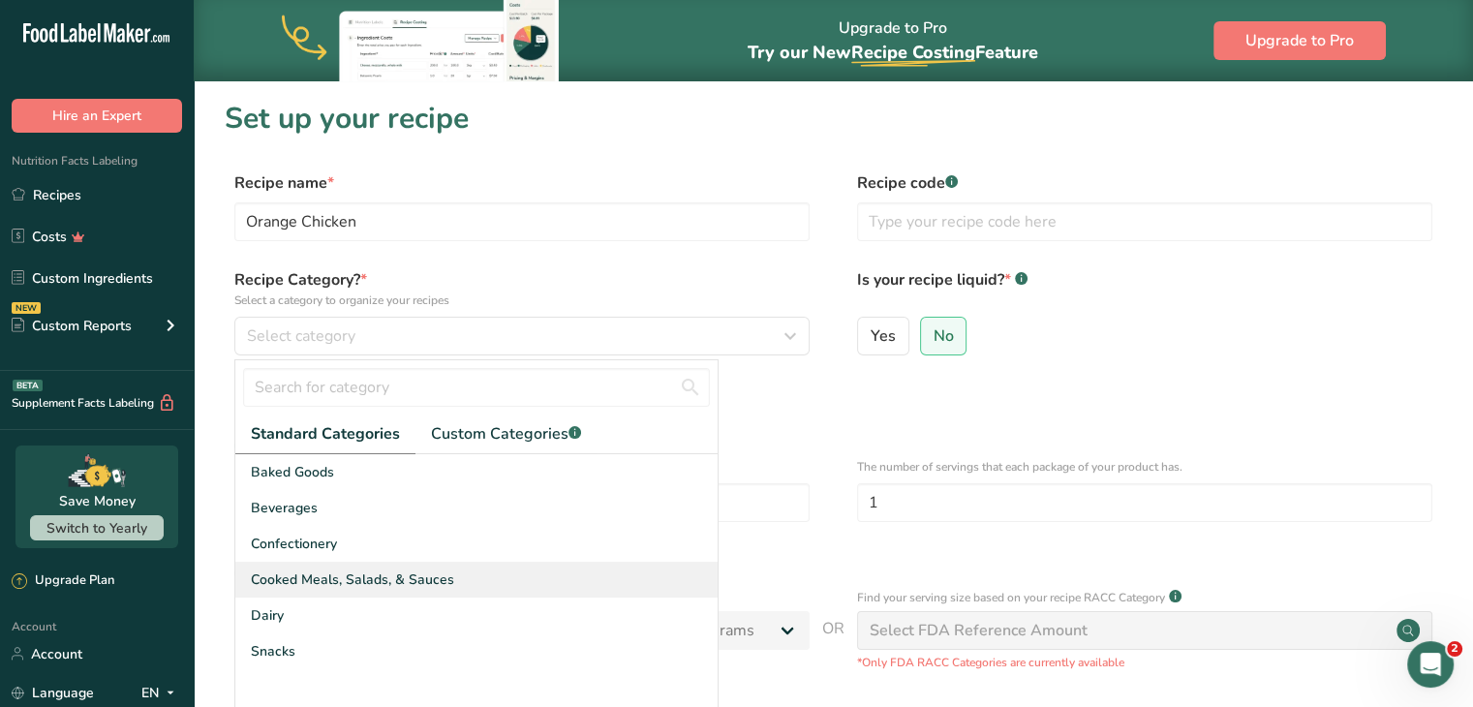
click at [390, 578] on span "Cooked Meals, Salads, & Sauces" at bounding box center [352, 580] width 203 height 20
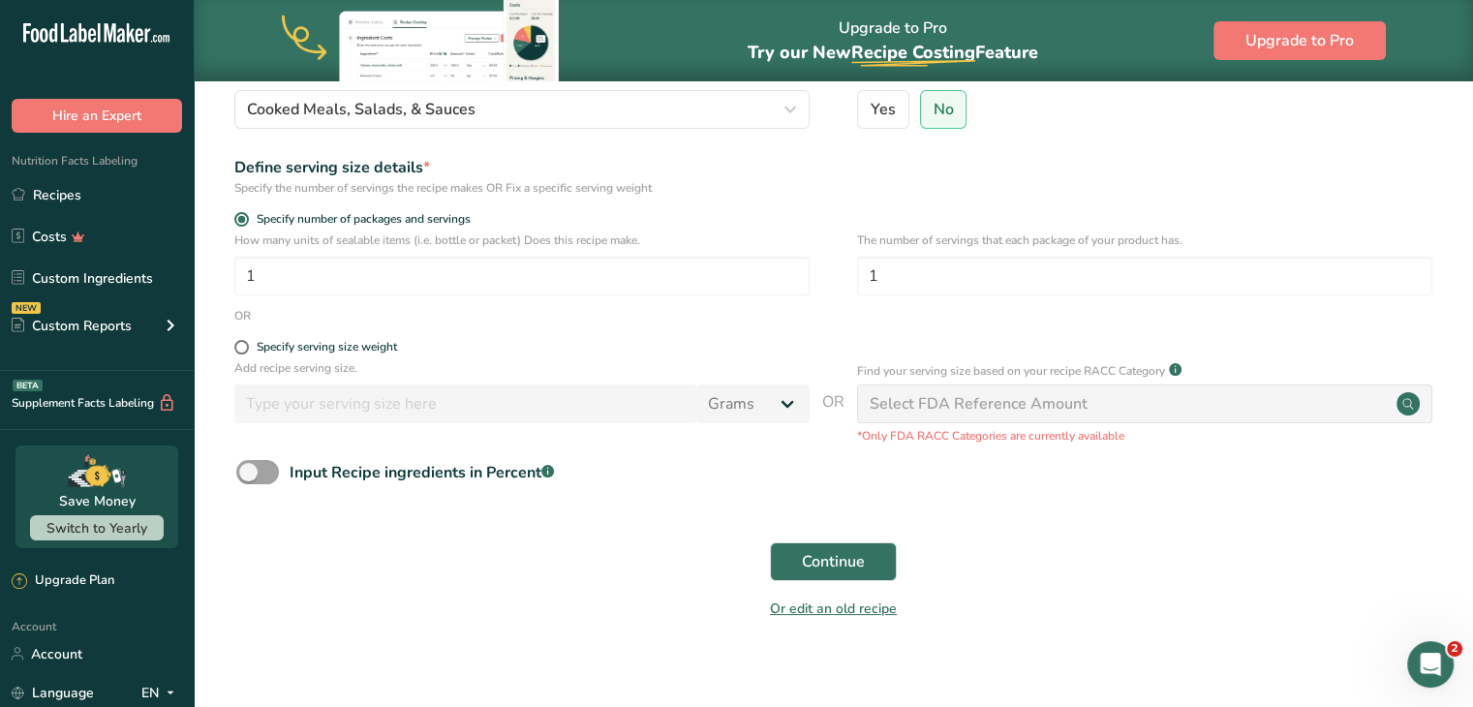
scroll to position [244, 0]
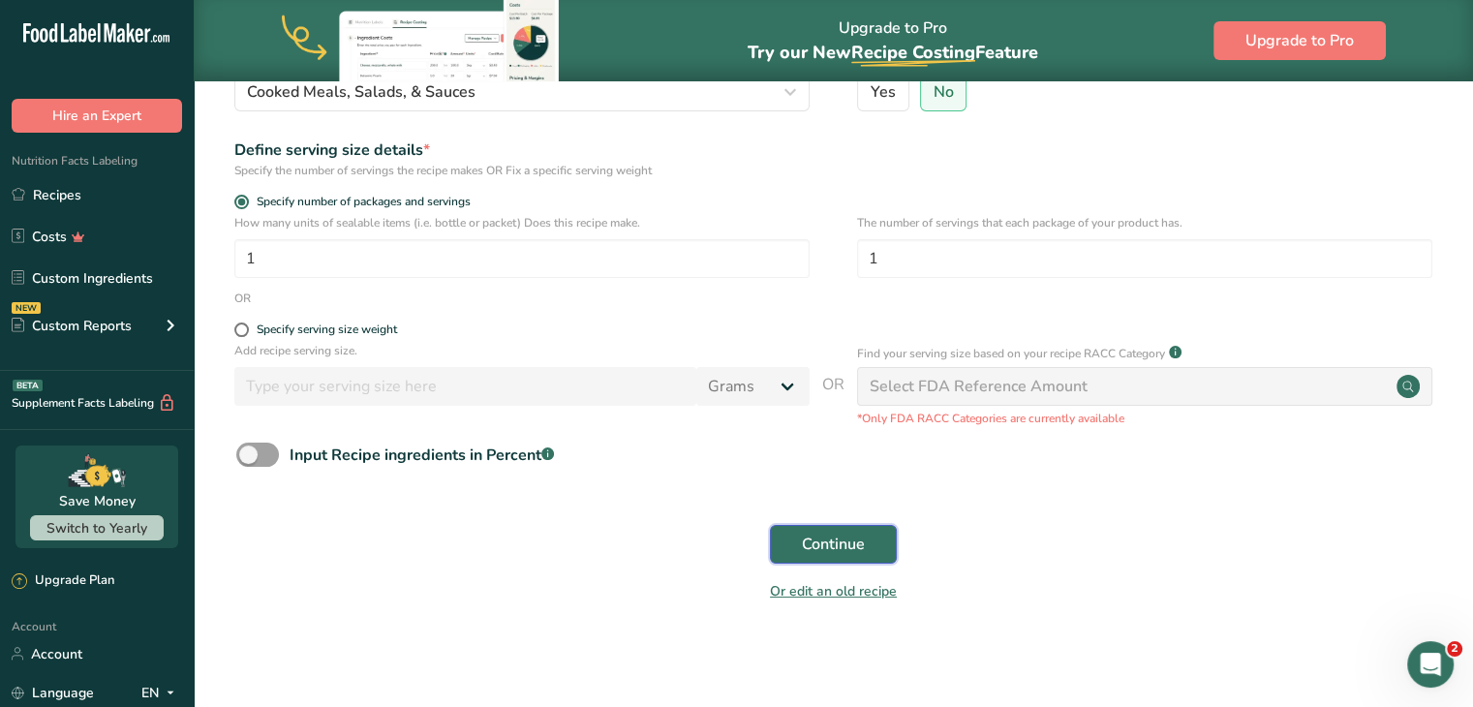
click at [859, 538] on span "Continue" at bounding box center [833, 544] width 63 height 23
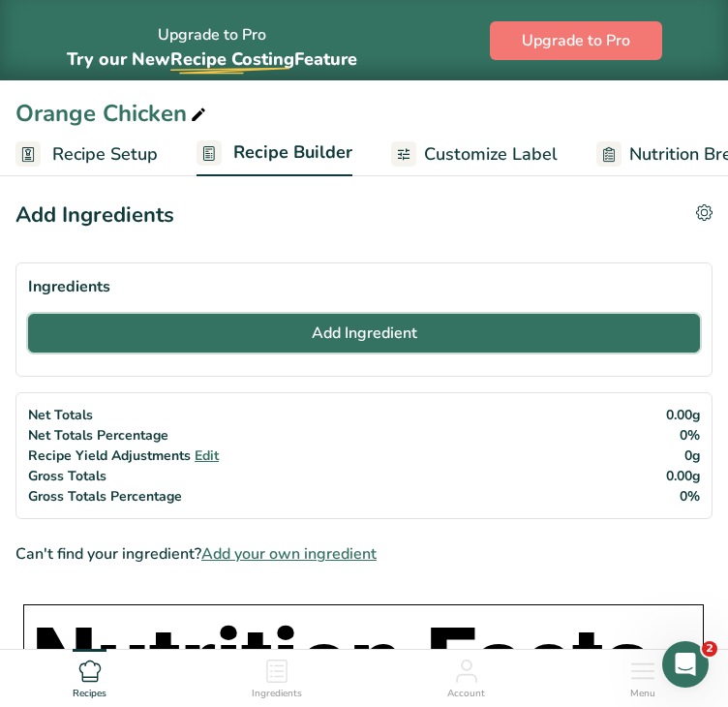
click at [312, 336] on span "Add Ingredient" at bounding box center [365, 333] width 106 height 23
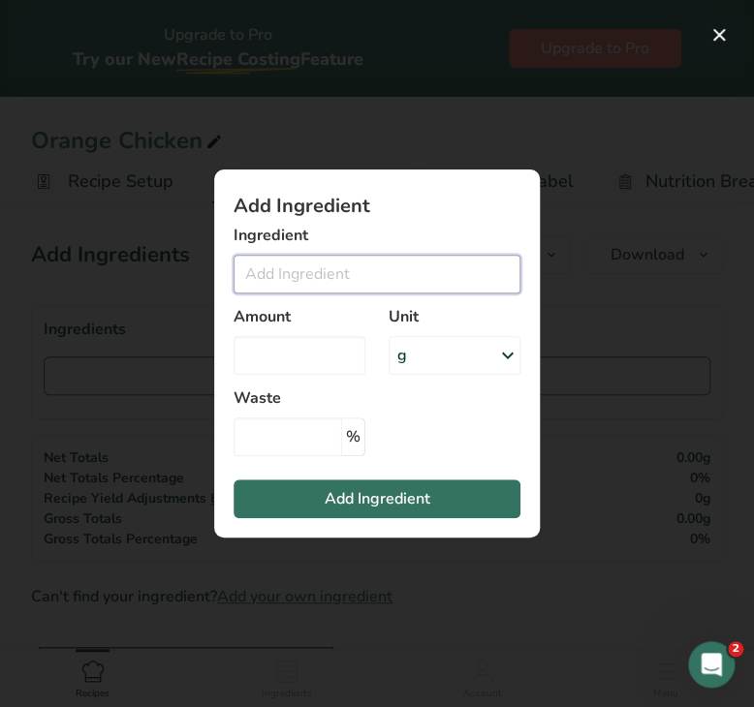
click at [283, 276] on input "Add ingredient modal" at bounding box center [376, 274] width 287 height 39
click at [351, 274] on input "Add ingredient modal" at bounding box center [376, 274] width 287 height 39
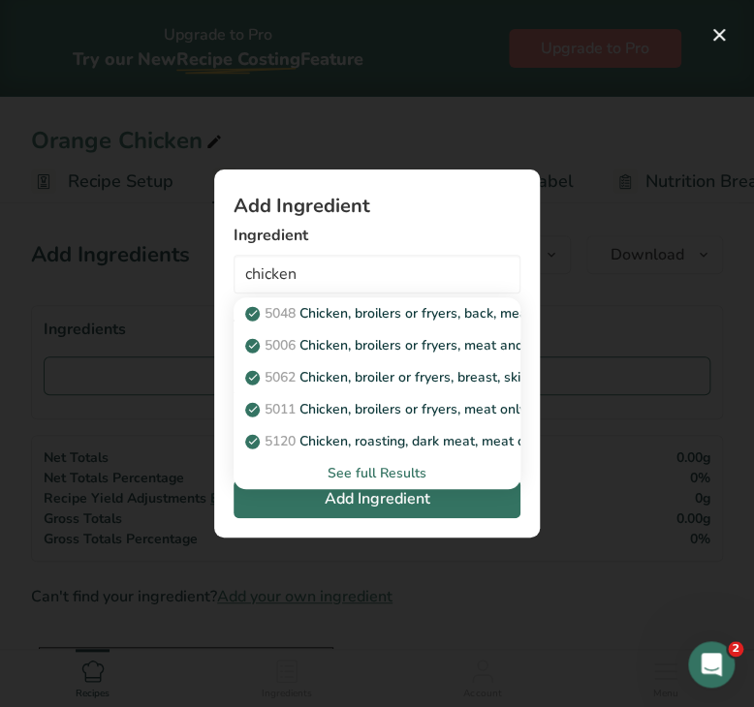
click at [341, 476] on div "See full Results" at bounding box center [377, 473] width 256 height 20
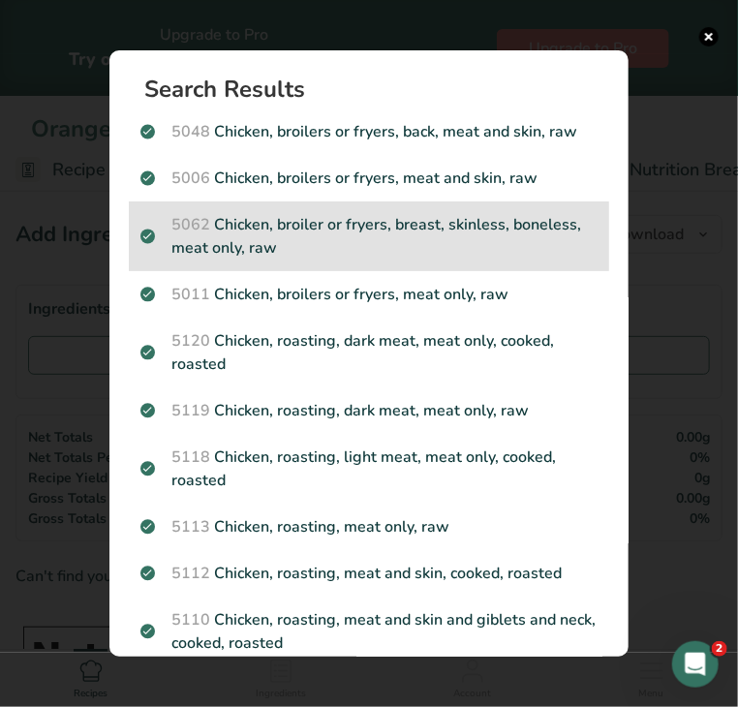
click at [428, 210] on div "5062 Chicken, broiler or fryers, breast, skinless, boneless, meat only, raw" at bounding box center [369, 236] width 480 height 70
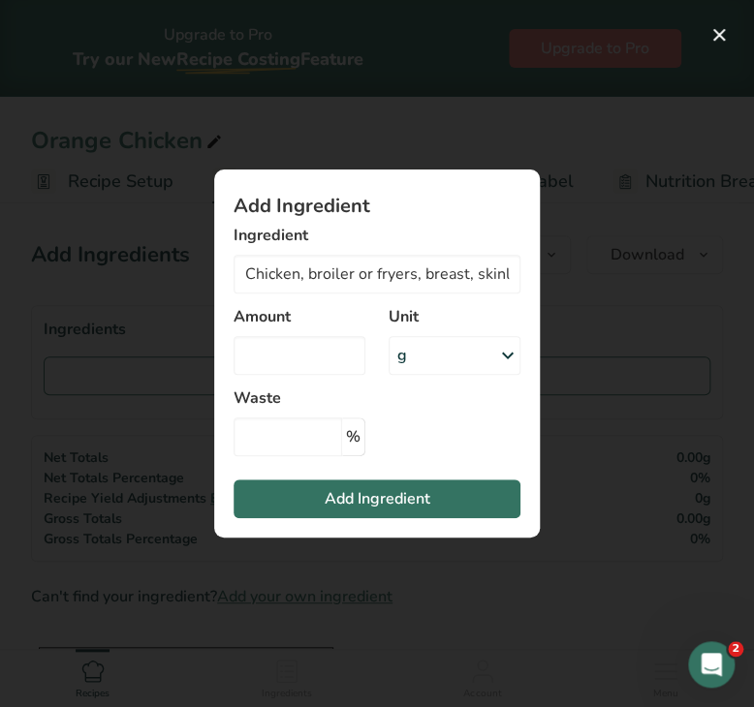
click at [431, 376] on div "Unit g Portions 4 oz 1 piece 1 package Weight Units g kg mg See more Volume Uni…" at bounding box center [454, 340] width 155 height 93
click at [421, 354] on div "g" at bounding box center [454, 355] width 132 height 39
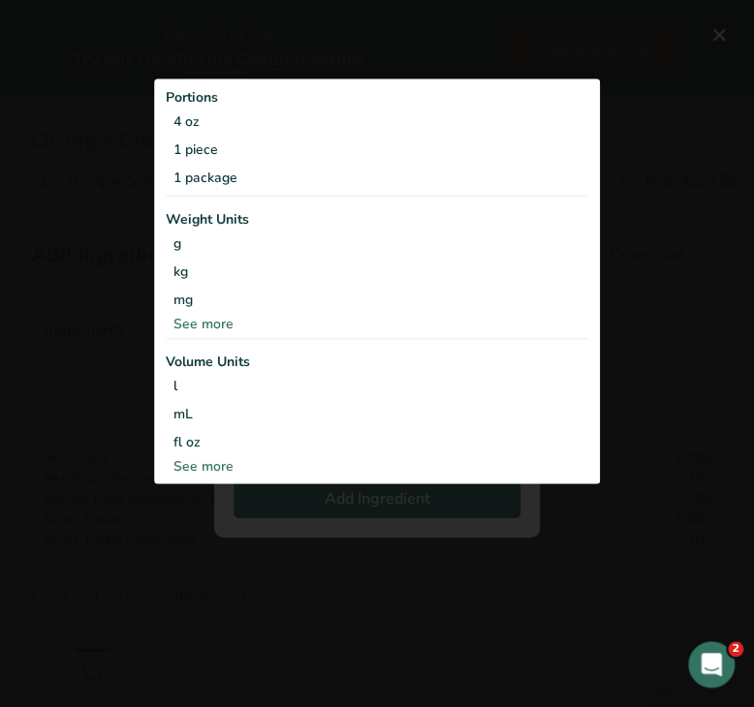
click at [214, 320] on div "See more" at bounding box center [377, 323] width 422 height 20
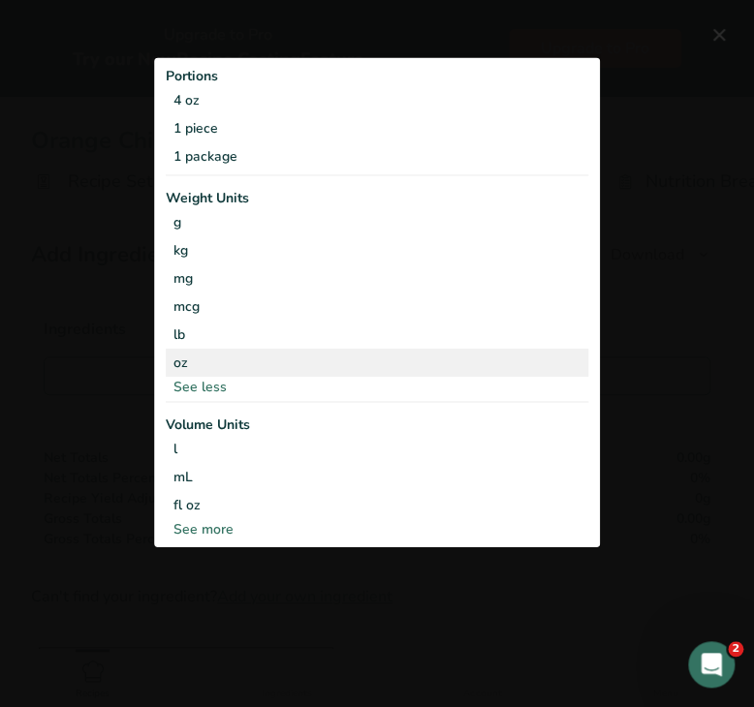
click at [182, 372] on div "oz" at bounding box center [377, 362] width 422 height 28
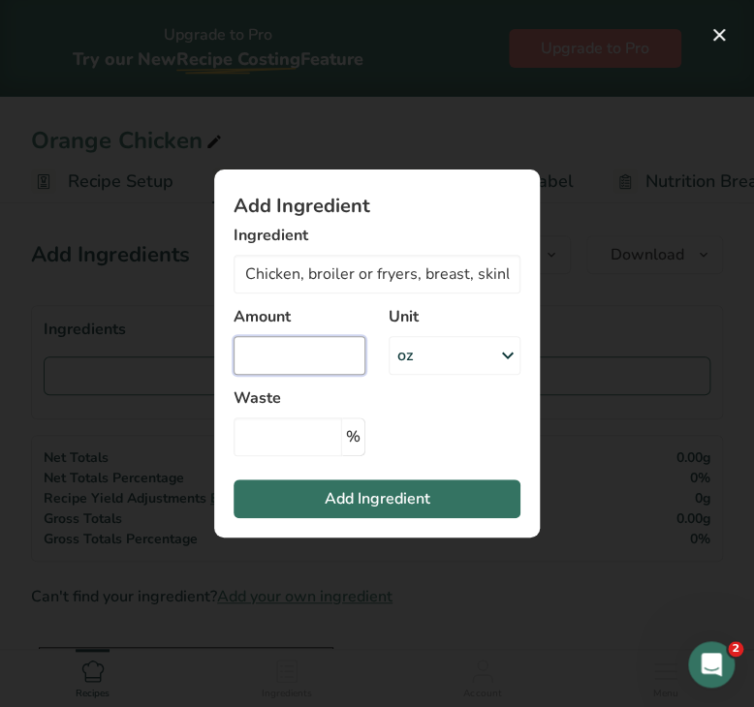
click at [267, 369] on input "Add ingredient modal" at bounding box center [299, 355] width 132 height 39
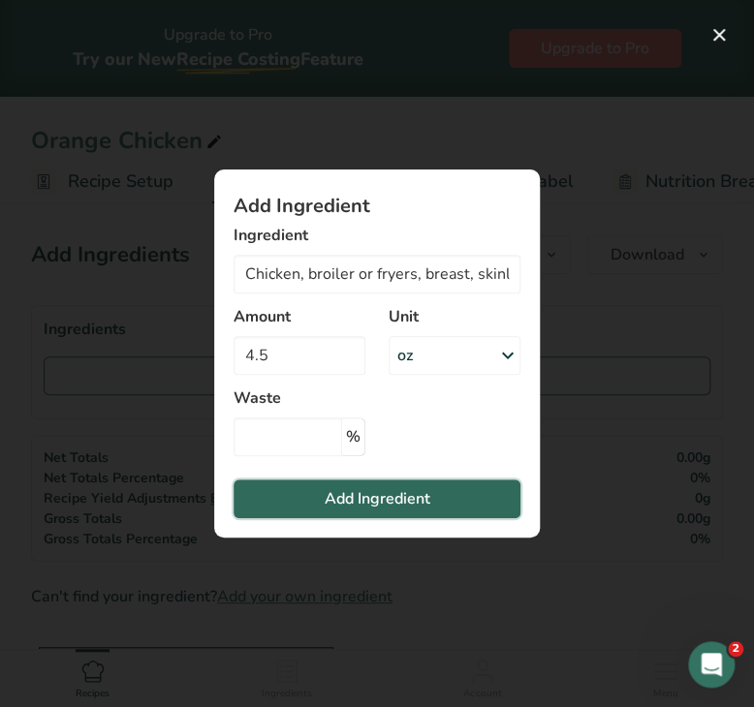
click at [311, 493] on button "Add Ingredient" at bounding box center [376, 499] width 287 height 39
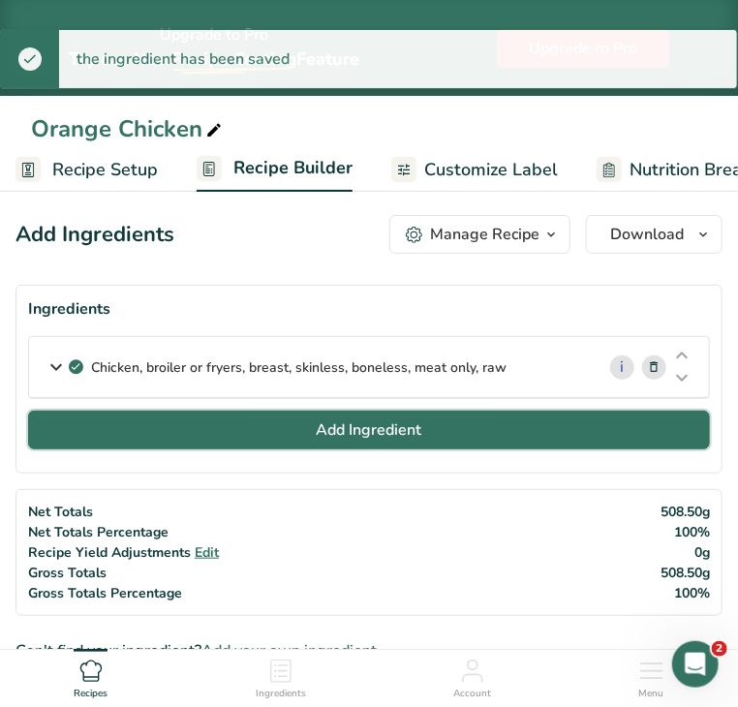
click at [328, 442] on span "Add Ingredient" at bounding box center [370, 429] width 106 height 23
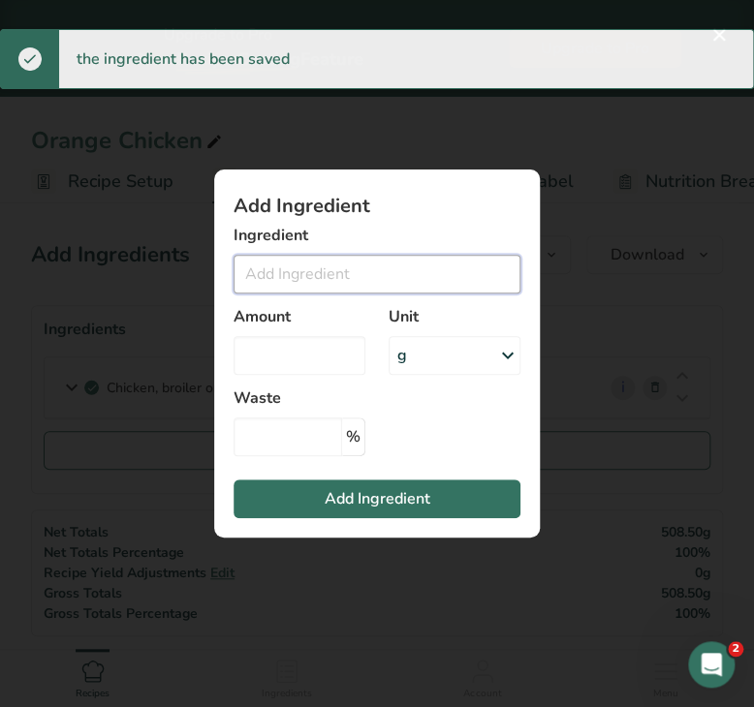
click at [283, 273] on input "Add ingredient modal" at bounding box center [376, 274] width 287 height 39
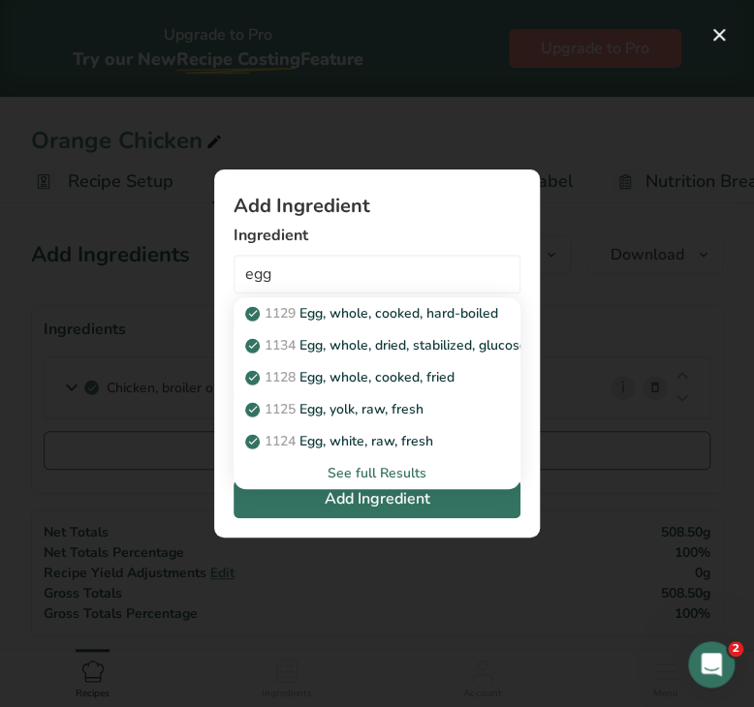
click at [382, 470] on div "See full Results" at bounding box center [377, 473] width 256 height 20
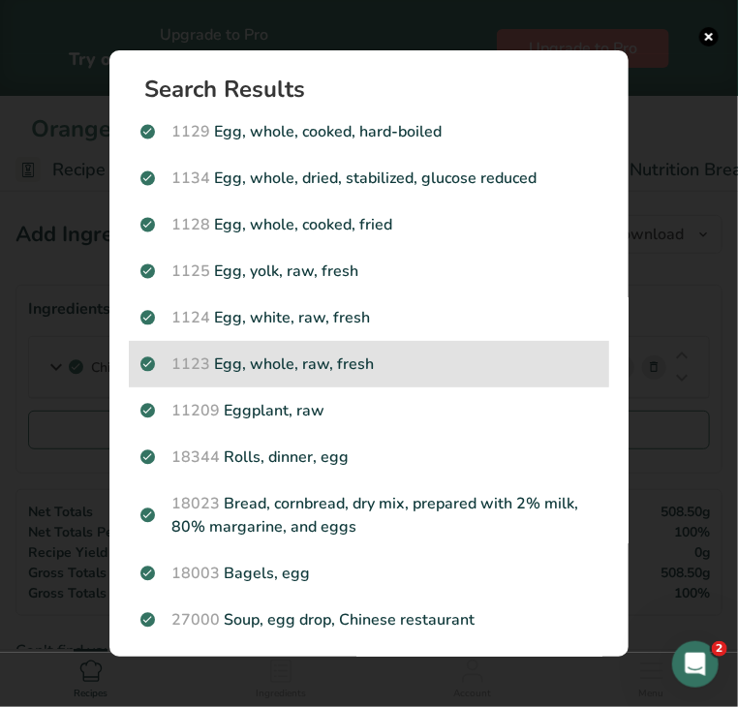
click at [384, 374] on p "1123 Egg, whole, raw, fresh" at bounding box center [368, 364] width 457 height 23
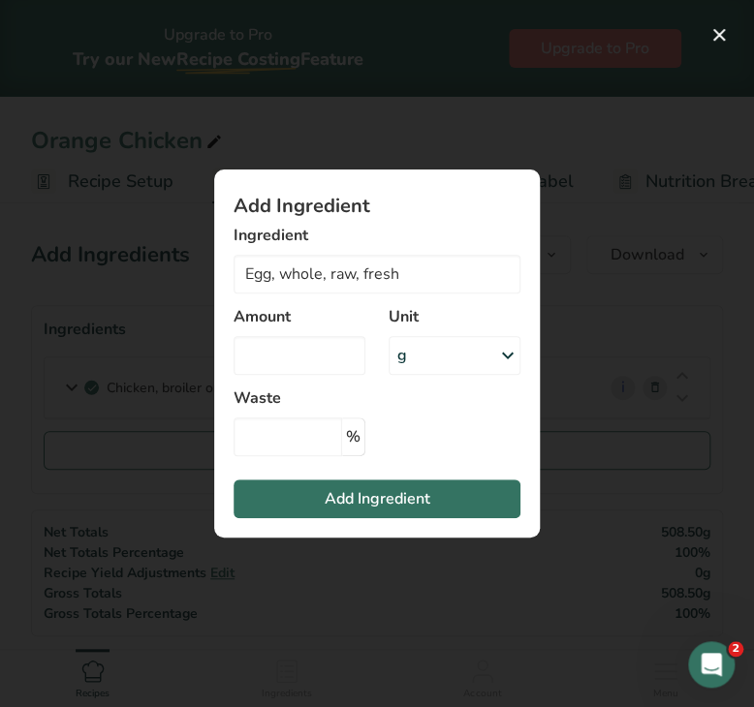
click at [438, 352] on div "g" at bounding box center [454, 355] width 132 height 39
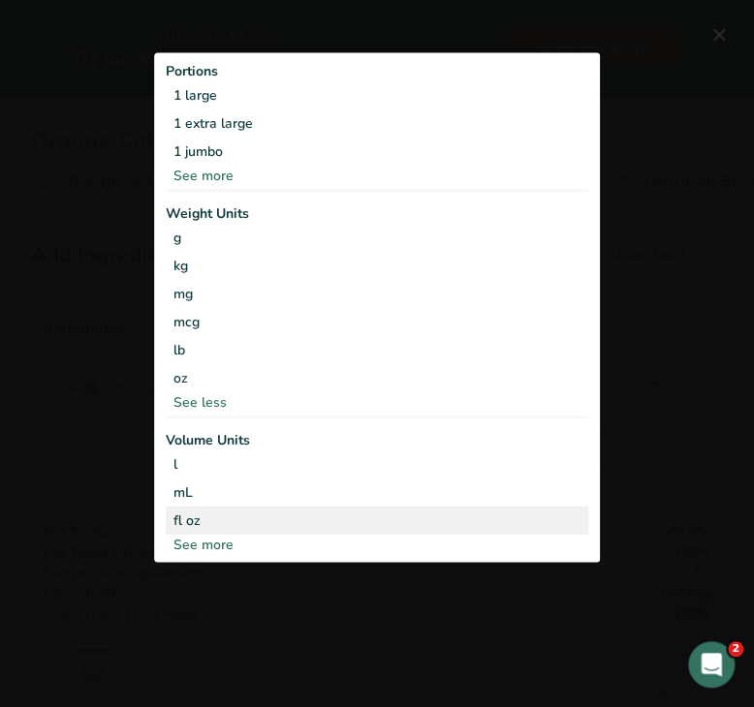
click at [199, 512] on div "fl oz" at bounding box center [376, 520] width 407 height 20
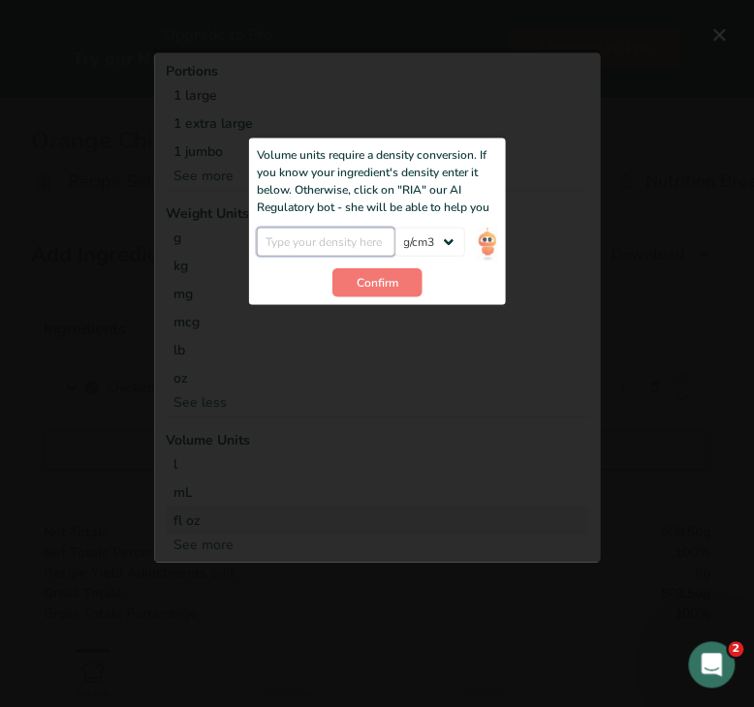
click at [319, 230] on input "Add ingredient modal" at bounding box center [326, 242] width 139 height 29
click at [360, 284] on span "Confirm" at bounding box center [377, 282] width 42 height 17
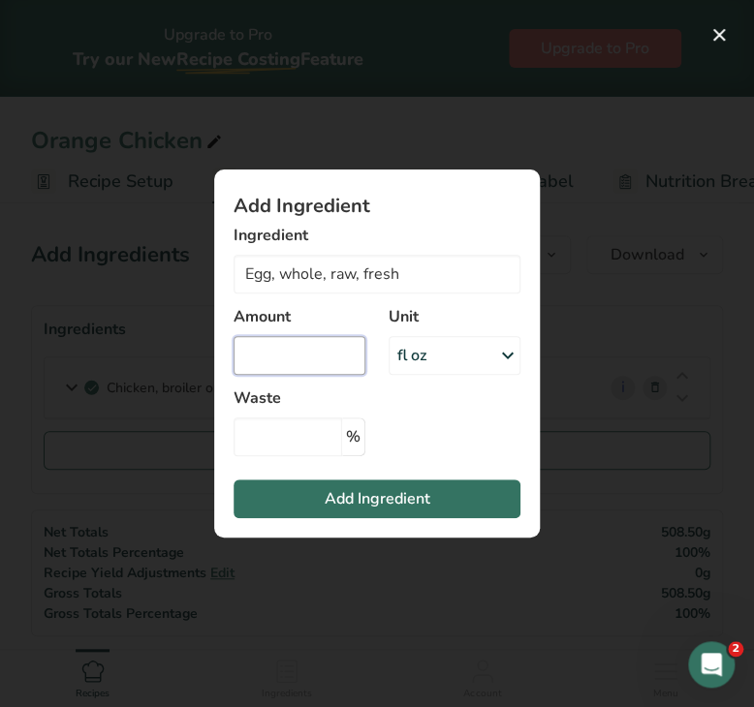
click at [301, 356] on input "Add ingredient modal" at bounding box center [299, 355] width 132 height 39
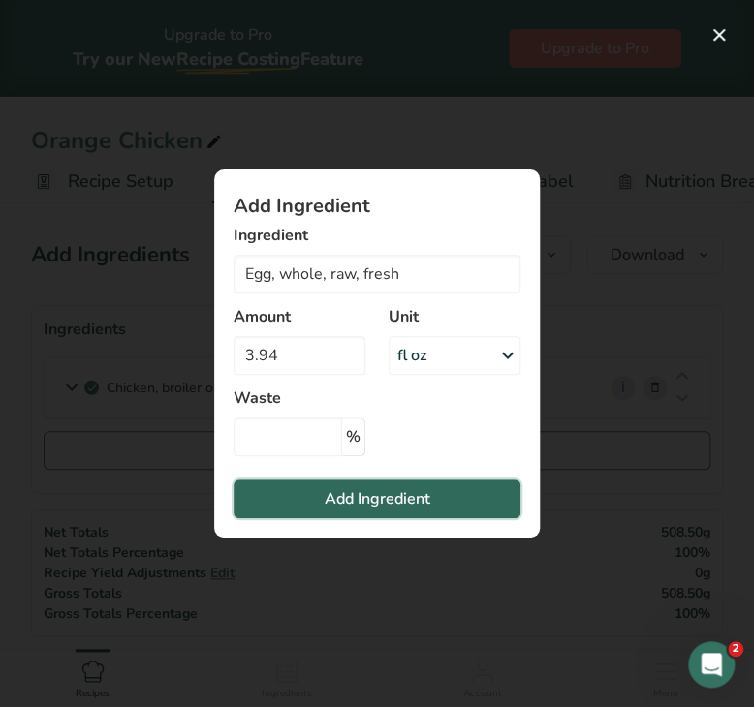
click at [331, 490] on span "Add Ingredient" at bounding box center [378, 498] width 106 height 23
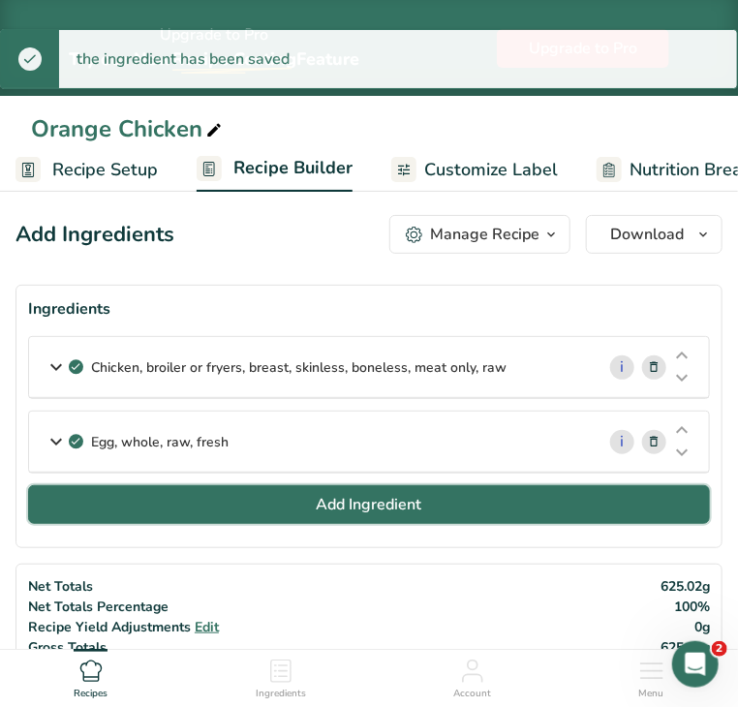
click at [290, 524] on button "Add Ingredient" at bounding box center [369, 504] width 682 height 39
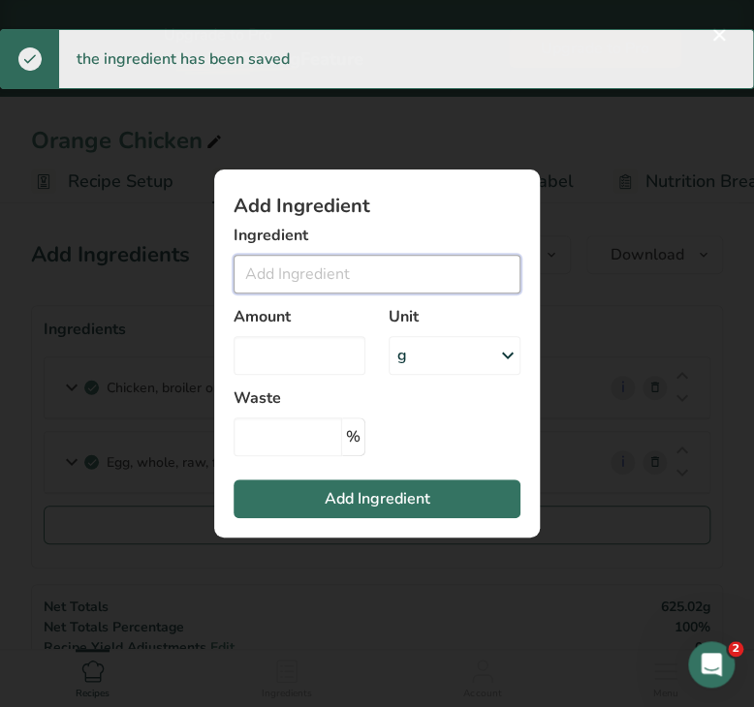
click at [302, 265] on input "Add ingredient modal" at bounding box center [376, 274] width 287 height 39
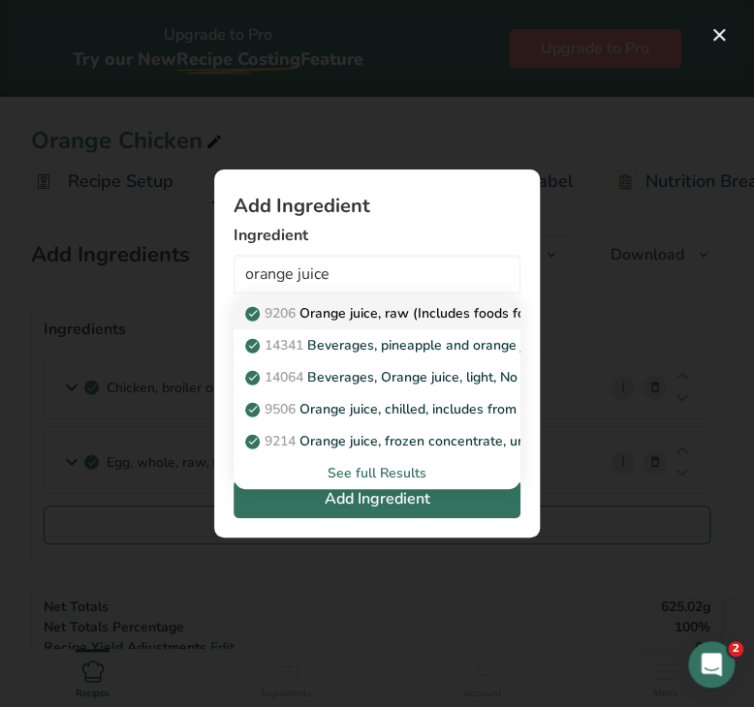
click at [336, 311] on p "9206 Orange juice, raw (Includes foods for USDA's Food Distribution Program)" at bounding box center [502, 313] width 506 height 20
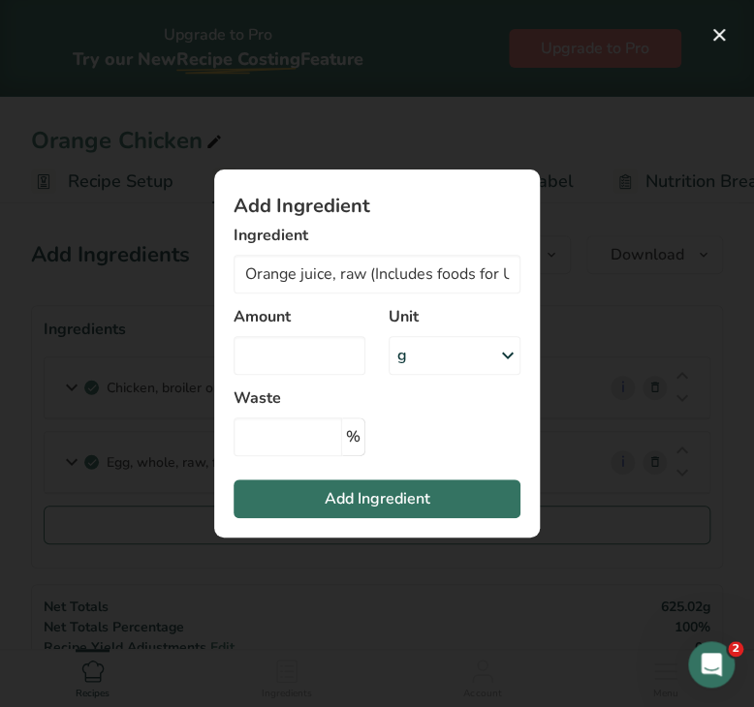
click at [439, 353] on div "g" at bounding box center [454, 355] width 132 height 39
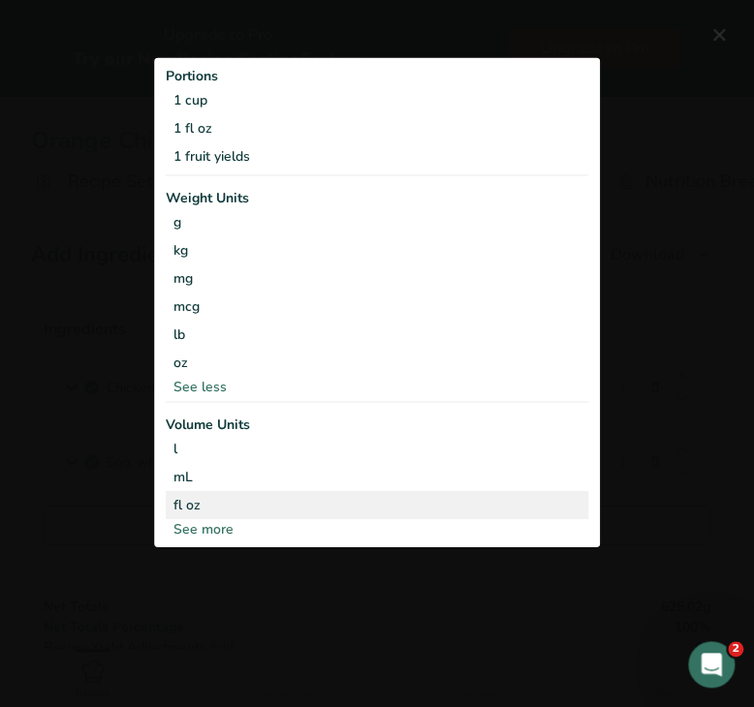
click at [248, 502] on div "fl oz" at bounding box center [376, 504] width 407 height 20
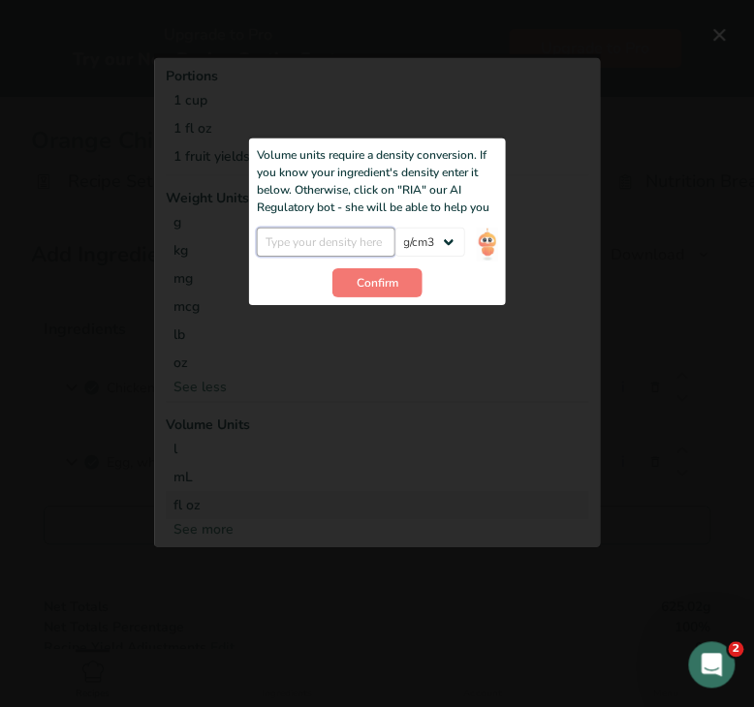
click at [282, 232] on input "Add ingredient modal" at bounding box center [326, 242] width 139 height 29
click at [366, 280] on span "Confirm" at bounding box center [377, 282] width 42 height 17
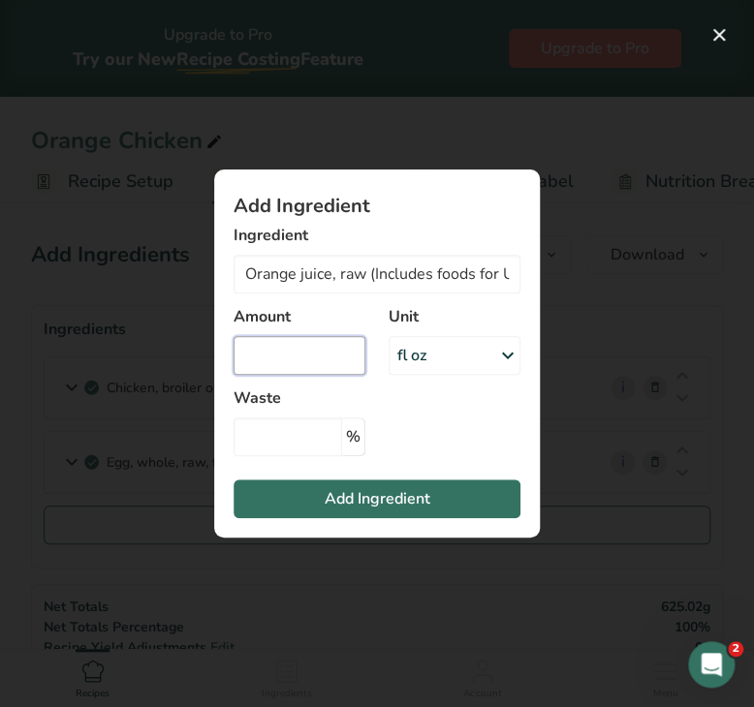
click at [306, 350] on input "Add ingredient modal" at bounding box center [299, 355] width 132 height 39
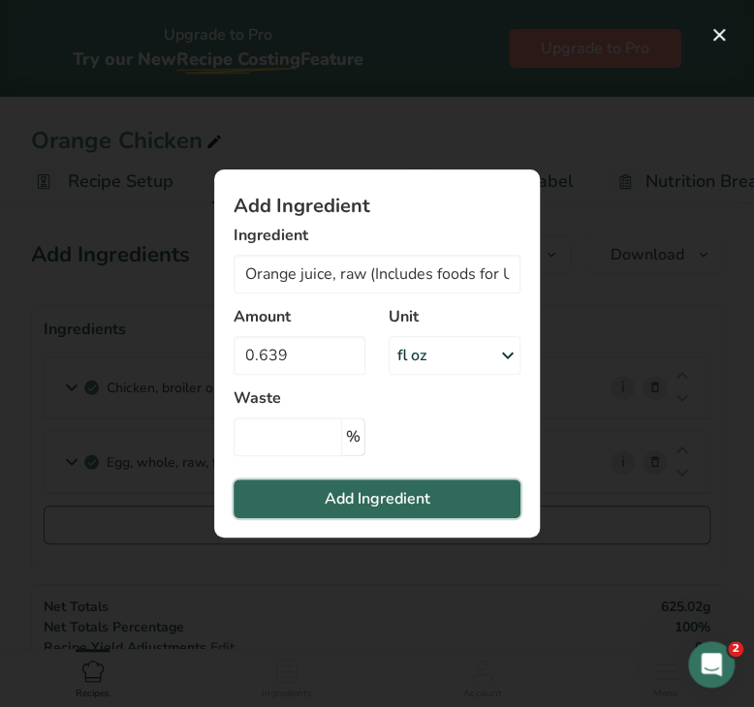
click at [329, 506] on span "Add Ingredient" at bounding box center [378, 498] width 106 height 23
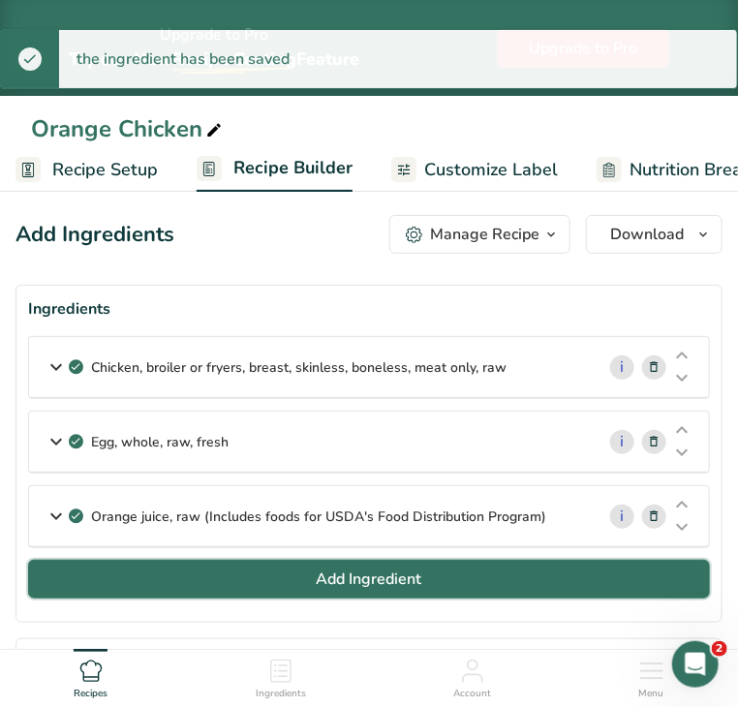
click at [372, 591] on span "Add Ingredient" at bounding box center [370, 579] width 106 height 23
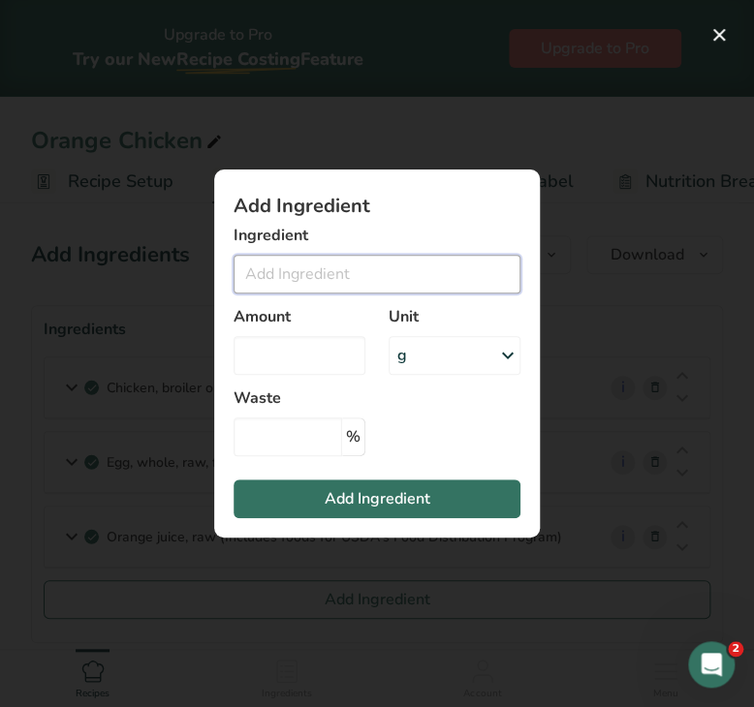
click at [311, 273] on input "Add ingredient modal" at bounding box center [376, 274] width 287 height 39
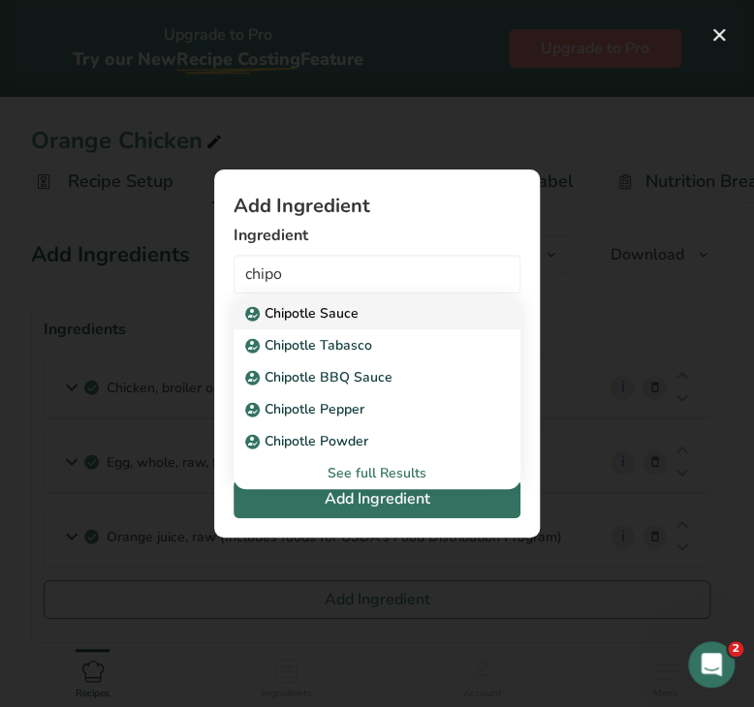
click at [318, 303] on p "Chipotle Sauce" at bounding box center [303, 313] width 109 height 20
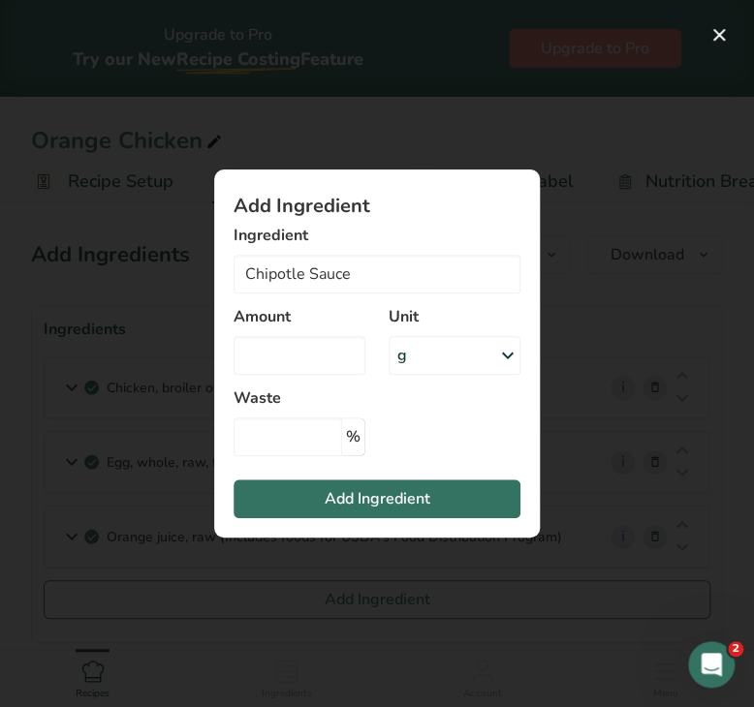
click at [422, 346] on div "g" at bounding box center [454, 355] width 132 height 39
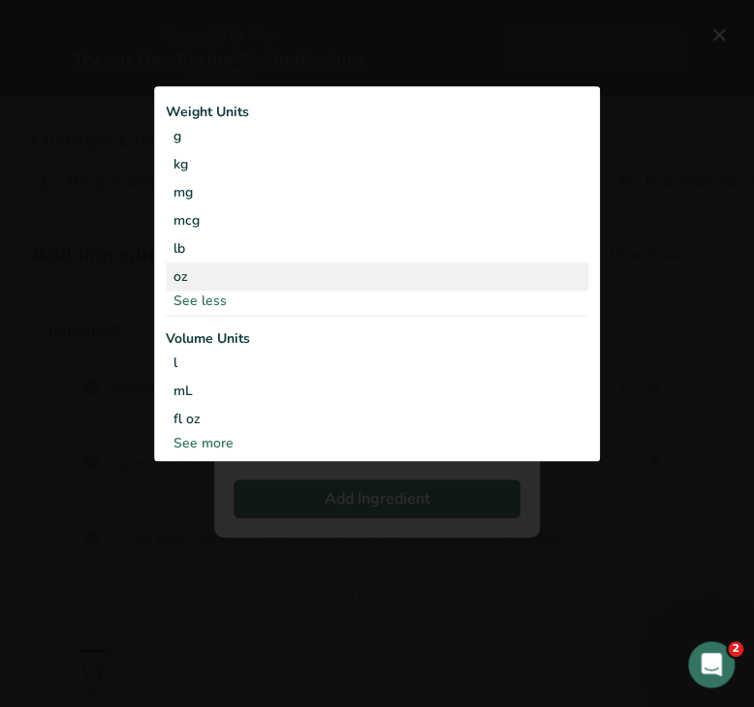
click at [242, 275] on div "oz" at bounding box center [377, 277] width 422 height 28
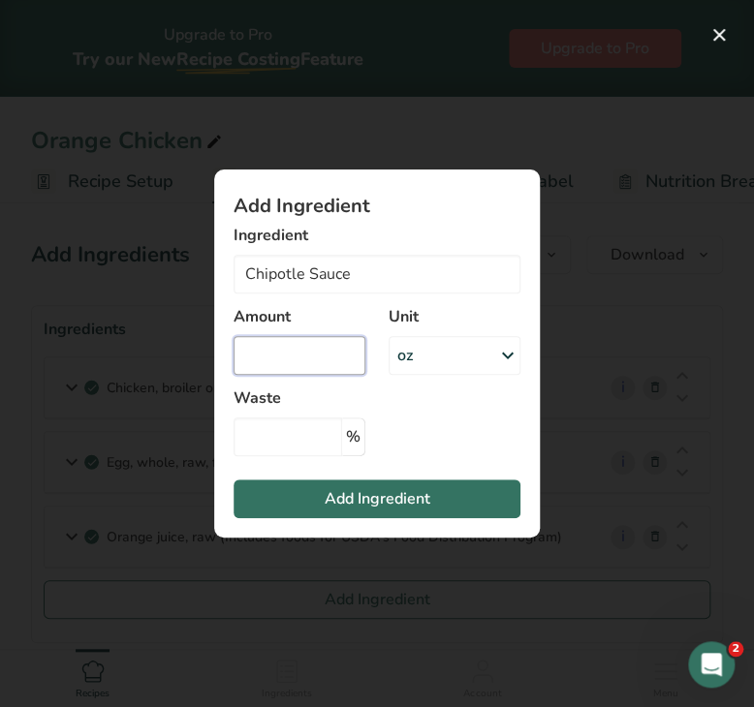
click at [260, 348] on input "Add ingredient modal" at bounding box center [299, 355] width 132 height 39
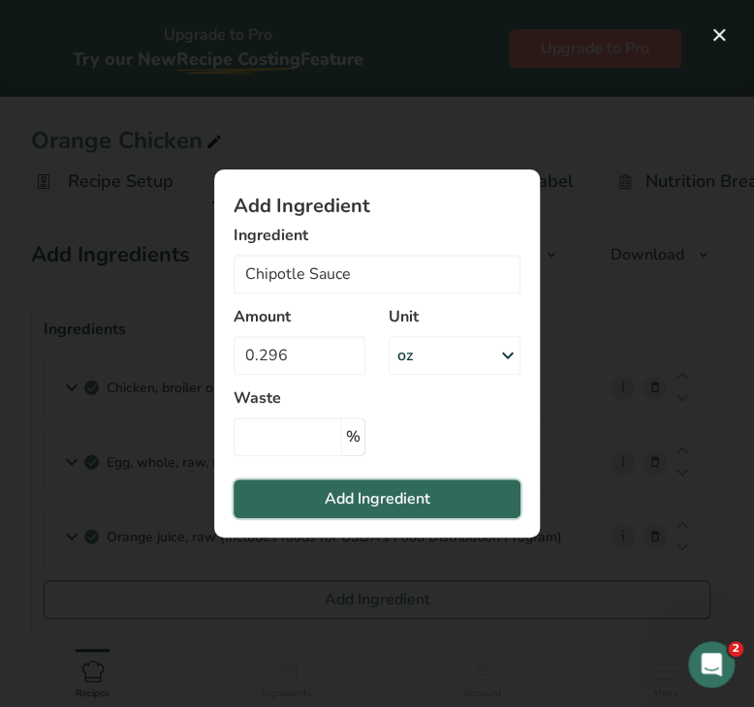
click at [319, 513] on button "Add Ingredient" at bounding box center [376, 499] width 287 height 39
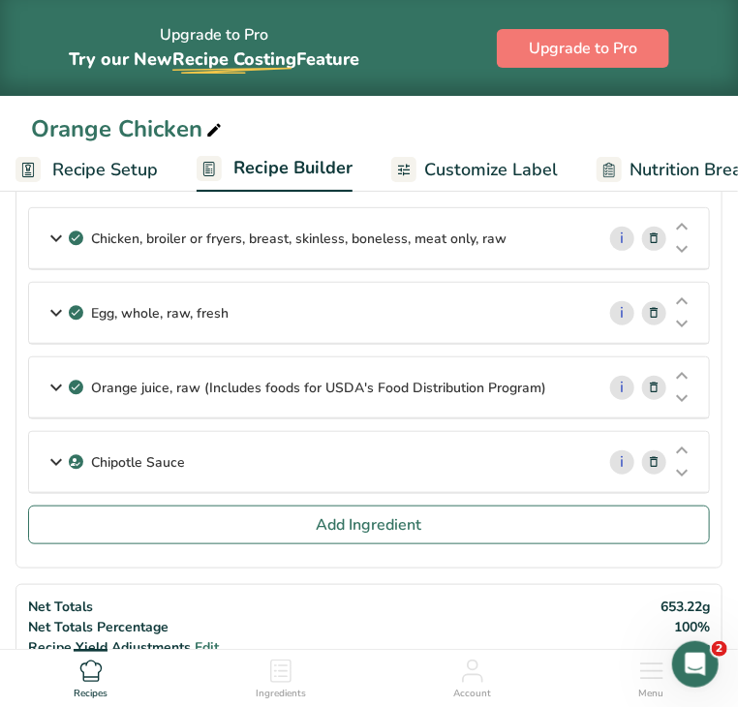
scroll to position [135, 0]
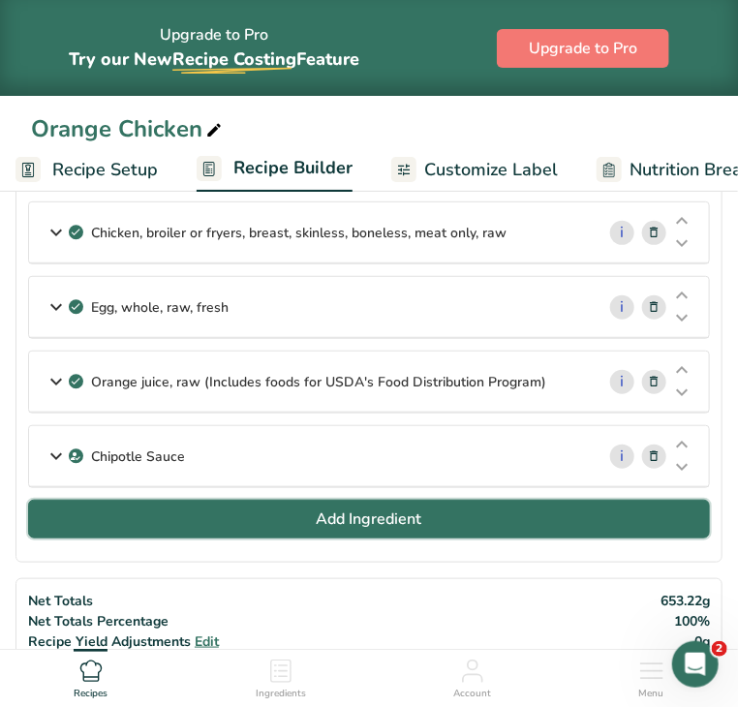
click at [477, 539] on button "Add Ingredient" at bounding box center [369, 519] width 682 height 39
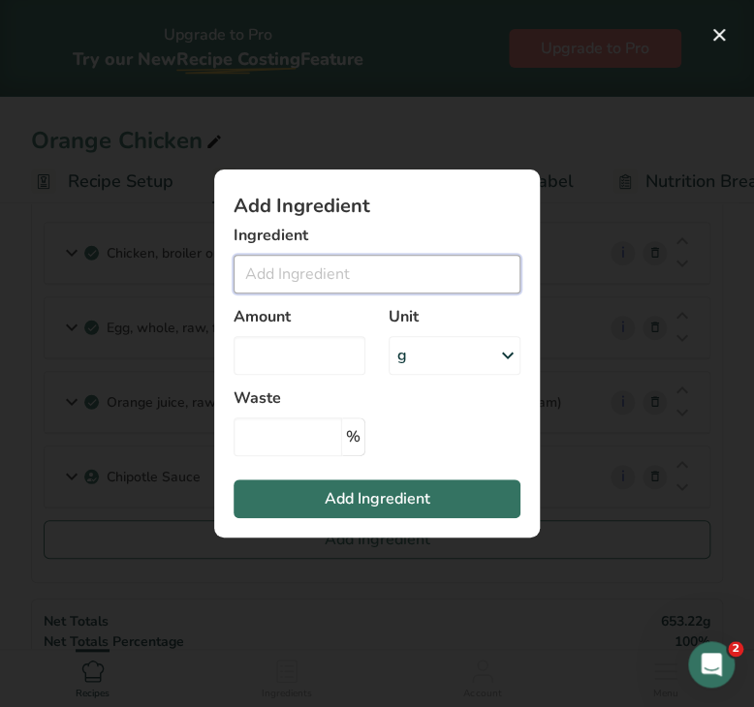
click at [355, 280] on input "Add ingredient modal" at bounding box center [376, 274] width 287 height 39
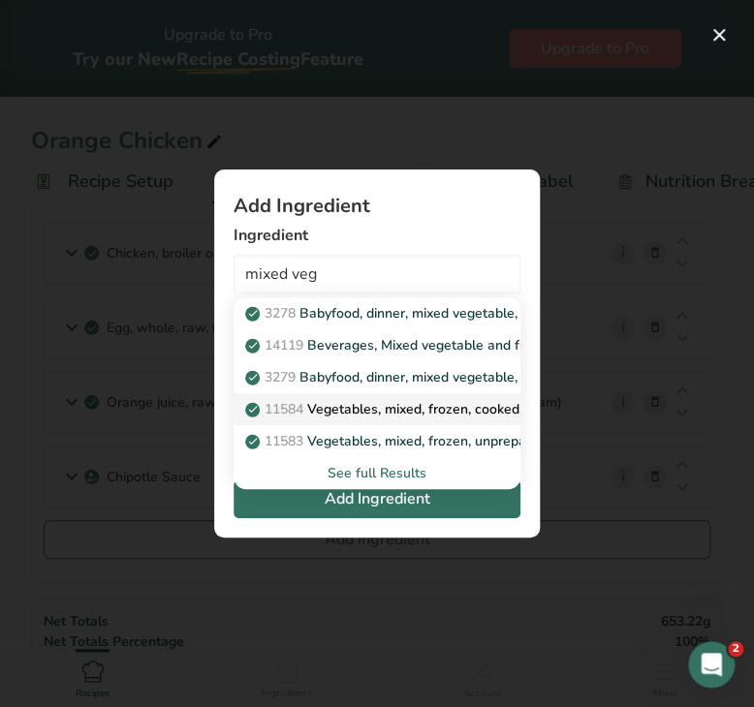
click at [415, 406] on p "11584 Vegetables, mixed, frozen, cooked, boiled, drained, without salt" at bounding box center [473, 409] width 449 height 20
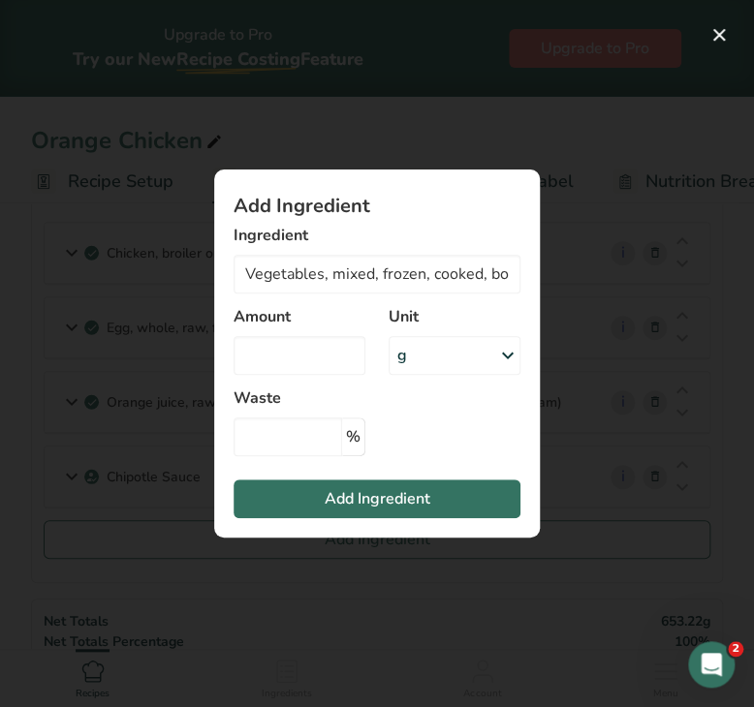
click at [441, 336] on div "g" at bounding box center [454, 355] width 132 height 39
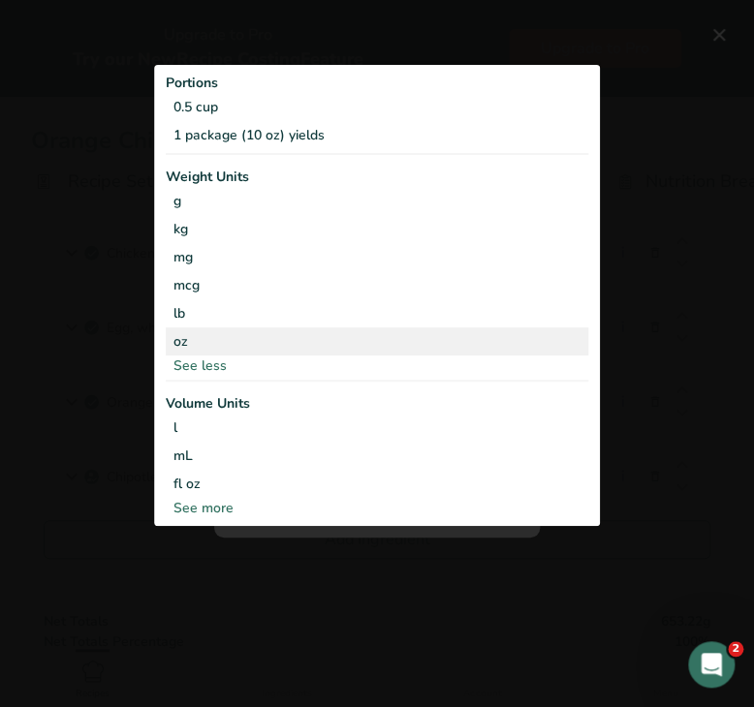
click at [267, 344] on div "oz" at bounding box center [377, 341] width 422 height 28
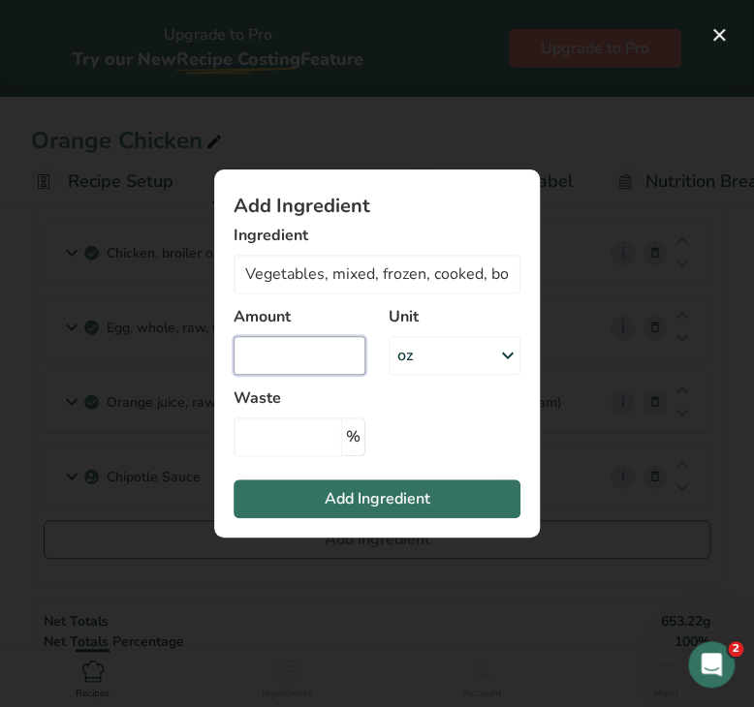
click at [267, 344] on input "Add ingredient modal" at bounding box center [299, 355] width 132 height 39
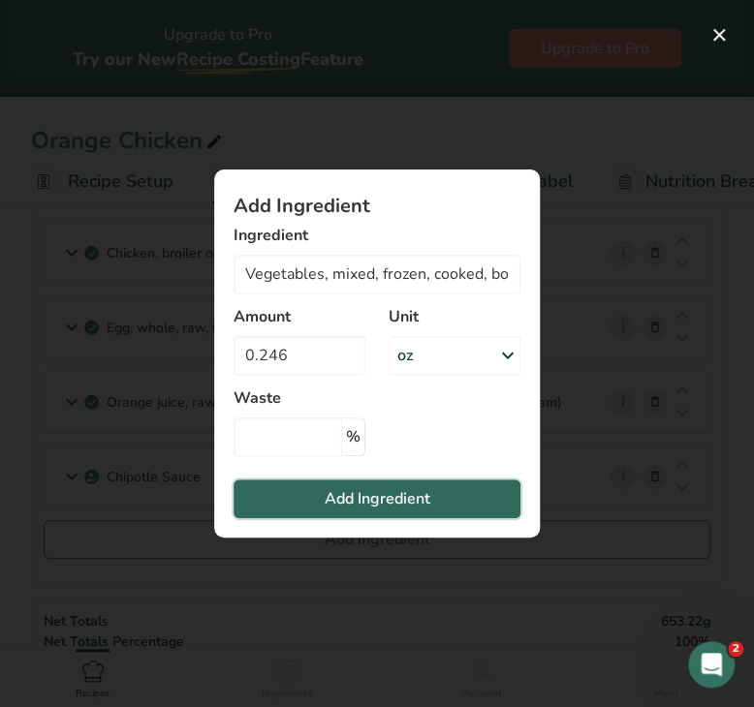
click at [310, 509] on button "Add Ingredient" at bounding box center [376, 499] width 287 height 39
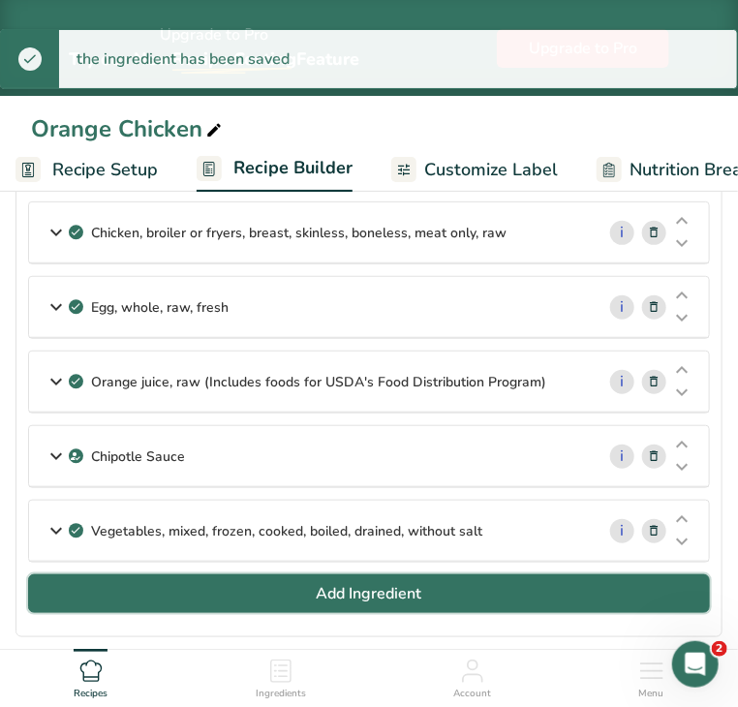
click at [313, 604] on button "Add Ingredient" at bounding box center [369, 593] width 682 height 39
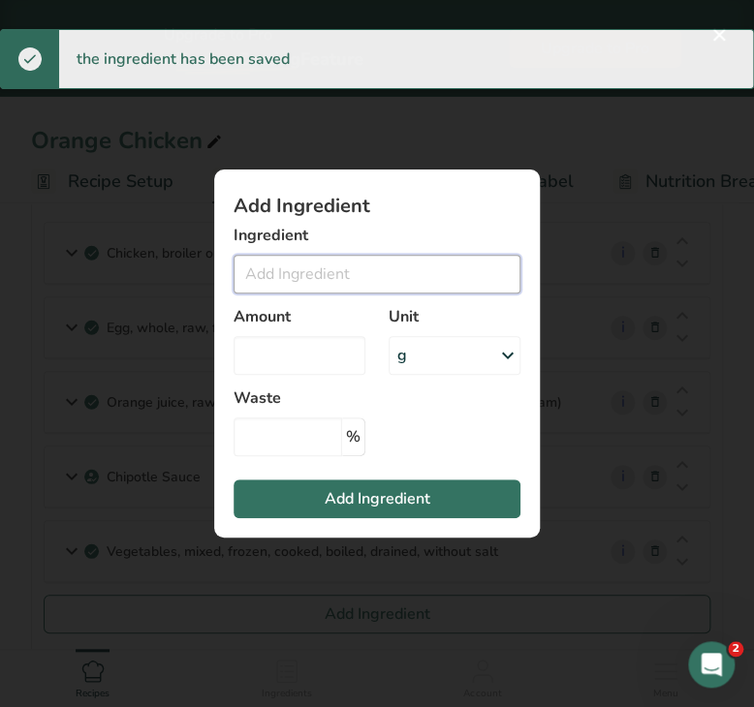
click at [303, 272] on input "Add ingredient modal" at bounding box center [376, 274] width 287 height 39
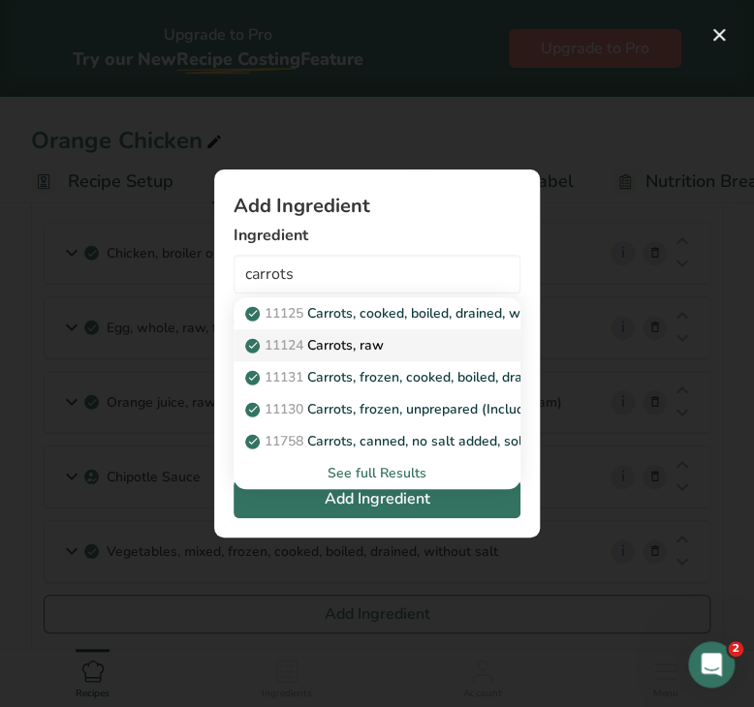
click at [337, 346] on p "11124 [GEOGRAPHIC_DATA], raw" at bounding box center [316, 345] width 135 height 20
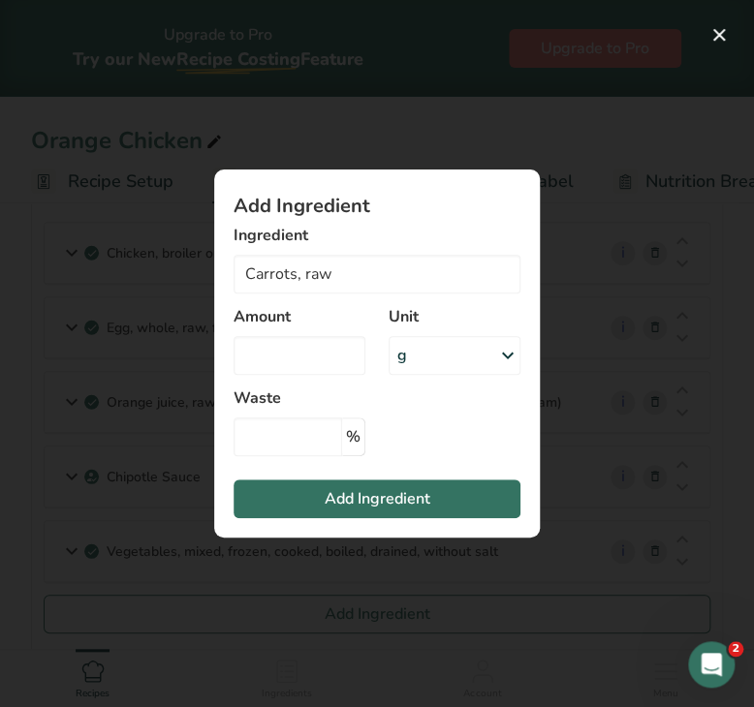
click at [418, 356] on div "g" at bounding box center [454, 355] width 132 height 39
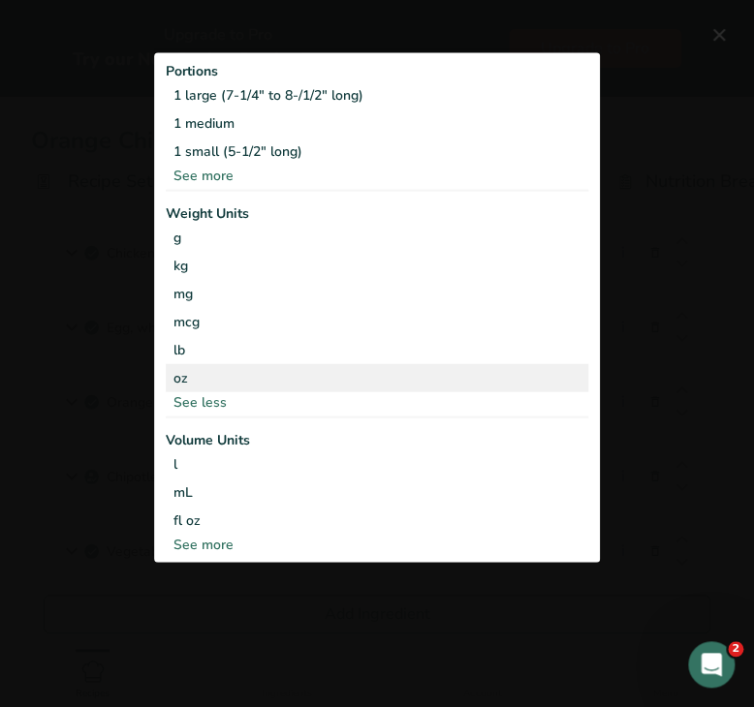
click at [240, 374] on div "oz" at bounding box center [377, 377] width 422 height 28
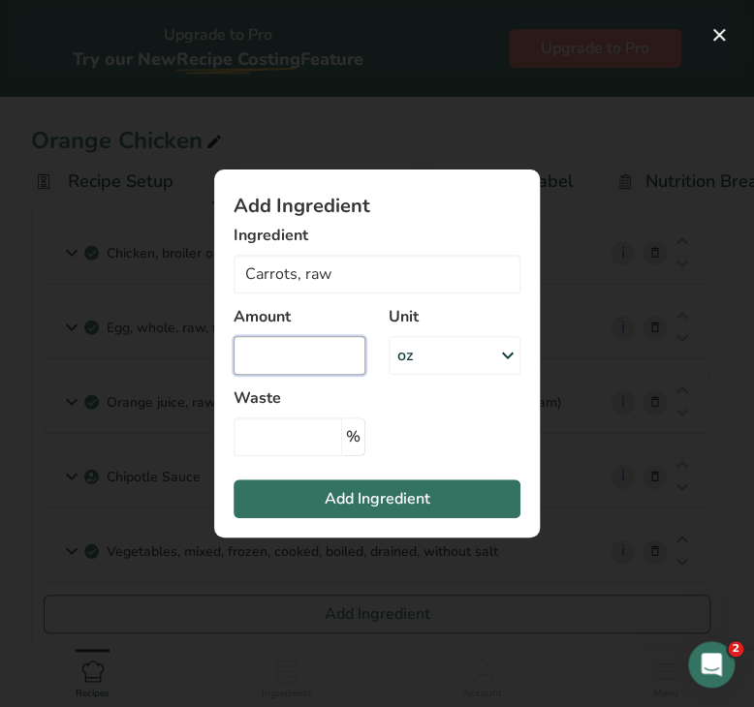
click at [252, 341] on input "Add ingredient modal" at bounding box center [299, 355] width 132 height 39
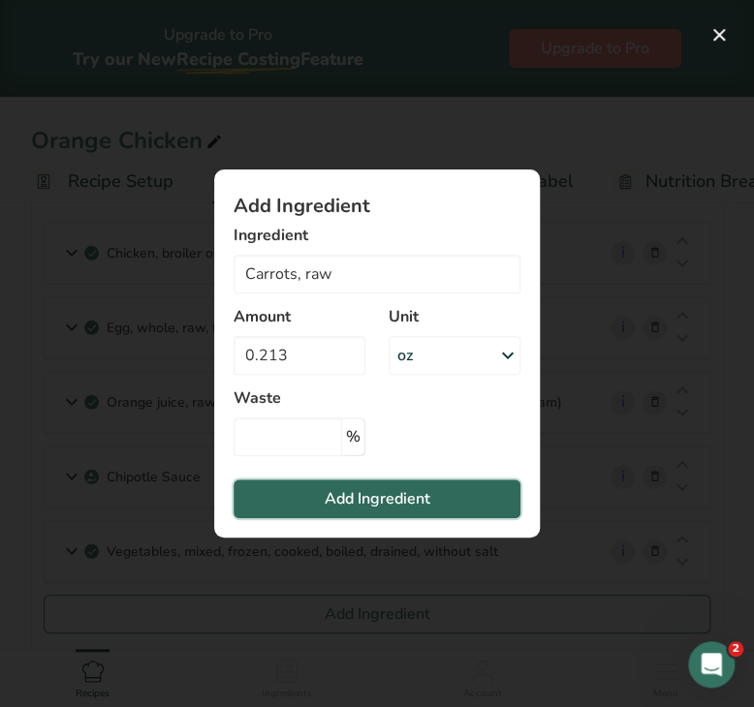
click at [343, 498] on span "Add Ingredient" at bounding box center [378, 498] width 106 height 23
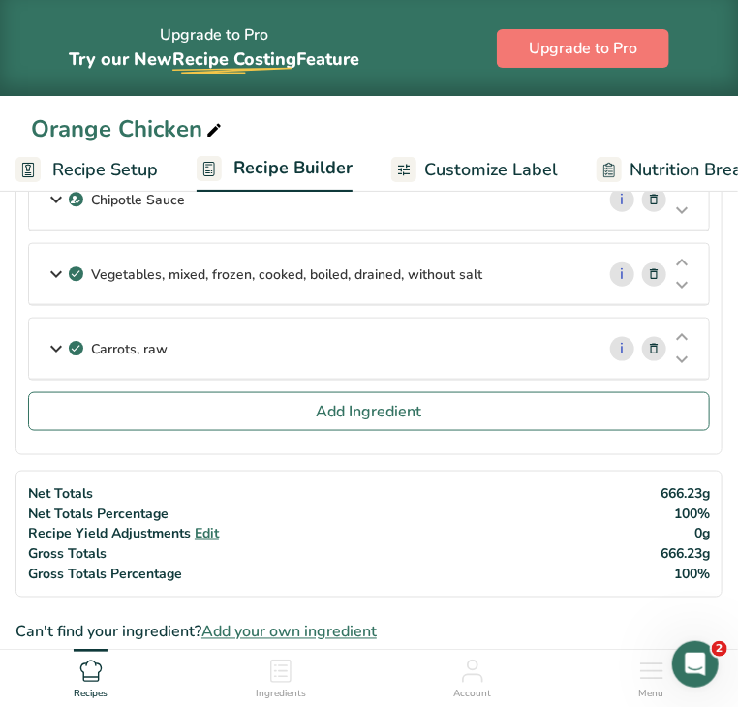
scroll to position [423, 0]
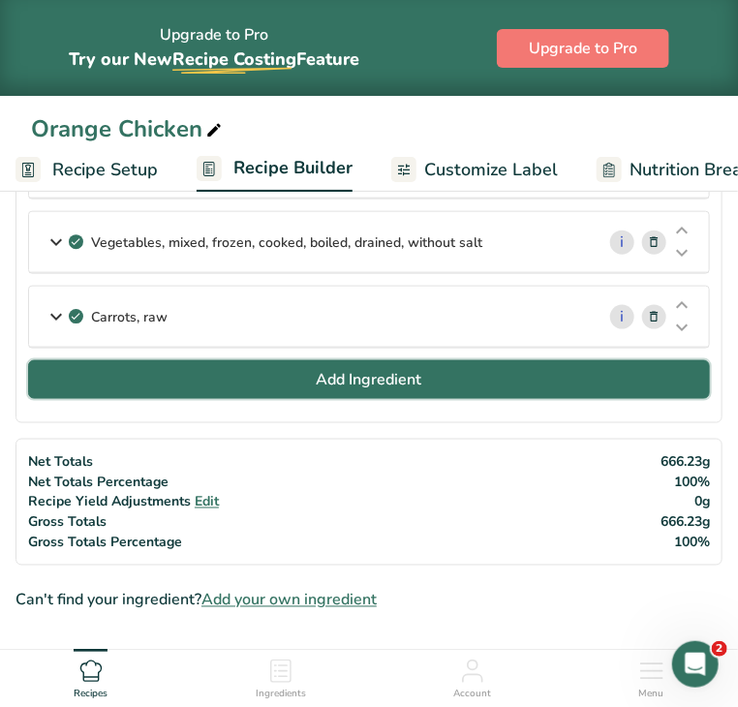
click at [530, 387] on button "Add Ingredient" at bounding box center [369, 379] width 682 height 39
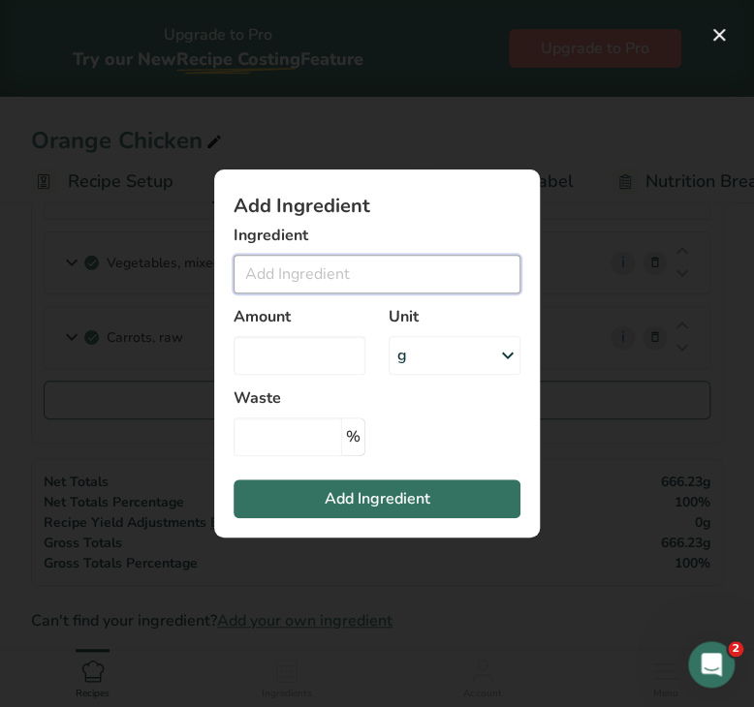
click at [441, 262] on input "Add ingredient modal" at bounding box center [376, 274] width 287 height 39
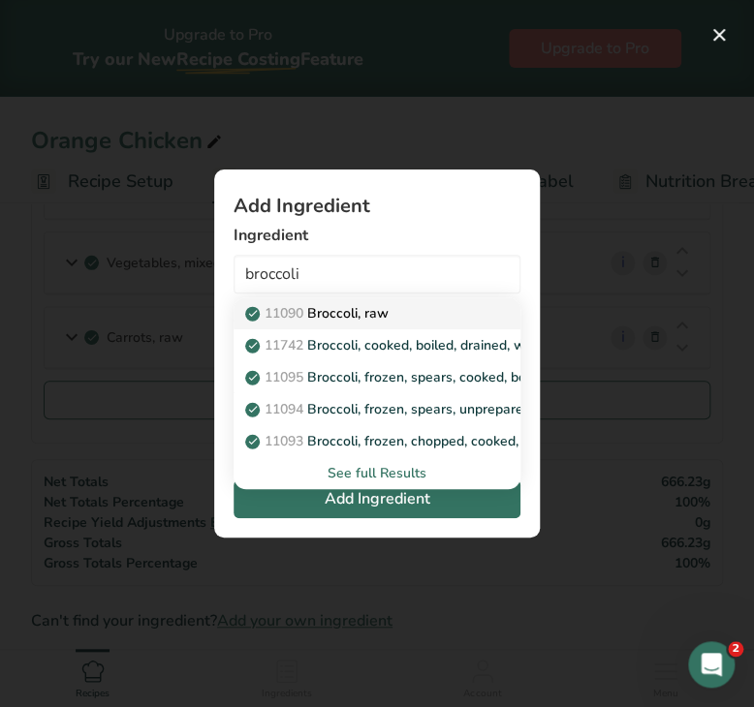
click at [392, 311] on div "11090 Broccoli, raw" at bounding box center [361, 313] width 225 height 20
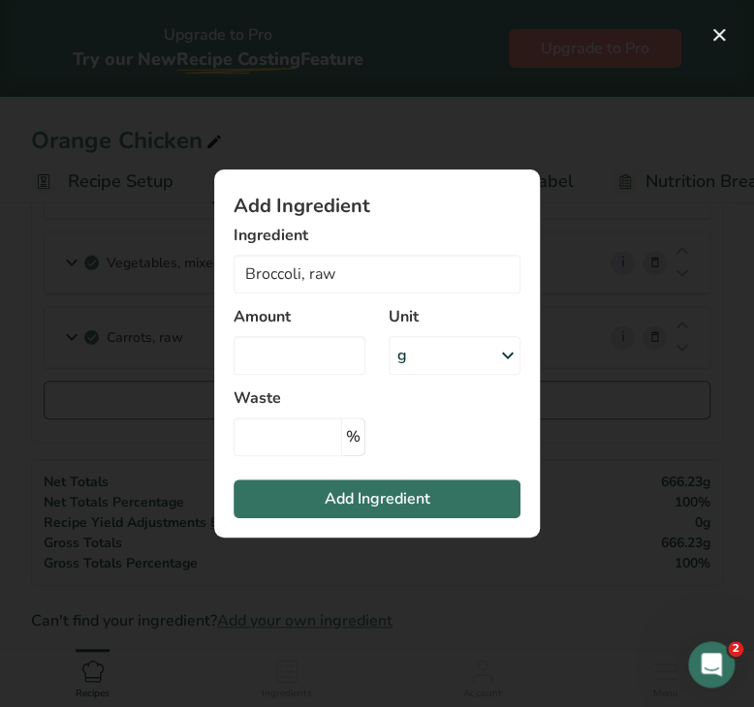
click at [438, 361] on div "g" at bounding box center [454, 355] width 132 height 39
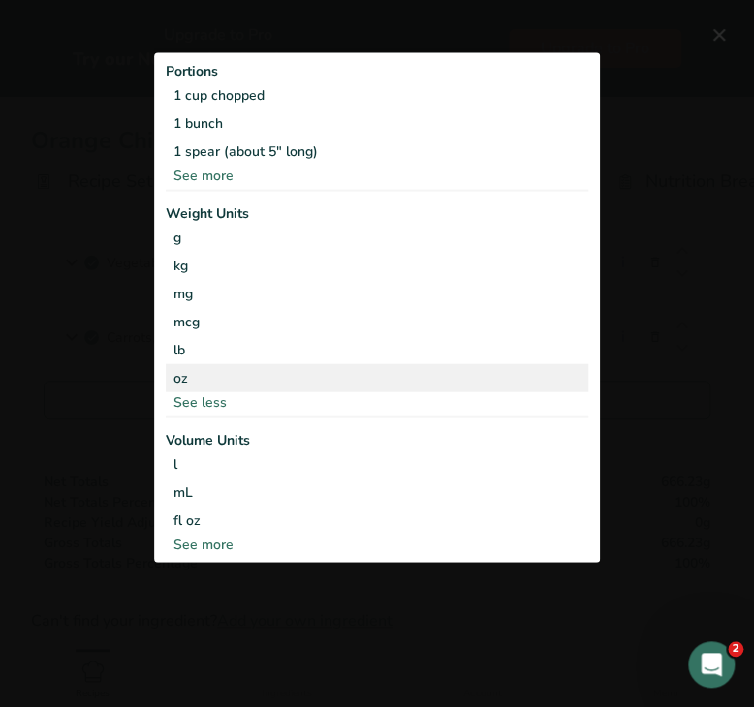
click at [315, 383] on div "oz" at bounding box center [377, 377] width 422 height 28
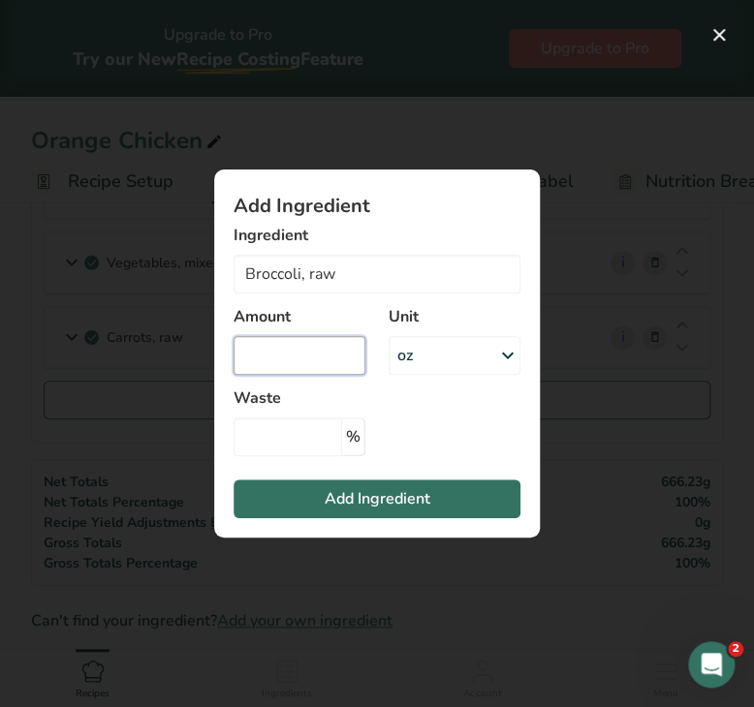
click at [247, 368] on input "Add ingredient modal" at bounding box center [299, 355] width 132 height 39
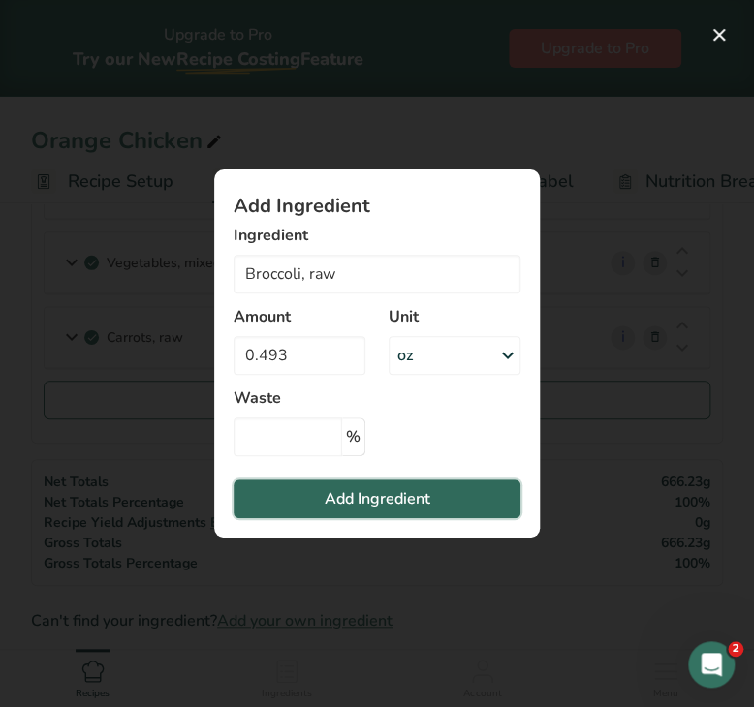
click at [303, 493] on button "Add Ingredient" at bounding box center [376, 499] width 287 height 39
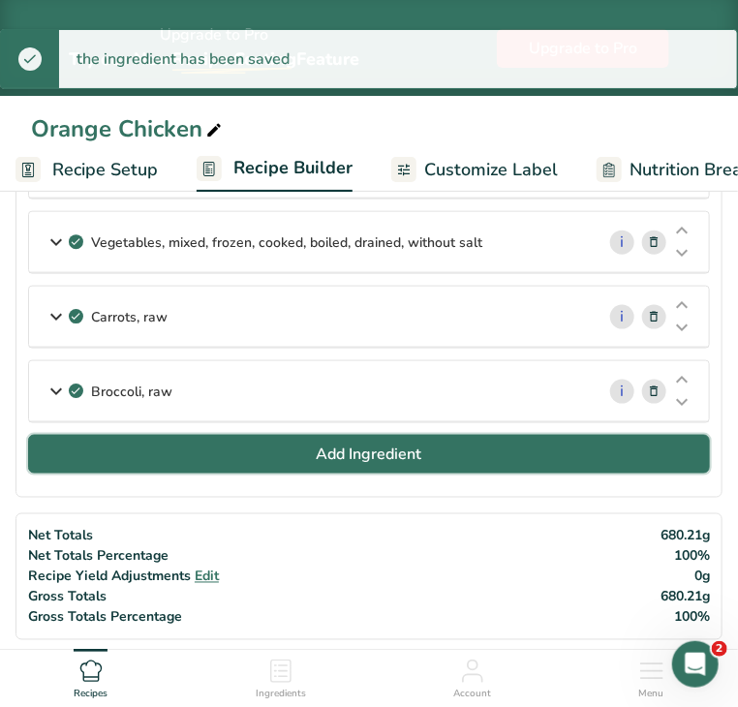
click at [337, 474] on button "Add Ingredient" at bounding box center [369, 454] width 682 height 39
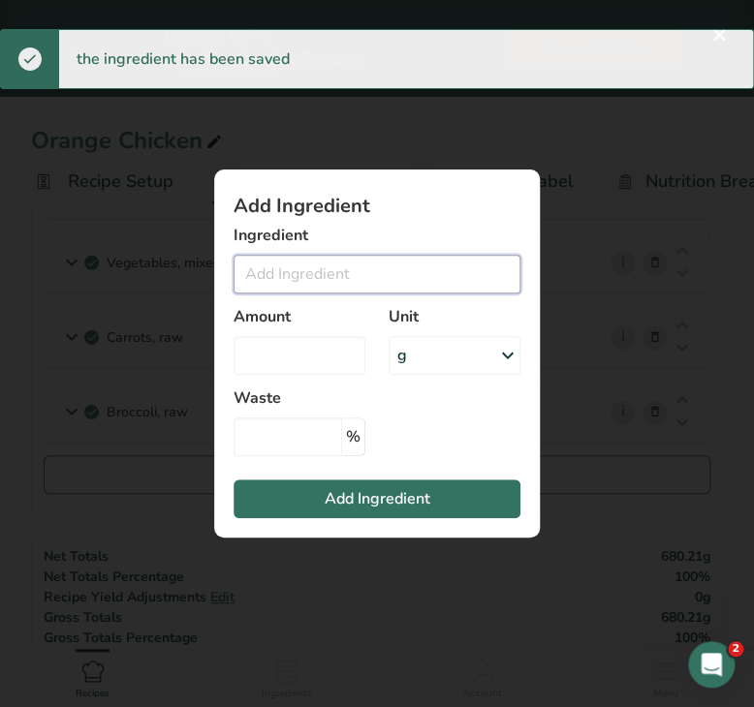
click at [306, 271] on input "Add ingredient modal" at bounding box center [376, 274] width 287 height 39
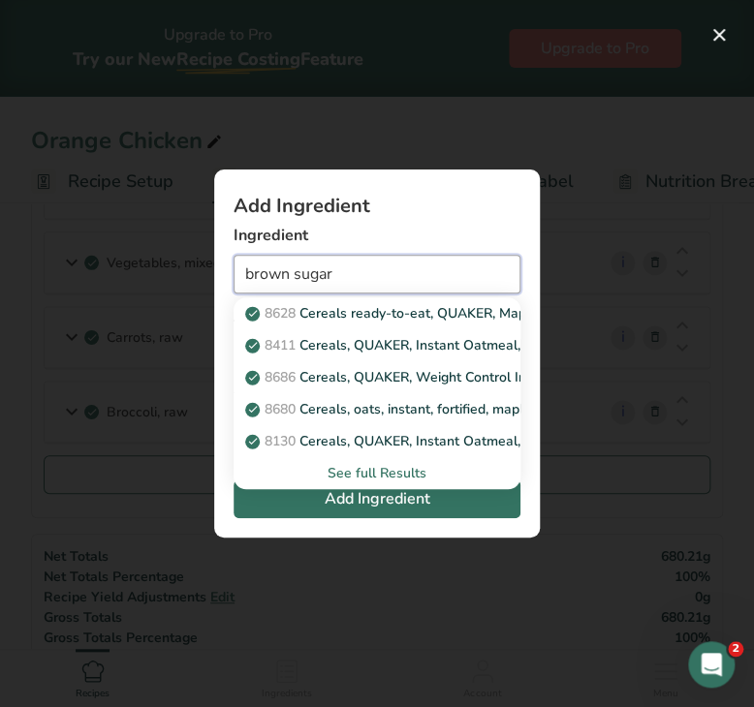
click at [288, 276] on input "brown sugar" at bounding box center [376, 274] width 287 height 39
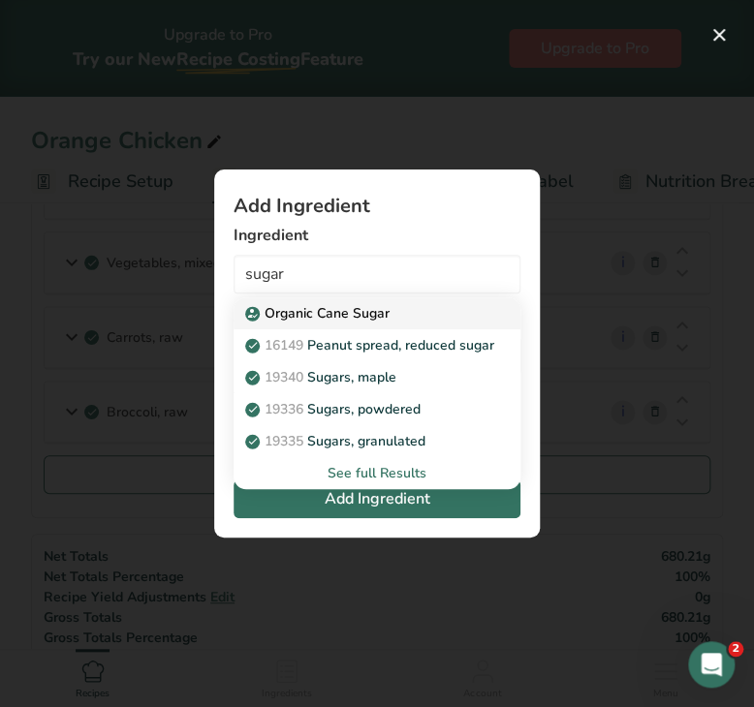
click at [334, 319] on p "Organic Cane Sugar" at bounding box center [319, 313] width 140 height 20
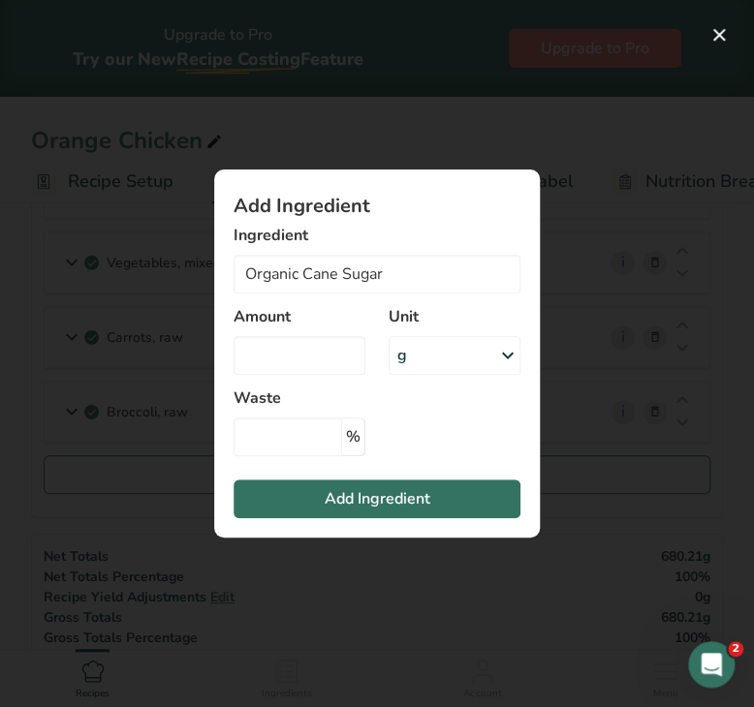
click at [408, 368] on div "g" at bounding box center [454, 355] width 132 height 39
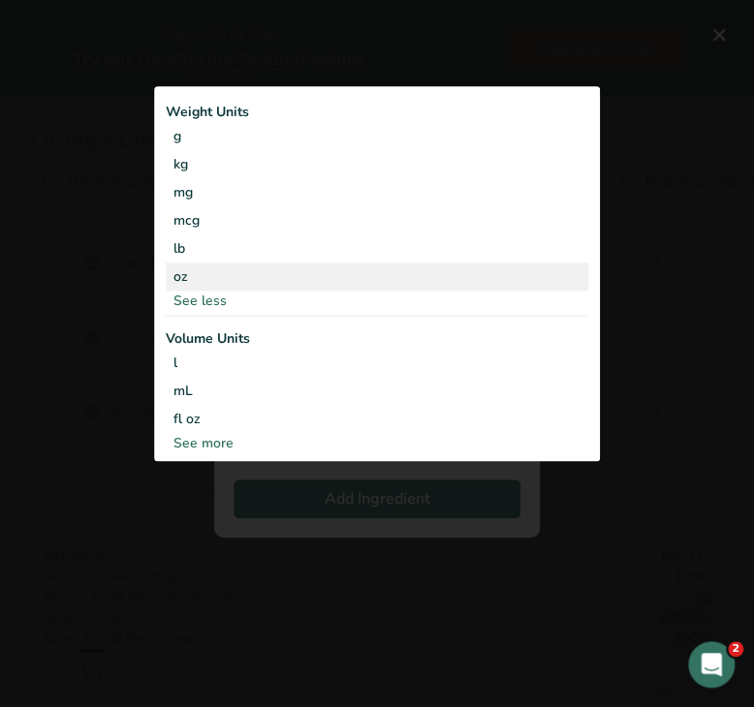
click at [236, 274] on div "oz" at bounding box center [377, 277] width 422 height 28
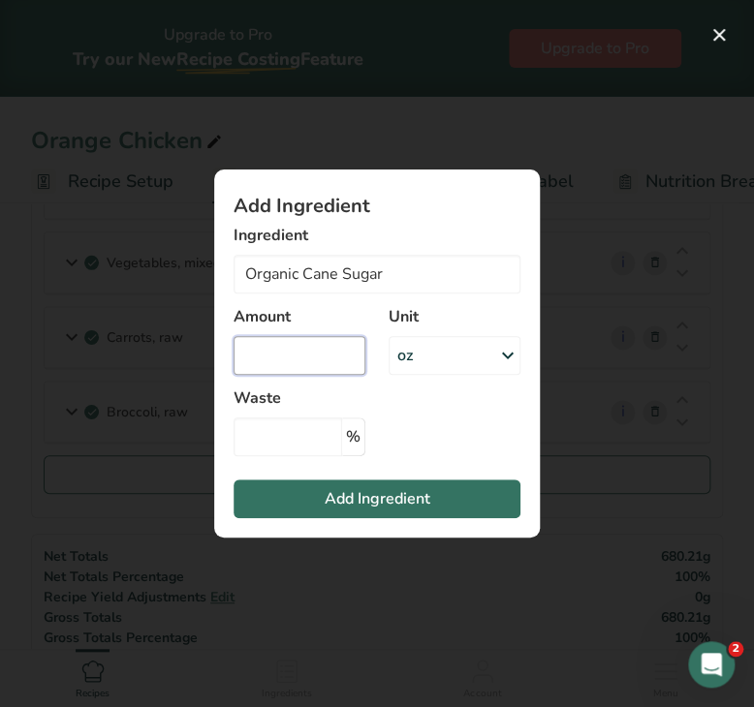
click at [275, 346] on input "Add ingredient modal" at bounding box center [299, 355] width 132 height 39
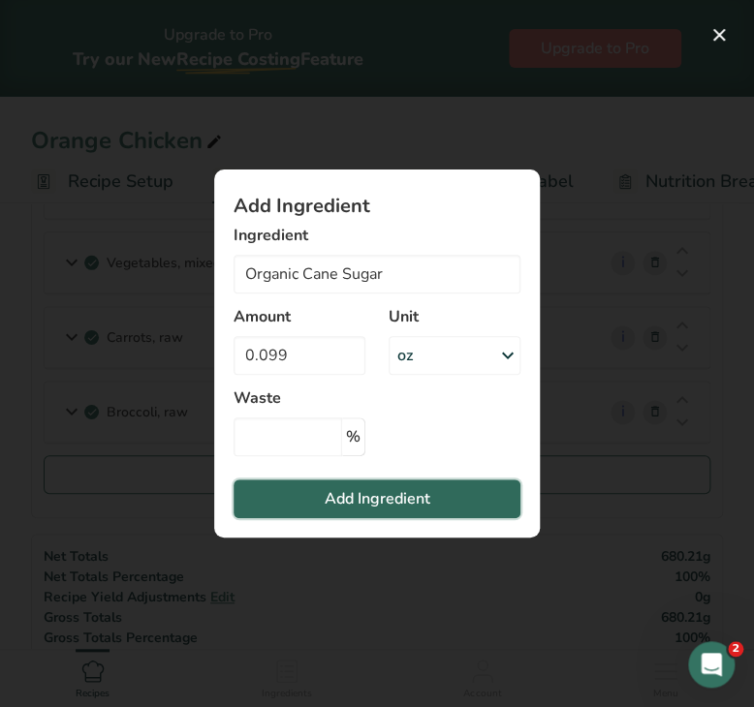
click at [301, 498] on button "Add Ingredient" at bounding box center [376, 499] width 287 height 39
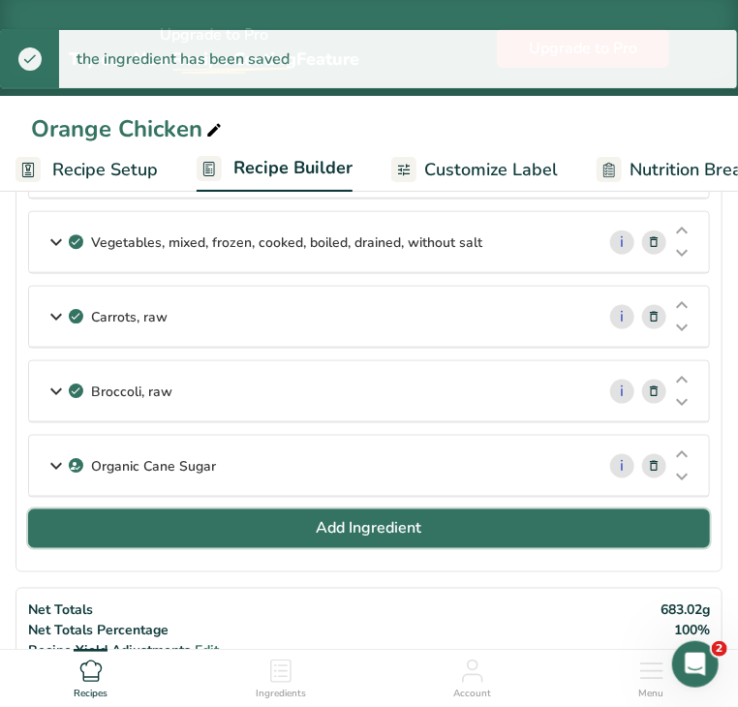
click at [227, 538] on button "Add Ingredient" at bounding box center [369, 529] width 682 height 39
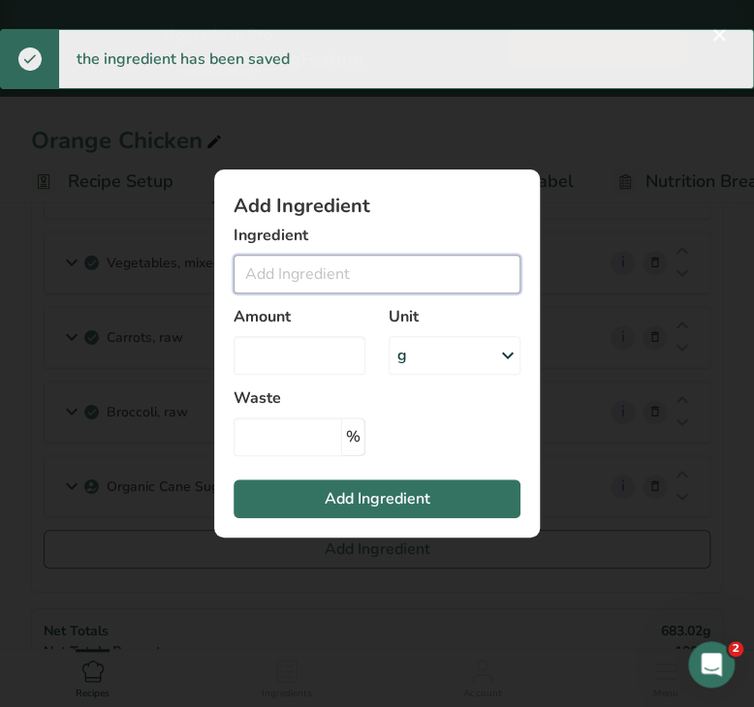
click at [247, 281] on input "Add ingredient modal" at bounding box center [376, 274] width 287 height 39
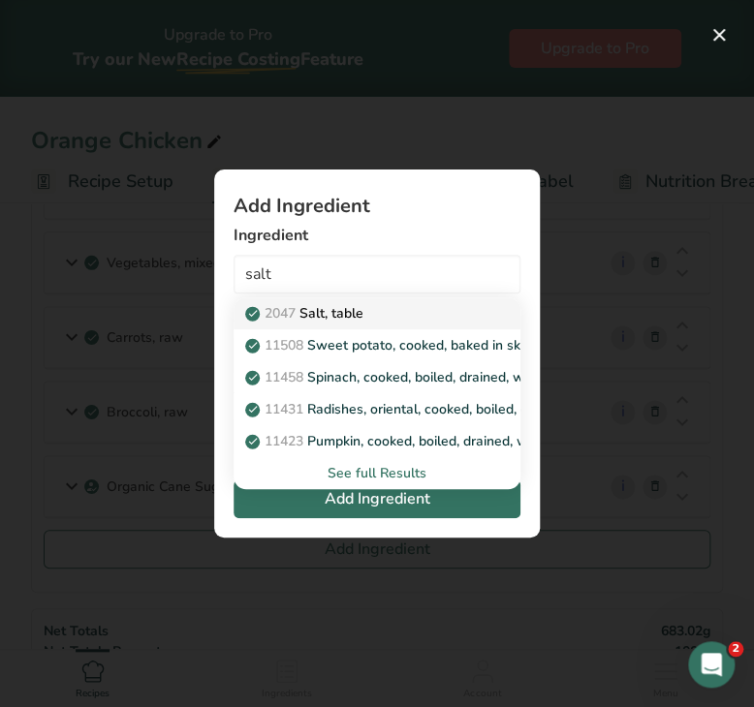
click at [277, 315] on span "2047" at bounding box center [279, 313] width 31 height 18
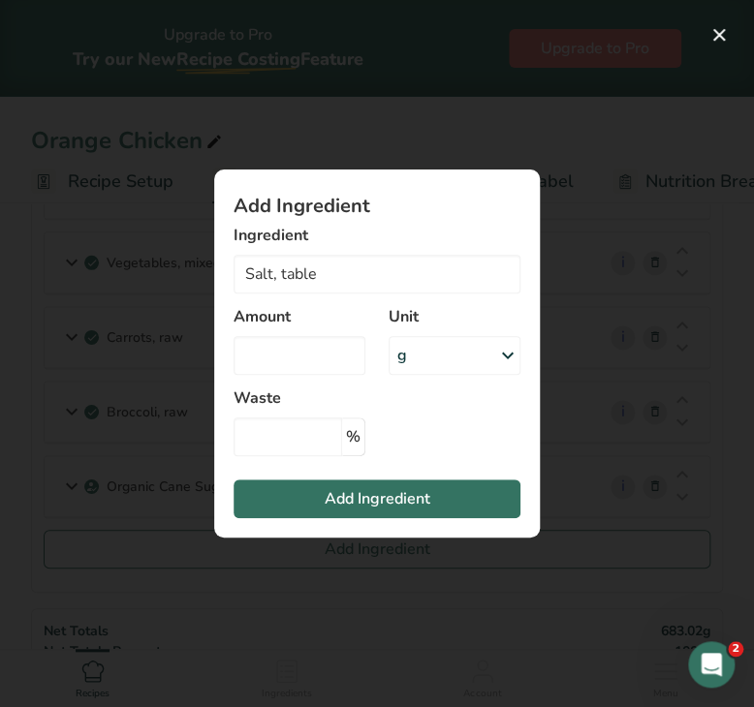
click at [418, 361] on div "g" at bounding box center [454, 355] width 132 height 39
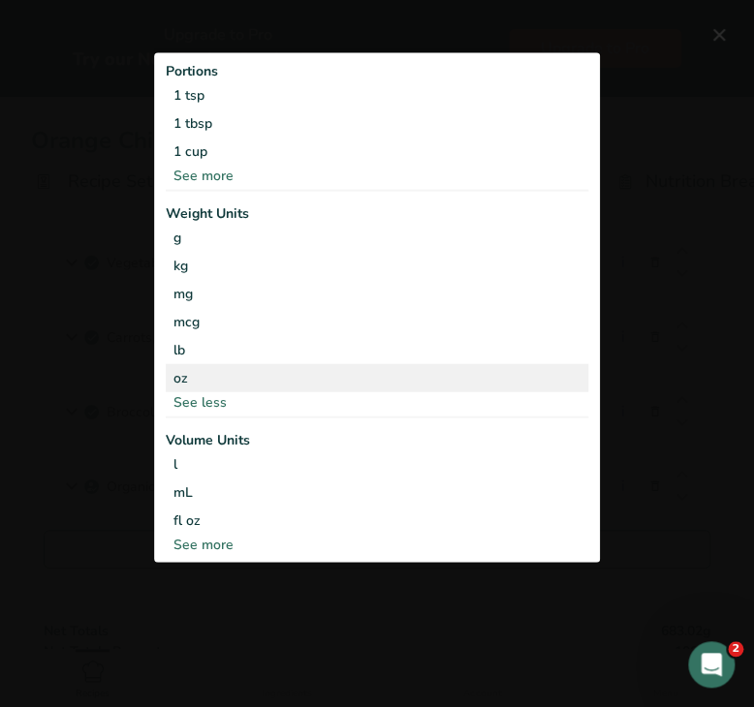
click at [231, 384] on div "oz" at bounding box center [377, 377] width 422 height 28
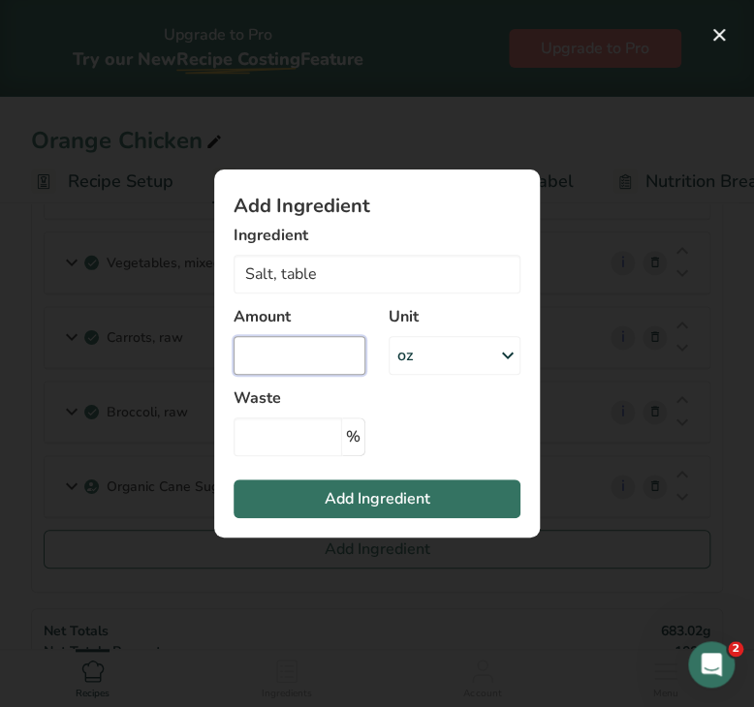
click at [281, 342] on input "Add ingredient modal" at bounding box center [299, 355] width 132 height 39
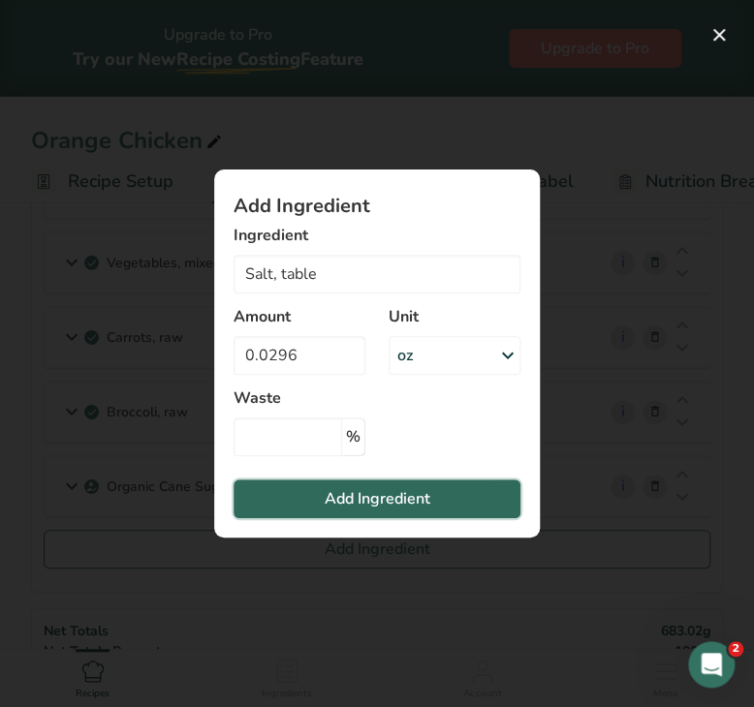
click at [337, 502] on span "Add Ingredient" at bounding box center [378, 498] width 106 height 23
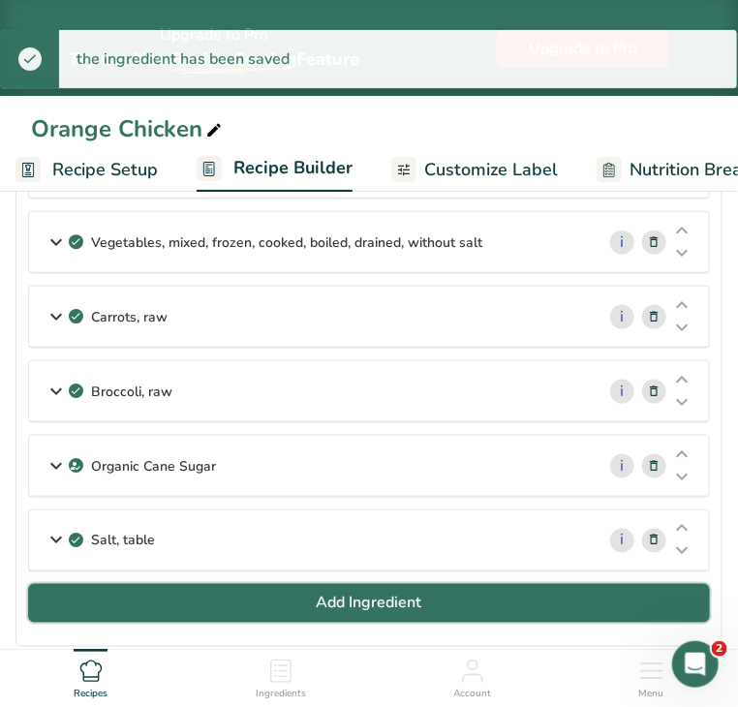
click at [341, 608] on span "Add Ingredient" at bounding box center [370, 603] width 106 height 23
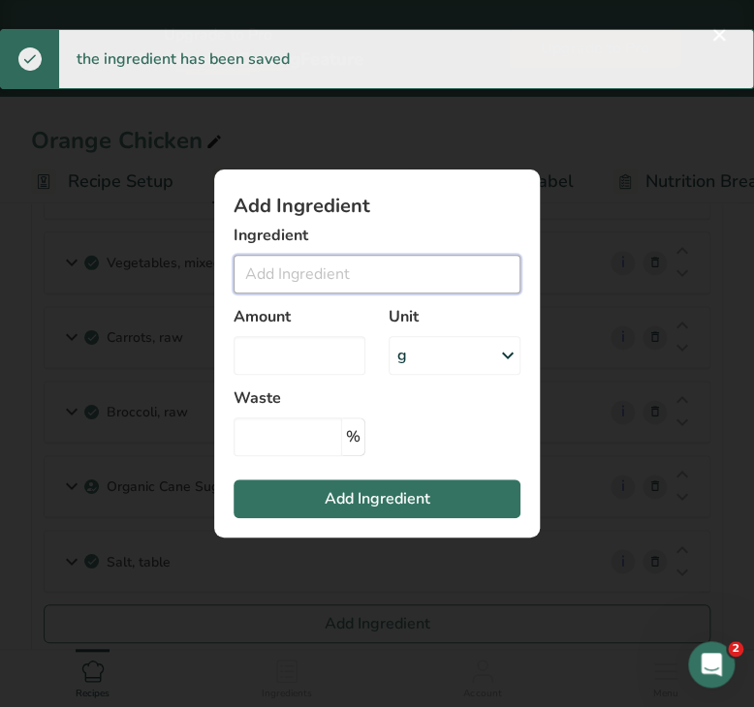
click at [329, 275] on input "Add ingredient modal" at bounding box center [376, 274] width 287 height 39
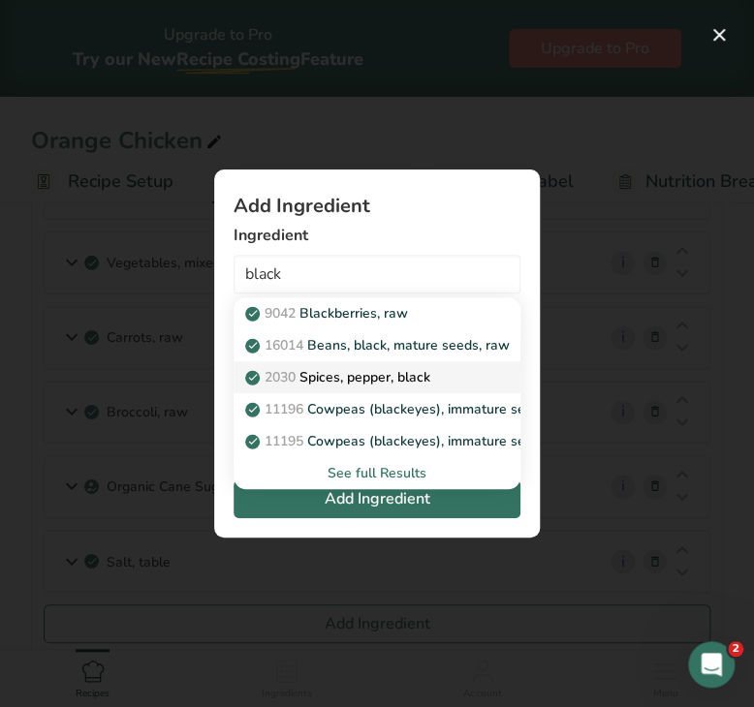
click at [346, 378] on p "2030 Spices, pepper, black" at bounding box center [339, 377] width 181 height 20
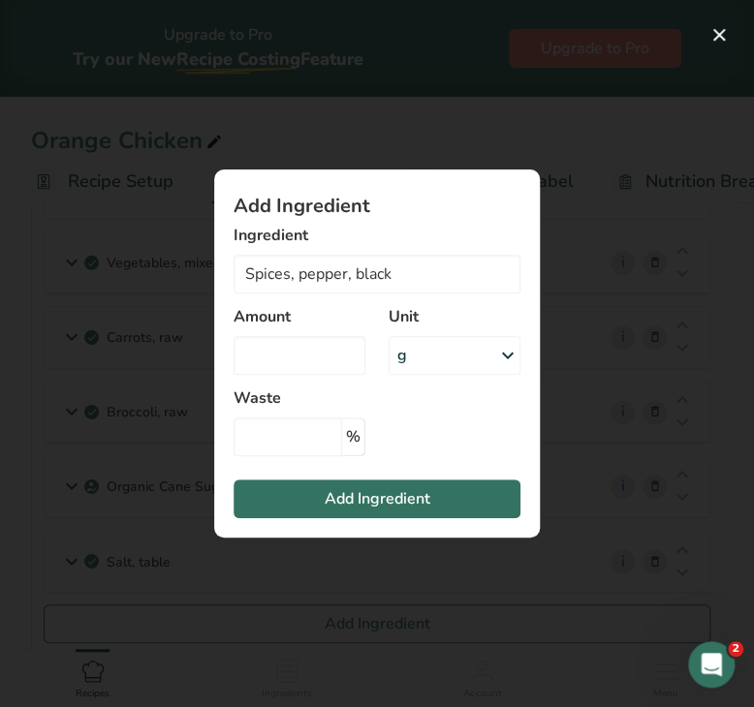
click at [443, 354] on div "g" at bounding box center [454, 355] width 132 height 39
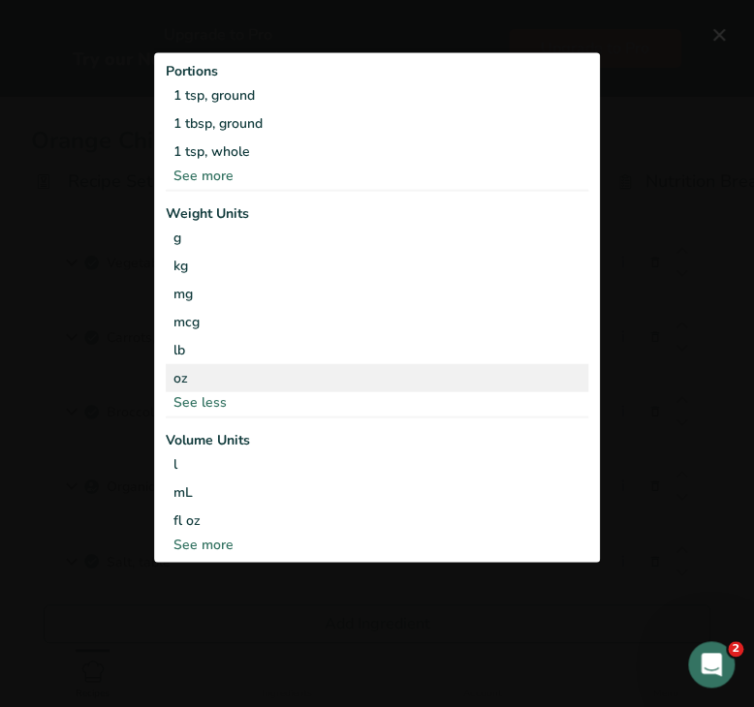
click at [303, 381] on div "oz" at bounding box center [377, 377] width 422 height 28
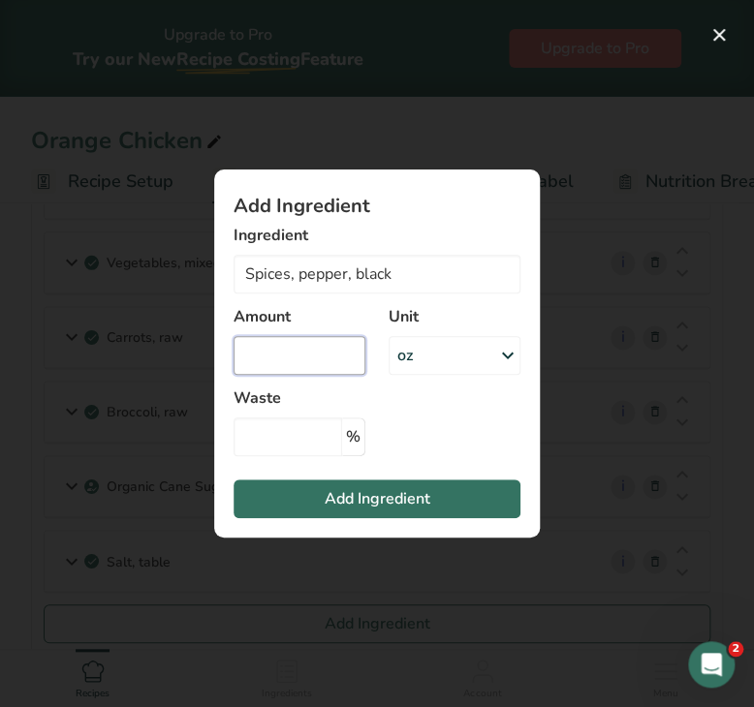
click at [288, 364] on input "Add ingredient modal" at bounding box center [299, 355] width 132 height 39
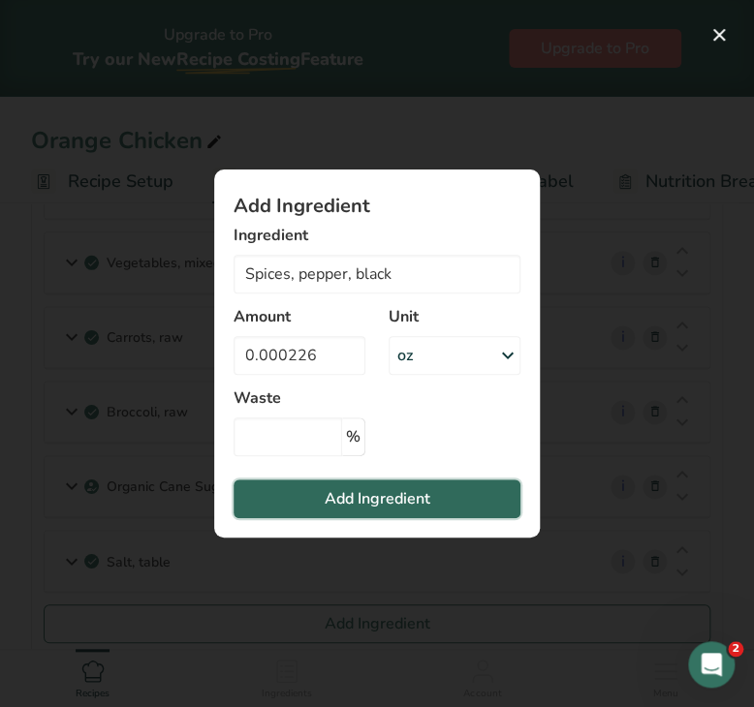
click at [319, 503] on button "Add Ingredient" at bounding box center [376, 499] width 287 height 39
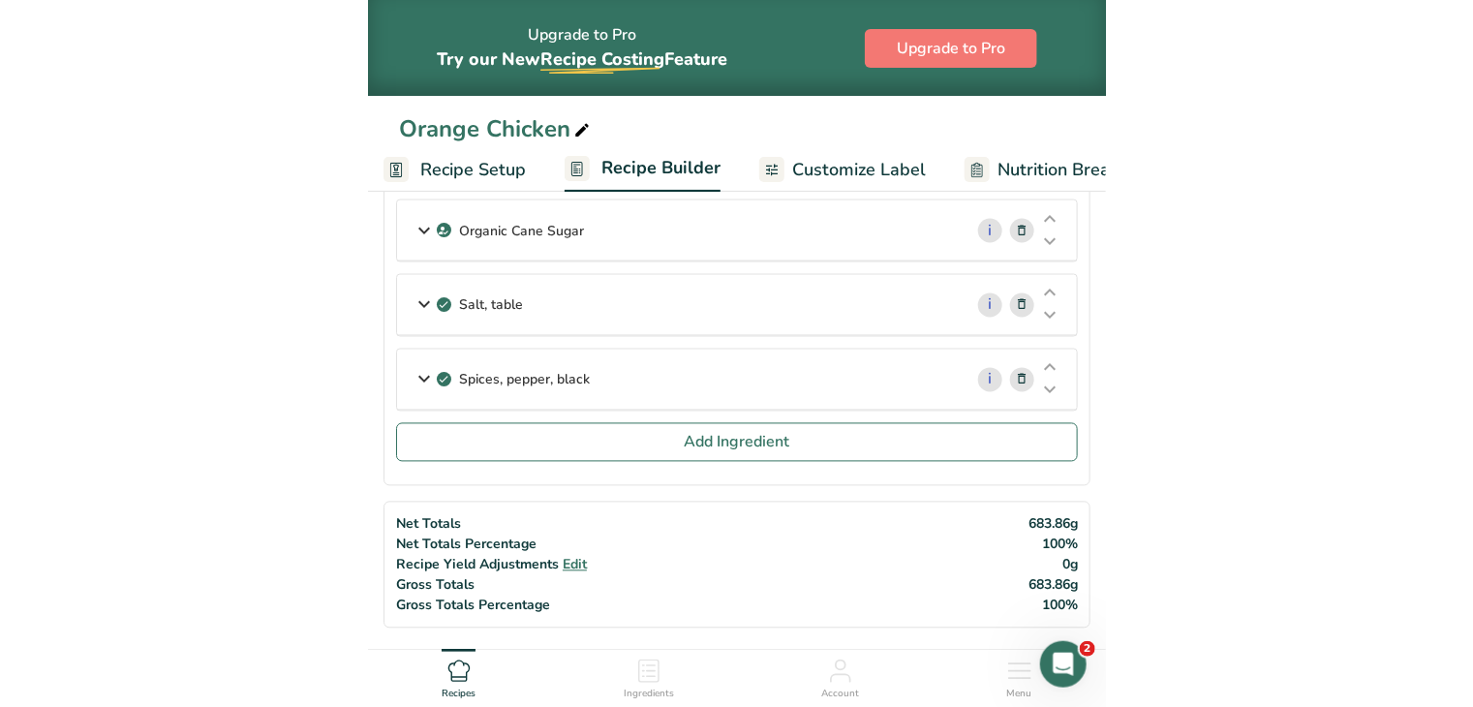
scroll to position [653, 0]
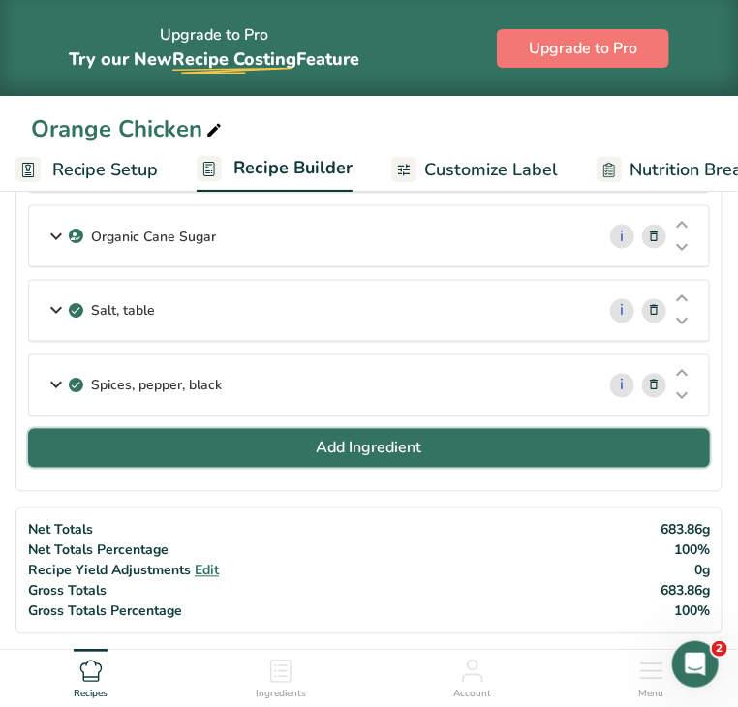
click at [424, 454] on button "Add Ingredient" at bounding box center [369, 448] width 682 height 39
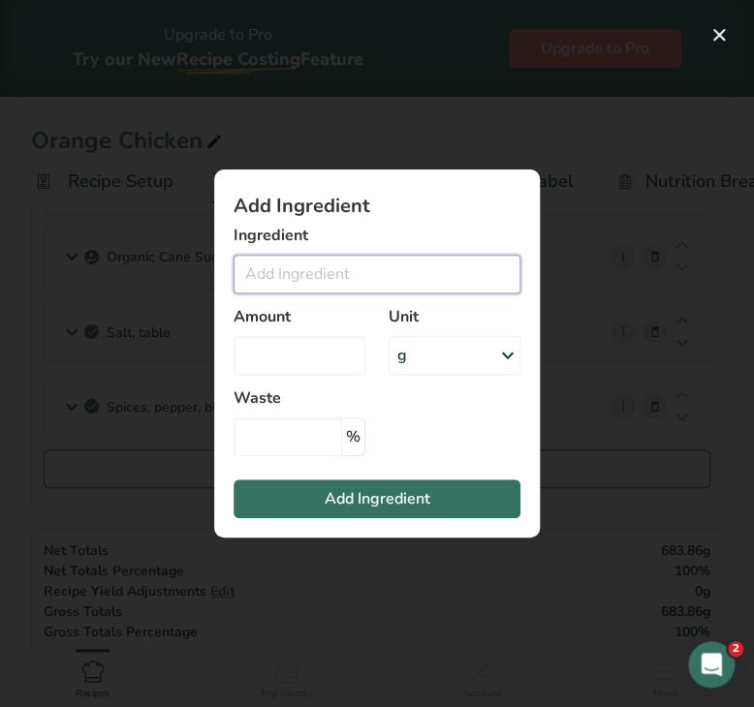
click at [364, 269] on input "Add ingredient modal" at bounding box center [376, 274] width 287 height 39
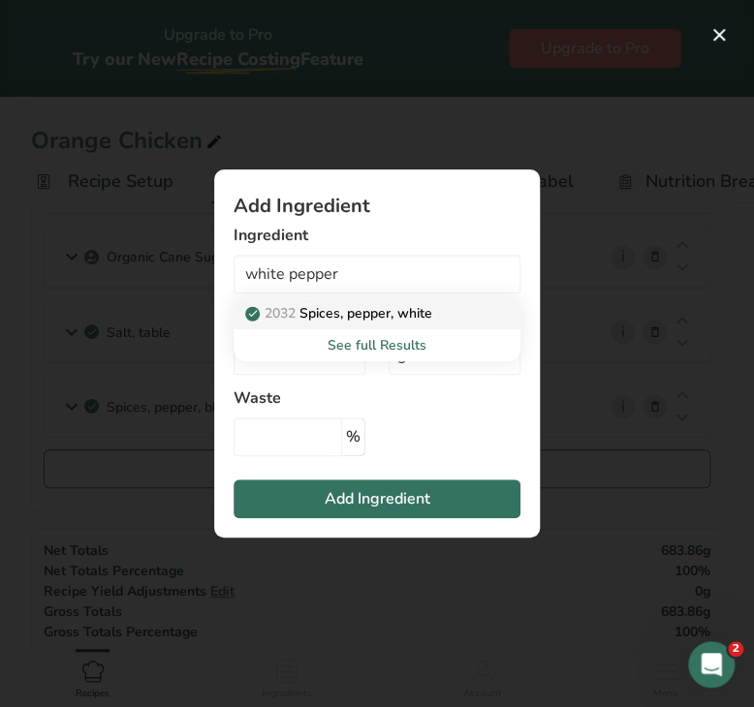
click at [364, 306] on p "2032 Spices, pepper, white" at bounding box center [340, 313] width 183 height 20
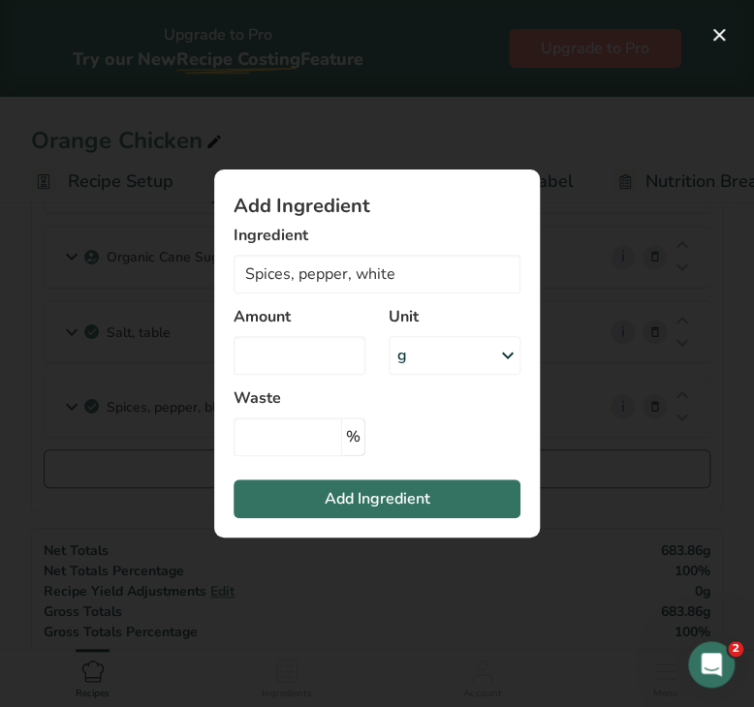
click at [419, 345] on div "g" at bounding box center [454, 355] width 132 height 39
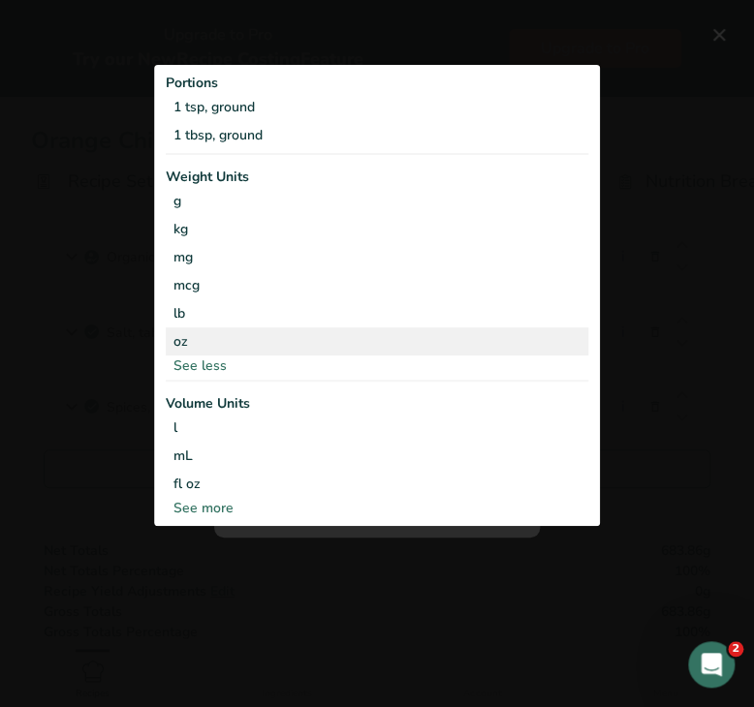
click at [268, 327] on div "oz" at bounding box center [377, 341] width 422 height 28
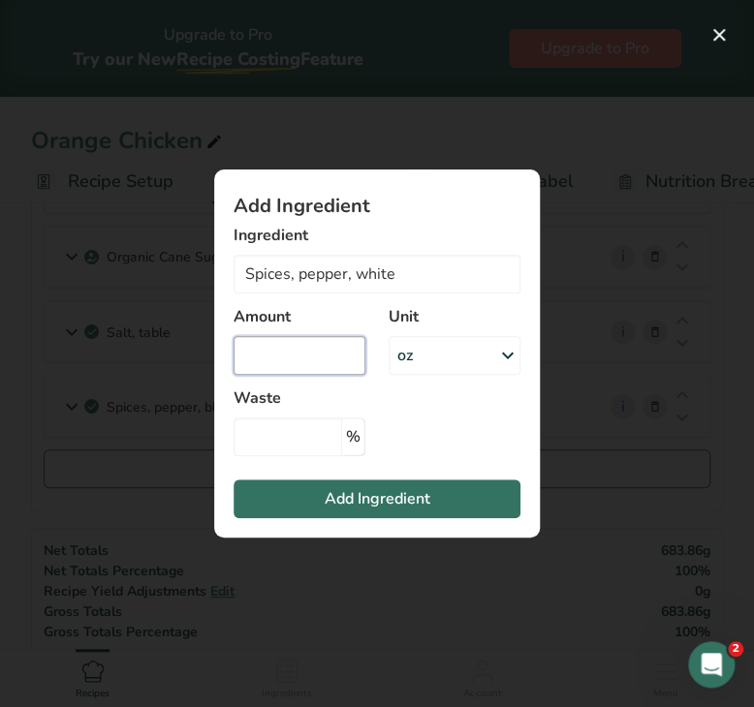
click at [276, 346] on input "Add ingredient modal" at bounding box center [299, 355] width 132 height 39
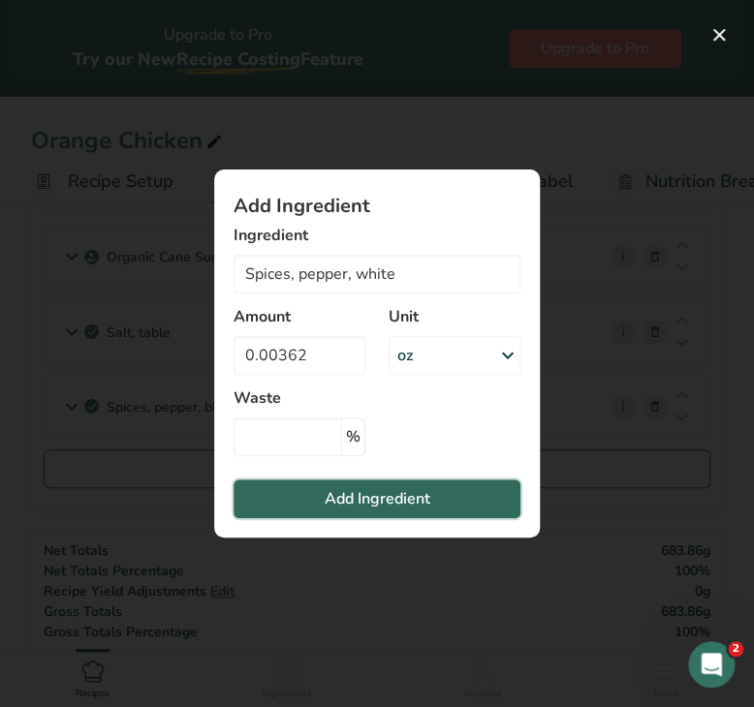
click at [337, 501] on span "Add Ingredient" at bounding box center [378, 498] width 106 height 23
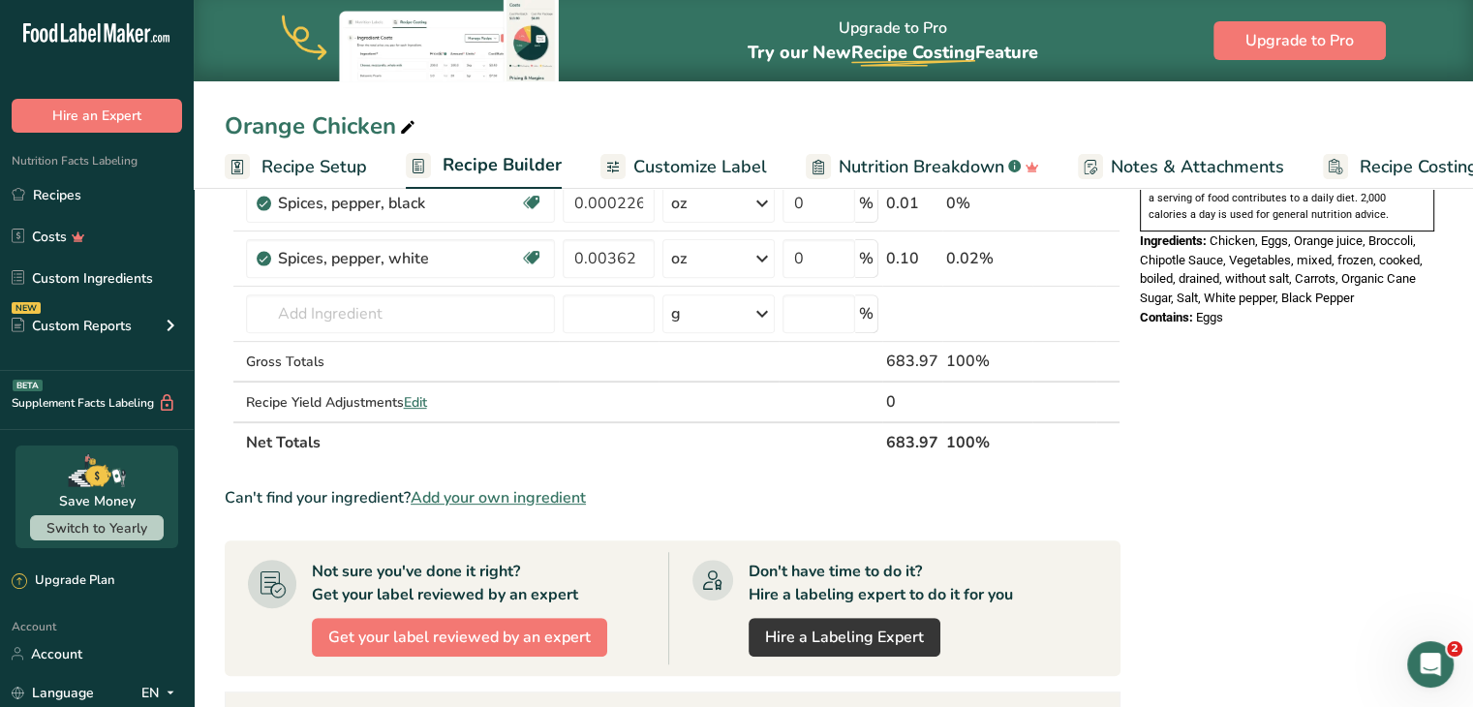
click at [103, 187] on link "Recipes" at bounding box center [97, 194] width 194 height 37
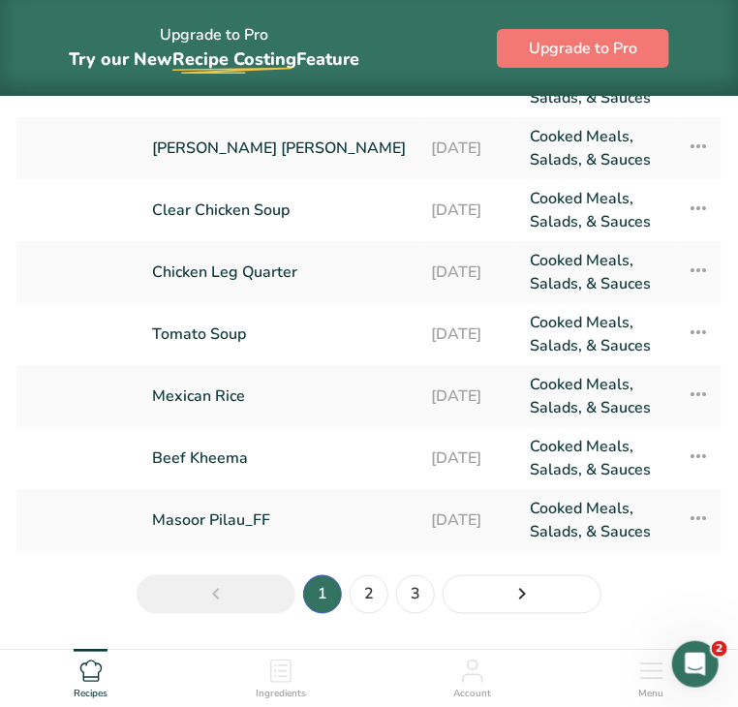
scroll to position [342, 0]
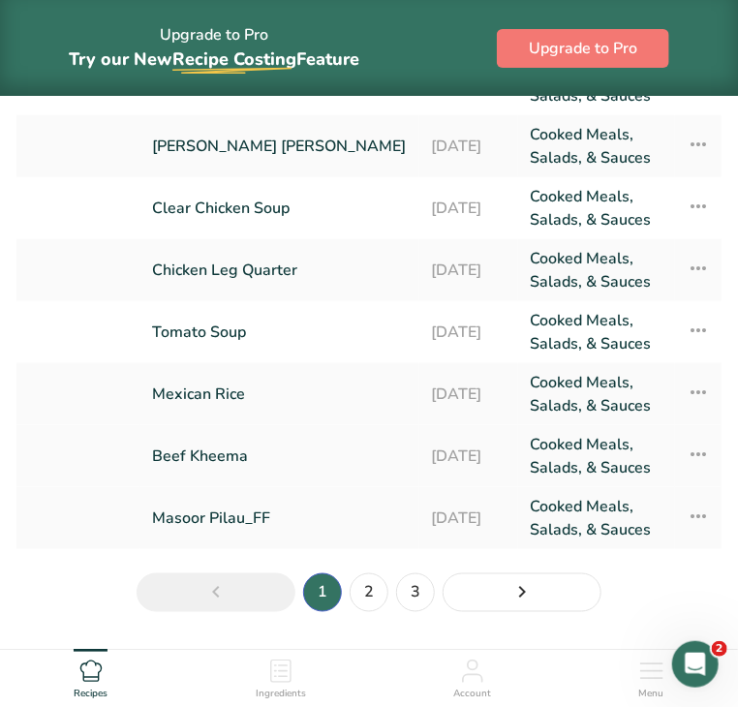
click at [250, 452] on link "Beef Kheema" at bounding box center [280, 456] width 256 height 46
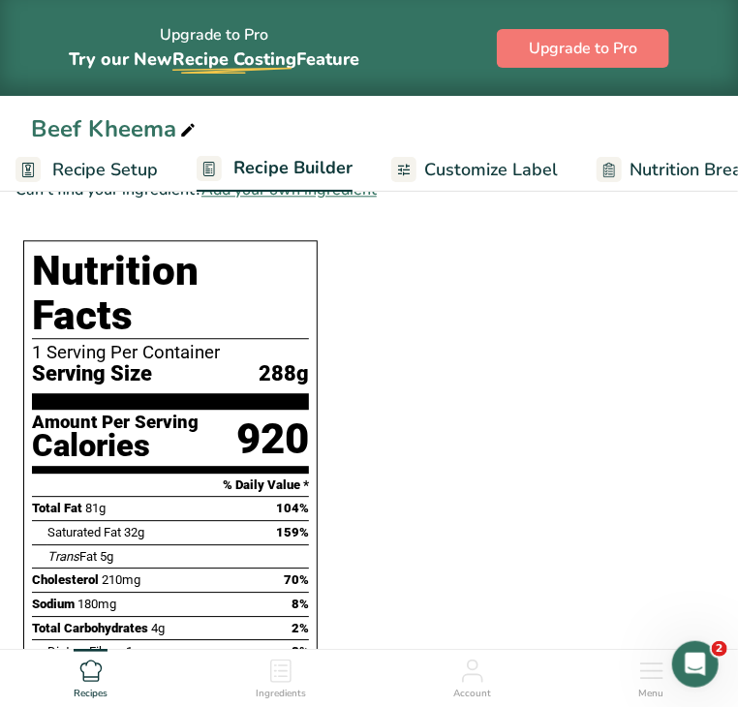
scroll to position [1080, 0]
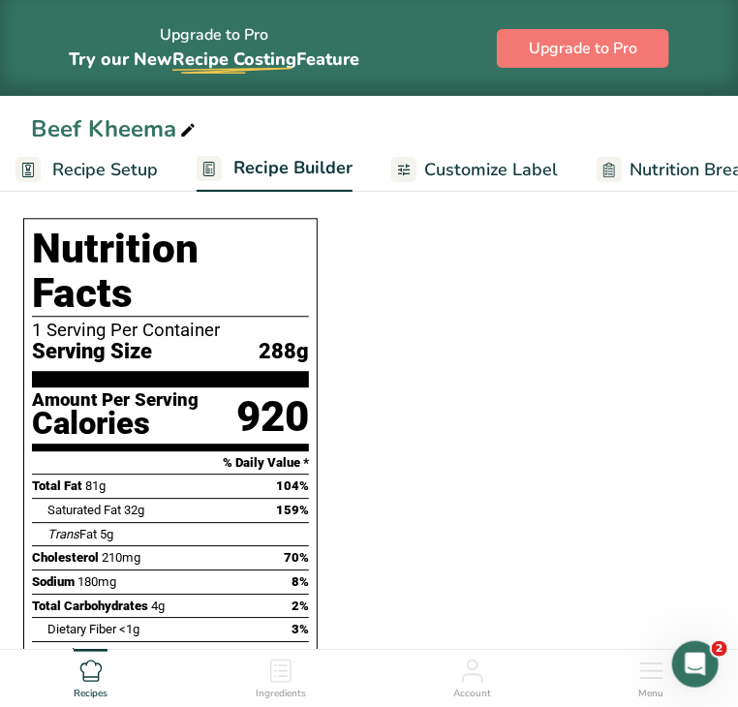
drag, startPoint x: 54, startPoint y: 248, endPoint x: 352, endPoint y: 679, distance: 523.7
click at [352, 679] on div "Upgrade to Pro Try our New Recipe Costing .a-29{fill:none;stroke-linecap:round;…" at bounding box center [369, 370] width 738 height 2900
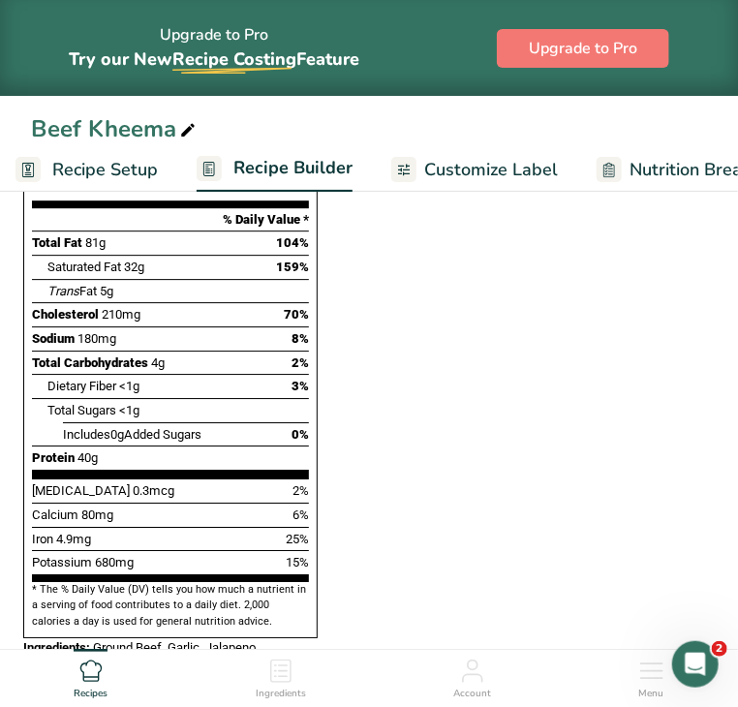
scroll to position [1336, 0]
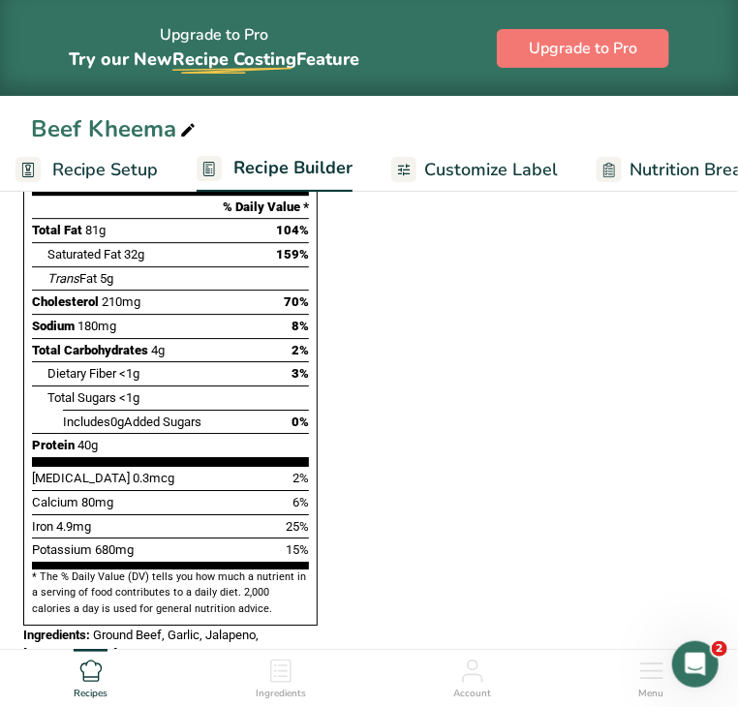
click at [580, 392] on section "Ingredients Spices, garlic powder i Amount 0.024 Unit oz Portions 1 gram 1 tbsp…" at bounding box center [368, 196] width 707 height 2495
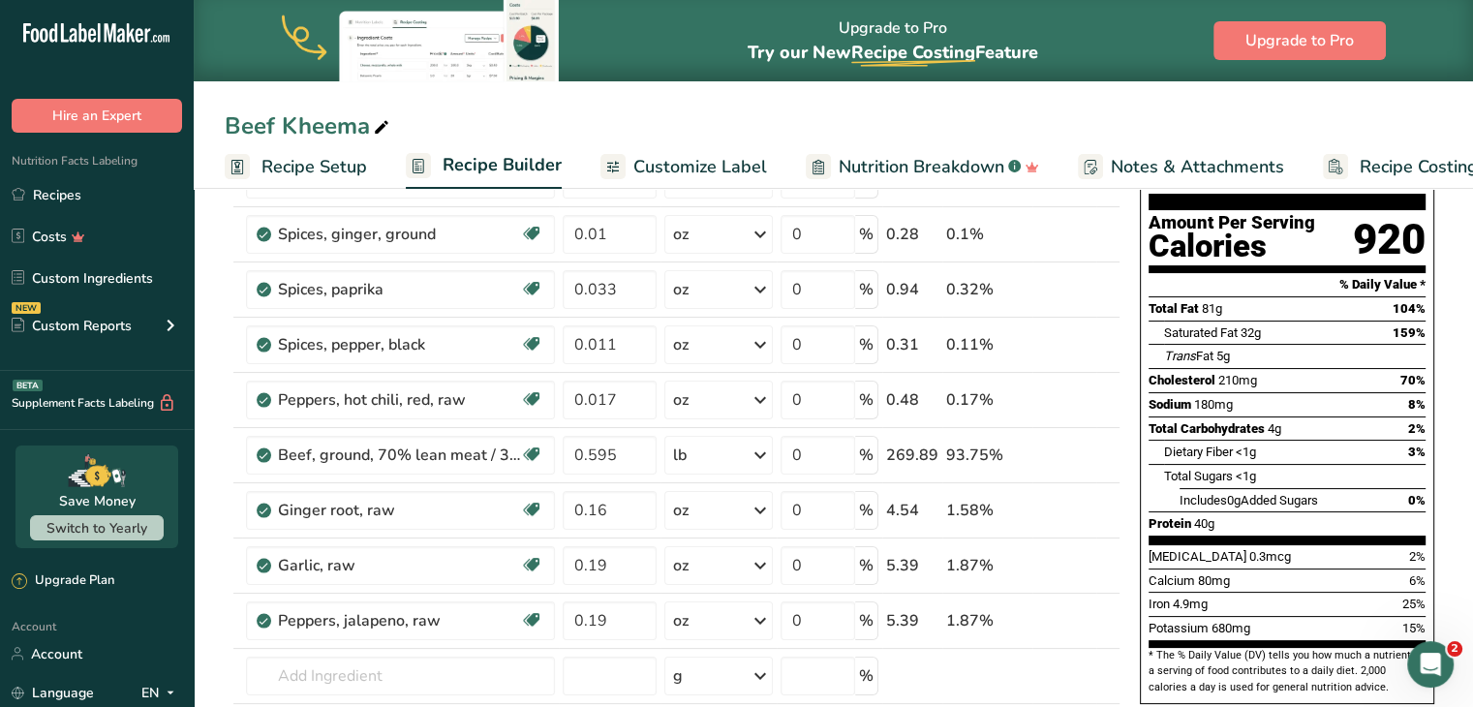
scroll to position [157, 0]
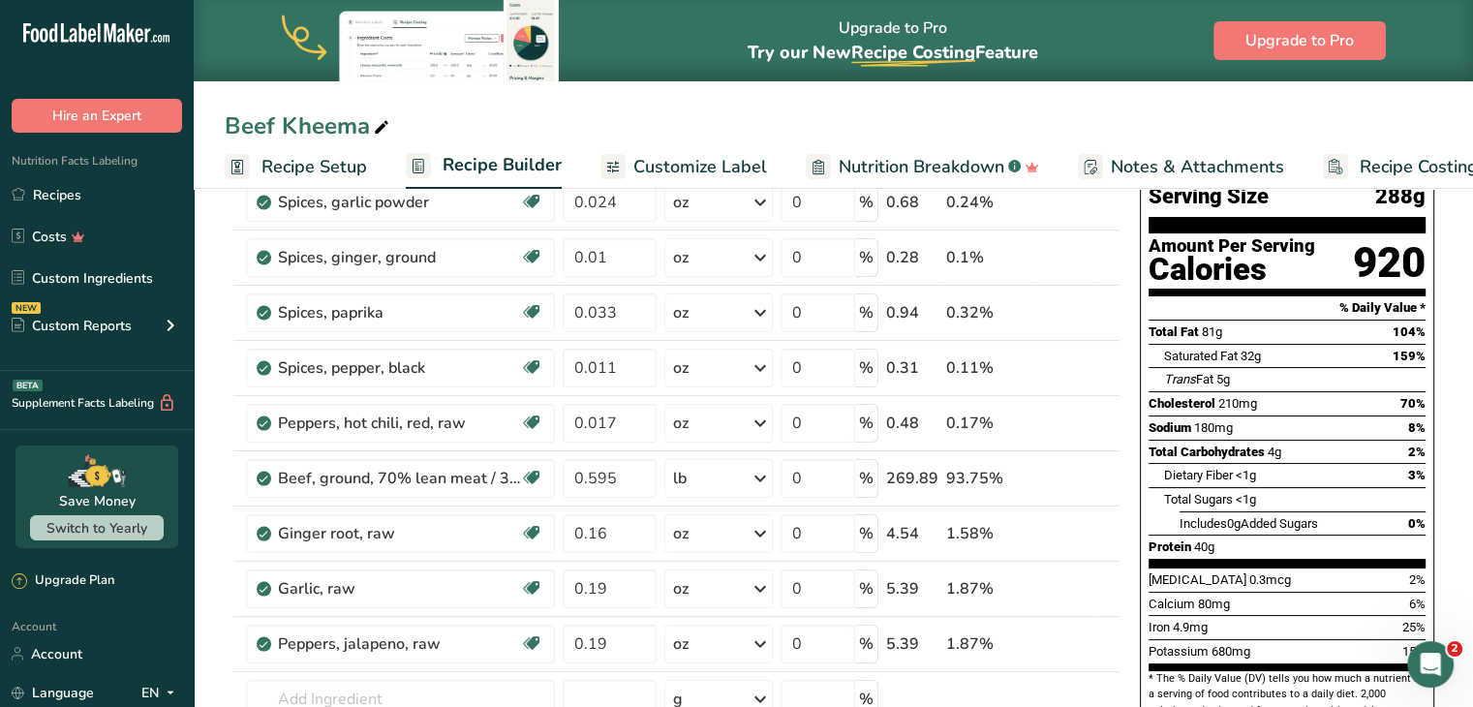
drag, startPoint x: 1341, startPoint y: 660, endPoint x: 1296, endPoint y: 179, distance: 482.5
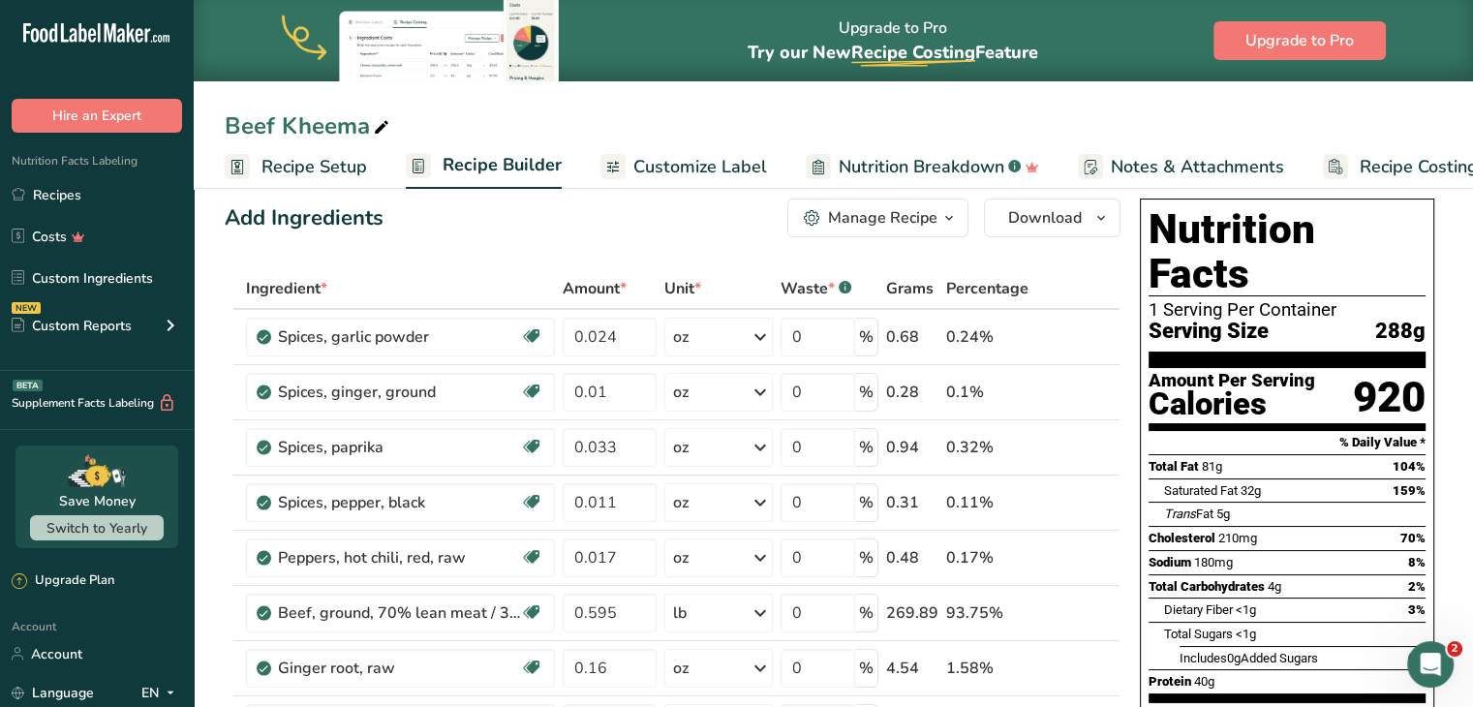
click at [1149, 212] on h1 "Nutrition Facts" at bounding box center [1287, 251] width 277 height 89
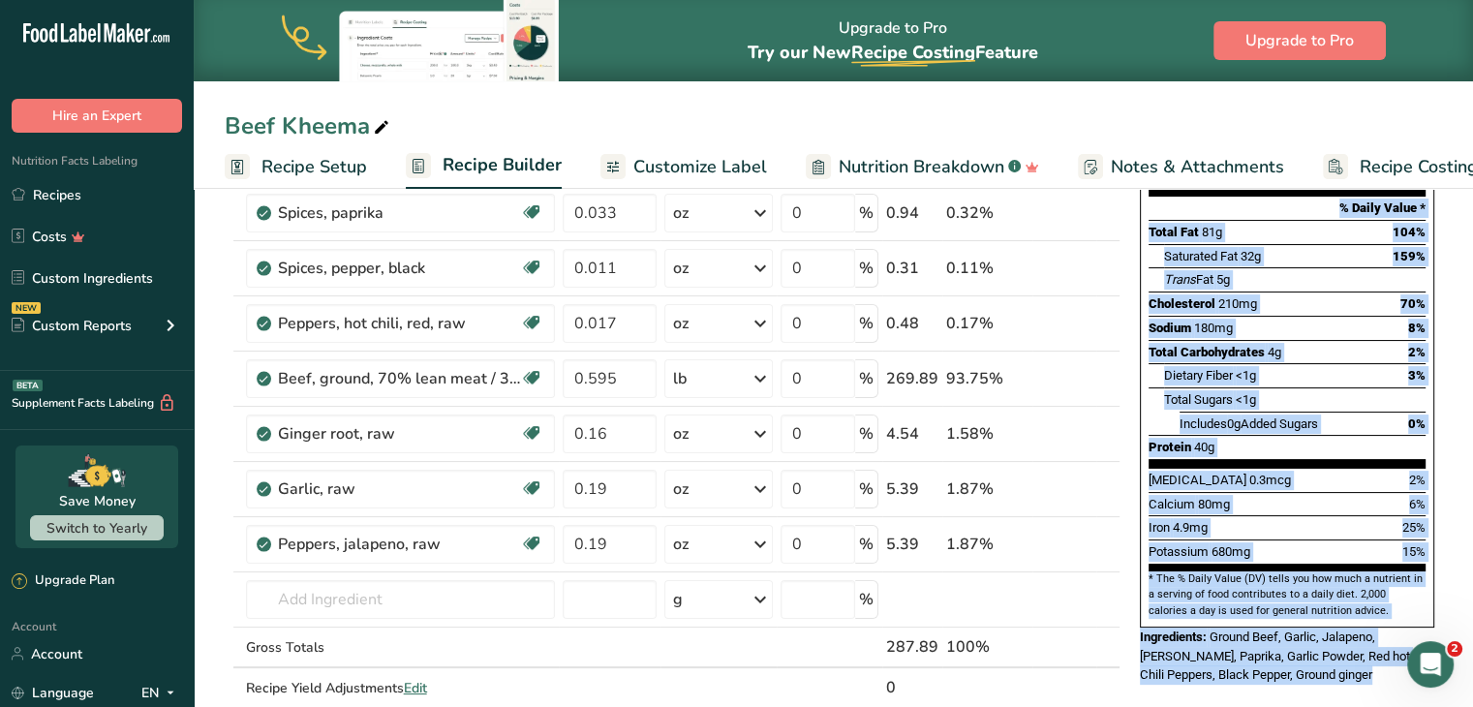
scroll to position [294, 0]
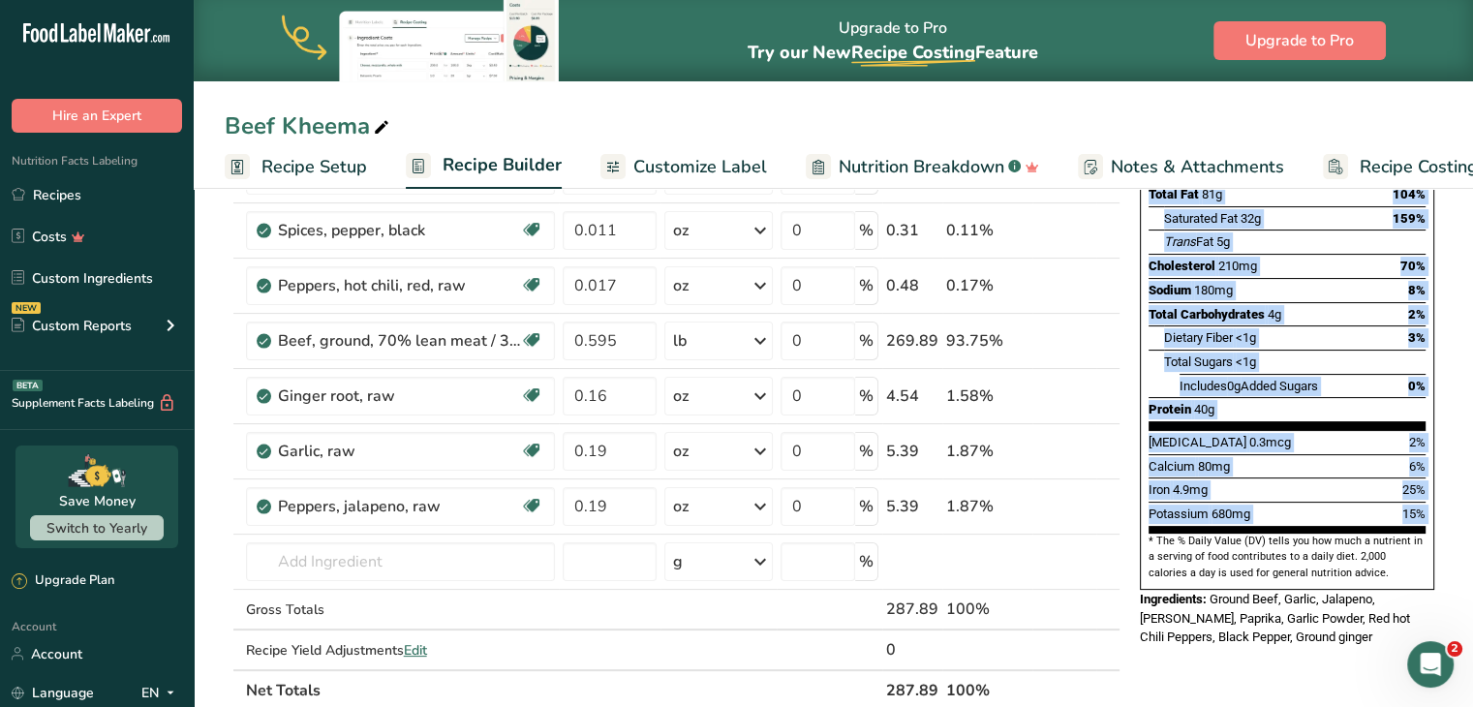
drag, startPoint x: 1148, startPoint y: 212, endPoint x: 1430, endPoint y: 474, distance: 384.5
click at [1430, 474] on div "Nutrition Facts 1 Serving Per Container Serving Size 288g Amount Per Serving Ca…" at bounding box center [1287, 258] width 294 height 664
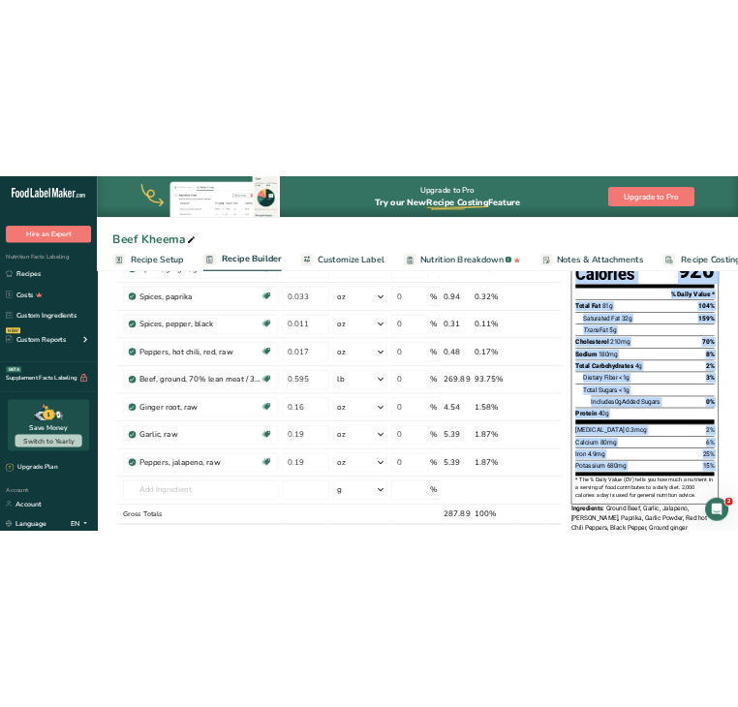
scroll to position [97, 0]
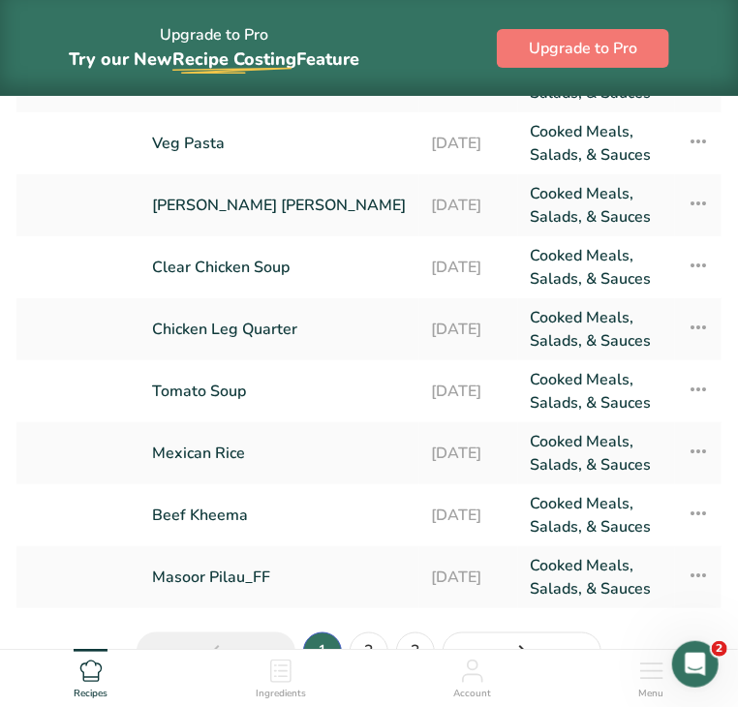
scroll to position [286, 0]
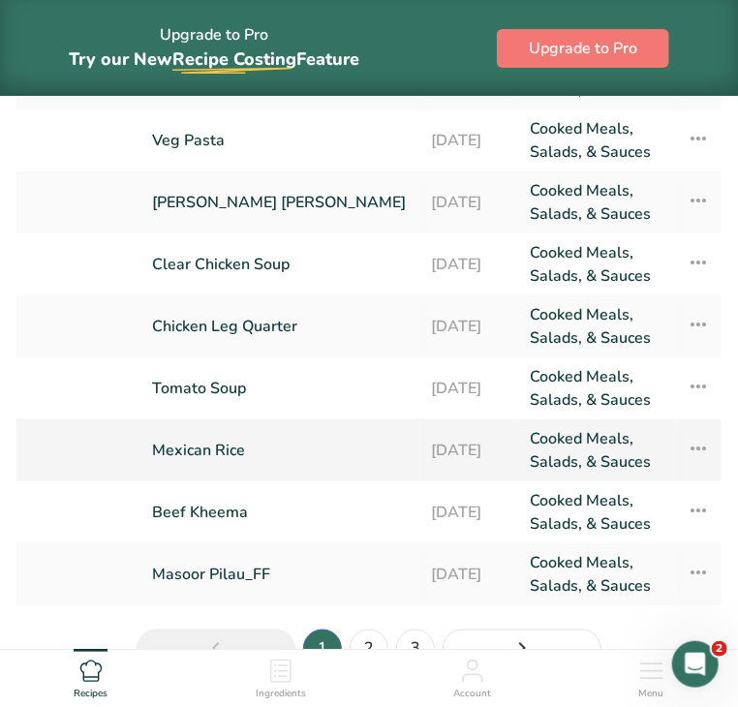
click at [235, 450] on link "Mexican Rice" at bounding box center [280, 450] width 256 height 46
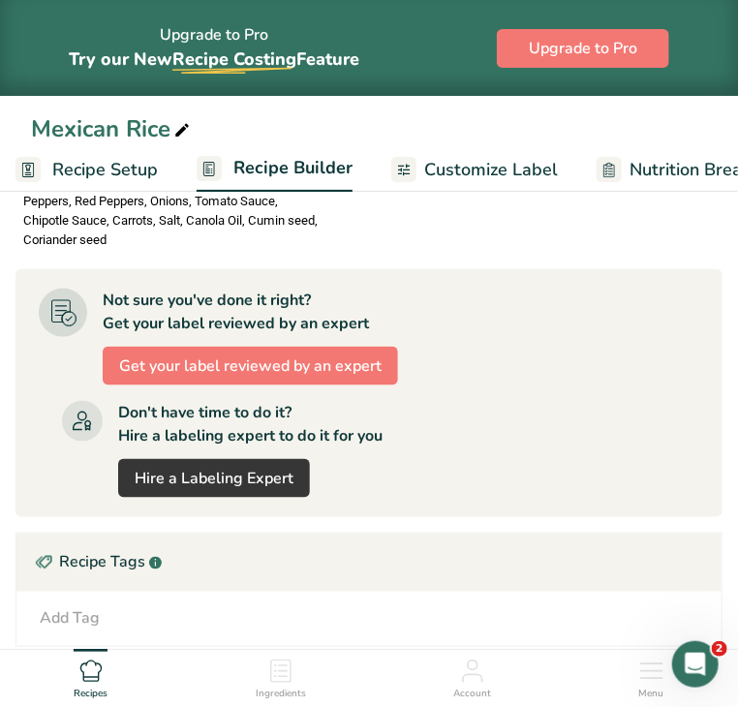
scroll to position [2356, 0]
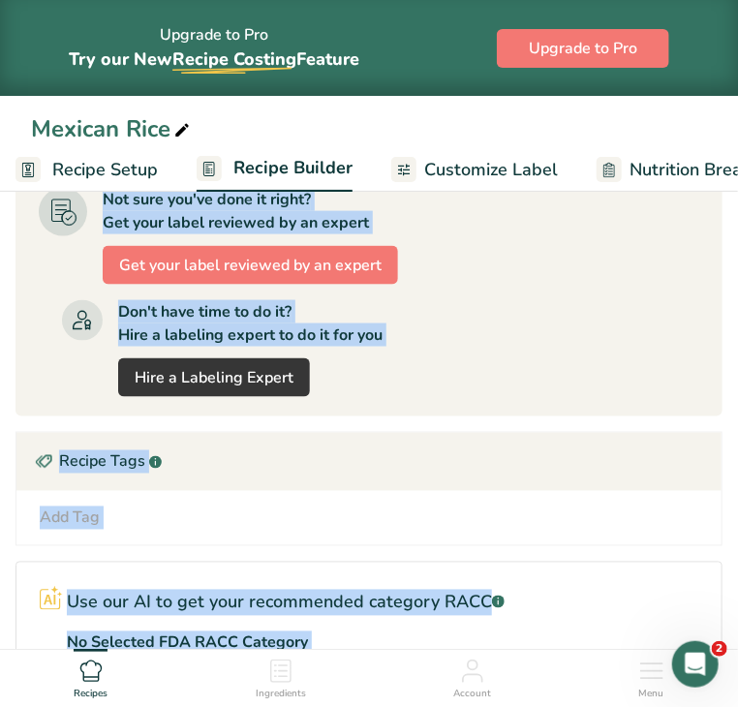
drag, startPoint x: 56, startPoint y: 367, endPoint x: 749, endPoint y: 519, distance: 709.1
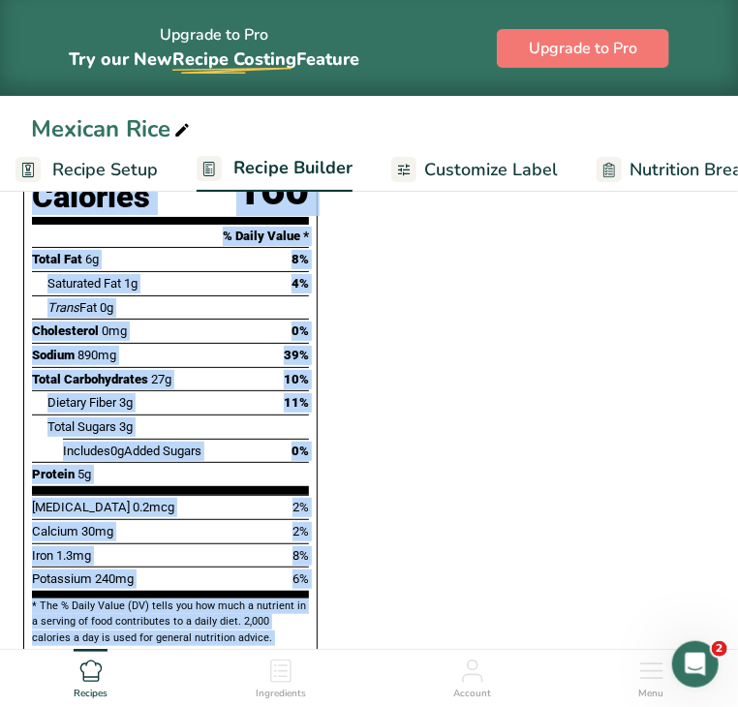
scroll to position [1887, 0]
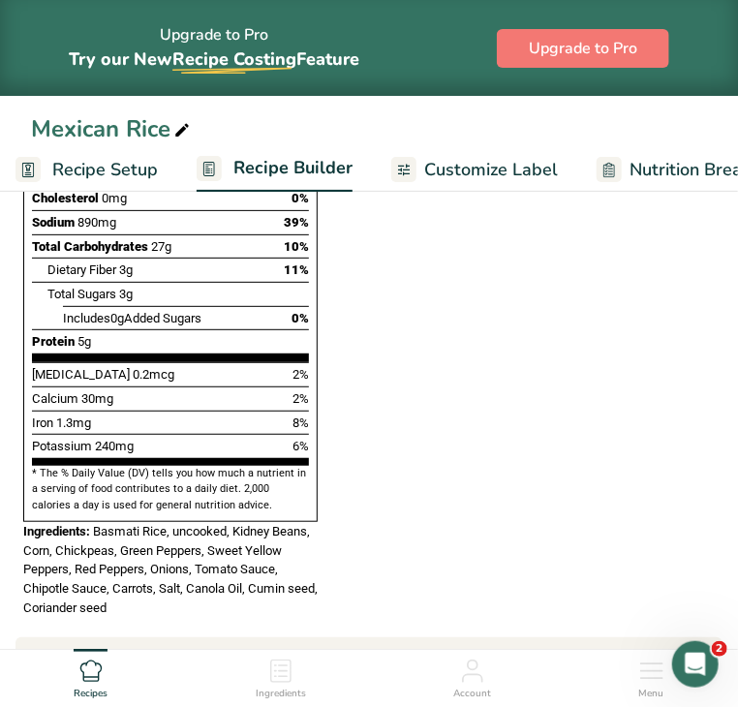
drag, startPoint x: 325, startPoint y: 412, endPoint x: 73, endPoint y: 352, distance: 258.9
click at [73, 352] on div "Nutrition Facts 1 Serving Per Container Serving Size 118g Amount Per Serving Ca…" at bounding box center [170, 191] width 294 height 664
click at [325, 416] on div "Nutrition Facts 1 Serving Per Container Serving Size 118g Amount Per Serving Ca…" at bounding box center [170, 238] width 310 height 774
drag, startPoint x: 326, startPoint y: 413, endPoint x: 312, endPoint y: 327, distance: 86.5
click at [312, 327] on div "Nutrition Facts 1 Serving Per Container Serving Size 118g Amount Per Serving Ca…" at bounding box center [170, 191] width 294 height 664
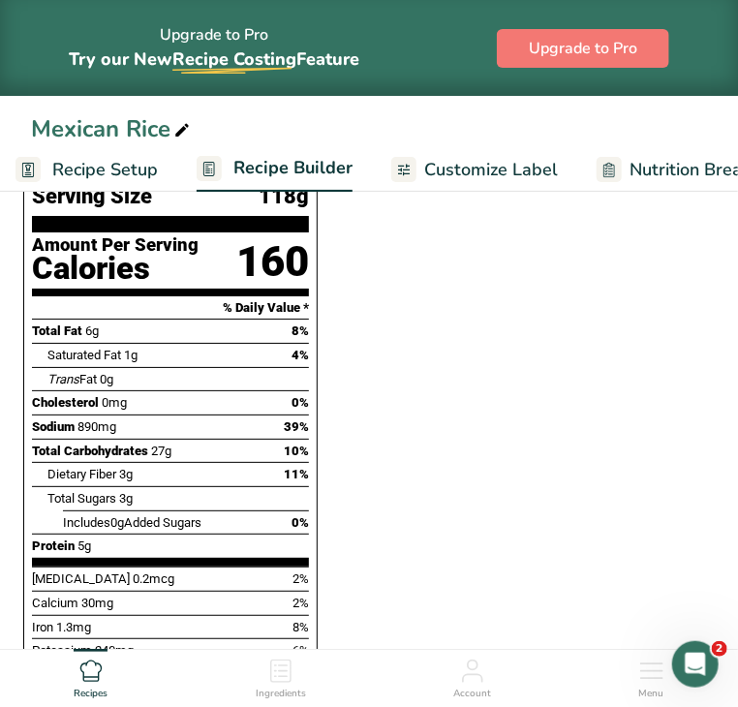
scroll to position [1687, 0]
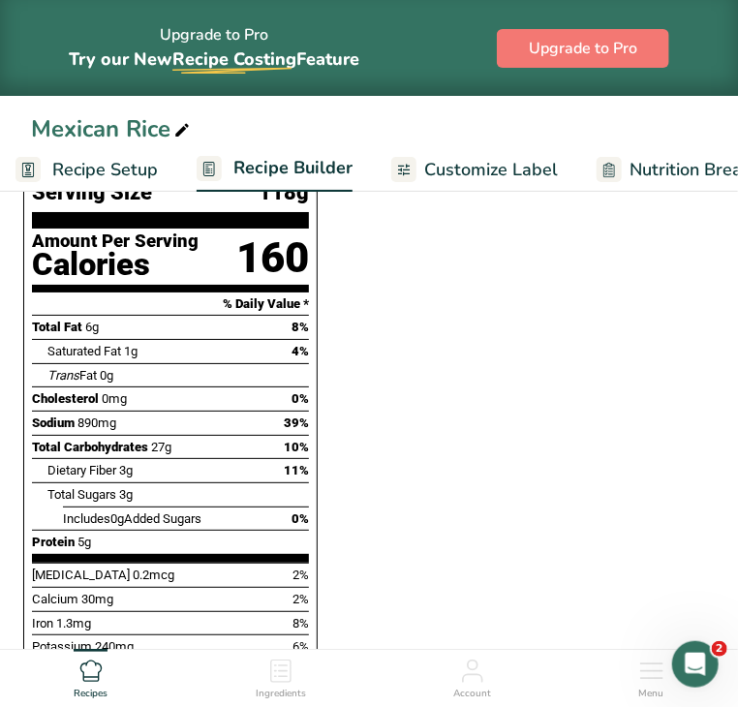
click at [318, 615] on div "Nutrition Facts 1 Serving Per Container Serving Size 118g Amount Per Serving Ca…" at bounding box center [170, 391] width 294 height 664
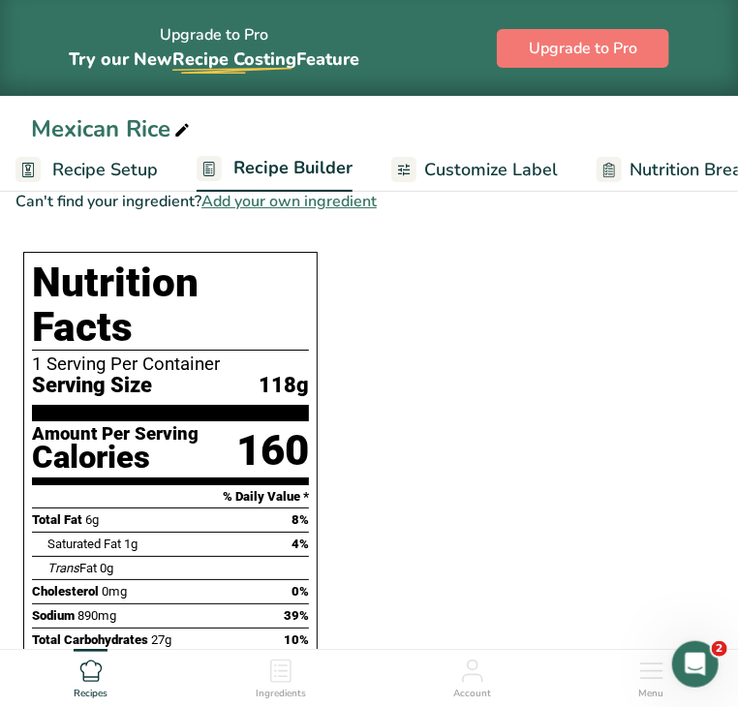
scroll to position [1493, 0]
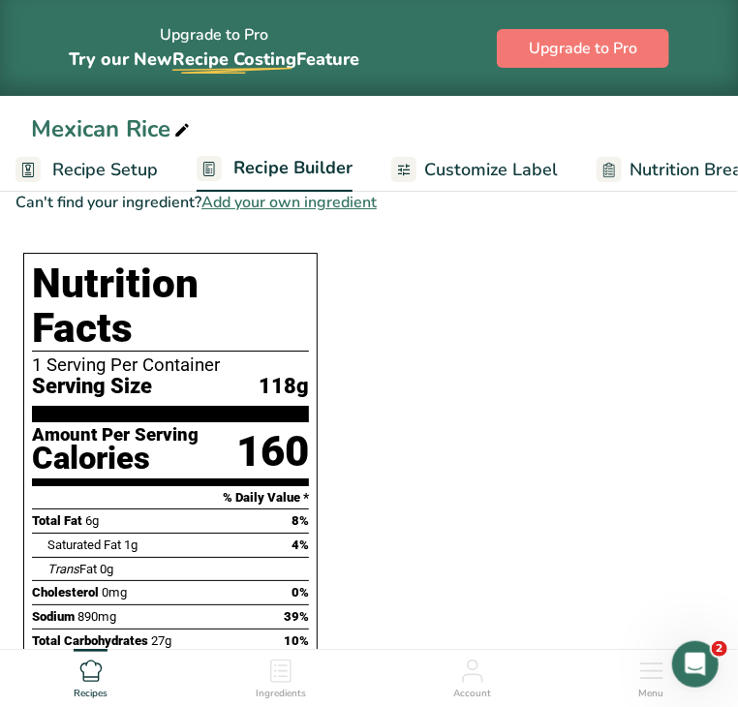
drag, startPoint x: 326, startPoint y: 615, endPoint x: 91, endPoint y: 285, distance: 405.6
click at [91, 285] on div "Nutrition Facts 1 Serving Per Container Serving Size 118g Amount Per Serving Ca…" at bounding box center [170, 585] width 294 height 664
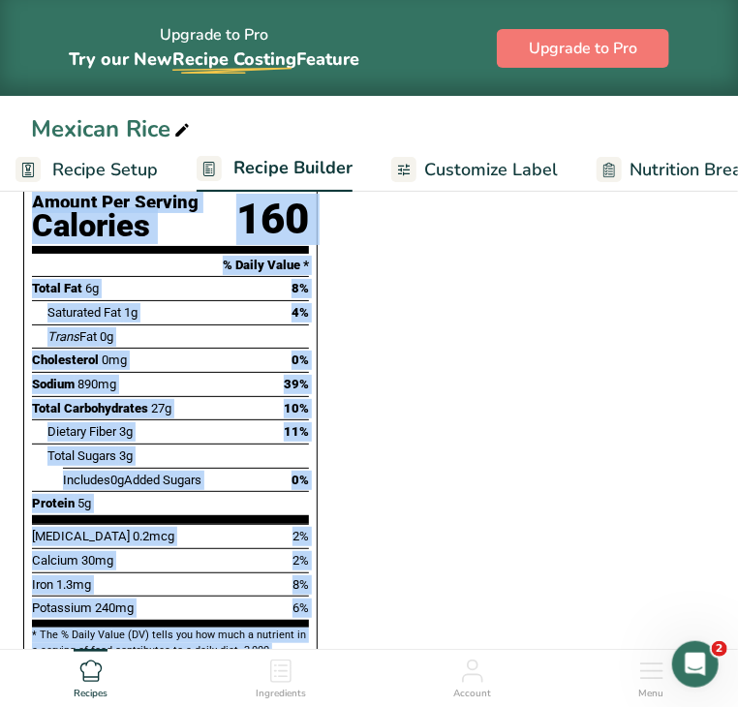
scroll to position [1764, 0]
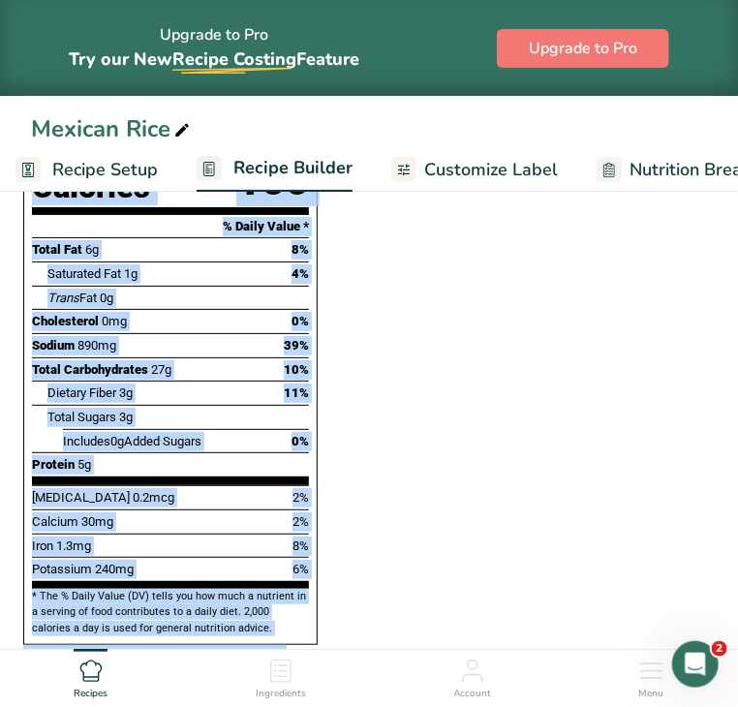
drag, startPoint x: 46, startPoint y: 289, endPoint x: 320, endPoint y: 590, distance: 407.3
click at [318, 590] on div "Nutrition Facts 1 Serving Per Container Serving Size 118g Amount Per Serving Ca…" at bounding box center [170, 314] width 294 height 664
copy div "Nutrition Facts 1 Serving Per Container Serving Size 118g Amount Per Serving Ca…"
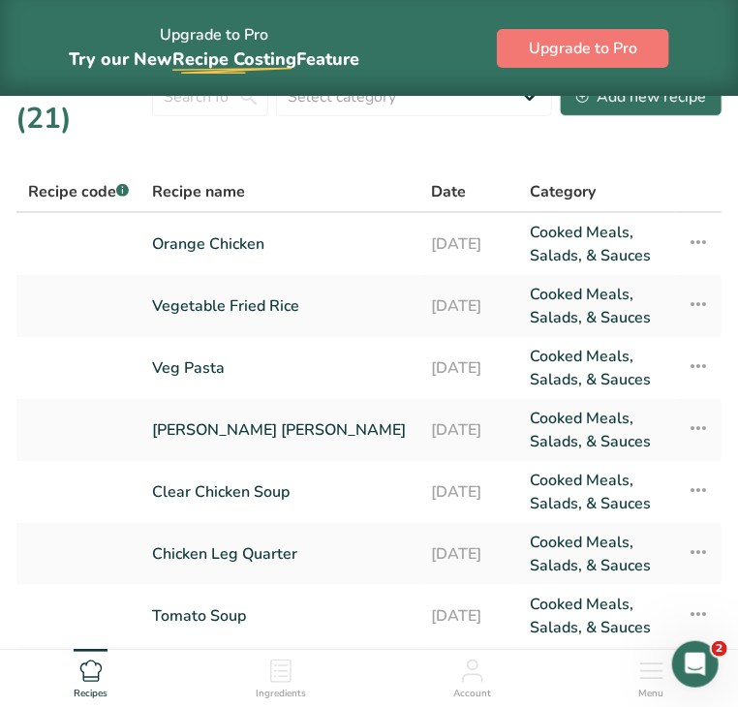
scroll to position [397, 0]
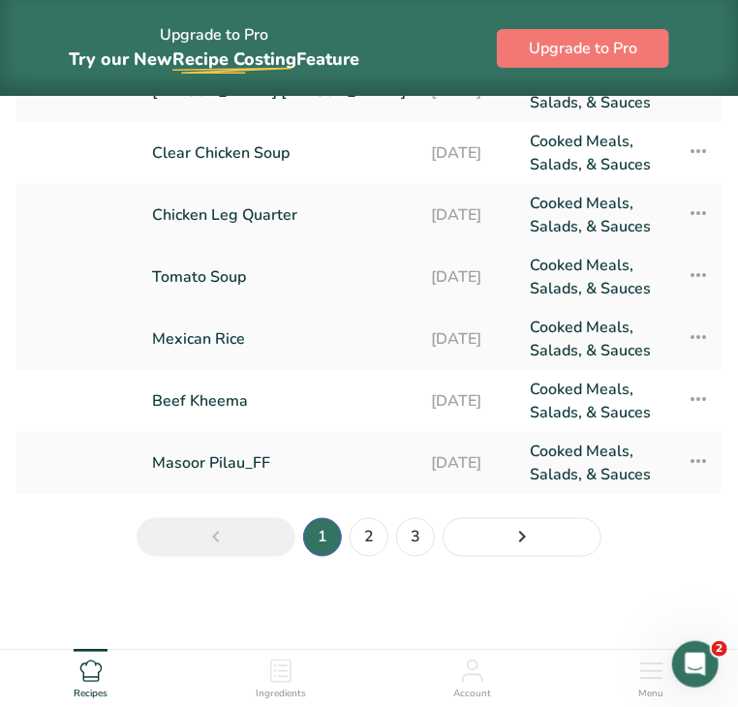
click at [246, 271] on link "Tomato Soup" at bounding box center [280, 277] width 256 height 46
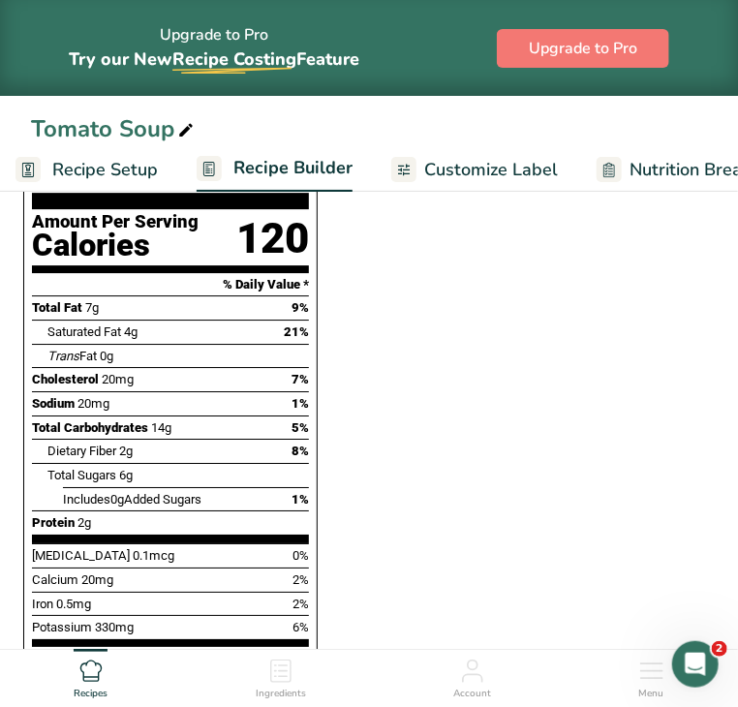
scroll to position [1431, 0]
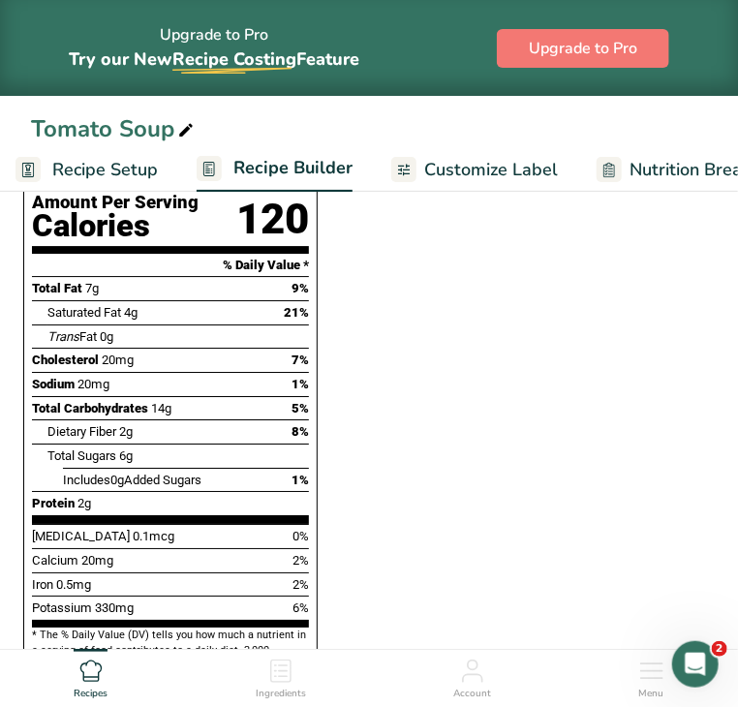
drag, startPoint x: 57, startPoint y: 295, endPoint x: 326, endPoint y: 575, distance: 388.5
click at [318, 575] on div "Nutrition Facts 1 Serving Per Container Serving Size 346mL Amount Per Serving C…" at bounding box center [170, 352] width 294 height 664
copy div "Nutrition Facts 1 Serving Per Container Serving Size 346mL Amount Per Serving C…"
